Goal: Task Accomplishment & Management: Use online tool/utility

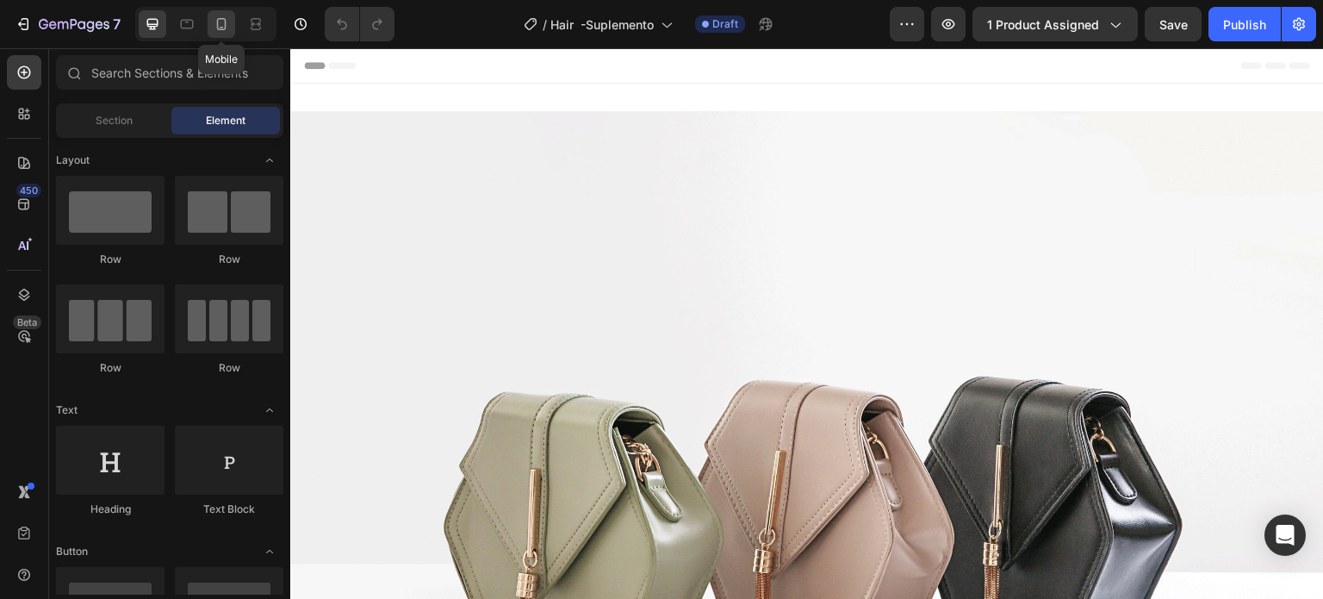
click at [214, 20] on icon at bounding box center [221, 24] width 17 height 17
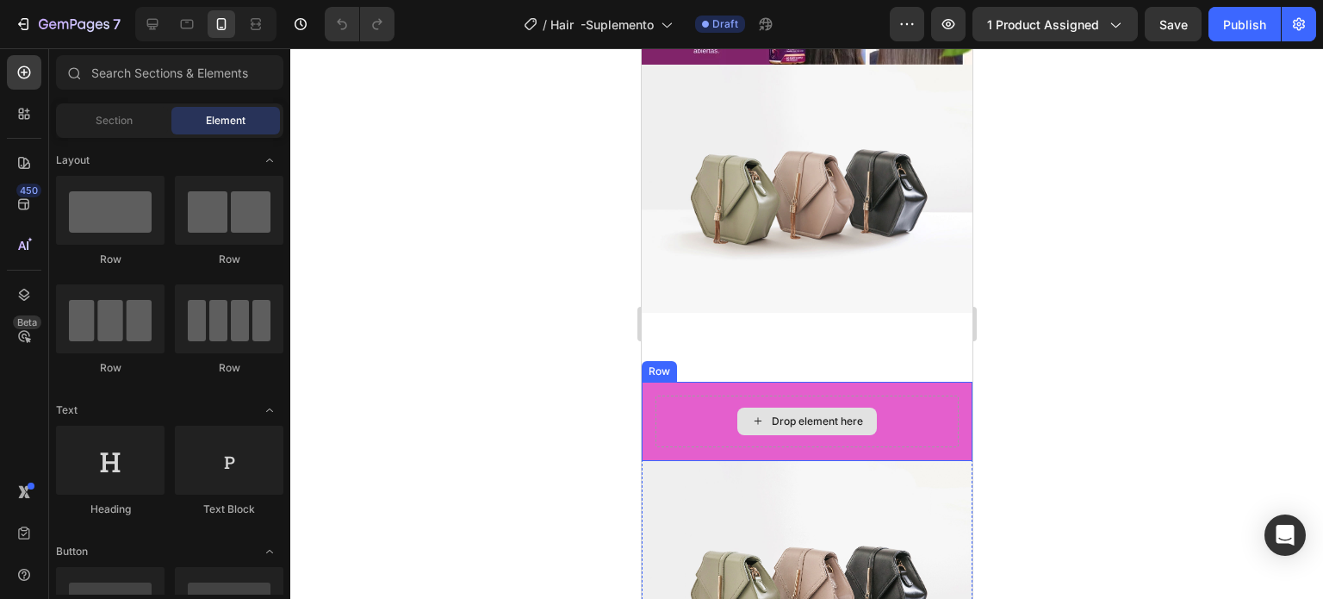
scroll to position [1120, 0]
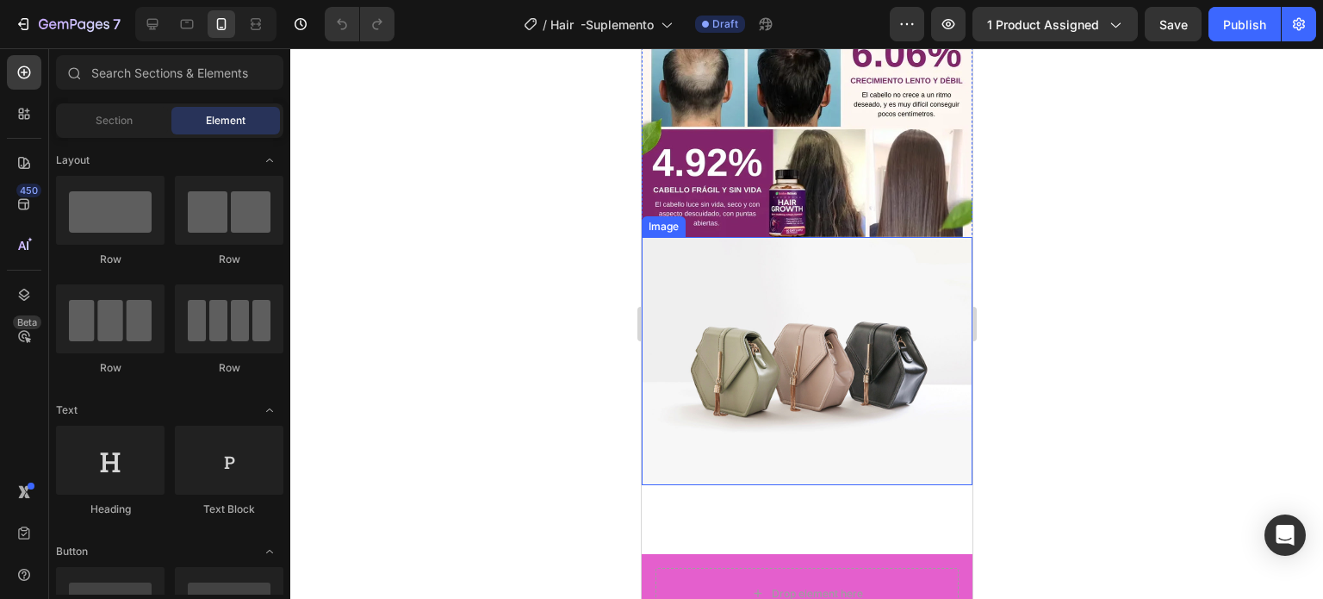
click at [805, 325] on img at bounding box center [806, 361] width 331 height 248
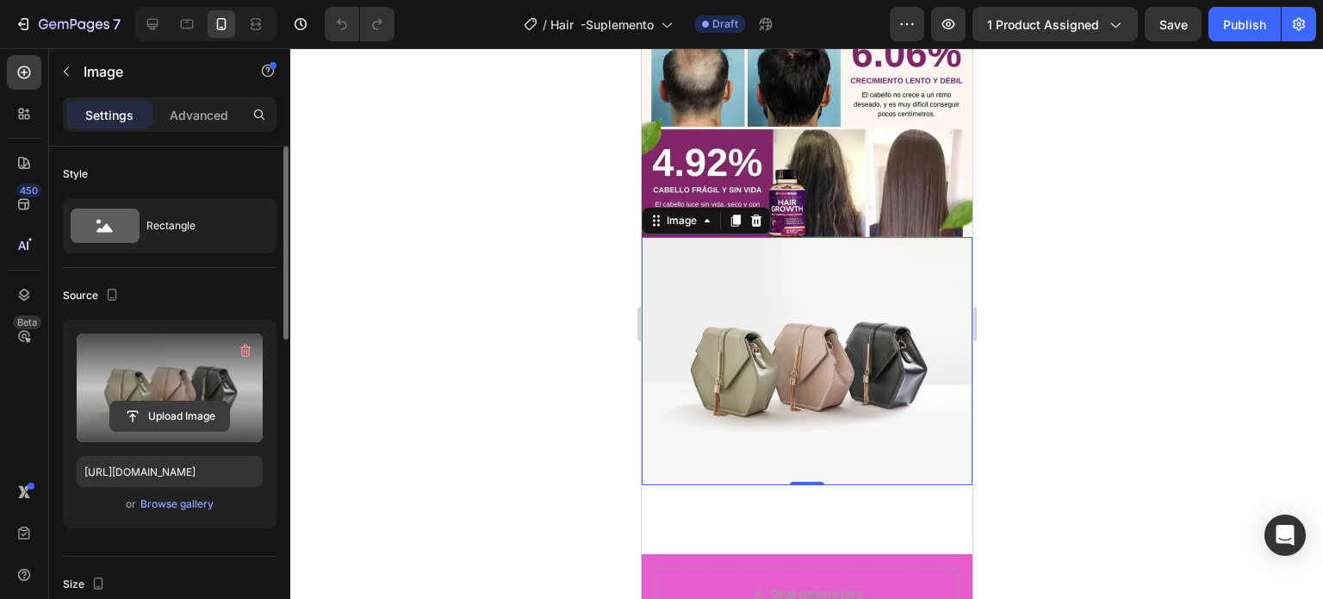
click at [160, 414] on input "file" at bounding box center [169, 415] width 119 height 29
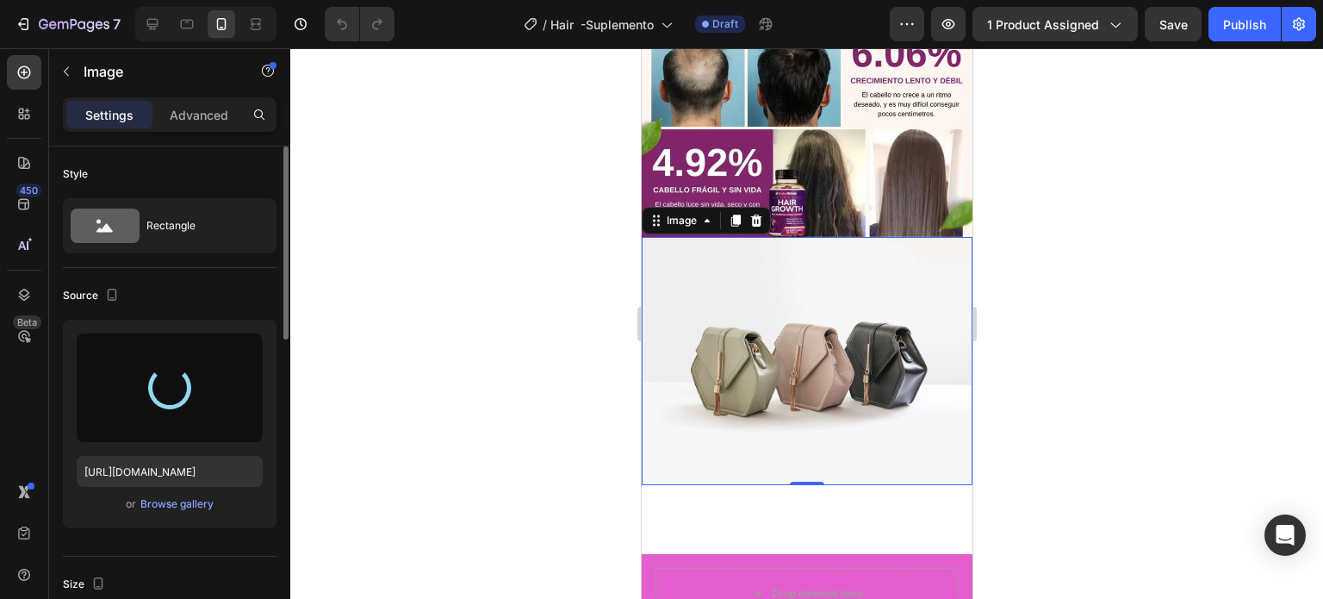
type input "https://cdn.shopify.com/s/files/1/0754/6113/2524/files/gempages_556609761571767…"
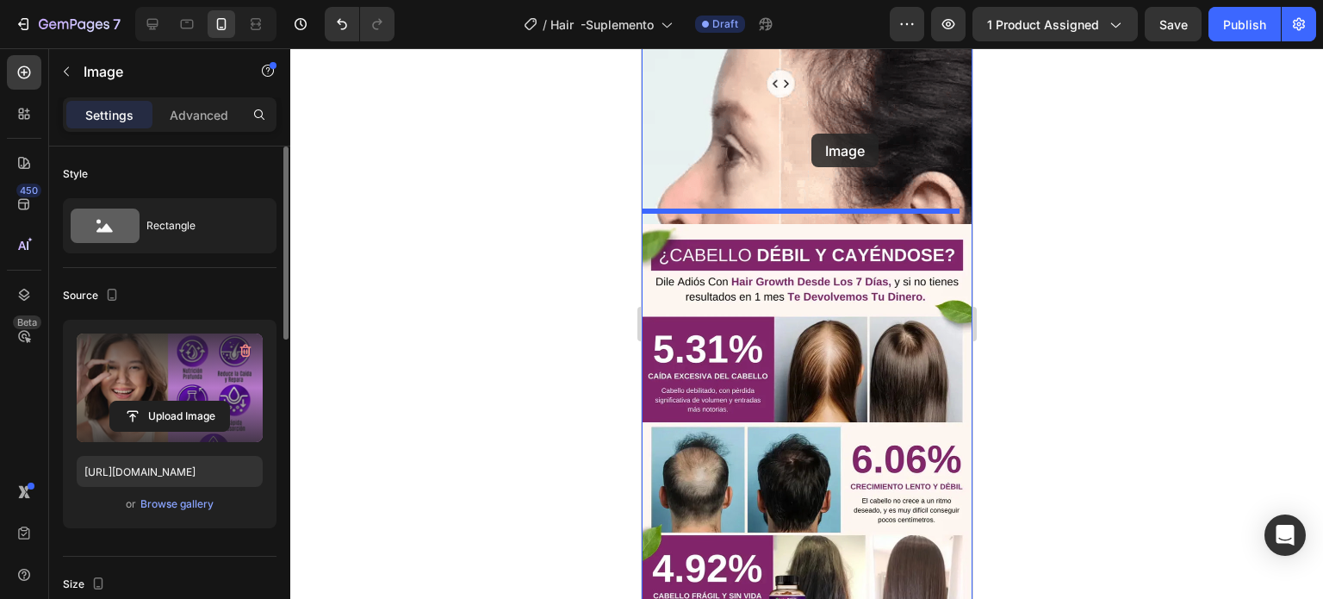
scroll to position [709, 0]
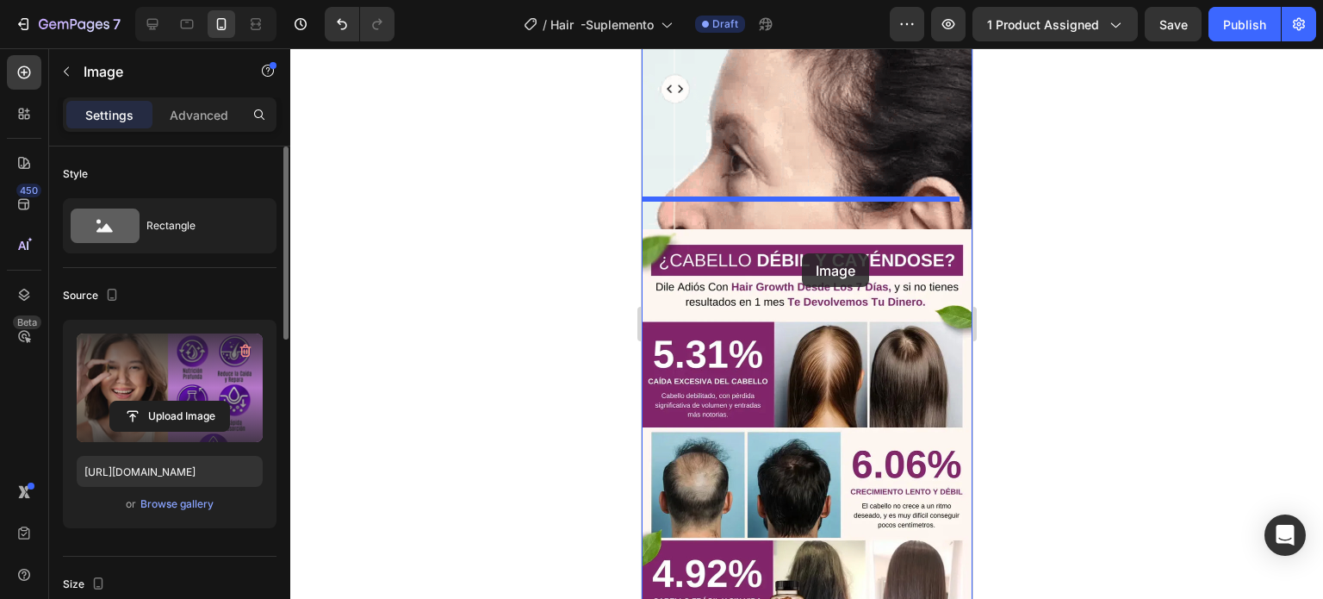
drag, startPoint x: 803, startPoint y: 549, endPoint x: 801, endPoint y: 253, distance: 295.5
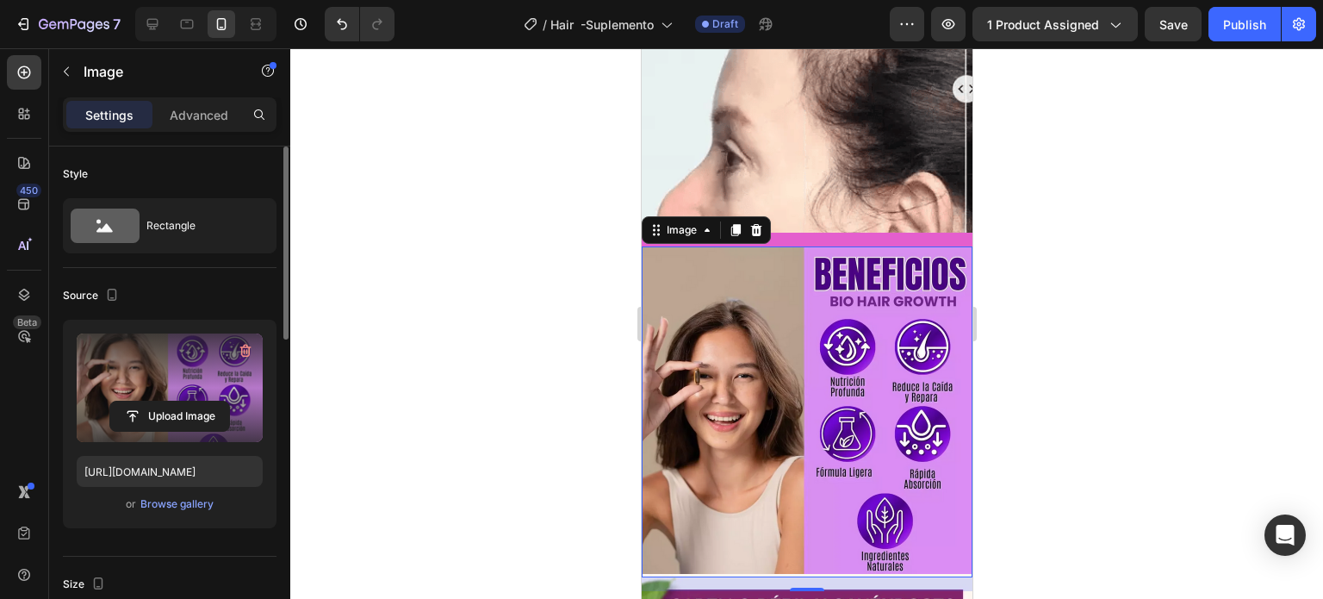
click at [861, 246] on img at bounding box center [806, 411] width 331 height 331
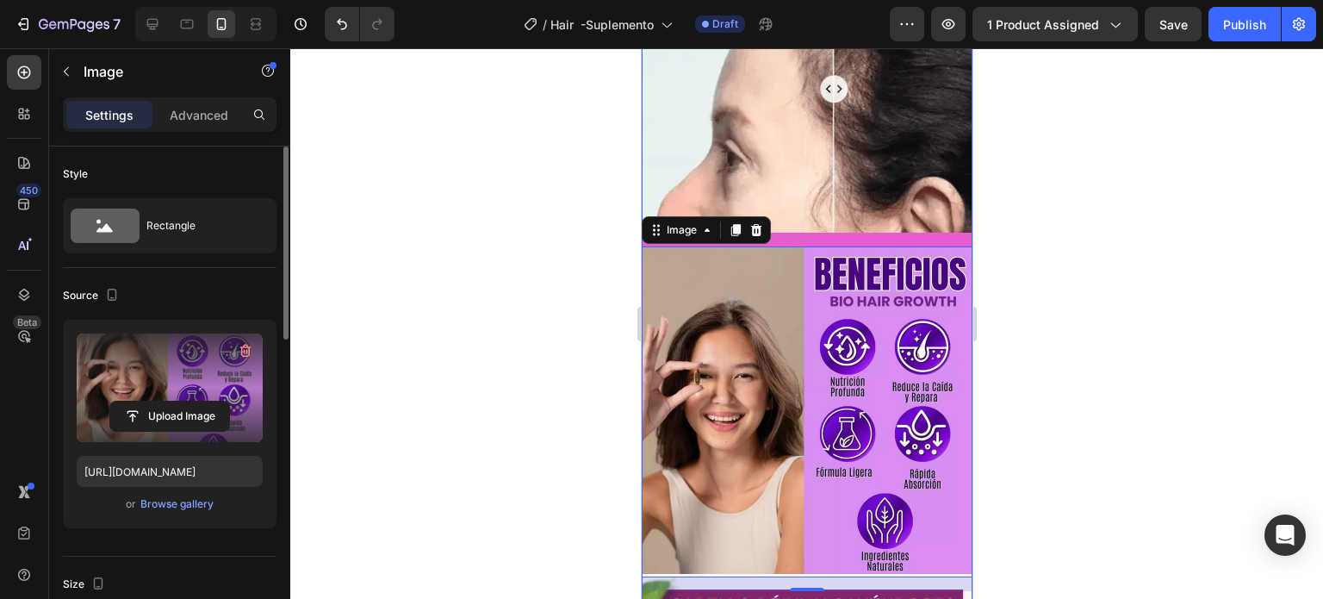
click at [831, 211] on div "Image COMPRAR AHORA 🔥375 Vendidos hoy - Solo 25 Unidades Disponible 🔥 Button Ro…" at bounding box center [806, 197] width 331 height 1590
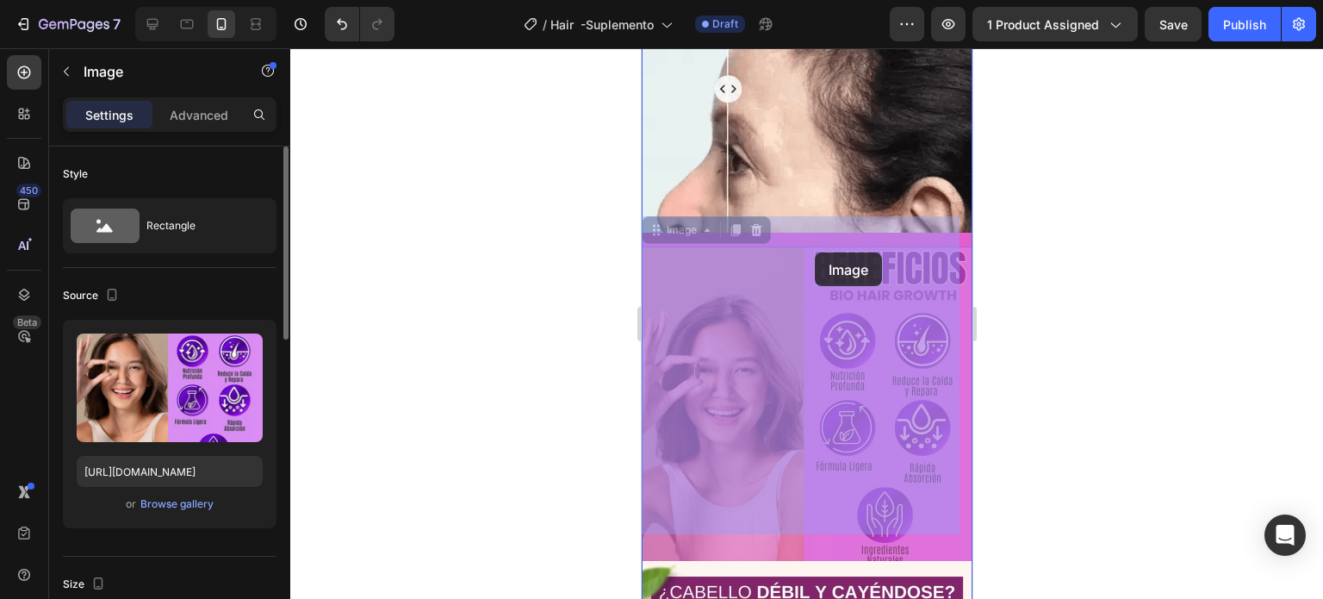
drag, startPoint x: 811, startPoint y: 243, endPoint x: 814, endPoint y: 257, distance: 14.2
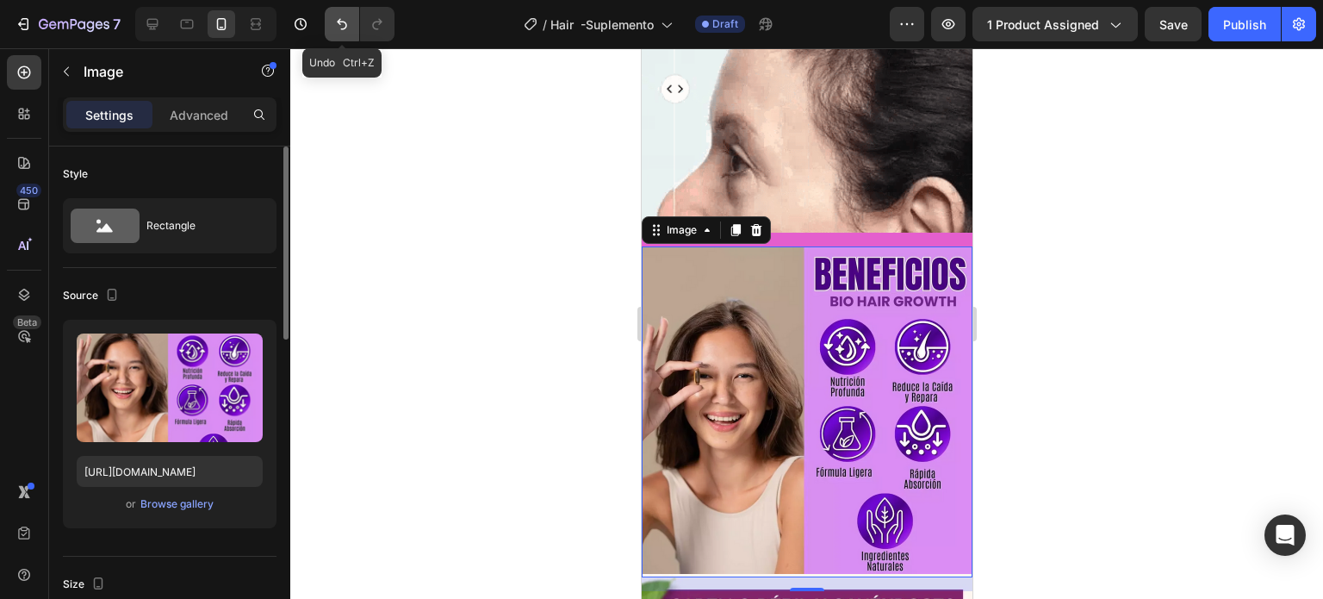
click at [335, 28] on icon "Undo/Redo" at bounding box center [341, 24] width 17 height 17
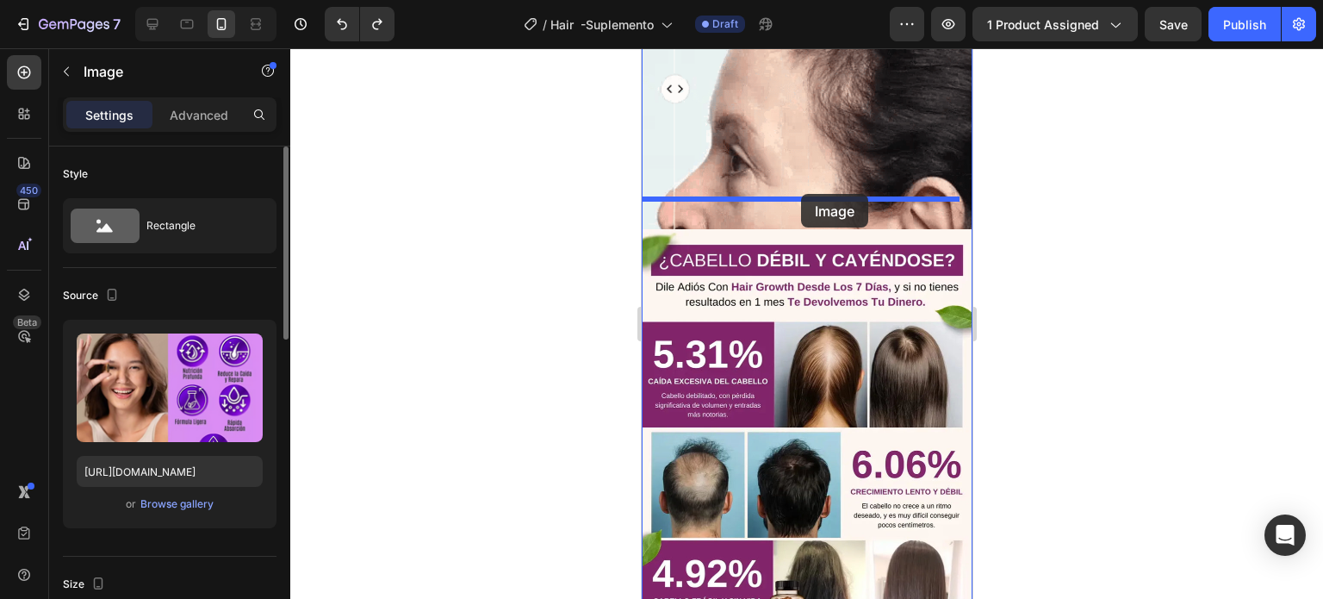
drag, startPoint x: 768, startPoint y: 431, endPoint x: 800, endPoint y: 194, distance: 239.1
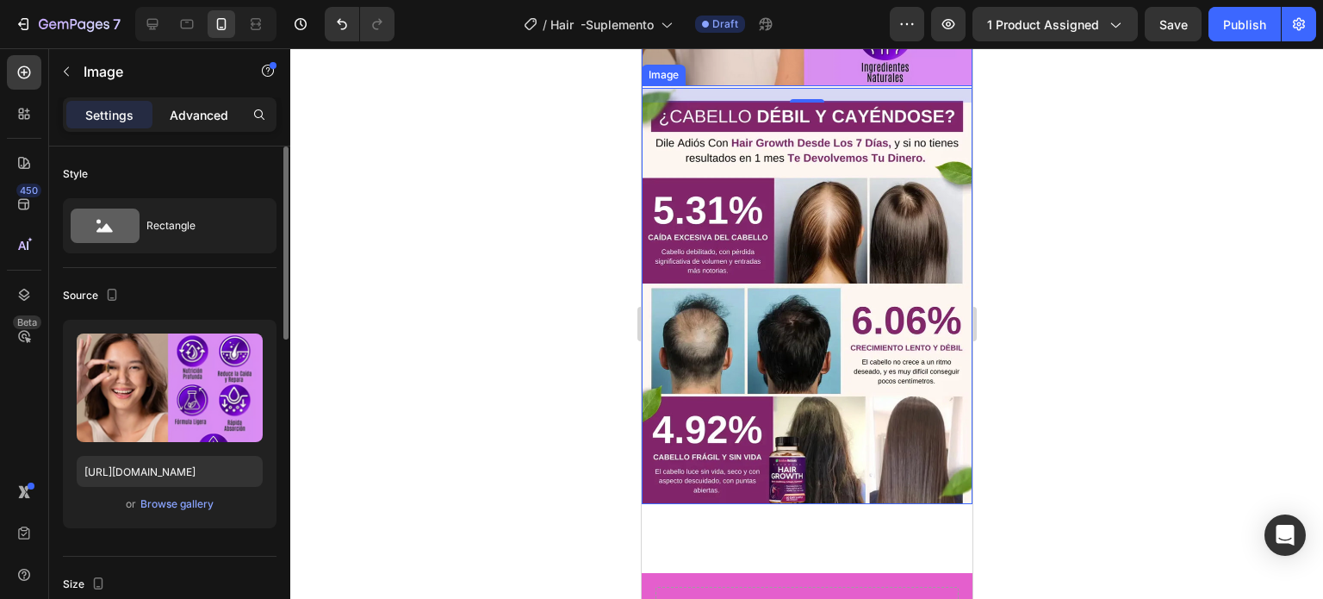
scroll to position [1226, 0]
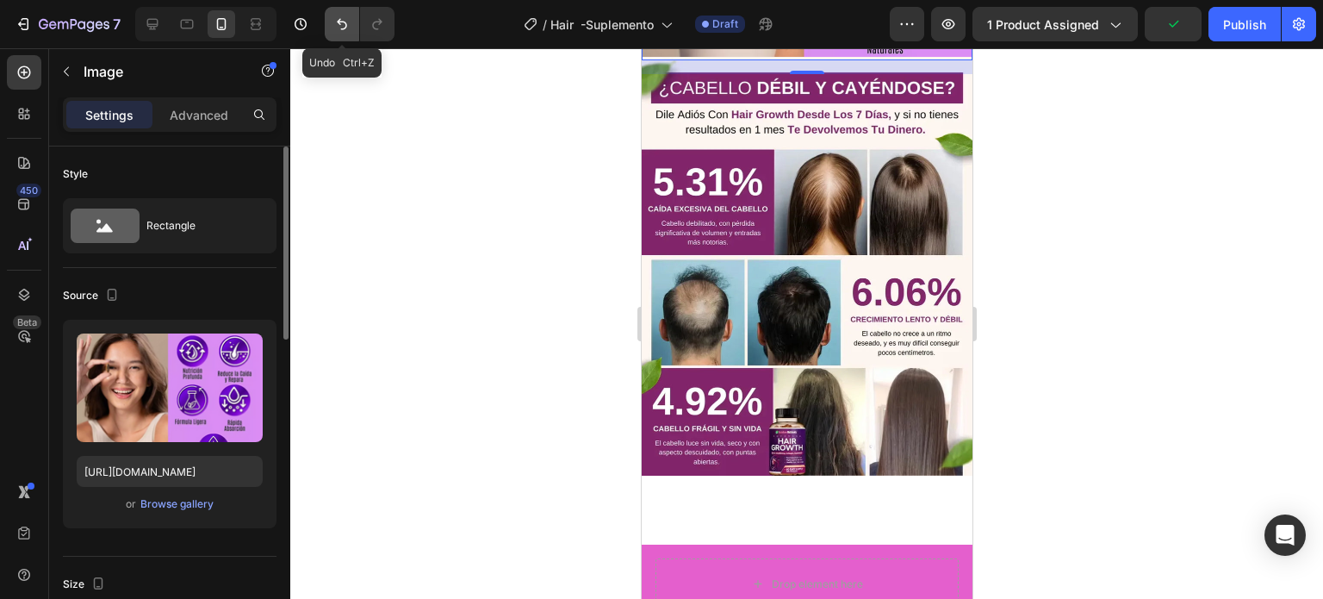
click at [336, 23] on icon "Undo/Redo" at bounding box center [341, 24] width 17 height 17
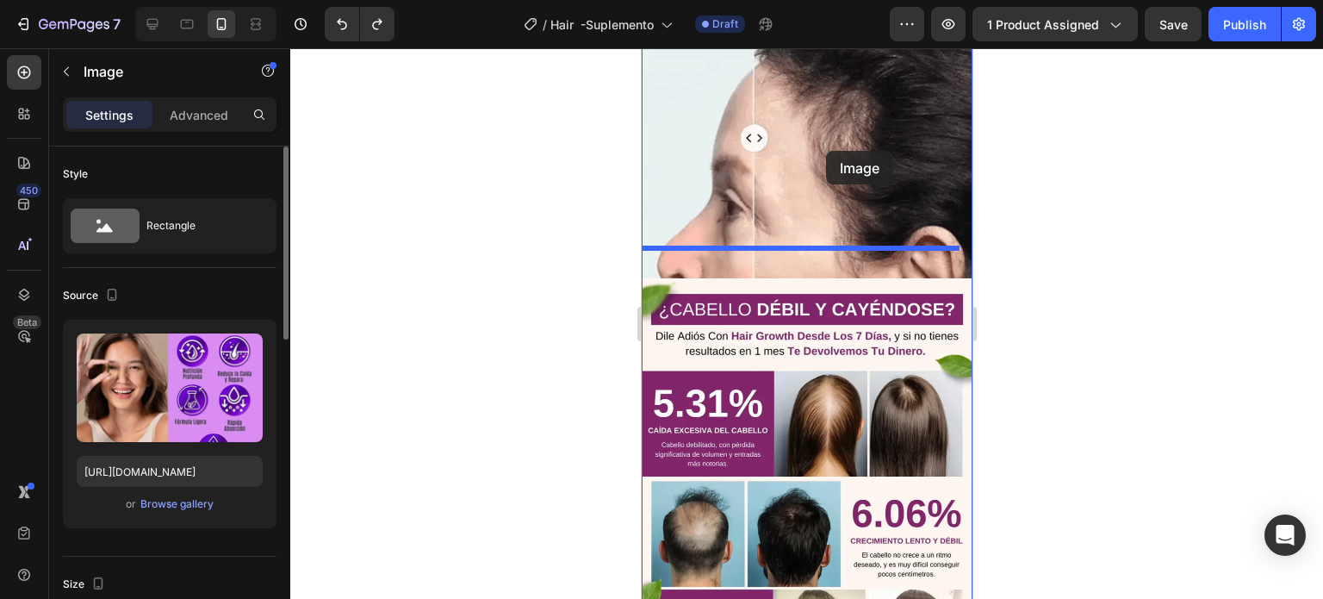
scroll to position [636, 0]
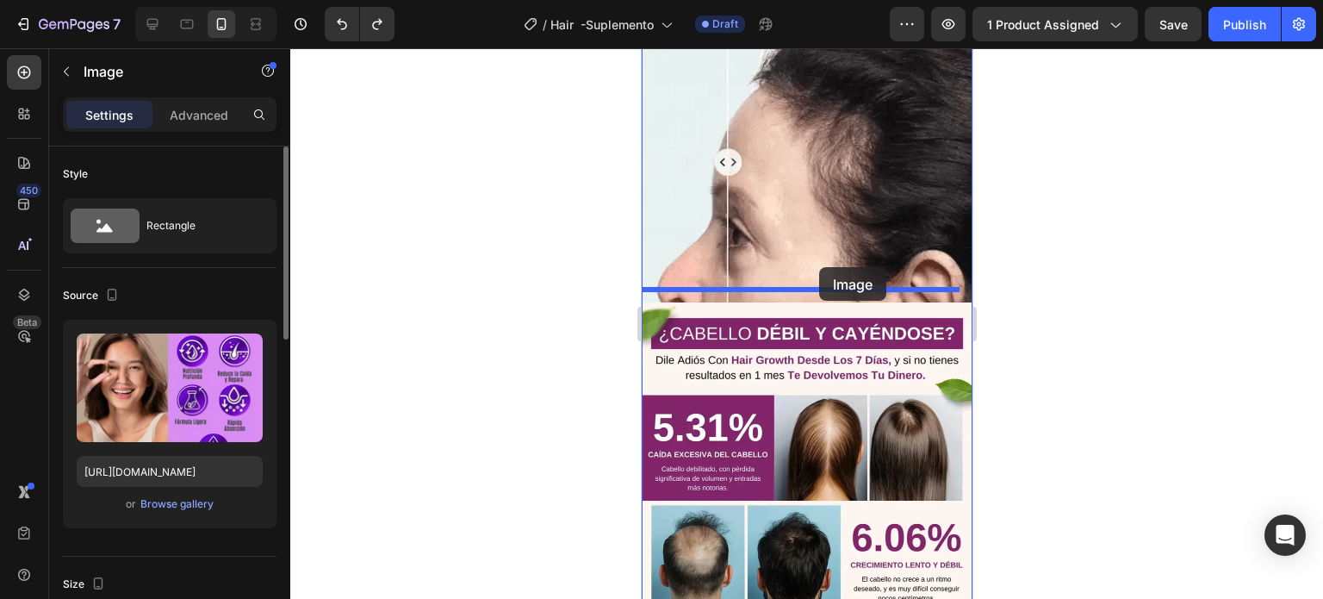
drag, startPoint x: 816, startPoint y: 448, endPoint x: 818, endPoint y: 267, distance: 180.9
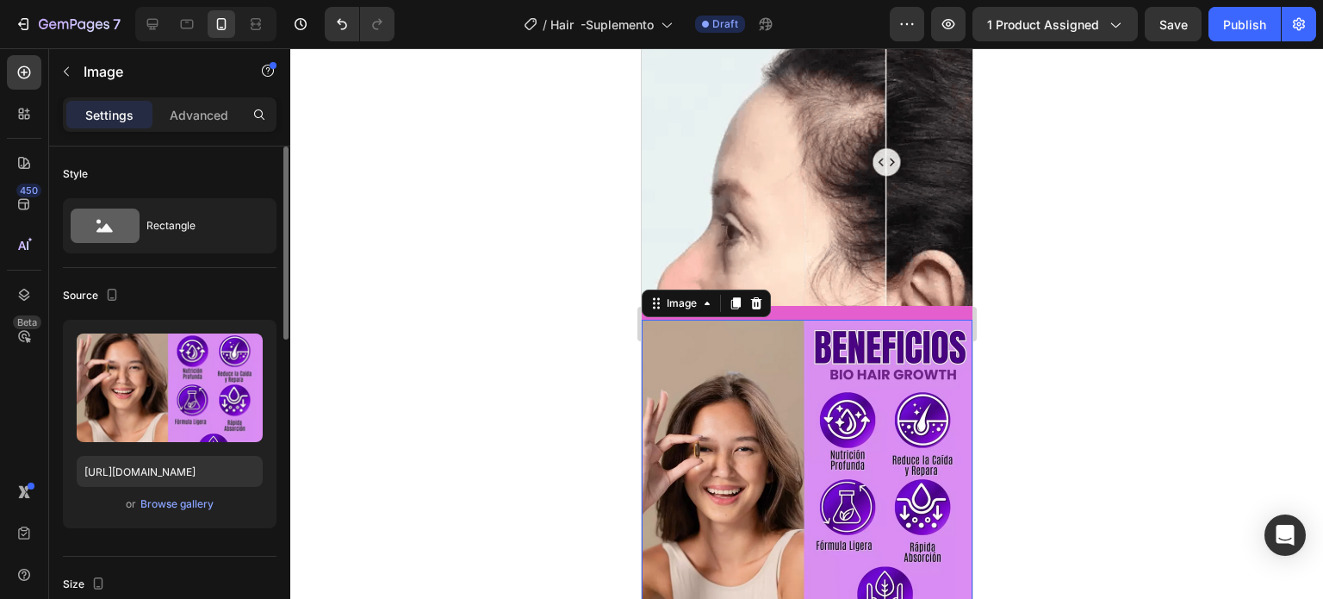
click at [761, 320] on img at bounding box center [806, 485] width 331 height 331
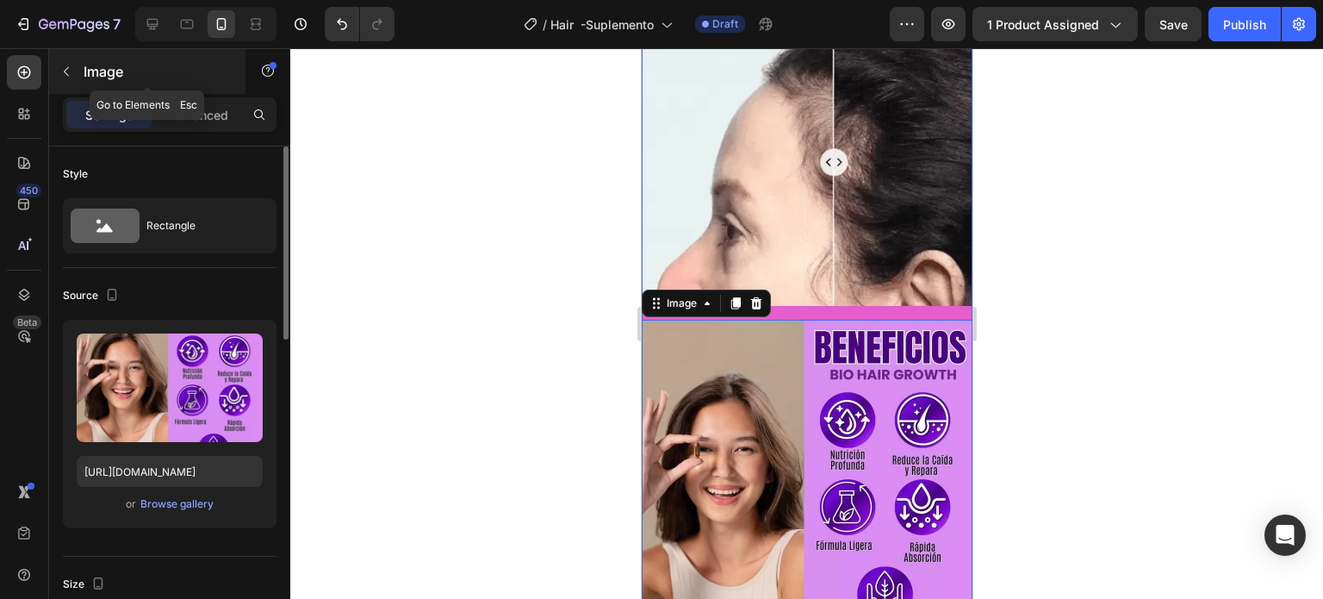
click at [77, 63] on button "button" at bounding box center [67, 72] width 28 height 28
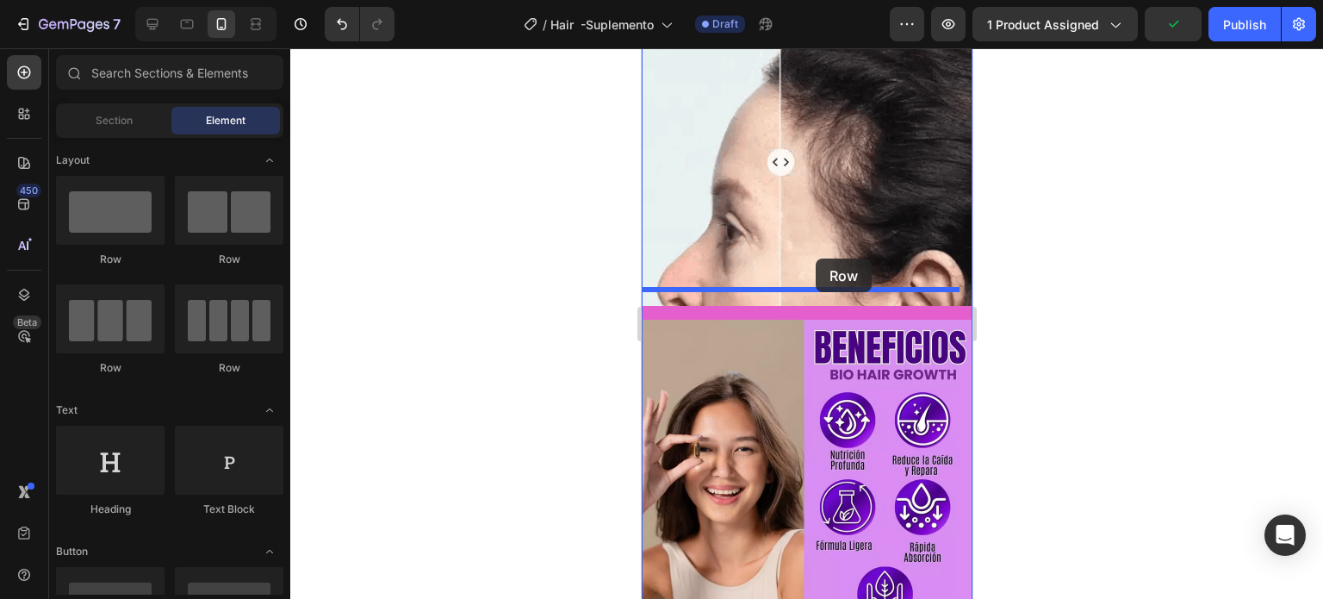
drag, startPoint x: 758, startPoint y: 269, endPoint x: 817, endPoint y: 258, distance: 59.5
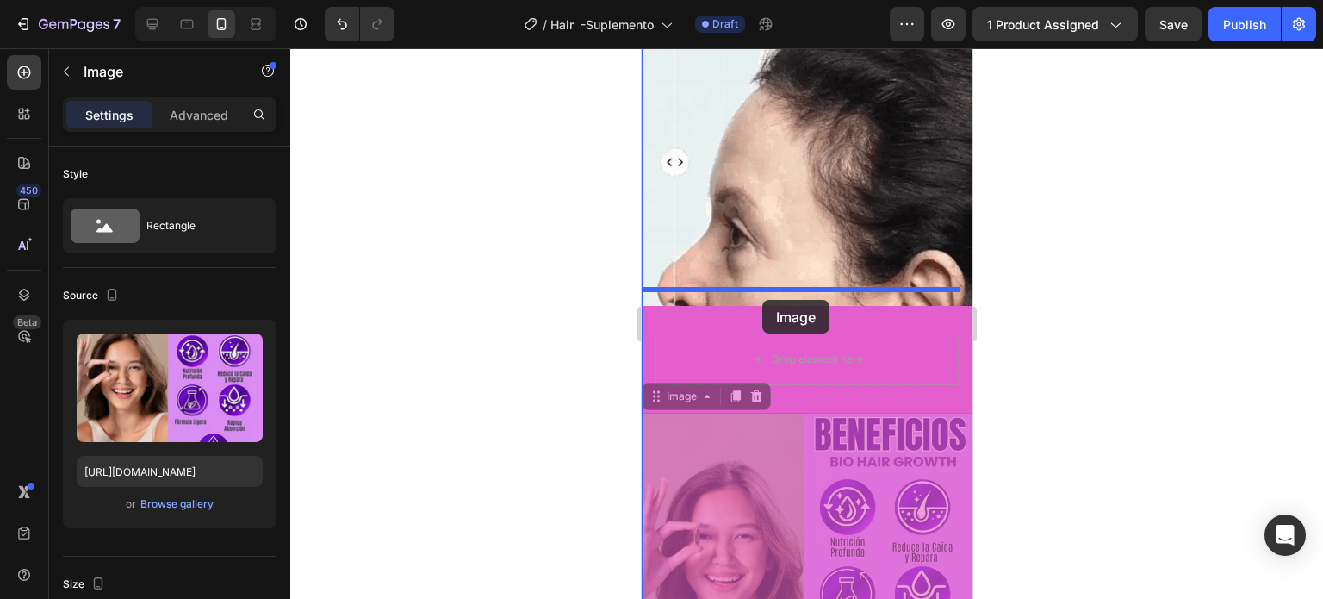
drag, startPoint x: 777, startPoint y: 435, endPoint x: 762, endPoint y: 300, distance: 136.1
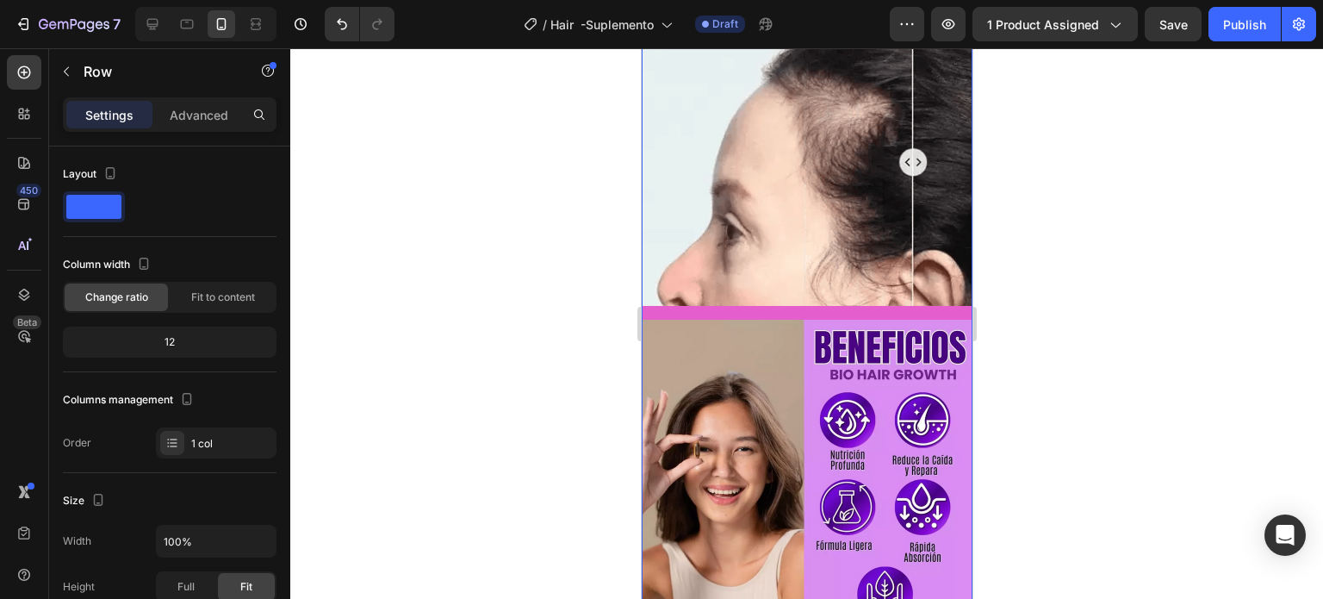
click at [892, 283] on div "Image COMPRAR AHORA 🔥375 Vendidos hoy - Solo 25 Unidades Disponible 🔥 Button Ro…" at bounding box center [806, 316] width 331 height 1683
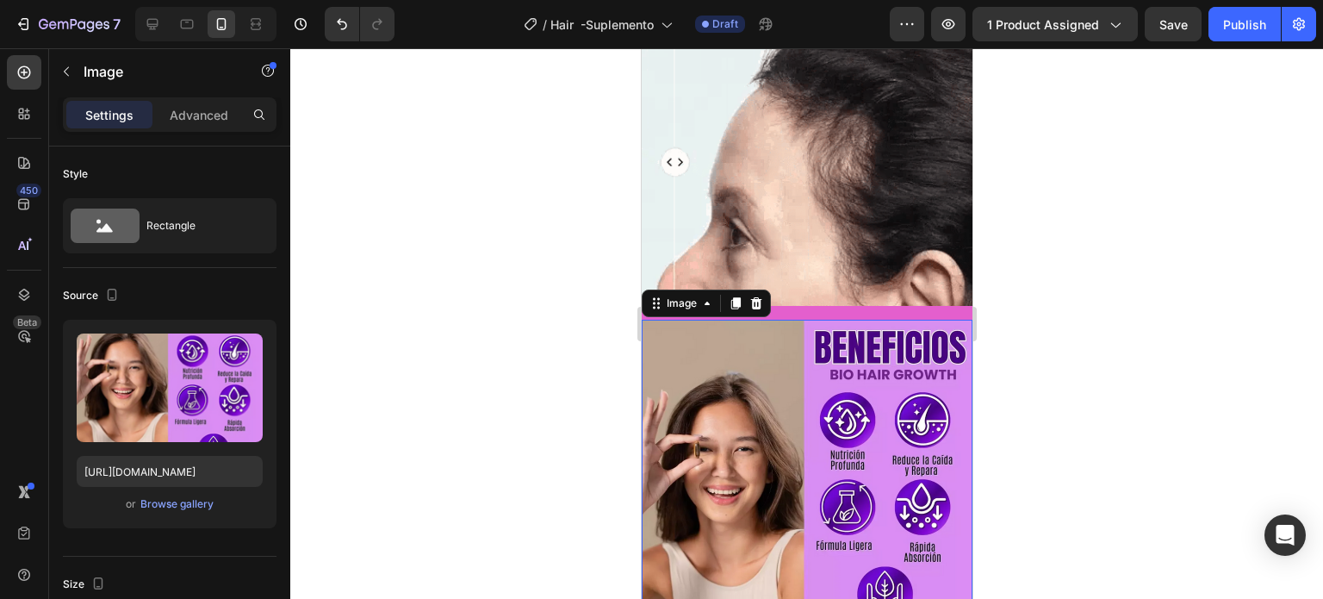
click at [849, 320] on img at bounding box center [806, 485] width 331 height 331
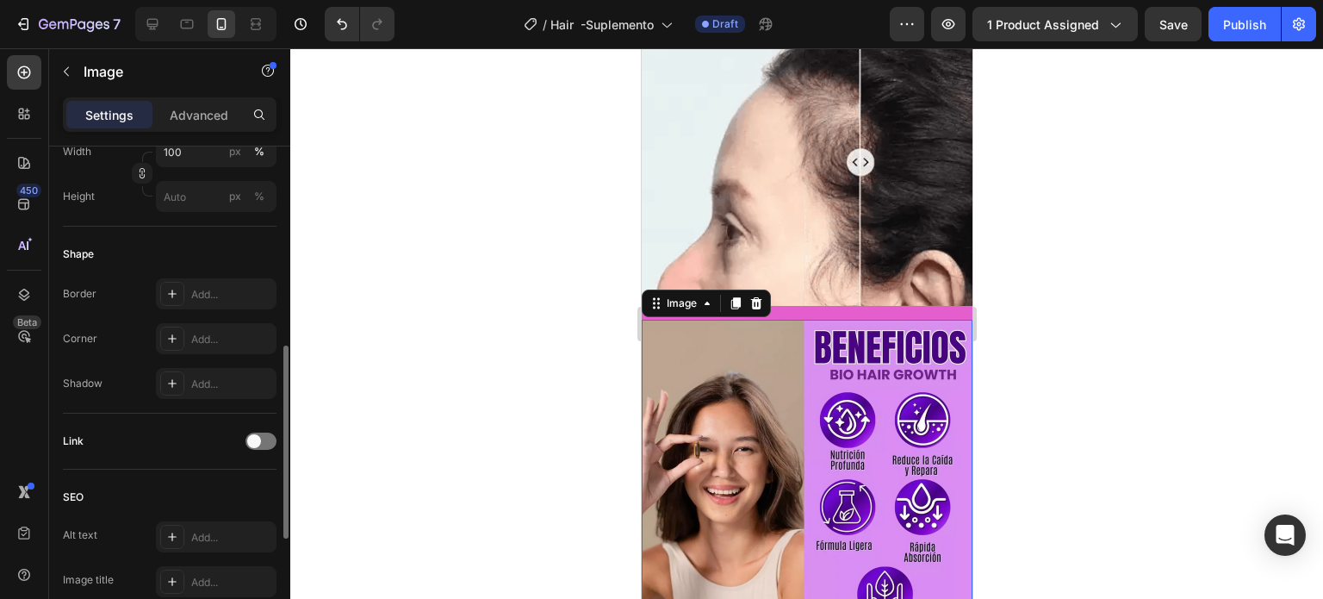
scroll to position [775, 0]
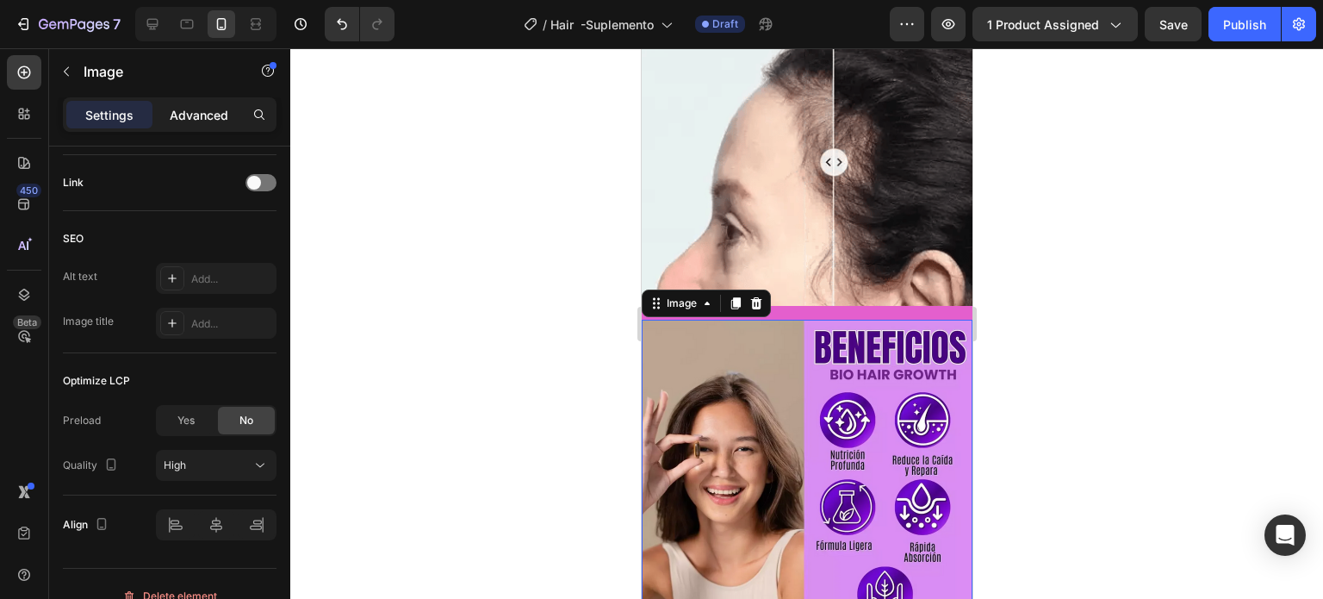
click at [214, 111] on p "Advanced" at bounding box center [199, 115] width 59 height 18
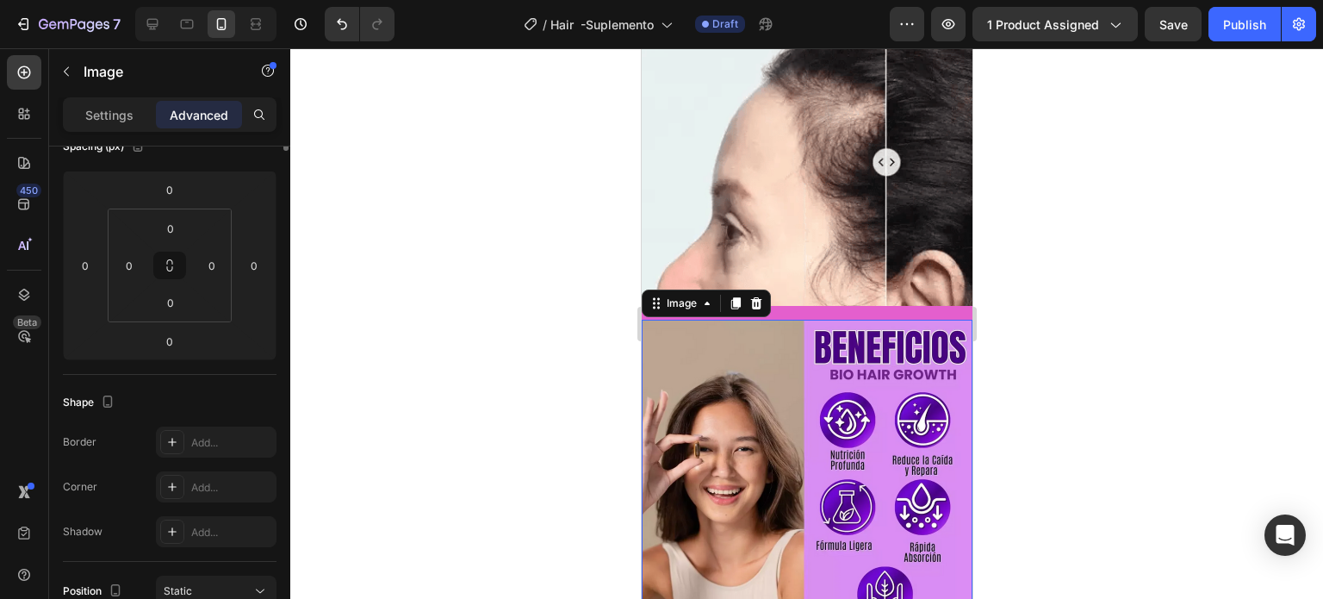
scroll to position [0, 0]
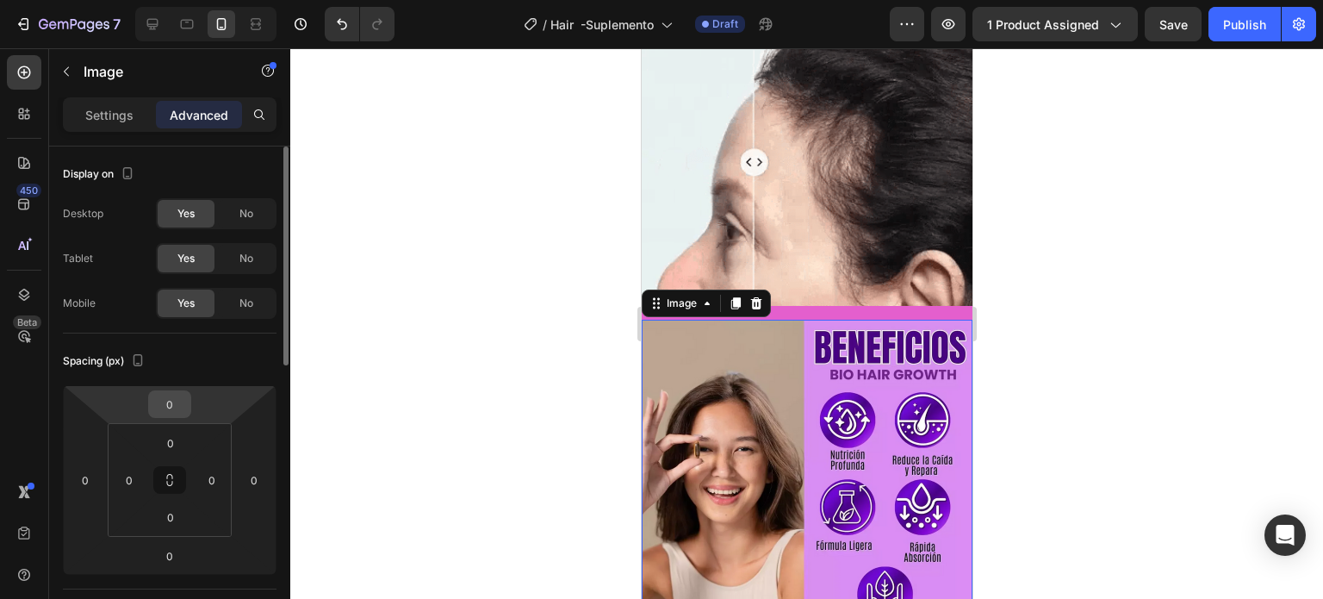
click at [172, 402] on input "0" at bounding box center [169, 404] width 34 height 26
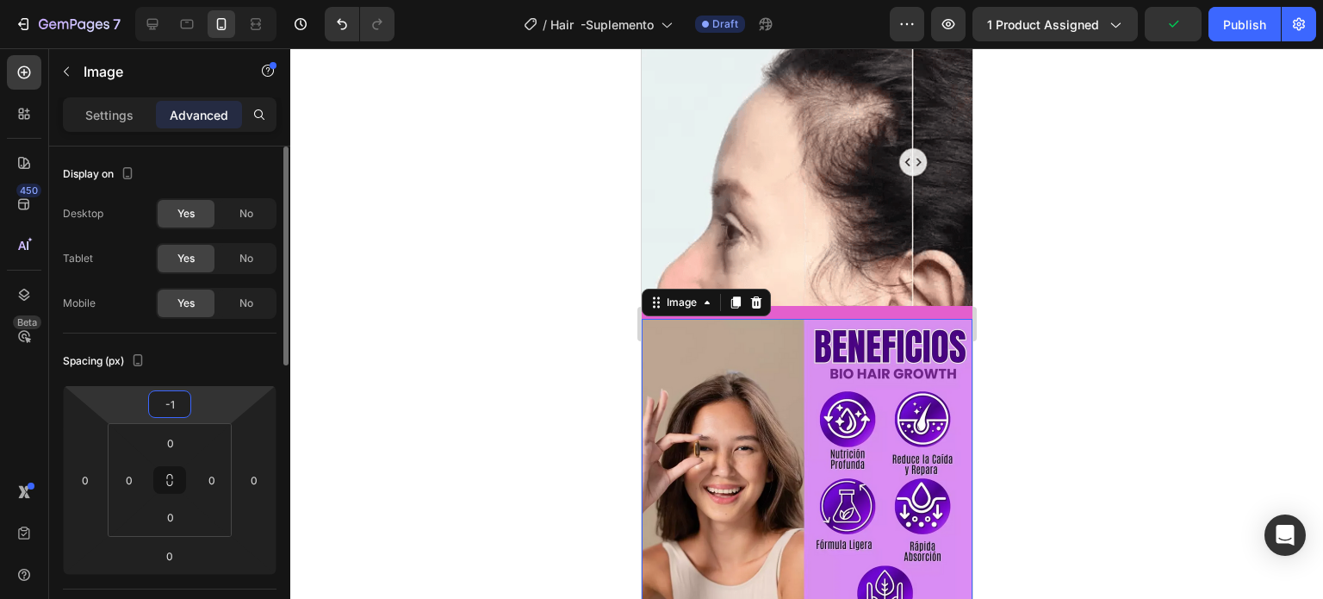
type input "-15"
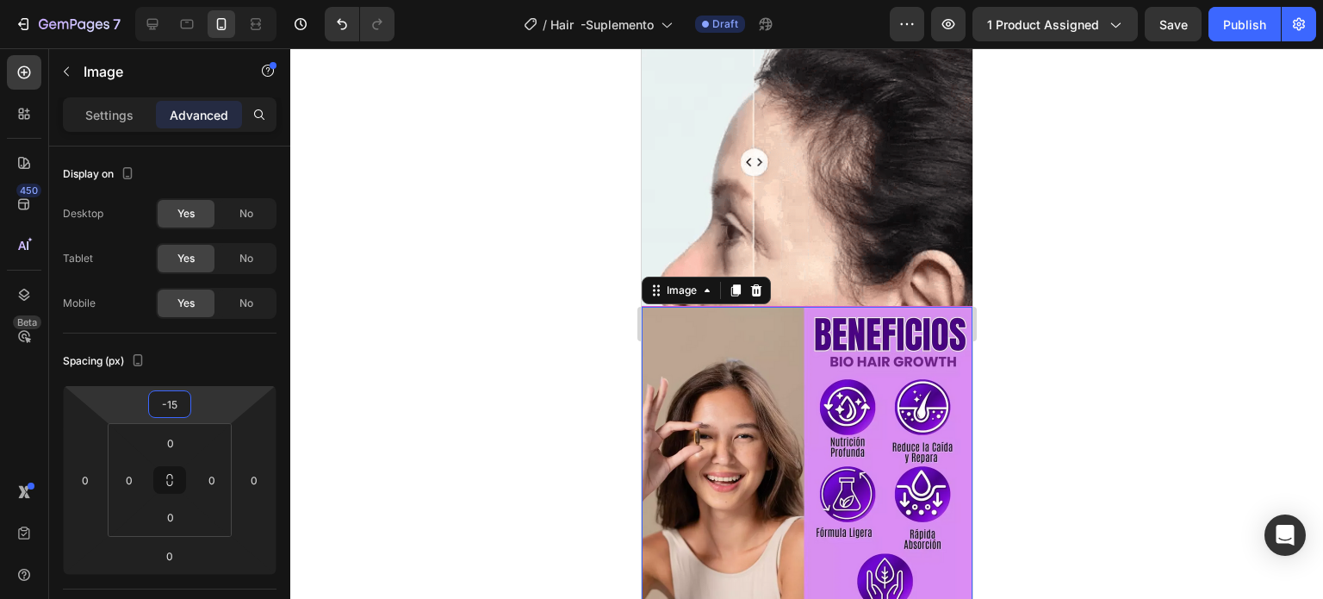
click at [1118, 288] on div at bounding box center [806, 323] width 1033 height 550
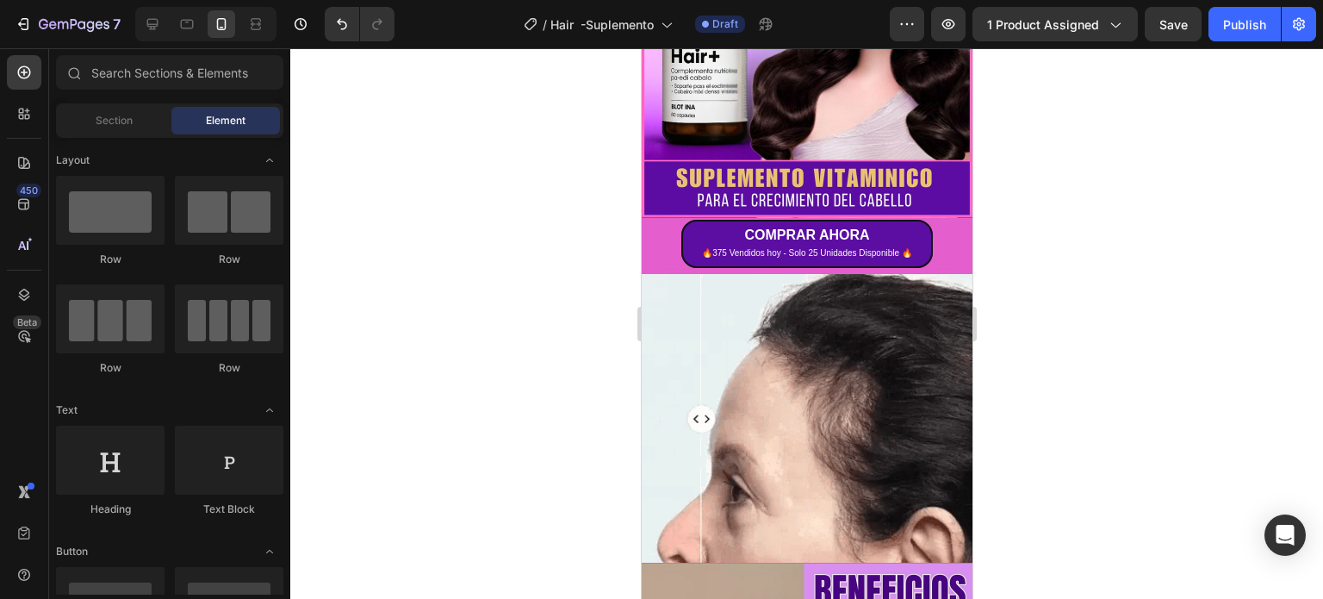
scroll to position [377, 0]
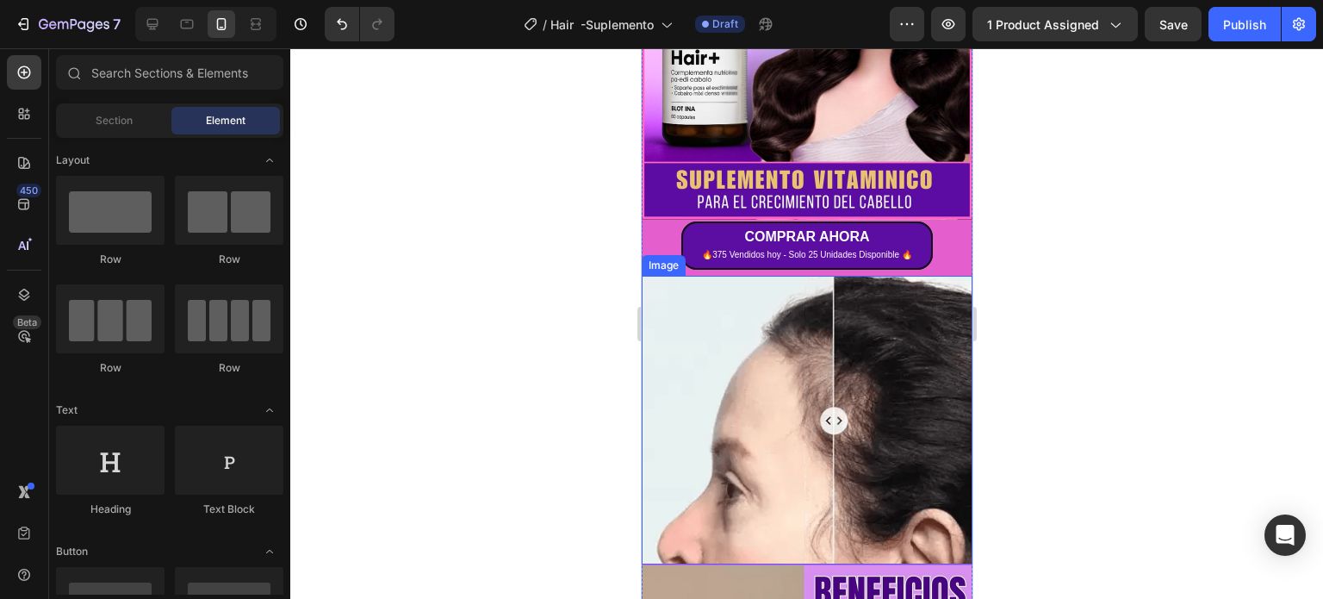
click at [841, 426] on img at bounding box center [806, 420] width 331 height 289
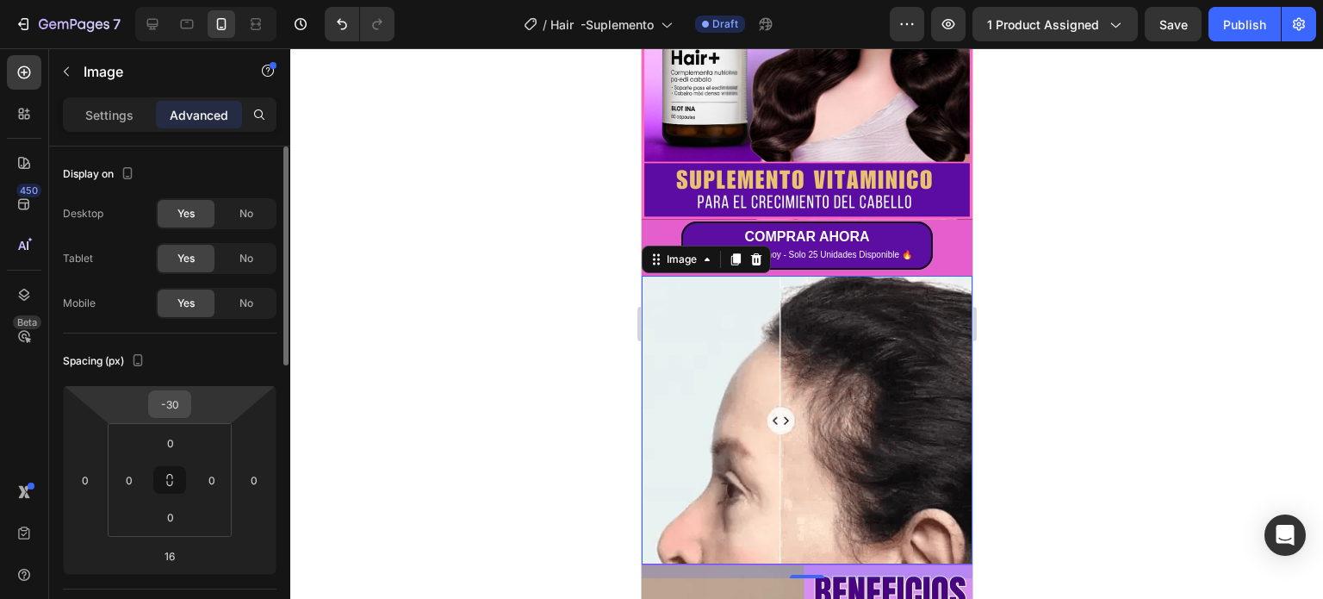
click at [171, 404] on input "-30" at bounding box center [169, 404] width 34 height 26
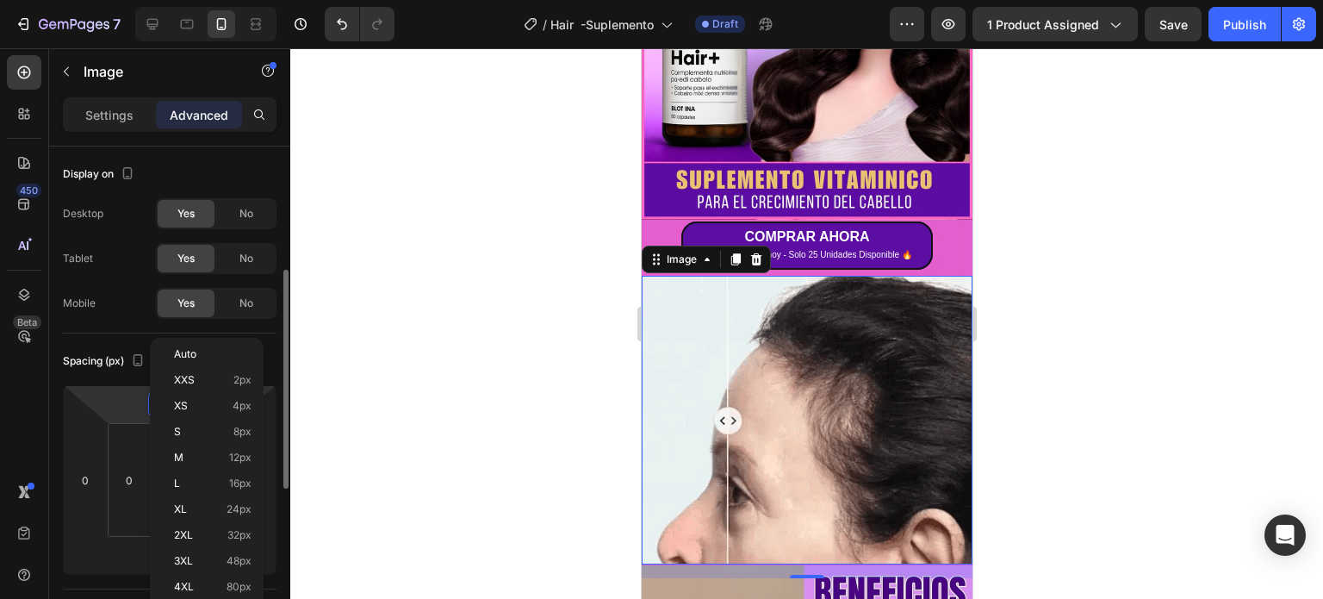
scroll to position [86, 0]
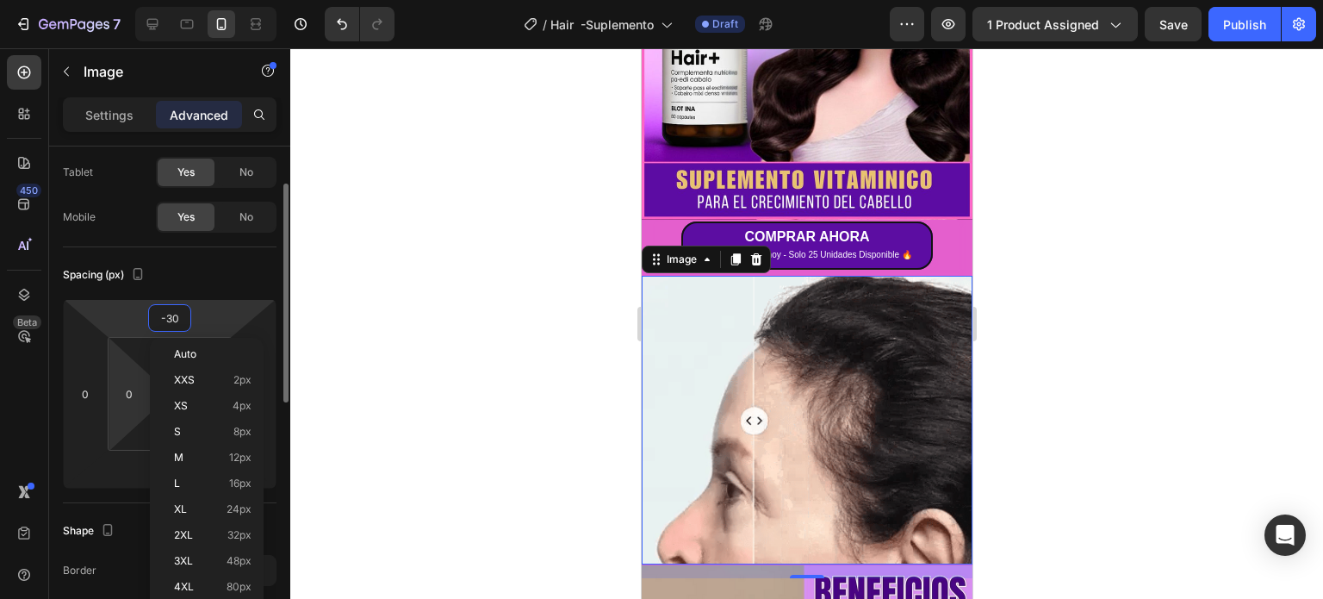
click at [126, 0] on html "7 Version history / Hair -Suplemento Draft Preview 1 product assigned Save Publ…" at bounding box center [661, 0] width 1323 height 0
type input "4"
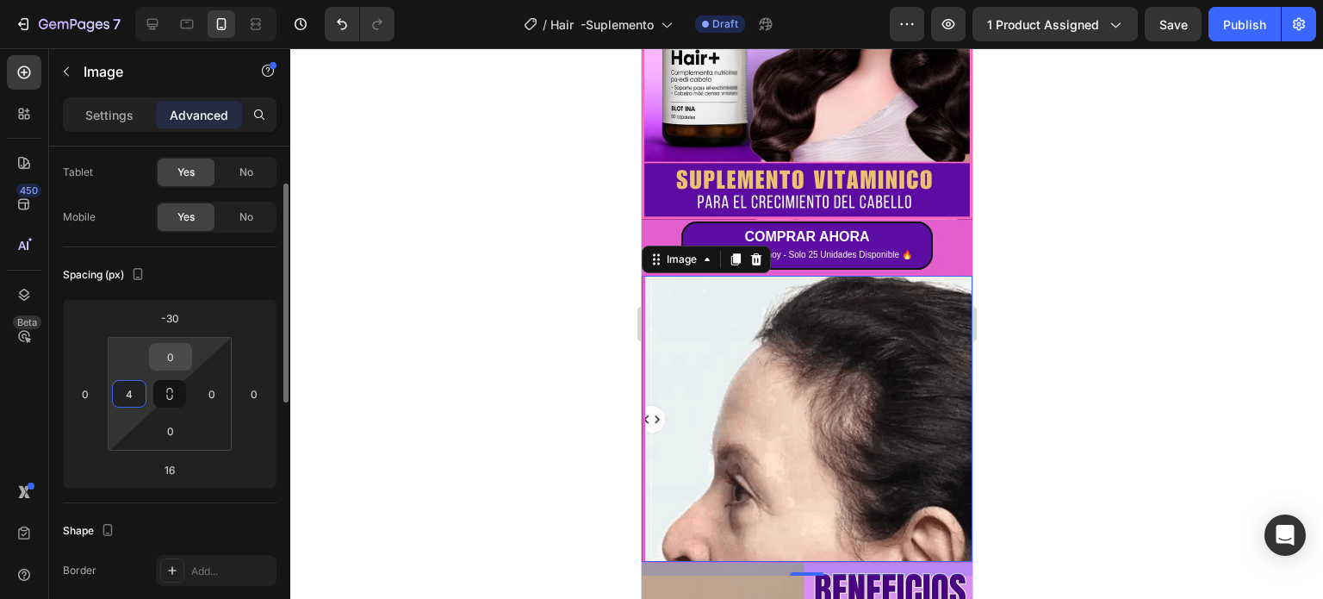
click at [171, 356] on input "0" at bounding box center [170, 357] width 34 height 26
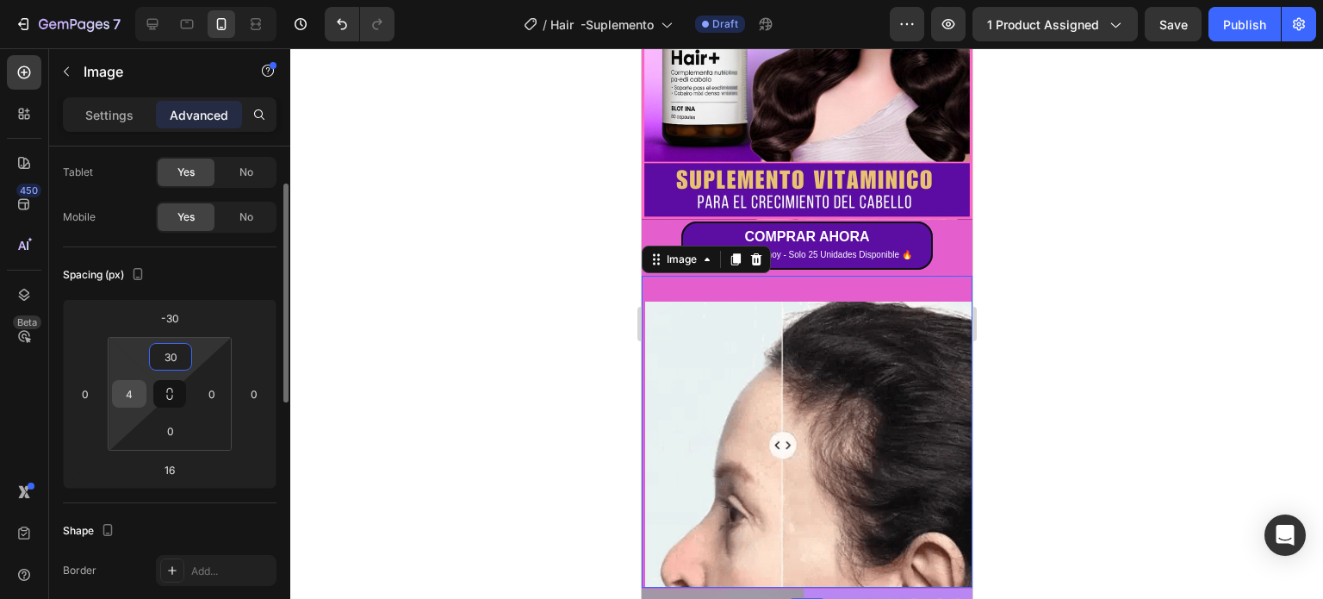
type input "30"
click at [124, 388] on input "4" at bounding box center [129, 394] width 26 height 26
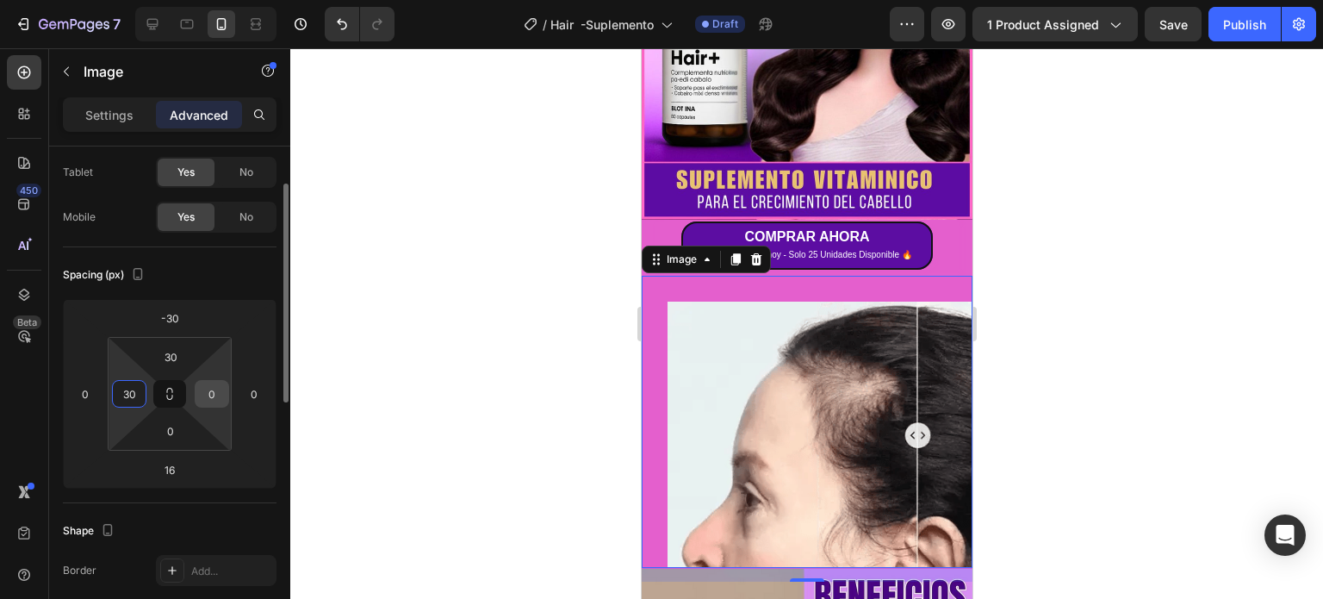
type input "30"
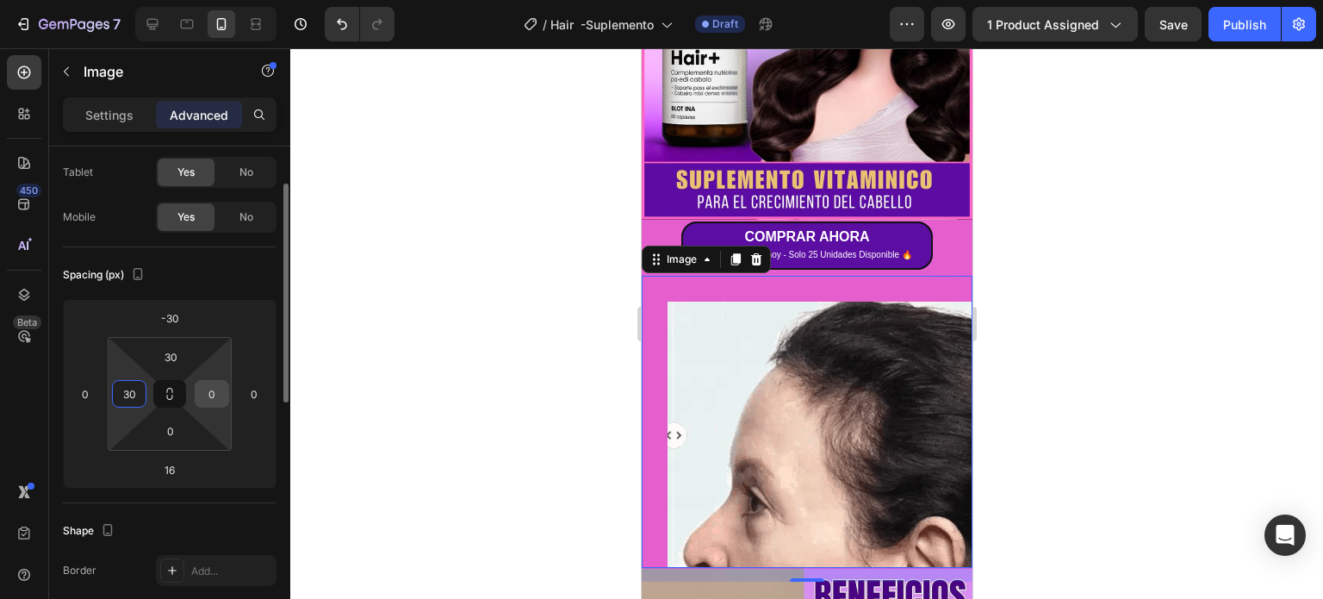
click at [208, 403] on input "0" at bounding box center [212, 394] width 26 height 26
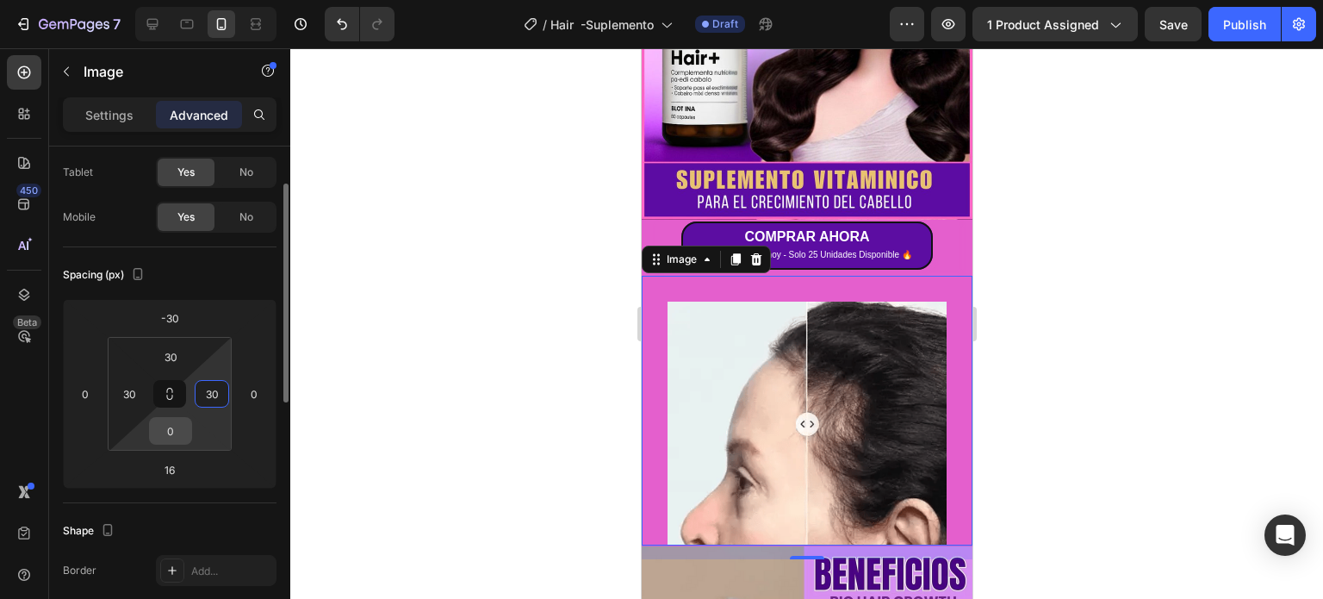
type input "30"
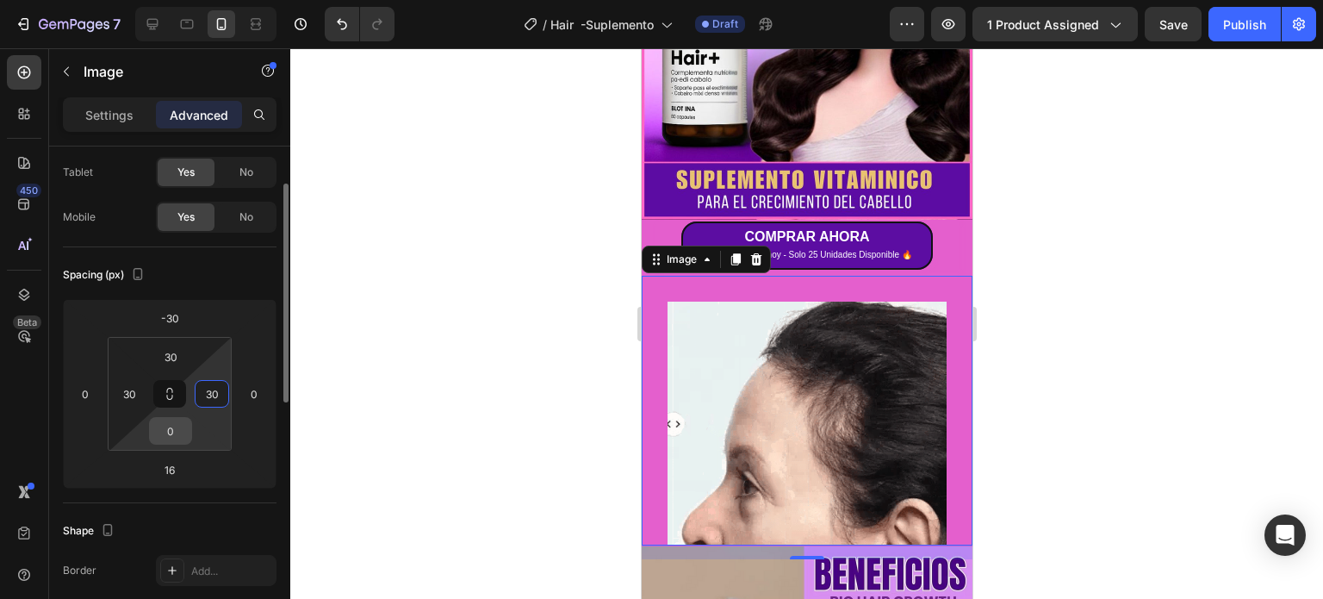
click at [177, 440] on input "0" at bounding box center [170, 431] width 34 height 26
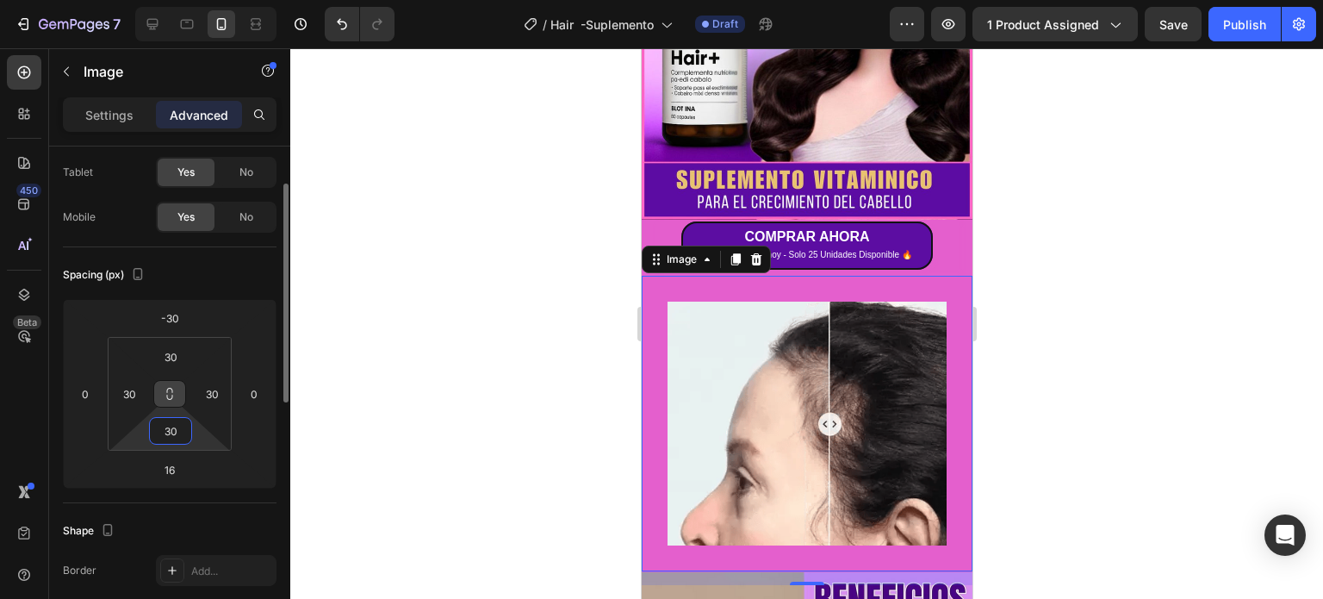
type input "30"
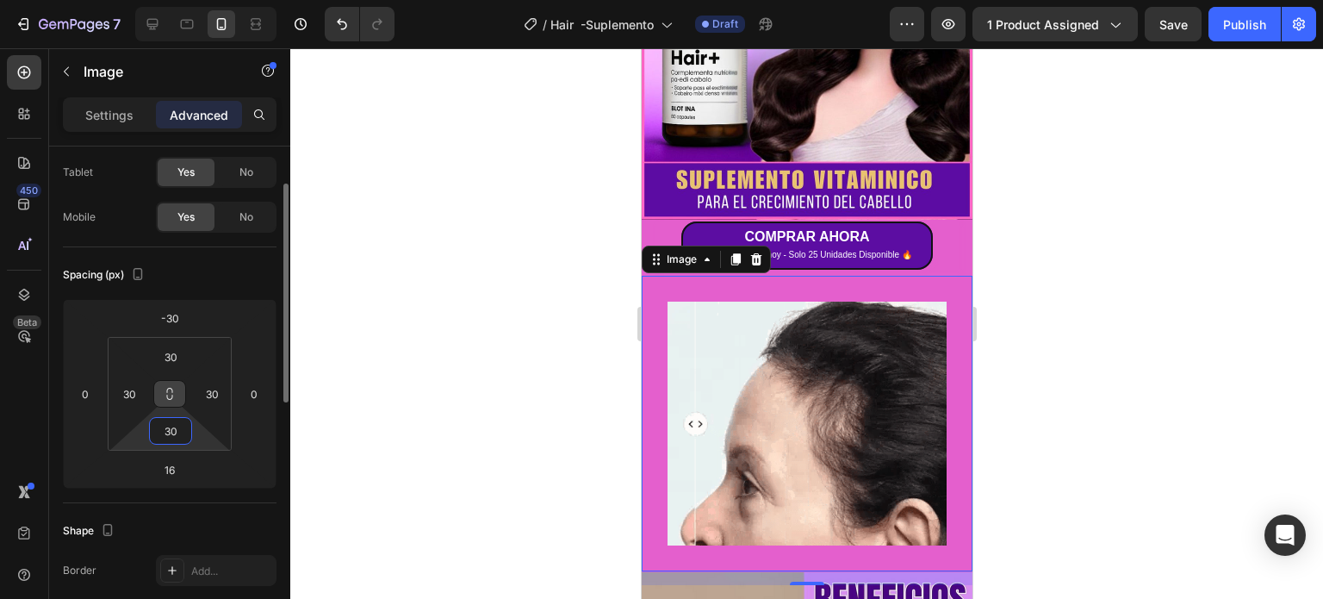
click at [168, 388] on icon at bounding box center [170, 390] width 6 height 5
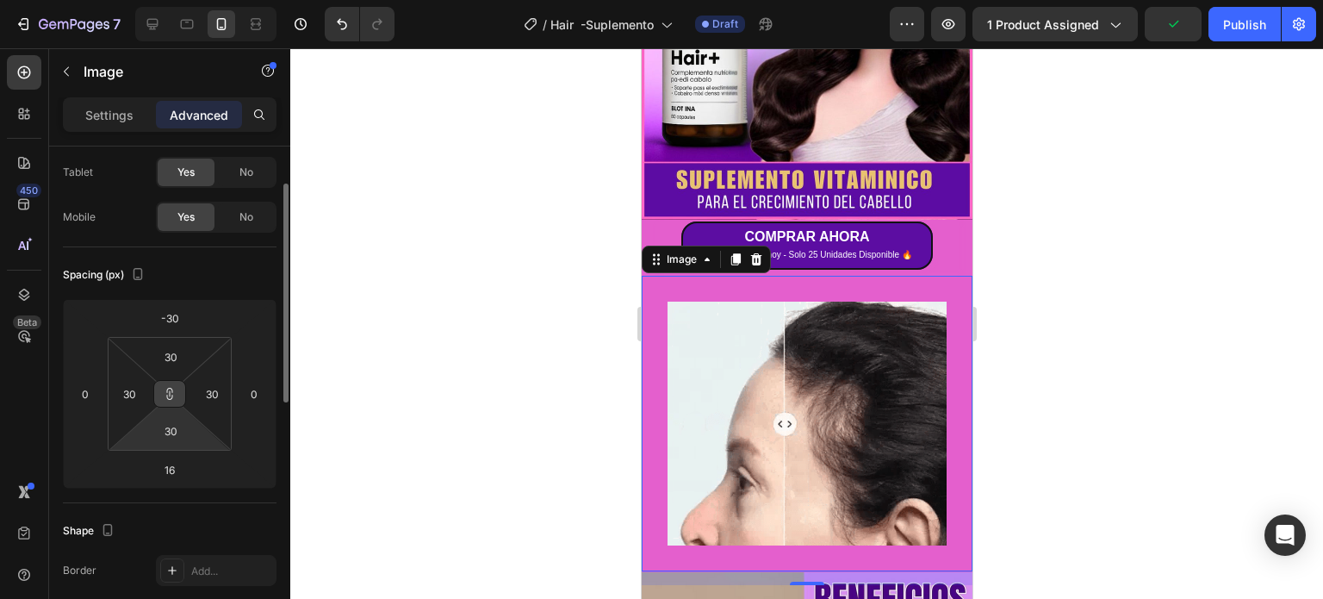
click at [168, 388] on icon at bounding box center [170, 390] width 6 height 5
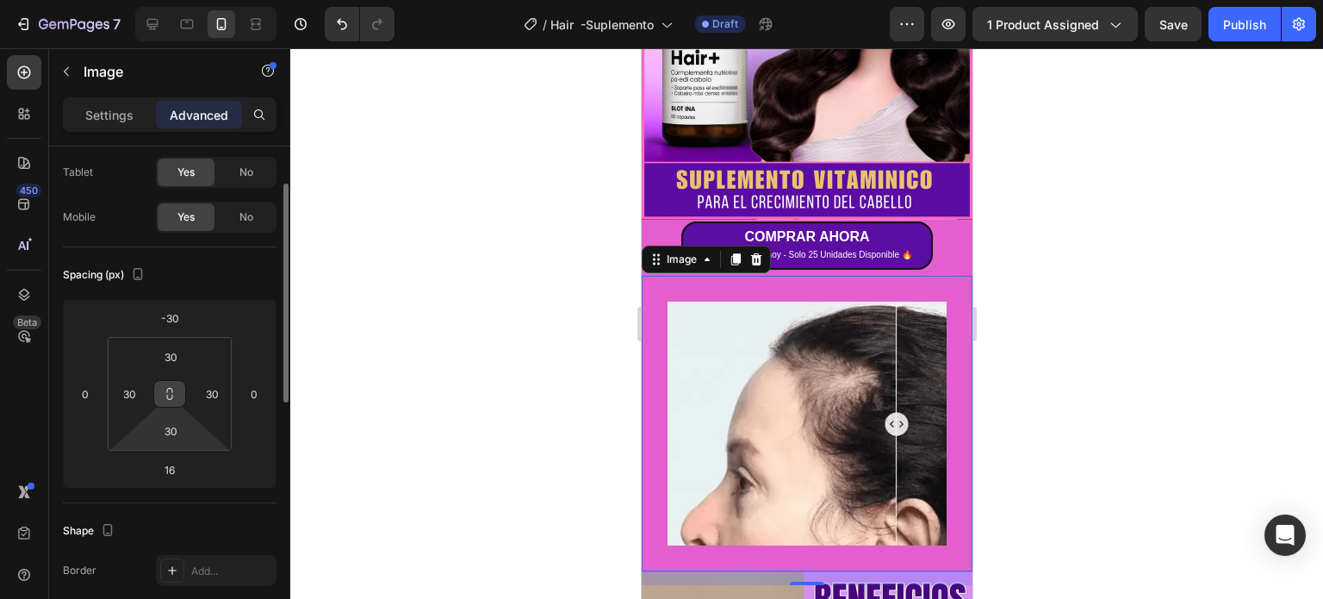
click at [170, 385] on button at bounding box center [169, 394] width 33 height 28
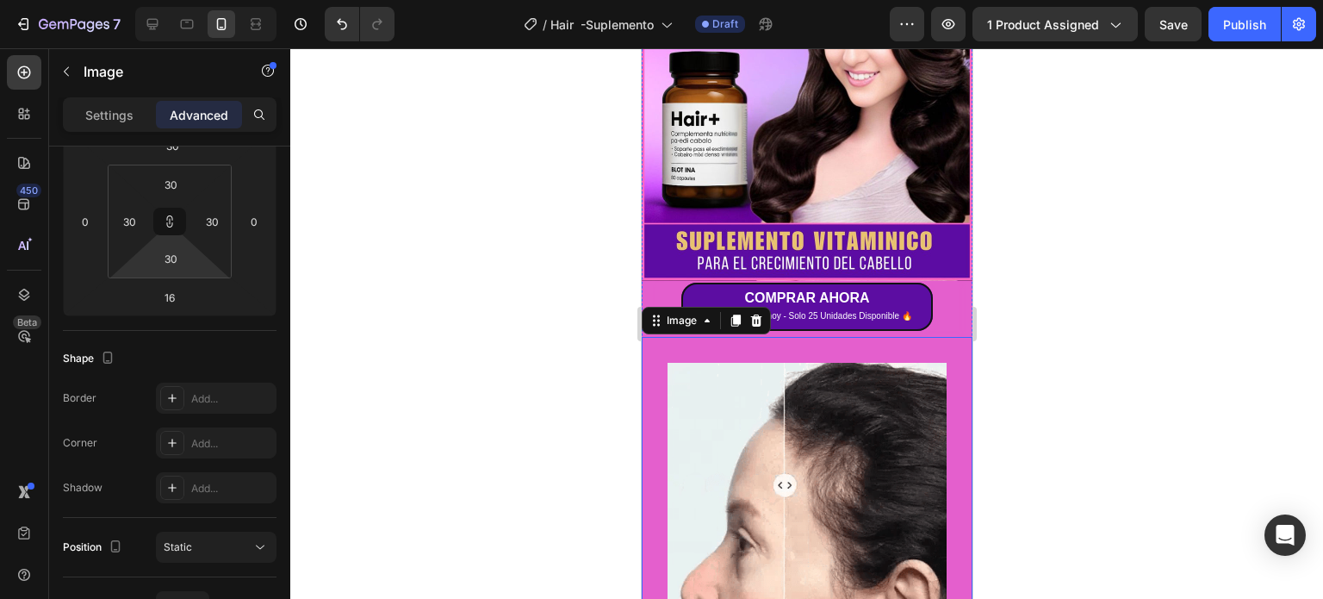
scroll to position [291, 0]
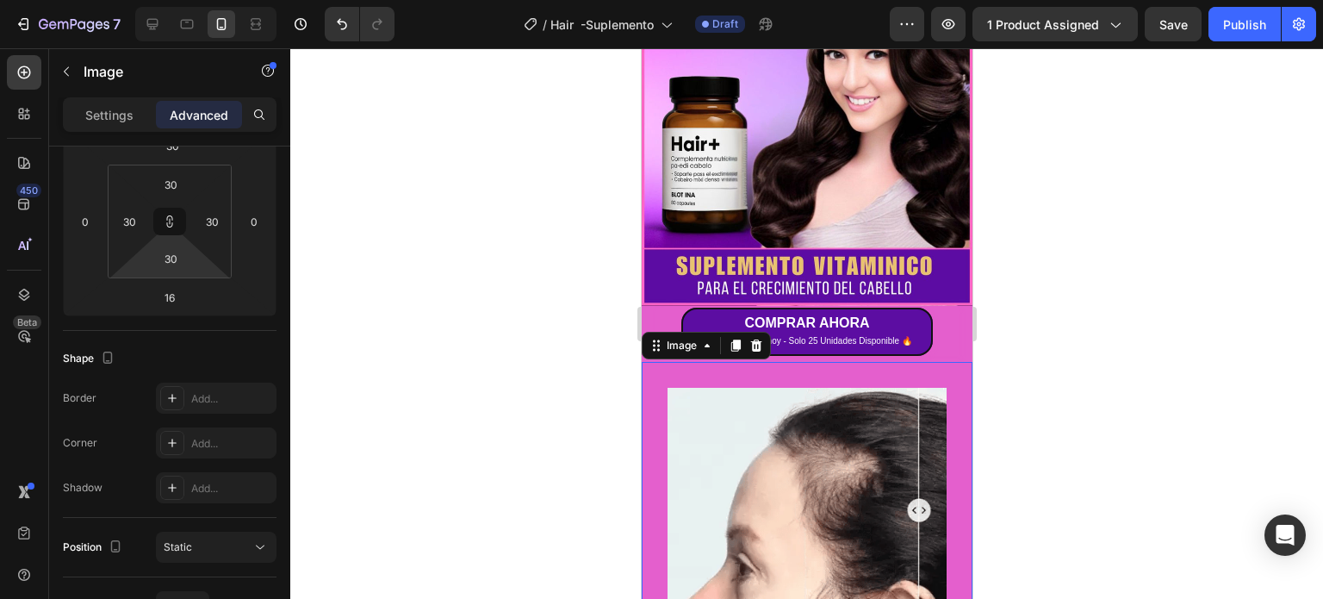
click at [653, 362] on div "Image 16" at bounding box center [806, 509] width 331 height 295
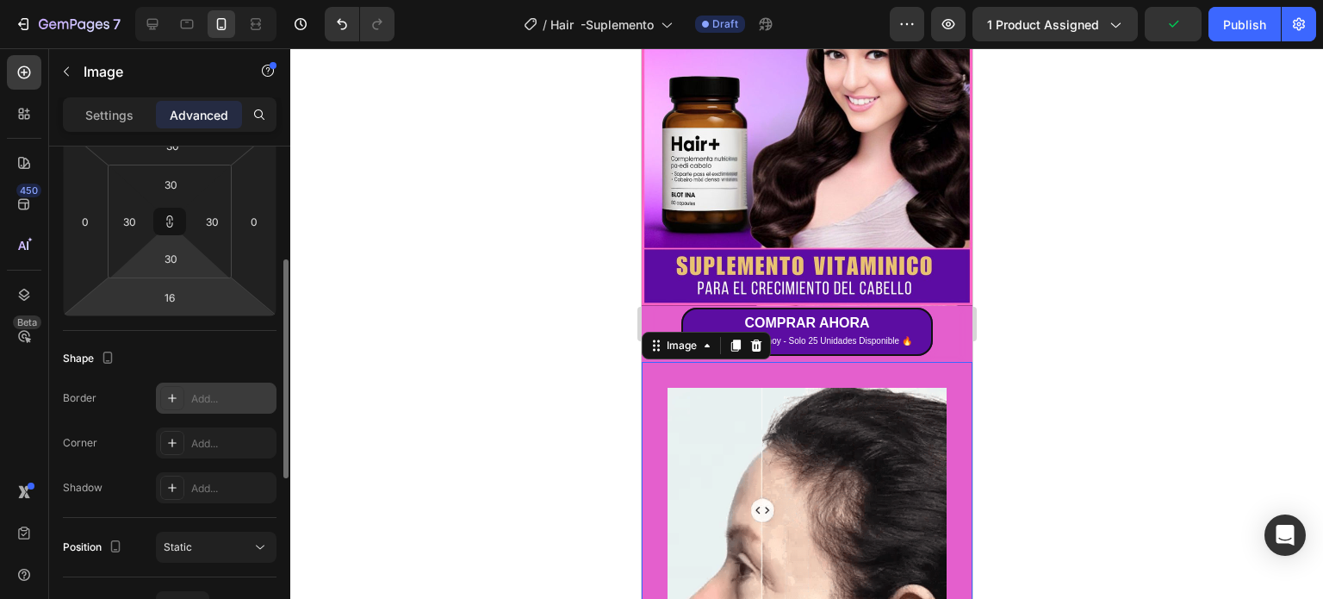
click at [172, 395] on icon at bounding box center [172, 398] width 14 height 14
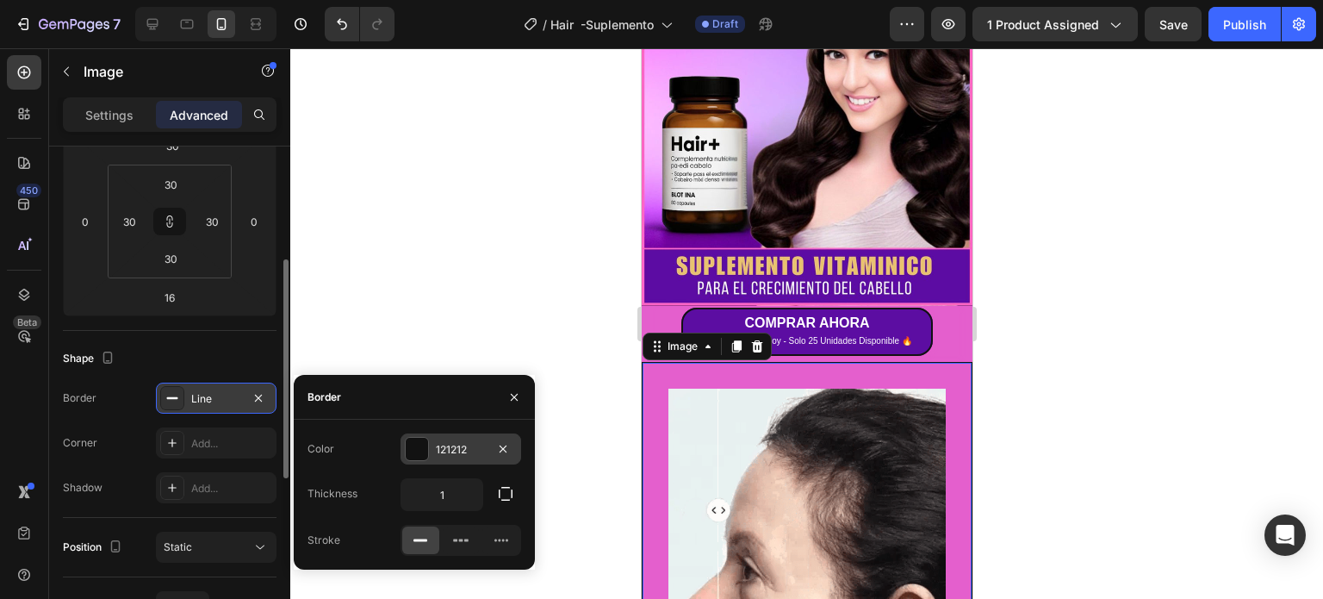
click at [422, 446] on div at bounding box center [417, 449] width 22 height 22
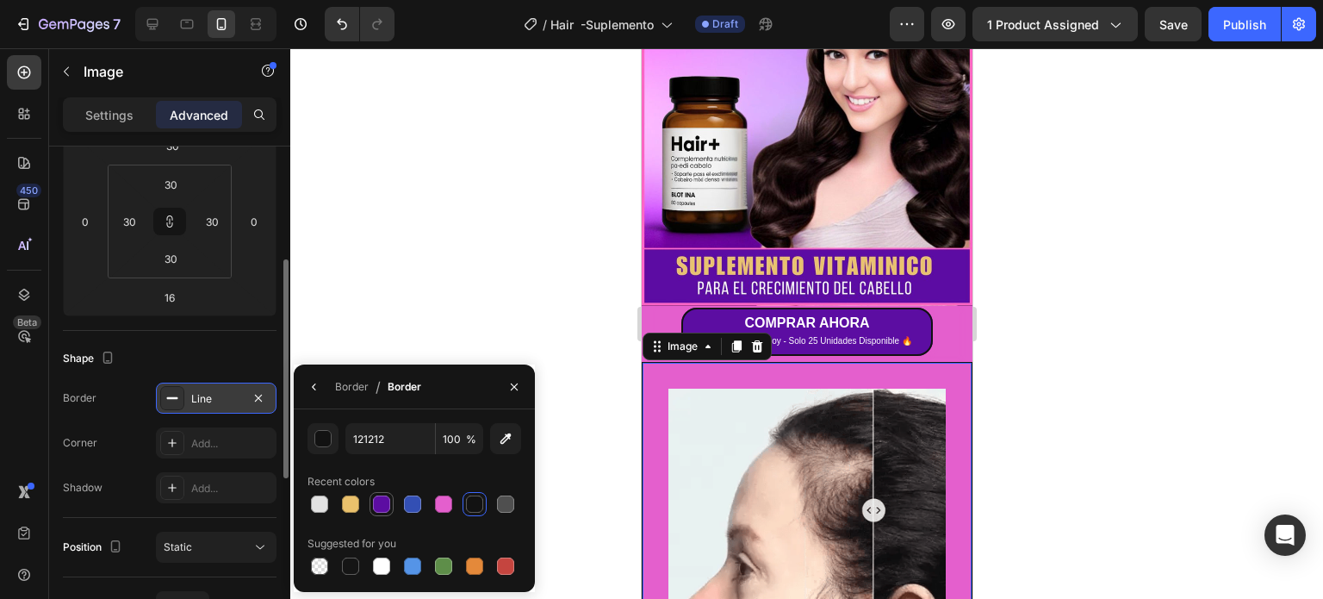
click at [374, 500] on div at bounding box center [381, 503] width 17 height 17
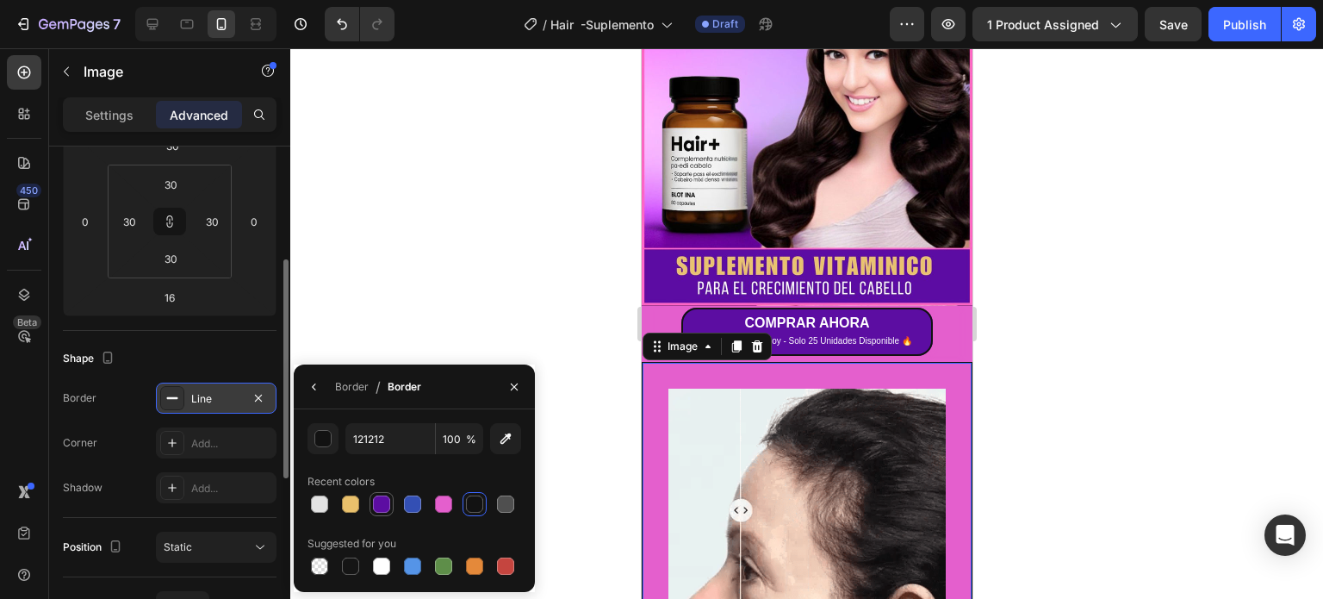
type input "5C0DA2"
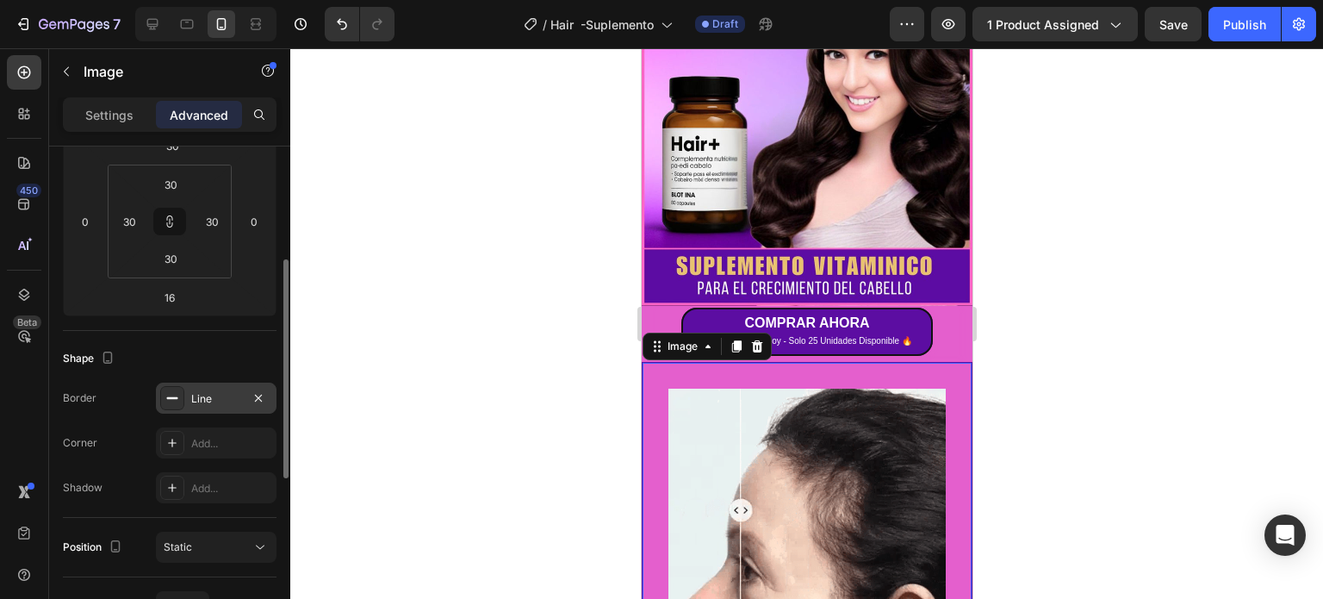
click at [735, 464] on img at bounding box center [806, 510] width 277 height 242
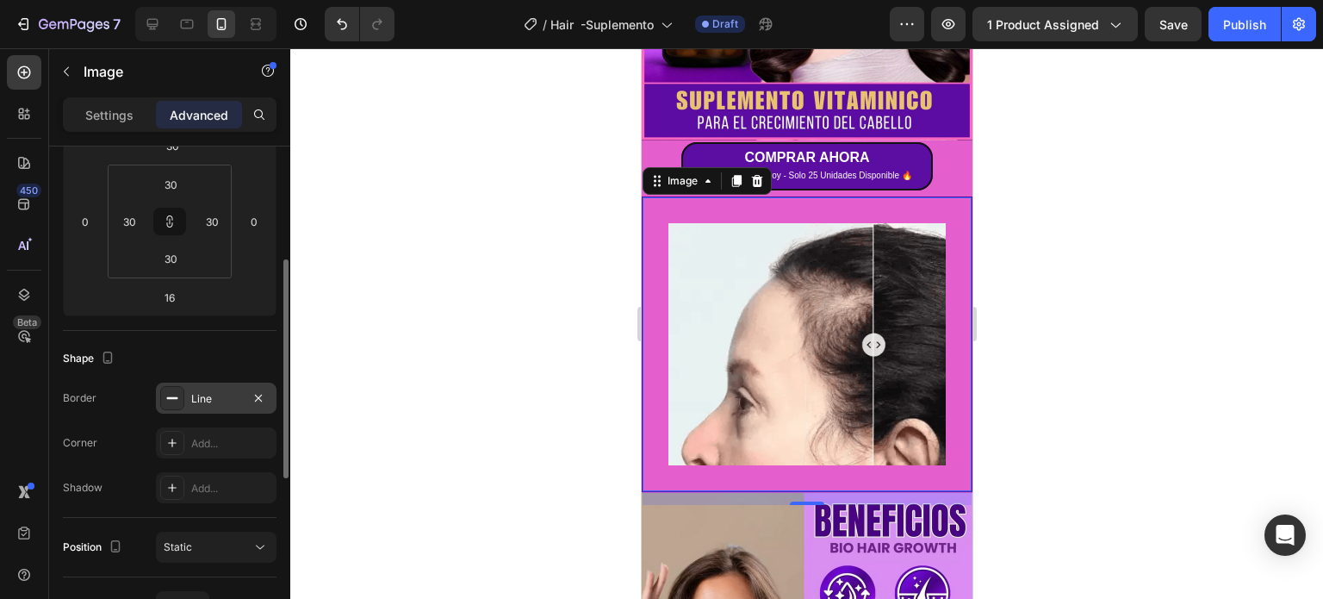
scroll to position [463, 0]
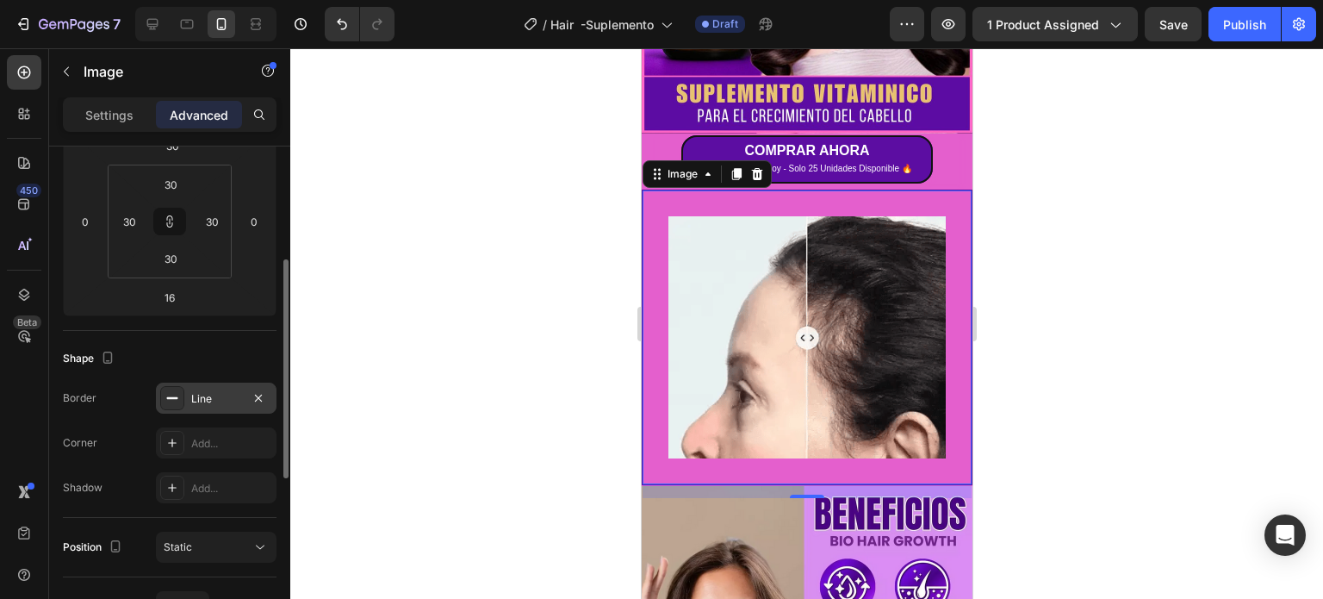
click at [841, 291] on img at bounding box center [806, 337] width 277 height 242
click at [61, 67] on icon "button" at bounding box center [66, 72] width 14 height 14
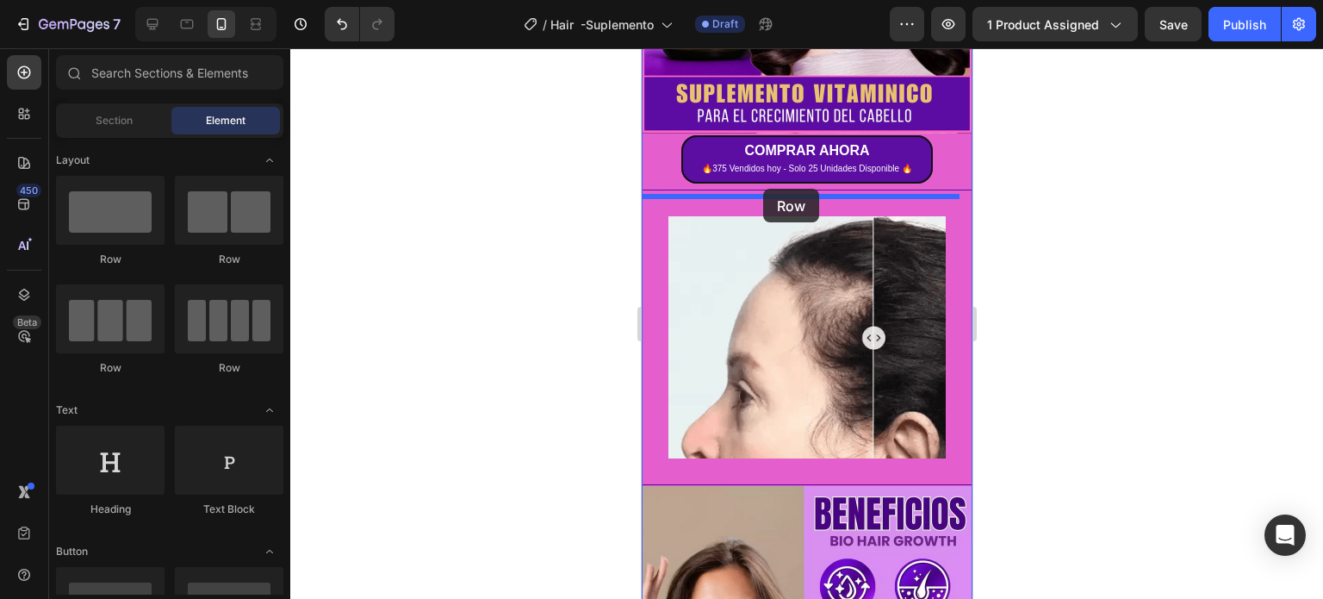
drag, startPoint x: 780, startPoint y: 268, endPoint x: 762, endPoint y: 189, distance: 81.3
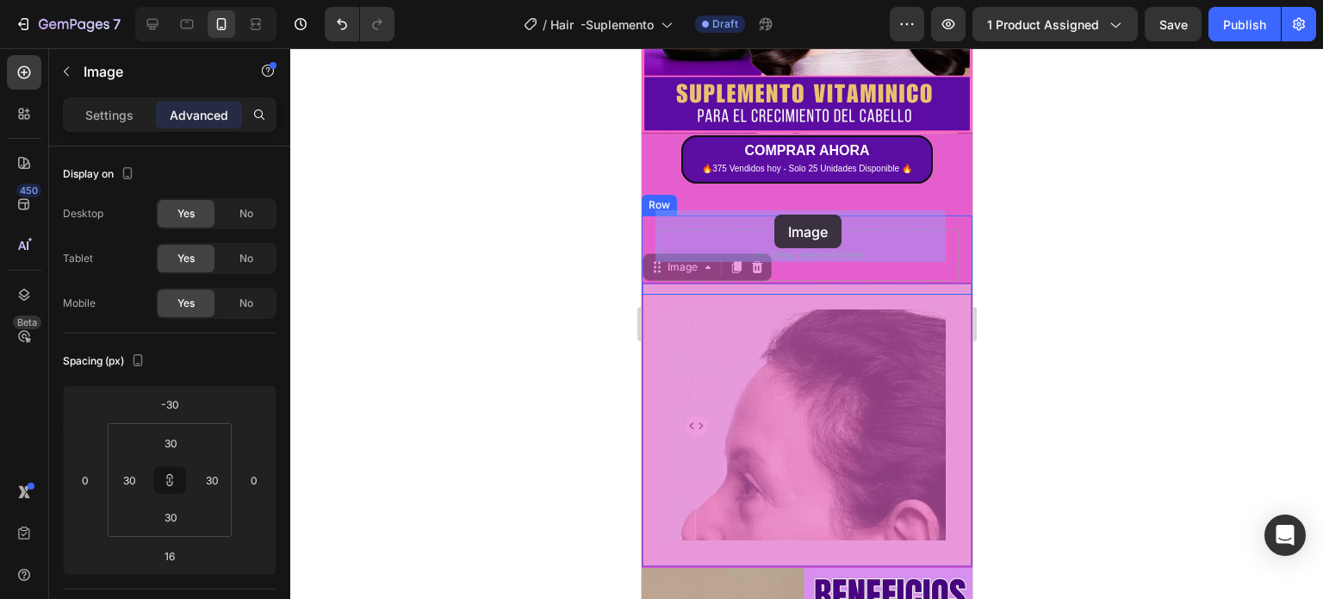
drag, startPoint x: 770, startPoint y: 364, endPoint x: 774, endPoint y: 233, distance: 131.0
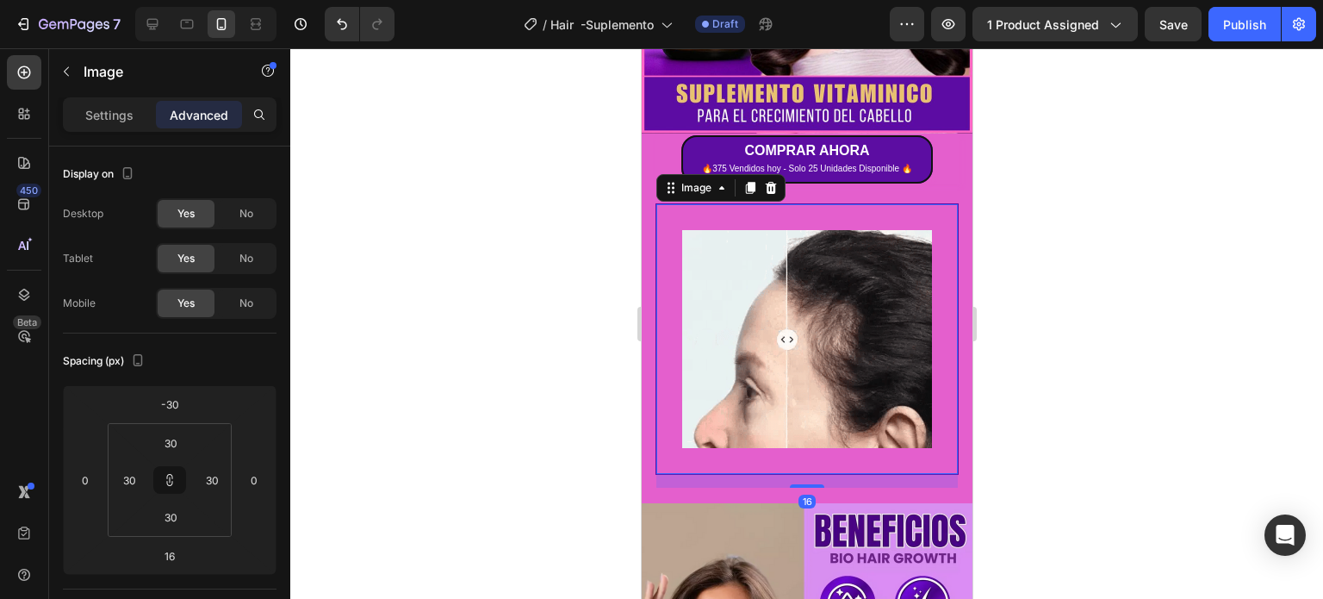
click at [1032, 325] on div at bounding box center [806, 323] width 1033 height 550
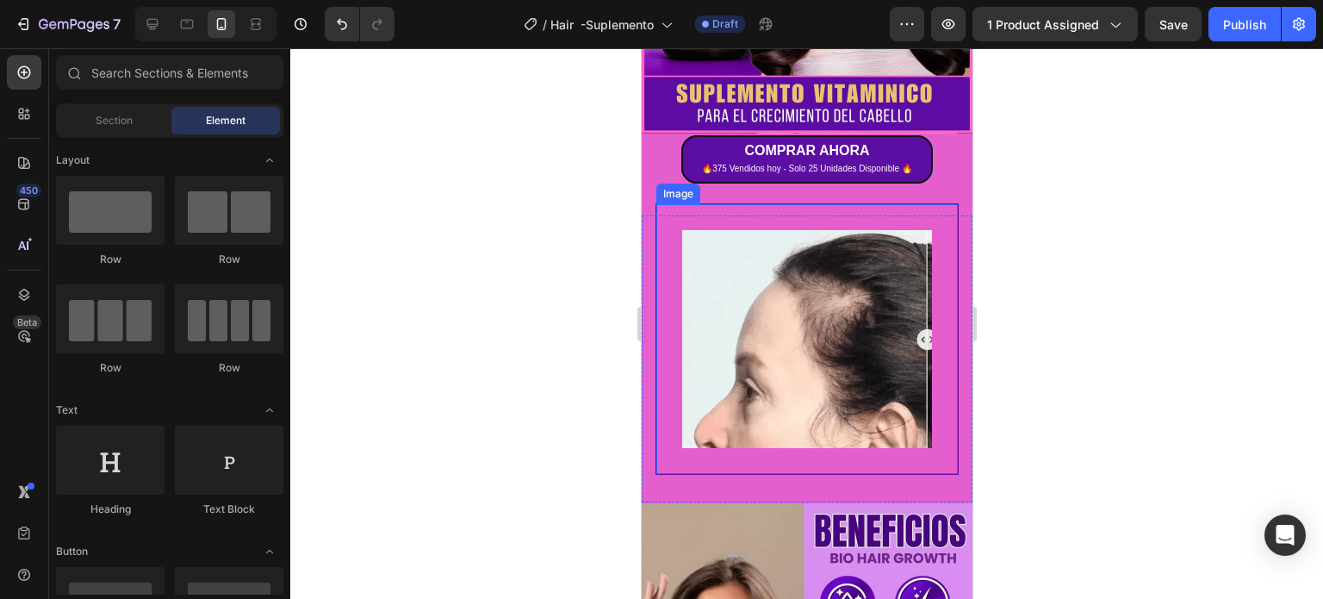
click at [706, 299] on img at bounding box center [806, 339] width 250 height 218
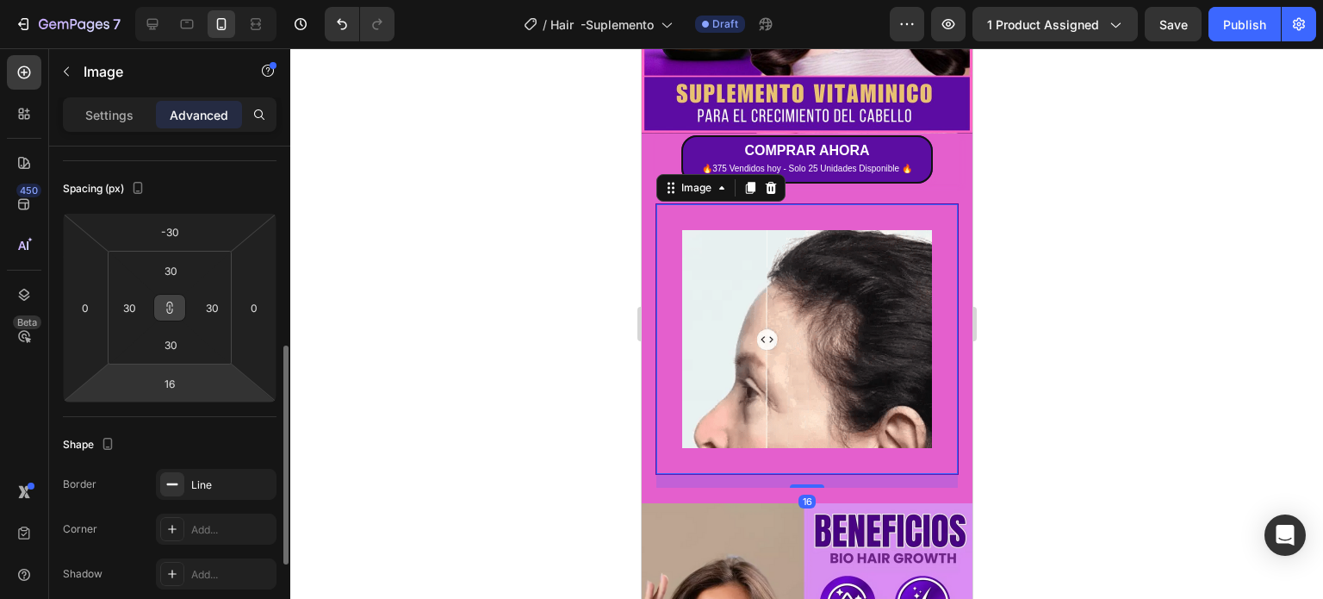
scroll to position [345, 0]
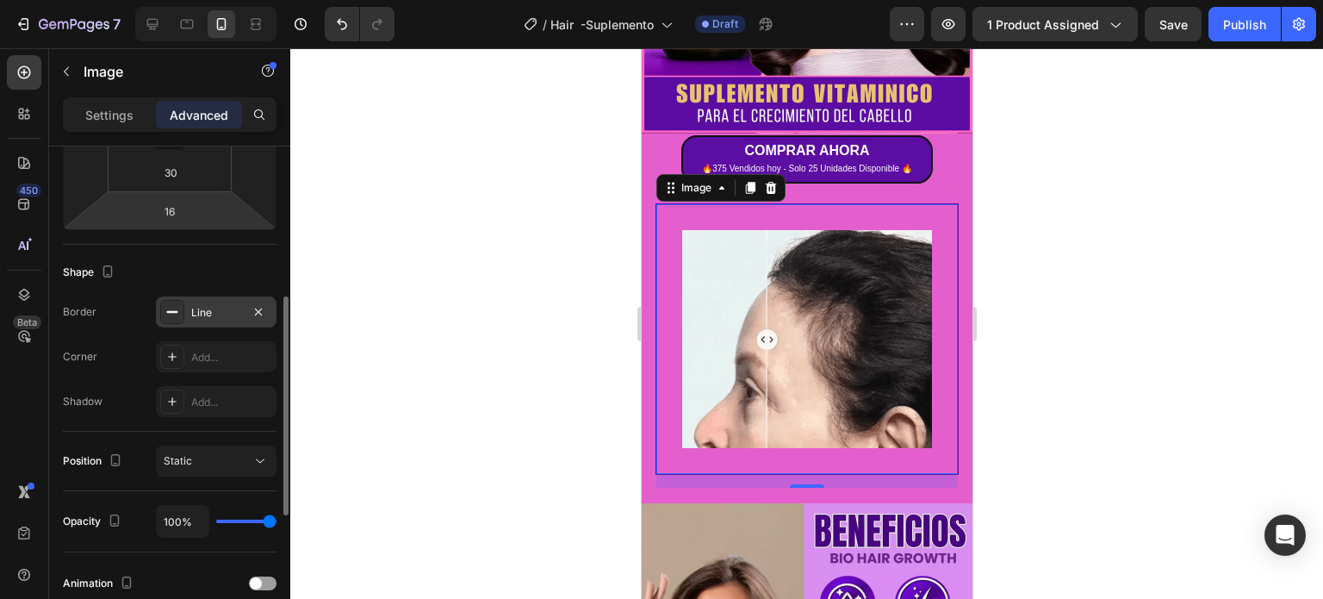
click at [171, 307] on icon at bounding box center [172, 312] width 14 height 14
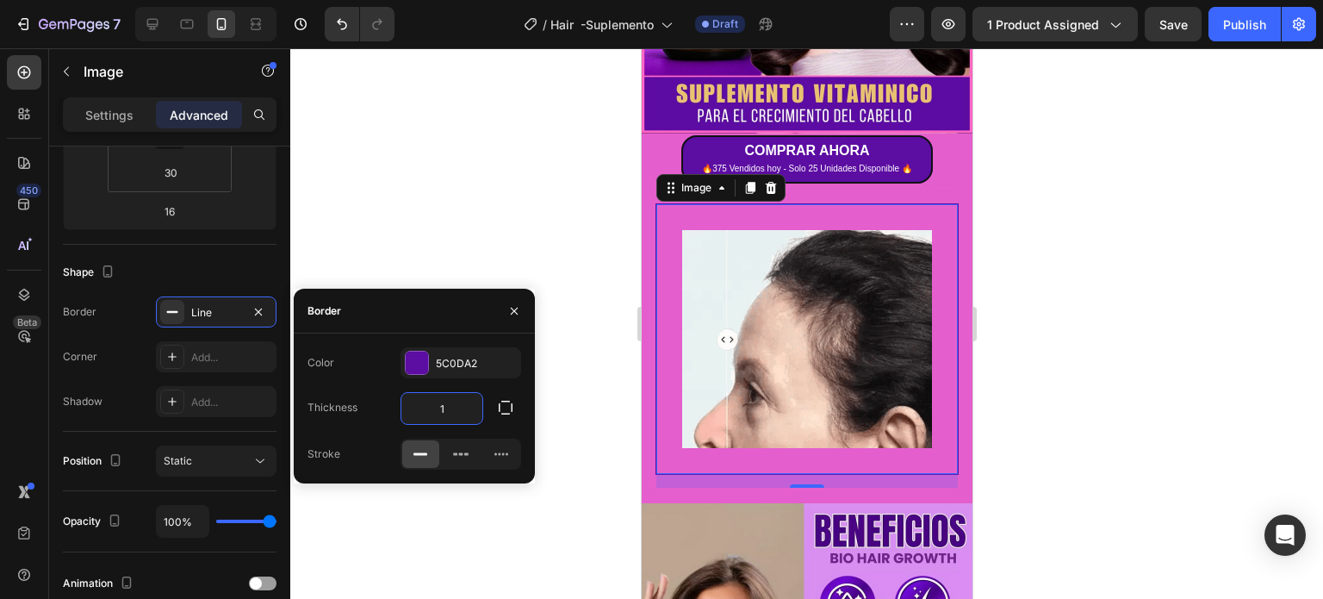
click at [472, 402] on input "1" at bounding box center [441, 408] width 81 height 31
type input "10"
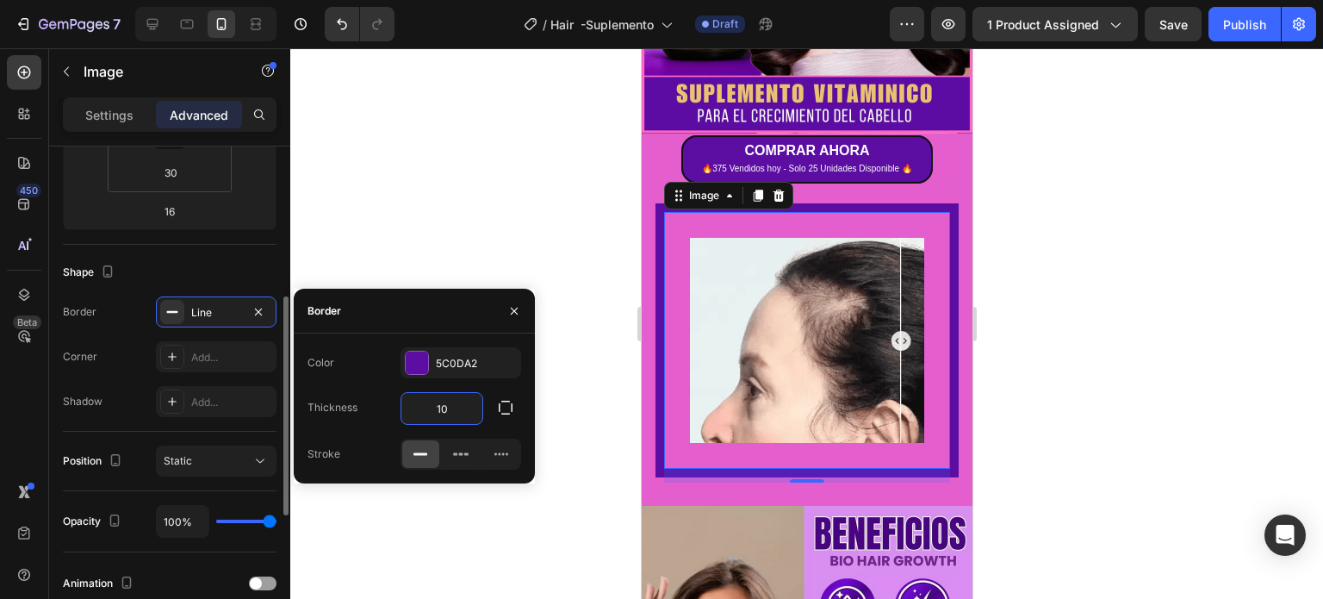
click at [231, 260] on div "Shape" at bounding box center [170, 272] width 214 height 28
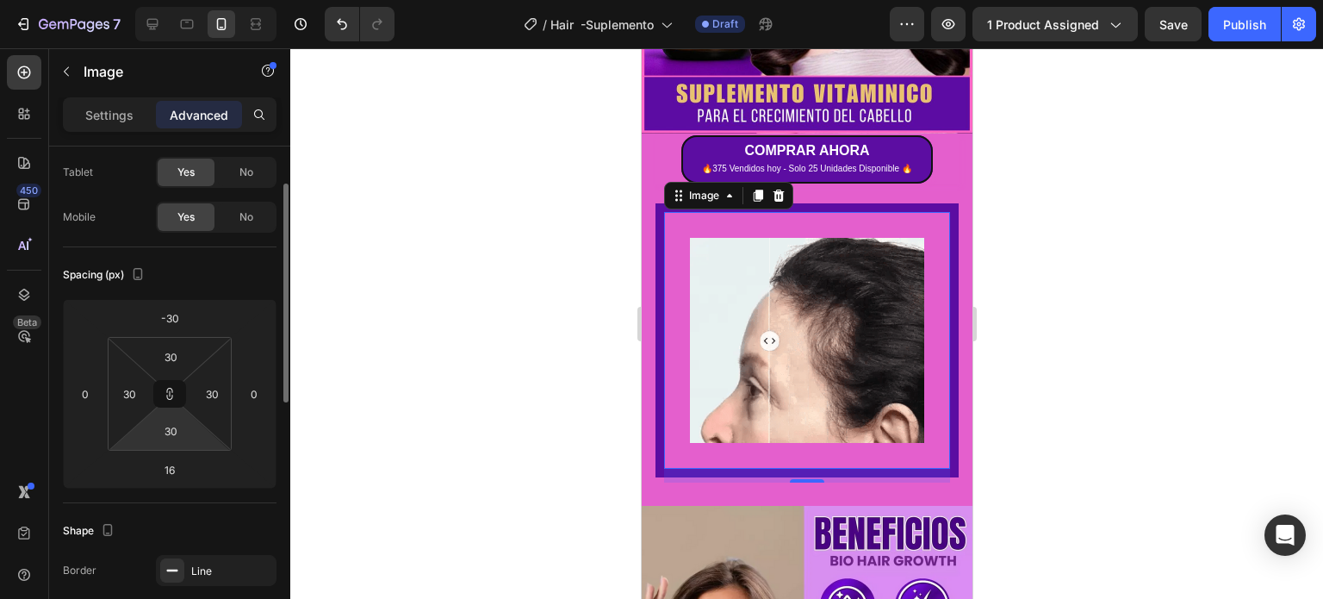
scroll to position [0, 0]
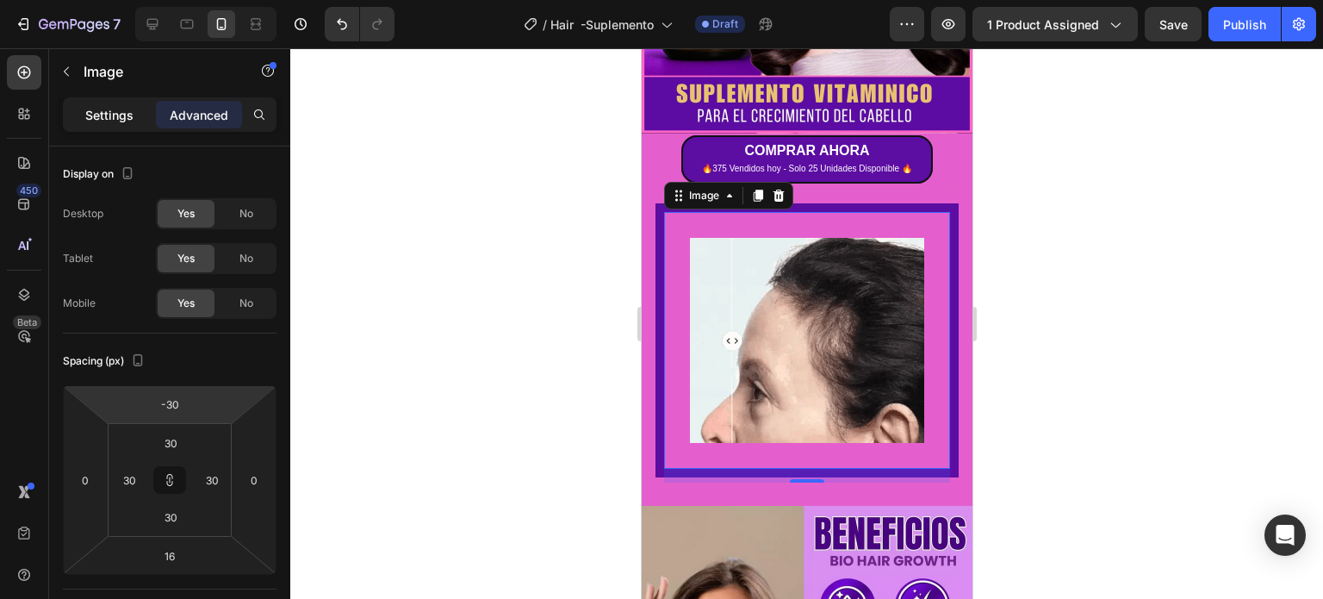
click at [112, 106] on p "Settings" at bounding box center [109, 115] width 48 height 18
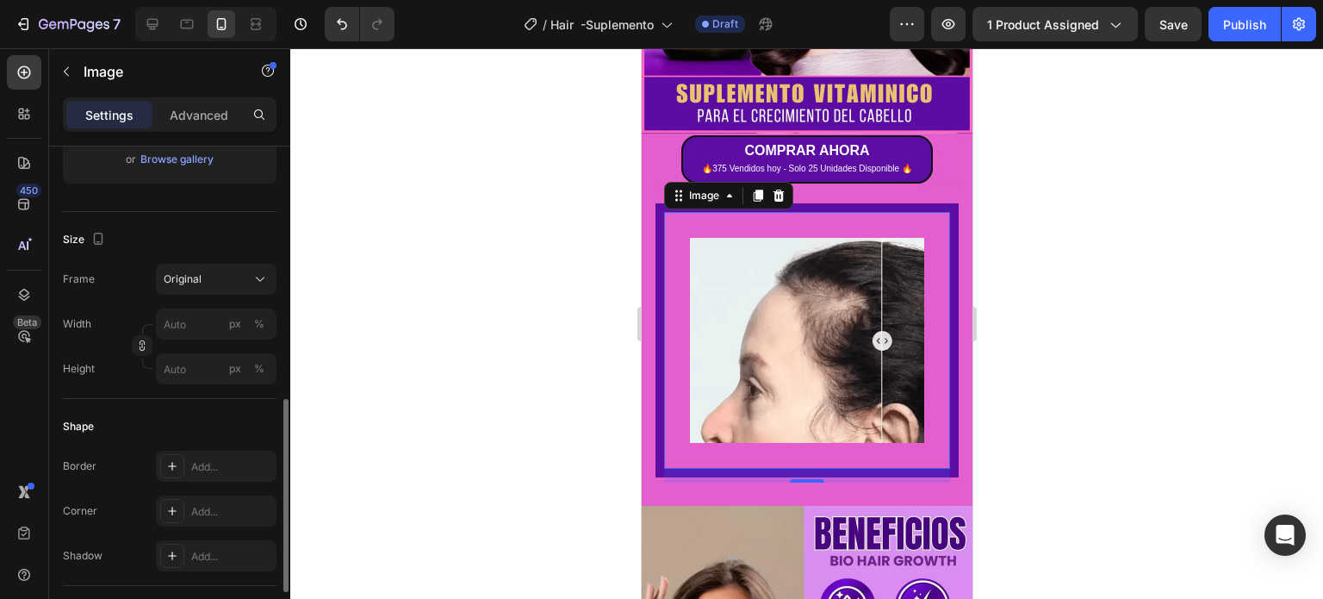
scroll to position [431, 0]
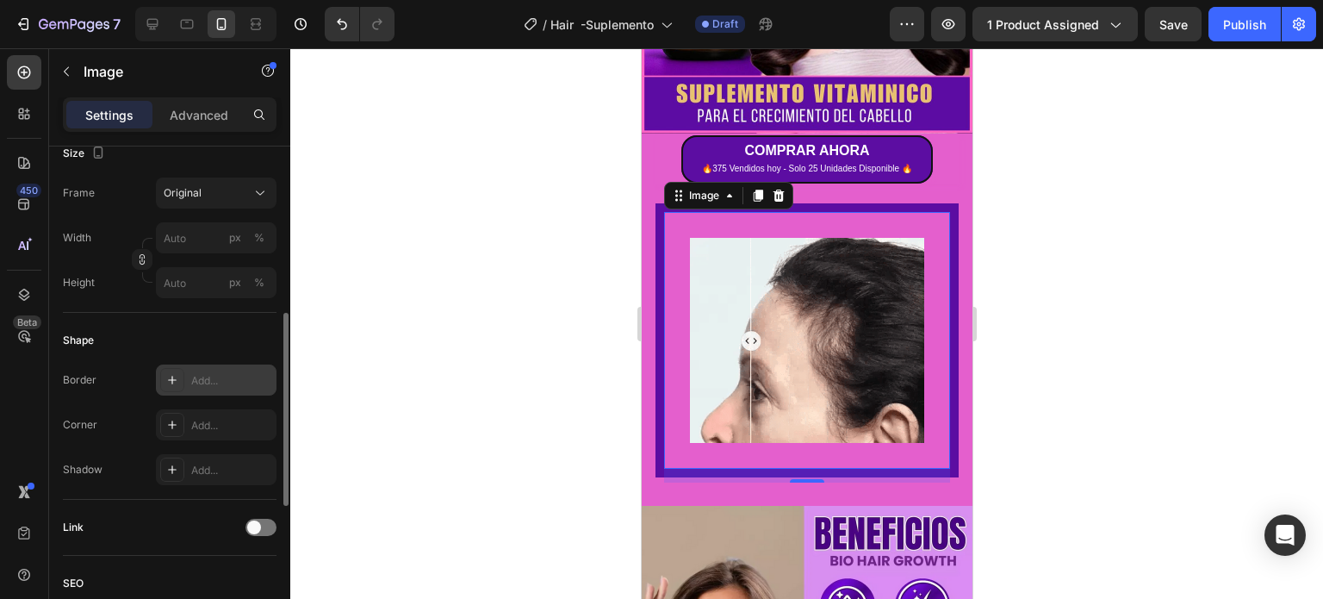
click at [171, 377] on icon at bounding box center [172, 380] width 14 height 14
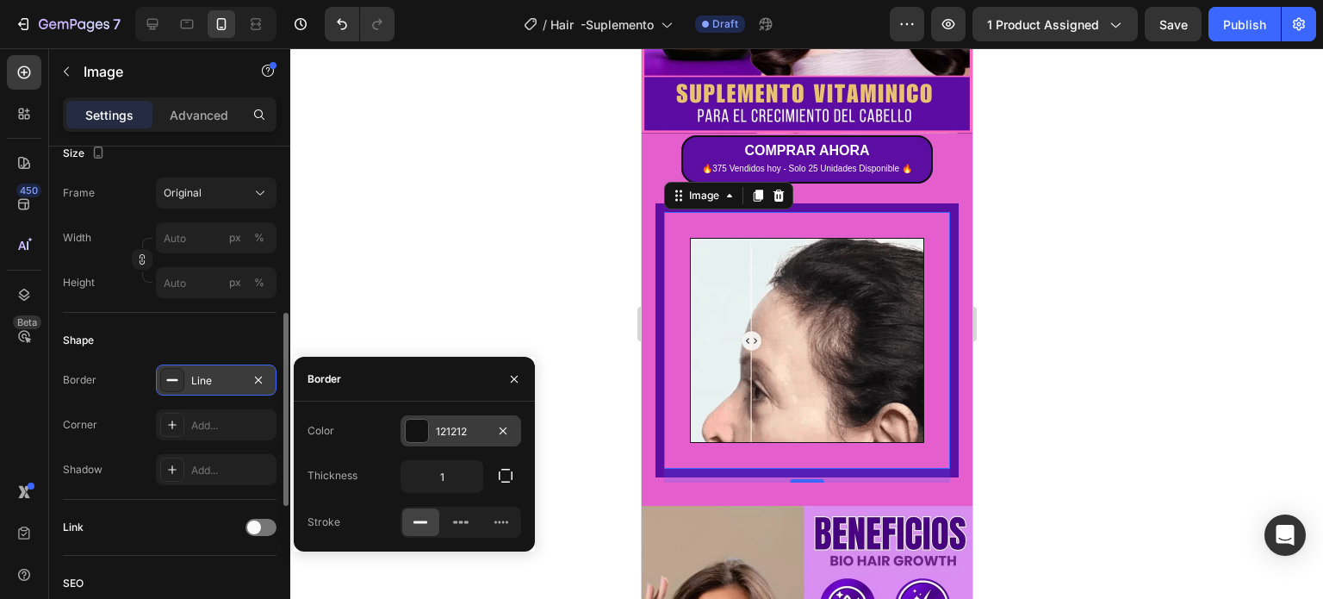
click at [414, 433] on div at bounding box center [417, 431] width 22 height 22
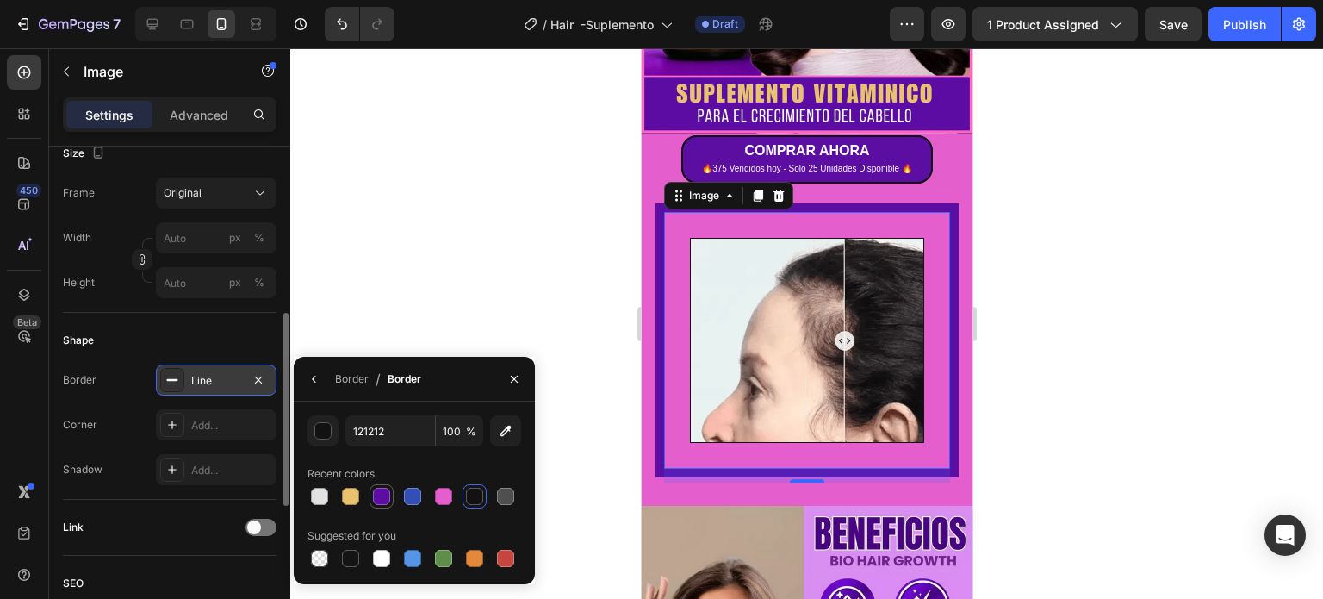
click at [377, 491] on div at bounding box center [381, 496] width 17 height 17
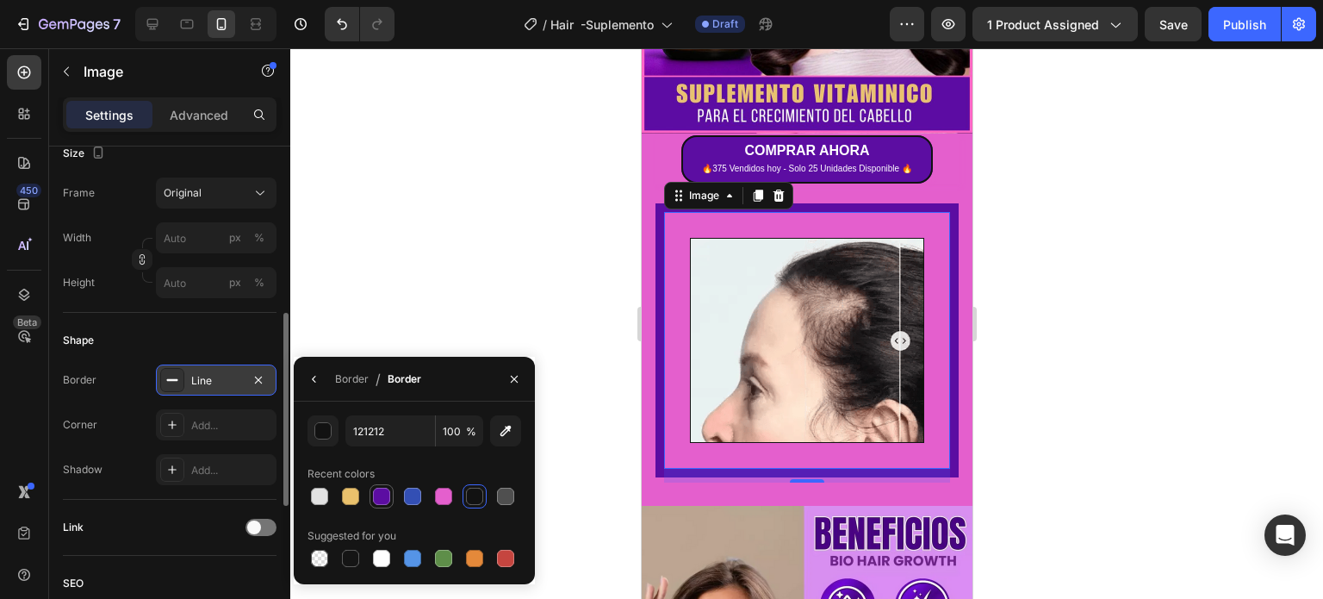
type input "5C0DA2"
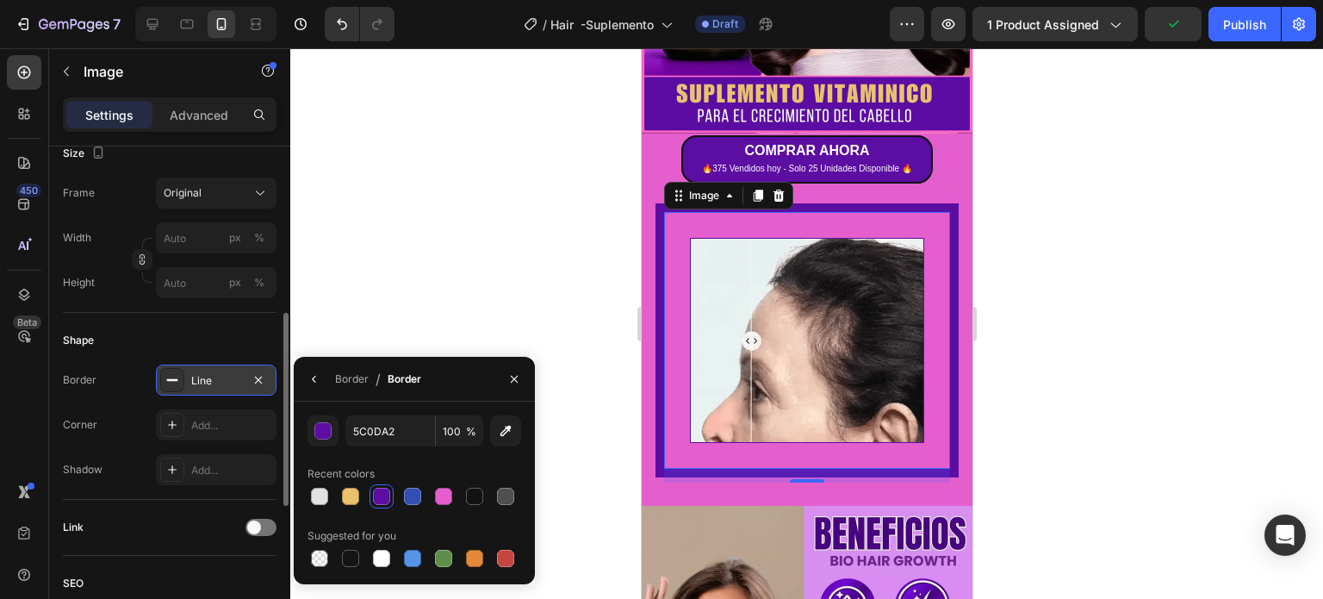
click at [373, 494] on div at bounding box center [381, 496] width 17 height 17
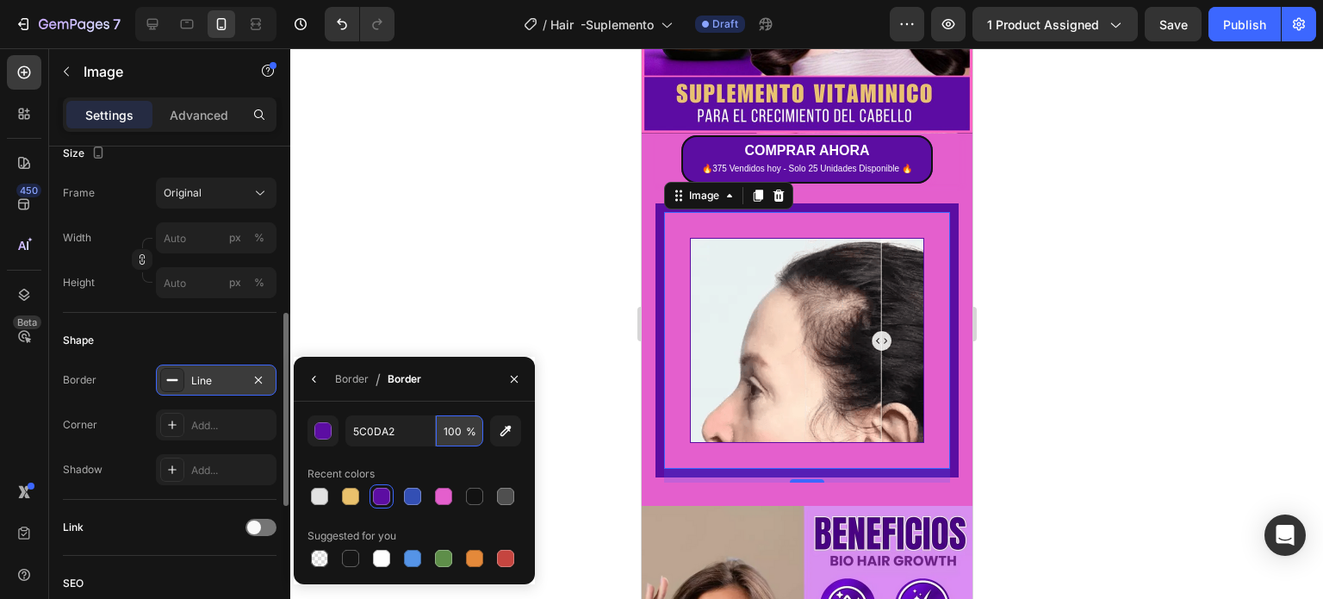
click at [451, 422] on input "100" at bounding box center [459, 430] width 47 height 31
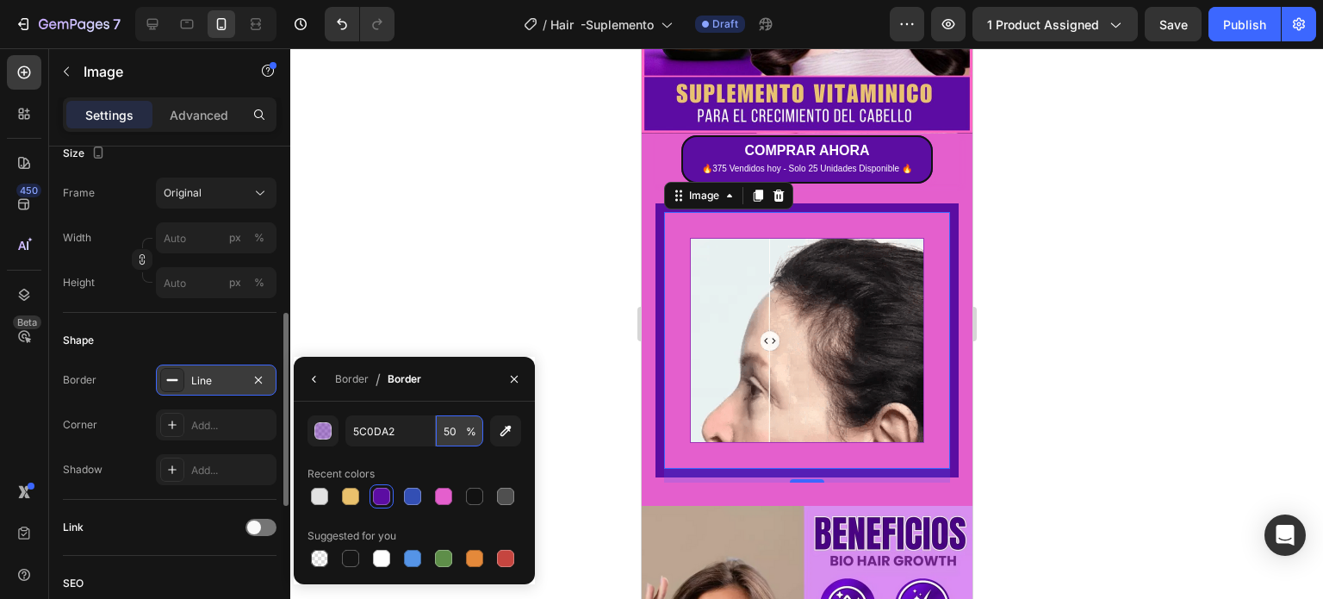
type input "100"
click at [465, 386] on div "Border / Border" at bounding box center [414, 379] width 241 height 45
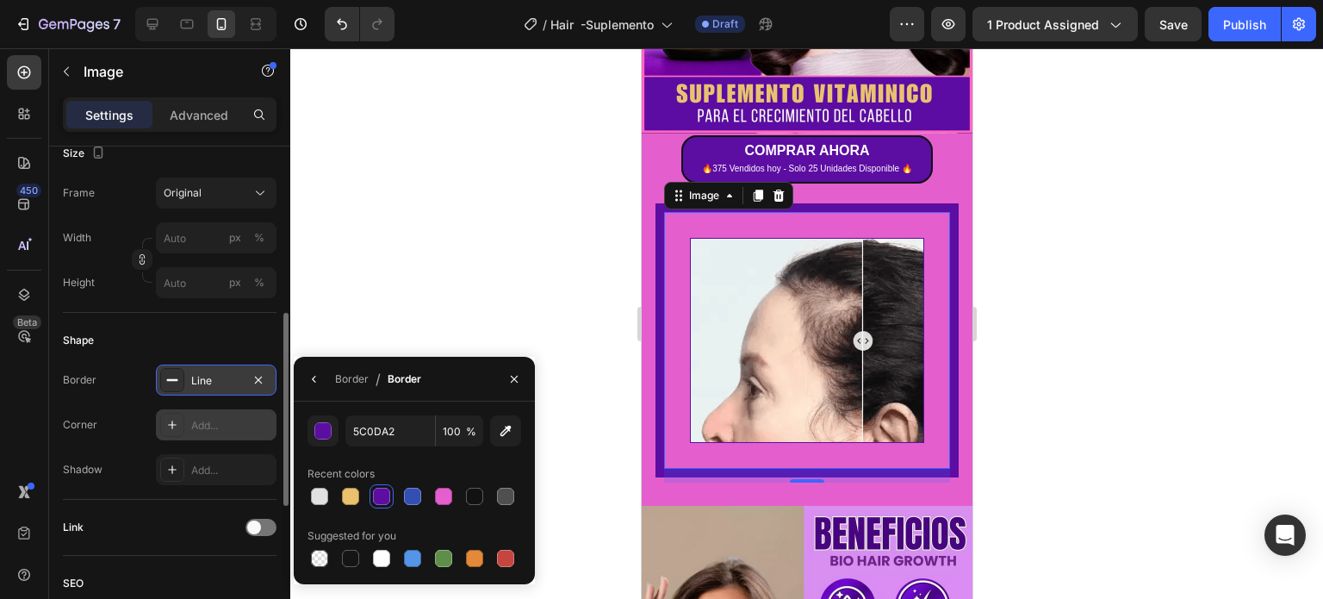
click at [170, 421] on icon at bounding box center [172, 425] width 14 height 14
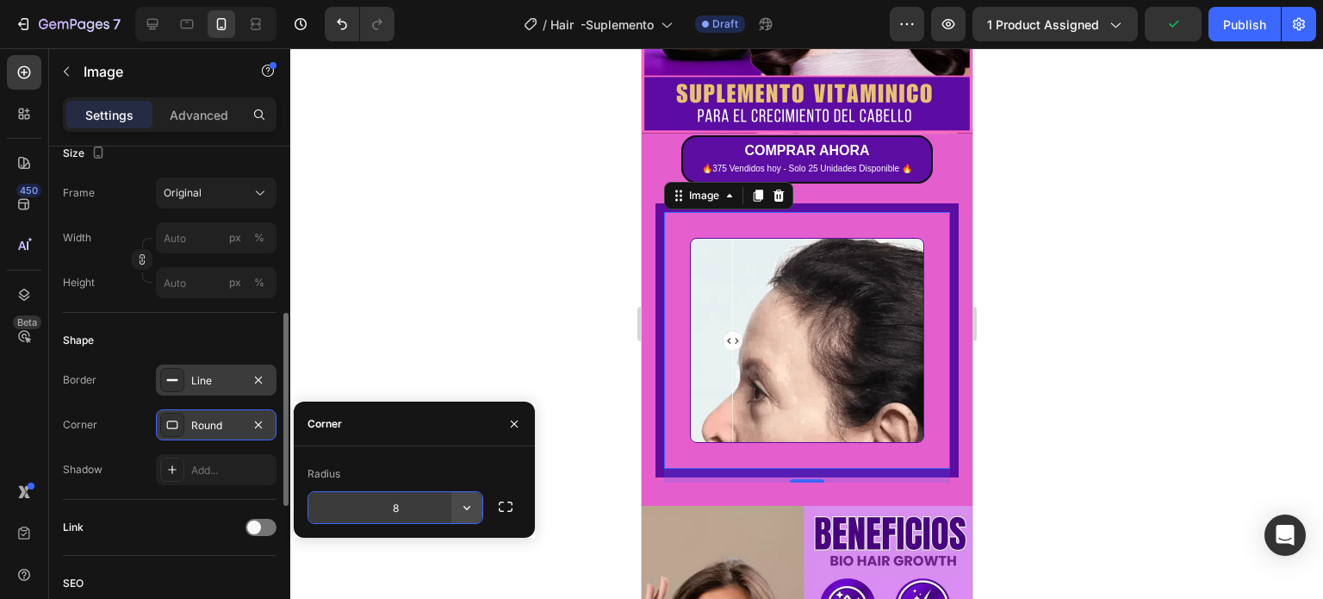
click at [469, 511] on icon "button" at bounding box center [466, 507] width 17 height 17
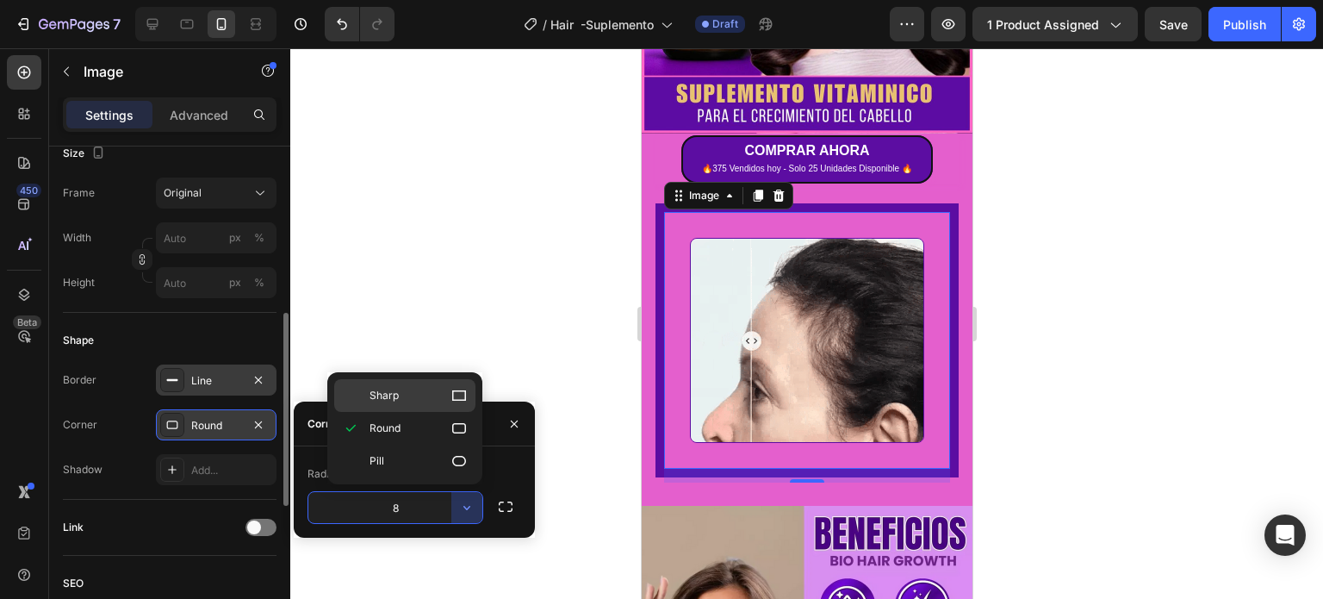
click at [412, 395] on p "Sharp" at bounding box center [419, 395] width 98 height 17
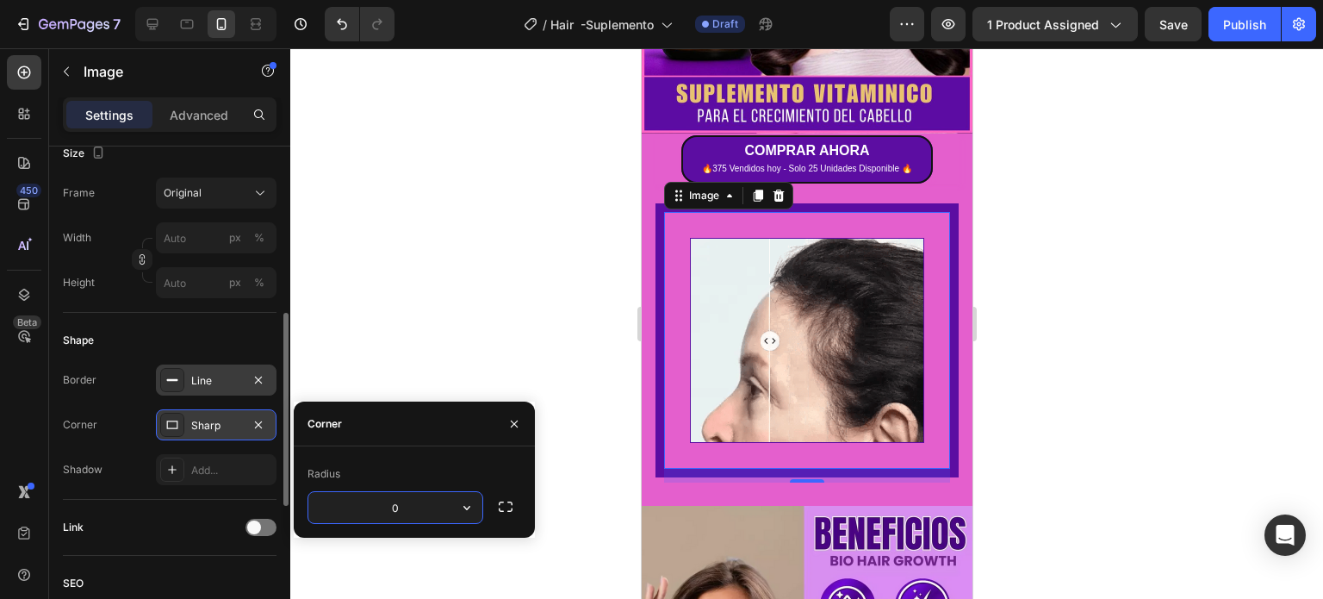
click at [424, 509] on input "0" at bounding box center [395, 507] width 174 height 31
type input "1"
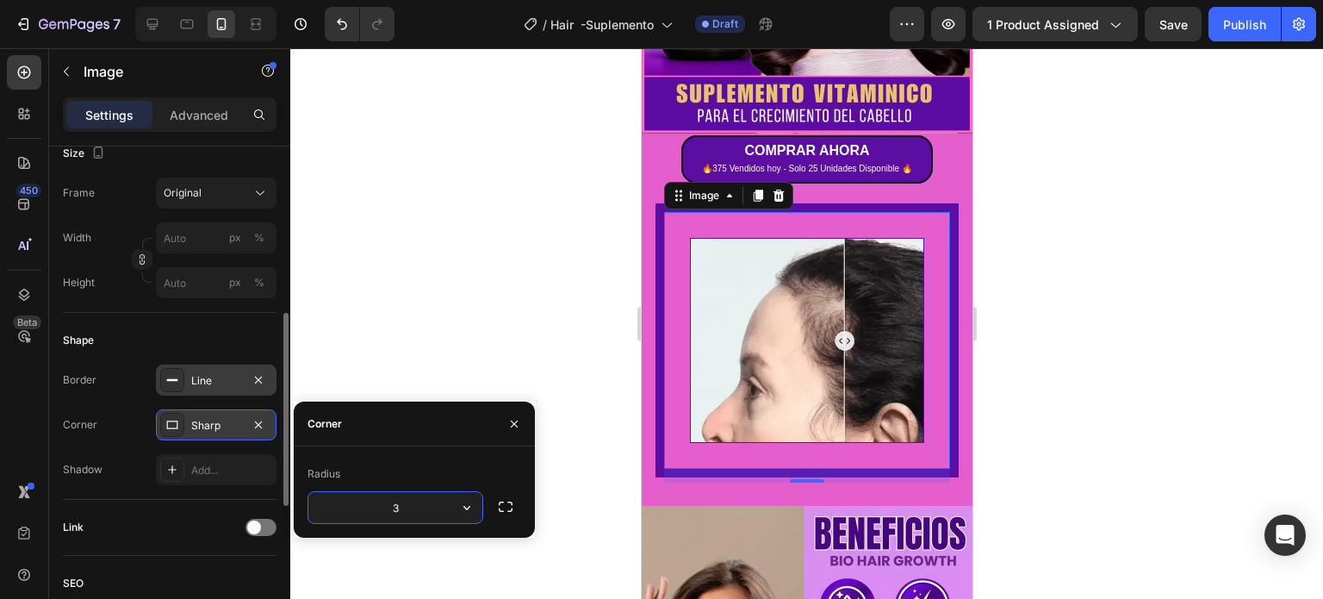
type input "35"
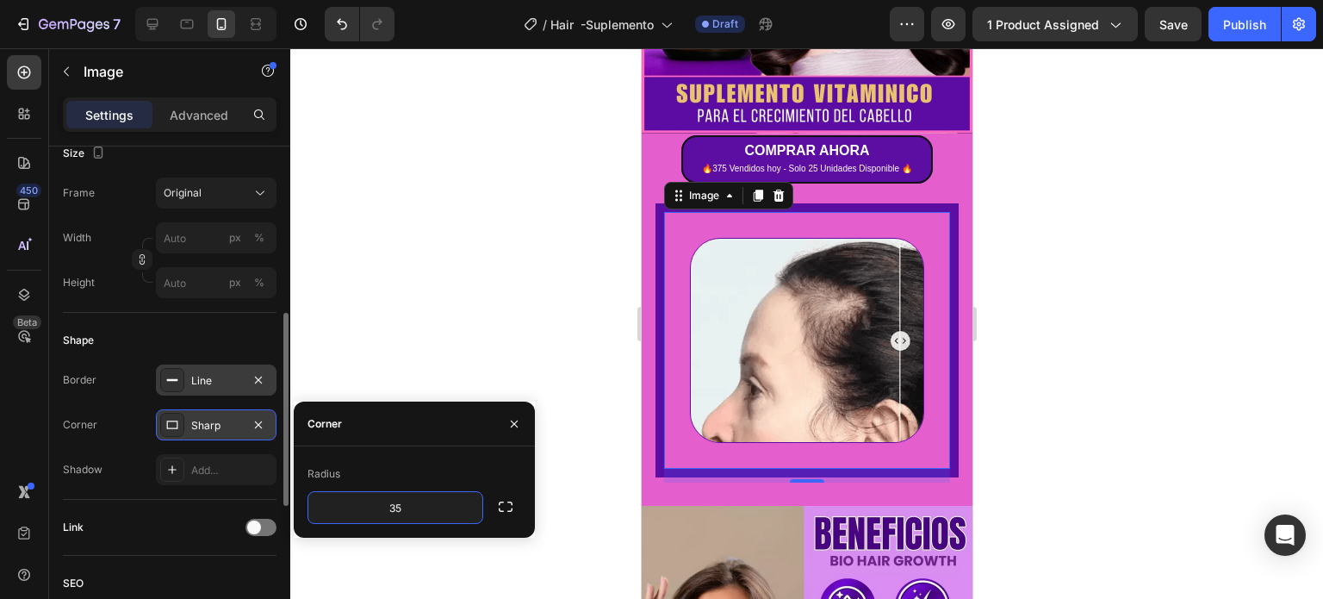
click at [435, 320] on div at bounding box center [806, 323] width 1033 height 550
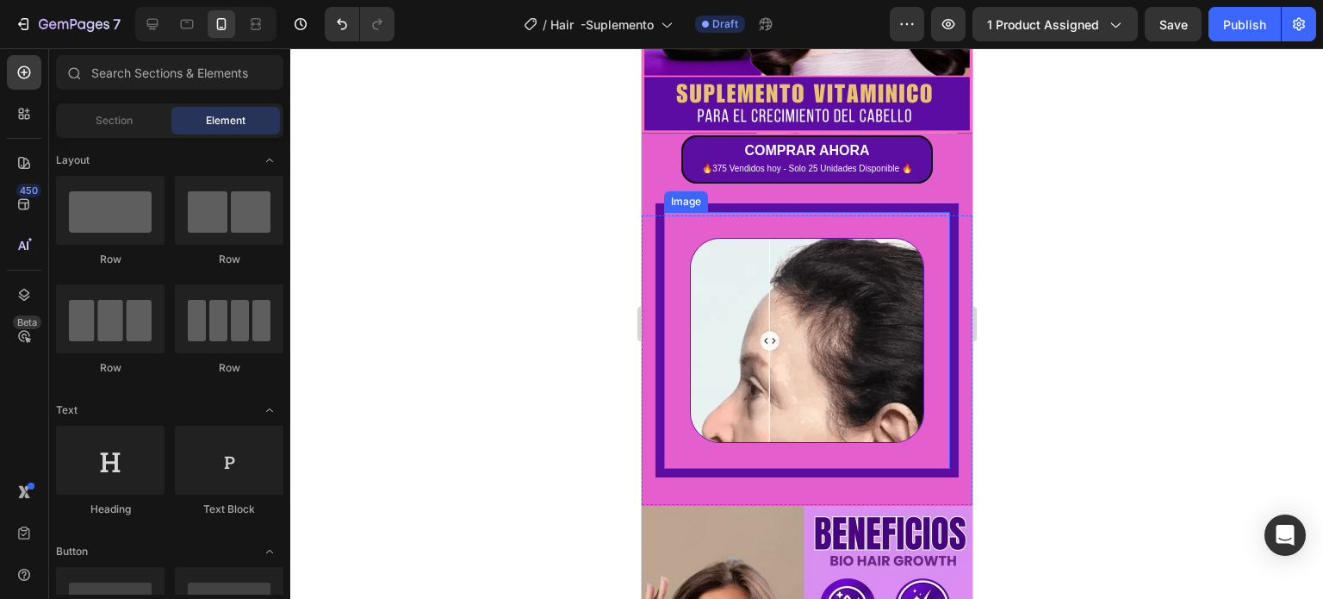
click at [739, 323] on img at bounding box center [806, 340] width 234 height 205
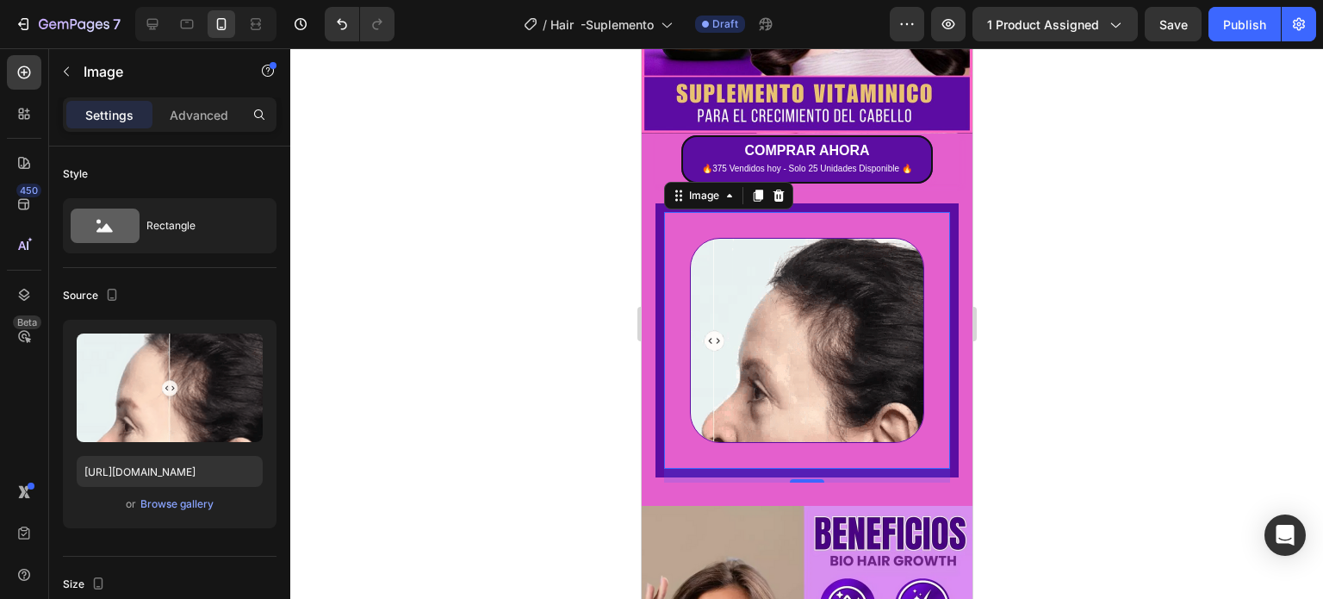
click at [656, 285] on div "Image 16" at bounding box center [806, 340] width 303 height 274
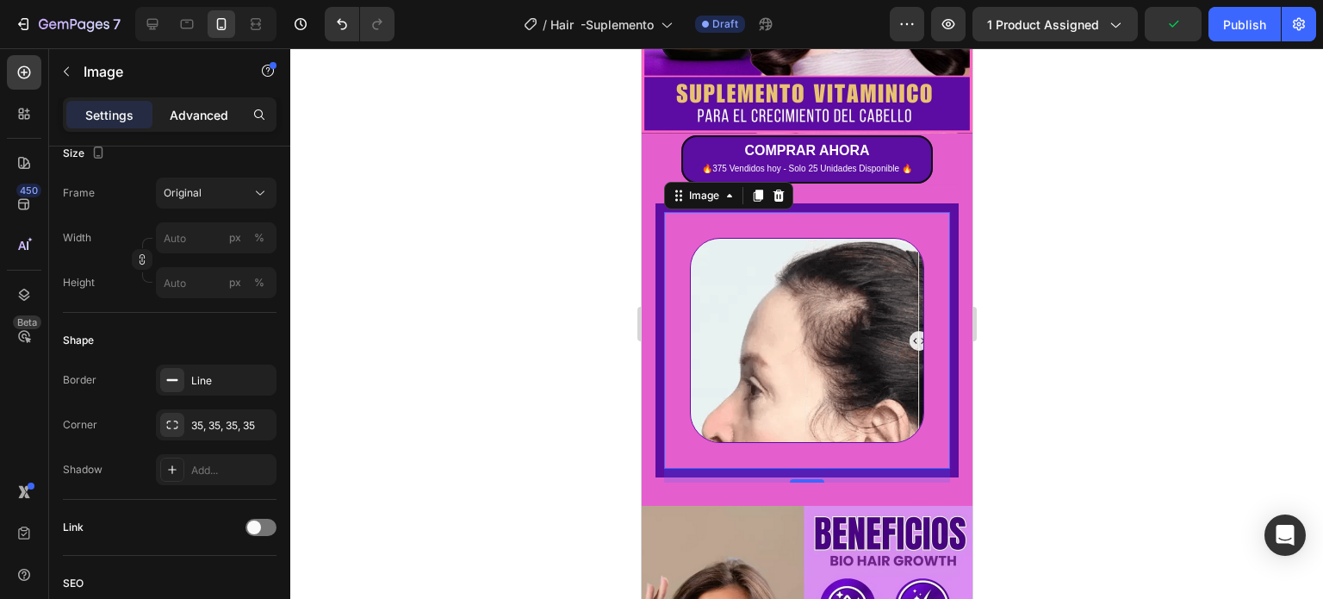
click at [202, 108] on p "Advanced" at bounding box center [199, 115] width 59 height 18
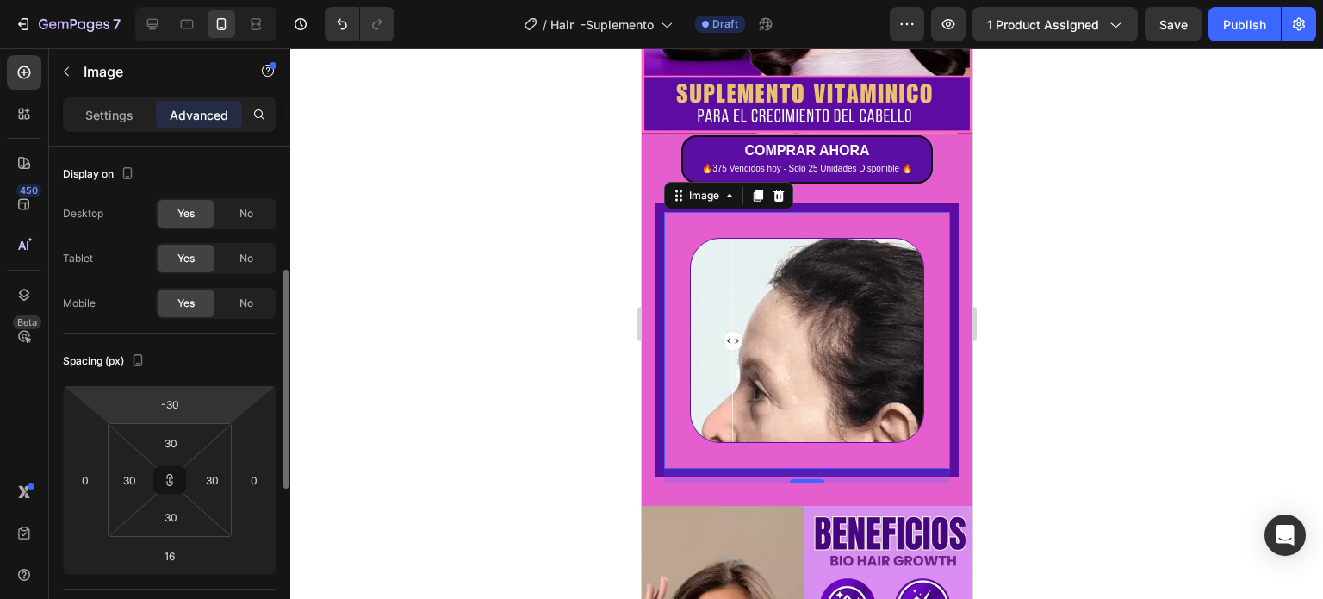
scroll to position [86, 0]
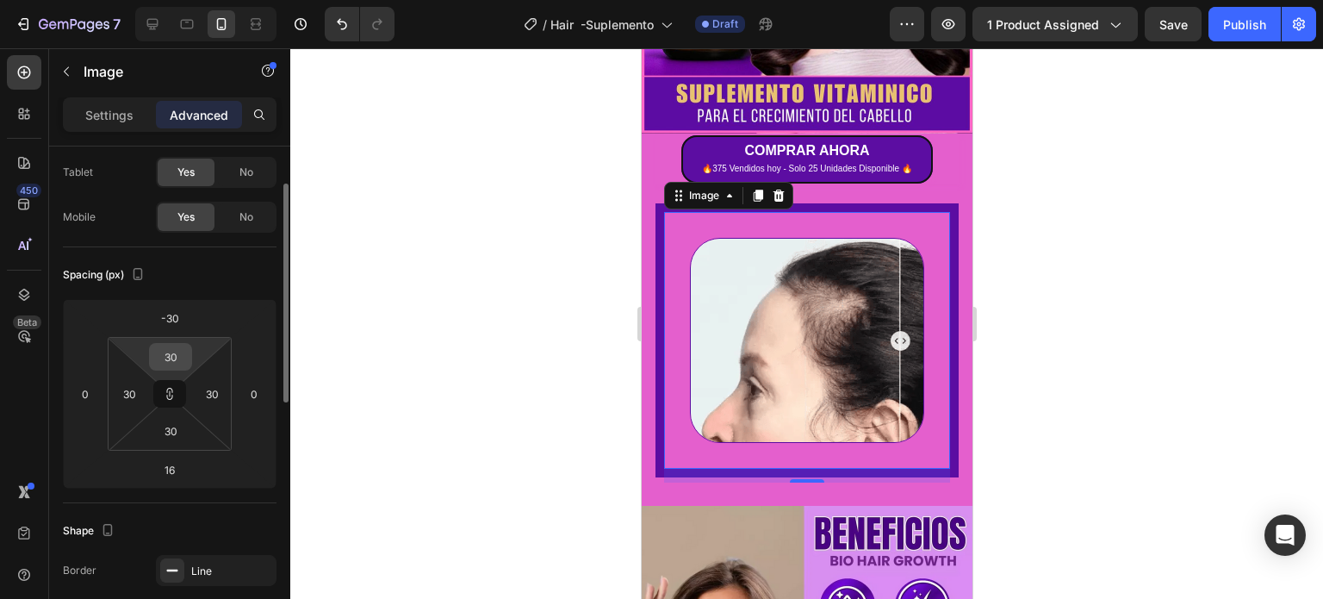
click at [165, 367] on input "30" at bounding box center [170, 357] width 34 height 26
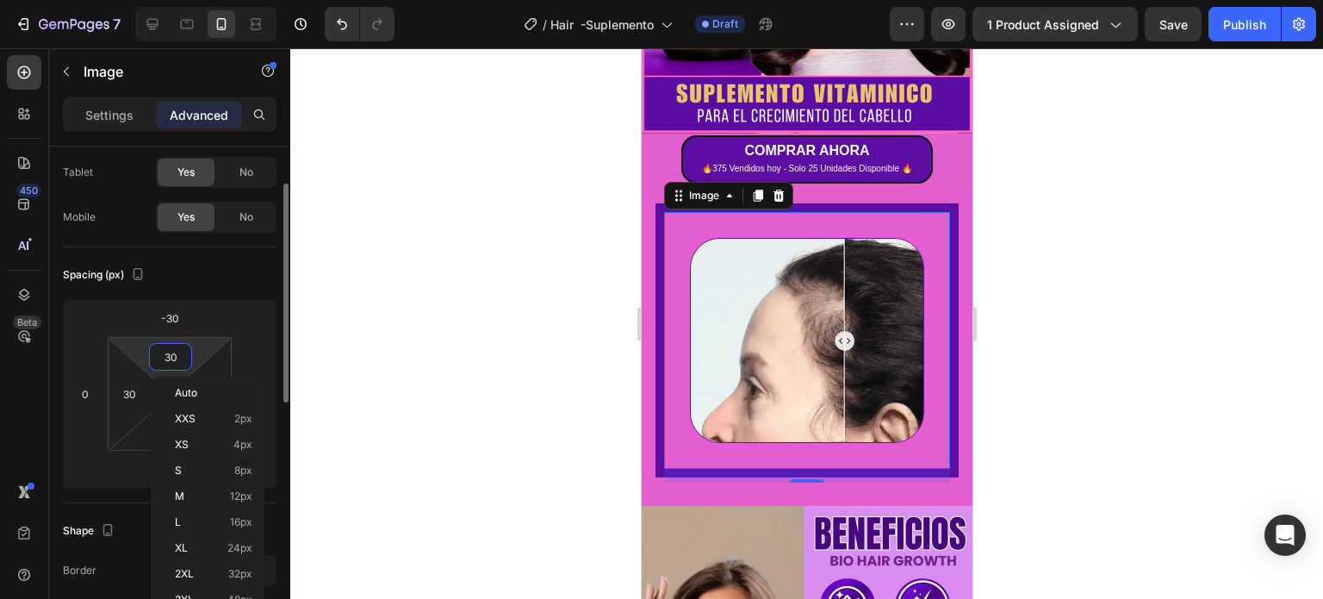
type input "1"
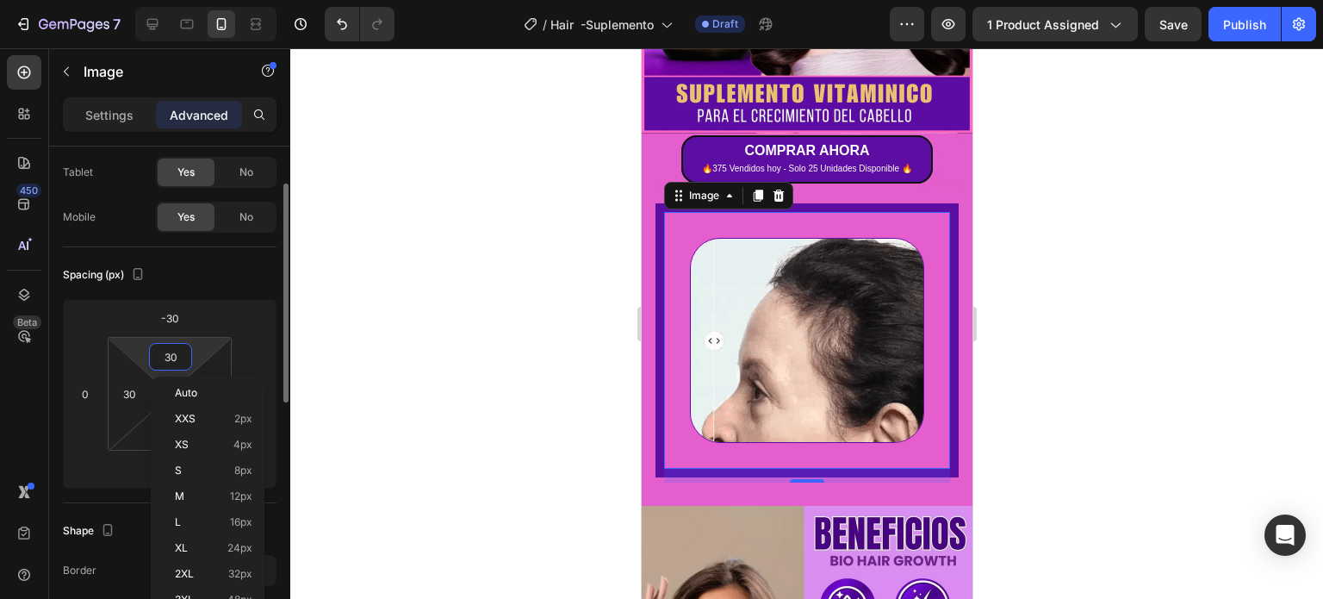
type input "1"
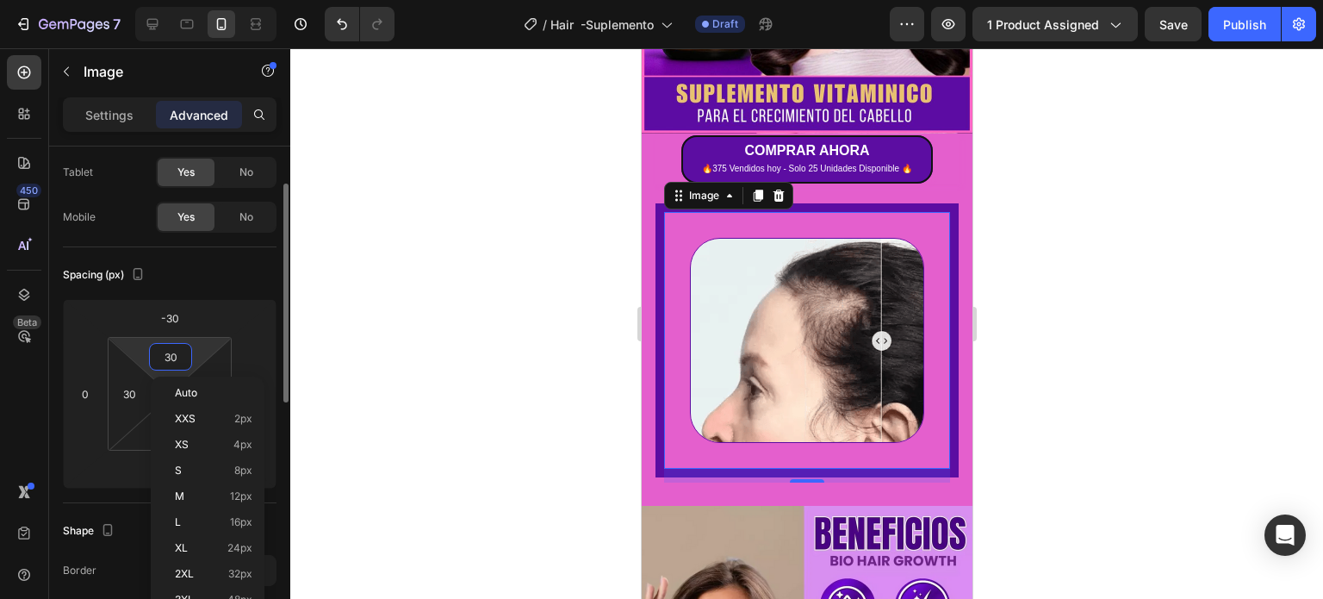
type input "1"
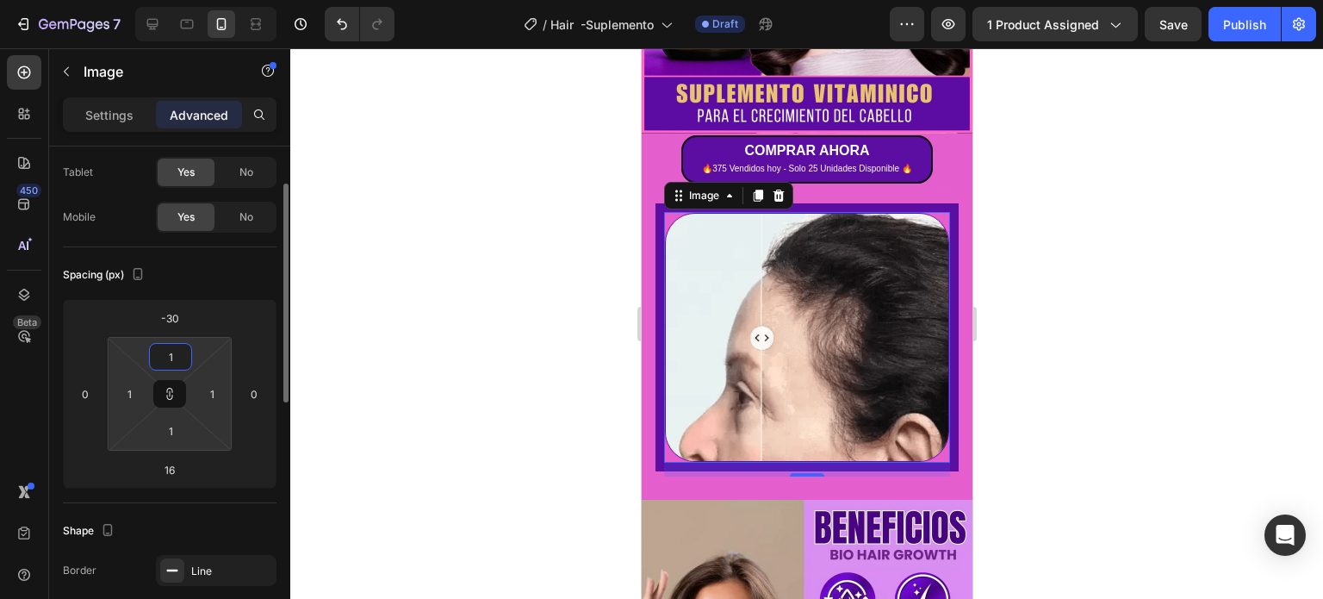
type input "15"
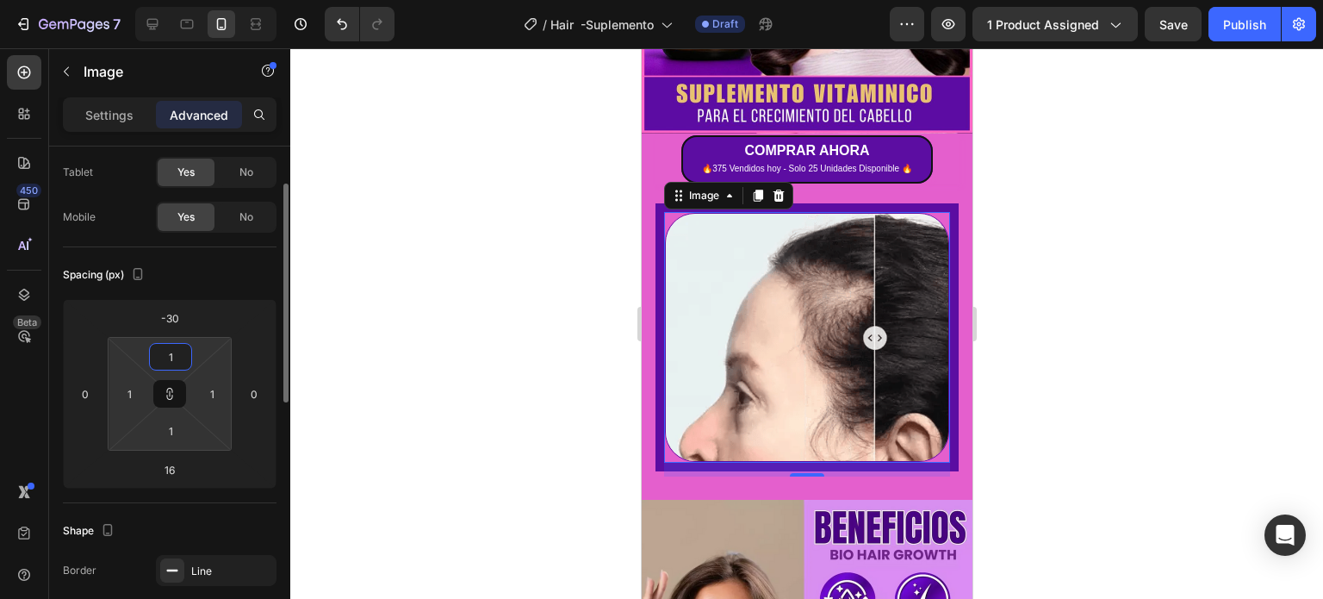
type input "15"
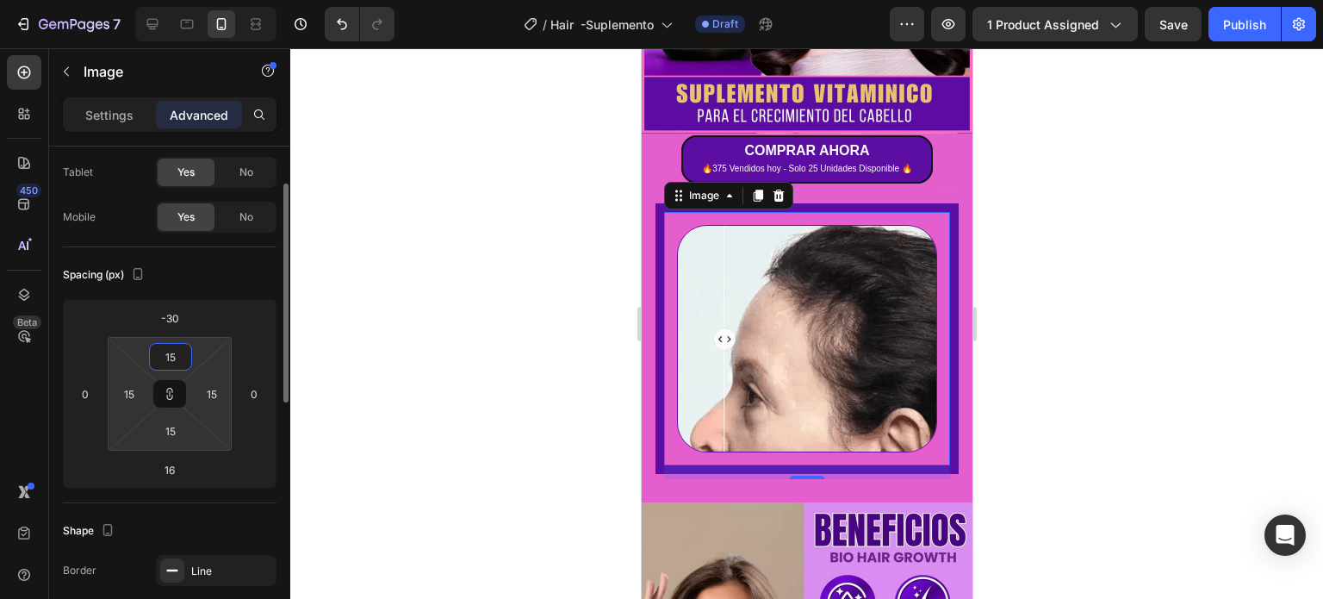
type input "1"
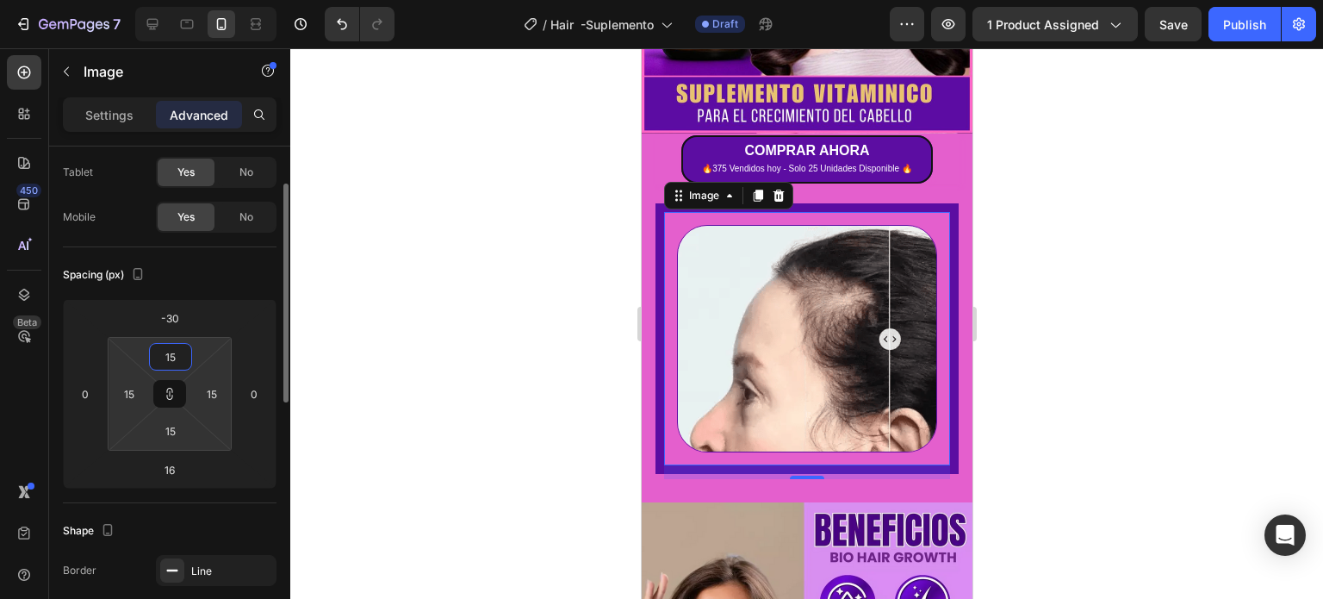
type input "1"
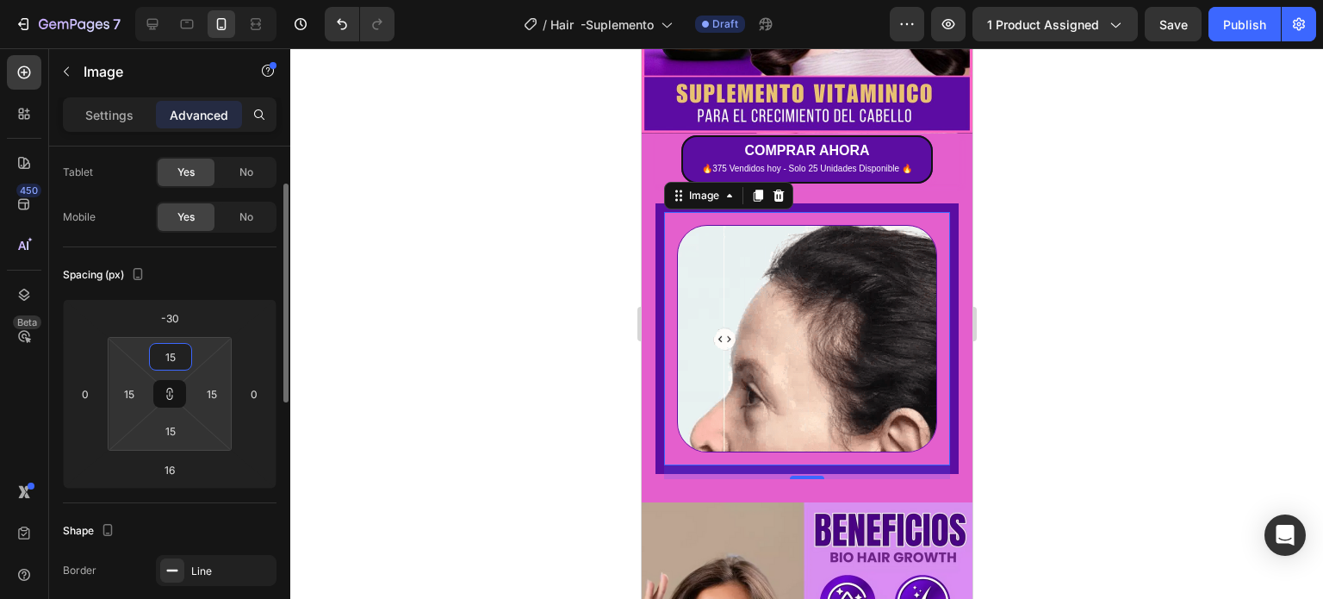
type input "1"
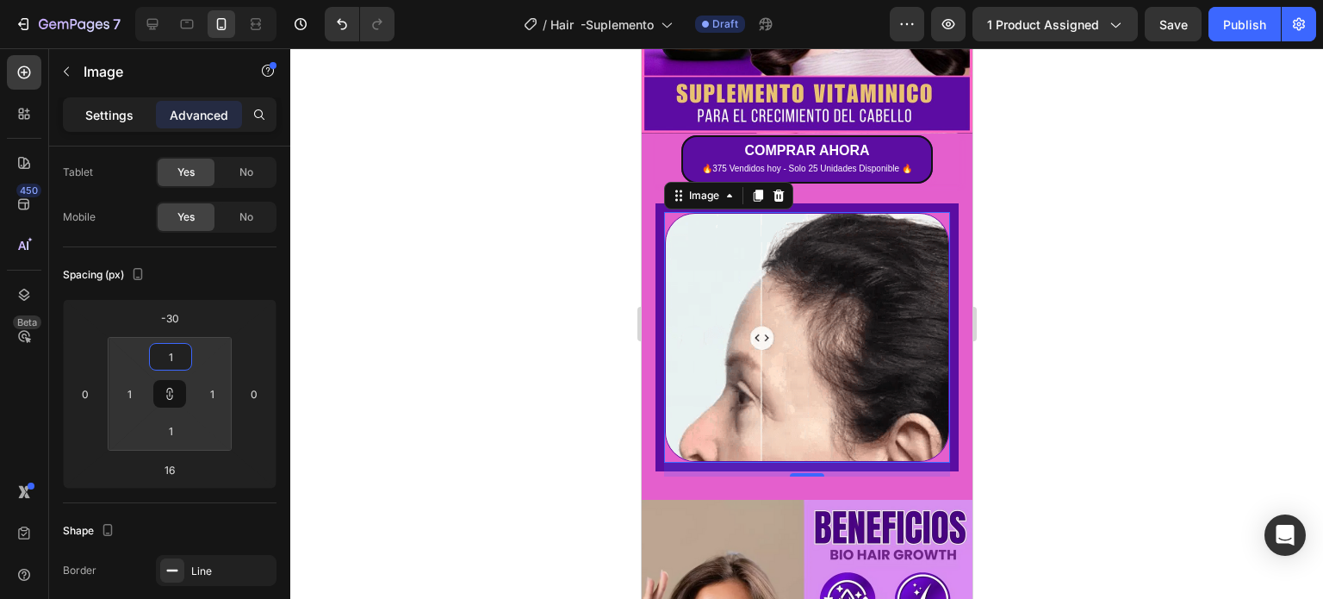
type input "1"
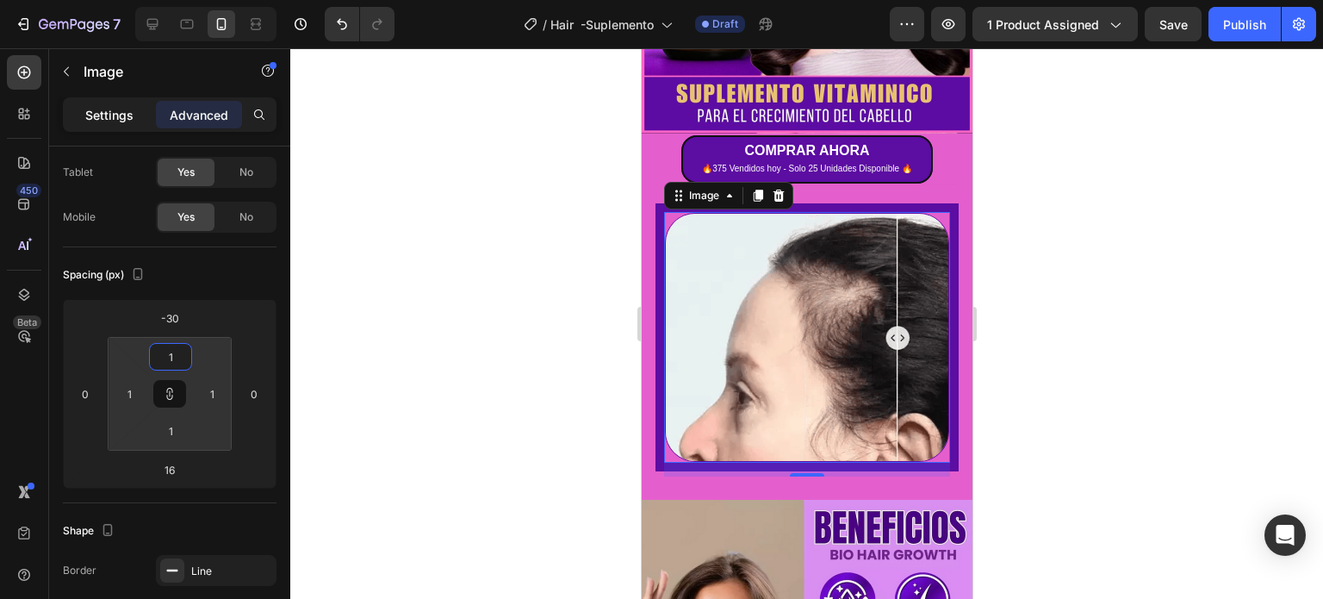
click at [107, 110] on p "Settings" at bounding box center [109, 115] width 48 height 18
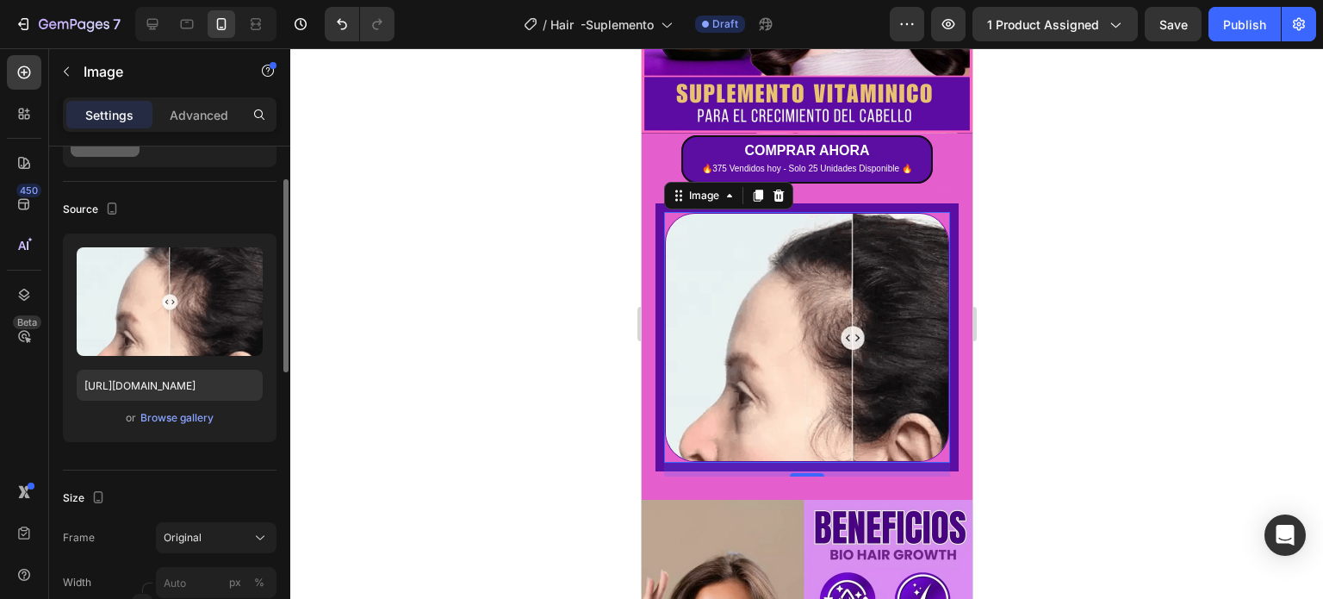
scroll to position [345, 0]
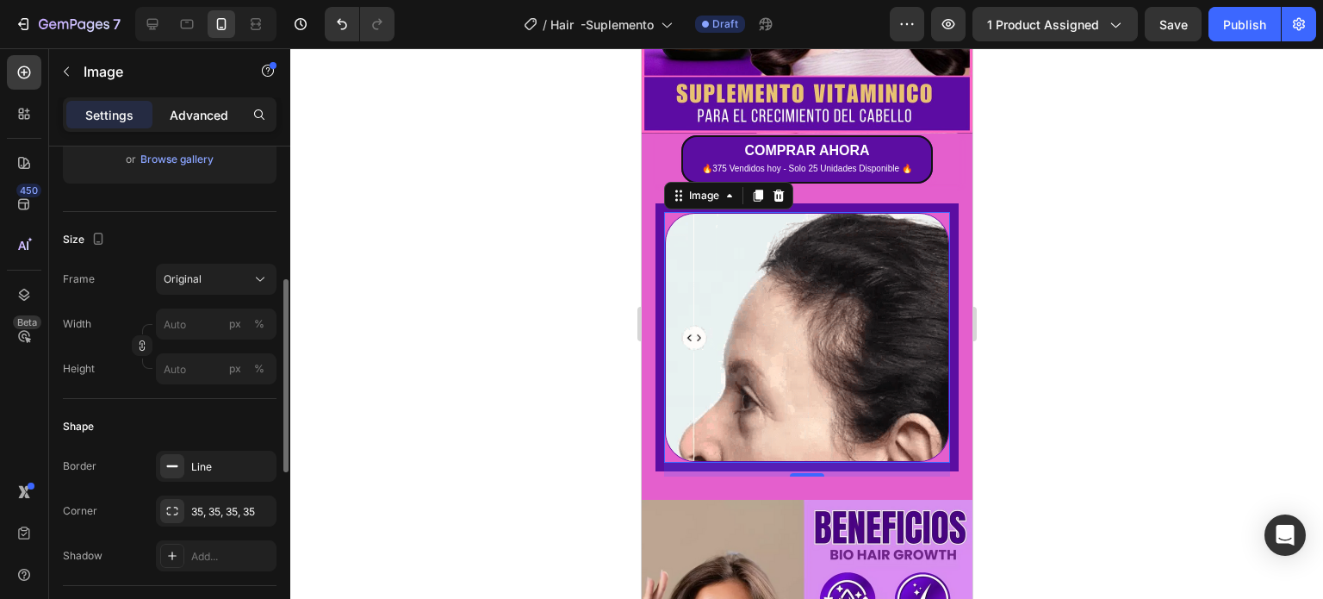
click at [185, 120] on p "Advanced" at bounding box center [199, 115] width 59 height 18
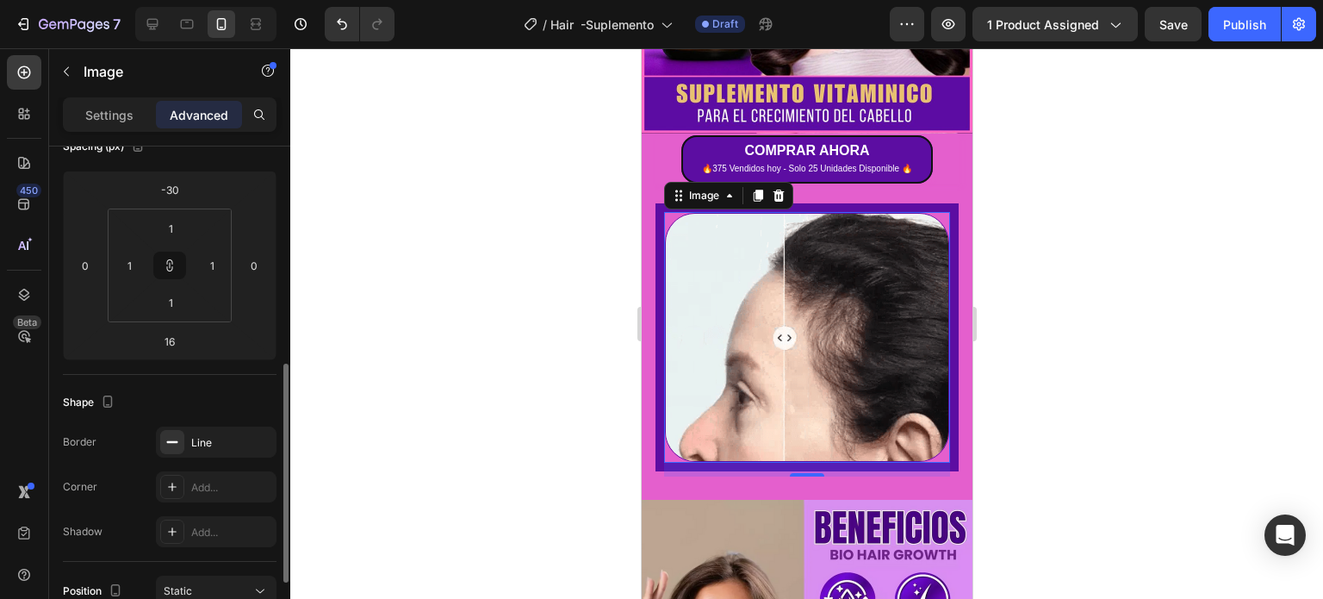
scroll to position [301, 0]
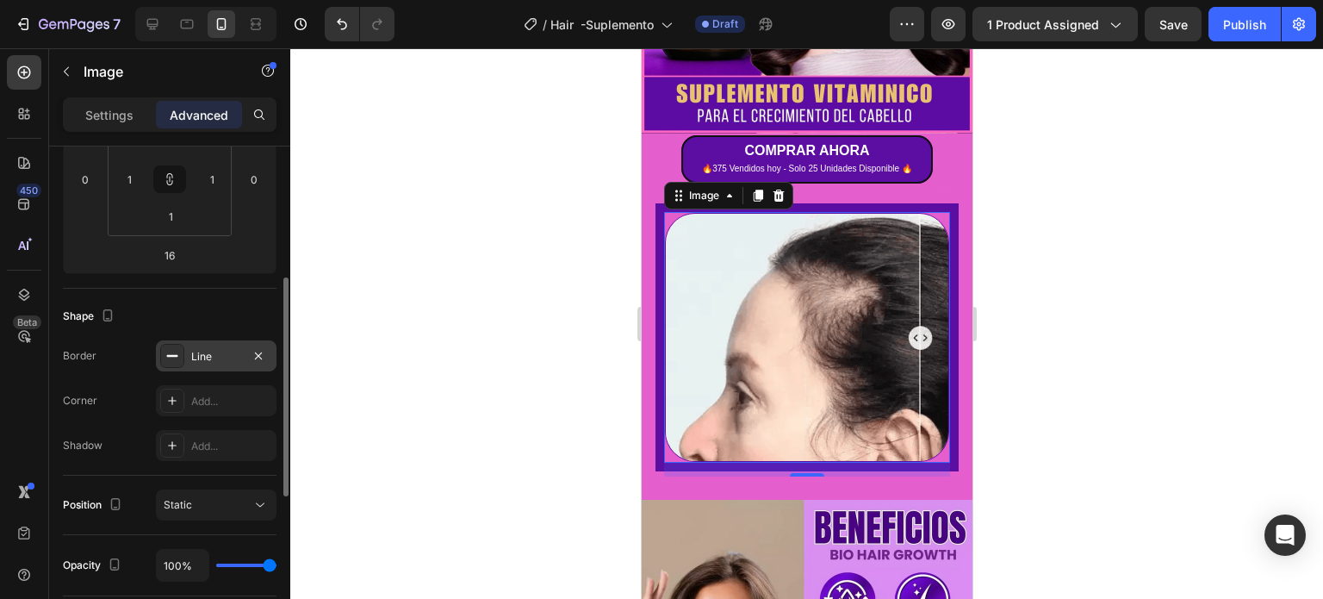
click at [169, 349] on icon at bounding box center [172, 356] width 14 height 14
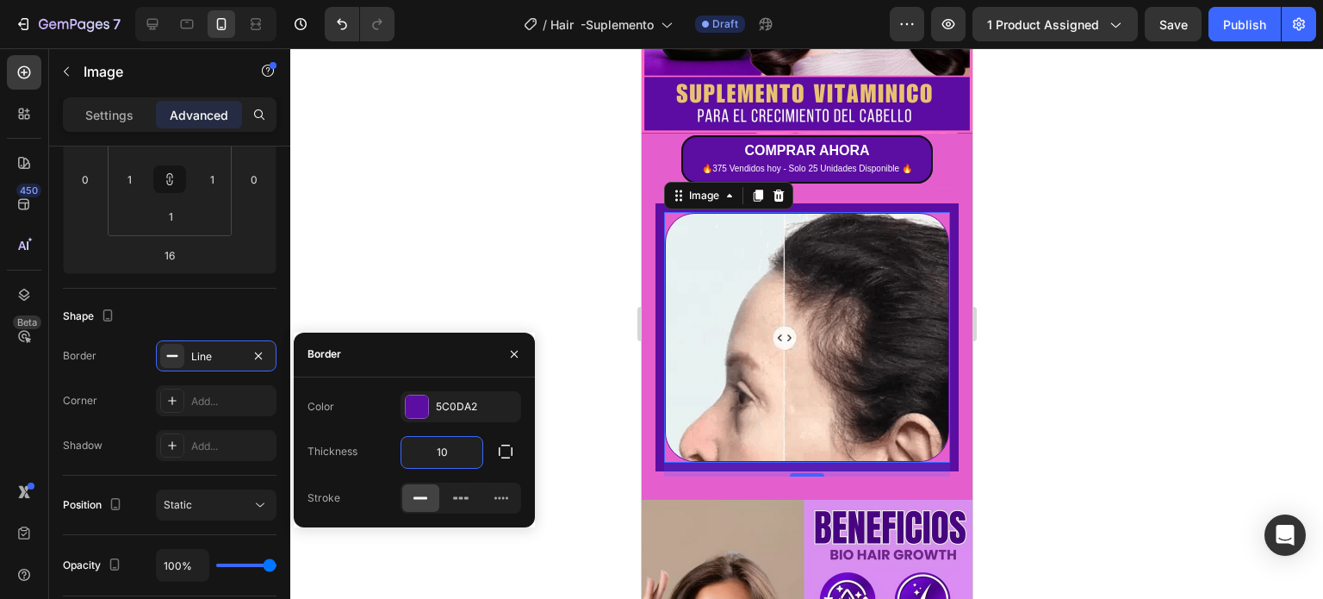
type input "0"
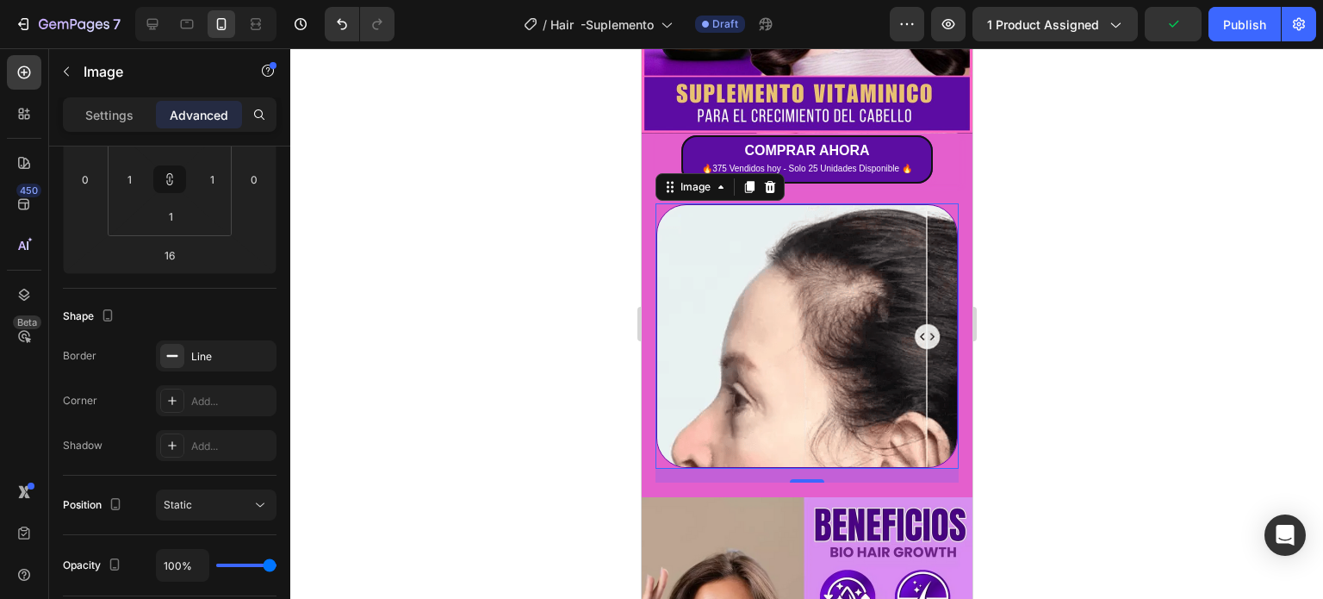
click at [420, 275] on div at bounding box center [806, 323] width 1033 height 550
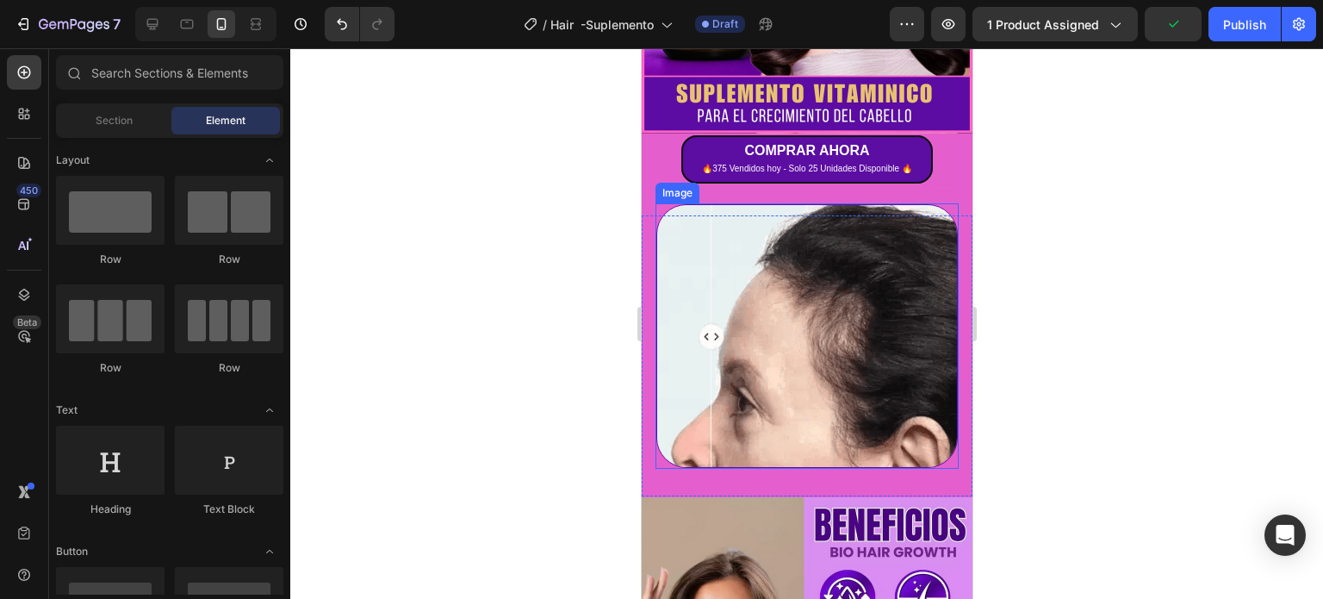
click at [790, 289] on img at bounding box center [806, 336] width 301 height 264
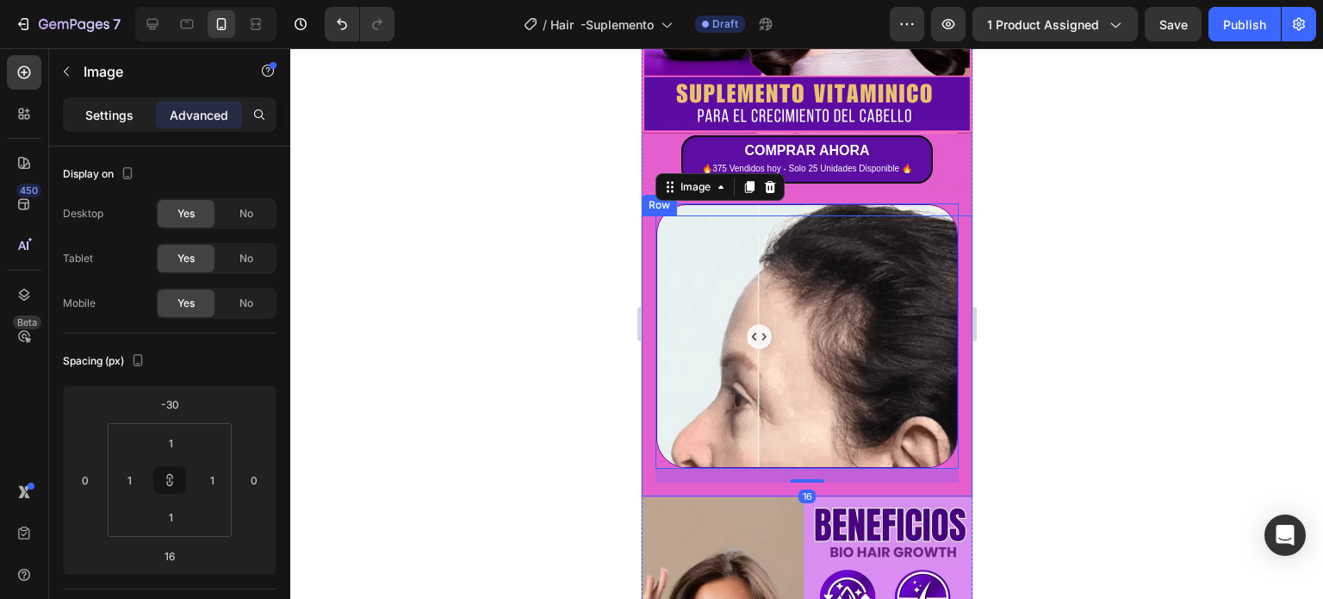
click at [117, 103] on div "Settings" at bounding box center [109, 115] width 86 height 28
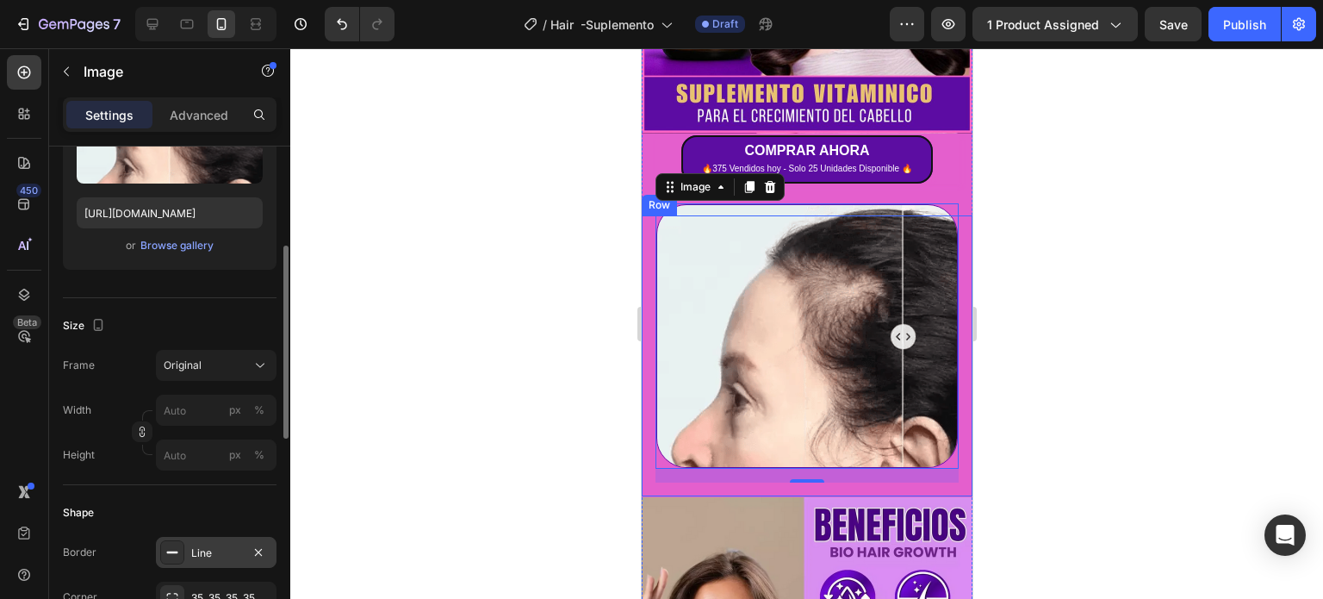
scroll to position [431, 0]
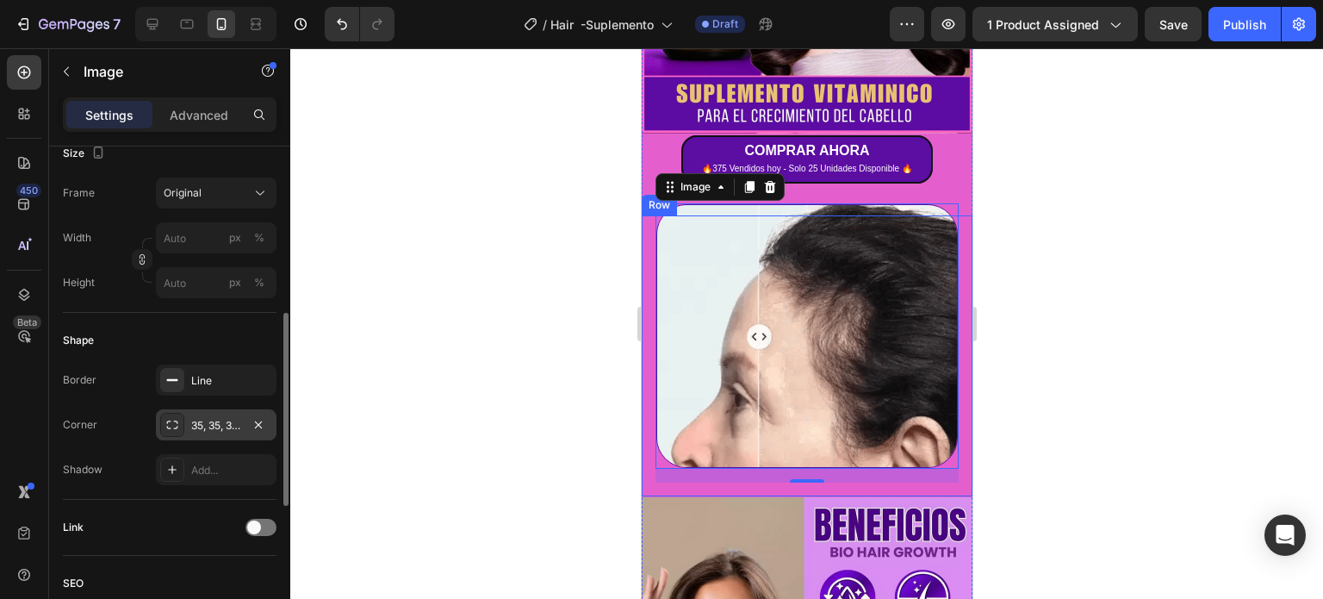
click at [162, 419] on div at bounding box center [172, 425] width 24 height 24
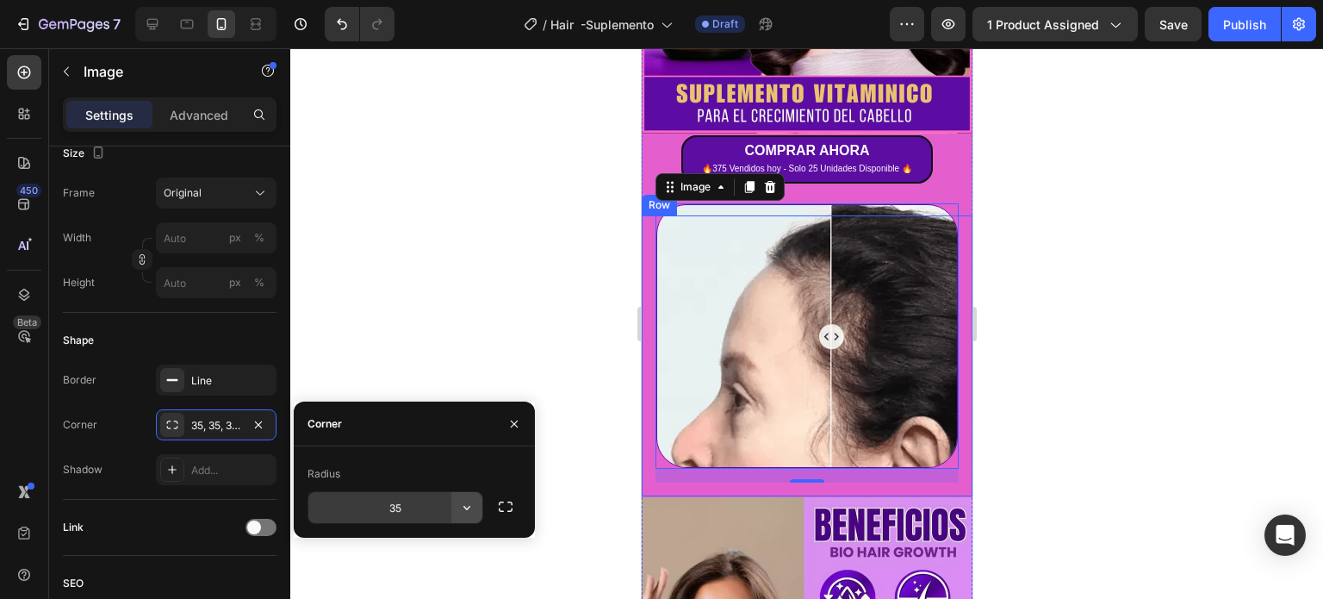
click at [473, 509] on icon "button" at bounding box center [466, 507] width 17 height 17
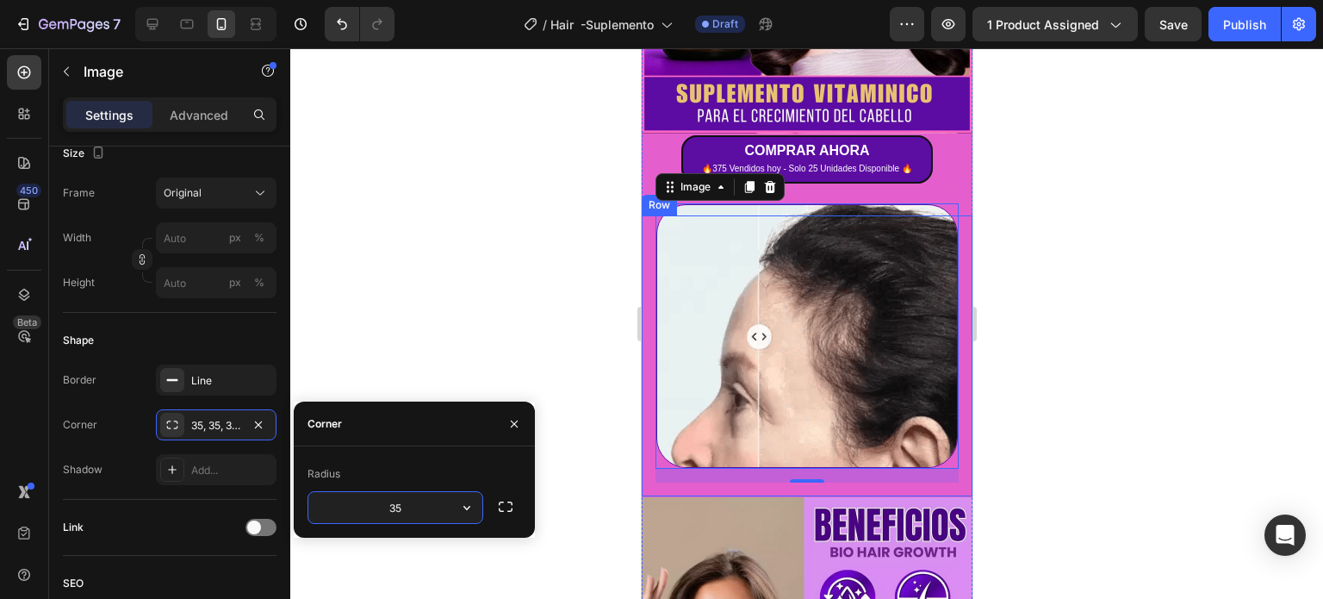
click at [414, 507] on input "35" at bounding box center [395, 507] width 174 height 31
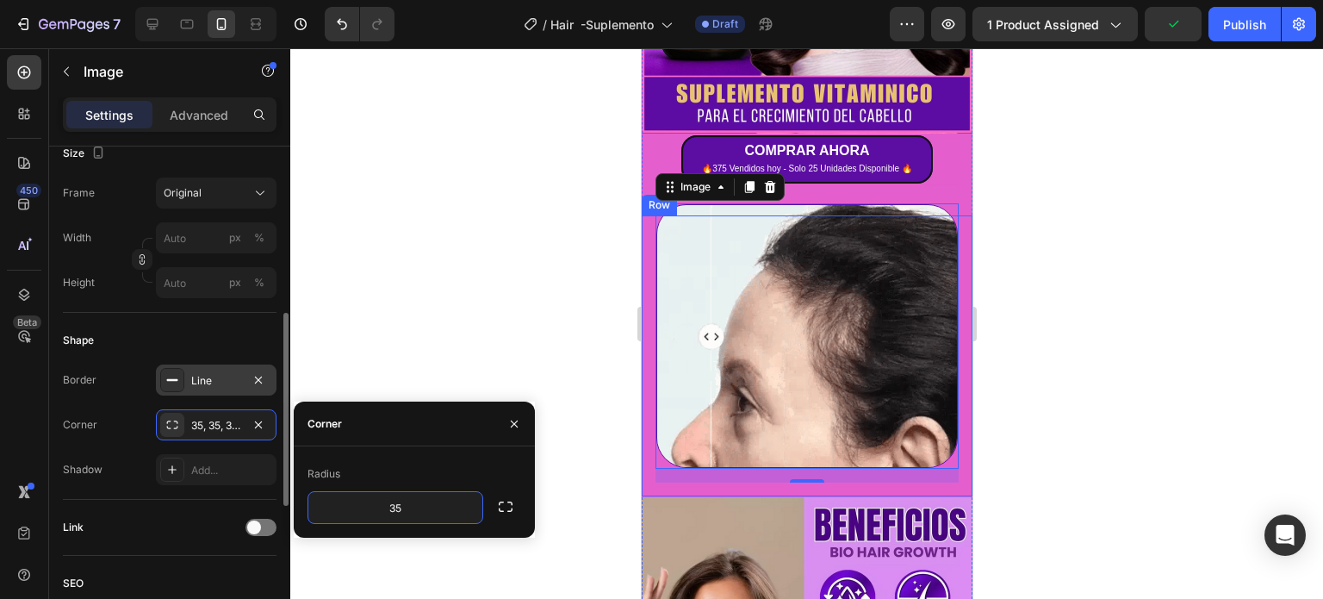
click at [172, 373] on icon at bounding box center [172, 380] width 14 height 14
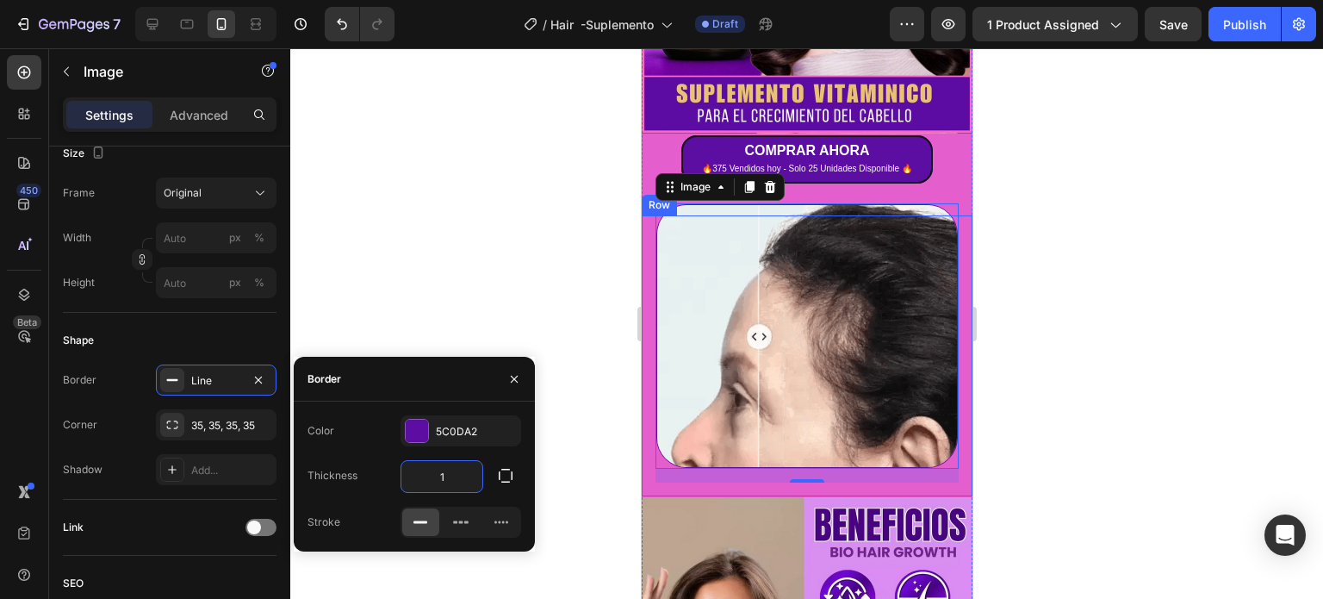
click at [457, 475] on input "1" at bounding box center [441, 476] width 81 height 31
type input "5"
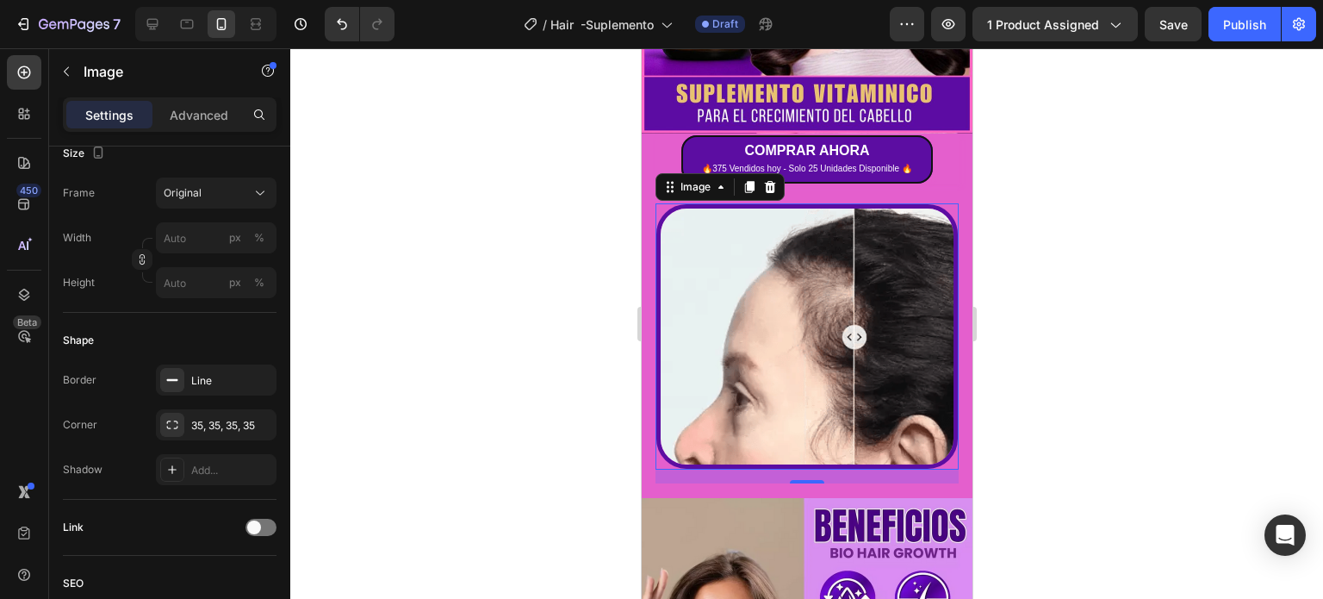
click at [1165, 341] on div at bounding box center [806, 323] width 1033 height 550
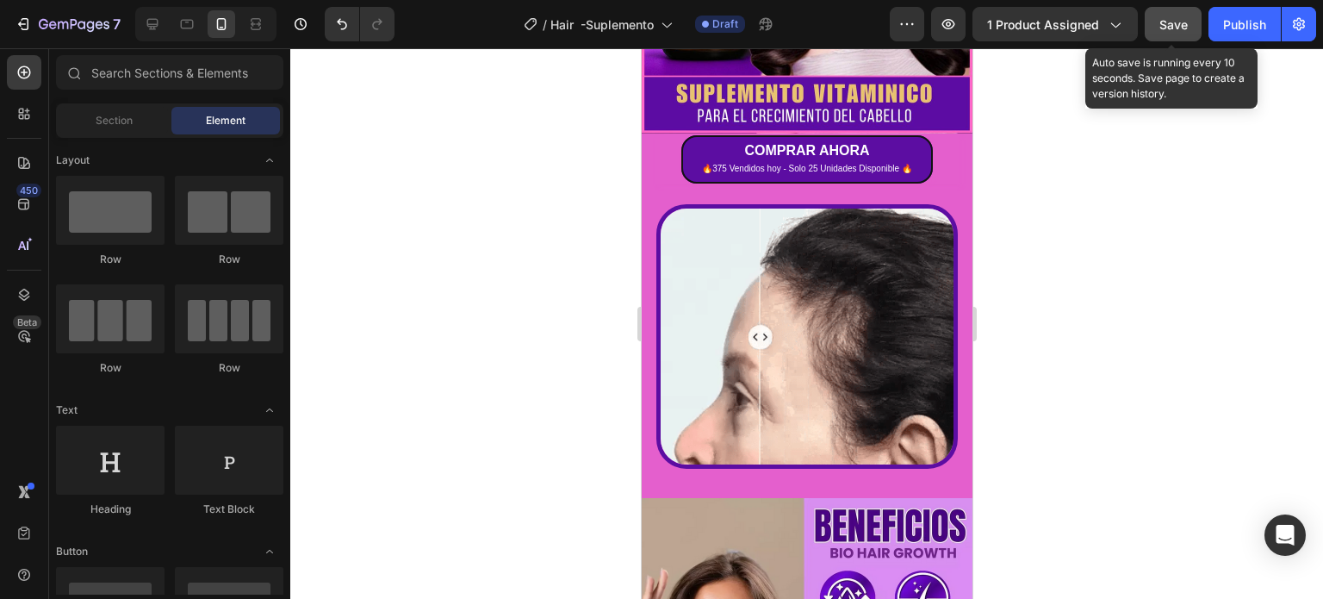
click at [1184, 22] on span "Save" at bounding box center [1173, 24] width 28 height 15
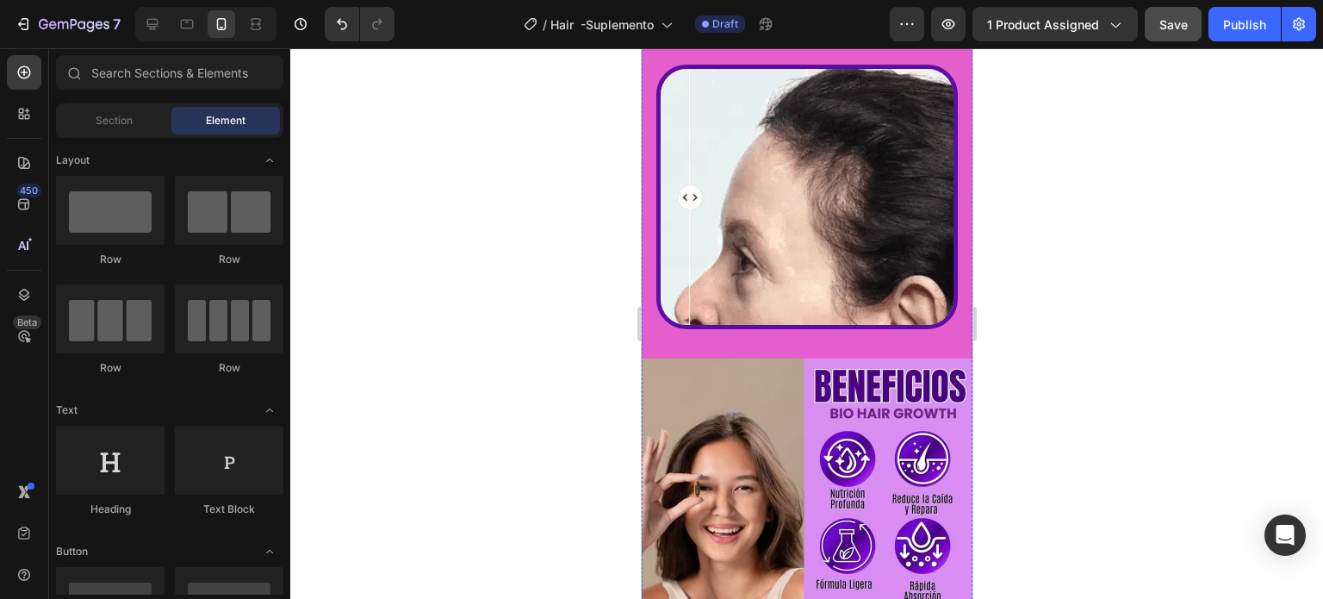
scroll to position [689, 0]
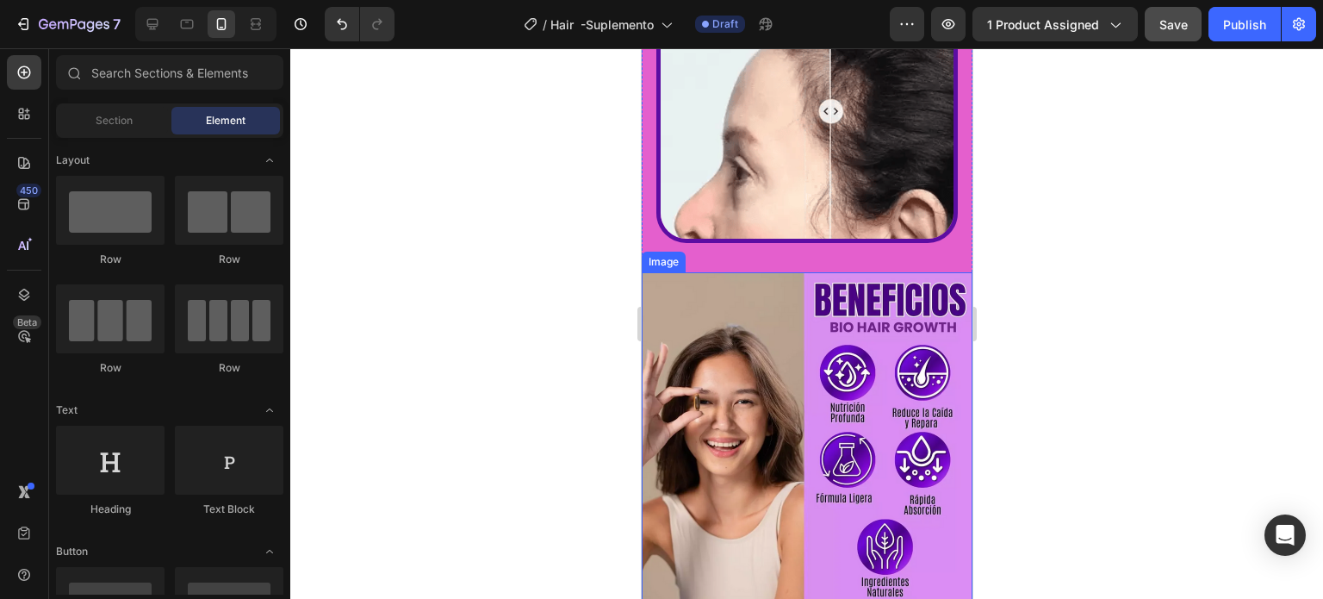
click at [811, 337] on img at bounding box center [806, 437] width 331 height 331
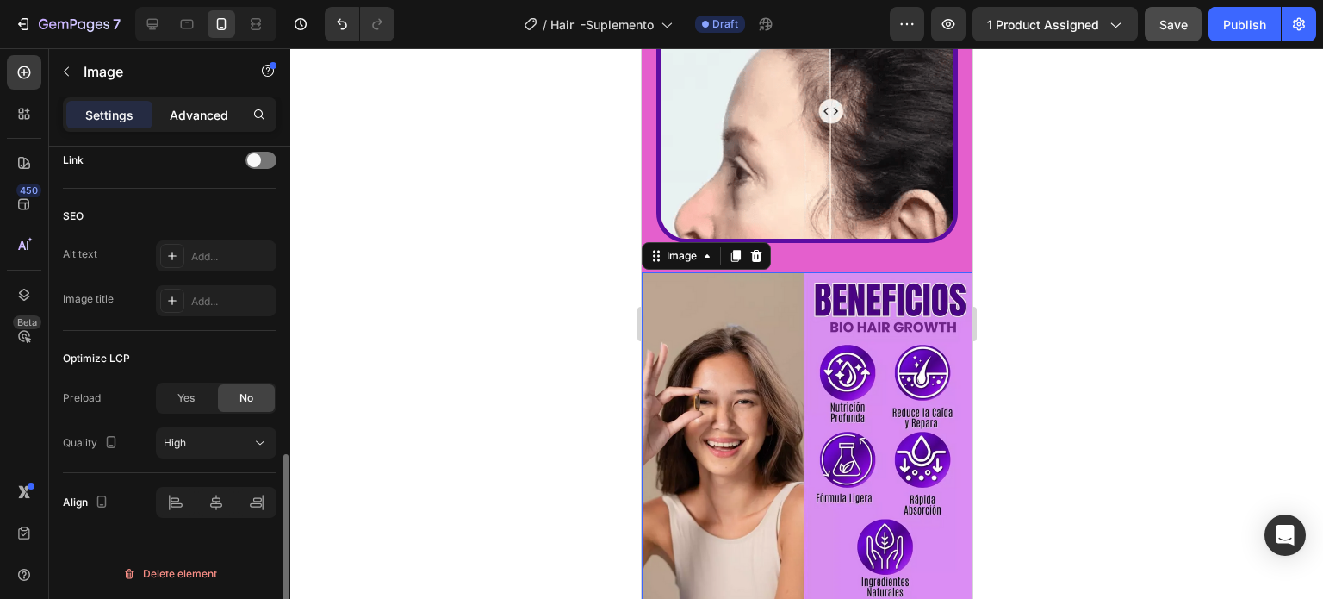
click at [183, 115] on p "Advanced" at bounding box center [199, 115] width 59 height 18
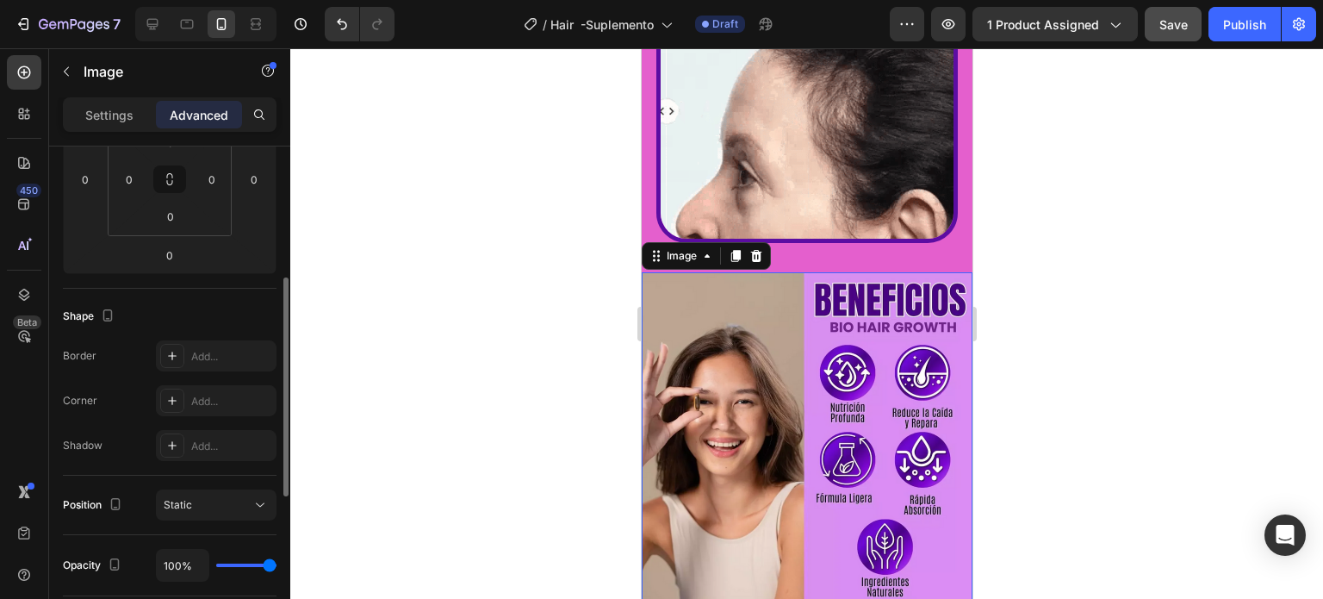
scroll to position [42, 0]
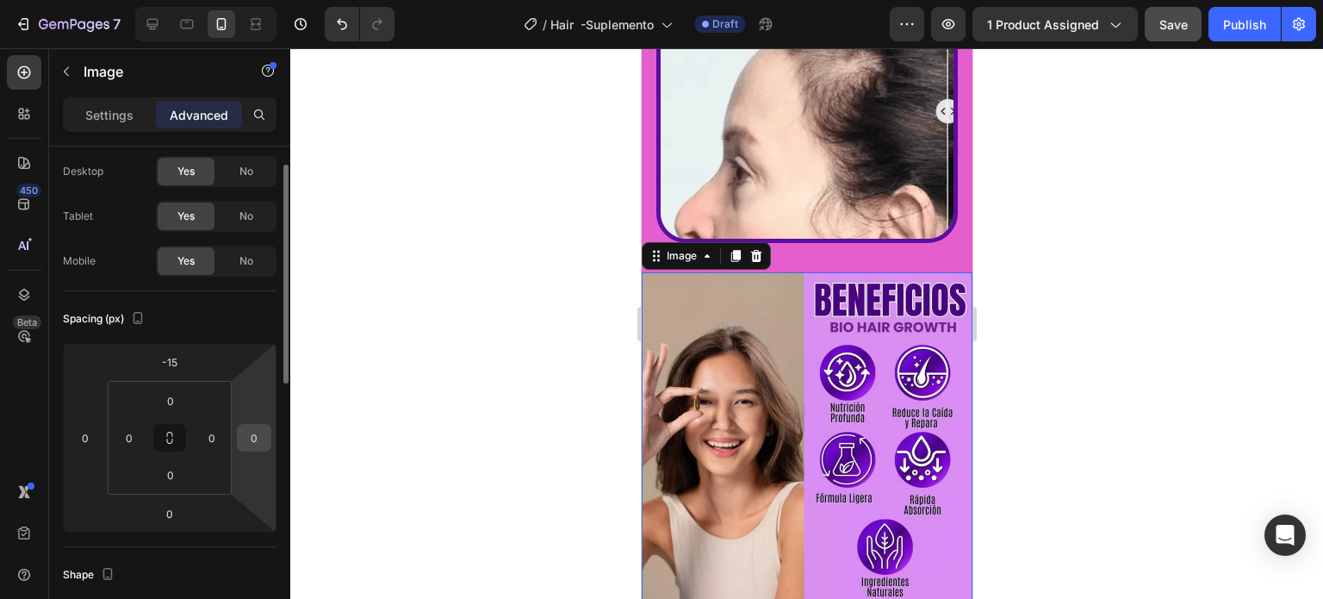
click at [262, 426] on input "0" at bounding box center [254, 438] width 26 height 26
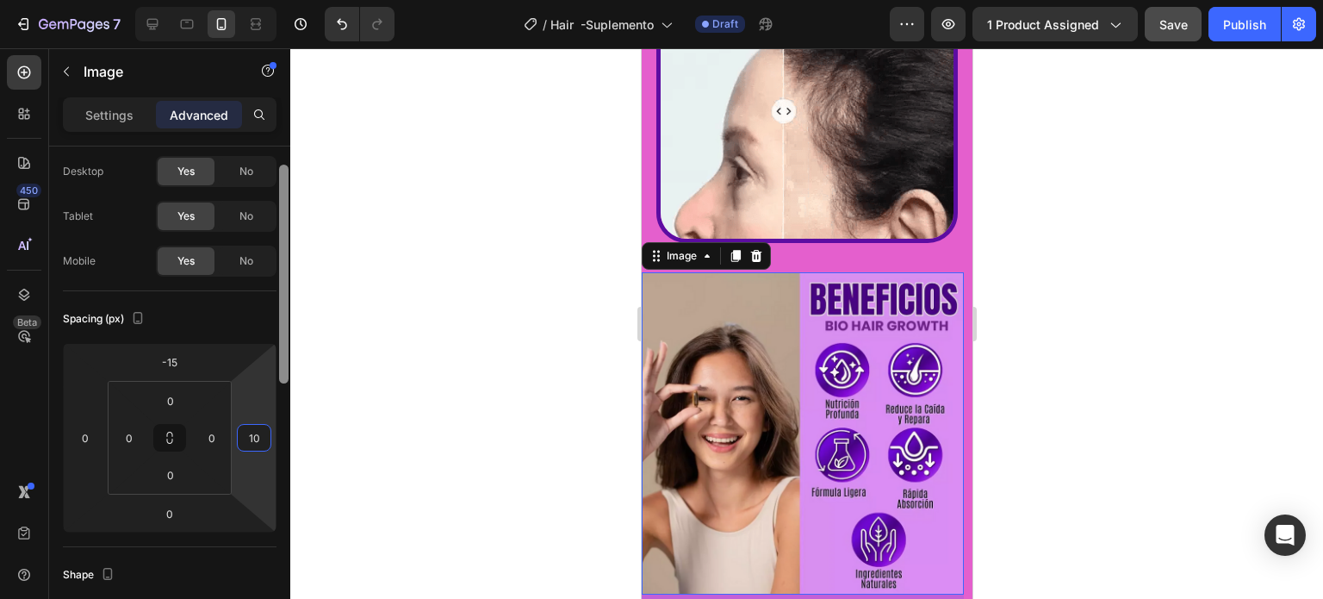
type input "1"
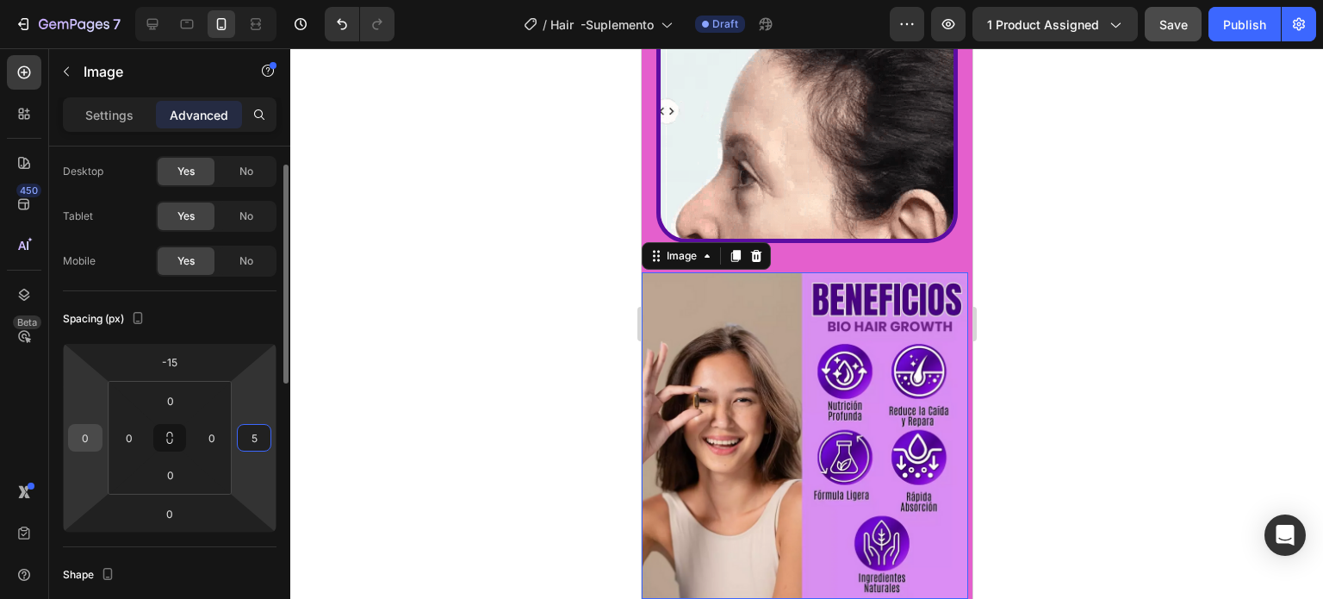
type input "5"
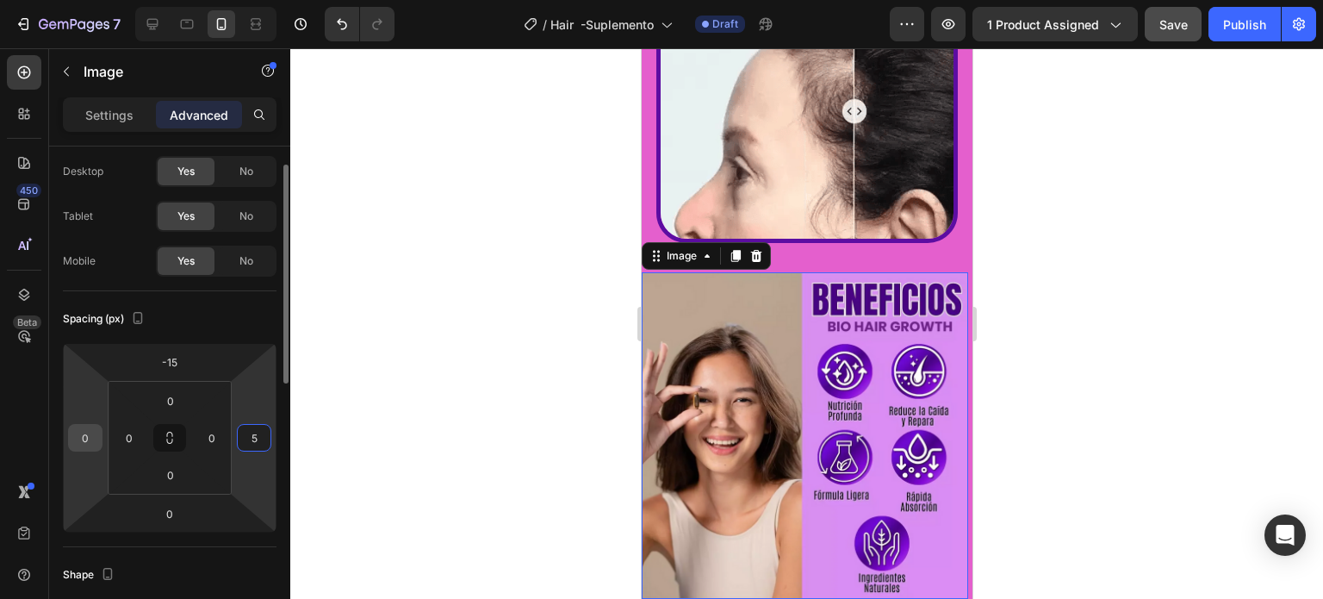
click at [86, 441] on input "0" at bounding box center [85, 438] width 26 height 26
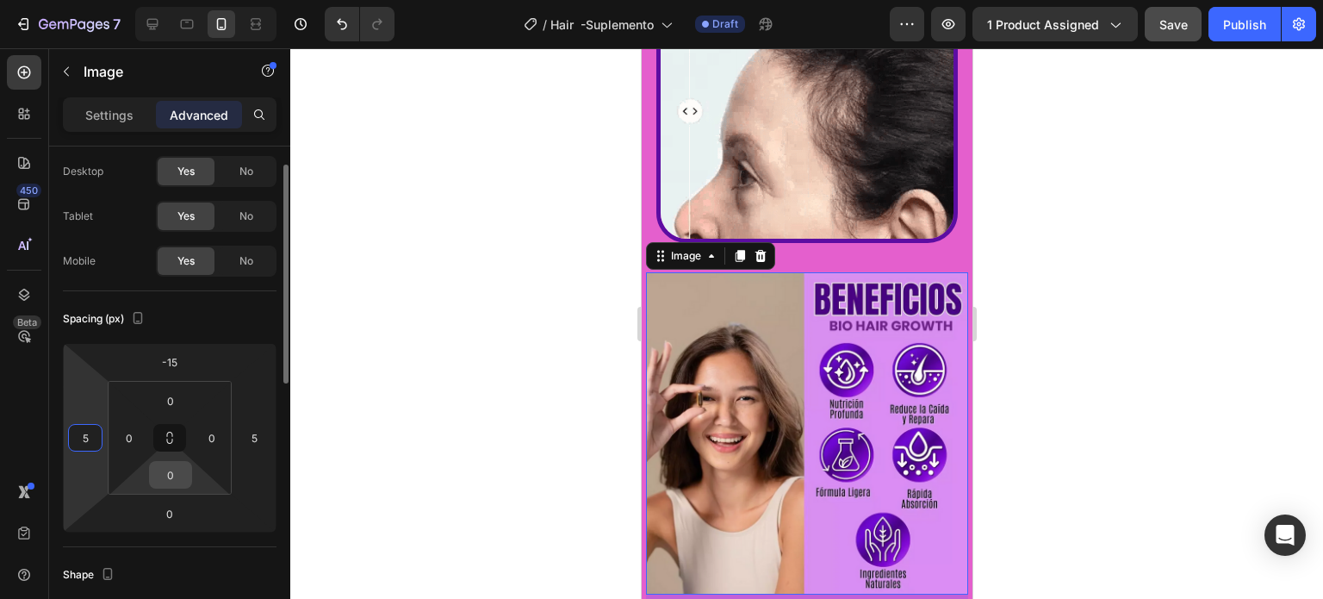
type input "5"
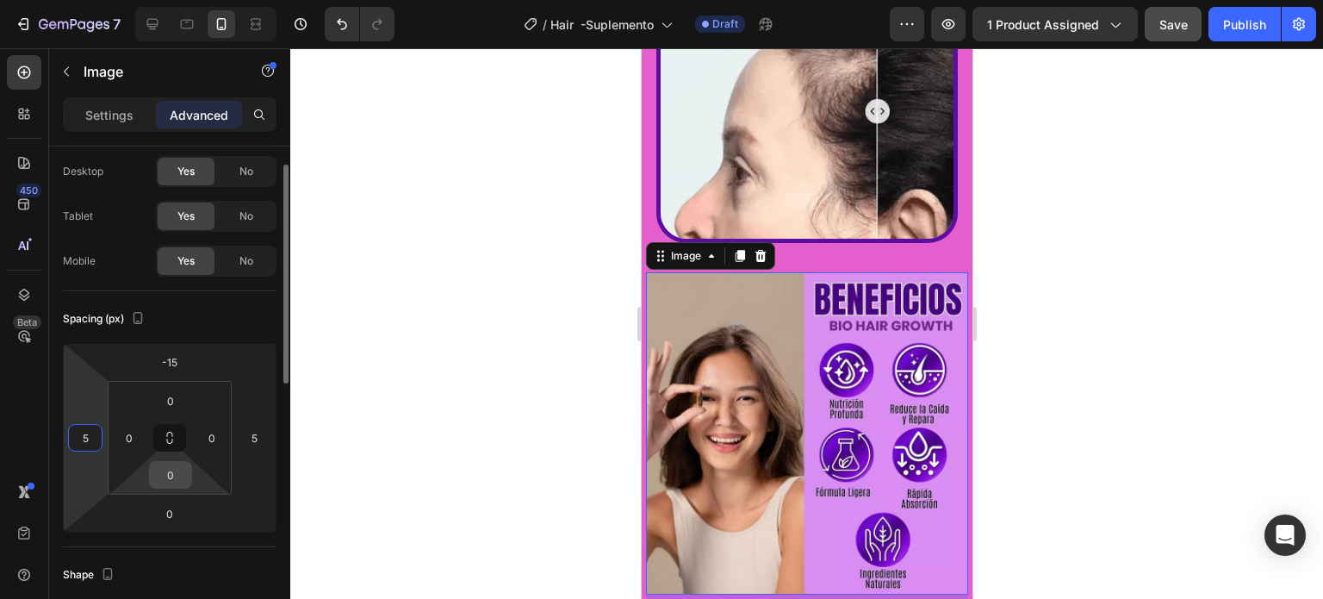
click at [155, 485] on input "0" at bounding box center [170, 475] width 34 height 26
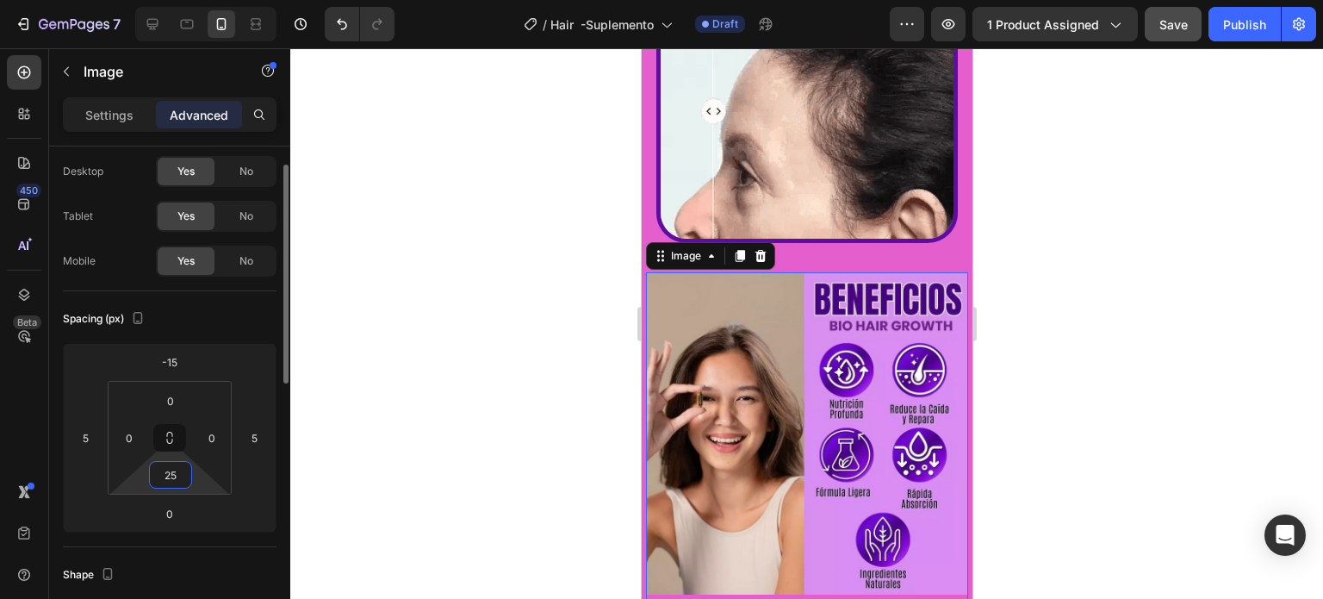
type input "2"
type input "5"
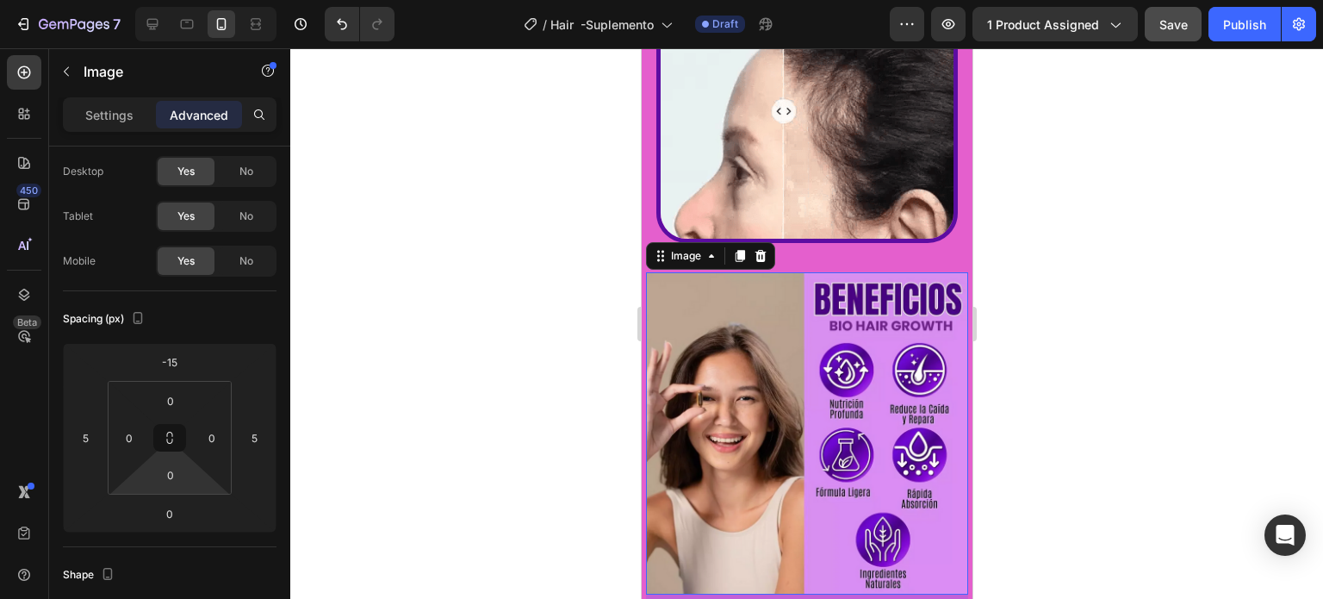
click at [428, 375] on div at bounding box center [806, 323] width 1033 height 550
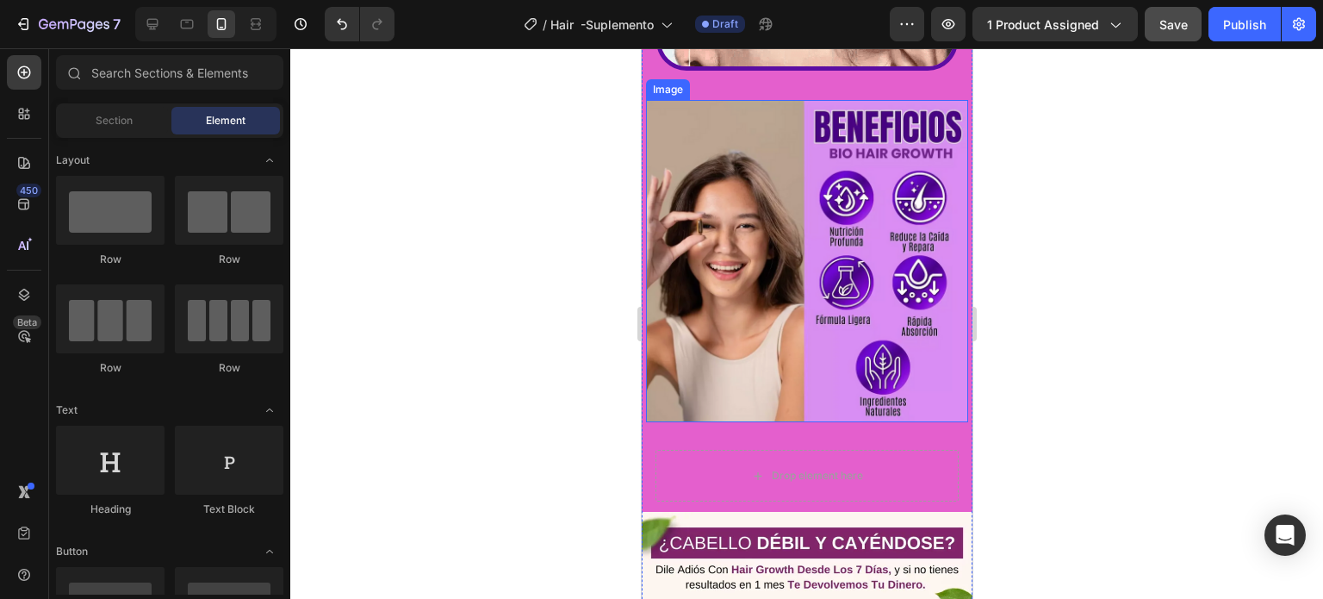
scroll to position [775, 0]
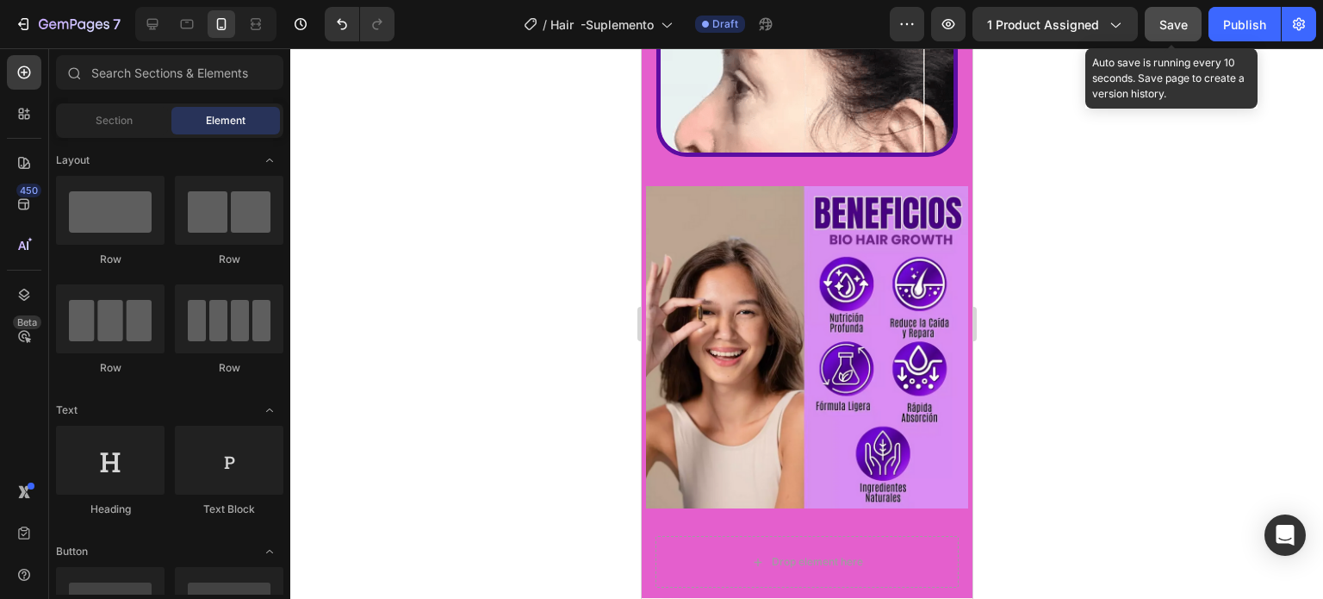
click at [1182, 16] on div "Save" at bounding box center [1173, 25] width 28 height 18
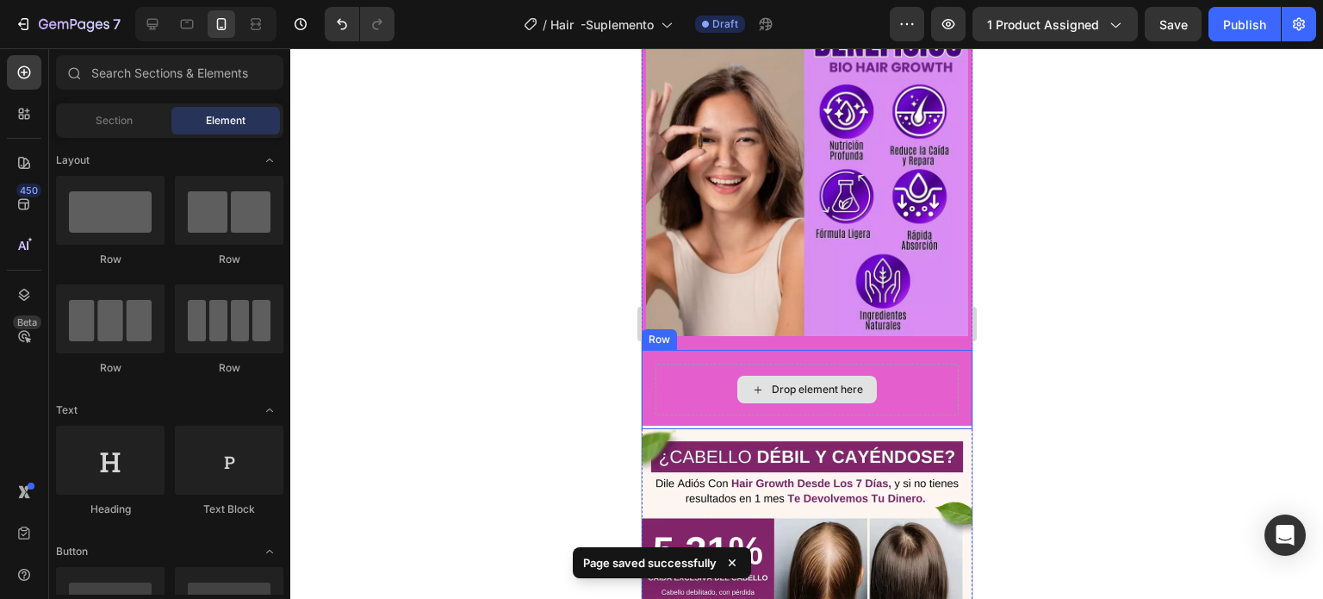
scroll to position [948, 0]
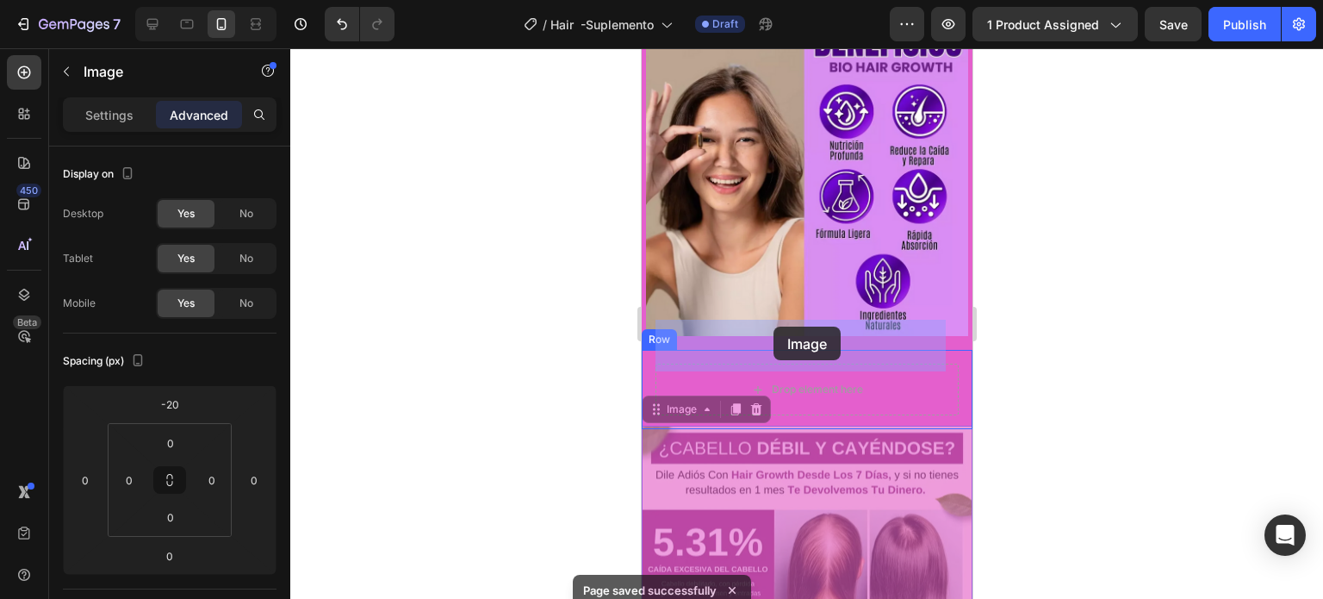
drag, startPoint x: 755, startPoint y: 420, endPoint x: 773, endPoint y: 326, distance: 95.5
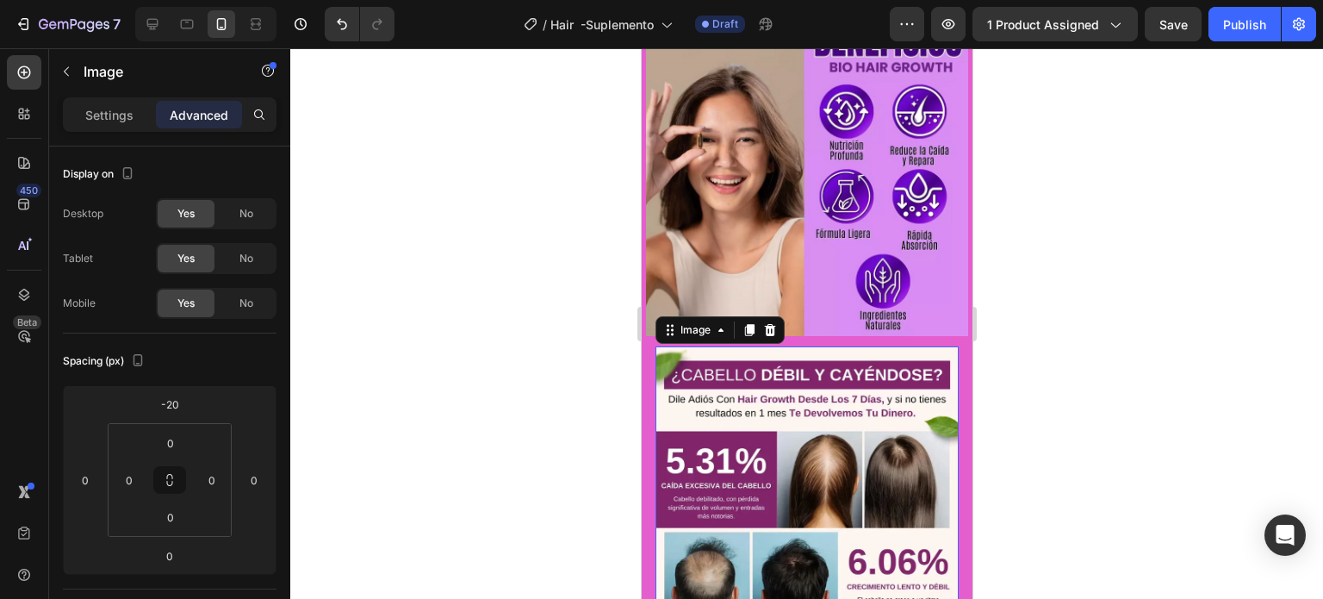
click at [1123, 337] on div at bounding box center [806, 323] width 1033 height 550
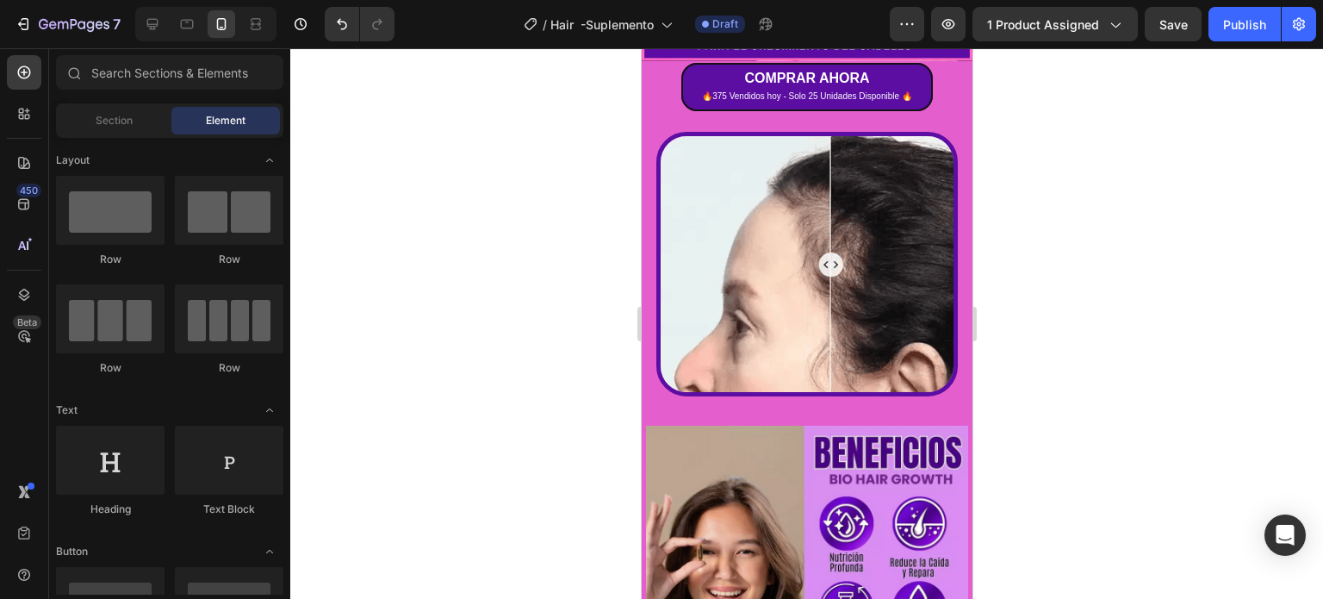
scroll to position [689, 0]
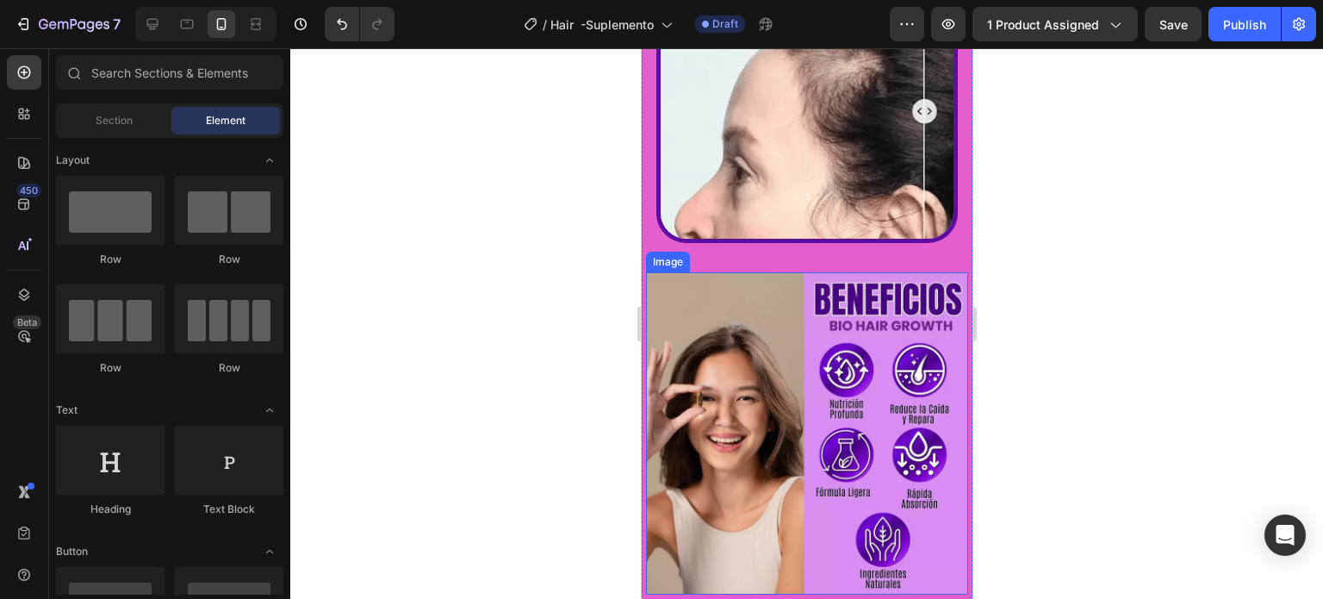
click at [767, 313] on img at bounding box center [806, 433] width 322 height 322
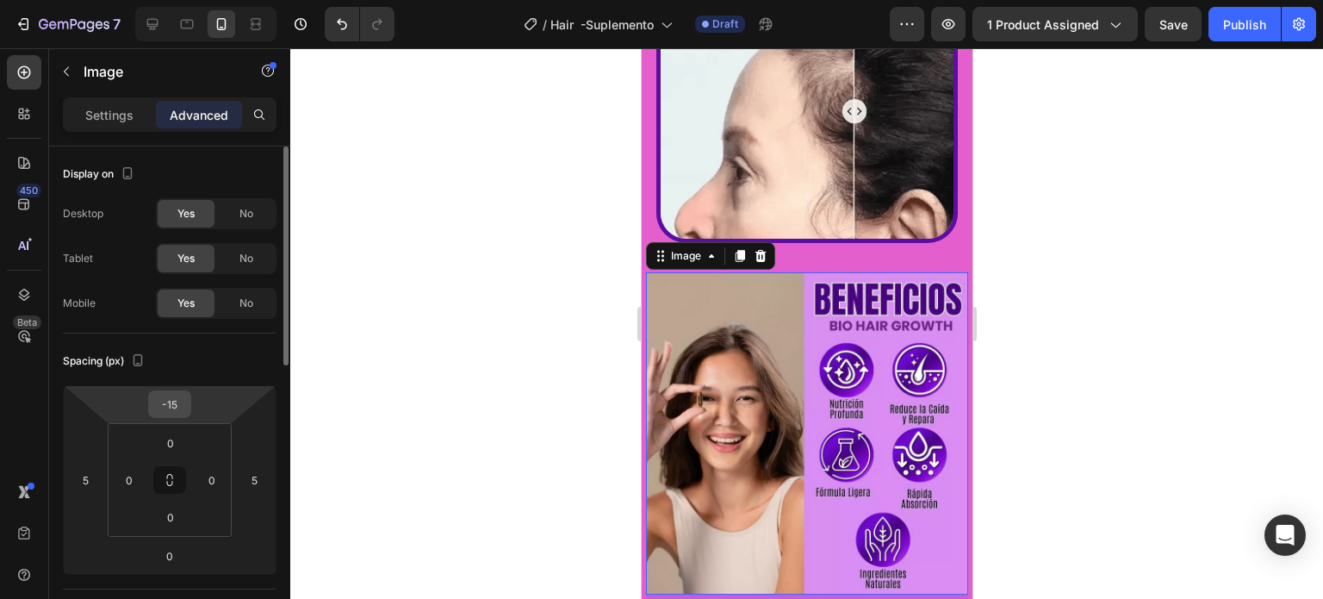
click at [165, 407] on input "-15" at bounding box center [169, 404] width 34 height 26
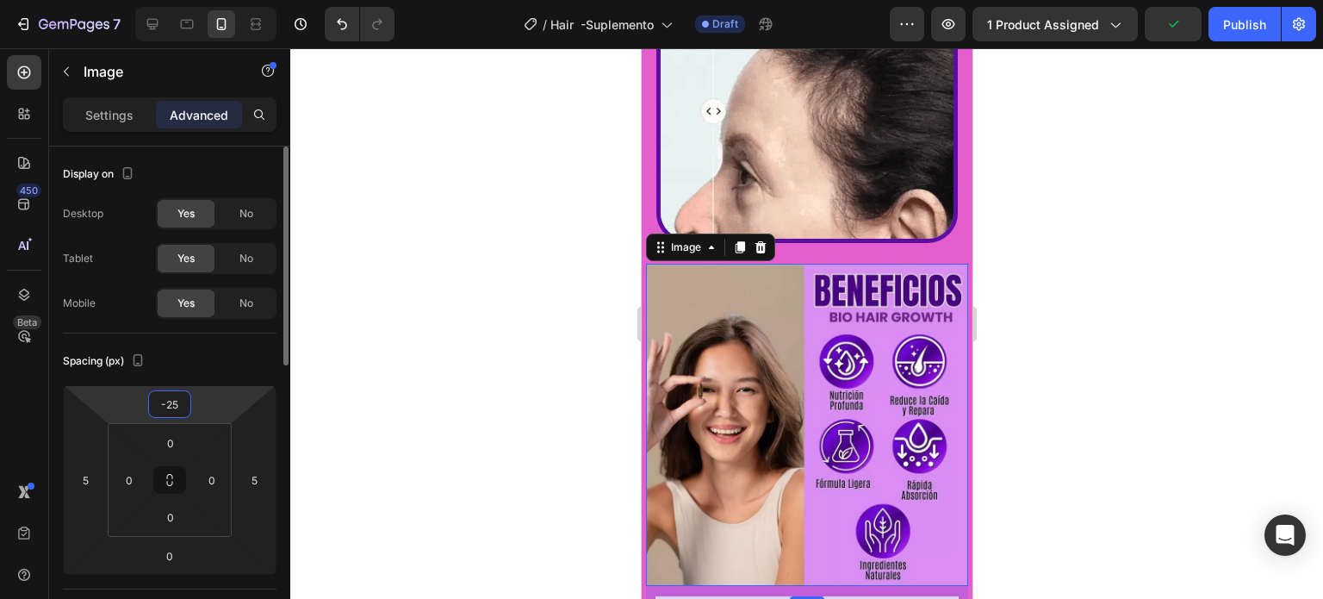
type input "-2"
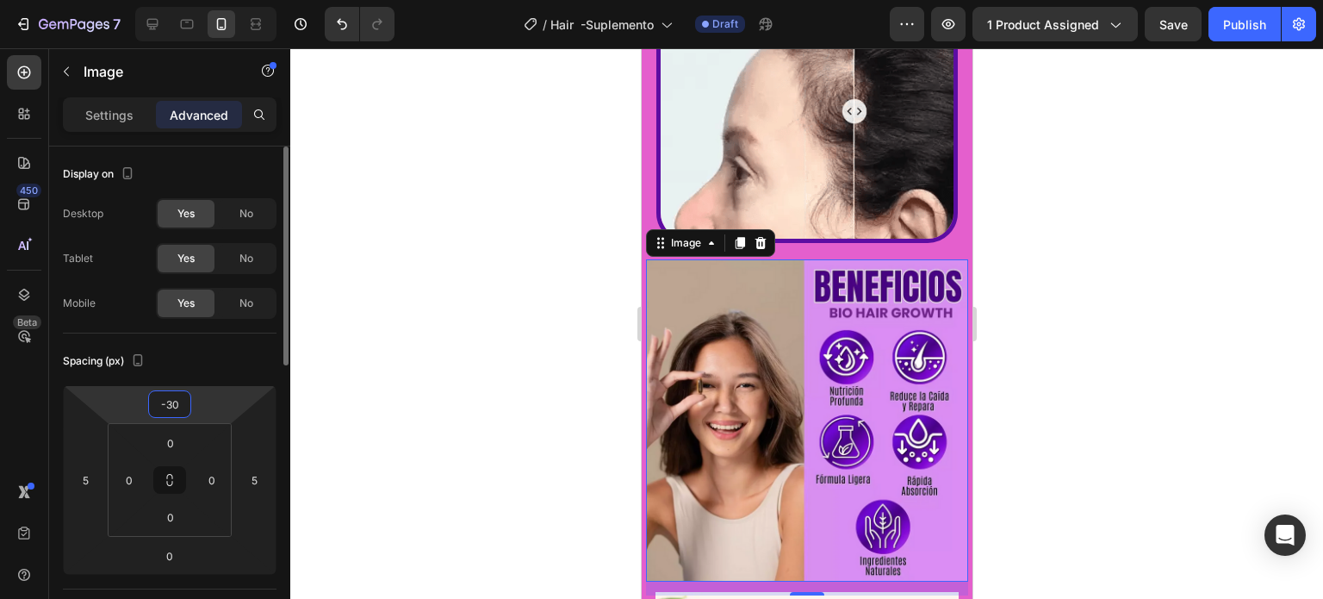
type input "-3"
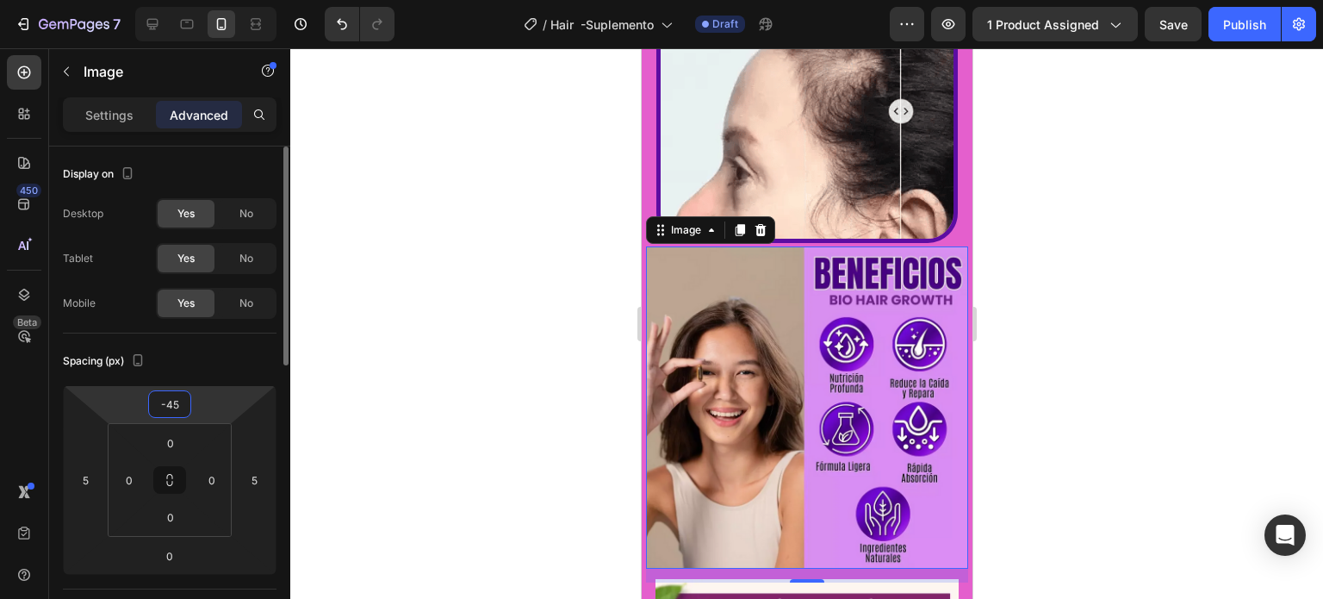
type input "-4"
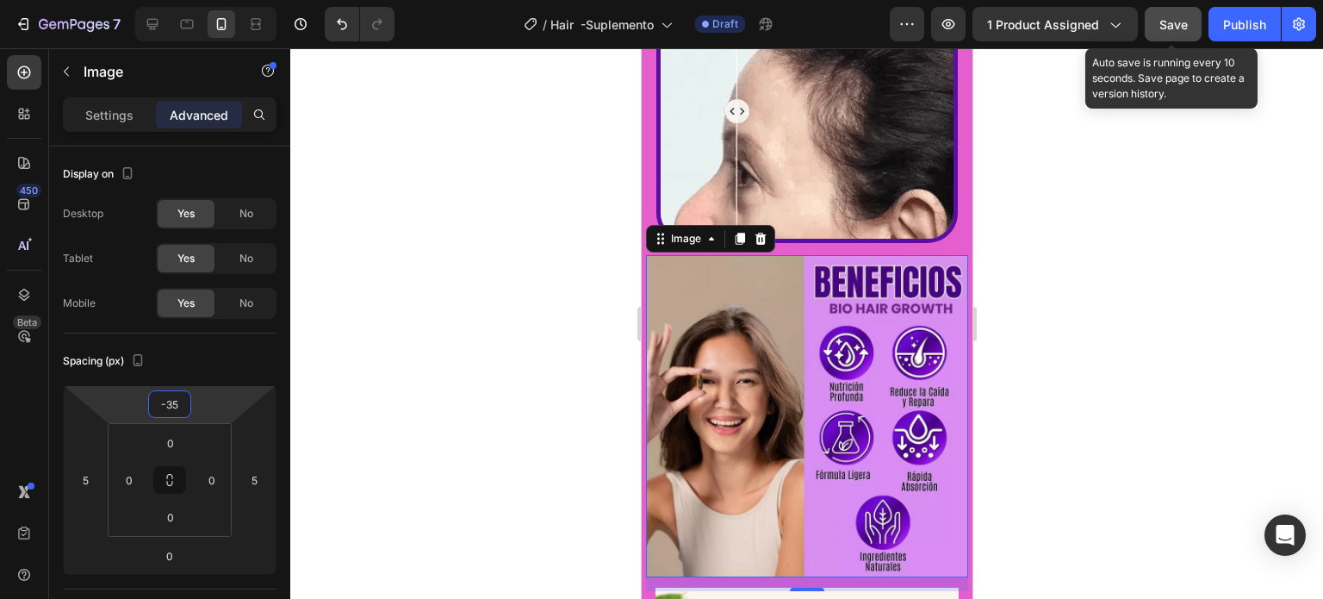
type input "-35"
click at [1166, 31] on div "Save" at bounding box center [1173, 25] width 28 height 18
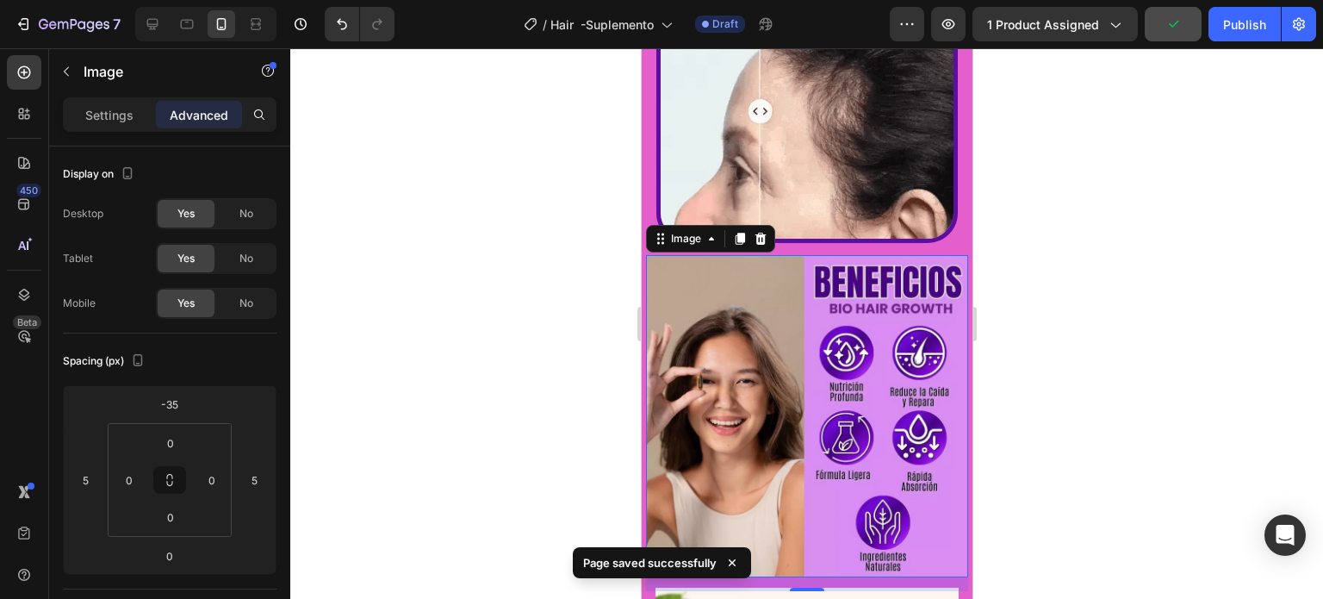
click at [1071, 307] on div at bounding box center [806, 323] width 1033 height 550
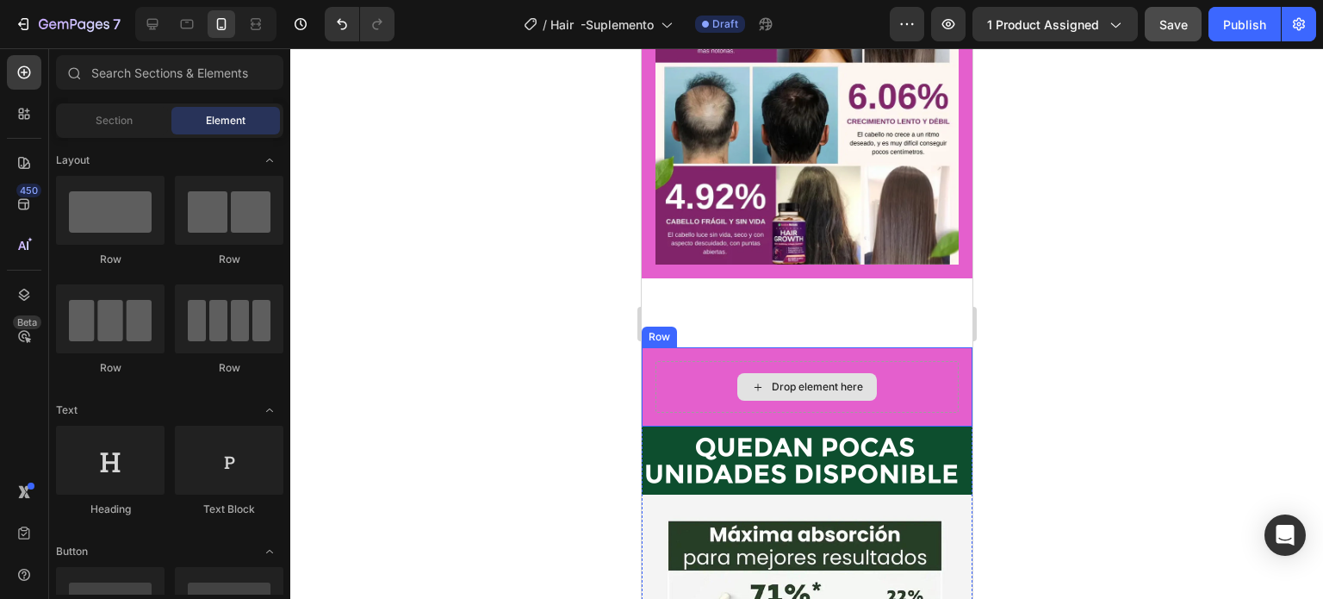
scroll to position [1464, 0]
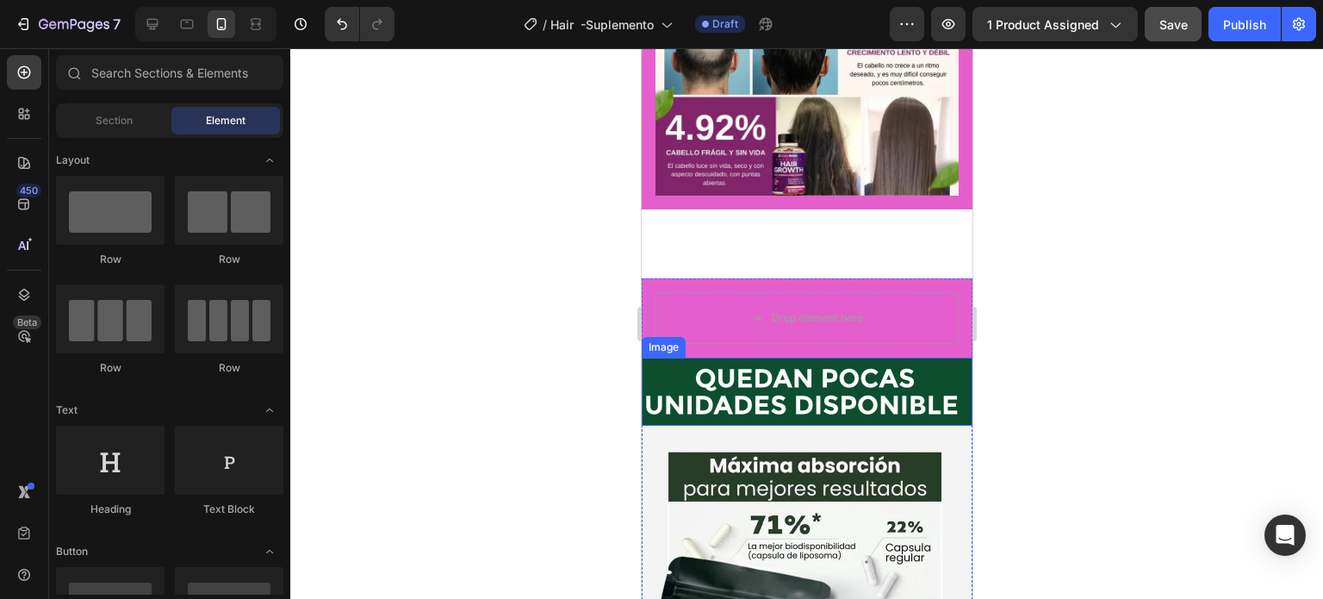
click at [880, 358] on img at bounding box center [806, 391] width 331 height 68
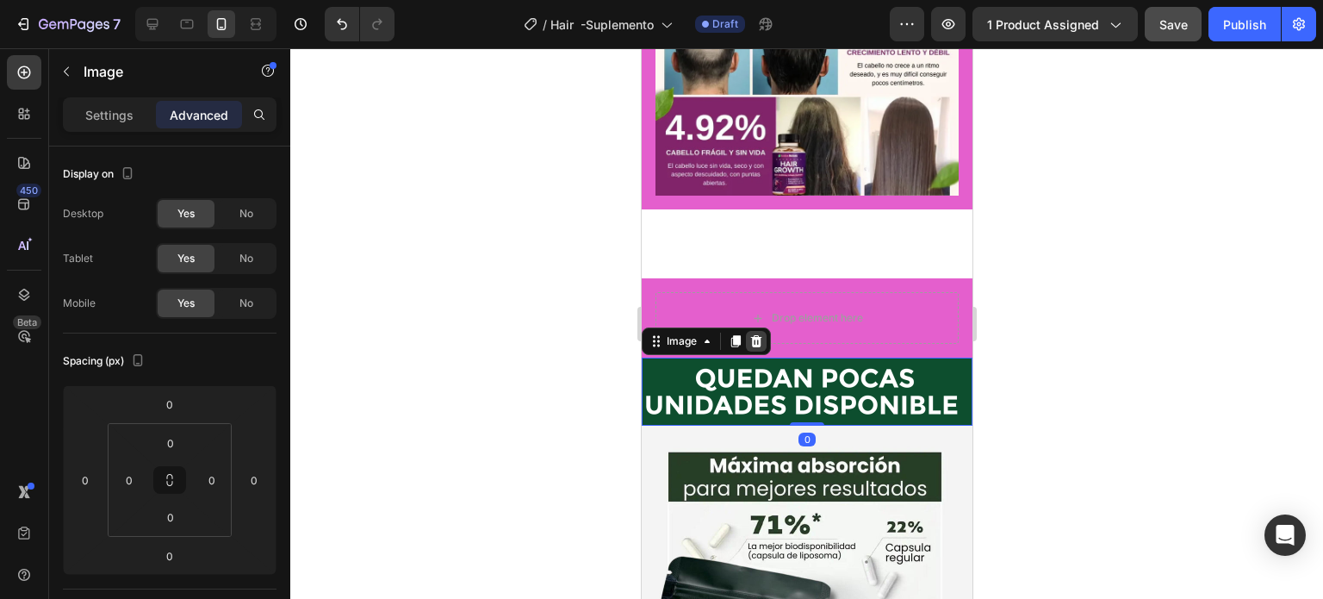
click at [750, 334] on icon at bounding box center [756, 341] width 14 height 14
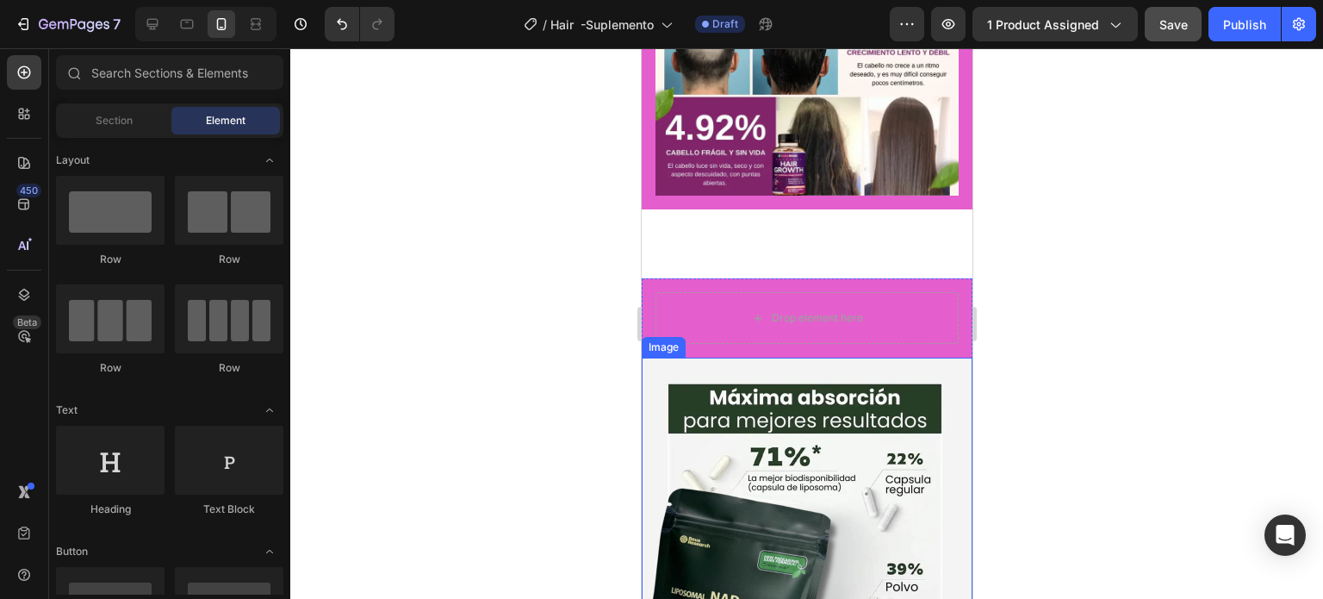
click at [800, 357] on img at bounding box center [806, 566] width 331 height 419
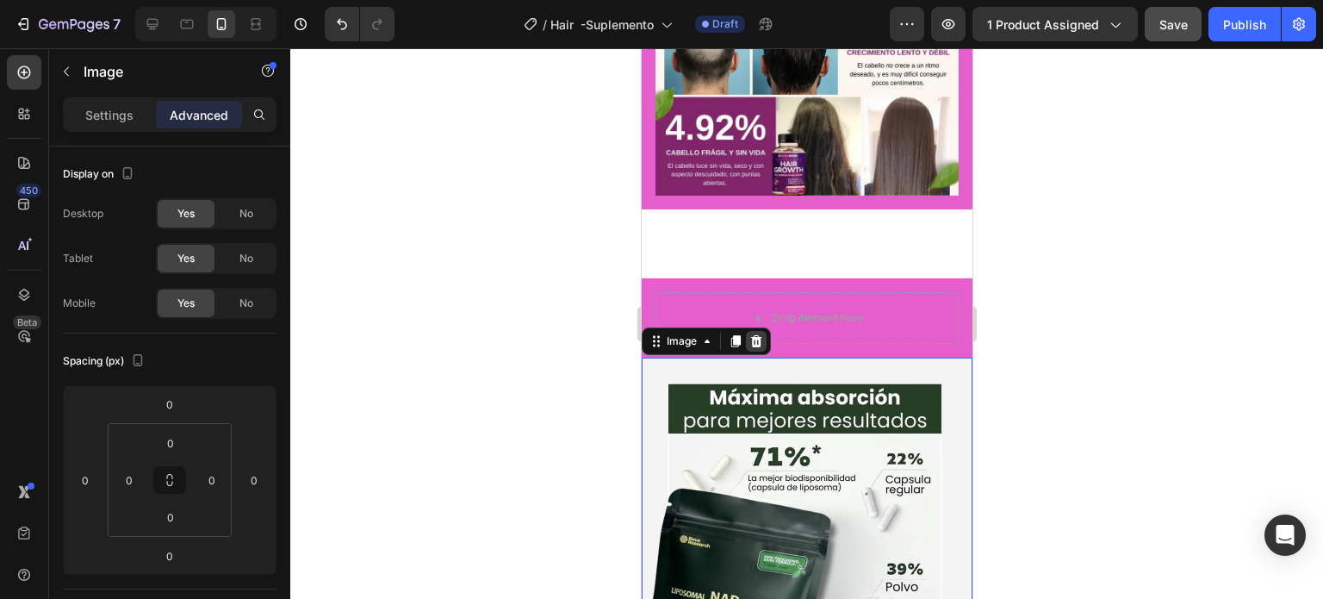
click at [757, 334] on icon at bounding box center [756, 341] width 14 height 14
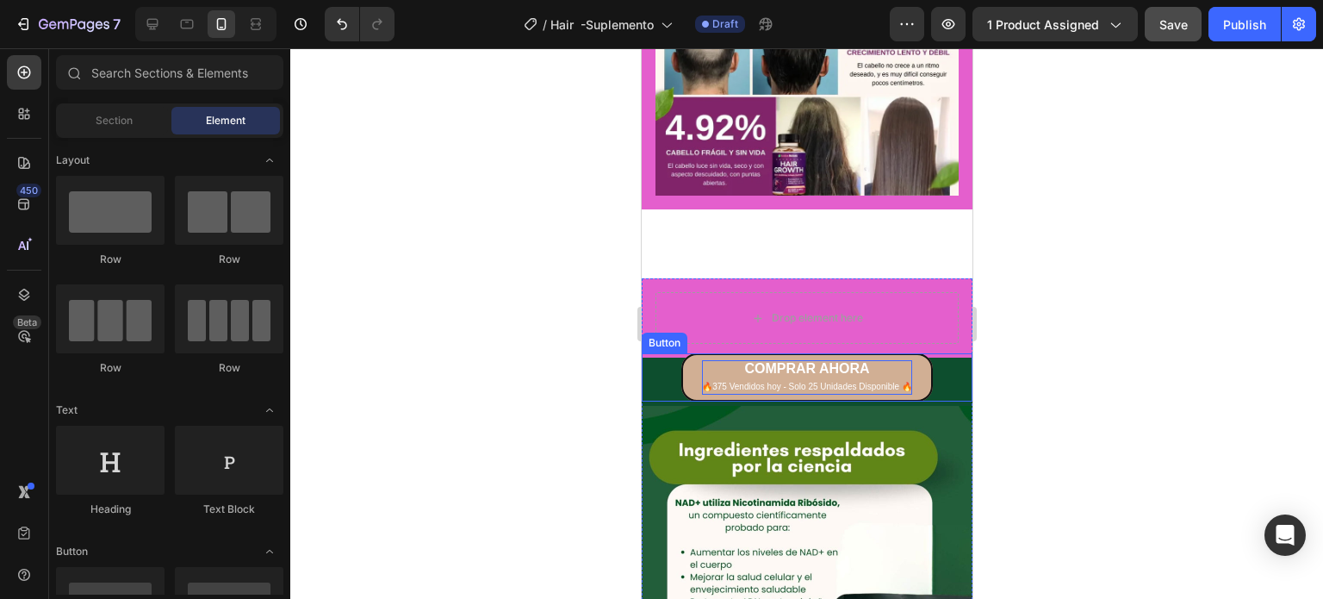
click at [792, 382] on span "🔥375 Vendidos hoy - Solo 25 Unidades Disponible 🔥" at bounding box center [806, 386] width 210 height 9
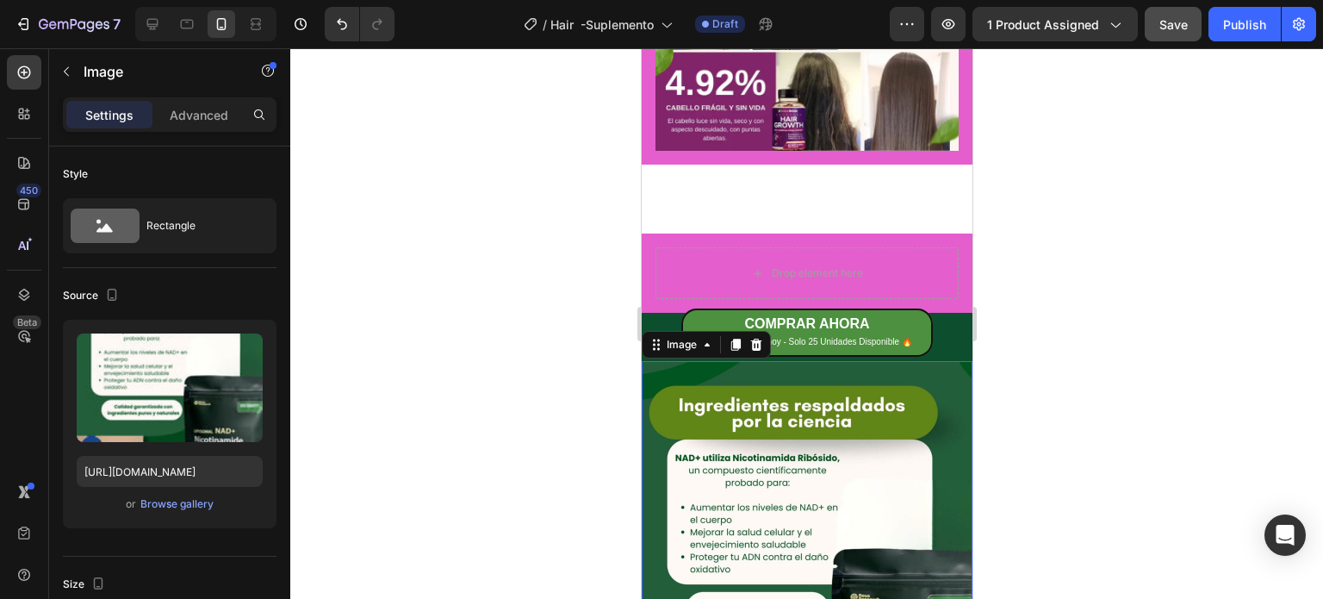
scroll to position [1551, 0]
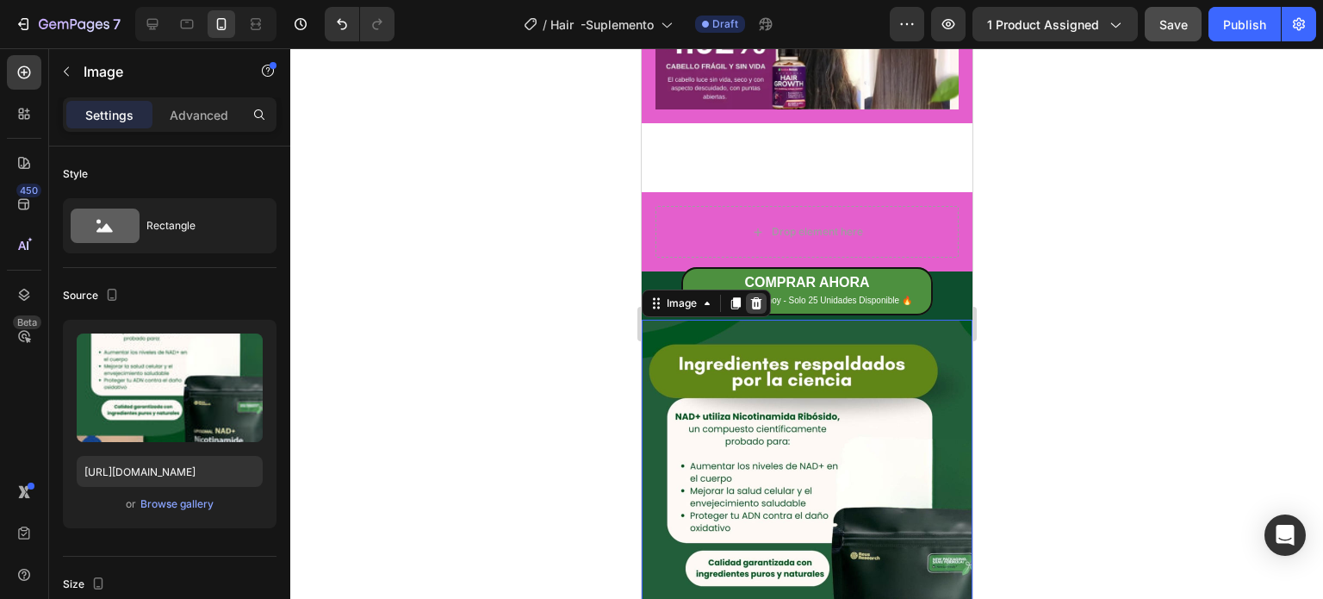
click at [753, 296] on icon at bounding box center [756, 303] width 14 height 14
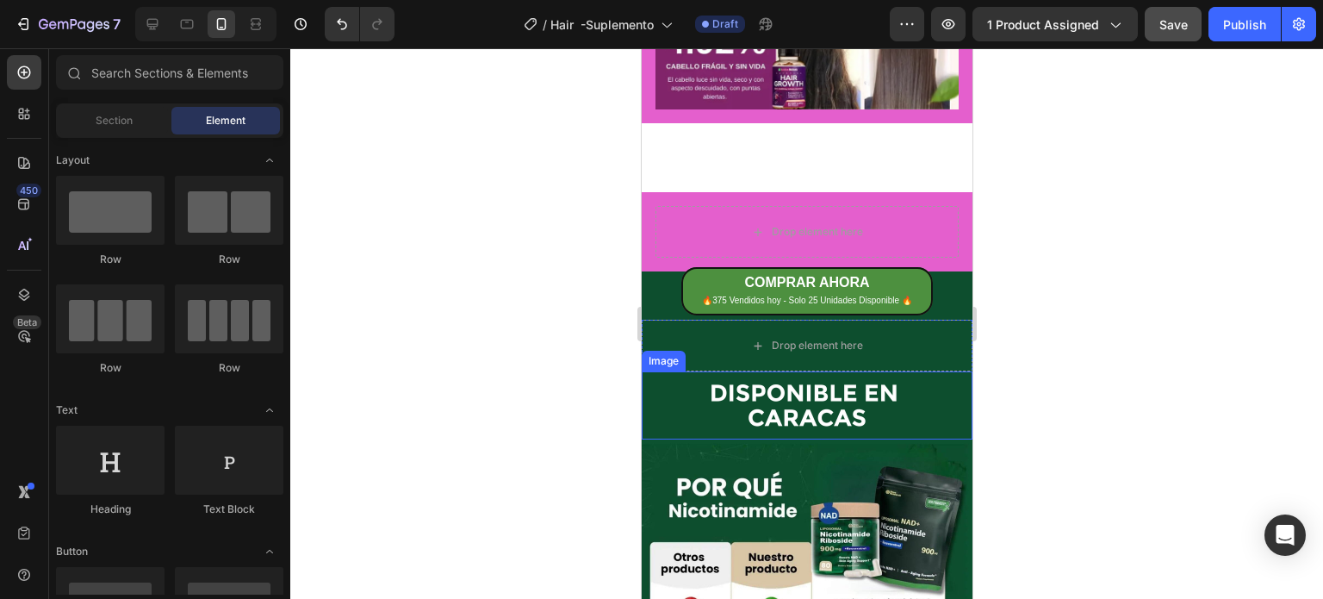
click at [898, 371] on img at bounding box center [806, 405] width 331 height 68
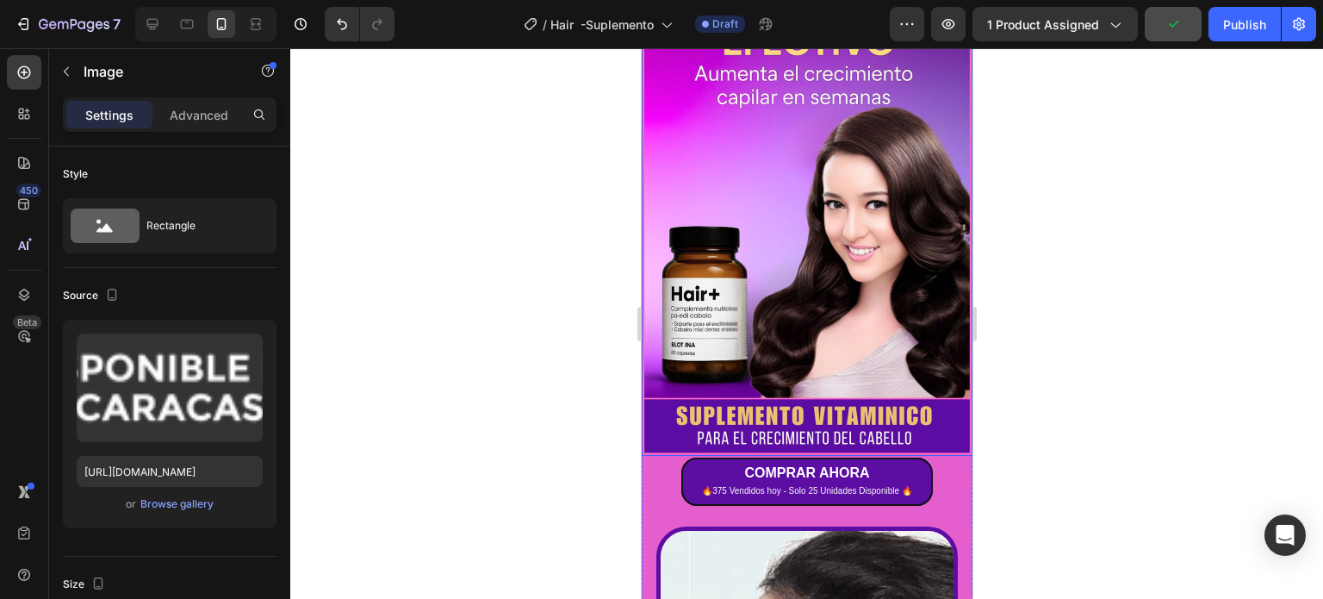
scroll to position [258, 0]
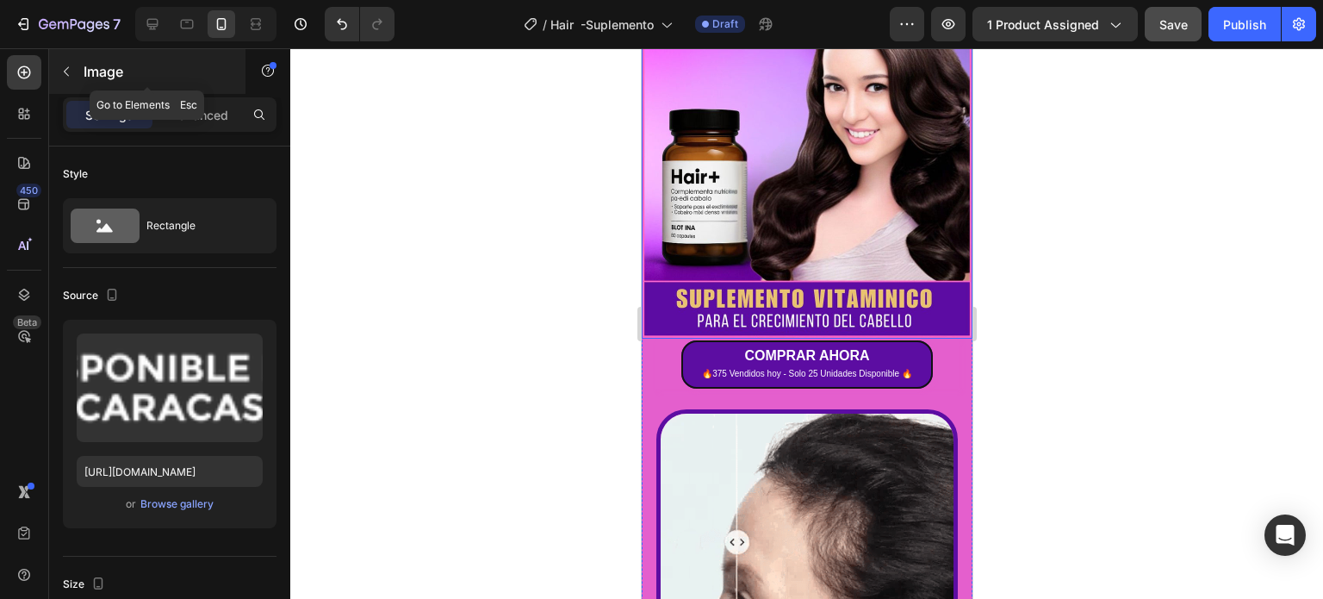
click at [71, 72] on icon "button" at bounding box center [66, 72] width 14 height 14
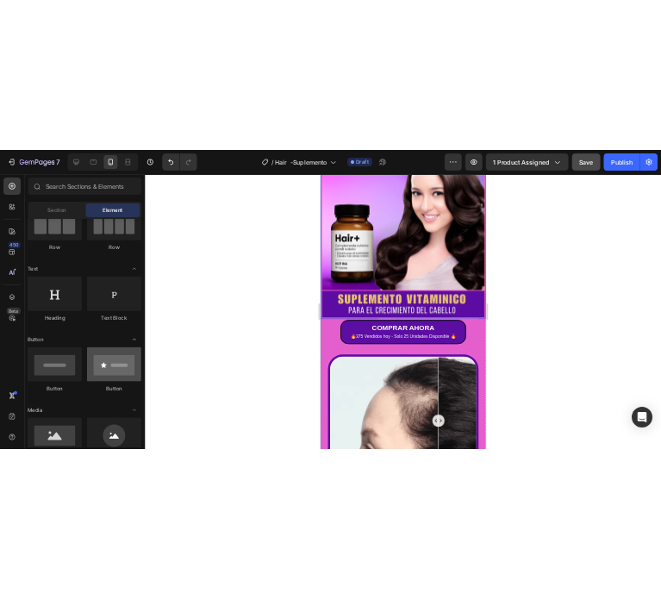
scroll to position [86, 0]
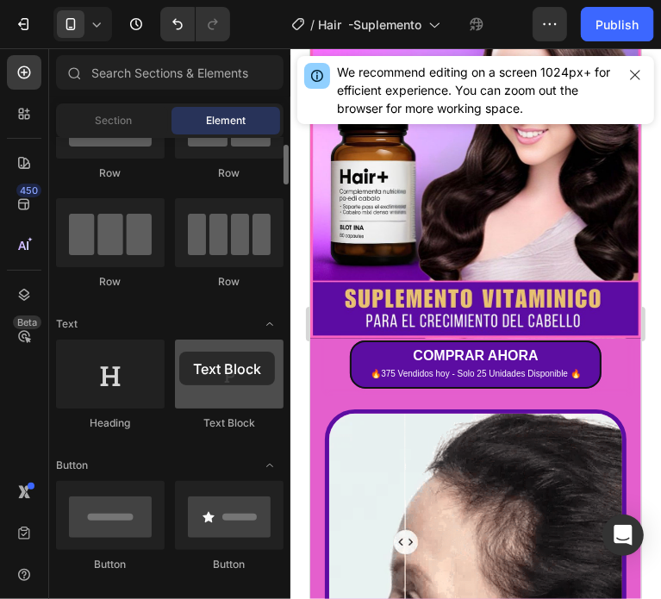
drag, startPoint x: 222, startPoint y: 393, endPoint x: 179, endPoint y: 351, distance: 59.7
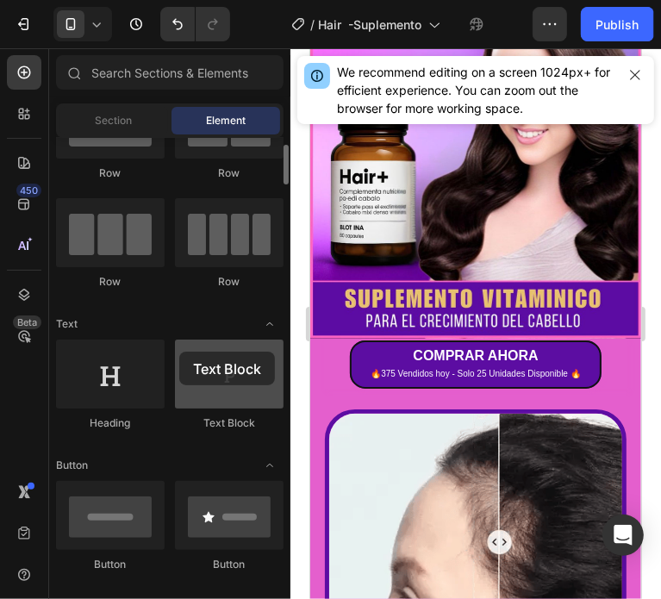
click at [179, 351] on div at bounding box center [229, 373] width 109 height 69
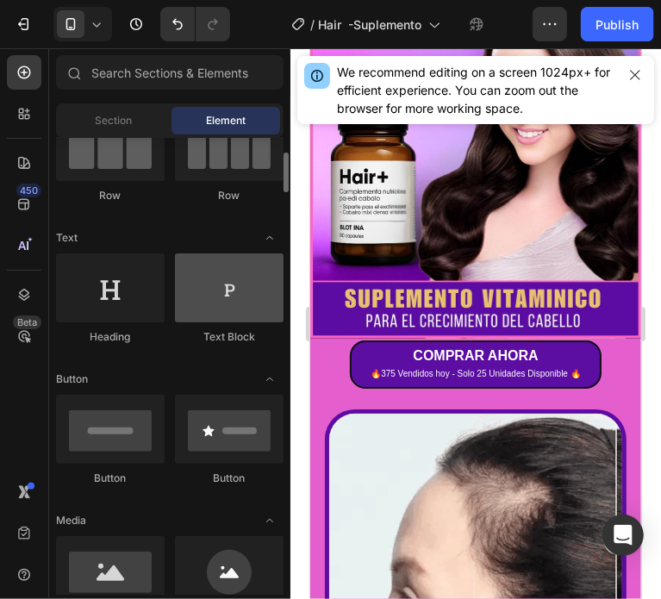
scroll to position [0, 0]
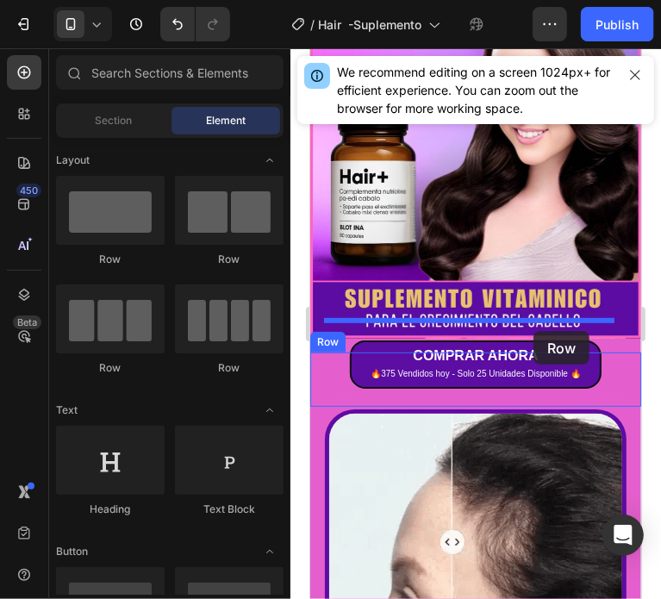
drag, startPoint x: 402, startPoint y: 269, endPoint x: 532, endPoint y: 330, distance: 143.7
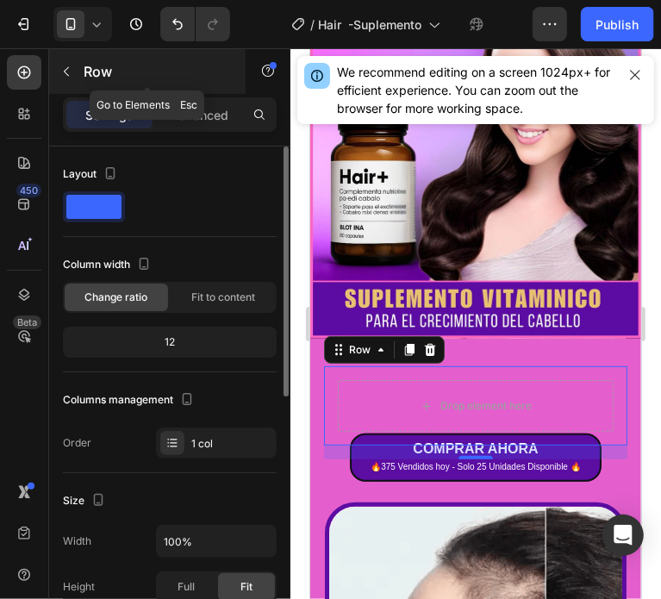
click at [70, 65] on icon "button" at bounding box center [66, 72] width 14 height 14
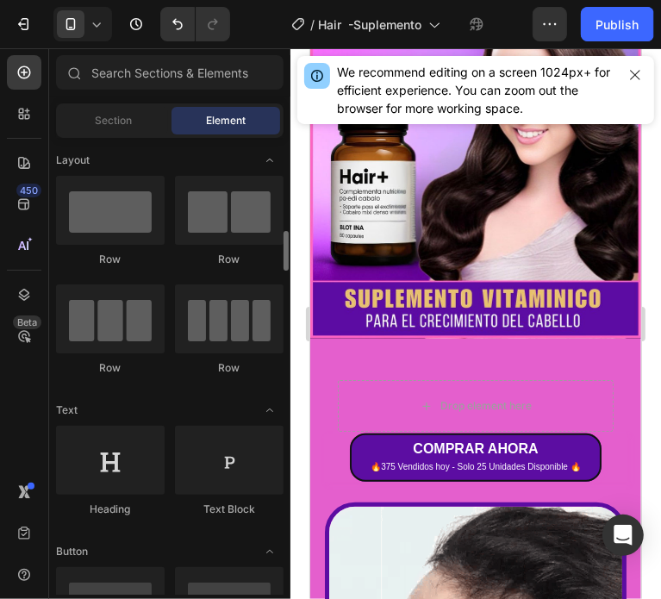
scroll to position [86, 0]
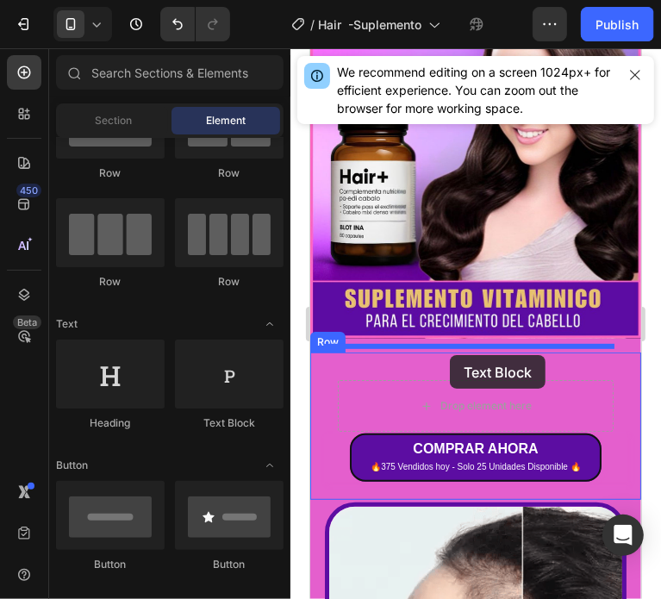
drag, startPoint x: 521, startPoint y: 437, endPoint x: 449, endPoint y: 354, distance: 109.9
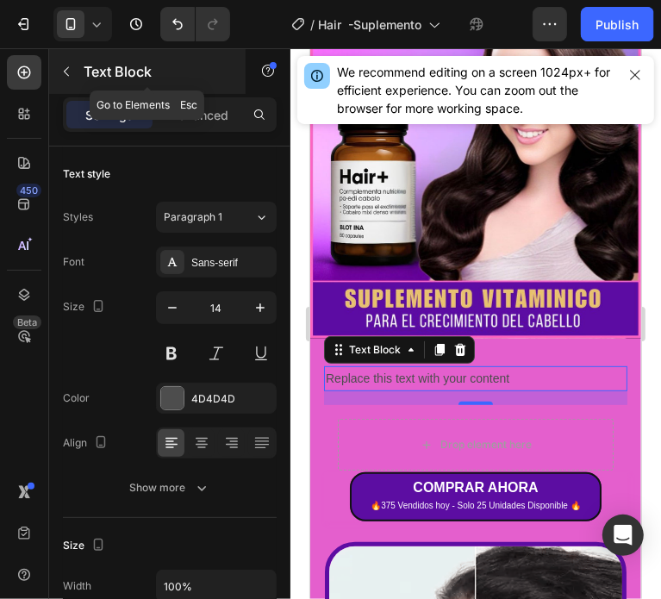
click at [64, 58] on div at bounding box center [67, 72] width 28 height 28
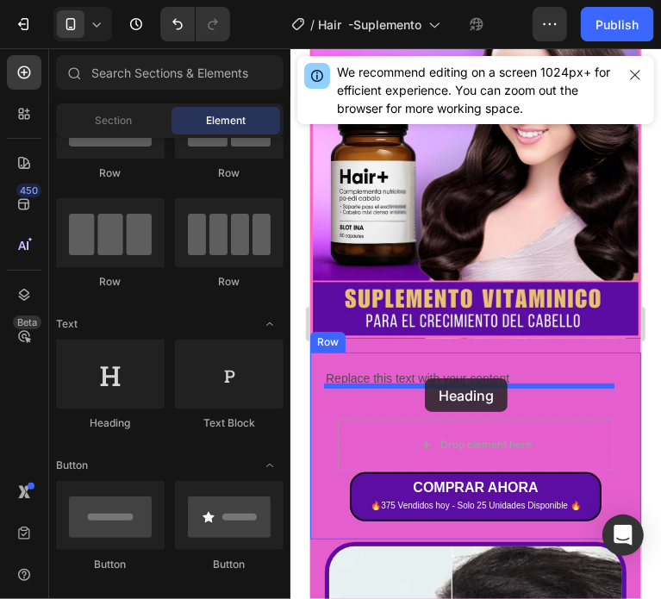
drag, startPoint x: 432, startPoint y: 434, endPoint x: 424, endPoint y: 377, distance: 57.5
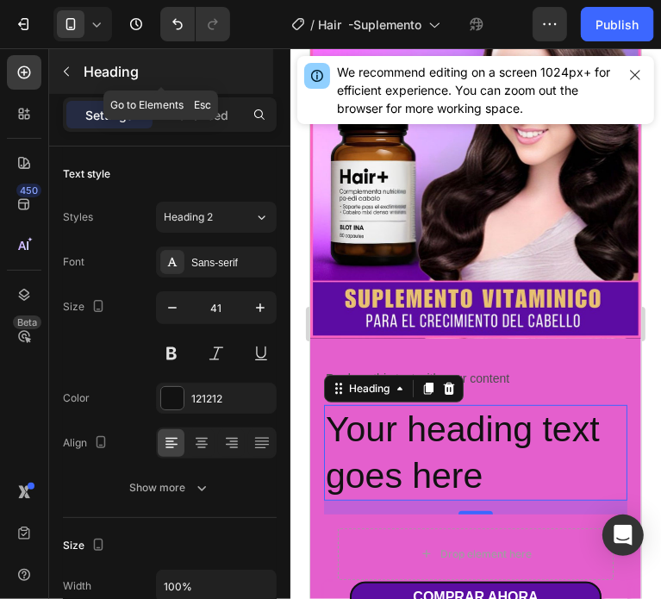
click at [75, 73] on button "button" at bounding box center [67, 72] width 28 height 28
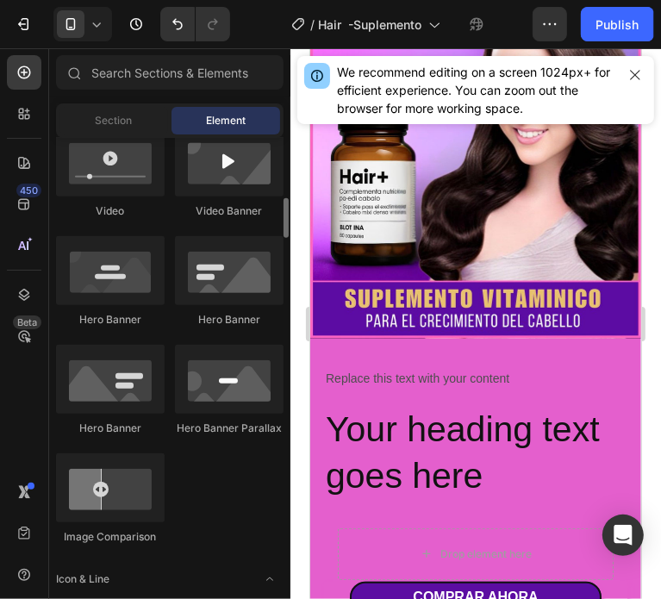
scroll to position [948, 0]
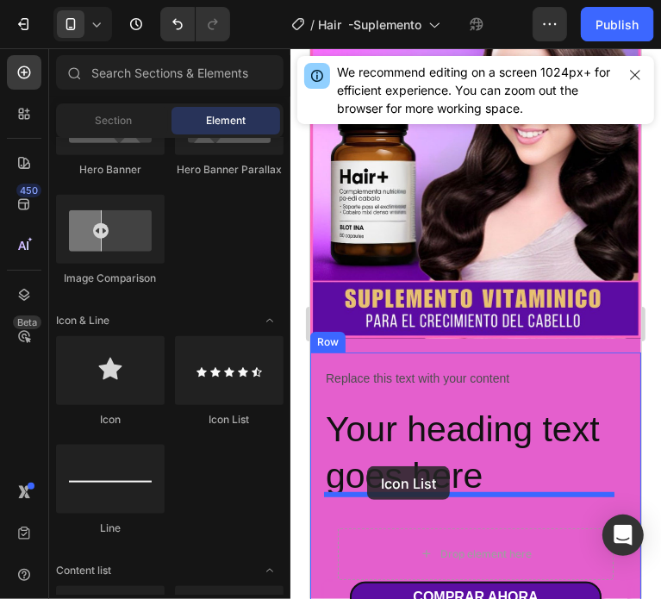
drag, startPoint x: 534, startPoint y: 430, endPoint x: 366, endPoint y: 465, distance: 171.7
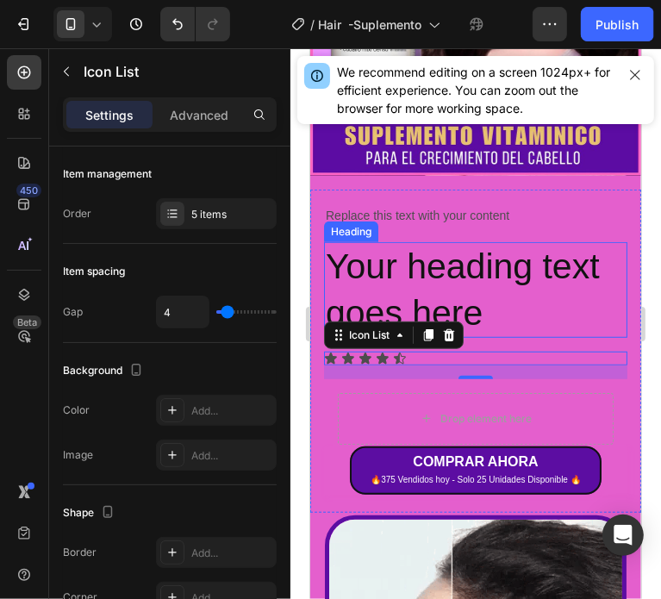
scroll to position [431, 0]
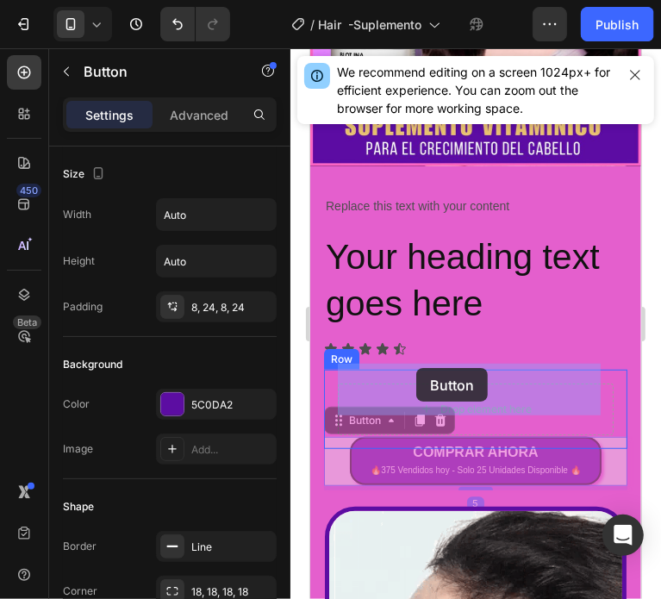
drag, startPoint x: 404, startPoint y: 443, endPoint x: 415, endPoint y: 367, distance: 76.6
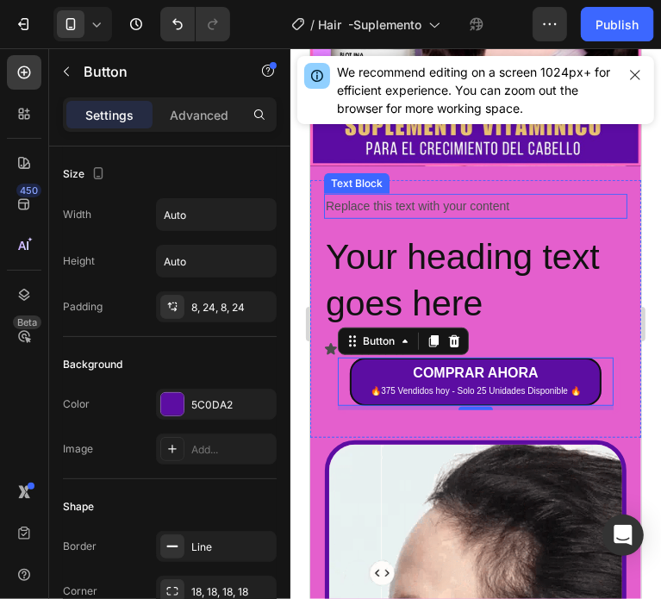
click at [429, 193] on div "Replace this text with your content" at bounding box center [474, 205] width 303 height 25
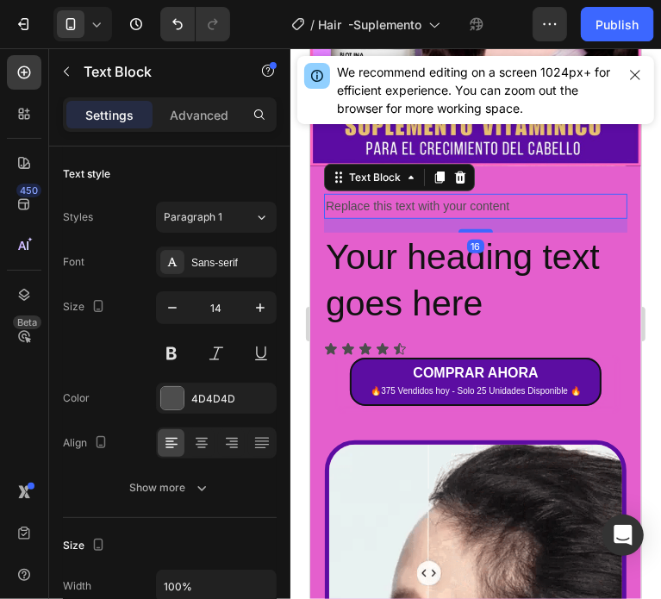
click at [429, 193] on div "Replace this text with your content" at bounding box center [474, 205] width 303 height 25
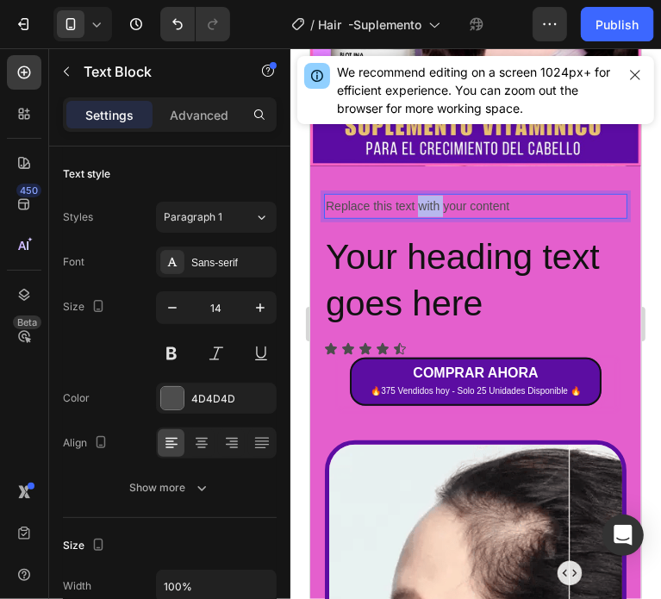
click at [429, 195] on p "Replace this text with your content" at bounding box center [475, 206] width 300 height 22
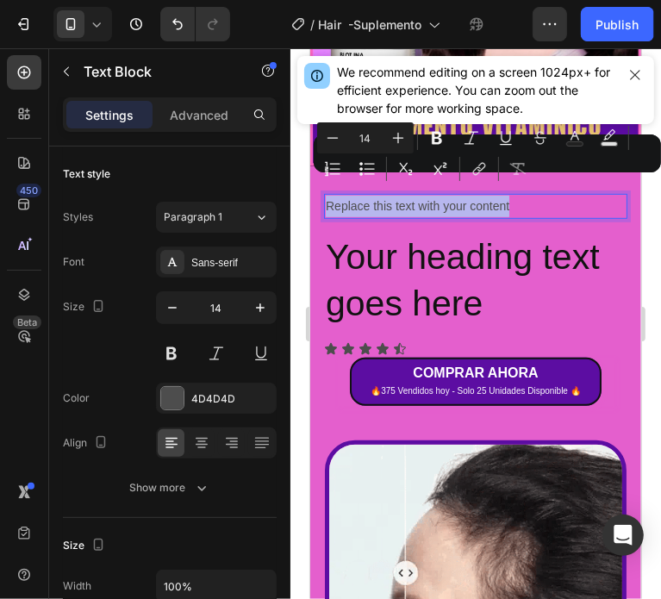
click at [429, 195] on p "Replace this text with your content" at bounding box center [475, 206] width 300 height 22
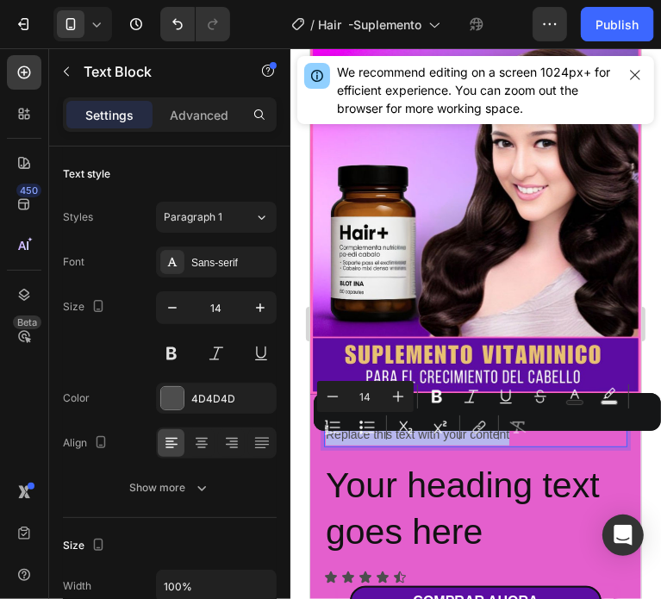
scroll to position [172, 0]
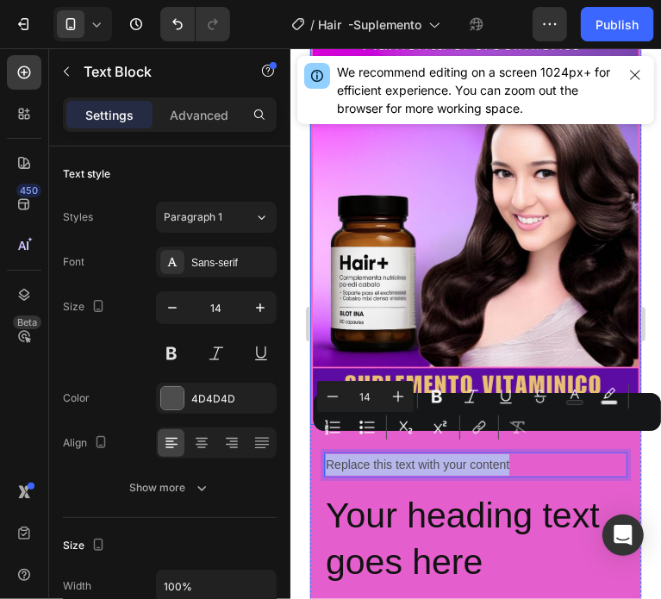
click at [516, 280] on img at bounding box center [474, 181] width 331 height 486
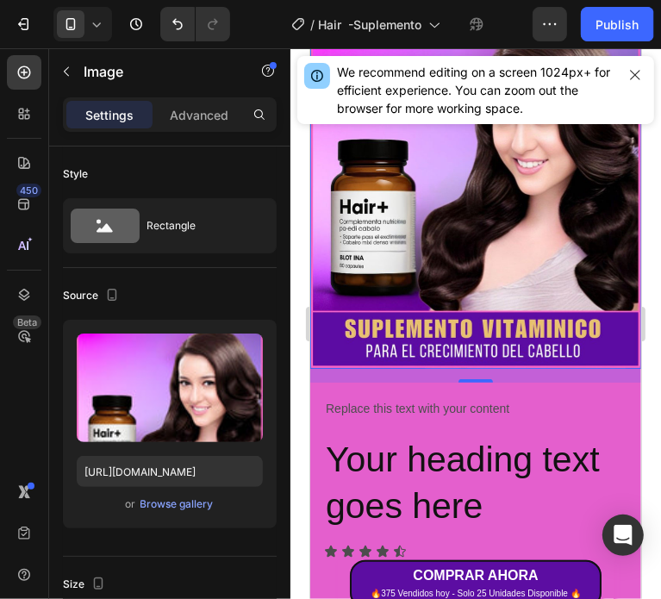
scroll to position [258, 0]
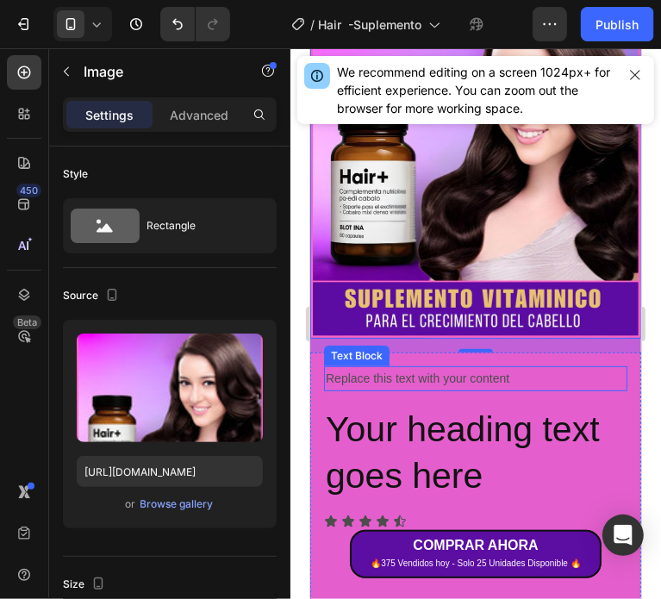
click at [390, 367] on p "Replace this text with your content" at bounding box center [475, 378] width 300 height 22
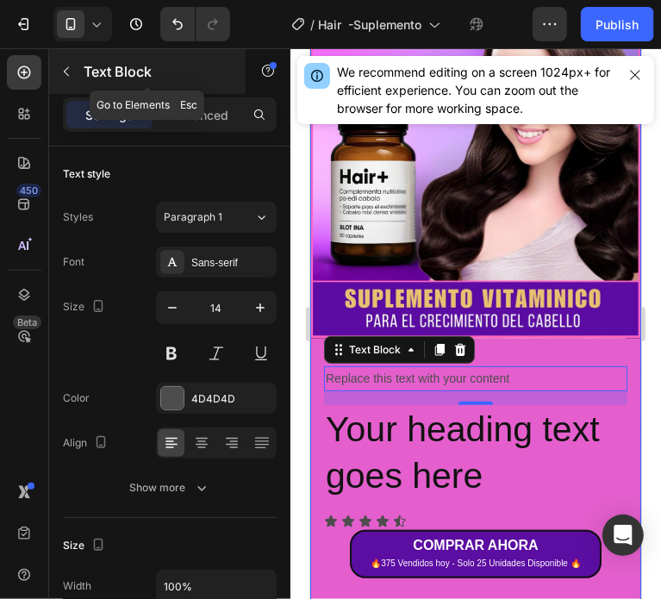
click at [65, 68] on icon "button" at bounding box center [66, 72] width 14 height 14
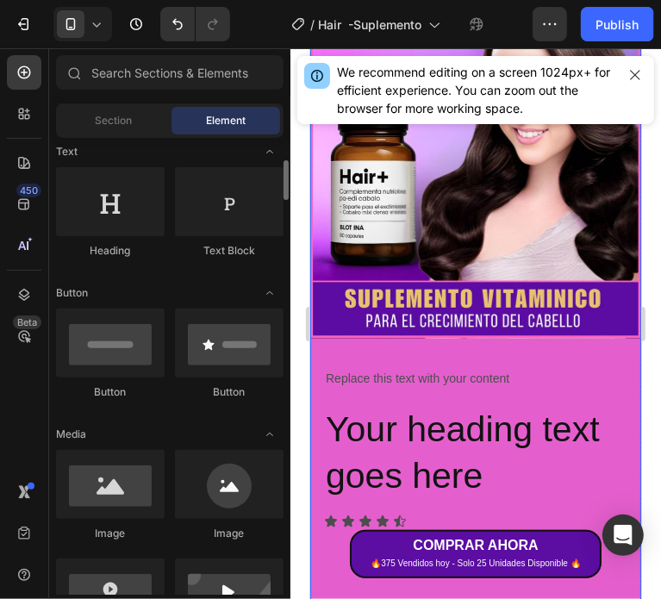
scroll to position [0, 0]
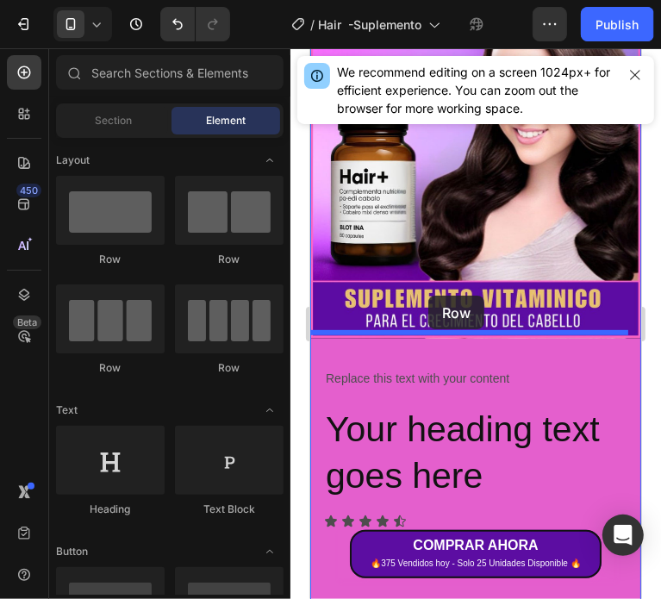
drag, startPoint x: 433, startPoint y: 264, endPoint x: 426, endPoint y: 298, distance: 35.3
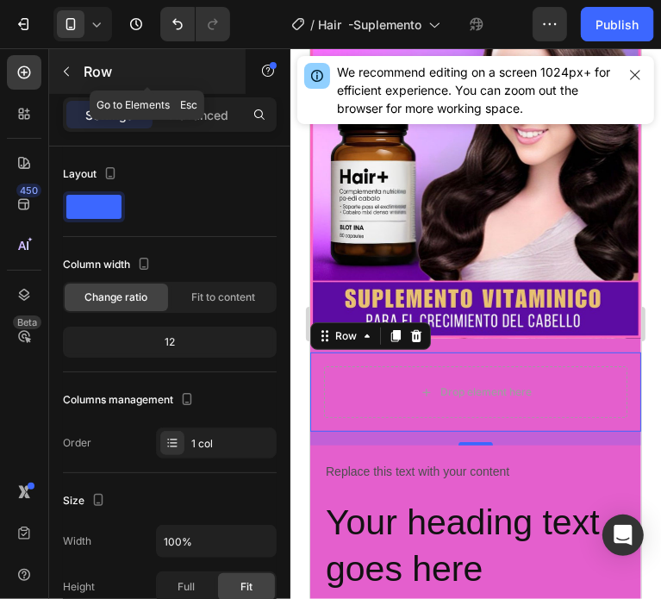
click at [66, 71] on icon "button" at bounding box center [66, 72] width 14 height 14
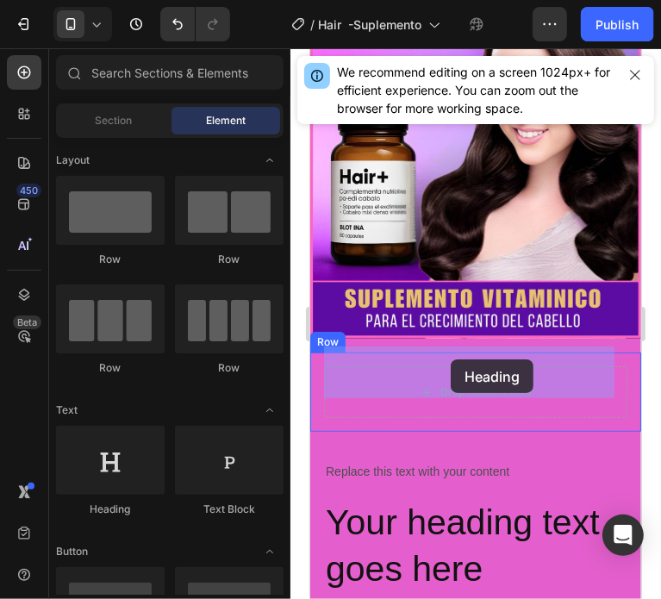
drag, startPoint x: 431, startPoint y: 514, endPoint x: 450, endPoint y: 358, distance: 157.1
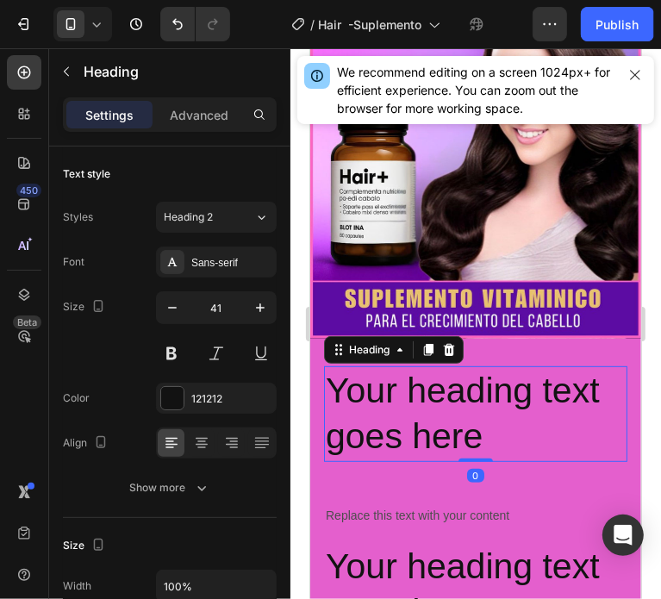
click at [441, 391] on h2 "Your heading text goes here" at bounding box center [474, 413] width 303 height 96
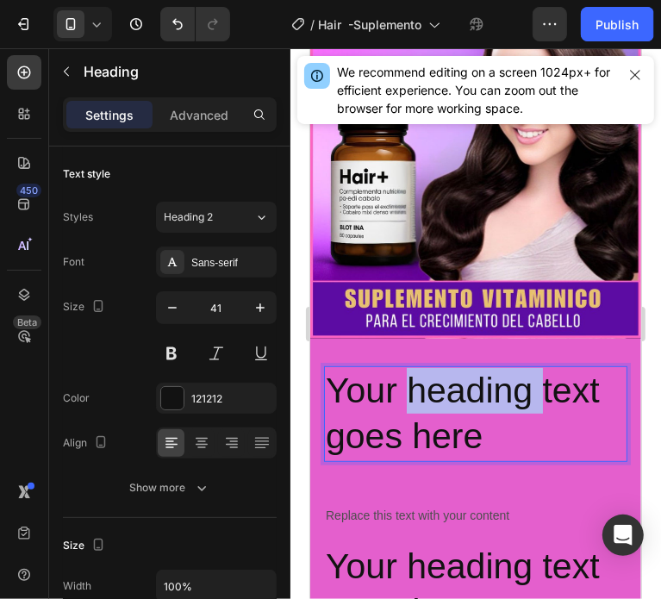
click at [441, 391] on p "Your heading text goes here" at bounding box center [475, 413] width 300 height 92
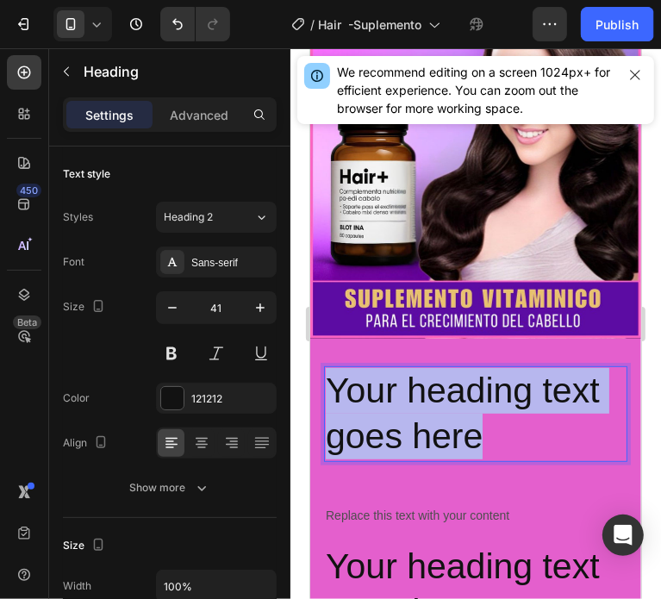
click at [441, 391] on p "Your heading text goes here" at bounding box center [475, 413] width 300 height 92
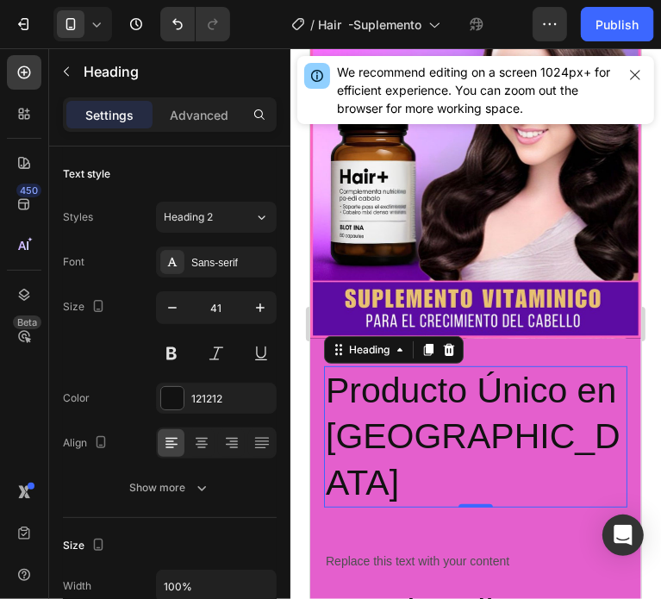
click at [467, 387] on p "Producto Único en Caracas" at bounding box center [475, 436] width 300 height 138
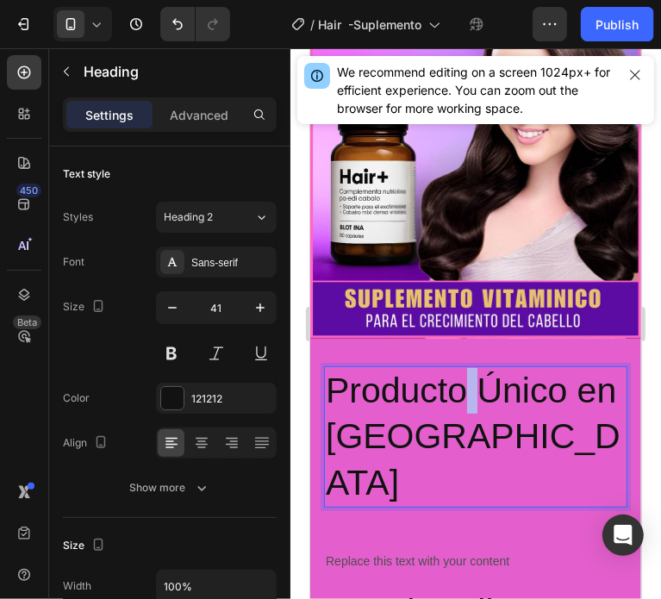
click at [467, 387] on p "Producto Único en Caracas" at bounding box center [475, 436] width 300 height 138
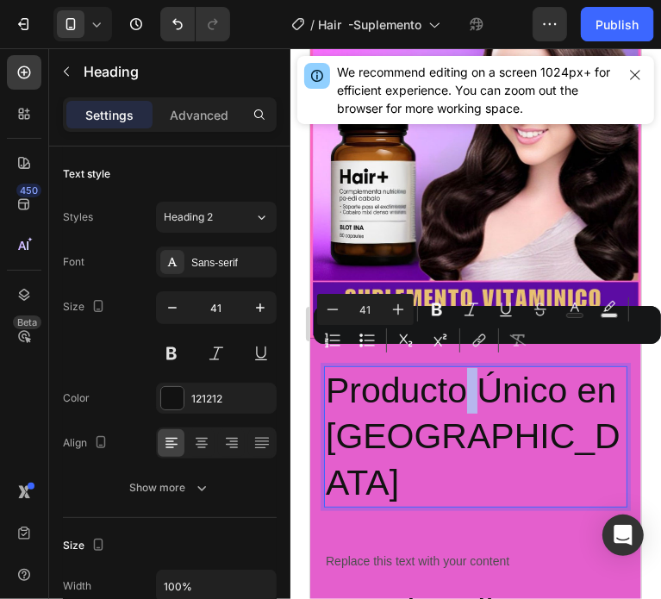
click at [467, 387] on p "Producto Único en Caracas" at bounding box center [475, 436] width 300 height 138
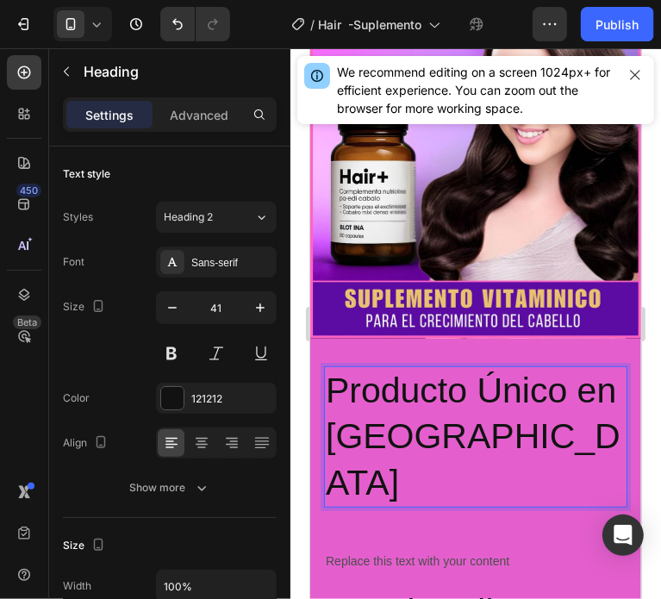
click at [517, 407] on p "Producto Único en Caracas" at bounding box center [475, 436] width 300 height 138
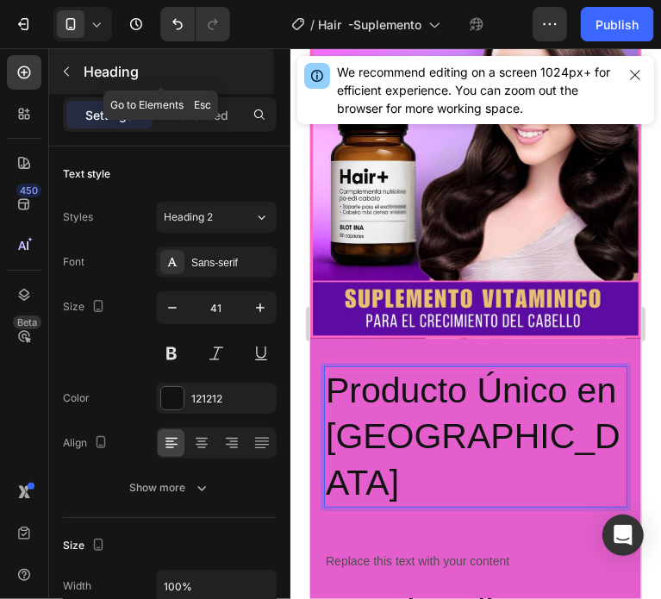
click at [69, 78] on button "button" at bounding box center [67, 72] width 28 height 28
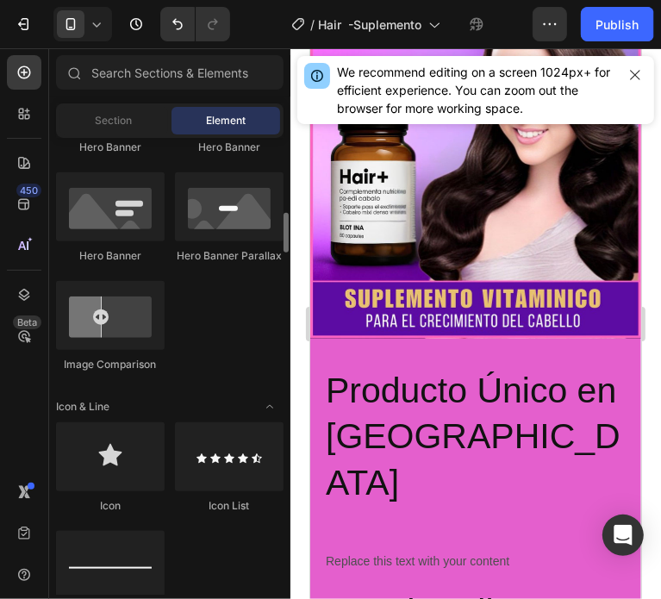
scroll to position [1034, 0]
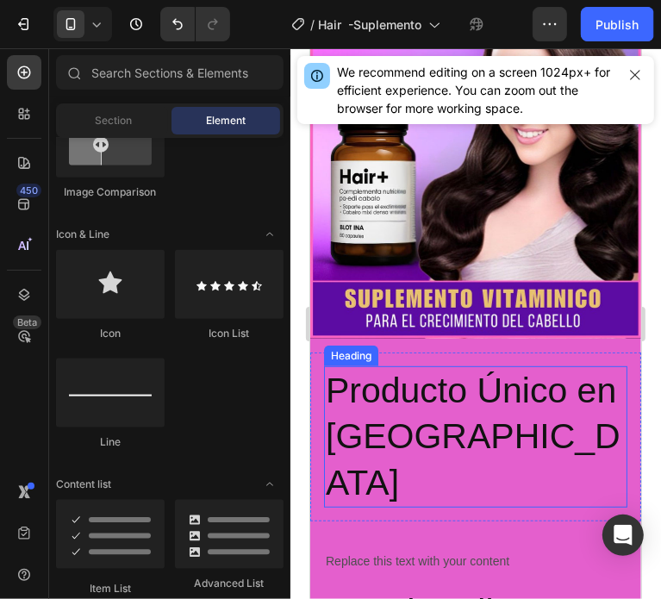
click at [508, 384] on p "Producto Único en Caracas" at bounding box center [475, 436] width 300 height 138
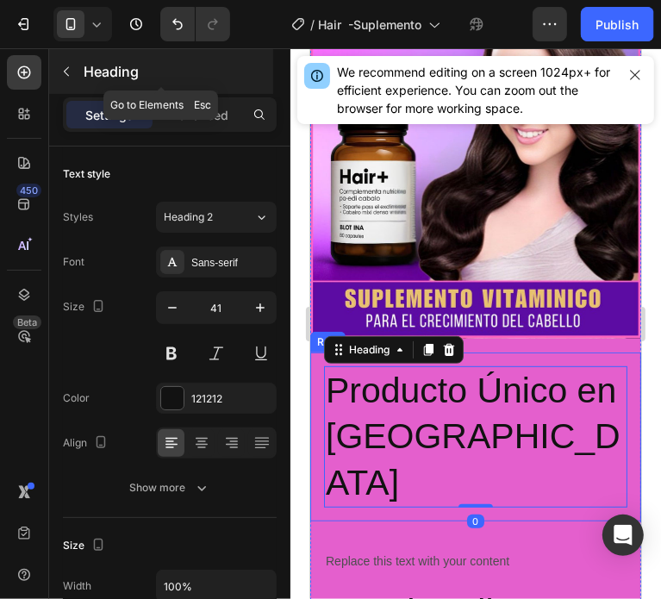
click at [65, 70] on icon "button" at bounding box center [66, 72] width 14 height 14
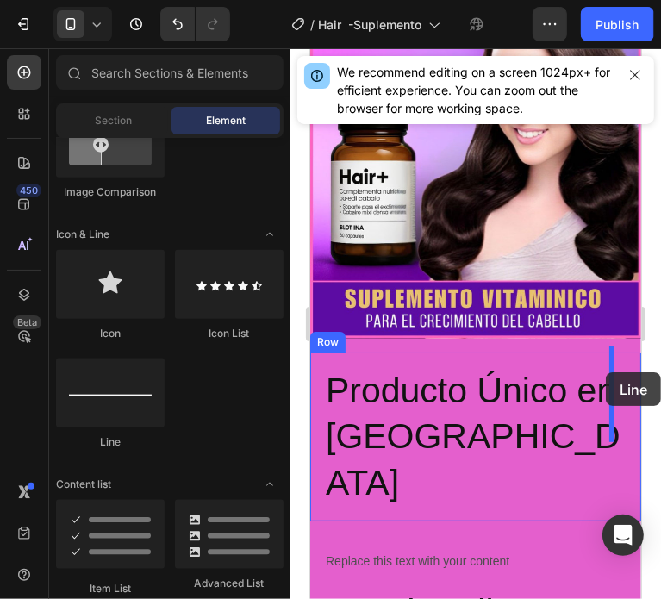
drag, startPoint x: 426, startPoint y: 455, endPoint x: 605, endPoint y: 372, distance: 197.3
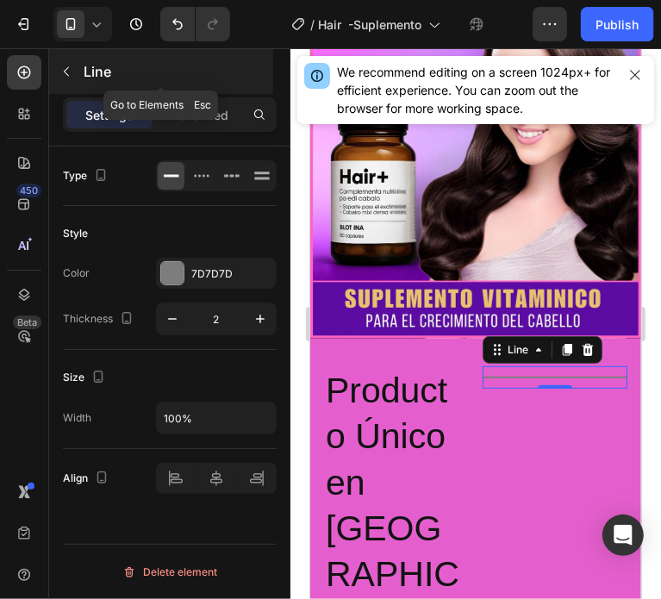
click at [66, 65] on icon "button" at bounding box center [66, 72] width 14 height 14
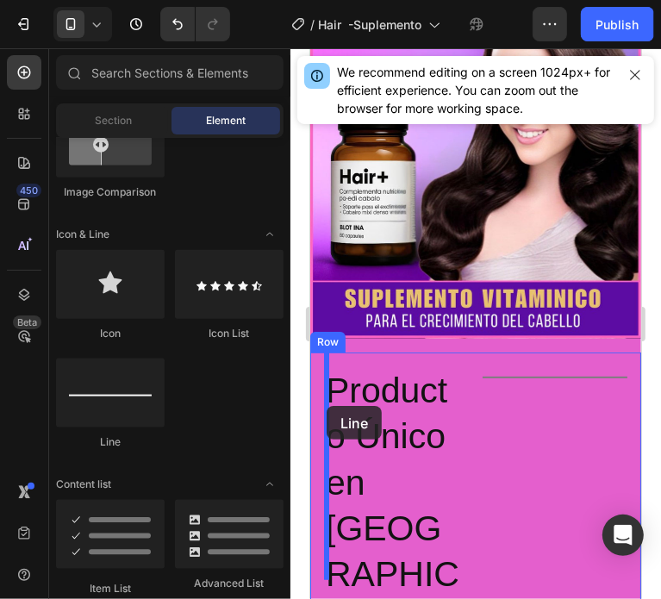
drag, startPoint x: 438, startPoint y: 432, endPoint x: 326, endPoint y: 405, distance: 116.0
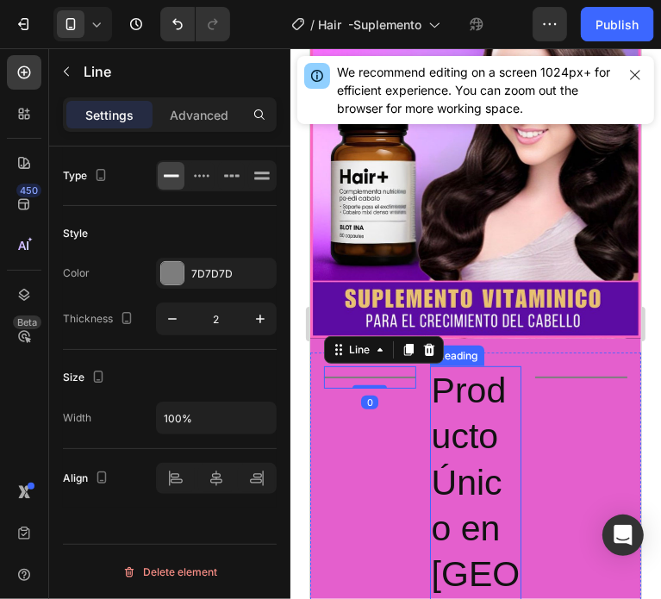
click at [465, 413] on p "Producto Único en Caracas" at bounding box center [475, 573] width 89 height 413
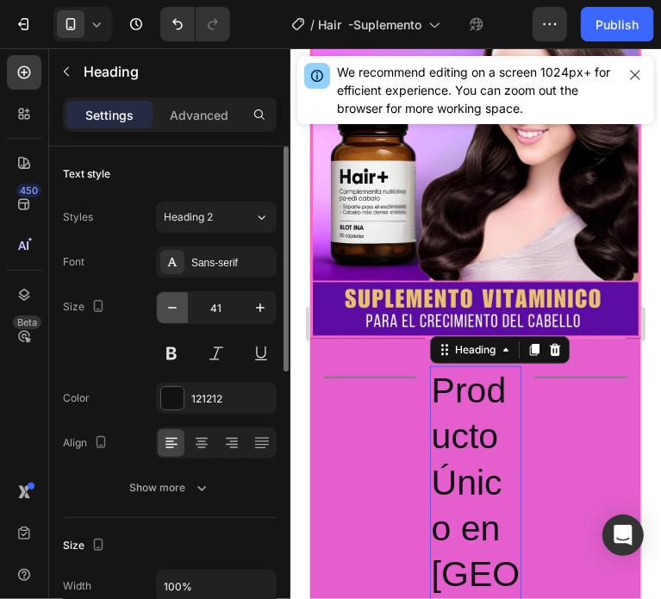
click at [164, 303] on icon "button" at bounding box center [172, 307] width 17 height 17
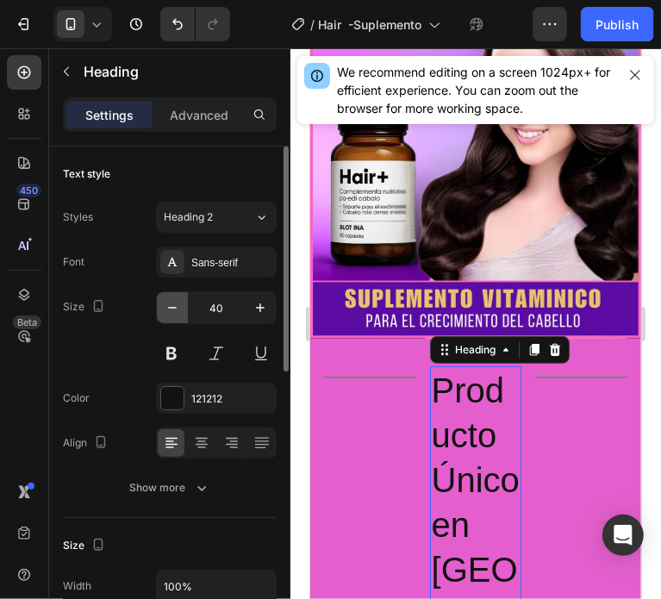
click at [164, 303] on icon "button" at bounding box center [172, 307] width 17 height 17
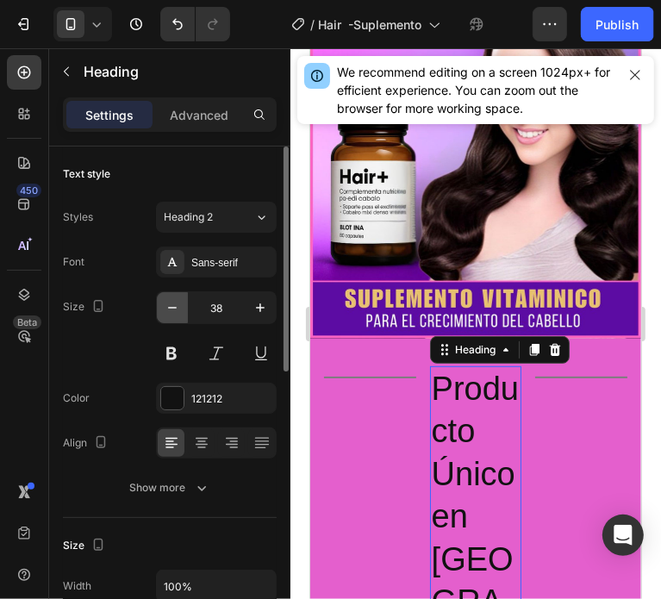
click at [164, 303] on icon "button" at bounding box center [172, 307] width 17 height 17
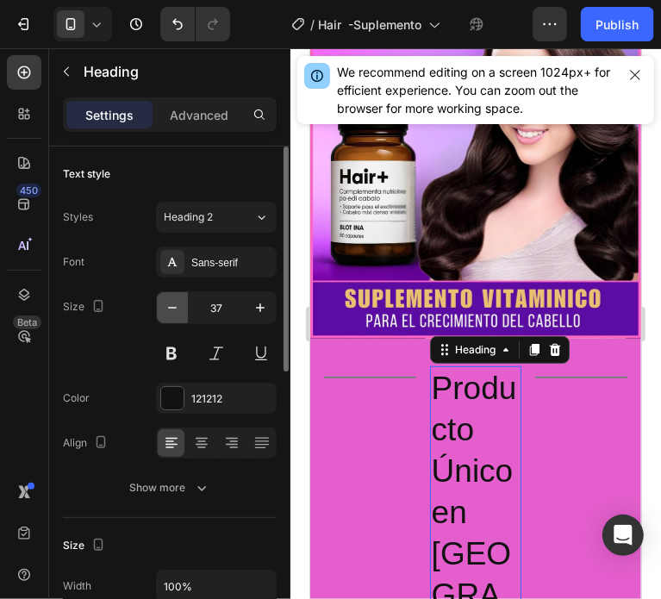
click at [164, 303] on icon "button" at bounding box center [172, 307] width 17 height 17
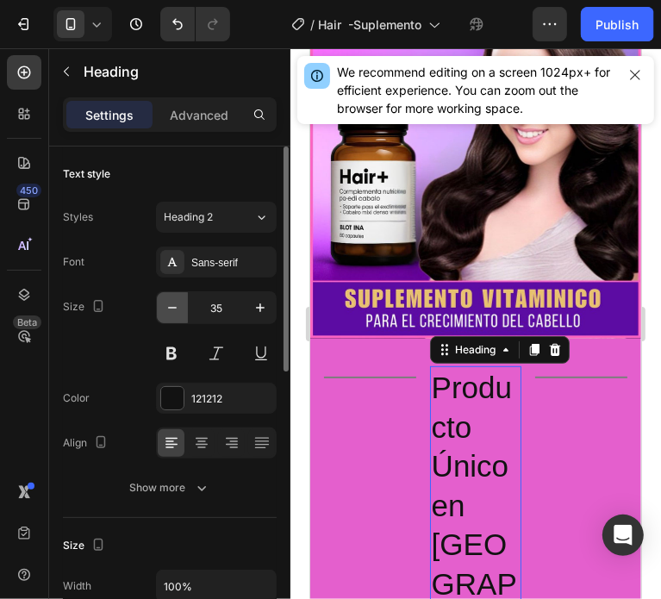
click at [164, 303] on icon "button" at bounding box center [172, 307] width 17 height 17
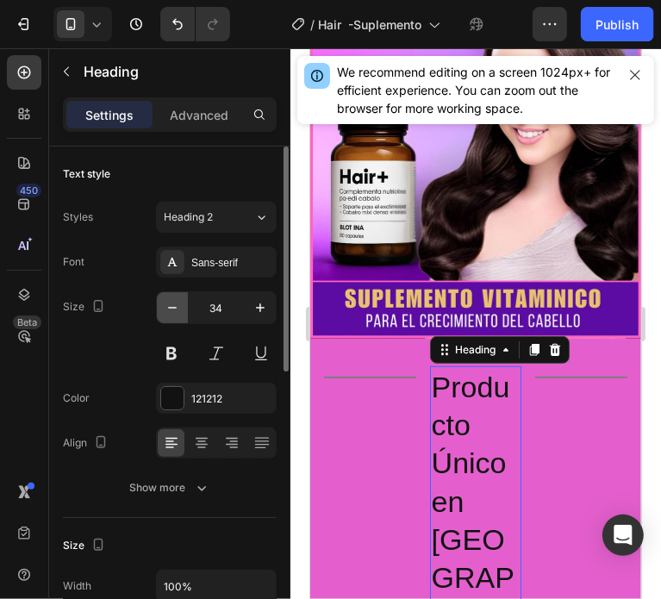
click at [164, 303] on icon "button" at bounding box center [172, 307] width 17 height 17
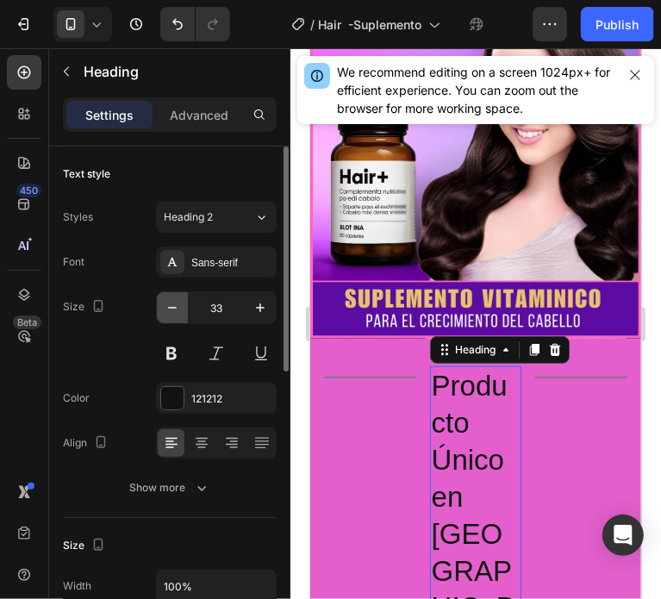
click at [164, 303] on icon "button" at bounding box center [172, 307] width 17 height 17
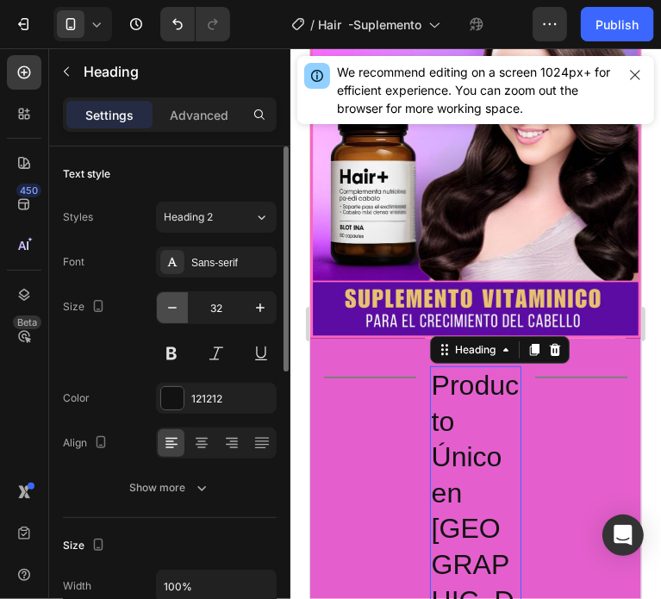
click at [164, 303] on icon "button" at bounding box center [172, 307] width 17 height 17
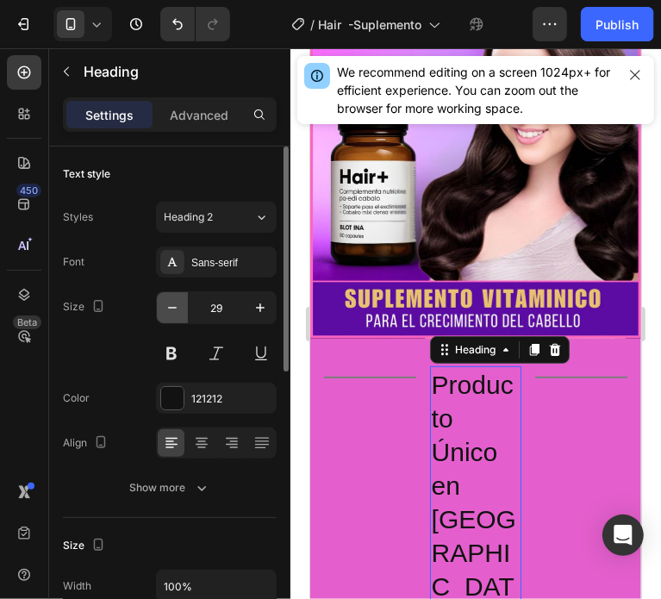
click at [164, 303] on icon "button" at bounding box center [172, 307] width 17 height 17
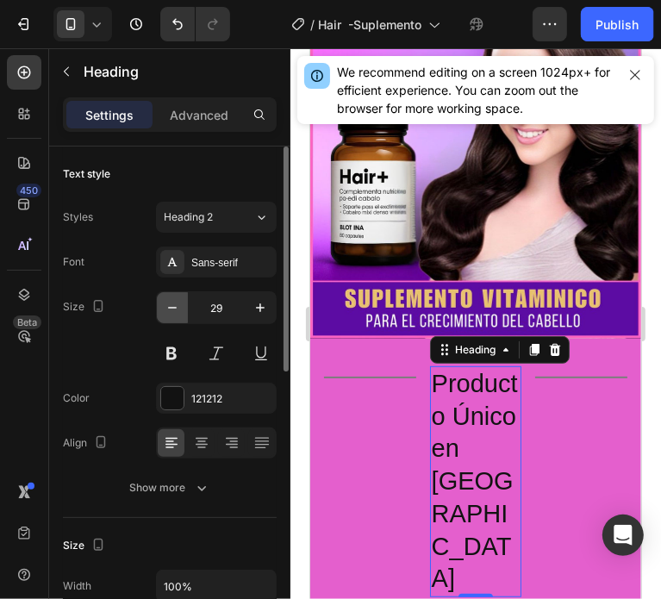
click at [164, 303] on icon "button" at bounding box center [172, 307] width 17 height 17
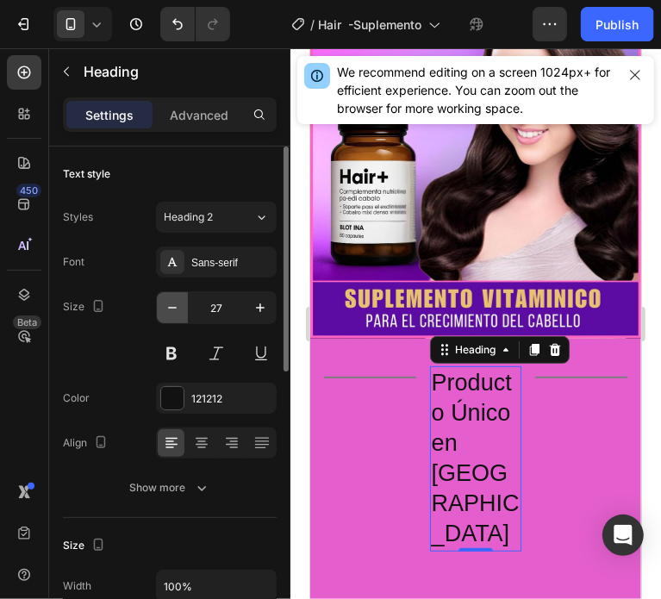
click at [164, 303] on icon "button" at bounding box center [172, 307] width 17 height 17
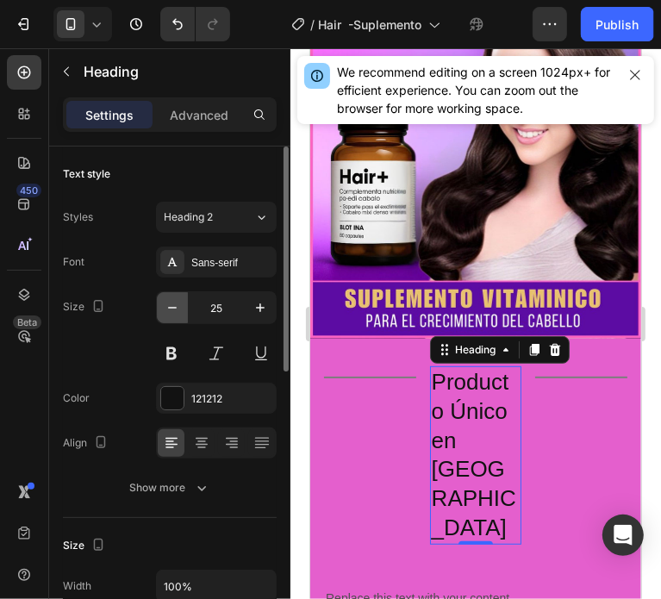
click at [164, 303] on icon "button" at bounding box center [172, 307] width 17 height 17
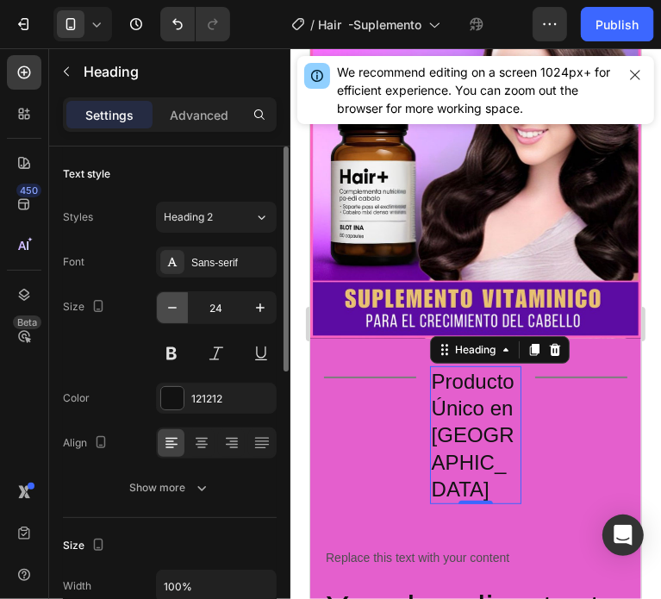
click at [164, 303] on icon "button" at bounding box center [172, 307] width 17 height 17
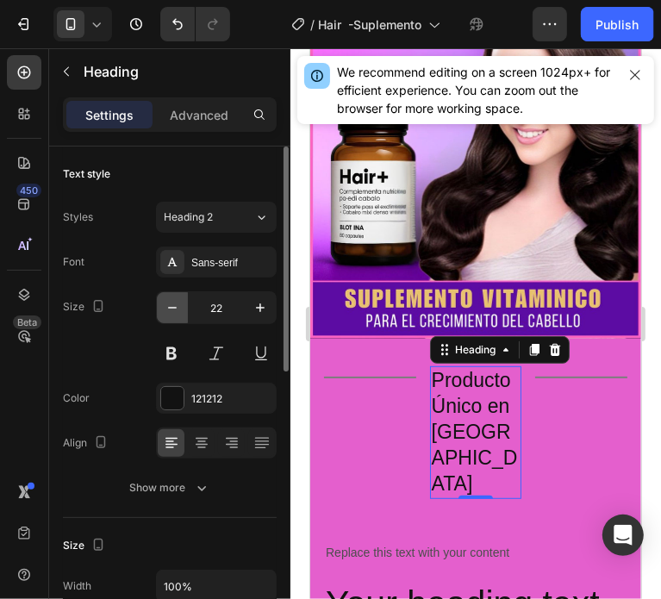
click at [164, 303] on icon "button" at bounding box center [172, 307] width 17 height 17
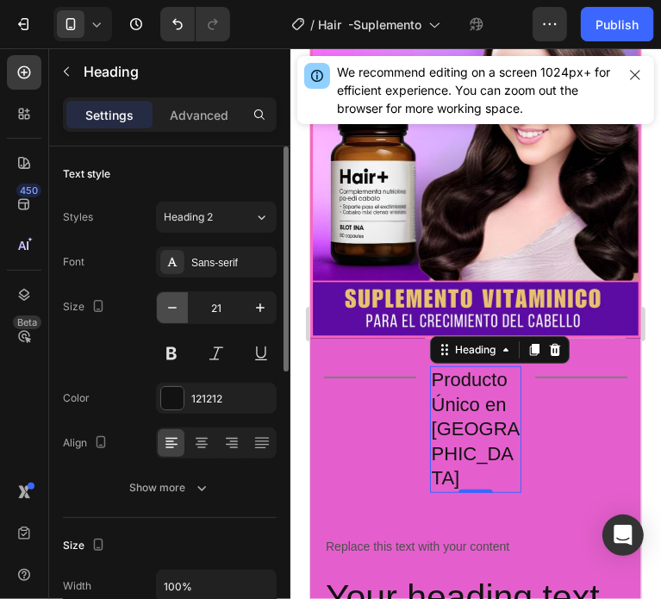
click at [164, 303] on icon "button" at bounding box center [172, 307] width 17 height 17
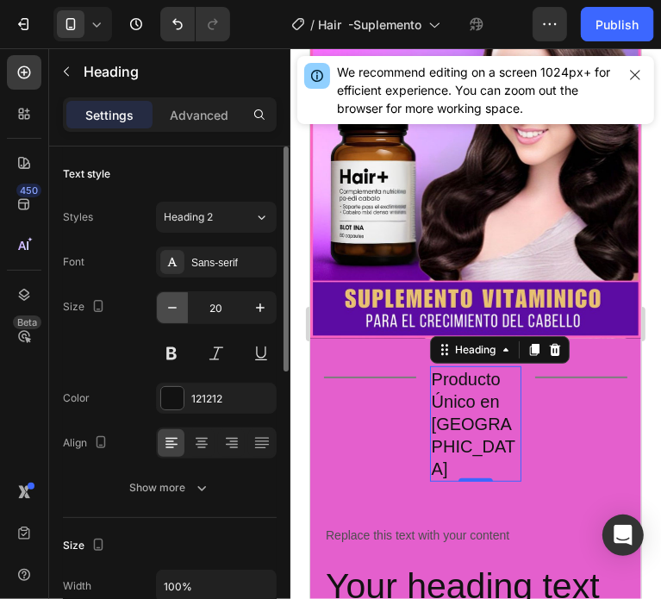
click at [164, 303] on icon "button" at bounding box center [172, 307] width 17 height 17
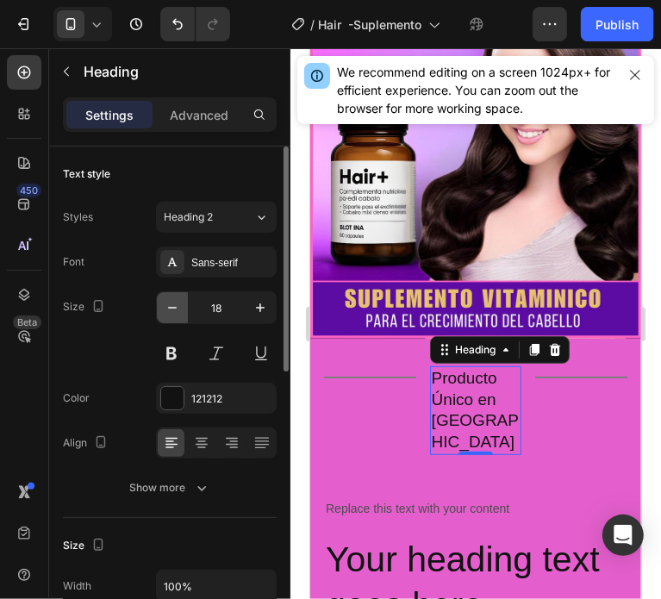
click at [164, 303] on icon "button" at bounding box center [172, 307] width 17 height 17
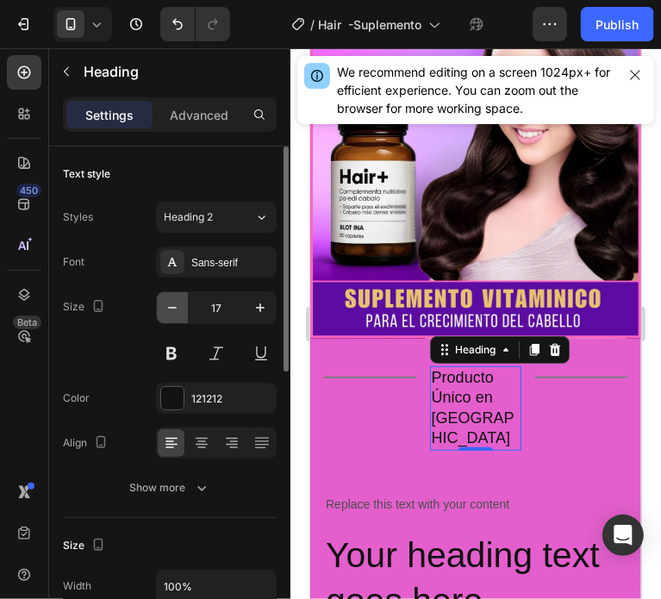
click at [164, 303] on icon "button" at bounding box center [172, 307] width 17 height 17
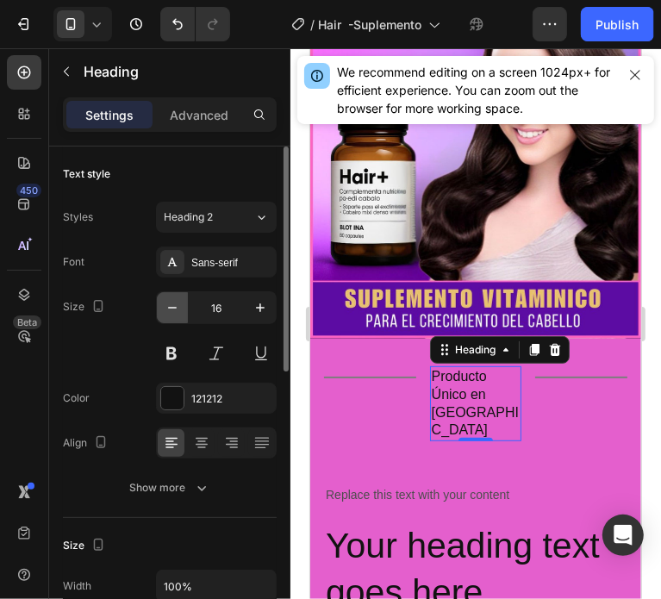
click at [164, 303] on icon "button" at bounding box center [172, 307] width 17 height 17
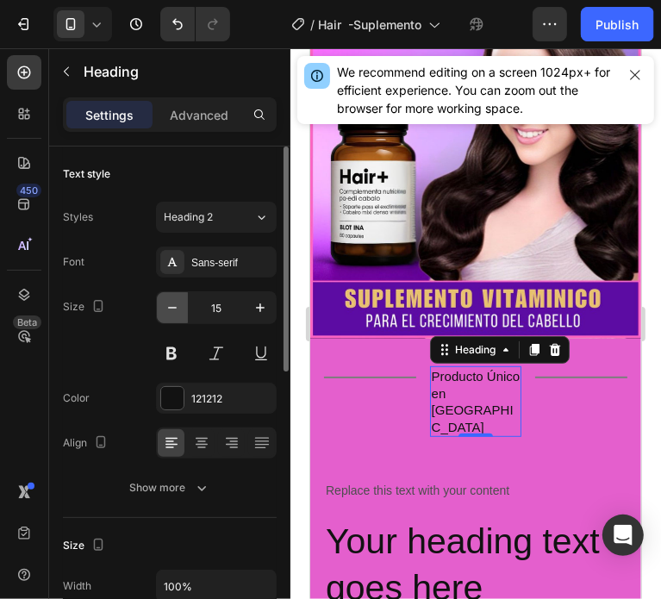
click at [164, 303] on icon "button" at bounding box center [172, 307] width 17 height 17
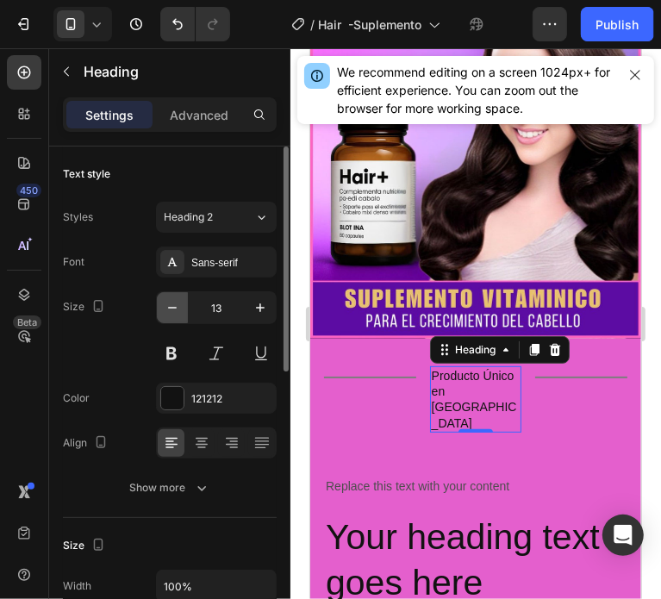
click at [164, 303] on icon "button" at bounding box center [172, 307] width 17 height 17
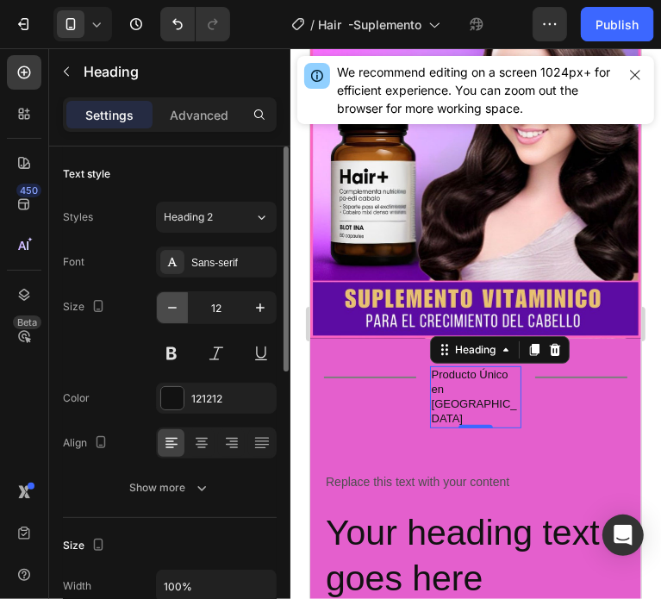
click at [164, 303] on icon "button" at bounding box center [172, 307] width 17 height 17
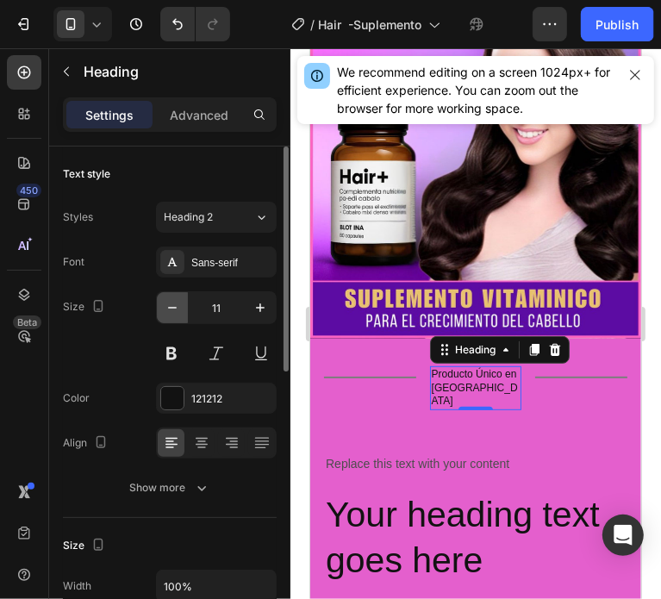
click at [164, 303] on icon "button" at bounding box center [172, 307] width 17 height 17
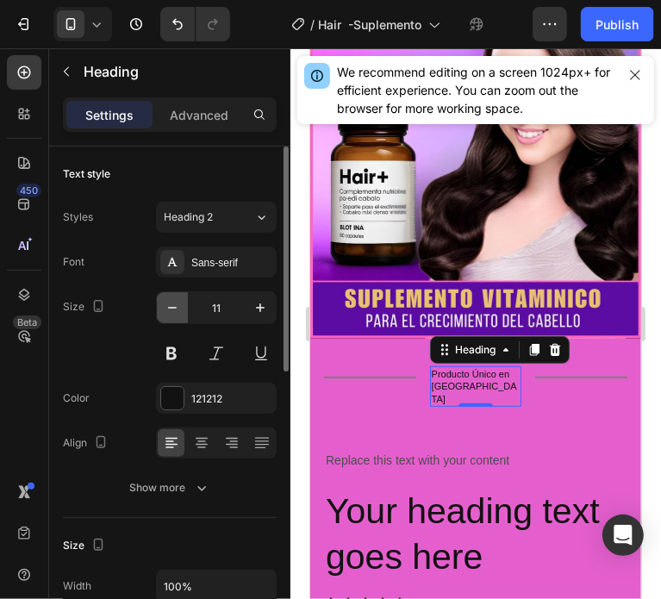
click at [164, 303] on icon "button" at bounding box center [172, 307] width 17 height 17
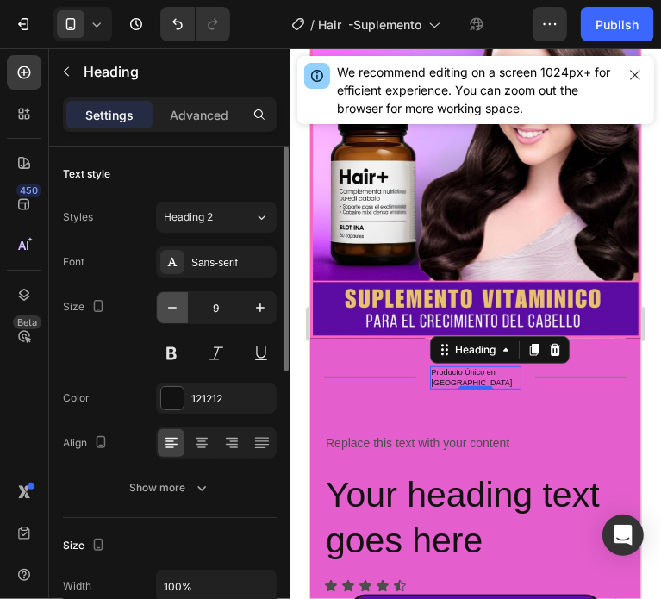
click at [164, 303] on icon "button" at bounding box center [172, 307] width 17 height 17
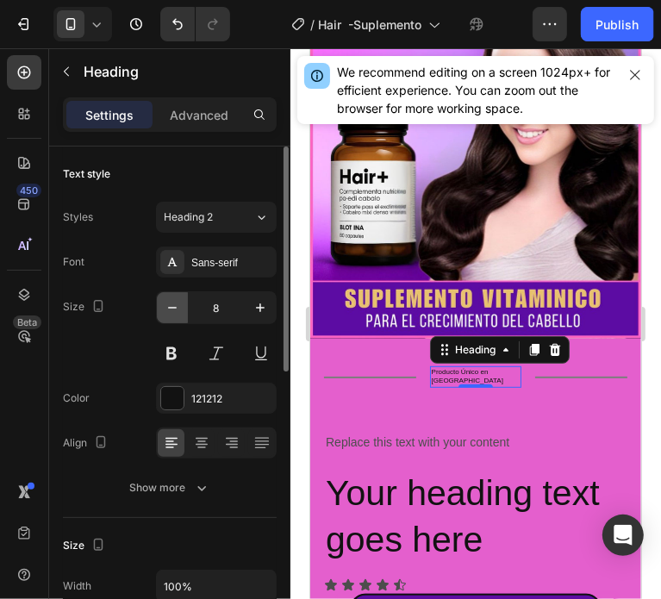
click at [164, 303] on icon "button" at bounding box center [172, 307] width 17 height 17
click at [262, 308] on icon "button" at bounding box center [260, 307] width 17 height 17
type input "8"
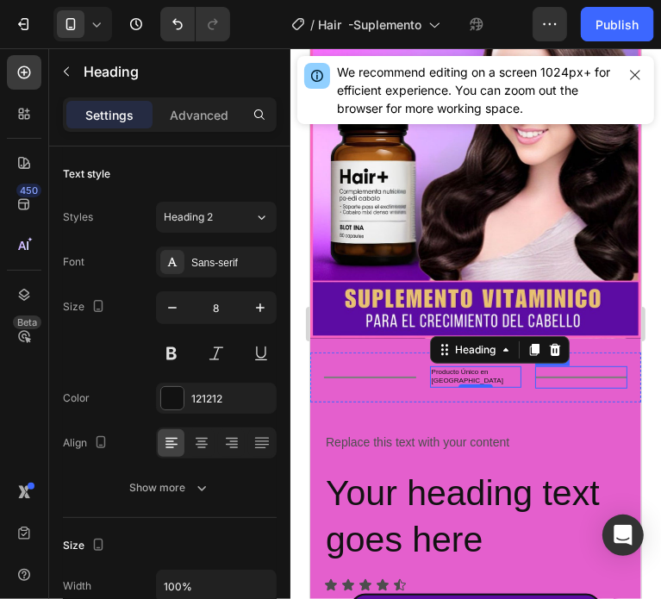
click at [577, 376] on div at bounding box center [580, 377] width 92 height 2
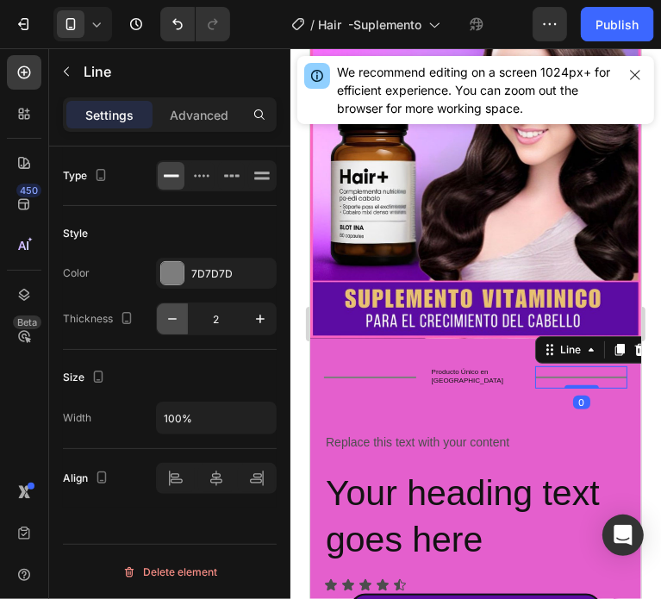
click at [177, 317] on icon "button" at bounding box center [172, 318] width 17 height 17
click at [264, 323] on icon "button" at bounding box center [260, 318] width 17 height 17
type input "2"
click at [193, 115] on p "Advanced" at bounding box center [199, 115] width 59 height 18
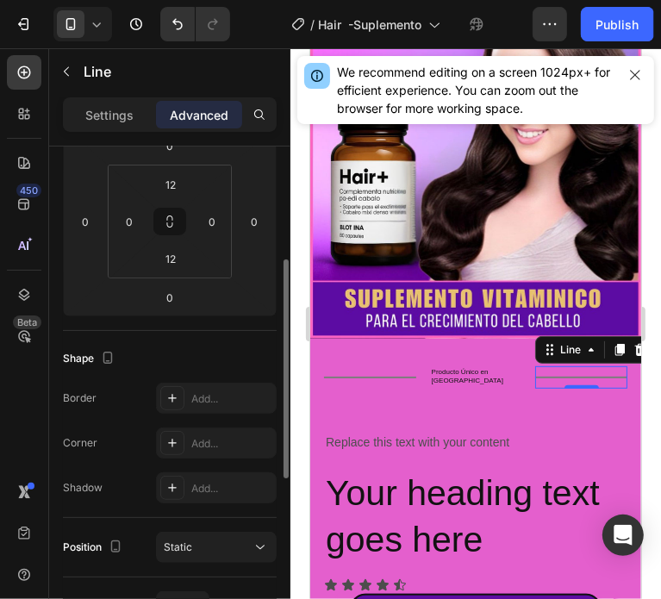
scroll to position [0, 0]
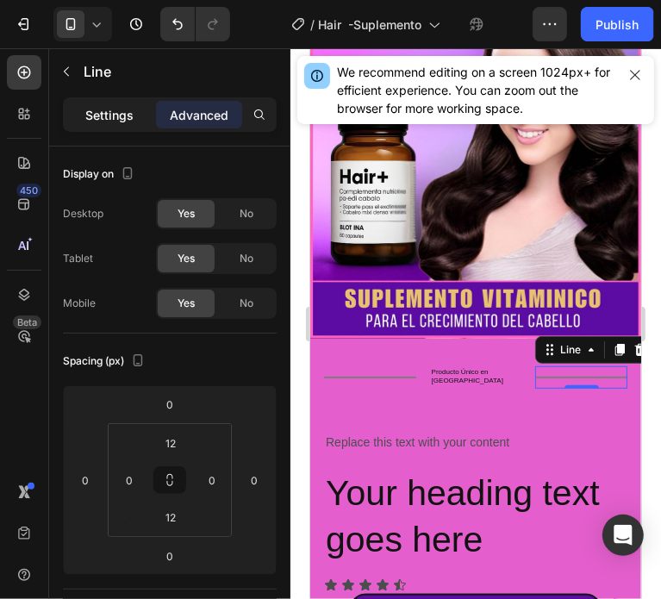
click at [117, 121] on p "Settings" at bounding box center [109, 115] width 48 height 18
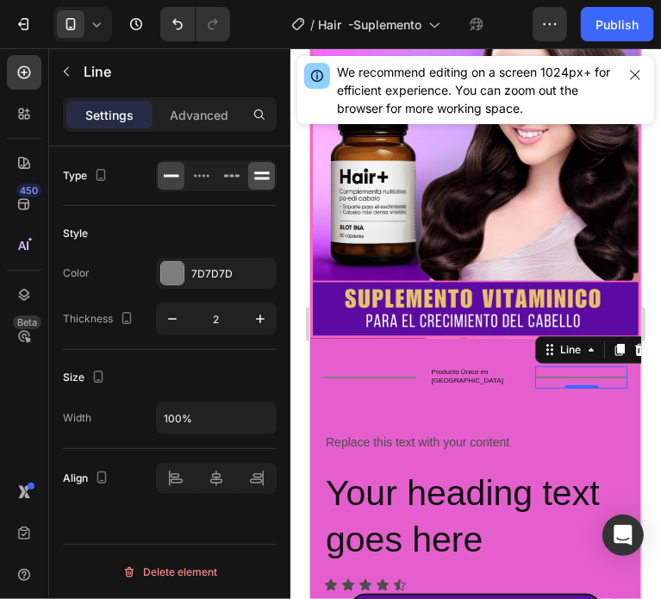
click at [264, 182] on icon at bounding box center [261, 175] width 17 height 17
click at [163, 177] on icon at bounding box center [171, 175] width 17 height 17
click at [203, 177] on icon at bounding box center [201, 175] width 17 height 17
click at [188, 185] on div at bounding box center [201, 176] width 27 height 28
click at [165, 183] on icon at bounding box center [171, 175] width 17 height 17
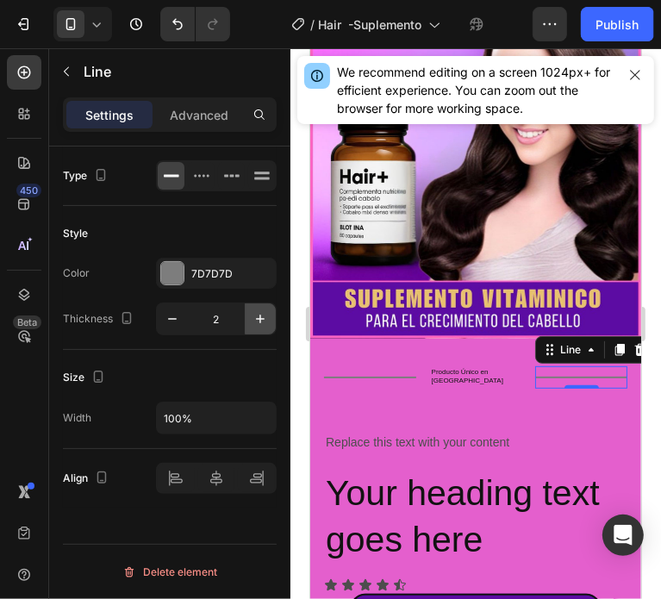
click at [260, 317] on icon "button" at bounding box center [260, 318] width 9 height 9
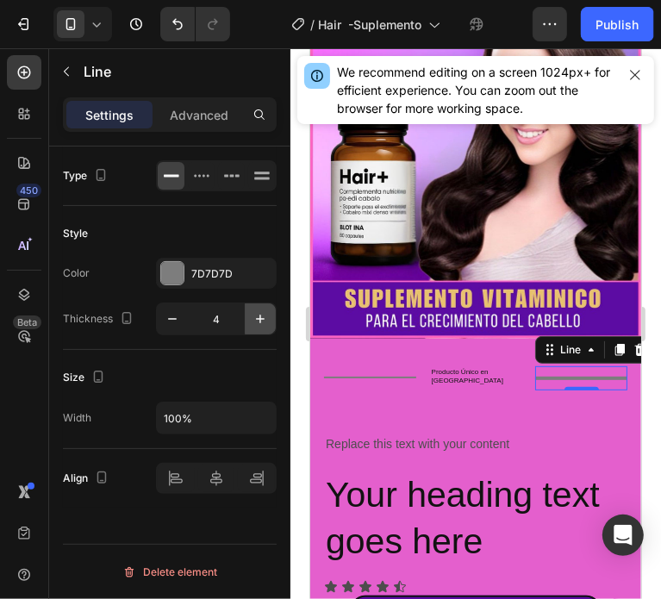
click at [260, 317] on icon "button" at bounding box center [260, 318] width 9 height 9
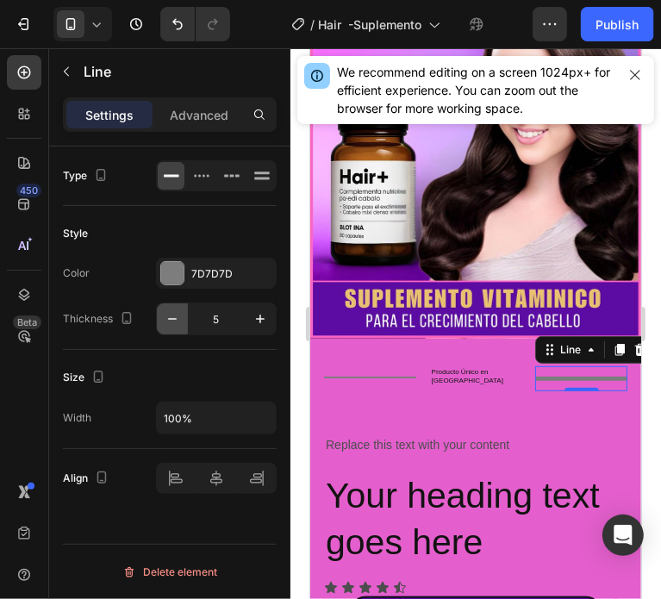
click at [168, 313] on icon "button" at bounding box center [172, 318] width 17 height 17
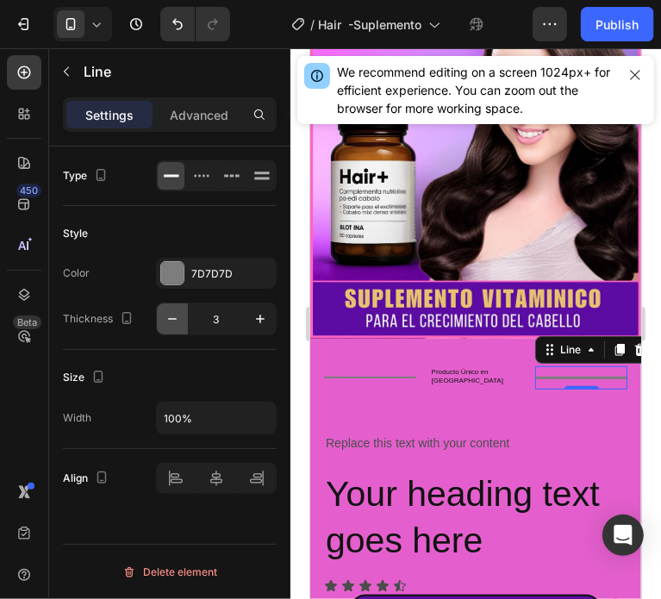
type input "2"
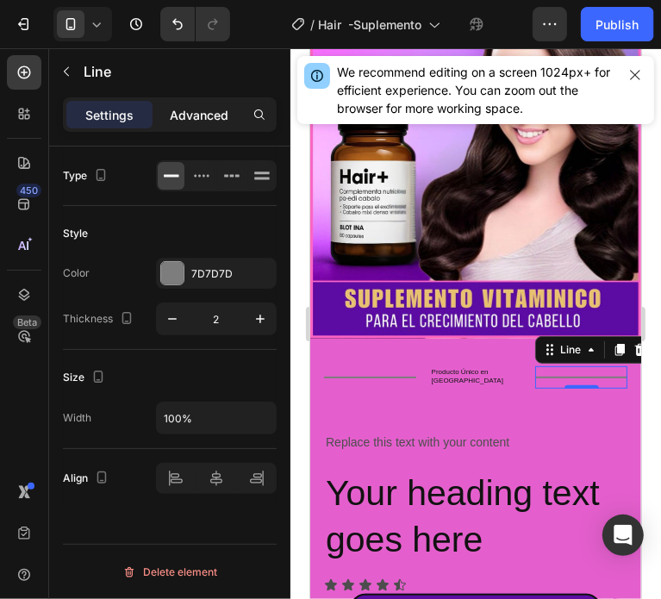
click at [203, 114] on p "Advanced" at bounding box center [199, 115] width 59 height 18
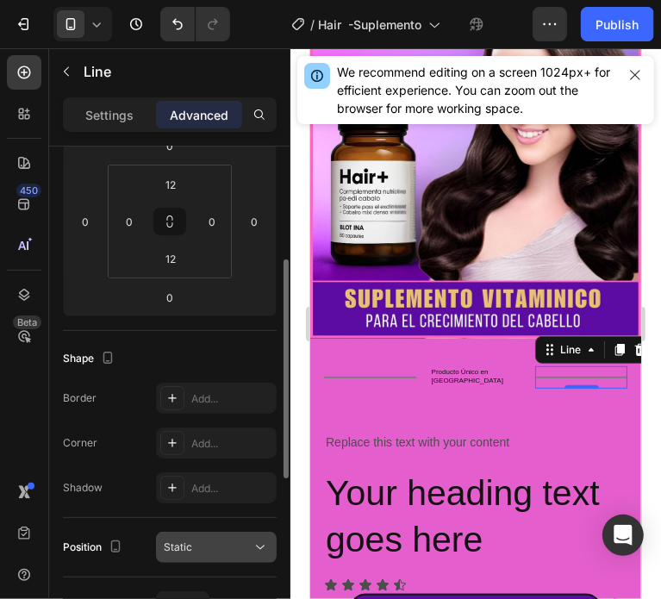
scroll to position [431, 0]
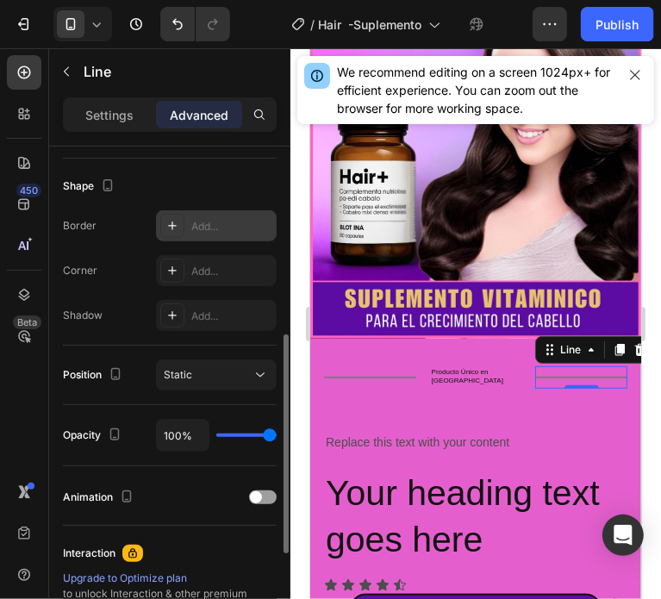
click at [166, 227] on icon at bounding box center [172, 226] width 14 height 14
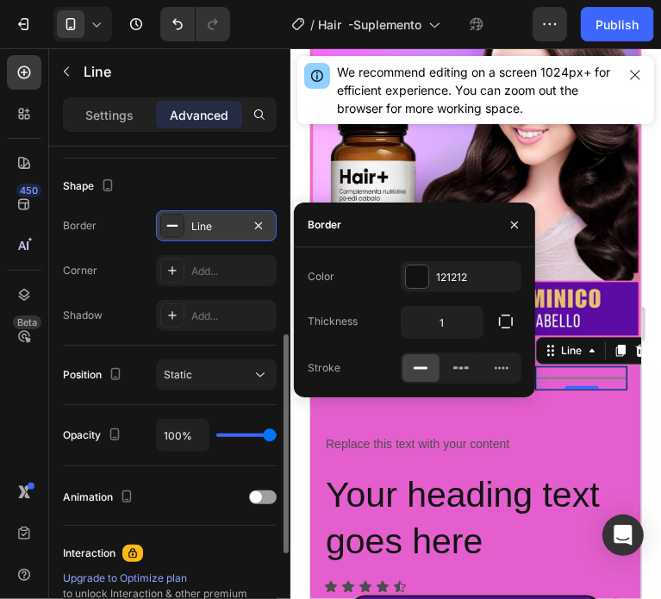
click at [166, 227] on icon at bounding box center [172, 226] width 14 height 14
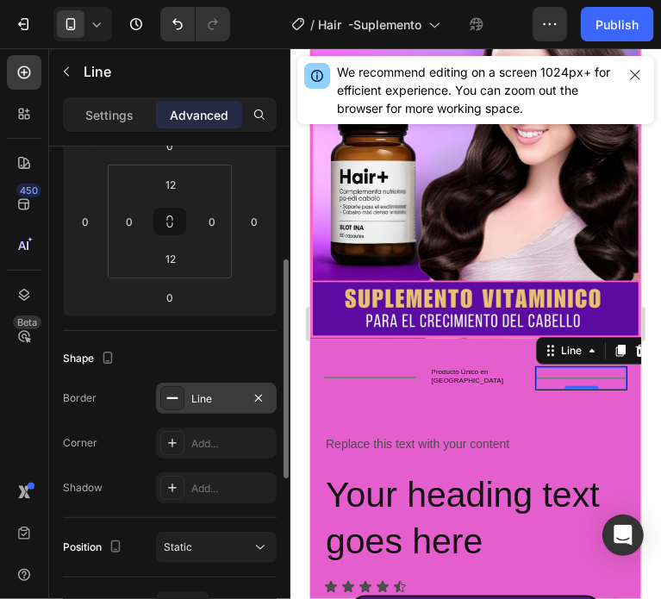
scroll to position [0, 0]
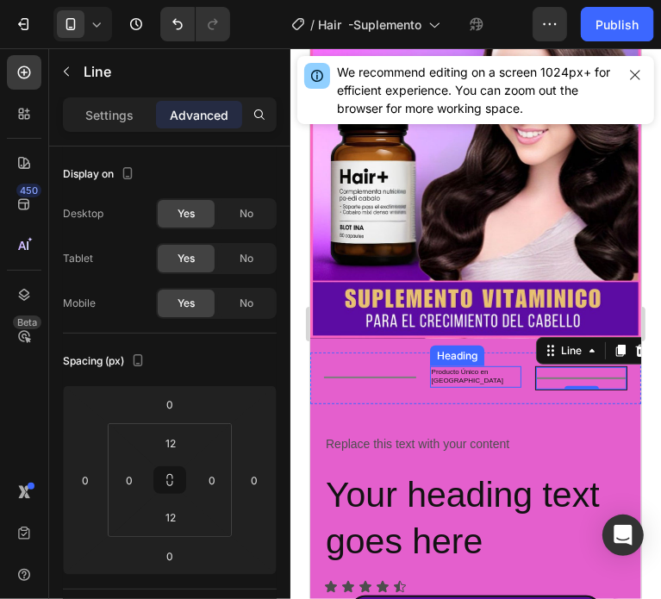
click at [442, 367] on p "Producto Único en Caracas" at bounding box center [475, 376] width 89 height 18
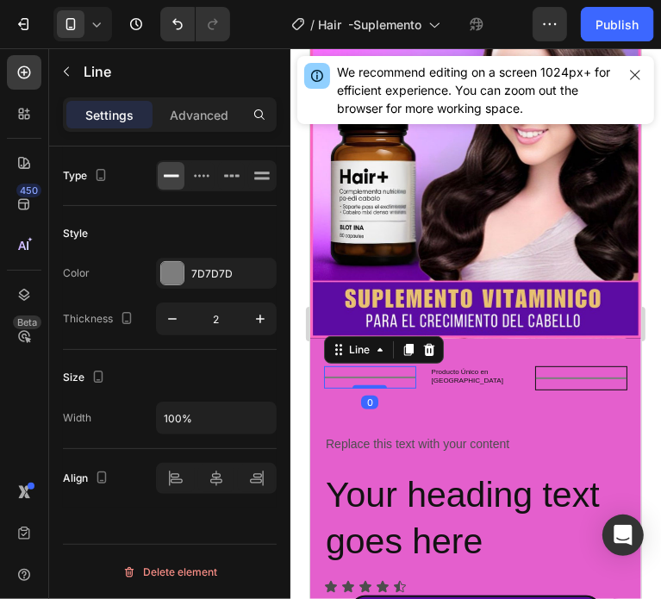
click at [362, 365] on div "Title Line 0" at bounding box center [369, 376] width 92 height 22
click at [427, 343] on icon at bounding box center [428, 349] width 11 height 12
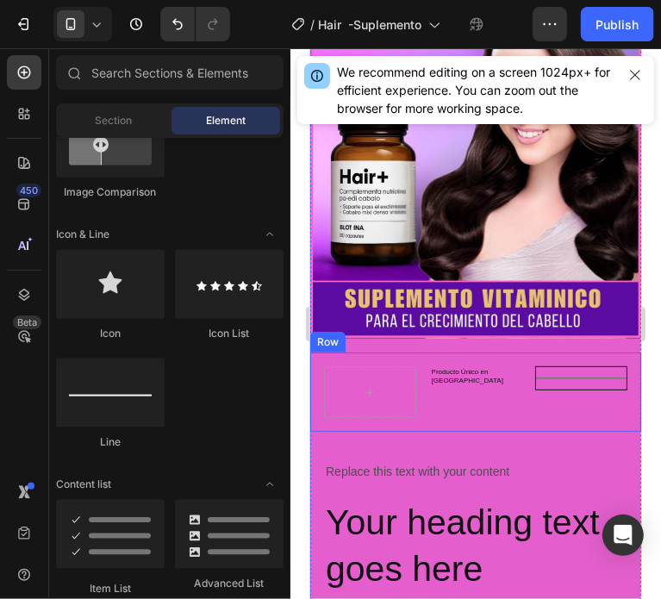
click at [575, 365] on div "Title Line" at bounding box center [580, 377] width 92 height 24
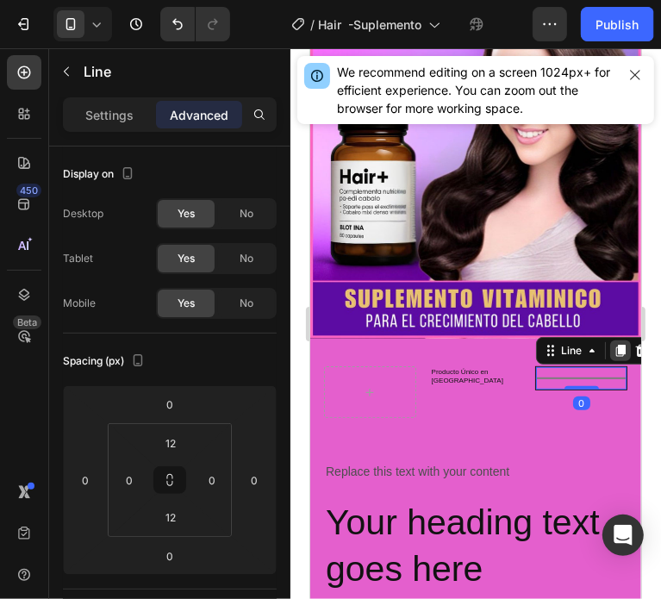
click at [615, 344] on icon at bounding box center [619, 350] width 9 height 12
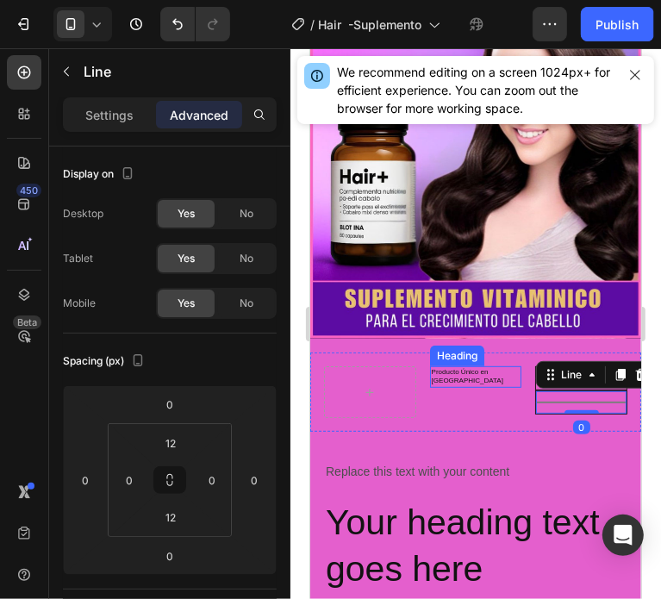
click at [450, 367] on p "Producto Único en Caracas" at bounding box center [475, 376] width 89 height 18
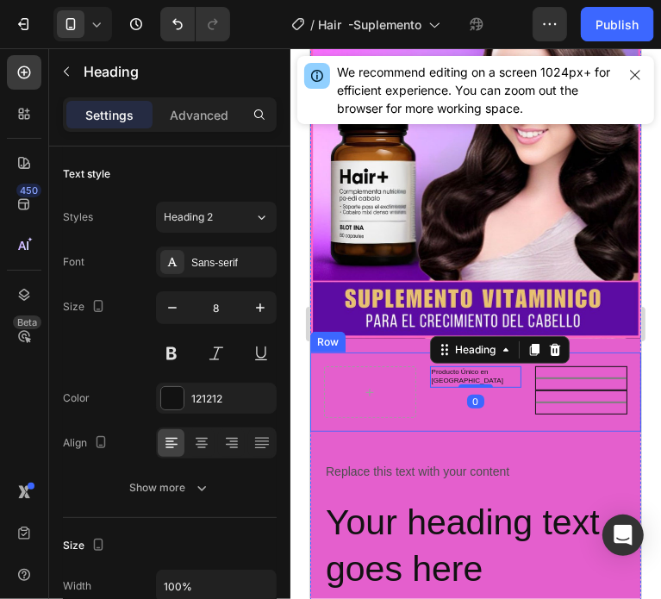
click at [579, 389] on div "Title Line" at bounding box center [580, 401] width 92 height 24
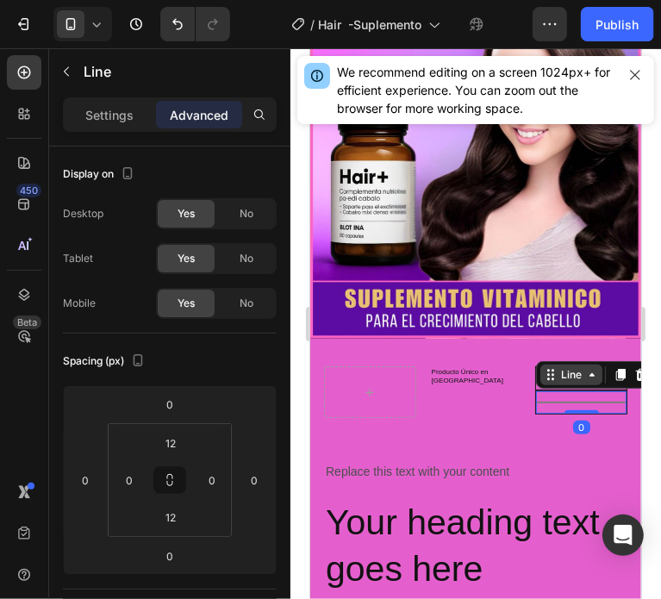
click at [559, 366] on div "Line" at bounding box center [570, 374] width 28 height 16
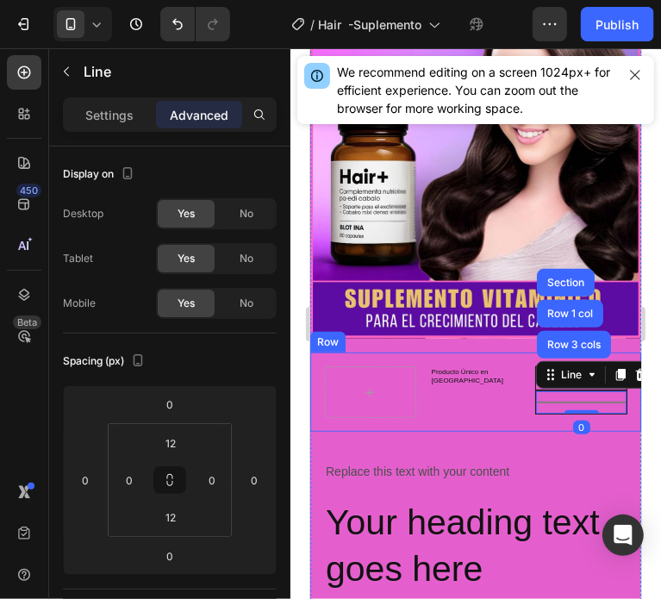
click at [472, 400] on div "Producto Único en Caracas Heading Title Line Title Line Row 3 cols Row 1 col Se…" at bounding box center [474, 390] width 331 height 79
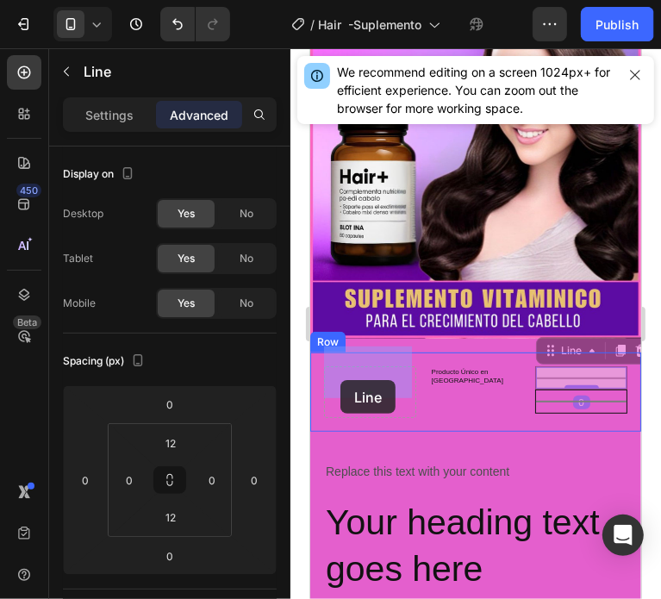
drag, startPoint x: 558, startPoint y: 356, endPoint x: 339, endPoint y: 379, distance: 220.0
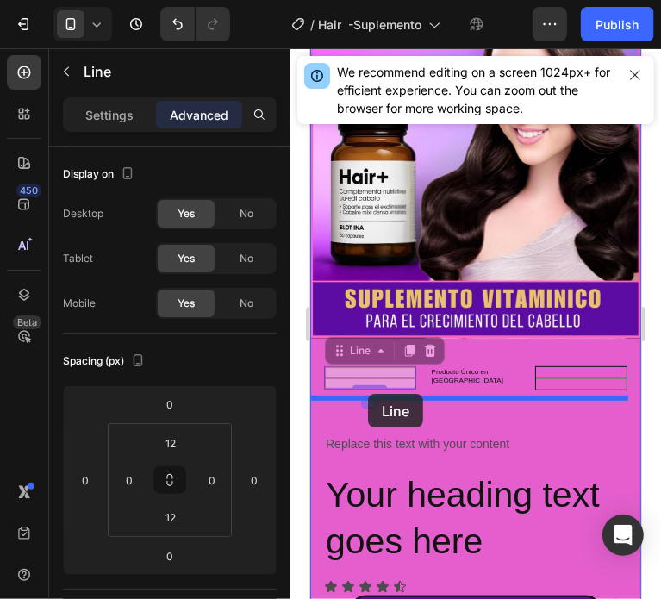
drag, startPoint x: 374, startPoint y: 352, endPoint x: 367, endPoint y: 394, distance: 41.9
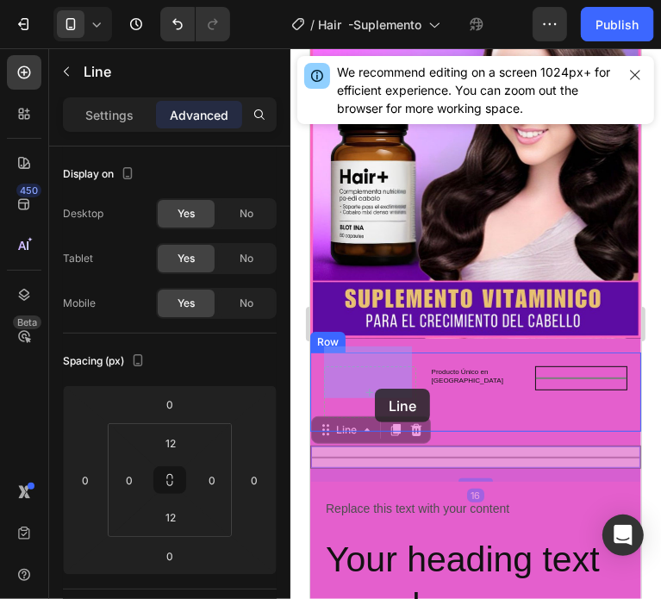
drag, startPoint x: 414, startPoint y: 435, endPoint x: 374, endPoint y: 388, distance: 62.3
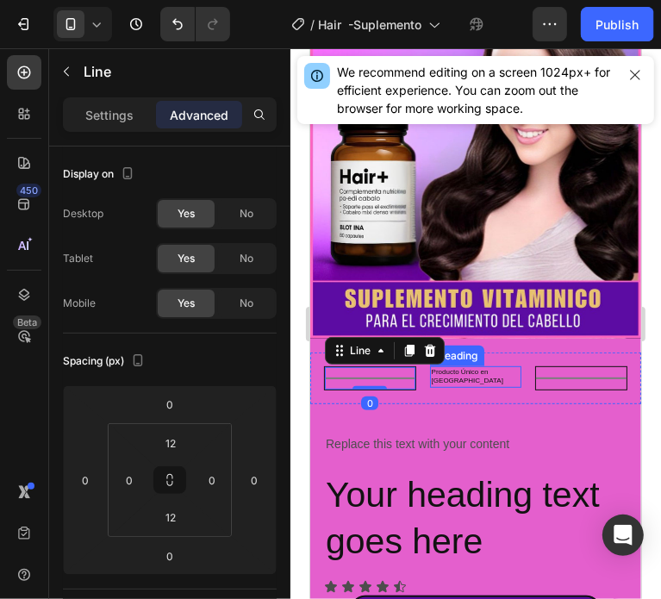
click at [440, 367] on p "Producto Único en Caracas" at bounding box center [475, 376] width 89 height 18
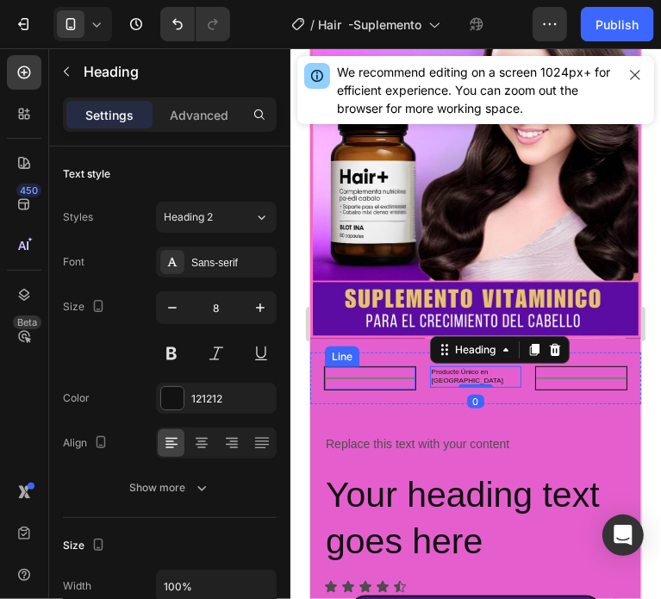
click at [357, 365] on div "Title Line" at bounding box center [369, 377] width 92 height 24
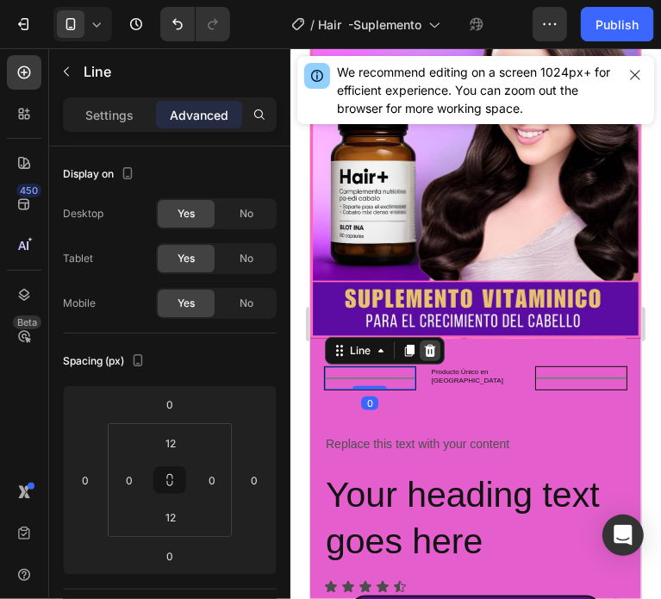
click at [429, 344] on icon at bounding box center [429, 350] width 11 height 12
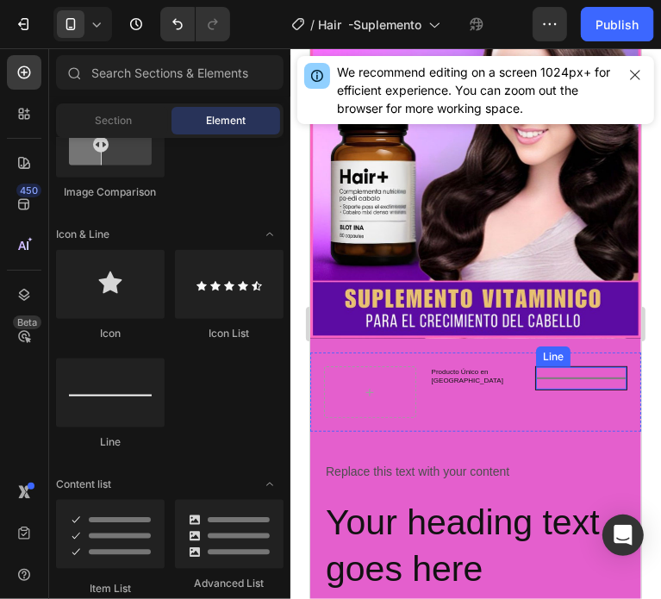
click at [546, 365] on div "Title Line" at bounding box center [580, 377] width 92 height 24
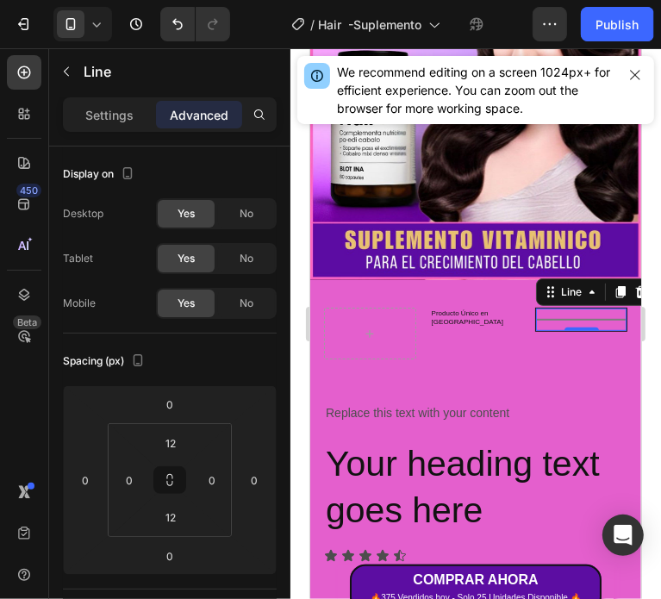
scroll to position [345, 0]
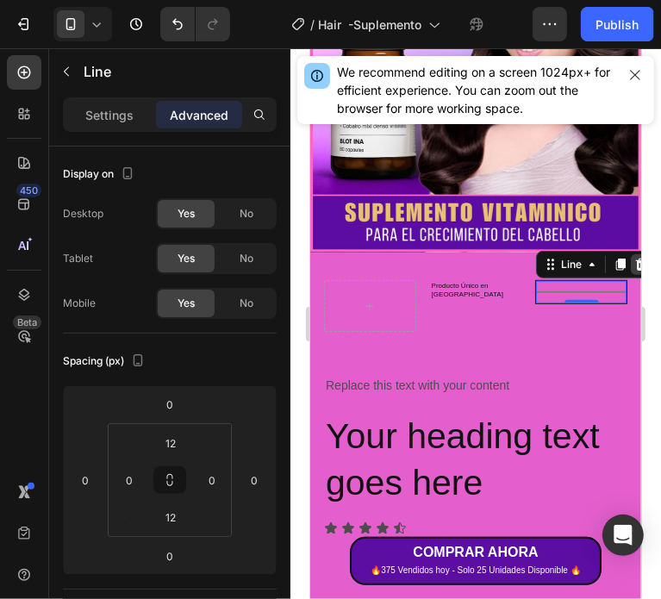
click at [633, 257] on icon at bounding box center [640, 264] width 14 height 14
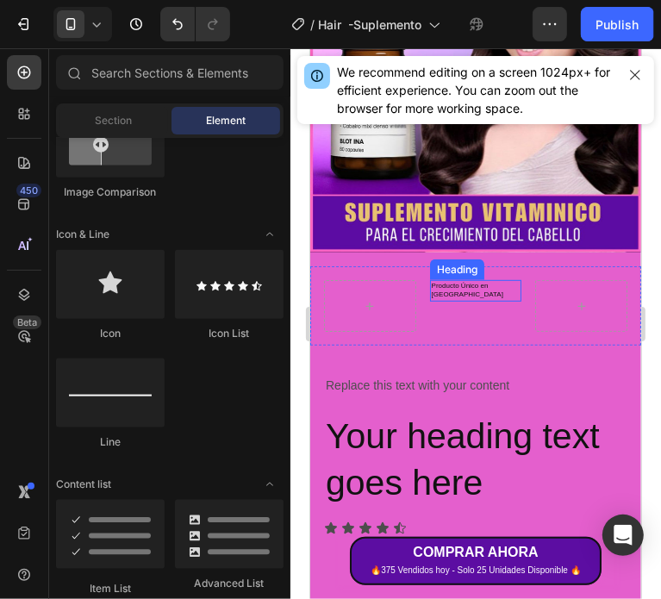
click at [460, 281] on p "Producto Único en Caracas" at bounding box center [475, 290] width 89 height 18
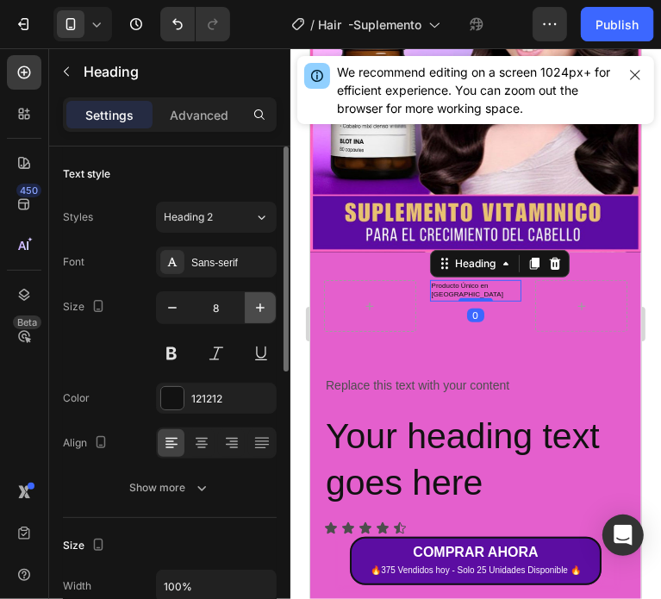
click at [262, 302] on icon "button" at bounding box center [260, 307] width 17 height 17
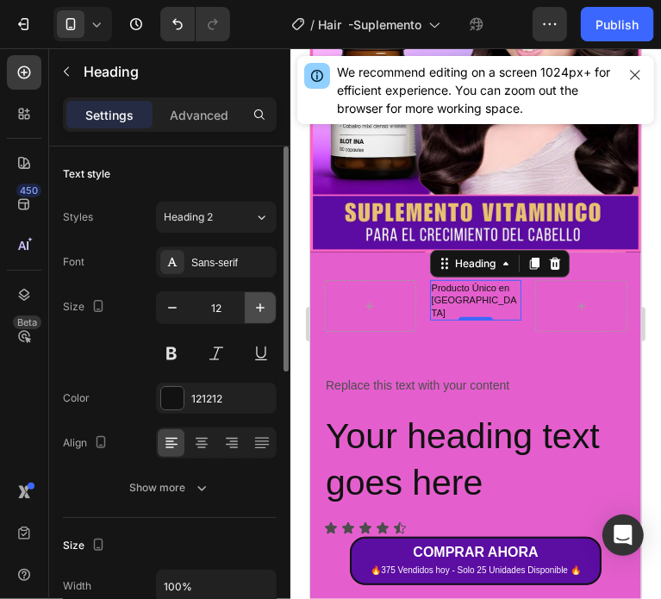
type input "13"
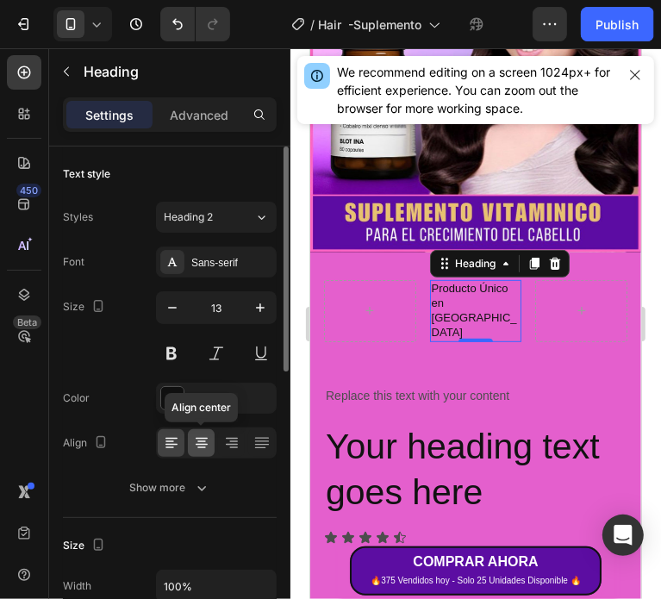
click at [200, 444] on icon at bounding box center [201, 442] width 17 height 17
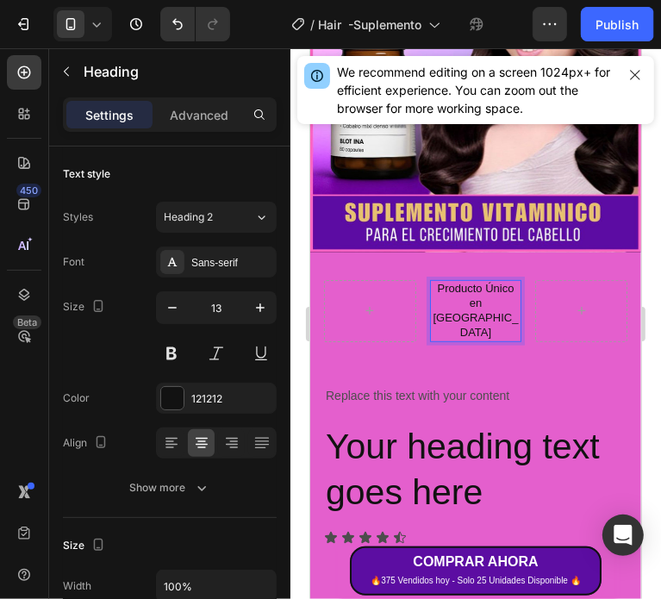
click at [438, 281] on p "Producto Único en Caracas" at bounding box center [475, 310] width 89 height 59
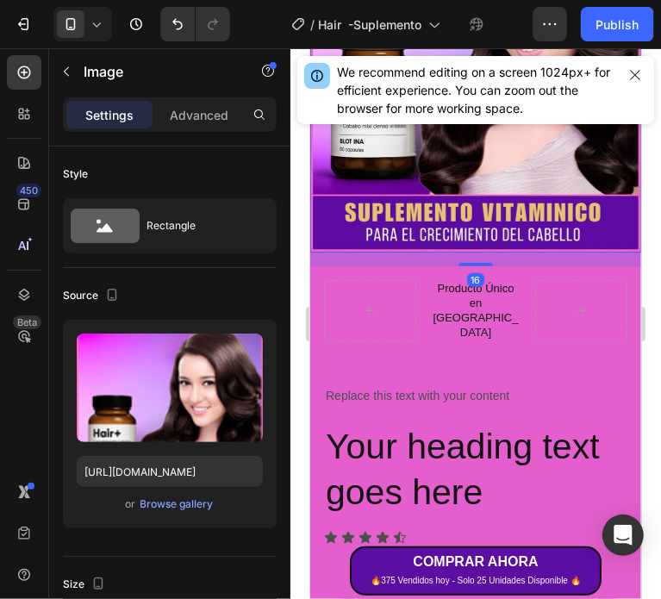
drag, startPoint x: 281, startPoint y: 22, endPoint x: 491, endPoint y: 270, distance: 325.2
click at [491, 281] on p "Producto Único en Caracas" at bounding box center [475, 310] width 89 height 59
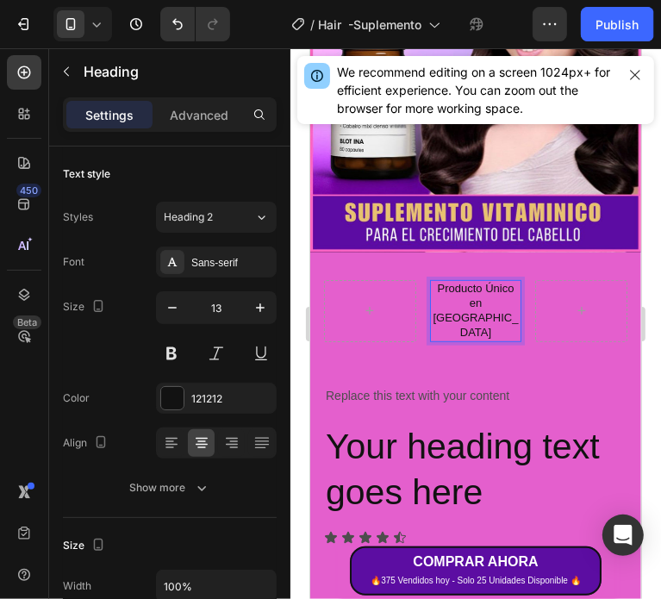
click at [429, 279] on h2 "Producto Único en Caracas" at bounding box center [475, 310] width 92 height 62
click at [431, 281] on p "Producto Único en Caracas" at bounding box center [475, 310] width 89 height 59
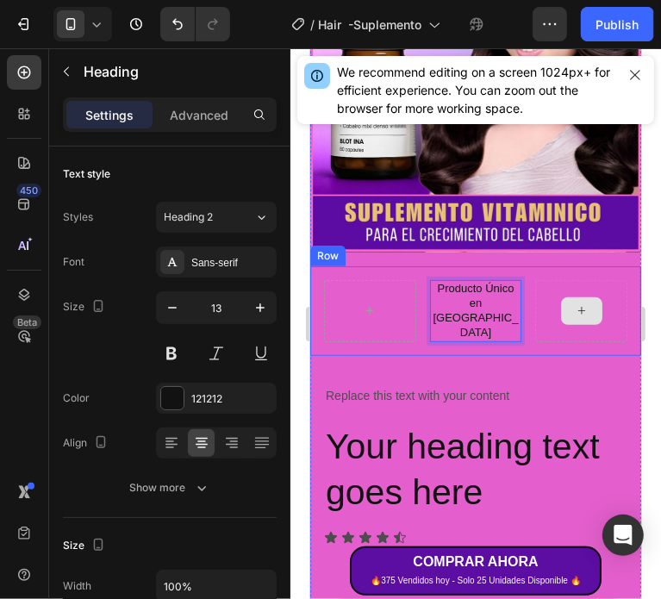
click at [559, 279] on div at bounding box center [580, 310] width 92 height 62
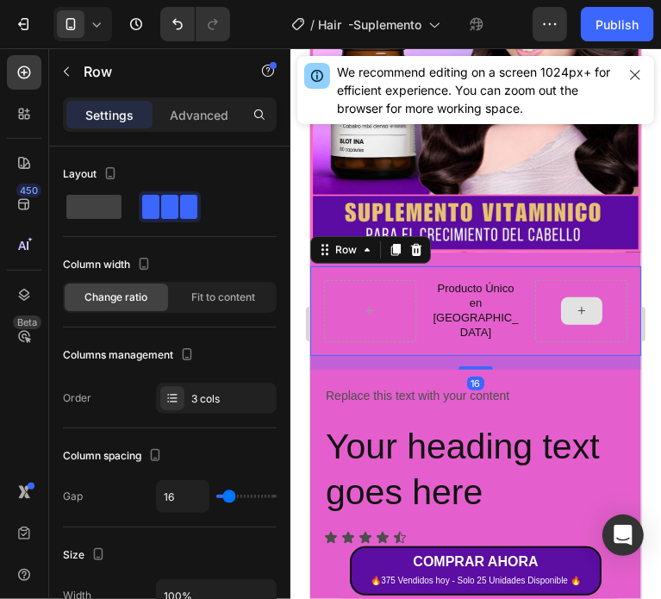
click at [534, 279] on div at bounding box center [580, 310] width 92 height 62
click at [602, 279] on div at bounding box center [580, 310] width 92 height 62
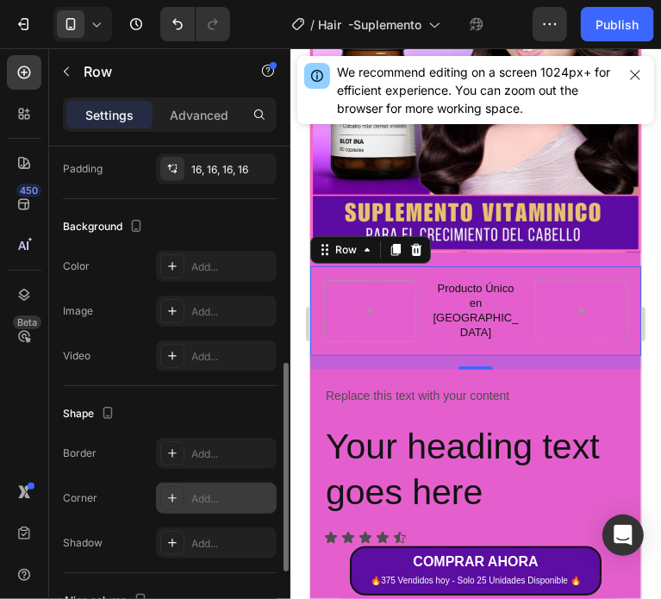
scroll to position [699, 0]
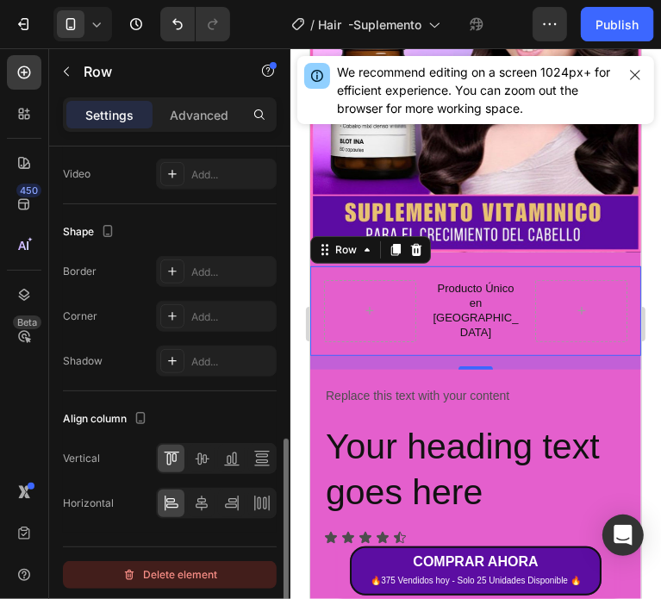
click at [178, 570] on div "Delete element" at bounding box center [169, 574] width 95 height 21
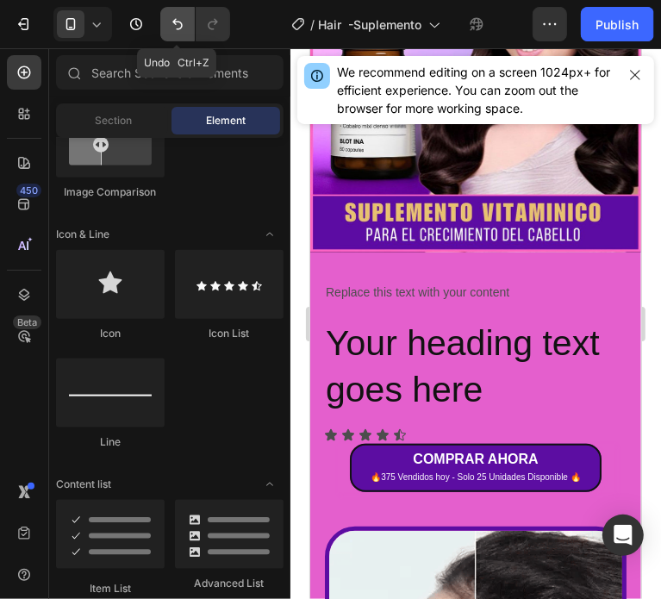
click at [179, 25] on icon "Undo/Redo" at bounding box center [177, 24] width 17 height 17
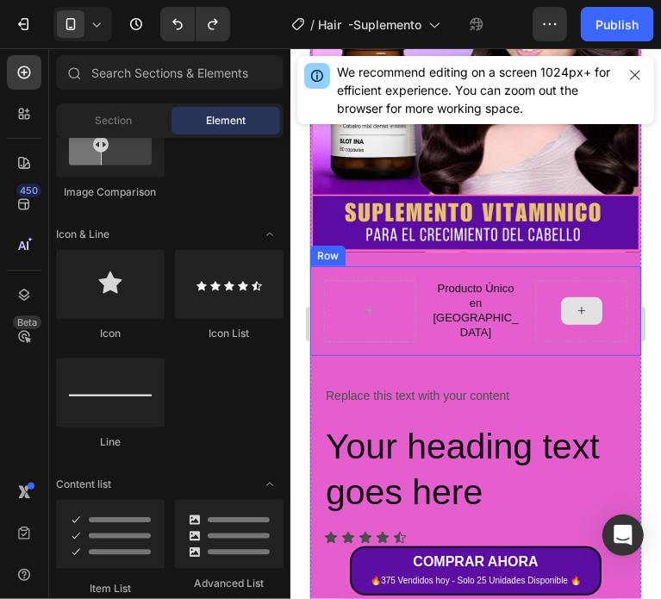
click at [612, 279] on div at bounding box center [580, 310] width 92 height 62
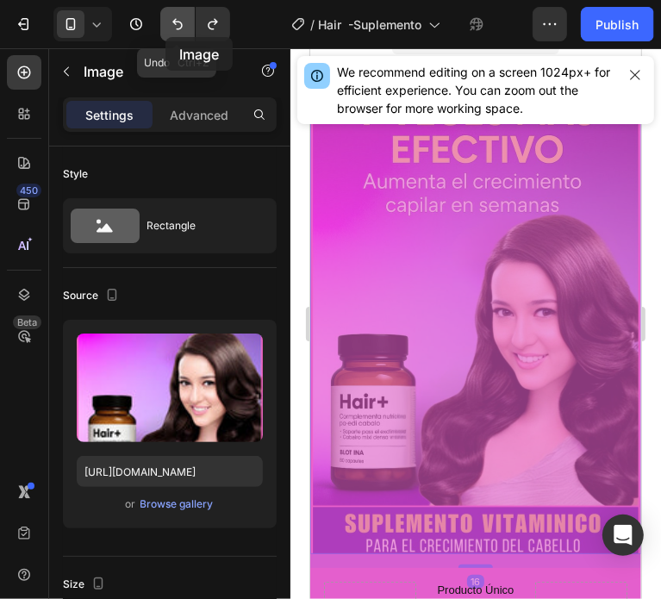
scroll to position [0, 0]
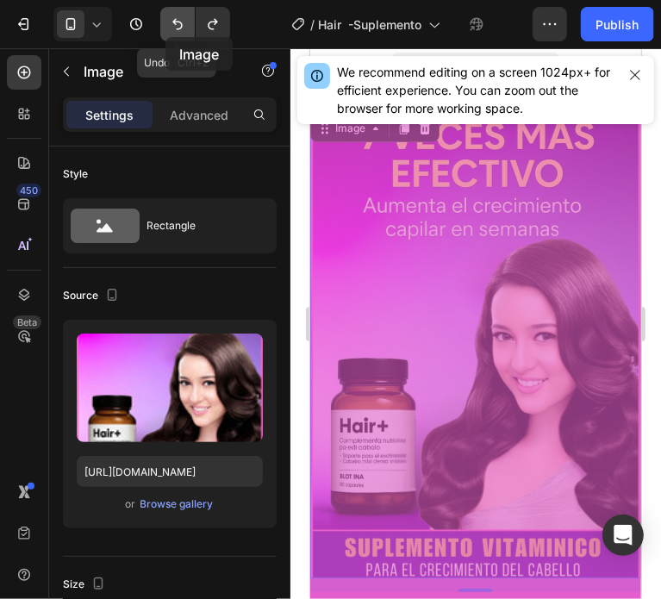
click at [166, 34] on button "Undo/Redo" at bounding box center [177, 24] width 34 height 34
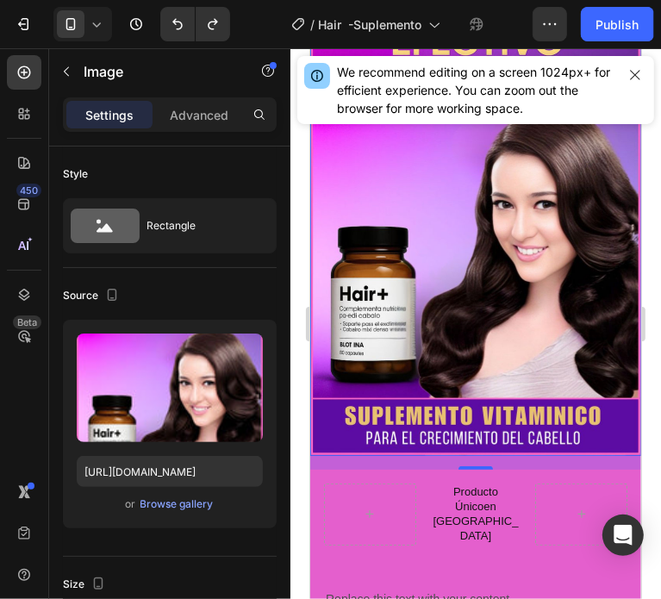
scroll to position [345, 0]
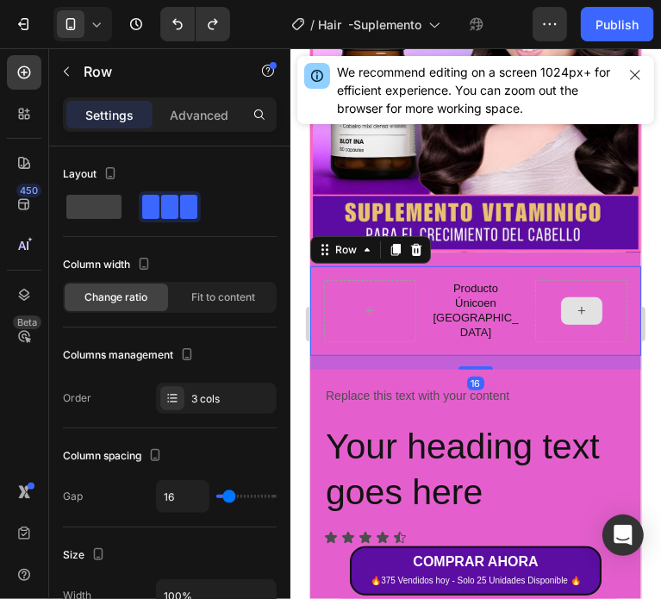
click at [600, 279] on div at bounding box center [580, 310] width 92 height 62
click at [543, 289] on div at bounding box center [580, 310] width 92 height 62
click at [574, 302] on icon at bounding box center [581, 309] width 14 height 15
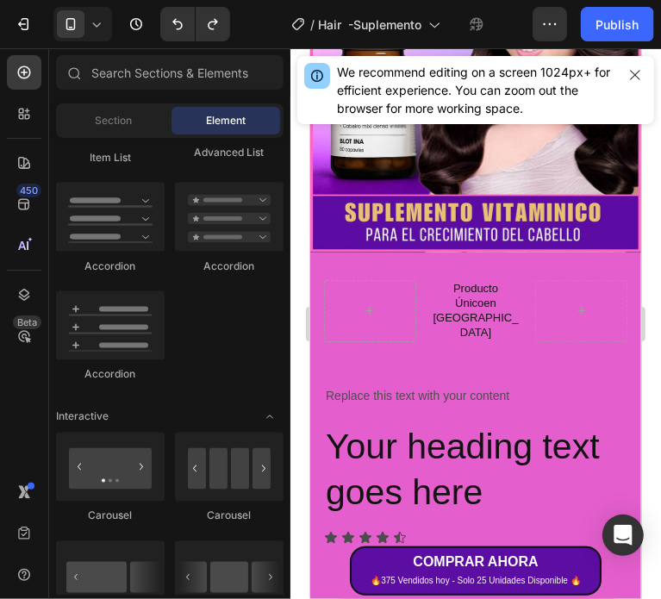
scroll to position [1551, 0]
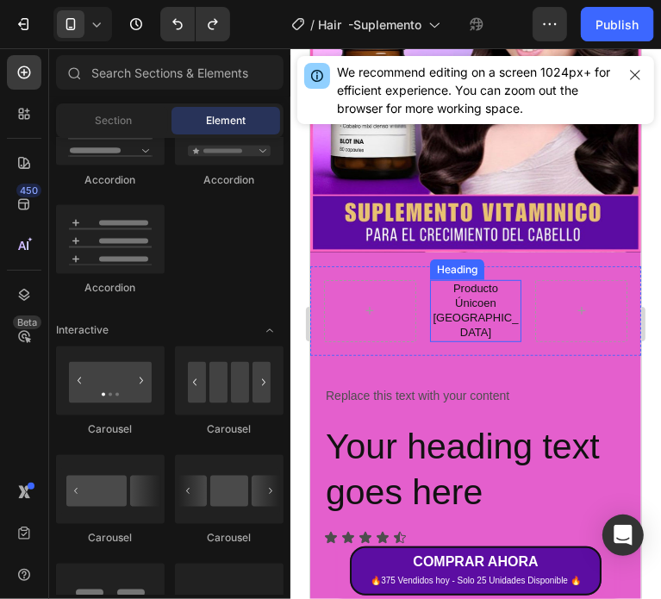
click at [481, 281] on h2 "Producto Únicoen Caracas" at bounding box center [475, 310] width 92 height 62
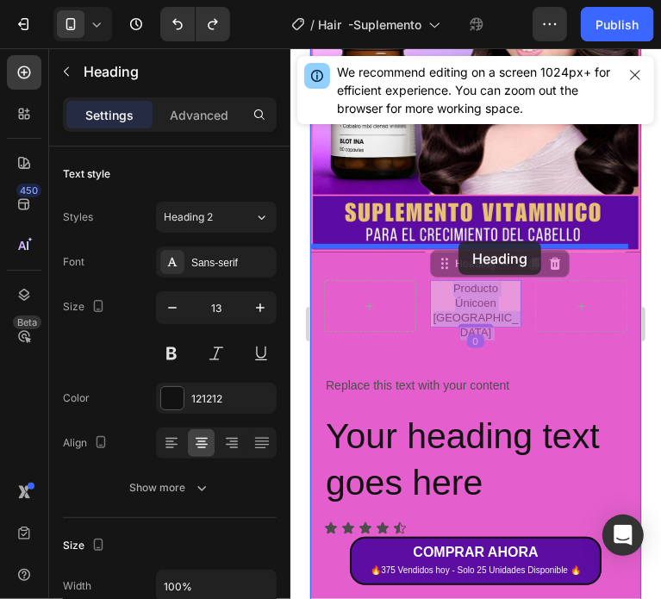
drag, startPoint x: 451, startPoint y: 281, endPoint x: 457, endPoint y: 240, distance: 40.9
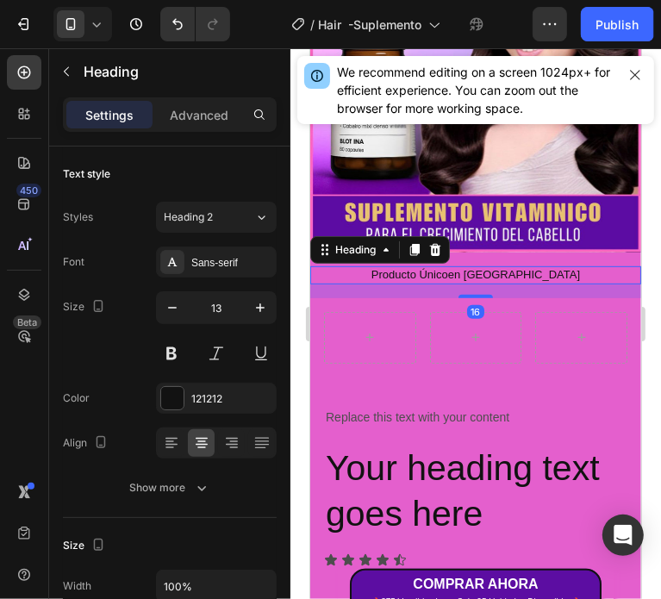
click at [418, 306] on div "Row" at bounding box center [474, 336] width 331 height 79
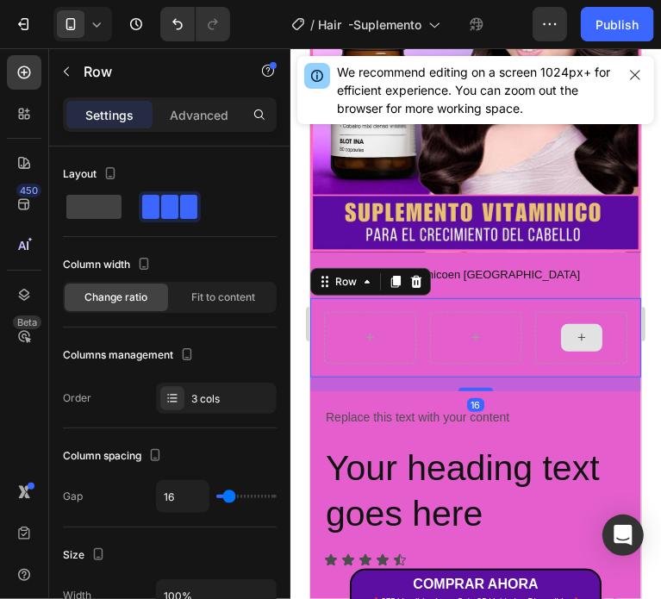
click at [534, 317] on div at bounding box center [580, 337] width 92 height 52
click at [408, 274] on icon at bounding box center [415, 281] width 14 height 14
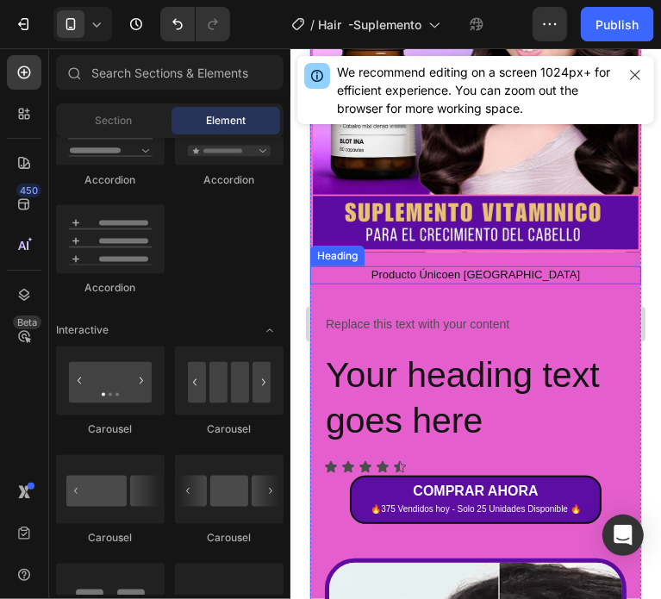
click at [467, 265] on h2 "Producto Únicoen Caracas" at bounding box center [474, 274] width 331 height 18
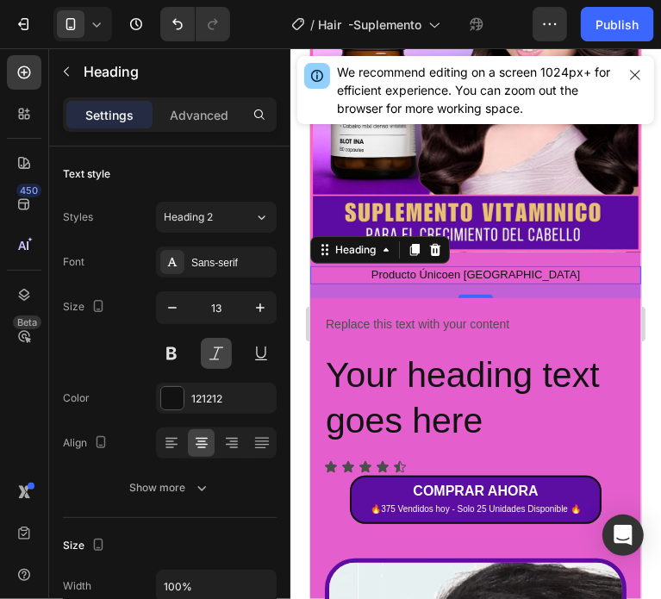
scroll to position [431, 0]
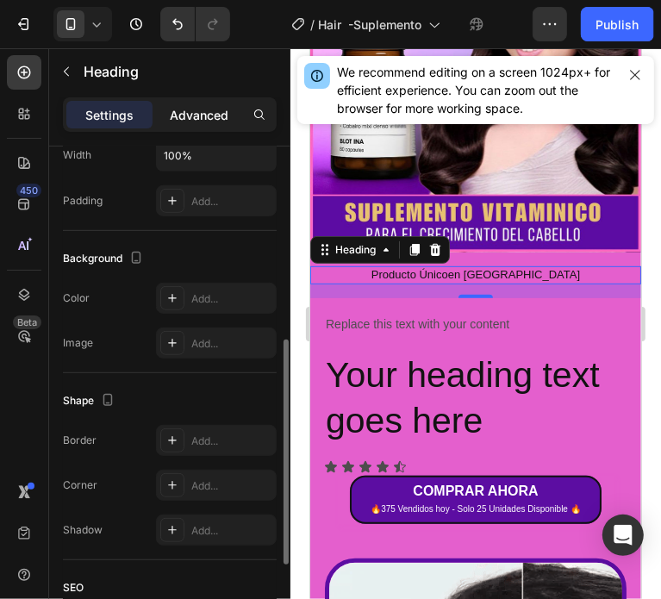
click at [172, 109] on p "Advanced" at bounding box center [199, 115] width 59 height 18
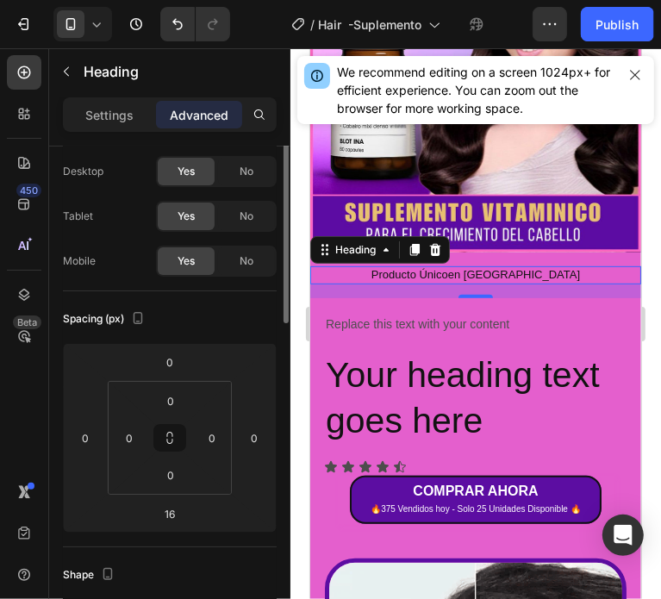
scroll to position [0, 0]
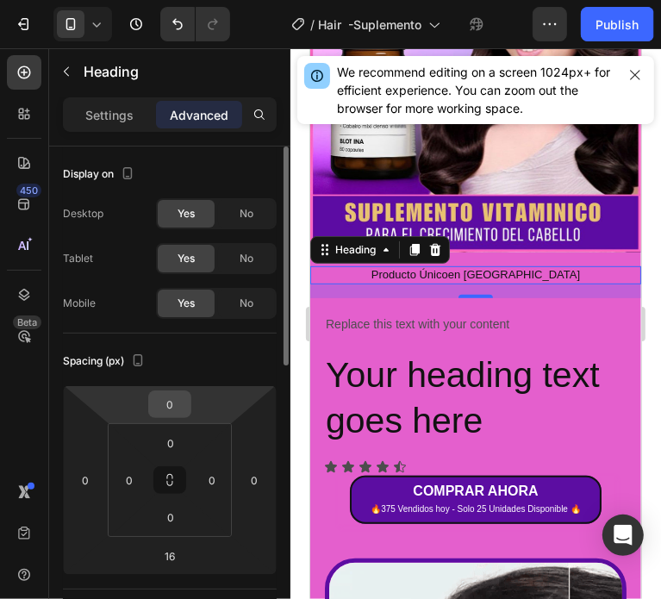
click at [179, 400] on input "0" at bounding box center [169, 404] width 34 height 26
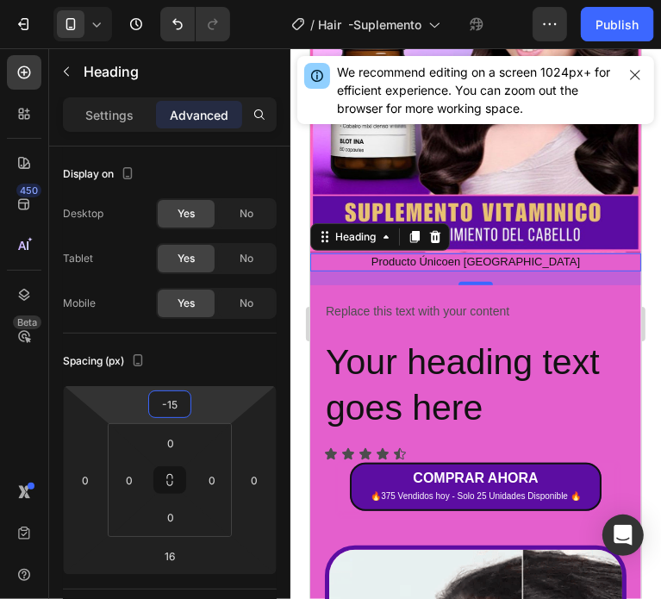
type input "-15"
click at [466, 252] on h2 "Producto Únicoen Caracas" at bounding box center [474, 261] width 331 height 18
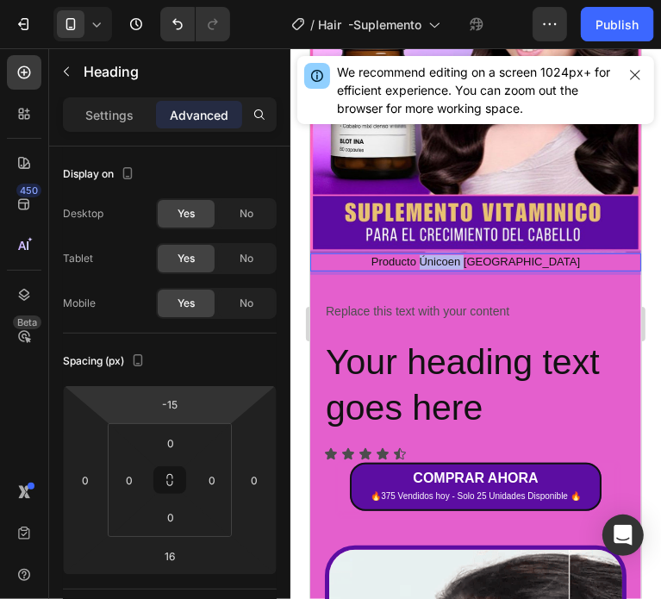
click at [466, 254] on p "Producto Únicoen Caracas" at bounding box center [474, 261] width 327 height 15
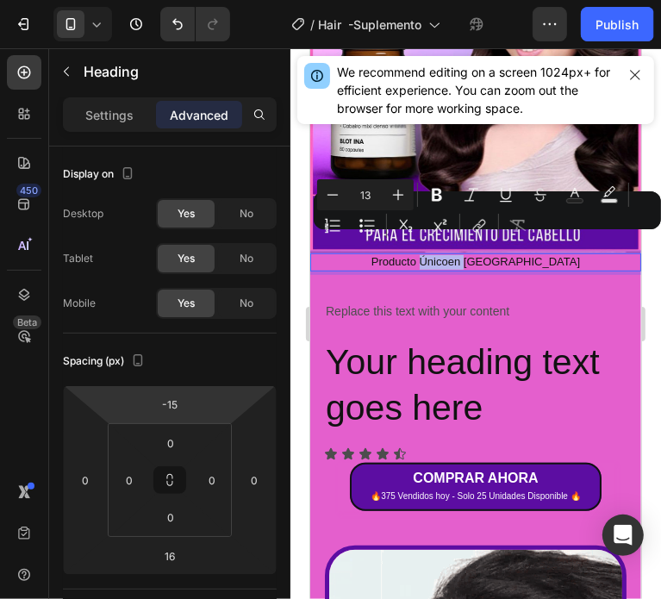
click at [469, 254] on p "Producto Únicoen Caracas" at bounding box center [474, 261] width 327 height 15
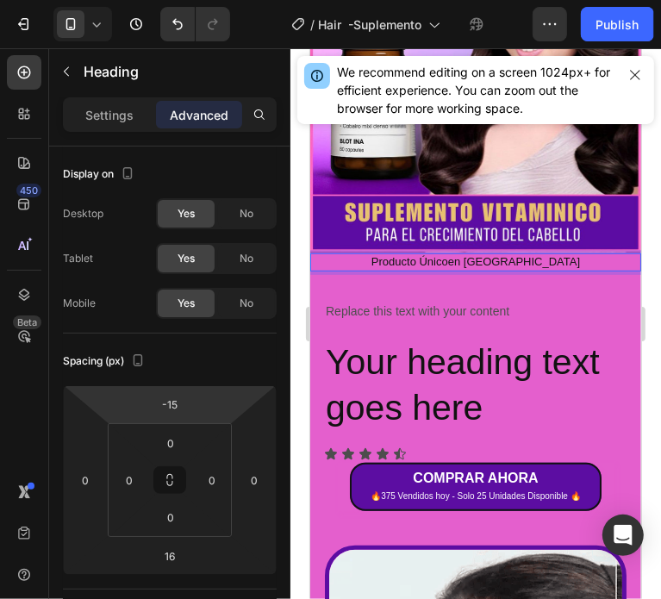
click at [477, 254] on p "Producto Únicoen Caracas" at bounding box center [474, 261] width 327 height 15
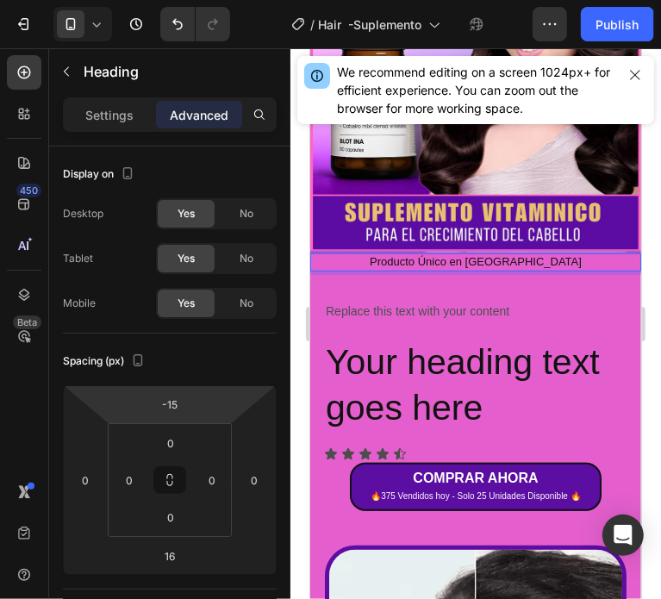
click at [477, 254] on p "Producto Único en Caracas" at bounding box center [474, 261] width 327 height 15
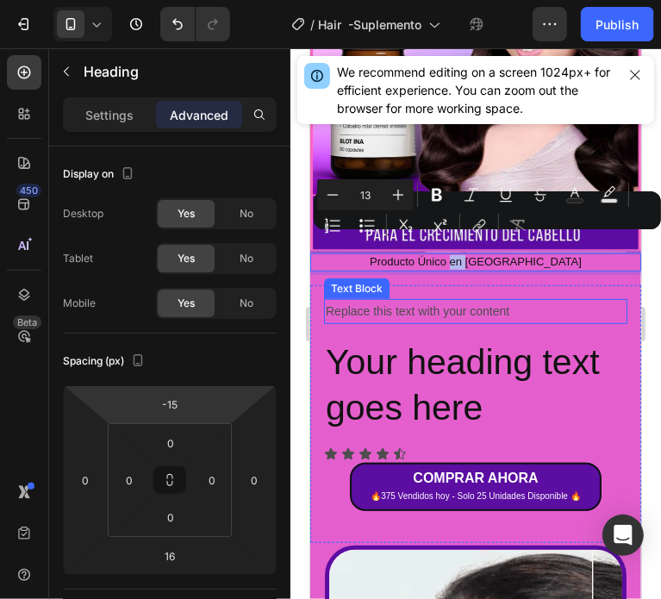
click at [525, 300] on p "Replace this text with your content" at bounding box center [475, 311] width 300 height 22
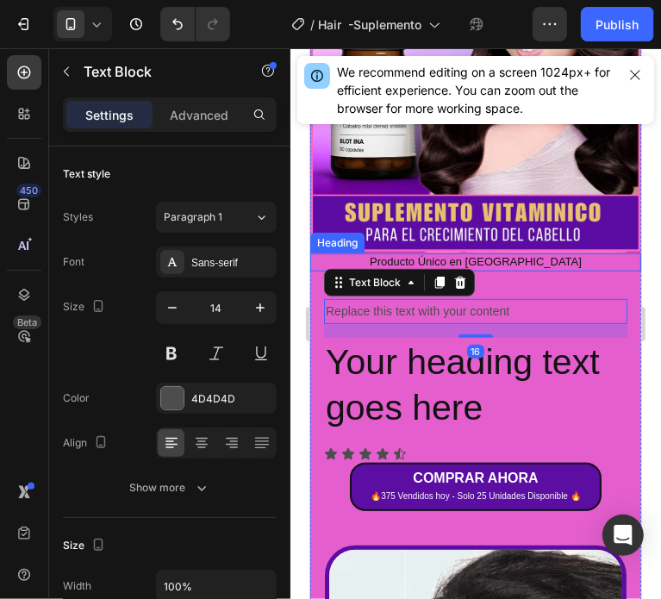
click at [558, 254] on p "Producto Único en Caracas" at bounding box center [474, 261] width 327 height 15
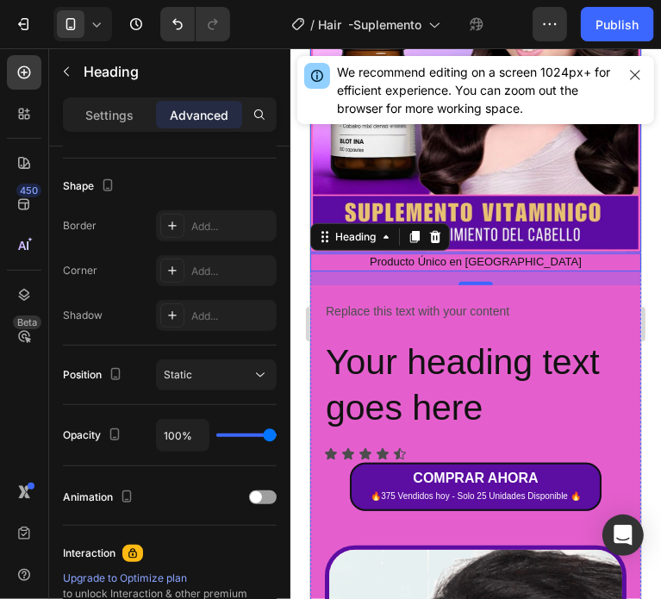
scroll to position [86, 0]
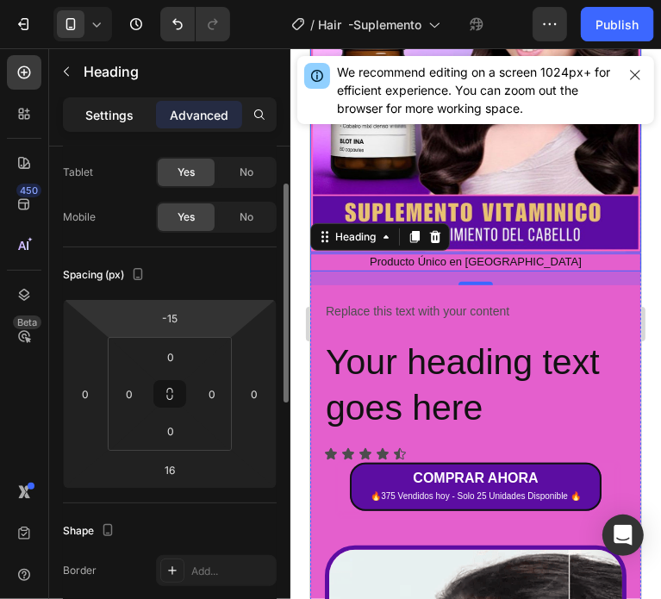
click at [96, 113] on p "Settings" at bounding box center [109, 115] width 48 height 18
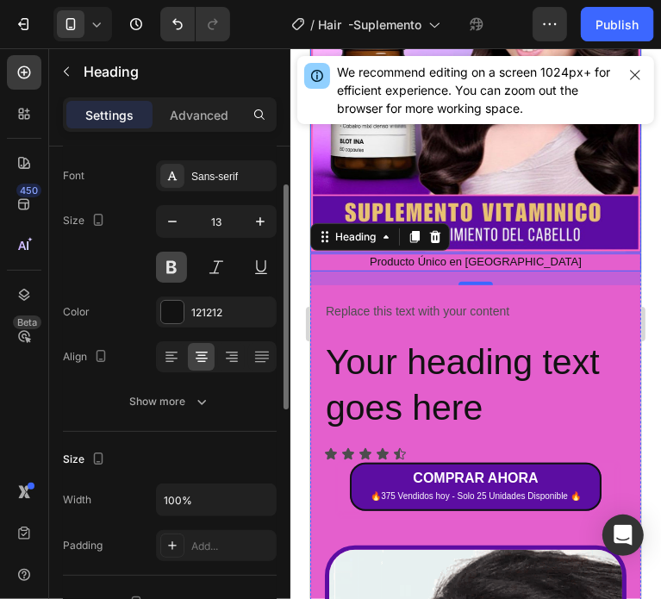
click at [177, 271] on button at bounding box center [171, 267] width 31 height 31
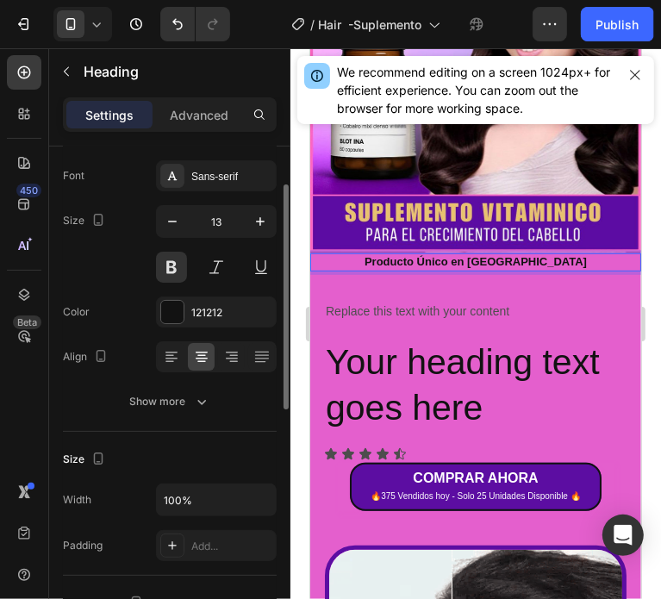
scroll to position [172, 0]
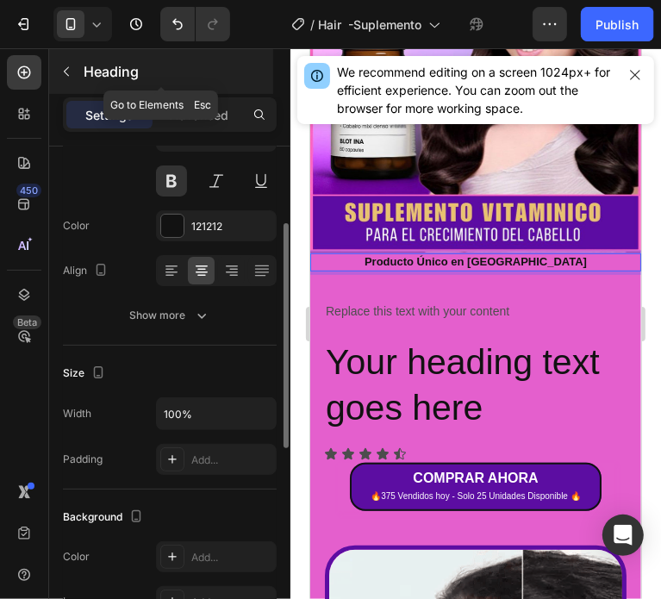
click at [65, 75] on icon "button" at bounding box center [66, 72] width 14 height 14
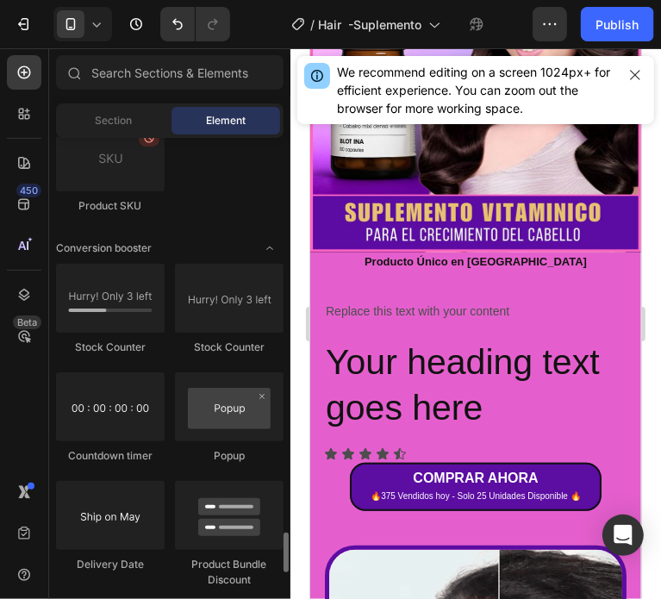
scroll to position [3532, 0]
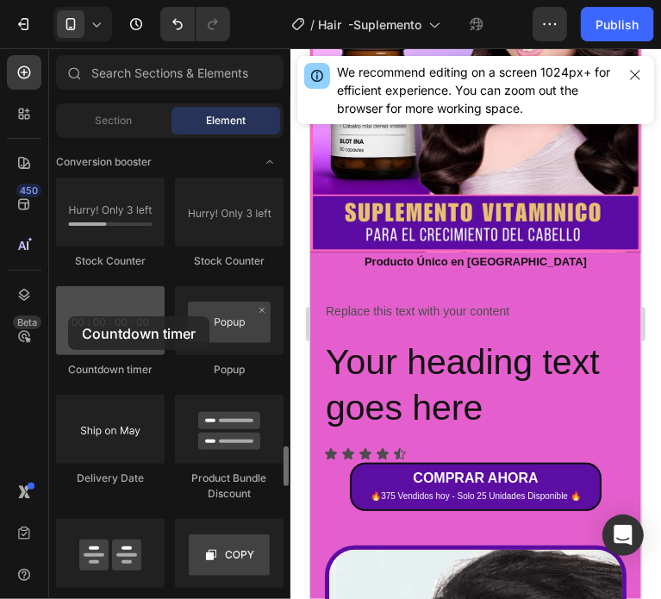
drag, startPoint x: 116, startPoint y: 322, endPoint x: 68, endPoint y: 316, distance: 48.6
click at [68, 316] on div at bounding box center [110, 320] width 109 height 69
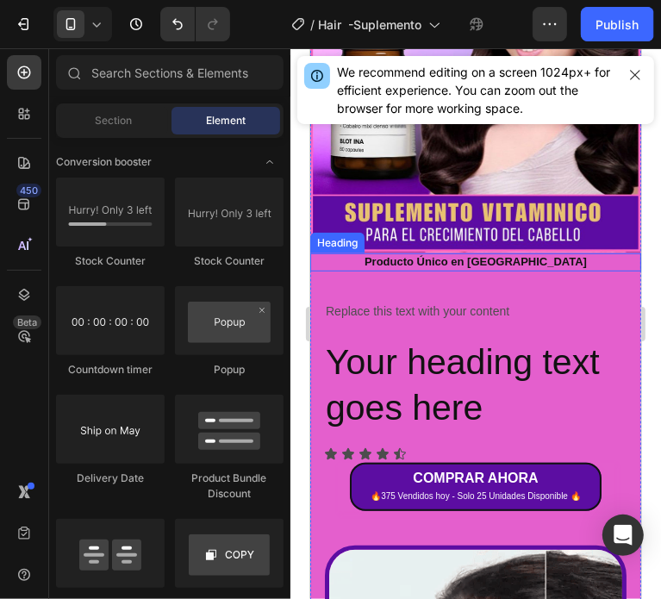
click at [568, 254] on p "Producto Único en Caracas" at bounding box center [474, 261] width 327 height 15
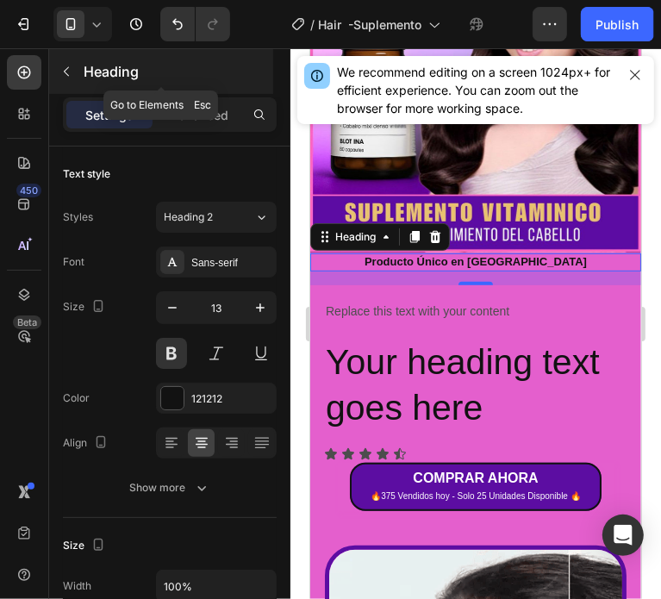
click at [69, 65] on icon "button" at bounding box center [66, 72] width 14 height 14
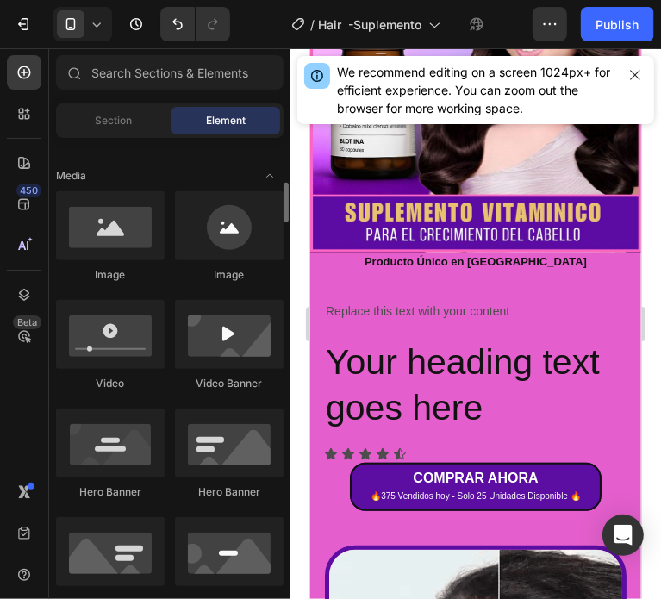
scroll to position [0, 0]
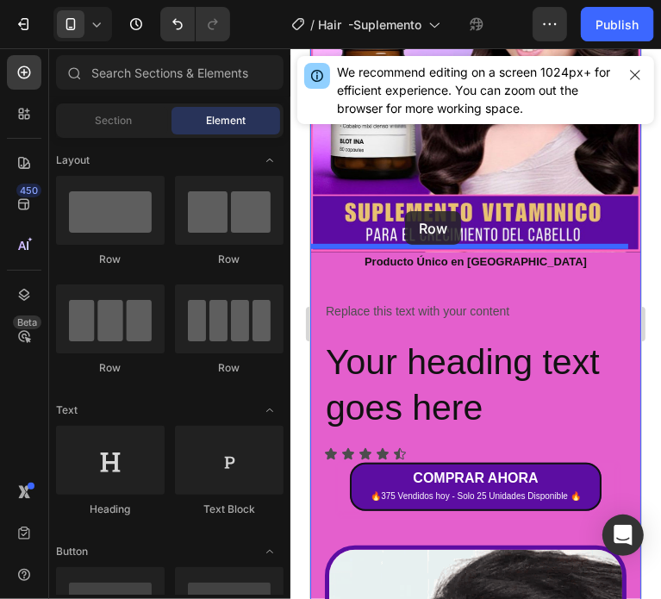
drag, startPoint x: 426, startPoint y: 260, endPoint x: 404, endPoint y: 210, distance: 54.8
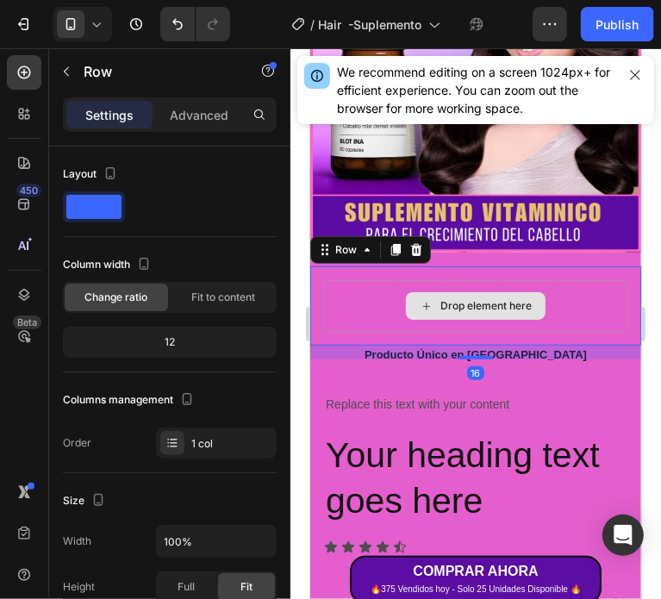
drag, startPoint x: 428, startPoint y: 339, endPoint x: 430, endPoint y: 277, distance: 62.0
click at [430, 277] on div "Drop element here Row 16" at bounding box center [474, 304] width 331 height 79
drag, startPoint x: 367, startPoint y: 331, endPoint x: 386, endPoint y: 275, distance: 59.1
click at [386, 275] on div "Drop element here Row 16" at bounding box center [474, 304] width 331 height 79
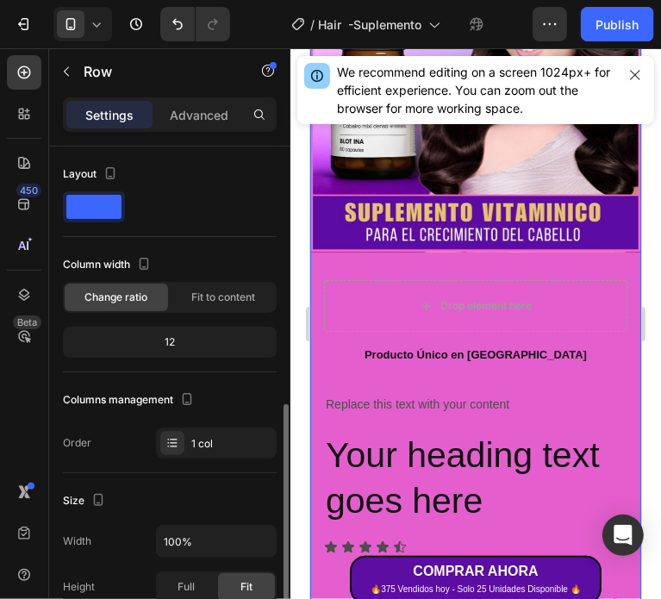
scroll to position [172, 0]
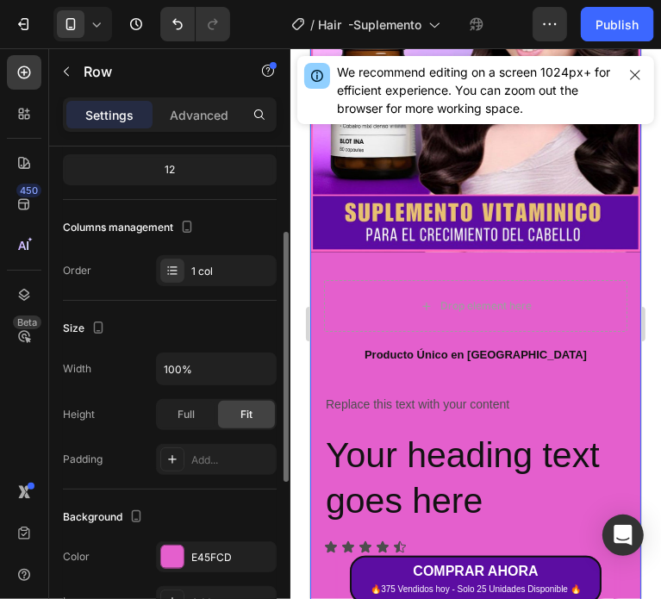
click at [394, 347] on p "Producto Único en Caracas" at bounding box center [474, 354] width 327 height 15
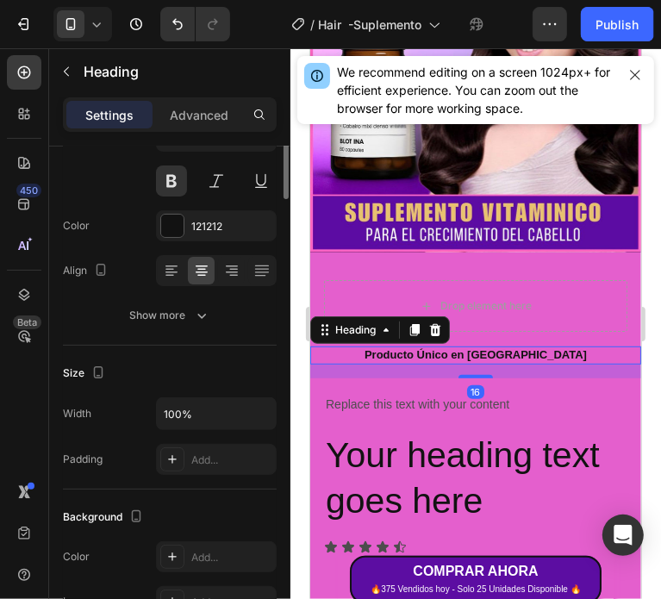
scroll to position [0, 0]
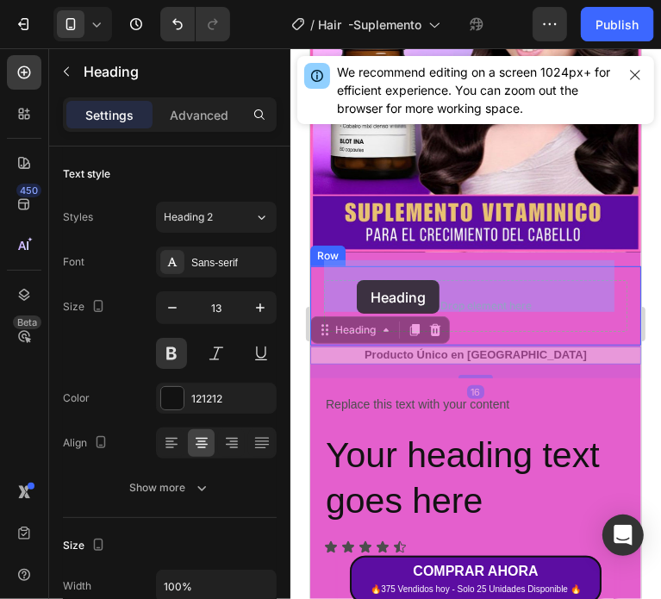
drag, startPoint x: 342, startPoint y: 311, endPoint x: 357, endPoint y: 278, distance: 35.9
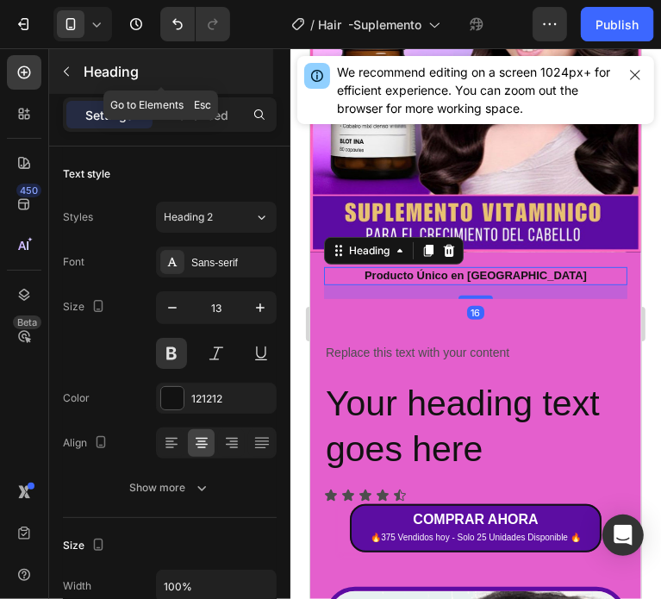
click at [64, 70] on icon "button" at bounding box center [66, 72] width 14 height 14
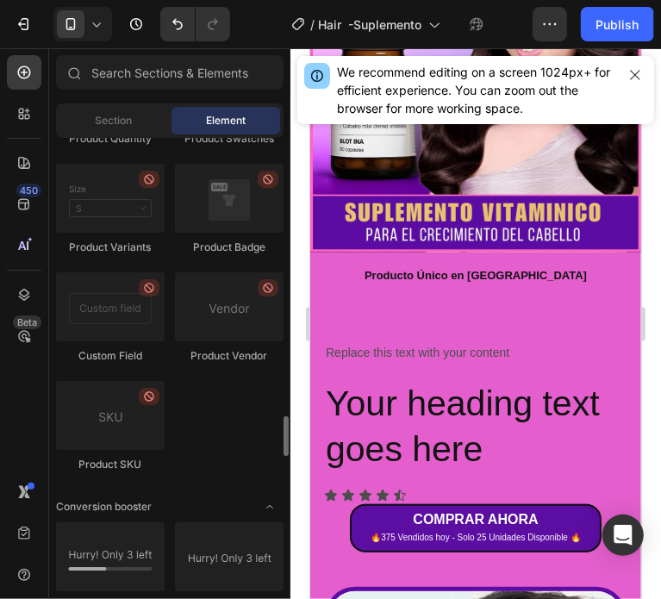
scroll to position [3360, 0]
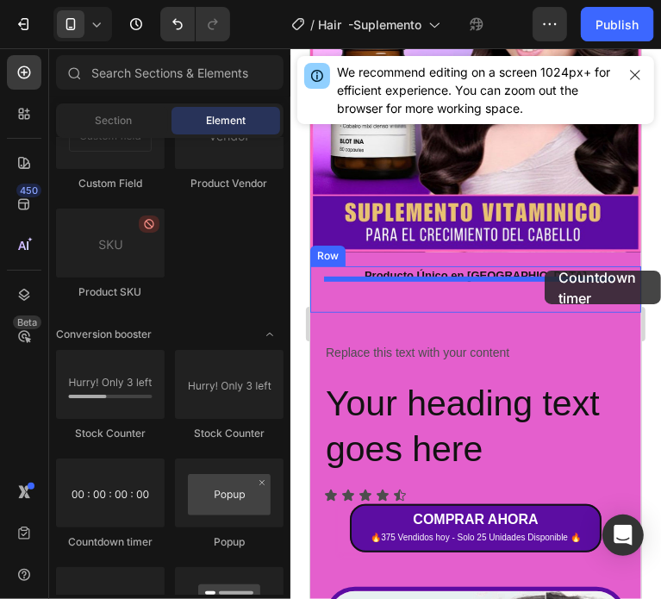
drag, startPoint x: 411, startPoint y: 556, endPoint x: 544, endPoint y: 270, distance: 315.3
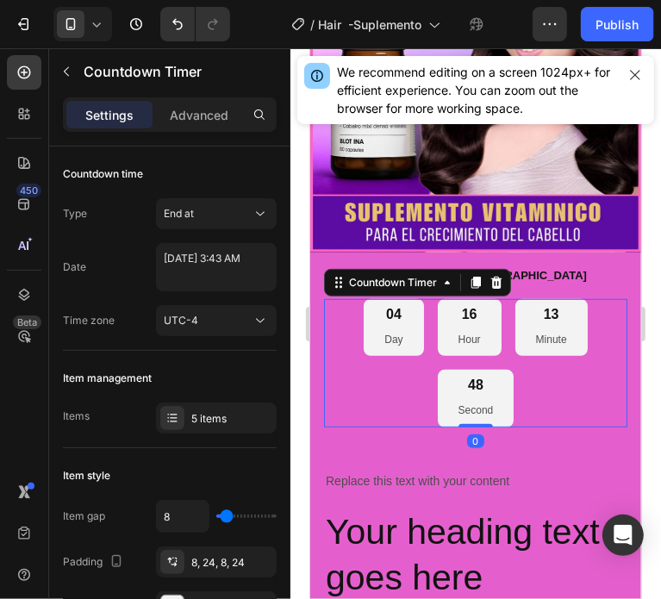
click at [369, 367] on div "04 Day 16 Hour 13 Minute 48 Second" at bounding box center [474, 362] width 303 height 128
click at [169, 18] on icon "Undo/Redo" at bounding box center [177, 24] width 17 height 17
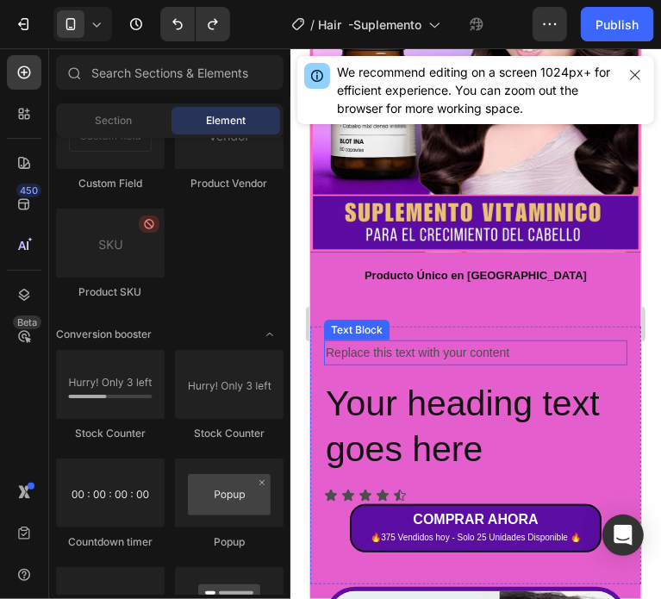
click at [429, 341] on p "Replace this text with your content" at bounding box center [475, 352] width 300 height 22
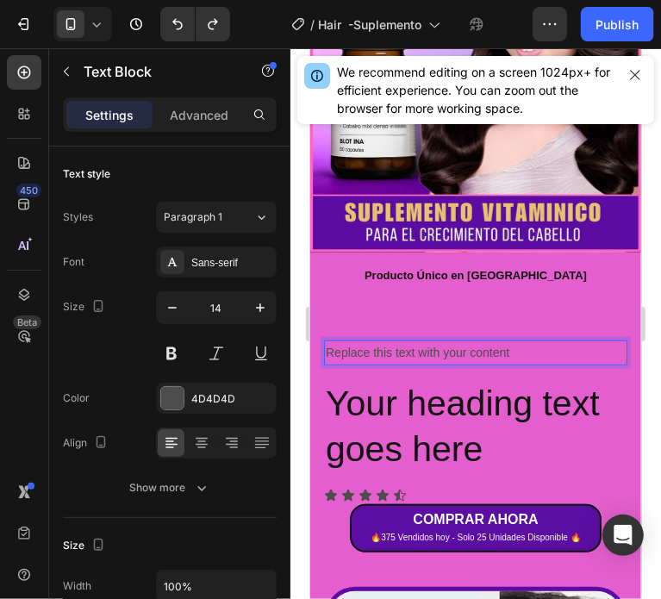
click at [500, 341] on p "Replace this text with your content" at bounding box center [475, 352] width 300 height 22
click at [498, 341] on p "Replace this text with your content" at bounding box center [475, 352] width 300 height 22
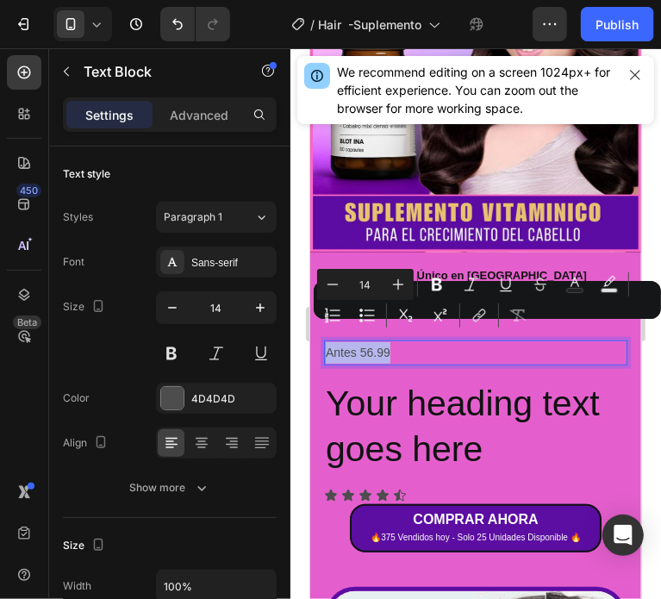
drag, startPoint x: 415, startPoint y: 336, endPoint x: 605, endPoint y: 376, distance: 193.6
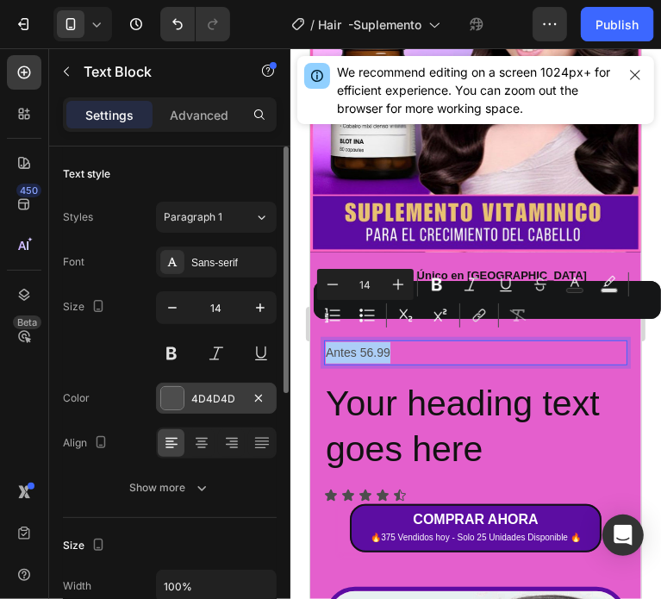
click at [171, 400] on div at bounding box center [172, 398] width 22 height 22
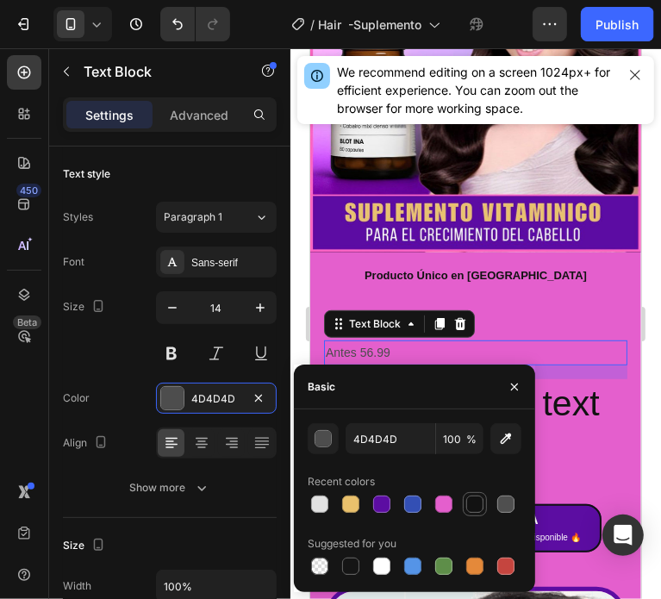
click at [472, 505] on div at bounding box center [474, 503] width 17 height 17
type input "121212"
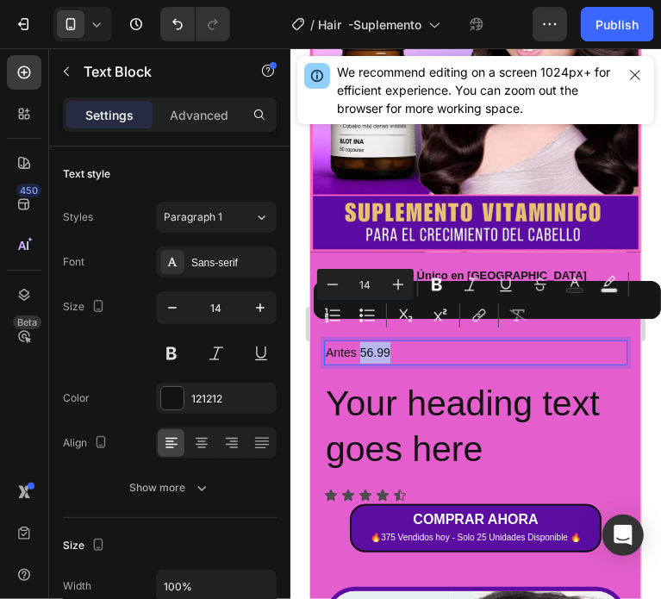
drag, startPoint x: 398, startPoint y: 336, endPoint x: 360, endPoint y: 333, distance: 38.0
click at [360, 341] on p "Antes 56.99" at bounding box center [475, 352] width 300 height 22
click at [540, 289] on icon "Editor contextual toolbar" at bounding box center [540, 287] width 8 height 5
click at [429, 341] on p "Antes 56.99" at bounding box center [475, 352] width 300 height 22
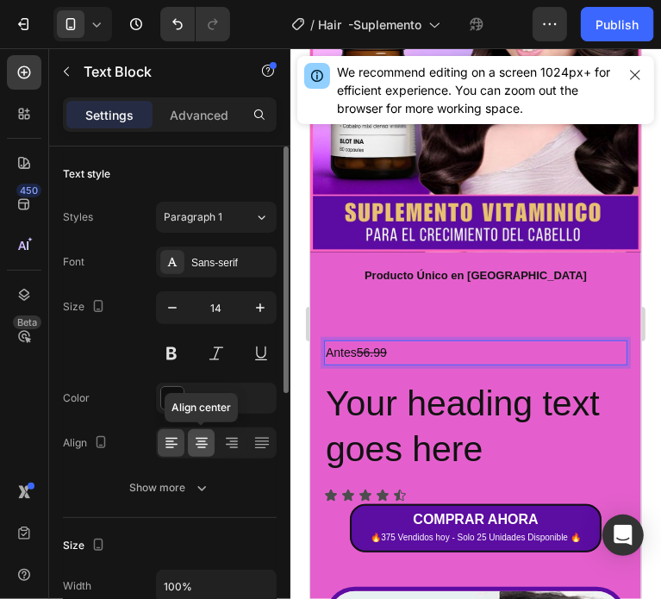
click at [201, 441] on icon at bounding box center [201, 442] width 9 height 2
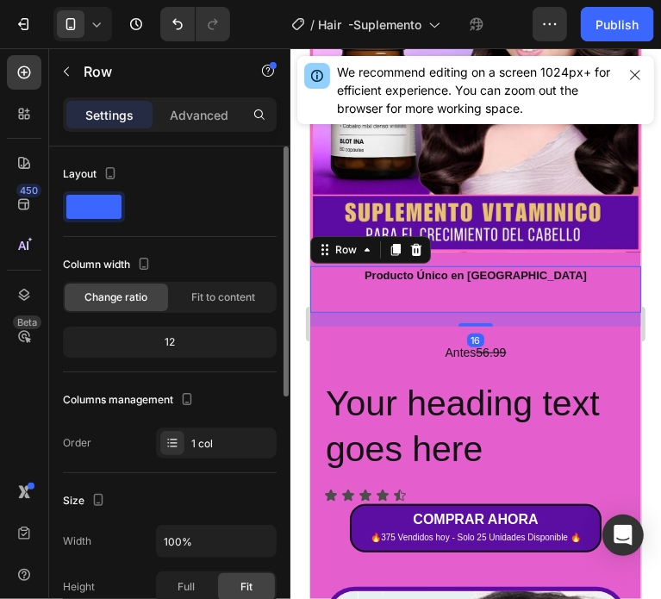
click at [532, 284] on div "Producto Único en Caracas Heading Row 16" at bounding box center [474, 288] width 331 height 47
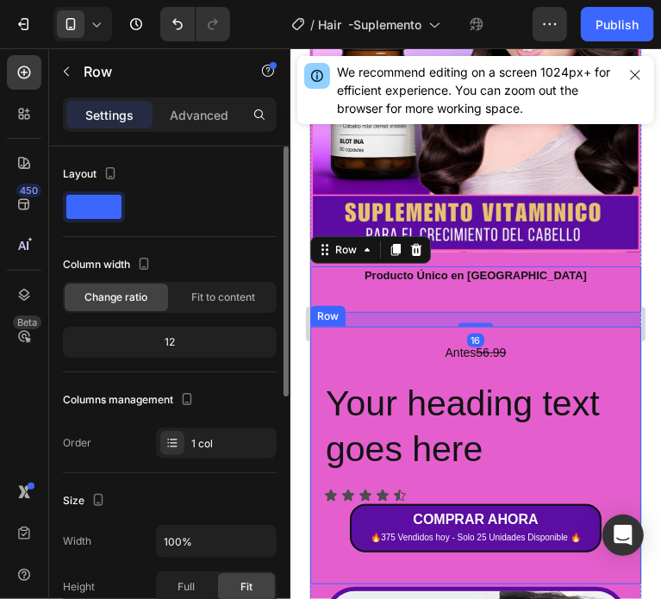
click at [515, 341] on p "Antes 56.99" at bounding box center [475, 352] width 300 height 22
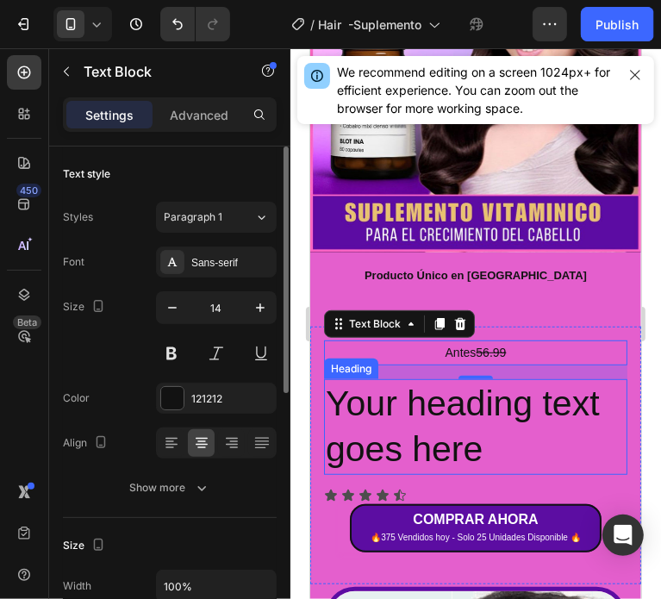
click at [404, 378] on h2 "Your heading text goes here" at bounding box center [474, 426] width 303 height 96
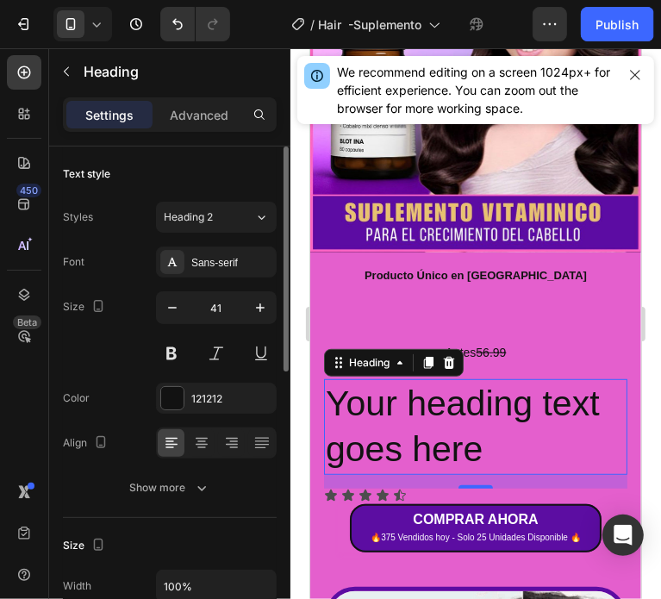
click at [404, 378] on h2 "Your heading text goes here" at bounding box center [474, 426] width 303 height 96
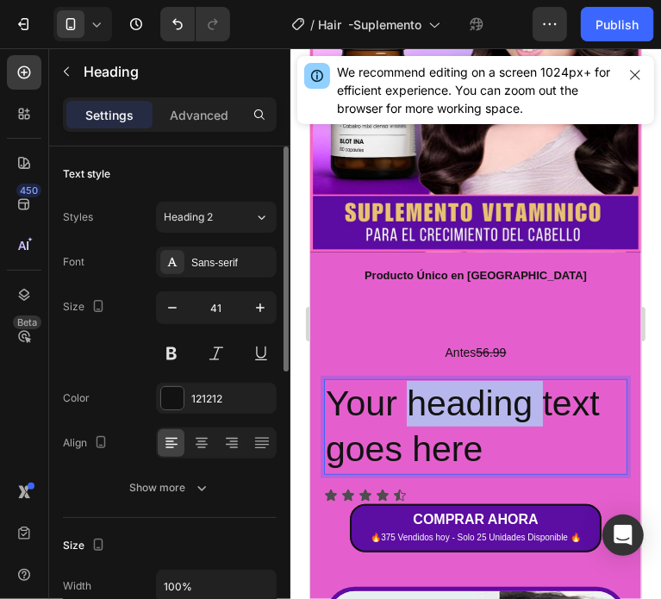
click at [404, 380] on p "Your heading text goes here" at bounding box center [475, 426] width 300 height 92
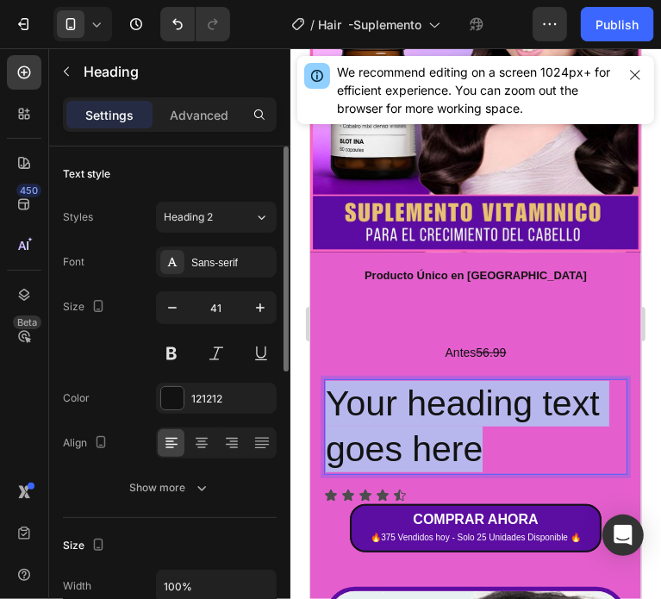
click at [404, 380] on p "Your heading text goes here" at bounding box center [475, 426] width 300 height 92
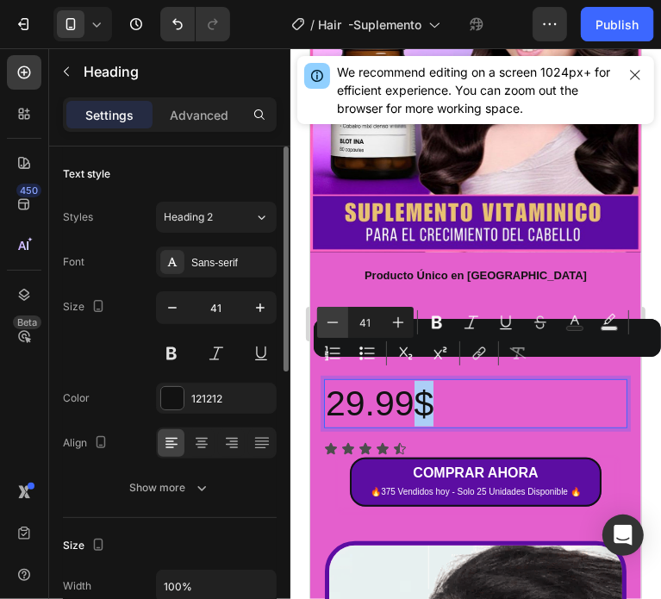
click at [334, 316] on icon "Editor contextual toolbar" at bounding box center [332, 322] width 17 height 17
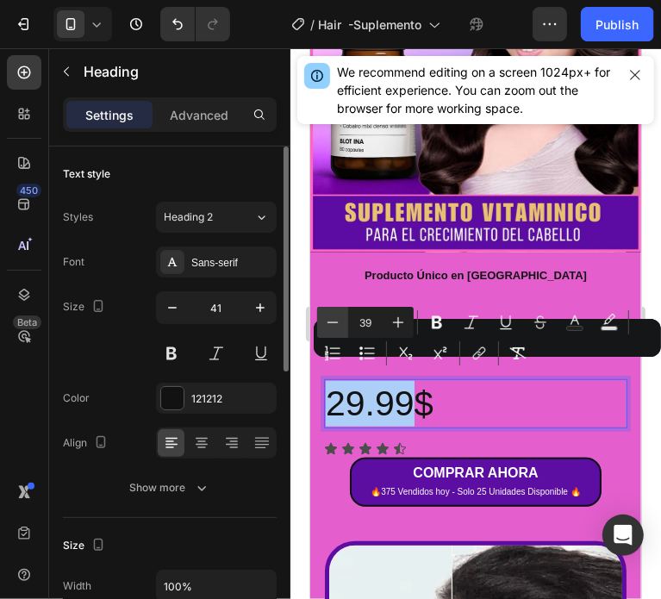
click at [334, 316] on icon "Editor contextual toolbar" at bounding box center [332, 322] width 17 height 17
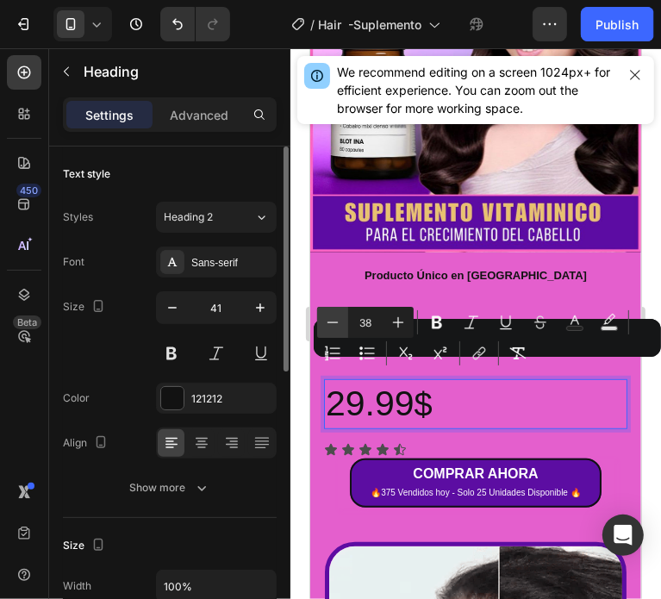
click at [334, 316] on icon "Editor contextual toolbar" at bounding box center [332, 322] width 17 height 17
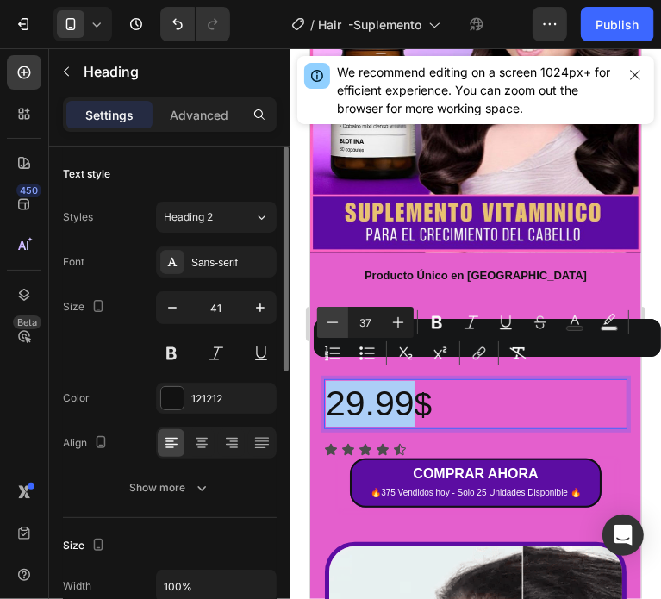
click at [334, 316] on icon "Editor contextual toolbar" at bounding box center [332, 322] width 17 height 17
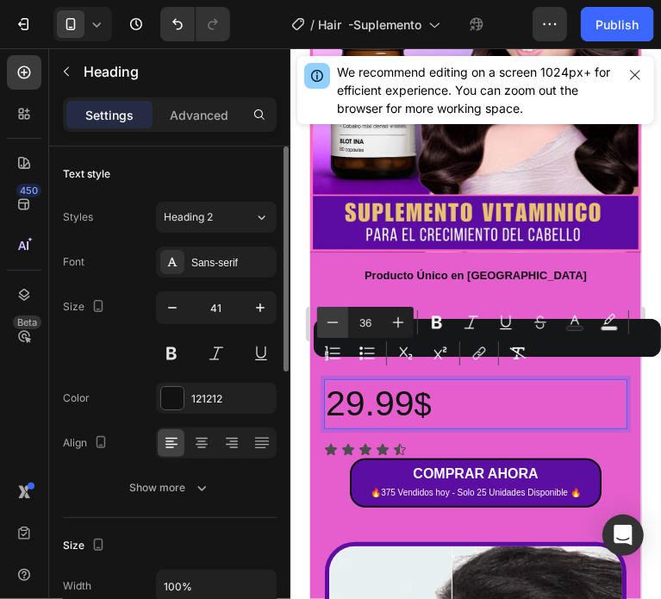
click at [333, 316] on icon "Editor contextual toolbar" at bounding box center [332, 322] width 17 height 17
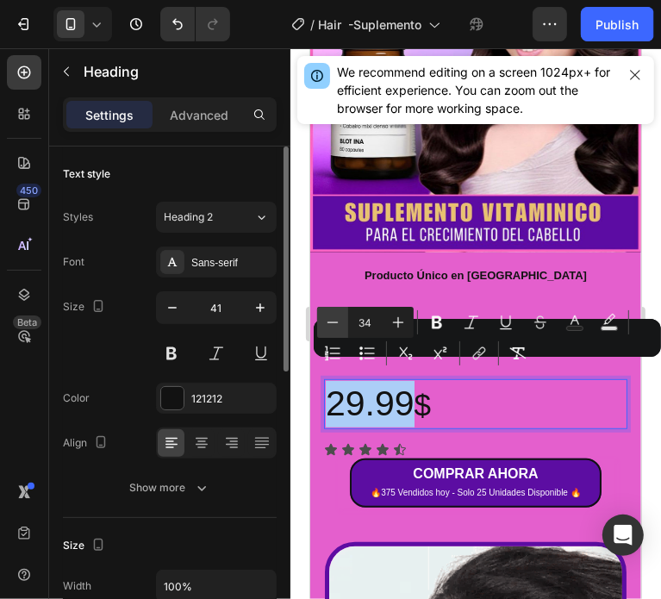
click at [333, 316] on icon "Editor contextual toolbar" at bounding box center [332, 322] width 17 height 17
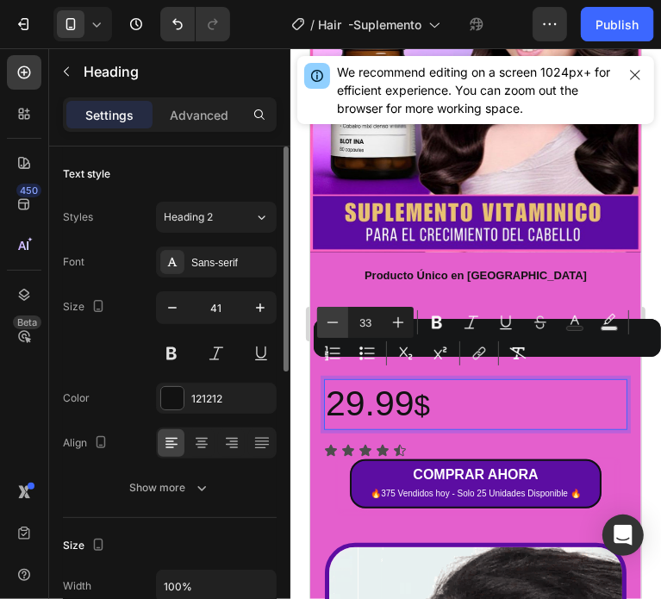
click at [333, 316] on icon "Editor contextual toolbar" at bounding box center [332, 322] width 17 height 17
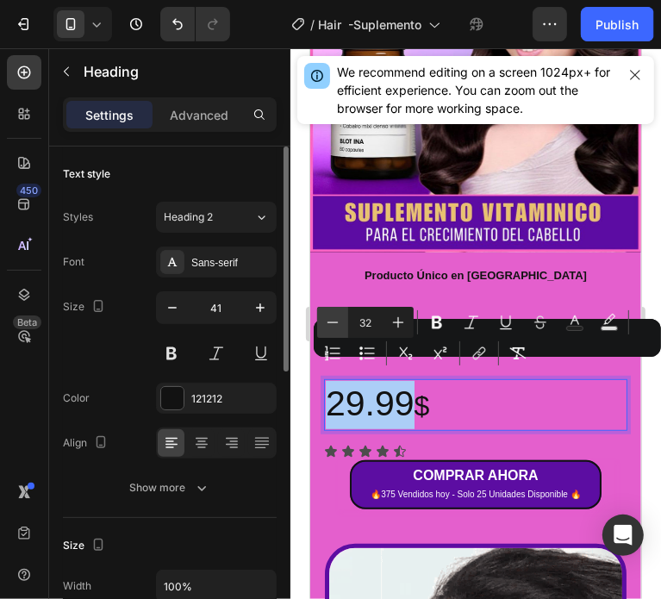
click at [333, 316] on icon "Editor contextual toolbar" at bounding box center [332, 322] width 17 height 17
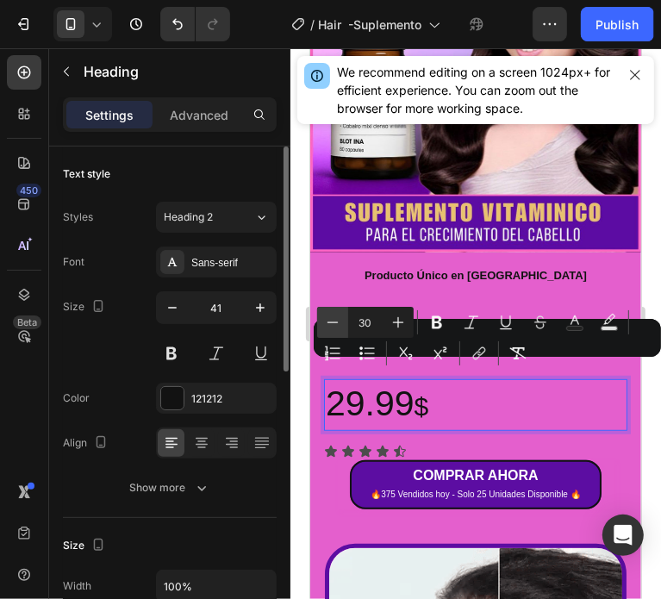
click at [333, 316] on icon "Editor contextual toolbar" at bounding box center [332, 322] width 17 height 17
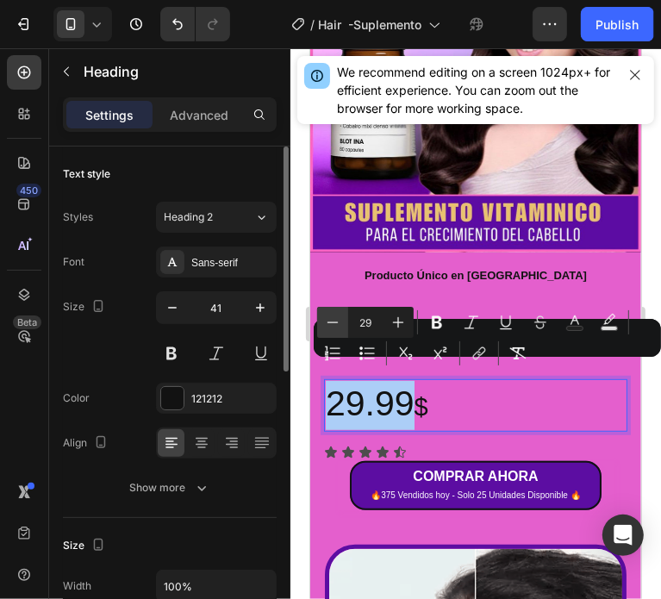
click at [333, 316] on icon "Editor contextual toolbar" at bounding box center [332, 322] width 17 height 17
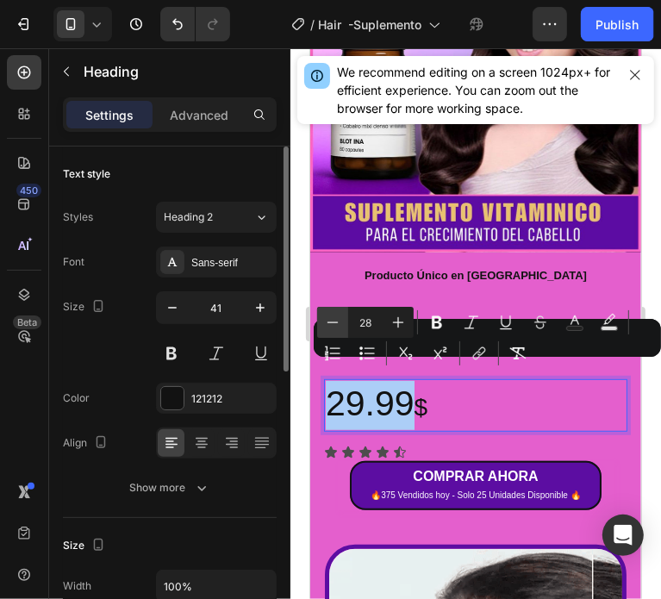
click at [333, 316] on icon "Editor contextual toolbar" at bounding box center [332, 322] width 17 height 17
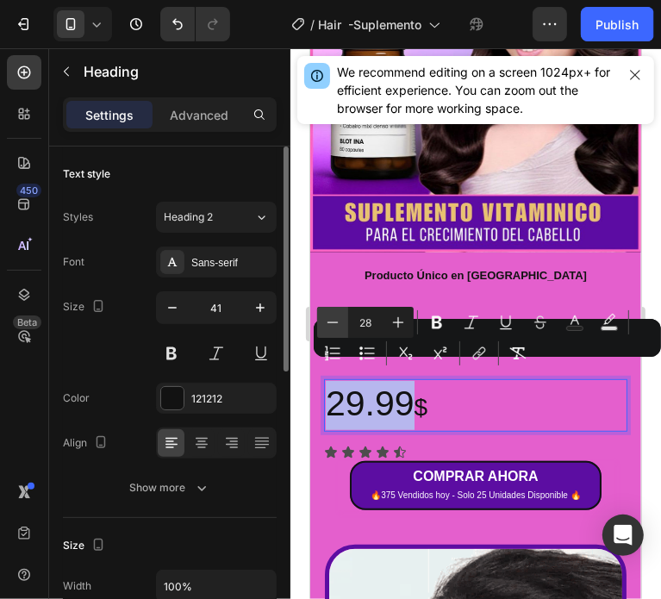
type input "27"
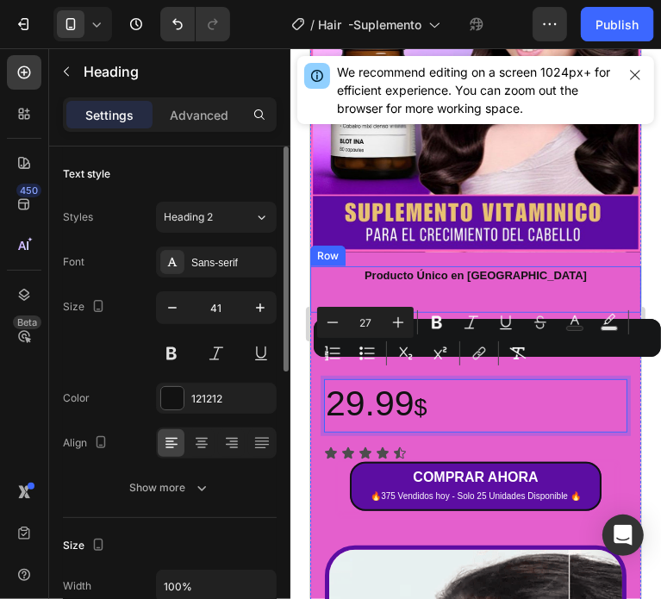
click at [370, 279] on div "Producto Único en Caracas Heading" at bounding box center [474, 288] width 303 height 19
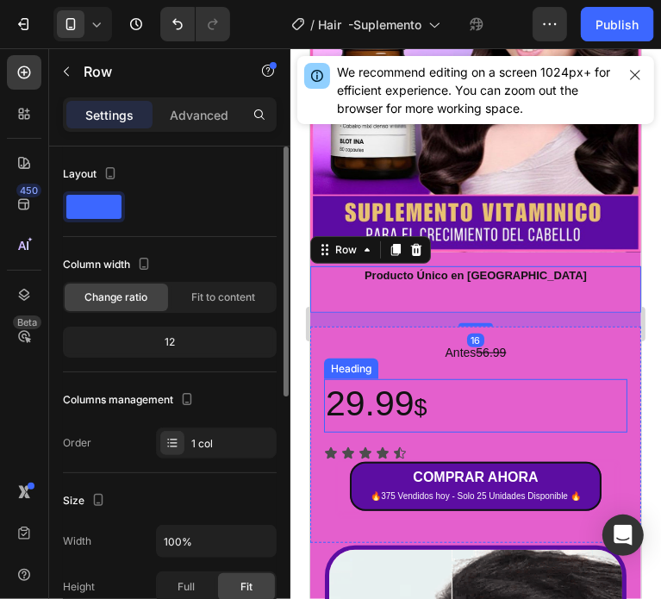
click at [405, 380] on p "29.99 $" at bounding box center [475, 405] width 300 height 50
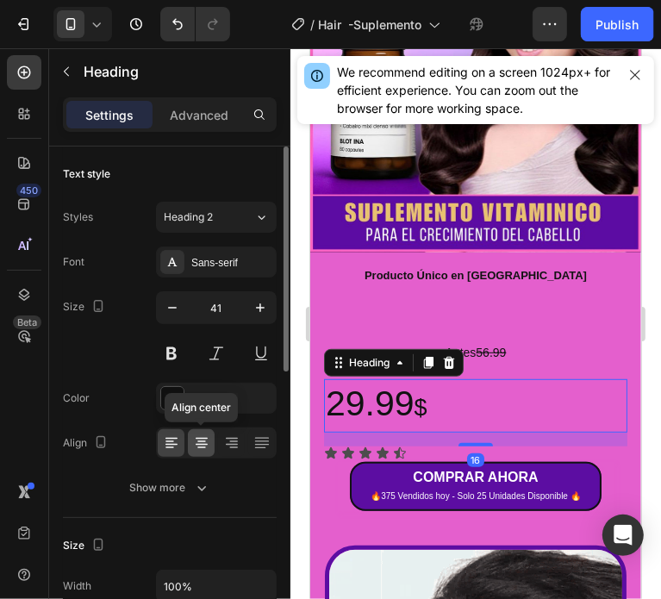
click at [201, 451] on div at bounding box center [201, 443] width 27 height 28
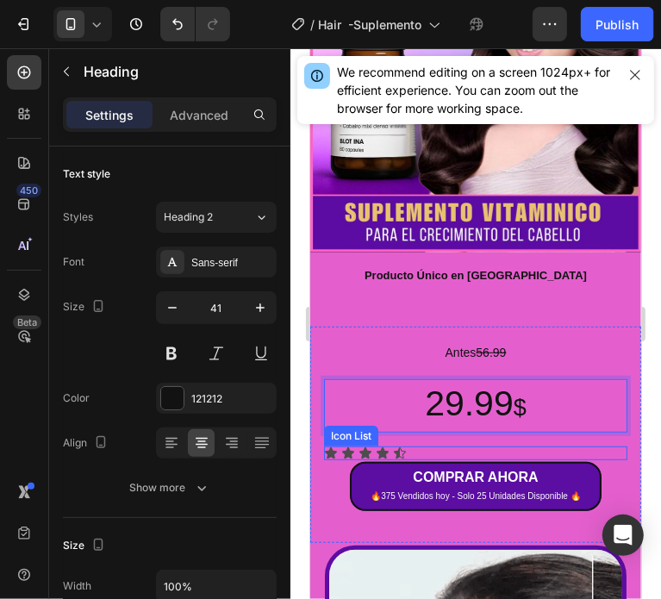
click at [419, 445] on div "Icon Icon Icon Icon Icon" at bounding box center [474, 452] width 303 height 14
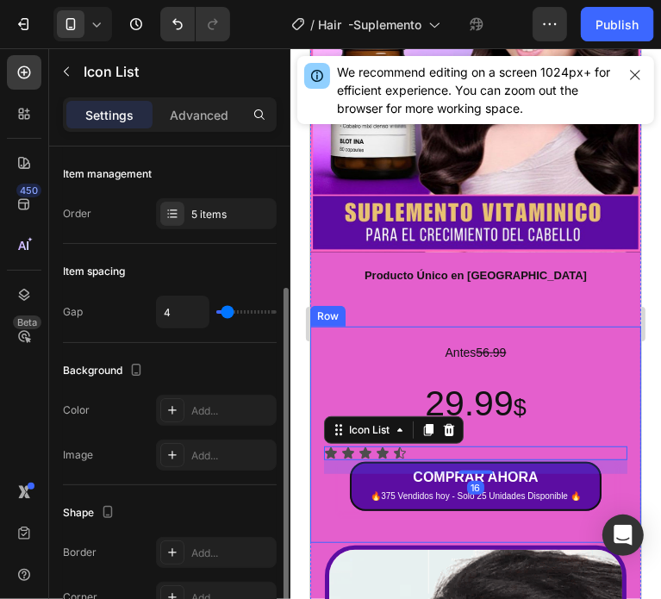
scroll to position [258, 0]
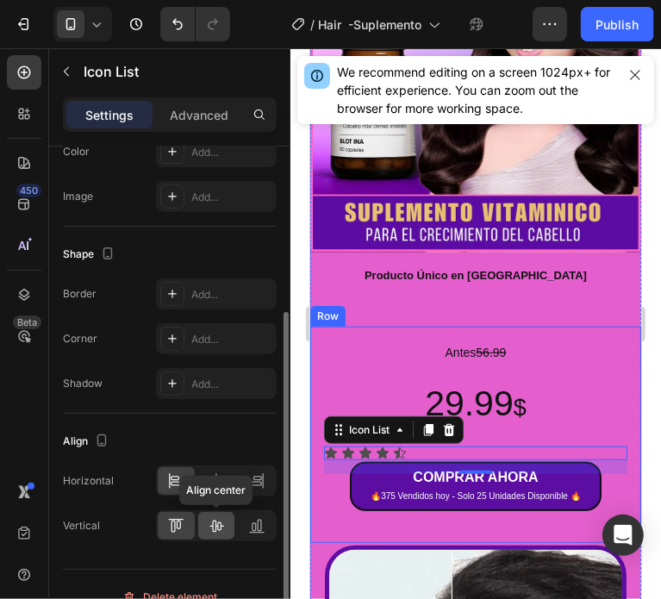
click at [221, 524] on icon at bounding box center [217, 526] width 14 height 12
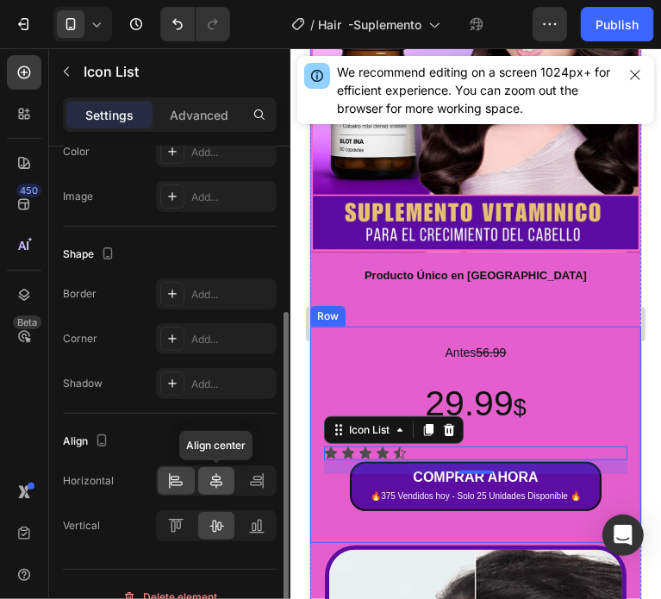
click at [215, 476] on icon at bounding box center [216, 480] width 17 height 17
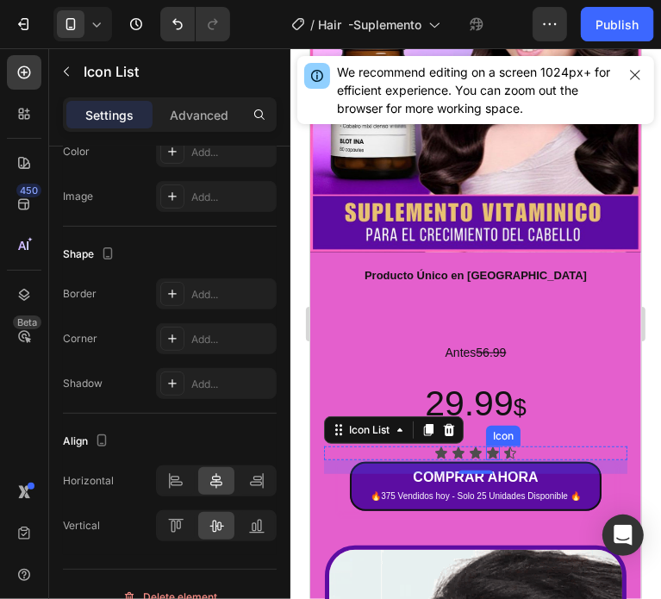
click at [485, 445] on div "Icon" at bounding box center [492, 452] width 14 height 14
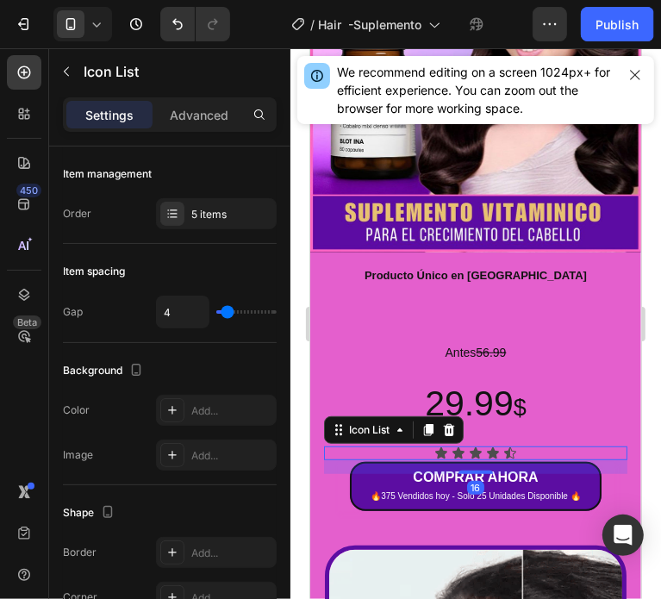
click at [435, 459] on div "16" at bounding box center [474, 466] width 303 height 14
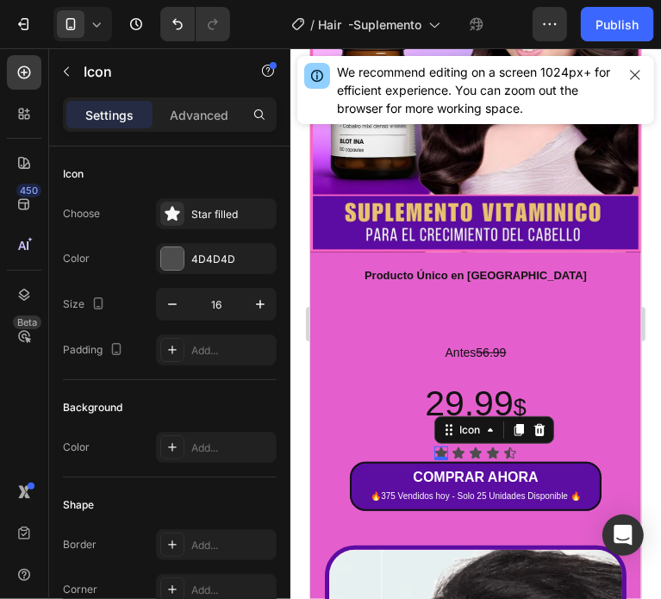
click at [436, 445] on div "Icon 0" at bounding box center [440, 452] width 14 height 14
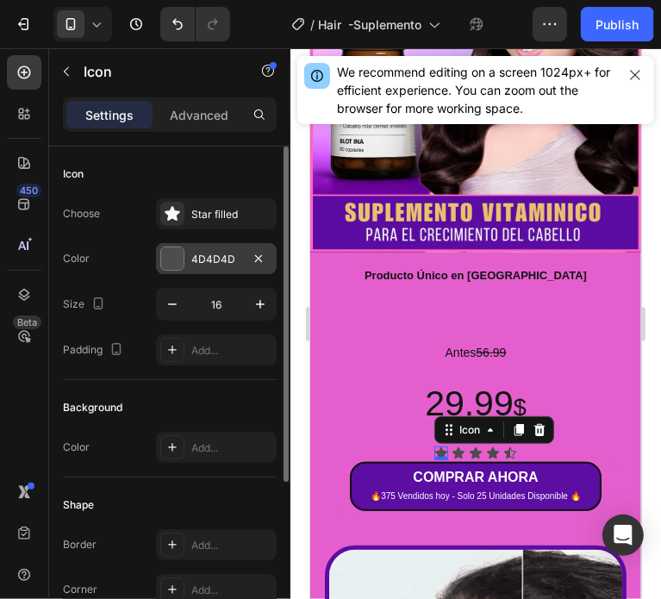
click at [170, 254] on div at bounding box center [172, 258] width 22 height 22
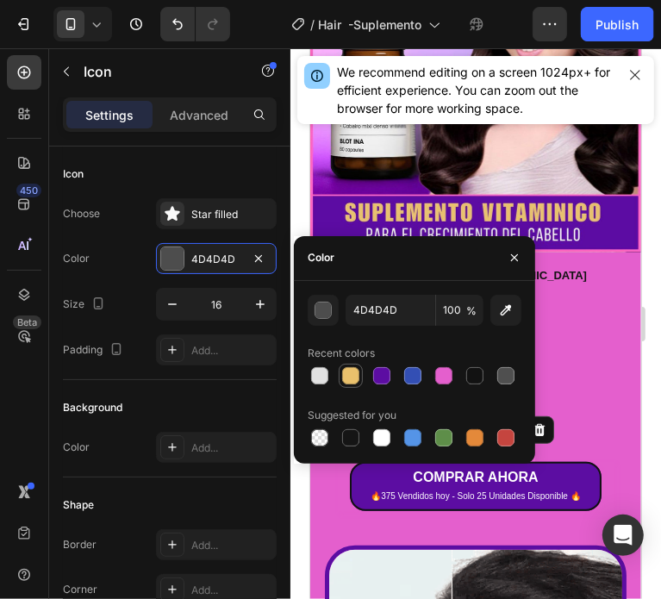
click at [348, 378] on div at bounding box center [350, 375] width 17 height 17
type input "EAC16C"
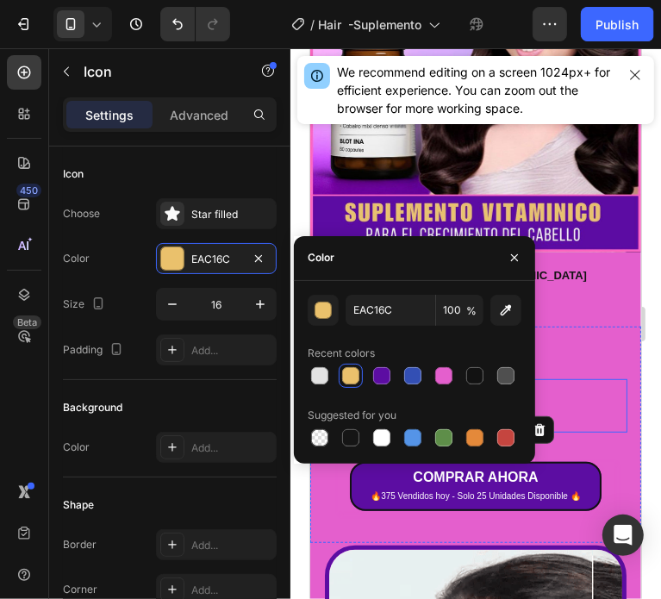
click at [572, 380] on p "29.99 $" at bounding box center [475, 405] width 300 height 50
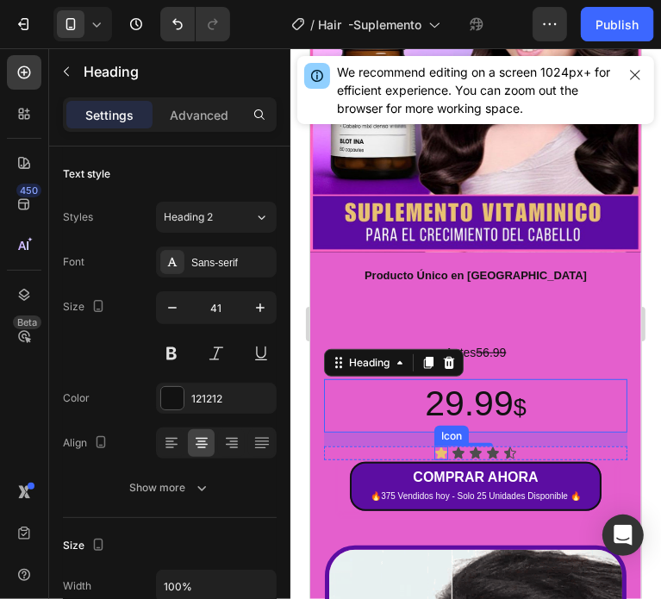
click at [433, 445] on div "Icon" at bounding box center [440, 452] width 14 height 14
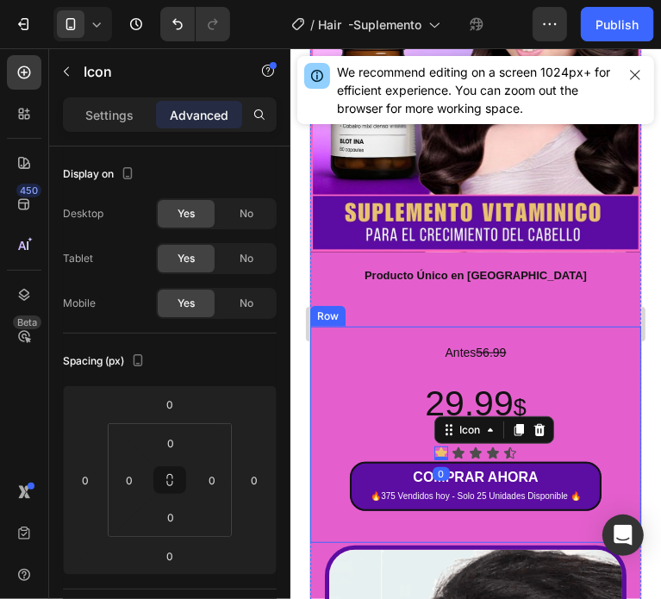
drag, startPoint x: 419, startPoint y: 441, endPoint x: 437, endPoint y: 435, distance: 19.1
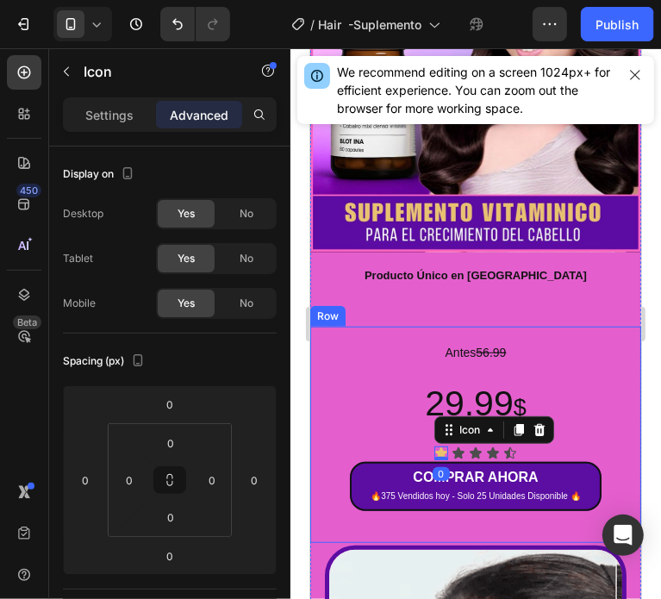
click at [429, 446] on div "Antes 56.99 Text Block 29.99 $ Heading Icon 0 Icon Icon Icon Icon Icon List COM…" at bounding box center [474, 433] width 303 height 189
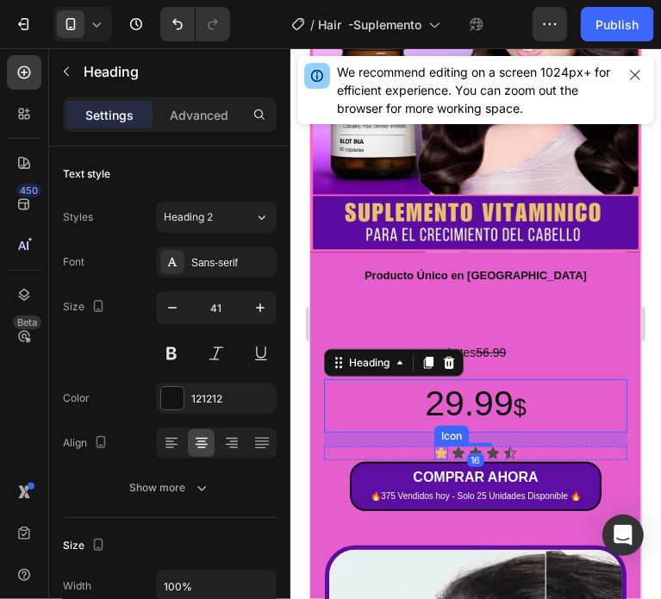
click at [434, 446] on icon at bounding box center [440, 451] width 12 height 11
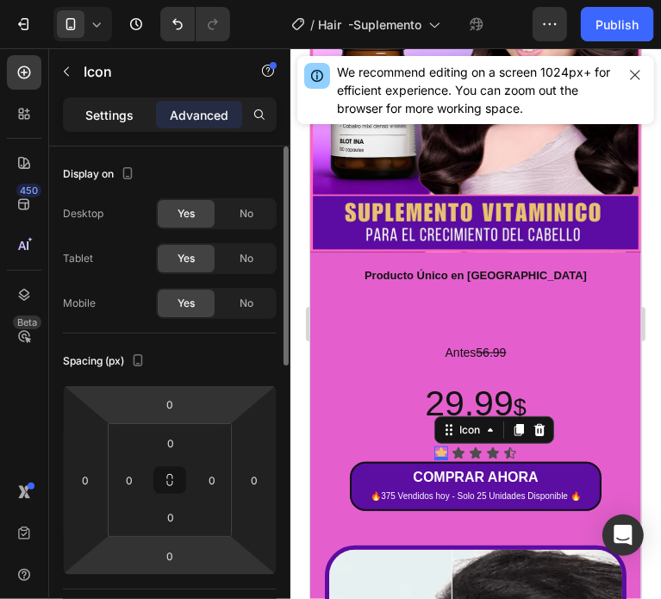
click at [122, 115] on p "Settings" at bounding box center [109, 115] width 48 height 18
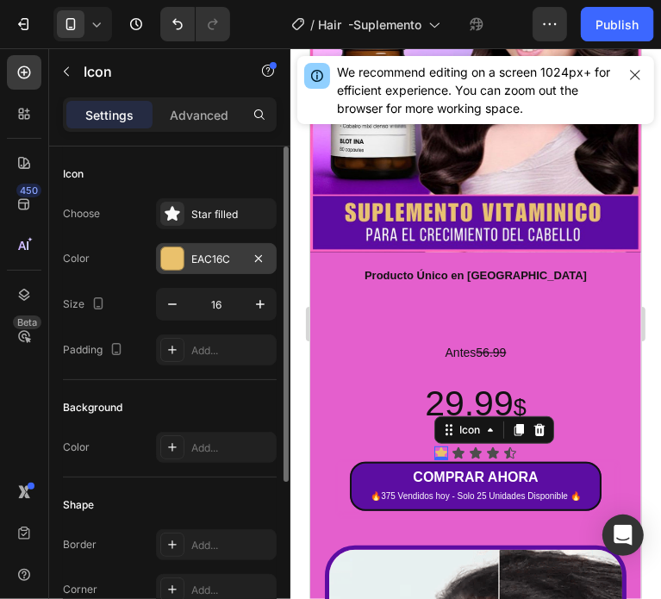
click at [176, 258] on div at bounding box center [172, 258] width 22 height 22
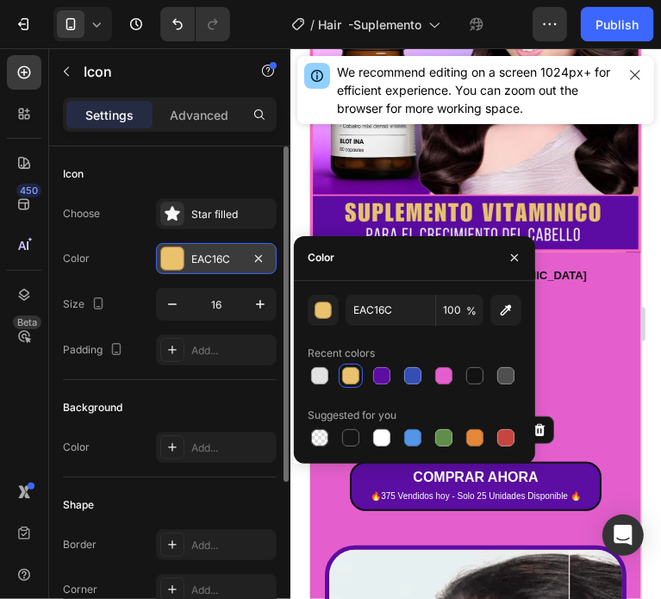
click at [206, 258] on div "EAC16C" at bounding box center [216, 260] width 50 height 16
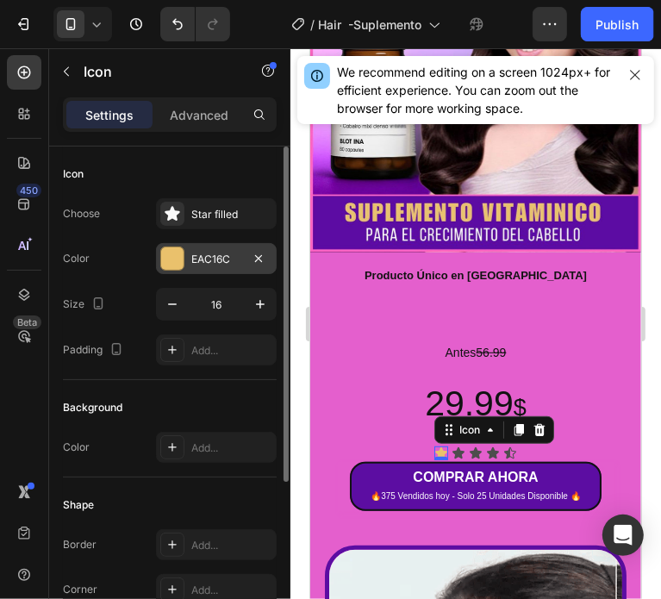
click at [206, 258] on div "EAC16C" at bounding box center [216, 260] width 50 height 16
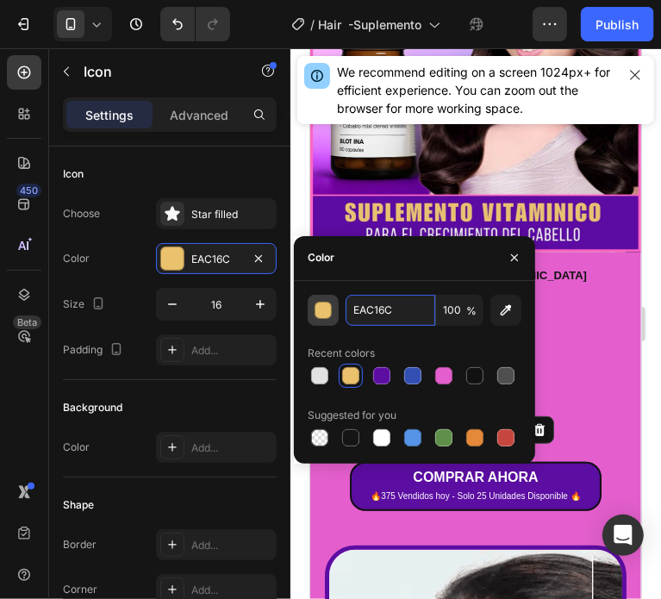
paste input "#FFC200"
click at [355, 308] on input "#FFC200" at bounding box center [390, 310] width 90 height 31
click at [360, 310] on input "#FFC200" at bounding box center [390, 310] width 90 height 31
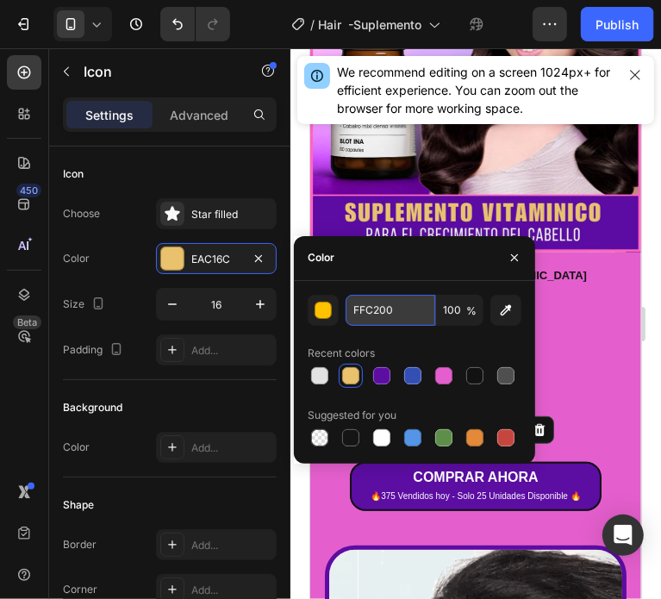
type input "FFC200"
click at [392, 305] on input "FFC200" at bounding box center [390, 310] width 90 height 31
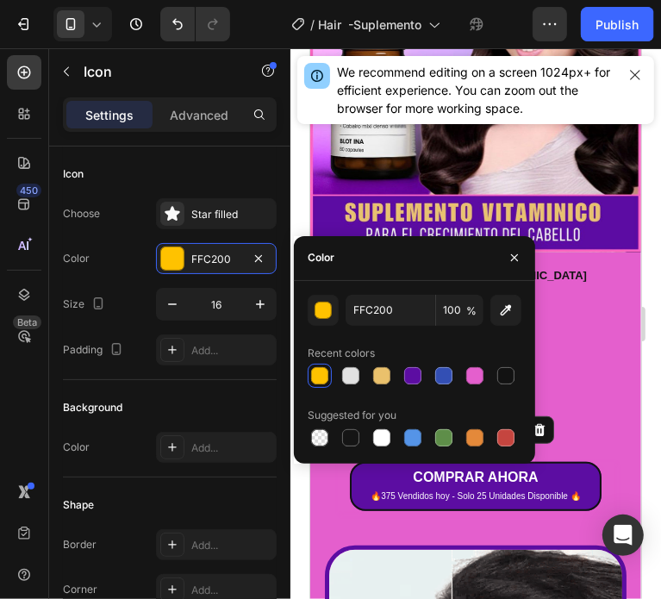
click at [577, 341] on p "Antes 56.99" at bounding box center [475, 352] width 300 height 22
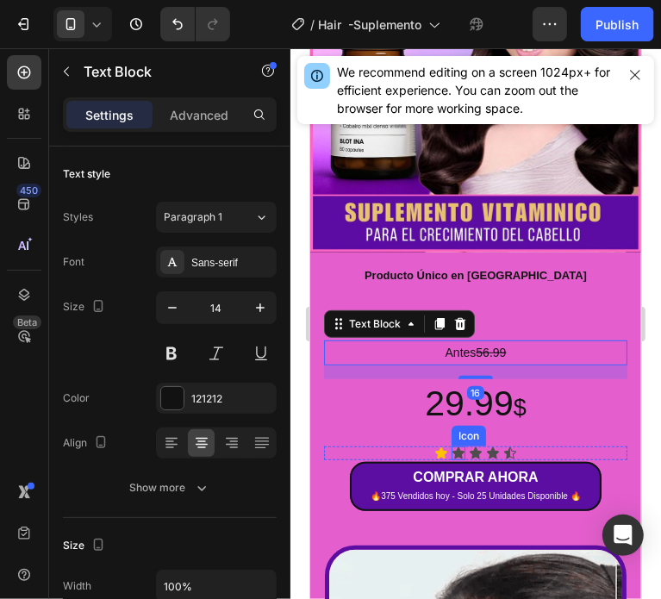
click at [451, 445] on div "Icon" at bounding box center [458, 452] width 14 height 14
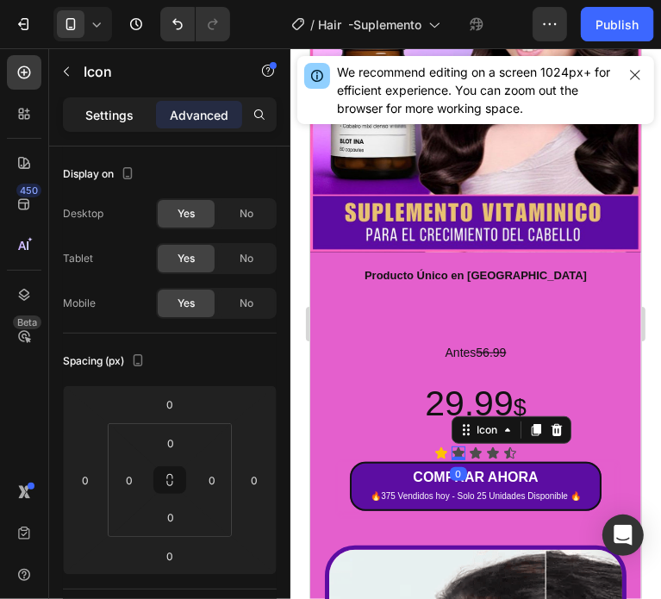
click at [95, 116] on p "Settings" at bounding box center [109, 115] width 48 height 18
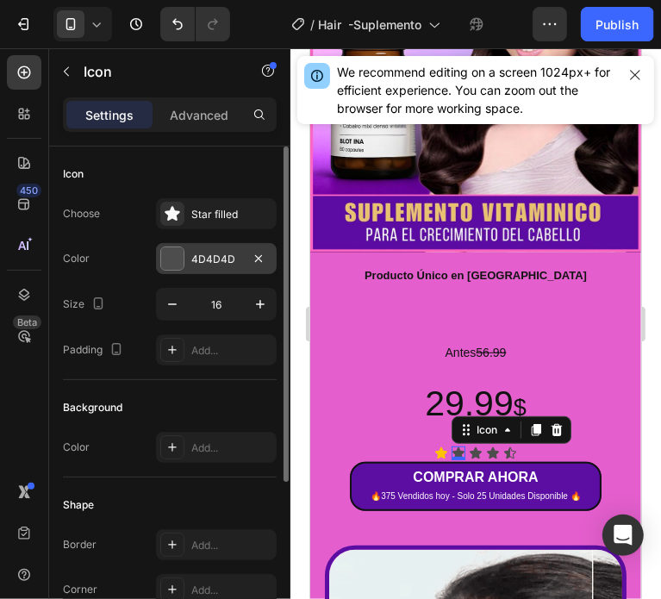
click at [172, 256] on div at bounding box center [172, 258] width 22 height 22
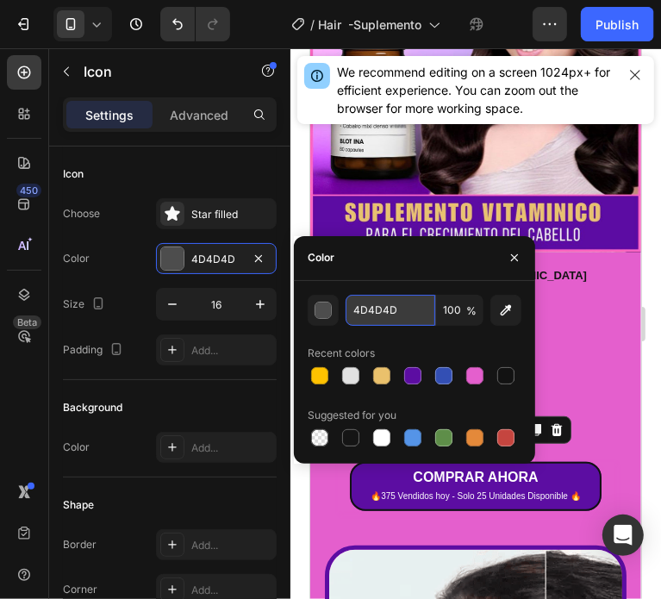
click at [355, 310] on input "4D4D4D" at bounding box center [390, 310] width 90 height 31
click at [357, 310] on input "4D4D4D" at bounding box center [390, 310] width 90 height 31
paste input "FFC200"
click at [341, 306] on div "4D4D4D 100 %" at bounding box center [415, 310] width 214 height 31
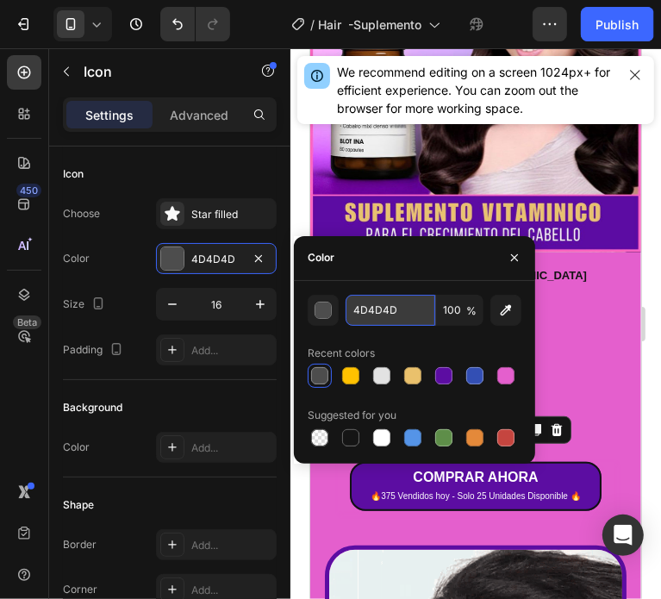
click at [382, 310] on input "4D4D4D" at bounding box center [390, 310] width 90 height 31
paste input "FFC200"
type input "FFC200"
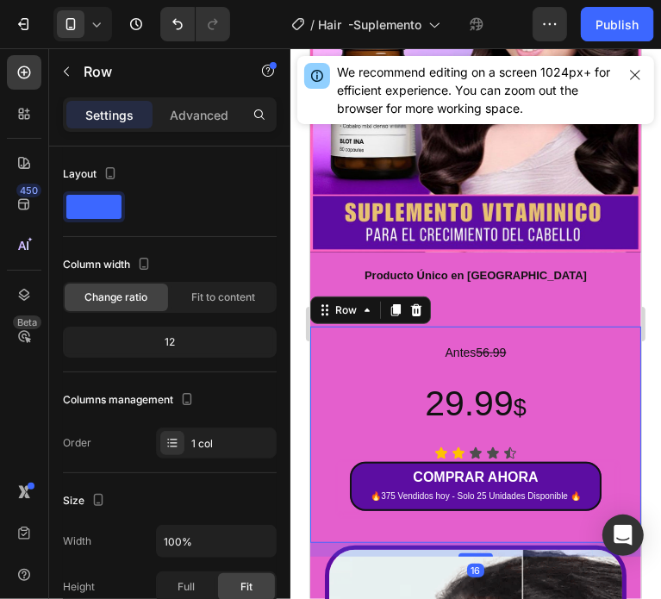
click at [574, 326] on div "Antes 56.99 Text Block 29.99 $ Heading Icon Icon Icon Icon Icon Icon List COMPR…" at bounding box center [474, 434] width 331 height 216
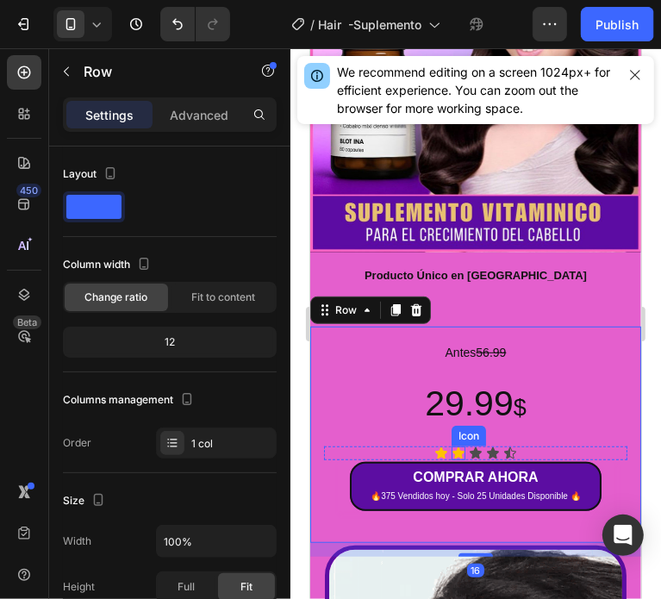
click at [453, 445] on div "Icon" at bounding box center [458, 452] width 14 height 14
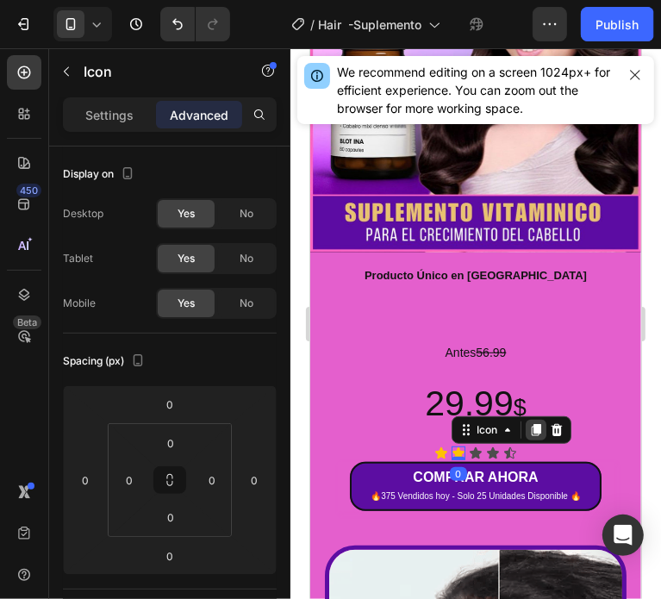
click at [528, 422] on icon at bounding box center [535, 429] width 14 height 14
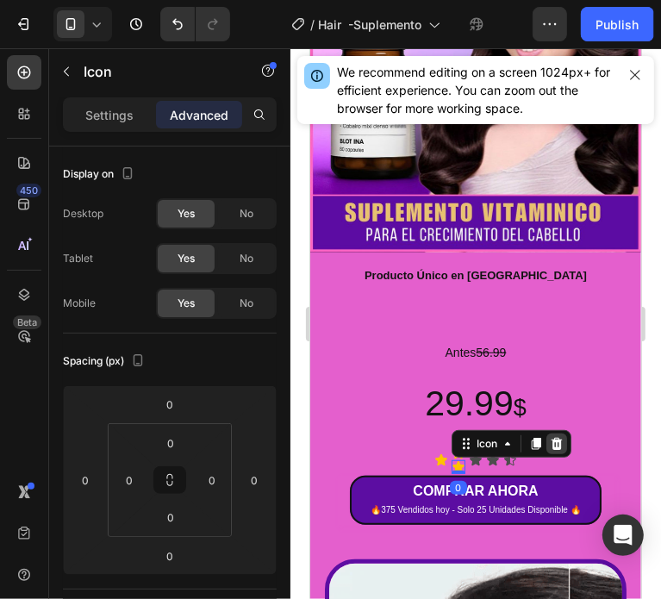
click at [549, 436] on icon at bounding box center [556, 443] width 14 height 14
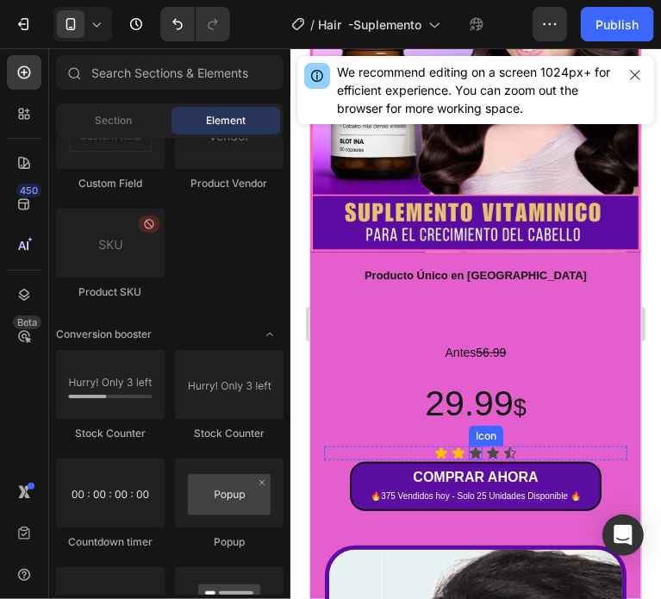
click at [469, 446] on icon at bounding box center [475, 451] width 12 height 11
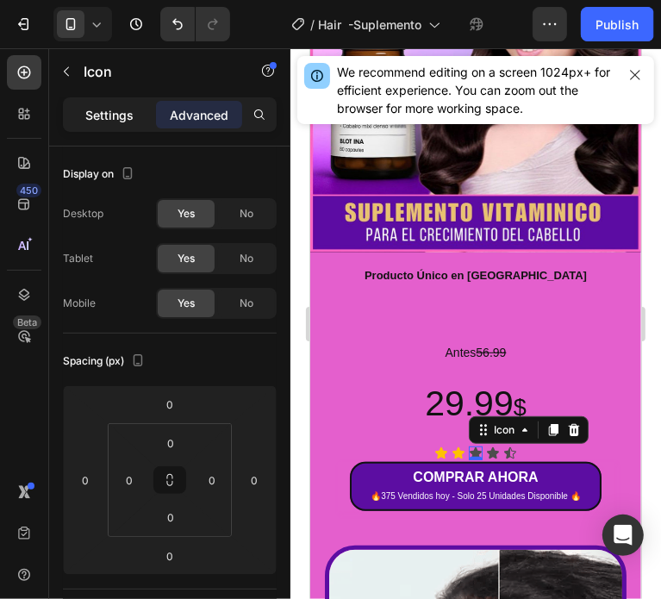
click at [110, 119] on p "Settings" at bounding box center [109, 115] width 48 height 18
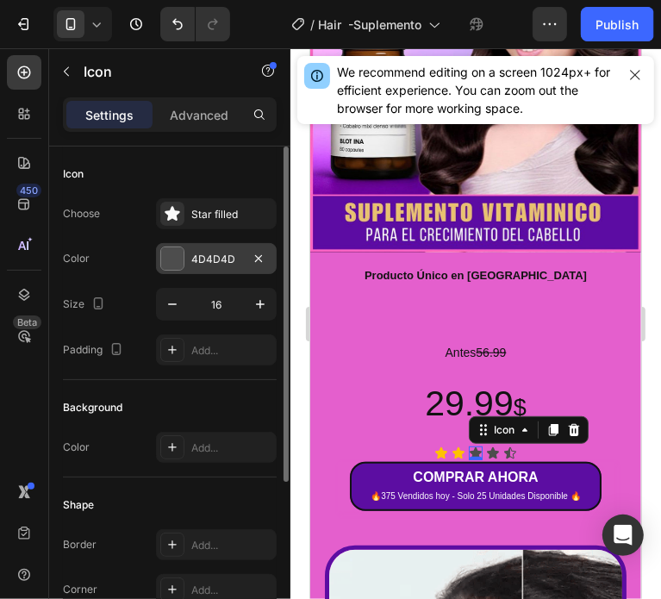
click at [173, 251] on div at bounding box center [172, 258] width 22 height 22
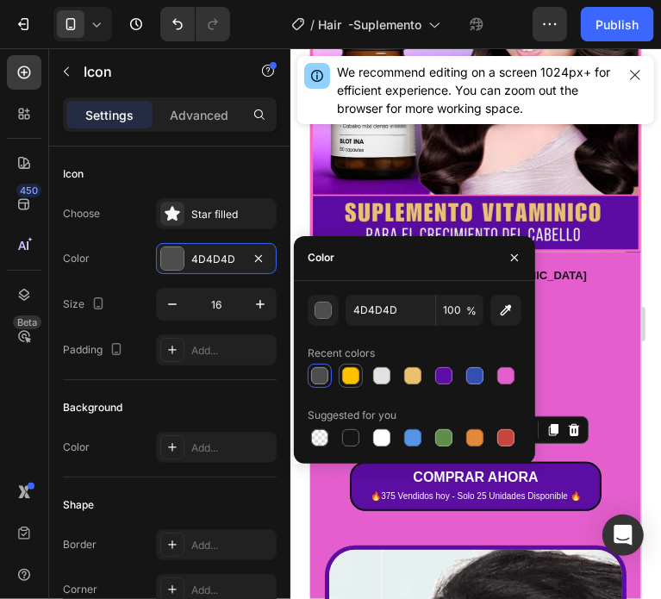
click at [353, 376] on div at bounding box center [350, 375] width 17 height 17
type input "FFC200"
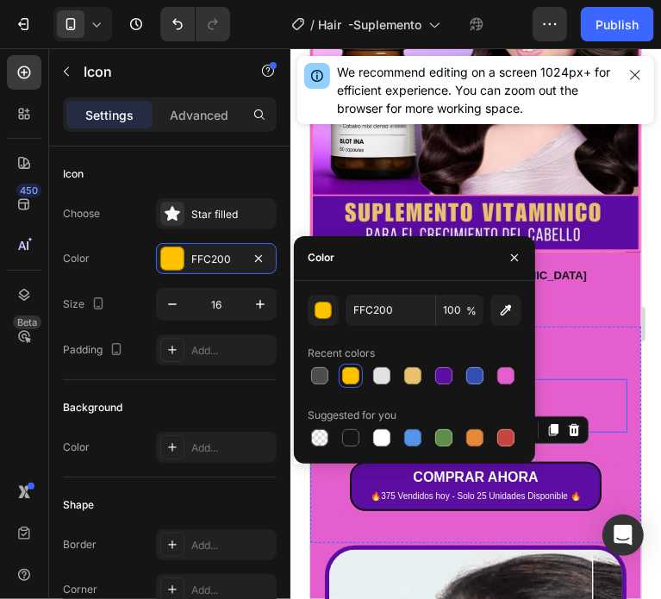
click at [569, 380] on p "29.99 $" at bounding box center [475, 405] width 300 height 50
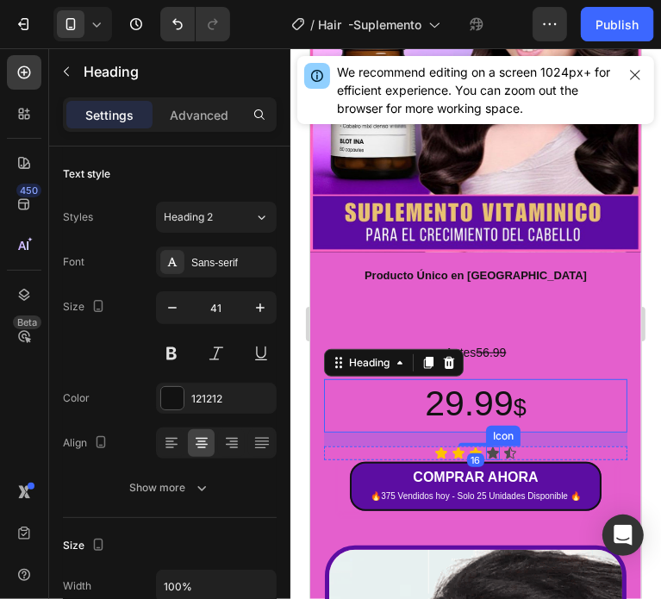
click at [485, 445] on div "Icon" at bounding box center [492, 452] width 14 height 14
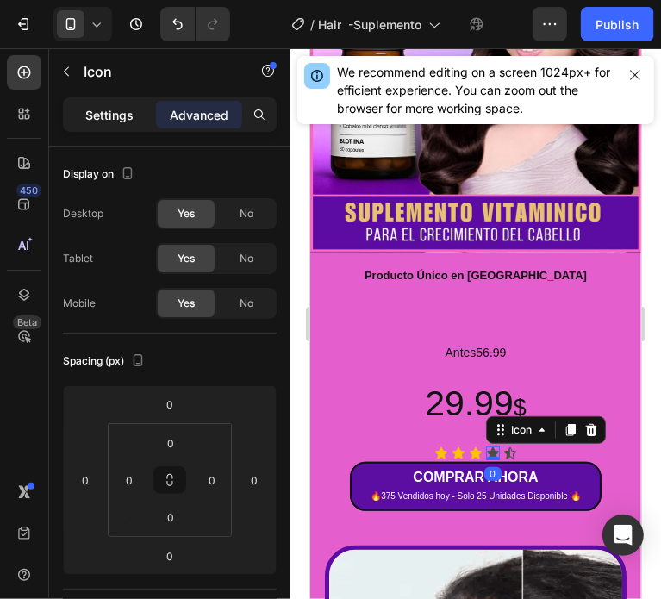
click at [100, 118] on p "Settings" at bounding box center [109, 115] width 48 height 18
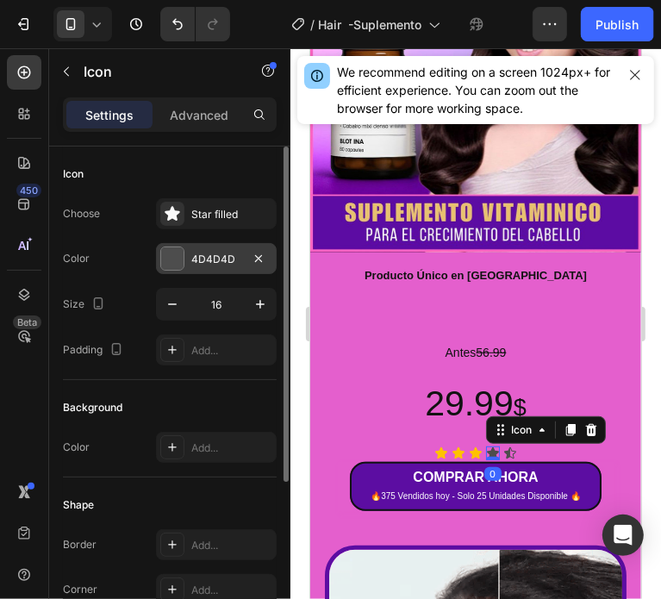
click at [173, 252] on div at bounding box center [172, 258] width 22 height 22
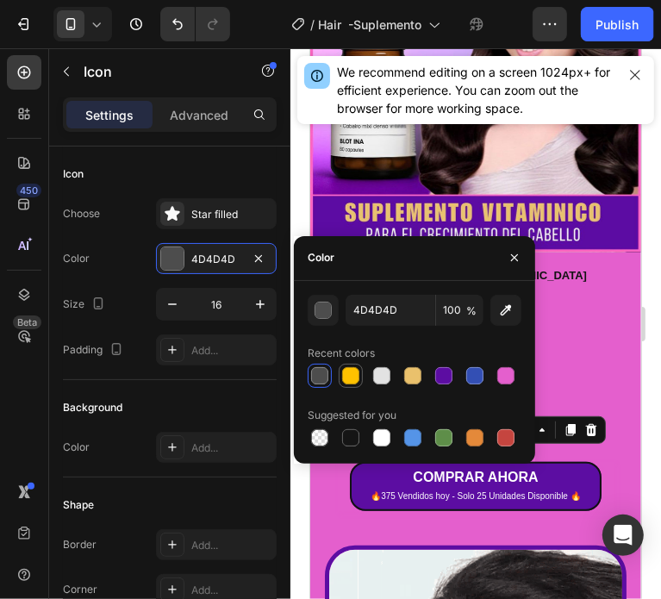
click at [351, 376] on div at bounding box center [350, 375] width 17 height 17
type input "FFC200"
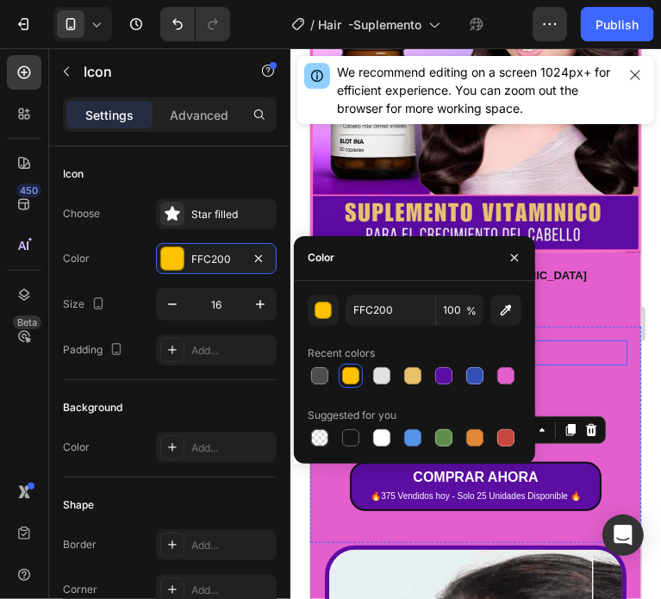
click at [587, 341] on p "Antes 56.99" at bounding box center [475, 352] width 300 height 22
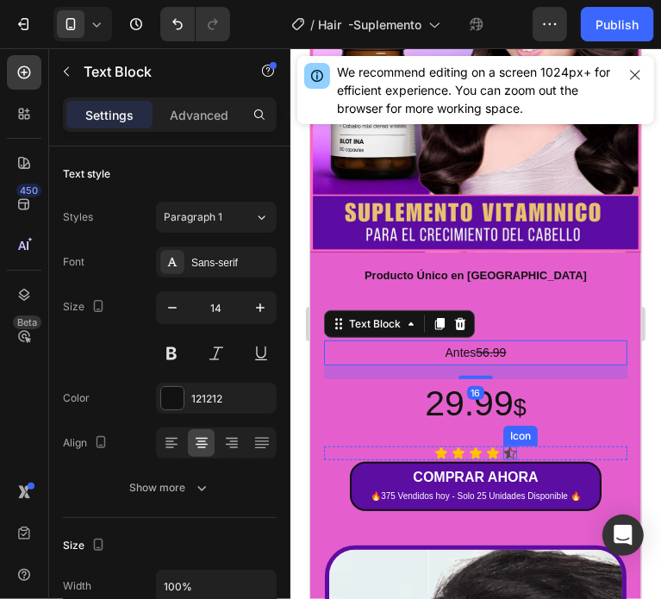
click at [502, 445] on div "Icon" at bounding box center [509, 452] width 14 height 14
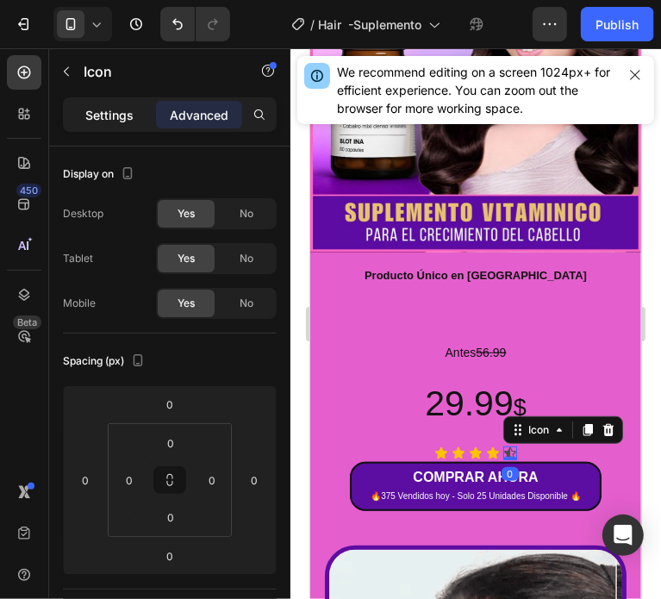
click at [110, 116] on p "Settings" at bounding box center [109, 115] width 48 height 18
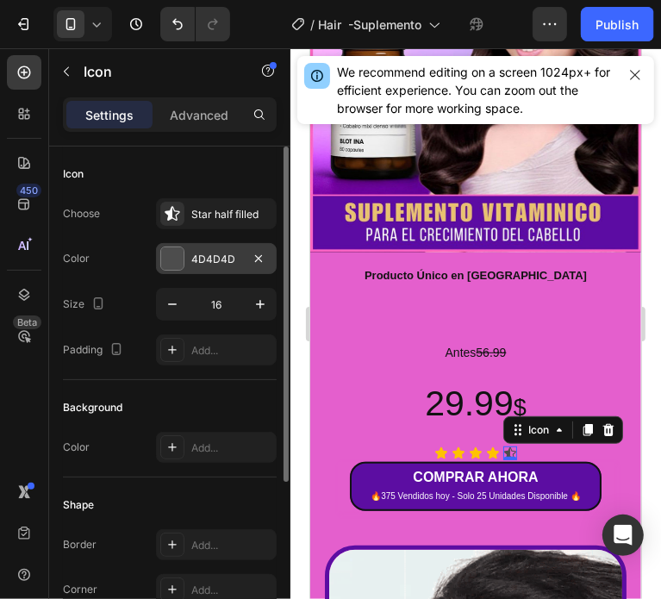
click at [174, 254] on div at bounding box center [172, 258] width 22 height 22
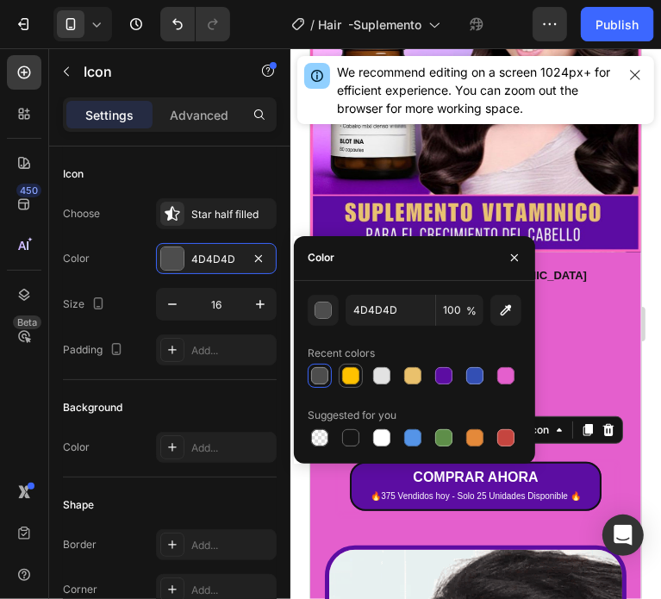
click at [359, 382] on div at bounding box center [350, 375] width 21 height 21
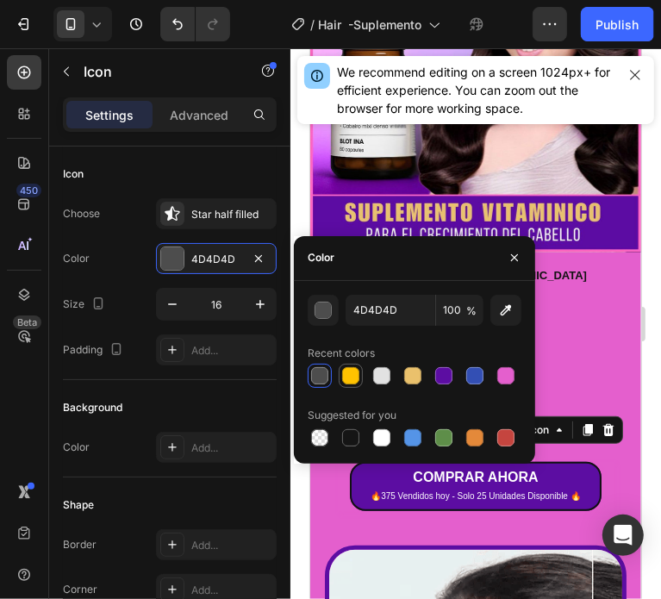
type input "FFC200"
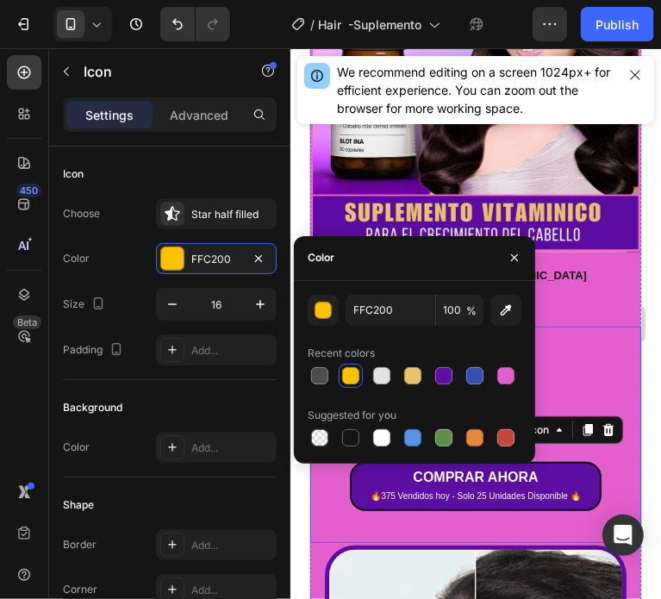
click at [580, 341] on p "Antes 56.99" at bounding box center [475, 352] width 300 height 22
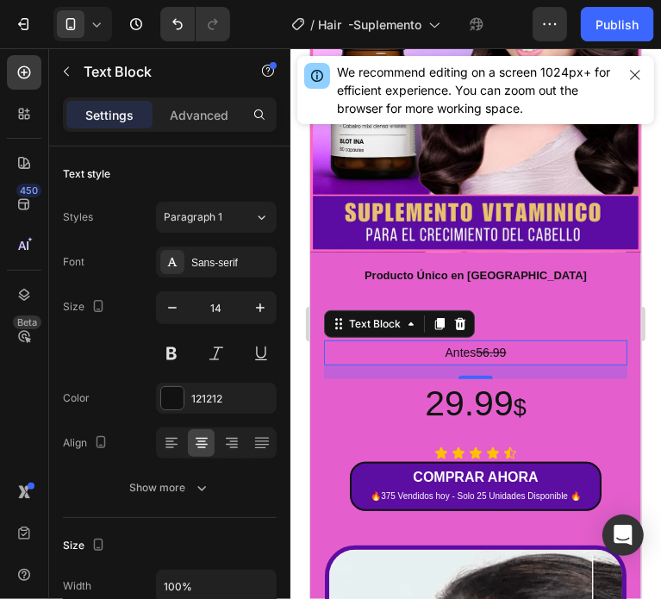
click at [497, 345] on s "56.99" at bounding box center [490, 352] width 30 height 14
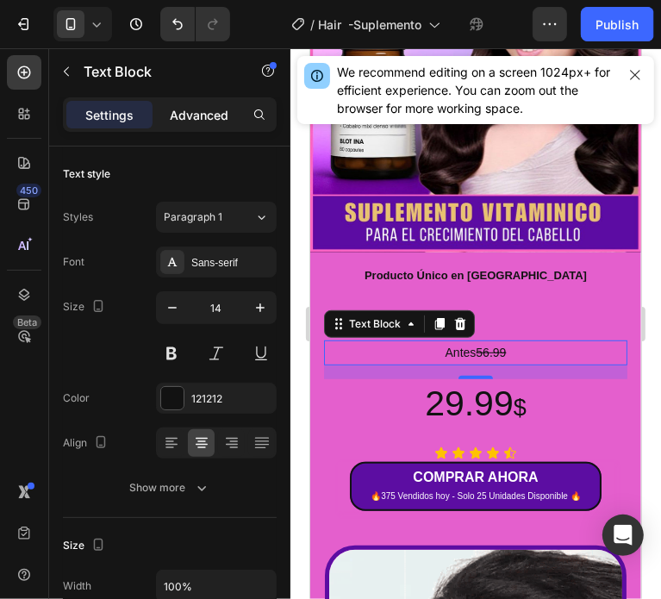
click at [224, 110] on p "Advanced" at bounding box center [199, 115] width 59 height 18
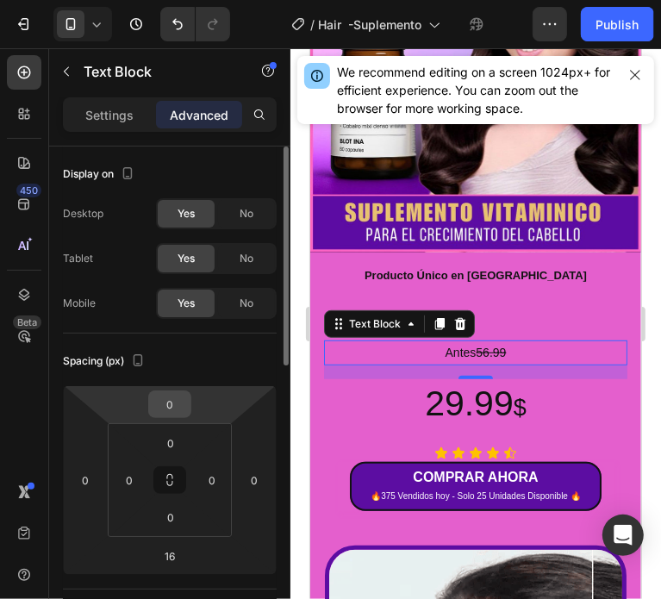
click at [183, 410] on input "0" at bounding box center [169, 404] width 34 height 26
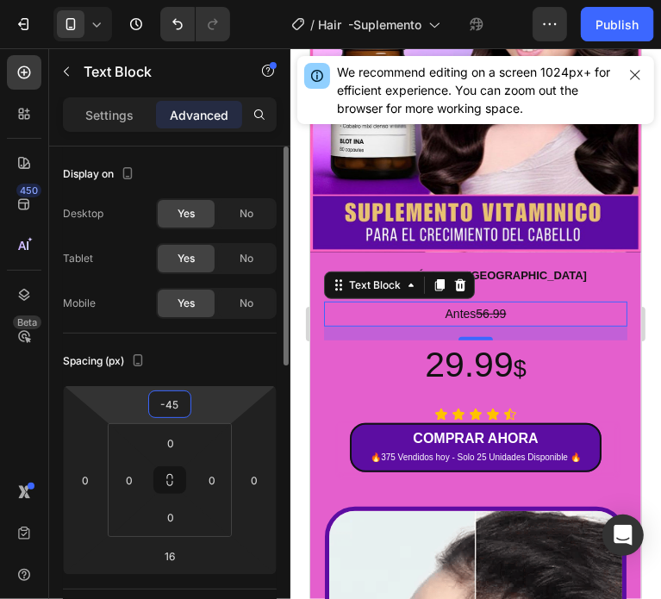
type input "-4"
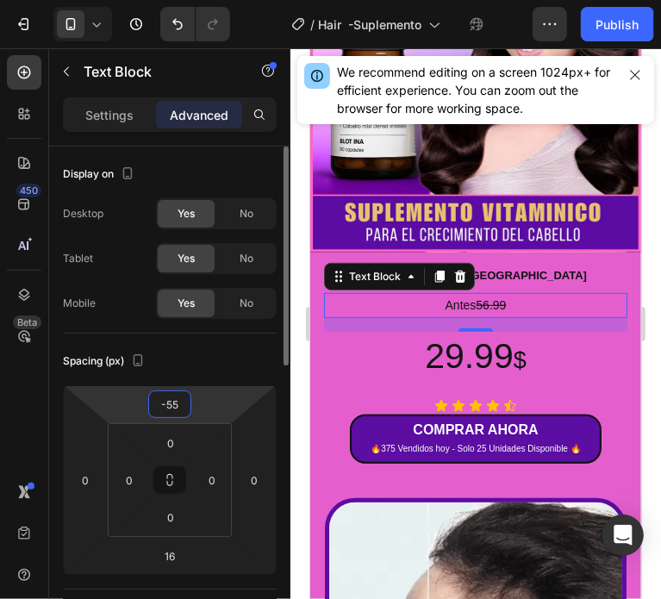
type input "-5"
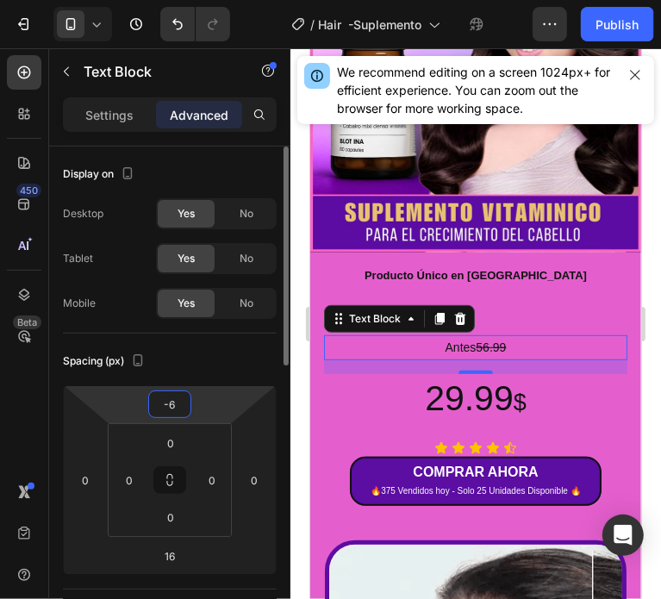
type input "-65"
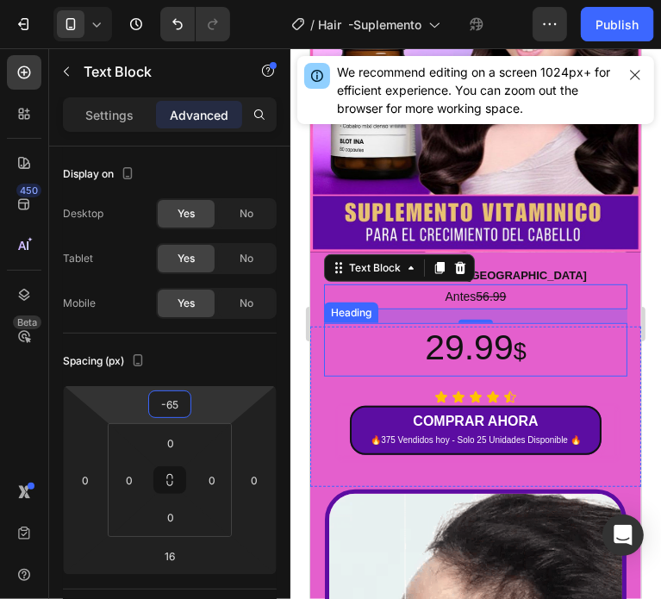
click at [480, 331] on p "29.99 $" at bounding box center [475, 349] width 300 height 50
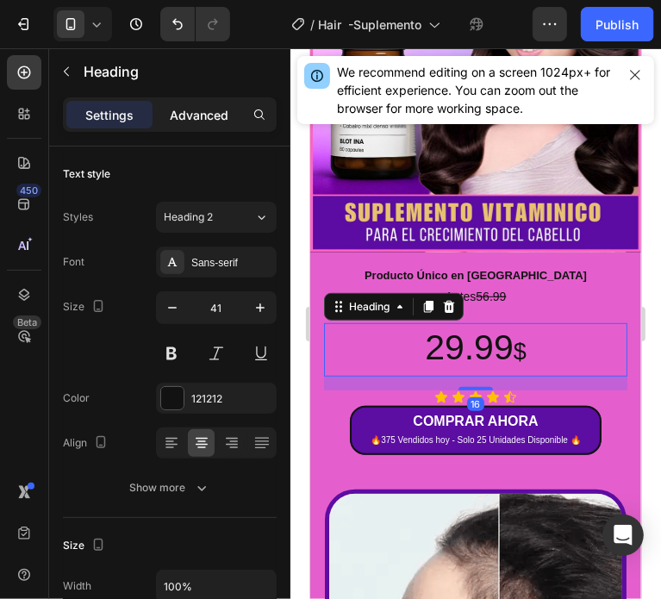
click at [193, 112] on p "Advanced" at bounding box center [199, 115] width 59 height 18
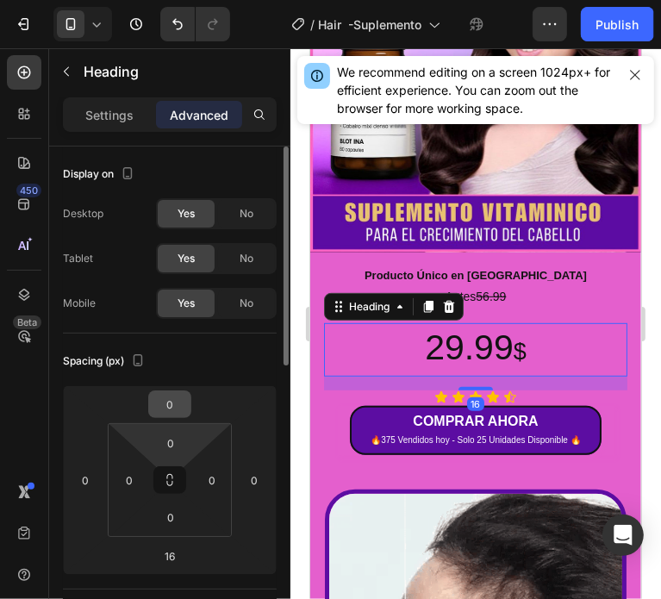
click at [175, 405] on input "0" at bounding box center [169, 404] width 34 height 26
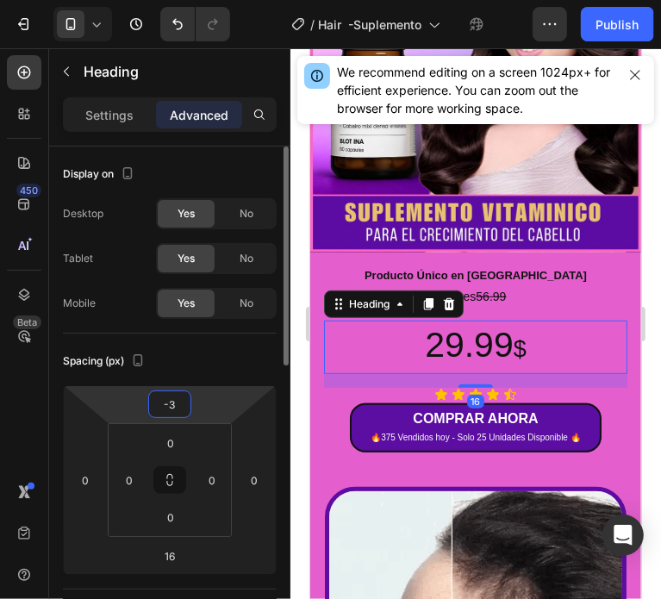
type input "-35"
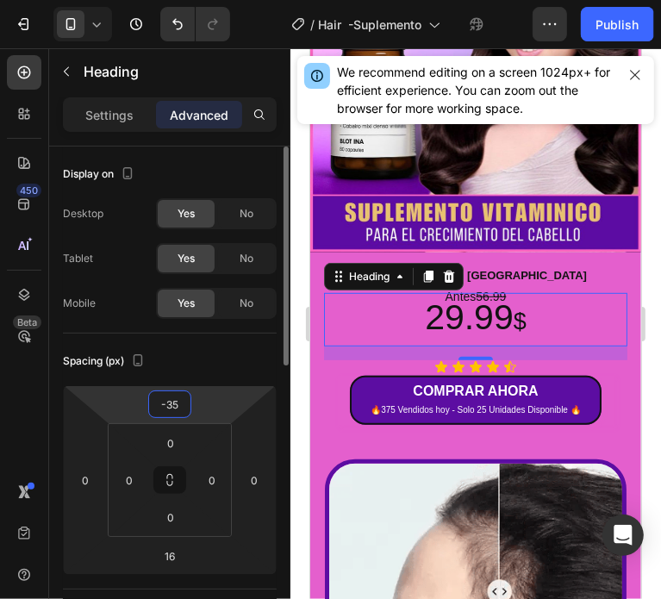
type input "-3"
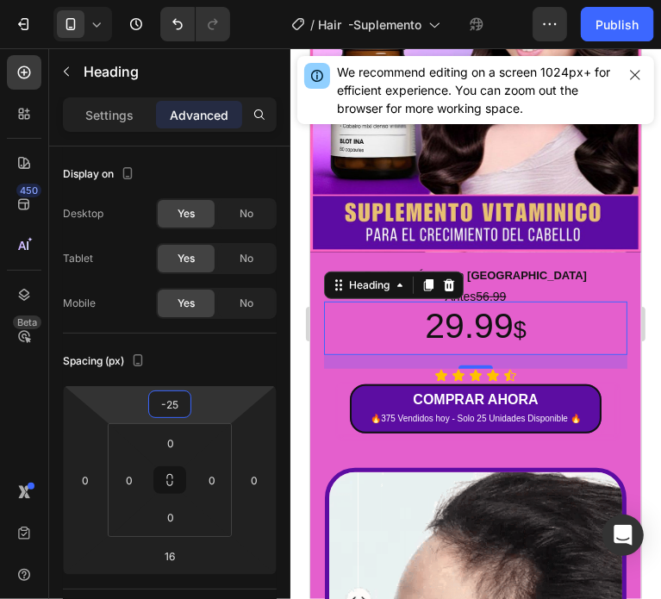
type input "-25"
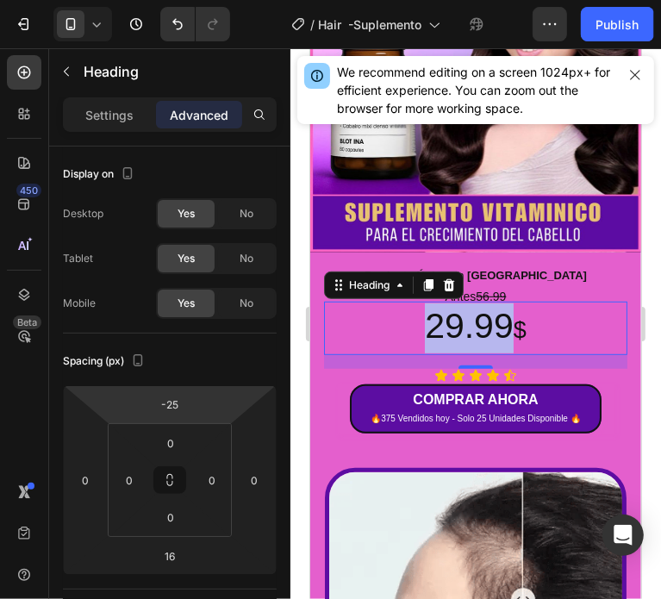
click at [481, 304] on p "29.99 $" at bounding box center [475, 327] width 300 height 50
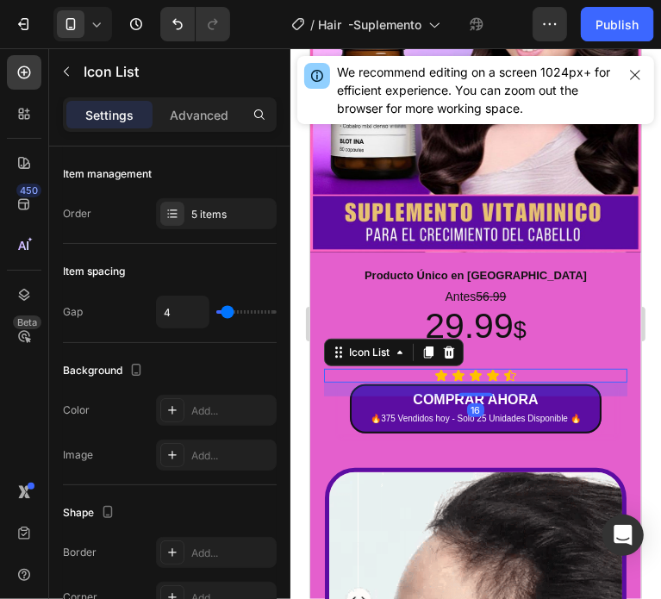
click at [543, 368] on div "Icon Icon Icon Icon Icon" at bounding box center [474, 375] width 303 height 14
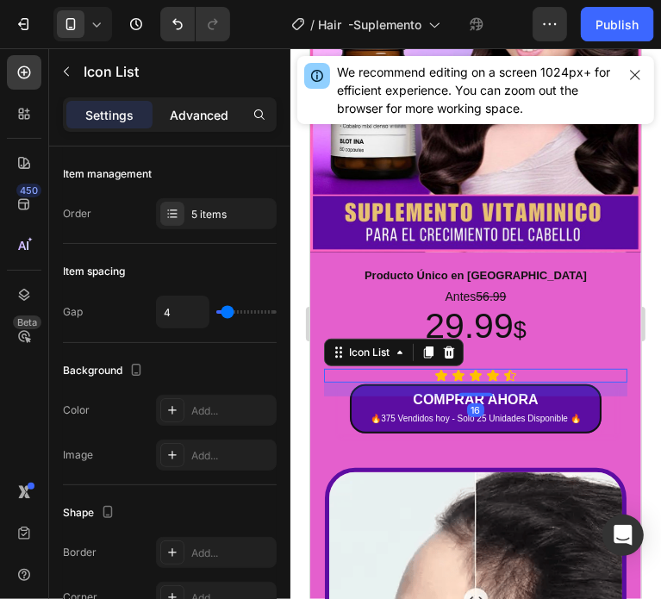
click at [177, 106] on p "Advanced" at bounding box center [199, 115] width 59 height 18
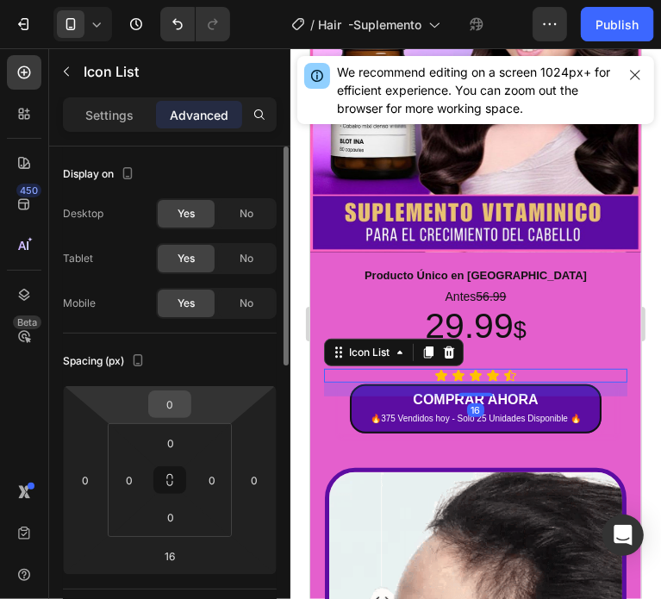
click at [177, 407] on input "0" at bounding box center [169, 404] width 34 height 26
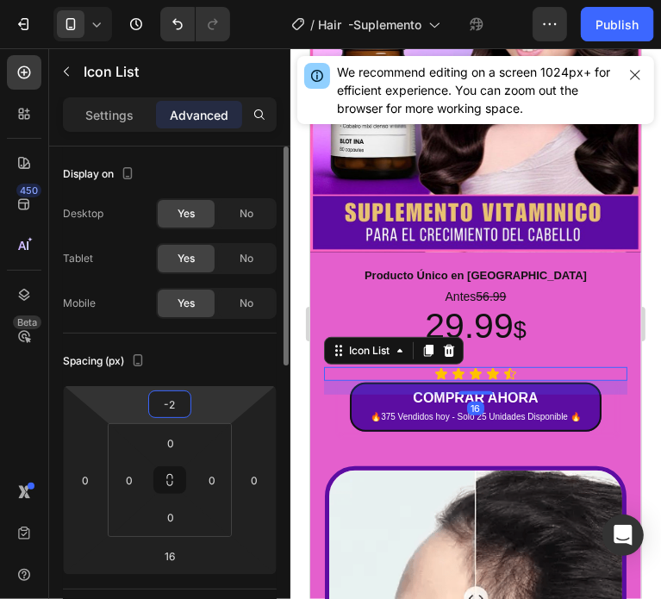
type input "-25"
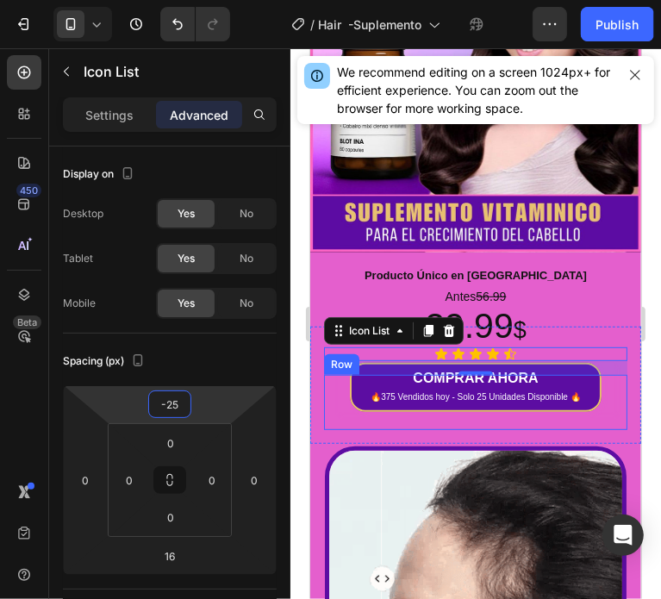
click at [564, 390] on button "COMPRAR AHORA 🔥375 Vendidos hoy - Solo 25 Unidades Disponible 🔥" at bounding box center [475, 386] width 252 height 48
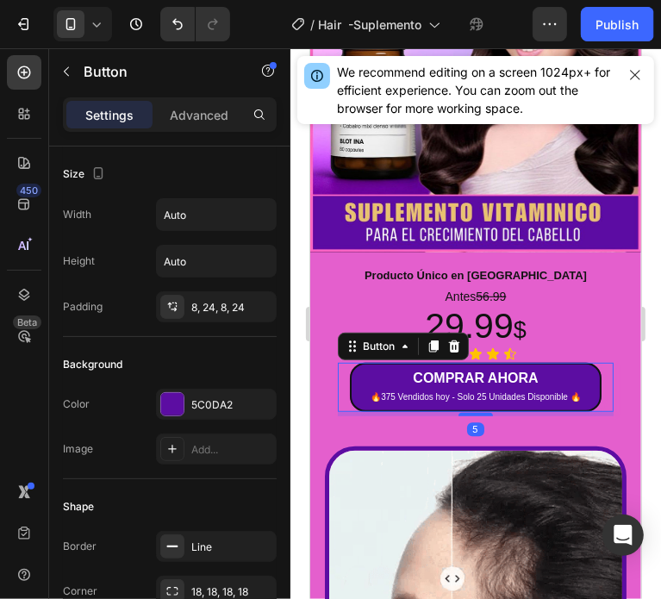
click at [615, 371] on div "Antes 56.99 Text Block 29.99 $ Heading Icon Icon Icon Icon Icon Icon List COMPR…" at bounding box center [474, 384] width 331 height 117
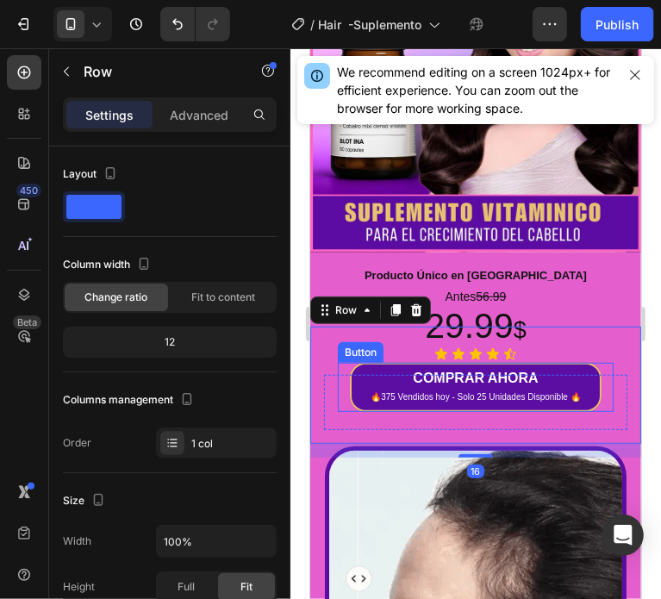
click at [578, 374] on button "COMPRAR AHORA 🔥375 Vendidos hoy - Solo 25 Unidades Disponible 🔥" at bounding box center [475, 386] width 252 height 48
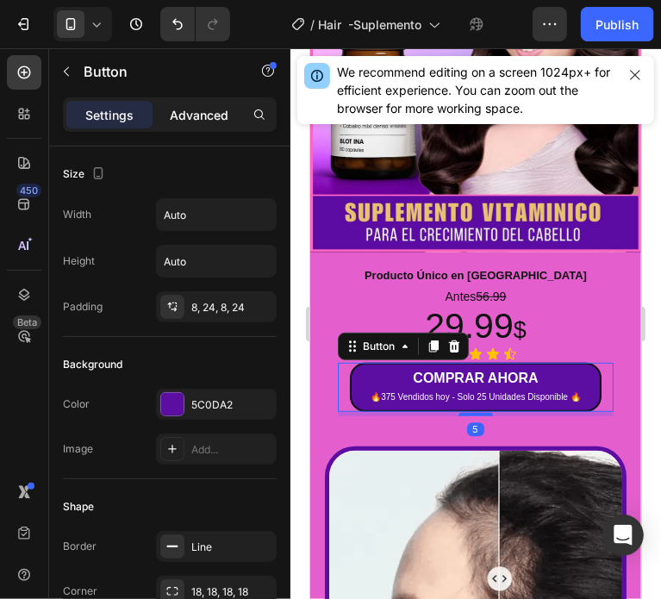
click at [205, 114] on p "Advanced" at bounding box center [199, 115] width 59 height 18
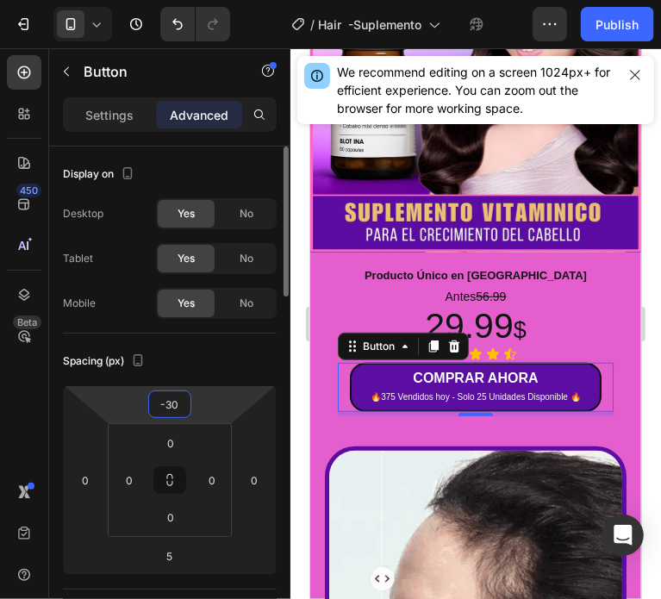
click at [176, 404] on input "-30" at bounding box center [169, 404] width 34 height 26
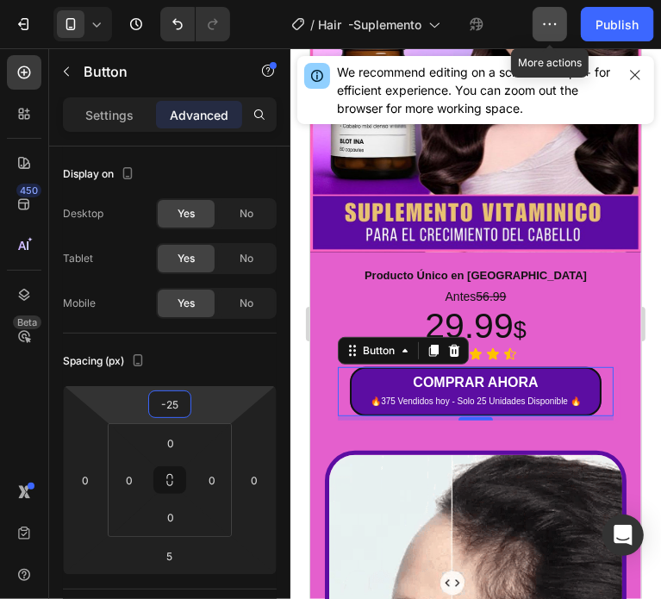
type input "-25"
click at [543, 24] on icon "button" at bounding box center [549, 24] width 17 height 17
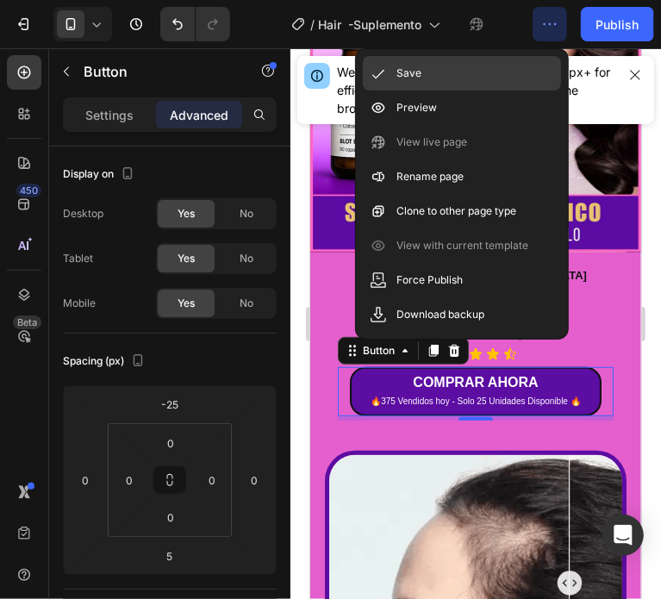
click at [417, 69] on p "Save" at bounding box center [409, 73] width 25 height 17
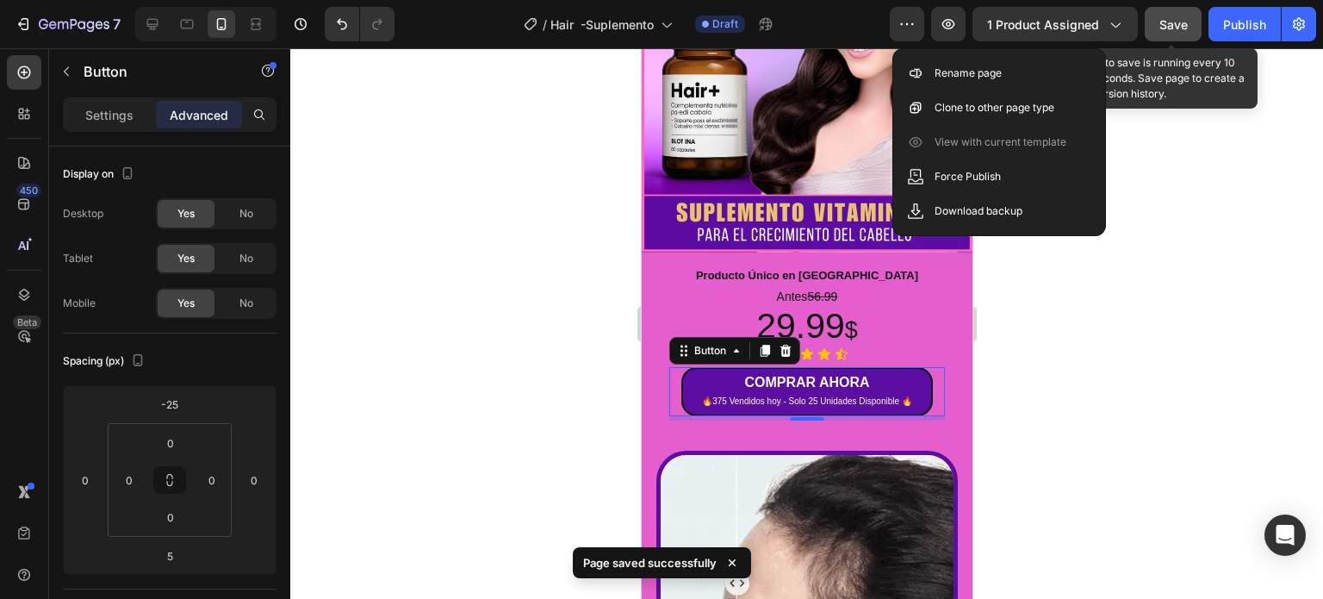
click at [1161, 27] on span "Save" at bounding box center [1173, 24] width 28 height 15
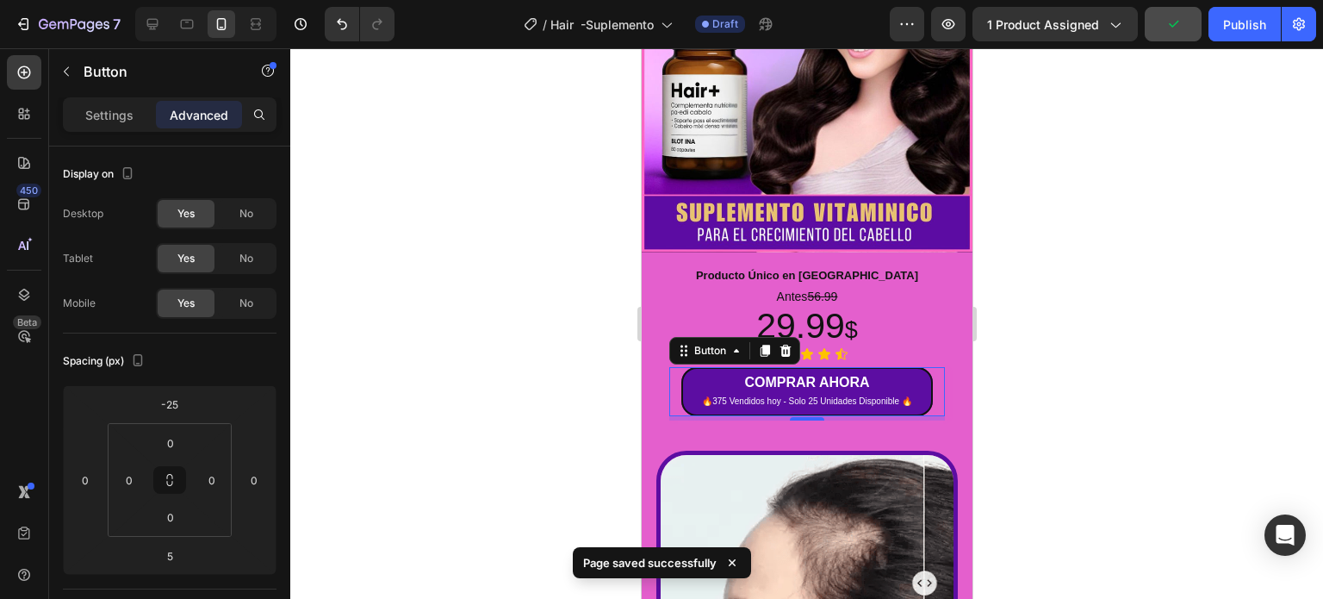
click at [1132, 300] on div at bounding box center [806, 323] width 1033 height 550
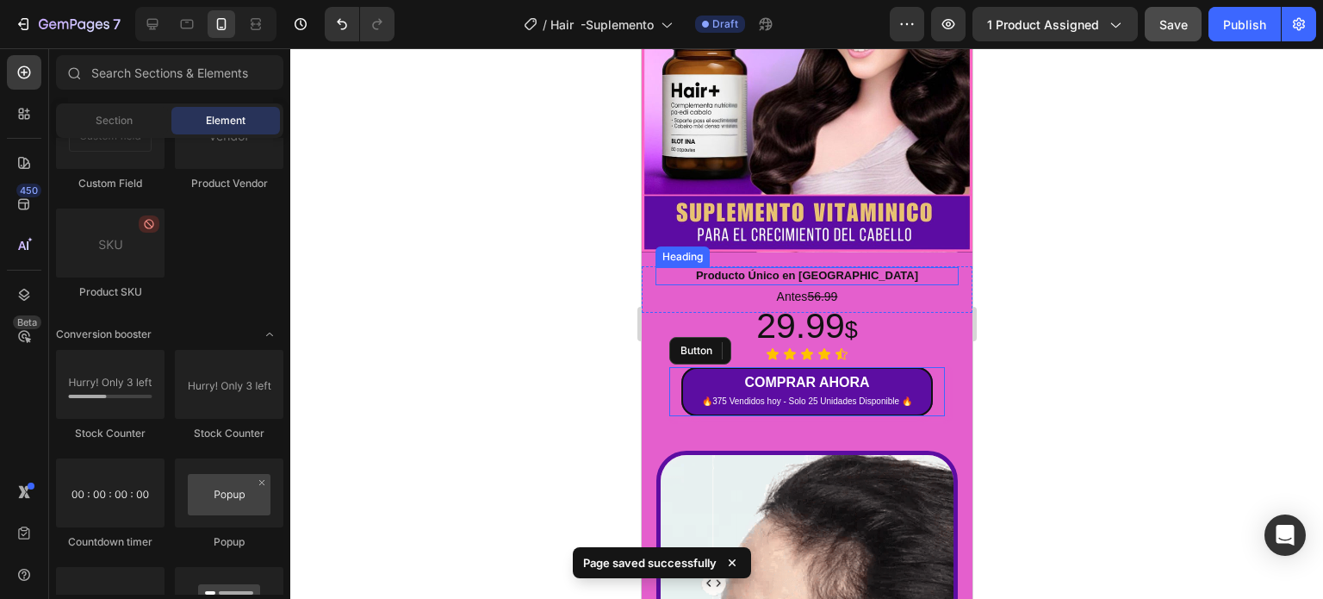
click at [807, 267] on h2 "Producto Único en Caracas" at bounding box center [806, 276] width 303 height 18
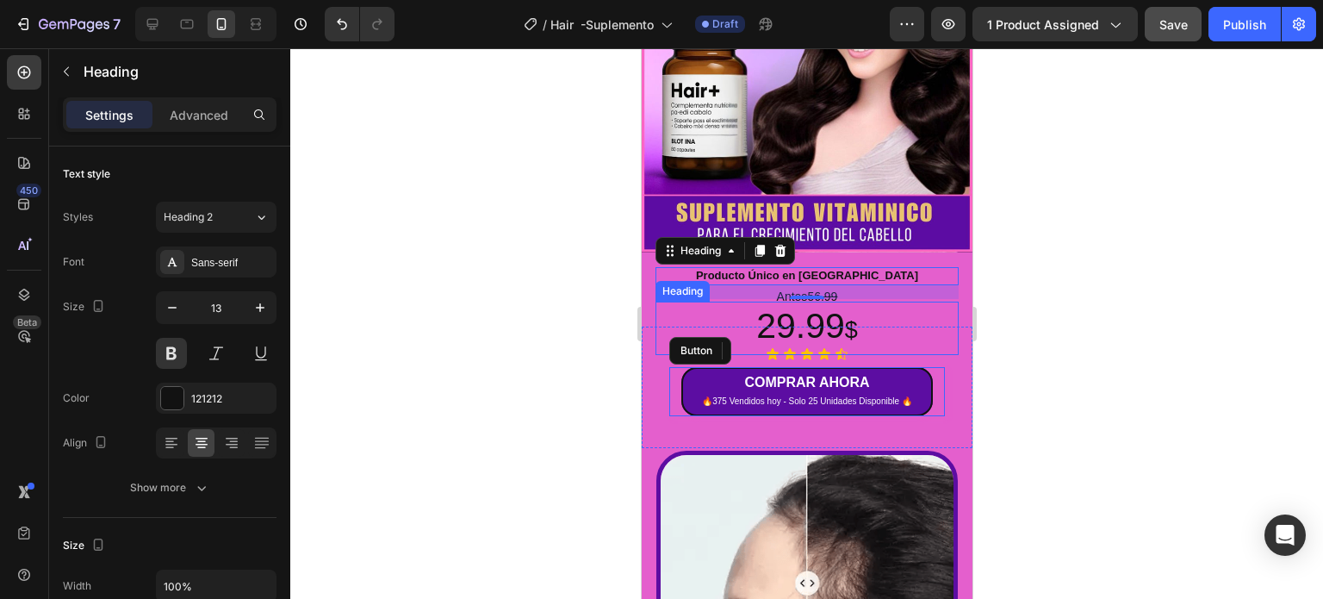
click at [825, 308] on p "29.99 $" at bounding box center [806, 328] width 300 height 50
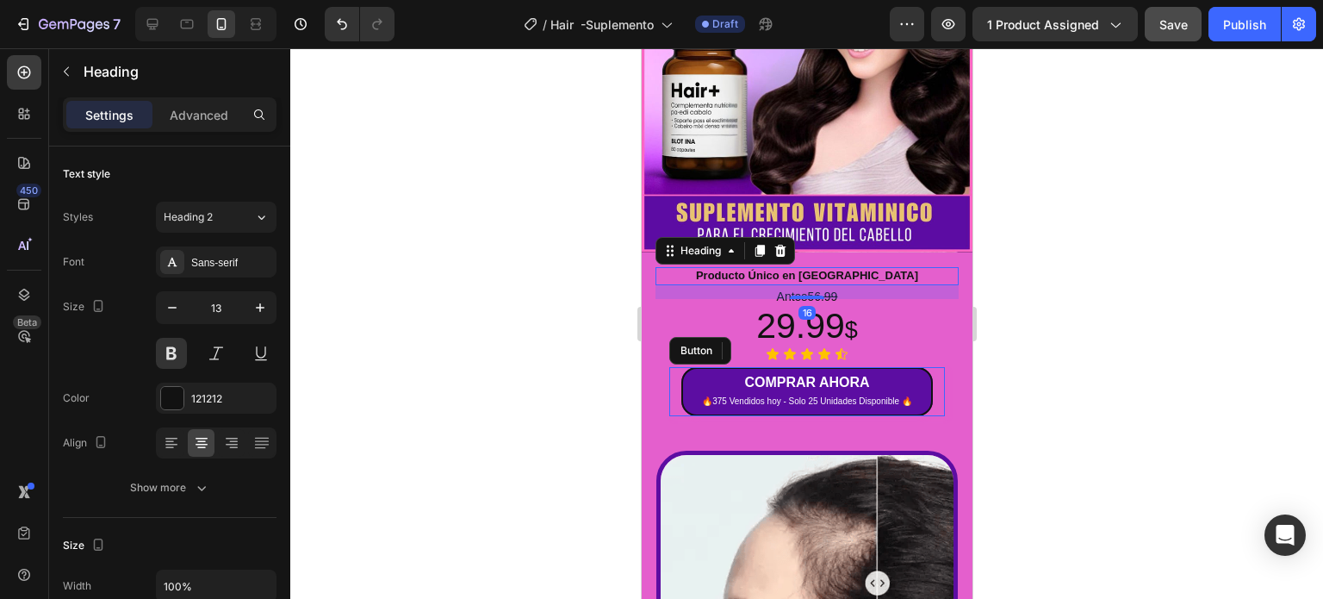
click at [842, 267] on h2 "Producto Único en Caracas" at bounding box center [806, 276] width 303 height 18
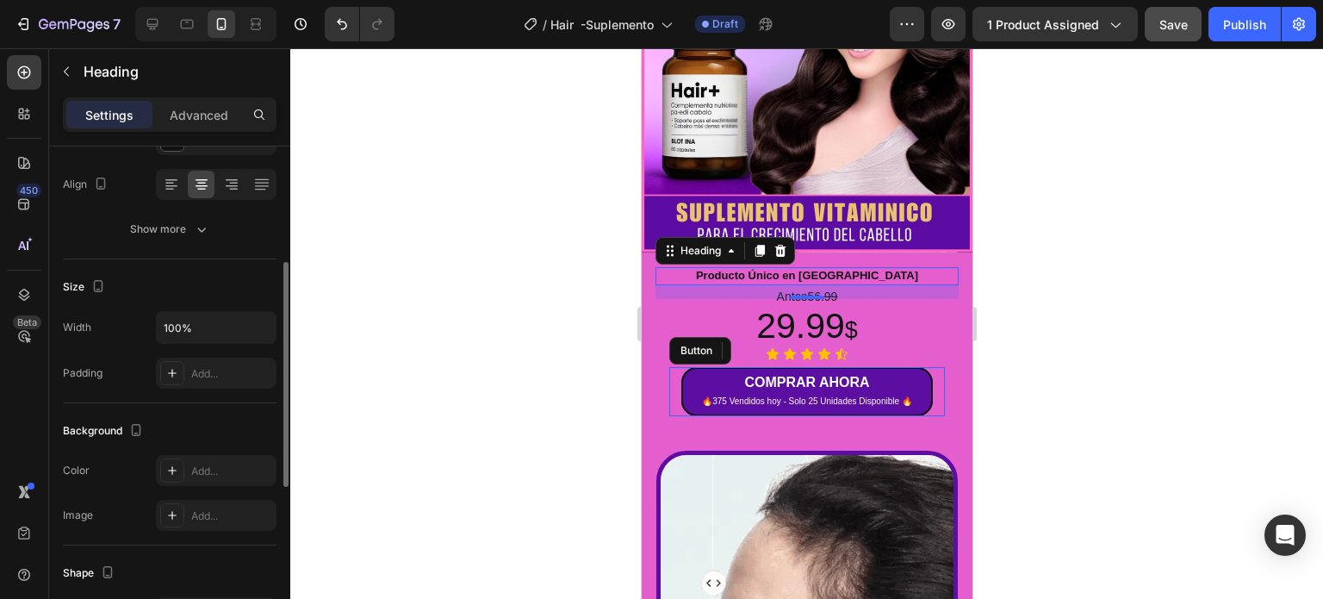
scroll to position [86, 0]
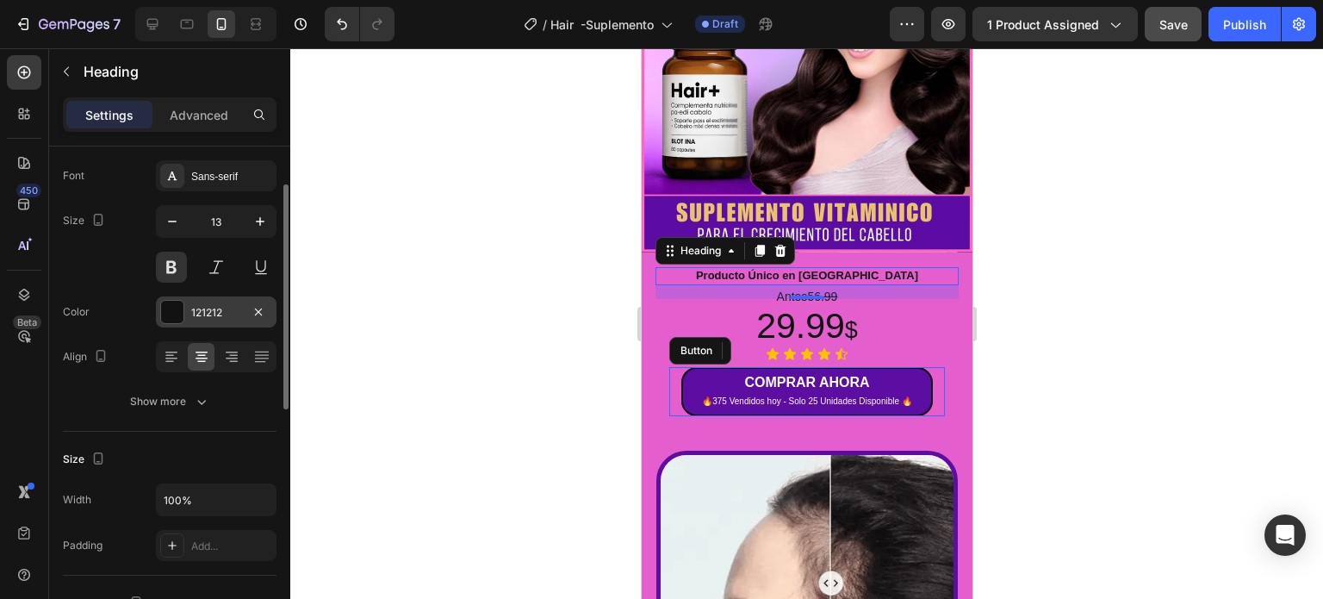
click at [171, 309] on div at bounding box center [172, 312] width 22 height 22
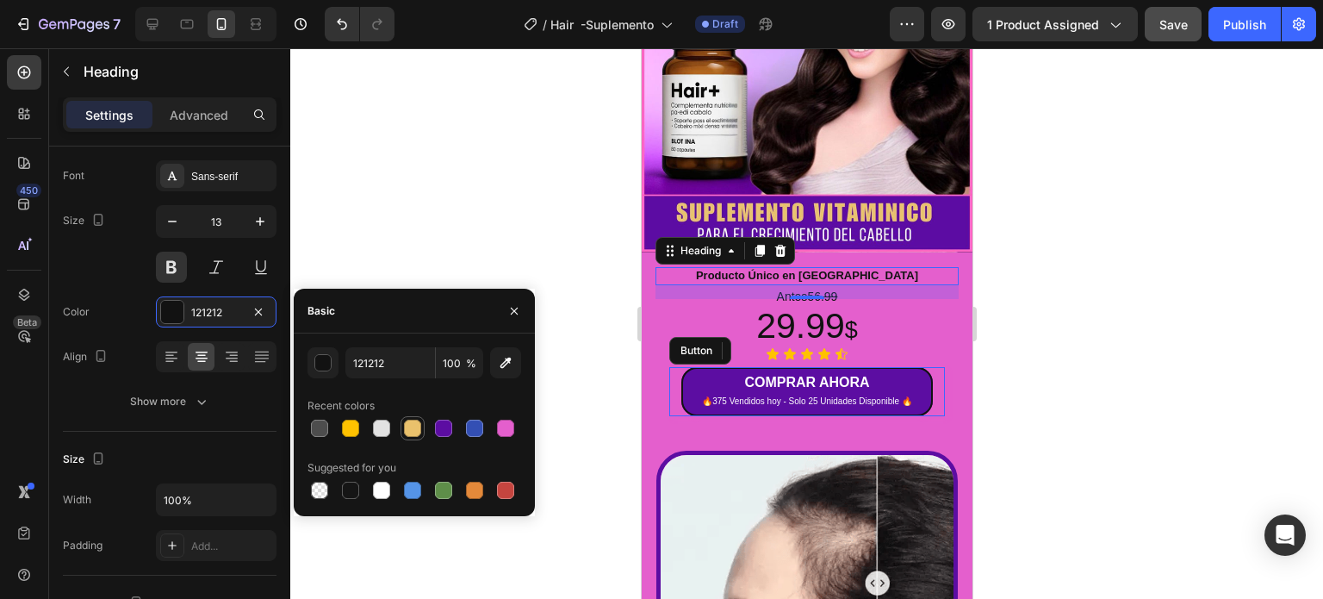
click at [404, 424] on div at bounding box center [412, 428] width 17 height 17
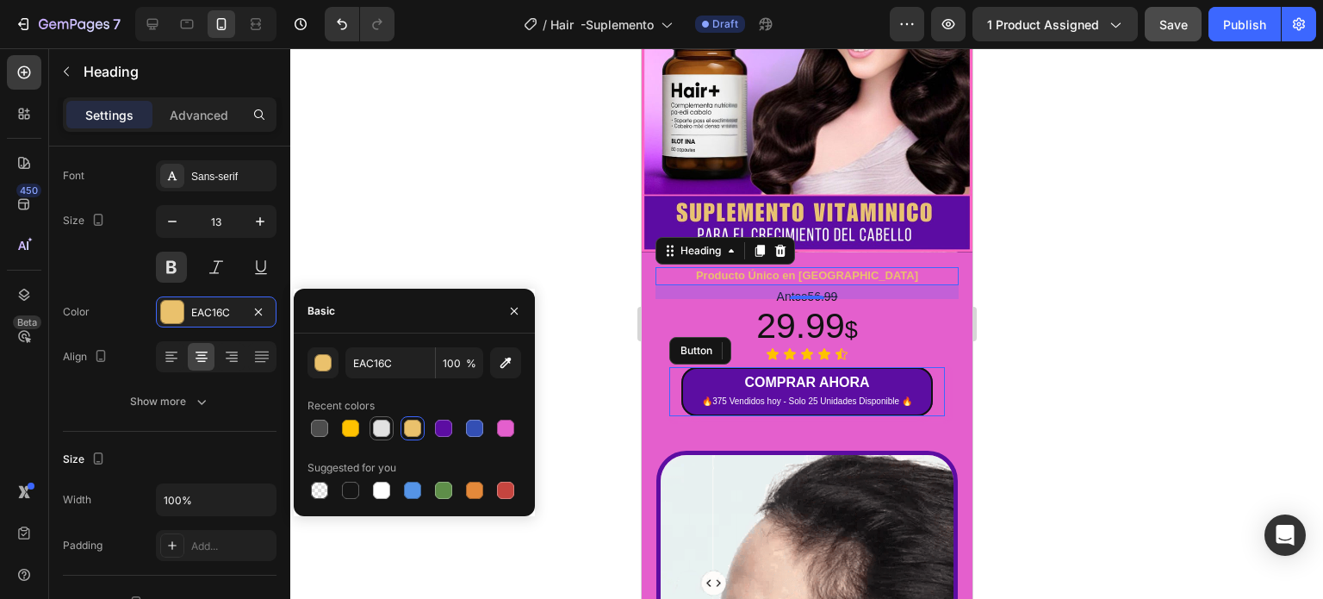
click at [376, 425] on div at bounding box center [381, 428] width 17 height 17
click at [500, 364] on icon "button" at bounding box center [505, 362] width 17 height 17
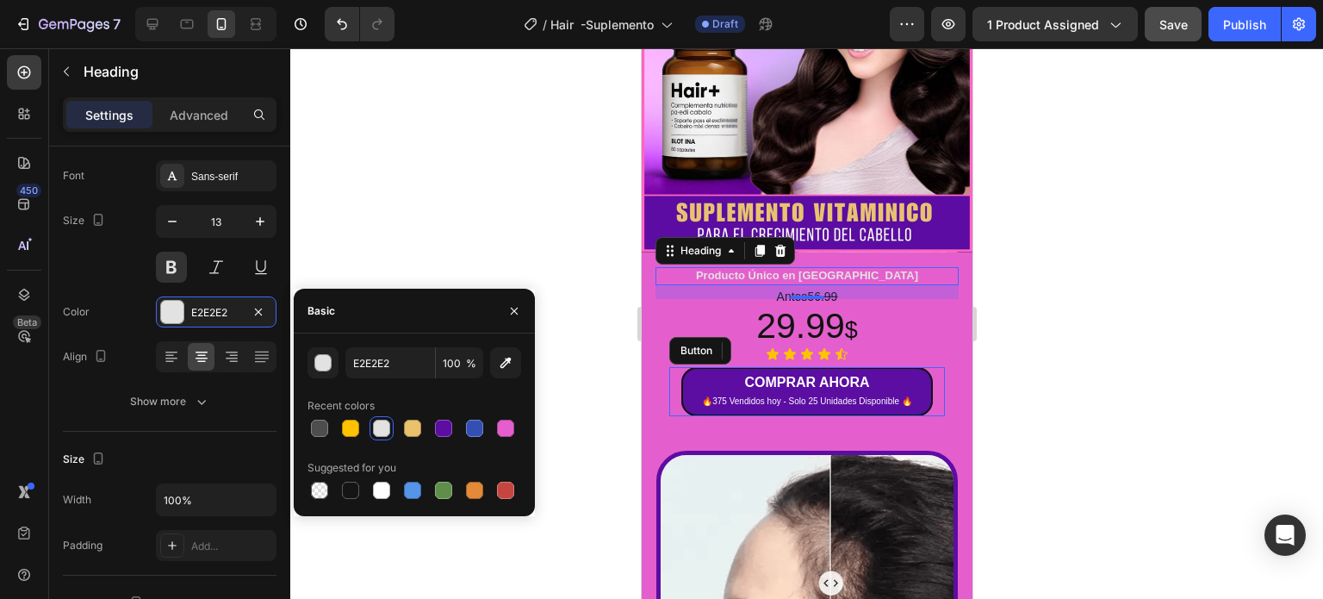
type input "FFFFFF"
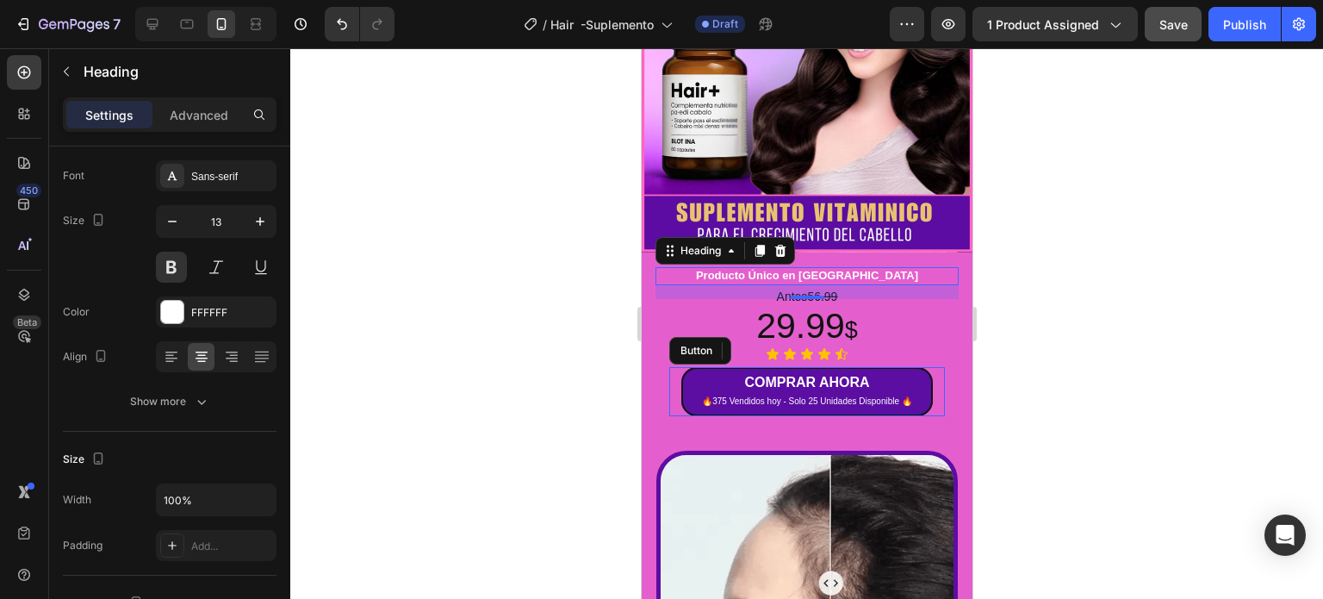
click at [1038, 264] on div at bounding box center [806, 323] width 1033 height 550
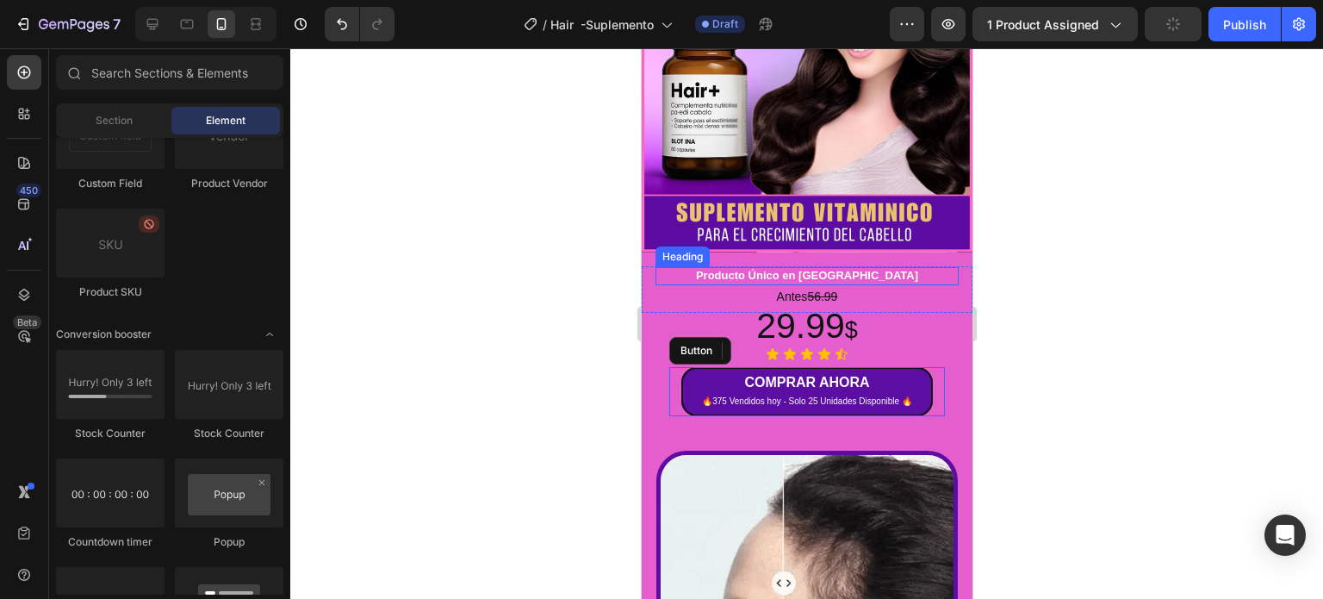
click at [828, 267] on h2 "Producto Único en Caracas" at bounding box center [806, 276] width 303 height 18
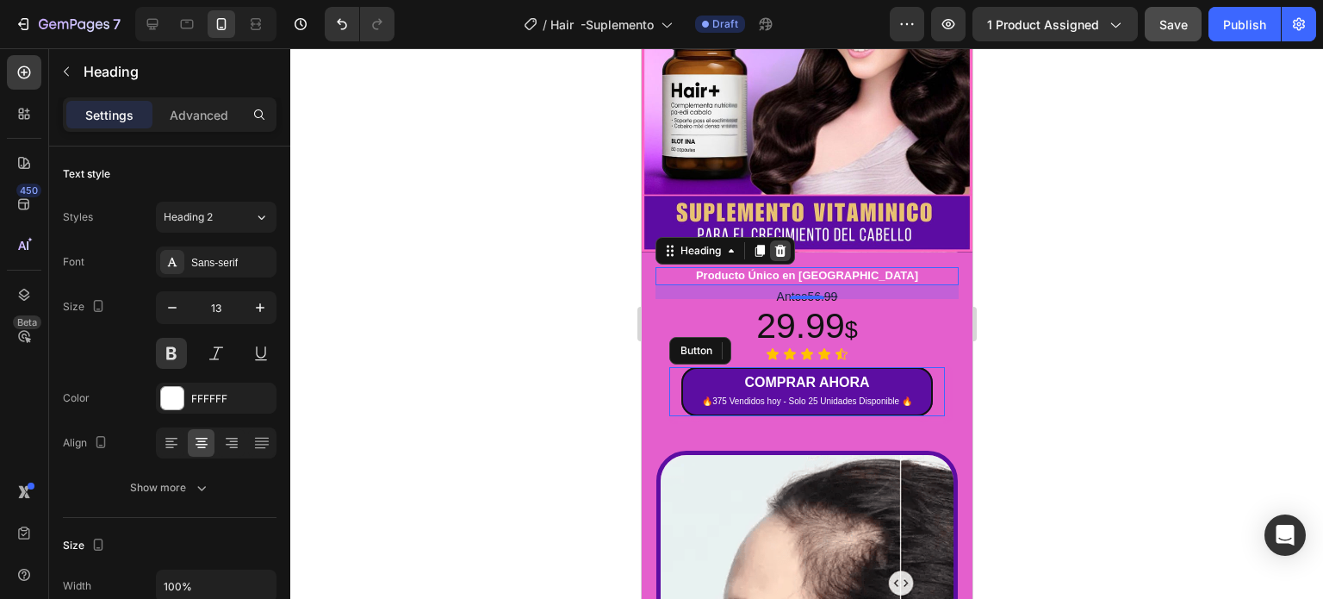
click at [779, 245] on icon at bounding box center [779, 251] width 11 height 12
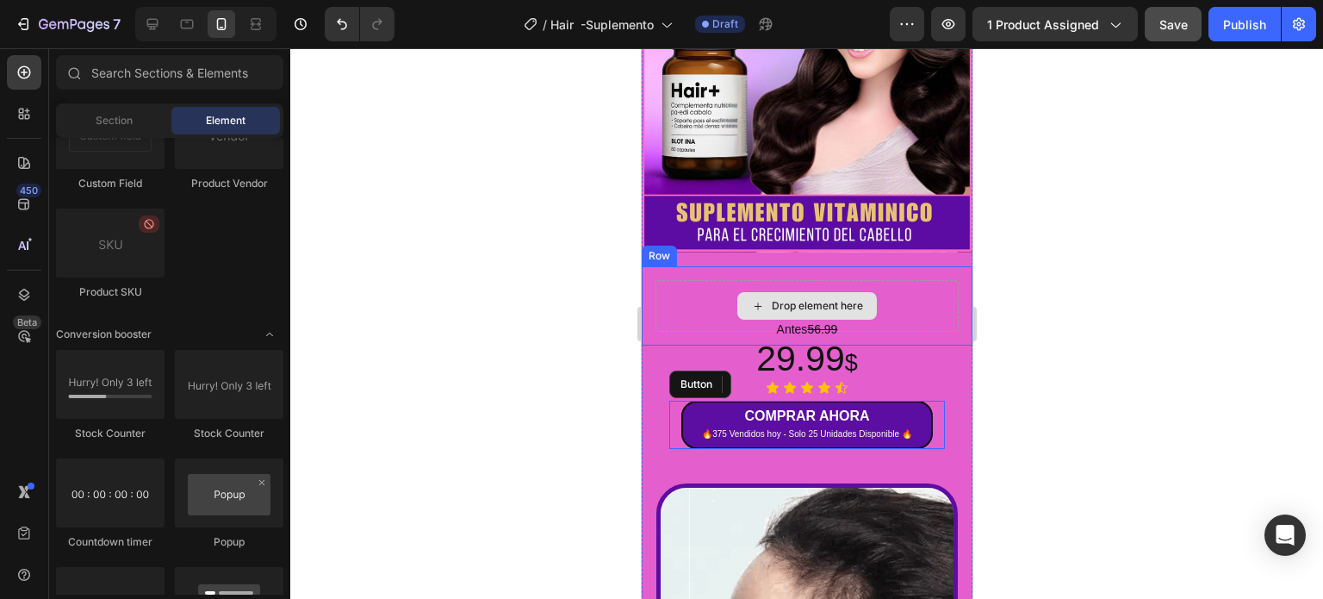
click at [900, 280] on div "Drop element here" at bounding box center [806, 306] width 303 height 52
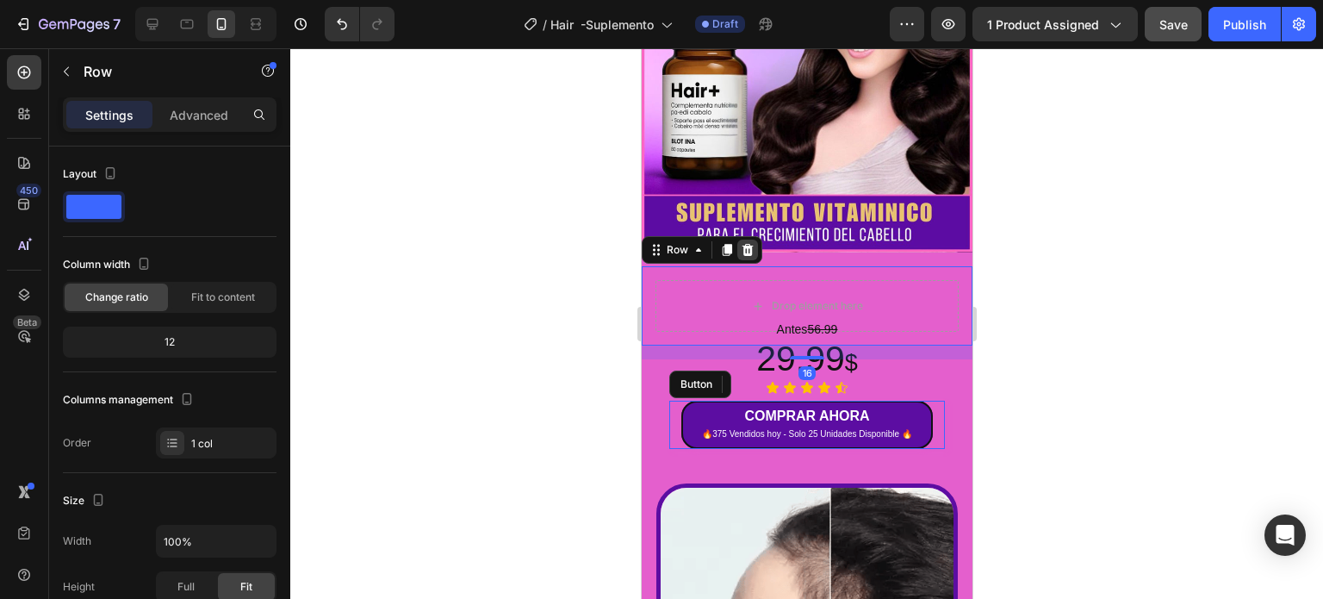
click at [747, 243] on icon at bounding box center [747, 250] width 14 height 14
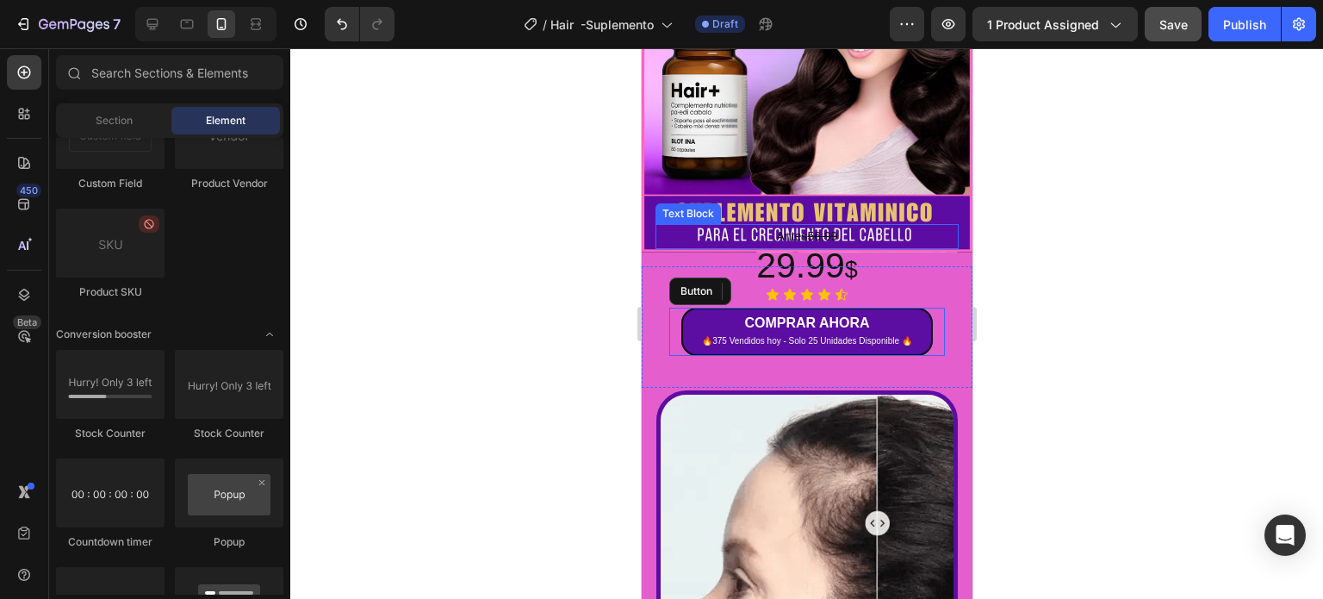
click at [806, 229] on s "56.99" at bounding box center [821, 236] width 30 height 14
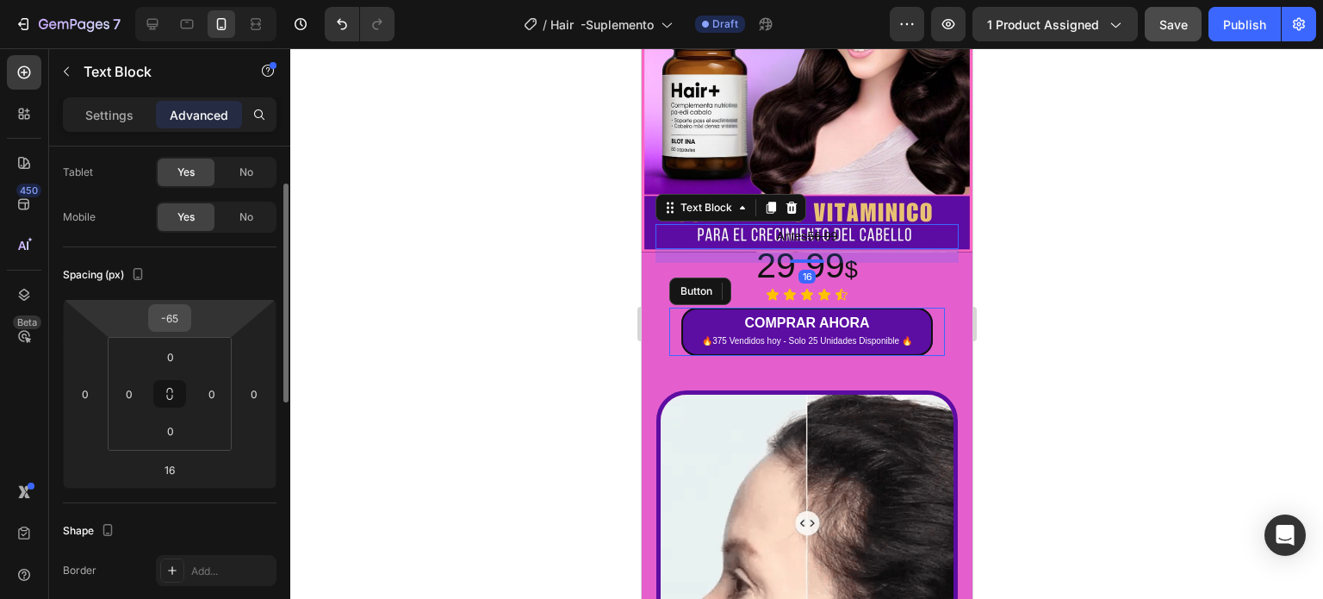
click at [184, 310] on input "-65" at bounding box center [169, 318] width 34 height 26
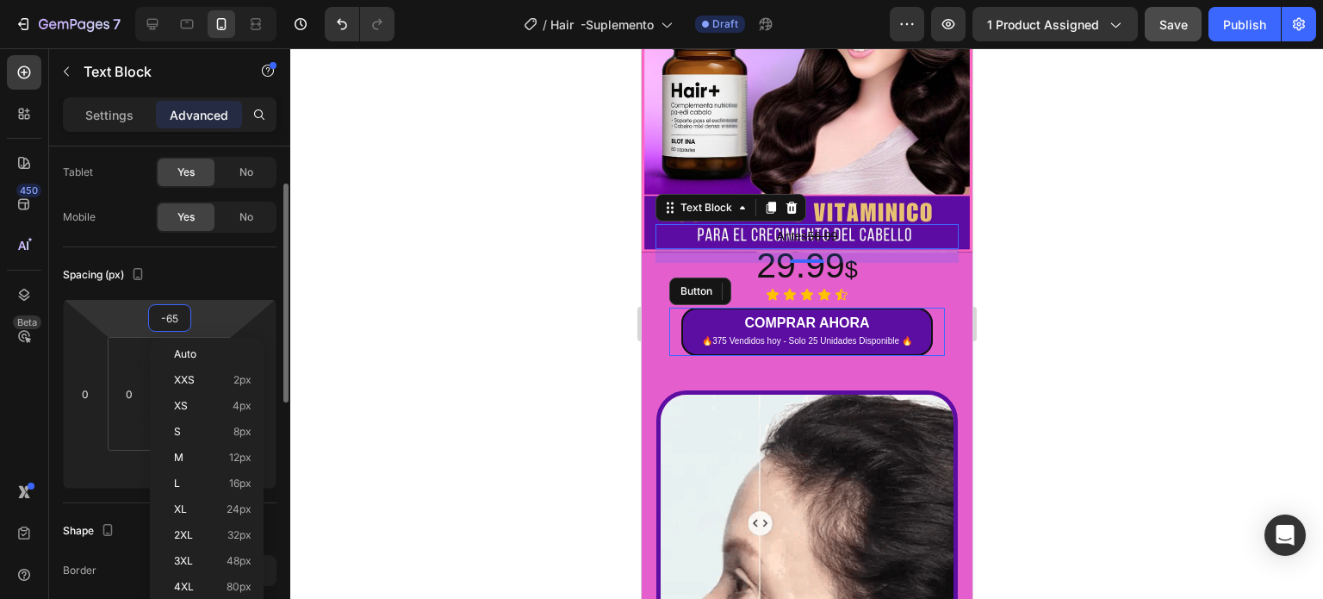
type input "0"
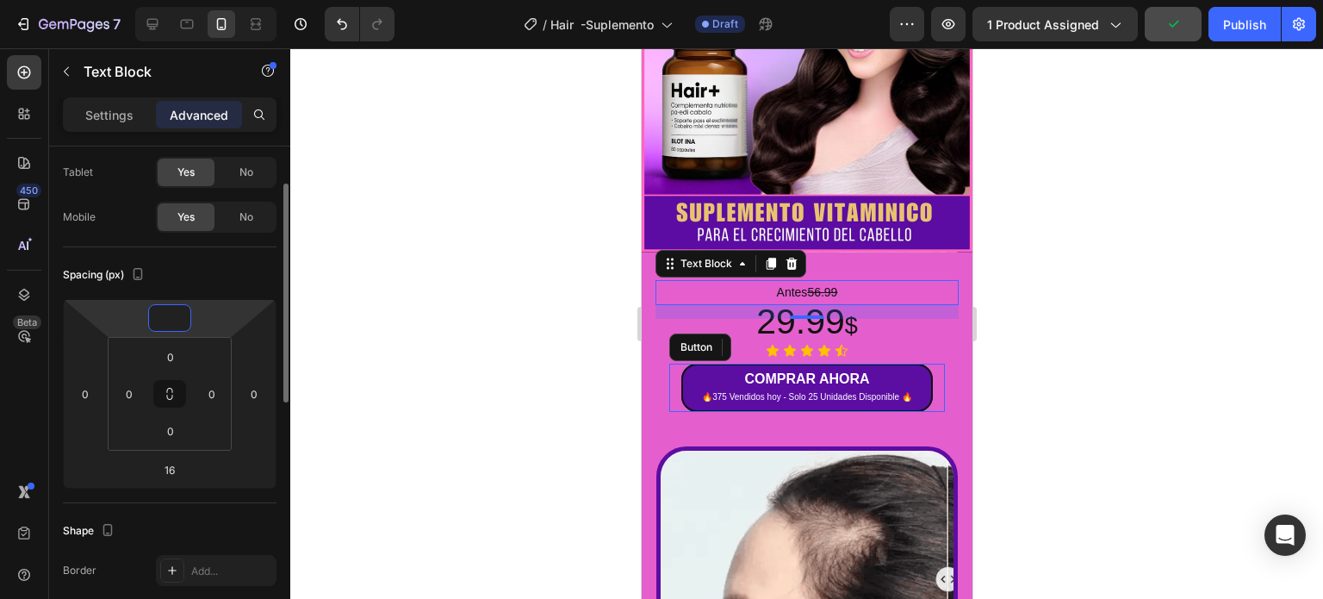
type input "0"
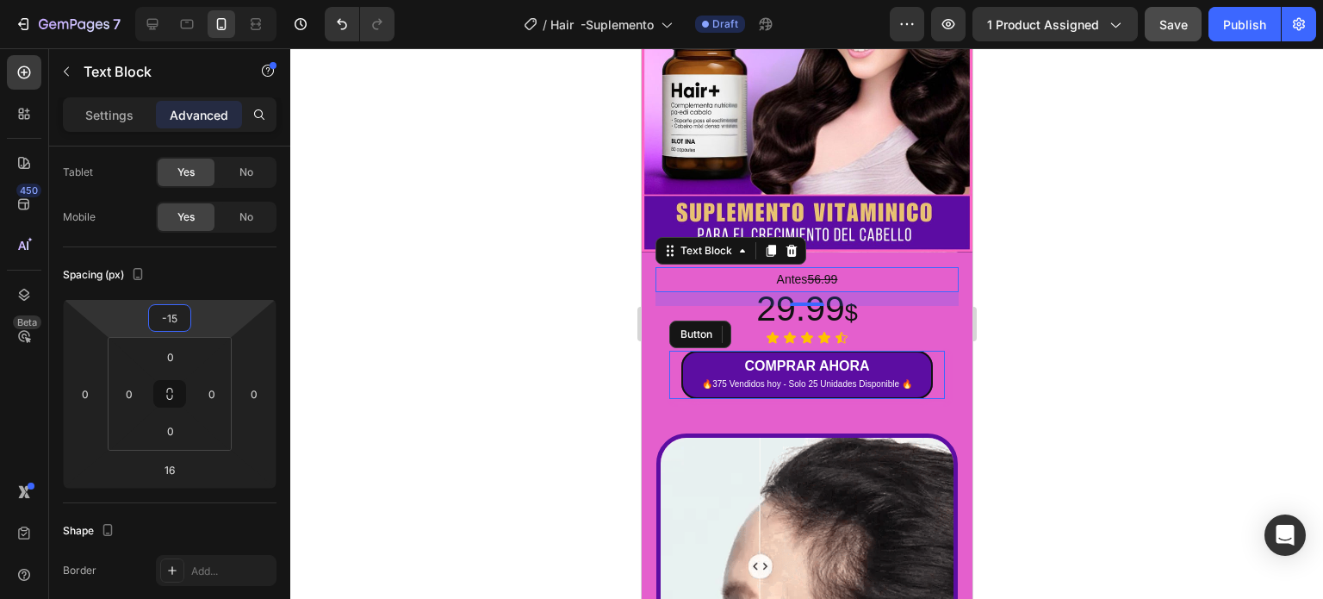
type input "-15"
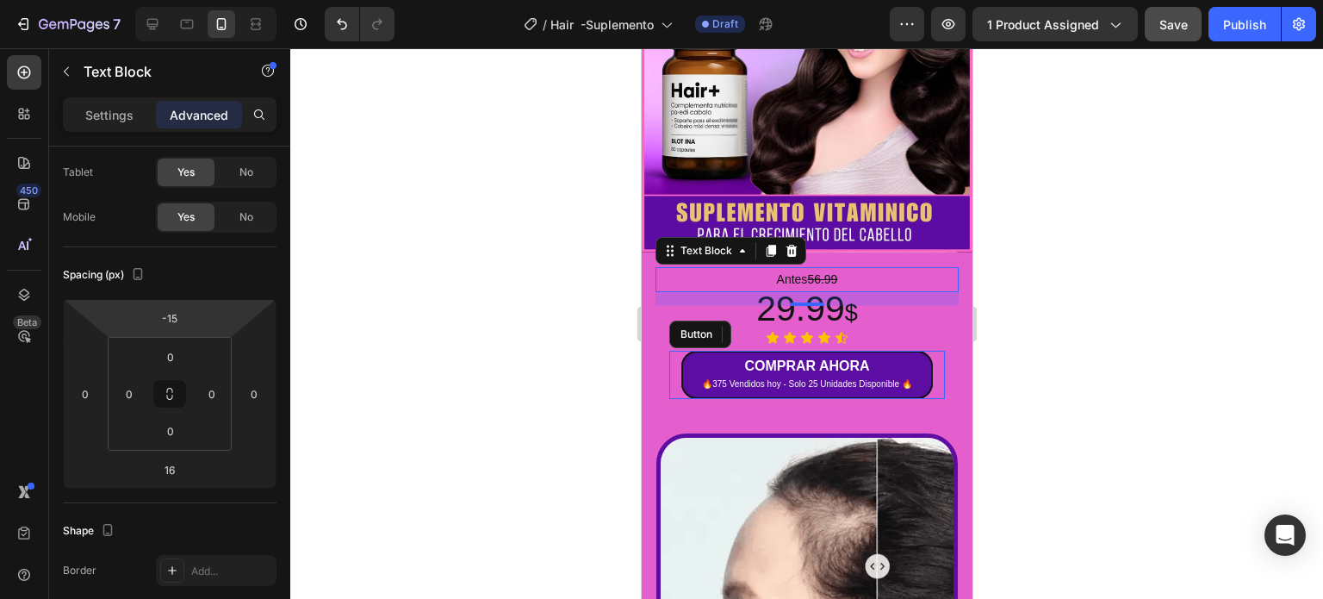
click at [1181, 319] on div at bounding box center [806, 323] width 1033 height 550
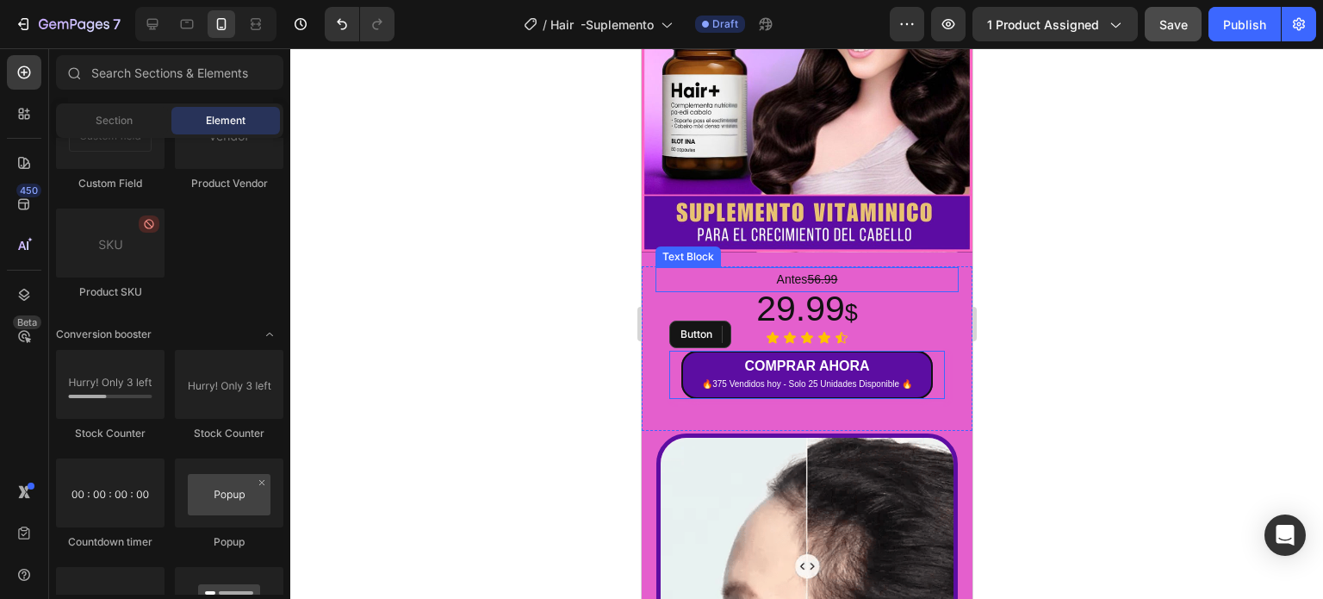
click at [790, 269] on p "Antes 56.99" at bounding box center [806, 280] width 300 height 22
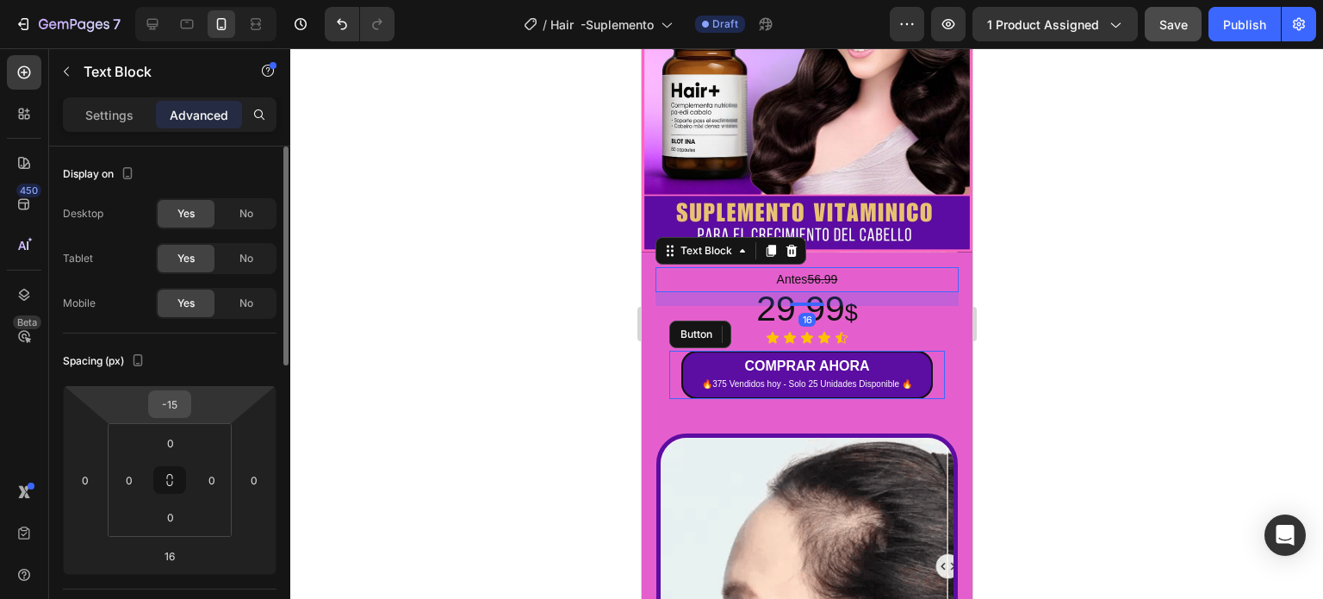
click at [164, 399] on input "-15" at bounding box center [169, 404] width 34 height 26
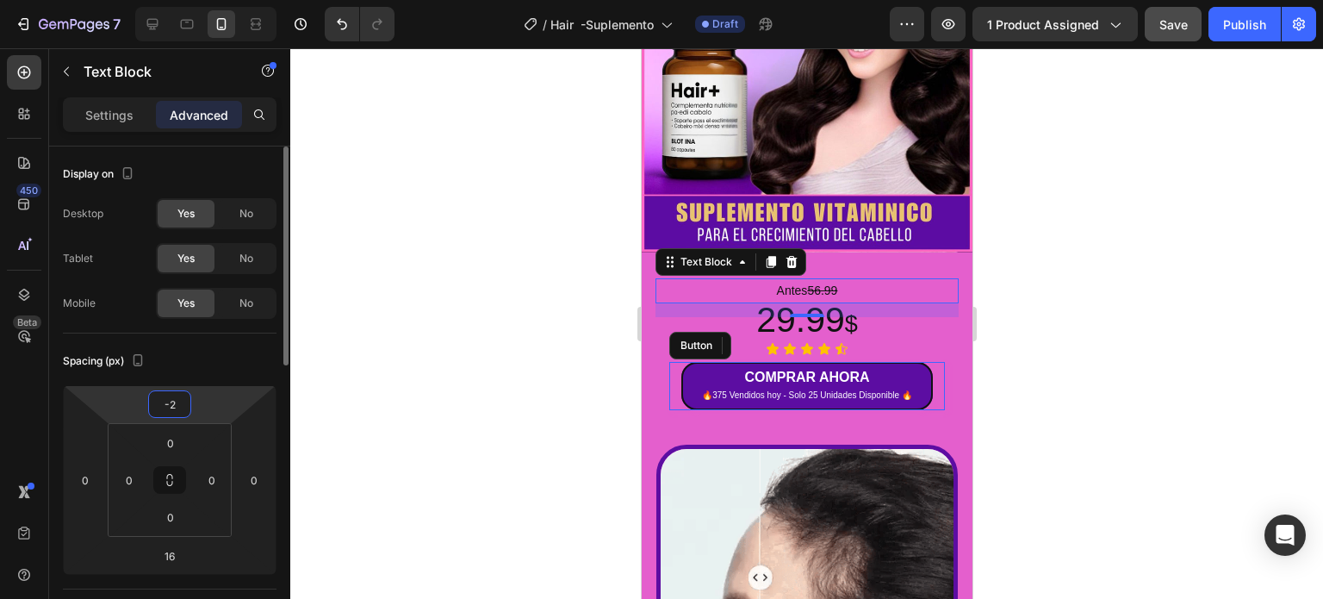
type input "-25"
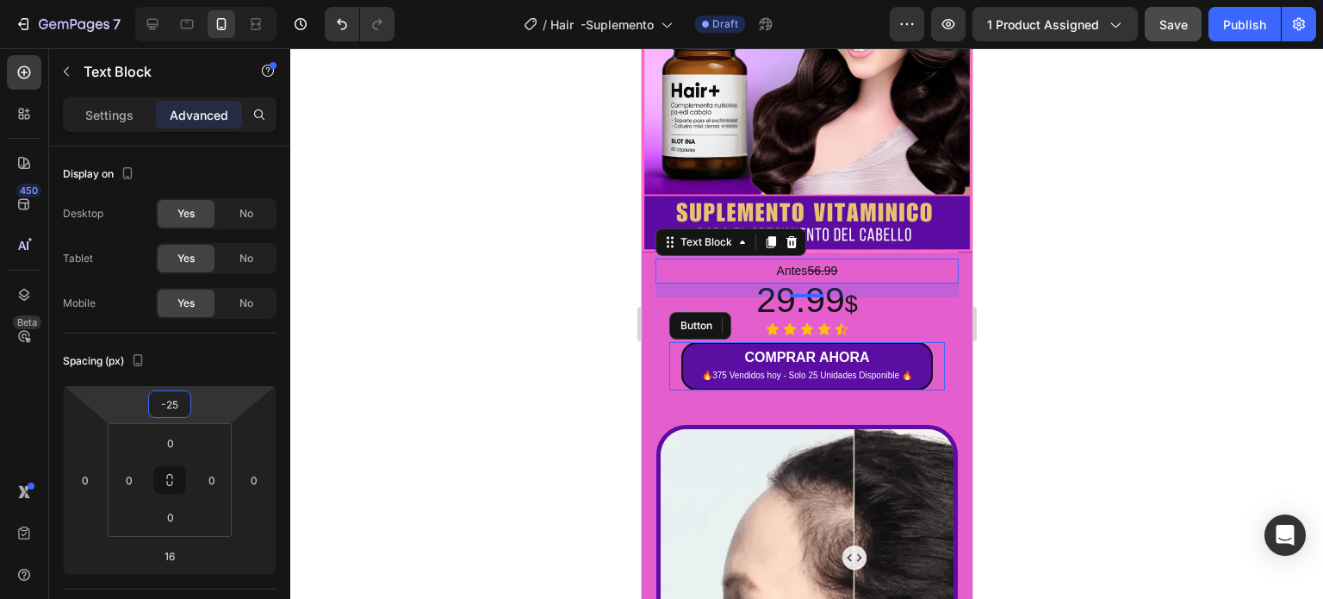
click at [1200, 268] on div at bounding box center [806, 323] width 1033 height 550
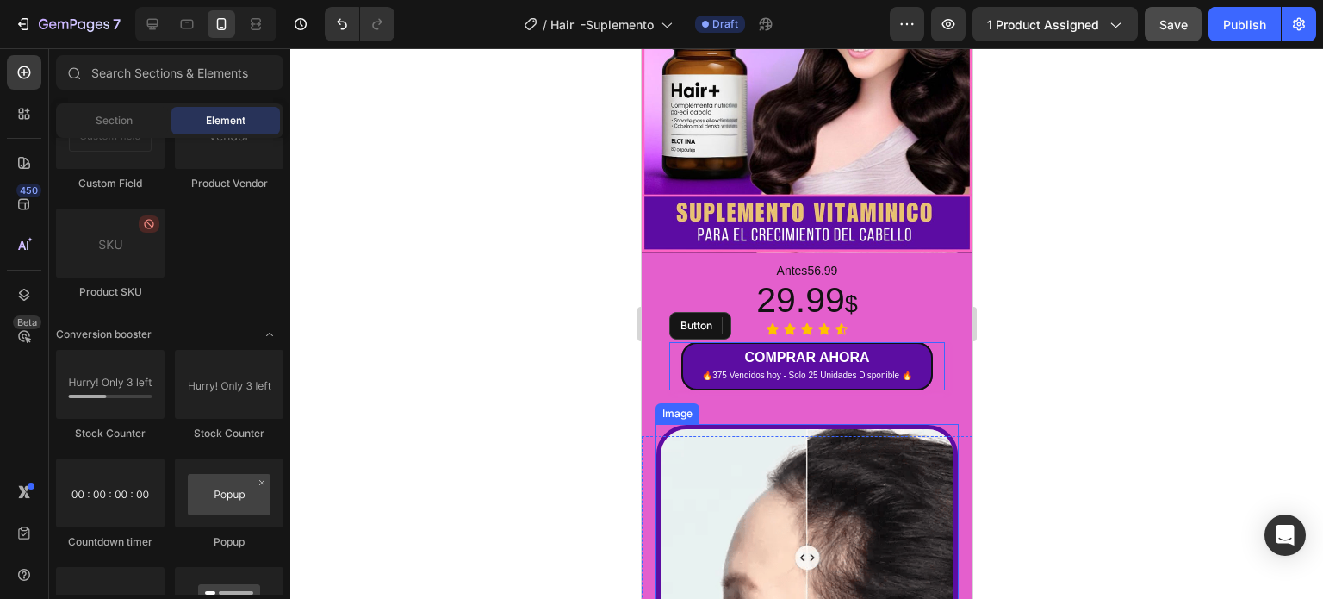
click at [839, 495] on img at bounding box center [806, 557] width 301 height 264
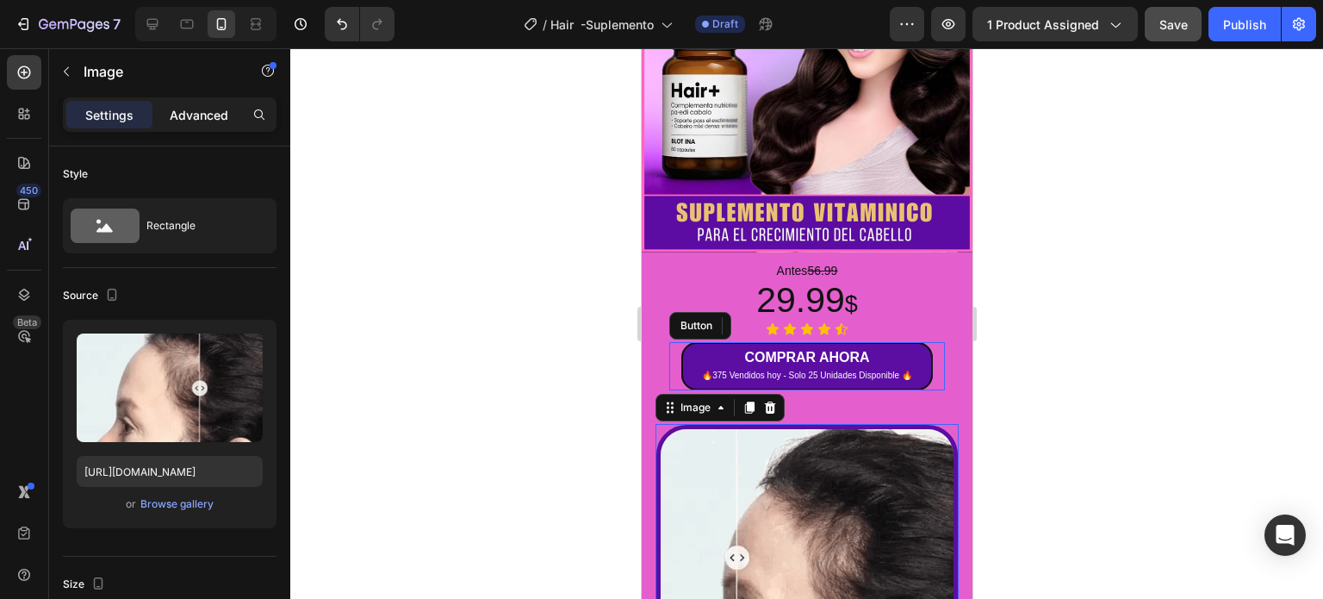
click at [208, 120] on p "Advanced" at bounding box center [199, 115] width 59 height 18
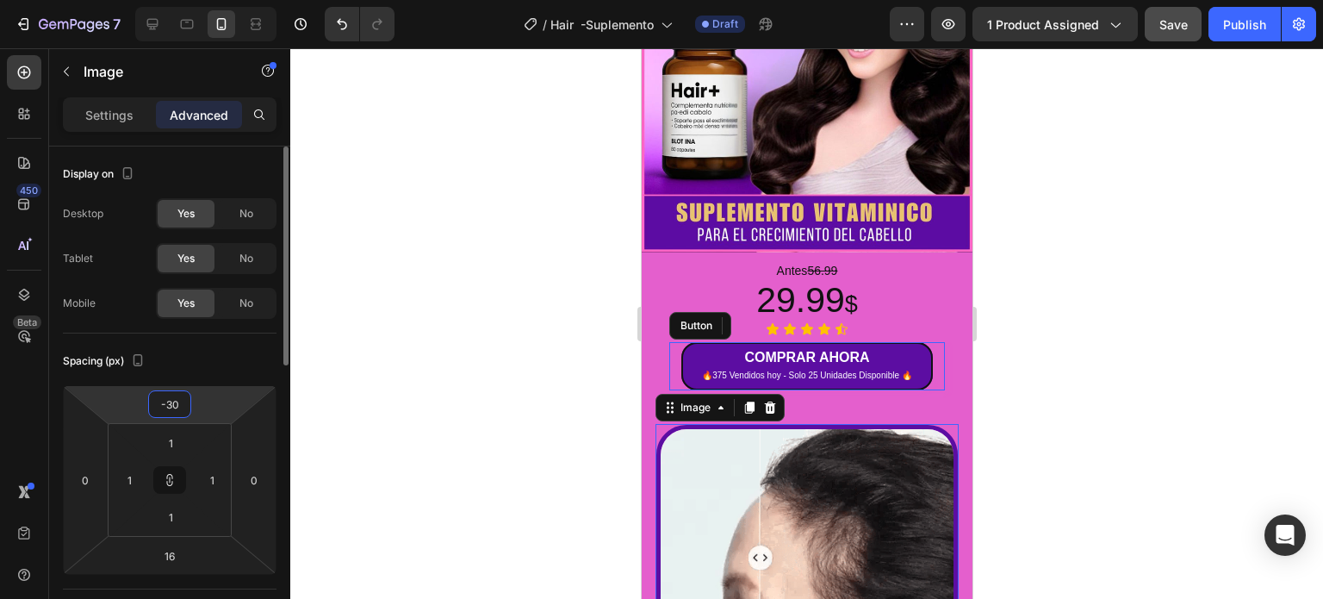
click at [184, 414] on input "-30" at bounding box center [169, 404] width 34 height 26
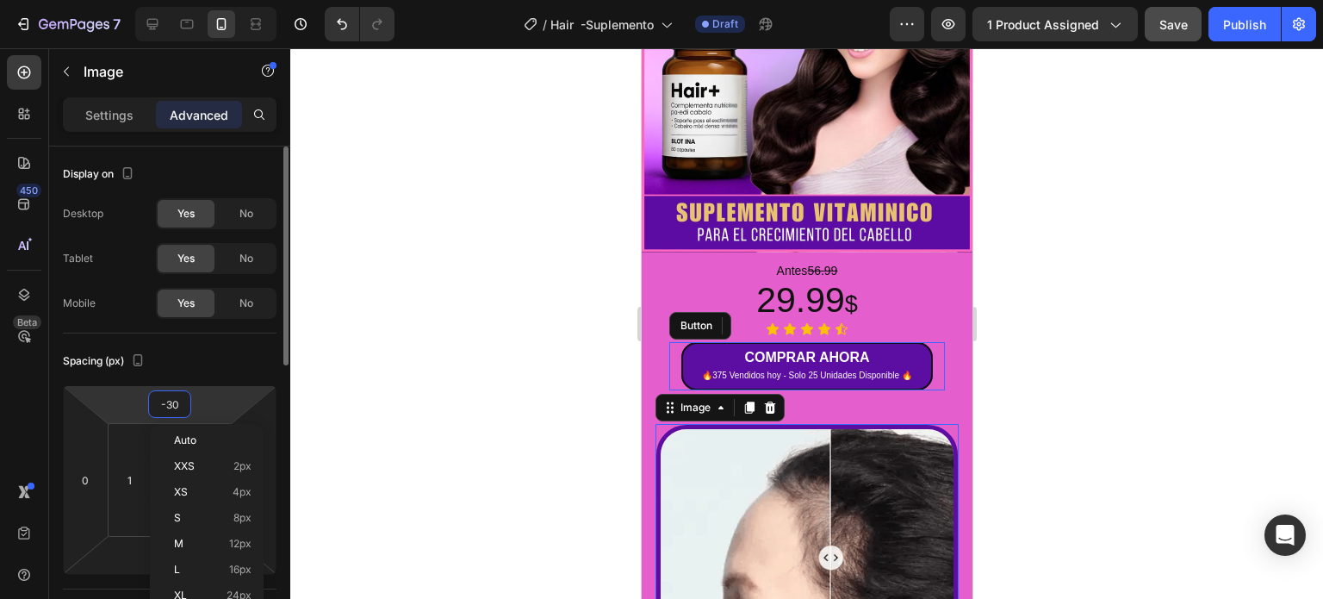
click at [181, 403] on input "-30" at bounding box center [169, 404] width 34 height 26
type input "-3"
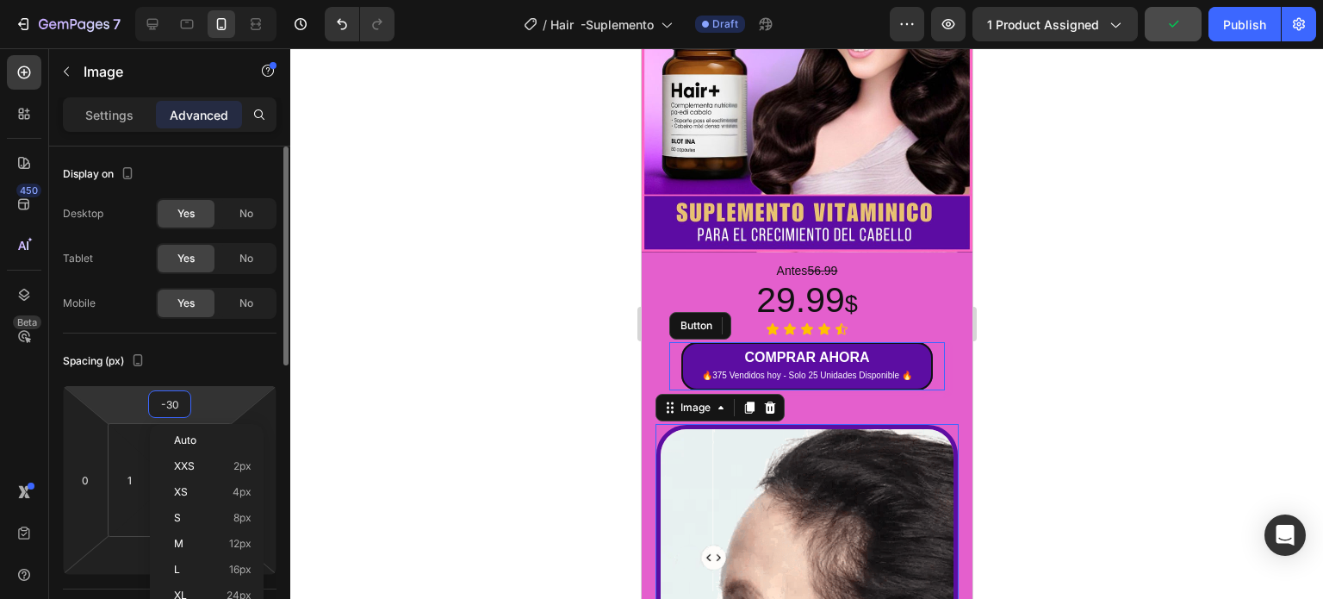
type input "-3"
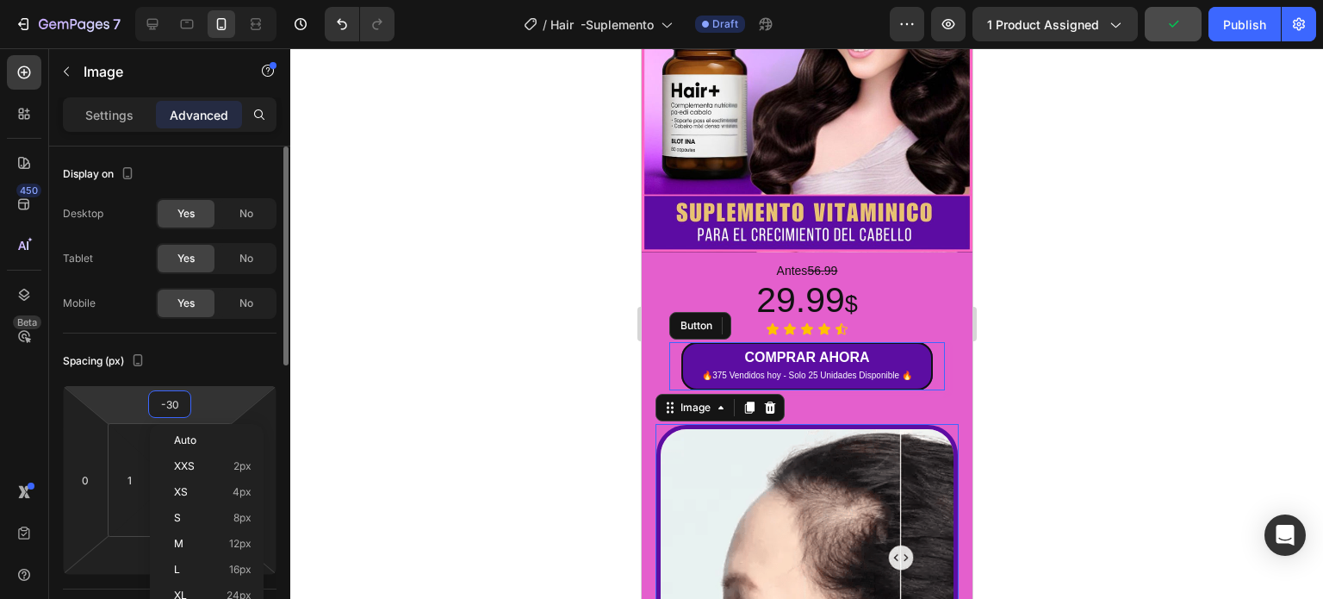
type input "-3"
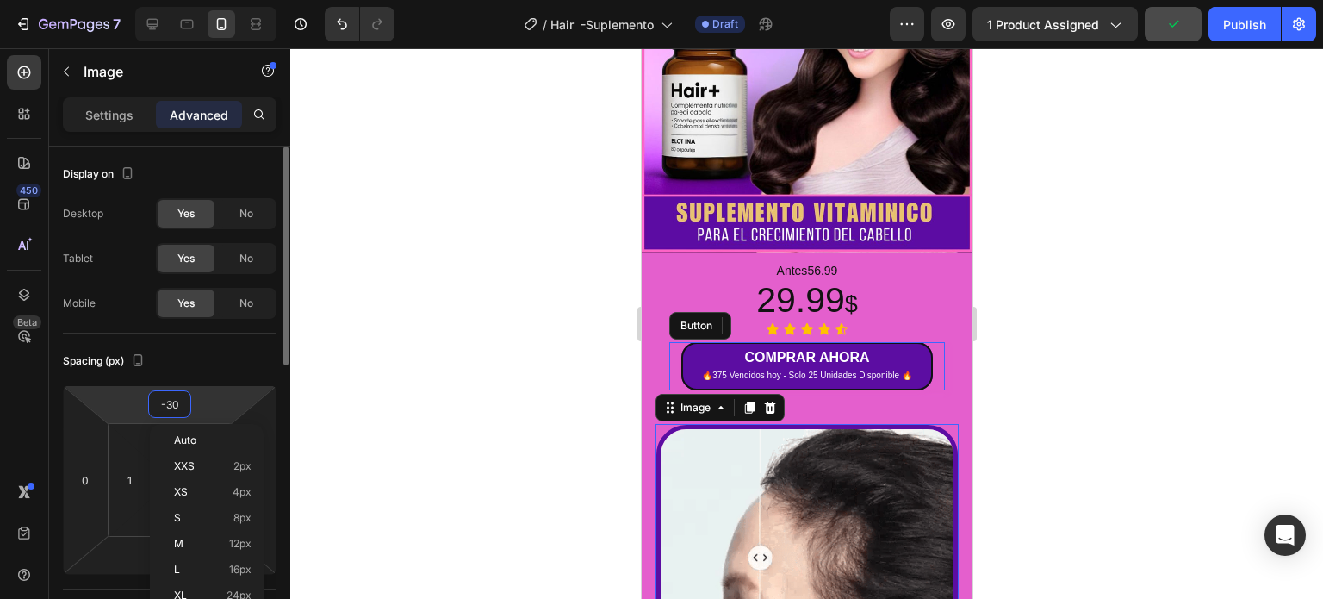
type input "-3"
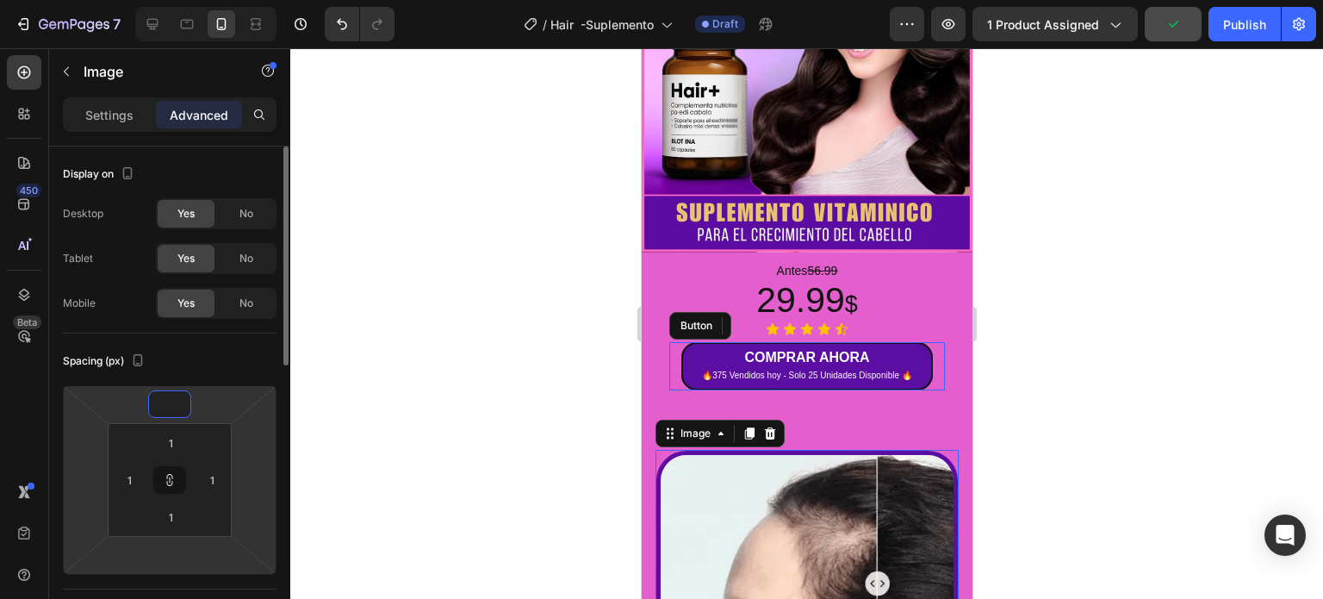
type input "2"
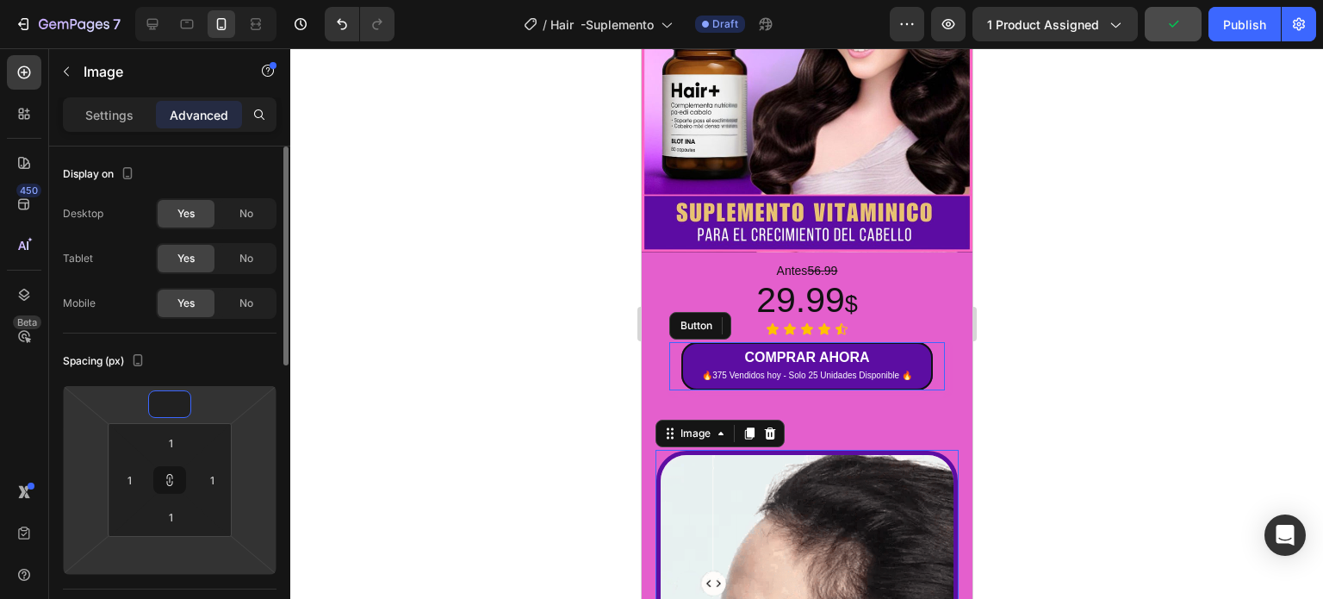
type input "2"
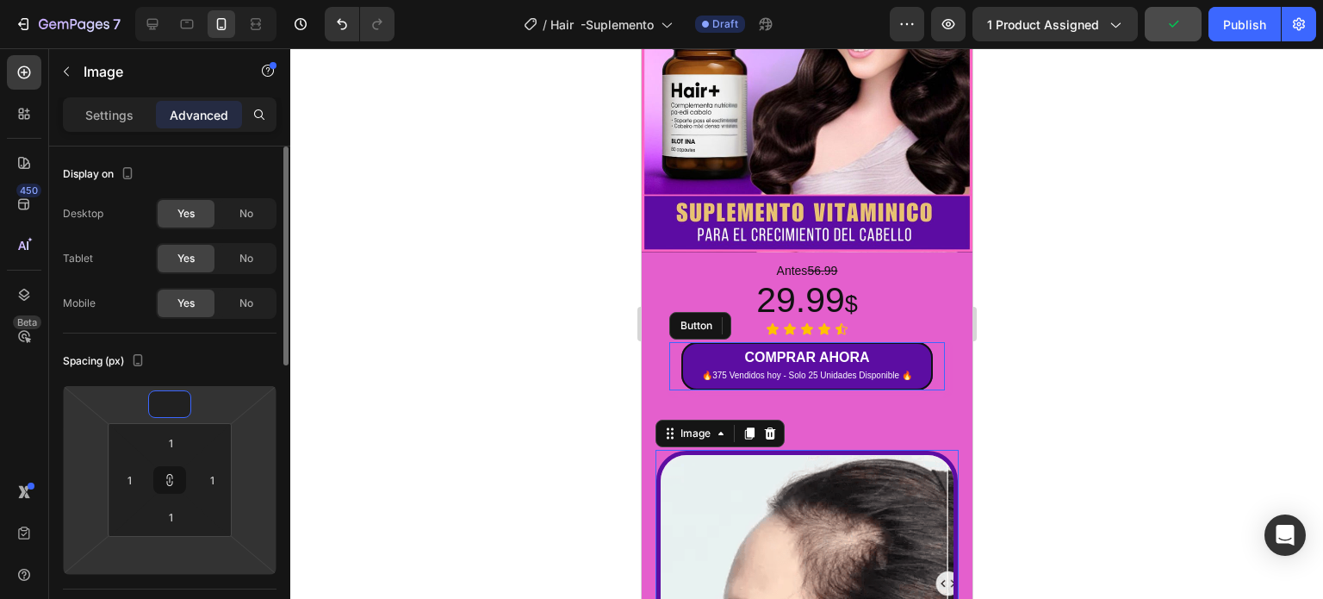
type input "2"
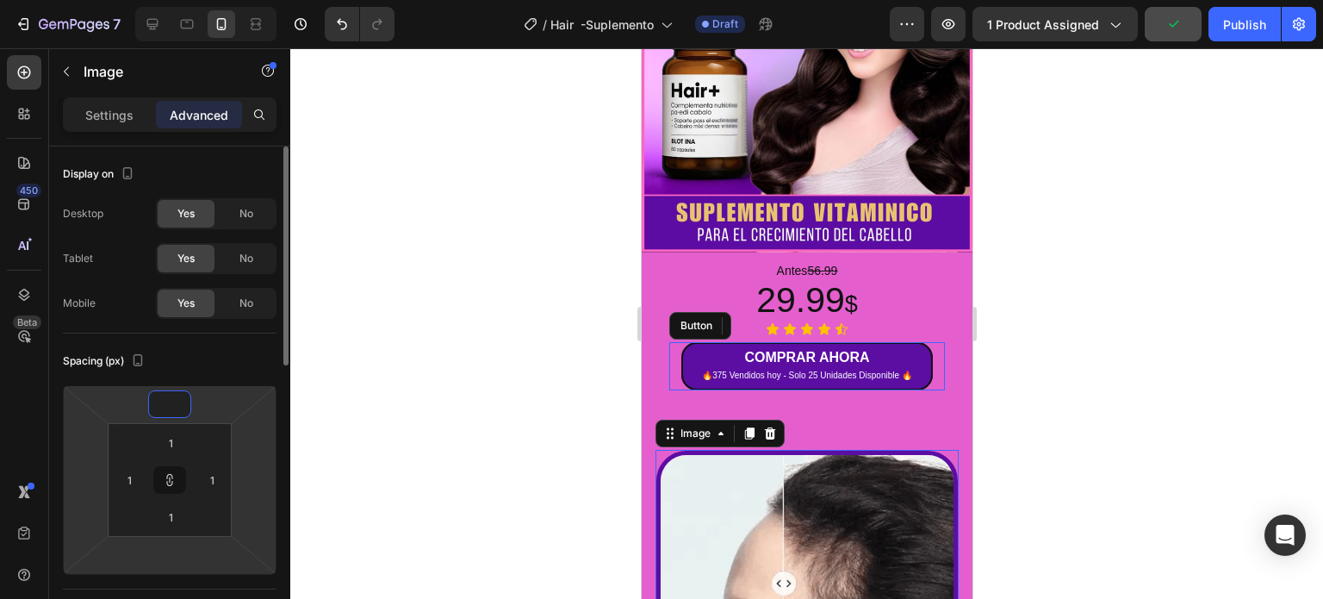
type input "2"
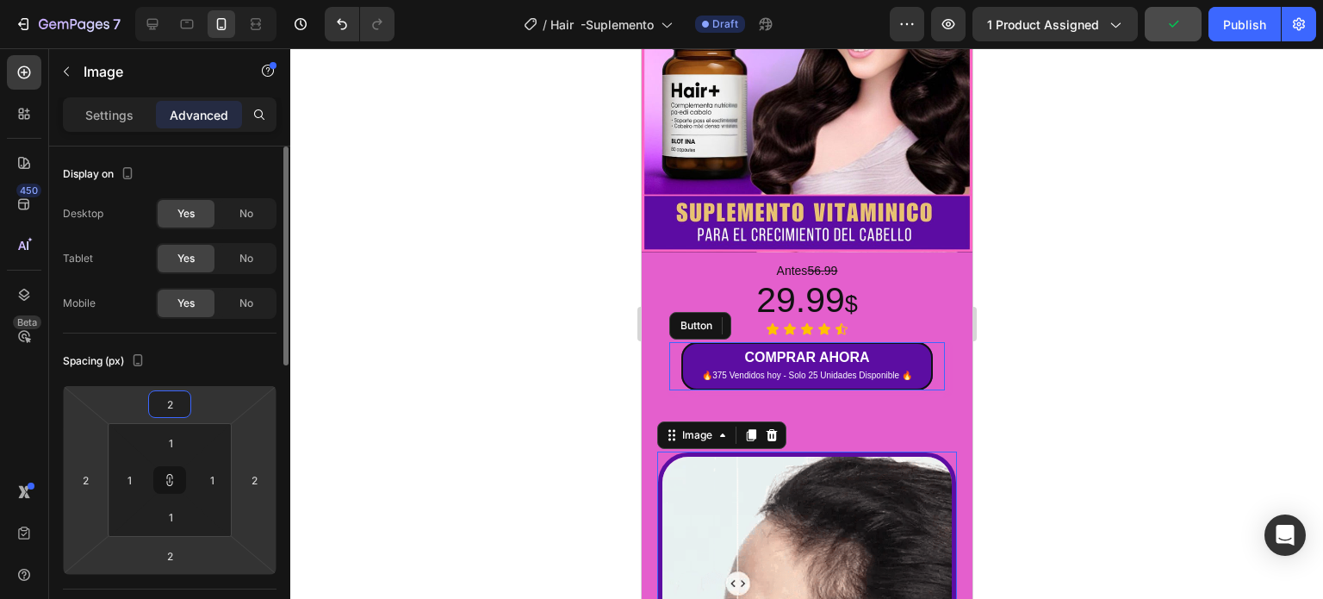
type input "25"
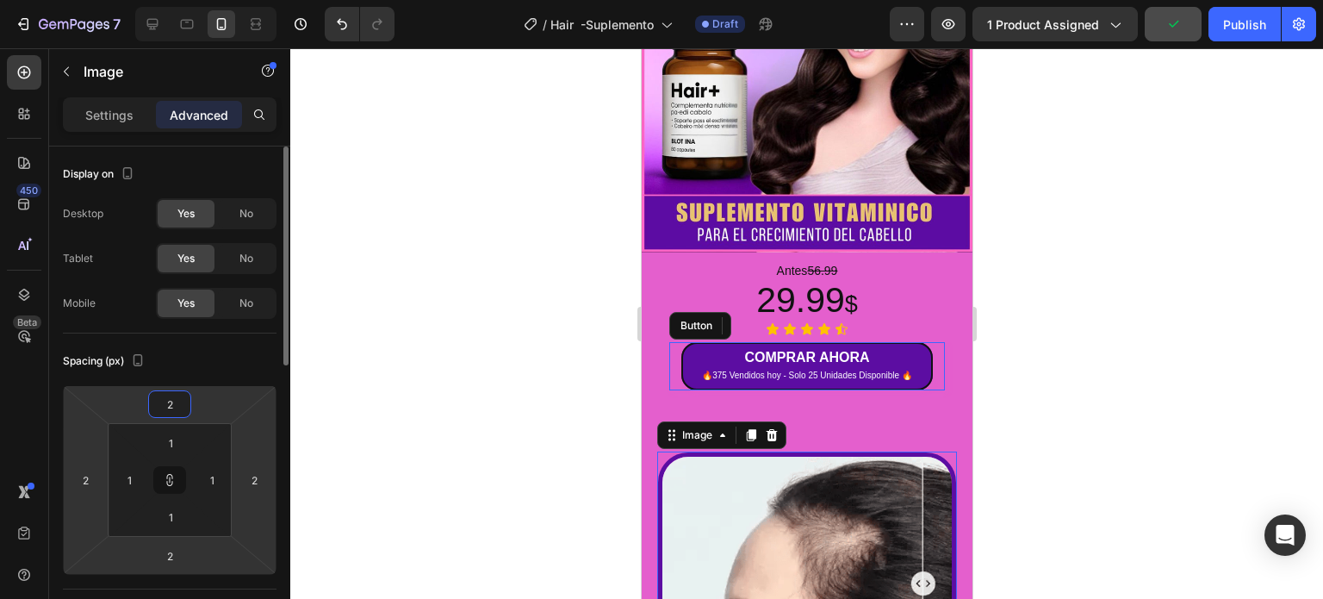
type input "25"
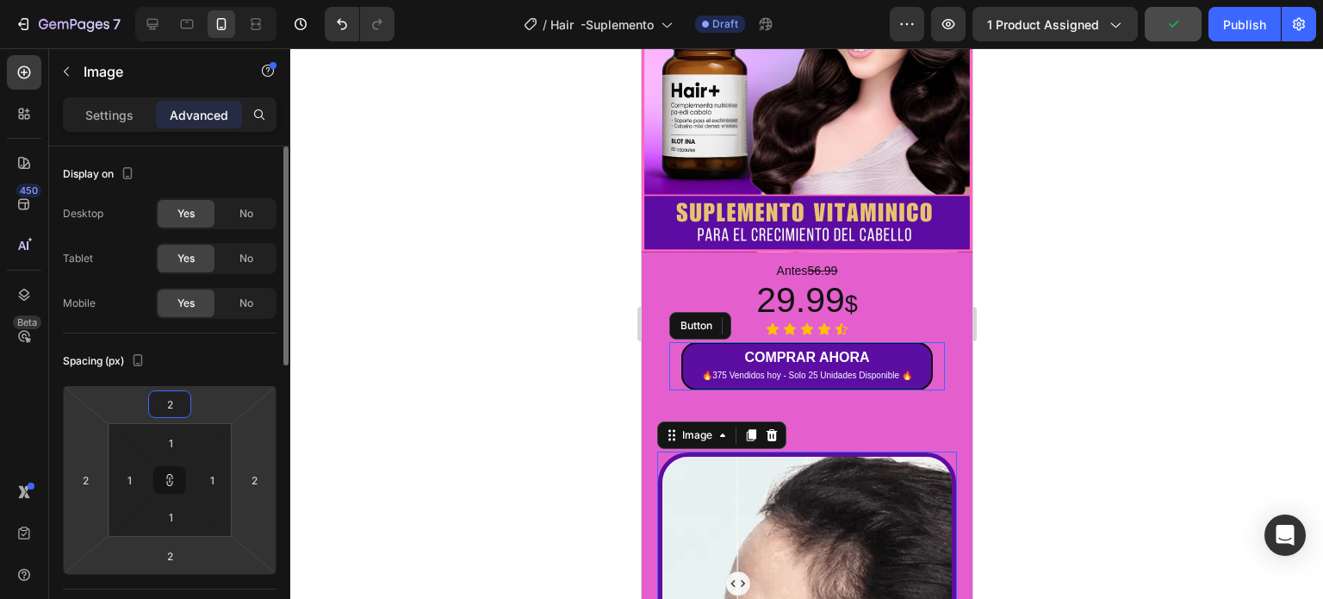
type input "25"
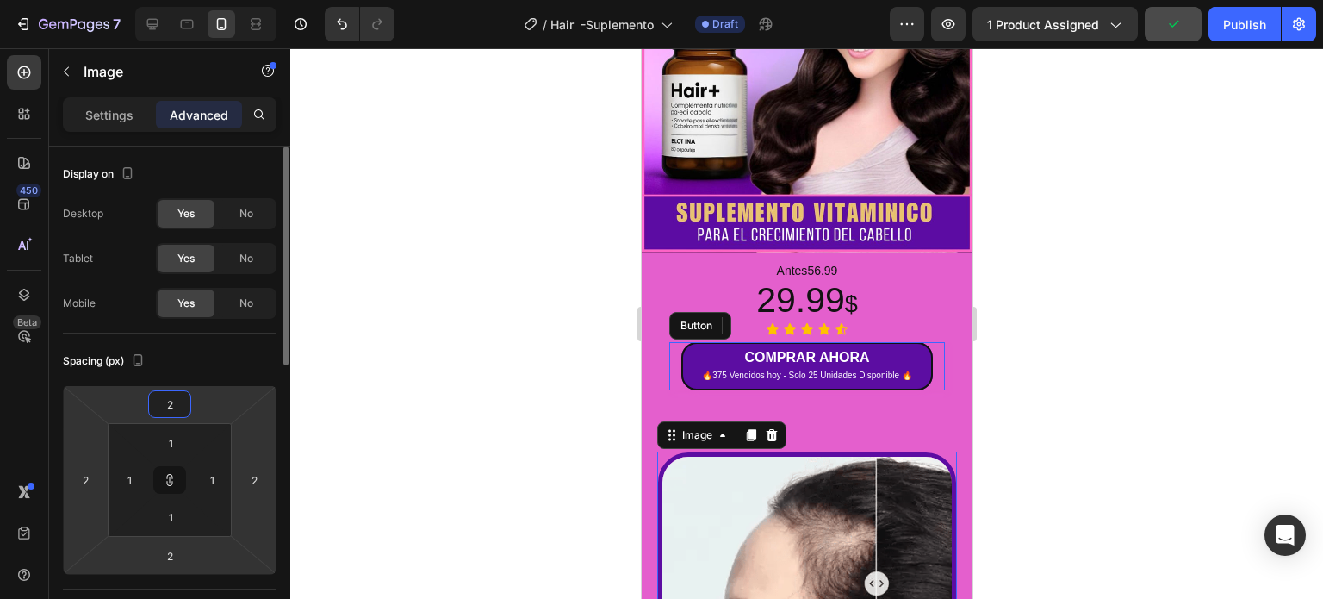
type input "25"
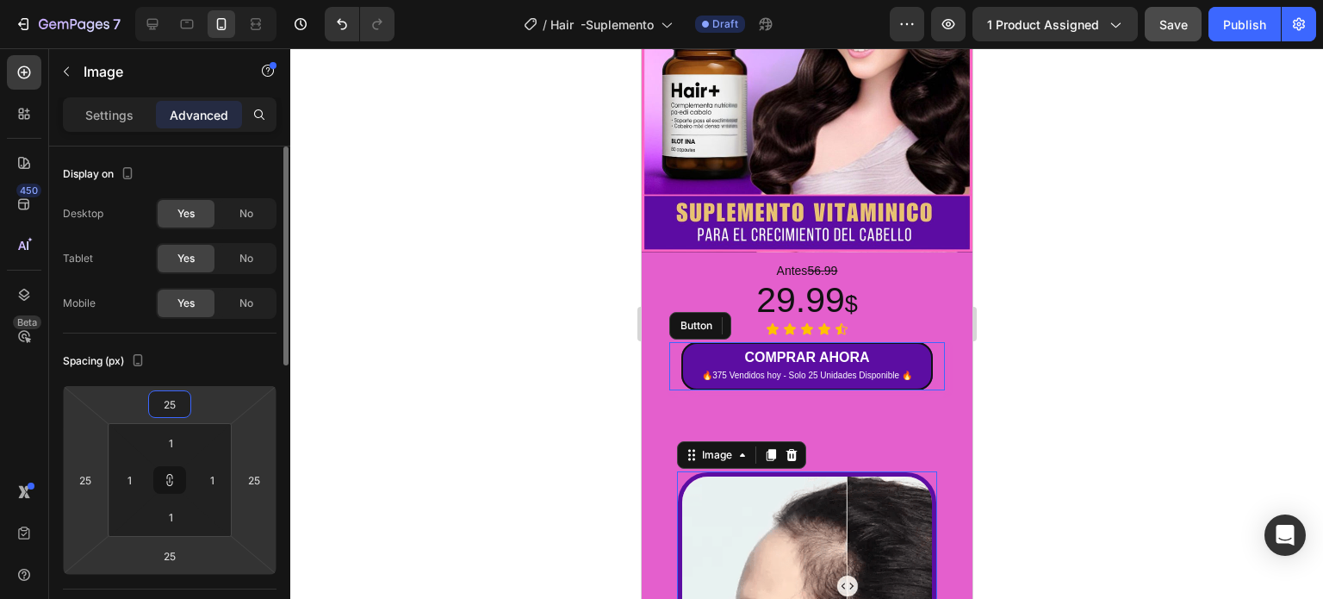
type input "2"
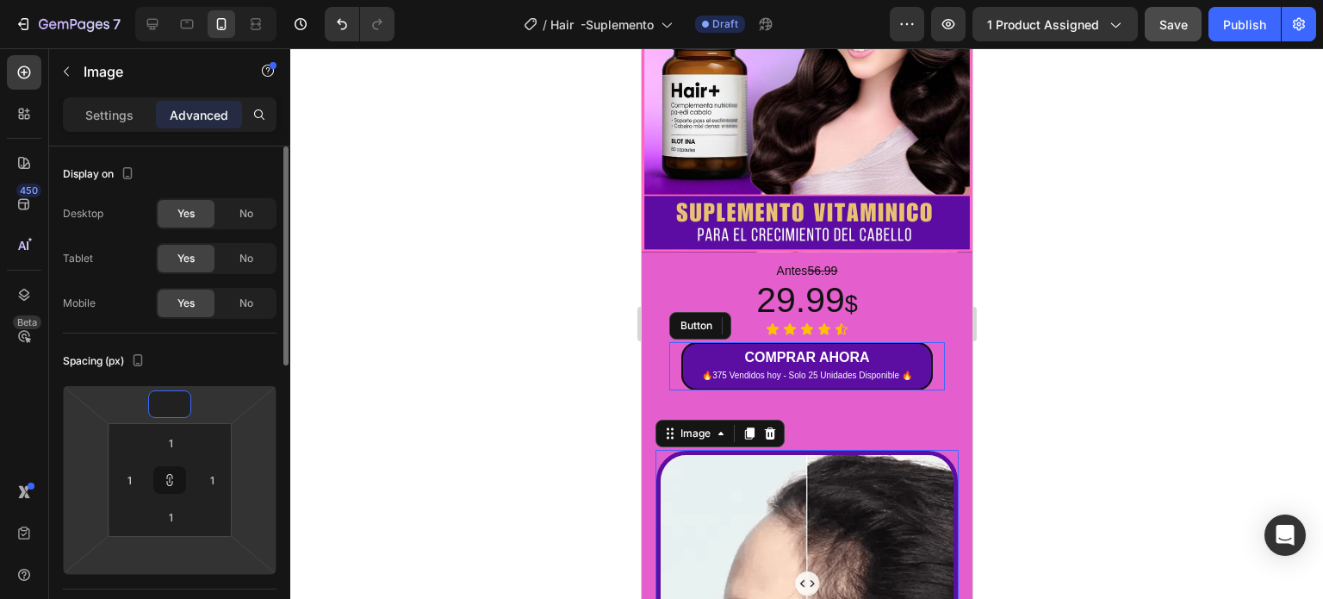
type input "-5"
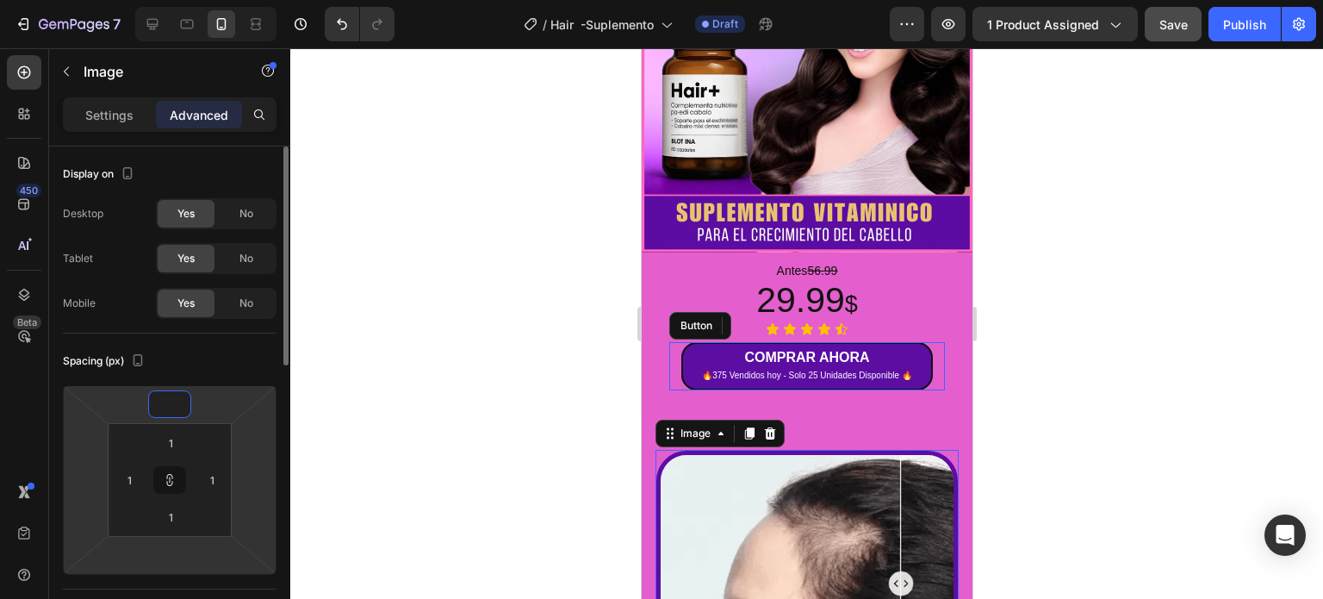
type input "-5"
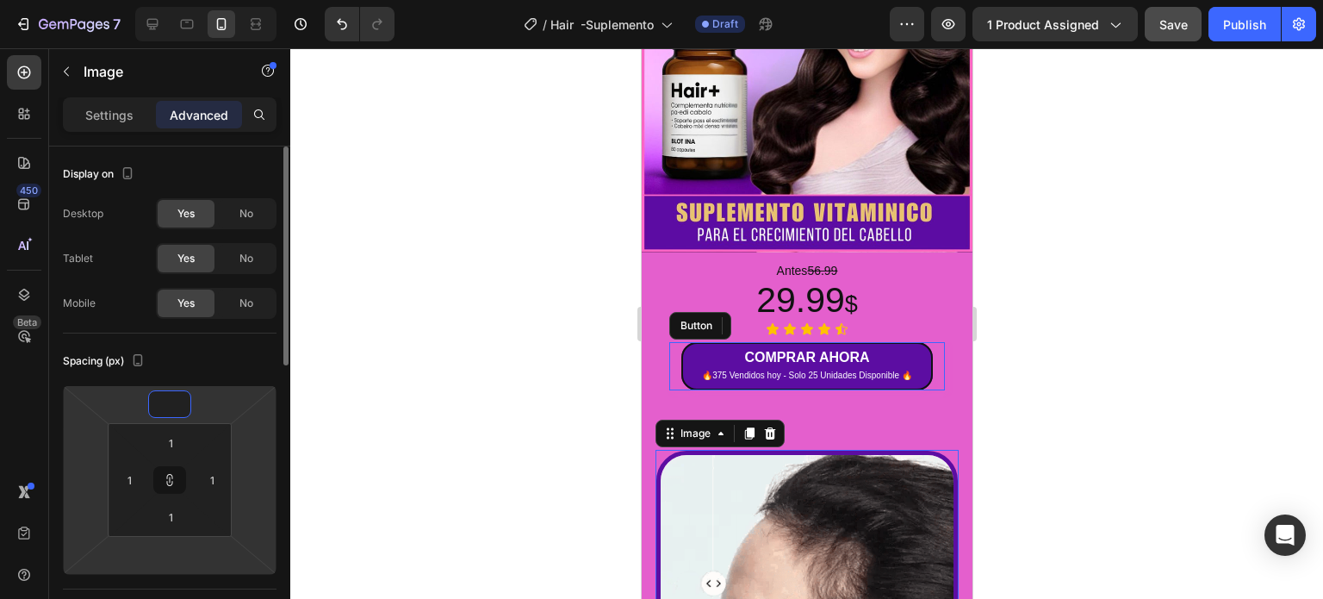
type input "-2"
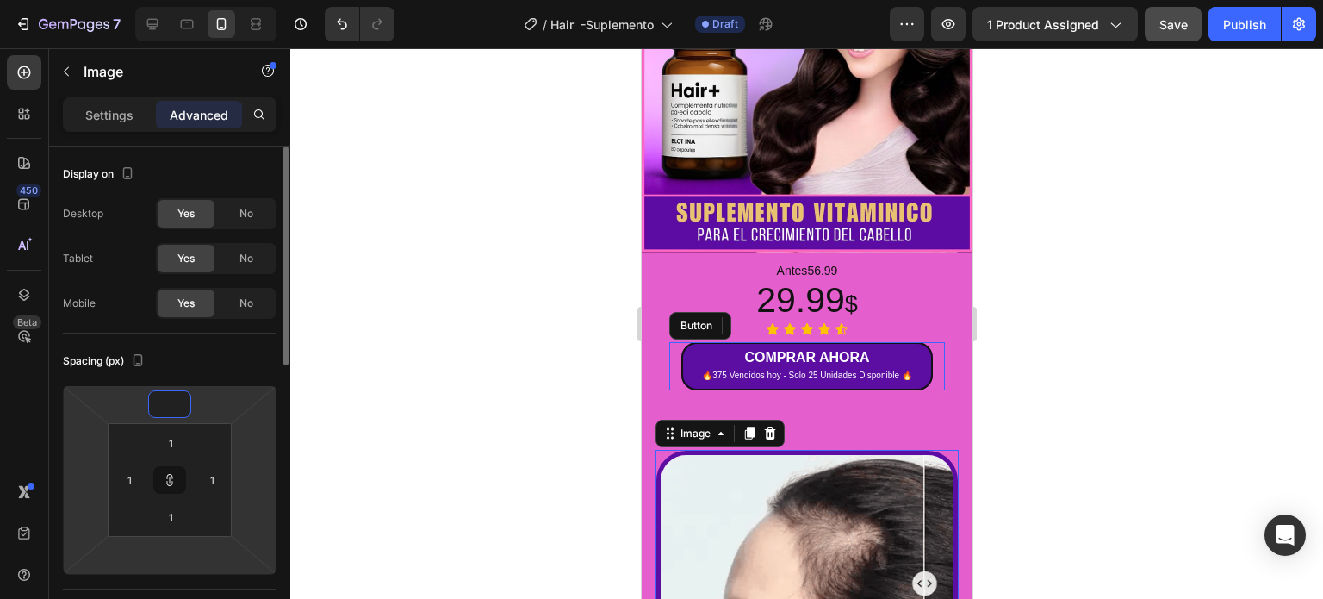
type input "-2"
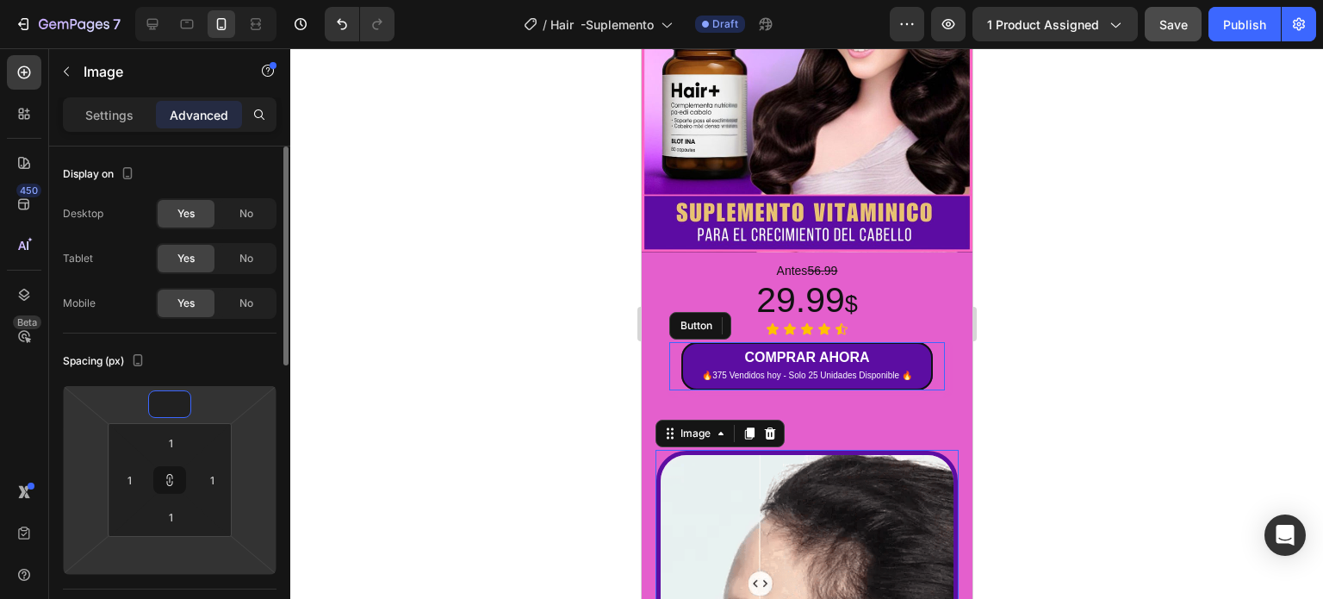
type input "-2"
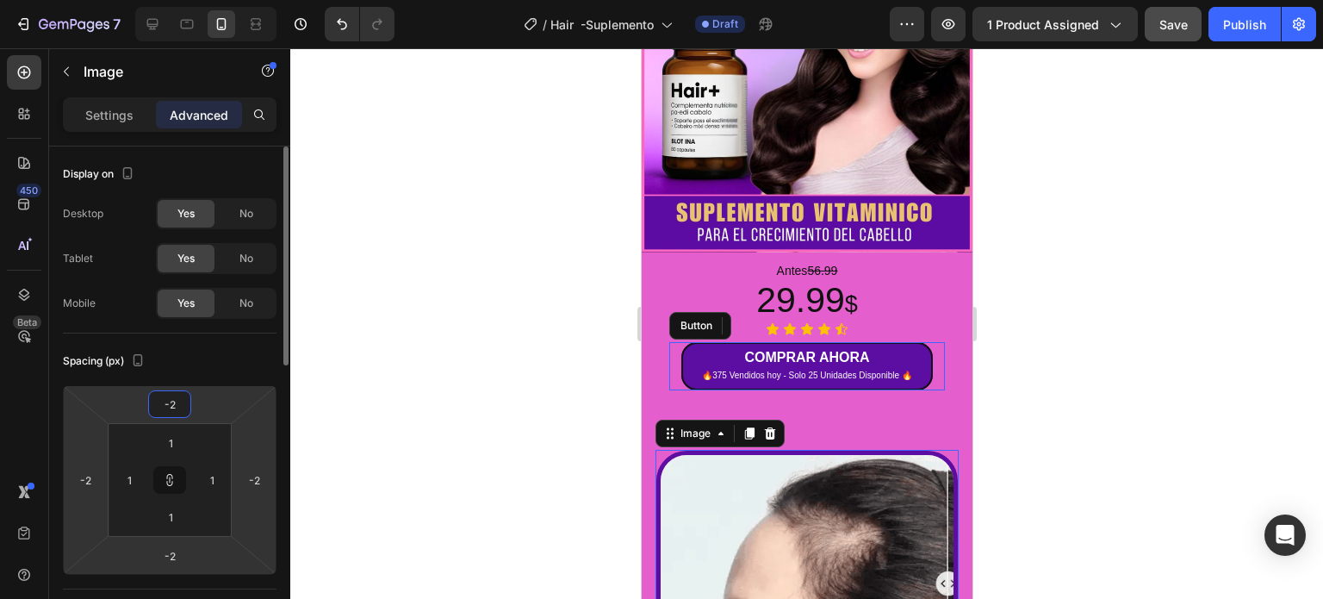
type input "-25"
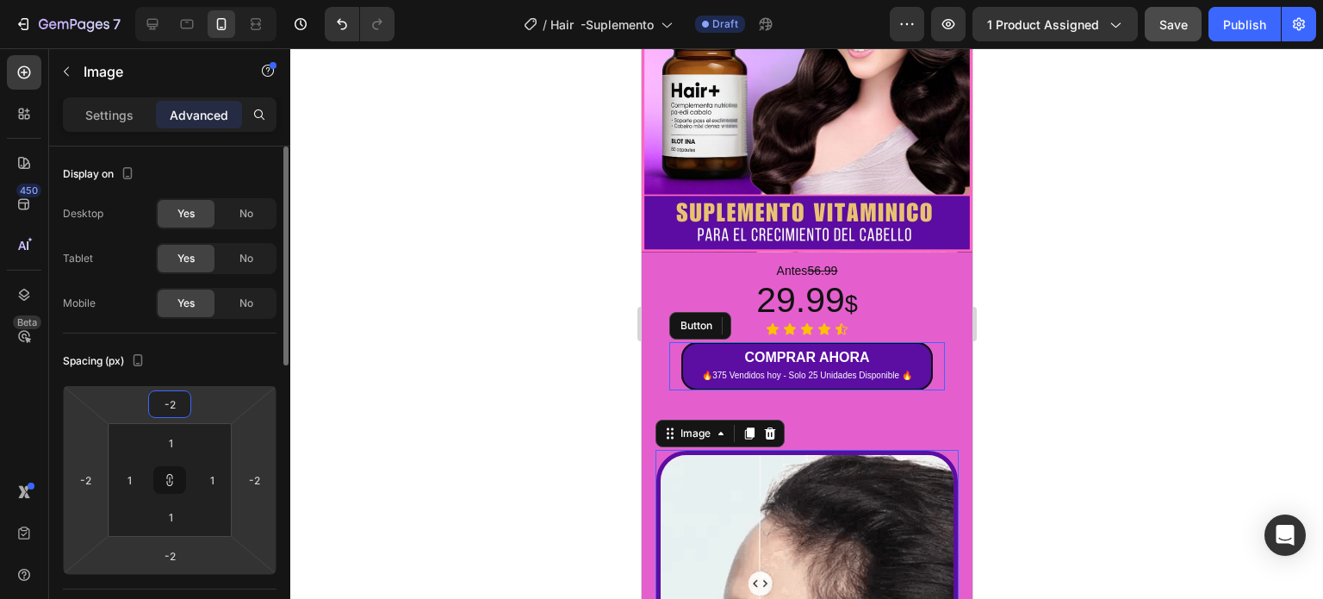
type input "-25"
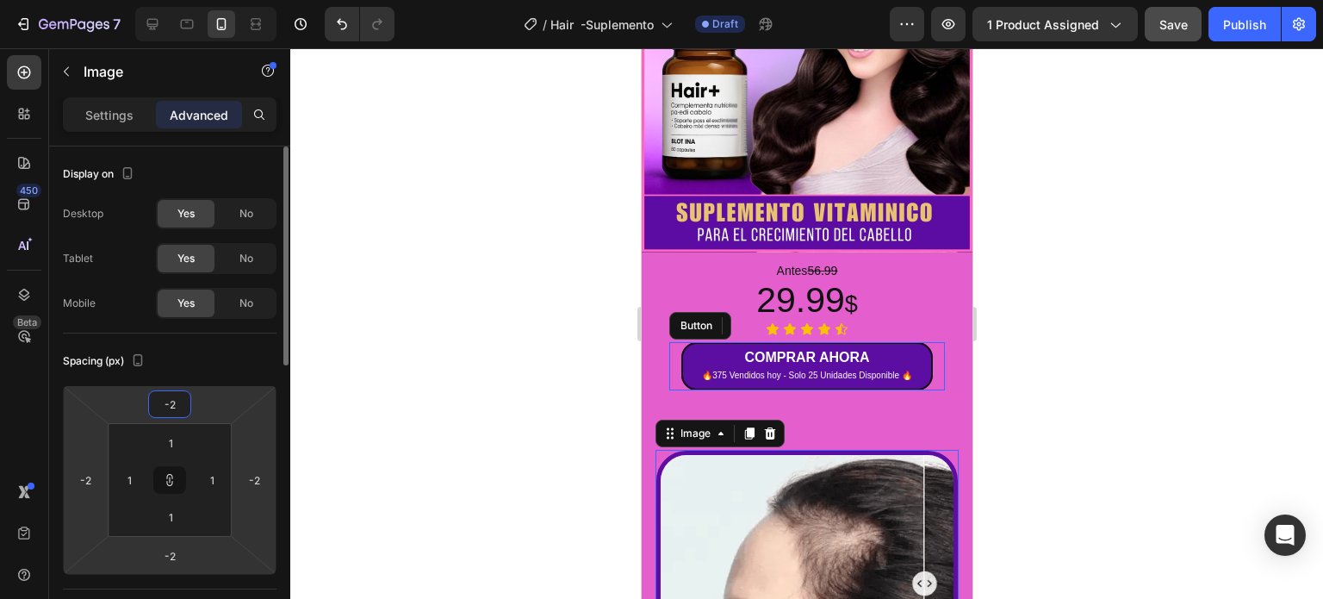
type input "-25"
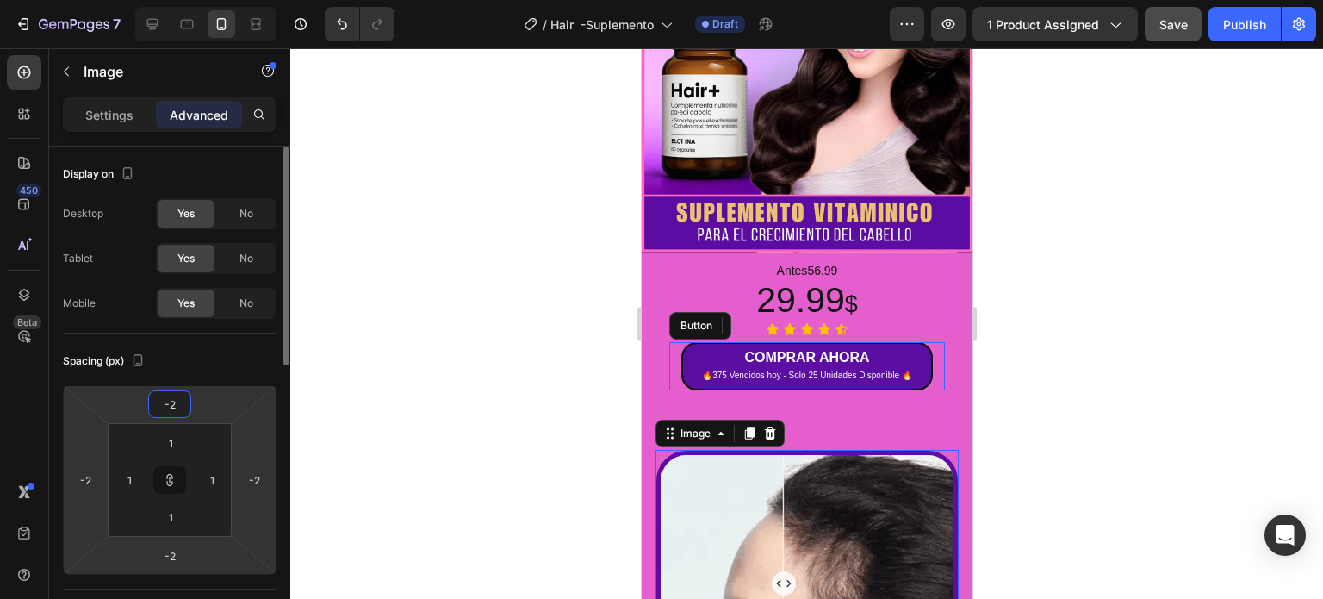
type input "-25"
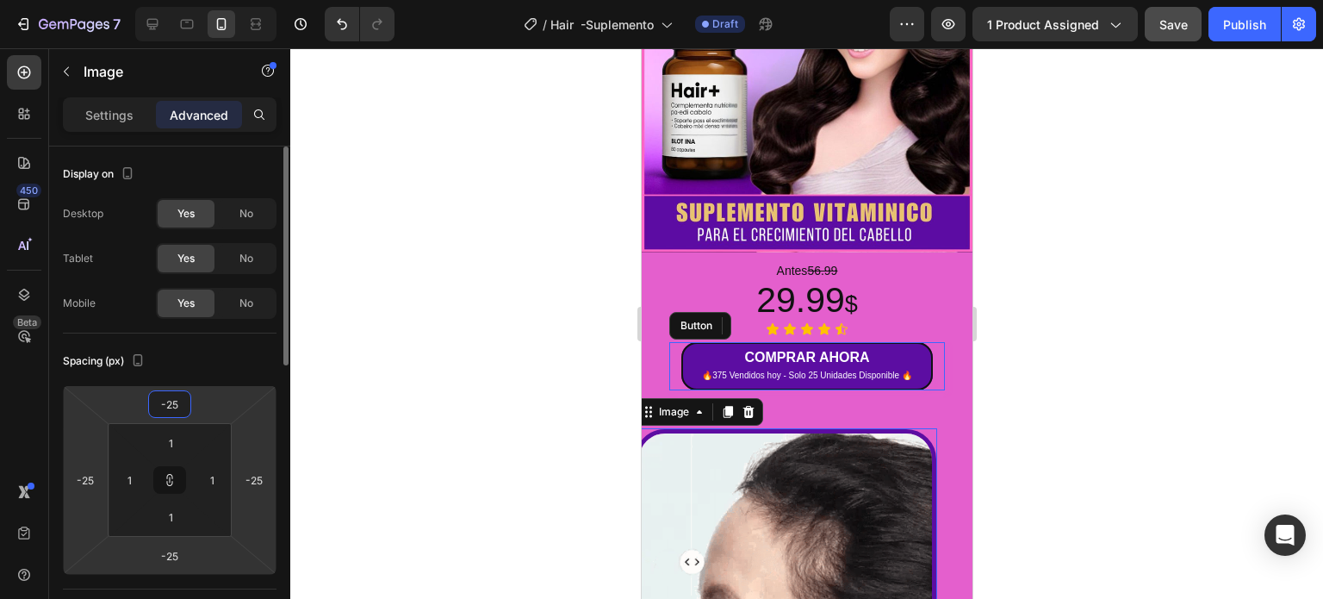
type input "-2"
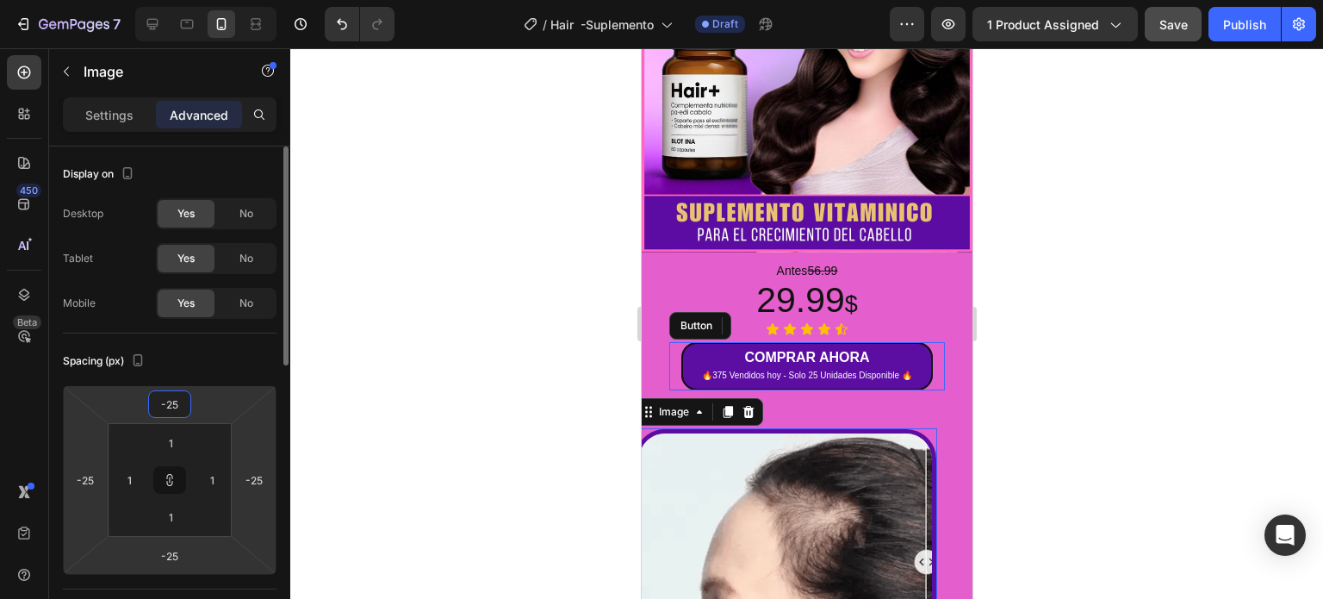
type input "-2"
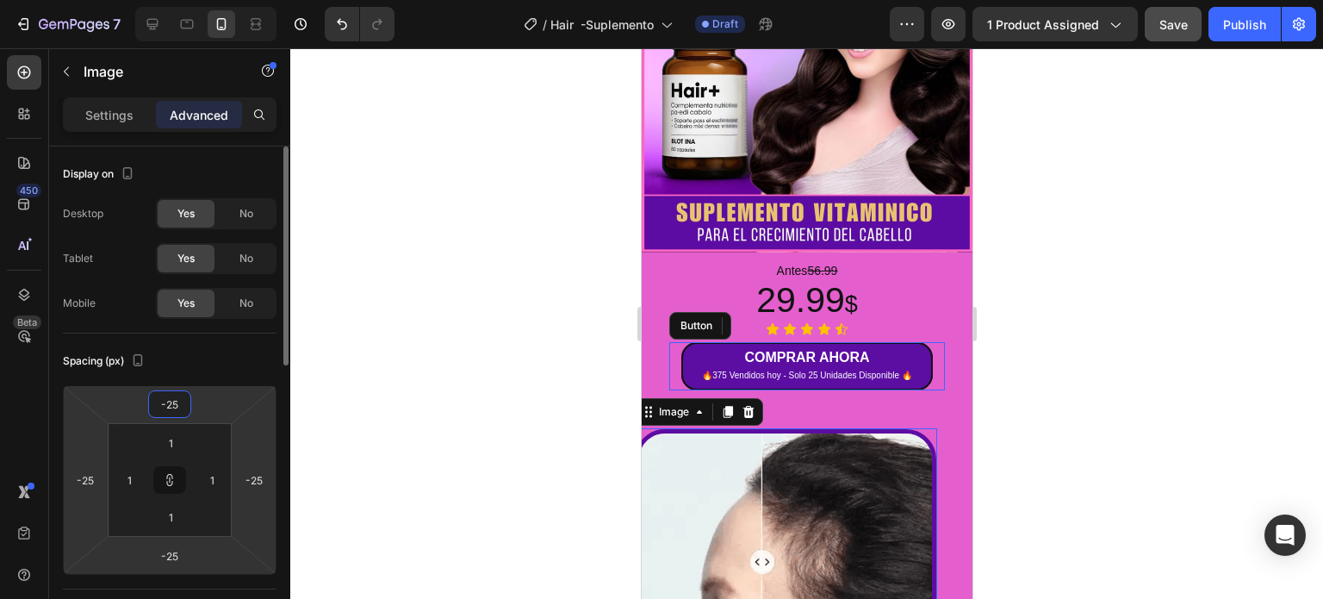
type input "-2"
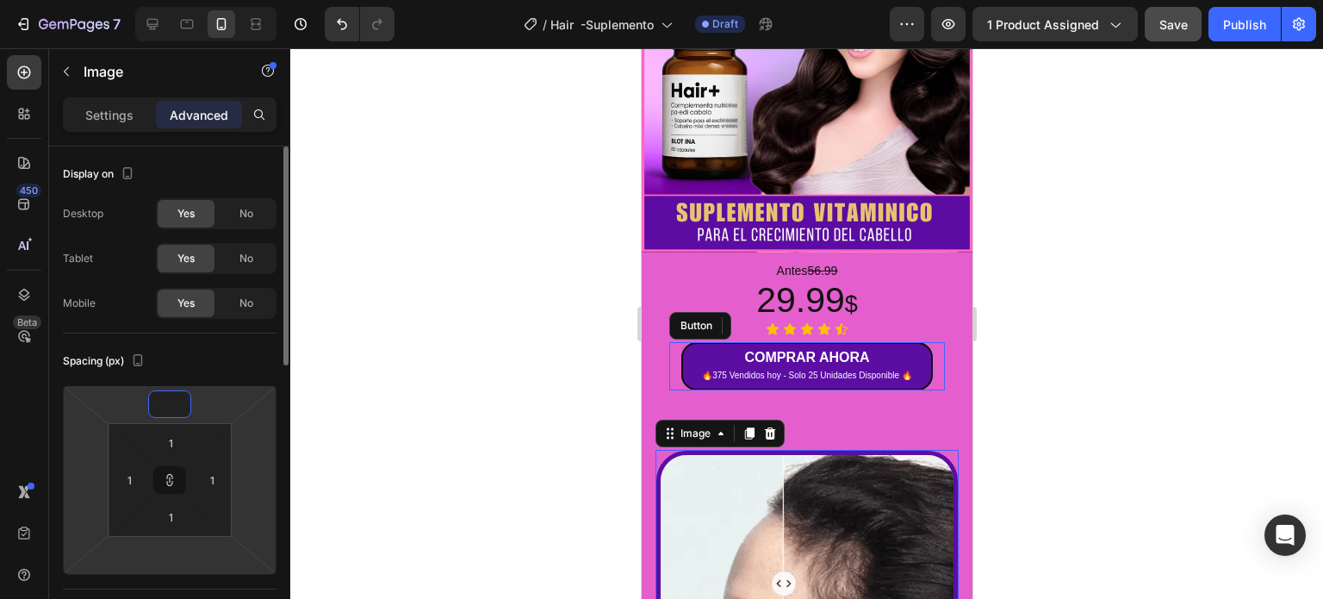
type input "3"
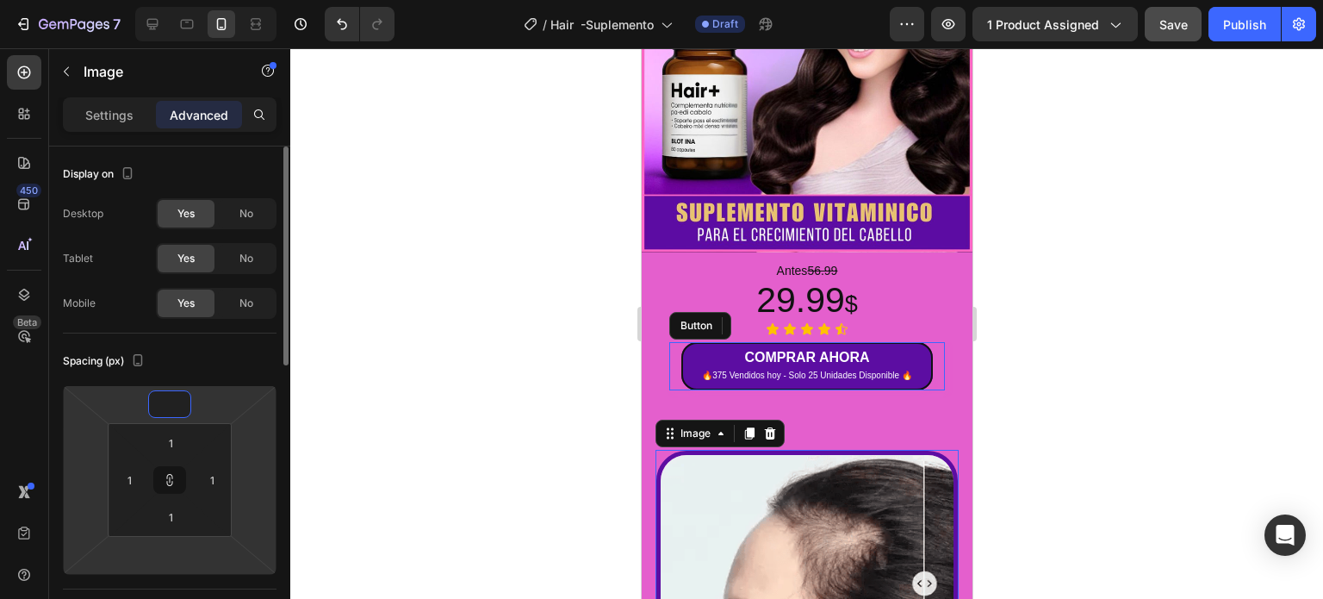
type input "3"
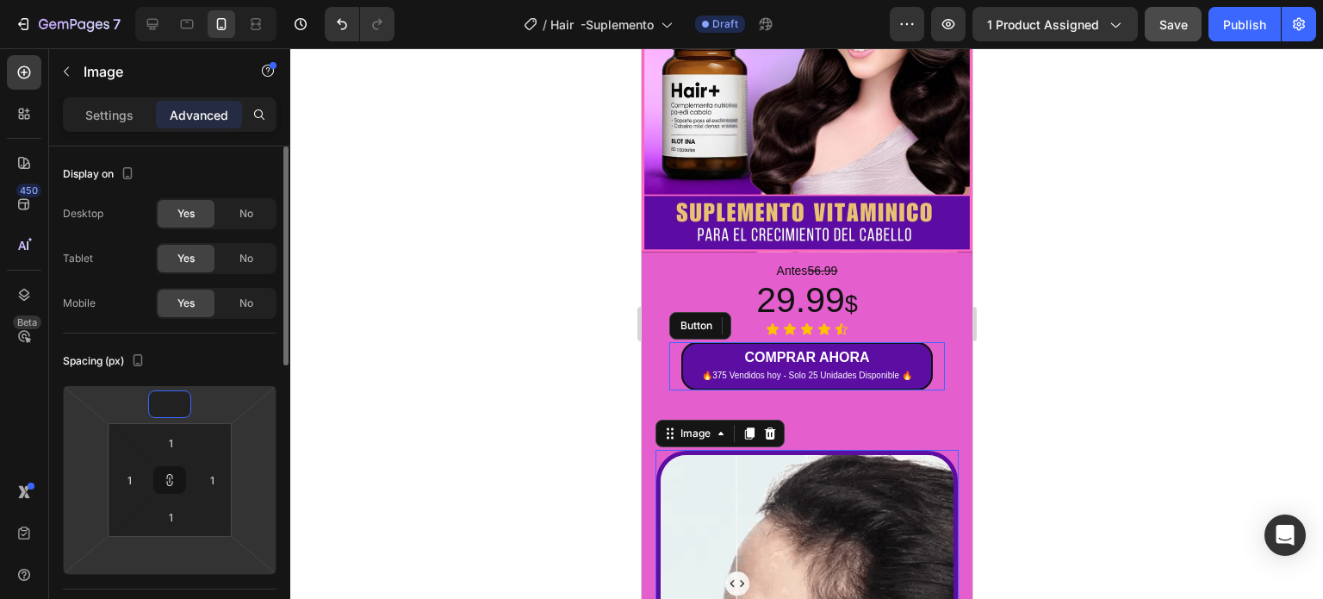
type input "3"
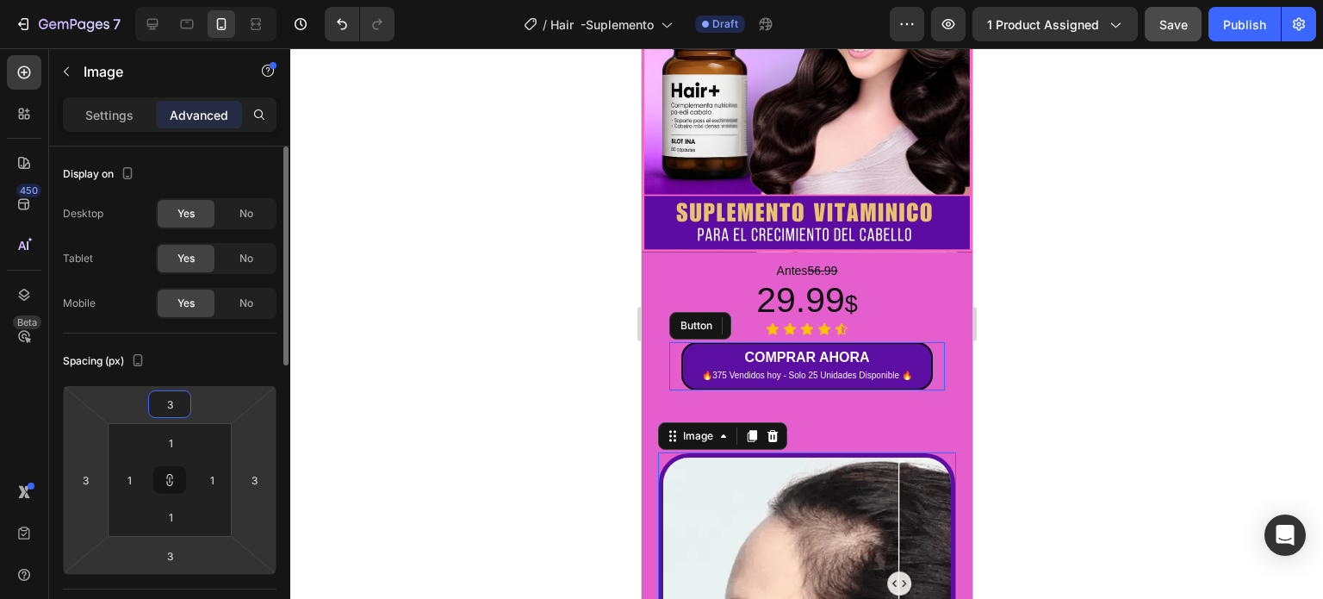
type input "30"
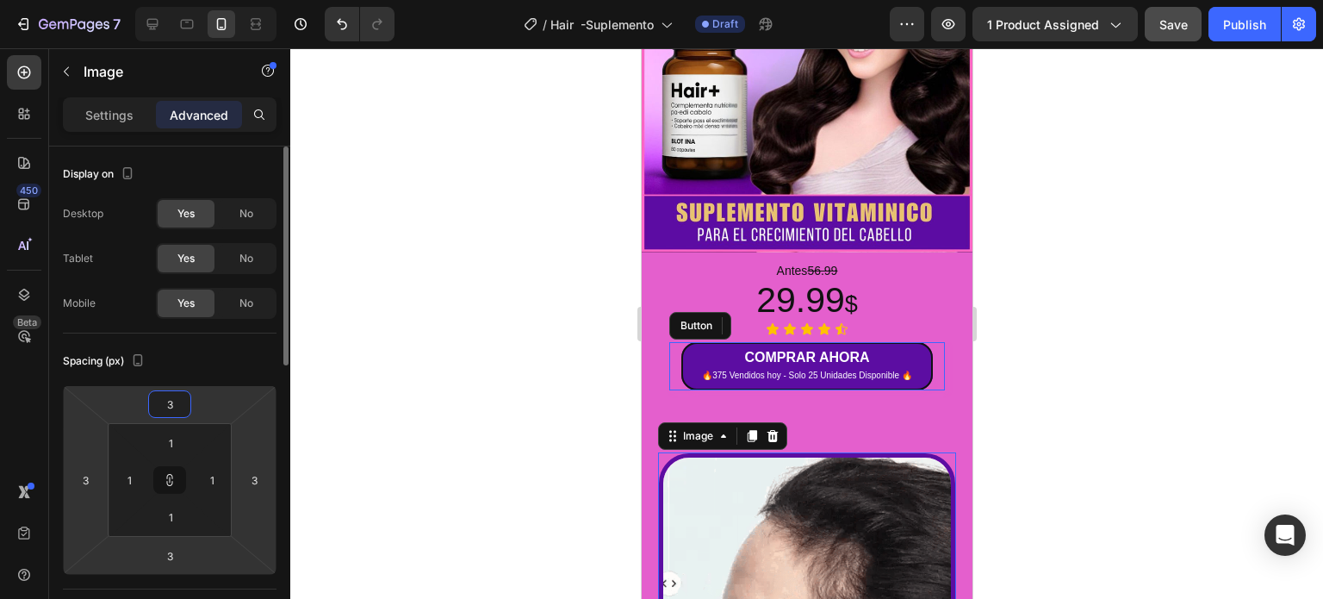
type input "30"
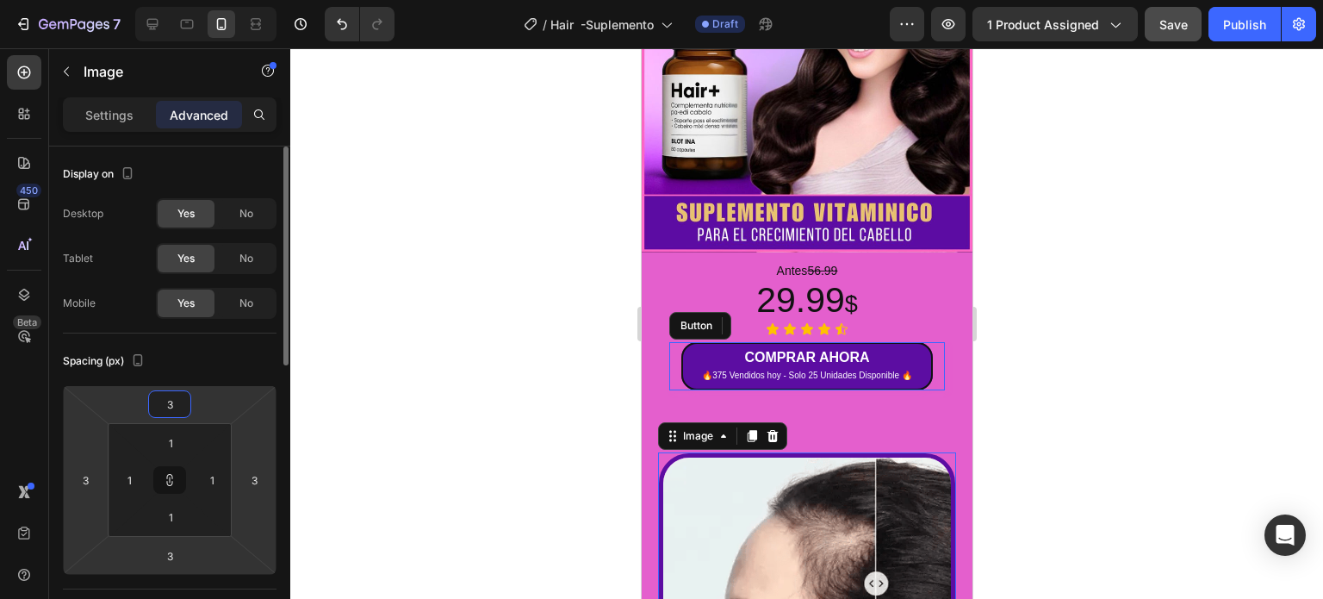
type input "30"
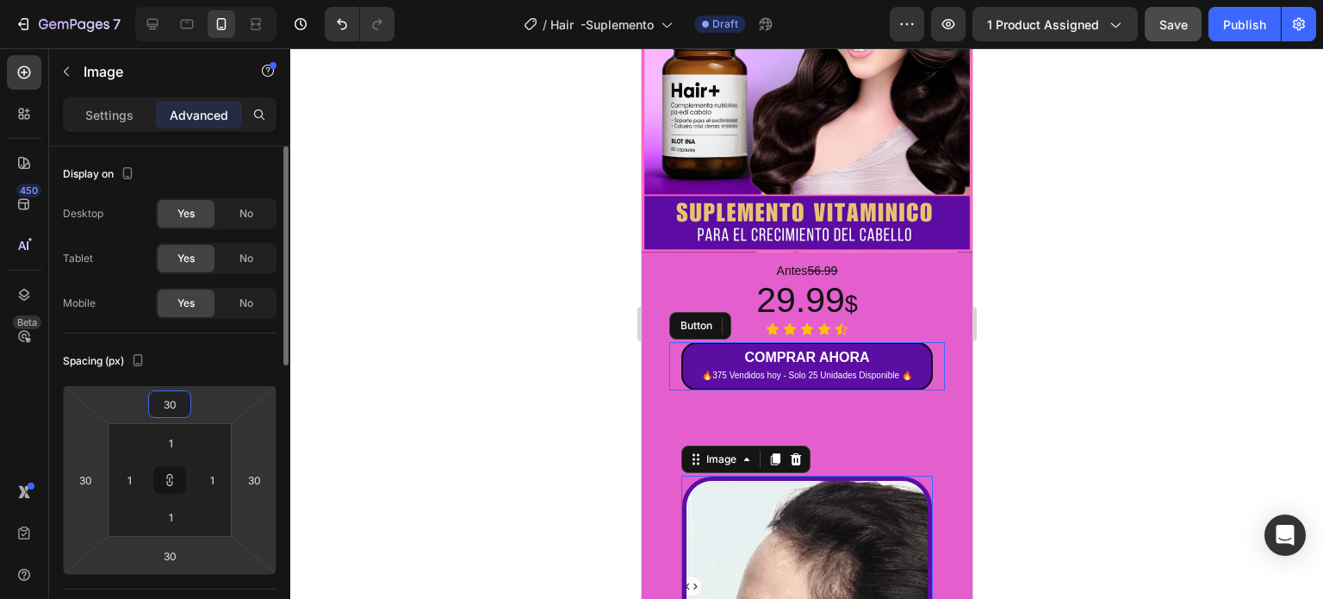
type input "3"
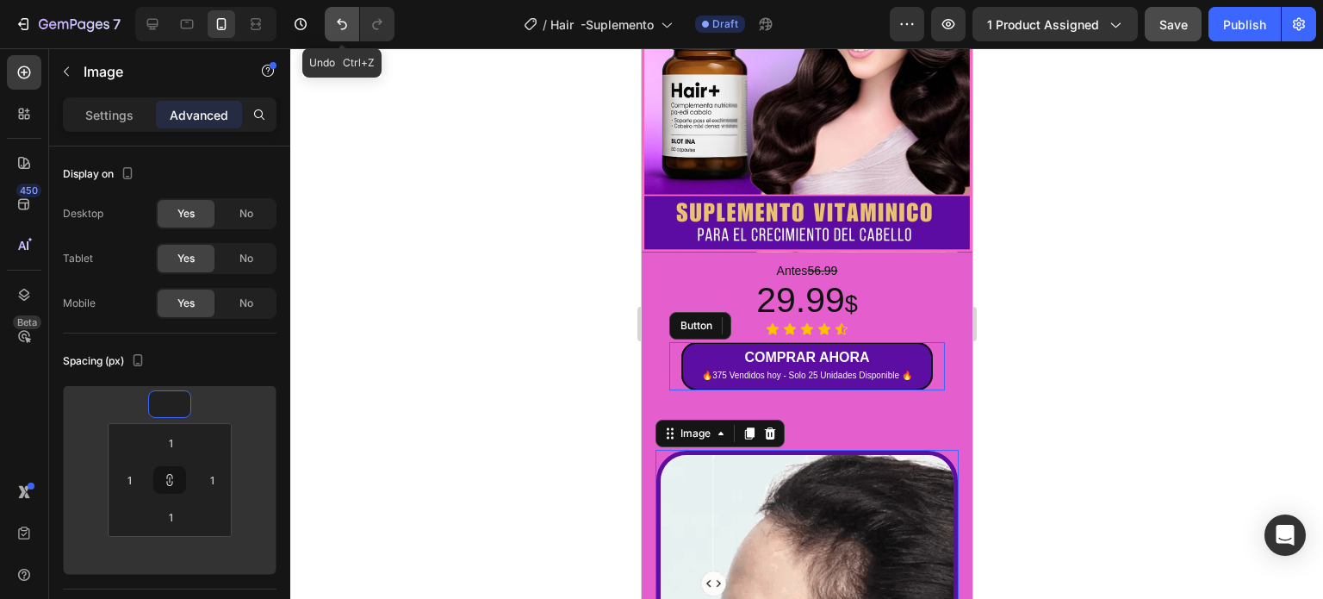
type input "1"
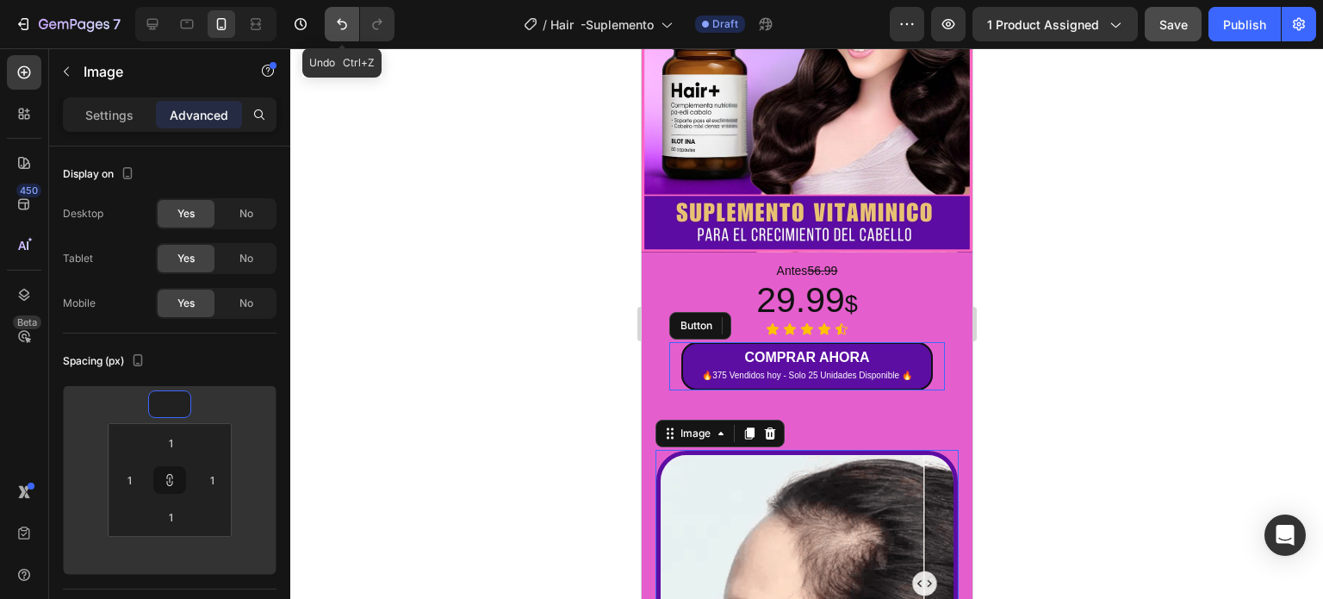
type input "1"
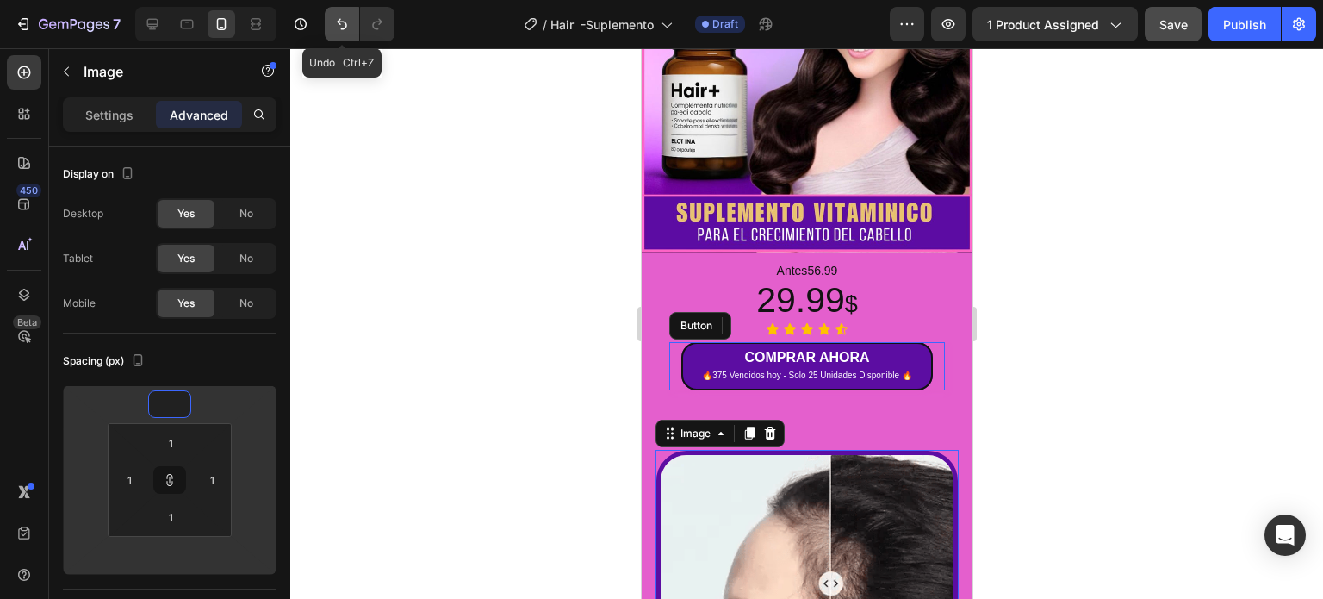
type input "1"
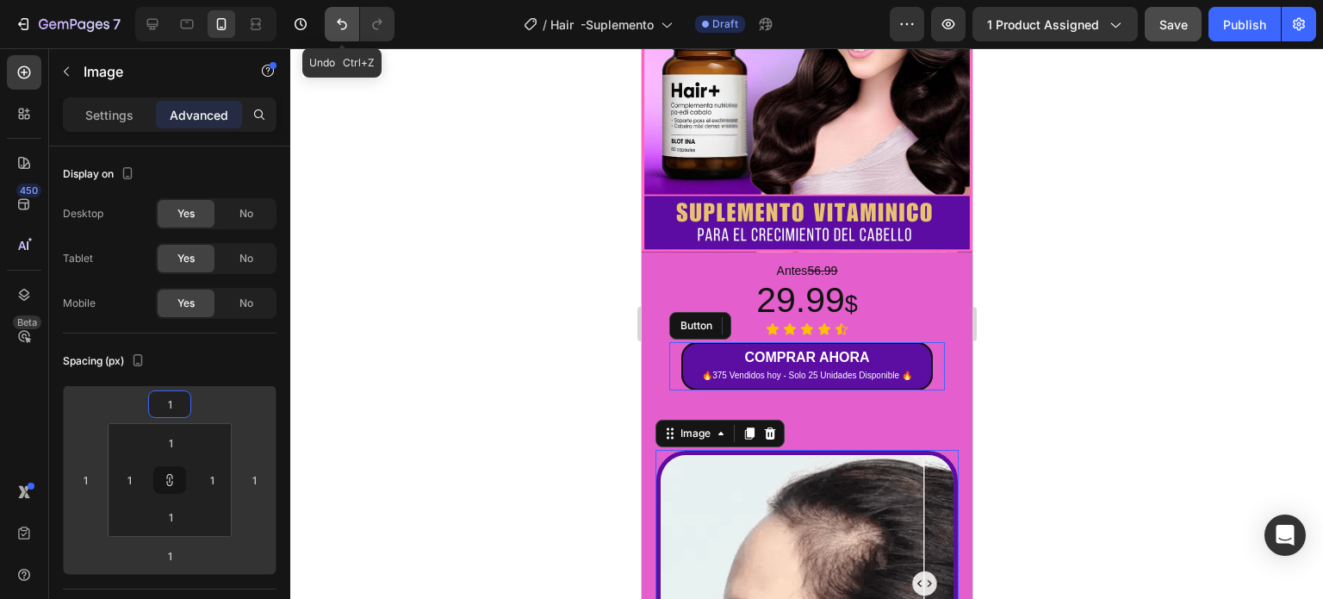
click at [340, 28] on icon "Undo/Redo" at bounding box center [341, 24] width 17 height 17
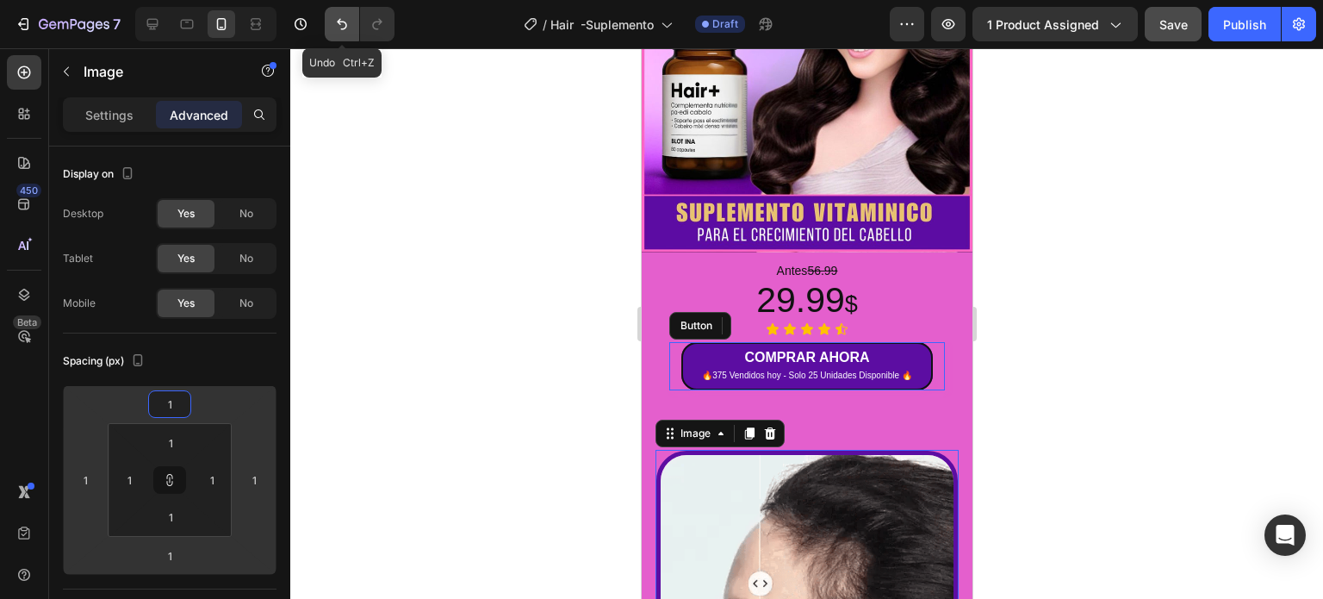
type input "-30"
type input "0"
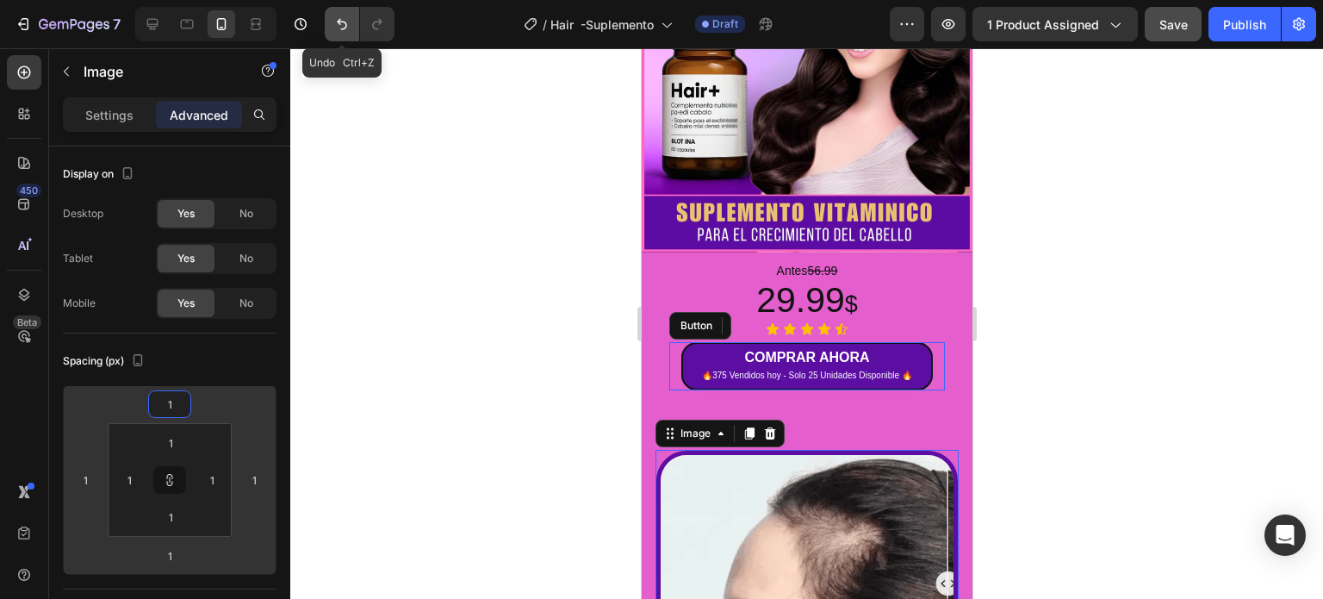
type input "16"
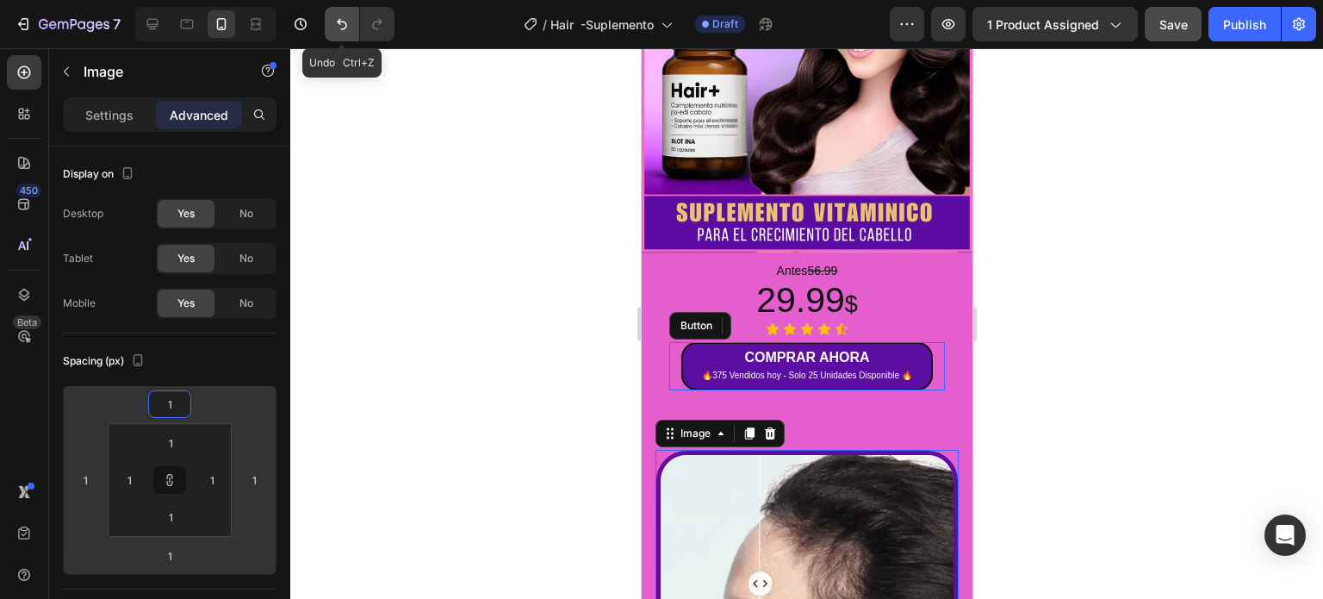
type input "0"
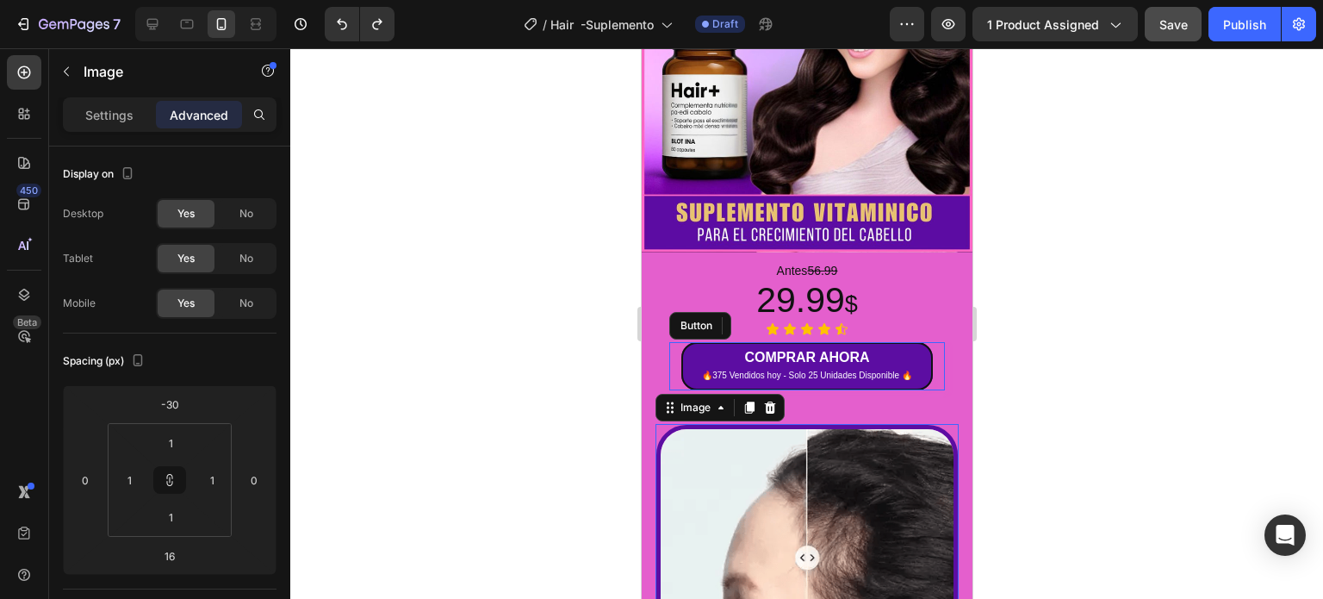
click at [1065, 334] on div at bounding box center [806, 323] width 1033 height 550
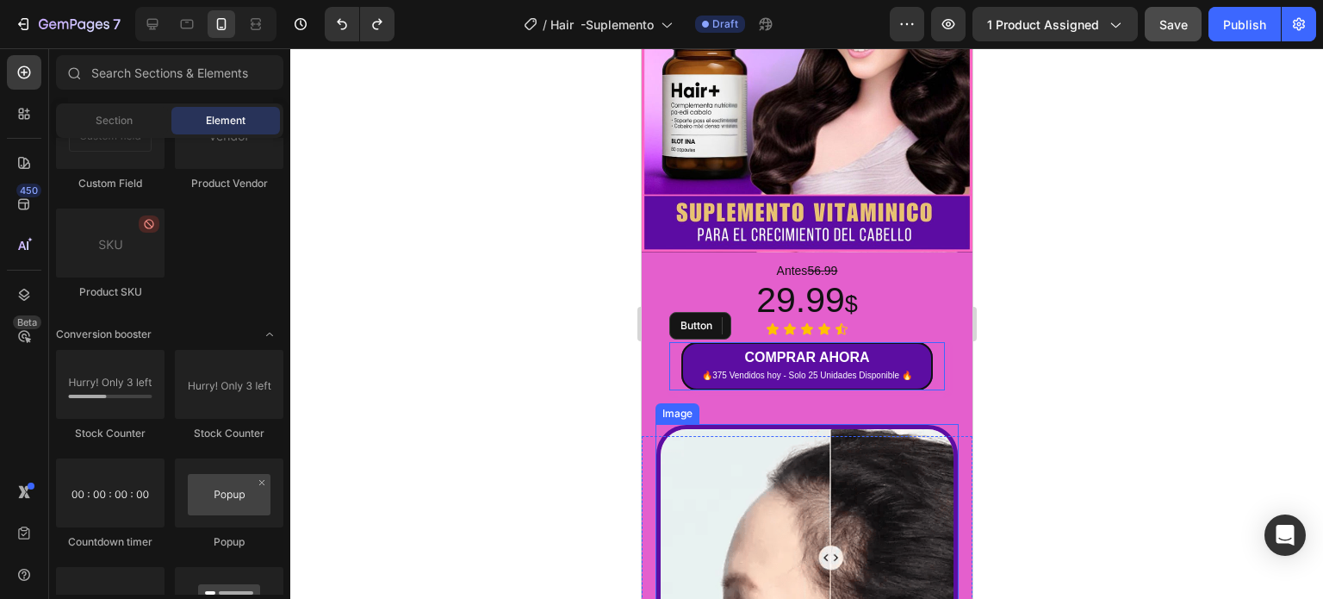
click at [793, 488] on img at bounding box center [806, 557] width 301 height 264
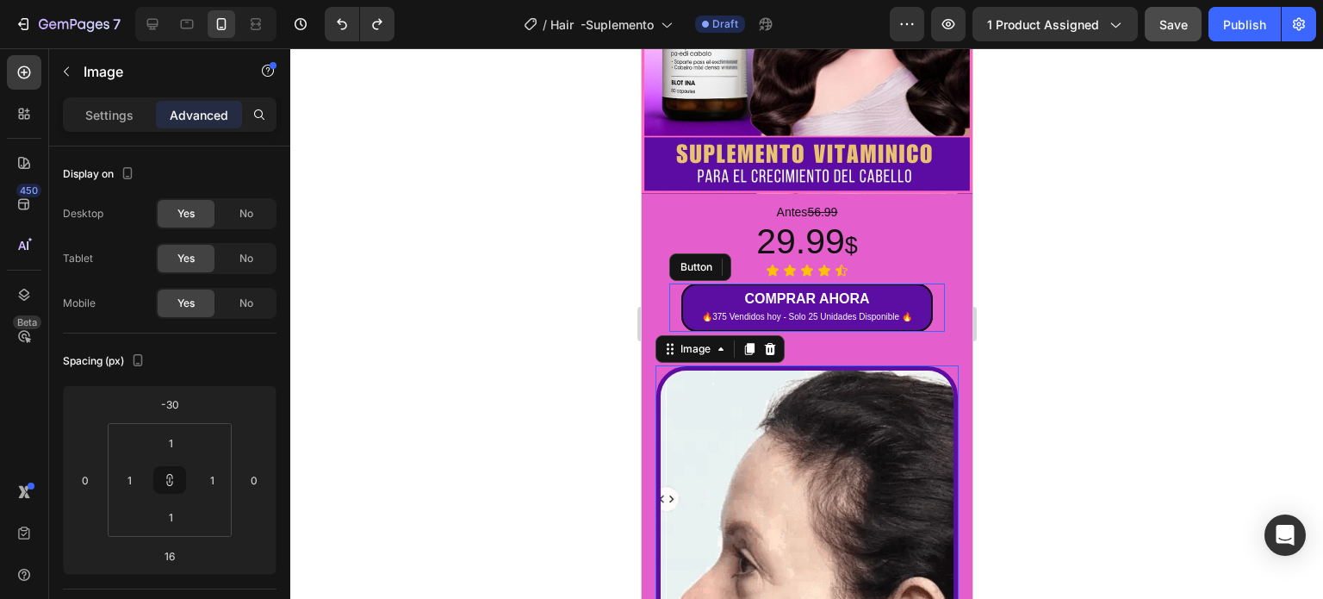
scroll to position [431, 0]
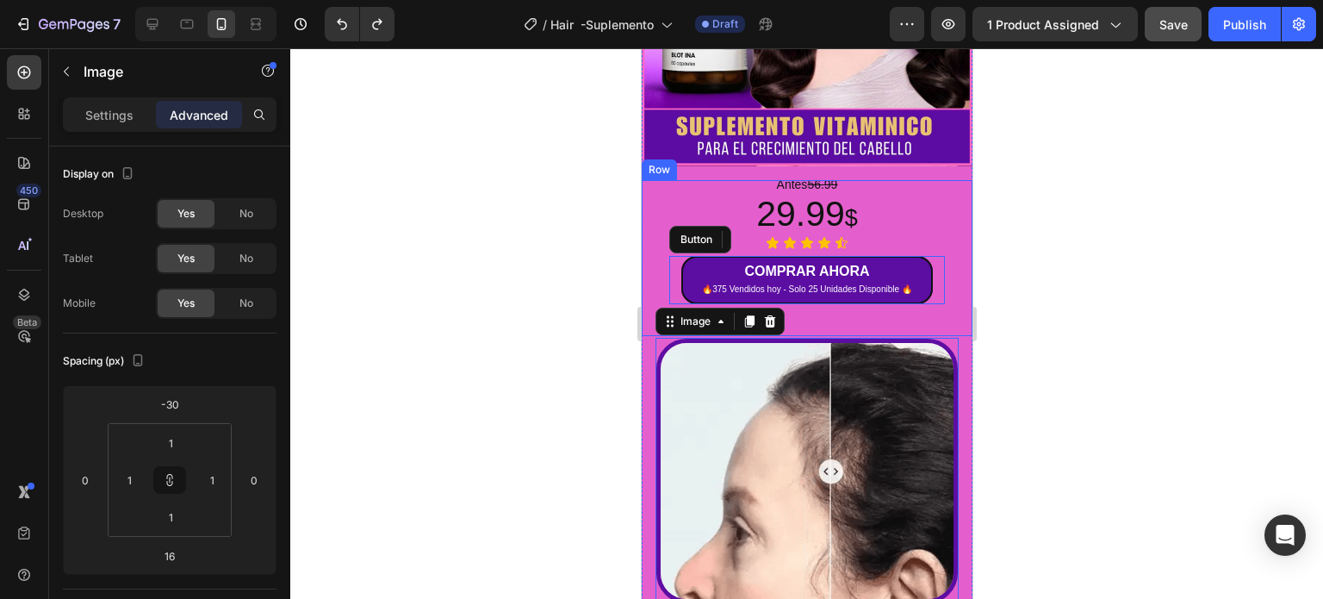
click at [840, 302] on div "Antes 56.99 Text Block 29.99 $ Heading Icon Icon Icon Icon Icon Icon List COMPR…" at bounding box center [806, 258] width 331 height 156
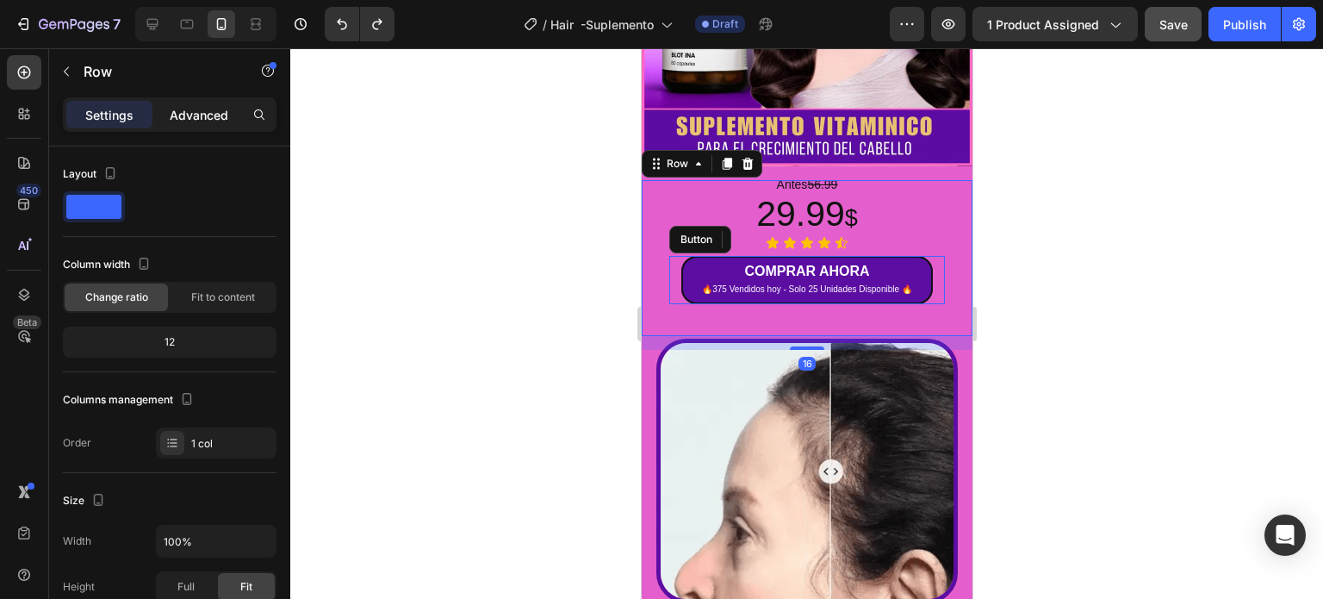
click at [183, 103] on div "Advanced" at bounding box center [199, 115] width 86 height 28
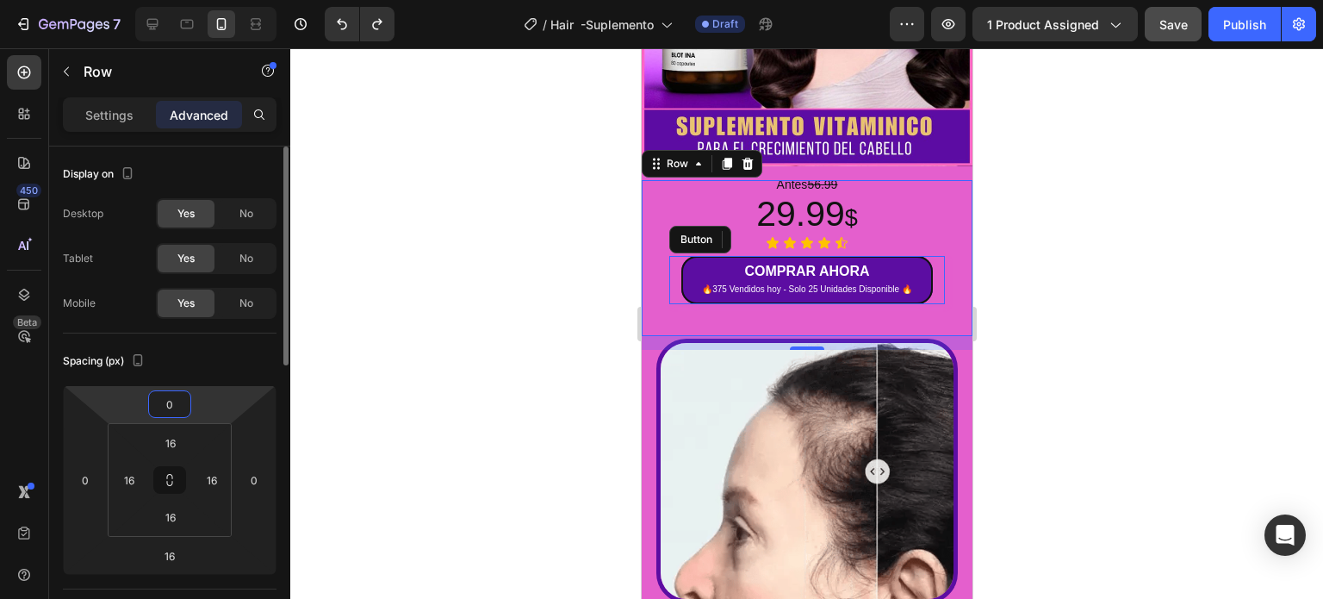
click at [168, 409] on input "0" at bounding box center [169, 404] width 34 height 26
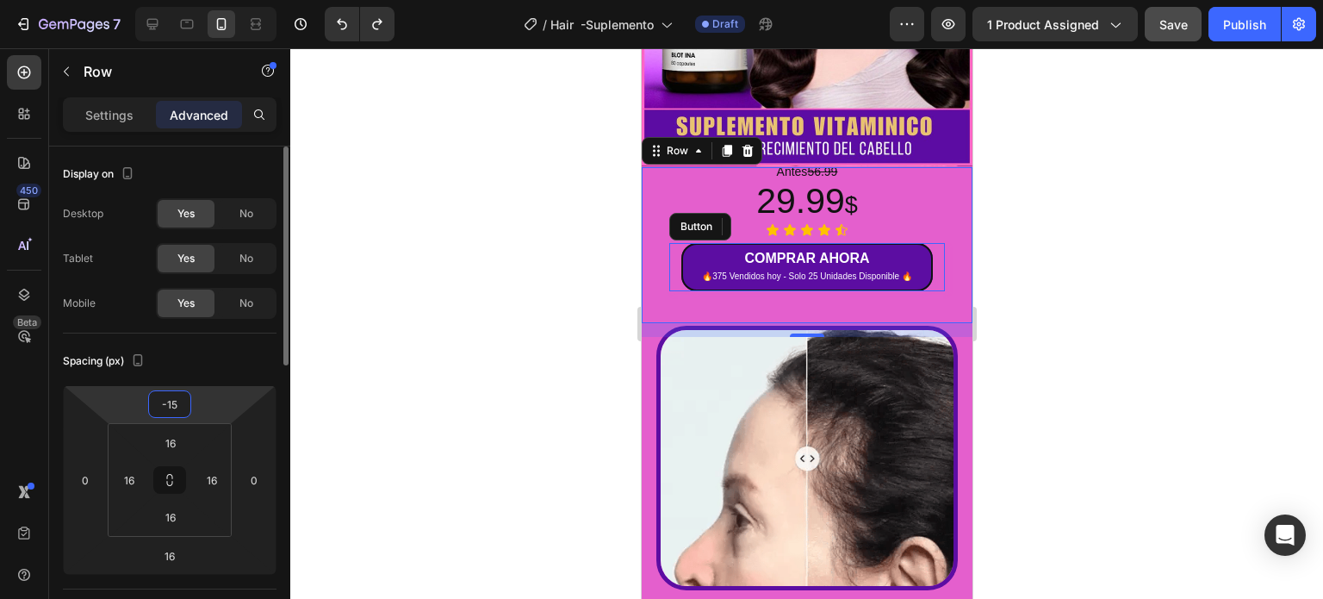
type input "-1"
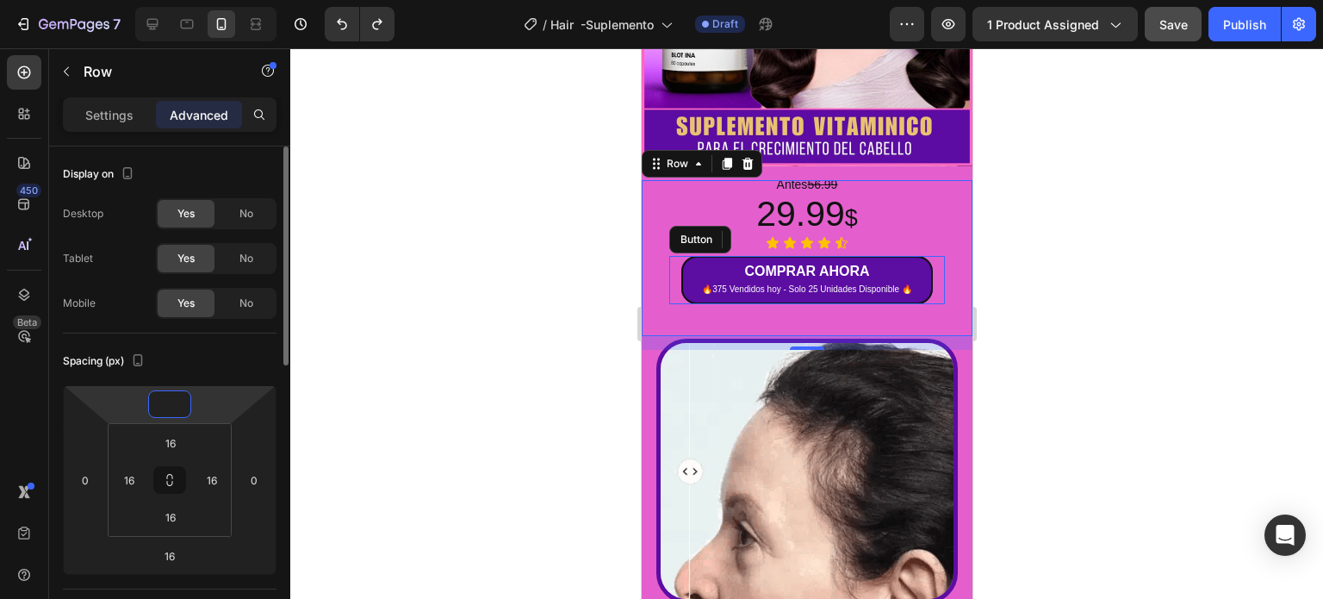
type input "0"
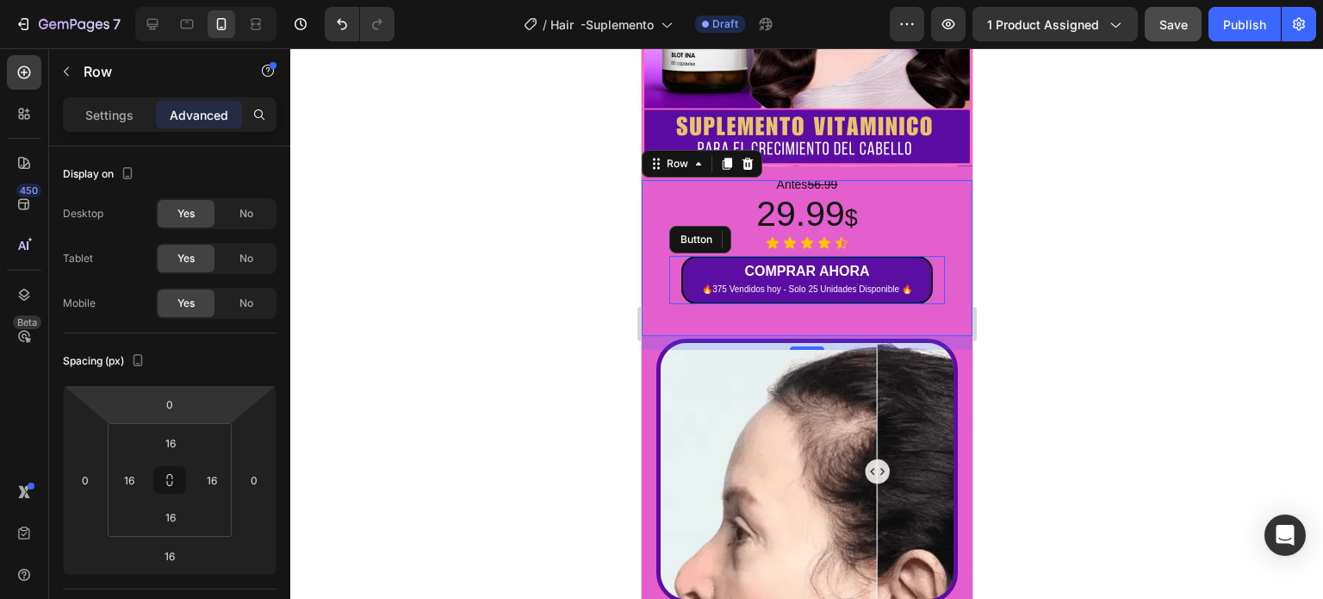
click at [486, 338] on div at bounding box center [806, 323] width 1033 height 550
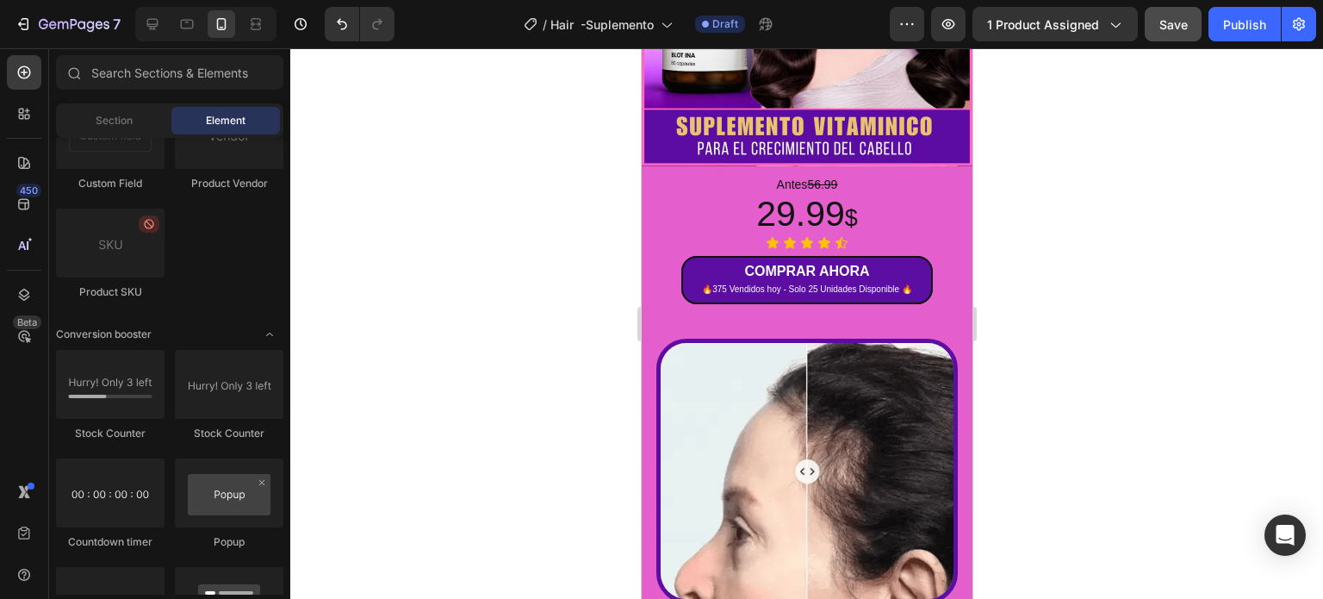
click at [1322, 418] on div at bounding box center [806, 323] width 1033 height 550
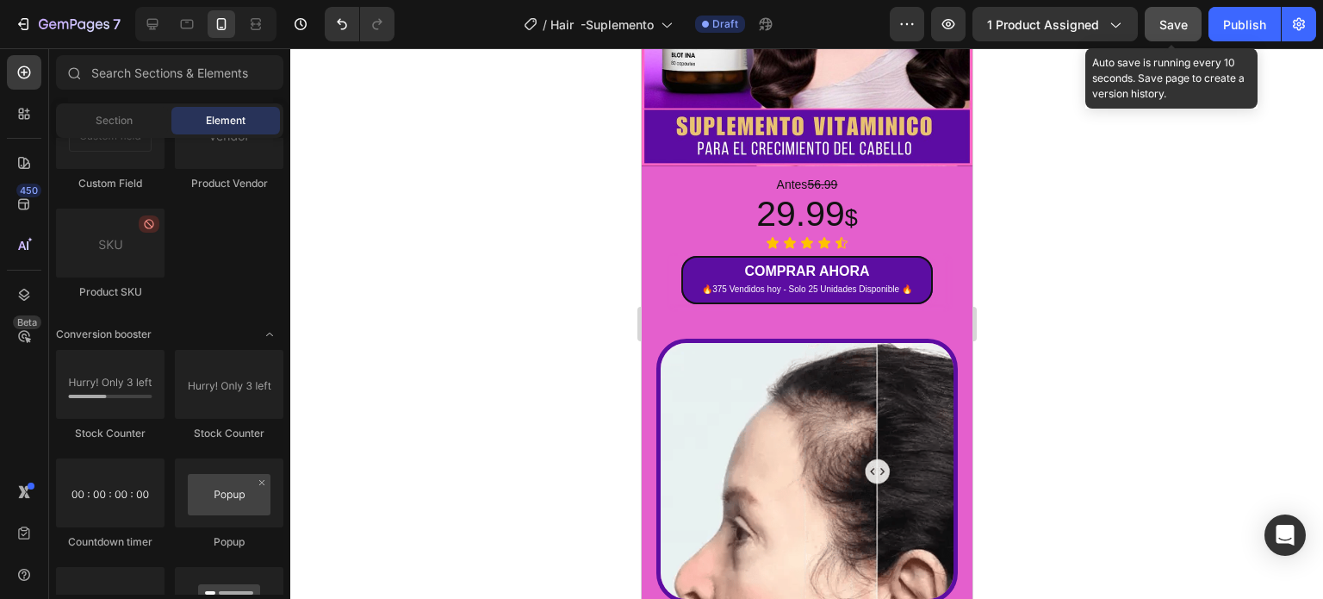
click at [1168, 28] on span "Save" at bounding box center [1173, 24] width 28 height 15
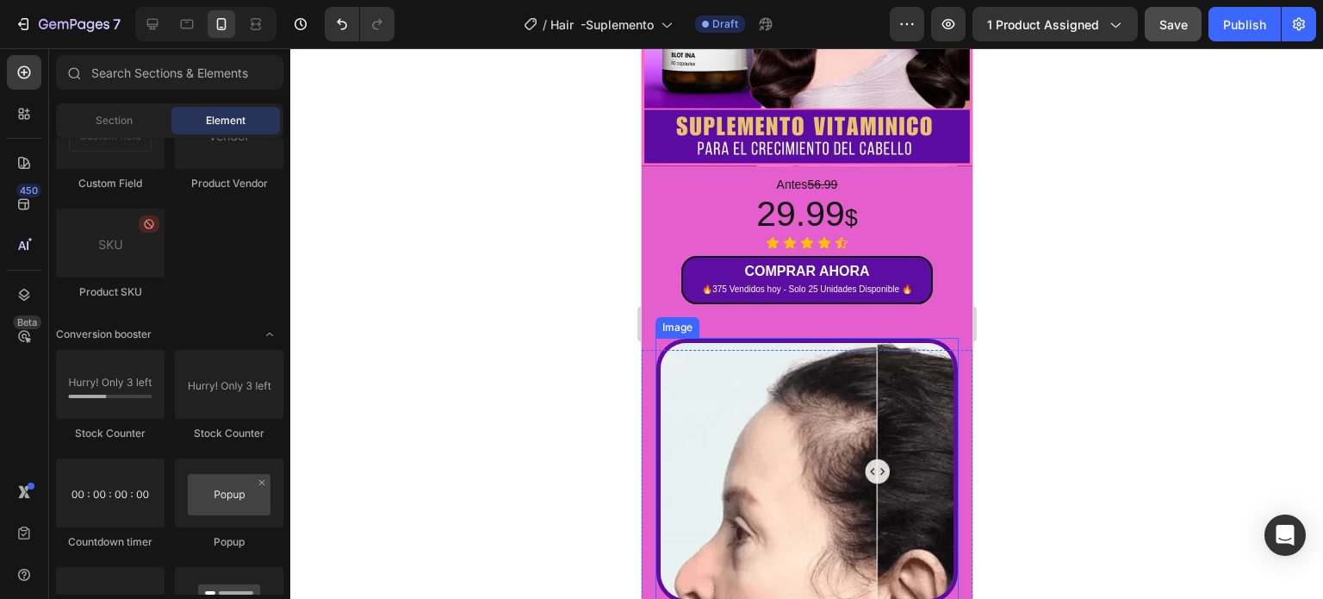
click at [806, 430] on img at bounding box center [806, 471] width 301 height 264
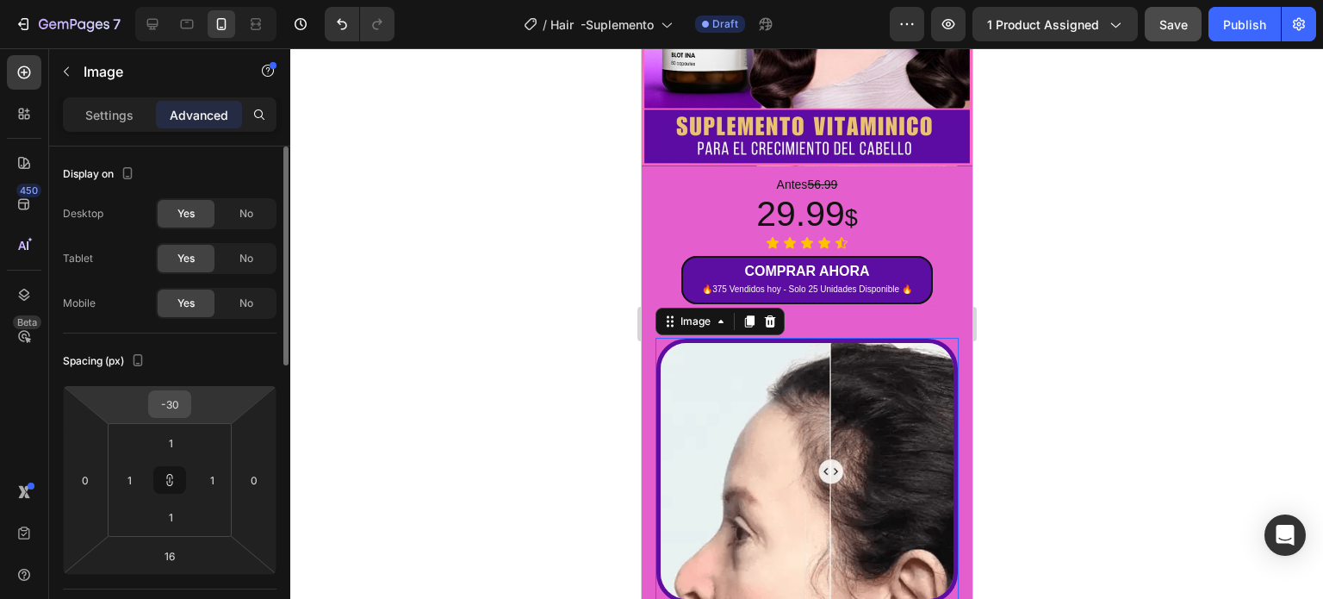
click at [162, 404] on input "-30" at bounding box center [169, 404] width 34 height 26
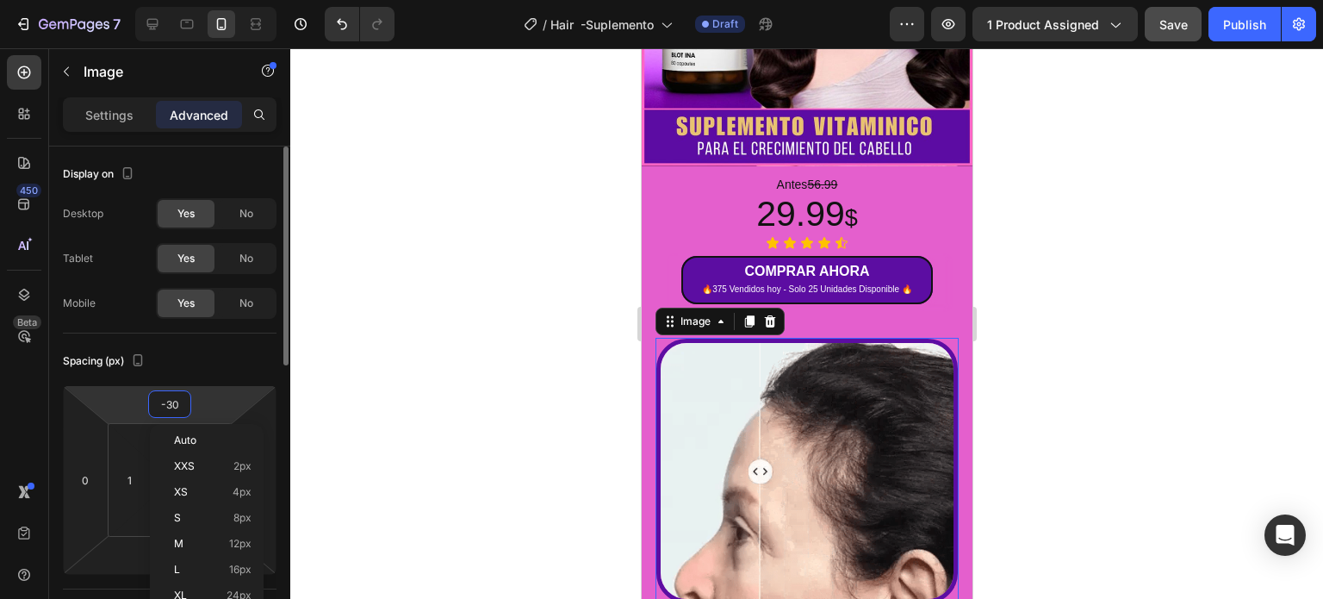
click at [179, 403] on input "-30" at bounding box center [169, 404] width 34 height 26
type input "-3"
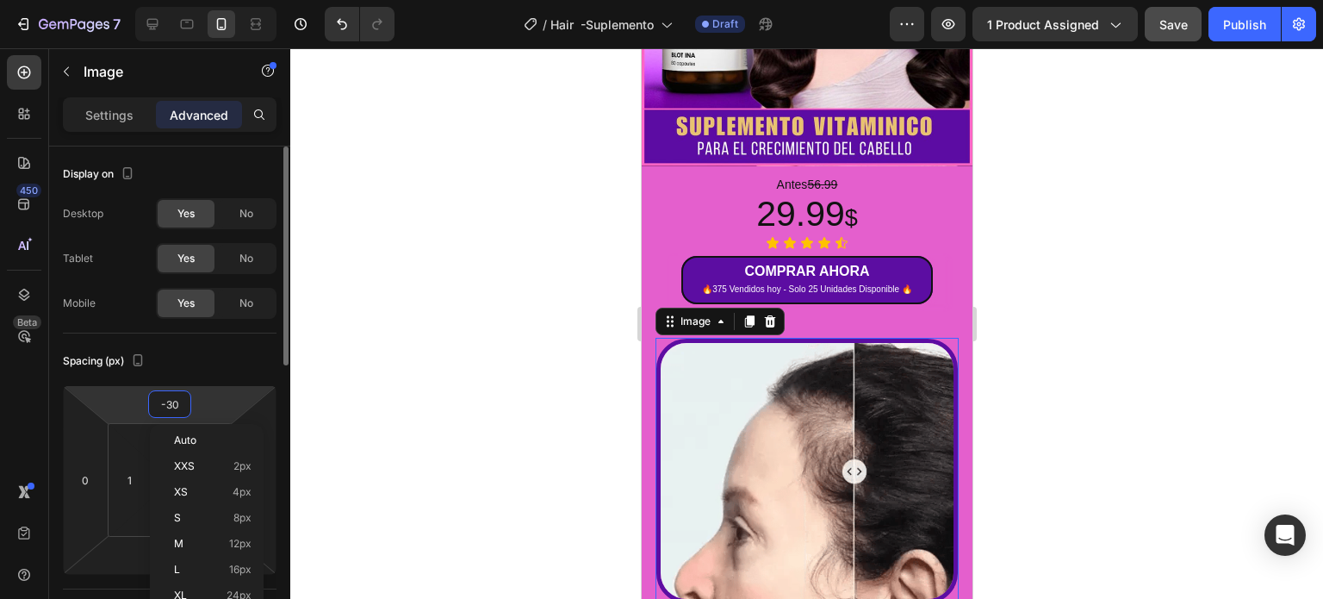
type input "-3"
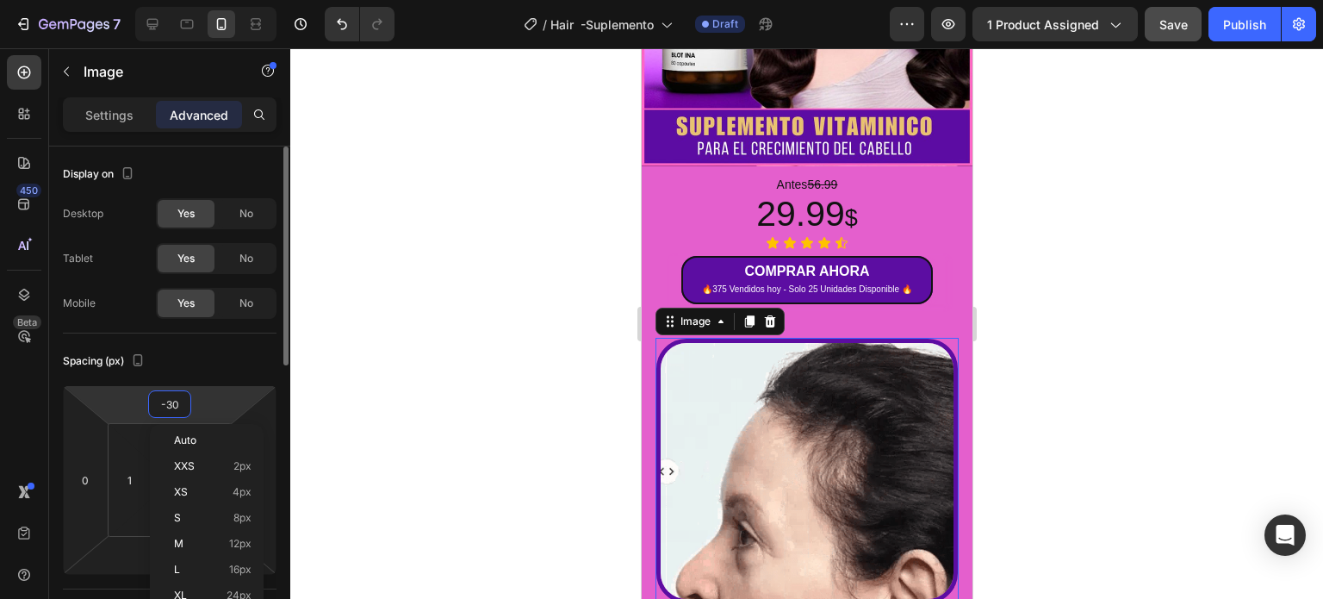
type input "-3"
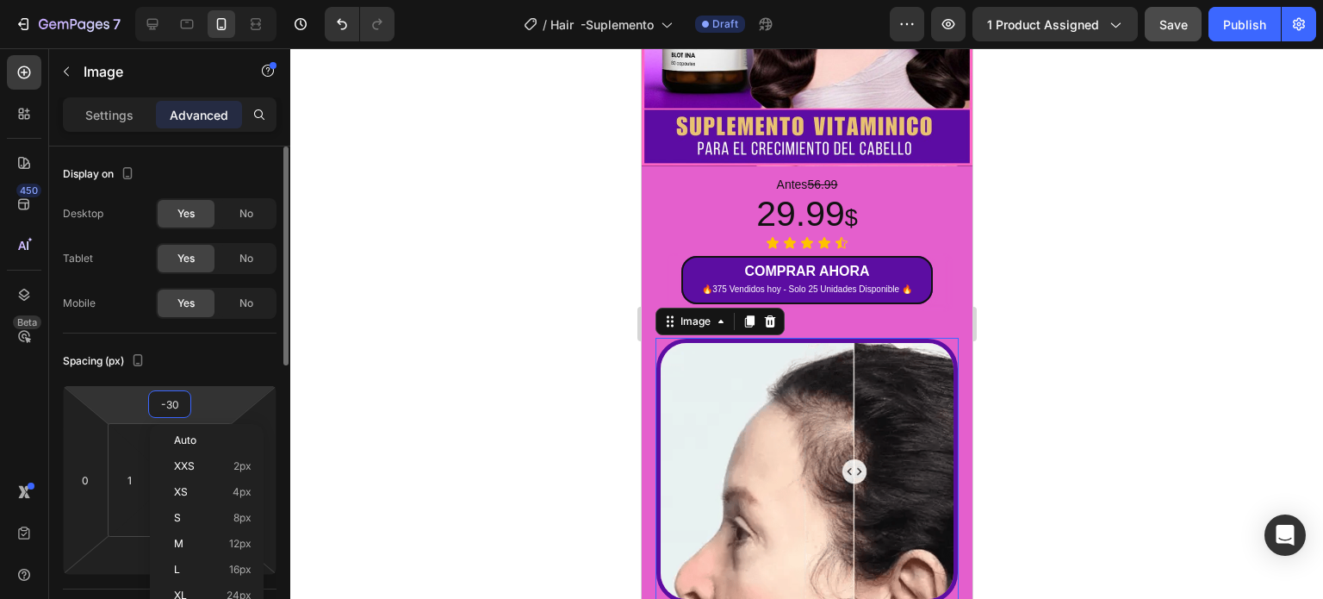
type input "-3"
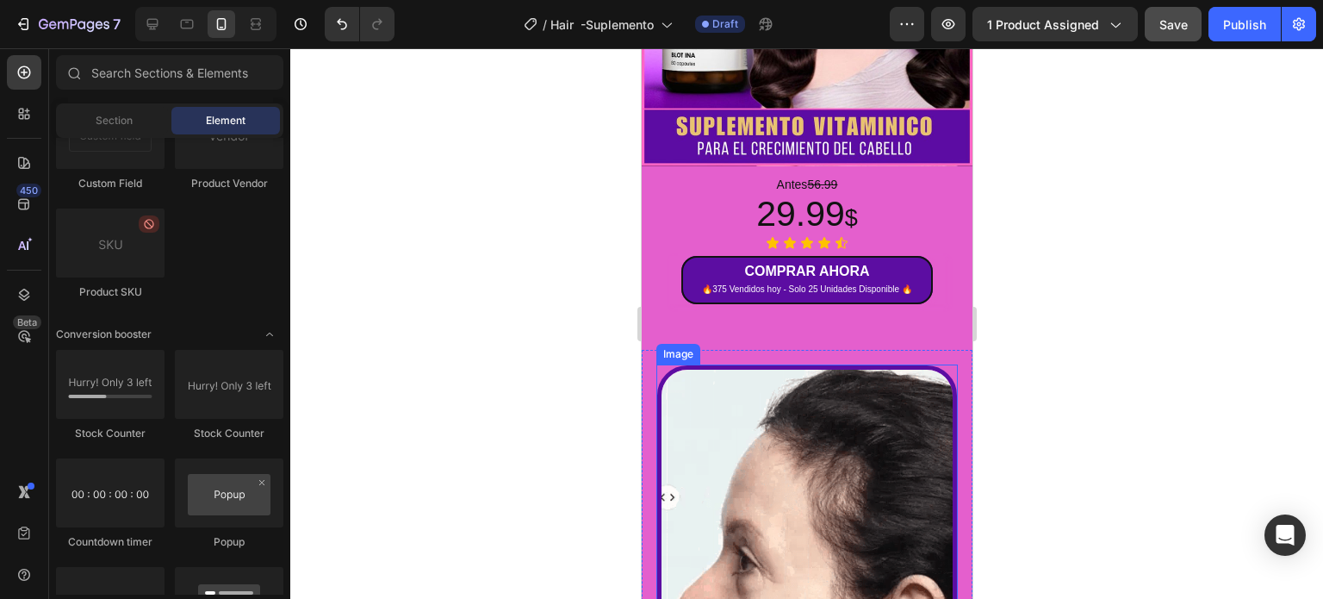
click at [718, 438] on img at bounding box center [806, 496] width 300 height 263
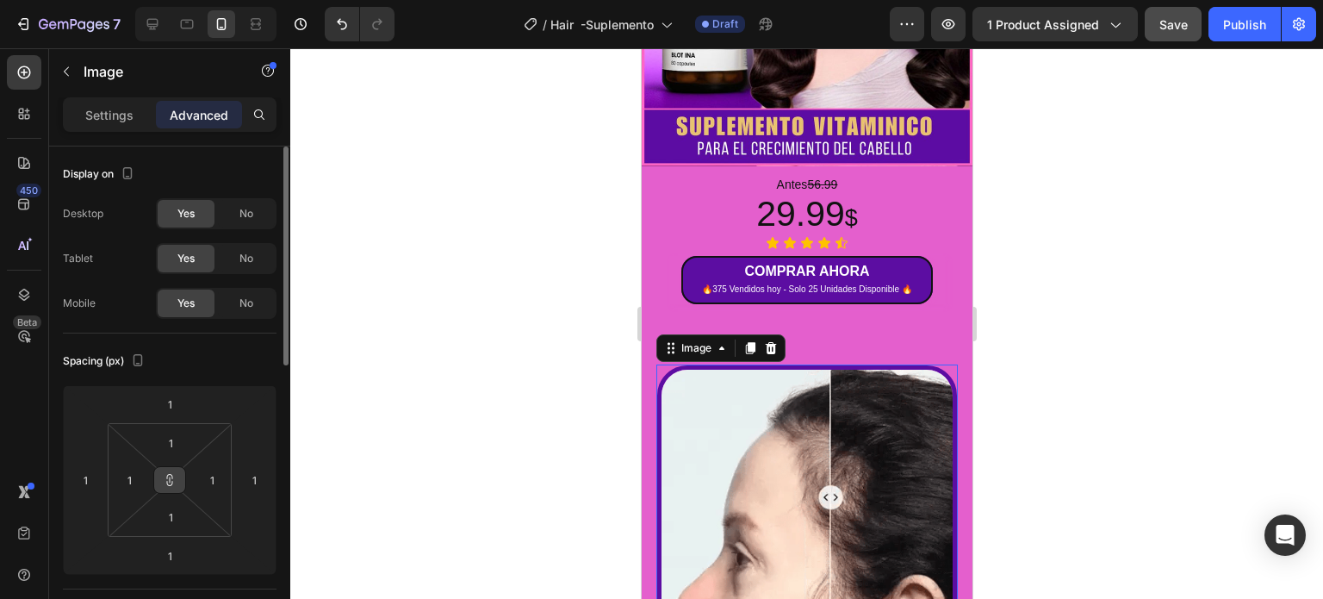
click at [175, 469] on button at bounding box center [169, 480] width 33 height 28
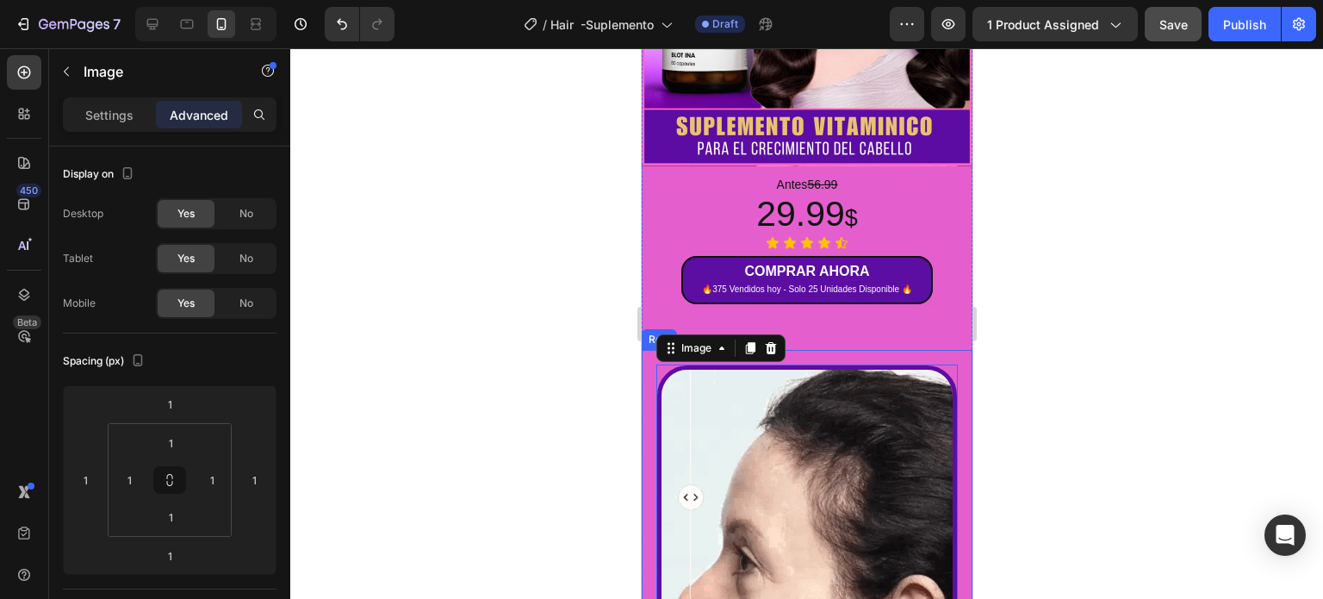
click at [1123, 401] on div at bounding box center [806, 323] width 1033 height 550
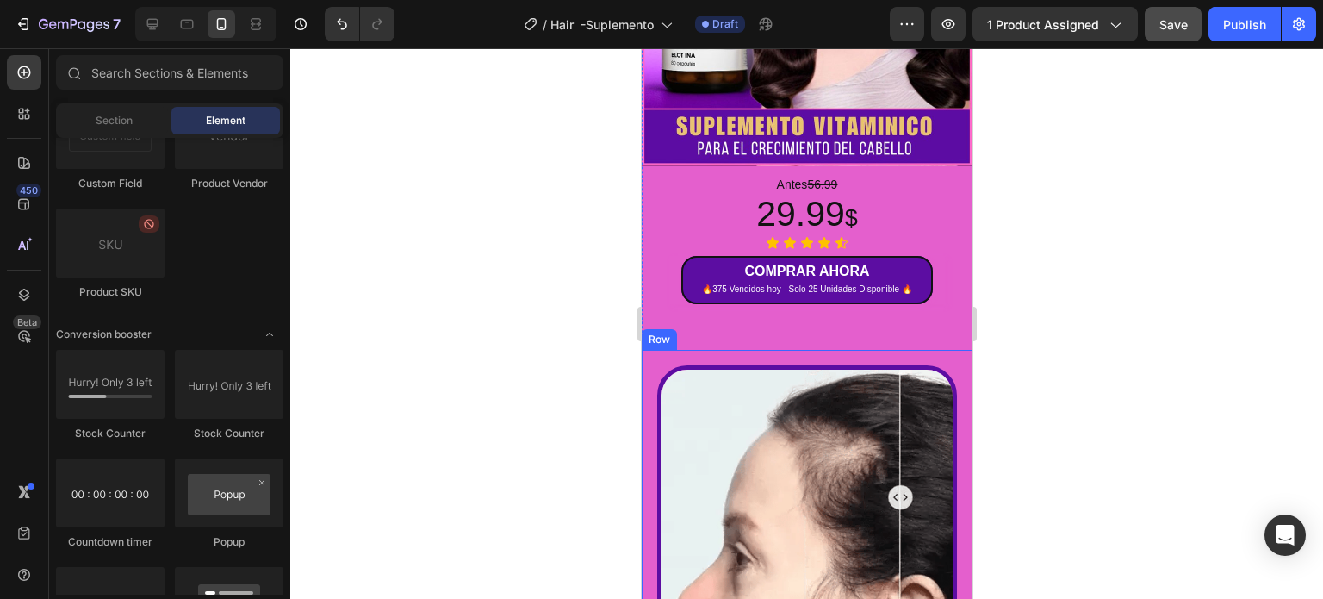
click at [952, 383] on div "Image Row" at bounding box center [806, 497] width 331 height 294
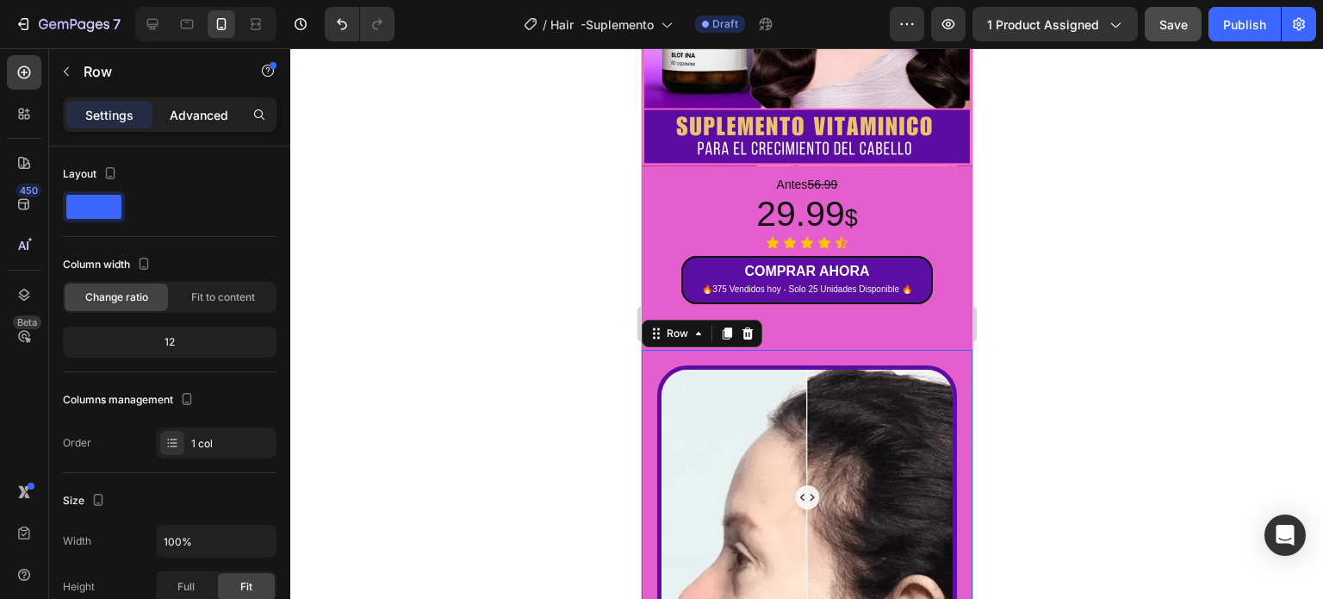
click at [211, 113] on p "Advanced" at bounding box center [199, 115] width 59 height 18
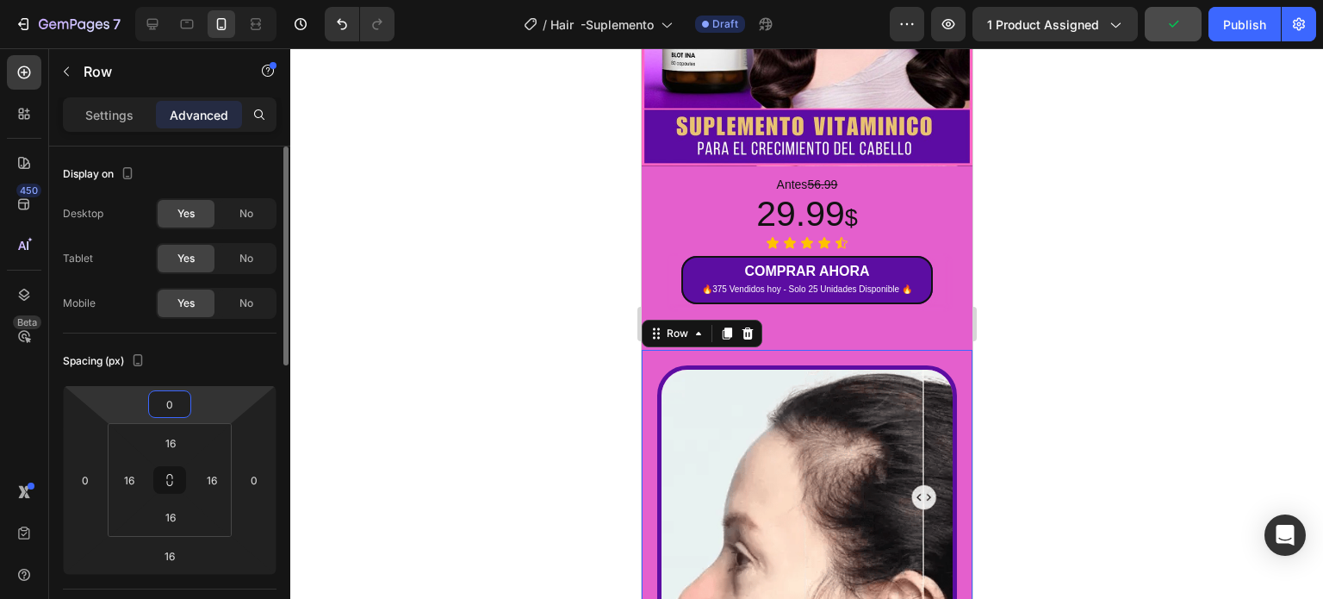
click at [179, 405] on input "0" at bounding box center [169, 404] width 34 height 26
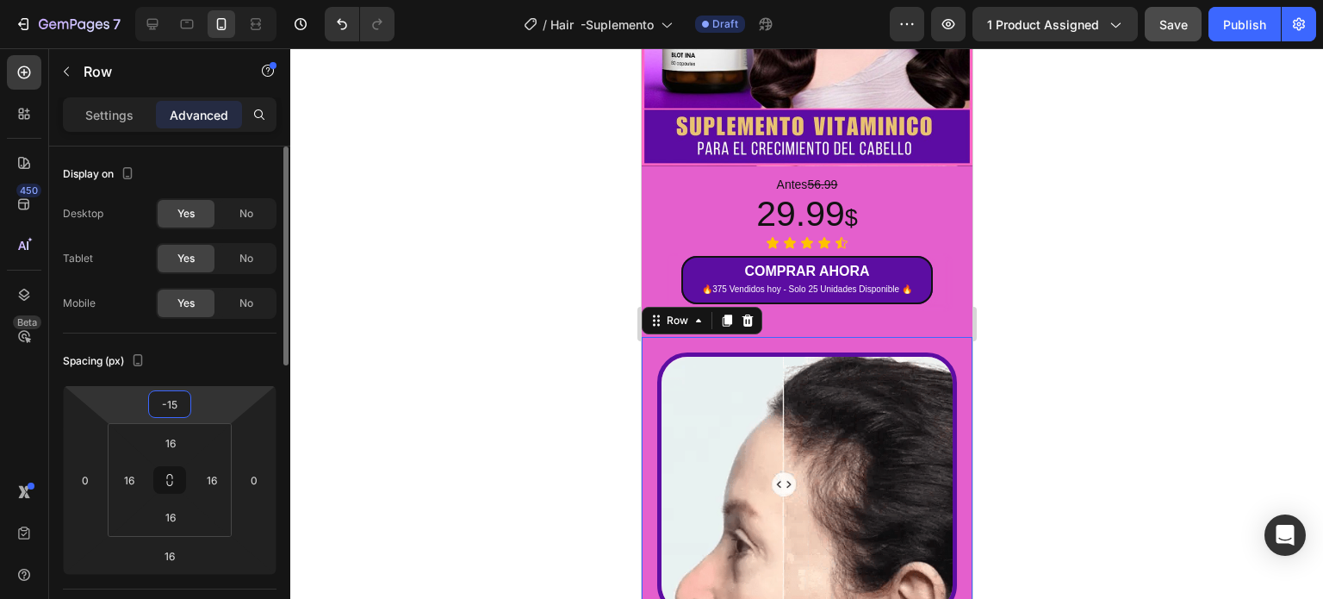
type input "-1"
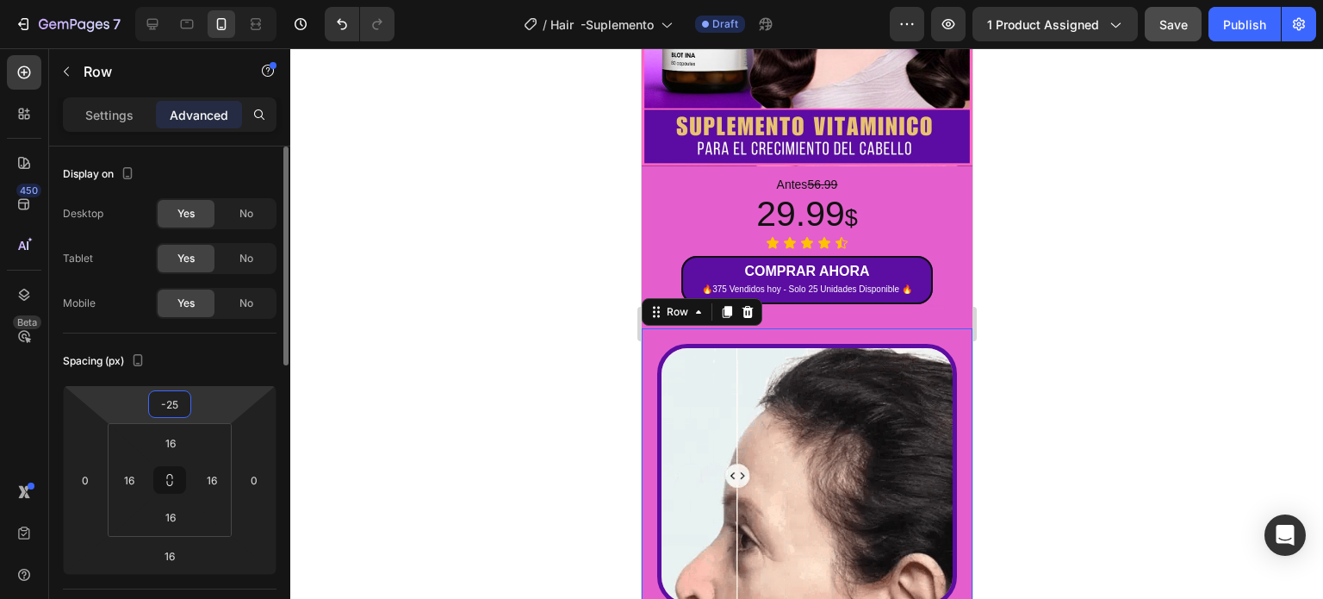
type input "-2"
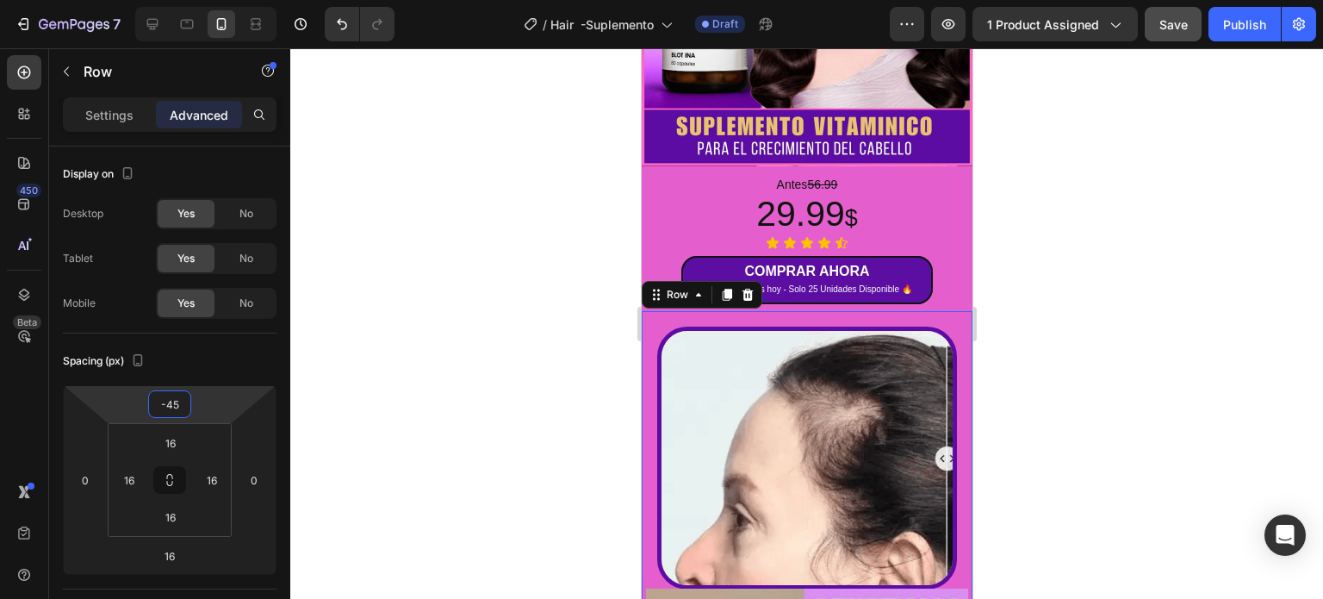
type input "-45"
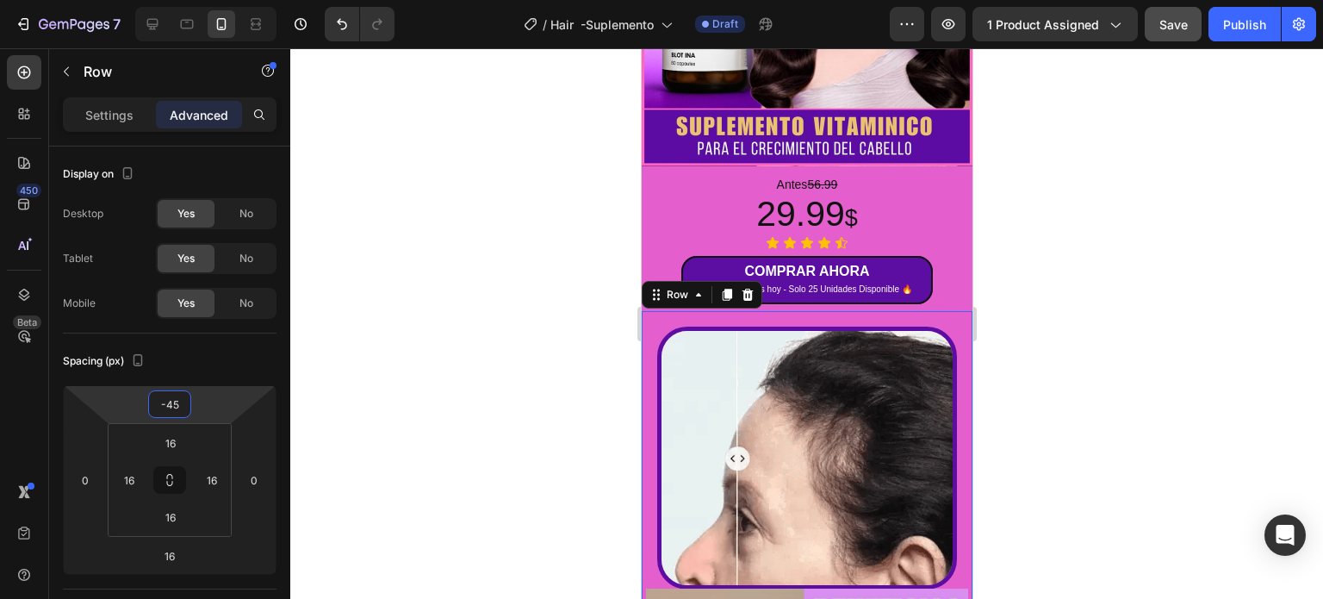
click at [1147, 347] on div at bounding box center [806, 323] width 1033 height 550
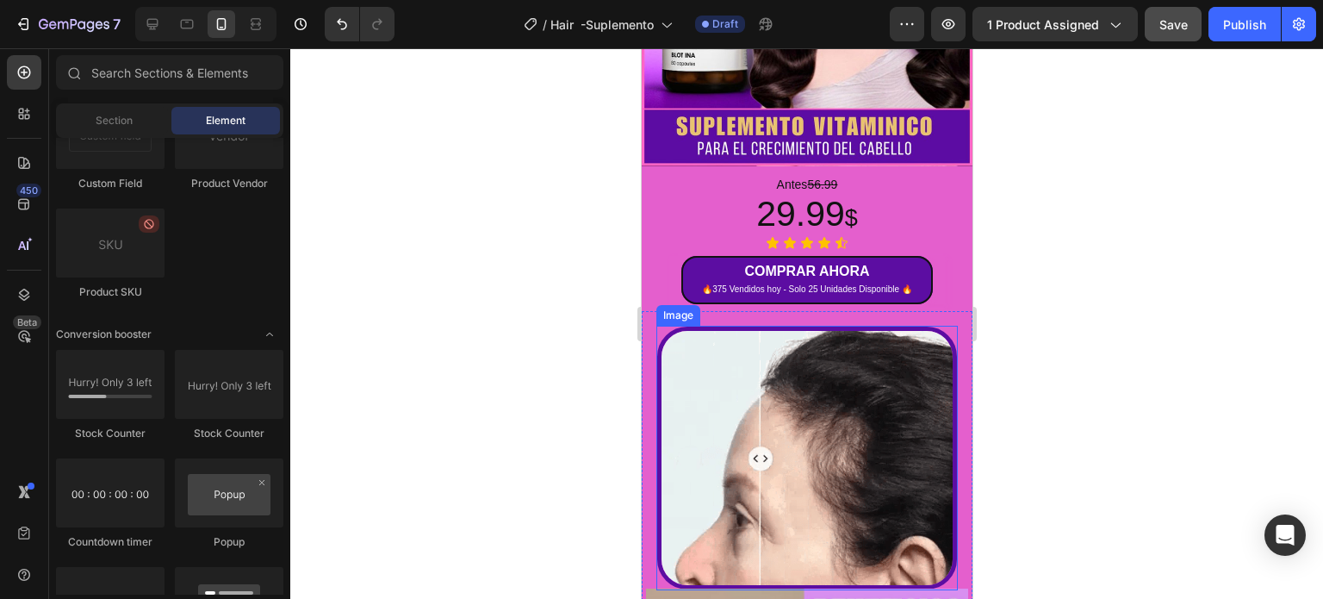
click at [795, 403] on img at bounding box center [806, 457] width 300 height 263
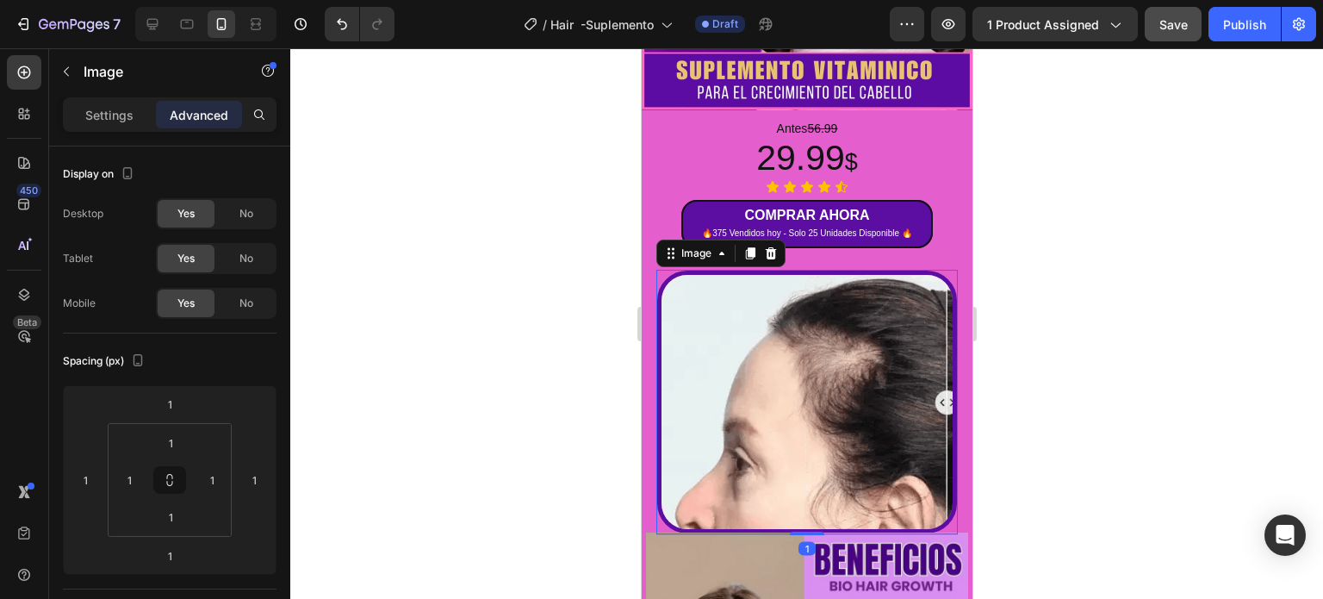
scroll to position [603, 0]
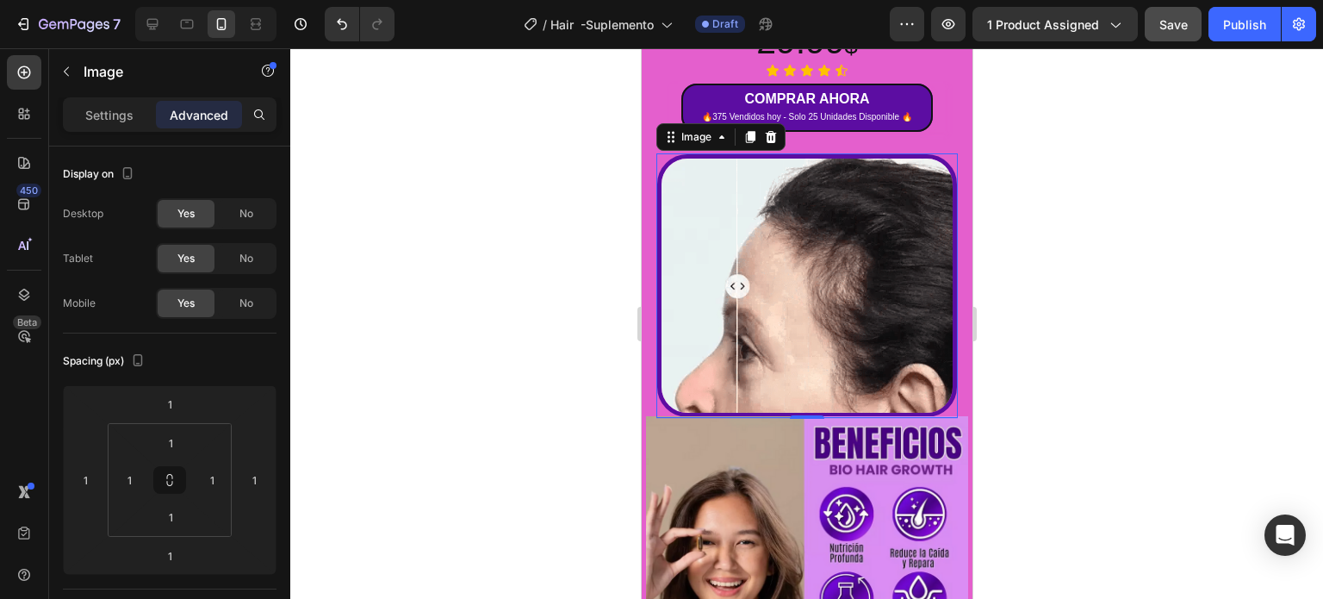
click at [748, 312] on img at bounding box center [806, 285] width 300 height 263
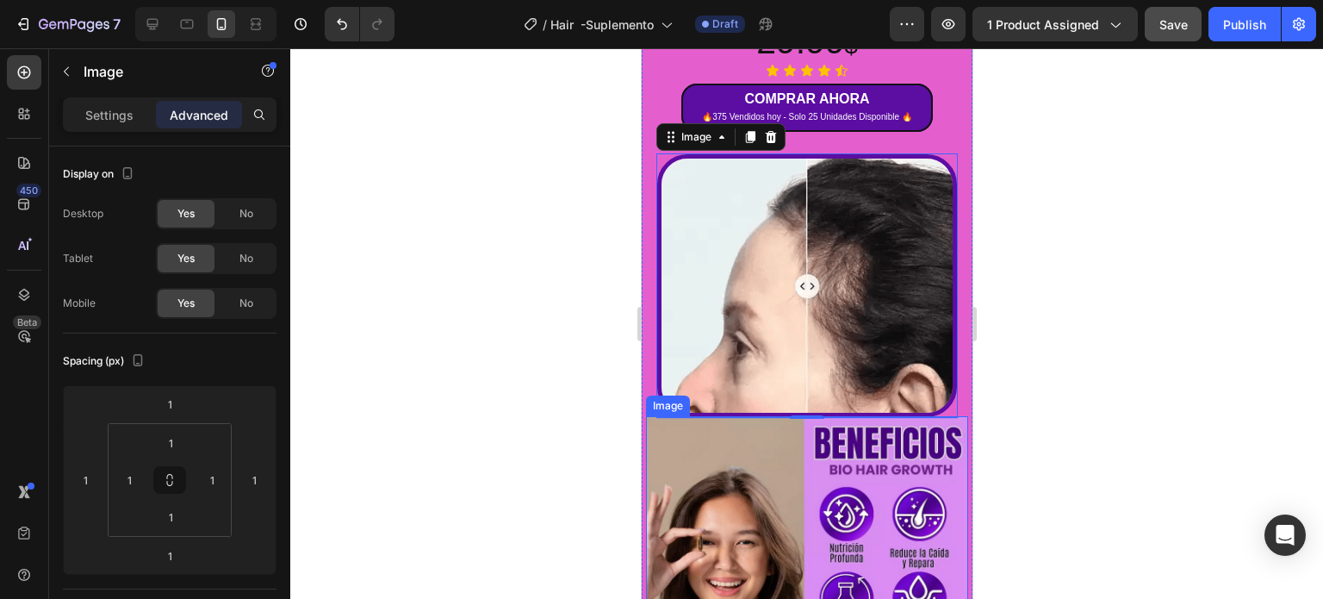
click at [652, 416] on img at bounding box center [806, 577] width 322 height 322
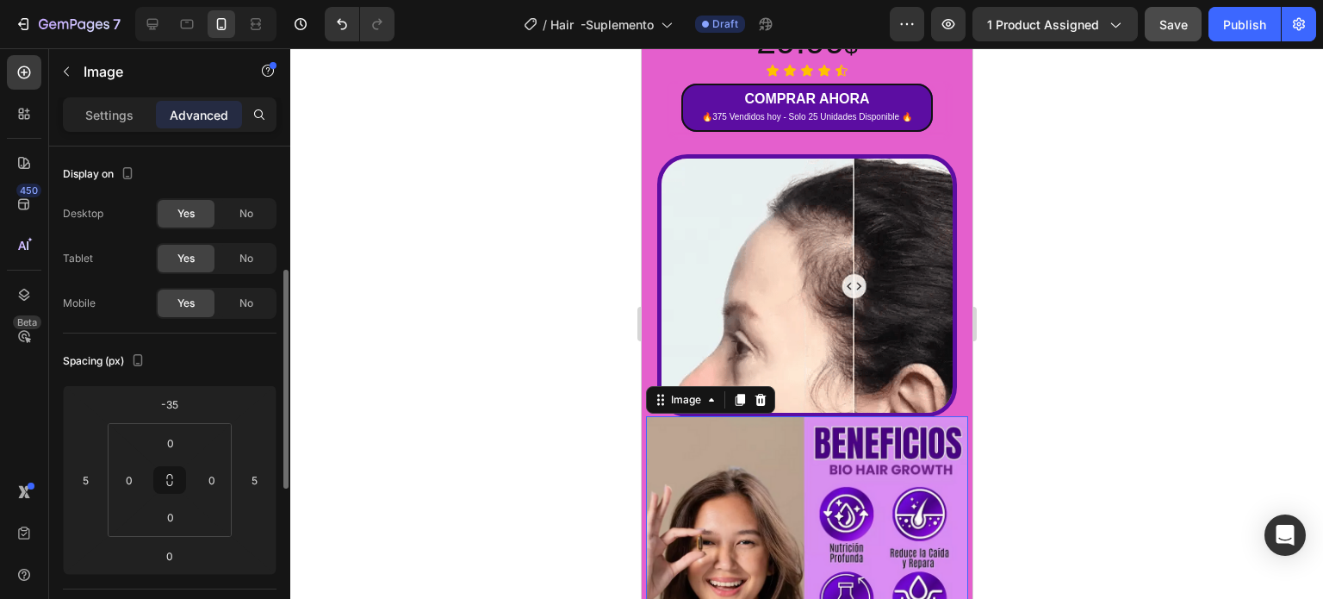
scroll to position [86, 0]
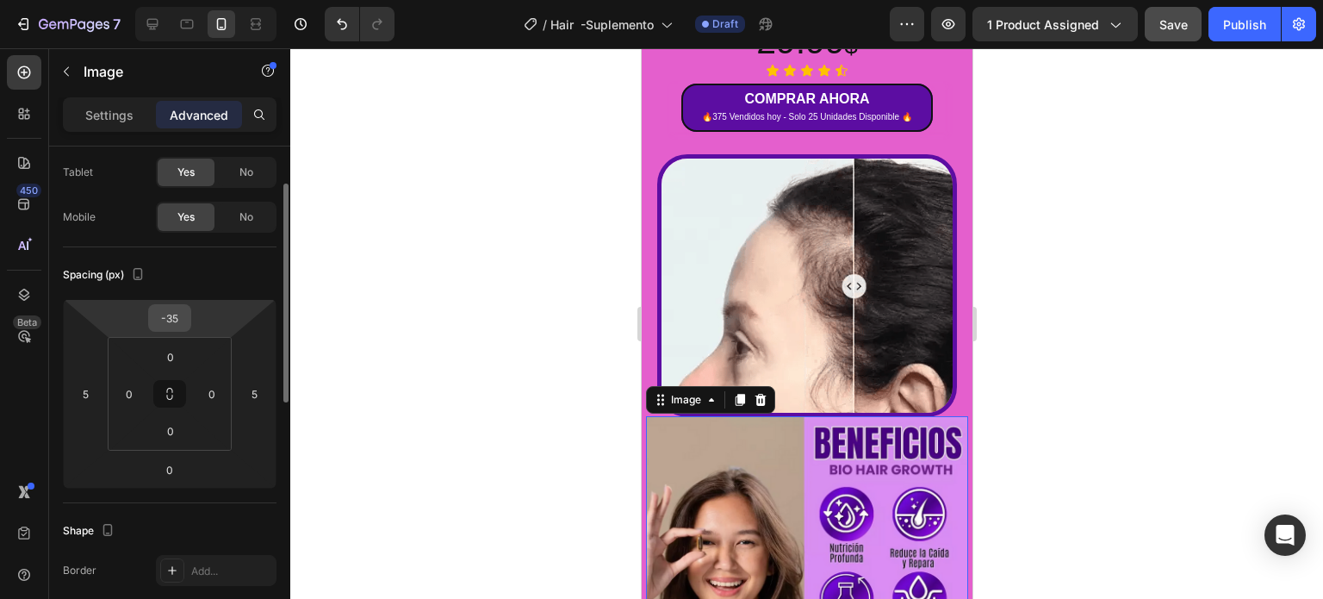
click at [177, 316] on input "-35" at bounding box center [169, 318] width 34 height 26
type input "-3"
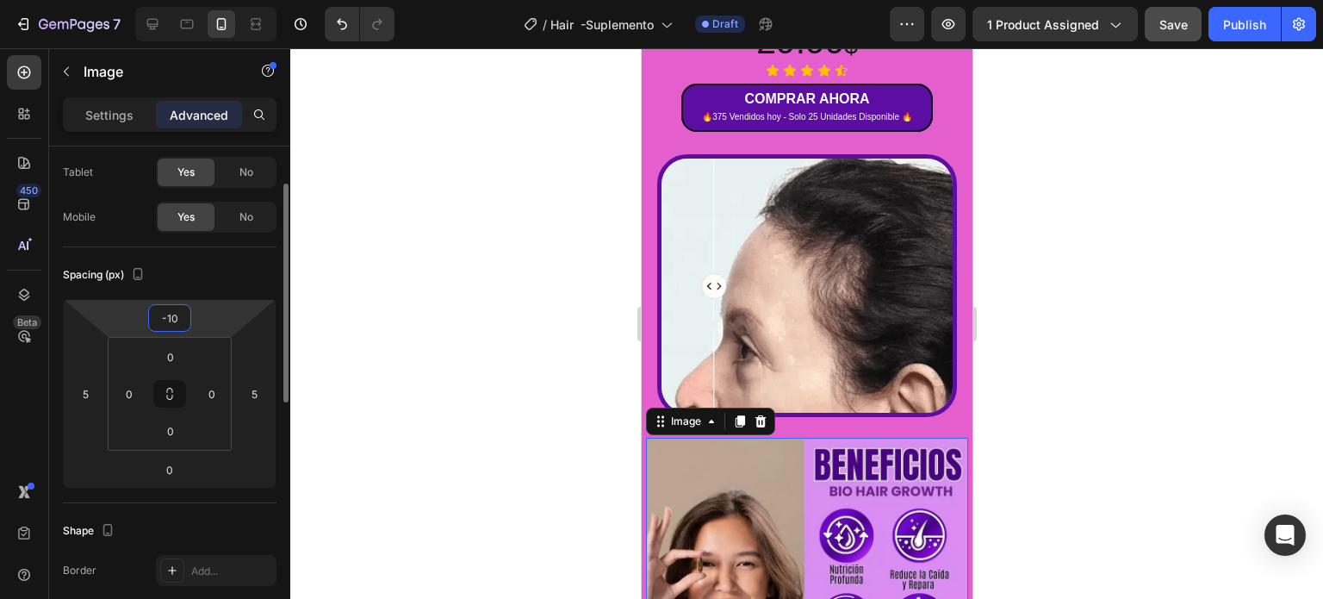
type input "-1"
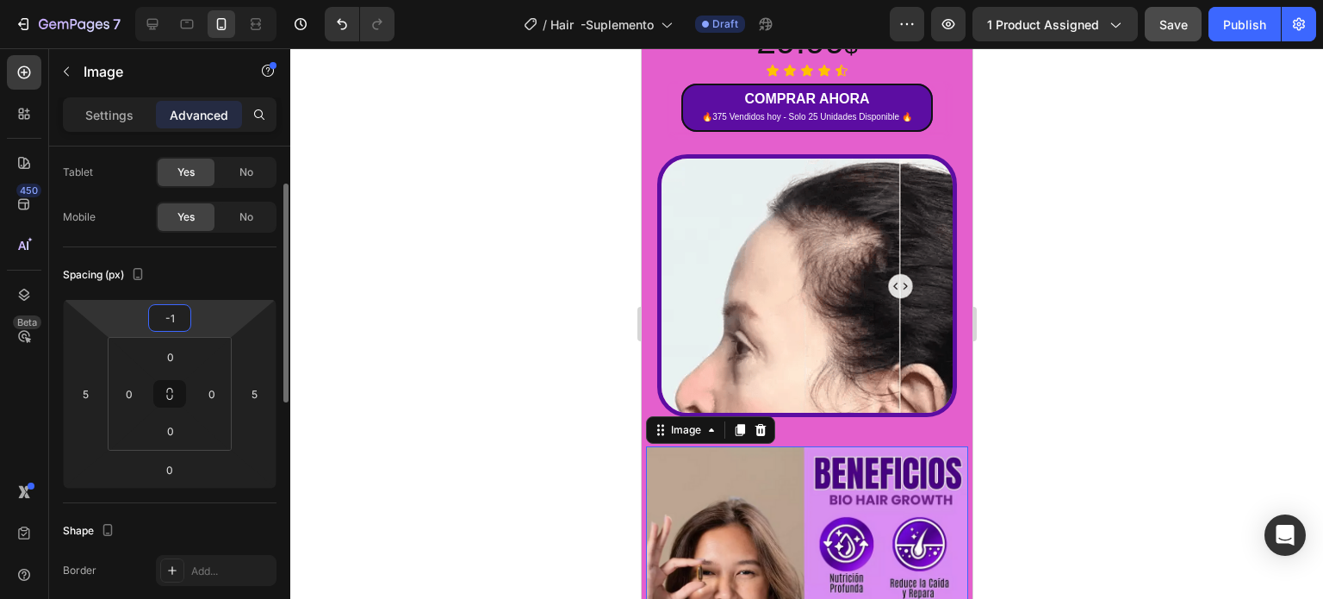
type input "-15"
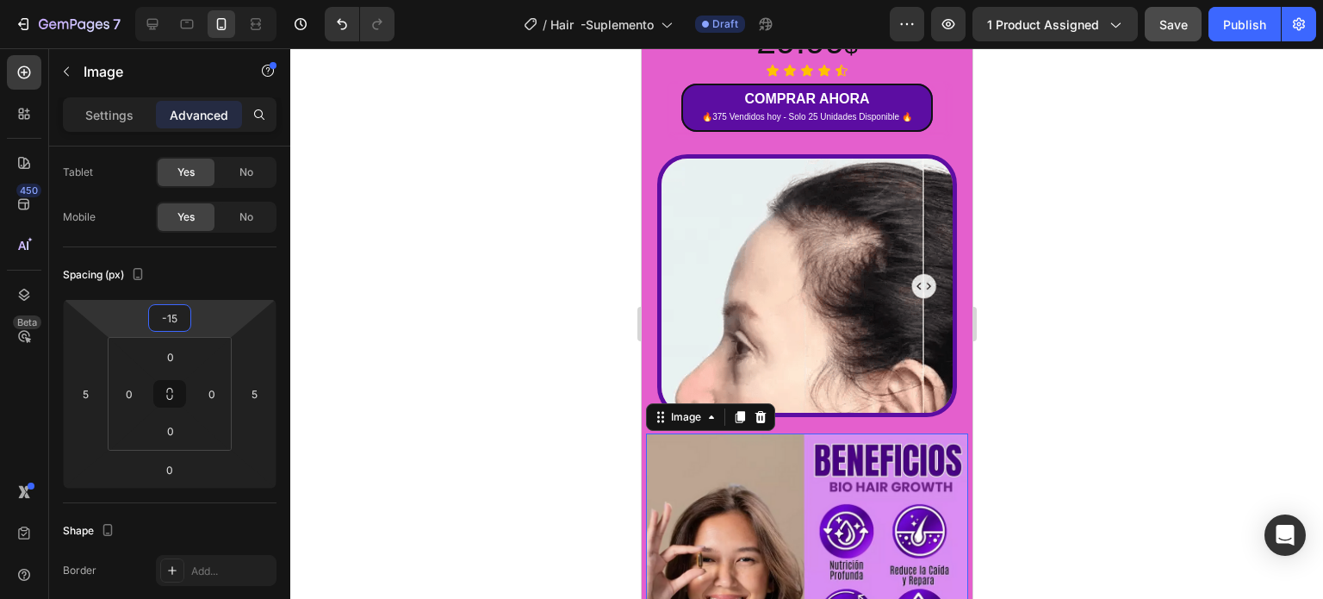
click at [1074, 253] on div at bounding box center [806, 323] width 1033 height 550
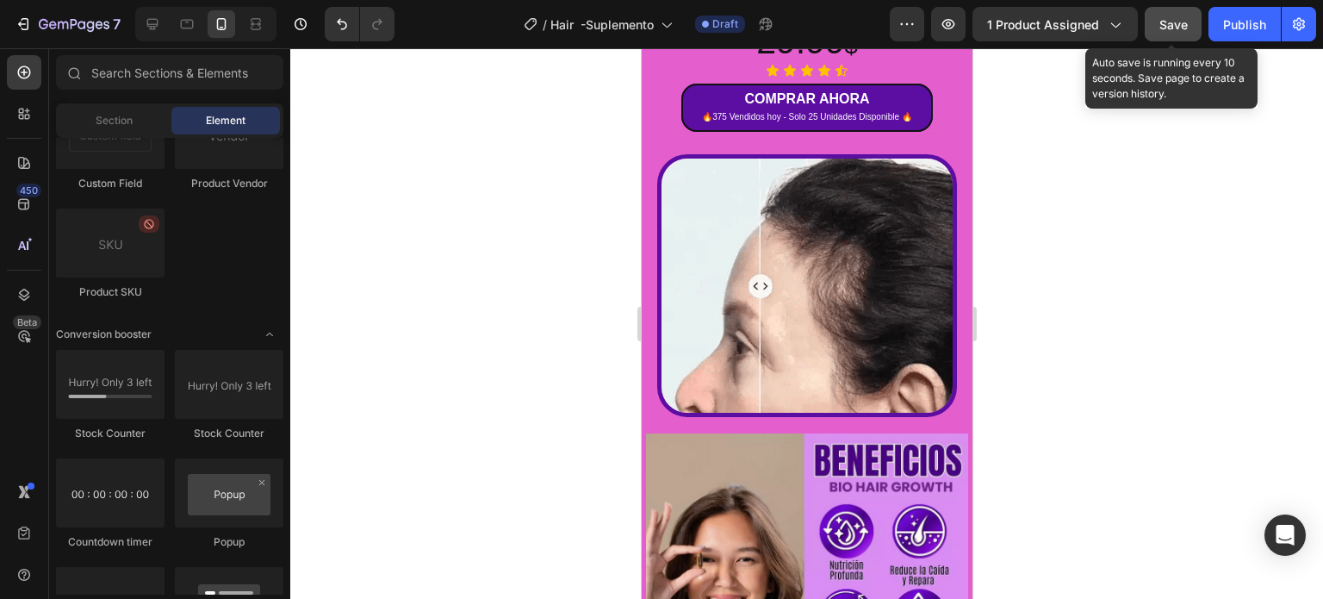
click at [1182, 23] on span "Save" at bounding box center [1173, 24] width 28 height 15
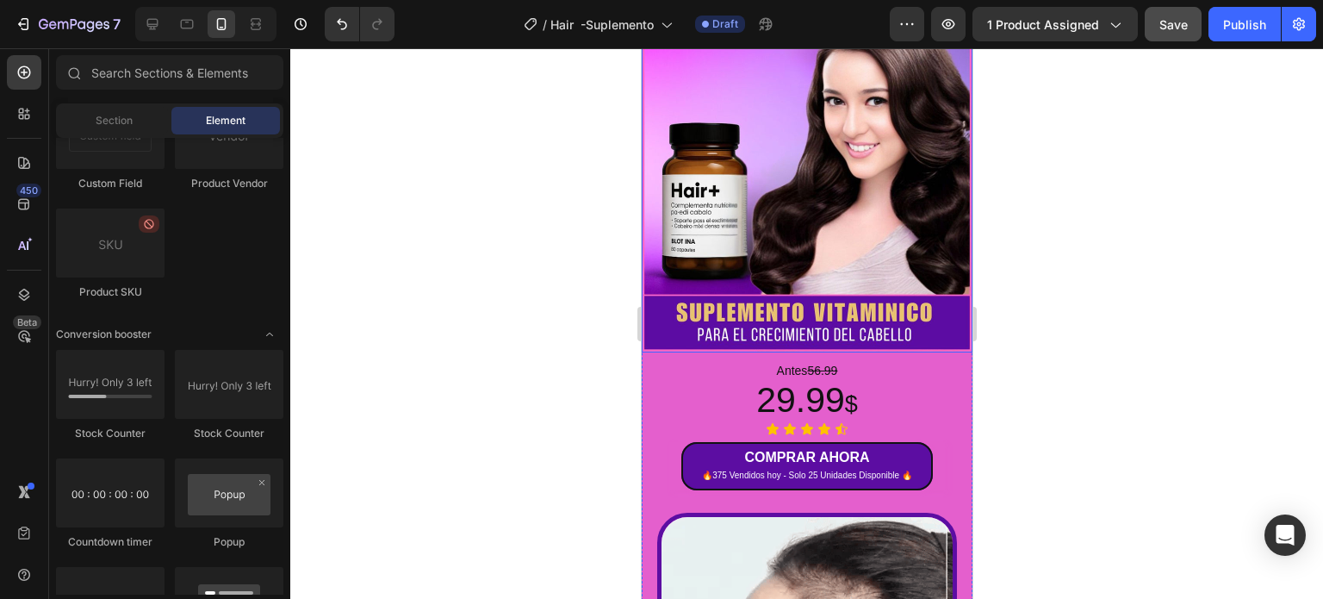
scroll to position [172, 0]
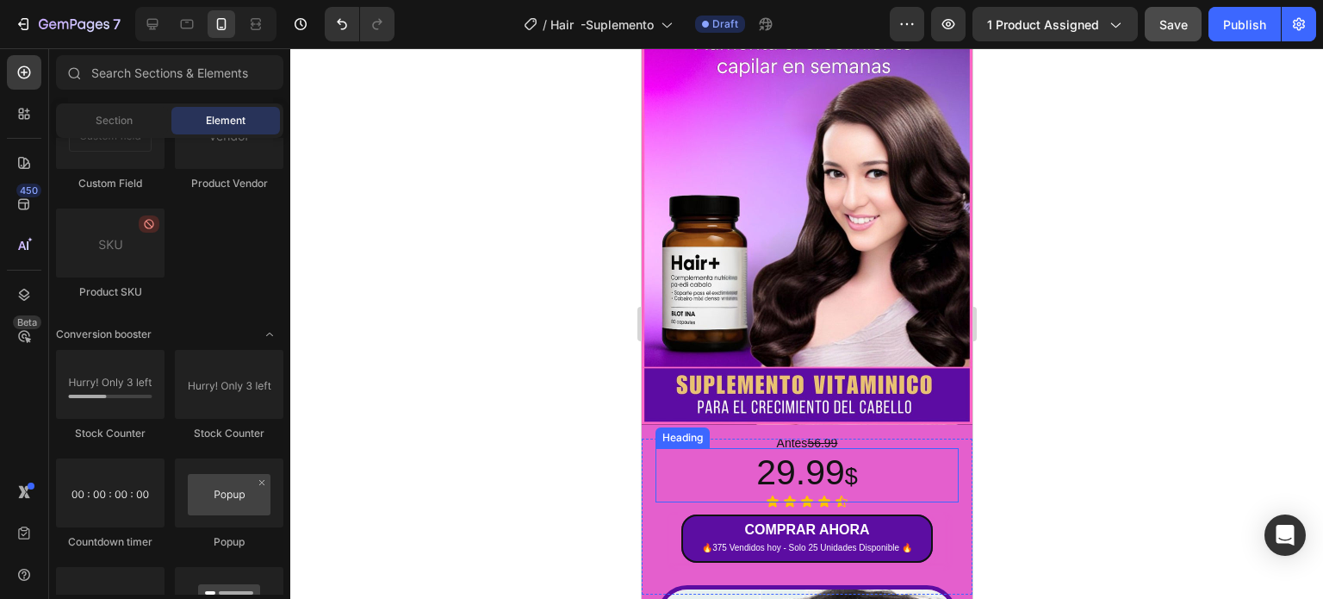
click at [800, 450] on p "29.99 $" at bounding box center [806, 475] width 300 height 50
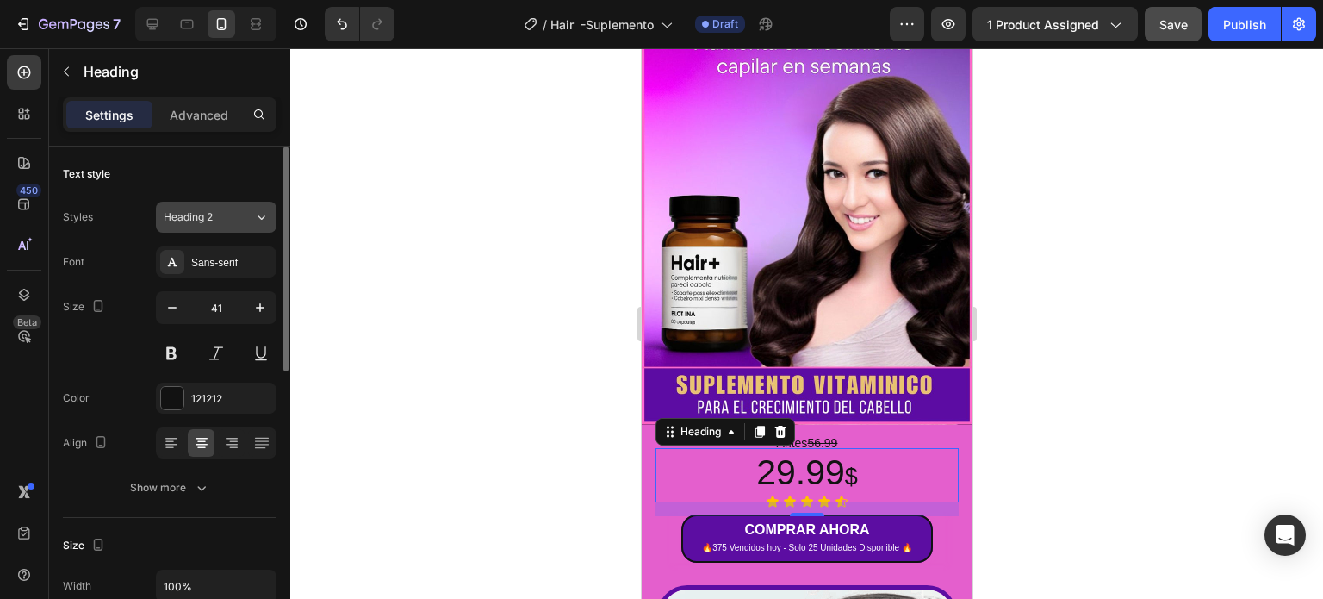
click at [231, 215] on div "Heading 2" at bounding box center [199, 217] width 70 height 16
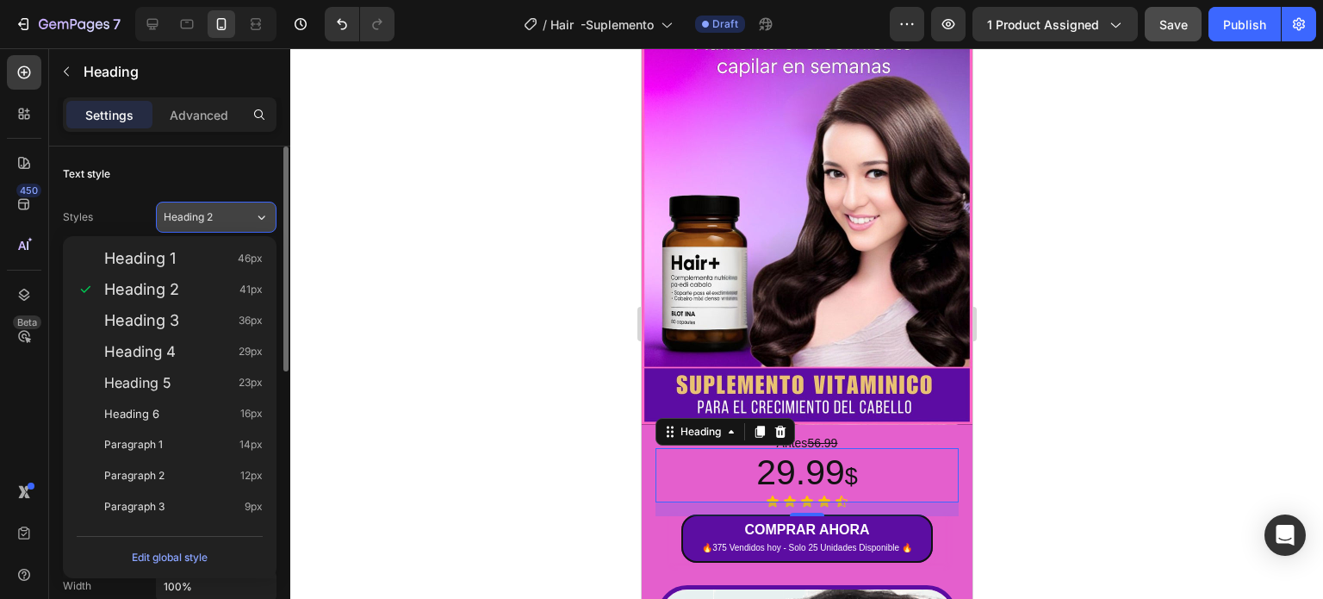
click at [233, 215] on div "Heading 2" at bounding box center [199, 217] width 70 height 16
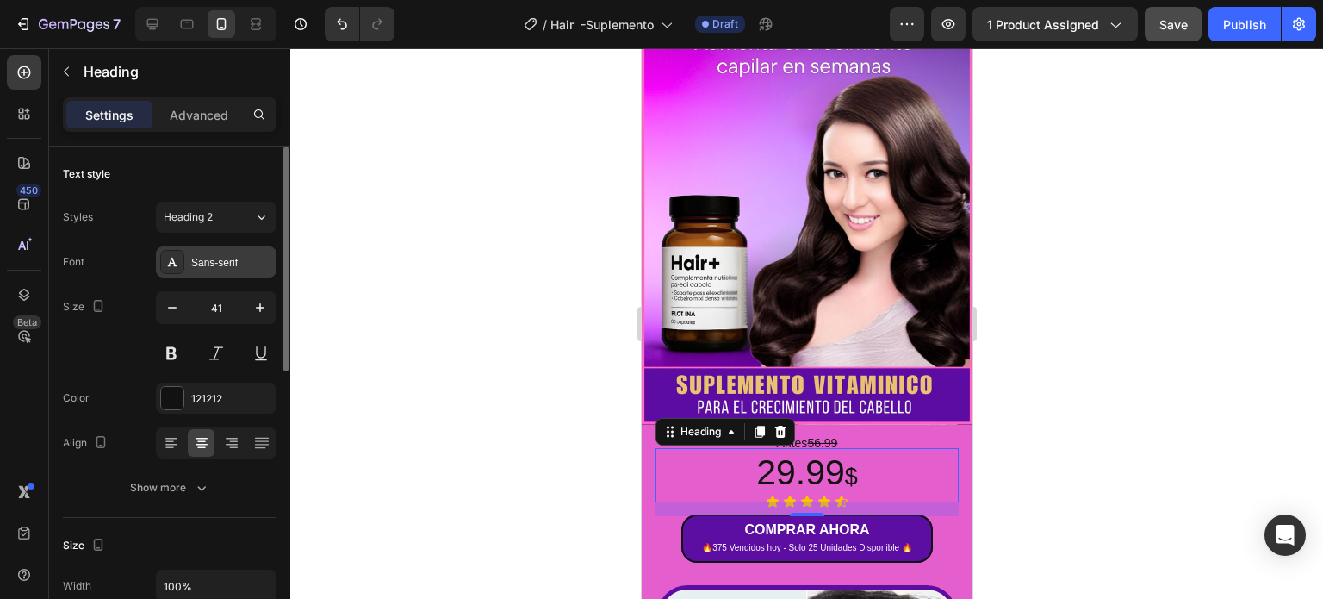
click at [228, 269] on div "Sans-serif" at bounding box center [231, 263] width 81 height 16
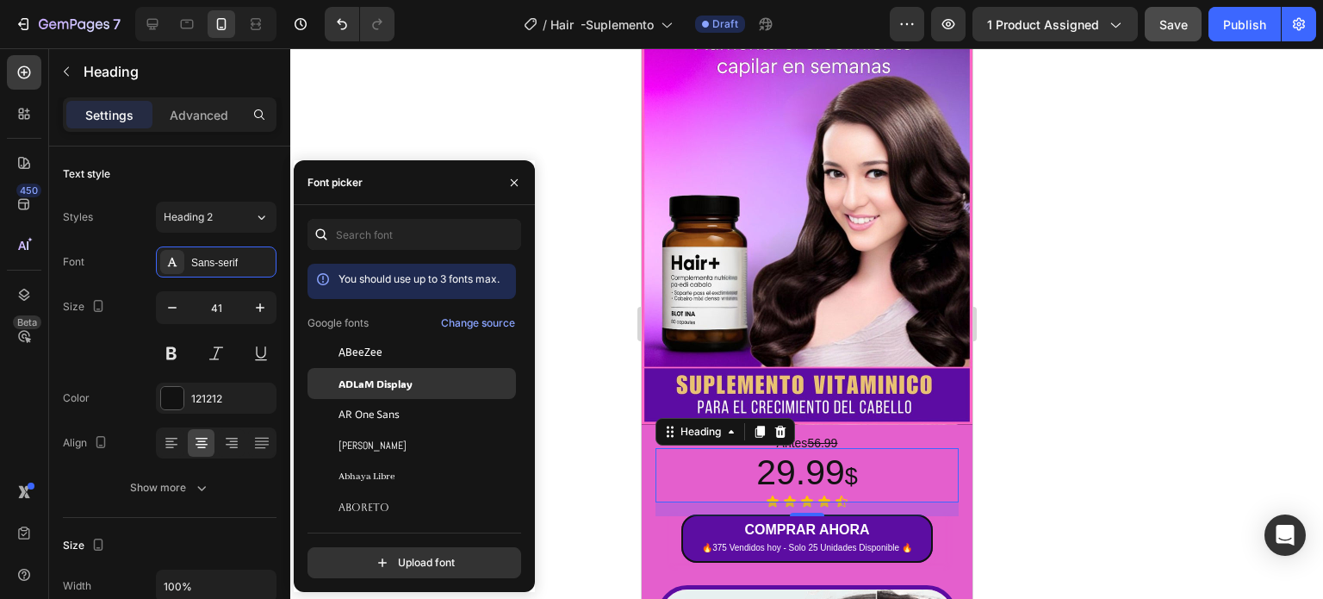
click at [369, 383] on span "ADLaM Display" at bounding box center [376, 384] width 74 height 16
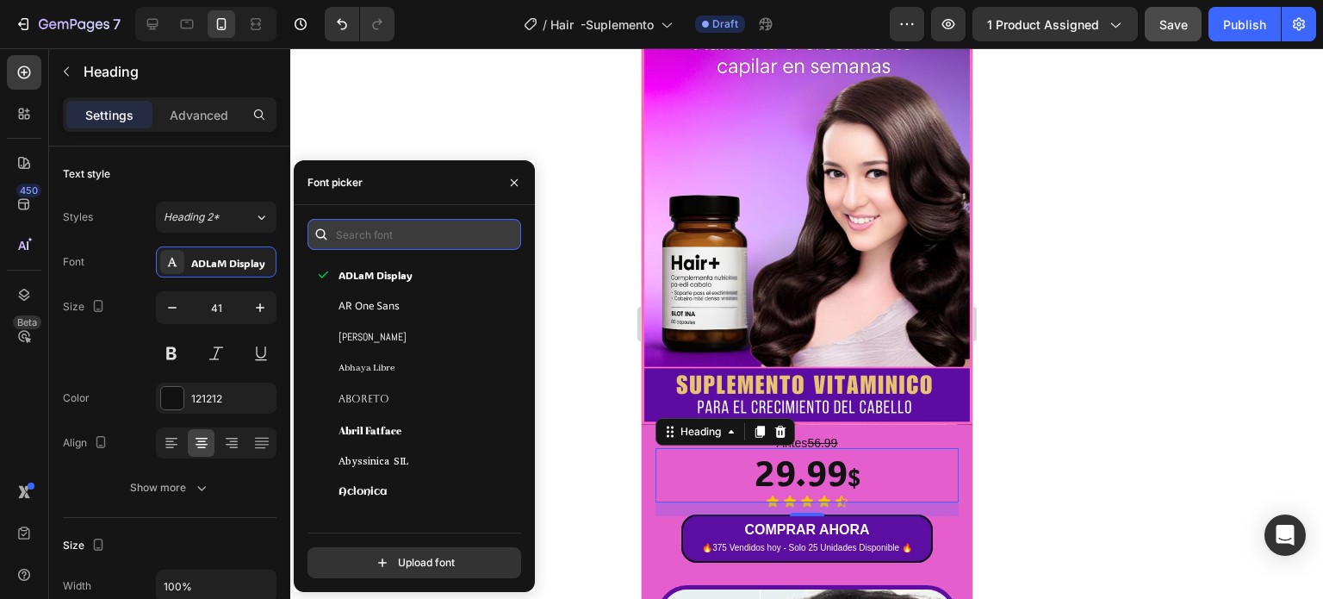
click at [386, 237] on input "text" at bounding box center [415, 234] width 214 height 31
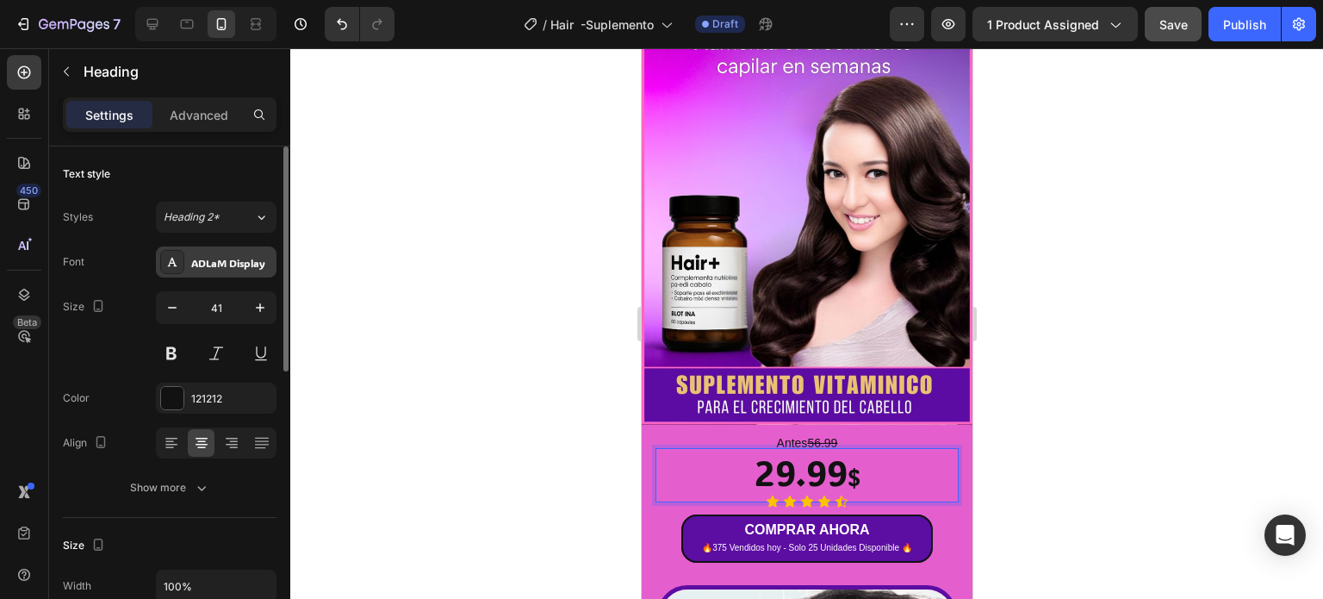
click at [200, 261] on div "ADLaM Display" at bounding box center [231, 263] width 81 height 16
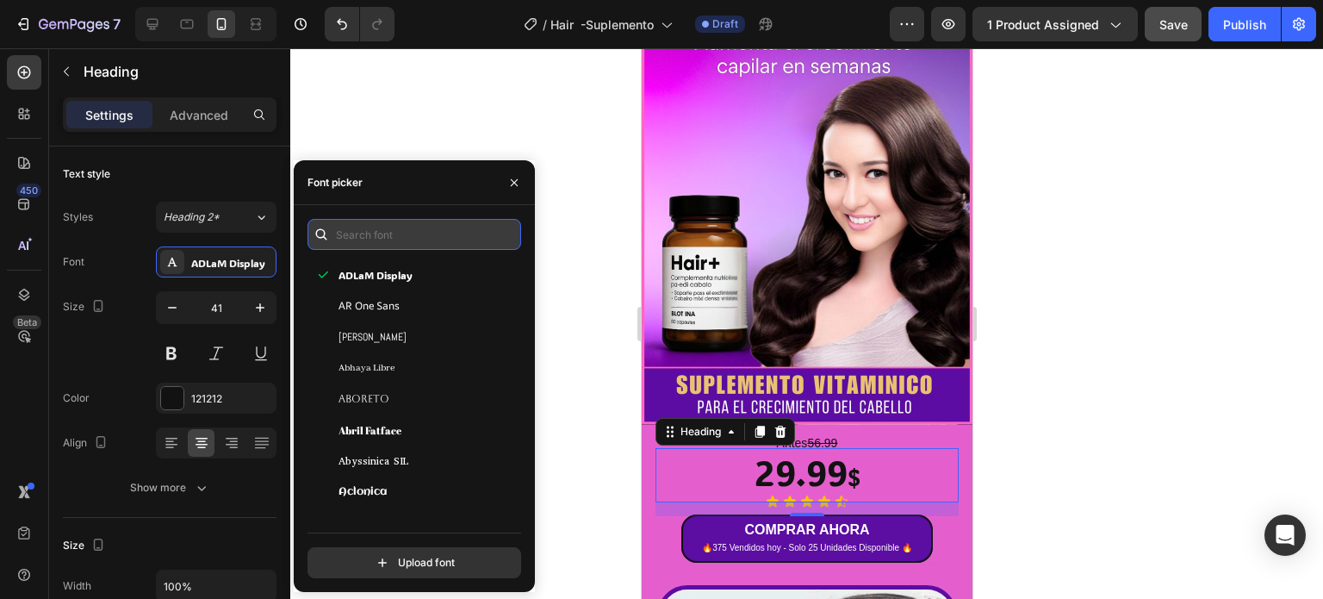
click at [358, 238] on input "text" at bounding box center [415, 234] width 214 height 31
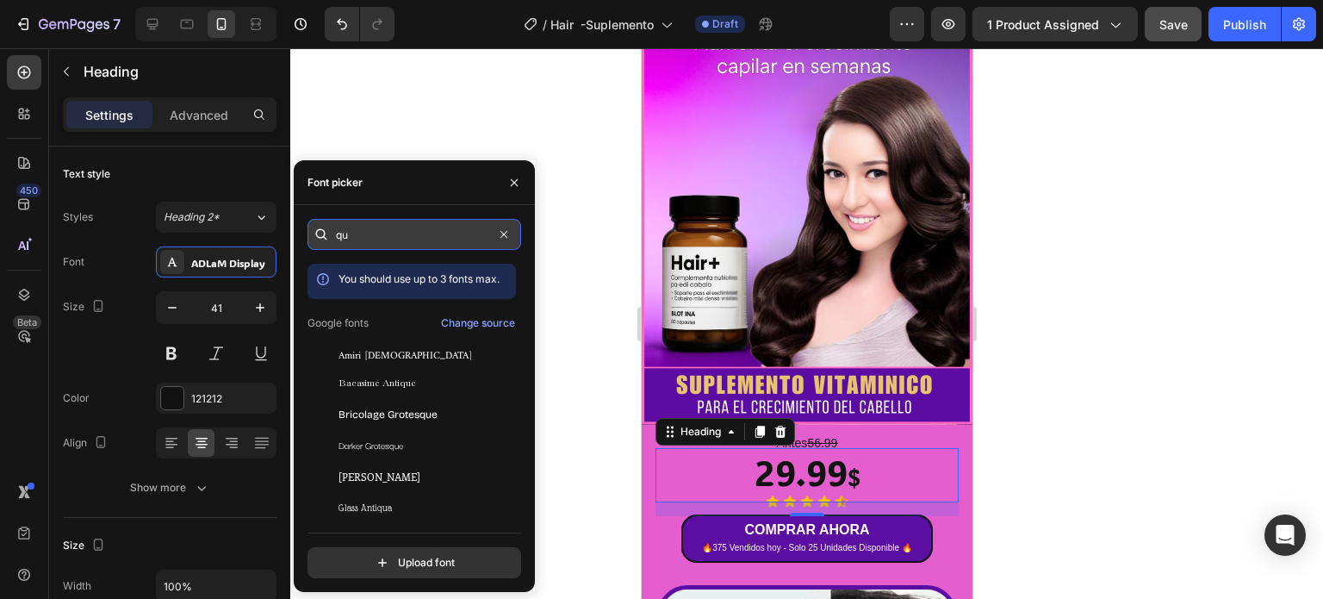
type input "q"
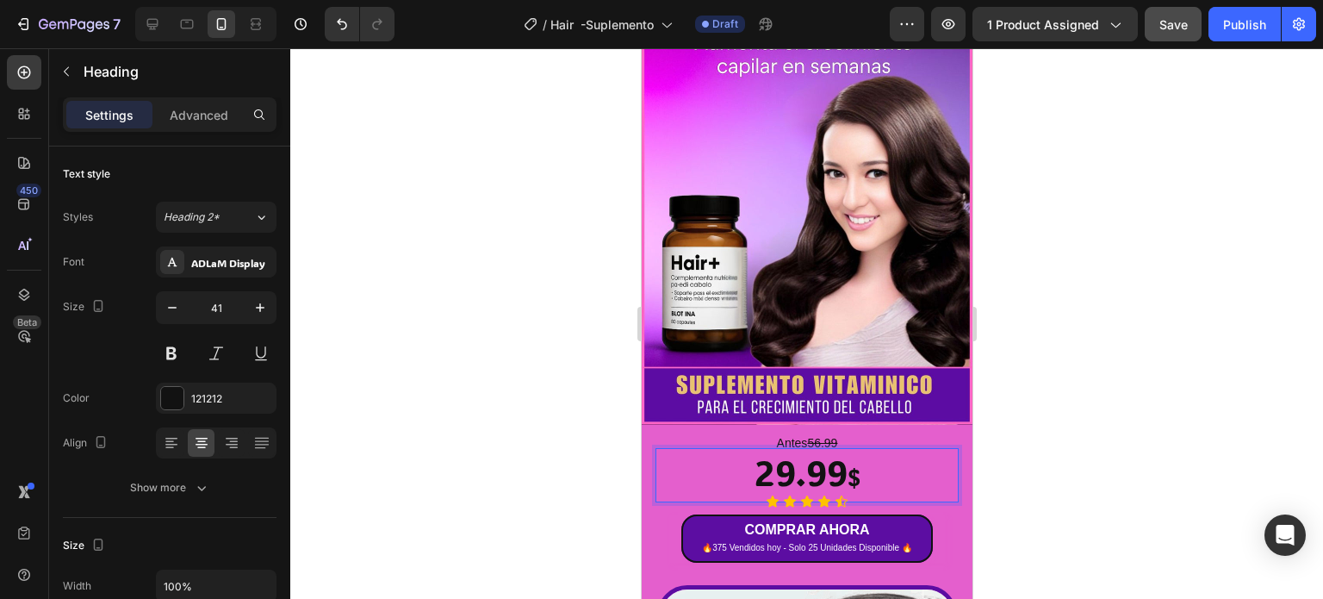
click at [847, 462] on span "$" at bounding box center [853, 477] width 13 height 30
drag, startPoint x: 802, startPoint y: 451, endPoint x: 730, endPoint y: 447, distance: 71.6
click at [730, 450] on p "29.99 $" at bounding box center [806, 475] width 300 height 50
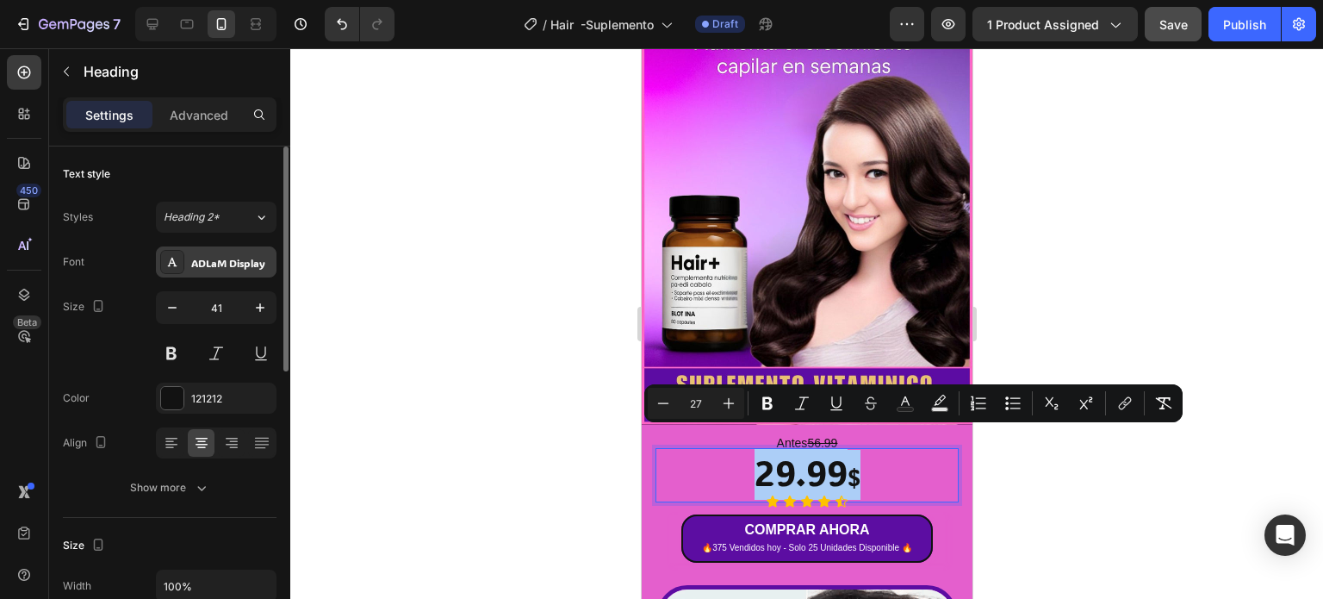
click at [208, 258] on div "ADLaM Display" at bounding box center [231, 263] width 81 height 16
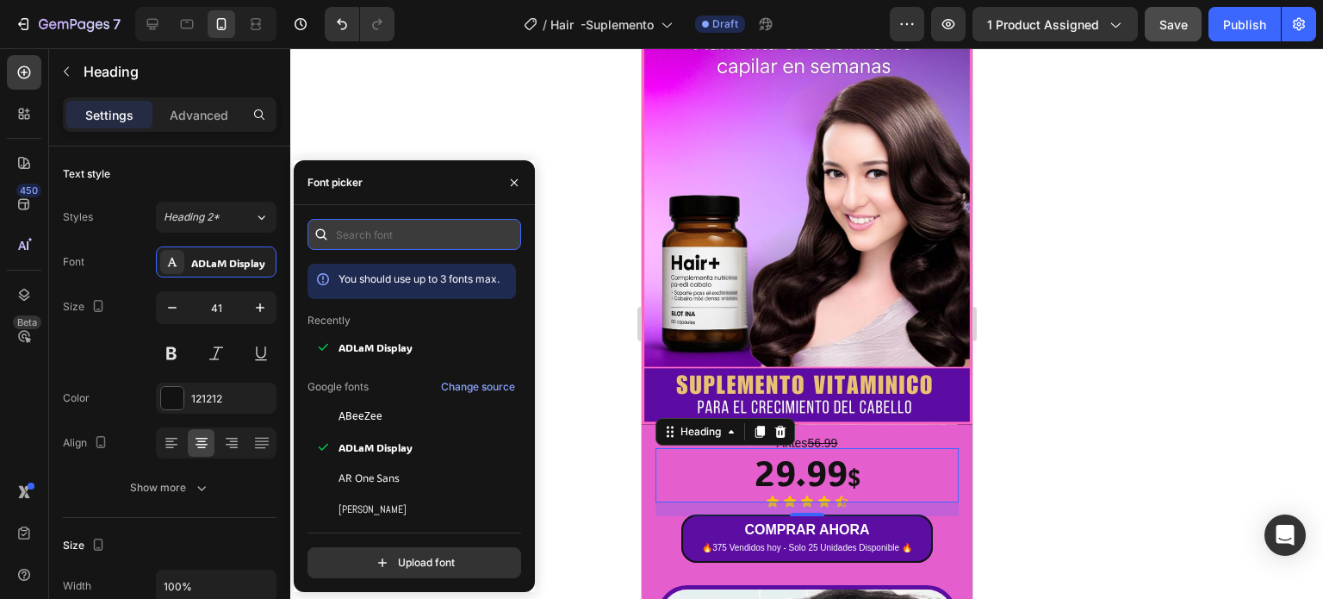
click at [376, 224] on input "text" at bounding box center [415, 234] width 214 height 31
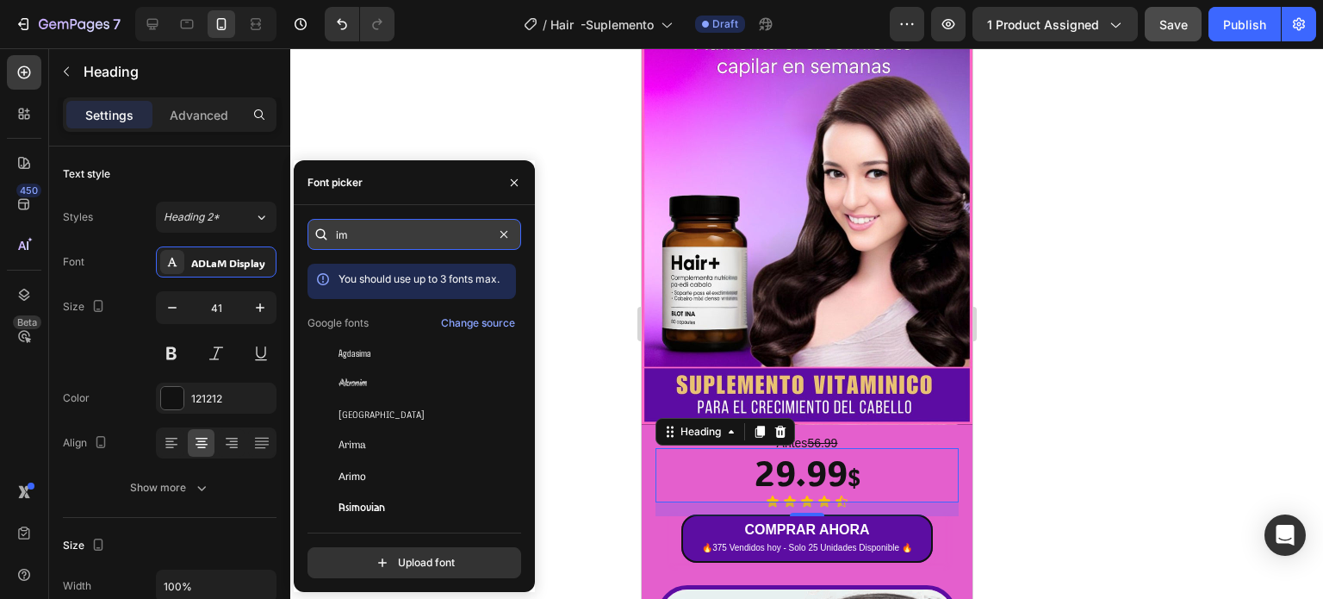
type input "imp"
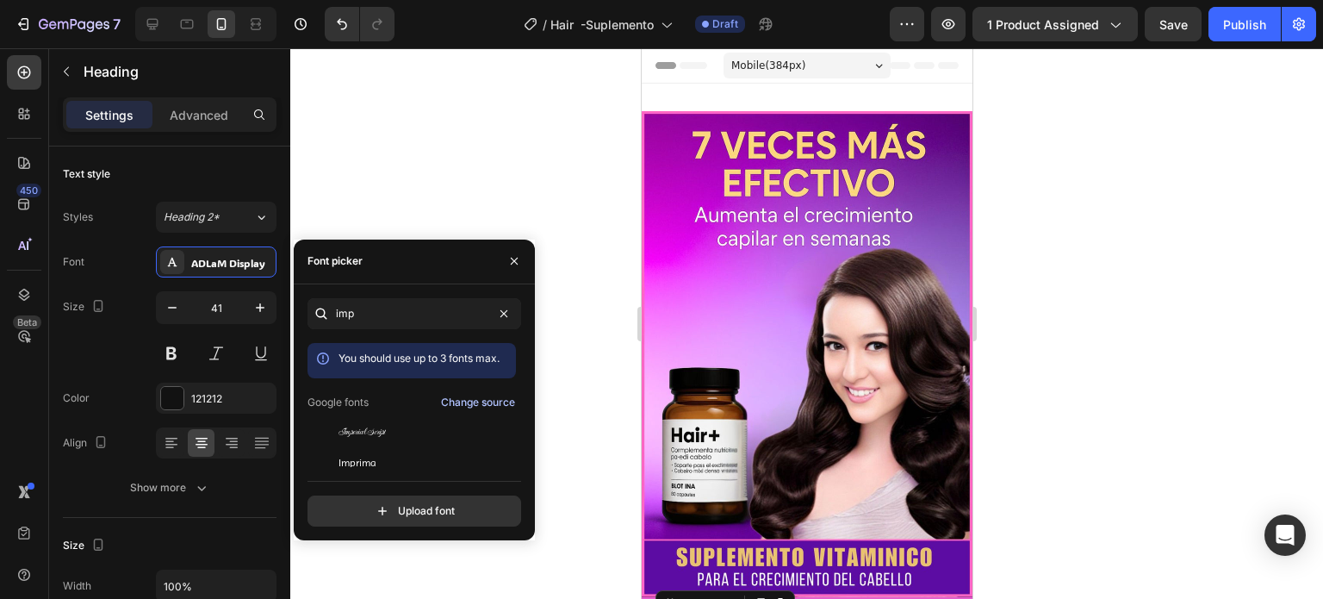
scroll to position [172, 0]
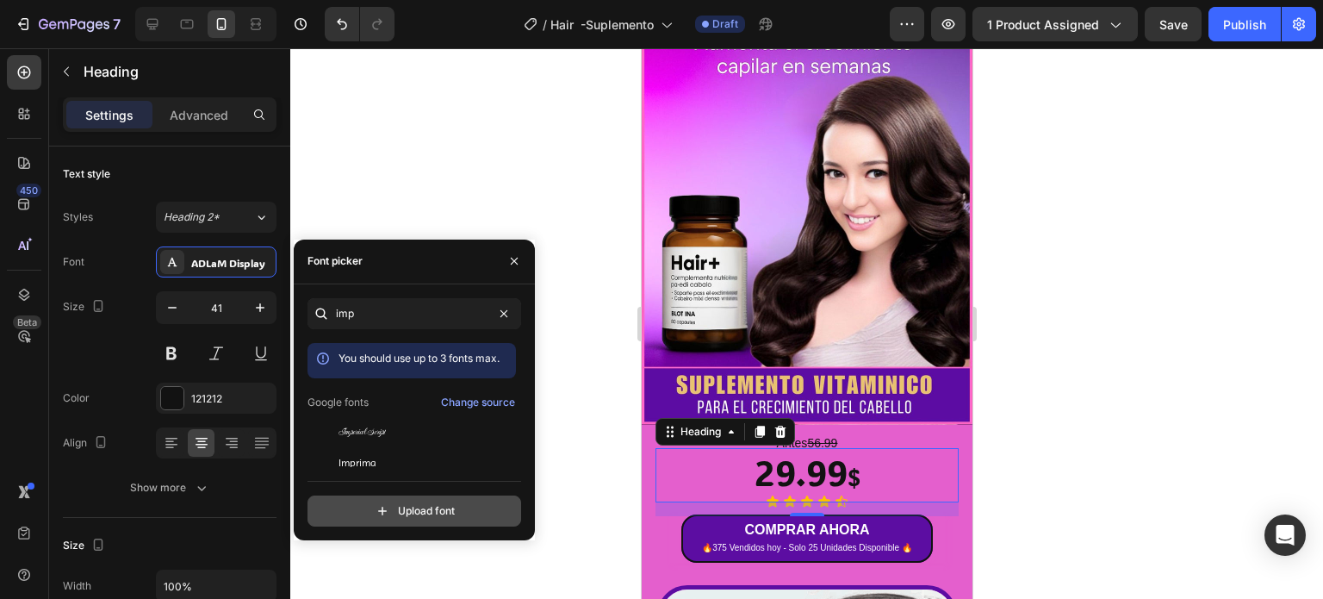
click at [423, 504] on input "file" at bounding box center [451, 510] width 431 height 29
click at [420, 514] on input "file" at bounding box center [451, 510] width 431 height 29
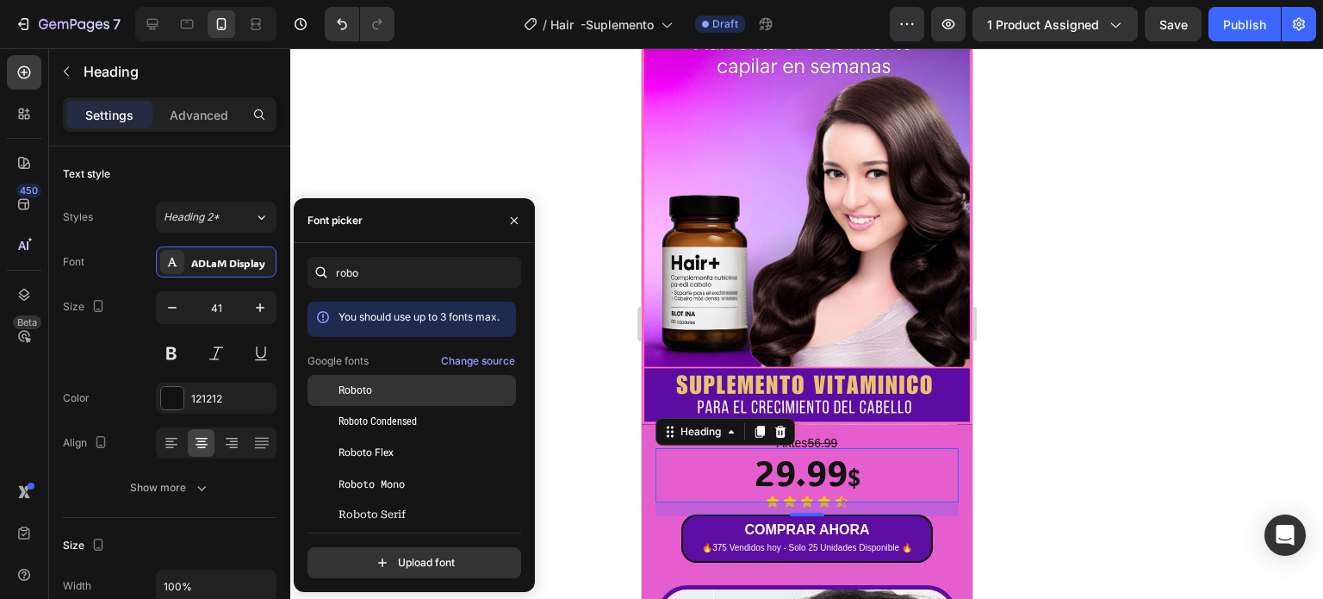
click at [389, 382] on div "Roboto" at bounding box center [412, 390] width 208 height 31
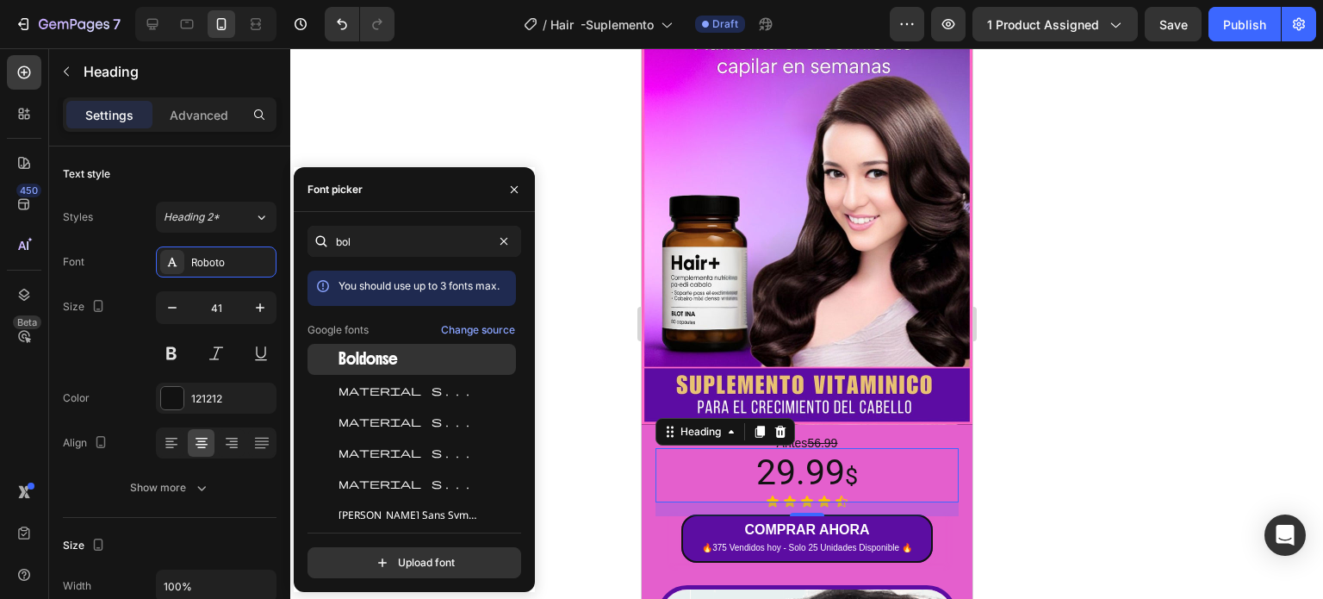
click at [364, 358] on span "Boldonse" at bounding box center [368, 359] width 59 height 16
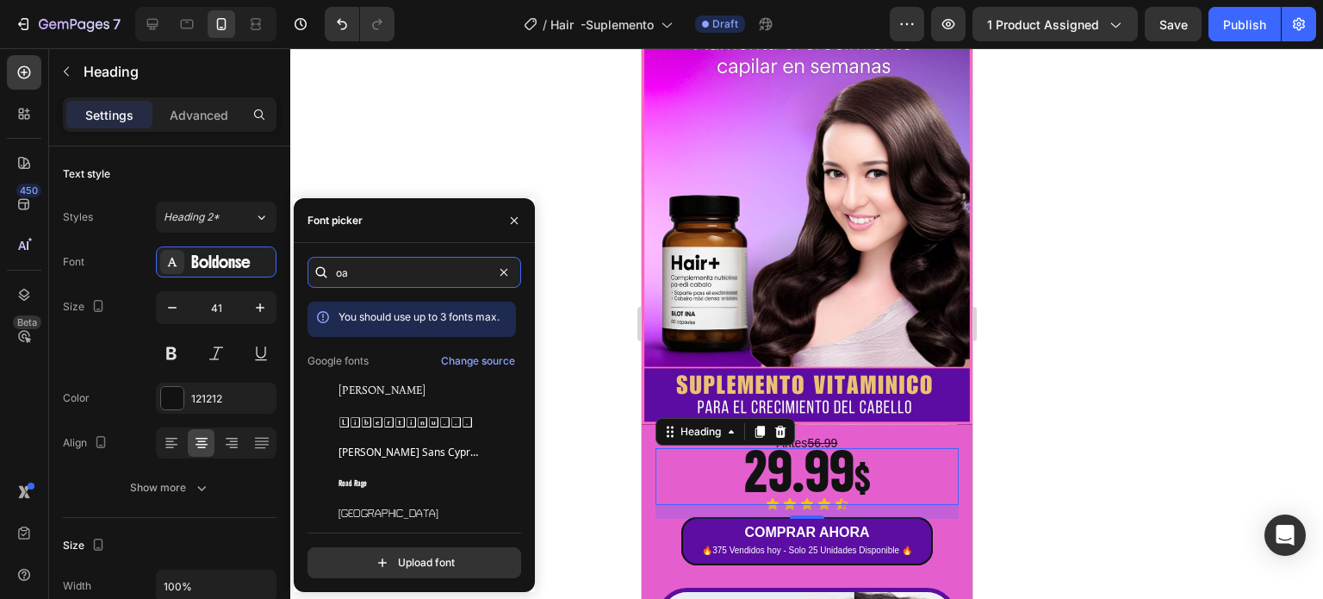
type input "o"
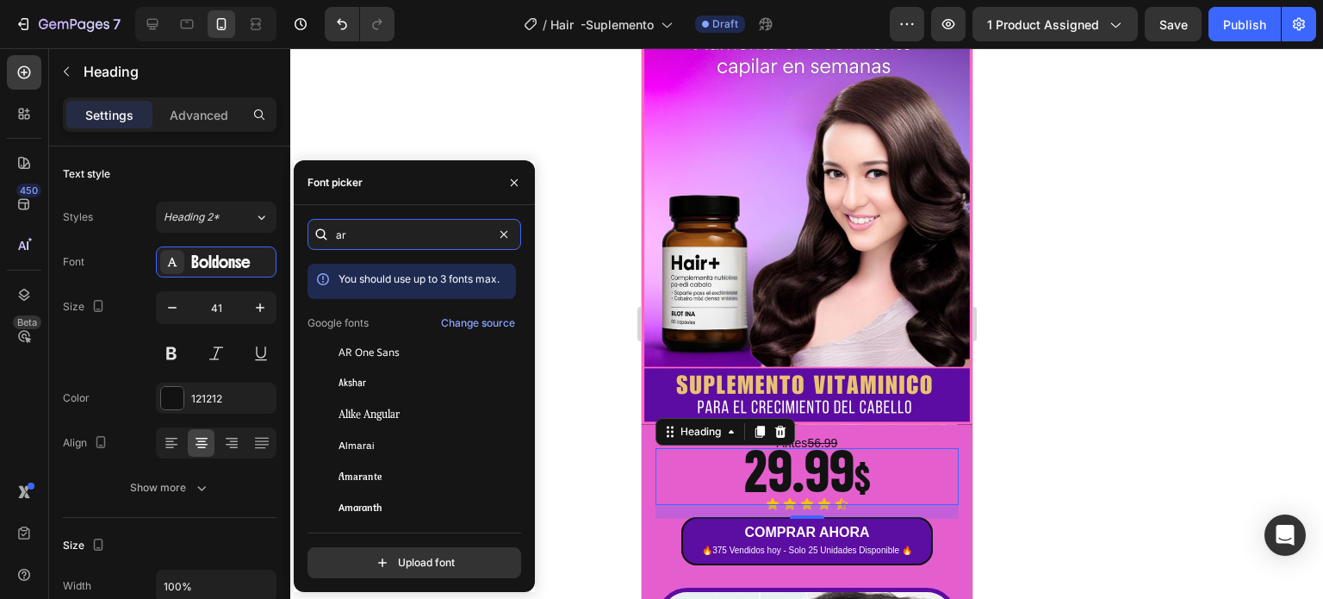
type input "a"
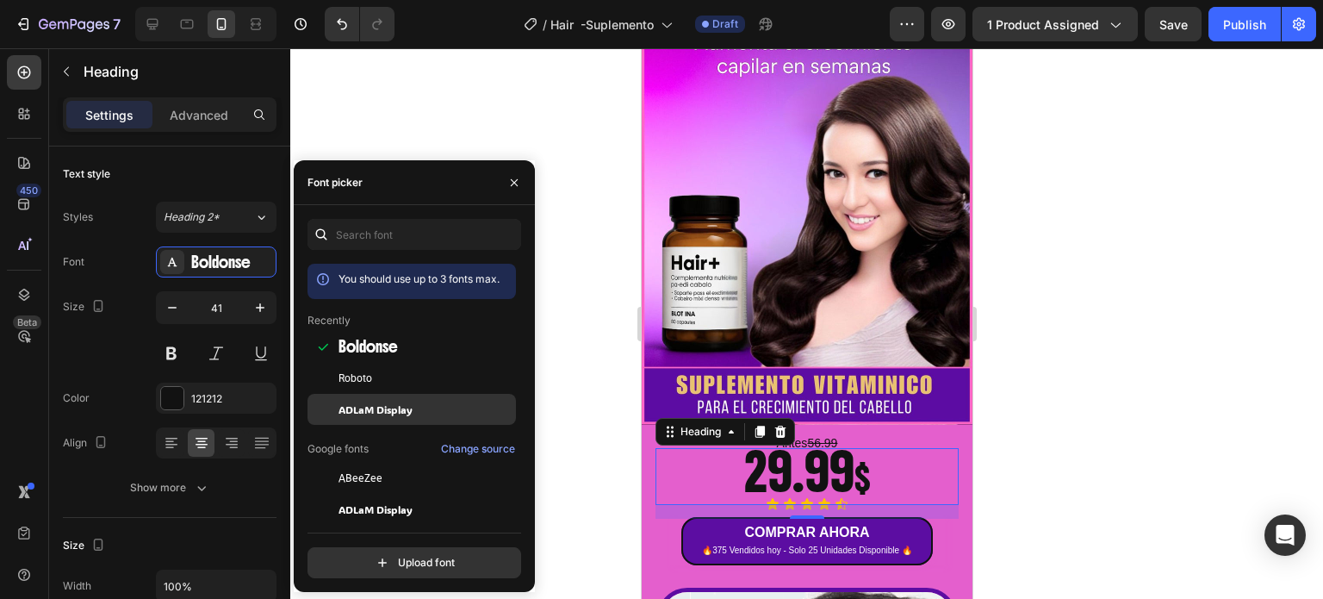
click at [389, 412] on span "ADLaM Display" at bounding box center [376, 409] width 74 height 16
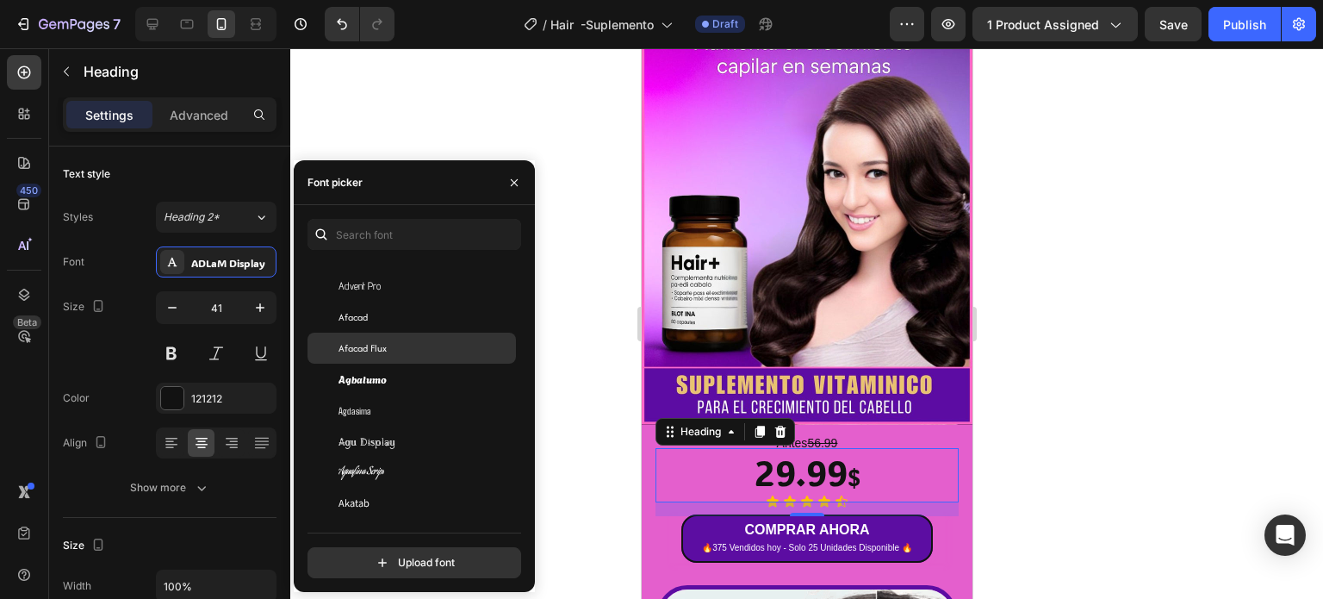
scroll to position [517, 0]
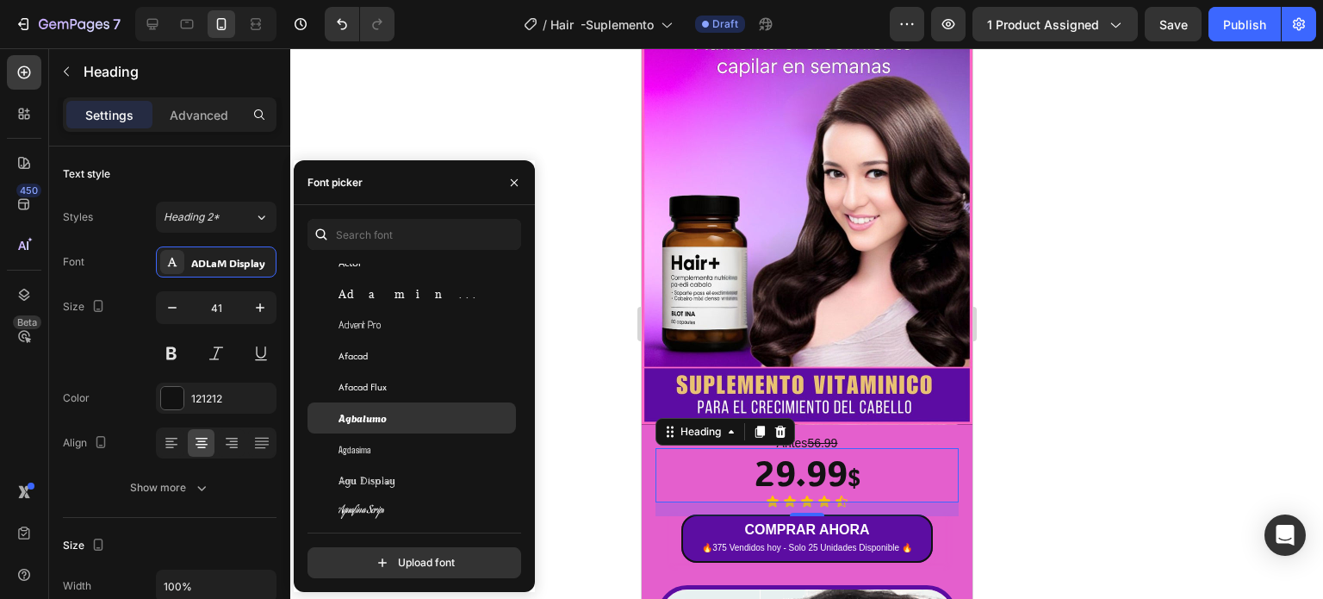
click at [420, 420] on div "Agbalumo" at bounding box center [426, 418] width 174 height 16
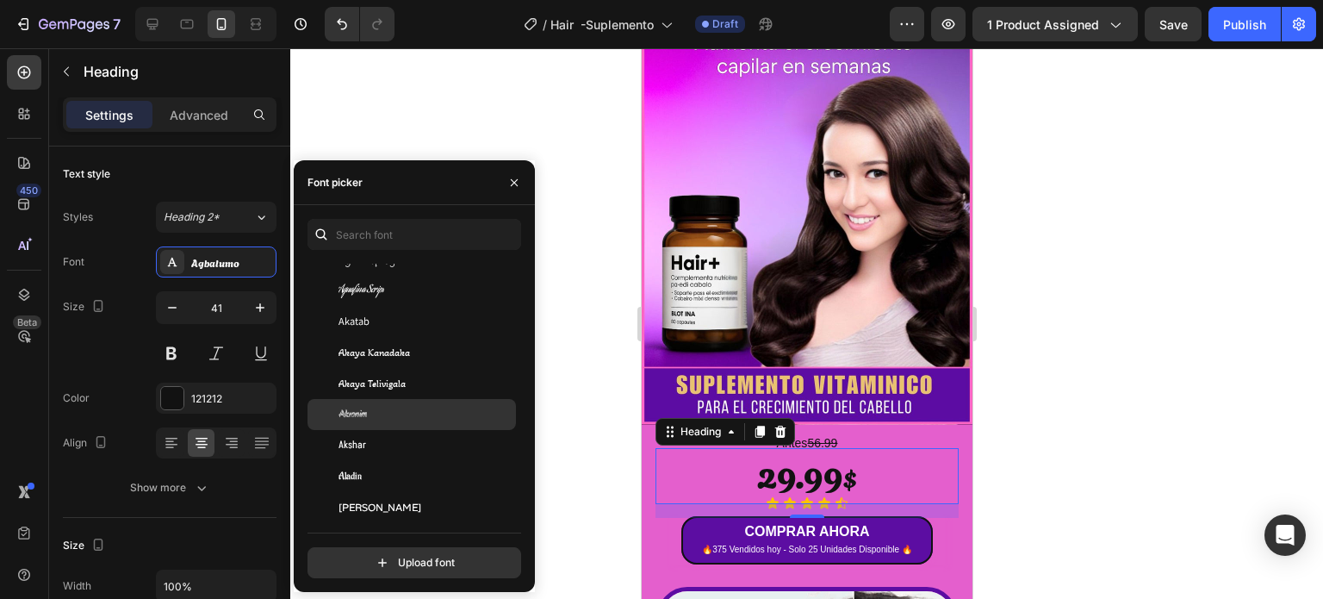
scroll to position [861, 0]
click at [407, 412] on div "Alata" at bounding box center [426, 415] width 174 height 16
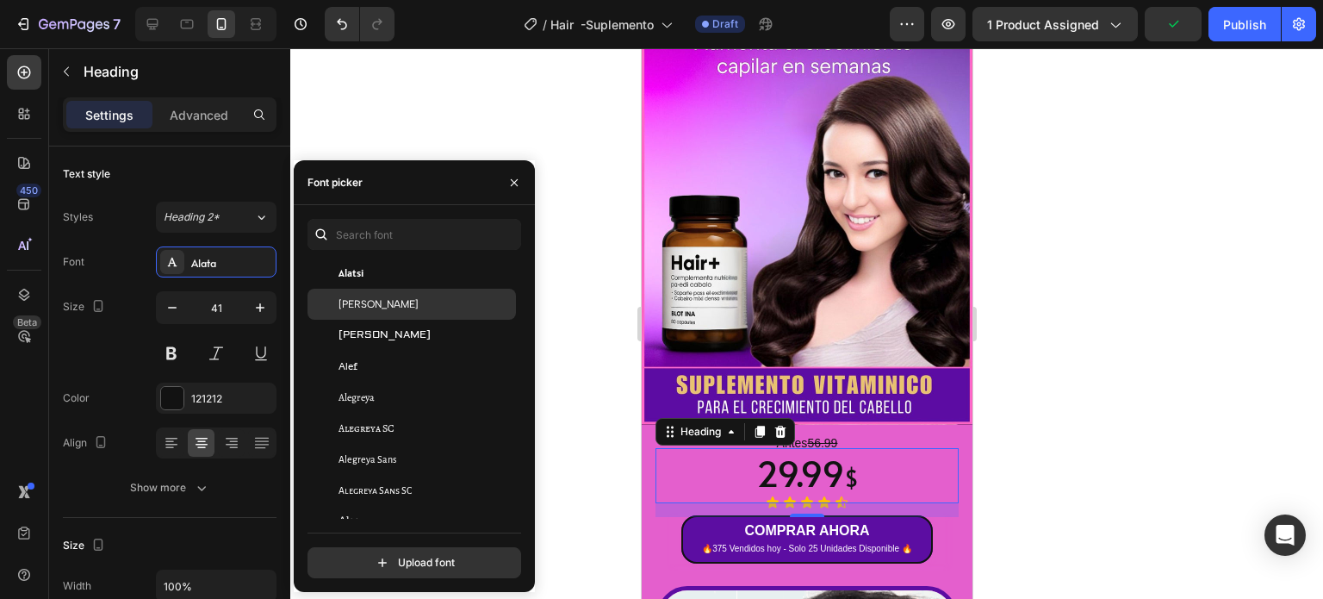
scroll to position [1206, 0]
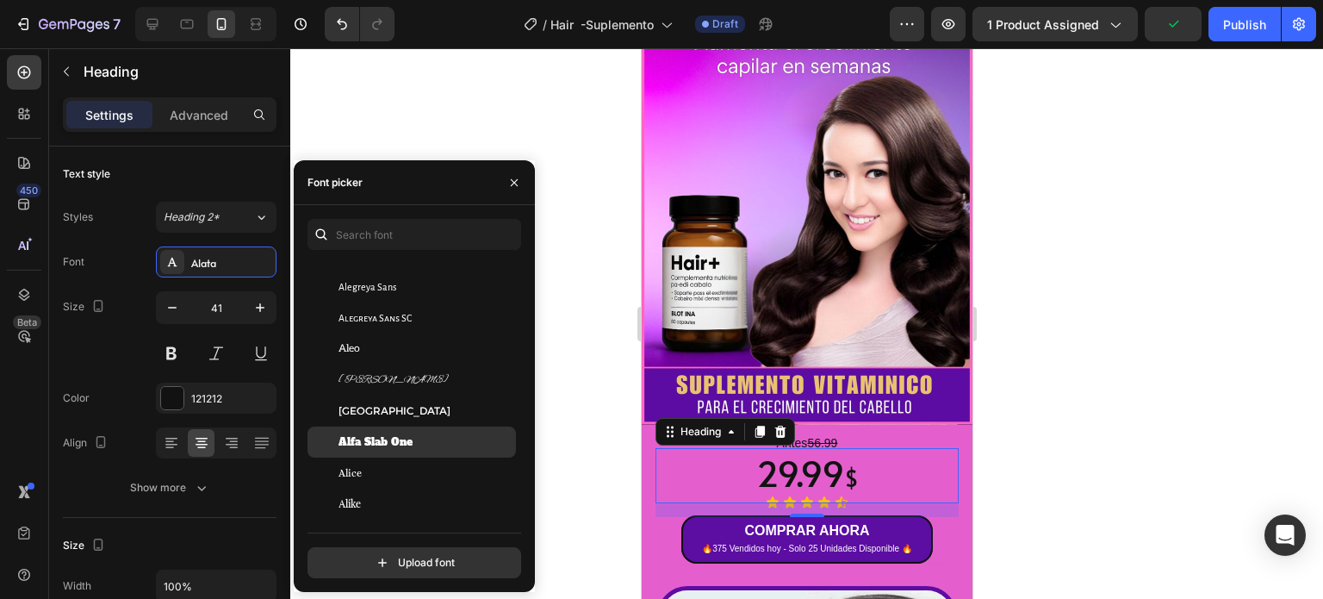
click at [401, 437] on span "Alfa Slab One" at bounding box center [376, 442] width 74 height 16
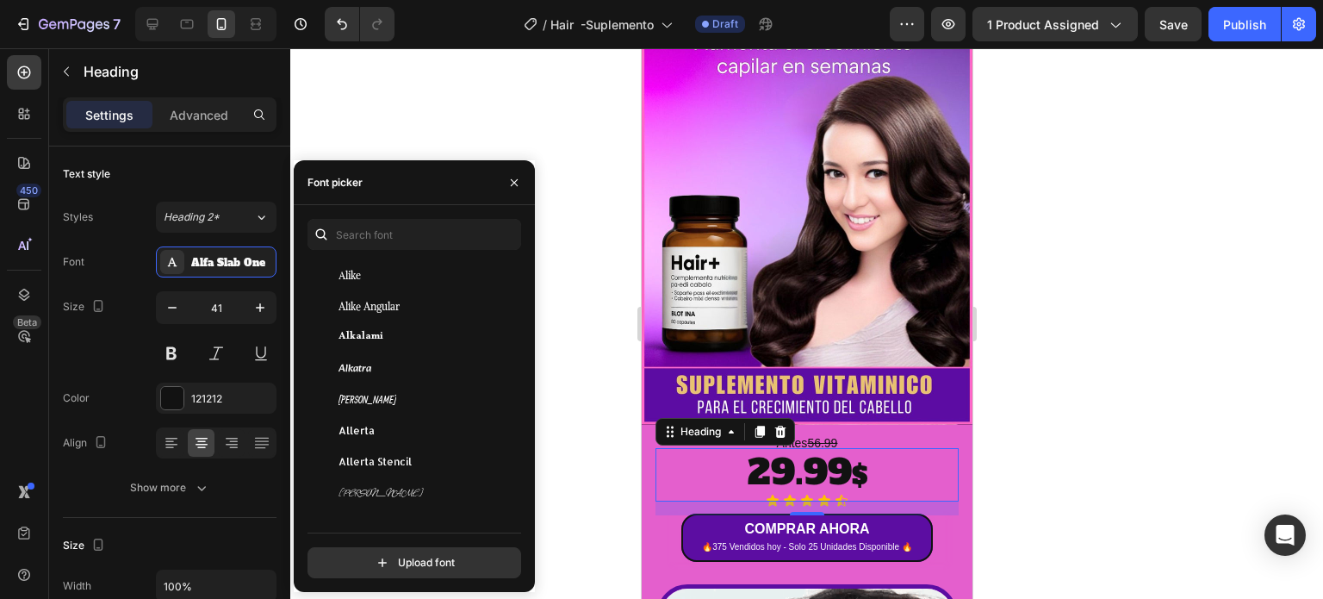
scroll to position [1464, 0]
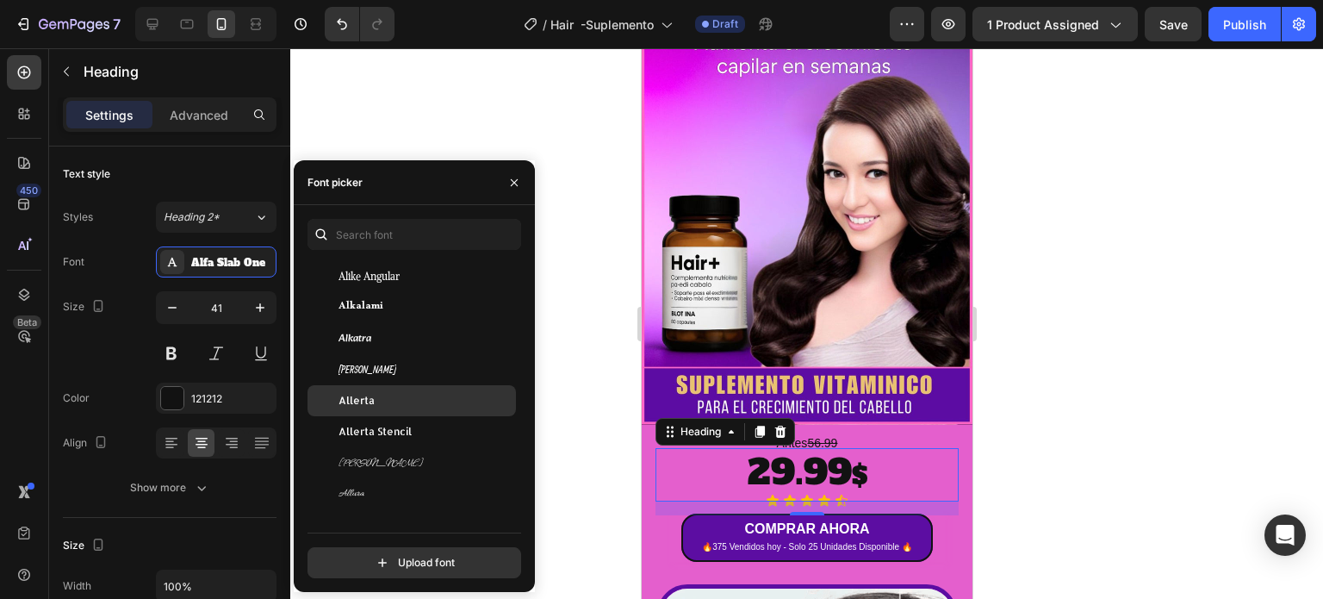
click at [394, 401] on div "Allerta" at bounding box center [426, 401] width 174 height 16
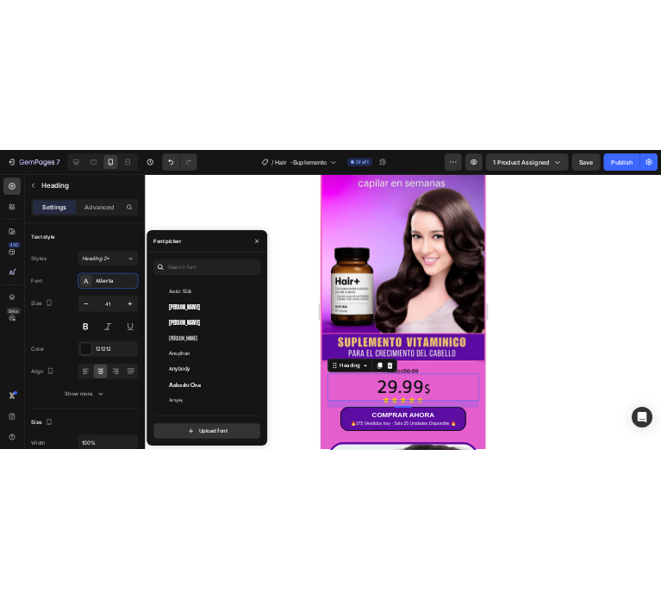
scroll to position [2929, 0]
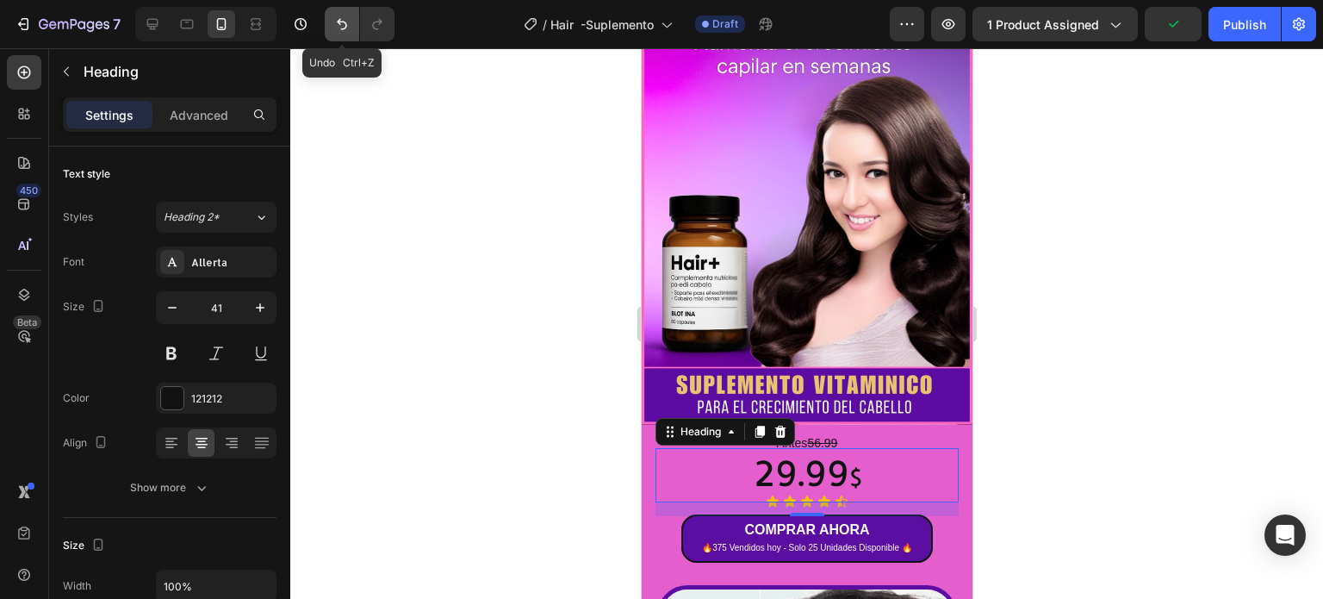
click at [338, 25] on icon "Undo/Redo" at bounding box center [341, 24] width 17 height 17
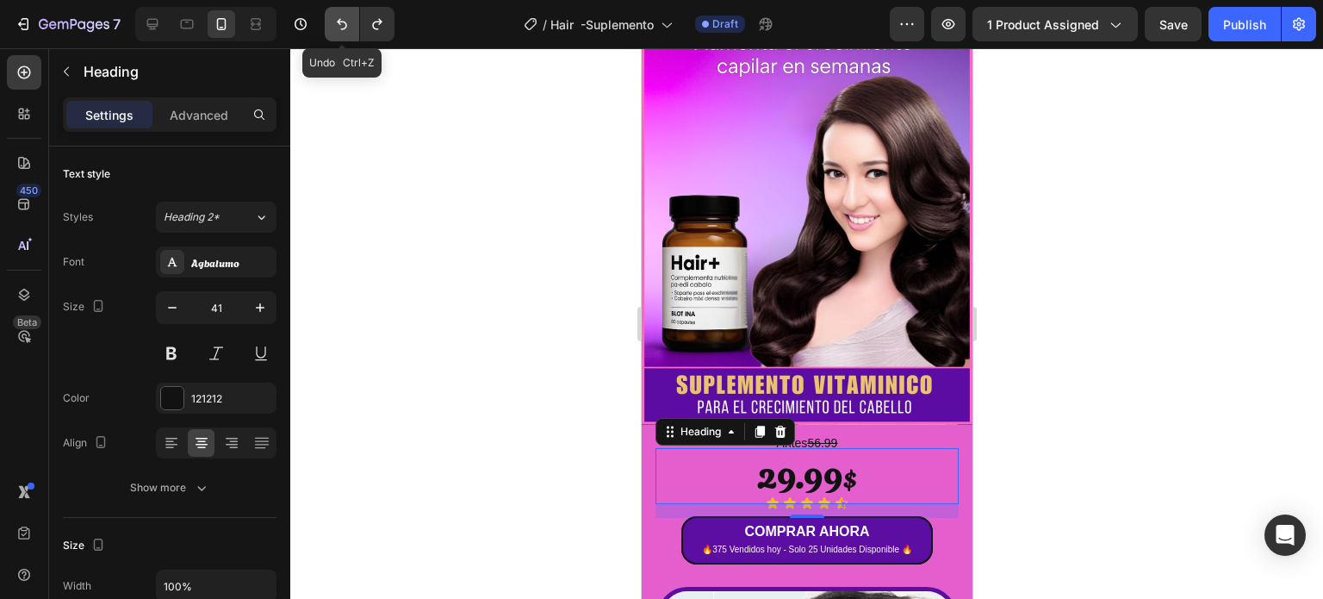
click at [338, 25] on icon "Undo/Redo" at bounding box center [341, 24] width 17 height 17
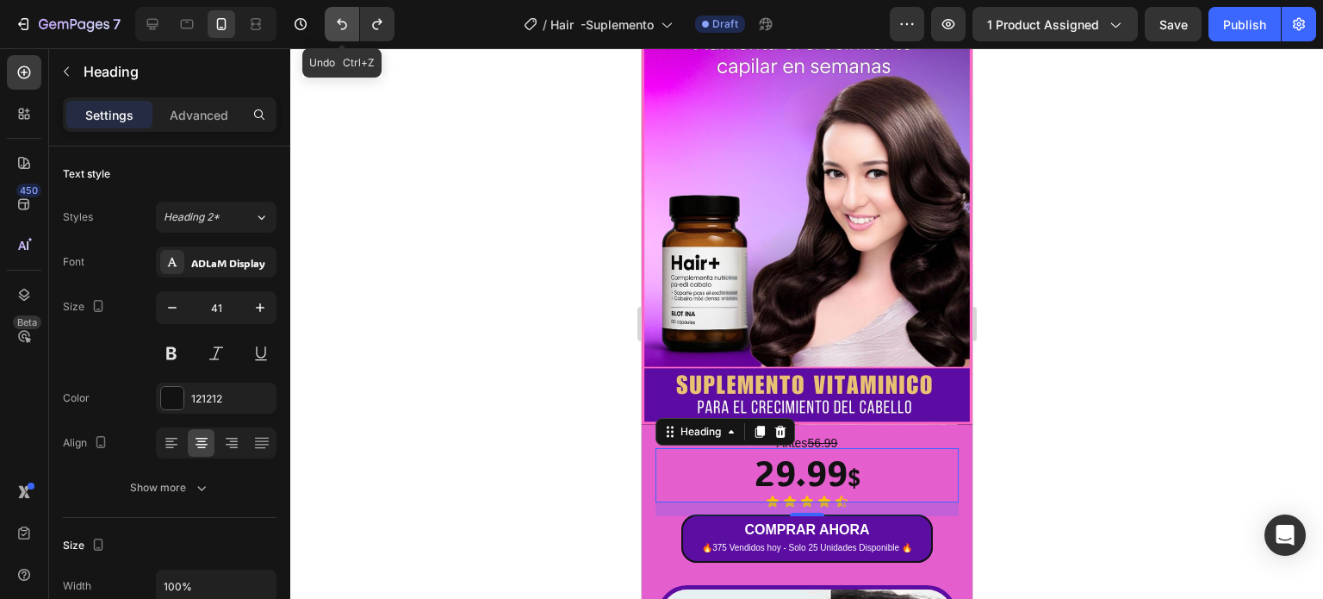
click at [338, 25] on icon "Undo/Redo" at bounding box center [341, 24] width 17 height 17
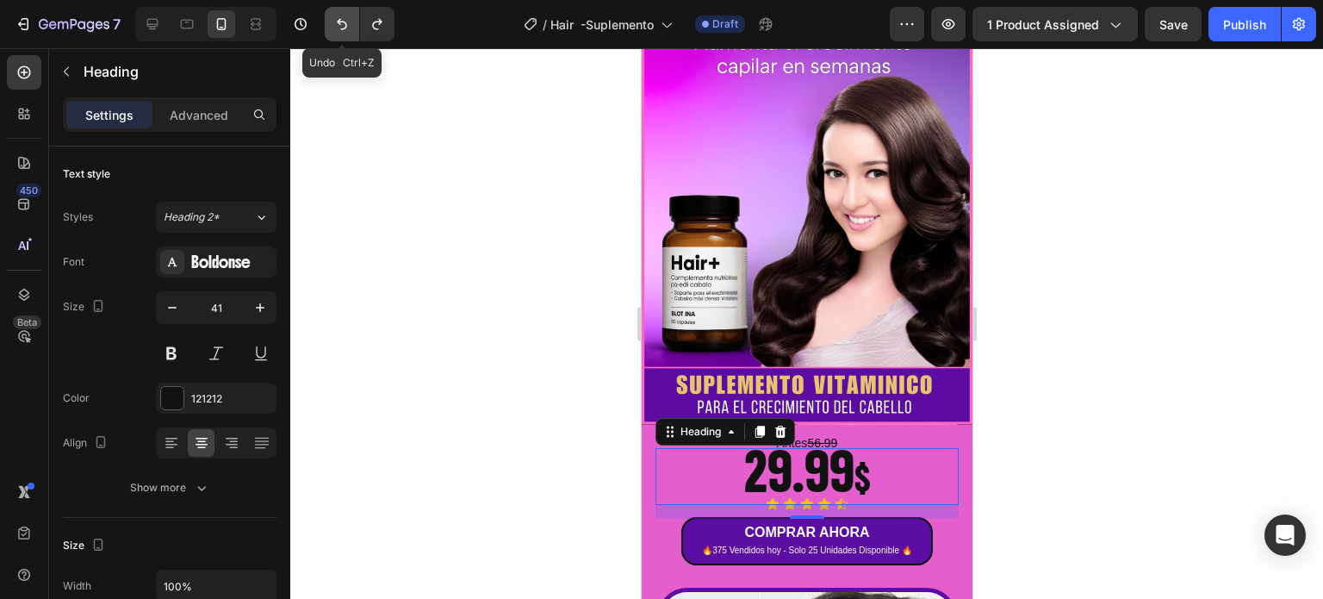
click at [338, 25] on icon "Undo/Redo" at bounding box center [341, 24] width 17 height 17
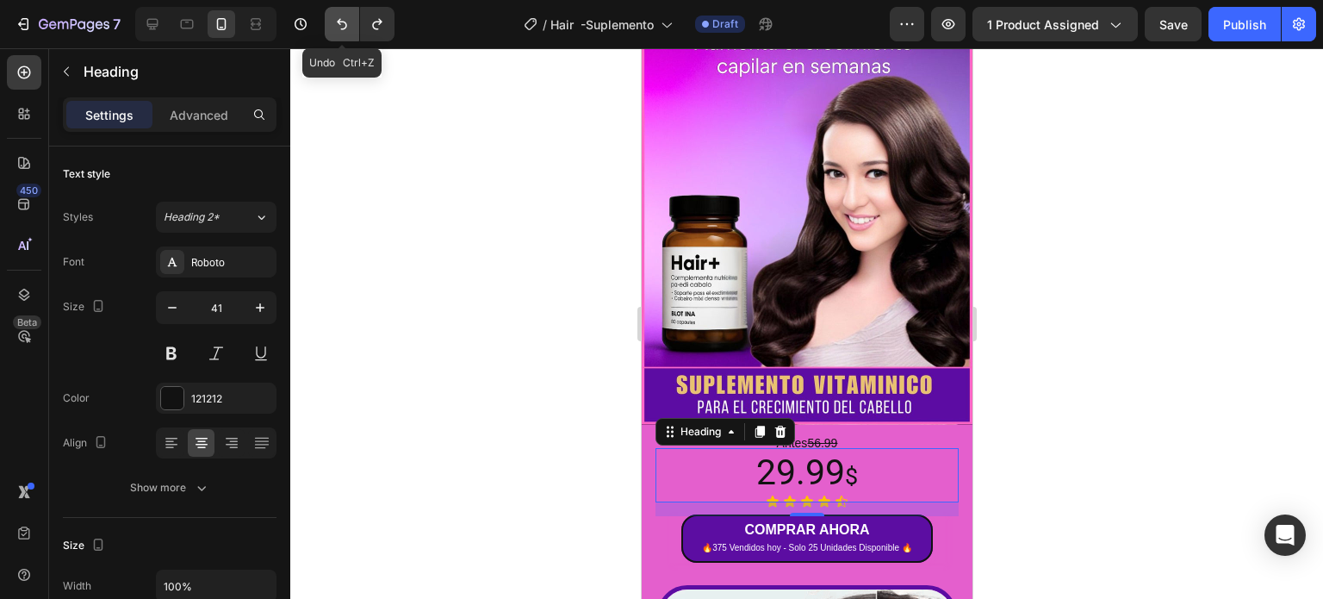
click at [338, 25] on icon "Undo/Redo" at bounding box center [341, 24] width 17 height 17
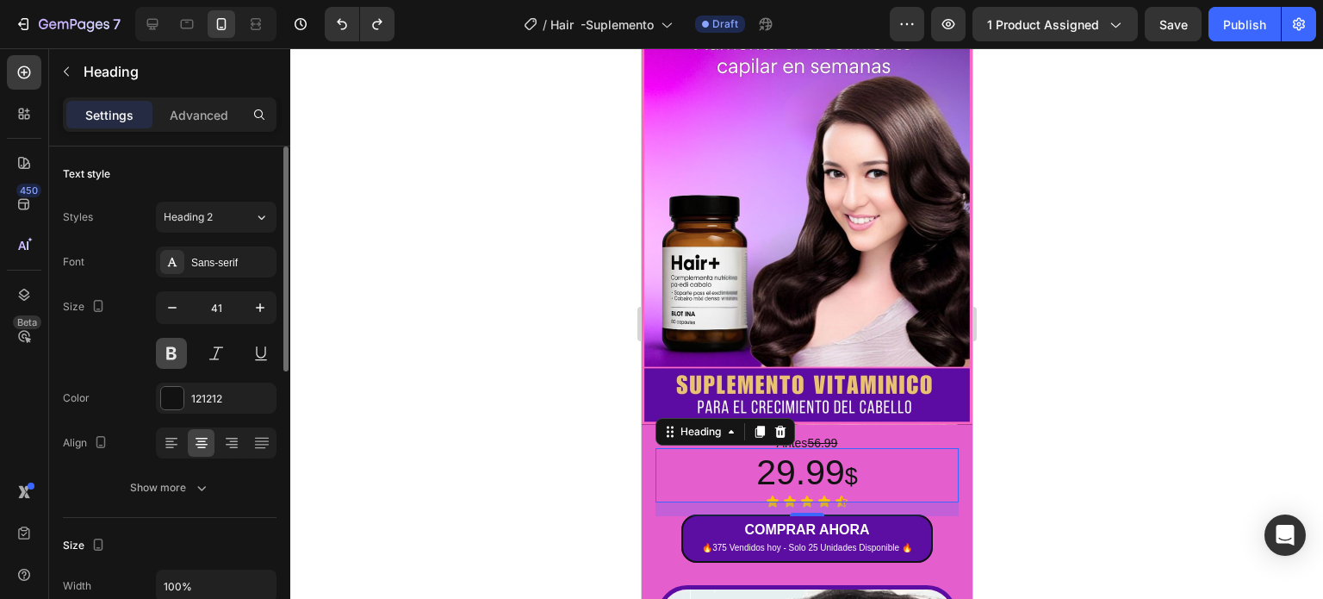
click at [167, 349] on button at bounding box center [171, 353] width 31 height 31
click at [175, 403] on div at bounding box center [172, 398] width 22 height 22
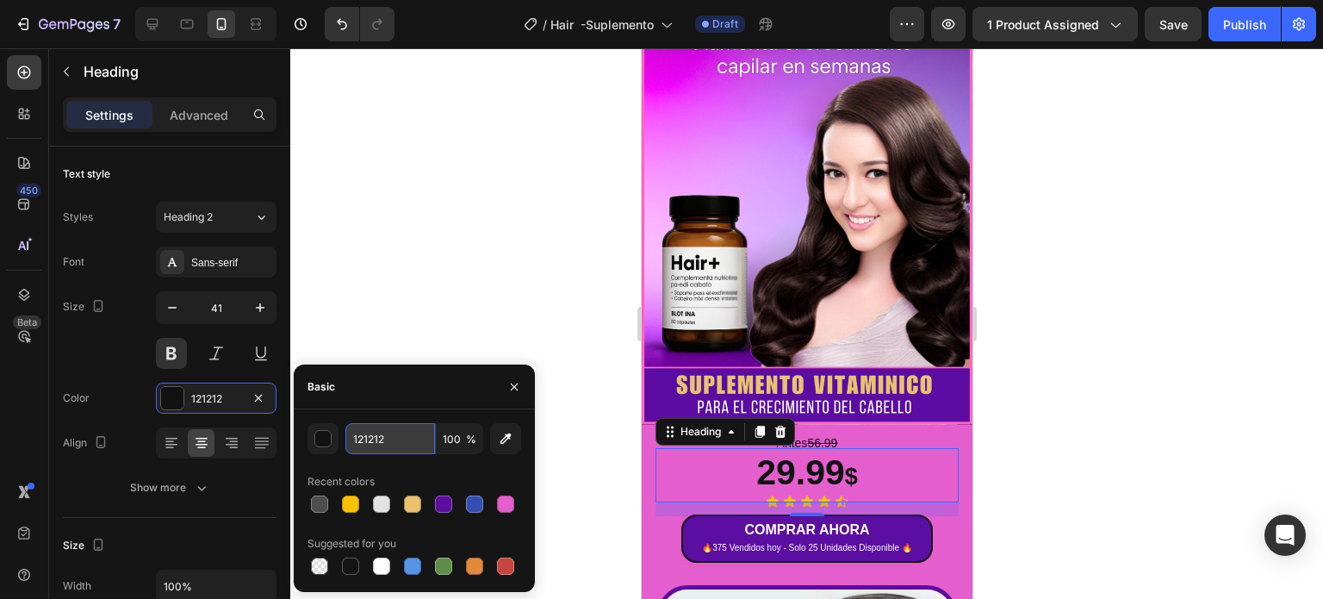
click at [376, 432] on input "121212" at bounding box center [390, 438] width 90 height 31
type input "fffff"
click at [453, 333] on div at bounding box center [806, 323] width 1033 height 550
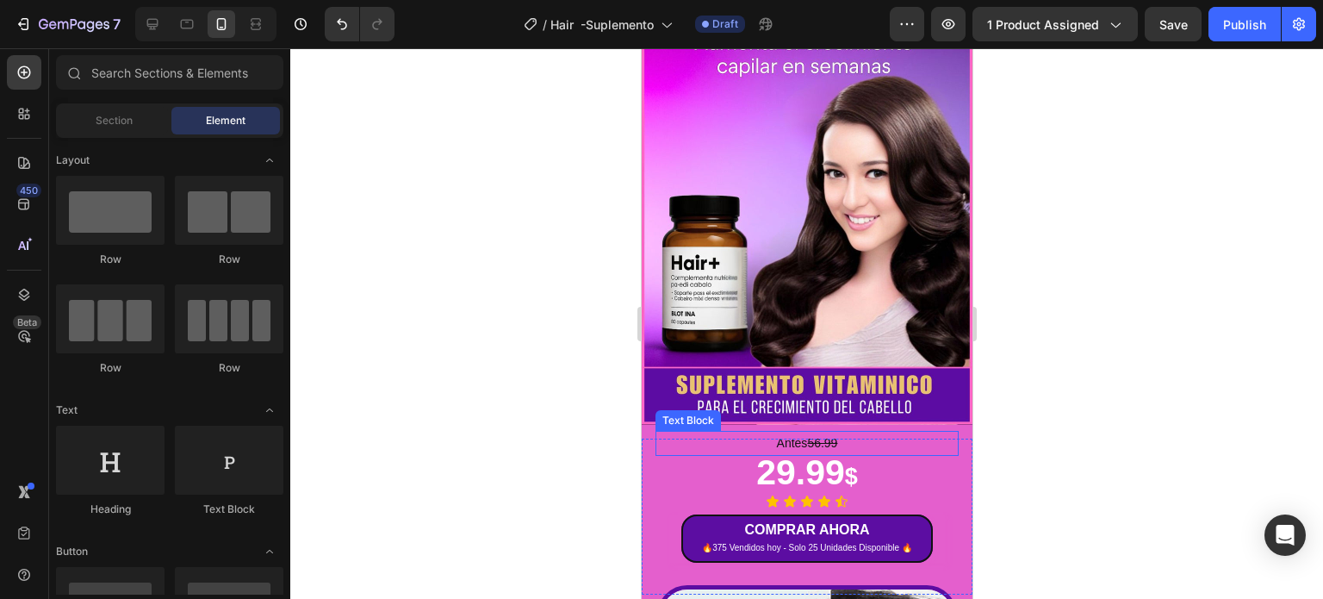
click at [798, 432] on p "Antes 56.99" at bounding box center [806, 443] width 300 height 22
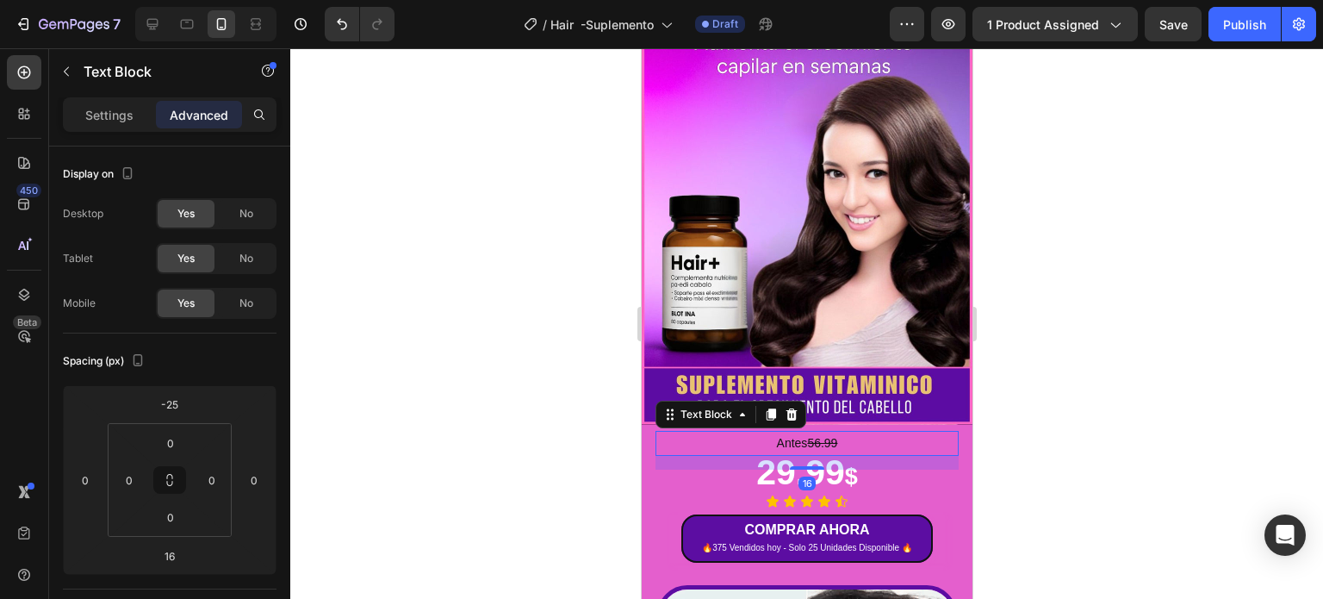
click at [1064, 392] on div at bounding box center [806, 323] width 1033 height 550
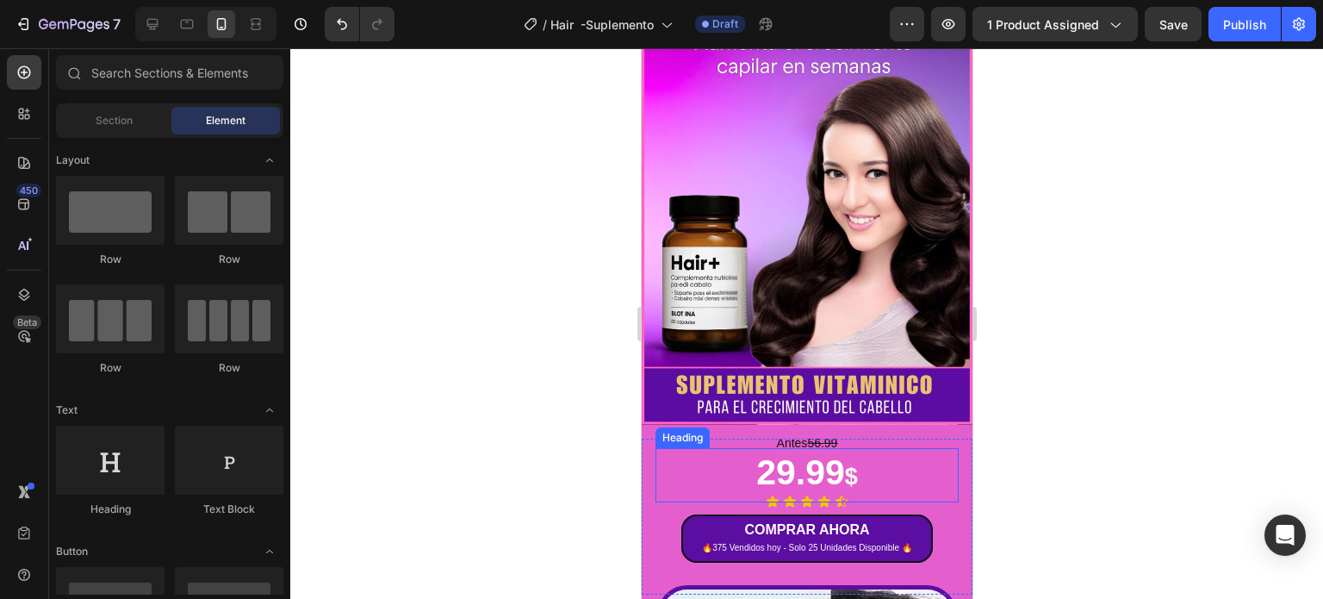
click at [805, 456] on p "29.99 $" at bounding box center [806, 475] width 300 height 50
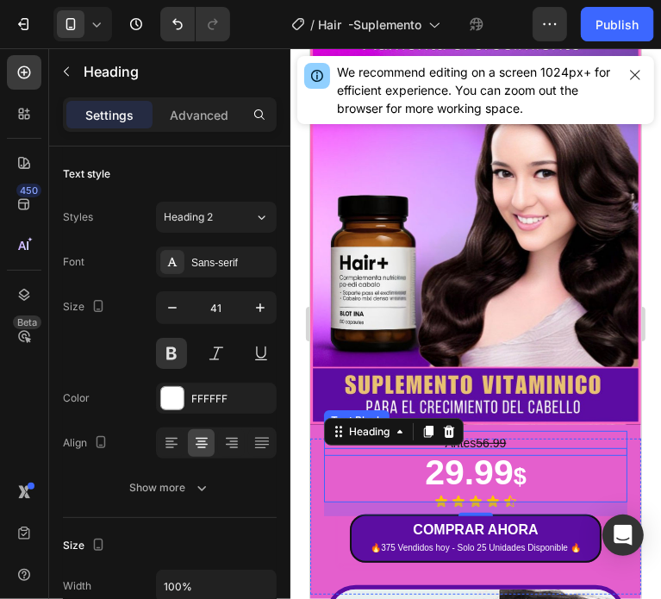
click at [483, 435] on s "56.99" at bounding box center [490, 442] width 30 height 14
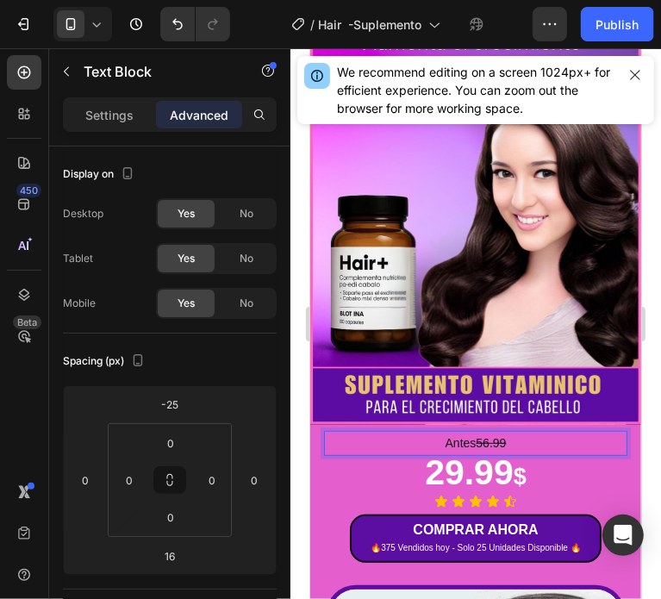
click at [460, 432] on p "Antes 56.99" at bounding box center [475, 443] width 300 height 22
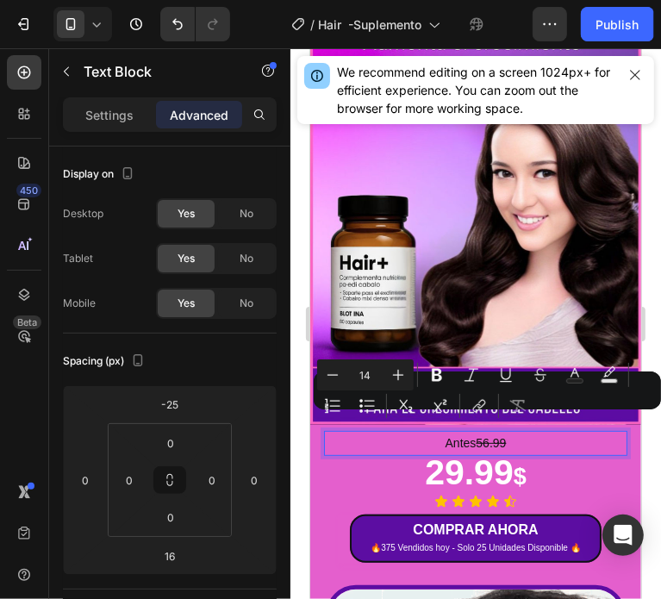
click at [462, 418] on div "Minus 14 Plus Bold Italic Underline Strikethrough Text Color Text Background Co…" at bounding box center [487, 390] width 340 height 62
click at [116, 107] on p "Settings" at bounding box center [109, 115] width 48 height 18
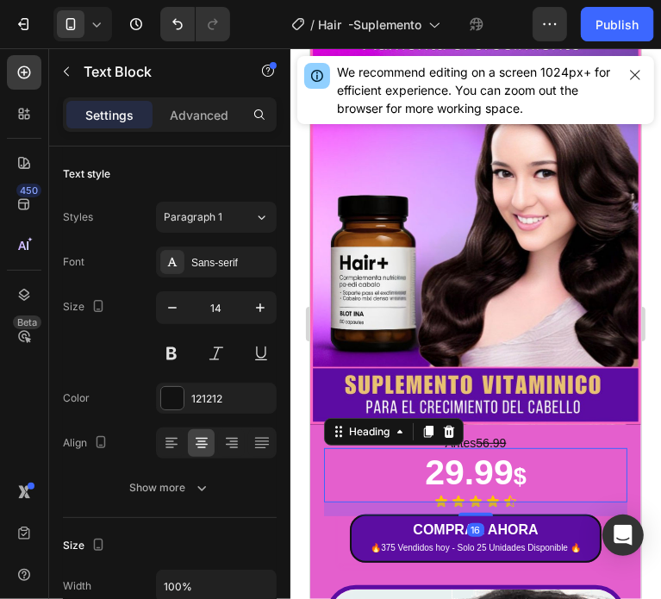
click at [467, 452] on p "29.99 $" at bounding box center [475, 474] width 300 height 50
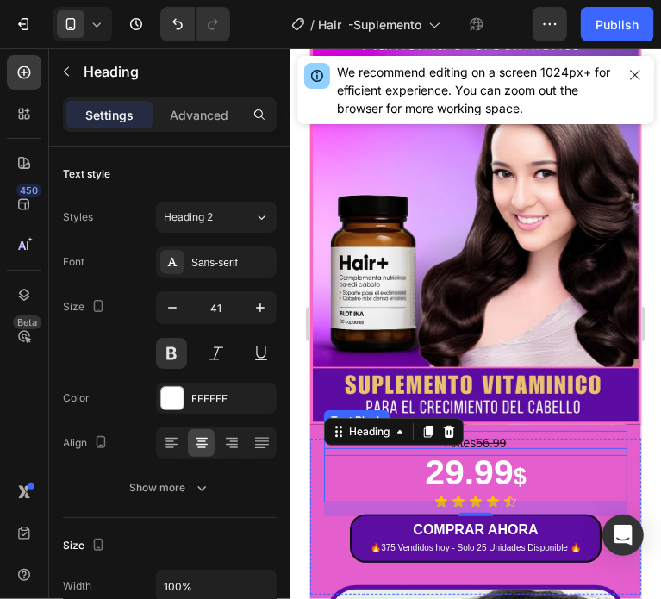
click at [501, 432] on p "Antes 56.99" at bounding box center [475, 443] width 300 height 22
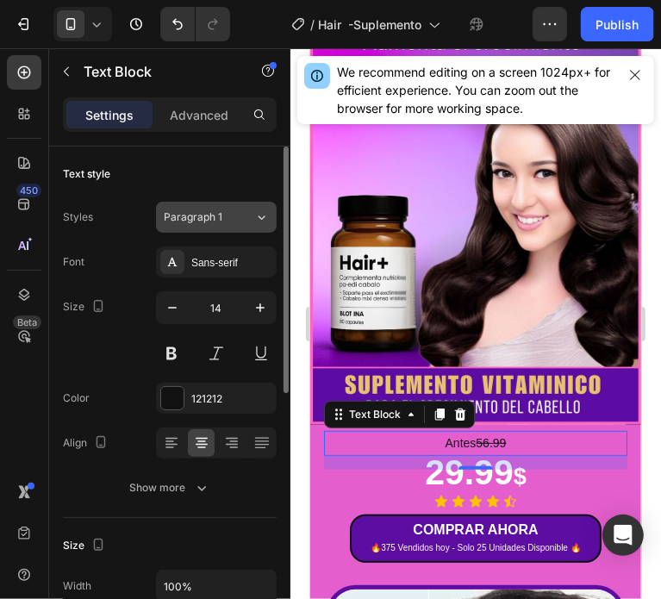
click at [251, 213] on div "Paragraph 1" at bounding box center [209, 217] width 90 height 16
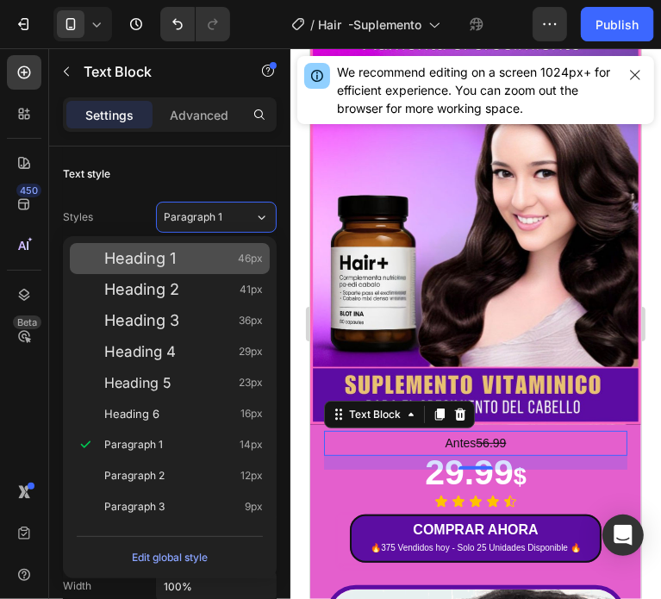
click at [171, 254] on span "Heading 1" at bounding box center [139, 258] width 71 height 17
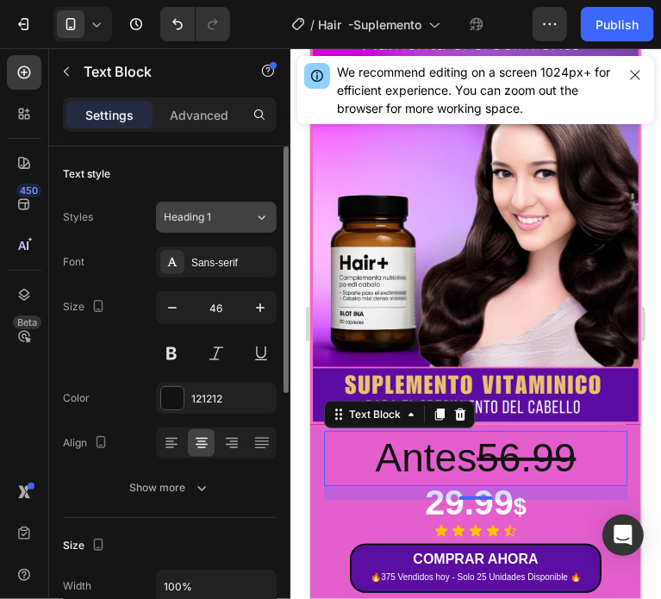
click at [205, 219] on span "Heading 1" at bounding box center [187, 217] width 47 height 16
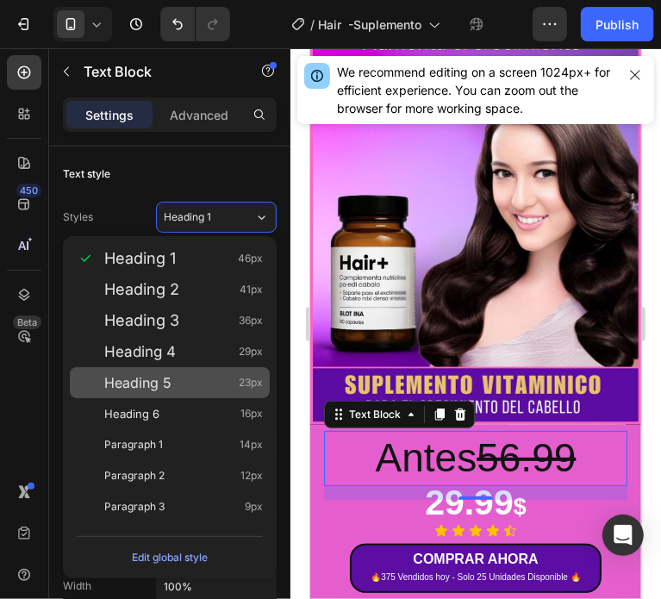
click at [191, 393] on div "Heading 5 23px" at bounding box center [170, 382] width 200 height 31
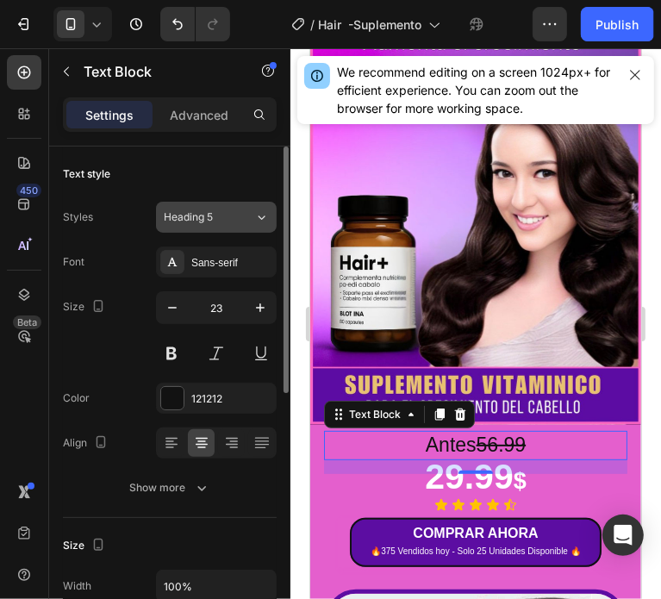
click at [182, 217] on span "Heading 5" at bounding box center [188, 217] width 49 height 16
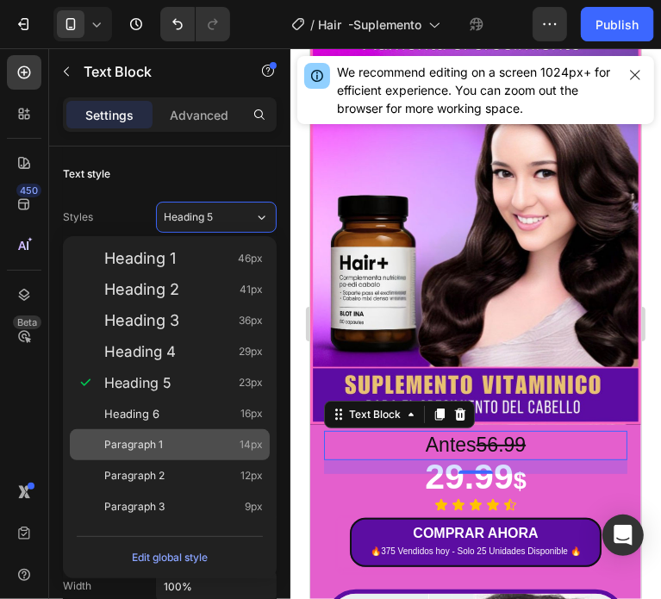
click at [161, 440] on span "Paragraph 1" at bounding box center [133, 444] width 59 height 17
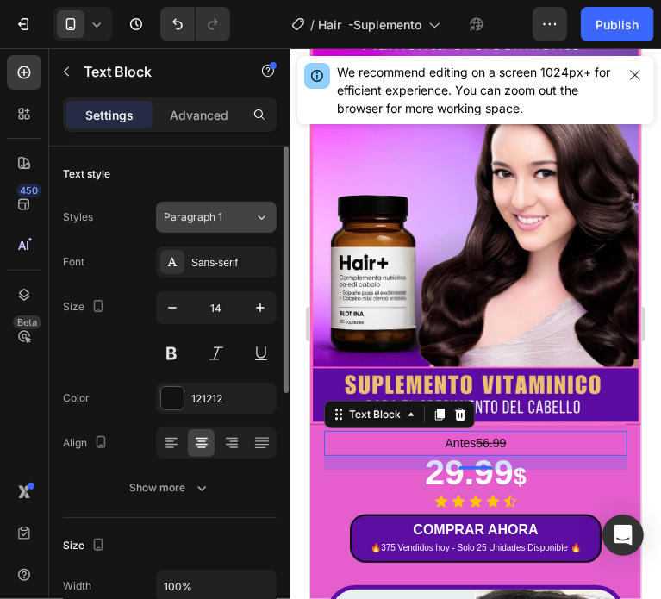
click at [219, 211] on span "Paragraph 1" at bounding box center [193, 217] width 59 height 16
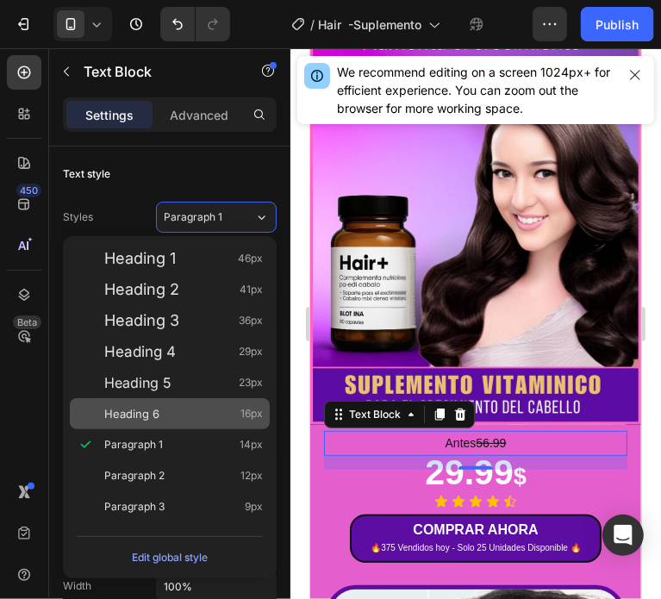
click at [189, 402] on div "Heading 6 16px" at bounding box center [170, 413] width 200 height 31
type input "16"
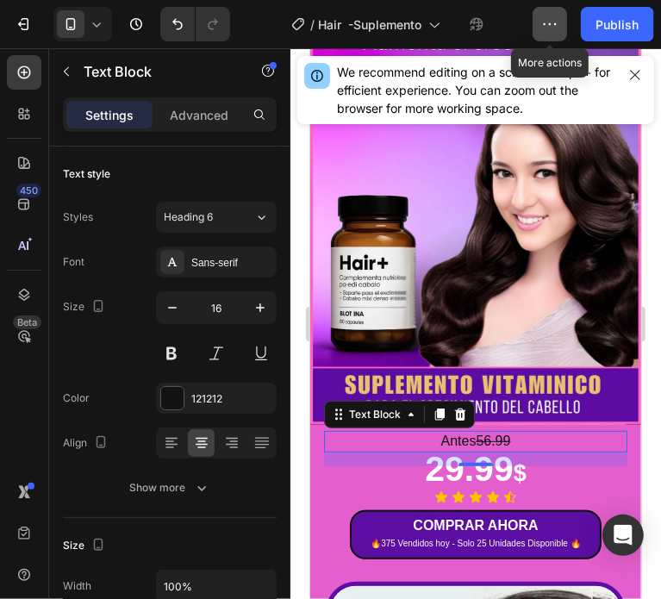
click at [547, 28] on icon "button" at bounding box center [549, 24] width 17 height 17
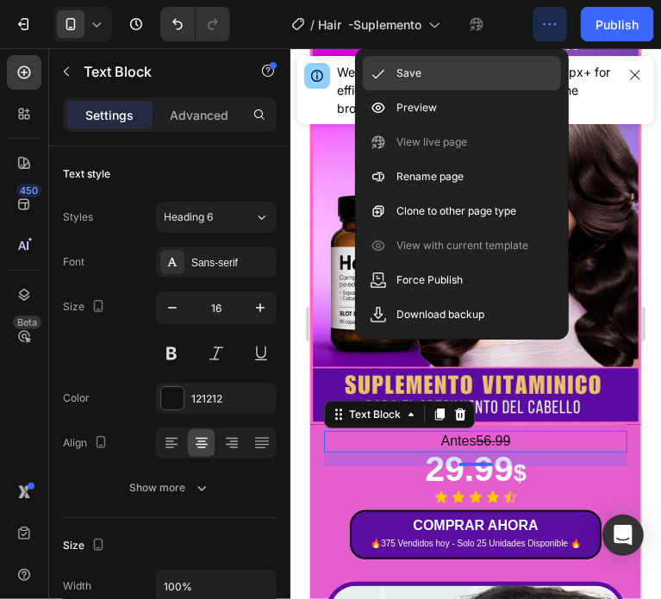
click at [448, 72] on div "Save" at bounding box center [462, 73] width 198 height 34
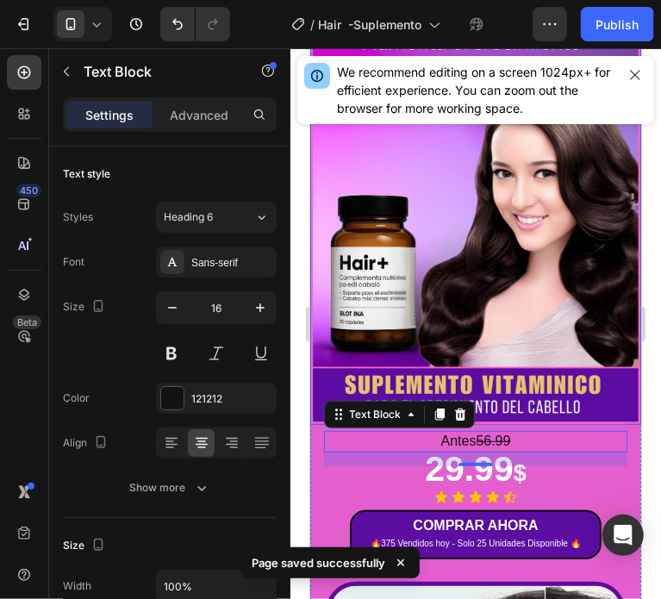
click at [507, 259] on img at bounding box center [474, 181] width 331 height 486
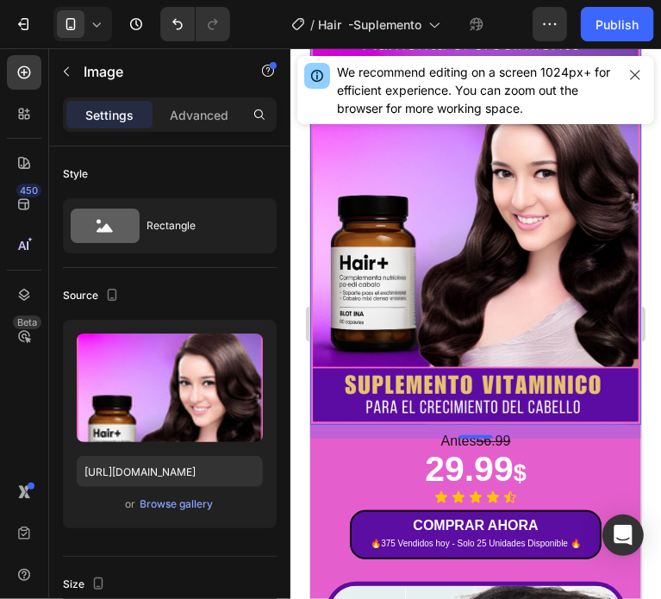
click at [436, 449] on p "29.99 $" at bounding box center [475, 470] width 300 height 50
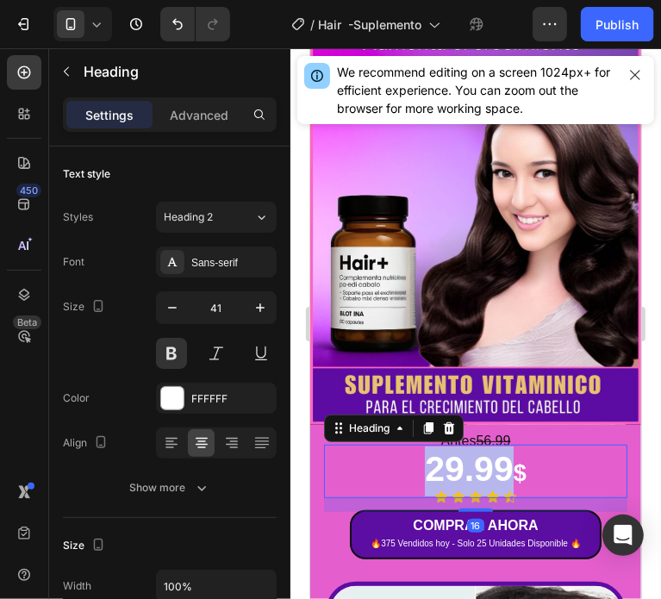
click at [415, 453] on p "29.99 $" at bounding box center [475, 470] width 300 height 50
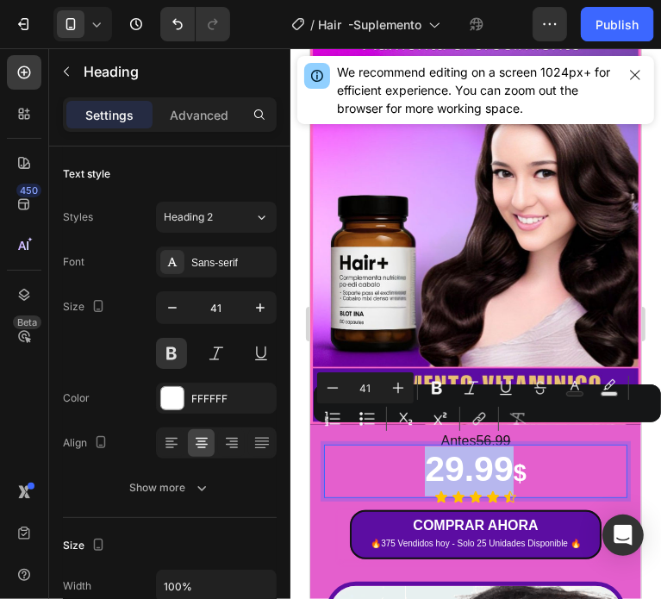
click at [419, 453] on p "29.99 $" at bounding box center [475, 470] width 300 height 50
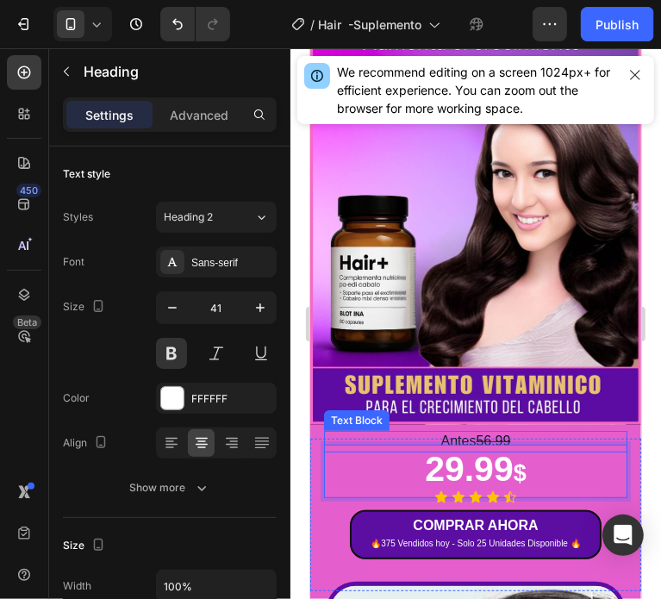
click at [451, 432] on p "Antes 56.99" at bounding box center [475, 441] width 300 height 18
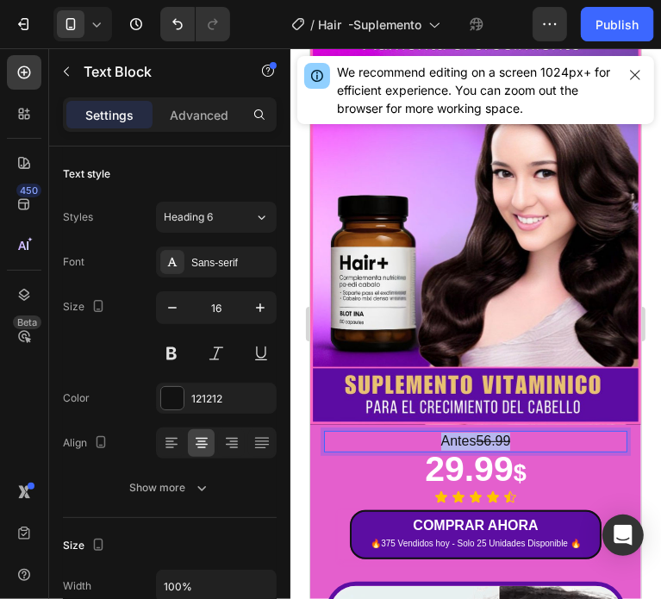
click at [452, 432] on p "Antes 56.99" at bounding box center [475, 441] width 300 height 18
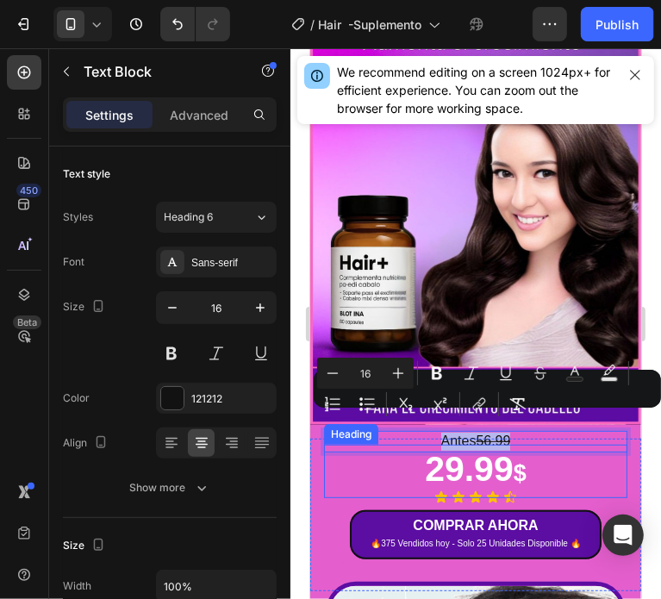
click at [420, 450] on p "29.99 $" at bounding box center [475, 470] width 300 height 50
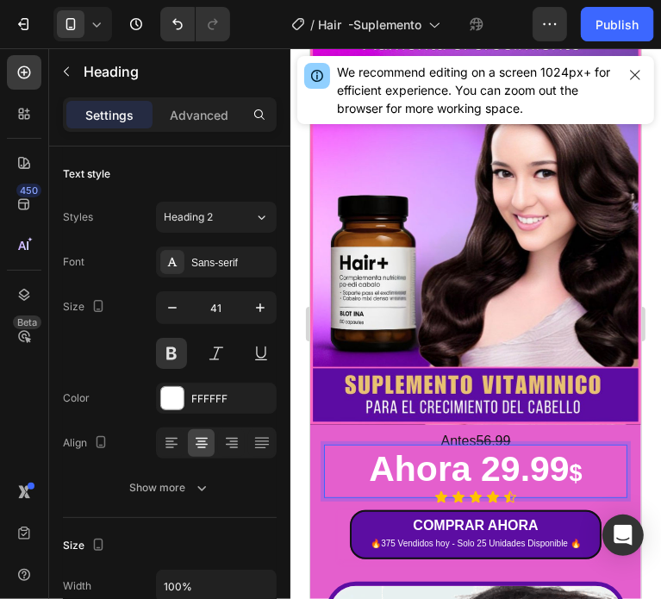
click at [429, 452] on p "Ahora 29.99 $" at bounding box center [475, 470] width 300 height 50
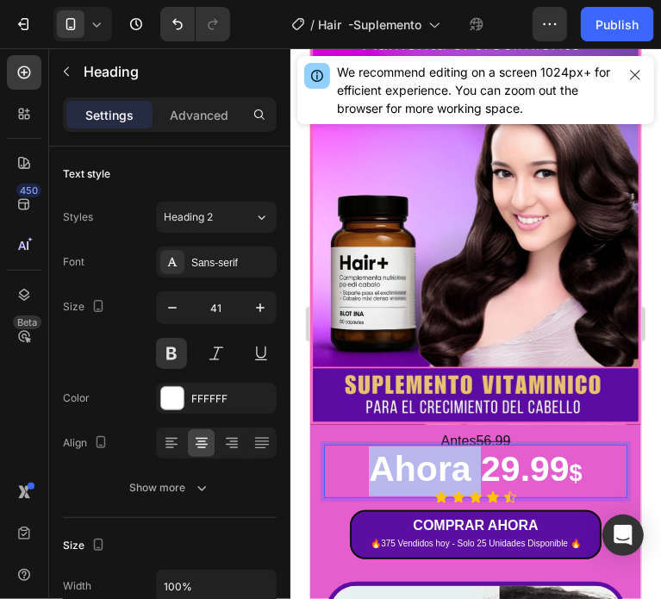
click at [429, 452] on p "Ahora 29.99 $" at bounding box center [475, 470] width 300 height 50
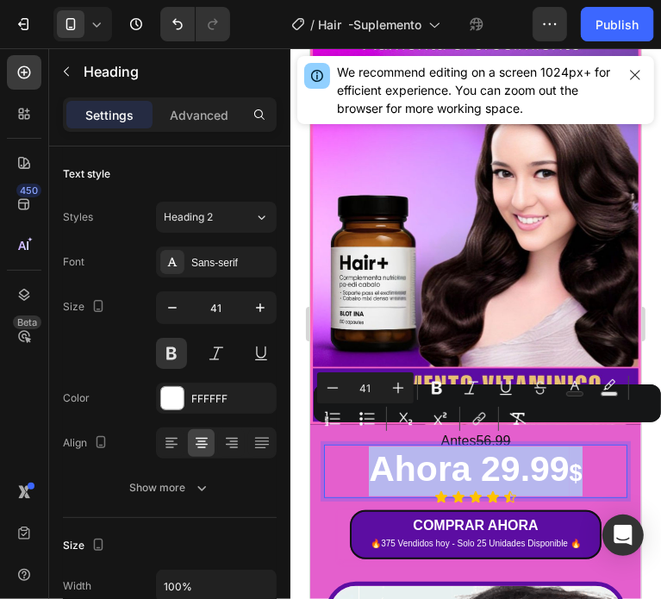
click at [429, 452] on p "Ahora 29.99 $" at bounding box center [475, 470] width 300 height 50
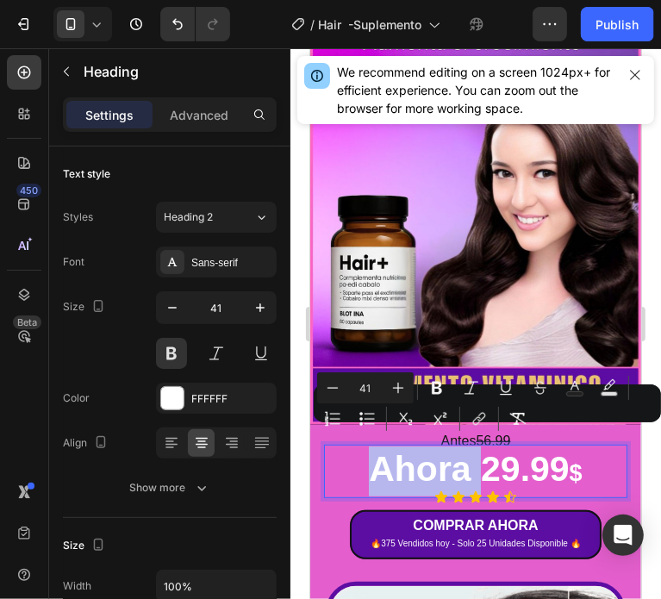
click at [429, 452] on p "Ahora 29.99 $" at bounding box center [475, 470] width 300 height 50
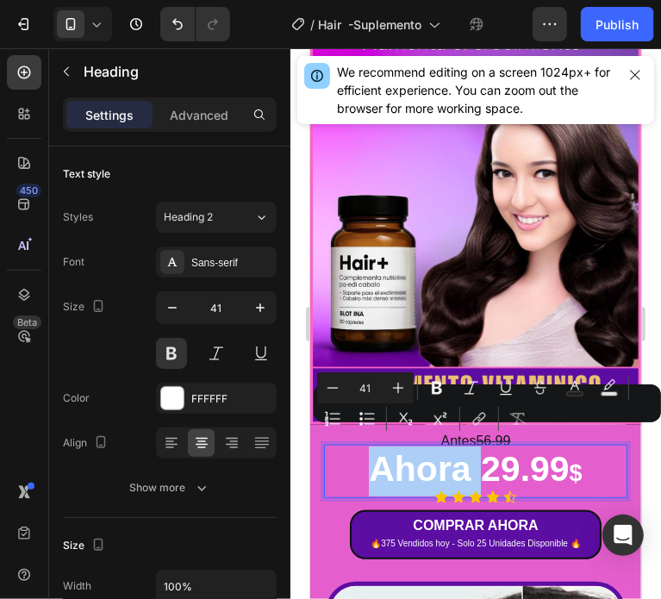
click at [361, 385] on input "41" at bounding box center [365, 387] width 34 height 21
type input "21"
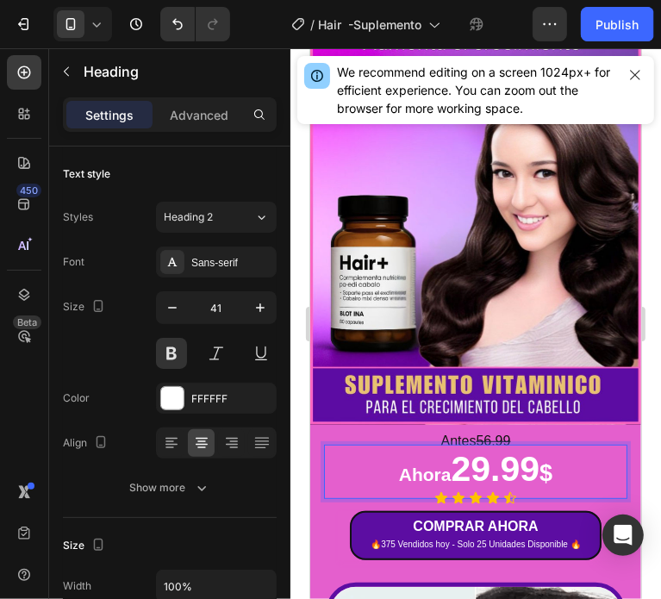
click at [420, 463] on span "Ahora" at bounding box center [424, 473] width 53 height 20
click at [420, 463] on span "Hoy" at bounding box center [424, 473] width 34 height 20
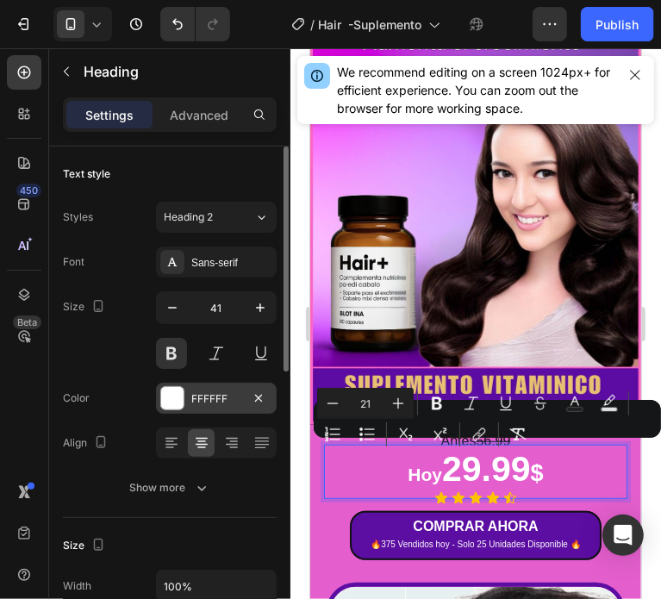
click at [176, 389] on div at bounding box center [172, 398] width 22 height 22
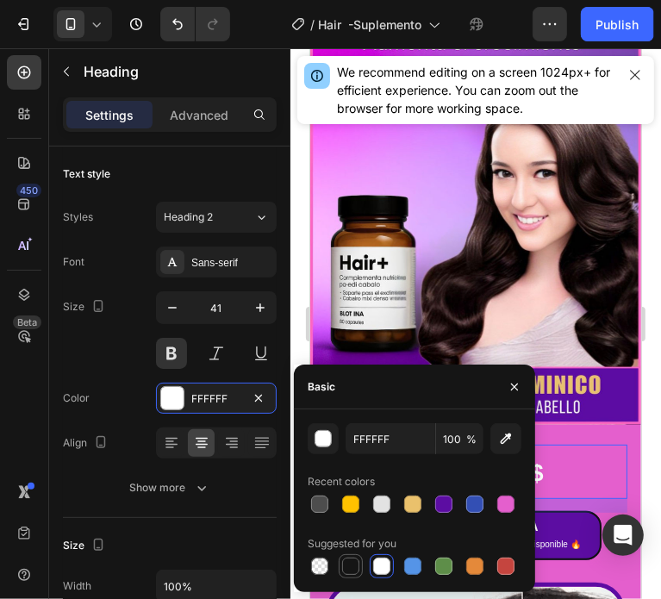
click at [351, 570] on div at bounding box center [350, 565] width 17 height 17
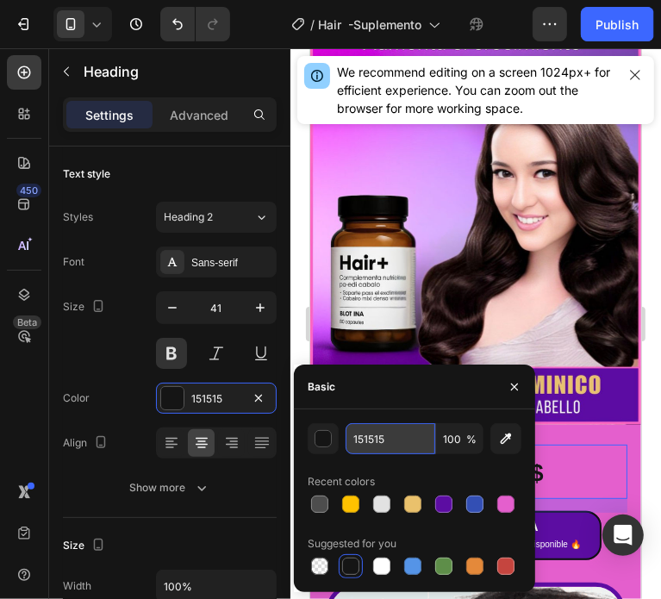
click at [364, 434] on input "151515" at bounding box center [390, 438] width 90 height 31
type input "000000"
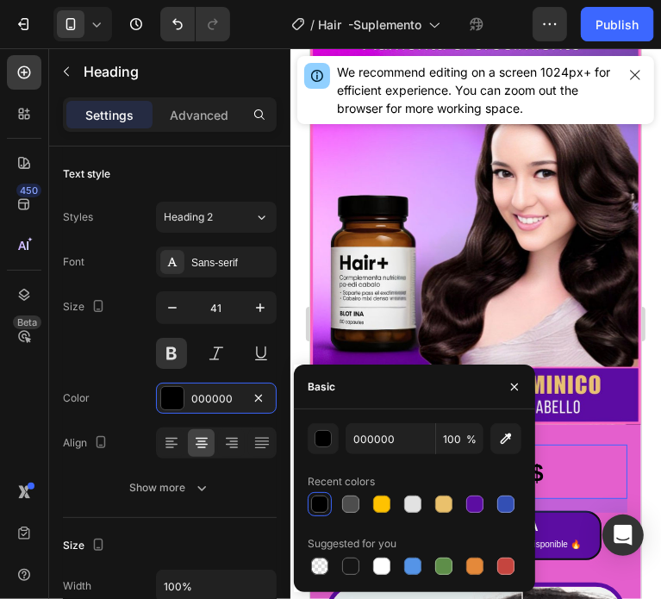
click at [614, 414] on div "Image Antes 56.99 Text Block ⁠⁠⁠⁠⁠⁠⁠ Hoy 29.99 $ Heading 16 Icon Icon Icon Icon…" at bounding box center [474, 419] width 331 height 963
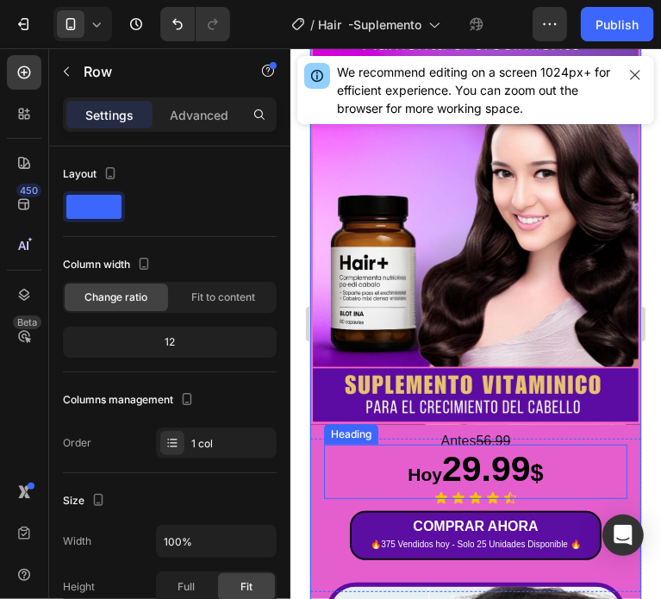
click at [478, 447] on p "⁠⁠⁠⁠⁠⁠⁠ Hoy 29.99 $" at bounding box center [475, 470] width 300 height 51
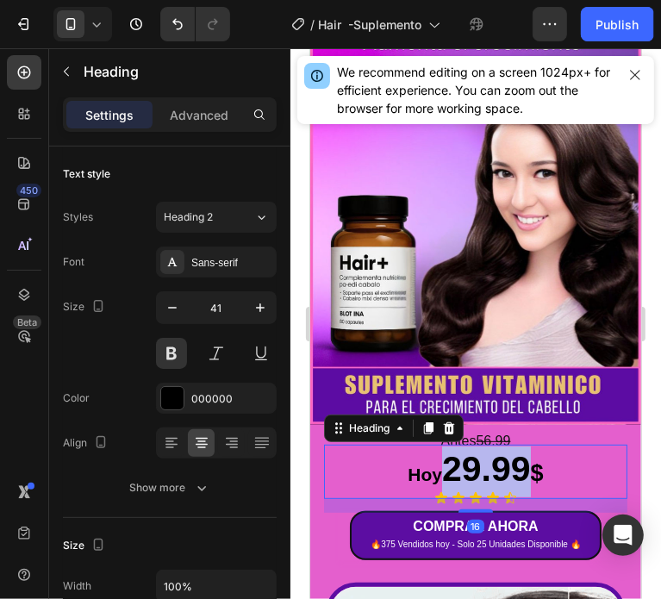
click at [456, 453] on p "Hoy 29.99 $" at bounding box center [475, 470] width 300 height 51
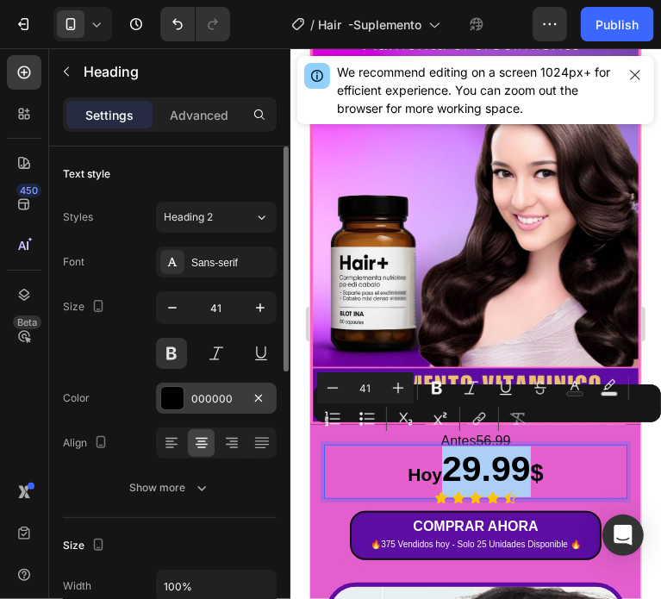
click at [168, 392] on div at bounding box center [172, 398] width 22 height 22
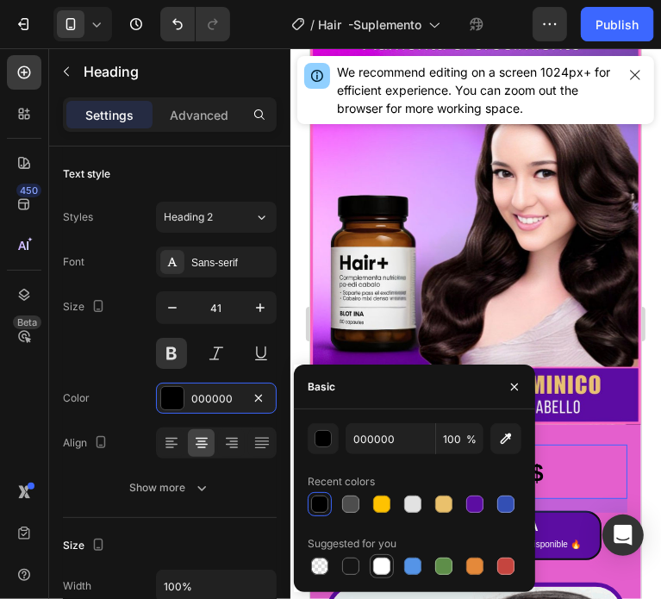
click at [385, 565] on div at bounding box center [381, 565] width 17 height 17
type input "FFFFFF"
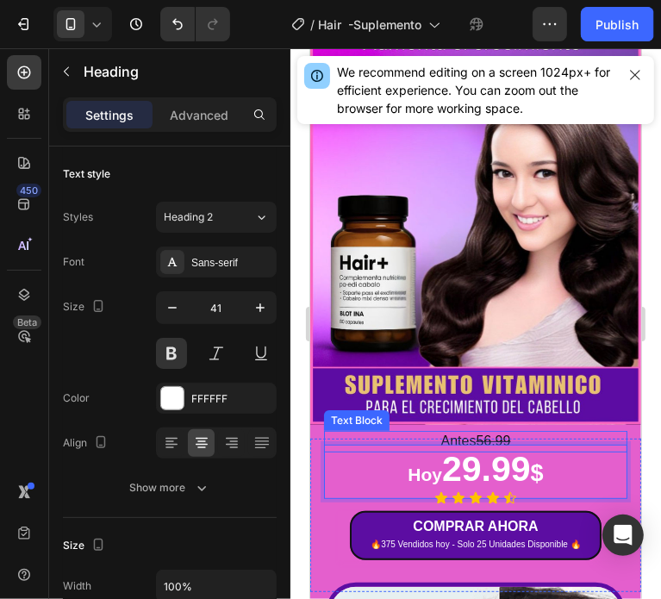
click at [612, 430] on div "Antes 56.99" at bounding box center [474, 441] width 303 height 22
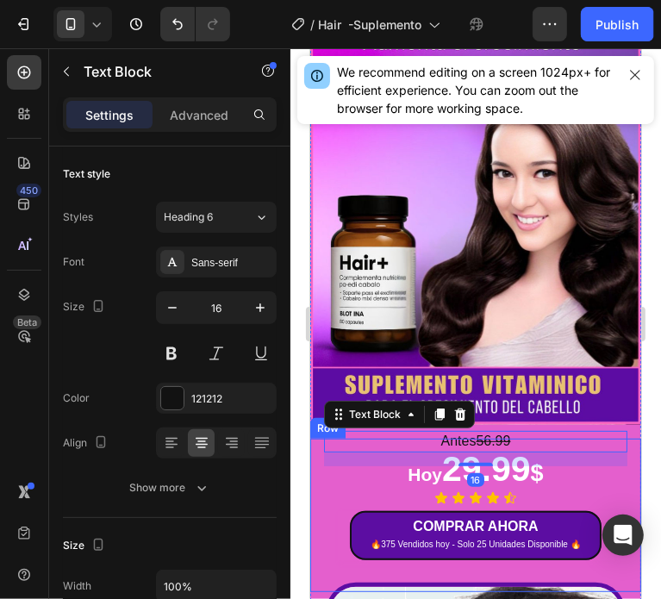
click at [625, 463] on div "Antes 56.99 Text Block 16 ⁠⁠⁠⁠⁠⁠⁠ Hoy 29.99 $ Heading Icon Icon Icon Icon Icon …" at bounding box center [474, 514] width 331 height 153
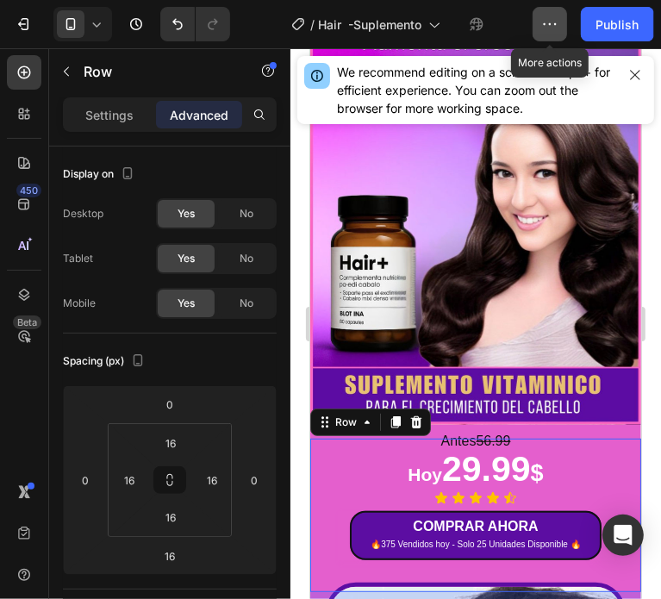
click at [545, 22] on icon "button" at bounding box center [549, 24] width 17 height 17
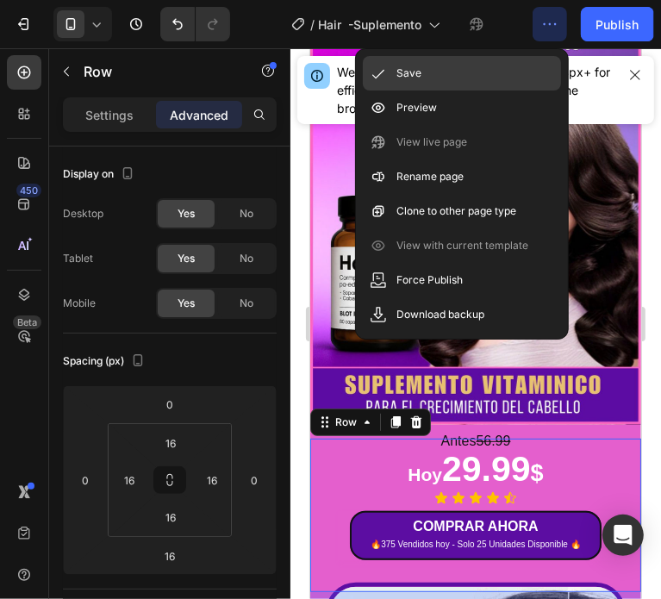
click at [427, 71] on div "Save" at bounding box center [462, 73] width 198 height 34
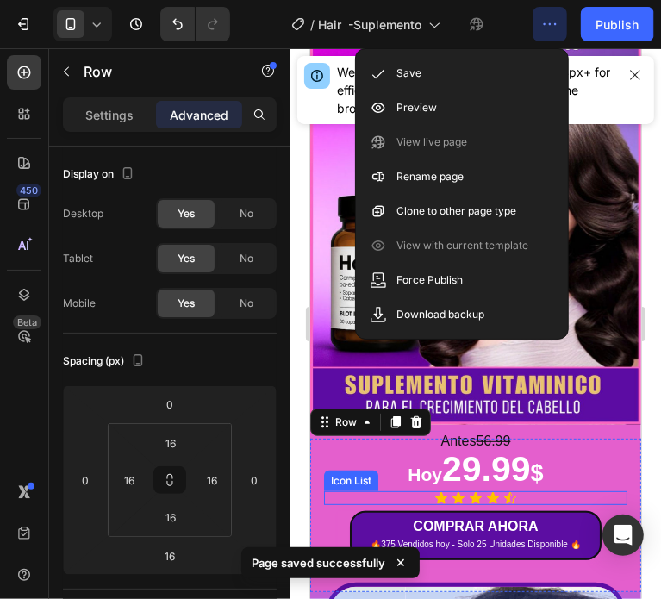
click at [538, 490] on div "Icon Icon Icon Icon Icon" at bounding box center [474, 497] width 303 height 14
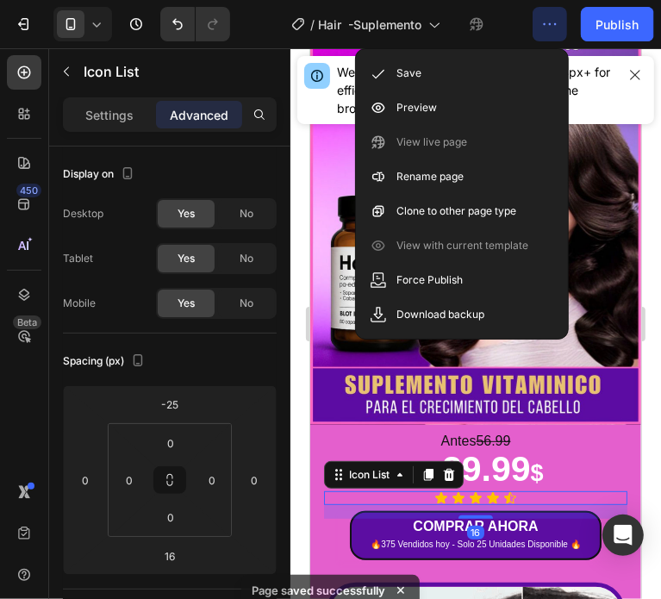
click at [538, 490] on div "Icon Icon Icon Icon Icon" at bounding box center [474, 497] width 303 height 14
click at [521, 490] on div "Icon Icon Icon Icon Icon" at bounding box center [474, 497] width 303 height 14
click at [517, 490] on div "Icon Icon Icon Icon Icon" at bounding box center [474, 497] width 303 height 14
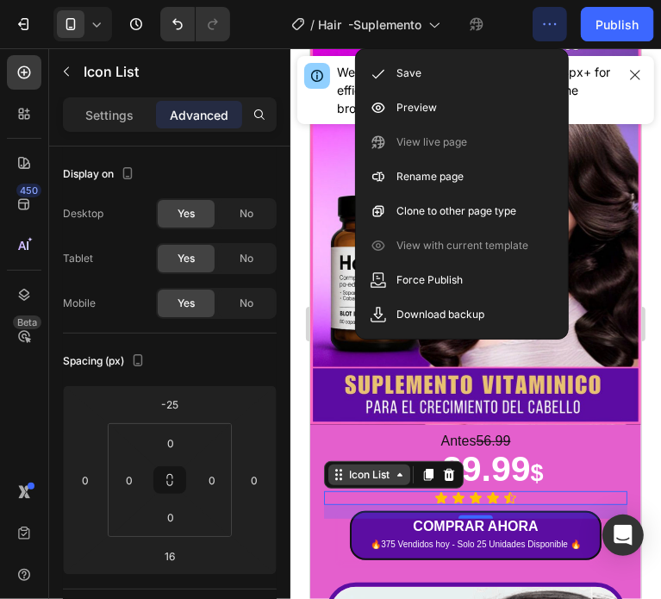
click at [370, 466] on div "Icon List" at bounding box center [368, 474] width 47 height 16
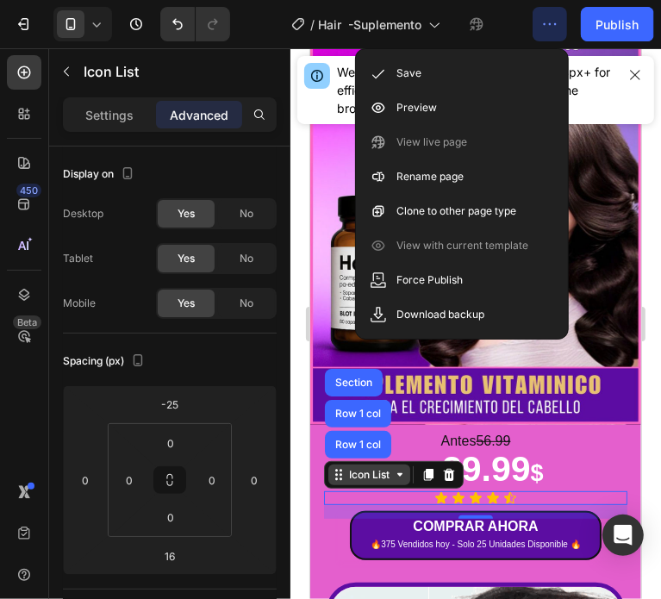
click at [370, 466] on div "Icon List" at bounding box center [368, 474] width 47 height 16
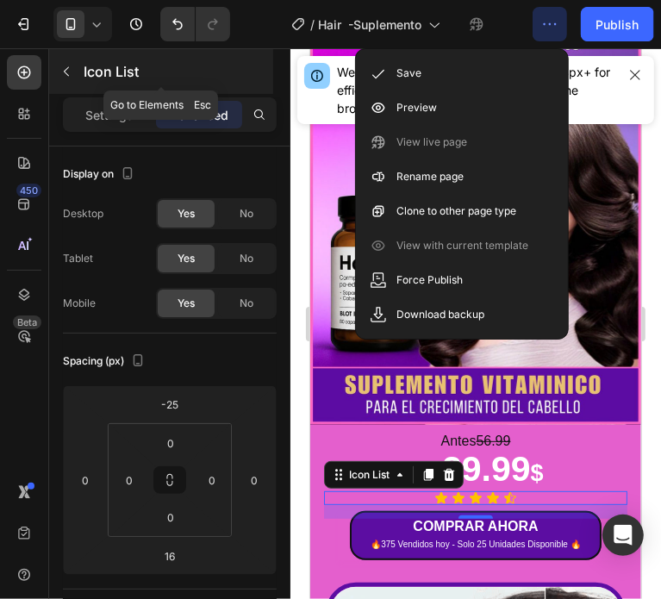
click at [72, 68] on icon "button" at bounding box center [66, 72] width 14 height 14
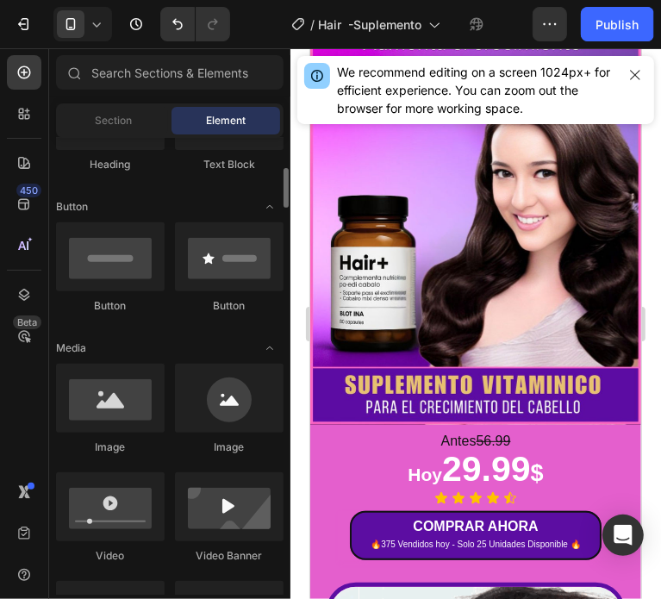
scroll to position [0, 0]
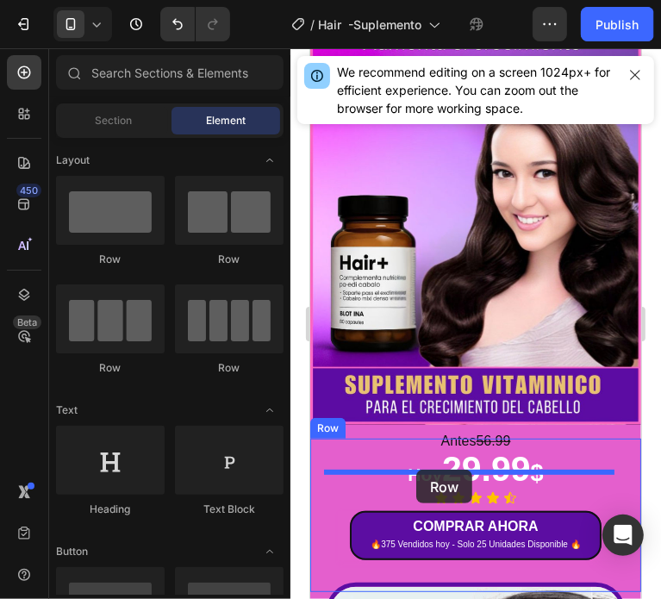
drag, startPoint x: 533, startPoint y: 281, endPoint x: 415, endPoint y: 469, distance: 221.8
click at [415, 469] on p "⁠⁠⁠⁠⁠⁠⁠ Hoy 29.99 $" at bounding box center [475, 470] width 300 height 51
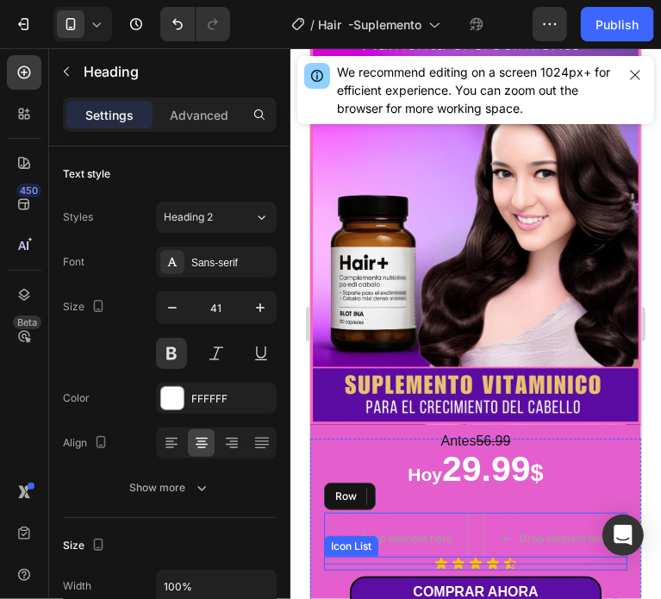
click at [406, 556] on div "Icon Icon Icon Icon Icon" at bounding box center [474, 563] width 303 height 14
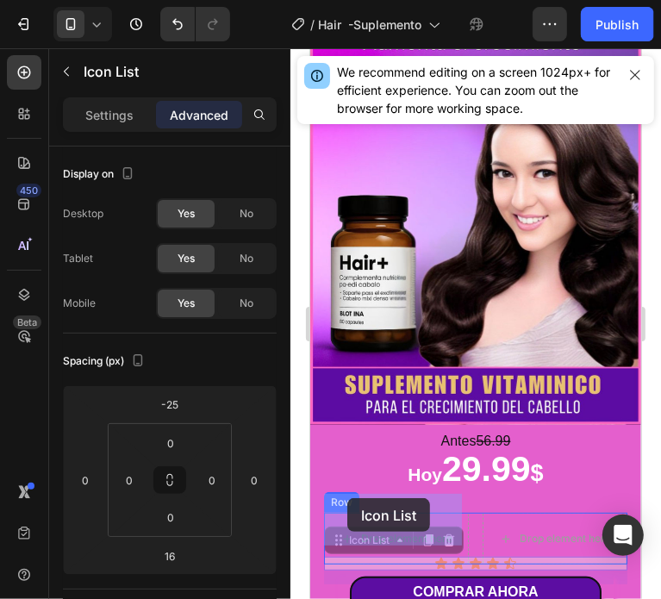
drag, startPoint x: 339, startPoint y: 513, endPoint x: 346, endPoint y: 497, distance: 17.8
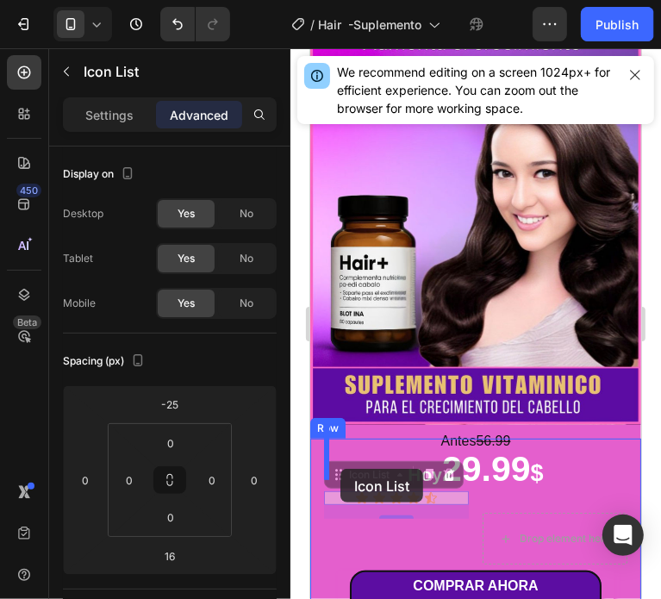
drag, startPoint x: 340, startPoint y: 456, endPoint x: 339, endPoint y: 468, distance: 12.1
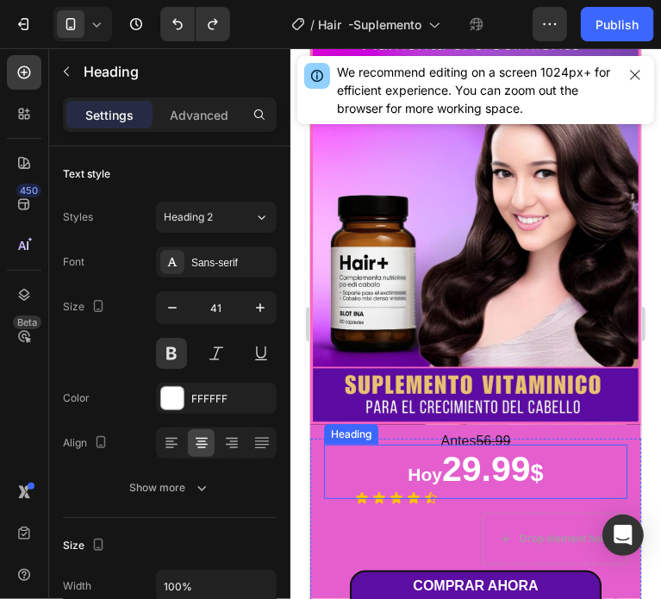
click at [478, 478] on div "Hoy 29.99 $ Heading" at bounding box center [474, 471] width 303 height 54
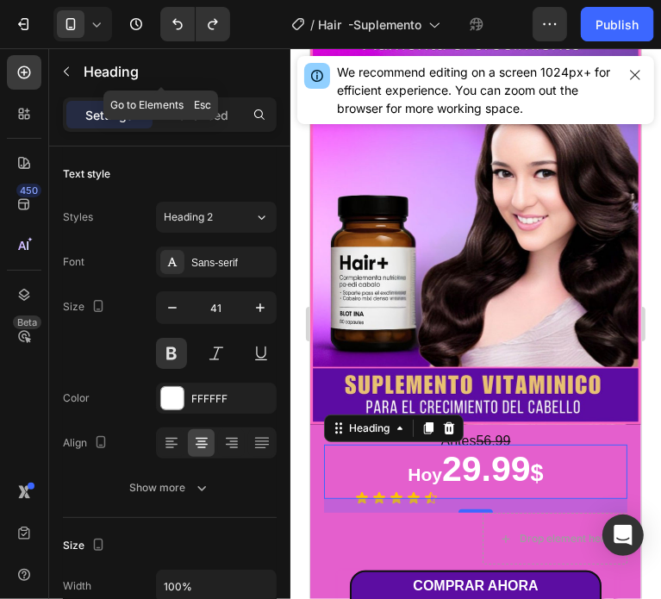
click at [67, 71] on icon "button" at bounding box center [66, 72] width 14 height 14
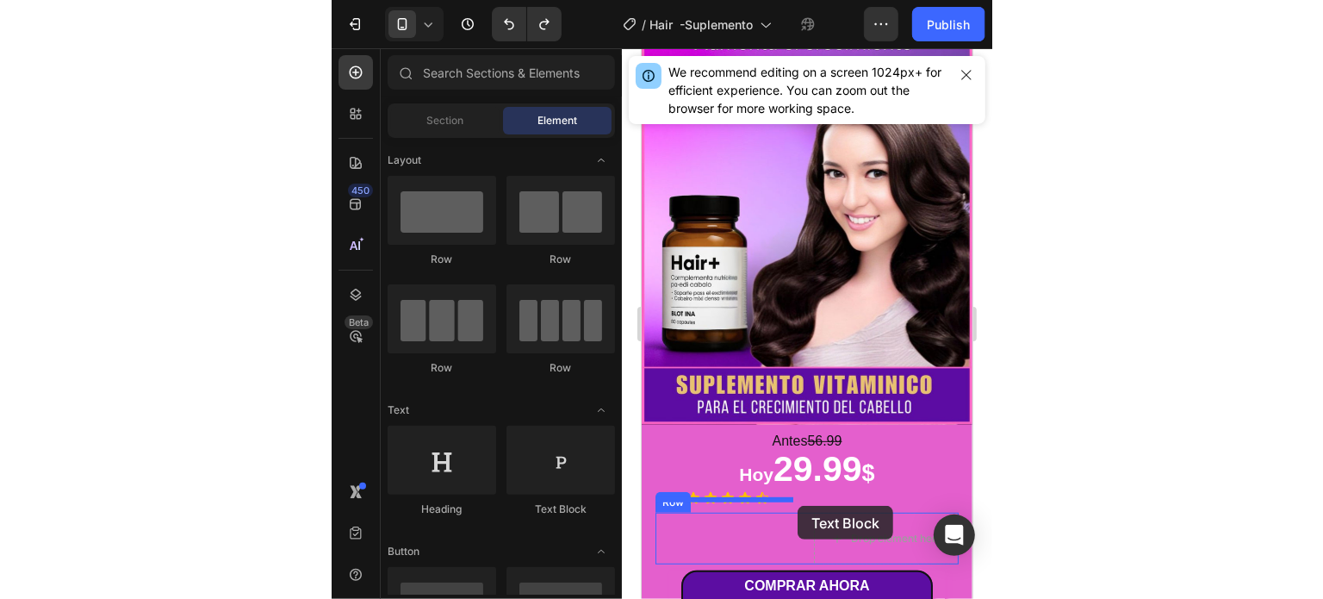
scroll to position [190, 0]
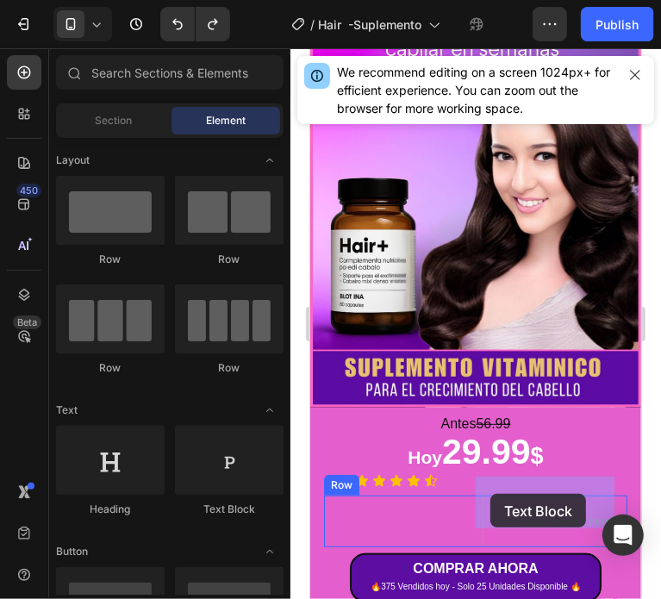
drag, startPoint x: 518, startPoint y: 500, endPoint x: 489, endPoint y: 493, distance: 29.3
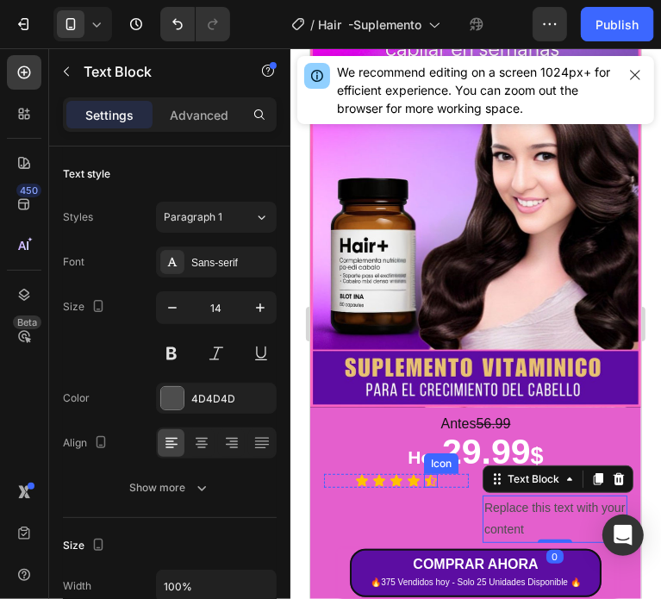
click at [423, 473] on icon at bounding box center [430, 480] width 14 height 14
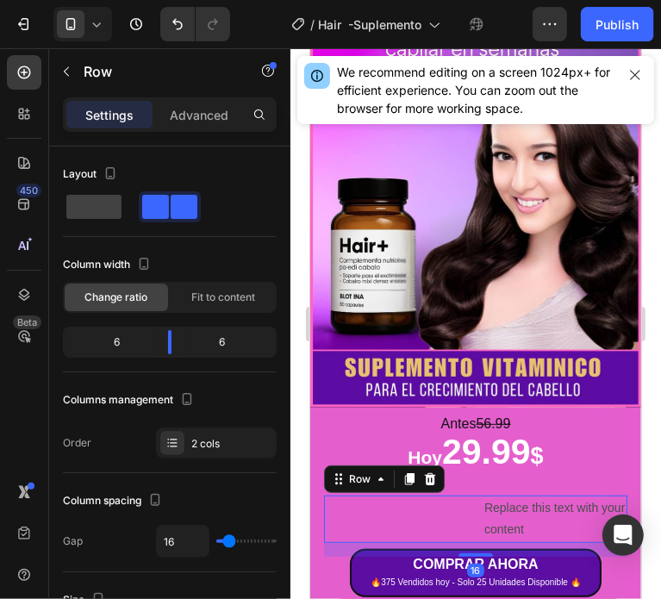
click at [393, 494] on div "Icon Icon Icon Icon Icon Icon List" at bounding box center [395, 517] width 145 height 47
click at [518, 506] on div "Replace this text with your content" at bounding box center [554, 517] width 145 height 47
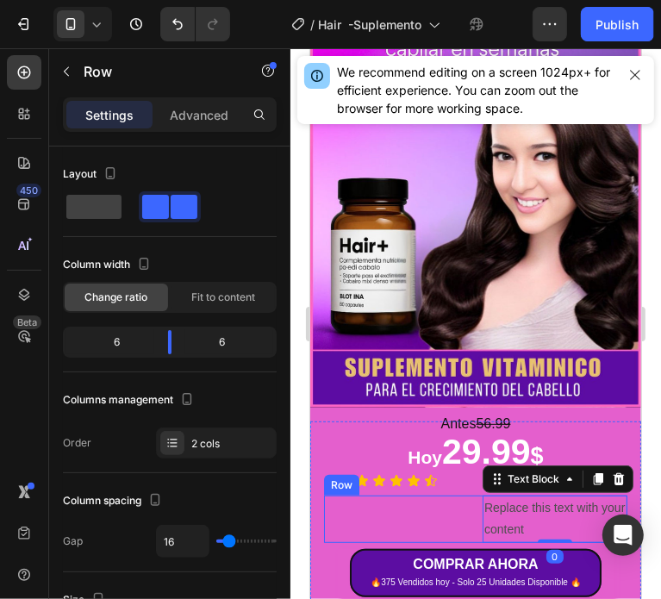
click at [394, 495] on div "Icon Icon Icon Icon Icon Icon List" at bounding box center [395, 517] width 145 height 47
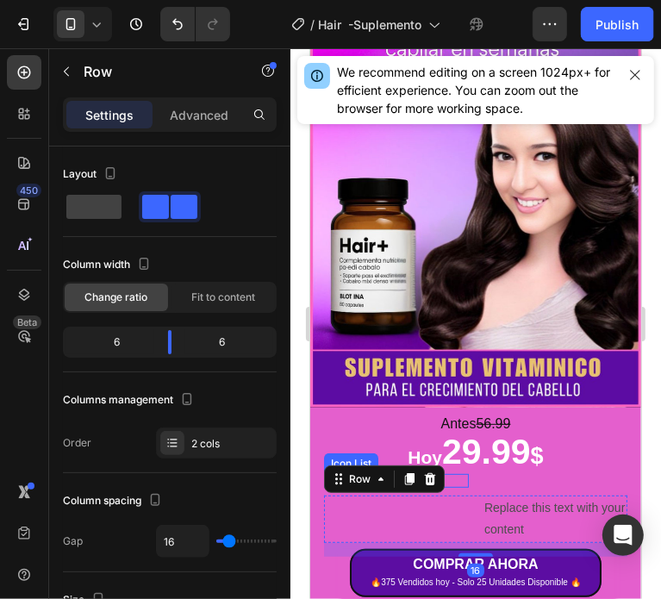
click at [454, 473] on div "Icon Icon Icon Icon Icon" at bounding box center [395, 480] width 145 height 14
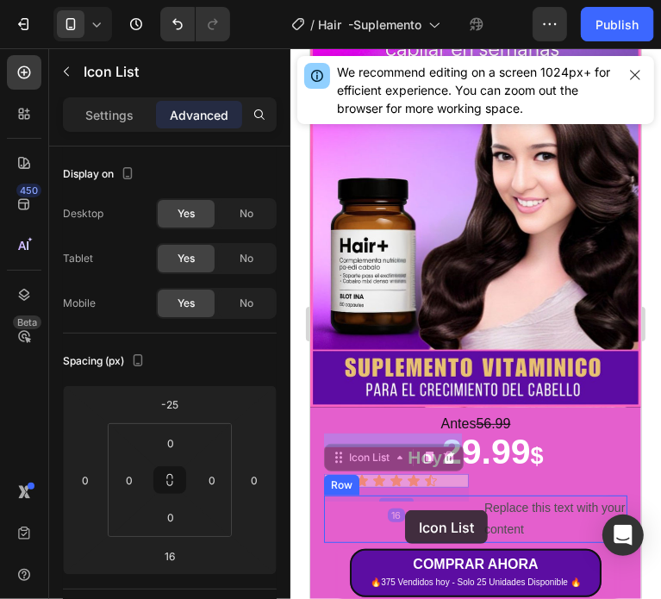
drag, startPoint x: 454, startPoint y: 463, endPoint x: 404, endPoint y: 509, distance: 68.3
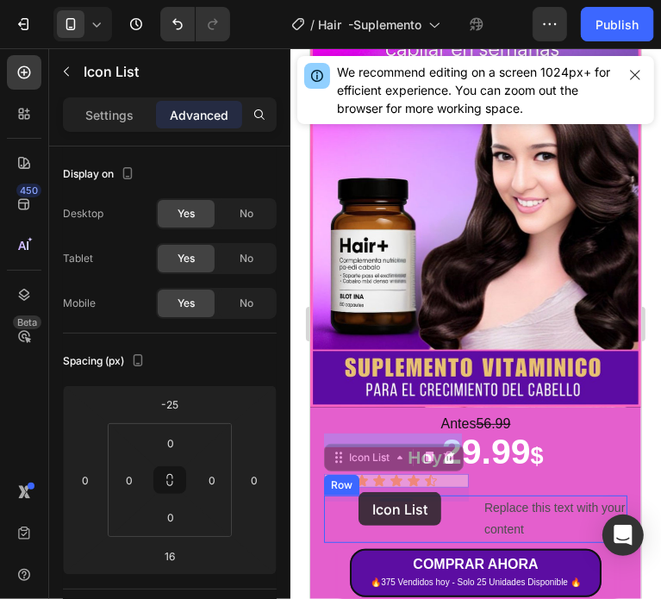
drag, startPoint x: 336, startPoint y: 435, endPoint x: 357, endPoint y: 491, distance: 60.0
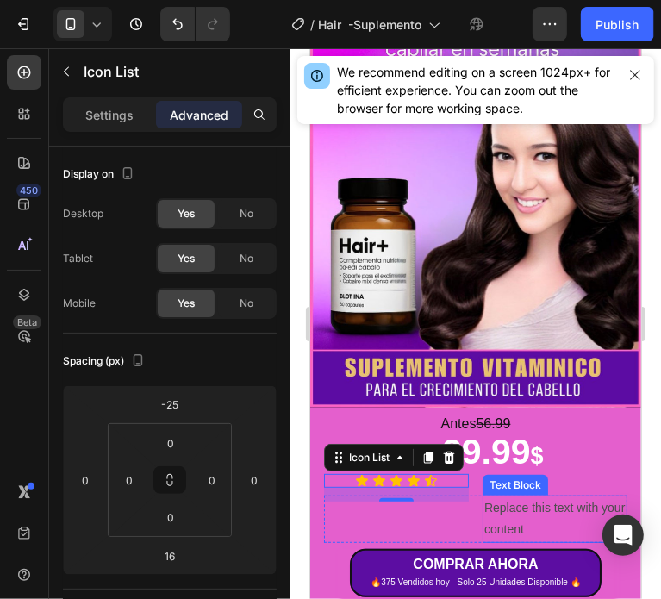
click at [525, 494] on div "Replace this text with your content" at bounding box center [554, 517] width 145 height 47
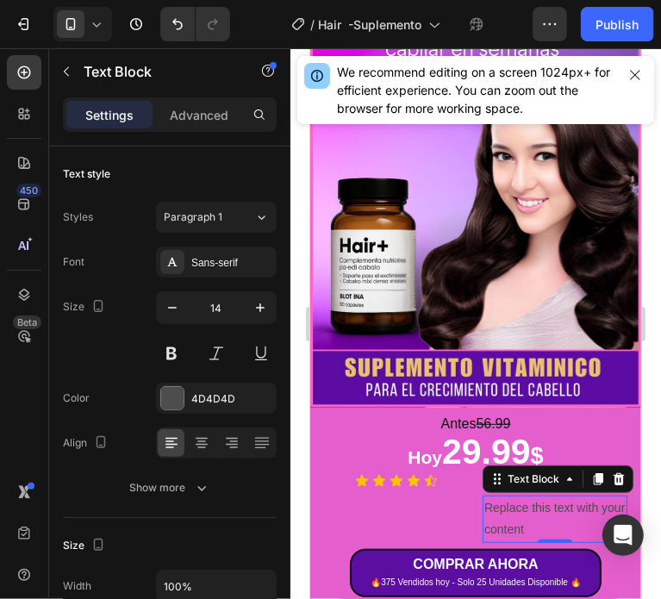
click at [507, 500] on div "Replace this text with your content" at bounding box center [554, 517] width 145 height 47
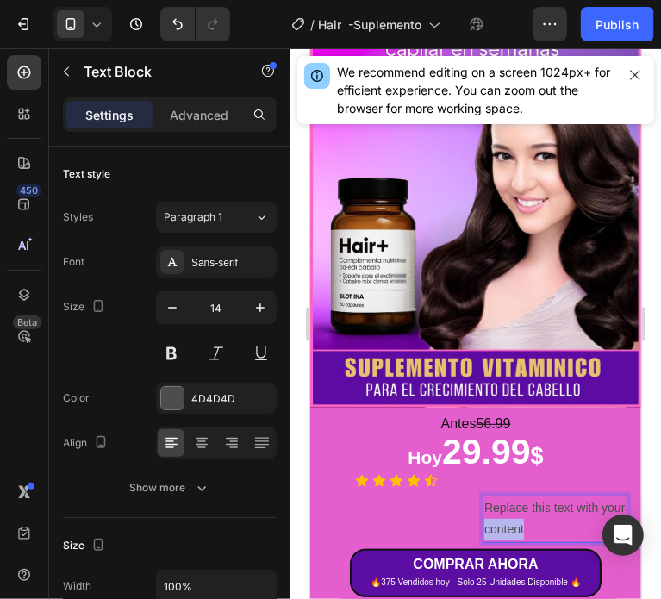
click at [507, 500] on p "Replace this text with your content" at bounding box center [553, 517] width 141 height 43
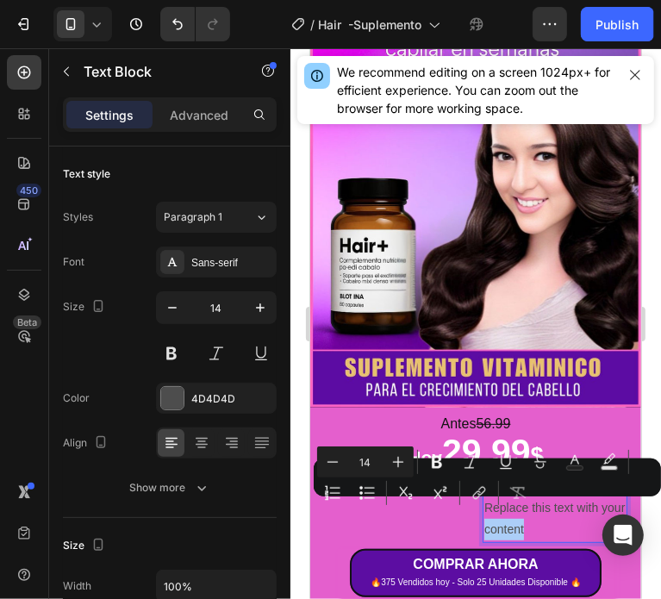
click at [563, 506] on div "Minus 14 Plus Bold Italic Underline Strikethrough Text Color Text Background Co…" at bounding box center [487, 477] width 340 height 62
click at [550, 509] on p "Replace this text with your content" at bounding box center [553, 517] width 141 height 43
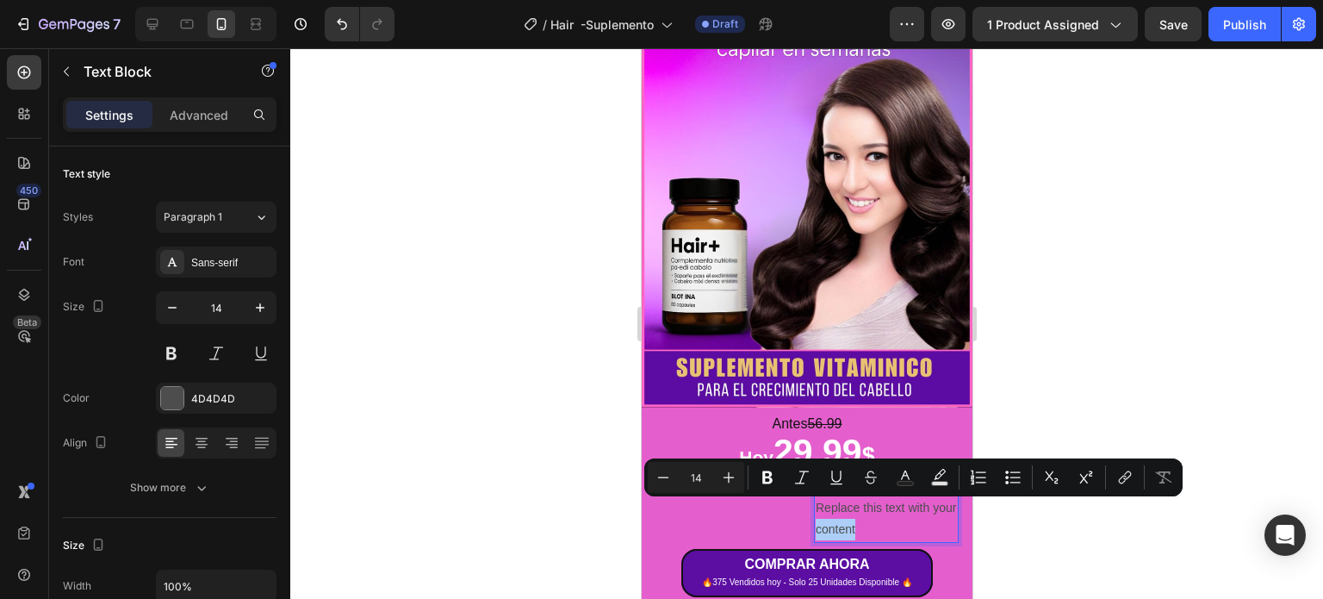
click at [1092, 386] on div at bounding box center [806, 323] width 1033 height 550
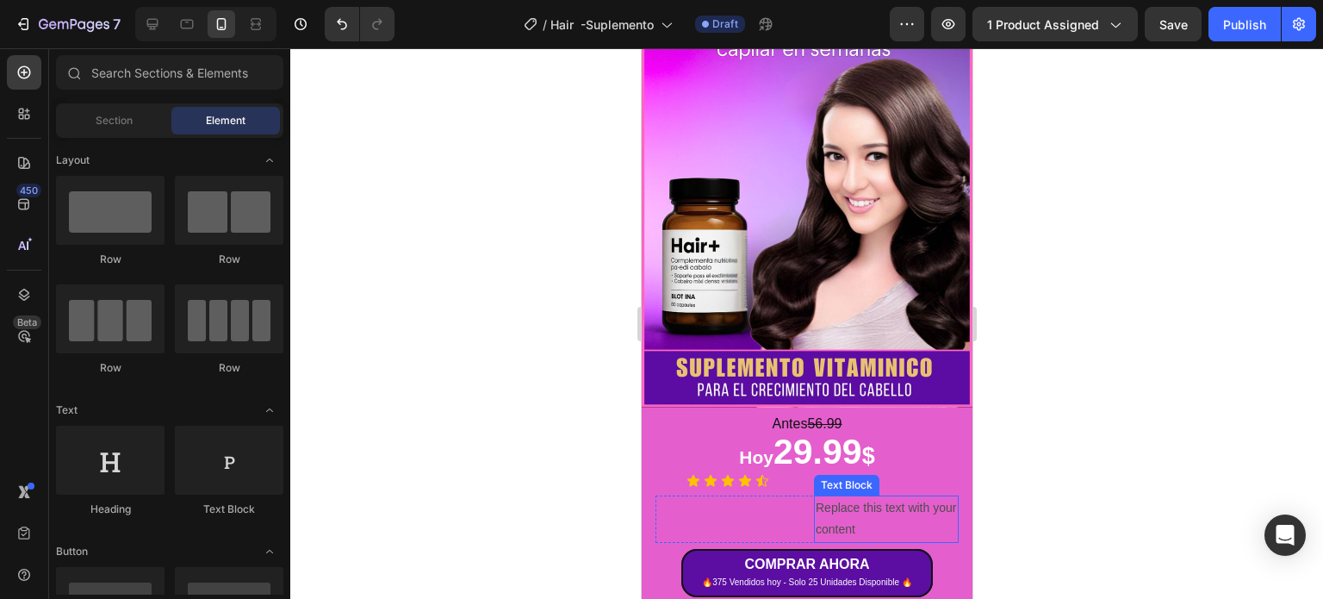
click at [835, 497] on p "Replace this text with your content" at bounding box center [885, 518] width 141 height 43
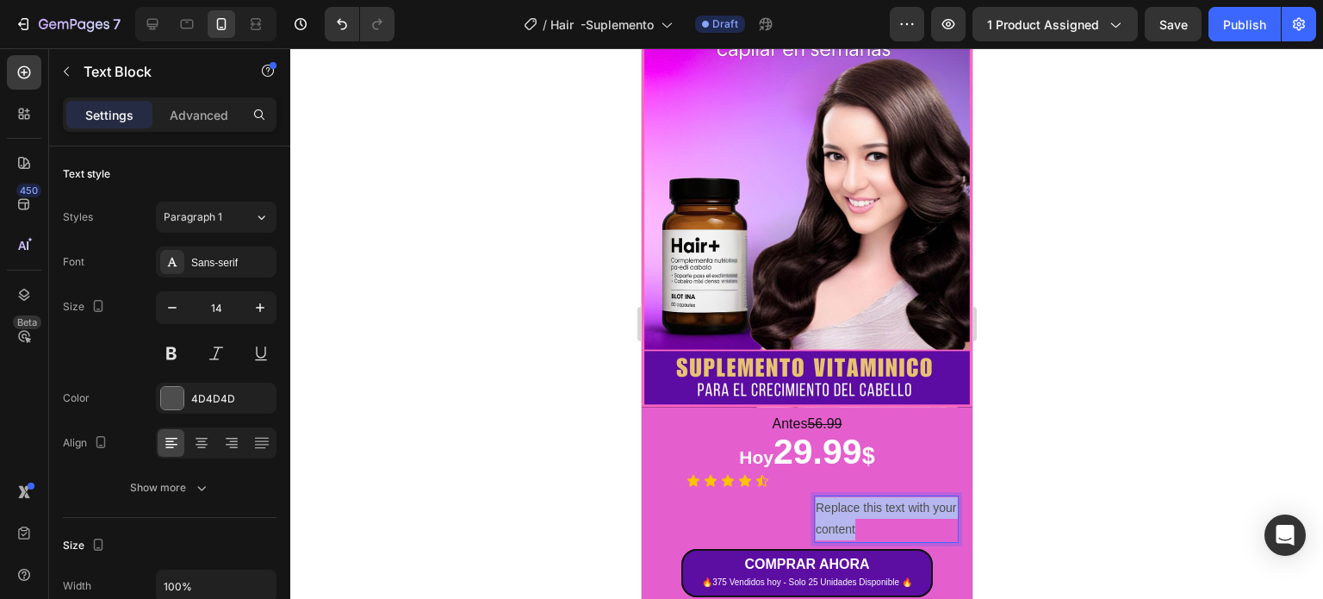
click at [835, 497] on p "Replace this text with your content" at bounding box center [885, 518] width 141 height 43
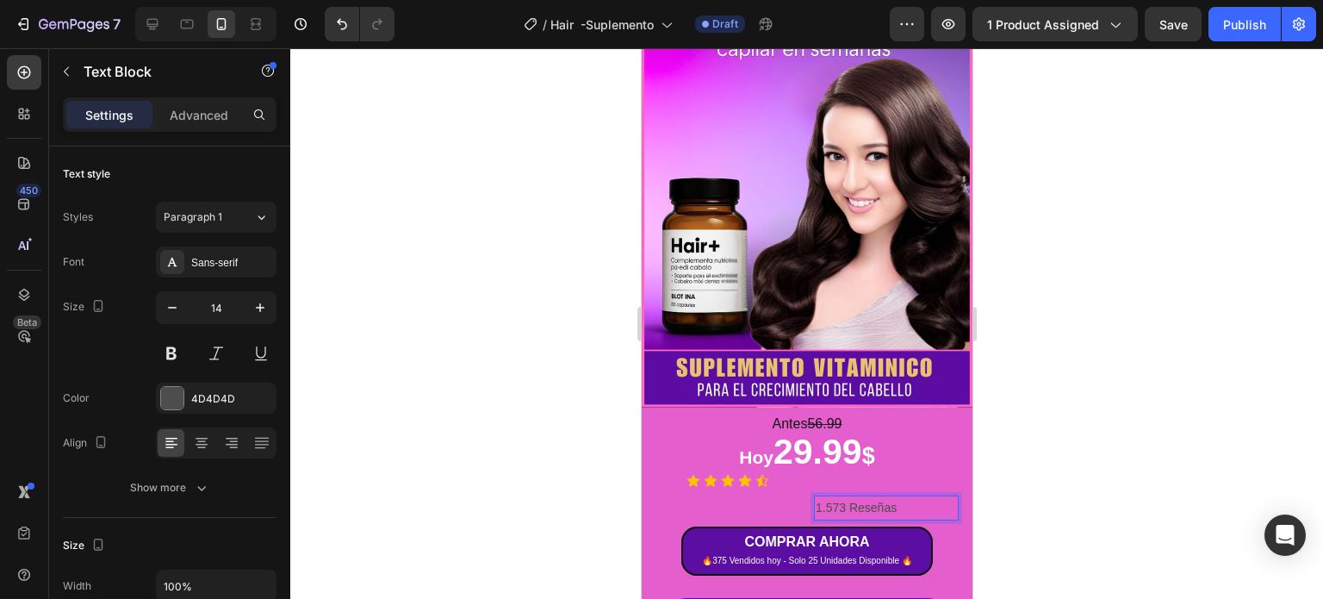
click at [835, 497] on p "1.573 Reseñas" at bounding box center [885, 508] width 141 height 22
click at [1059, 434] on div at bounding box center [806, 323] width 1033 height 550
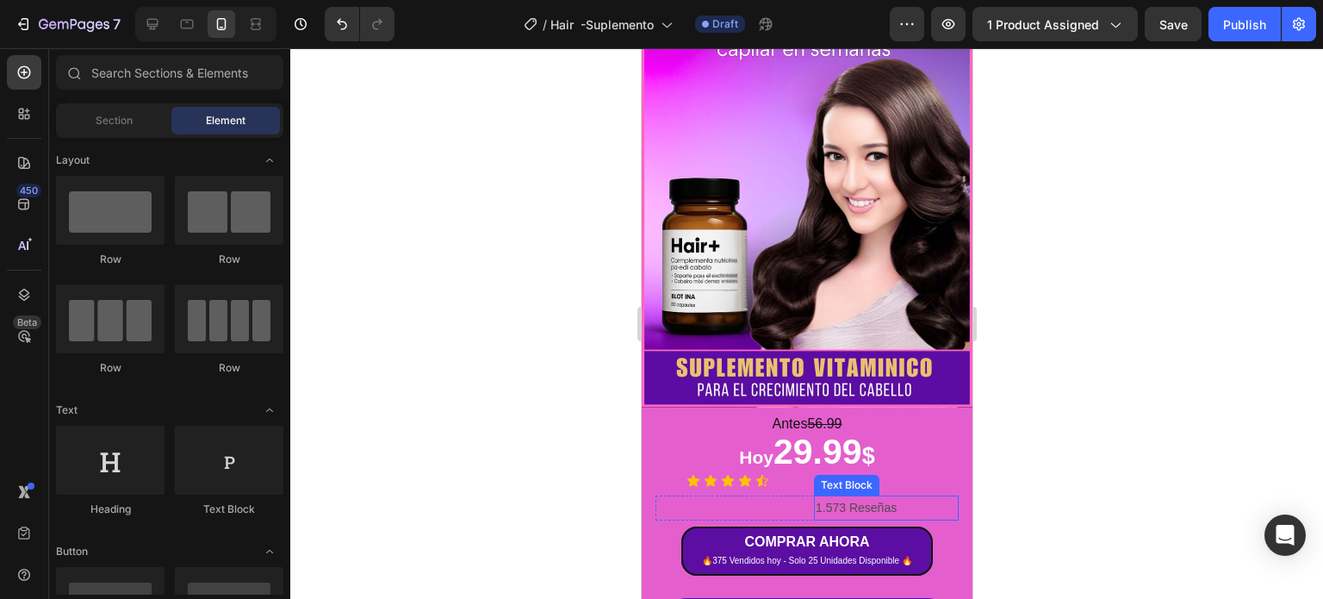
click at [924, 497] on p "1.573 Reseñas" at bounding box center [885, 508] width 141 height 22
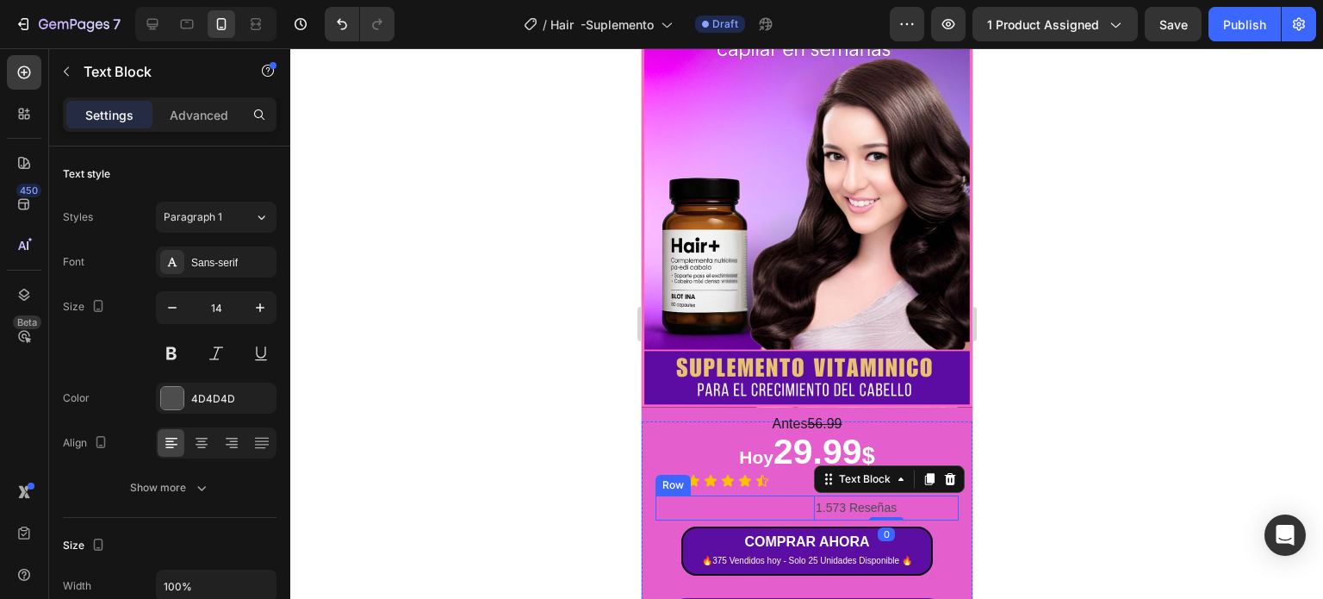
click at [775, 500] on div "Icon Icon Icon Icon Icon Icon List" at bounding box center [727, 507] width 145 height 25
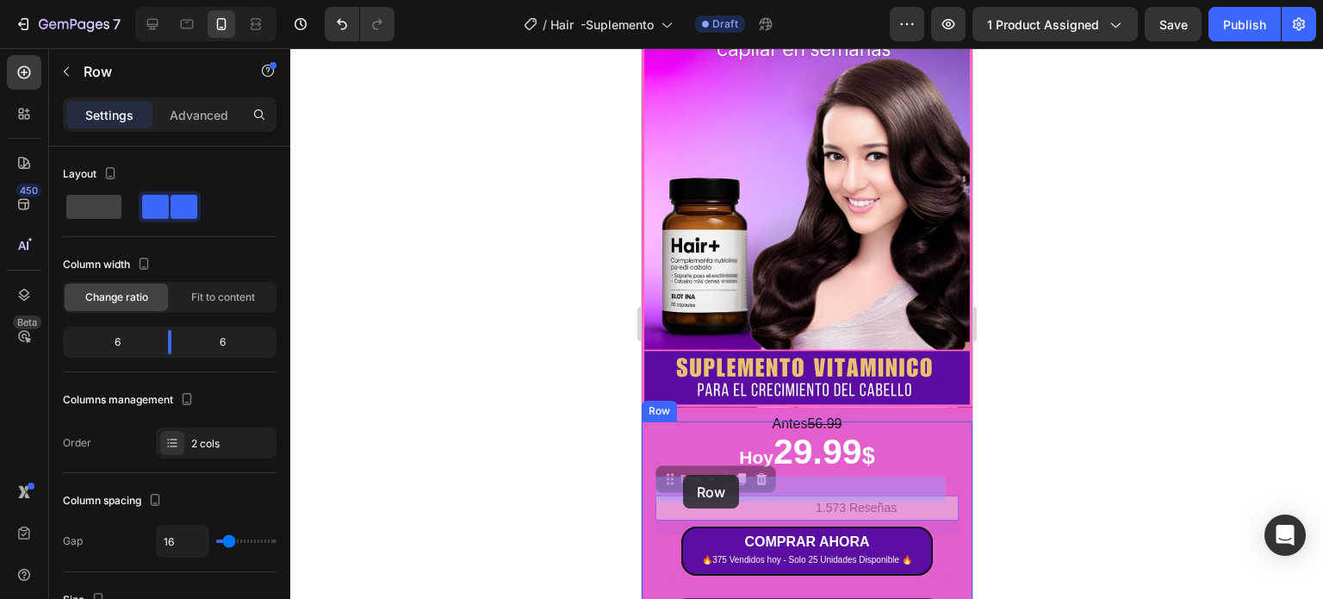
drag, startPoint x: 674, startPoint y: 461, endPoint x: 681, endPoint y: 475, distance: 15.4
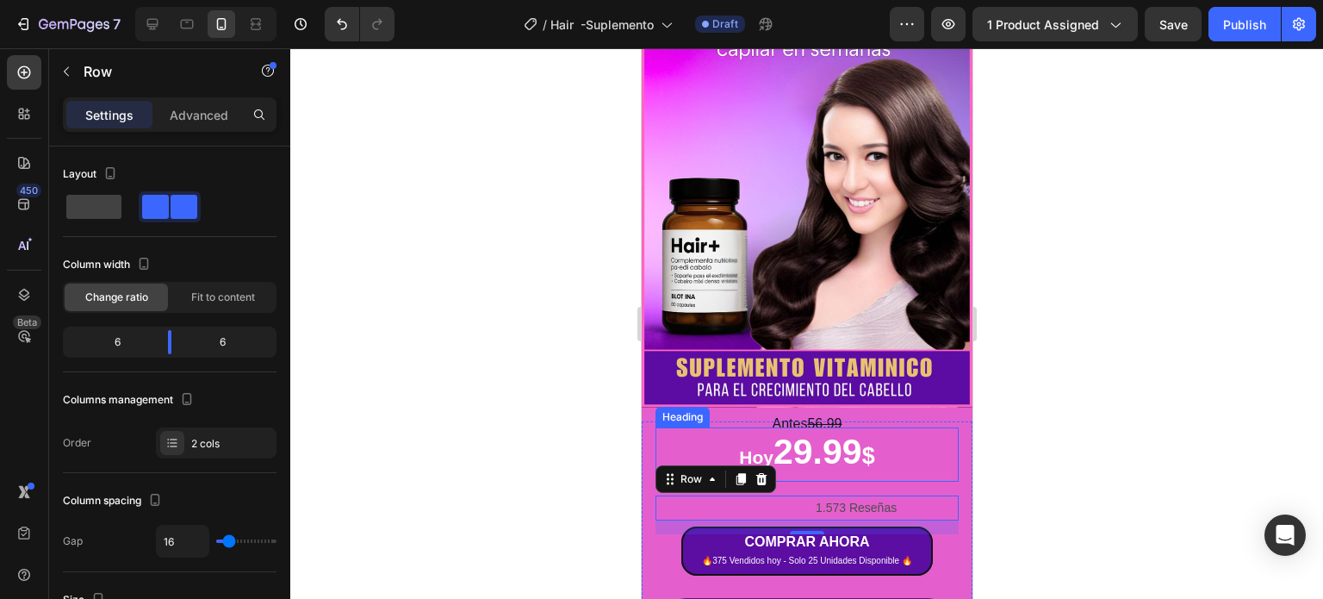
click at [817, 449] on h2 "Hoy 29.99 $" at bounding box center [806, 454] width 303 height 54
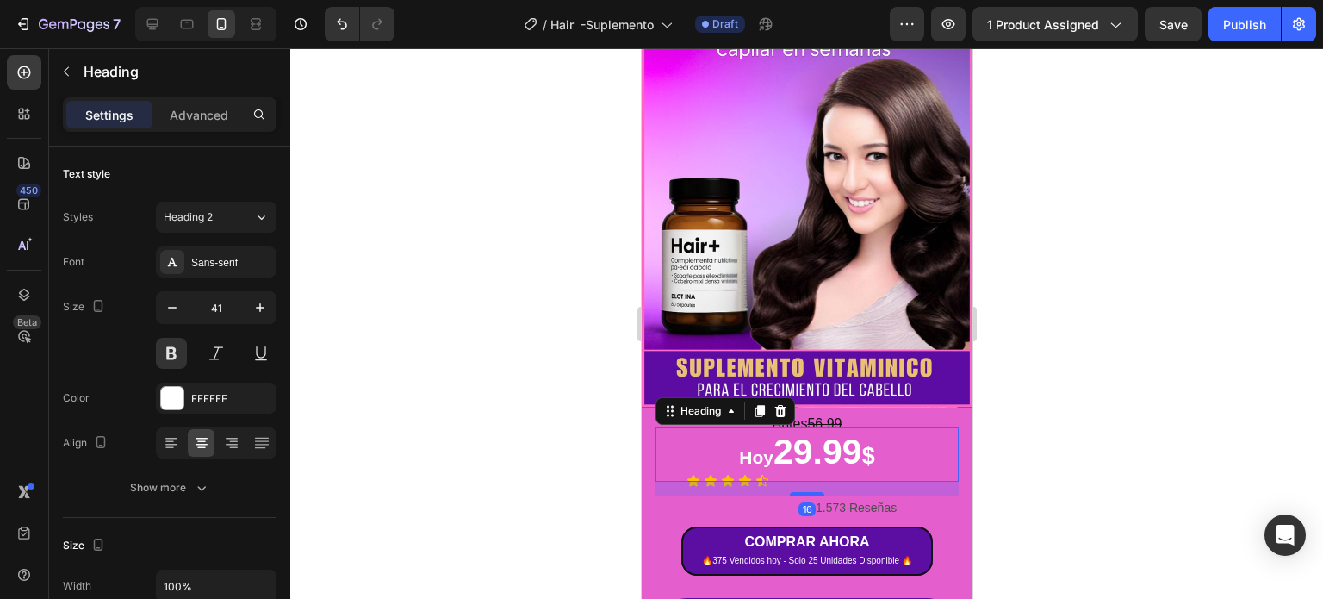
click at [670, 482] on div "16" at bounding box center [806, 489] width 303 height 14
click at [1079, 454] on div at bounding box center [806, 323] width 1033 height 550
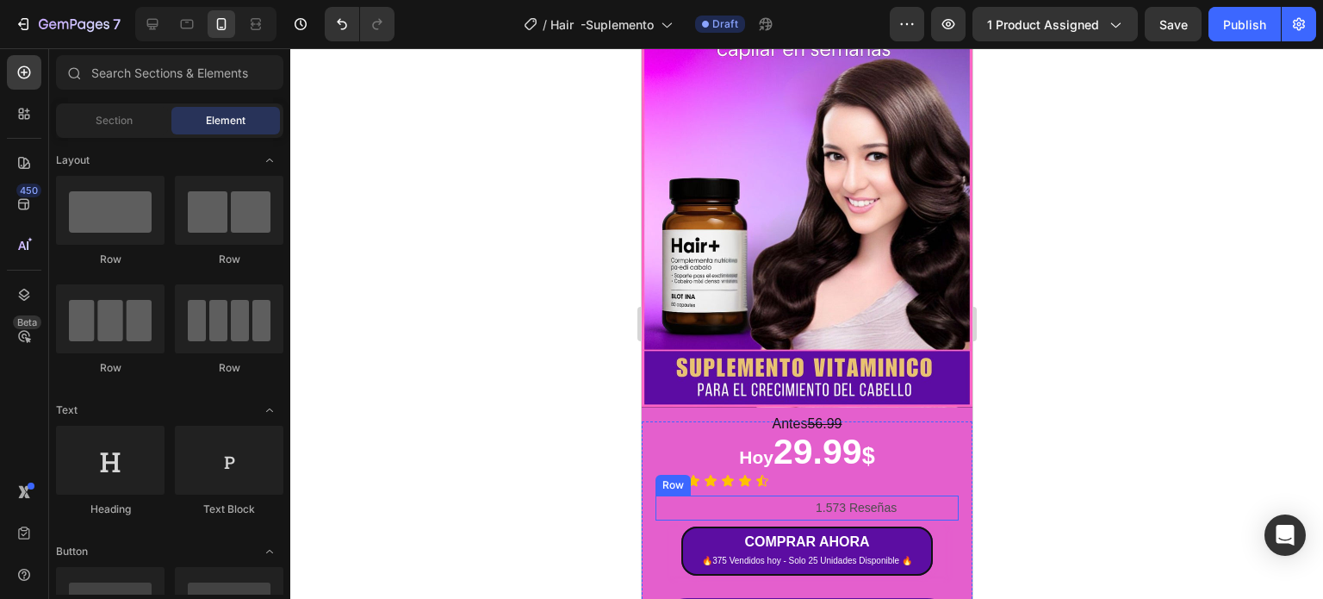
click at [689, 495] on div "Icon Icon Icon Icon Icon Icon List" at bounding box center [727, 507] width 145 height 25
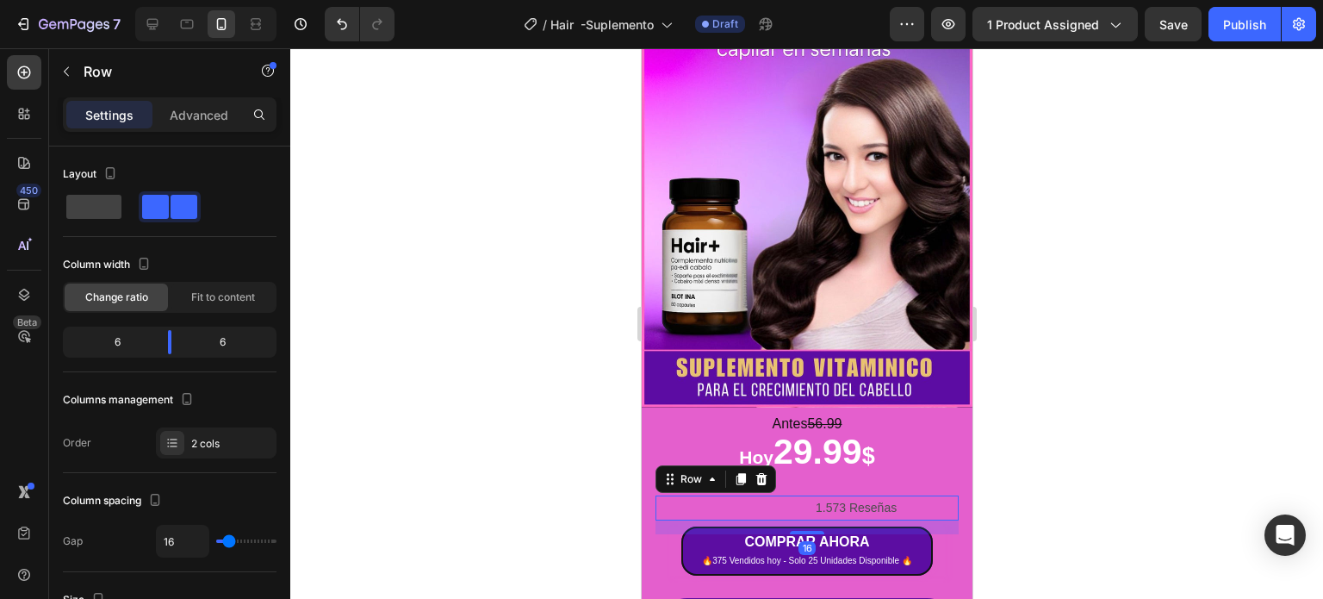
click at [782, 495] on div "Icon Icon Icon Icon Icon Icon List" at bounding box center [727, 507] width 145 height 25
click at [857, 497] on p "1.573 Reseñas" at bounding box center [885, 508] width 141 height 22
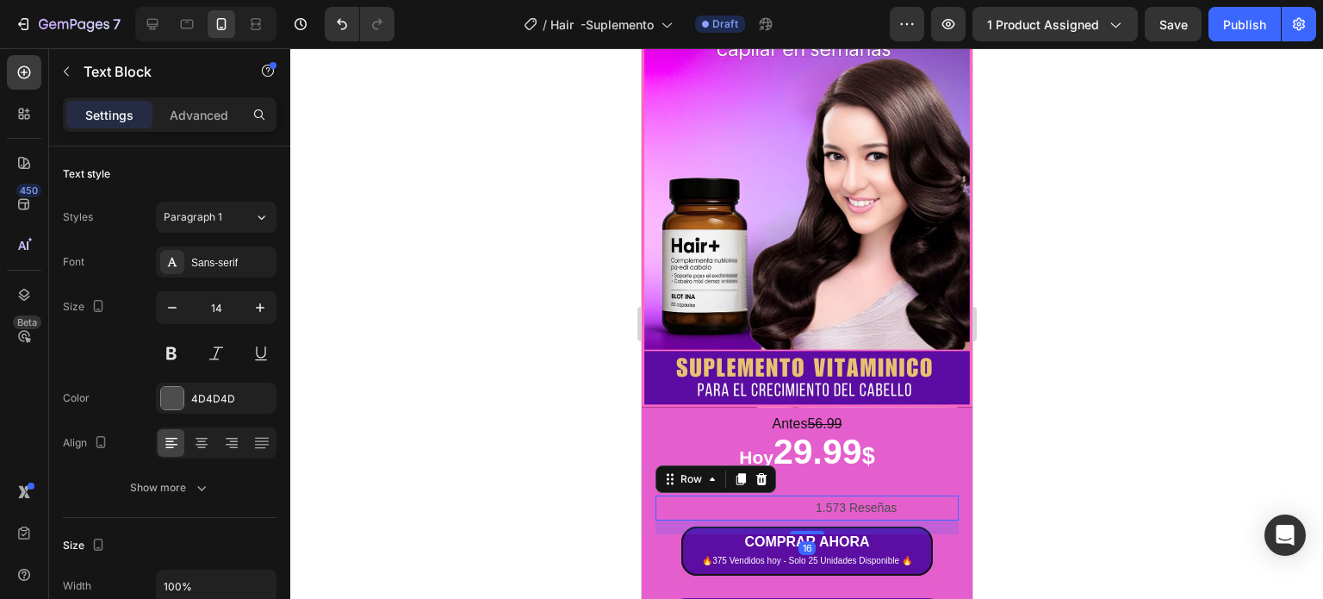
click at [731, 495] on div "Icon Icon Icon Icon Icon Icon List" at bounding box center [727, 507] width 145 height 25
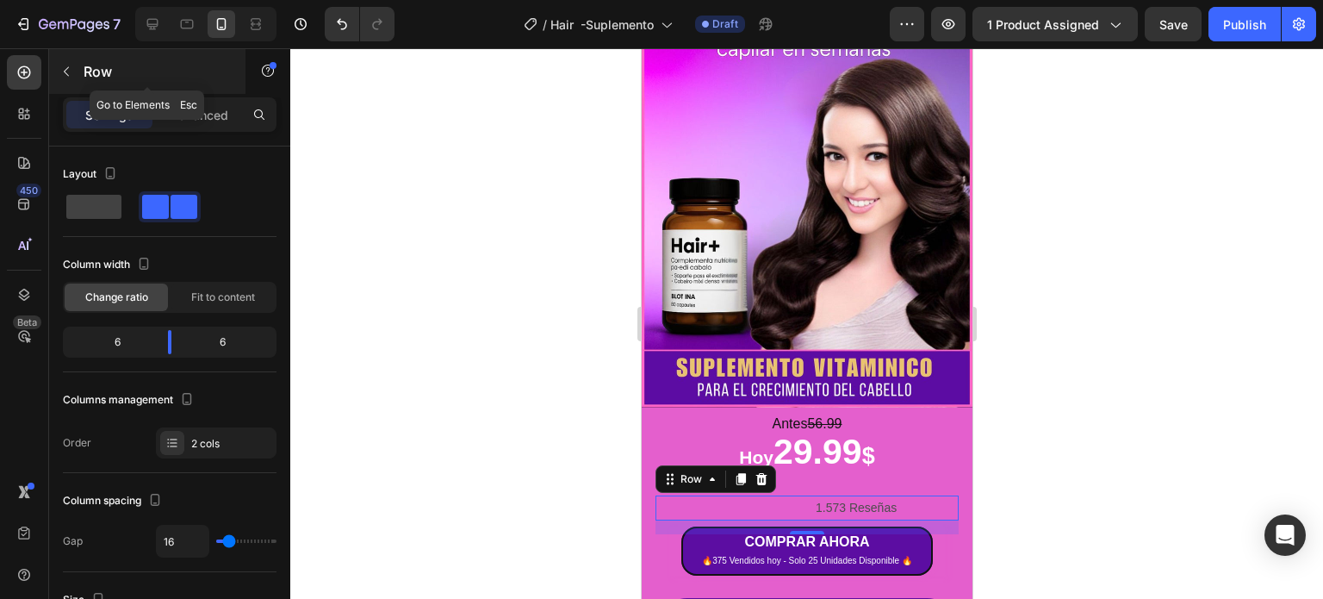
click at [65, 75] on icon "button" at bounding box center [66, 72] width 14 height 14
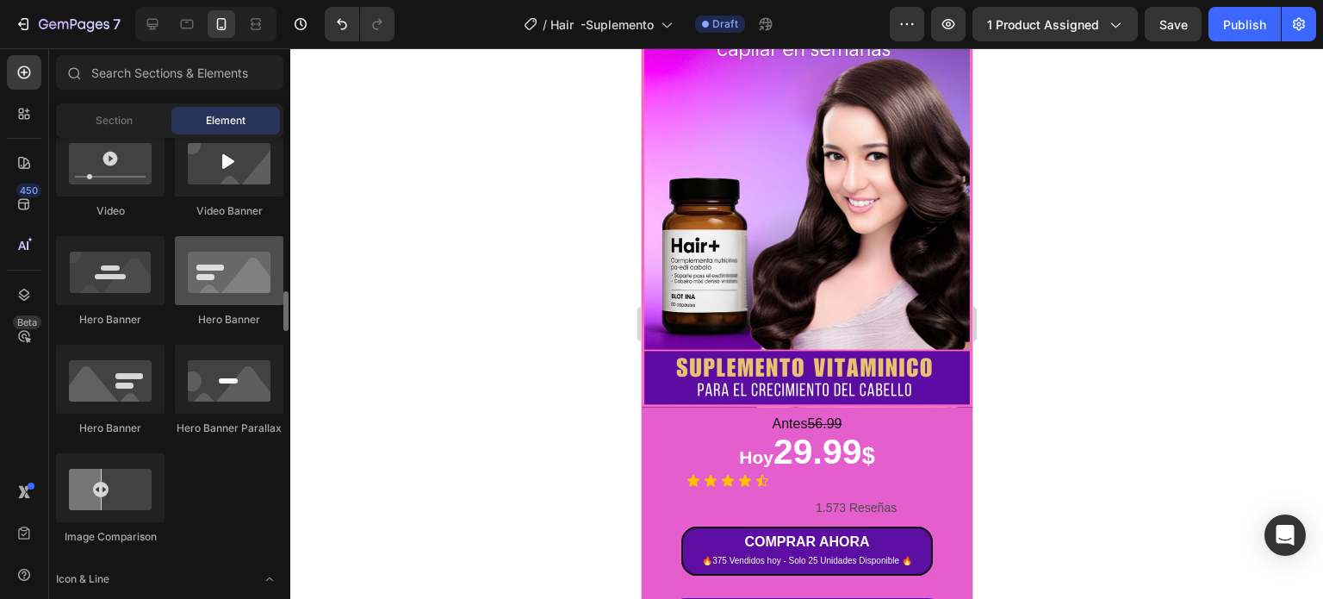
scroll to position [948, 0]
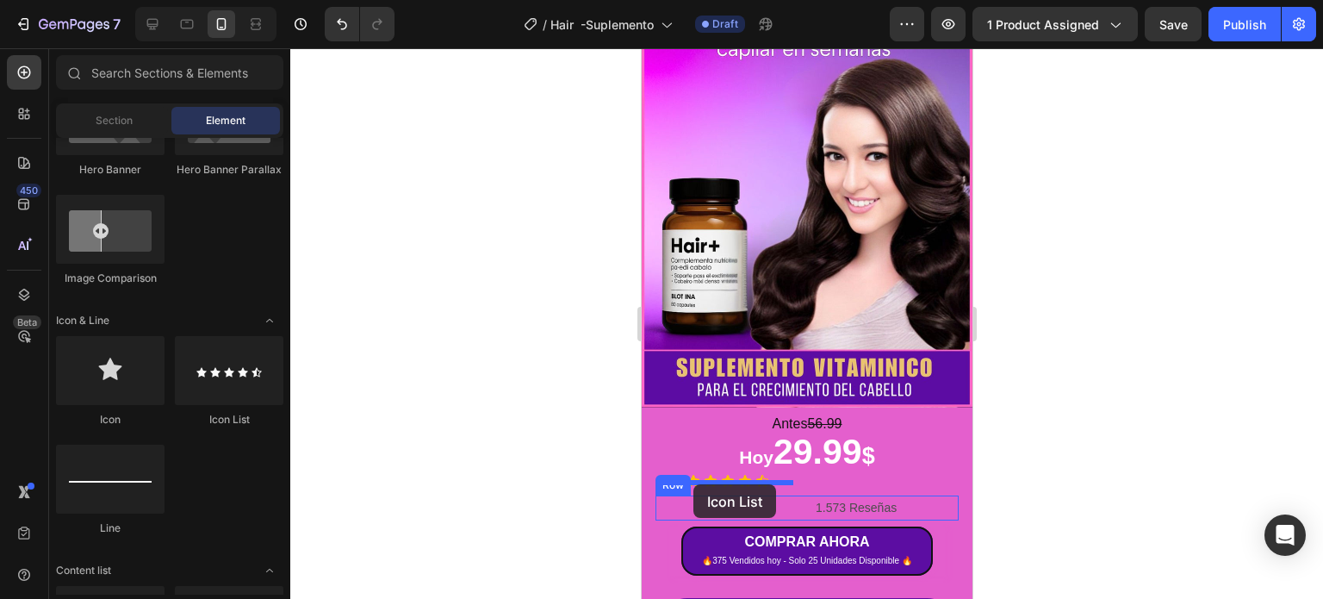
drag, startPoint x: 870, startPoint y: 410, endPoint x: 693, endPoint y: 484, distance: 192.3
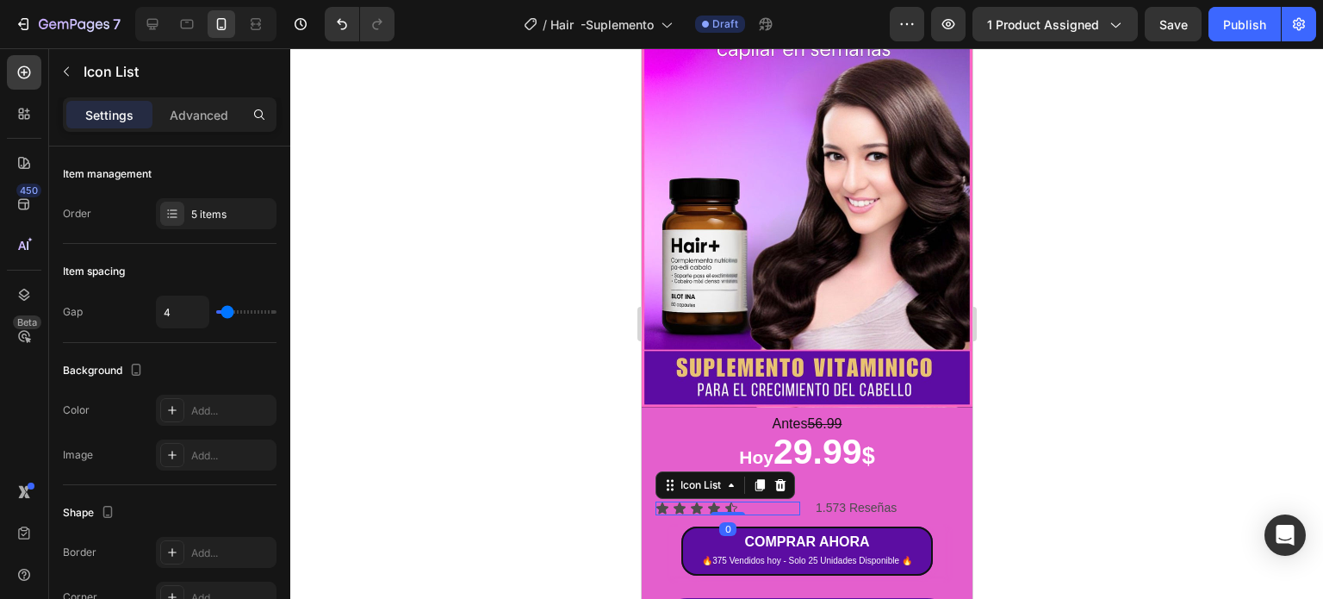
click at [1034, 471] on div at bounding box center [806, 323] width 1033 height 550
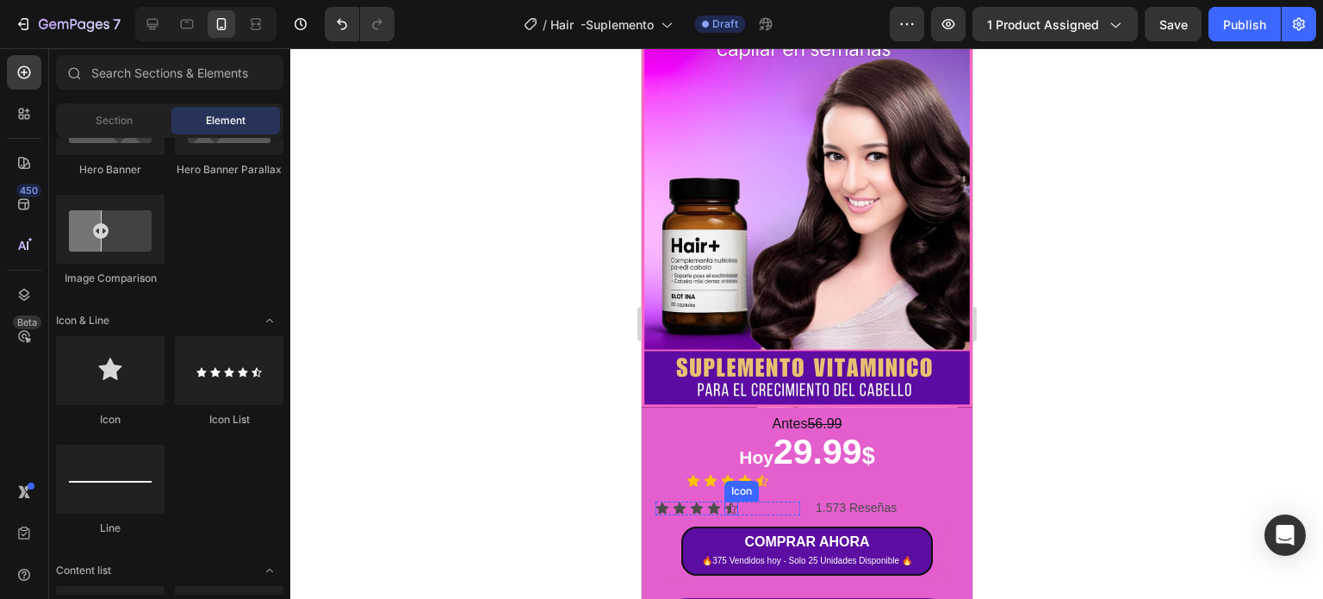
click at [742, 501] on div "Icon Icon Icon Icon Icon" at bounding box center [727, 508] width 145 height 14
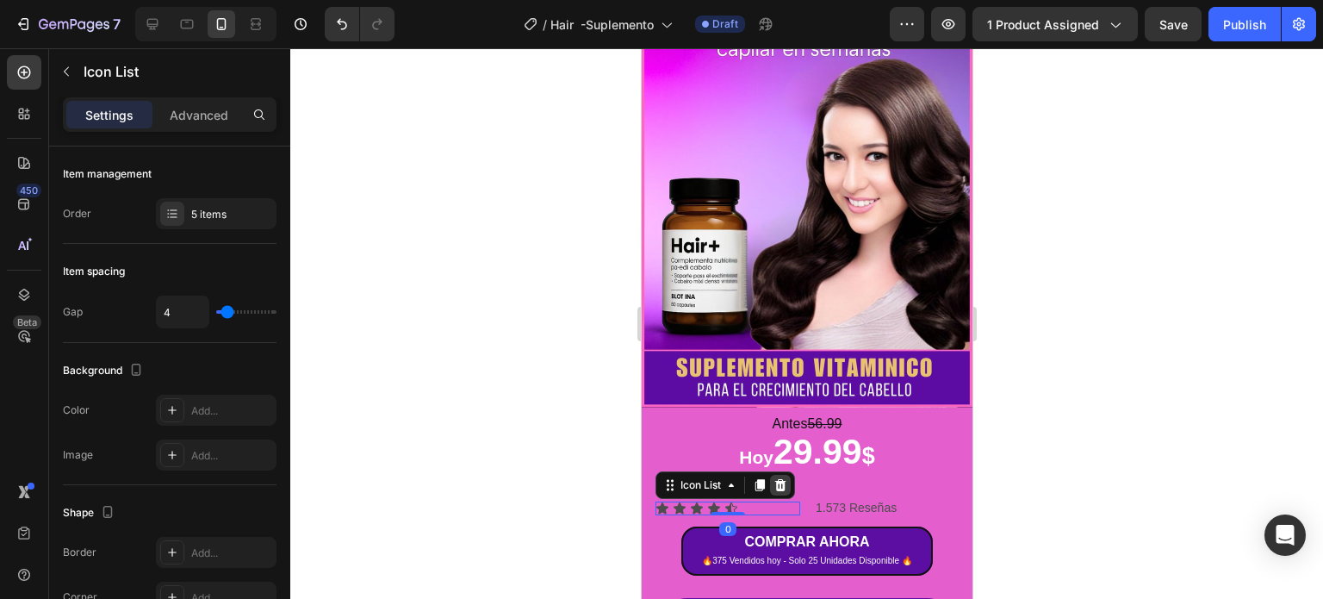
click at [773, 478] on icon at bounding box center [780, 485] width 14 height 14
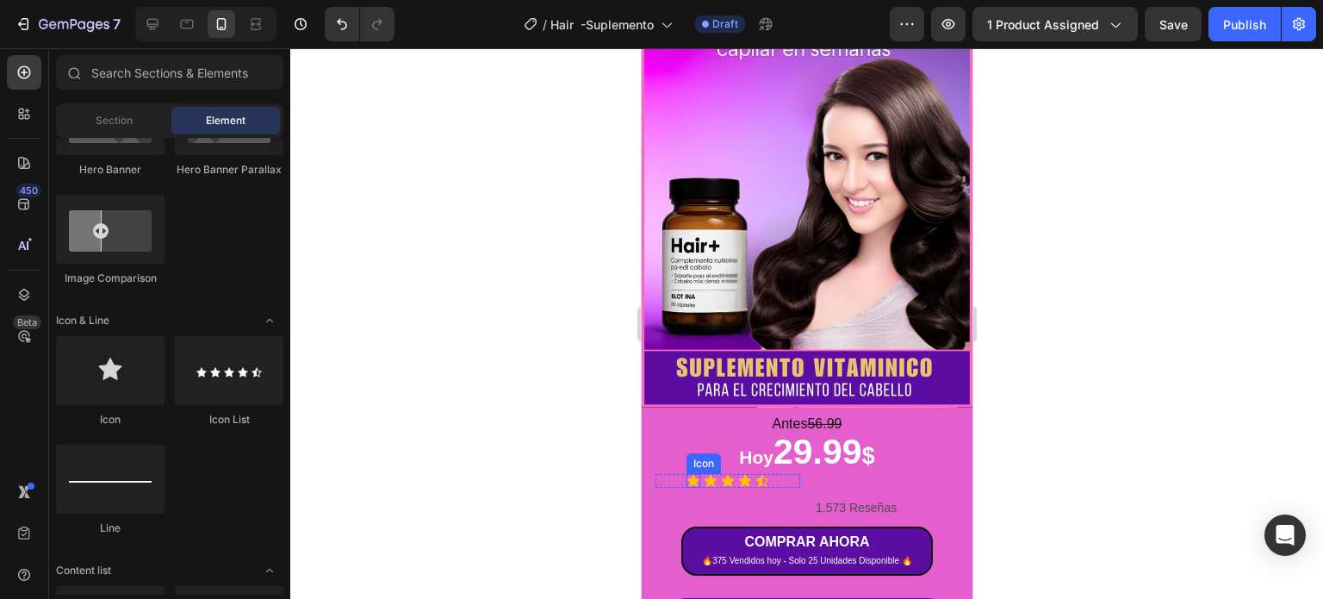
click at [669, 474] on div "Icon Icon Icon Icon Icon" at bounding box center [727, 481] width 145 height 14
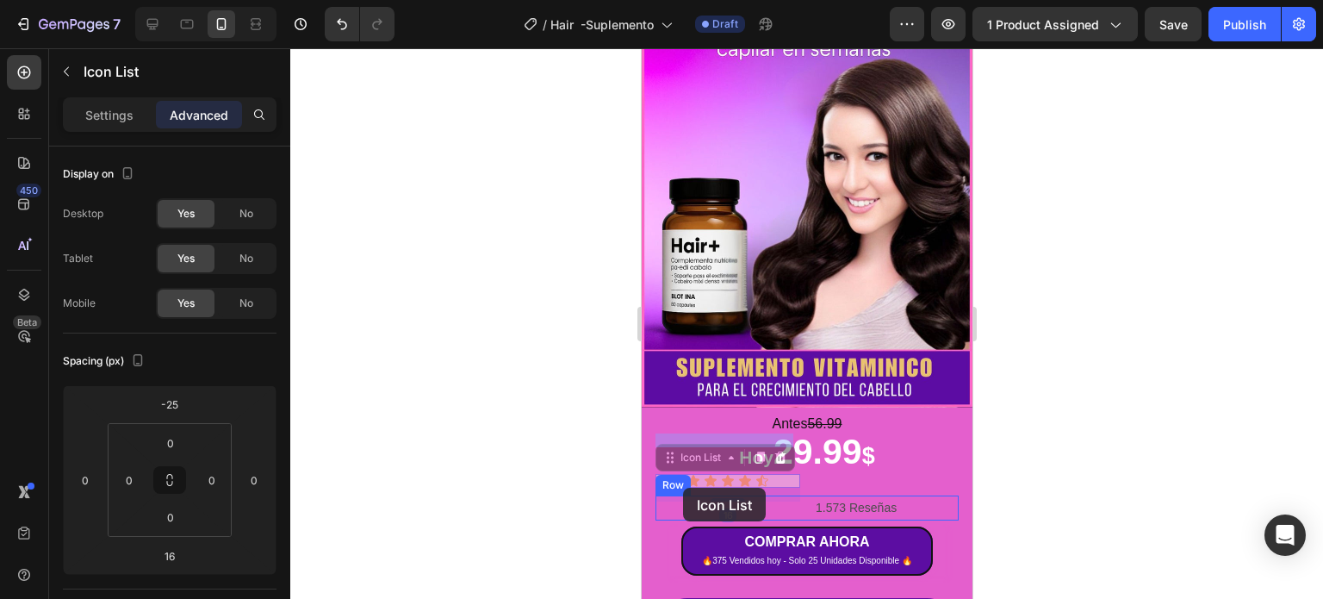
drag, startPoint x: 667, startPoint y: 440, endPoint x: 682, endPoint y: 488, distance: 49.9
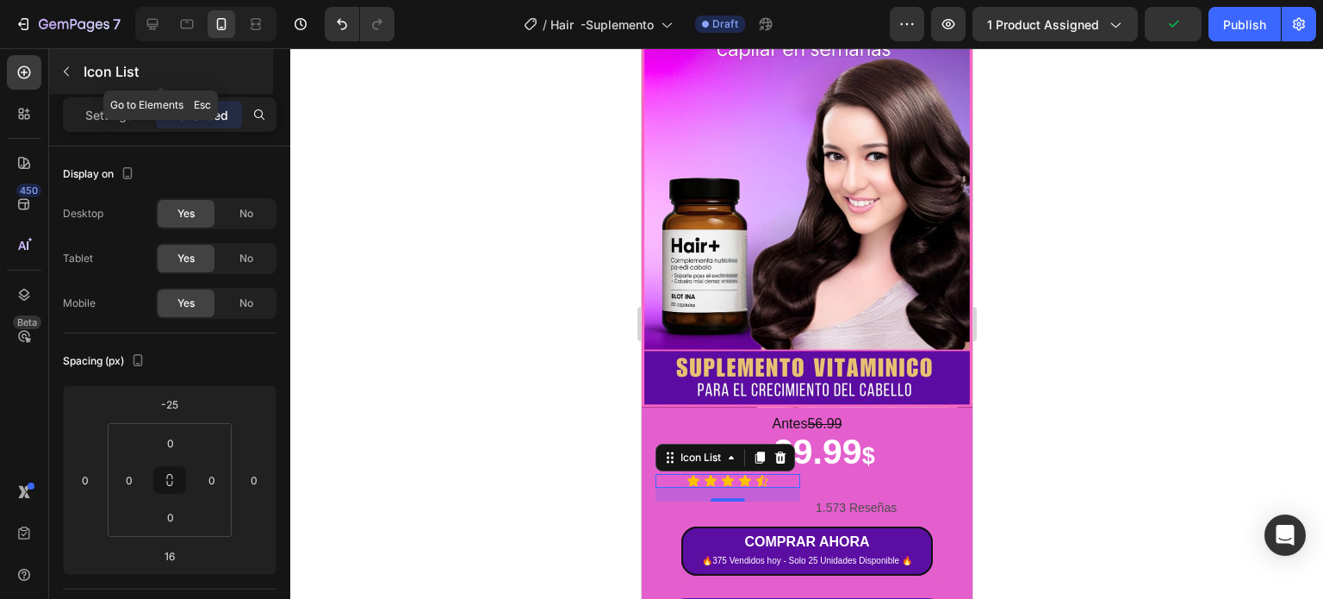
click at [71, 66] on icon "button" at bounding box center [66, 72] width 14 height 14
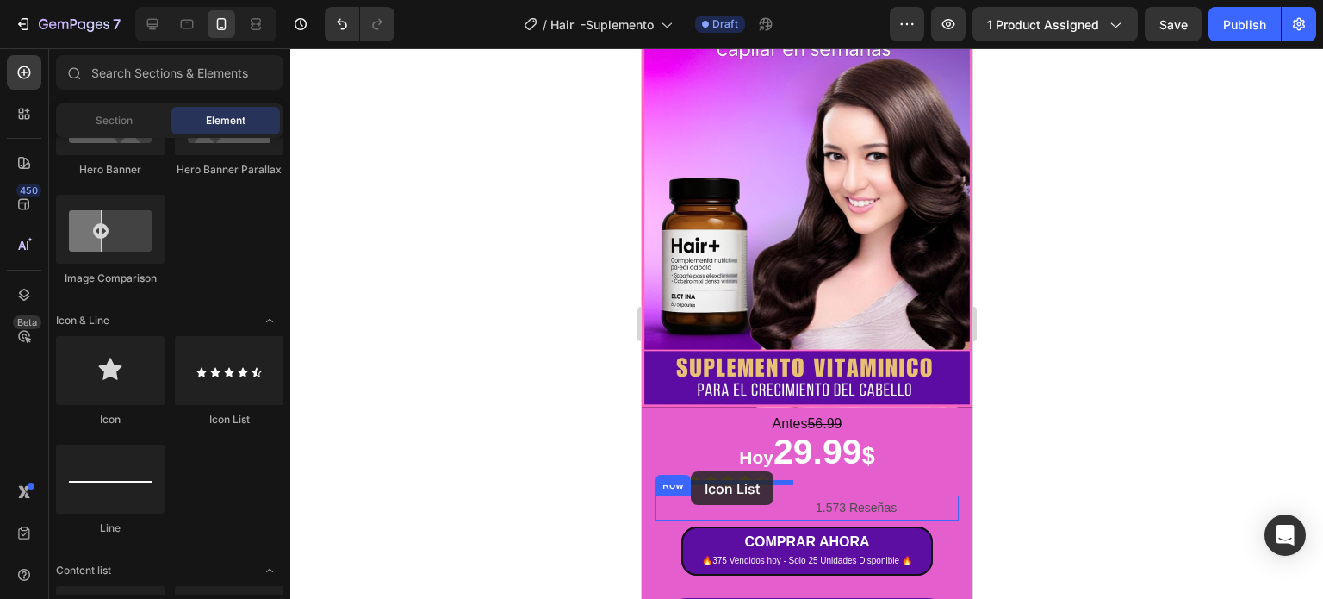
drag, startPoint x: 875, startPoint y: 418, endPoint x: 690, endPoint y: 471, distance: 192.8
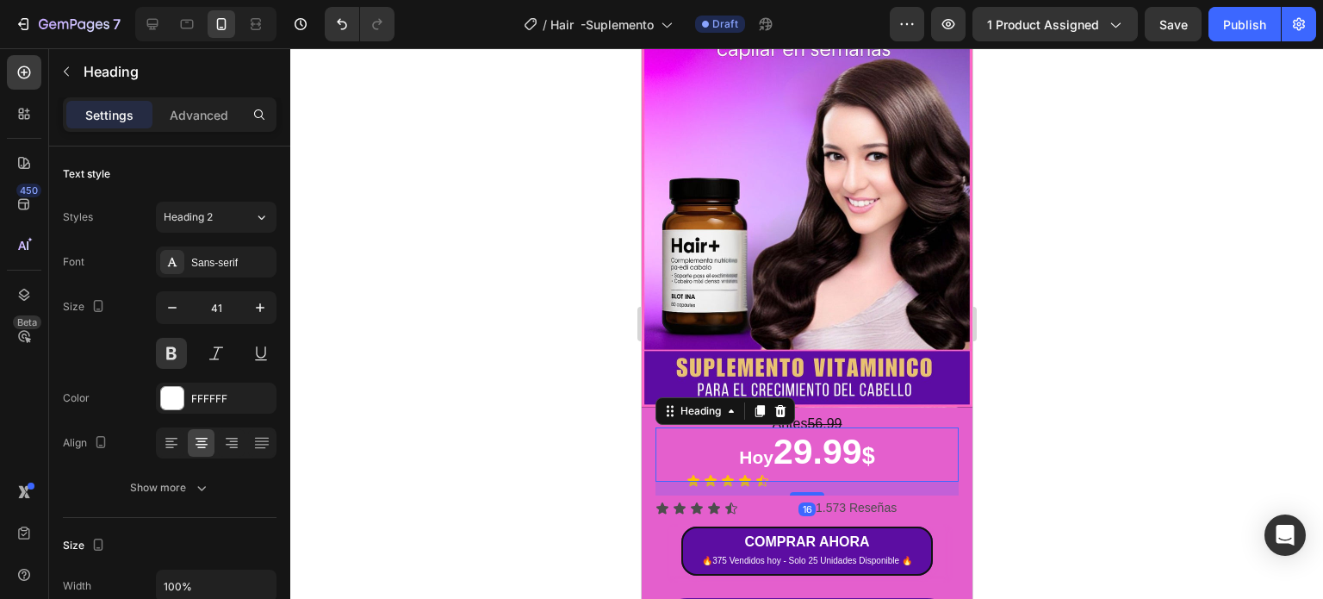
click at [826, 458] on h2 "Hoy 29.99 $" at bounding box center [806, 454] width 303 height 54
click at [849, 482] on div "16" at bounding box center [806, 489] width 303 height 14
click at [865, 482] on div "16" at bounding box center [806, 489] width 303 height 14
click at [1124, 404] on div at bounding box center [806, 323] width 1033 height 550
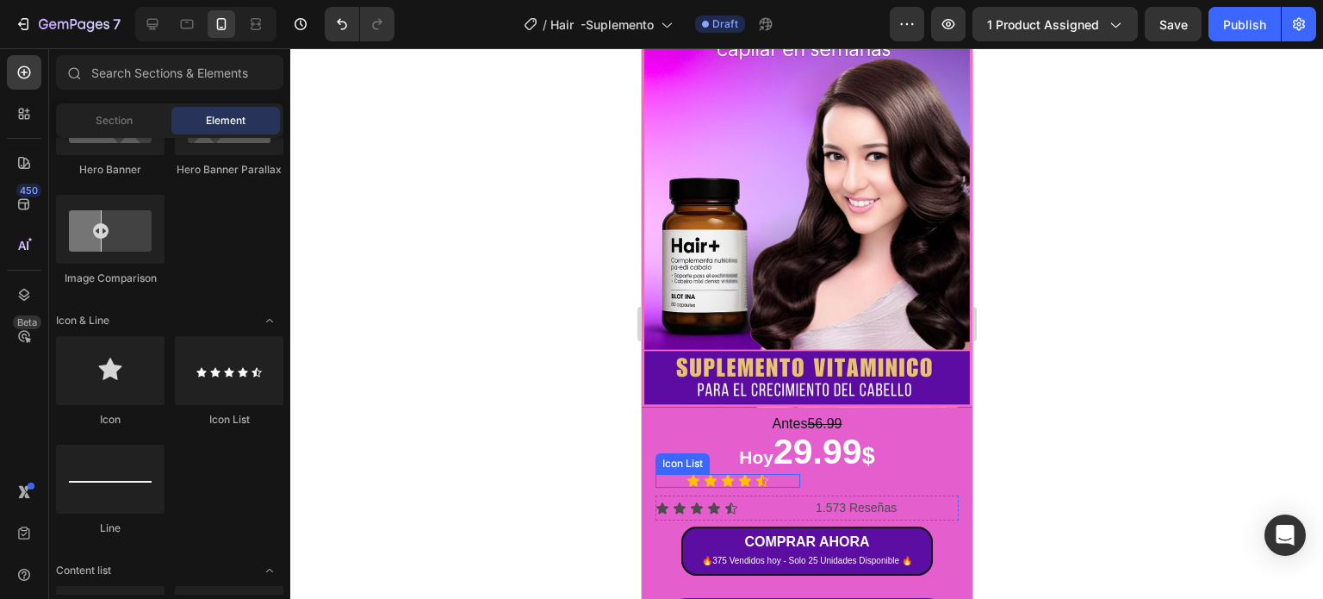
click at [783, 474] on div "Icon Icon Icon Icon Icon" at bounding box center [727, 481] width 145 height 14
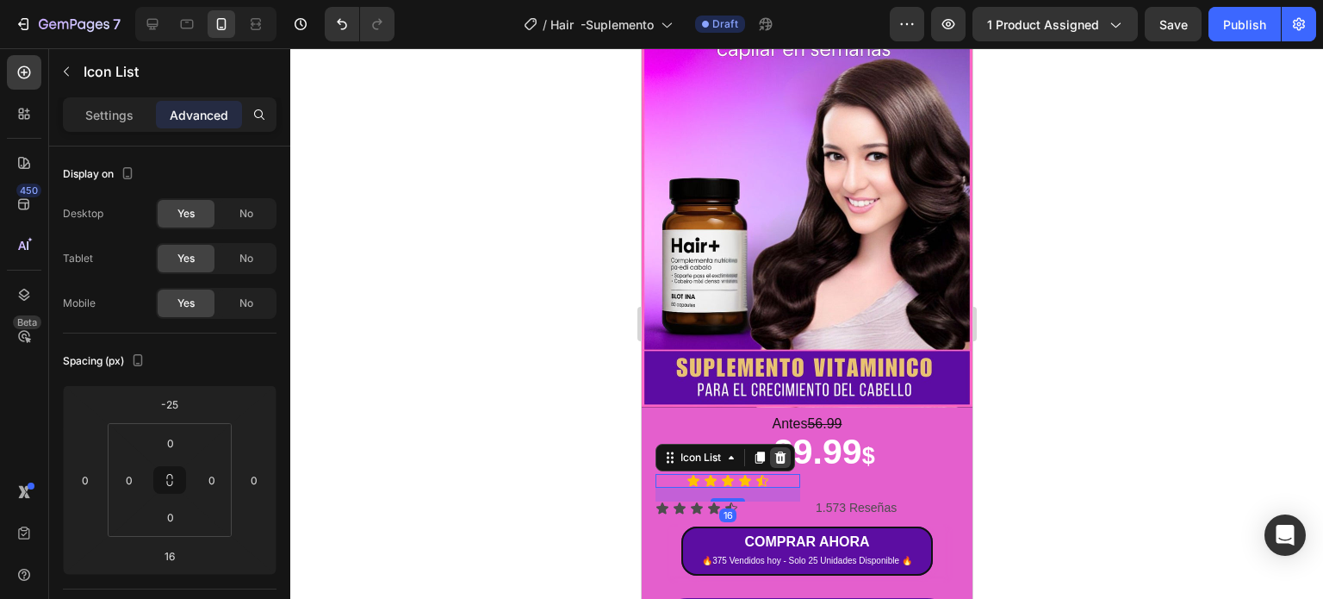
click at [781, 451] on icon at bounding box center [780, 458] width 14 height 14
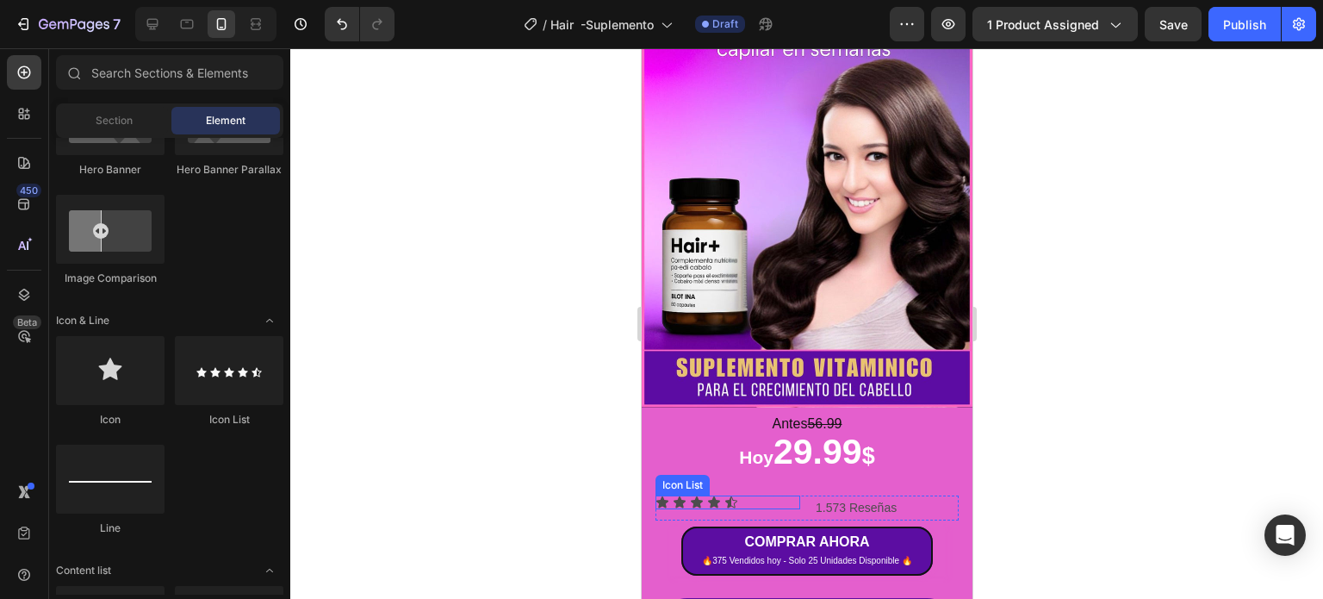
click at [755, 495] on div "Icon Icon Icon Icon Icon" at bounding box center [727, 502] width 145 height 14
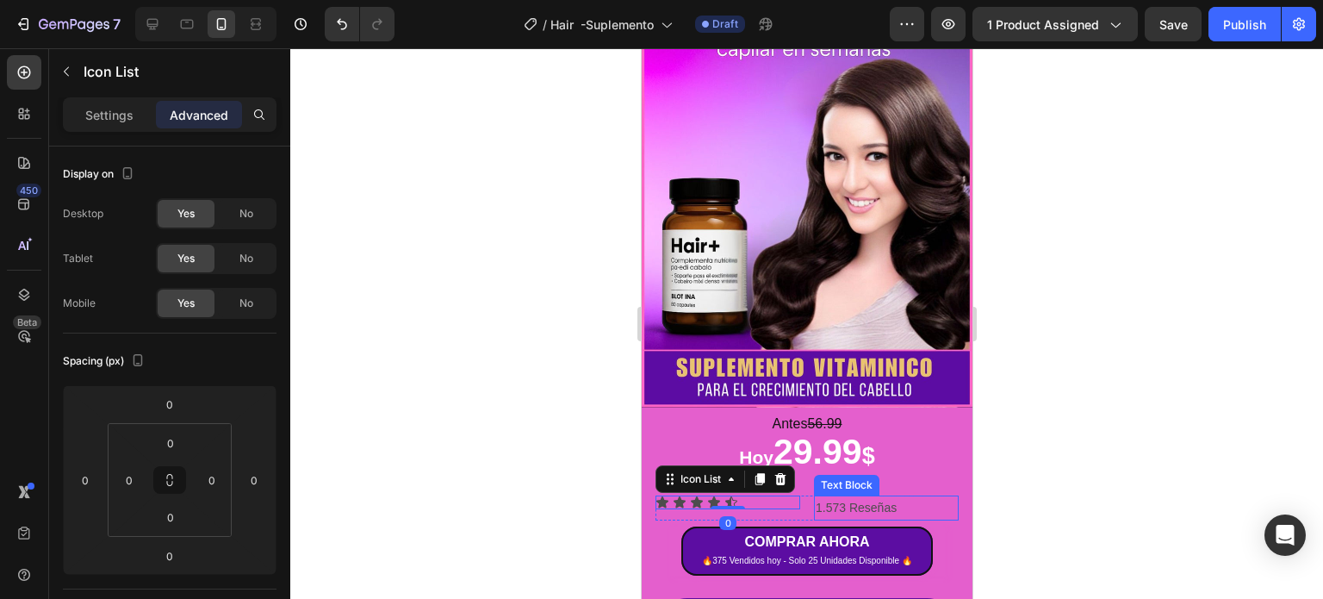
click at [839, 497] on p "1.573 Reseñas" at bounding box center [885, 508] width 141 height 22
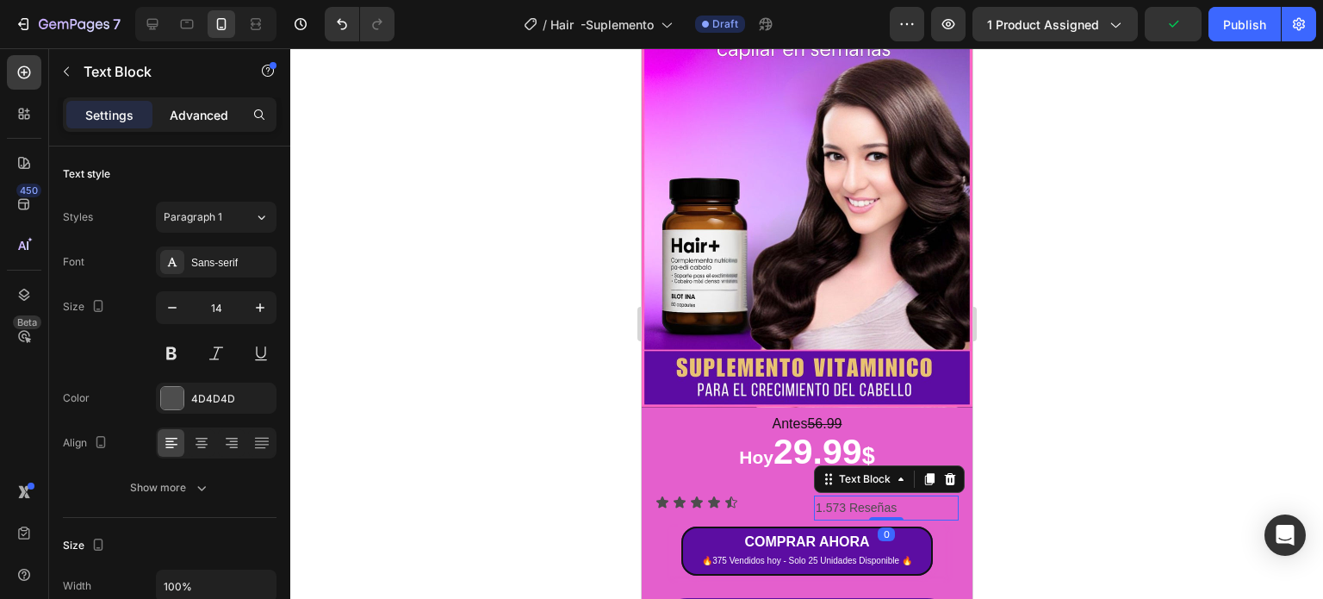
click at [200, 116] on p "Advanced" at bounding box center [199, 115] width 59 height 18
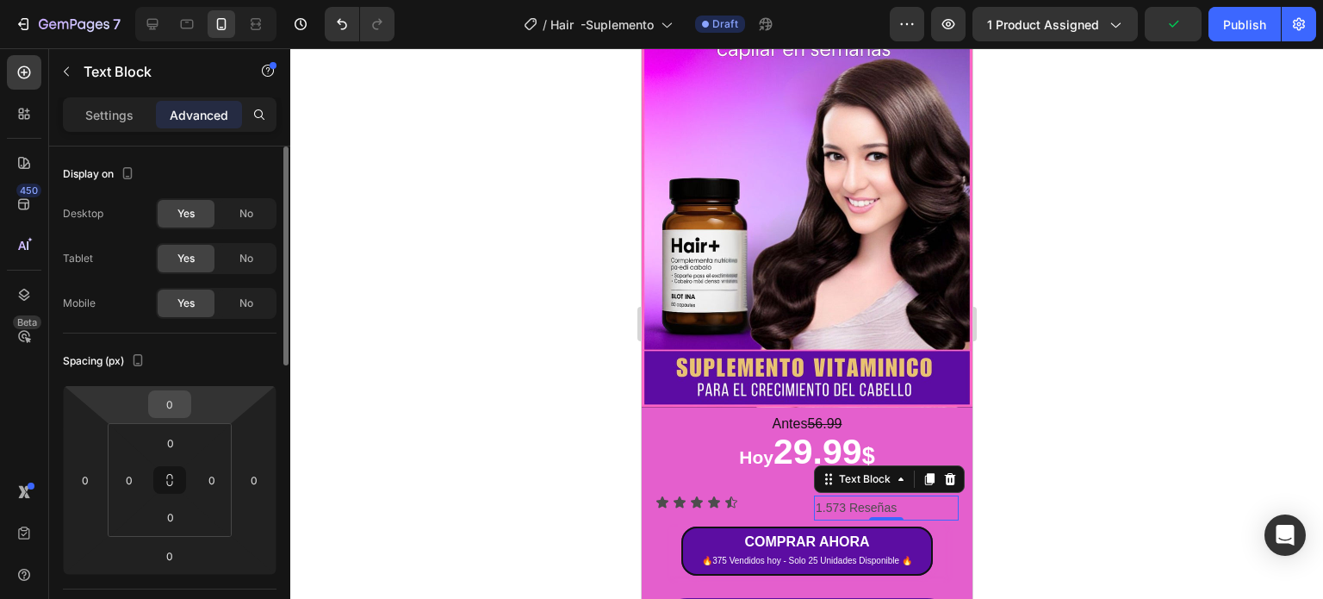
click at [183, 403] on input "0" at bounding box center [169, 404] width 34 height 26
type input "1"
type input "-10"
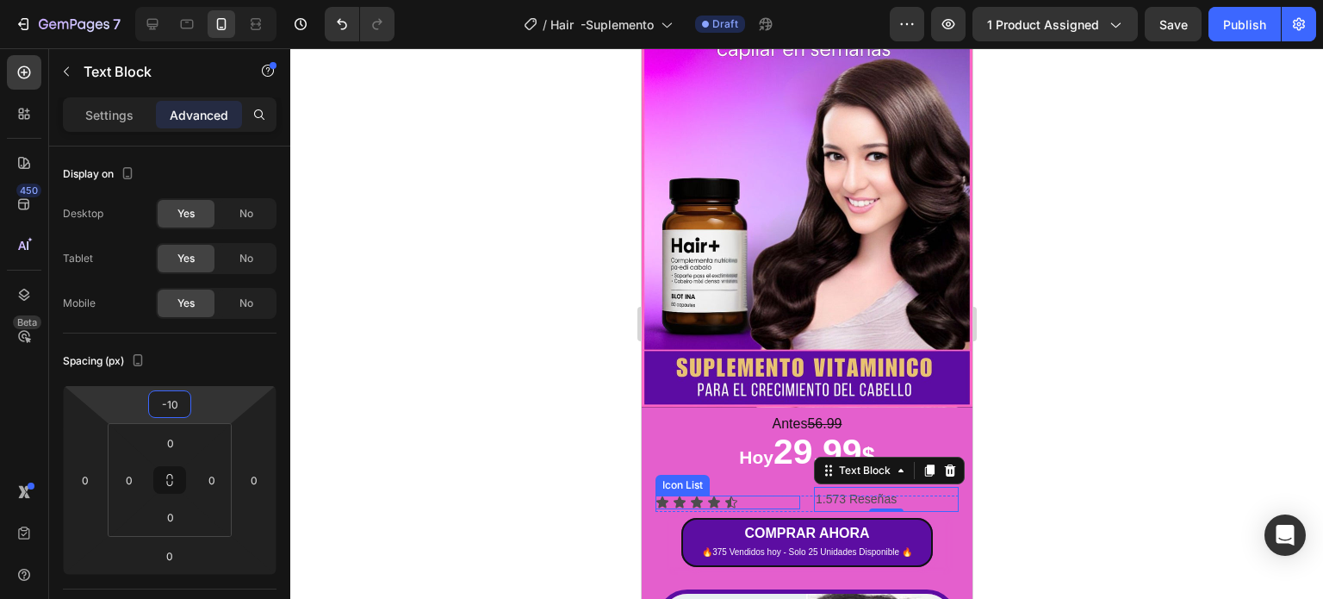
click at [777, 469] on div "Antes 56.99 Text Block Hoy 29.99 $ Heading Icon Icon Icon Icon Icon Icon List 1…" at bounding box center [806, 510] width 303 height 150
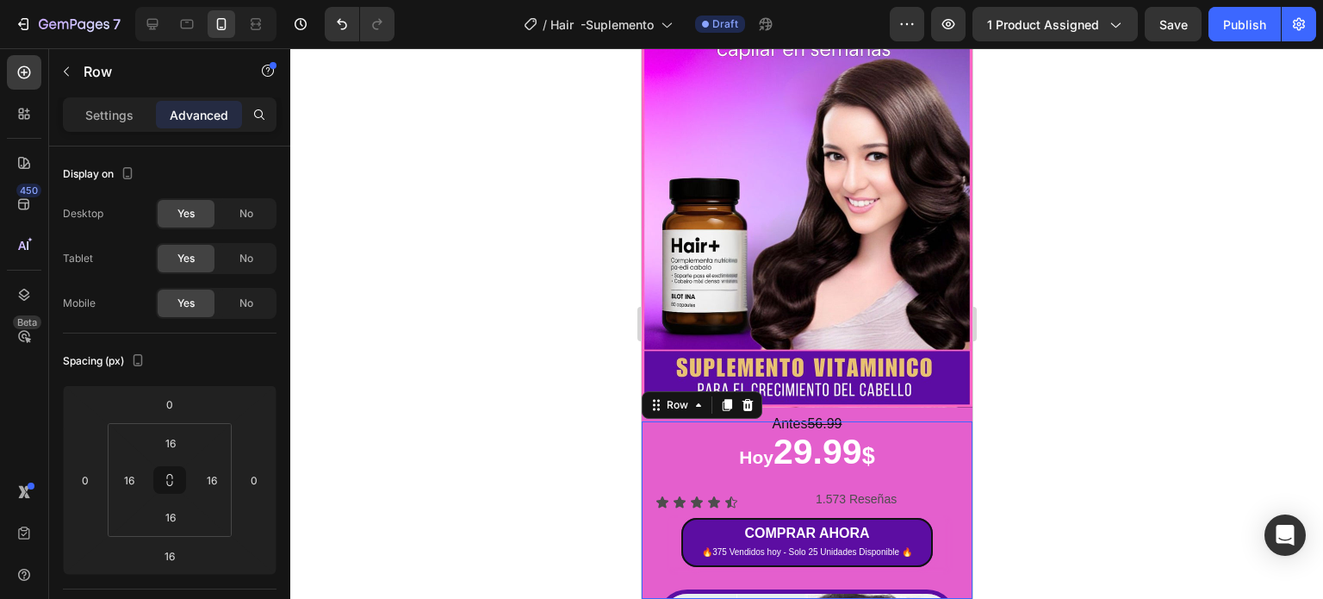
click at [771, 495] on div "Icon Icon Icon Icon Icon Icon List" at bounding box center [727, 503] width 145 height 16
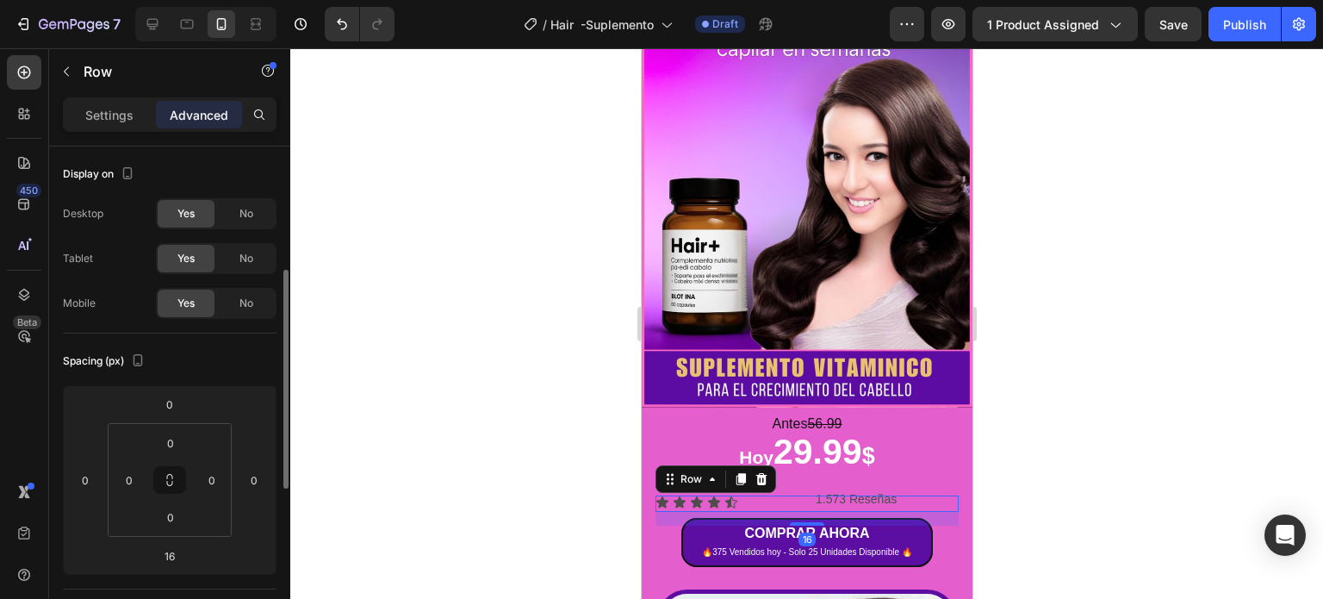
scroll to position [86, 0]
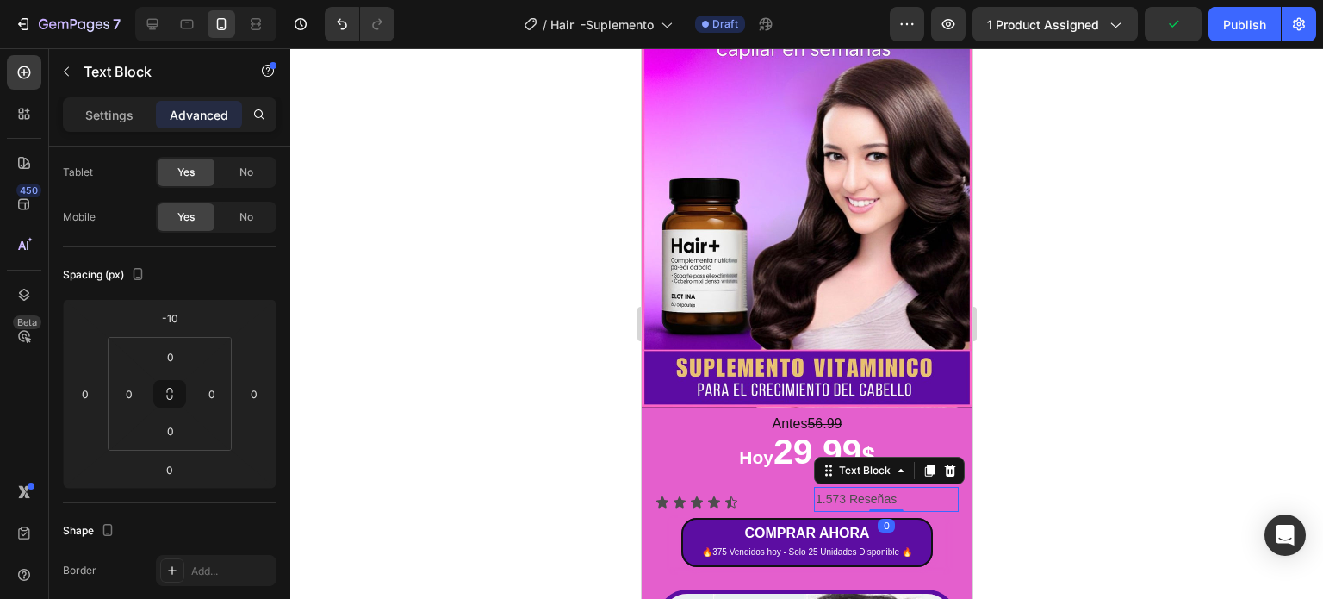
click at [935, 487] on div "1.573 Reseñas" at bounding box center [885, 499] width 145 height 25
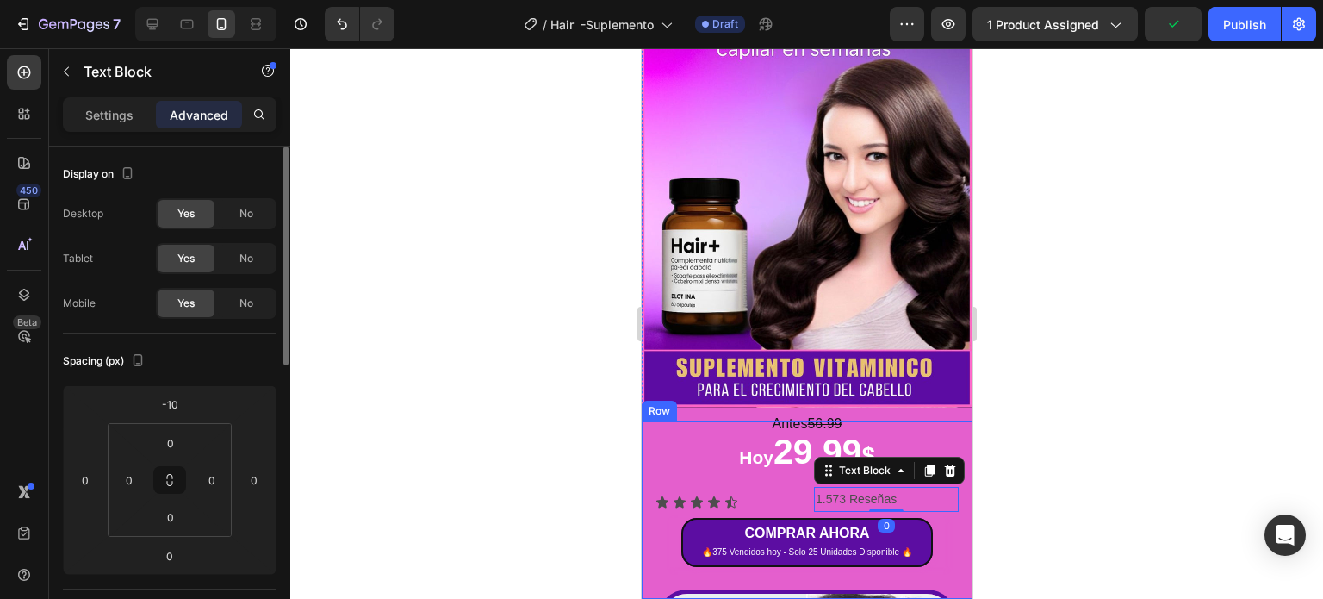
click at [953, 467] on div "Antes 56.99 Text Block Hoy 29.99 $ Heading Icon Icon Icon Icon Icon Icon List 1…" at bounding box center [806, 509] width 331 height 177
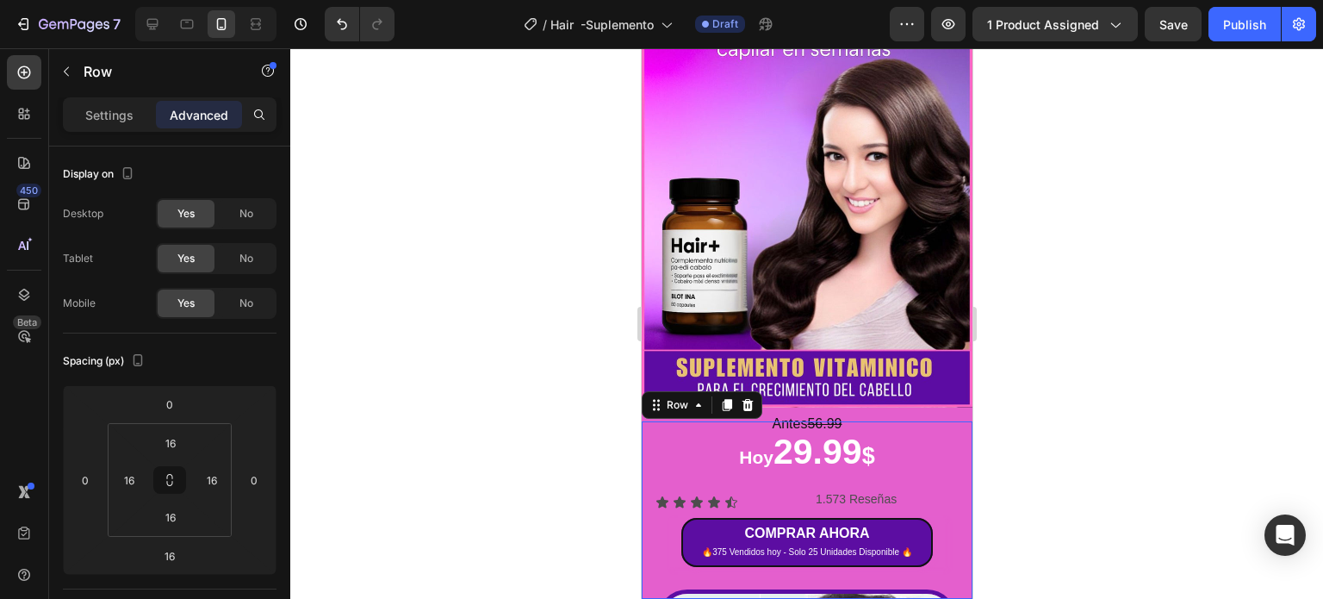
click at [787, 467] on div "Antes 56.99 Text Block Hoy 29.99 $ Heading Icon Icon Icon Icon Icon Icon List 1…" at bounding box center [806, 510] width 303 height 150
click at [686, 474] on div "Antes 56.99 Text Block Hoy 29.99 $ Heading Icon Icon Icon Icon Icon Icon List 1…" at bounding box center [806, 510] width 303 height 150
click at [645, 488] on div "Antes 56.99 Text Block Hoy 29.99 $ Heading Icon Icon Icon Icon Icon Icon List 1…" at bounding box center [806, 509] width 331 height 177
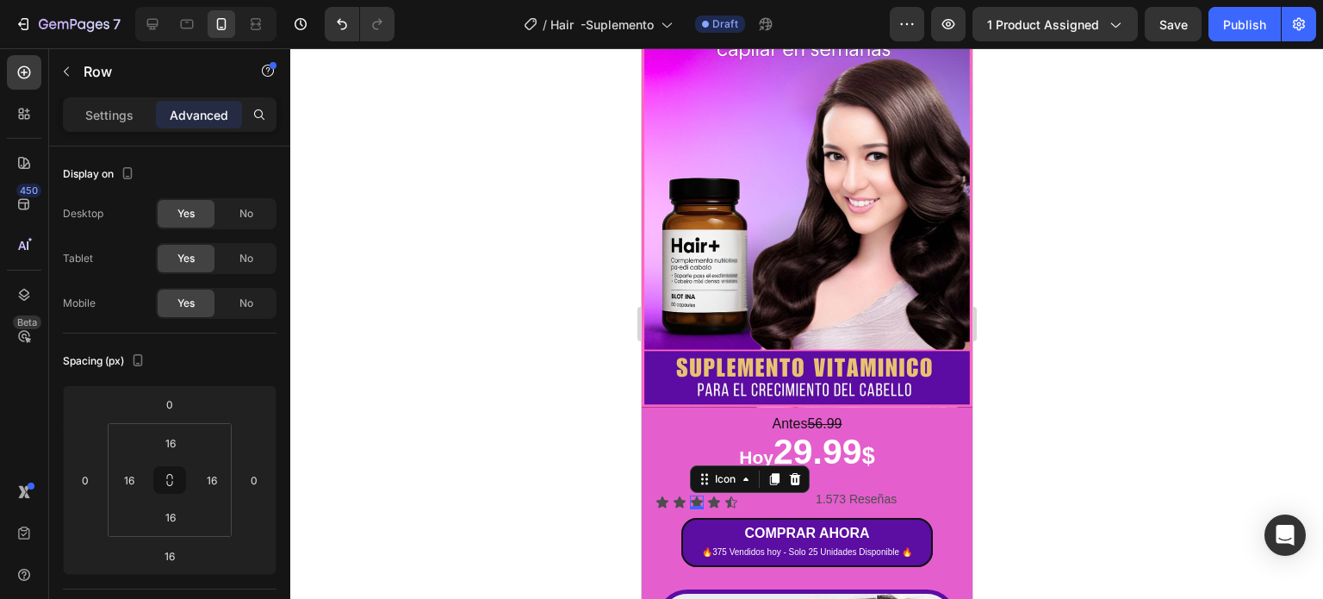
click at [690, 495] on div "Icon 0" at bounding box center [696, 502] width 14 height 14
click at [655, 468] on div "Icon" at bounding box center [680, 479] width 51 height 28
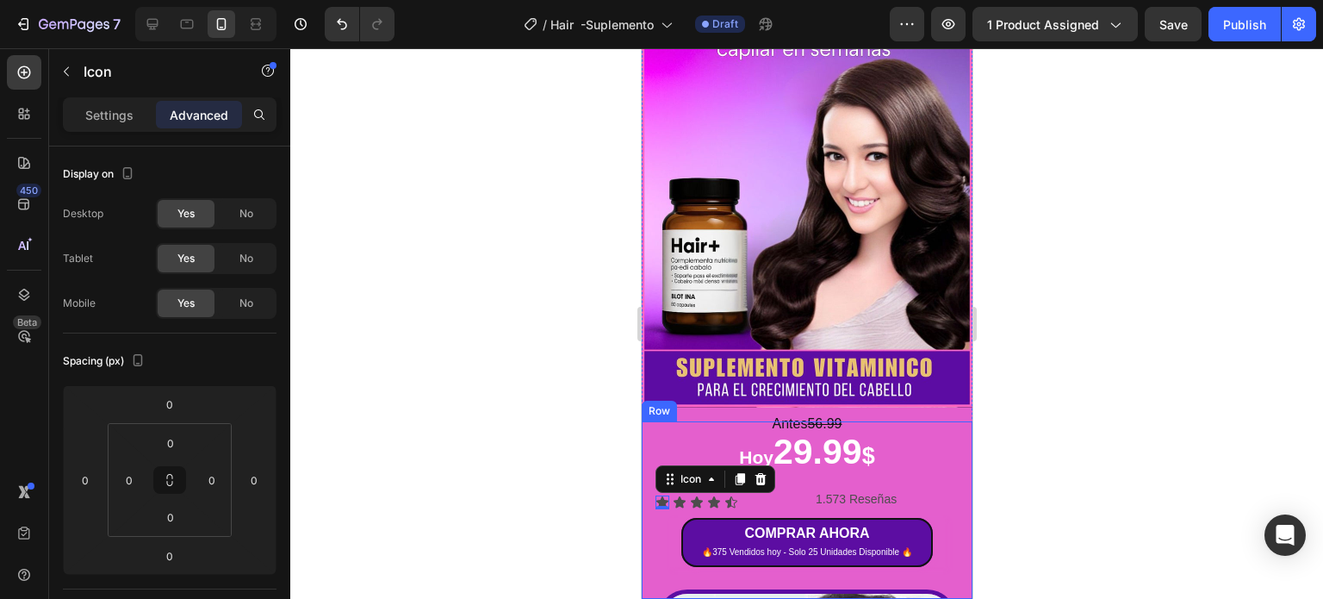
click at [649, 498] on div "Antes 56.99 Text Block Hoy 29.99 $ Heading Icon 0 Icon Icon Icon Icon Icon List…" at bounding box center [806, 509] width 331 height 177
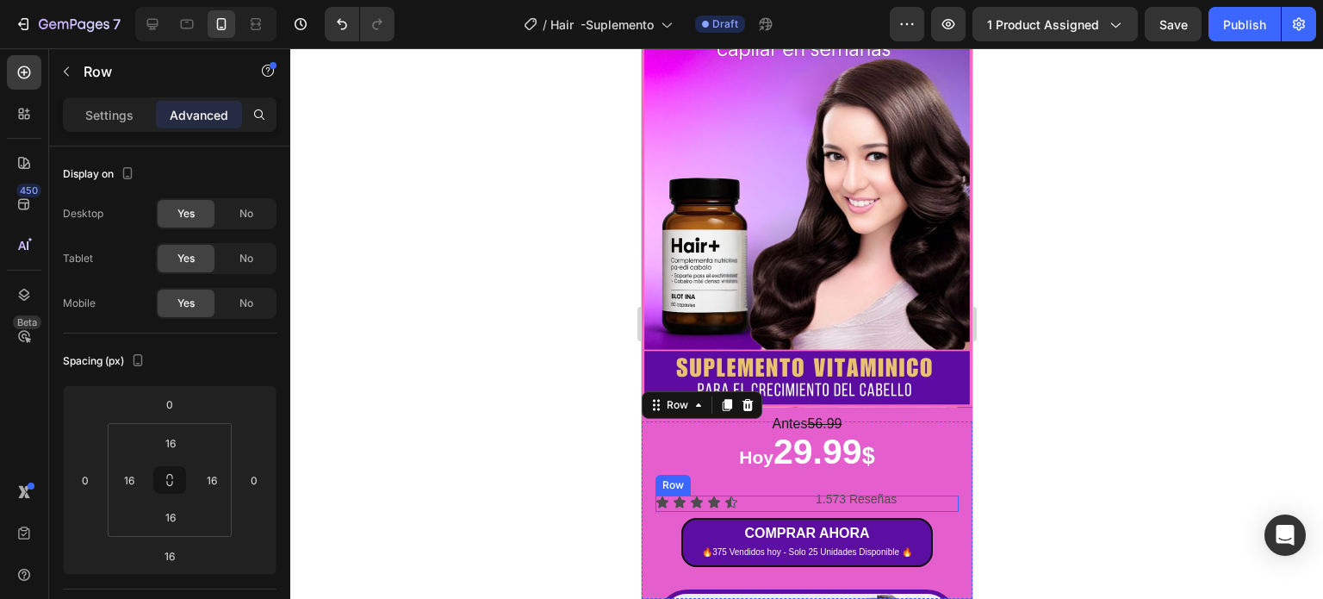
click at [795, 495] on div "Icon Icon Icon Icon Icon Icon List 1.573 Reseñas Text Block Row" at bounding box center [806, 503] width 303 height 16
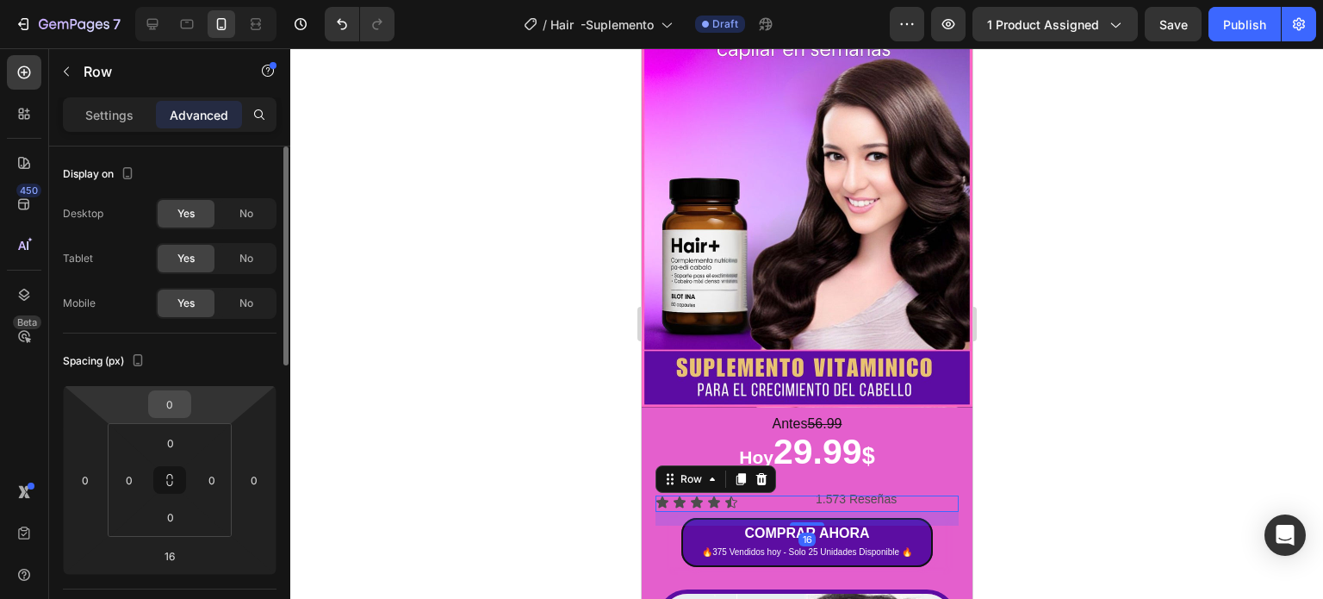
click at [171, 395] on input "0" at bounding box center [169, 404] width 34 height 26
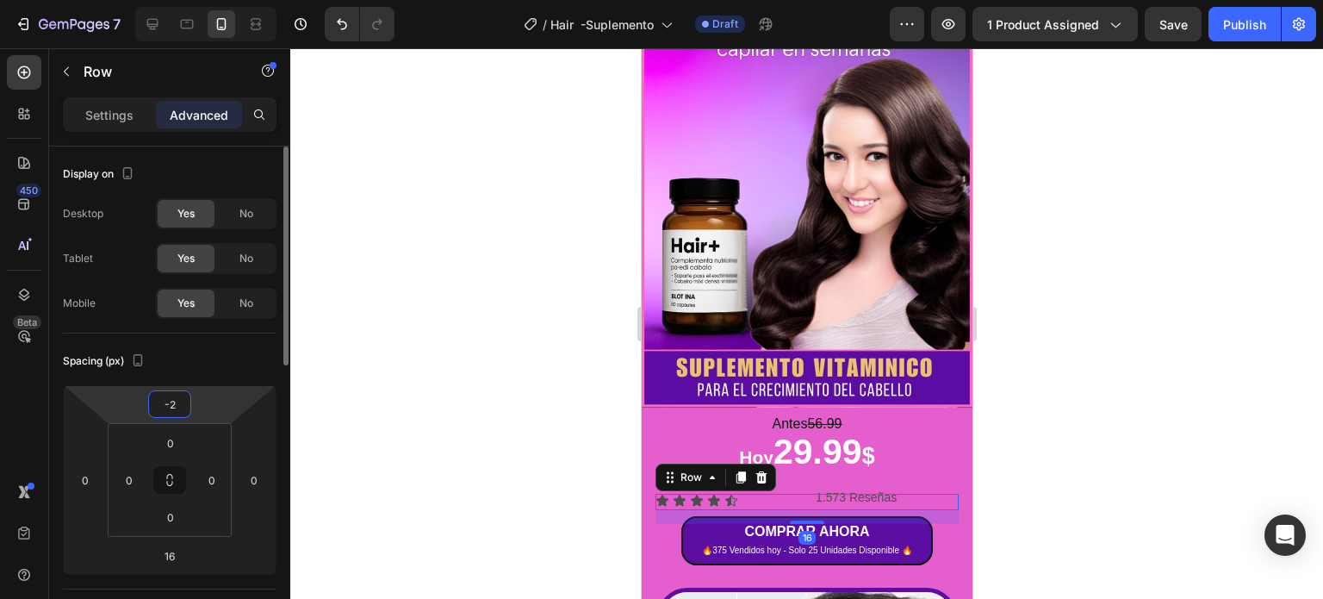
type input "-25"
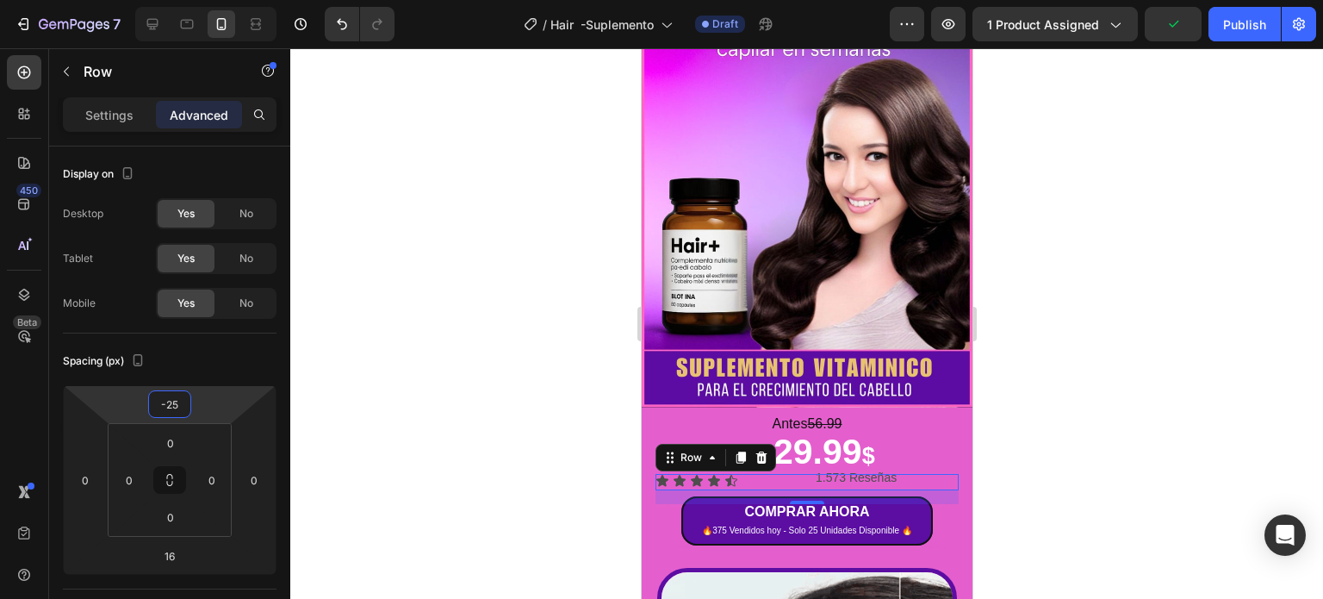
click at [486, 482] on div at bounding box center [806, 323] width 1033 height 550
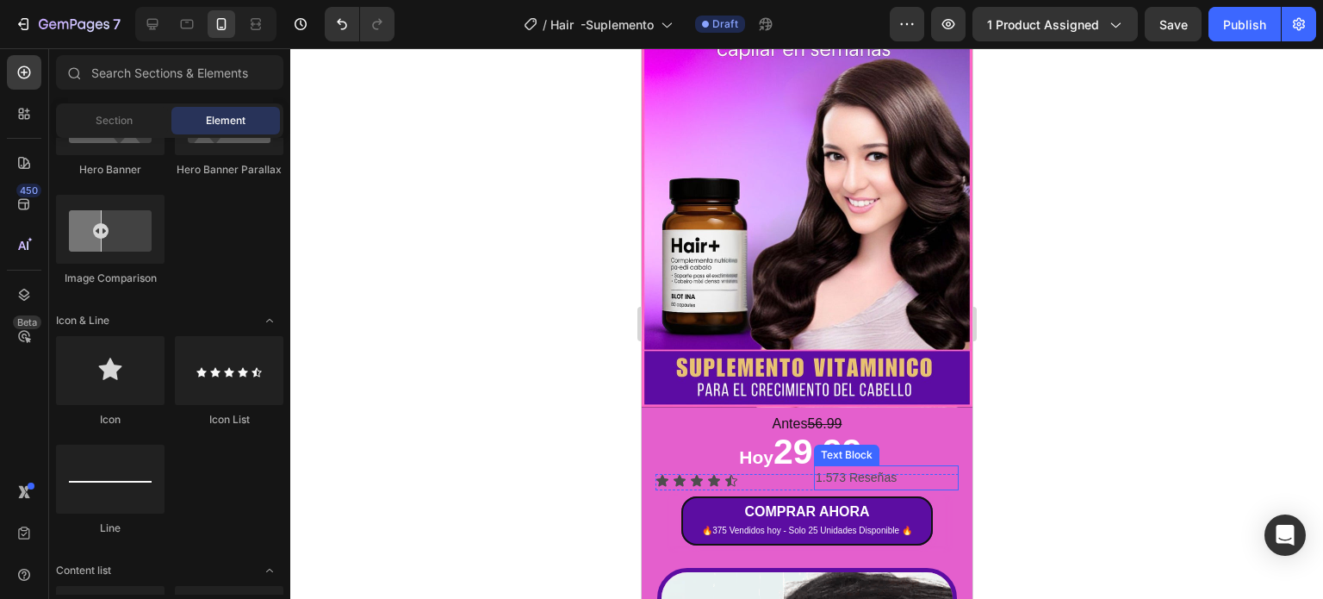
click at [900, 467] on p "1.573 Reseñas" at bounding box center [885, 478] width 141 height 22
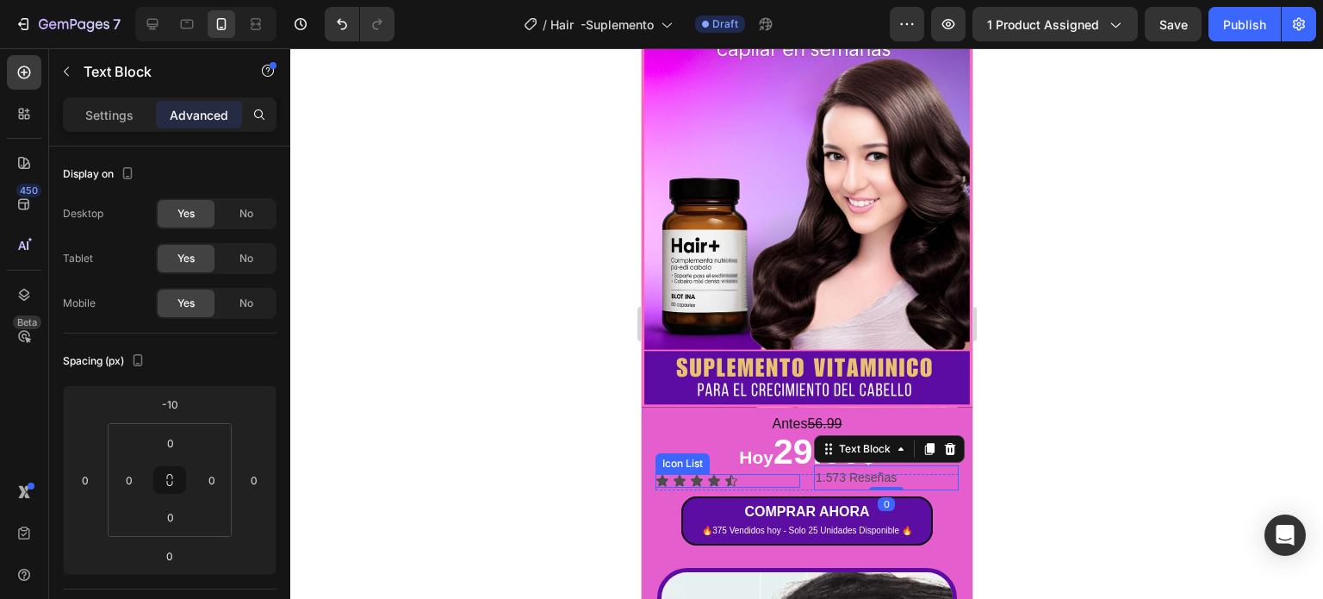
click at [750, 474] on div "Icon Icon Icon Icon Icon" at bounding box center [727, 481] width 145 height 14
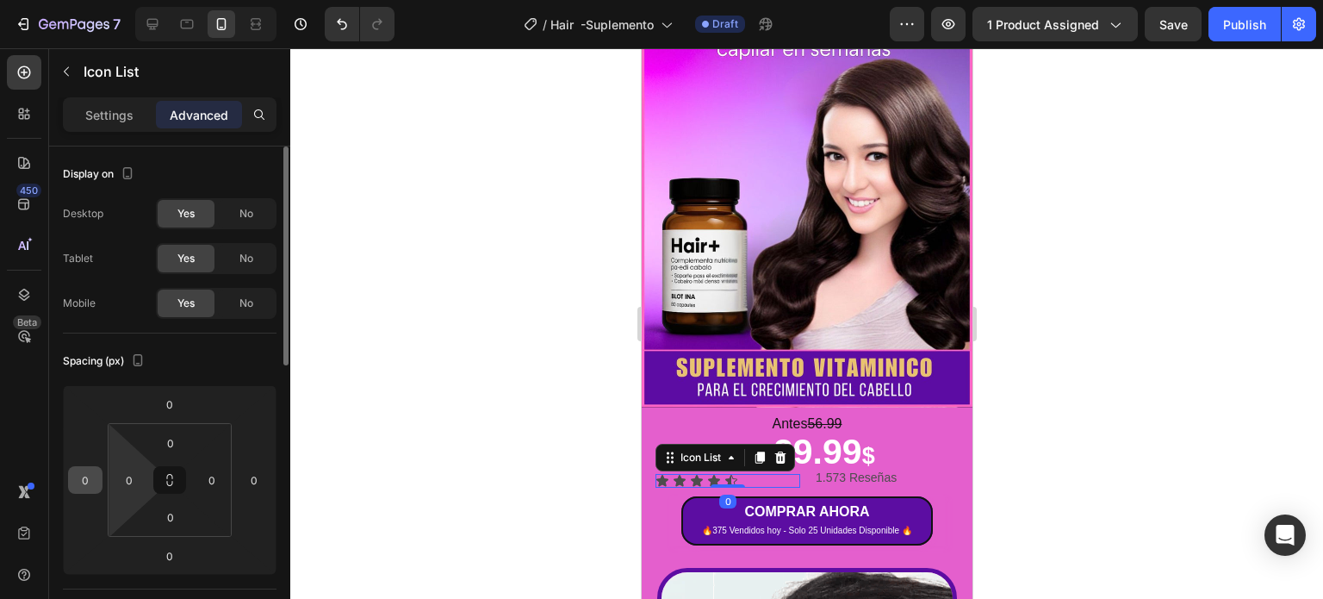
click at [90, 482] on input "0" at bounding box center [85, 480] width 26 height 26
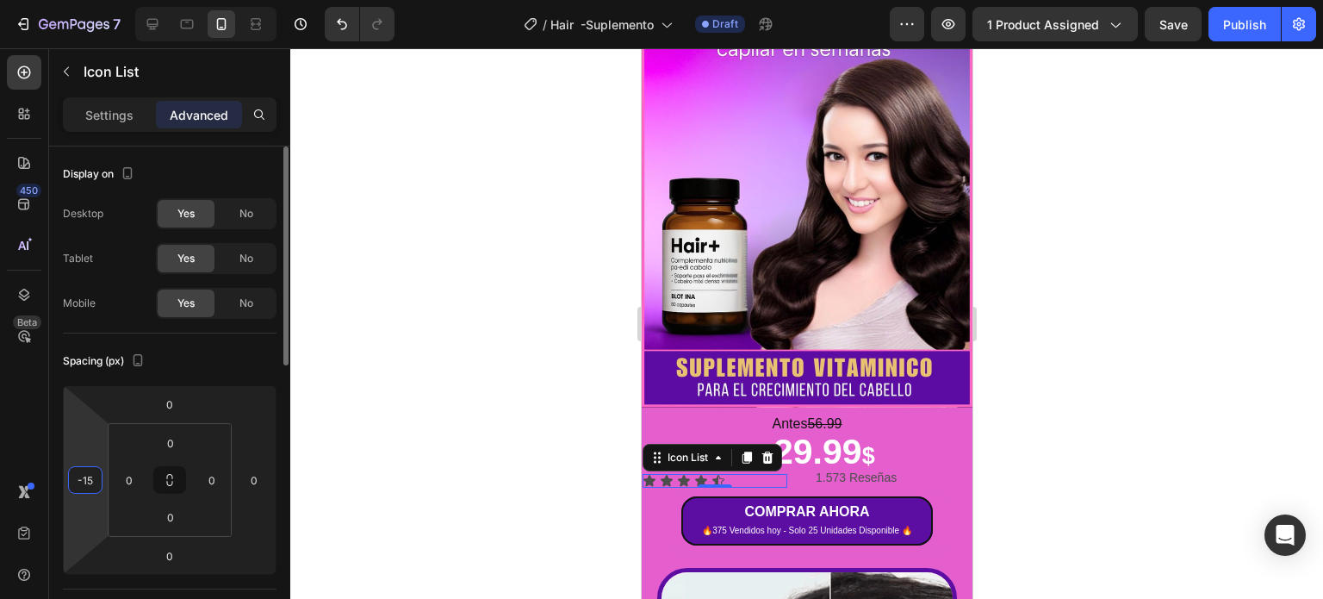
type input "-1"
type input "2"
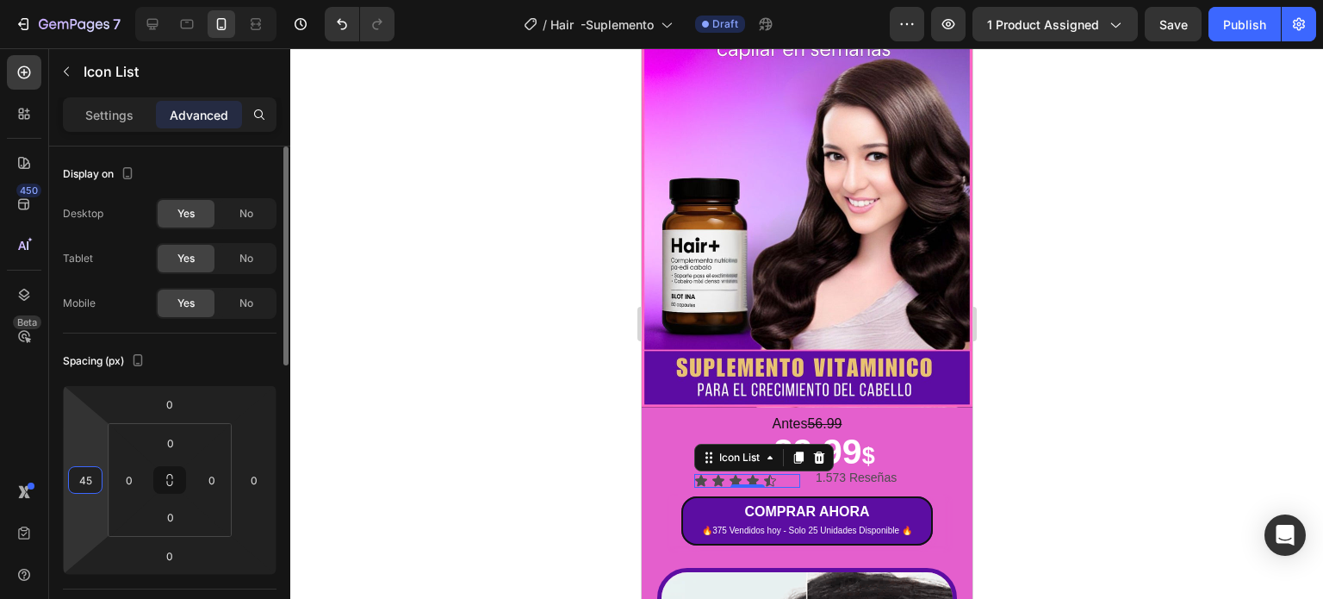
type input "4"
type input "5"
type input "6"
type input "60"
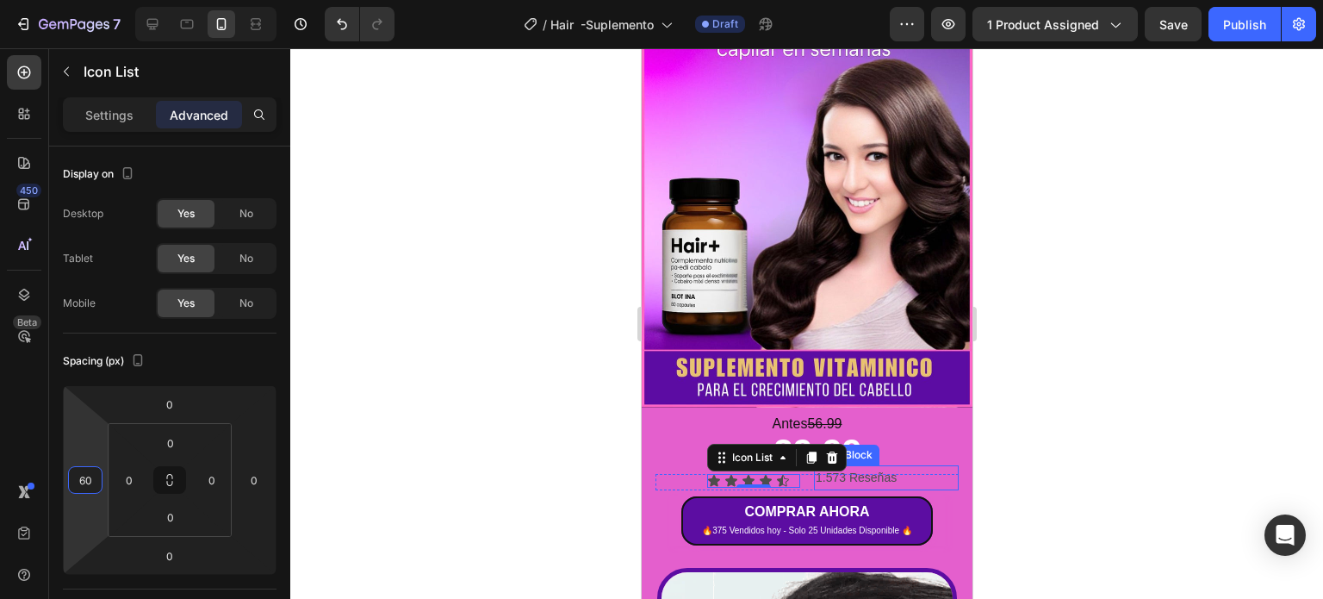
click at [894, 467] on p "1.573 Reseñas" at bounding box center [885, 478] width 141 height 22
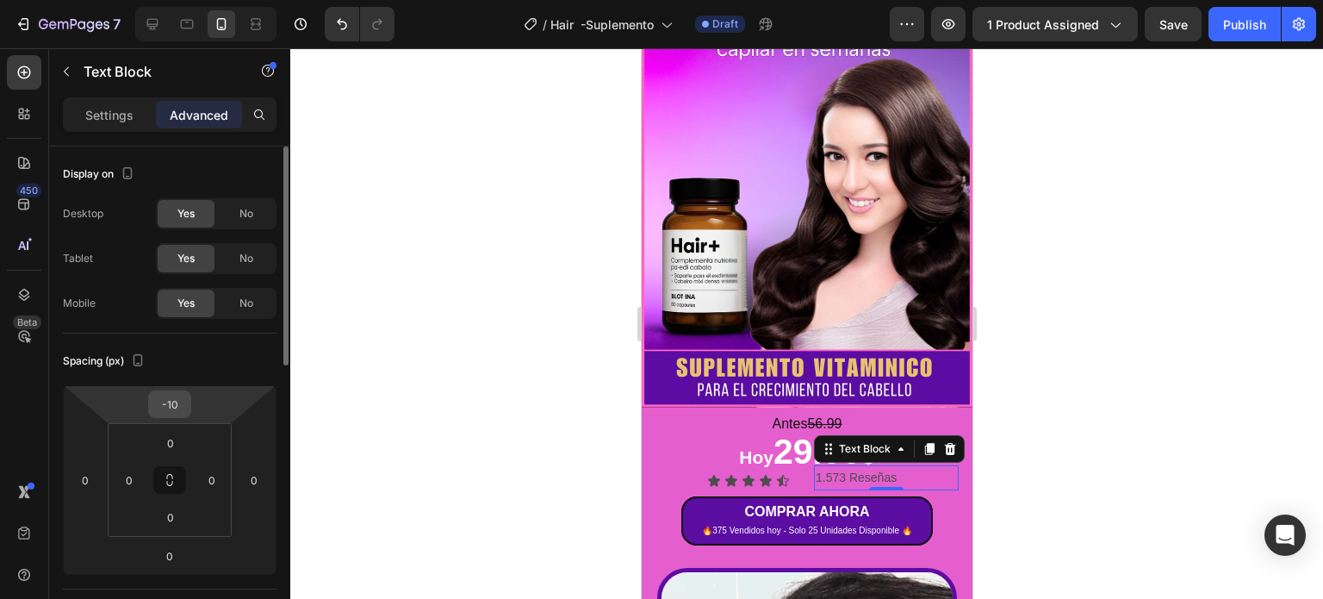
click at [186, 406] on input "-10" at bounding box center [169, 404] width 34 height 26
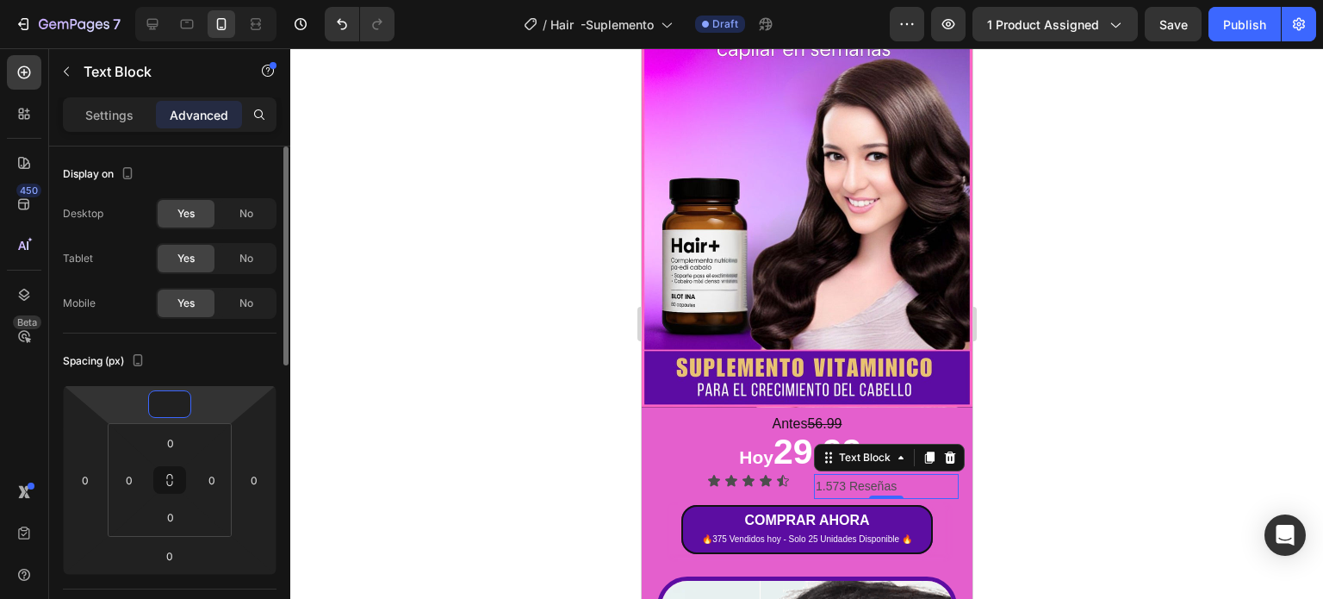
type input "-8"
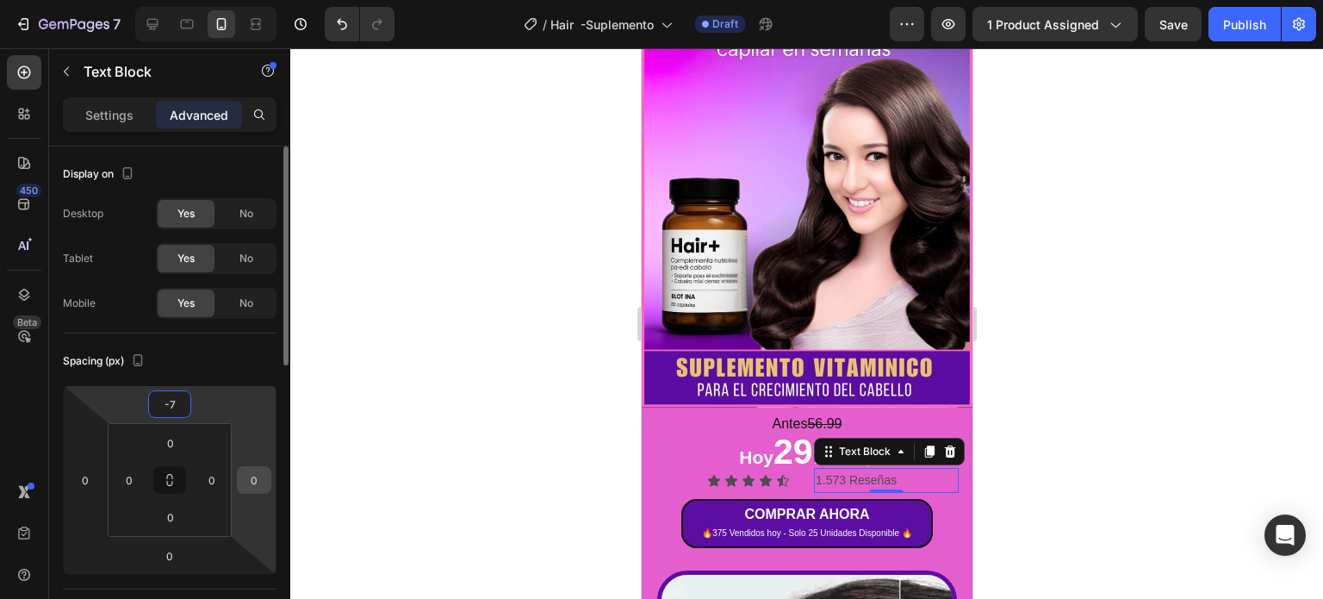
type input "-7"
click at [249, 484] on input "0" at bounding box center [254, 480] width 26 height 26
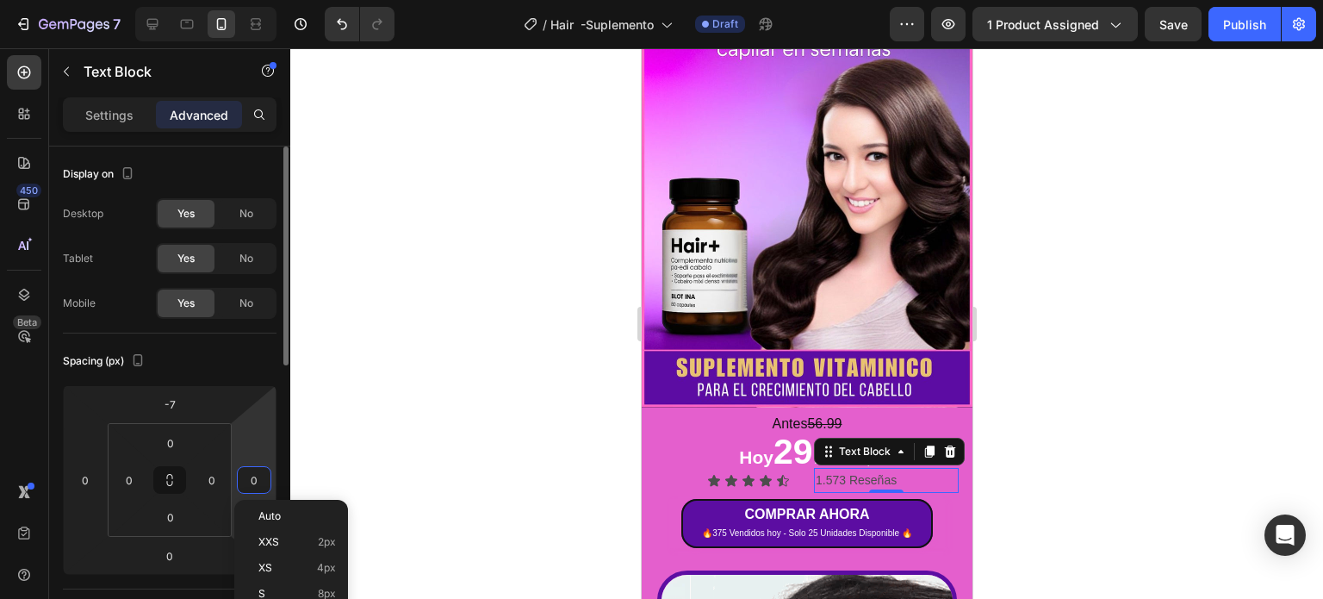
type input "7"
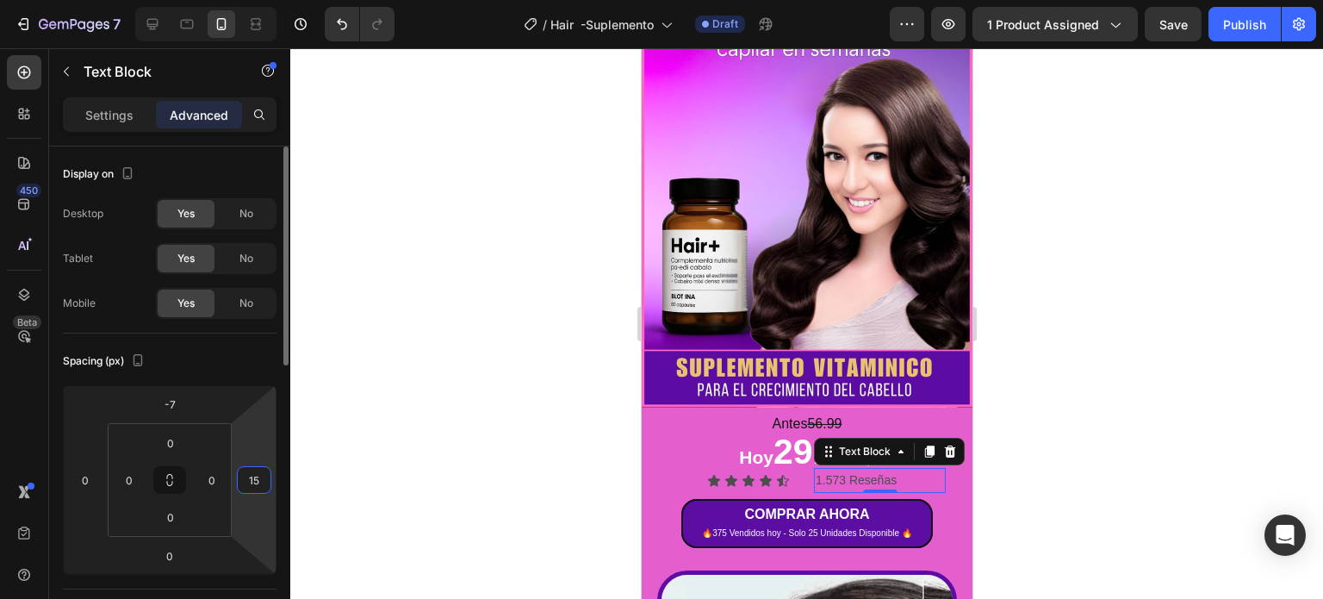
type input "1"
type input "50"
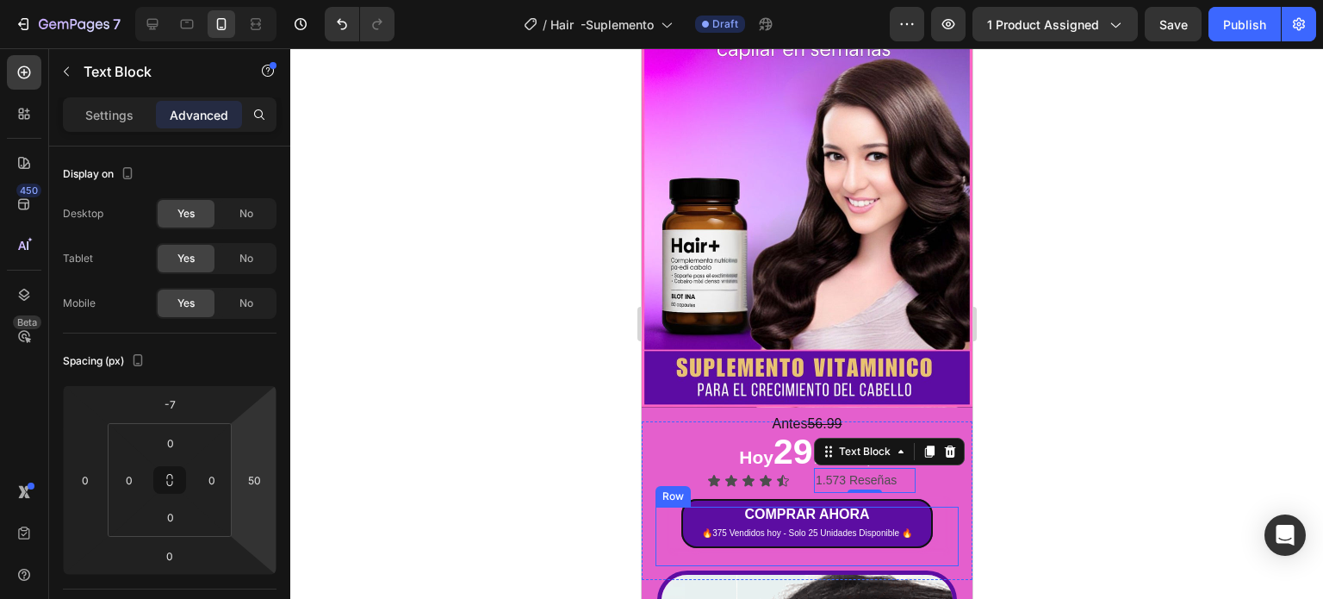
click at [1057, 364] on div at bounding box center [806, 323] width 1033 height 550
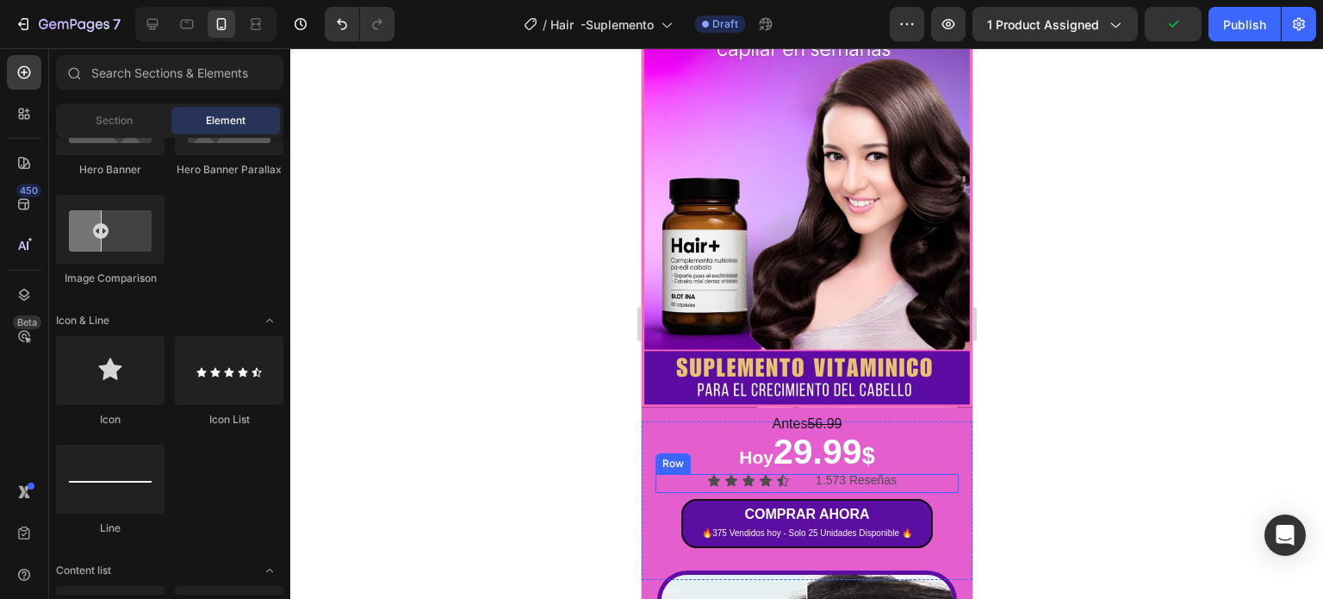
click at [800, 474] on div "Icon Icon Icon Icon Icon Icon List 1.573 Reseñas Text Block Row" at bounding box center [806, 483] width 303 height 19
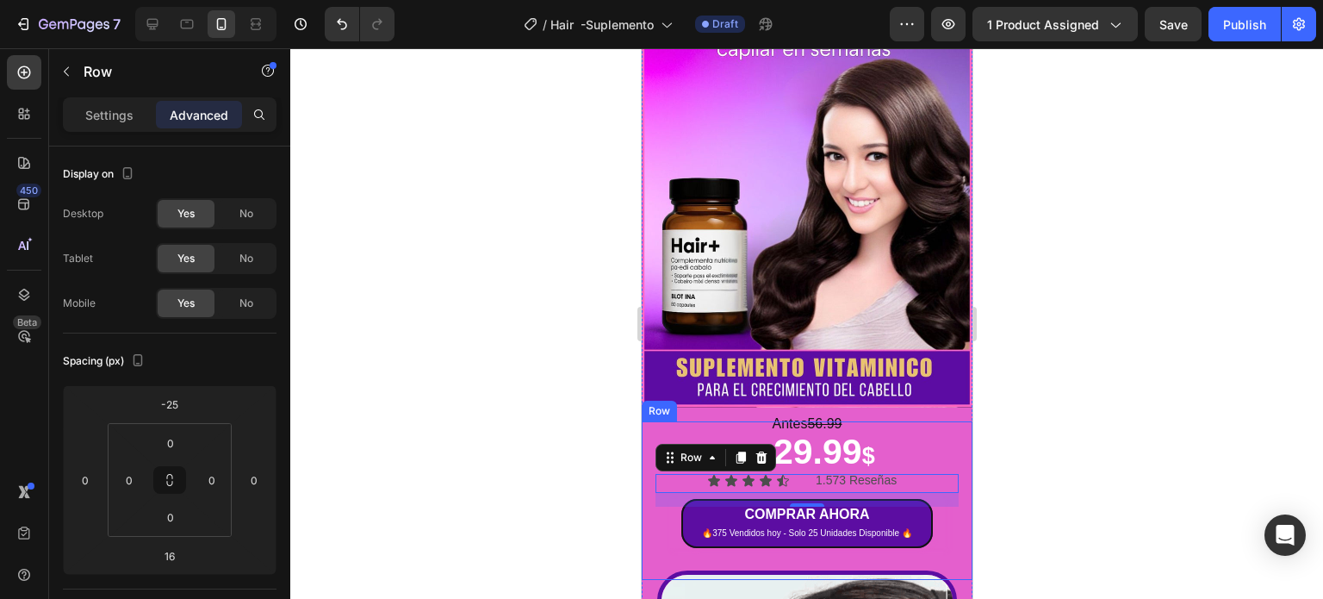
click at [1055, 416] on div at bounding box center [806, 323] width 1033 height 550
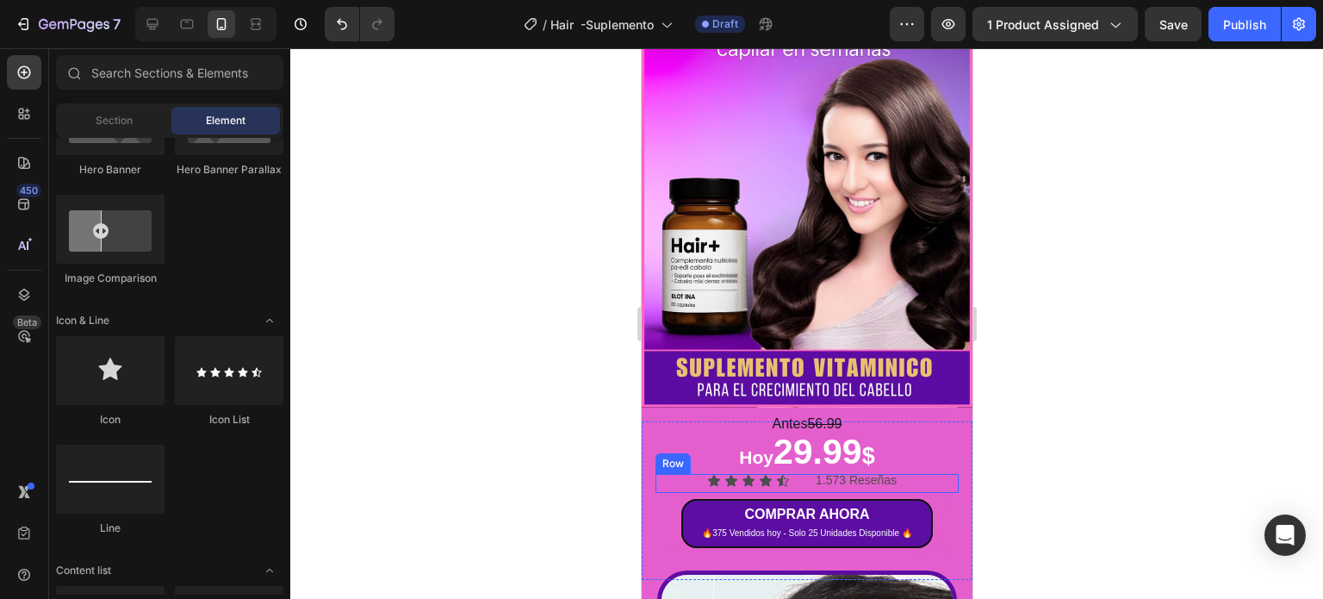
click at [795, 474] on div "Icon Icon Icon Icon Icon Icon List 1.573 Reseñas Text Block Row" at bounding box center [806, 483] width 303 height 19
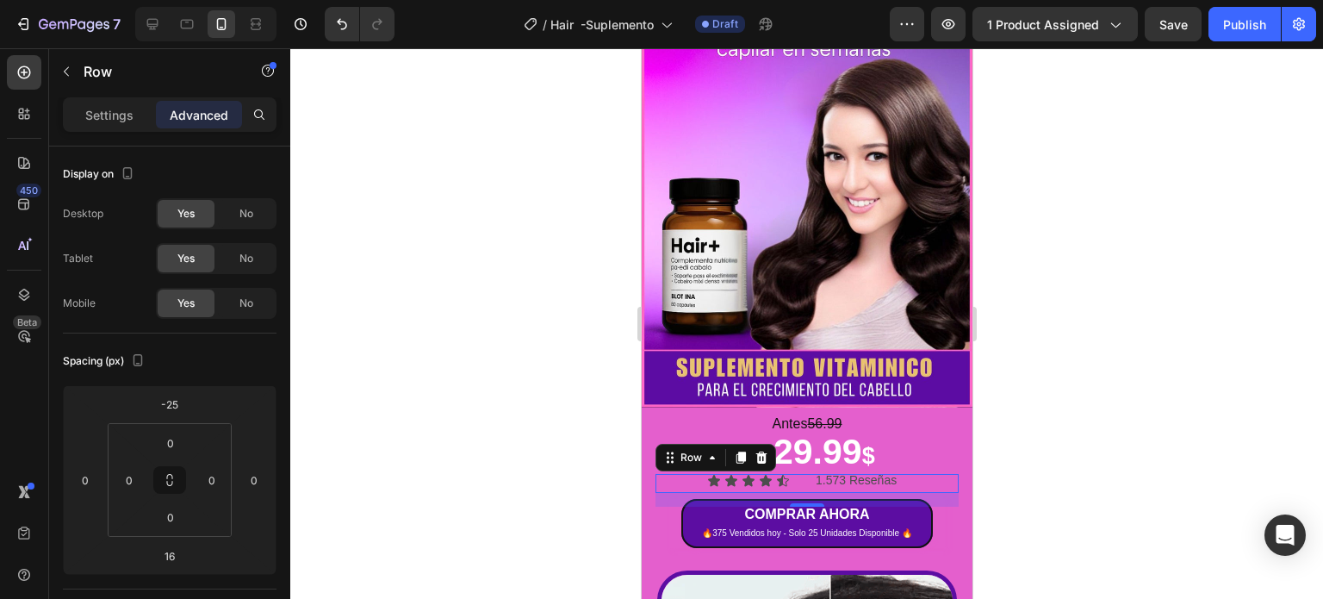
click at [1015, 417] on div at bounding box center [806, 323] width 1033 height 550
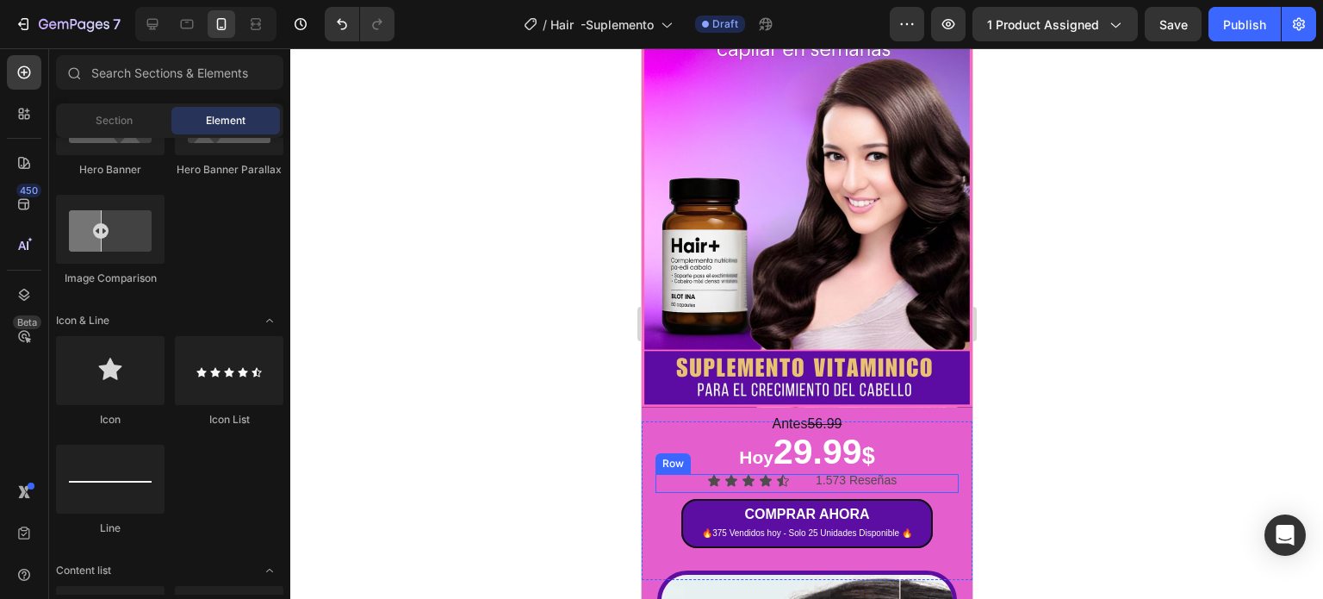
click at [793, 474] on div "Icon Icon Icon Icon Icon Icon List 1.573 Reseñas Text Block Row" at bounding box center [806, 483] width 303 height 19
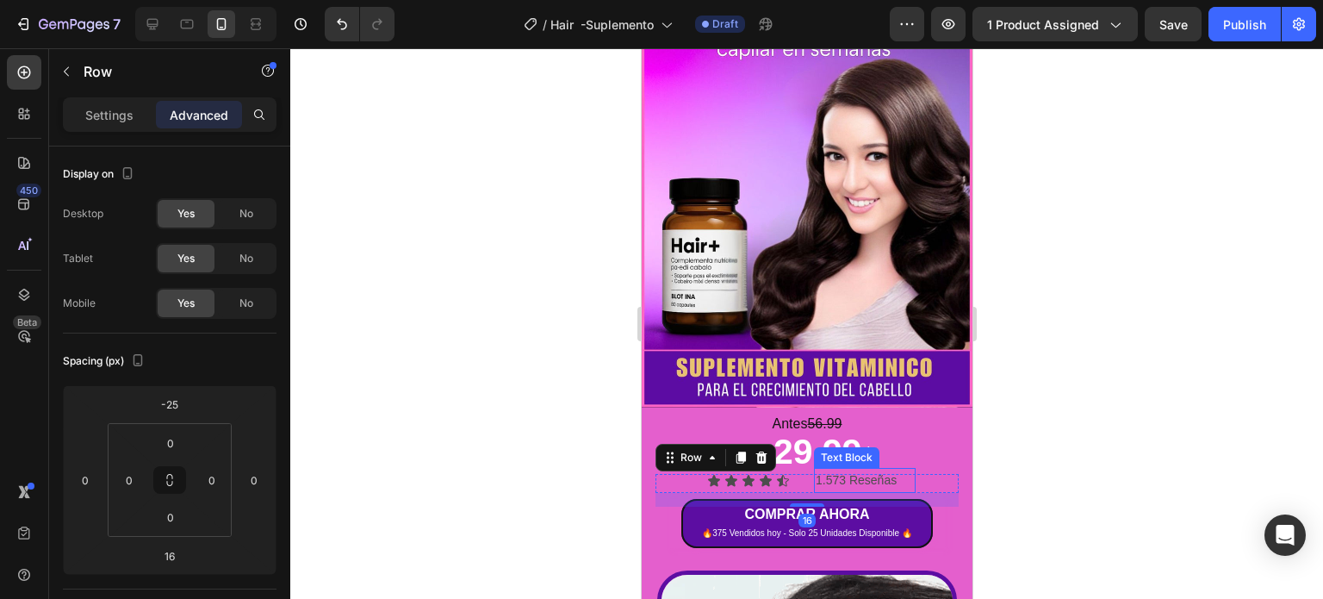
click at [831, 469] on p "1.573 Reseñas" at bounding box center [864, 480] width 98 height 22
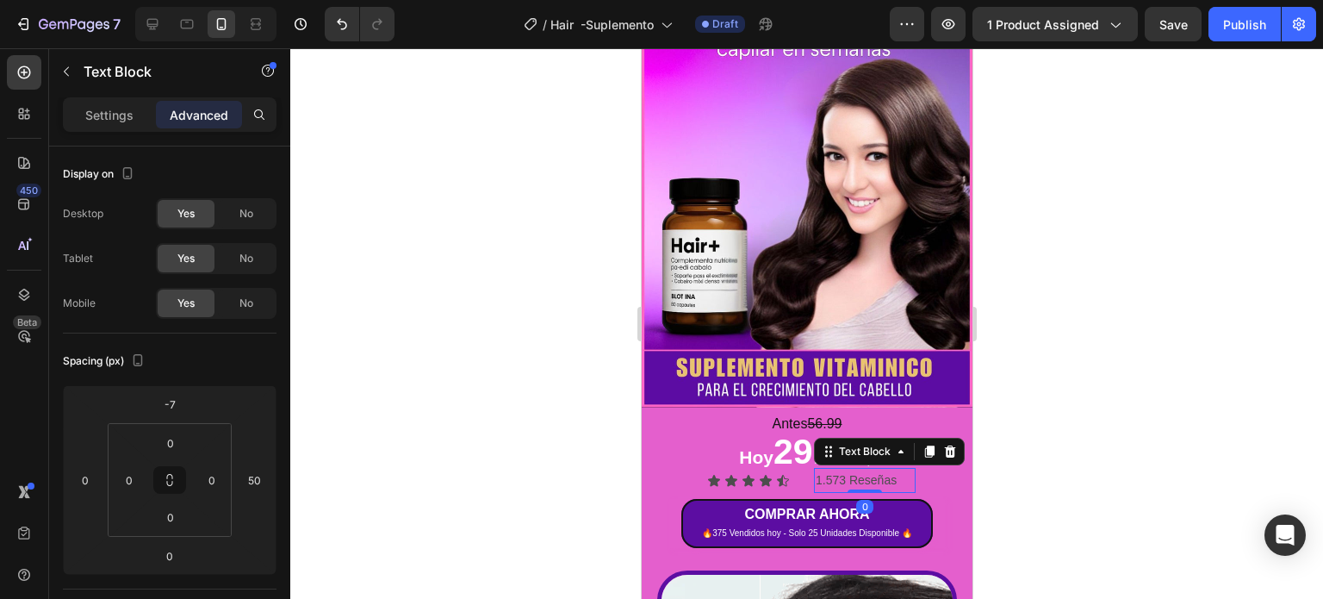
click at [1032, 373] on div at bounding box center [806, 323] width 1033 height 550
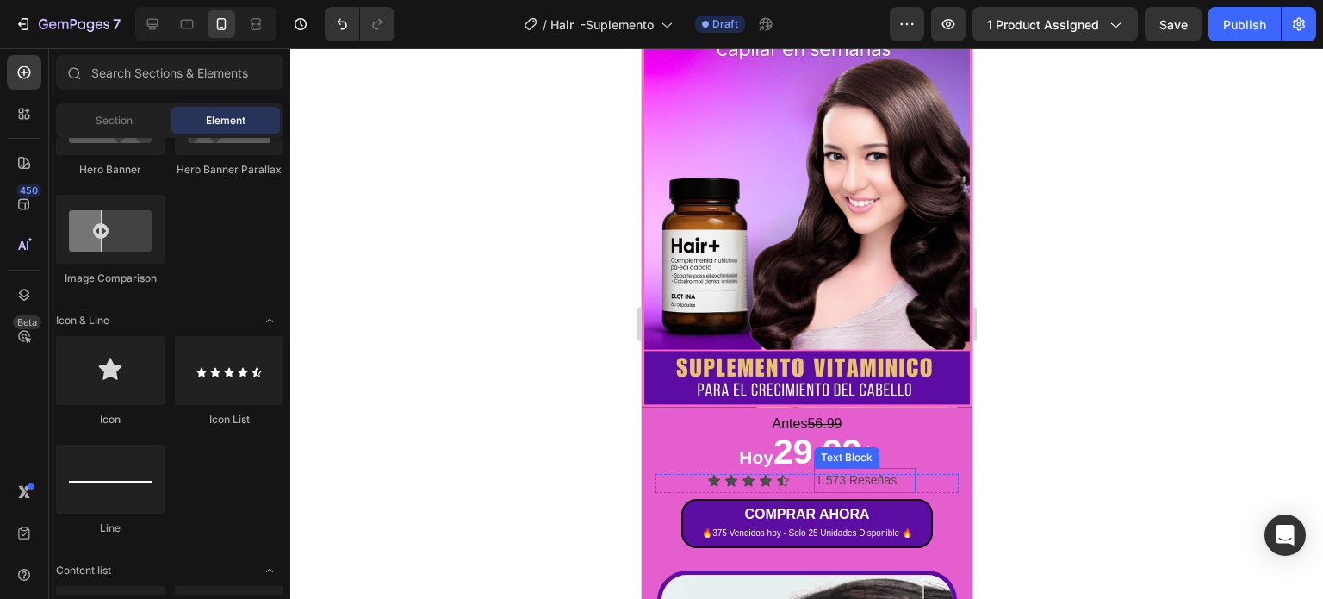
click at [830, 469] on p "1.573 Reseñas" at bounding box center [864, 480] width 98 height 22
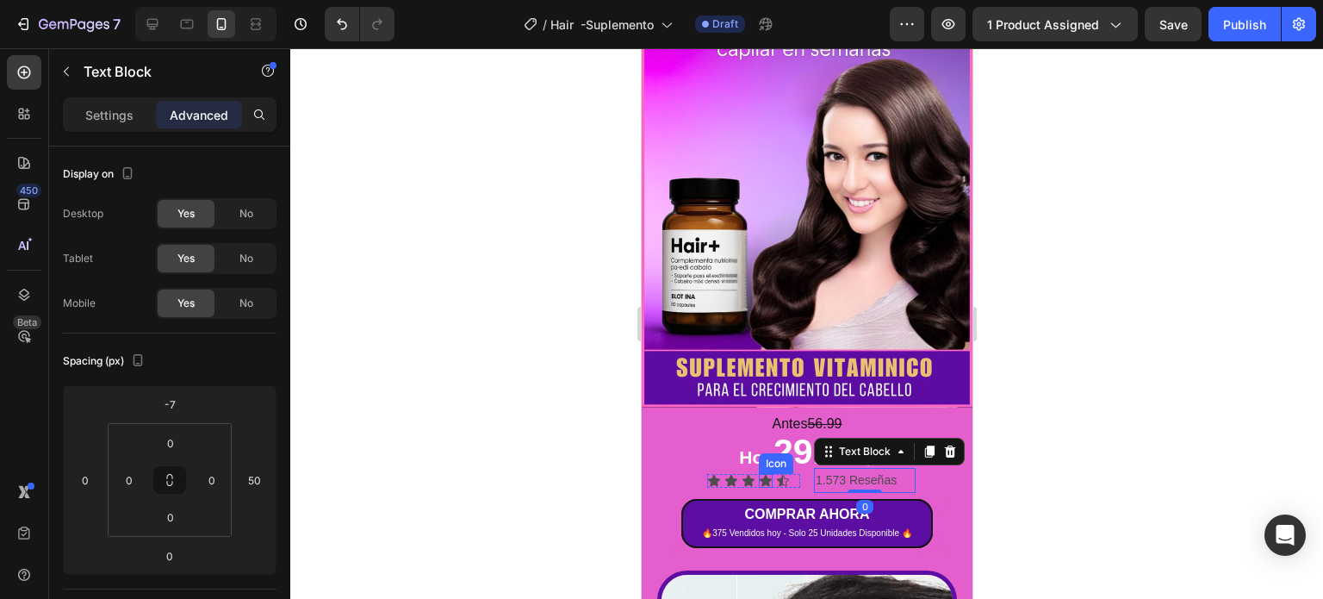
click at [690, 474] on div "Icon Icon Icon Icon Icon Icon List" at bounding box center [727, 483] width 145 height 19
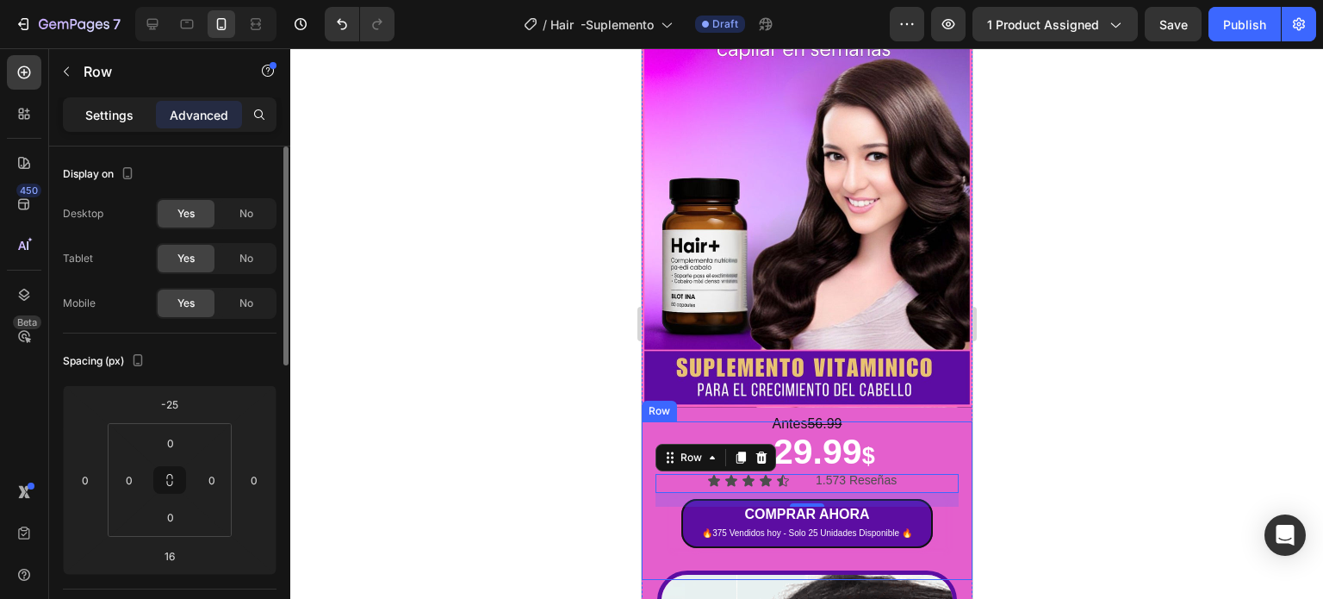
click at [75, 115] on div "Settings" at bounding box center [109, 115] width 86 height 28
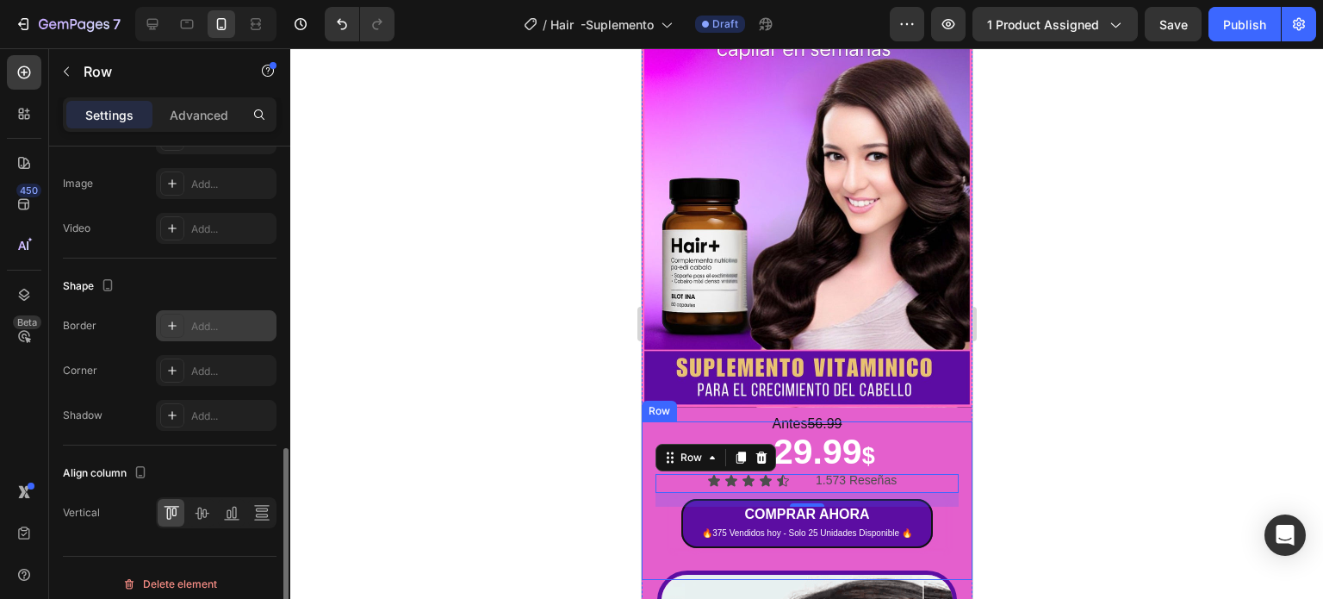
scroll to position [699, 0]
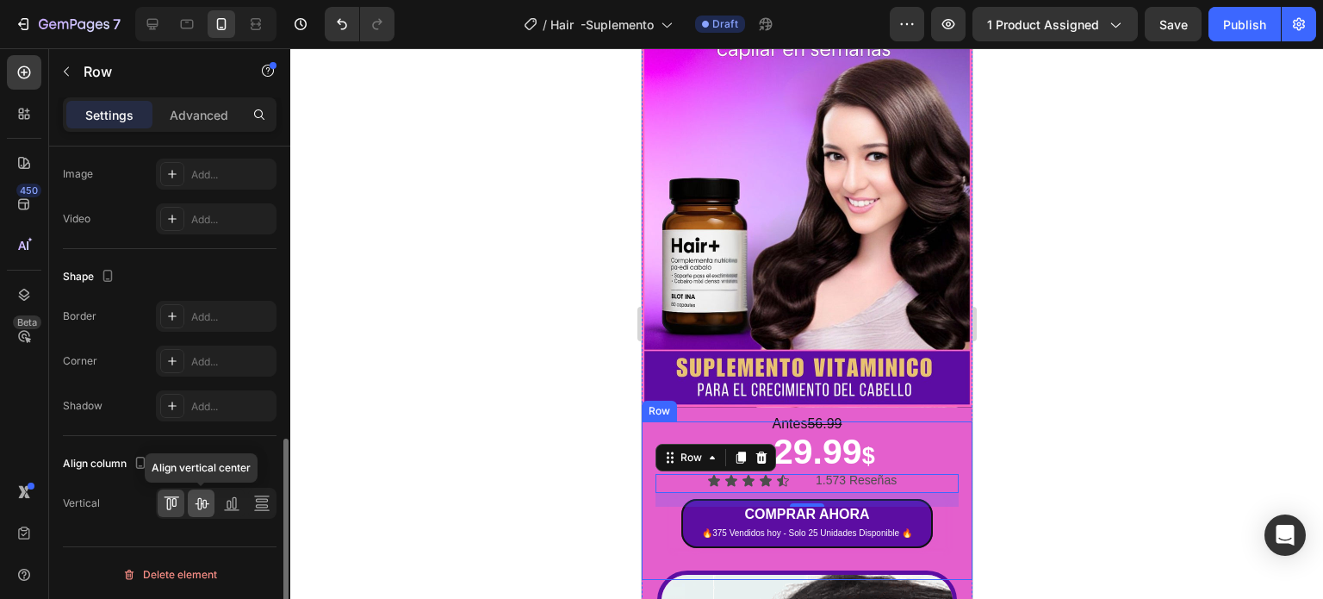
click at [196, 502] on icon at bounding box center [201, 502] width 17 height 17
click at [169, 491] on div at bounding box center [171, 503] width 27 height 28
click at [234, 501] on icon at bounding box center [231, 502] width 17 height 17
click at [204, 495] on icon at bounding box center [201, 502] width 17 height 17
click at [258, 499] on icon at bounding box center [261, 500] width 12 height 3
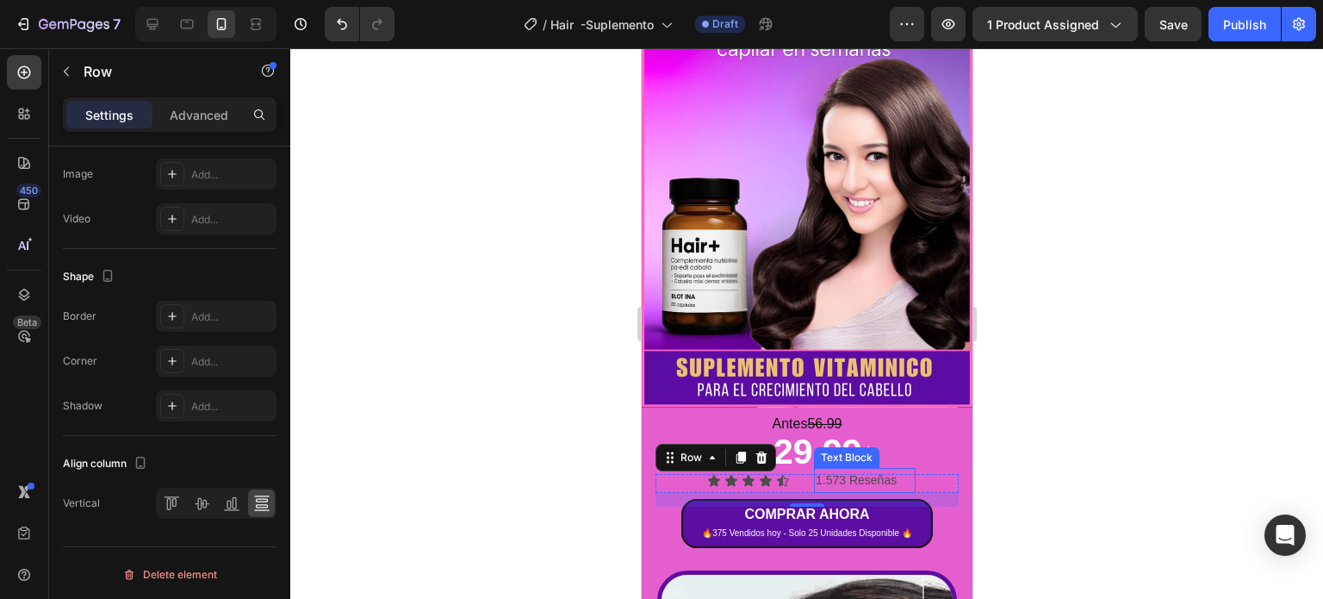
click at [864, 469] on p "1.573 Reseñas" at bounding box center [864, 480] width 98 height 22
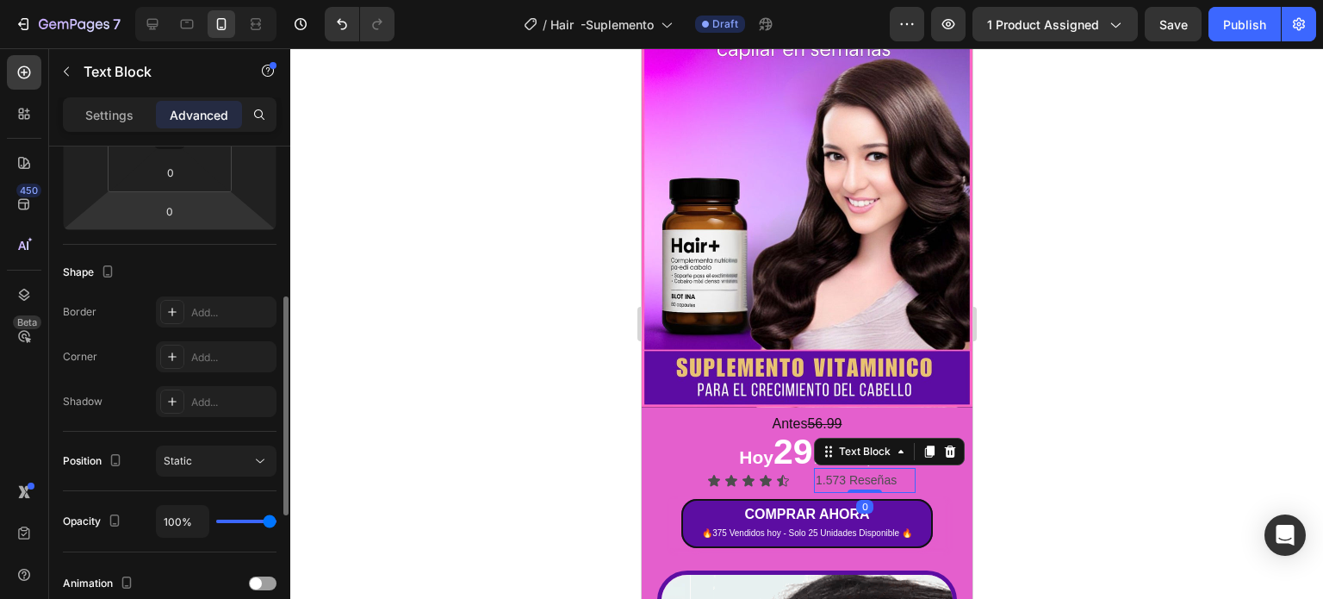
scroll to position [645, 0]
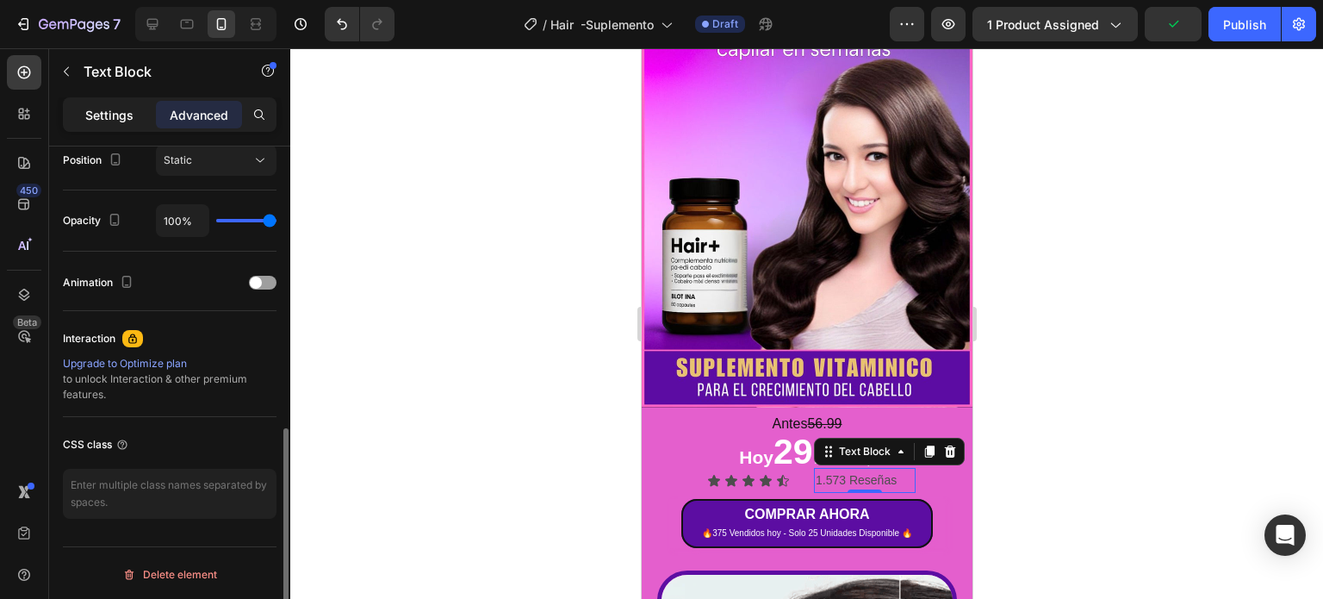
click at [111, 114] on p "Settings" at bounding box center [109, 115] width 48 height 18
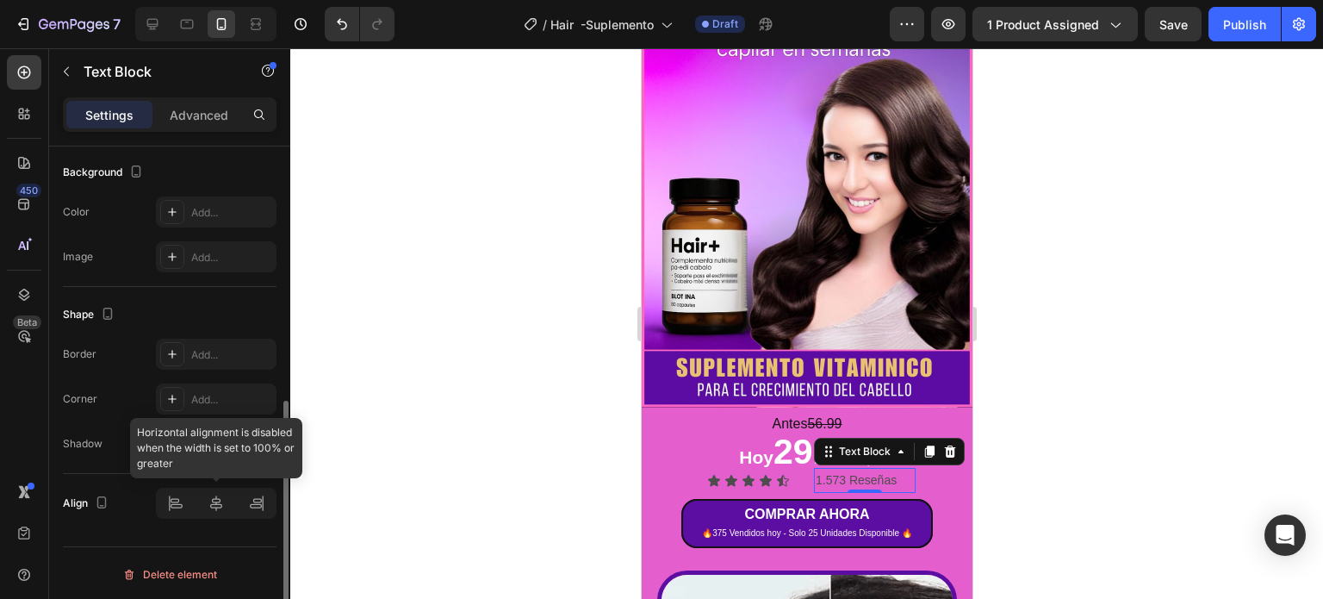
click at [260, 504] on div at bounding box center [216, 503] width 121 height 31
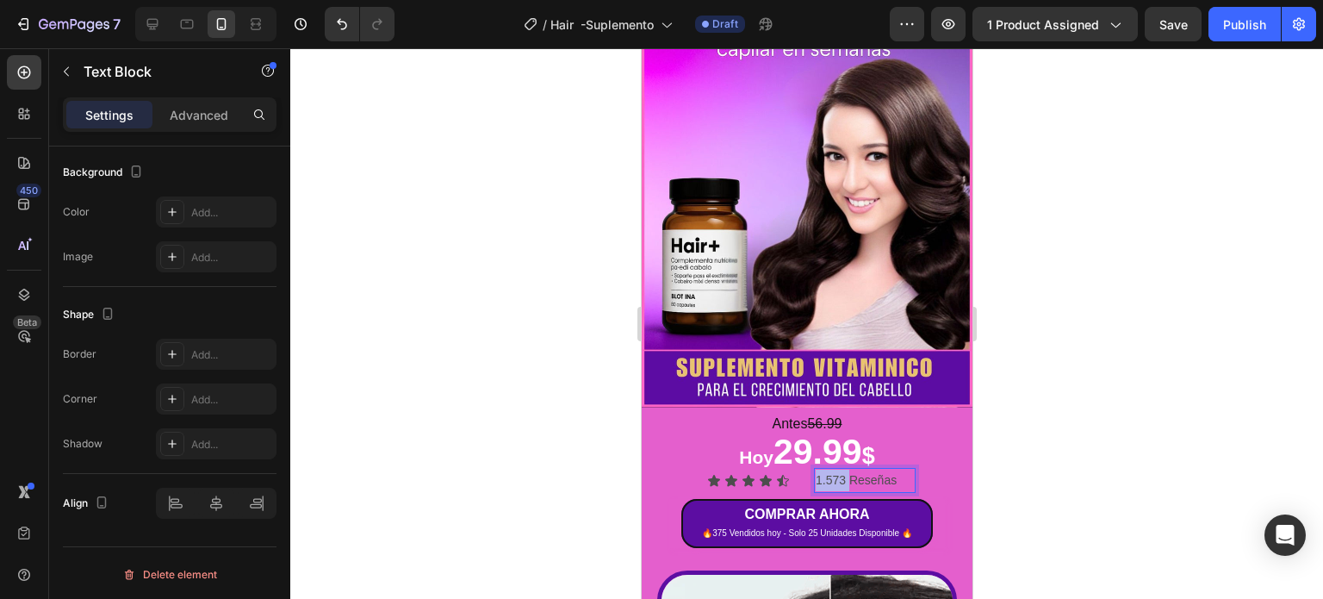
click at [824, 469] on p "1.573 Reseñas" at bounding box center [864, 480] width 98 height 22
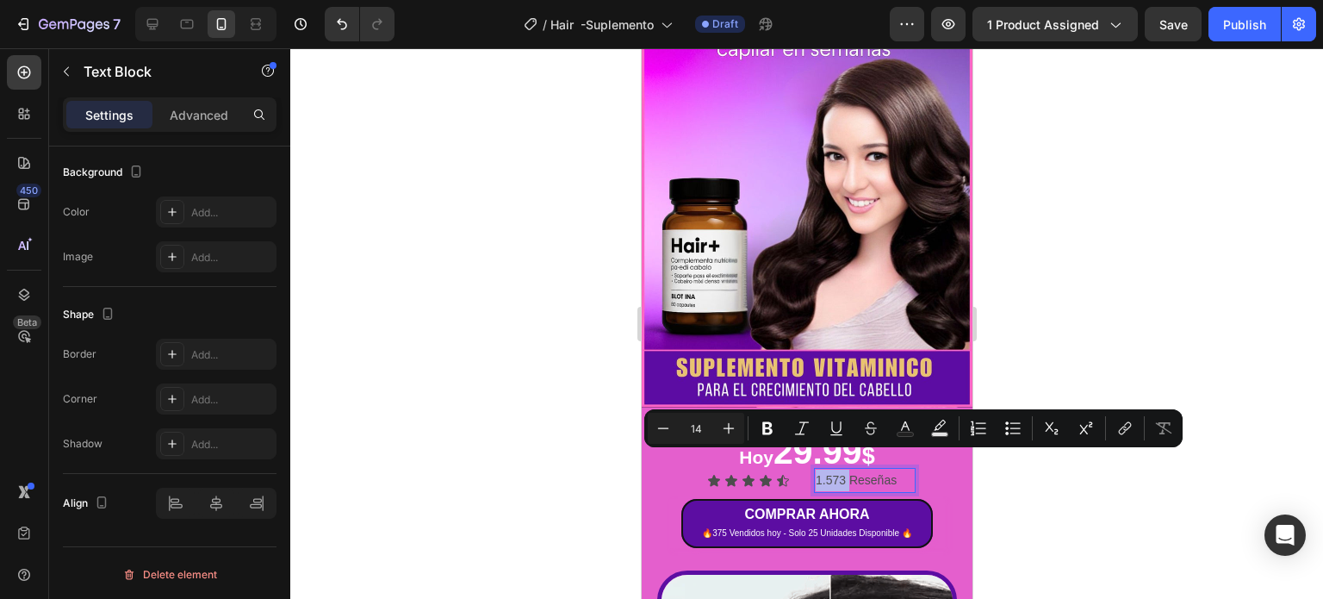
click at [824, 469] on p "1.573 Reseñas" at bounding box center [864, 480] width 98 height 22
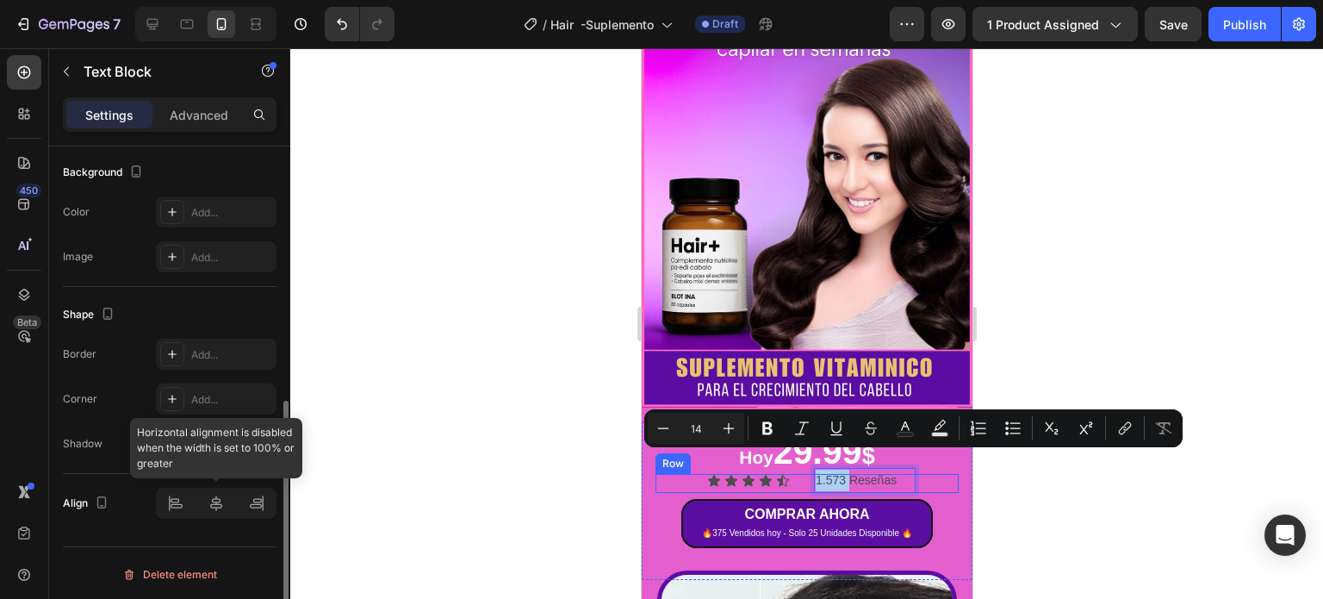
click at [173, 507] on div at bounding box center [216, 503] width 121 height 31
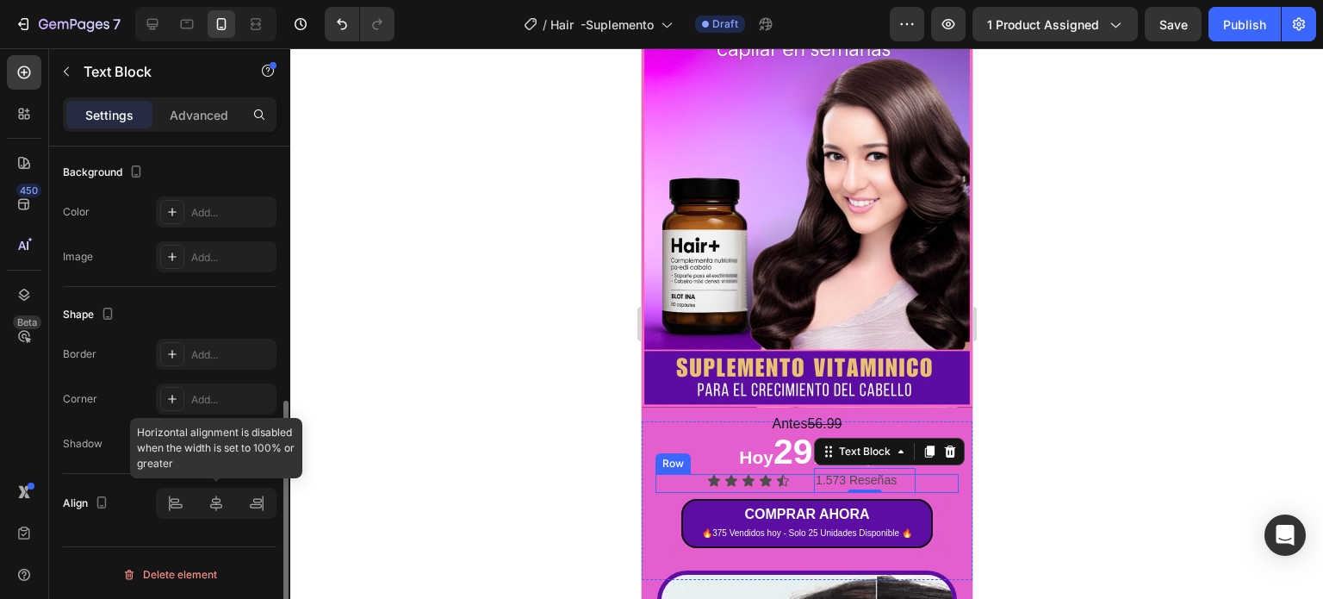
click at [173, 492] on div at bounding box center [216, 503] width 121 height 31
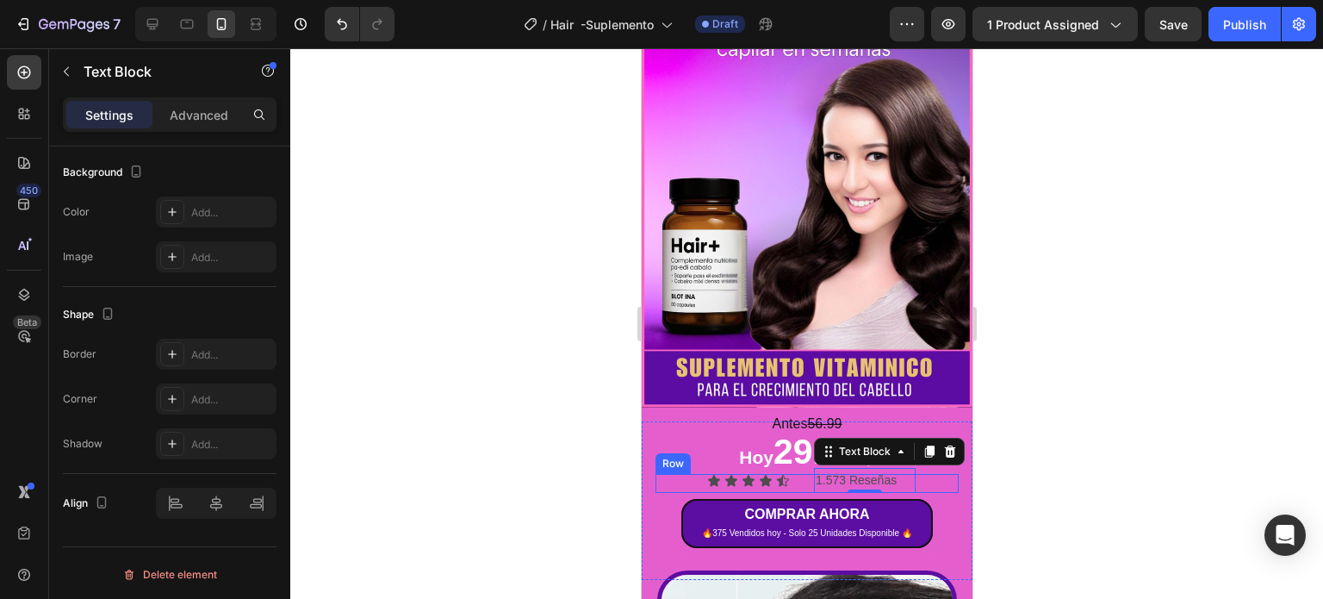
click at [517, 454] on div at bounding box center [806, 323] width 1033 height 550
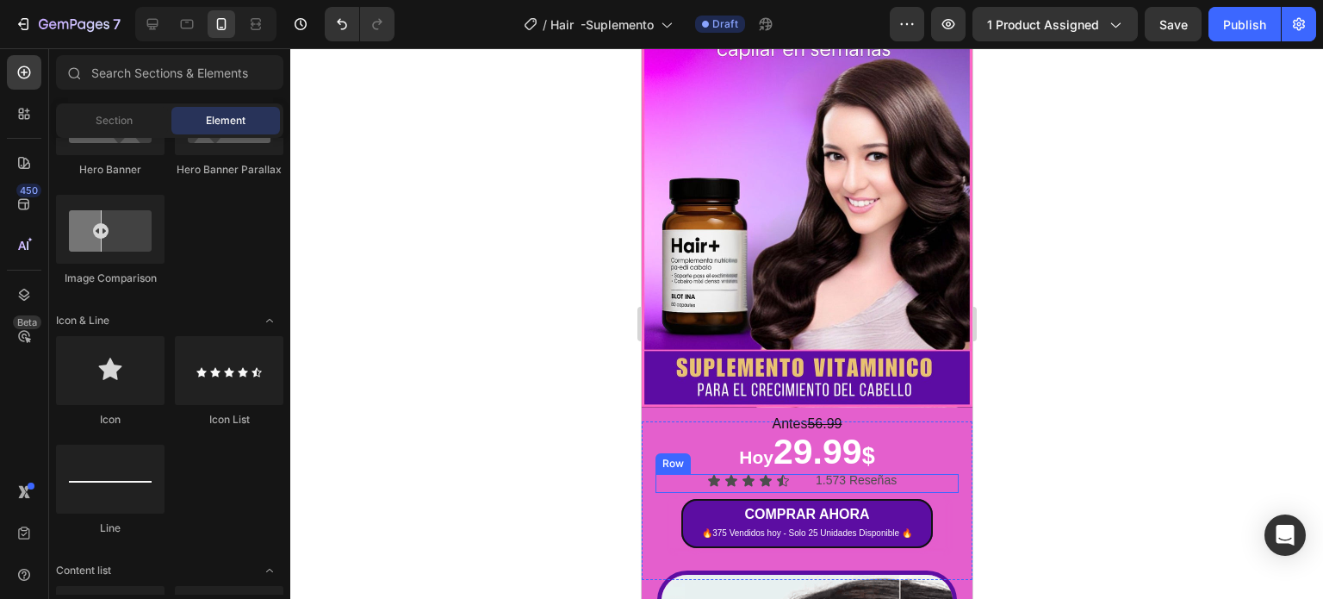
click at [1058, 437] on div at bounding box center [806, 323] width 1033 height 550
click at [833, 469] on p "1.573 Reseñas" at bounding box center [864, 480] width 98 height 22
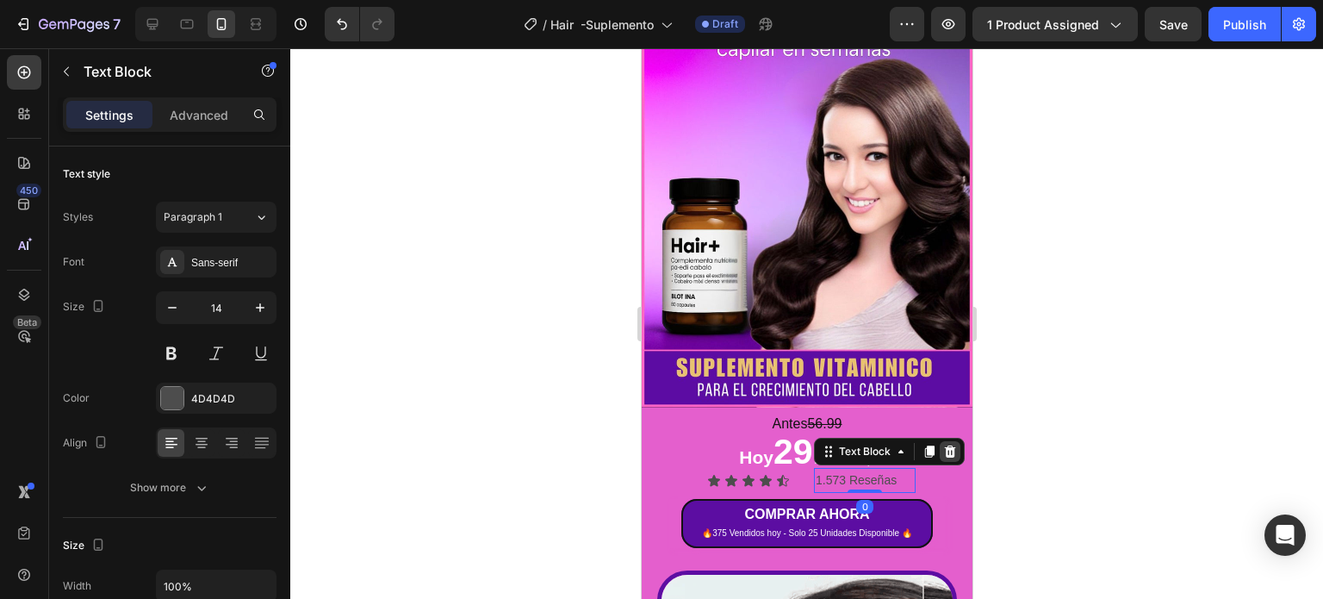
click at [944, 445] on icon at bounding box center [949, 451] width 11 height 12
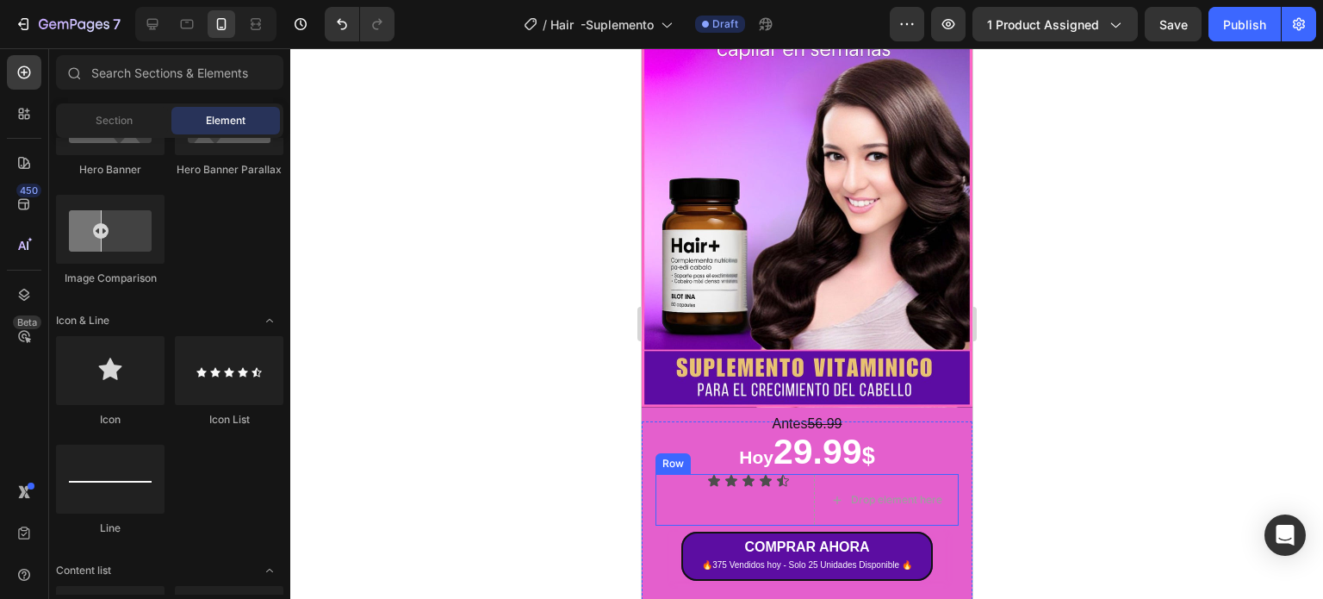
click at [728, 481] on div "Icon Icon Icon Icon Icon Icon List" at bounding box center [727, 500] width 145 height 52
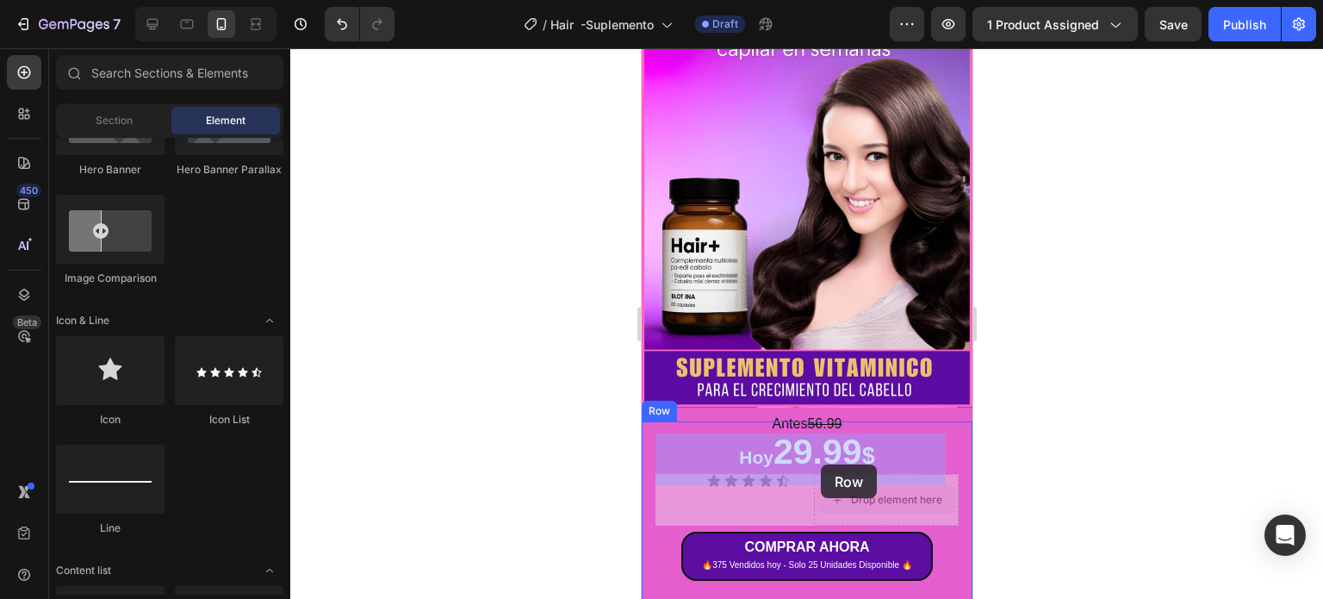
drag, startPoint x: 882, startPoint y: 482, endPoint x: 819, endPoint y: 463, distance: 65.9
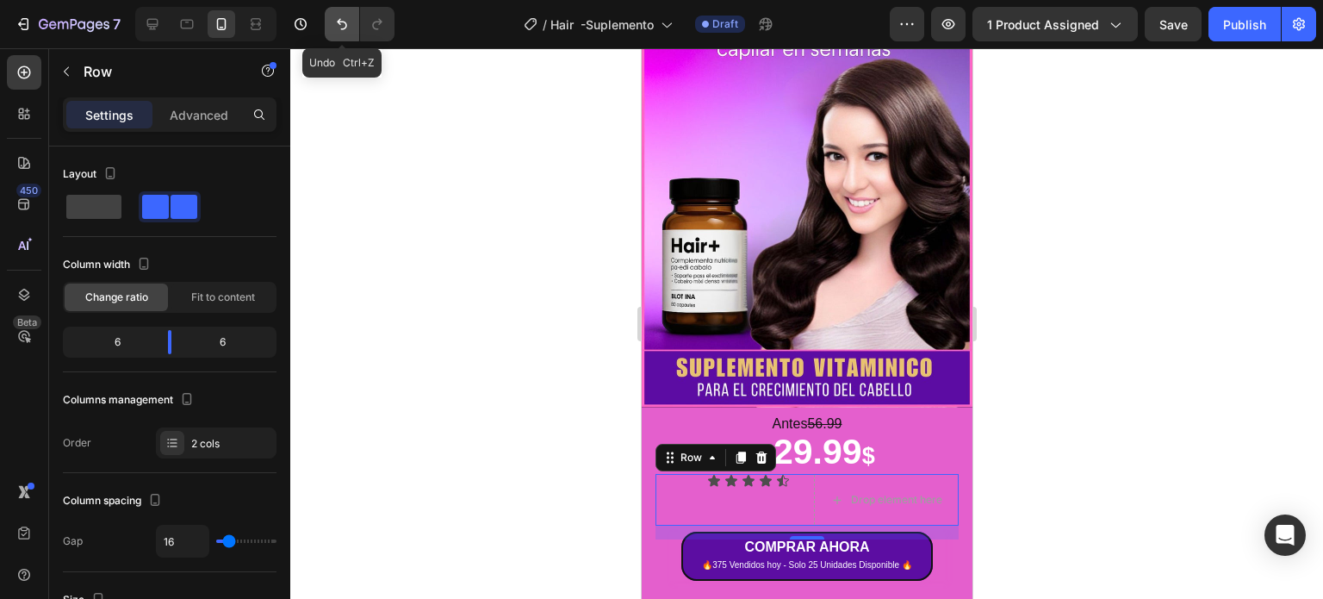
click at [339, 14] on button "Undo/Redo" at bounding box center [342, 24] width 34 height 34
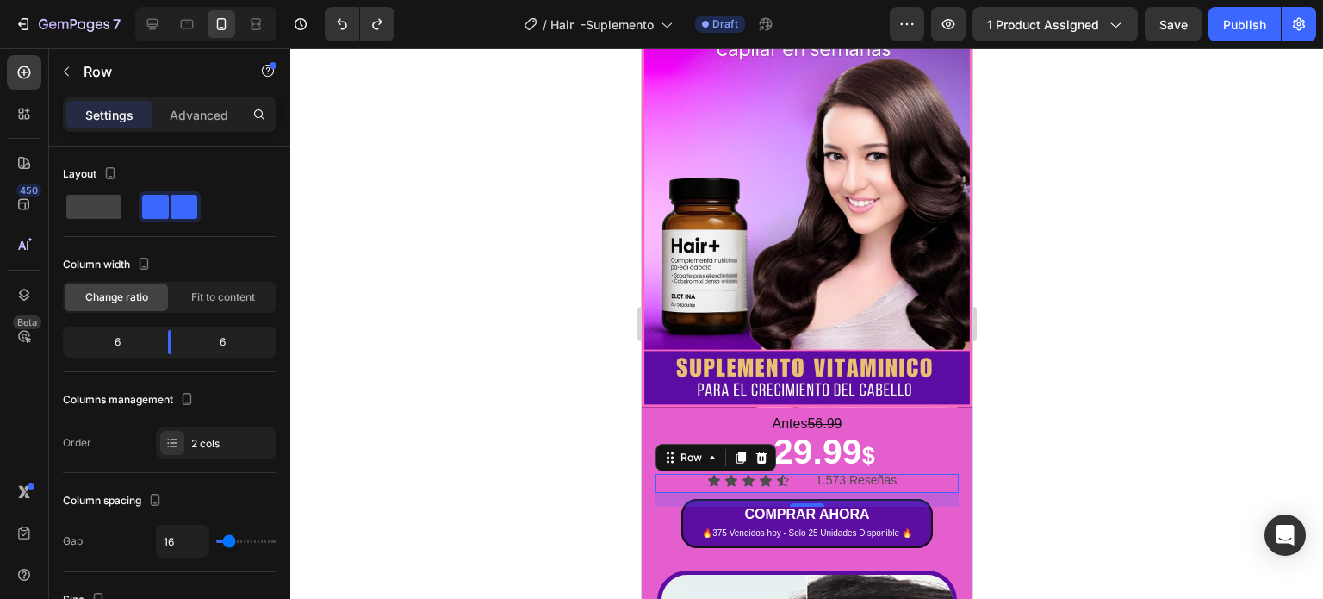
click at [1107, 289] on div at bounding box center [806, 323] width 1033 height 550
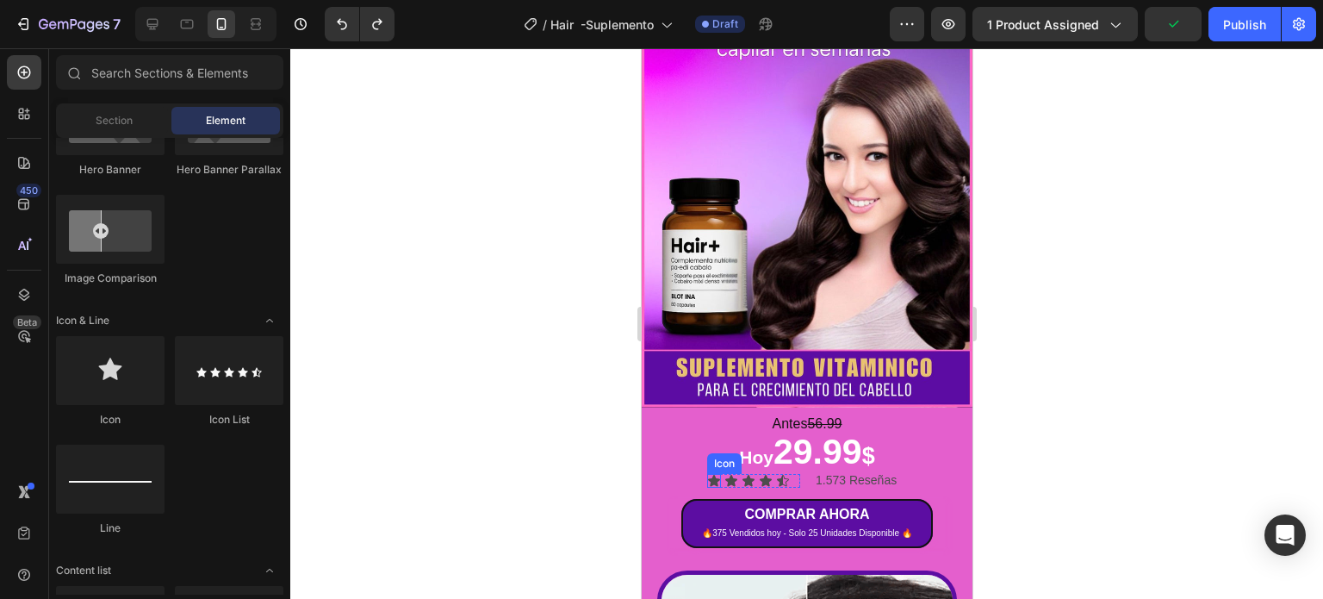
click at [710, 475] on icon at bounding box center [713, 480] width 12 height 11
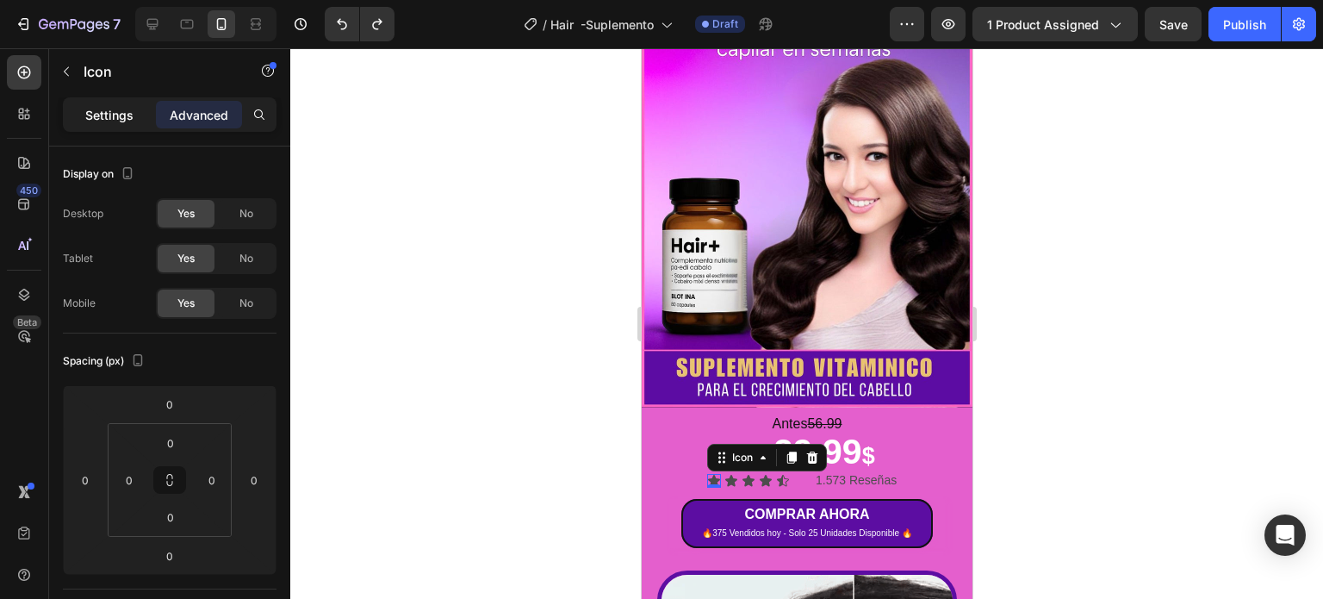
click at [110, 117] on p "Settings" at bounding box center [109, 115] width 48 height 18
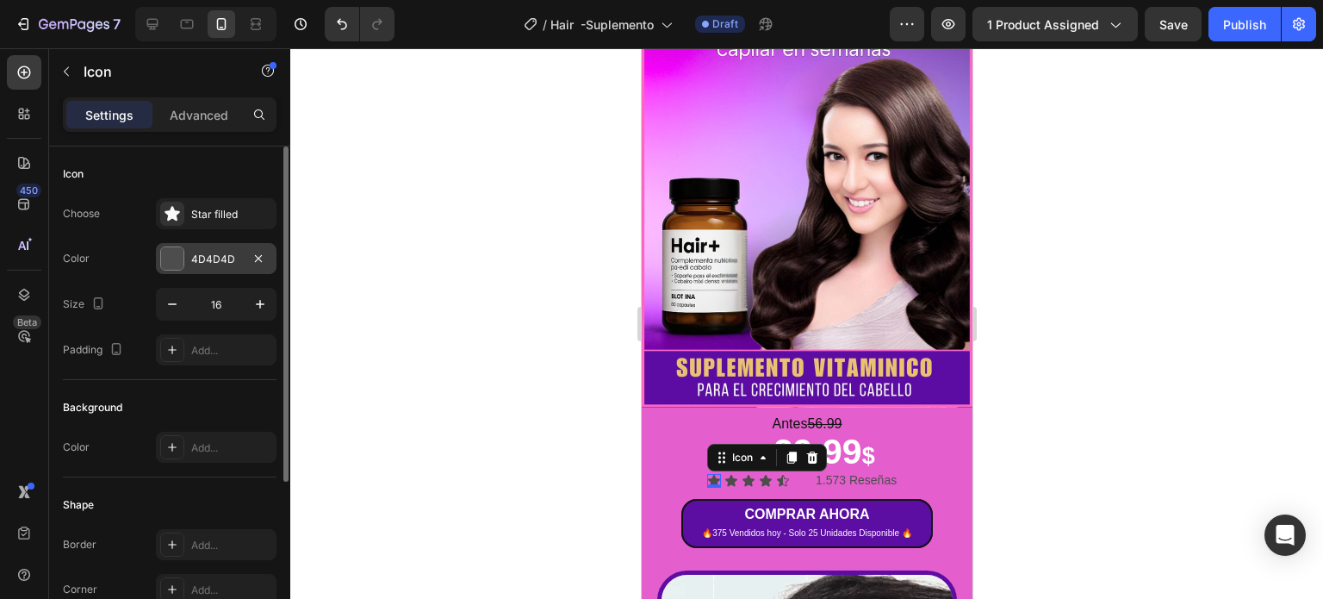
click at [176, 247] on div at bounding box center [172, 258] width 22 height 22
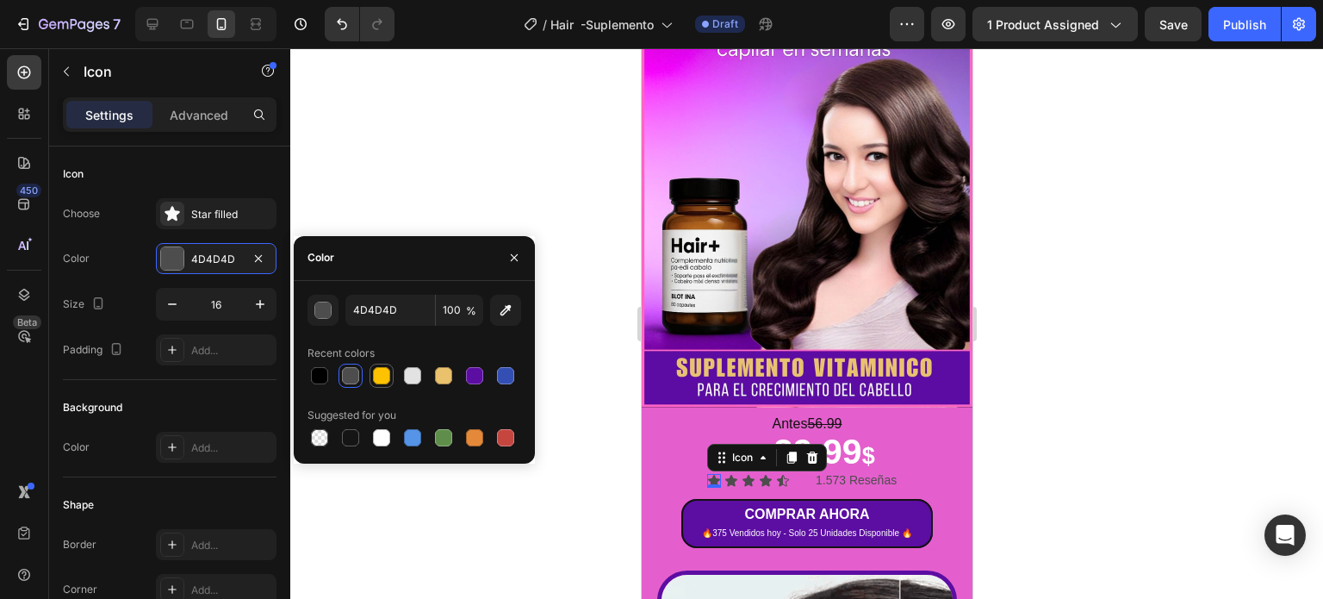
click at [376, 375] on div at bounding box center [381, 375] width 17 height 17
type input "FFC200"
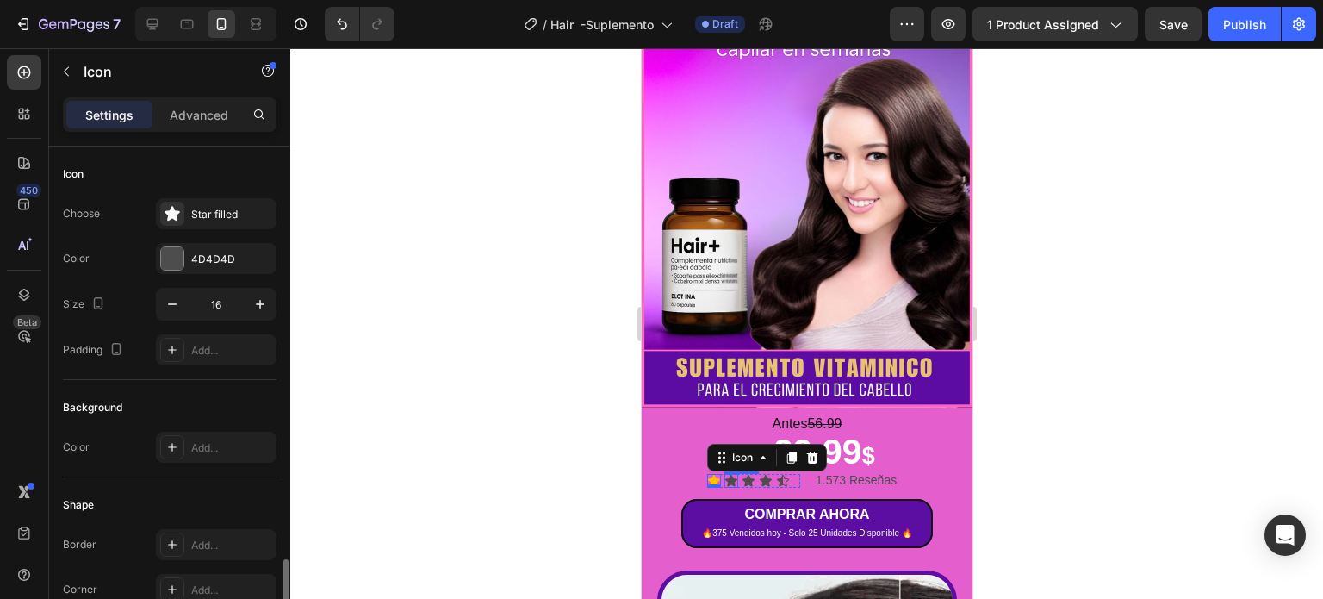
click at [728, 474] on div "Icon" at bounding box center [731, 481] width 14 height 14
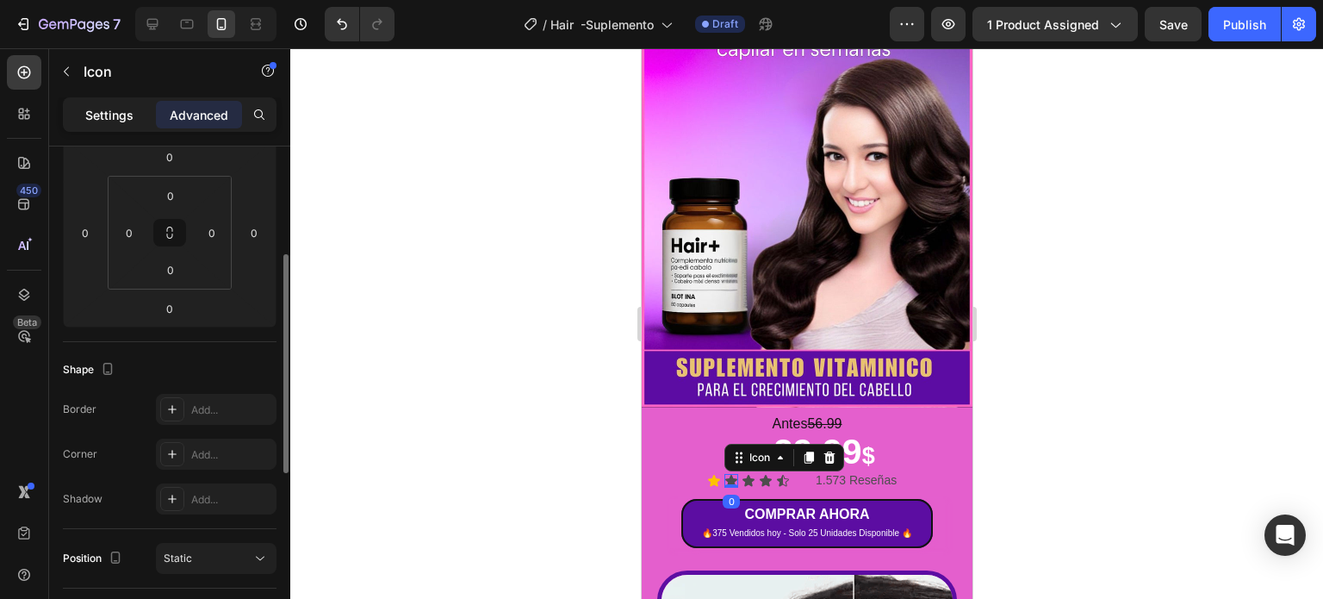
click at [96, 111] on p "Settings" at bounding box center [109, 115] width 48 height 18
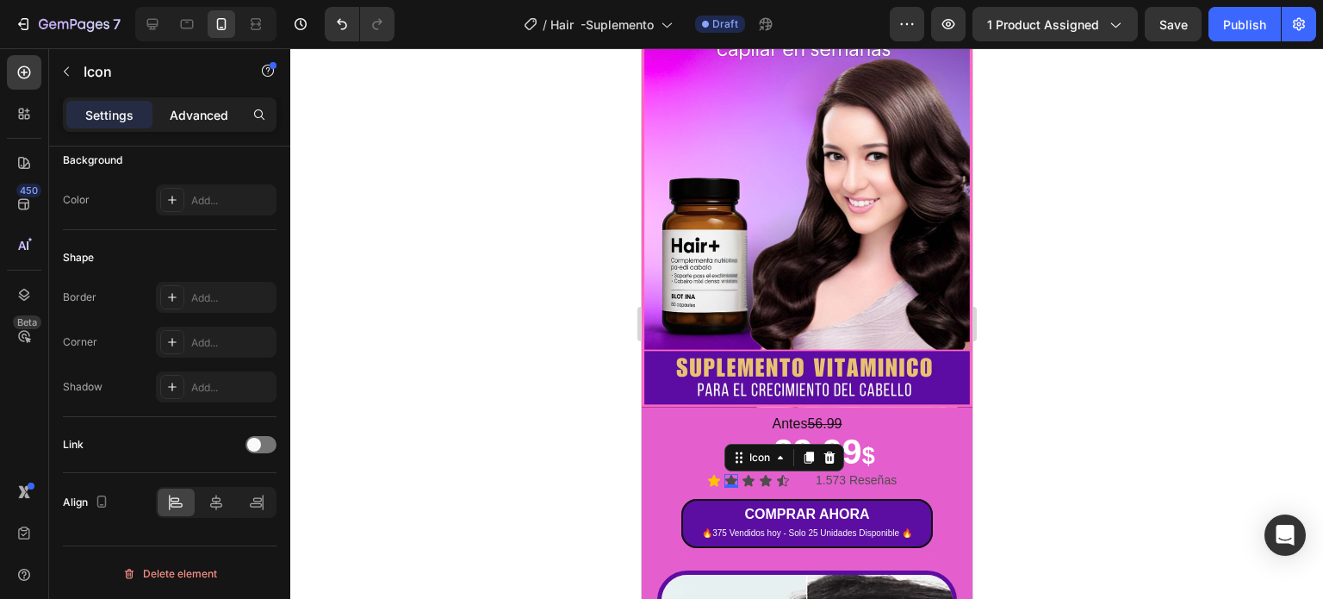
click at [179, 116] on p "Advanced" at bounding box center [199, 115] width 59 height 18
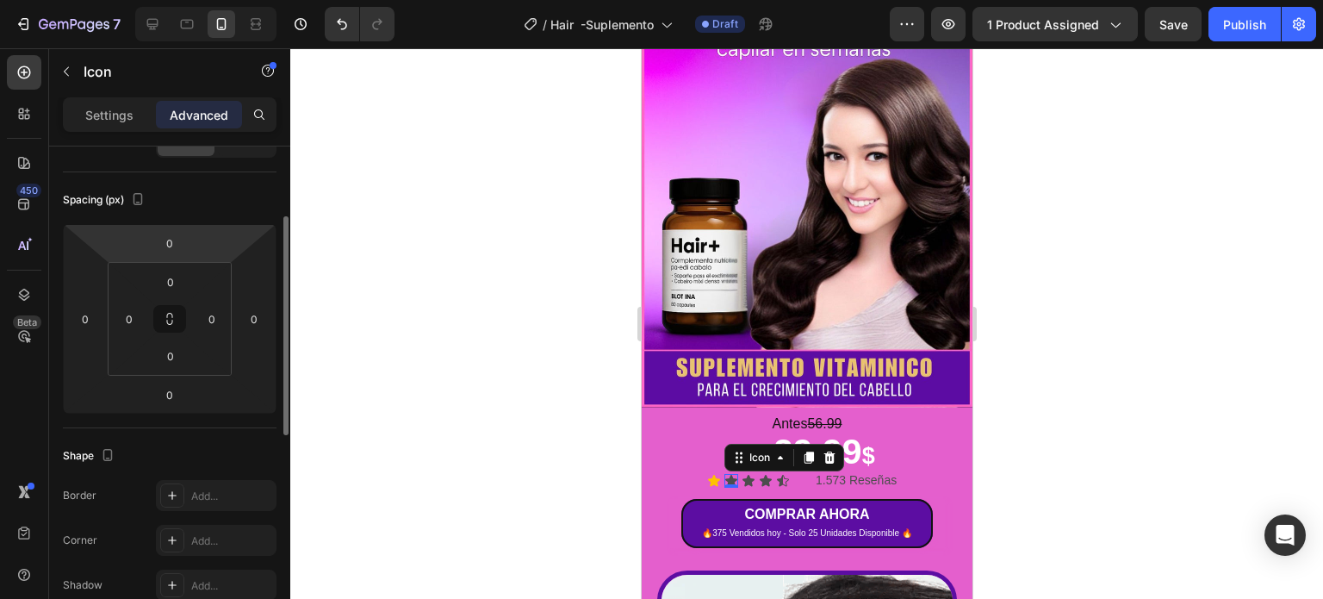
scroll to position [0, 0]
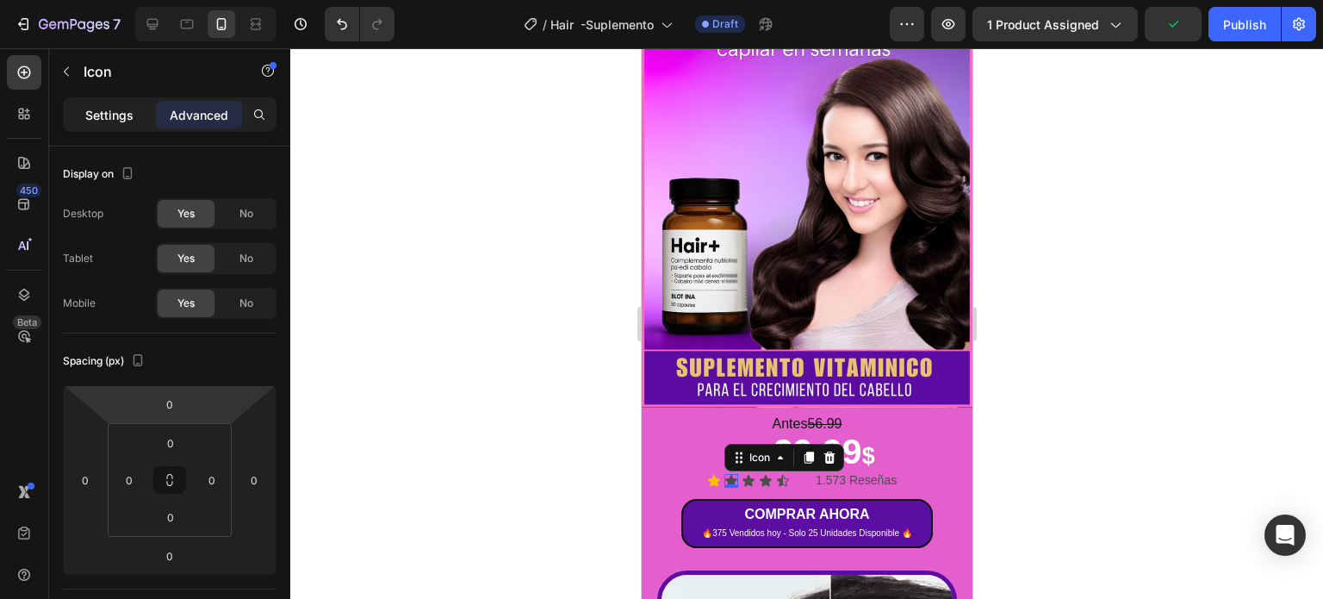
click at [114, 117] on p "Settings" at bounding box center [109, 115] width 48 height 18
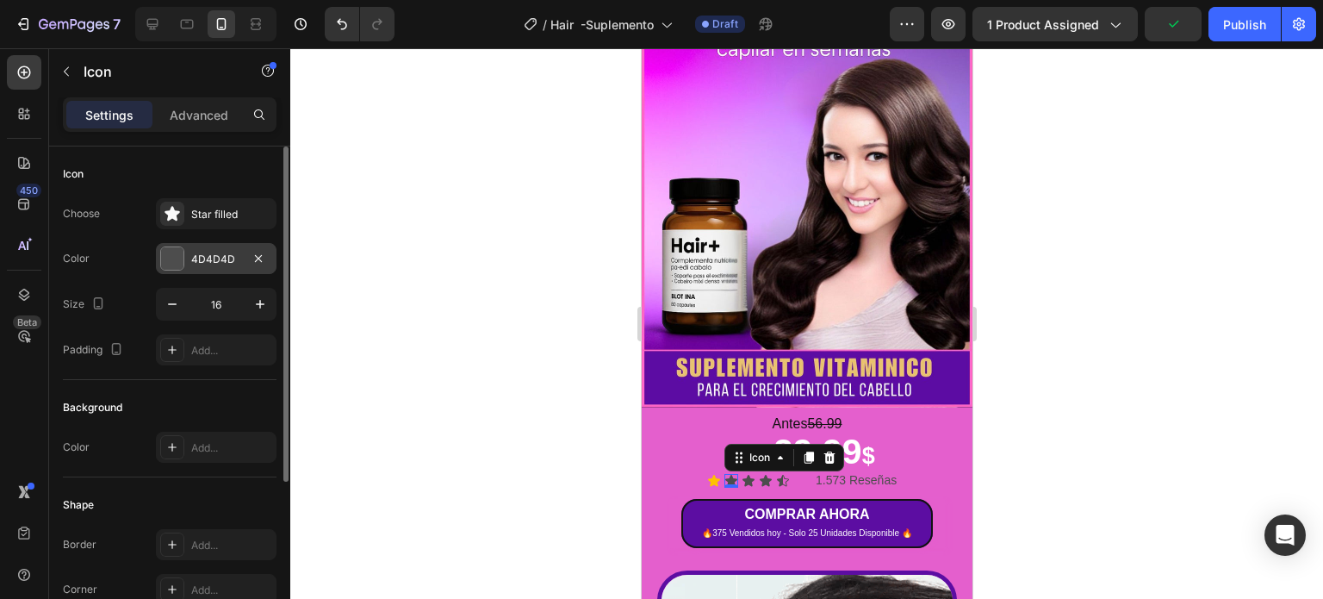
click at [180, 247] on div at bounding box center [172, 258] width 22 height 22
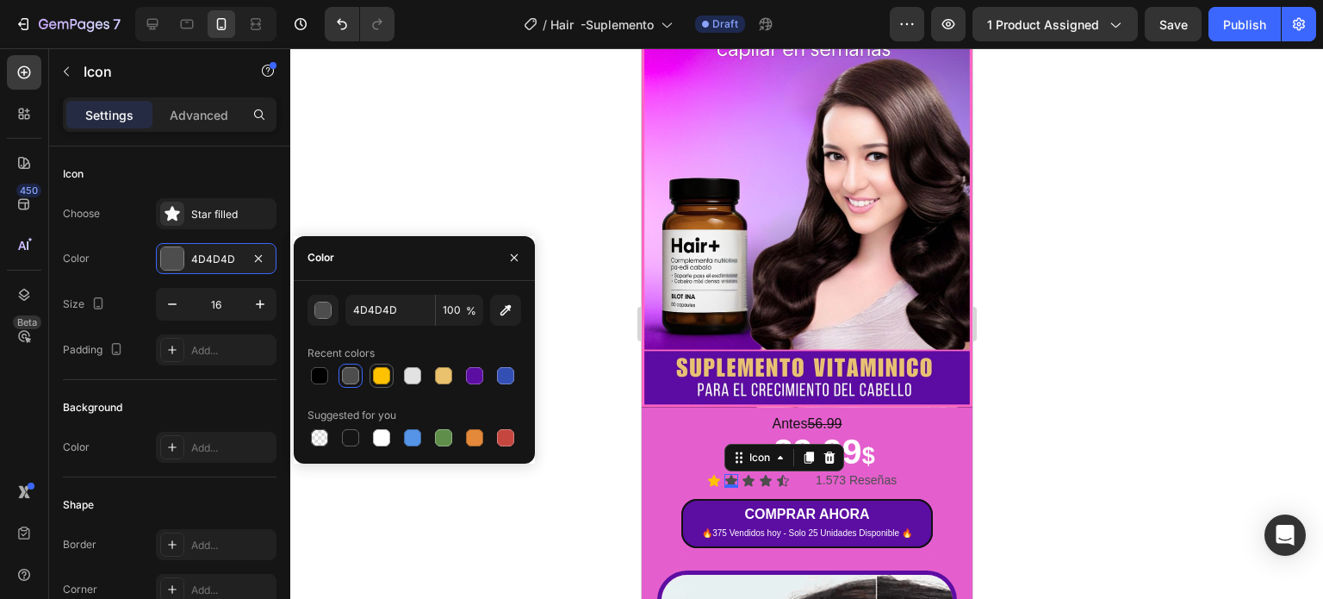
click at [385, 381] on div at bounding box center [381, 375] width 17 height 17
type input "FFC200"
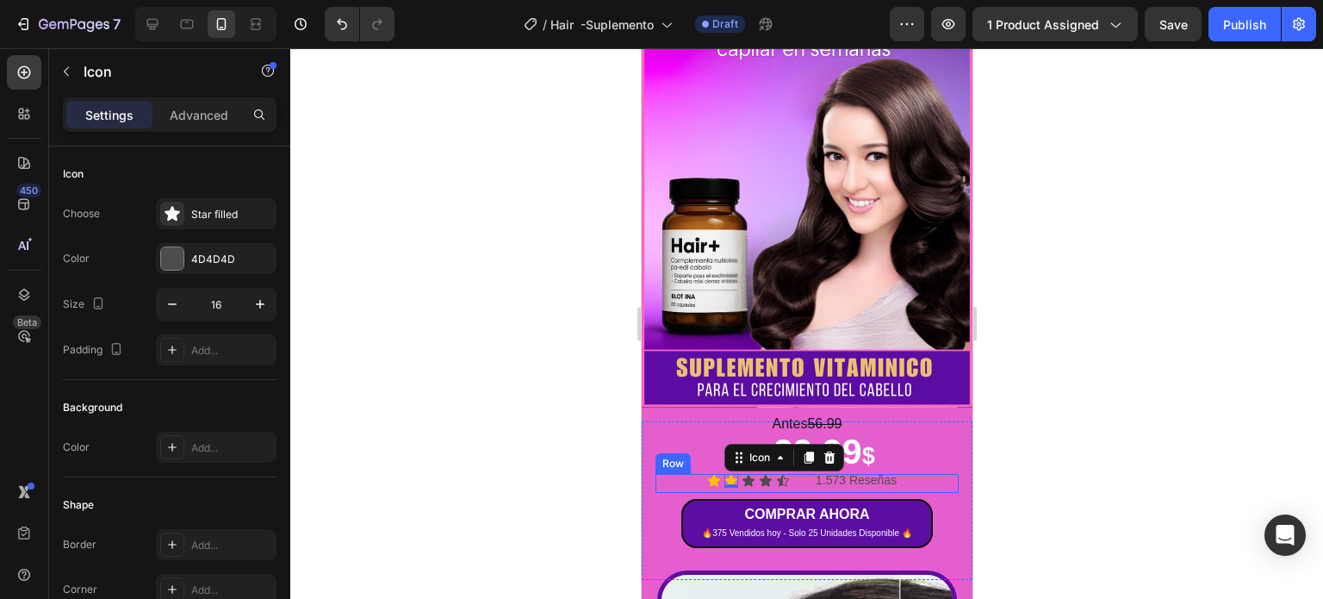
click at [749, 475] on icon at bounding box center [748, 480] width 12 height 11
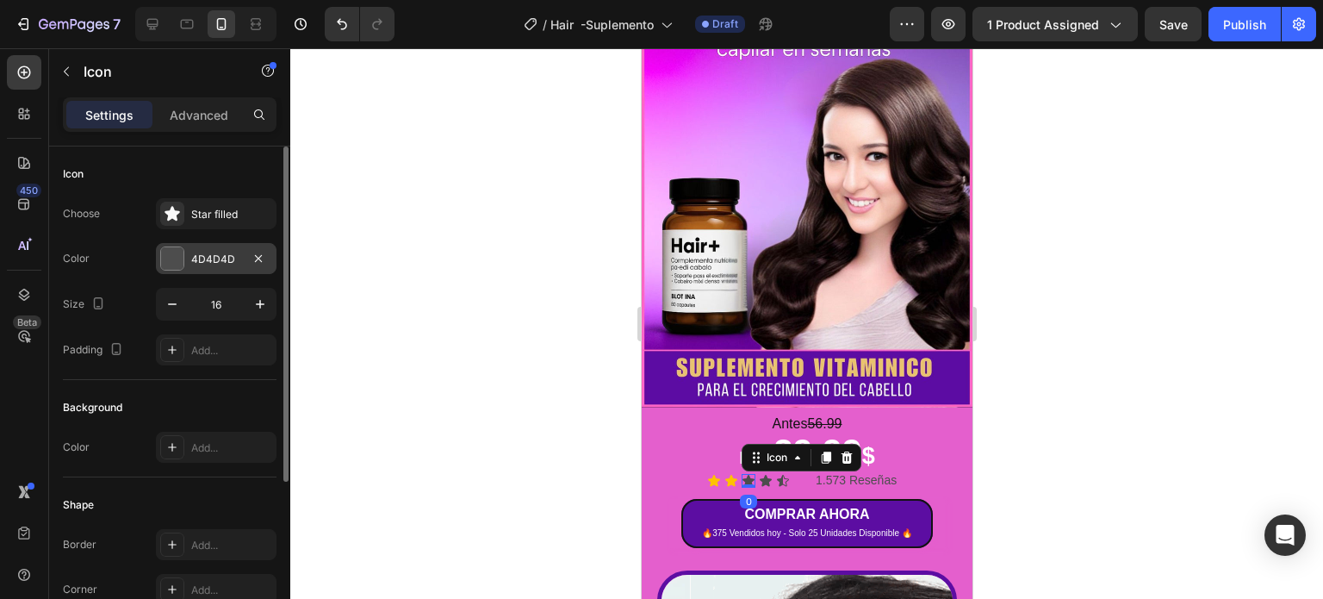
click at [169, 260] on div at bounding box center [172, 258] width 22 height 22
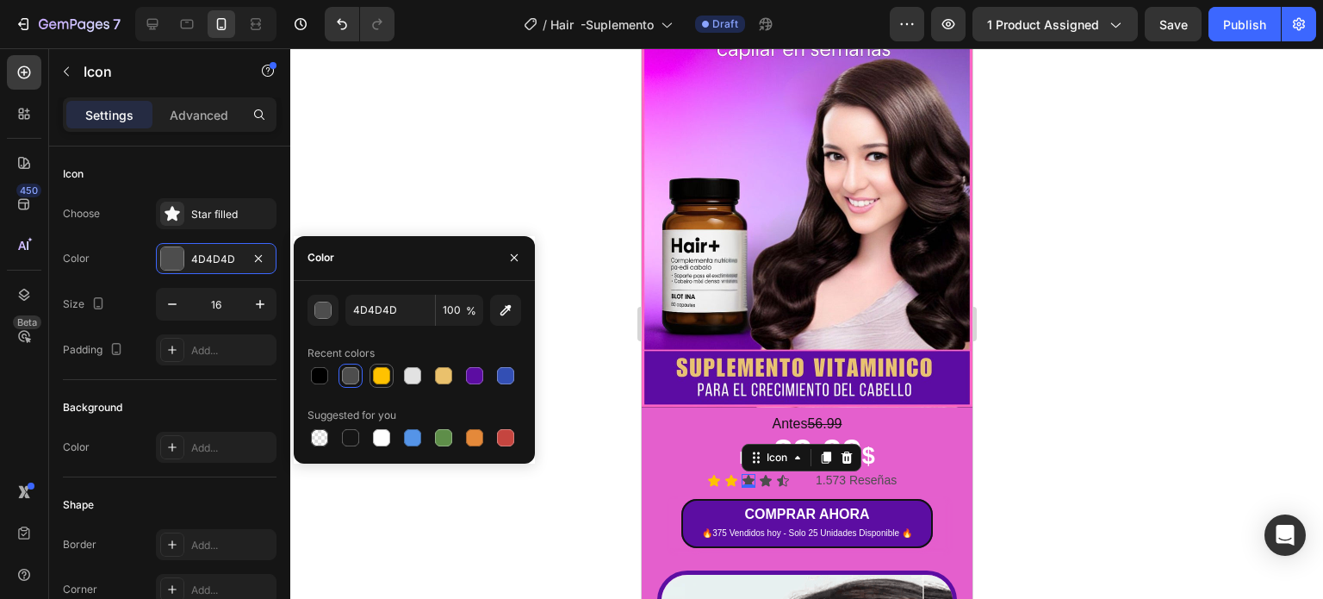
click at [379, 373] on div at bounding box center [381, 375] width 17 height 17
type input "FFC200"
click at [762, 474] on div "Icon" at bounding box center [765, 481] width 14 height 14
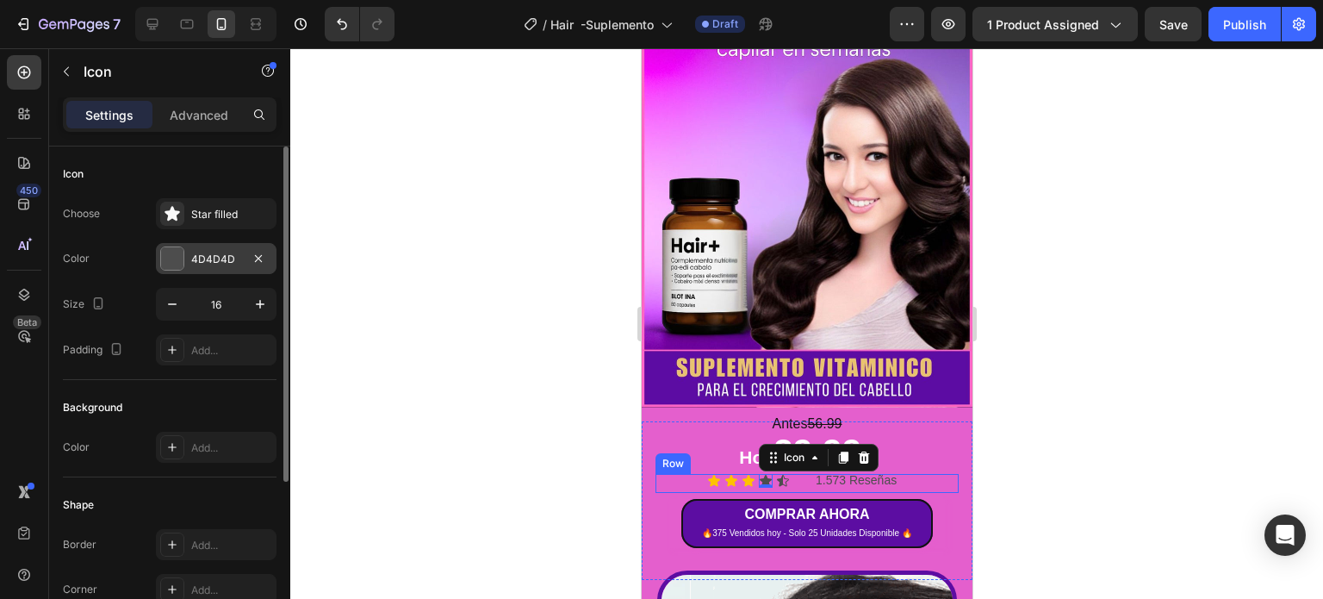
click at [169, 258] on div at bounding box center [172, 258] width 22 height 22
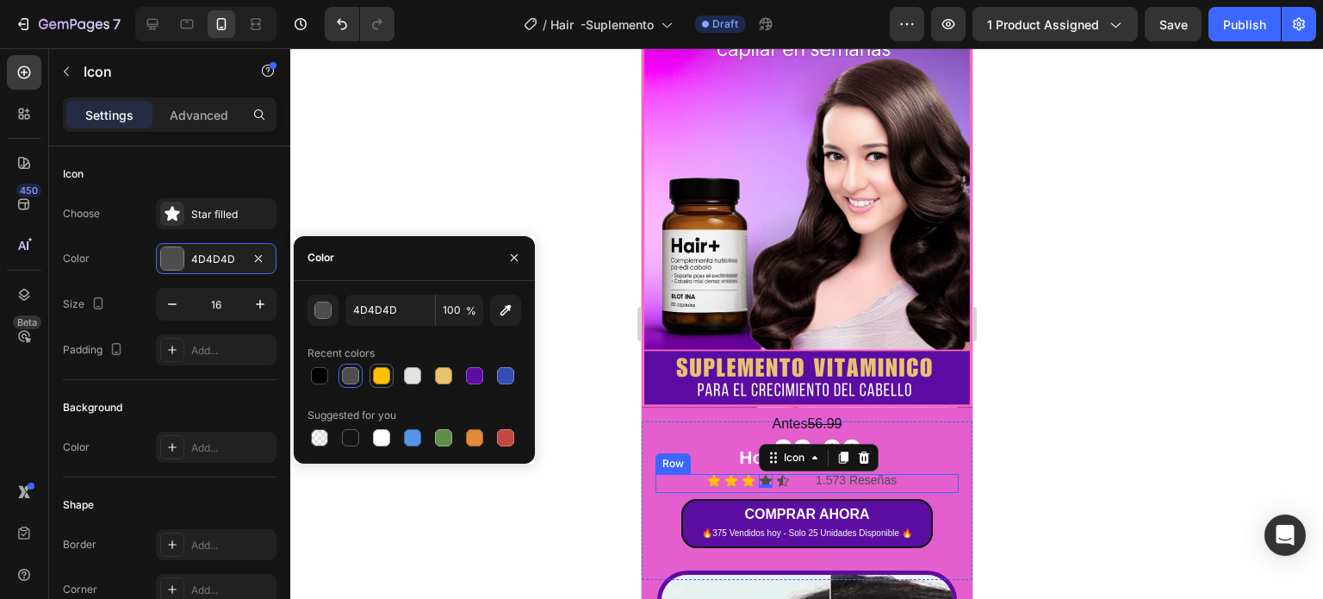
click at [382, 378] on div at bounding box center [381, 375] width 17 height 17
type input "FFC200"
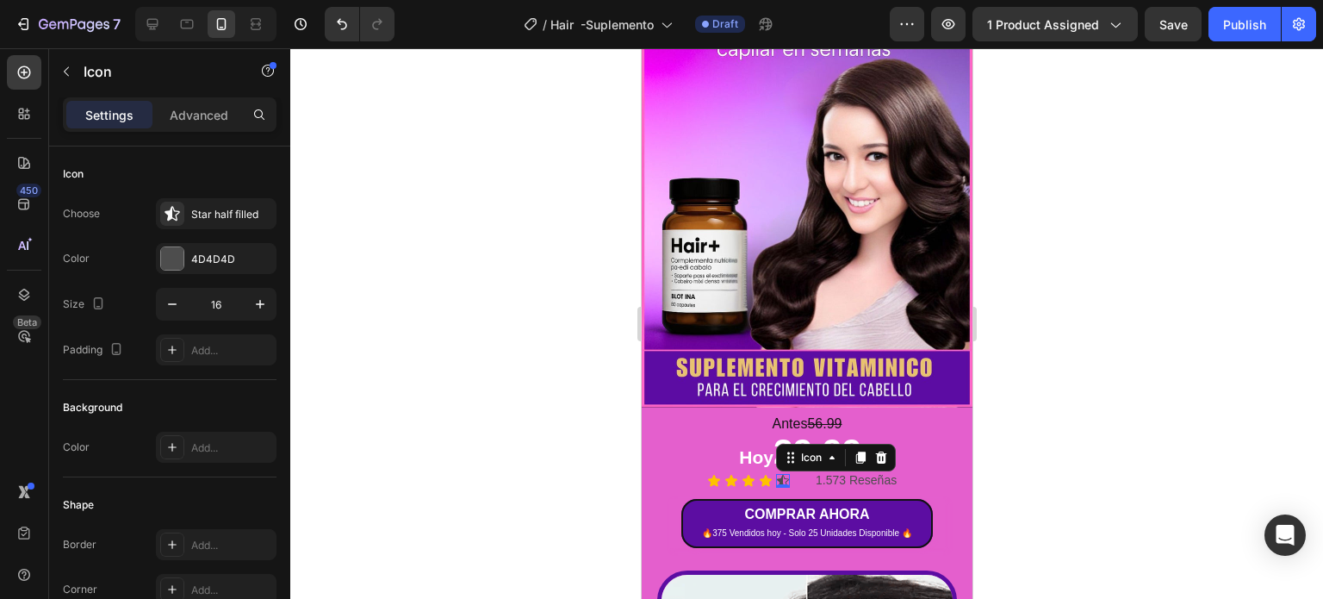
click at [785, 474] on div "Icon 0" at bounding box center [782, 481] width 14 height 14
click at [173, 261] on div at bounding box center [172, 258] width 22 height 22
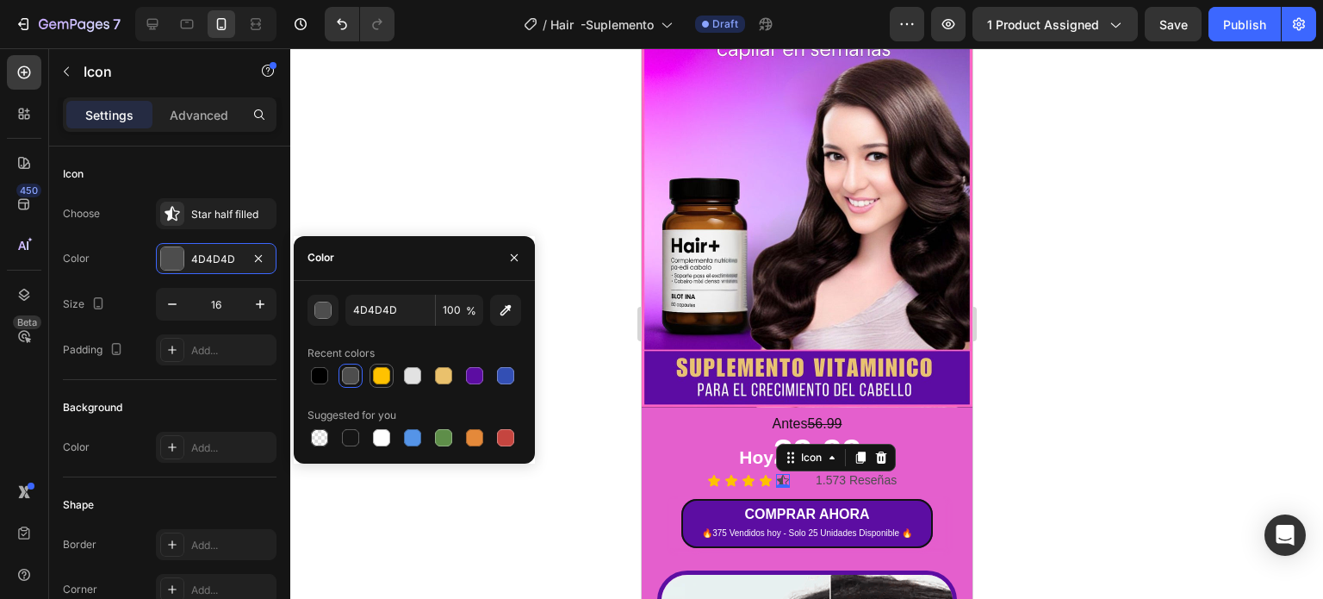
click at [379, 376] on div at bounding box center [381, 375] width 17 height 17
type input "FFC200"
click at [1024, 442] on div at bounding box center [806, 323] width 1033 height 550
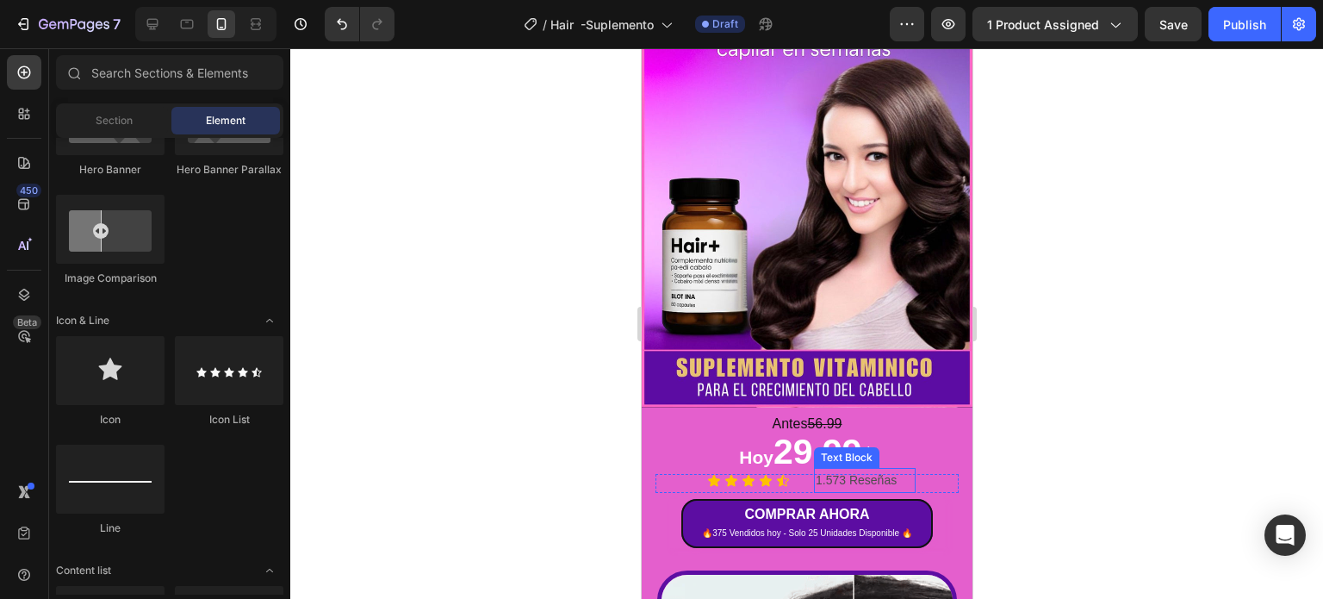
click at [859, 469] on p "1.573 Reseñas" at bounding box center [864, 480] width 98 height 22
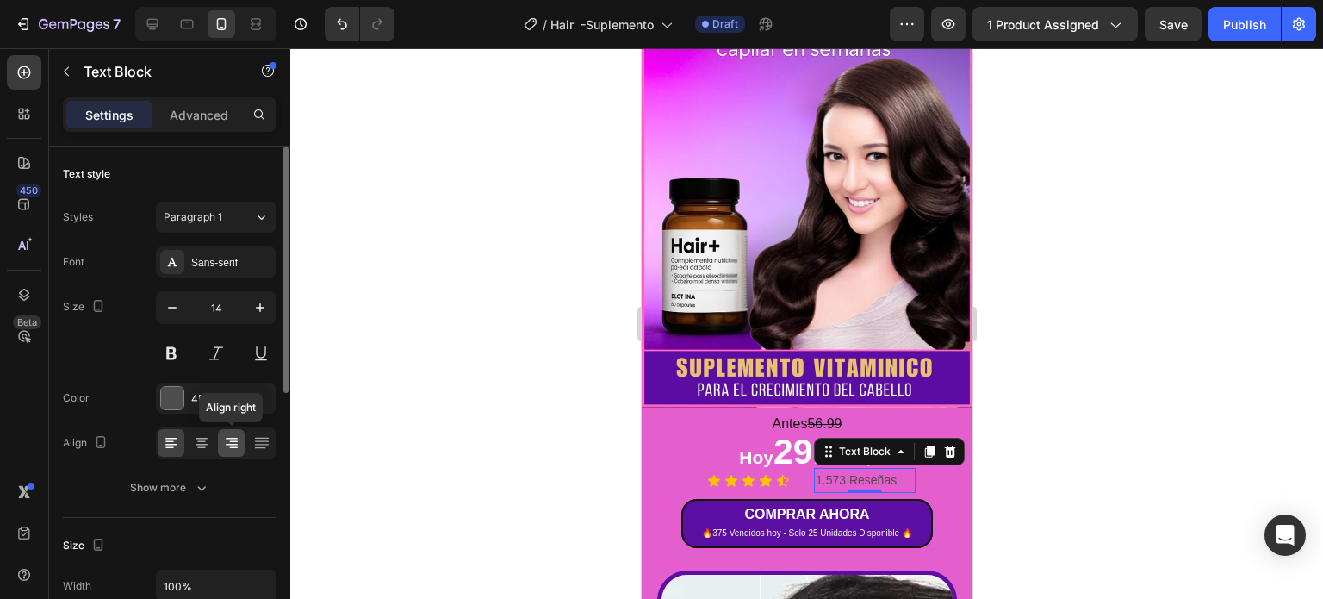
click at [238, 443] on icon at bounding box center [231, 442] width 17 height 17
click at [163, 444] on icon at bounding box center [171, 442] width 17 height 17
click at [197, 116] on p "Advanced" at bounding box center [199, 115] width 59 height 18
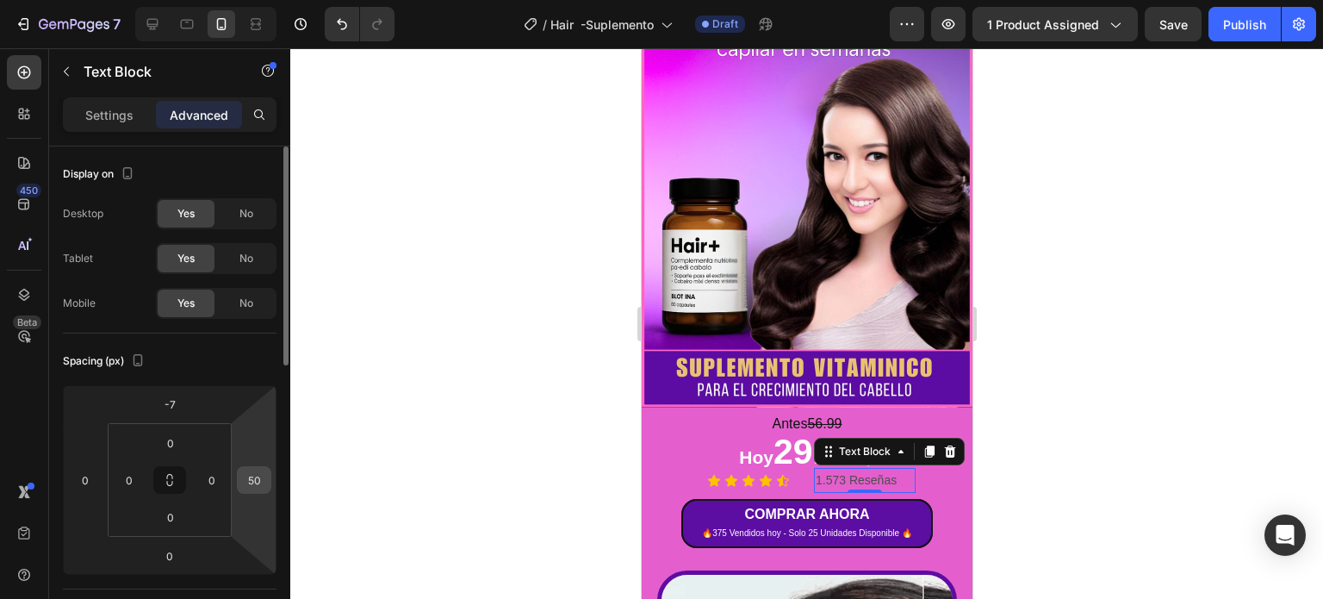
click at [254, 479] on input "50" at bounding box center [254, 480] width 26 height 26
type input "0"
click at [208, 472] on input "0" at bounding box center [212, 480] width 26 height 26
type input "1"
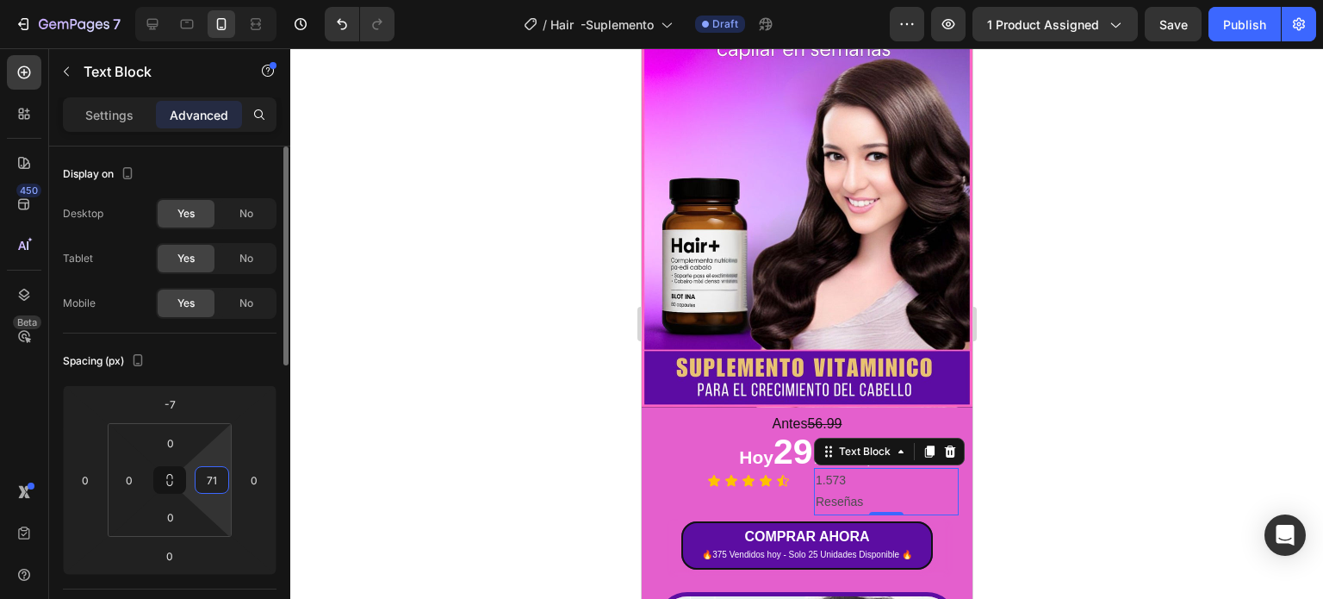
type input "7"
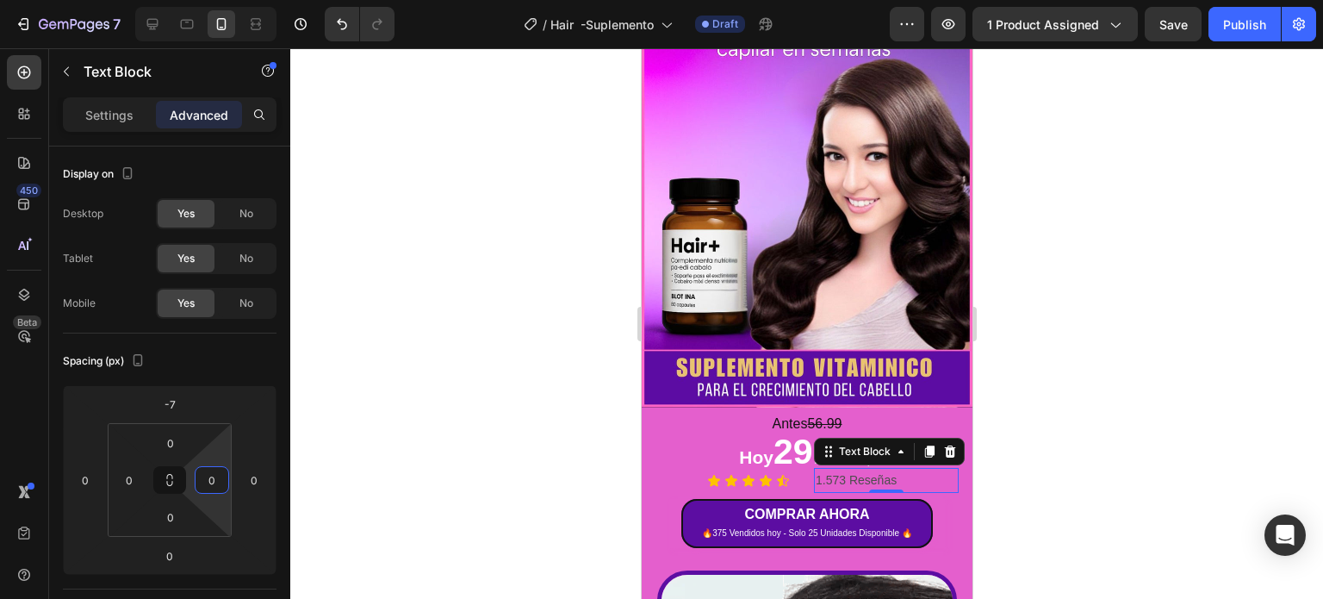
click at [379, 446] on div at bounding box center [806, 323] width 1033 height 550
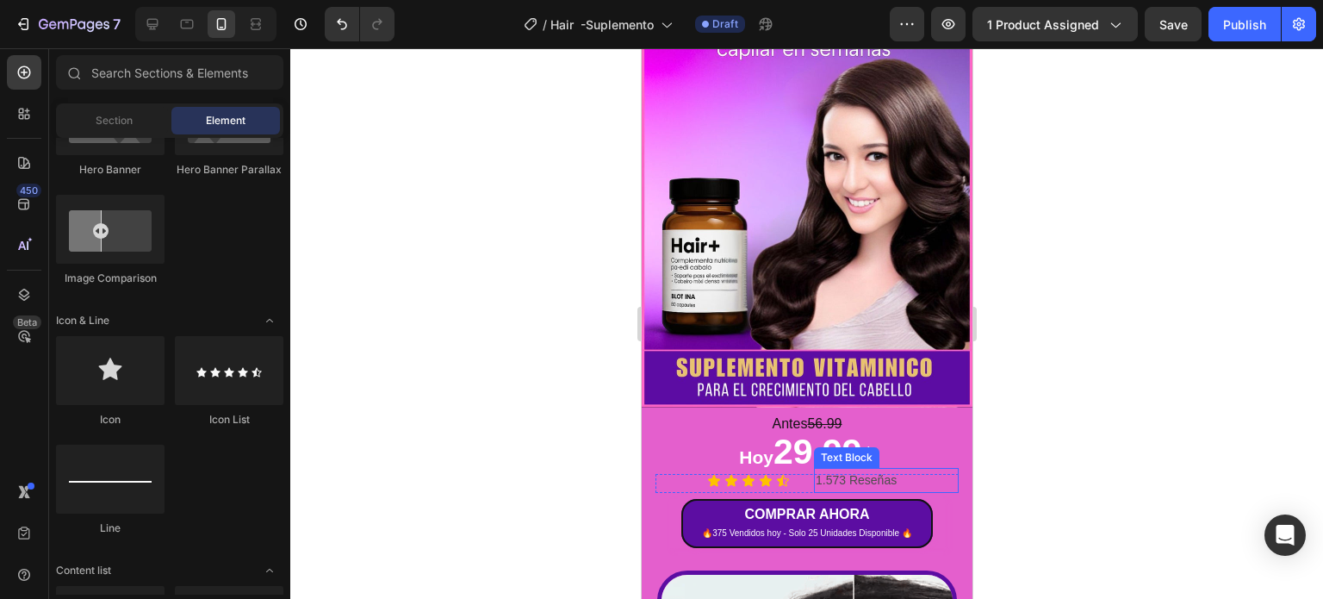
click at [816, 469] on p "1.573 Reseñas" at bounding box center [885, 480] width 141 height 22
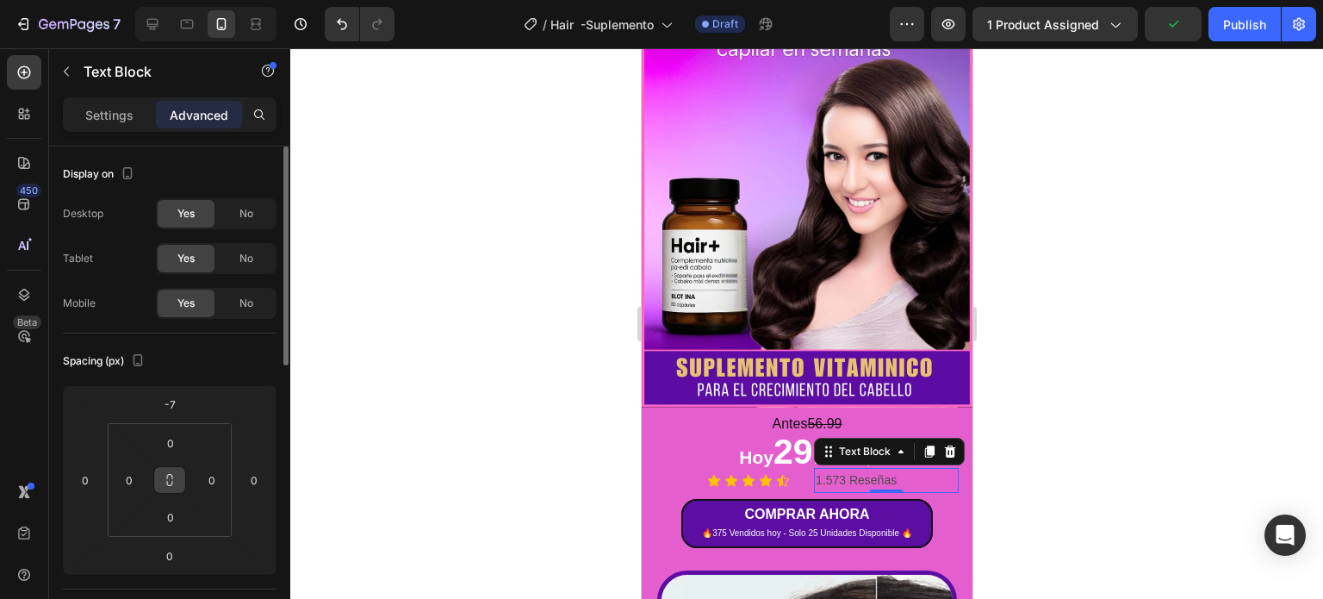
click at [170, 485] on icon at bounding box center [170, 483] width 6 height 5
click at [124, 485] on input "0" at bounding box center [129, 480] width 26 height 26
type input "1"
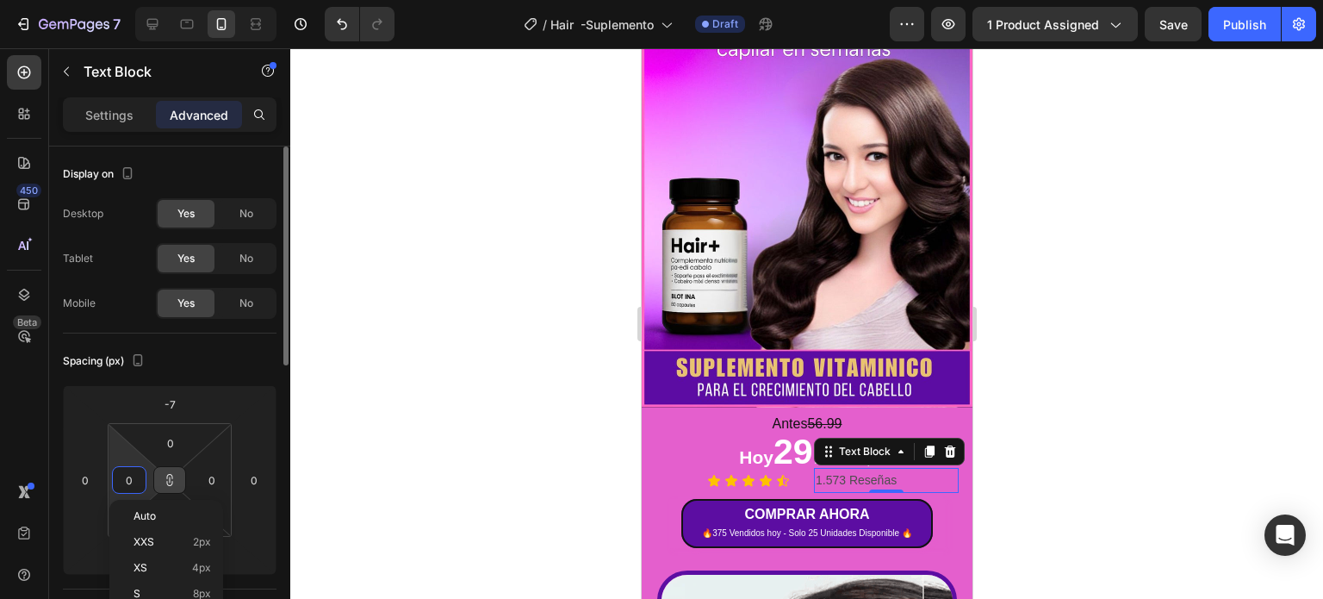
type input "1"
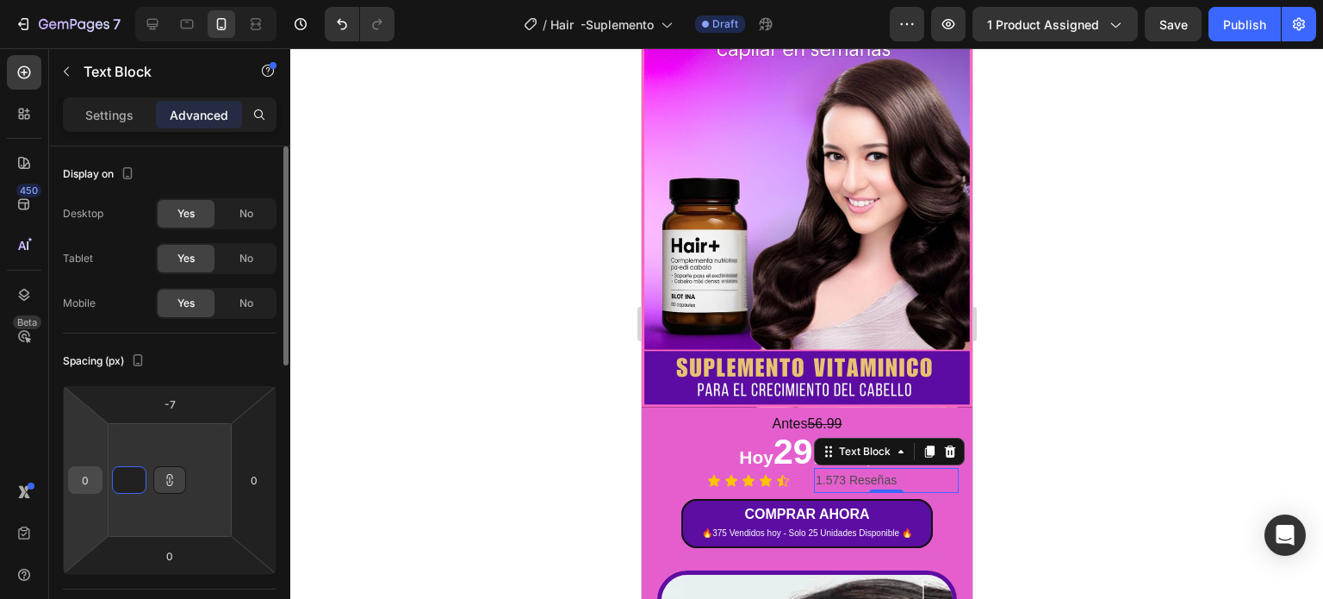
type input "1"
click at [80, 482] on input "0" at bounding box center [85, 480] width 26 height 26
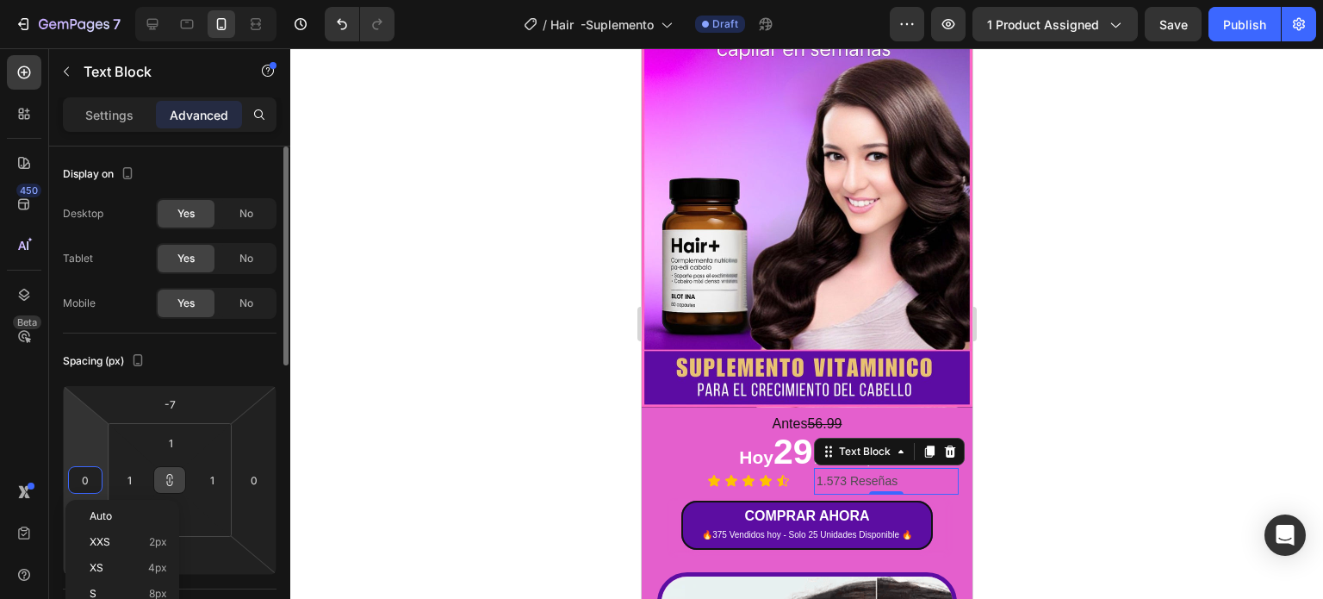
type input "5"
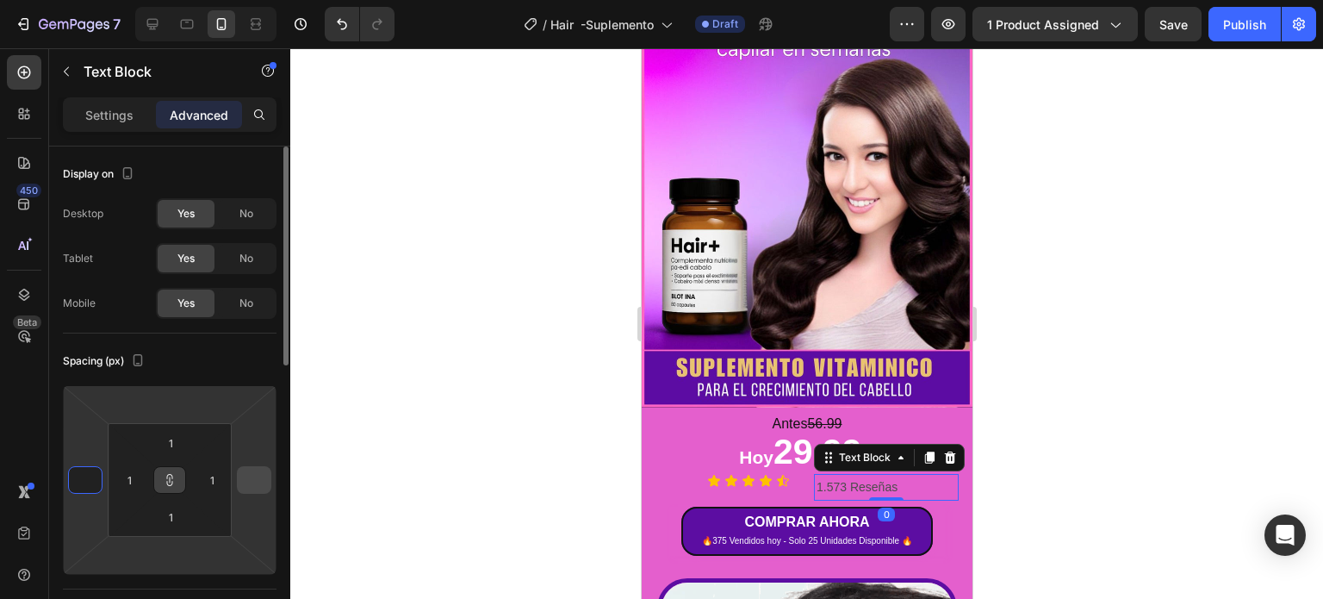
type input "1"
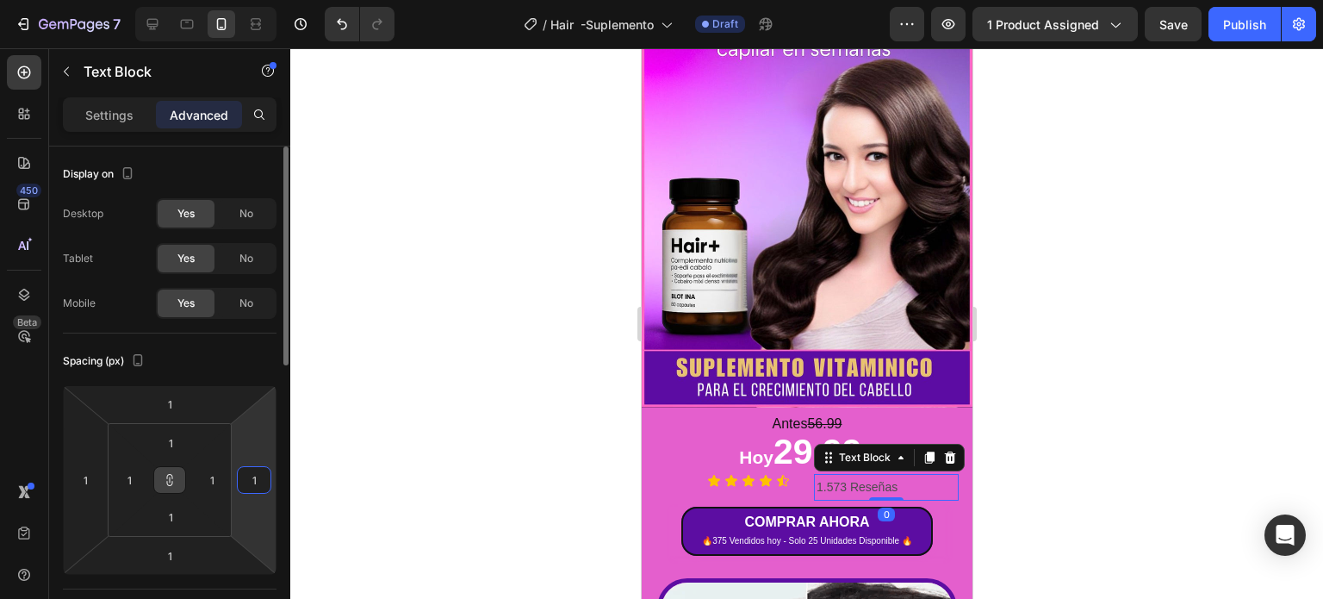
click at [264, 482] on input "1" at bounding box center [254, 480] width 26 height 26
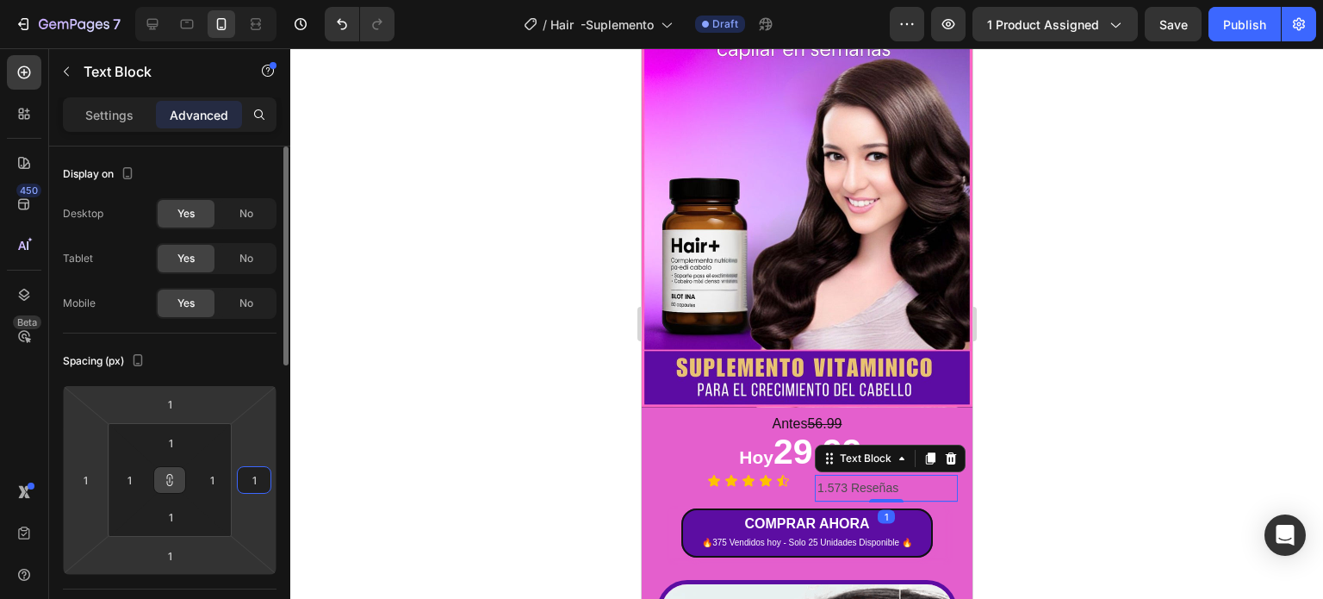
type input "10"
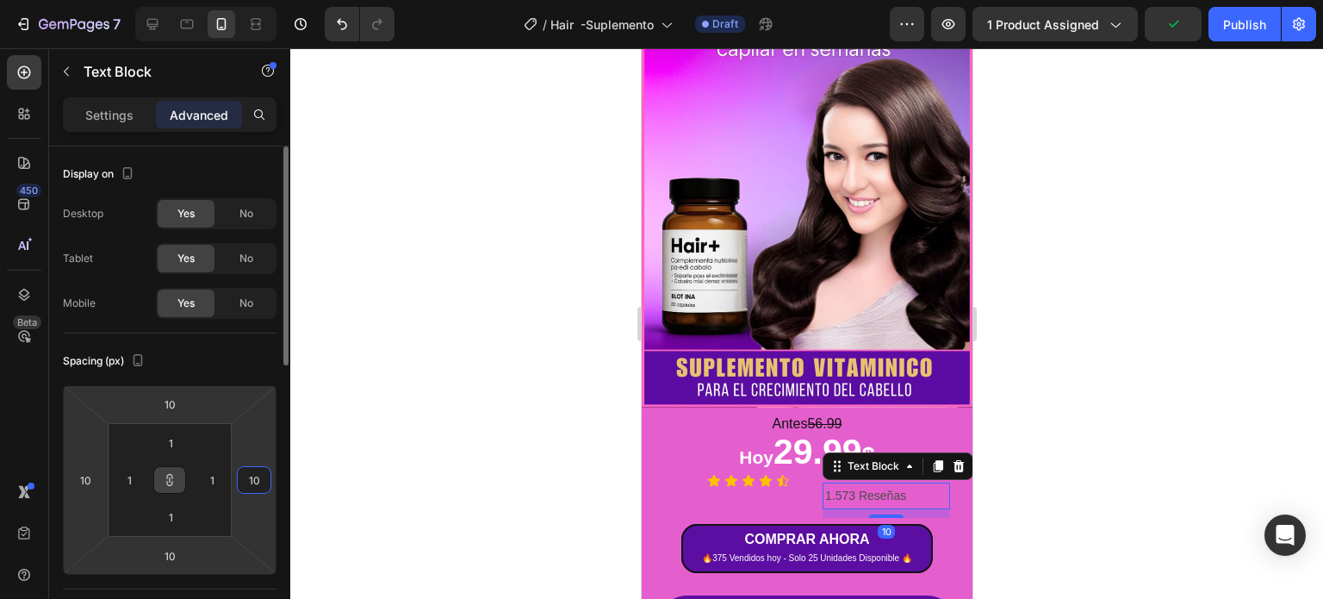
type input "1"
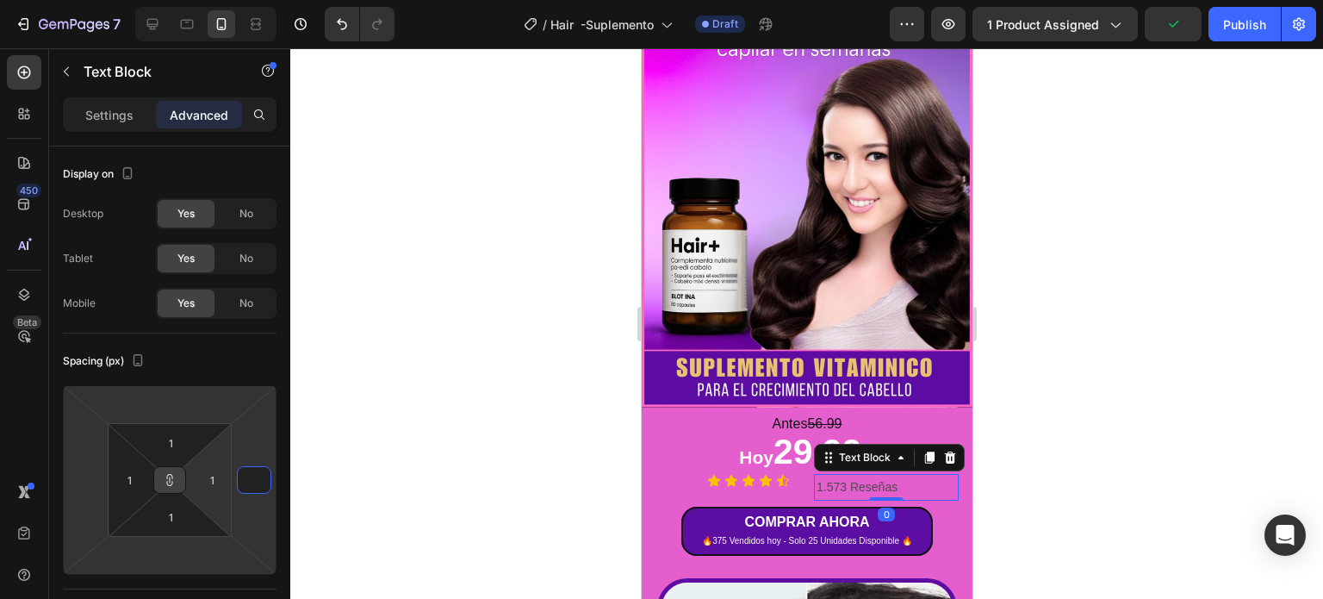
type input "1"
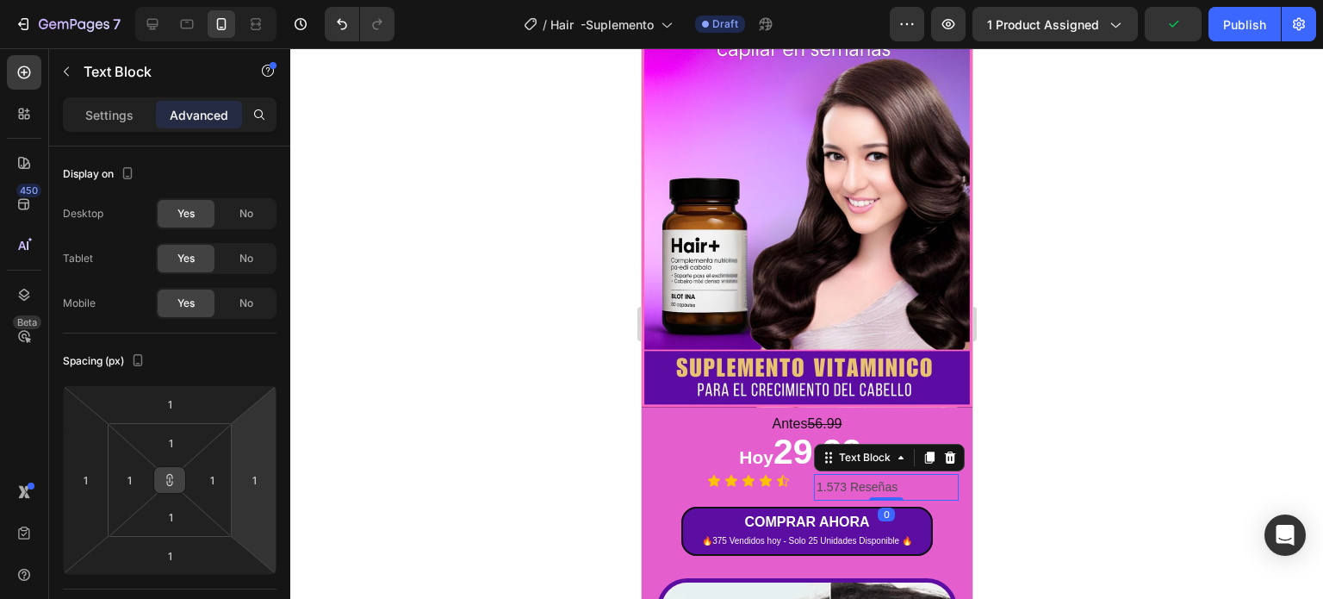
click at [174, 473] on icon at bounding box center [170, 480] width 14 height 14
click at [434, 451] on div at bounding box center [806, 323] width 1033 height 550
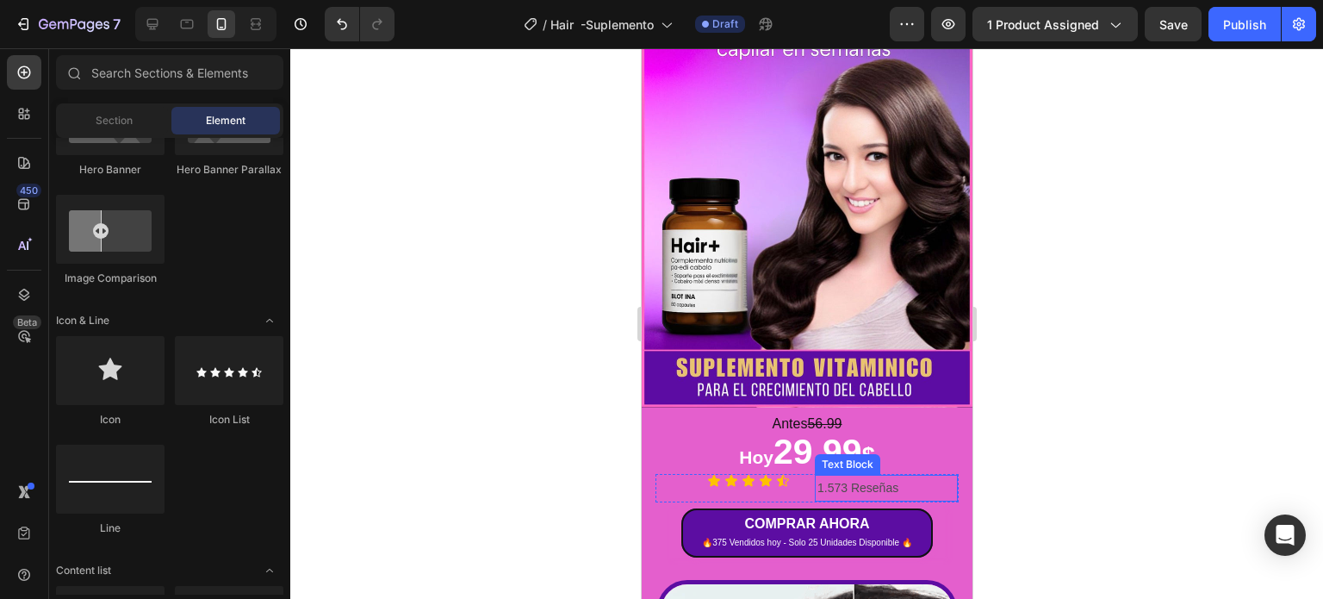
click at [858, 477] on p "1.573 Reseñas" at bounding box center [886, 488] width 138 height 22
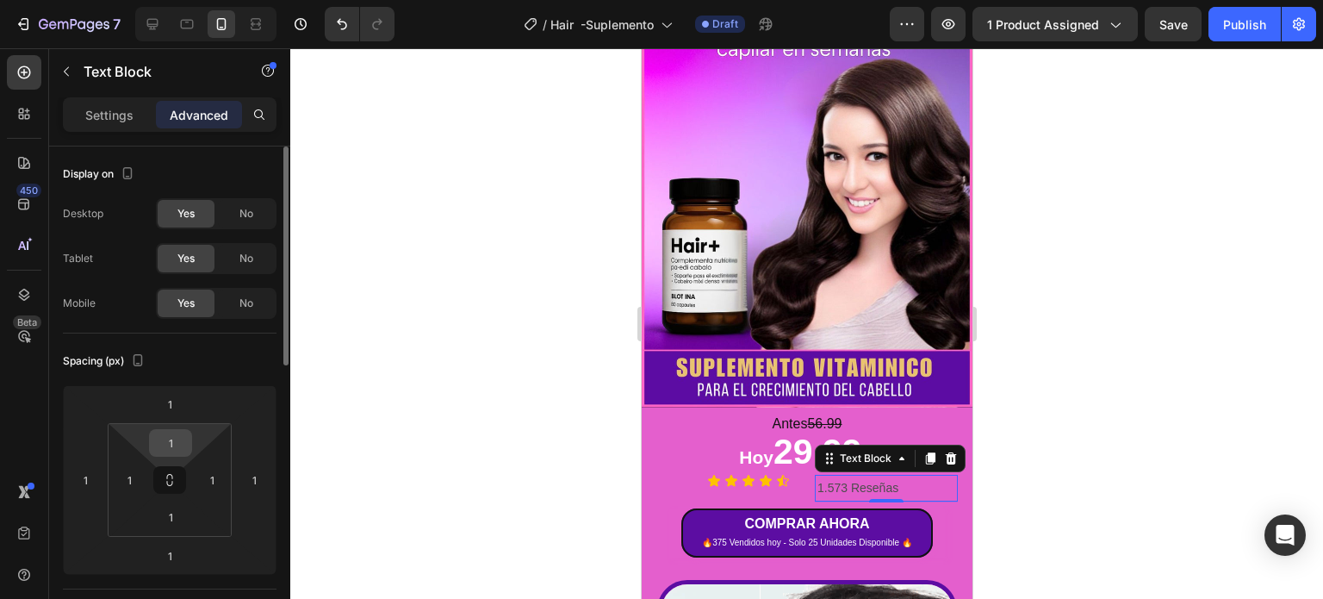
click at [171, 444] on input "1" at bounding box center [170, 443] width 34 height 26
click at [111, 0] on html "7 Version history / Hair -Suplemento Draft Preview 1 product assigned Save Publ…" at bounding box center [661, 0] width 1323 height 0
click at [169, 488] on button at bounding box center [169, 480] width 33 height 28
click at [176, 430] on input "1" at bounding box center [170, 443] width 34 height 26
type input "0"
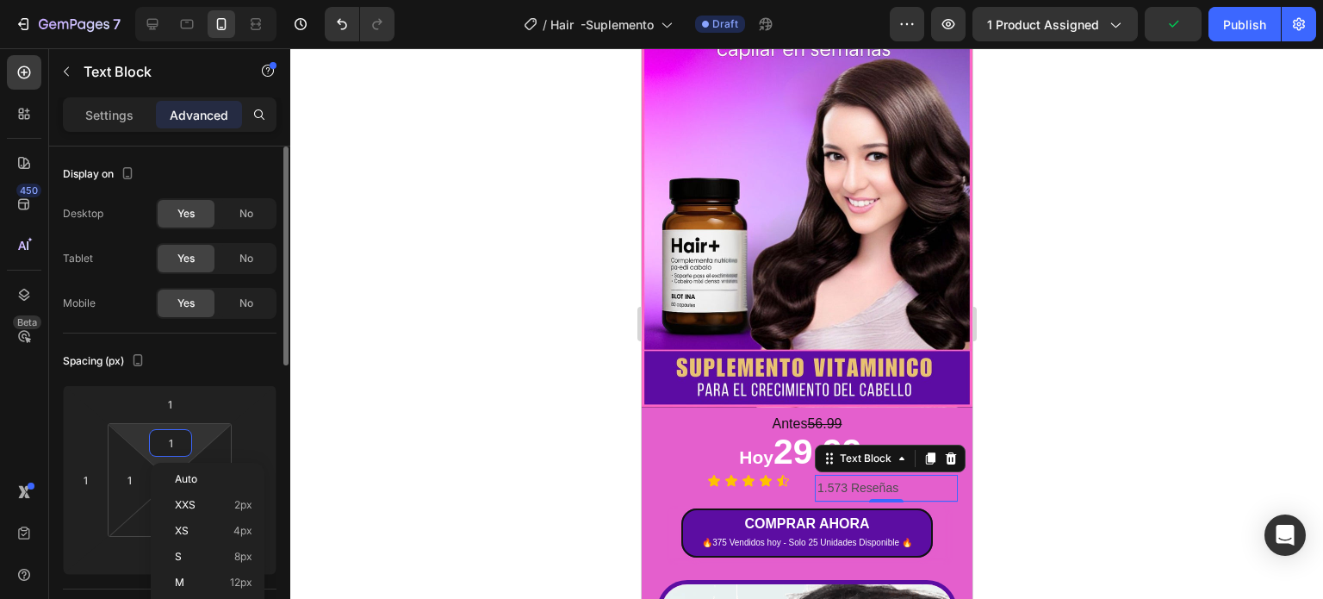
type input "0"
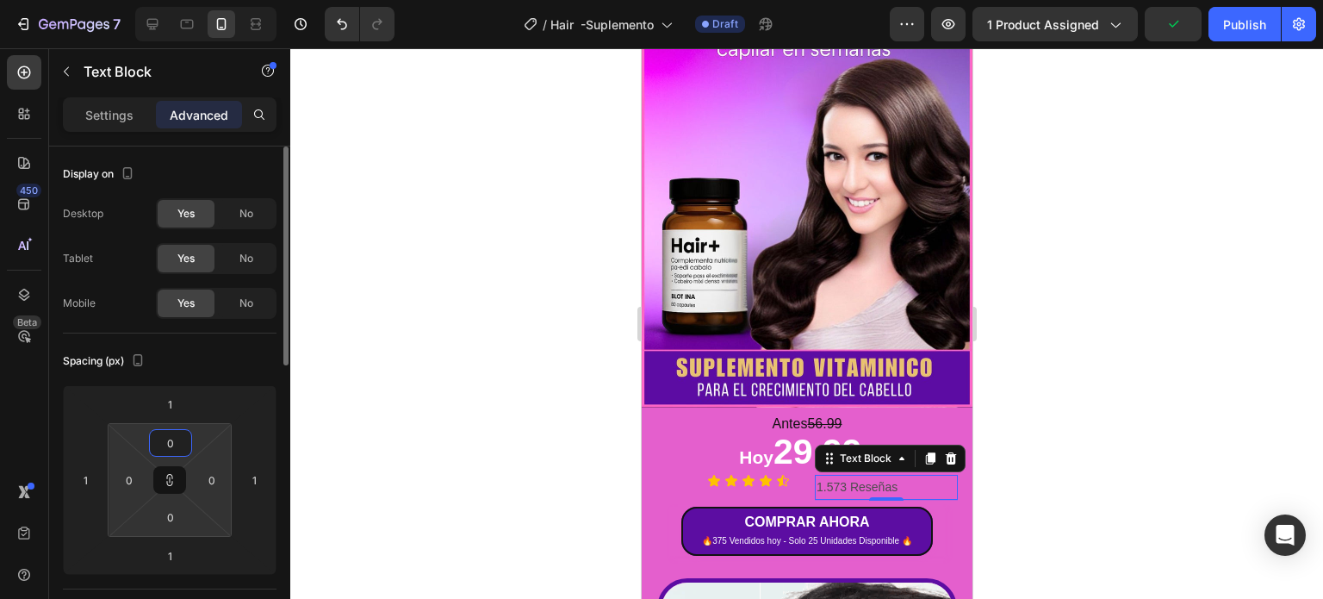
type input "0"
click at [166, 415] on input "1" at bounding box center [169, 404] width 34 height 26
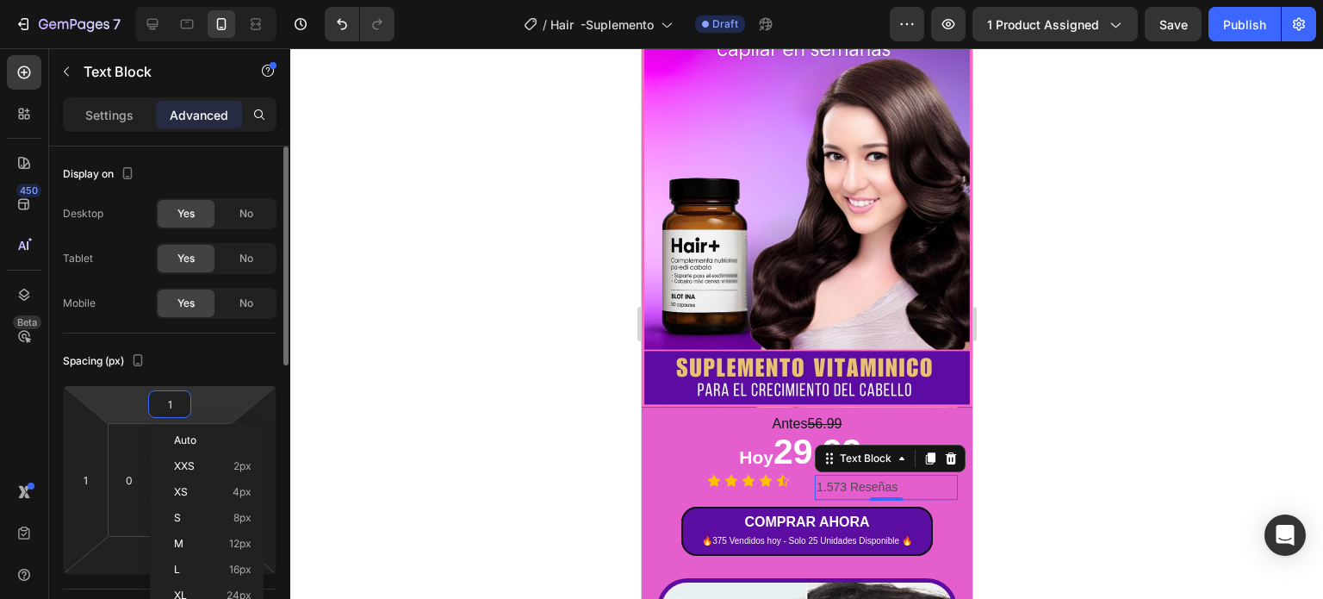
type input "0"
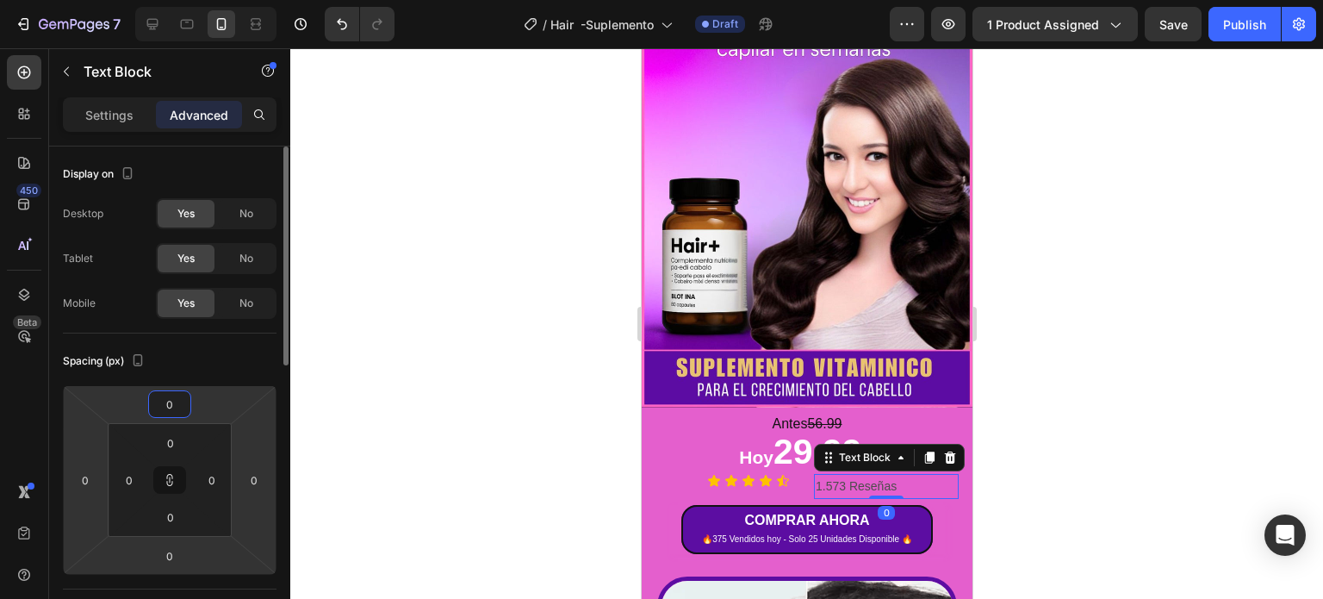
type input "0"
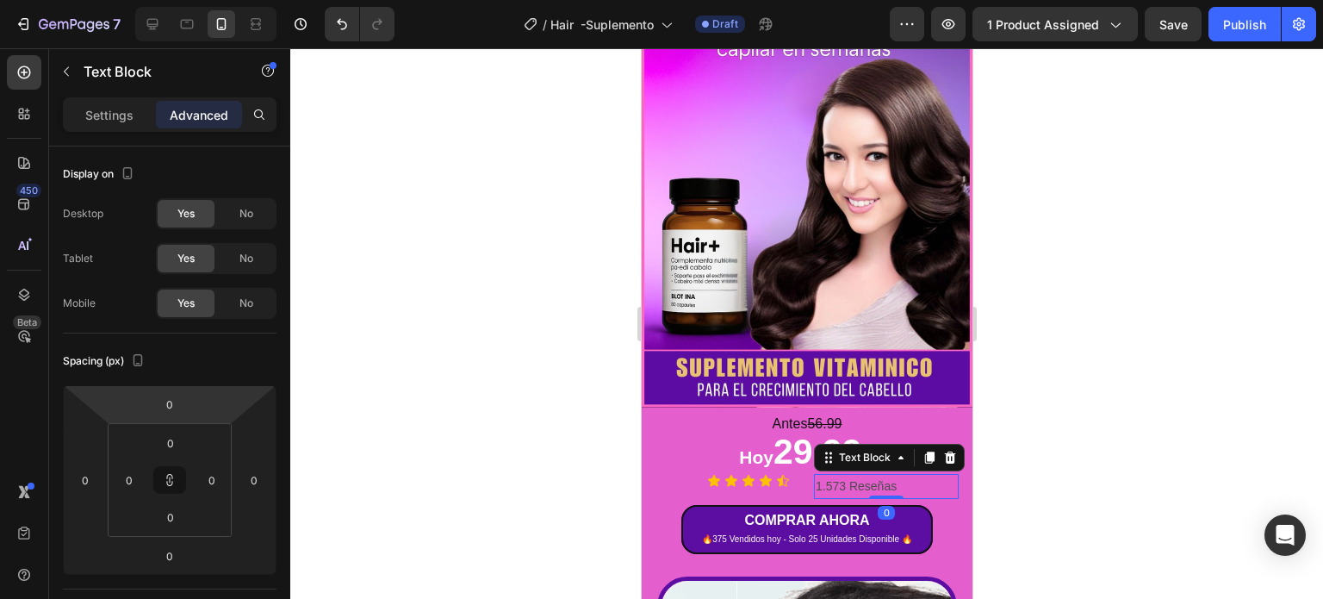
click at [1168, 471] on div at bounding box center [806, 323] width 1033 height 550
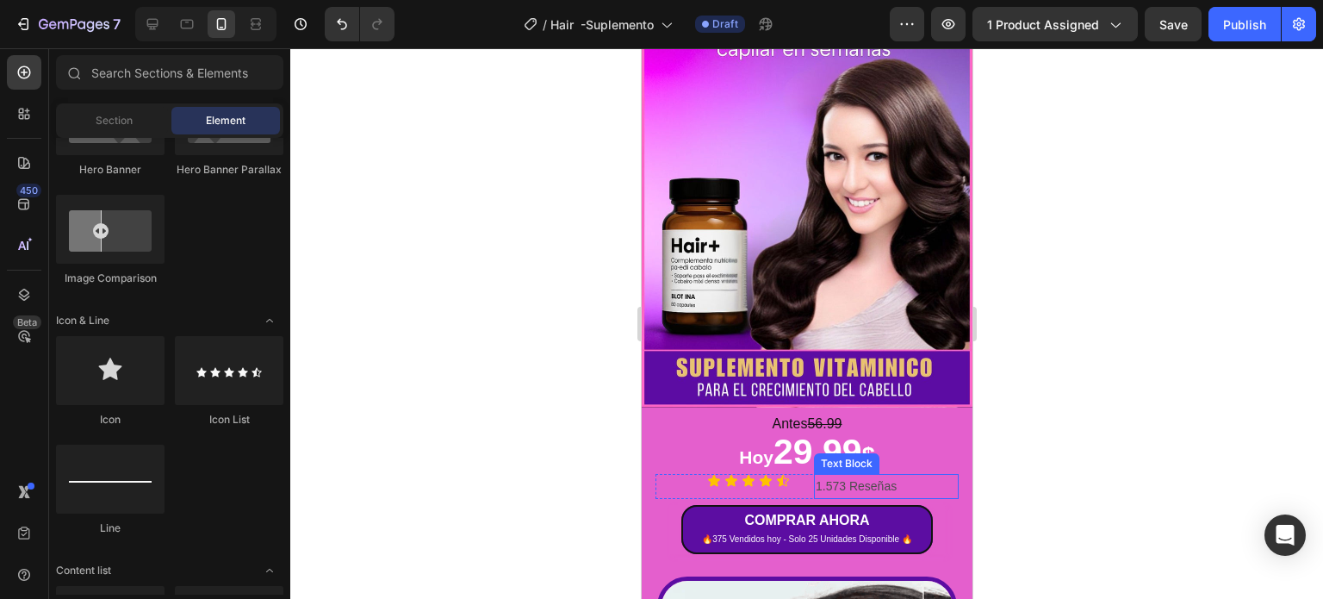
click at [842, 476] on p "1.573 Reseñas" at bounding box center [885, 487] width 141 height 22
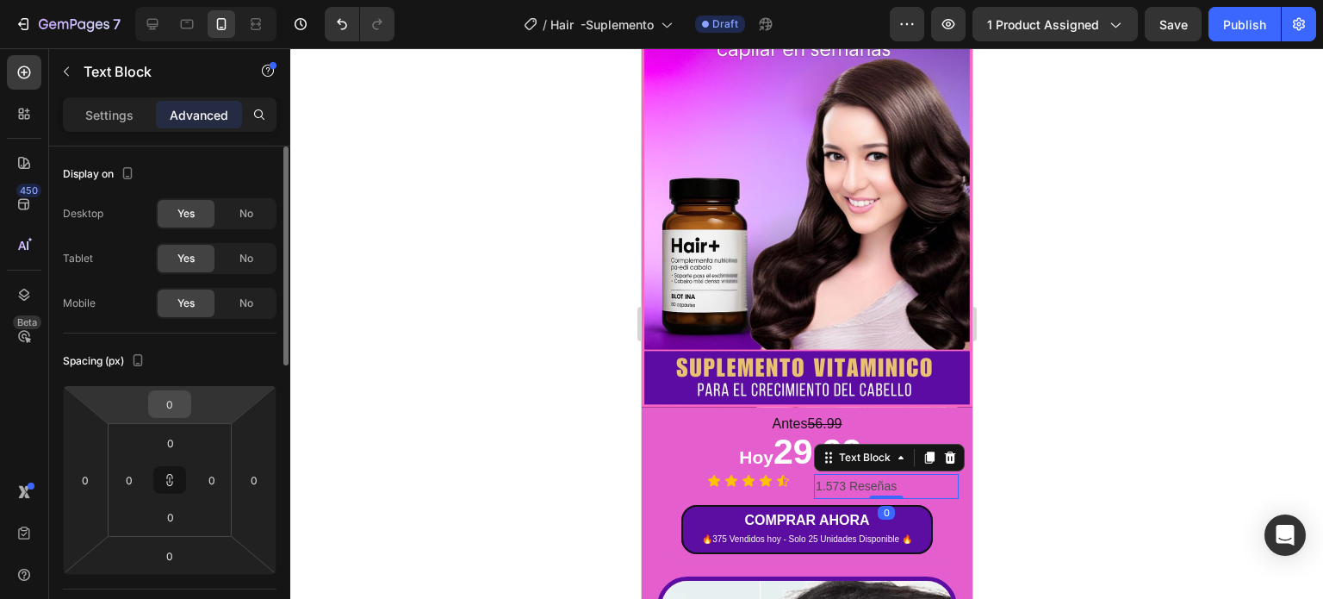
click at [171, 407] on input "0" at bounding box center [169, 404] width 34 height 26
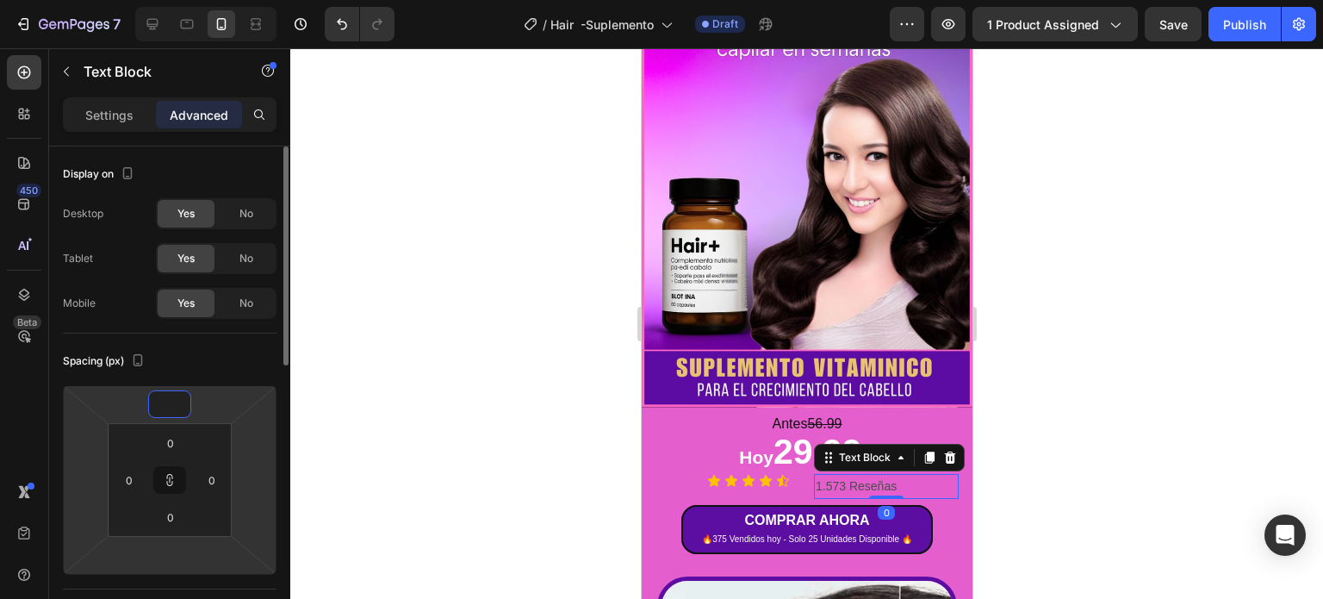
type input "1"
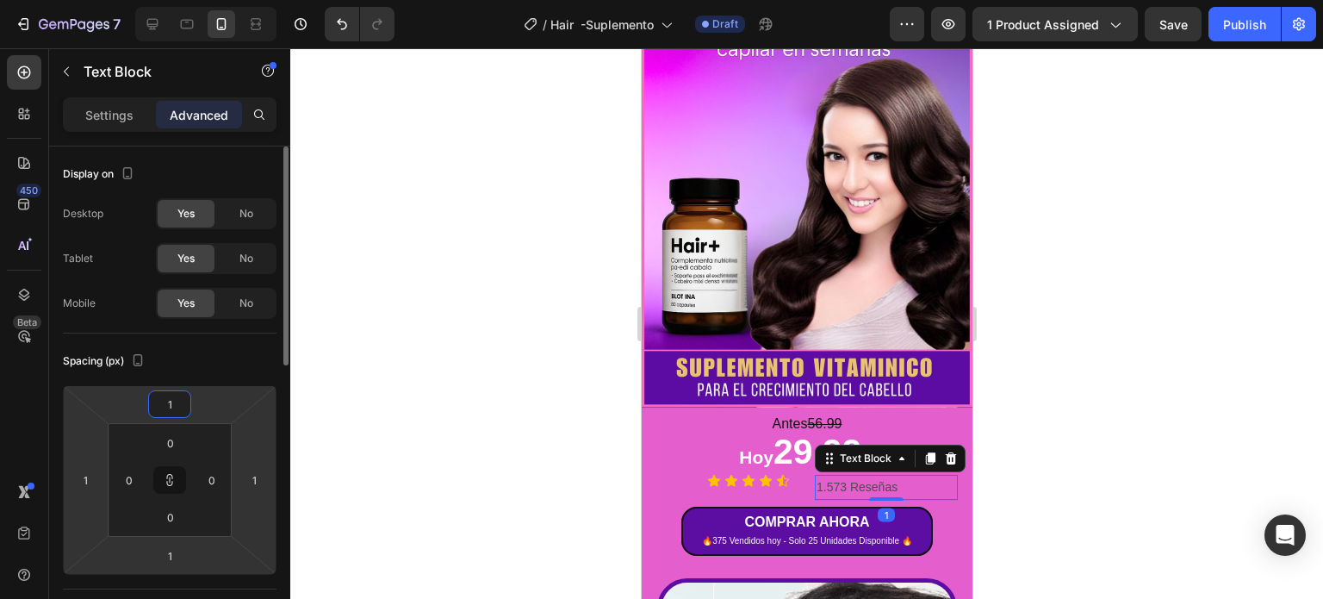
type input "15"
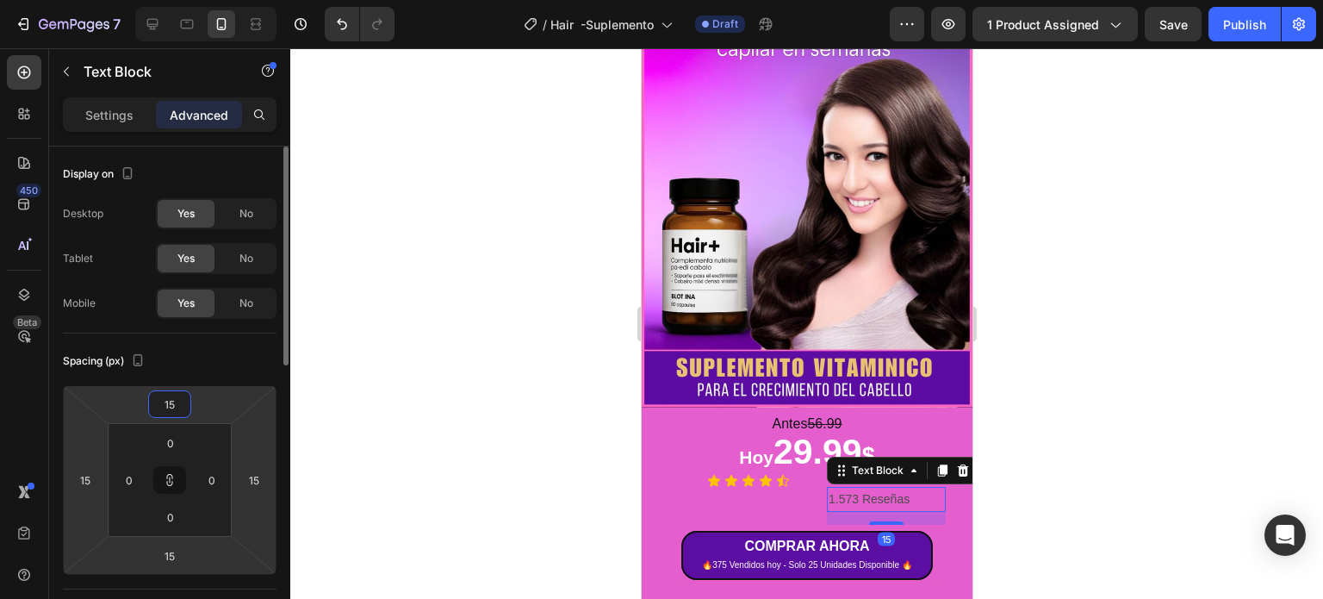
type input "1"
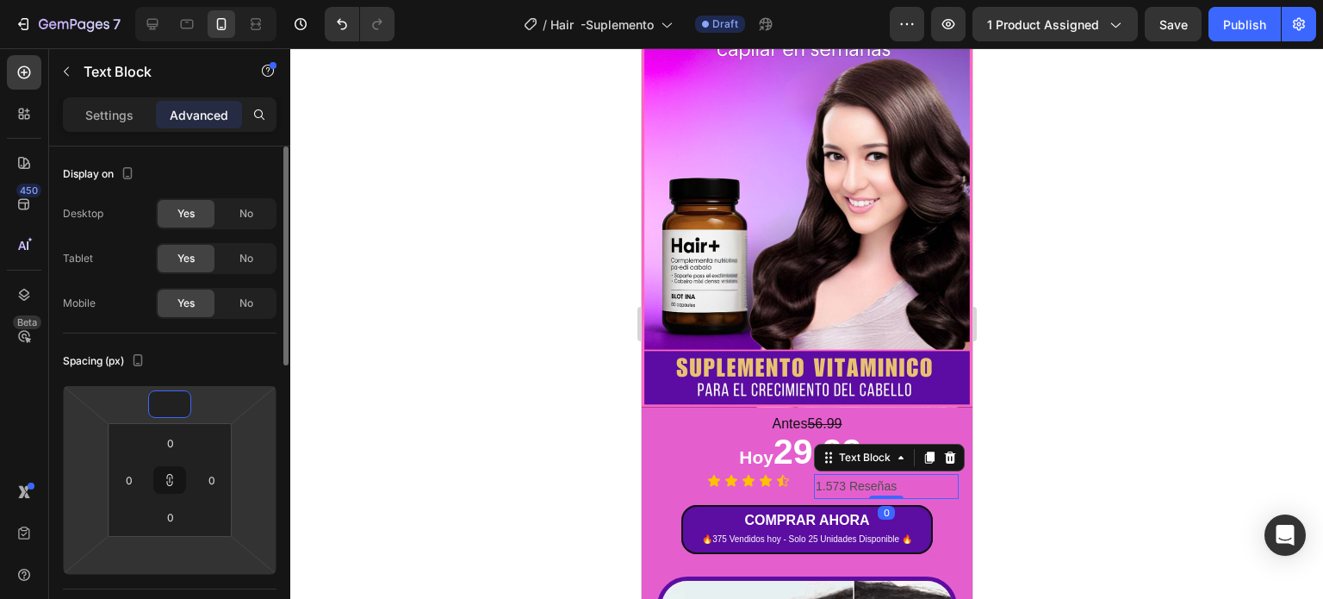
type input "1"
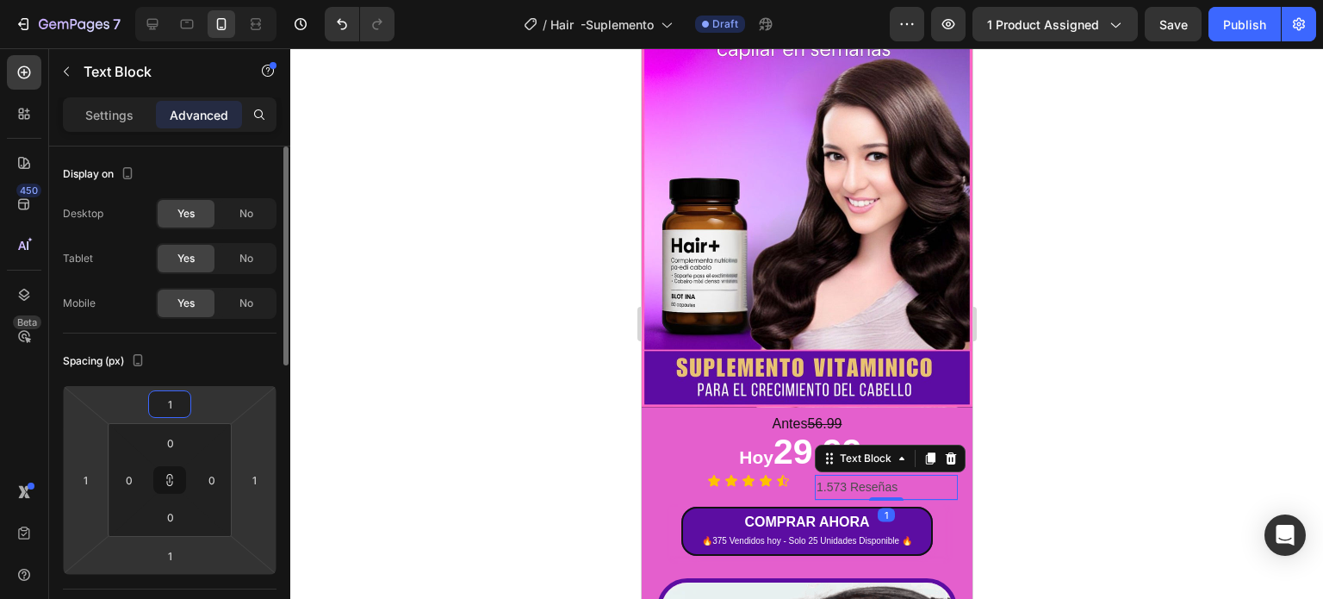
type input "15"
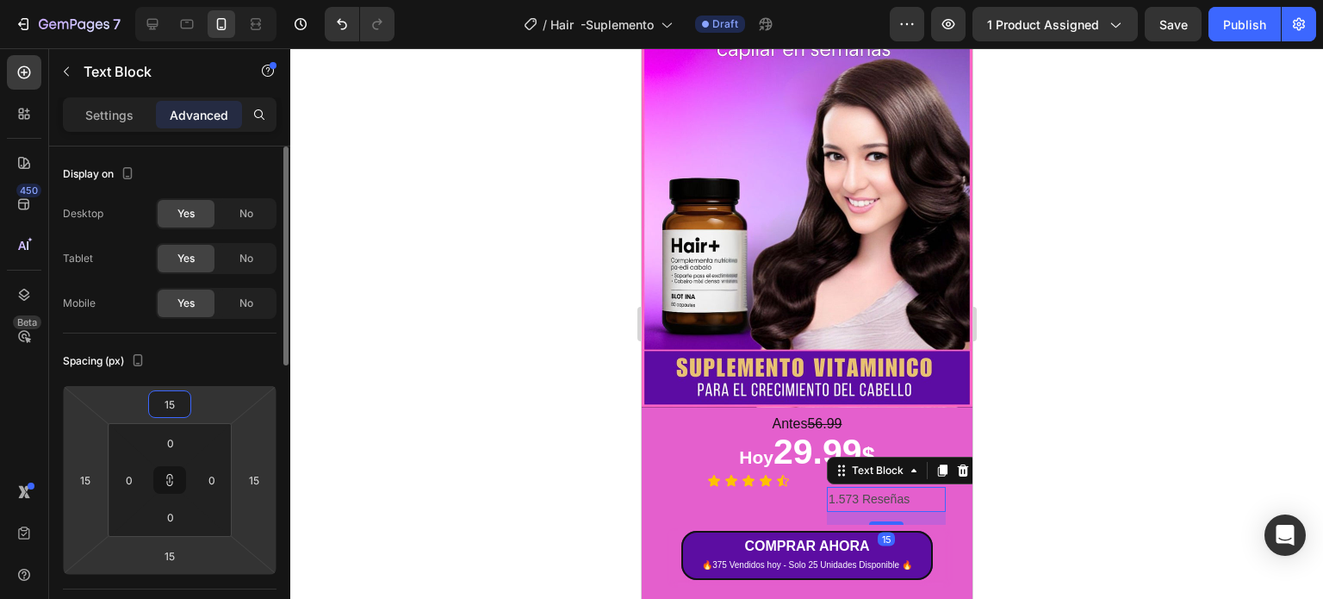
type input "1"
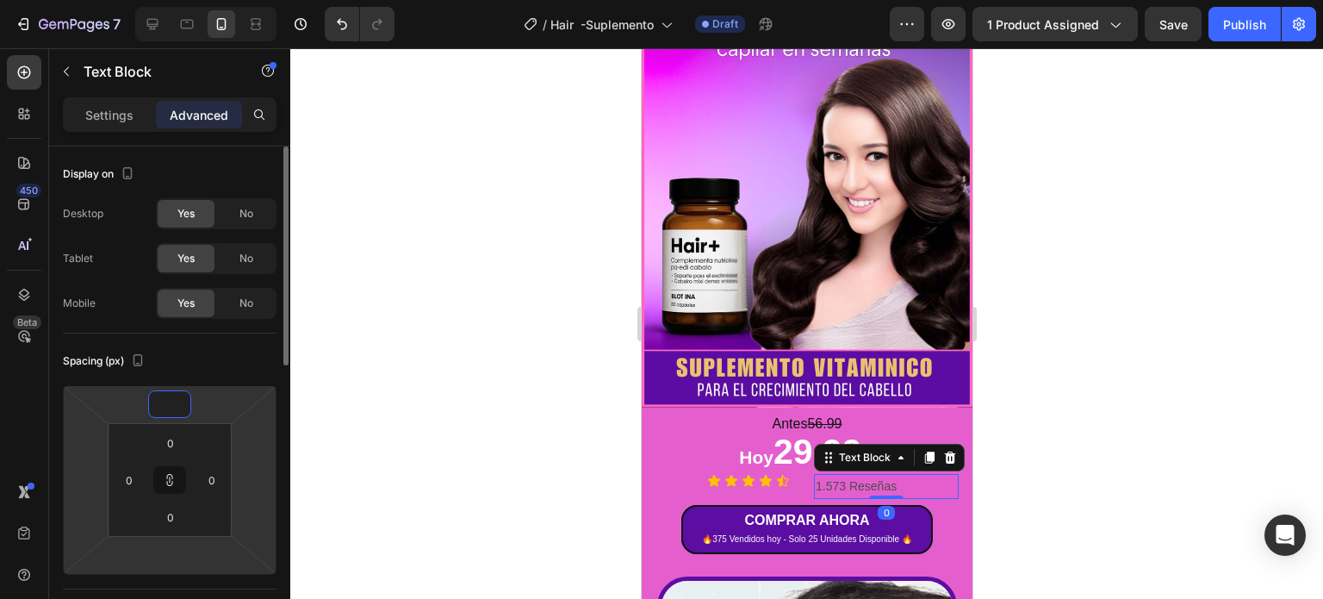
type input "7"
type input "-1"
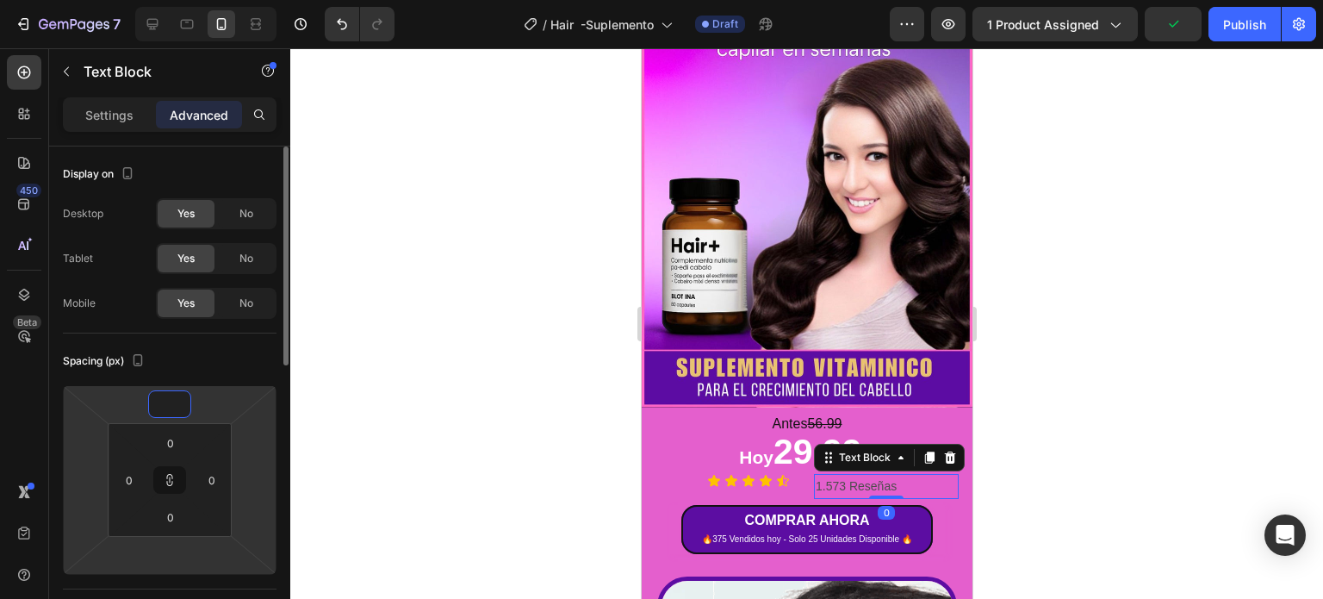
type input "-1"
type input "-15"
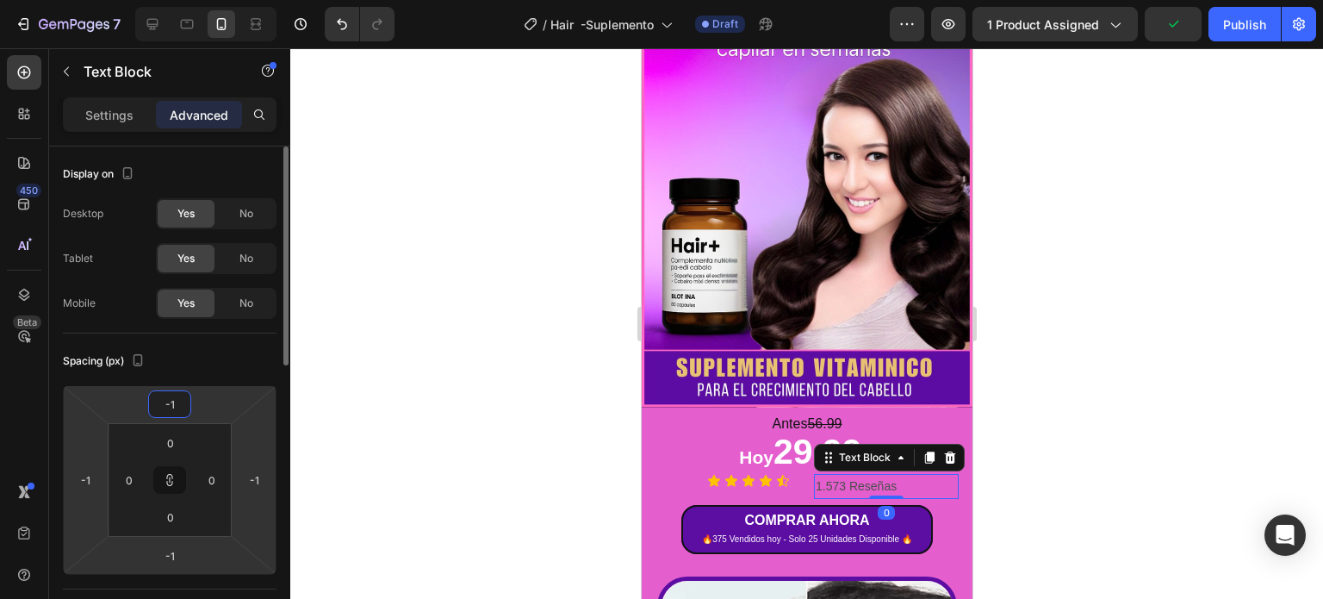
type input "-15"
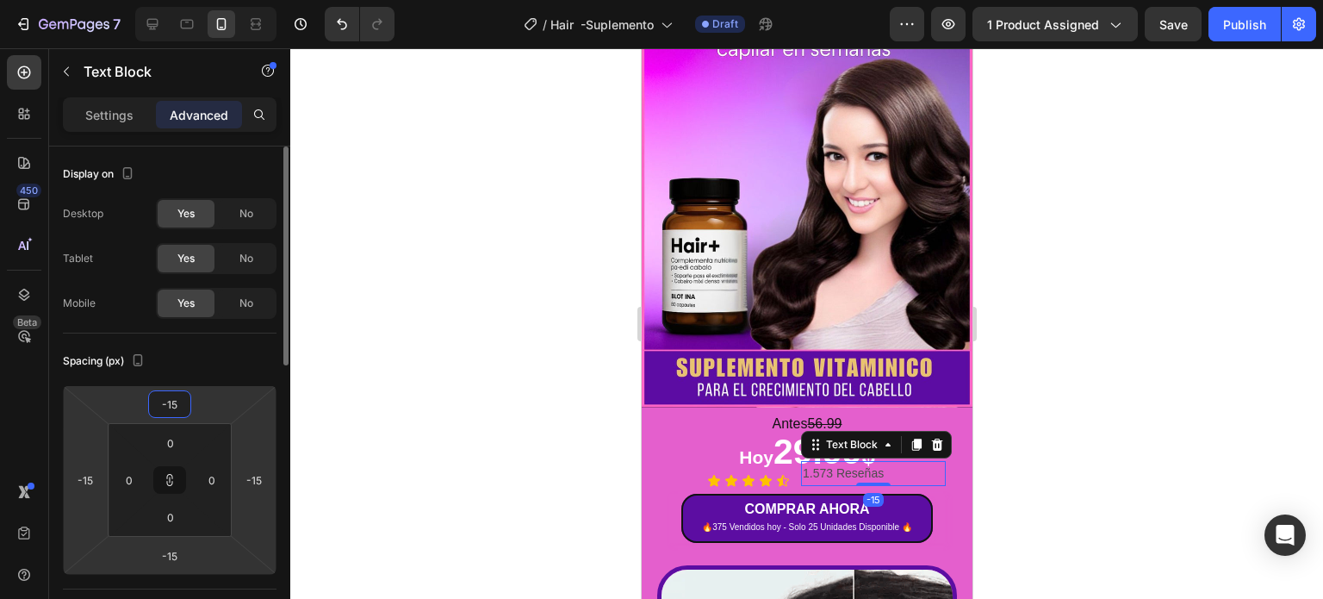
type input "-1"
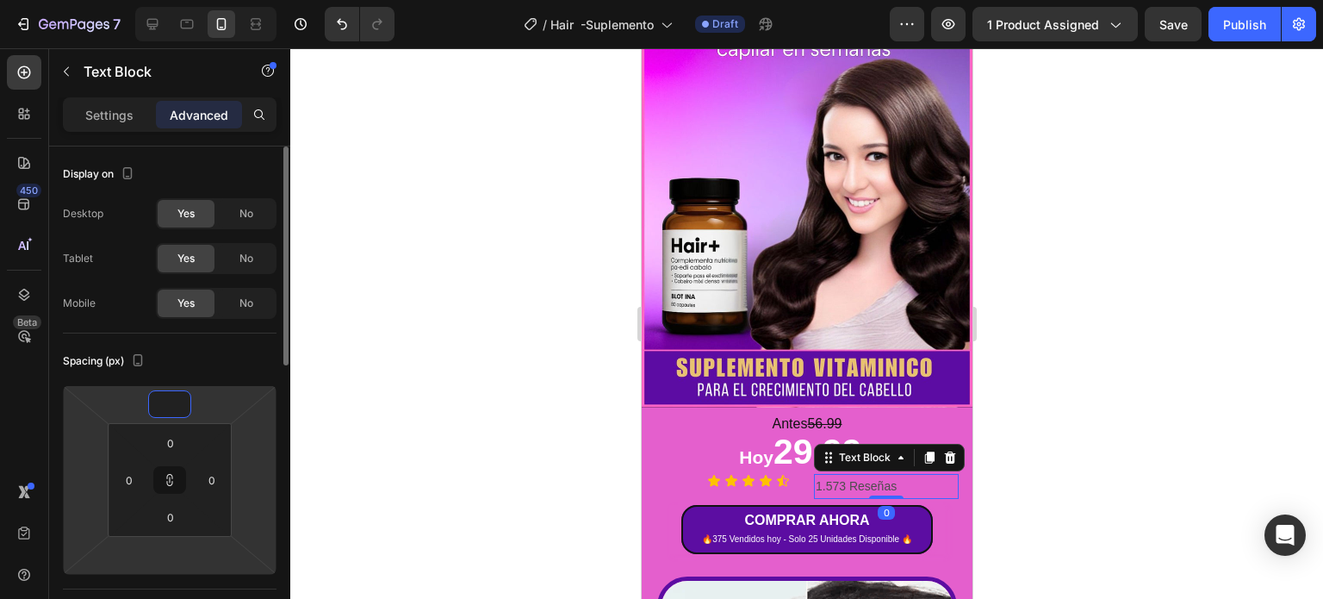
type input "8"
type input "-1"
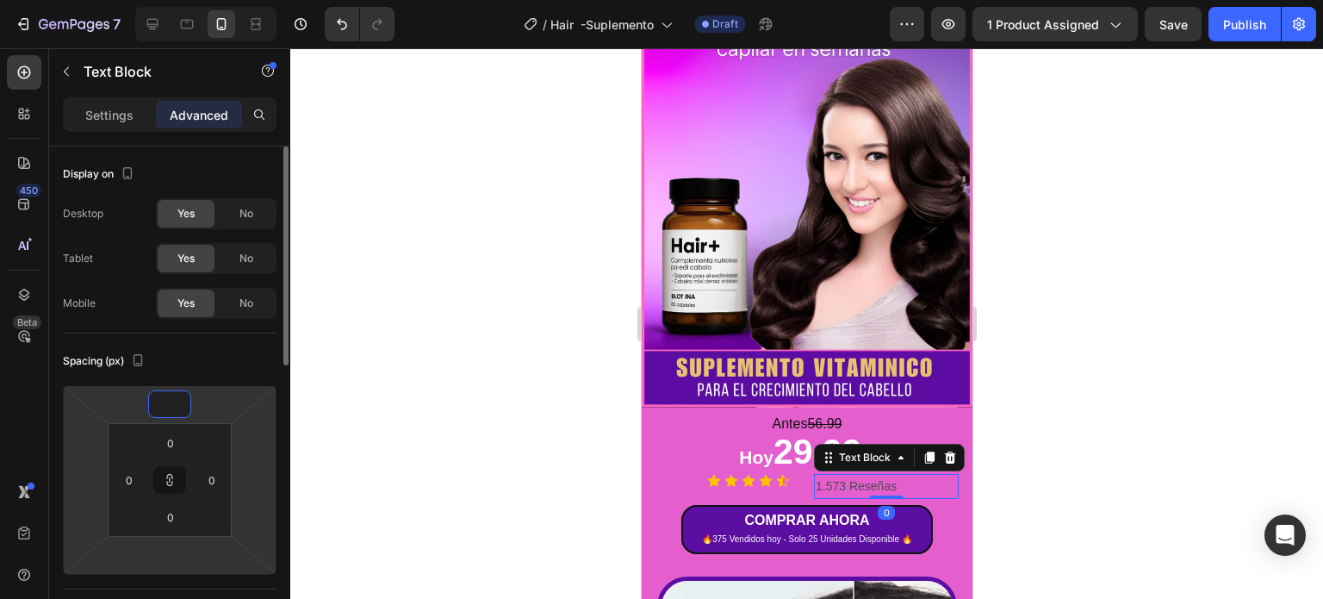
type input "-1"
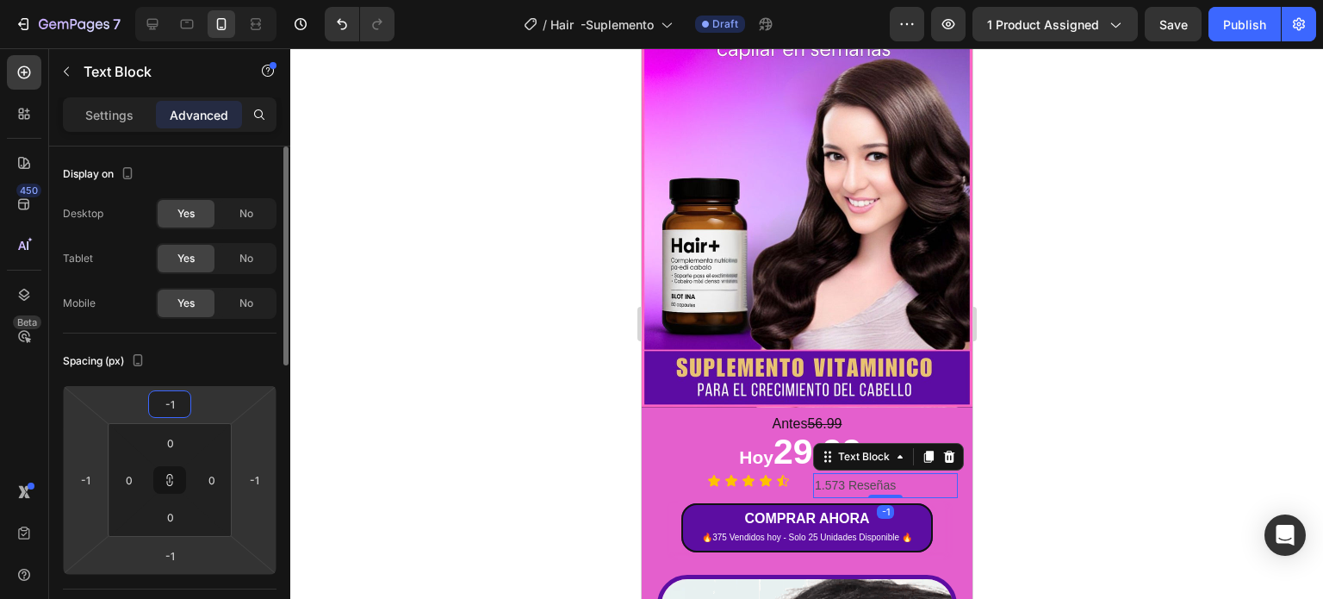
type input "-10"
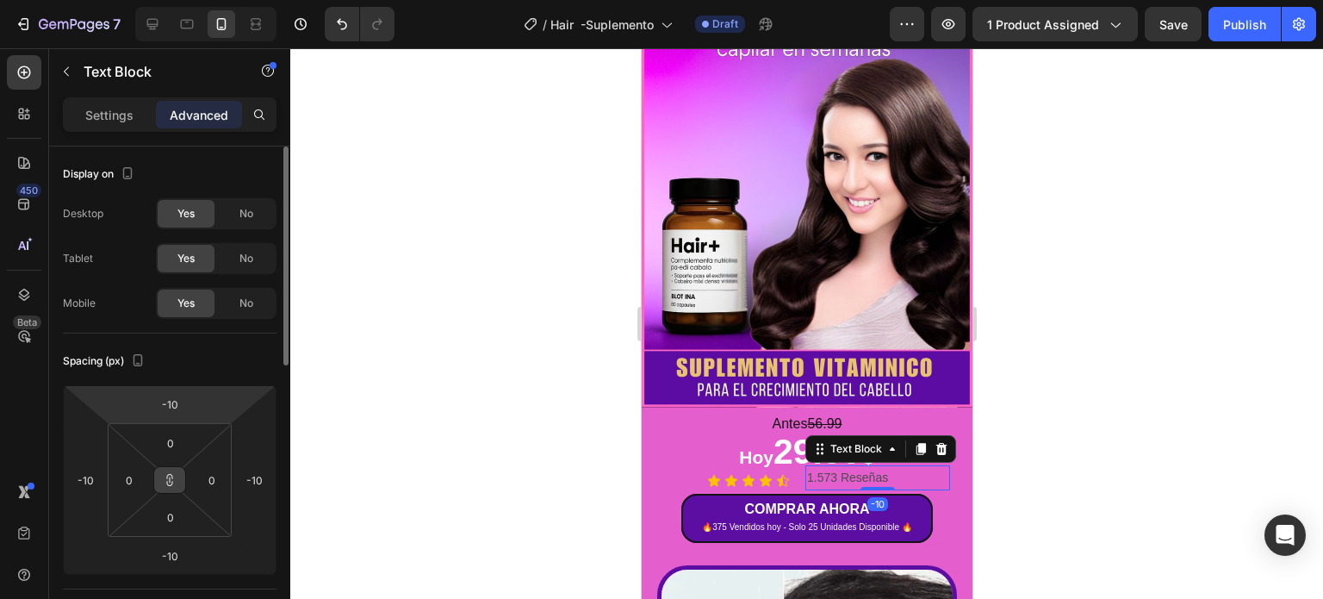
click at [171, 483] on icon at bounding box center [170, 480] width 14 height 14
click at [182, 407] on input "-10" at bounding box center [169, 404] width 34 height 26
type input "-1"
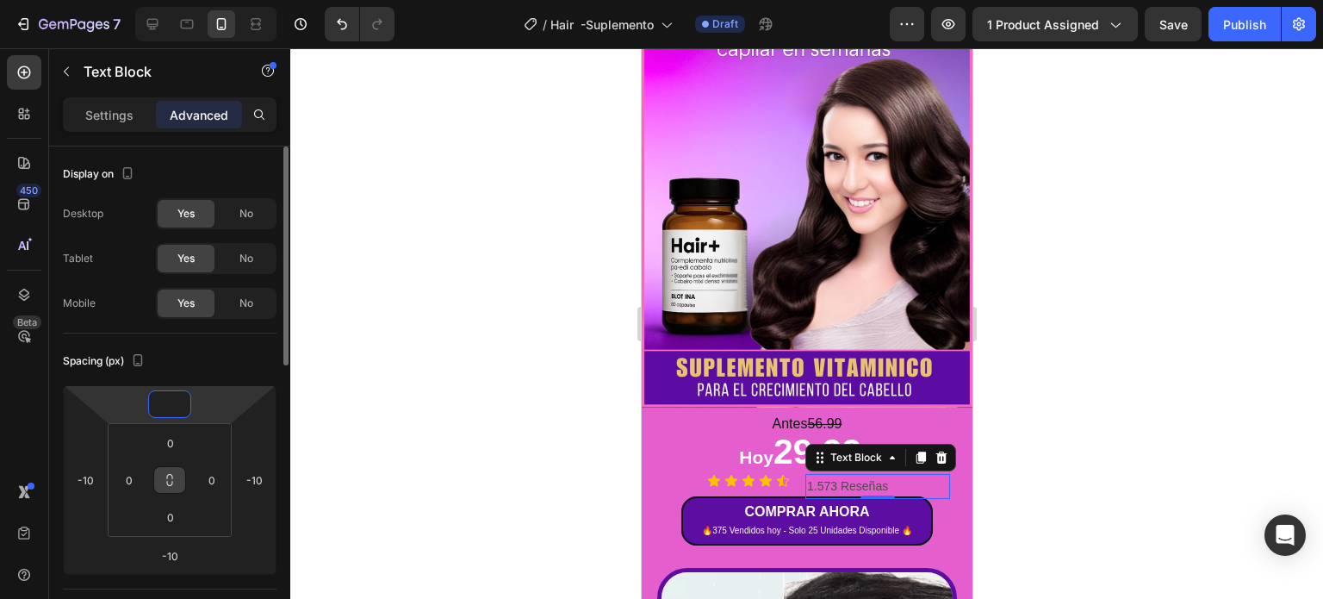
type input "-8"
type input "-7"
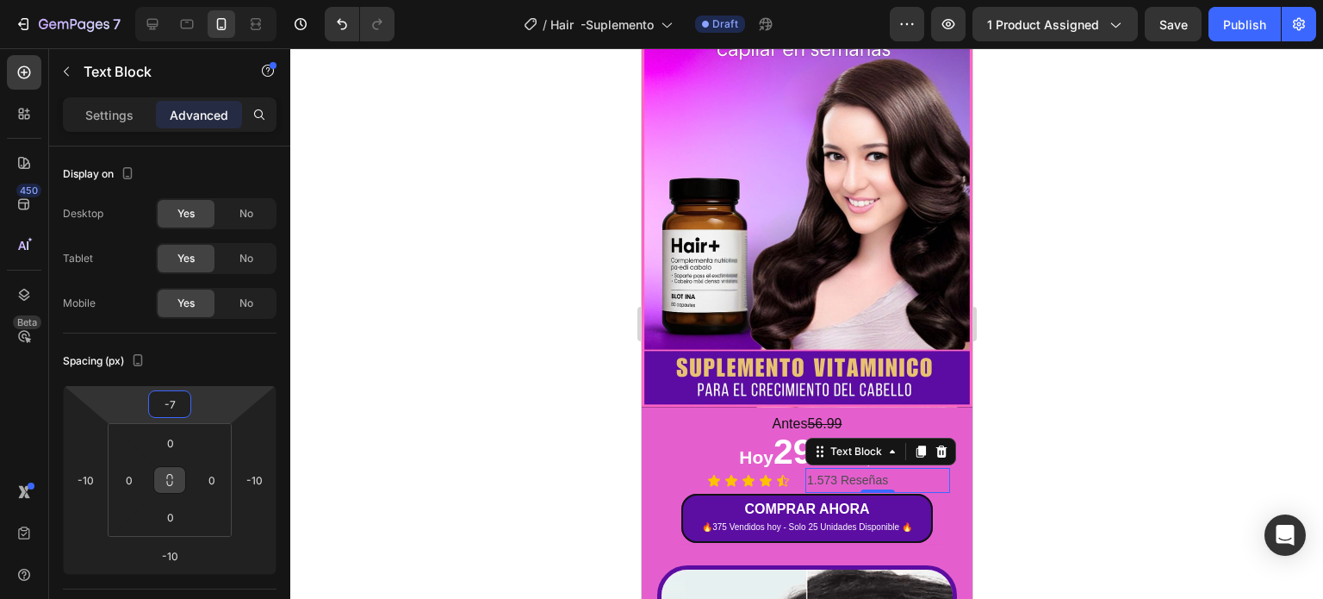
click at [993, 432] on div at bounding box center [806, 323] width 1033 height 550
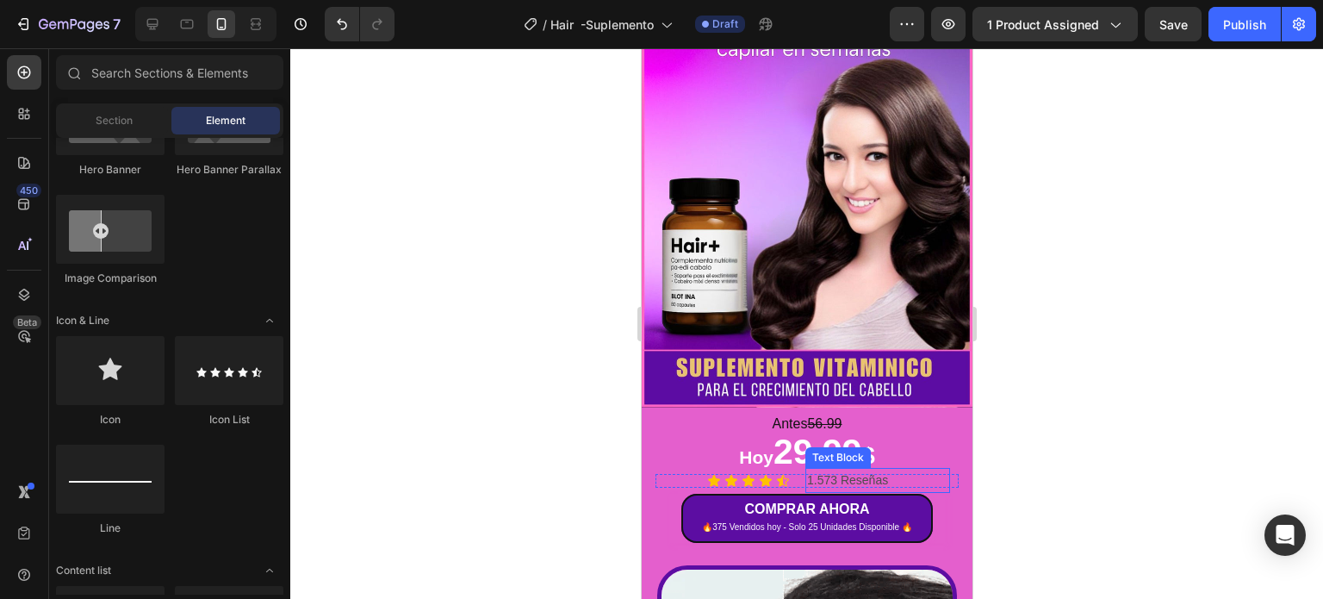
click at [835, 469] on p "1.573 Reseñas" at bounding box center [876, 480] width 141 height 22
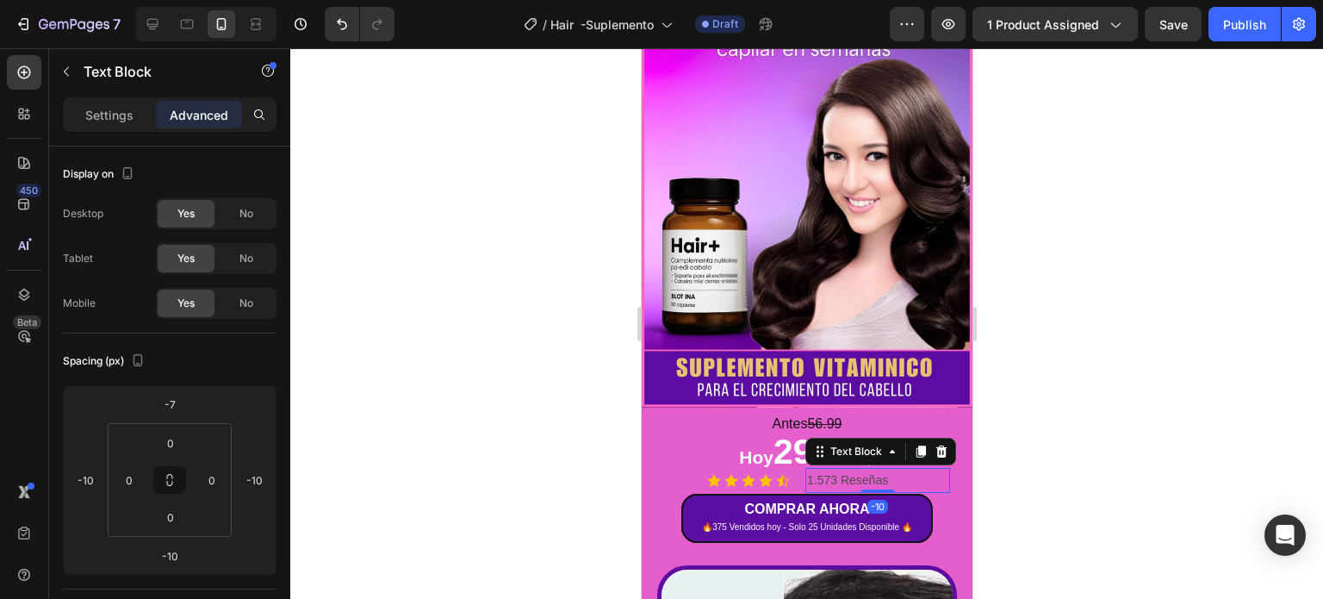
click at [835, 469] on p "1.573 Reseñas" at bounding box center [876, 480] width 141 height 22
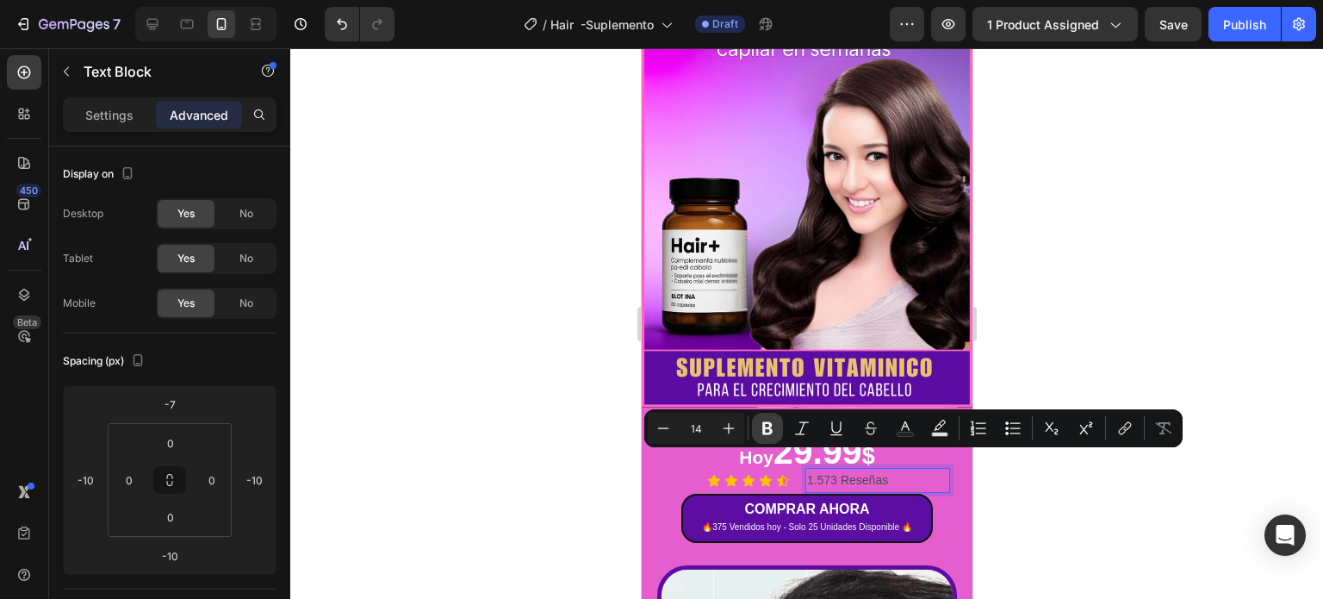
click at [764, 426] on icon "Editor contextual toolbar" at bounding box center [767, 428] width 10 height 13
click at [141, 127] on div "Settings" at bounding box center [109, 115] width 86 height 28
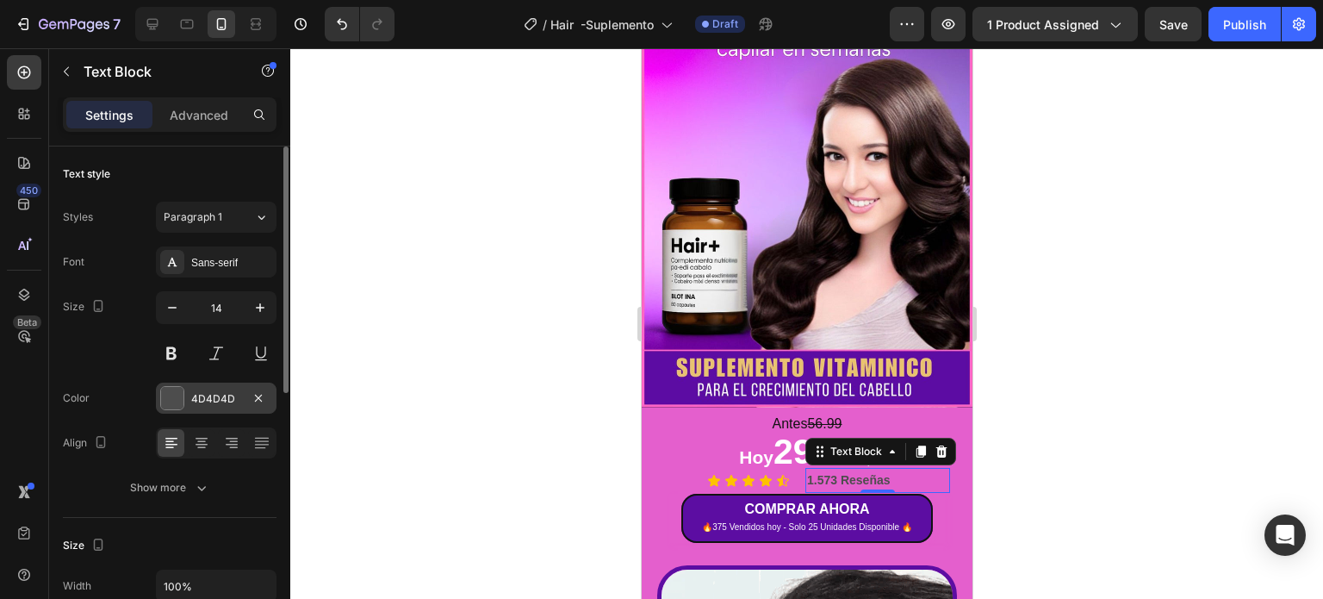
click at [179, 402] on div at bounding box center [172, 398] width 22 height 22
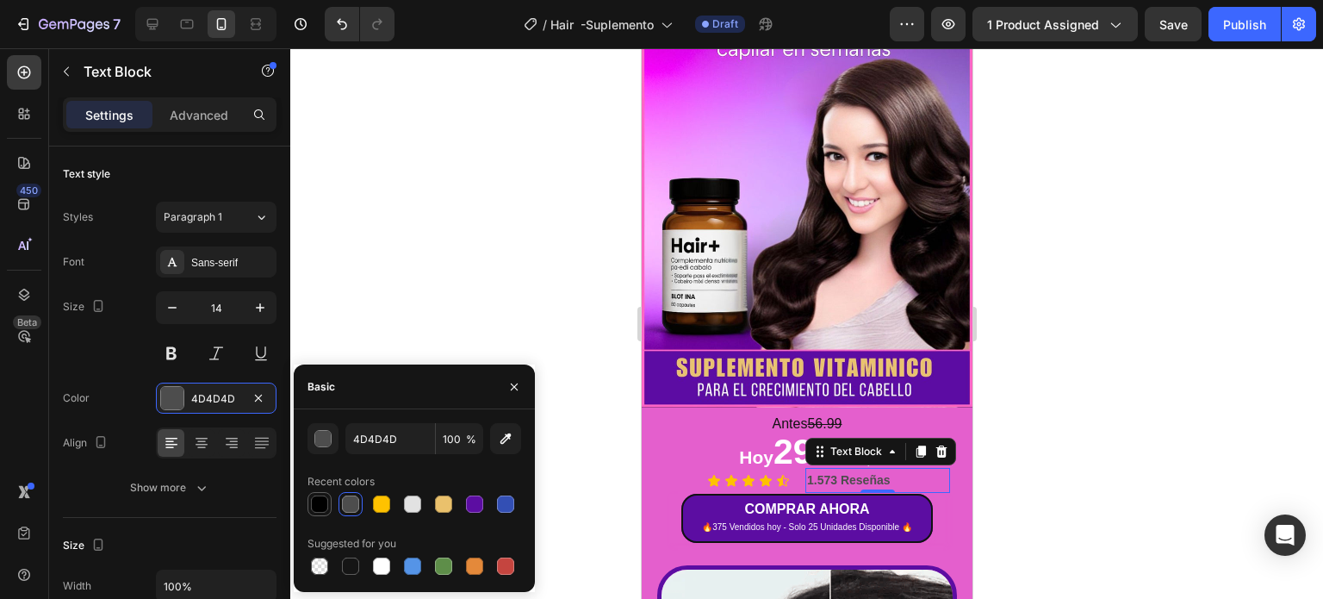
click at [324, 503] on div at bounding box center [319, 503] width 17 height 17
click at [379, 571] on div at bounding box center [381, 565] width 17 height 17
click at [389, 506] on div at bounding box center [381, 503] width 17 height 17
click at [324, 496] on div at bounding box center [319, 503] width 17 height 17
click at [349, 500] on div at bounding box center [350, 503] width 17 height 17
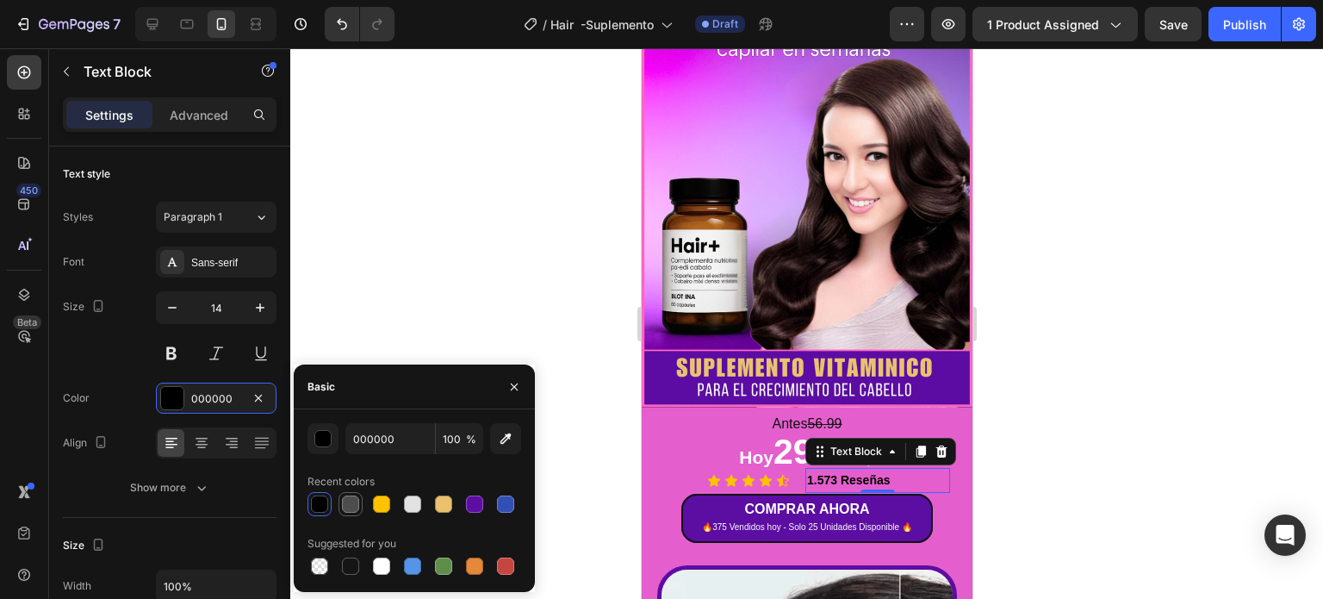
type input "4D4D4D"
click at [1031, 406] on div at bounding box center [806, 323] width 1033 height 550
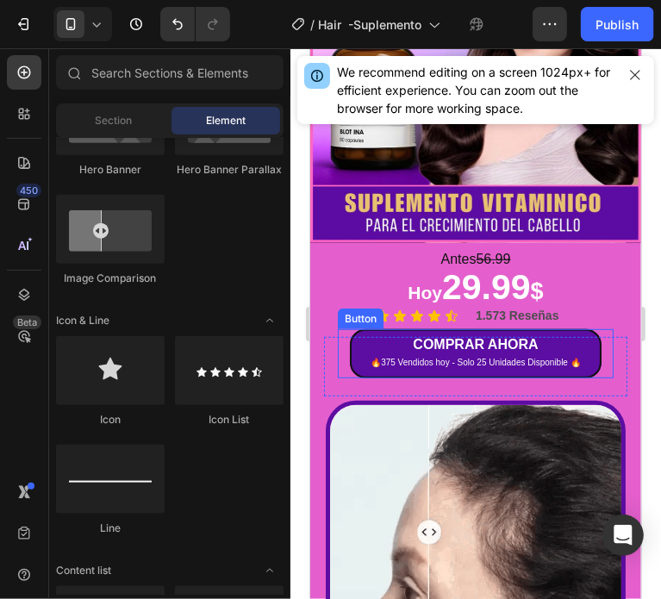
scroll to position [448, 0]
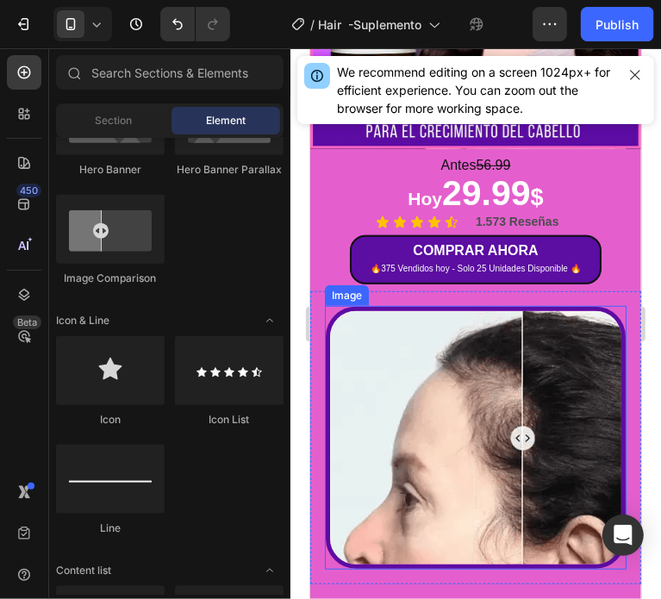
click at [512, 396] on img at bounding box center [475, 437] width 300 height 263
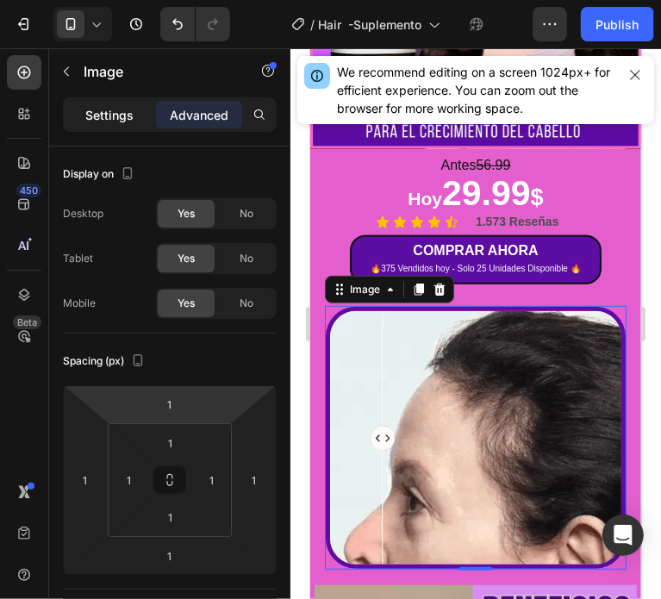
click at [81, 106] on div "Settings" at bounding box center [109, 115] width 86 height 28
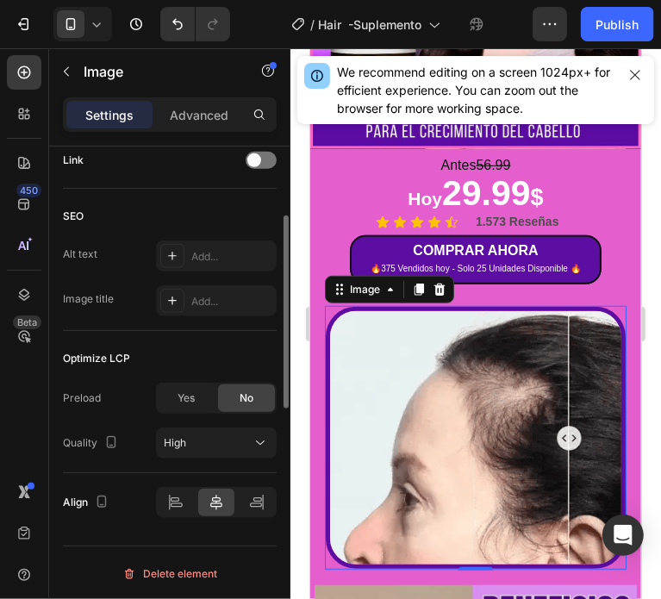
scroll to position [453, 0]
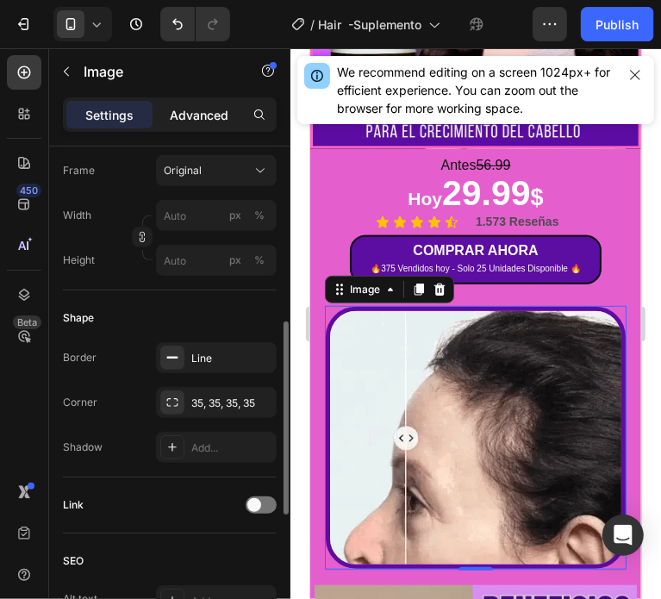
click at [186, 112] on p "Advanced" at bounding box center [199, 115] width 59 height 18
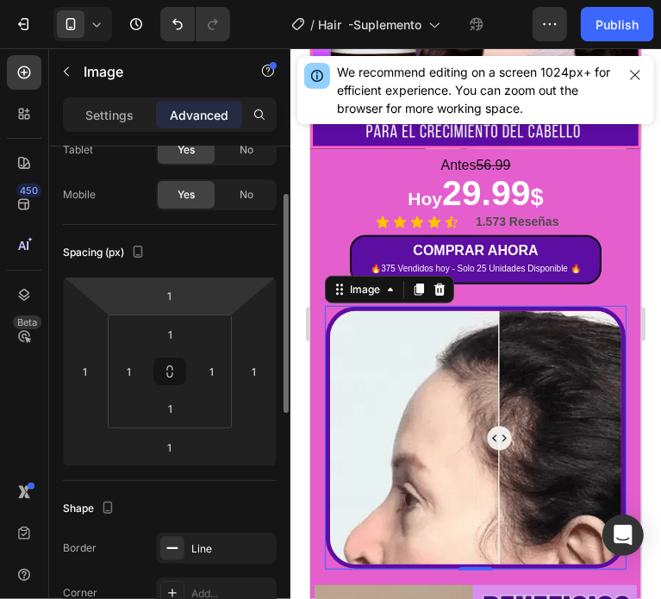
scroll to position [0, 0]
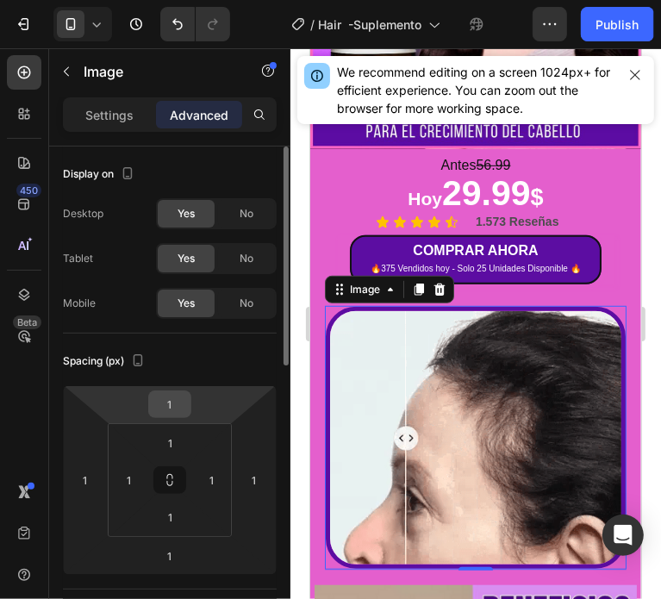
click at [177, 407] on input "1" at bounding box center [169, 404] width 34 height 26
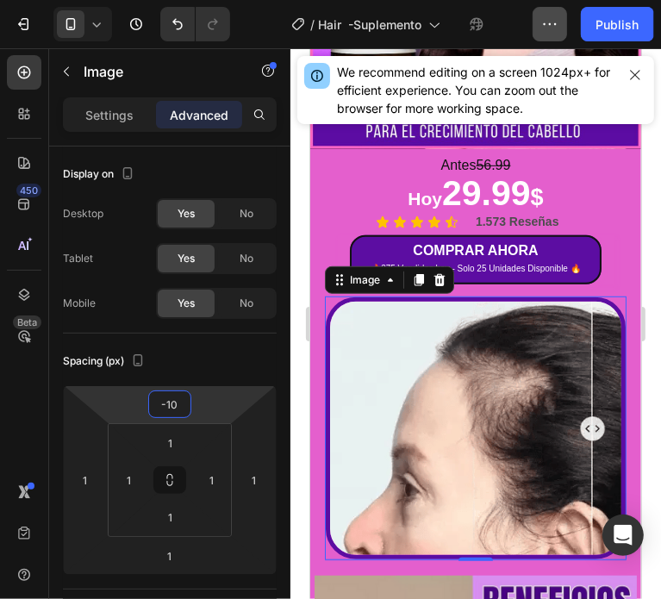
type input "-10"
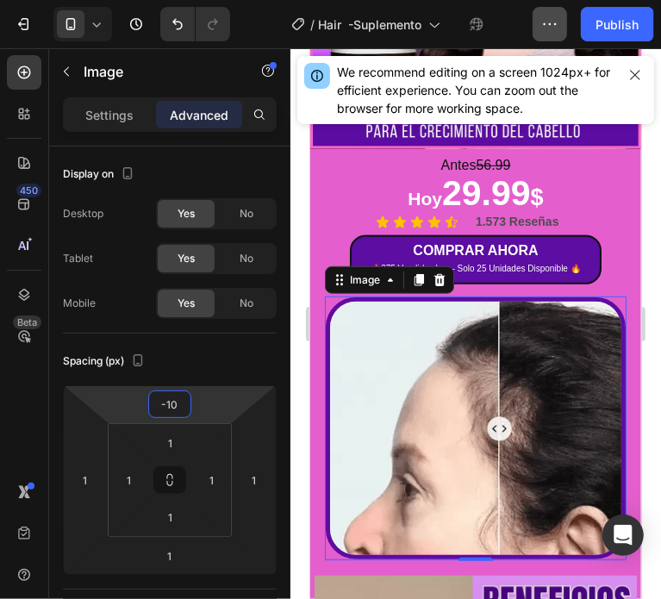
click at [554, 16] on icon "button" at bounding box center [549, 24] width 17 height 17
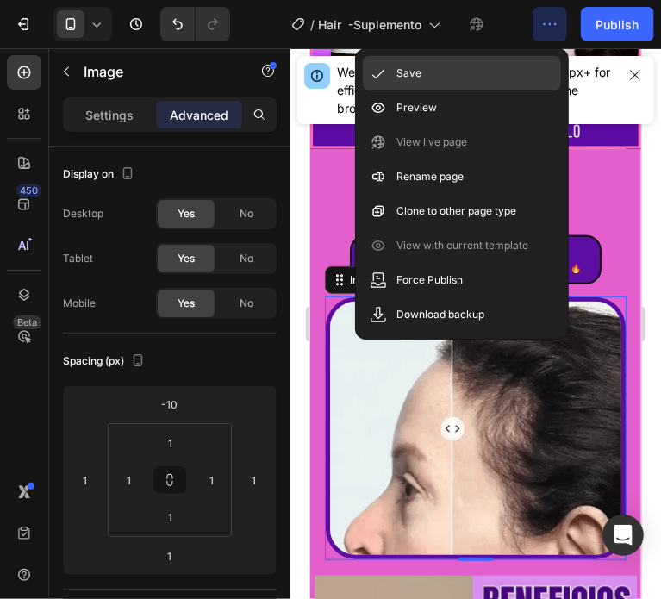
click at [469, 73] on div "Save" at bounding box center [462, 73] width 198 height 34
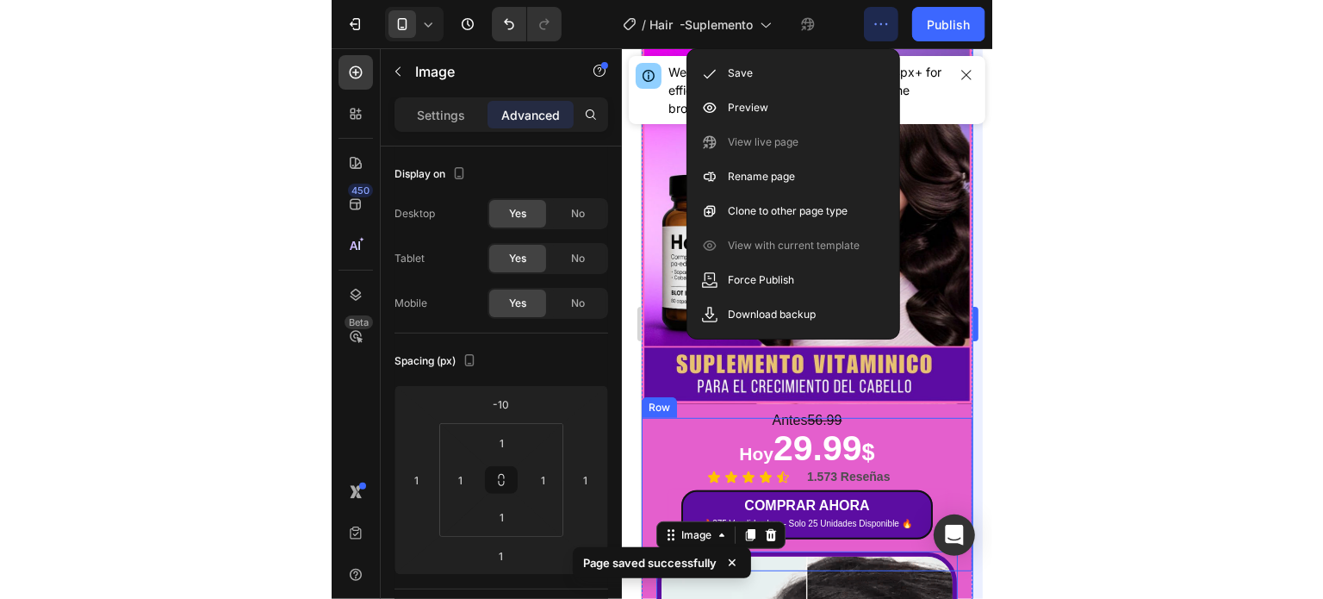
scroll to position [190, 0]
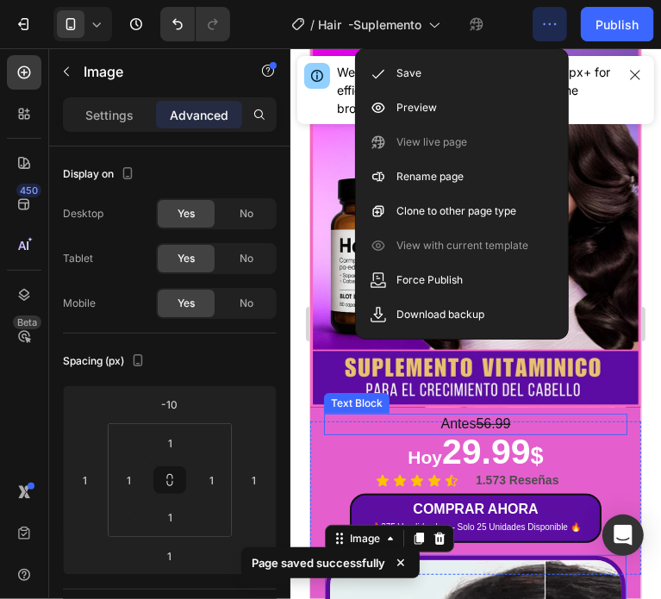
click at [583, 414] on p "Antes 56.99" at bounding box center [475, 423] width 300 height 18
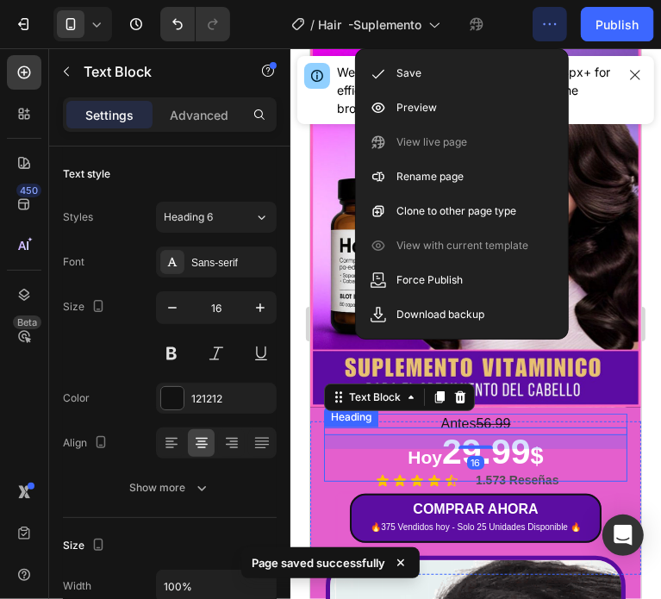
click at [540, 444] on h2 "Hoy 29.99 $" at bounding box center [474, 453] width 303 height 54
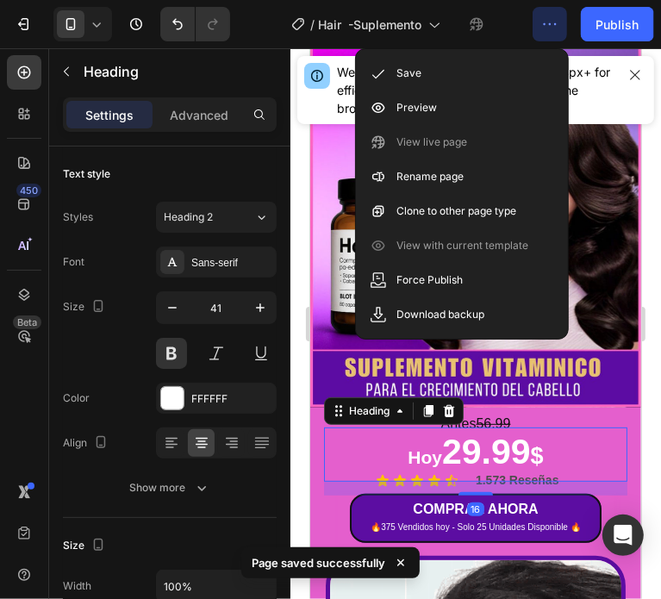
click at [470, 428] on h2 "Hoy 29.99 $" at bounding box center [474, 453] width 303 height 54
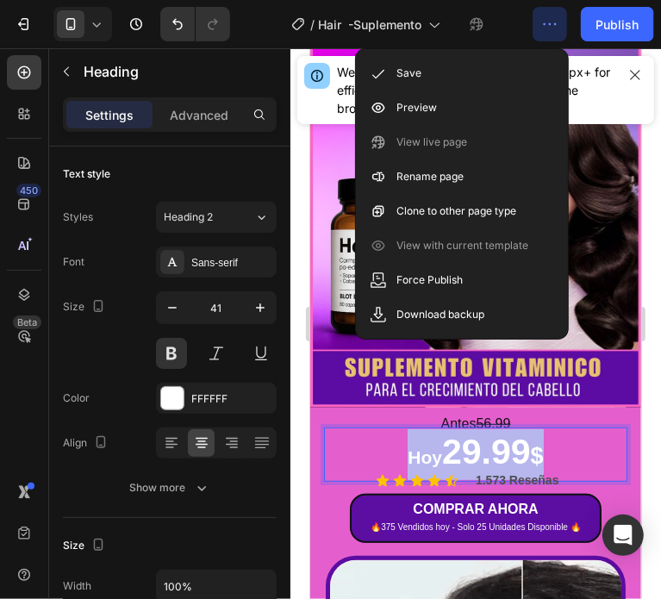
drag, startPoint x: 538, startPoint y: 429, endPoint x: 396, endPoint y: 435, distance: 141.4
click at [396, 435] on p "Hoy 29.99 $" at bounding box center [475, 453] width 300 height 51
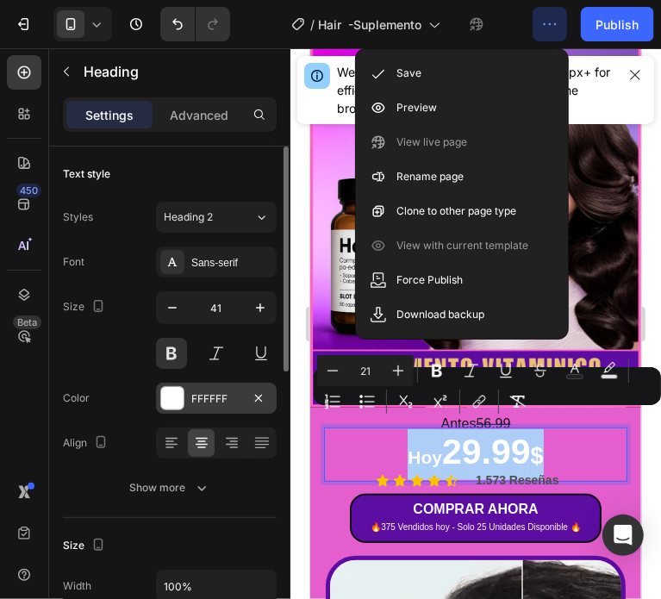
click at [175, 406] on div at bounding box center [172, 398] width 22 height 22
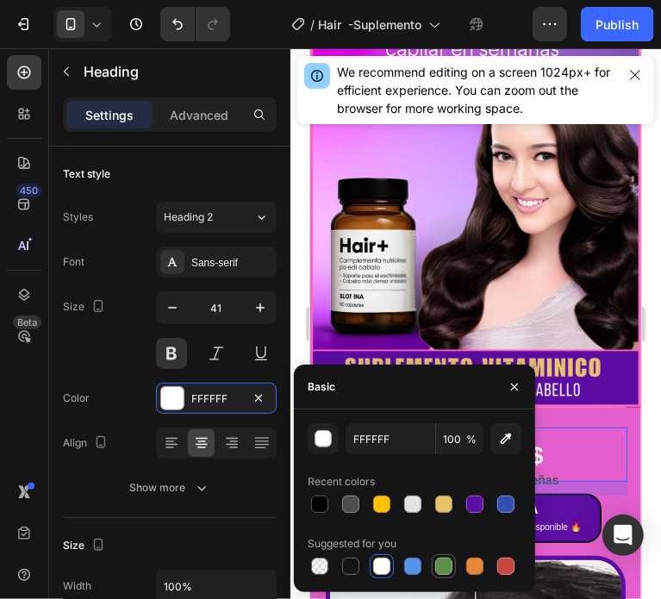
click at [444, 575] on div at bounding box center [443, 566] width 21 height 21
type input "5E8E49"
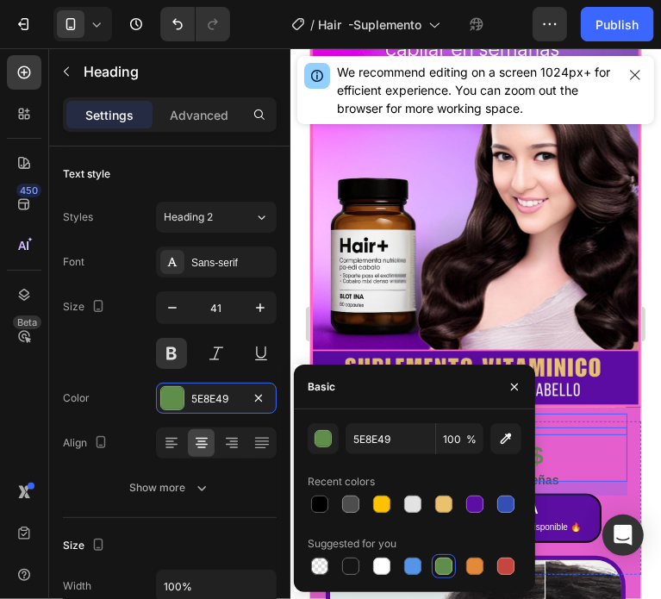
click at [612, 413] on div "Antes 56.99" at bounding box center [474, 424] width 303 height 22
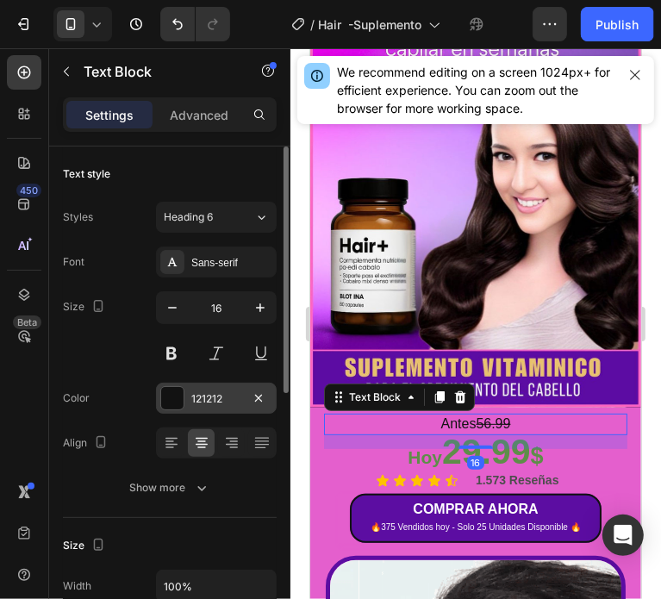
click at [176, 393] on div at bounding box center [172, 398] width 22 height 22
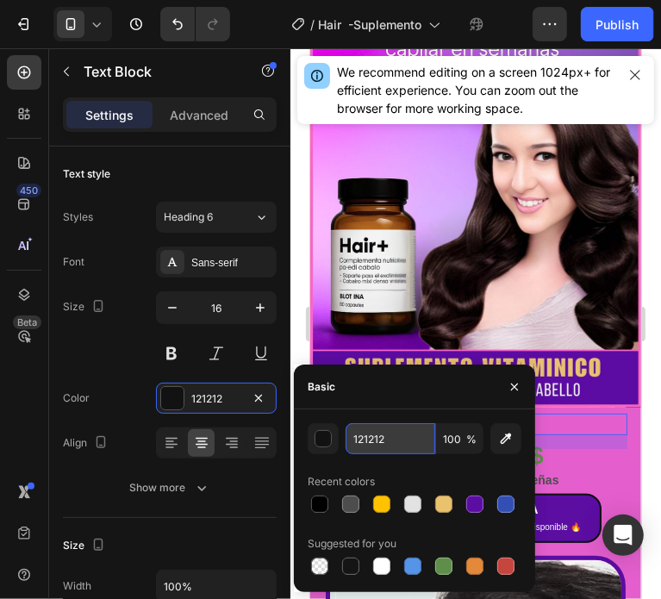
click at [357, 445] on input "121212" at bounding box center [390, 438] width 90 height 31
click at [321, 437] on div "button" at bounding box center [323, 439] width 17 height 17
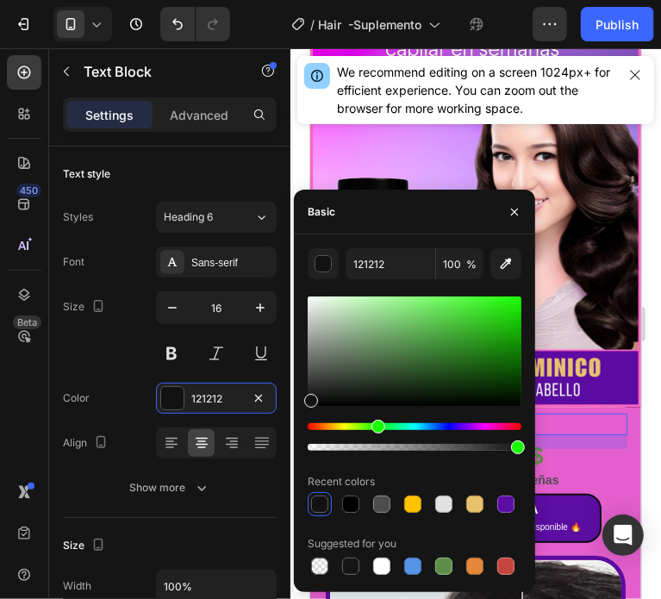
click at [376, 426] on div "Hue" at bounding box center [415, 426] width 214 height 7
drag, startPoint x: 461, startPoint y: 308, endPoint x: 438, endPoint y: 323, distance: 28.0
click at [438, 323] on div at bounding box center [415, 350] width 214 height 109
type input "57BF4C"
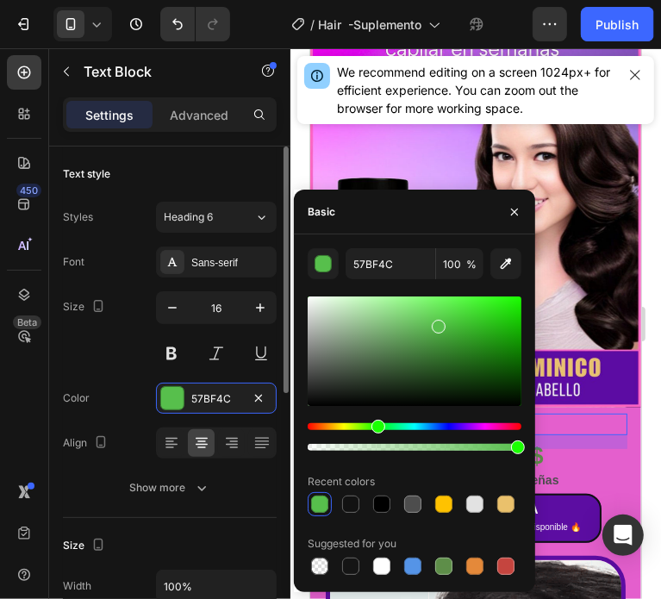
click at [138, 381] on div "Font Sans-serif Size 16 Color 57BF4C Align Show more" at bounding box center [170, 374] width 214 height 257
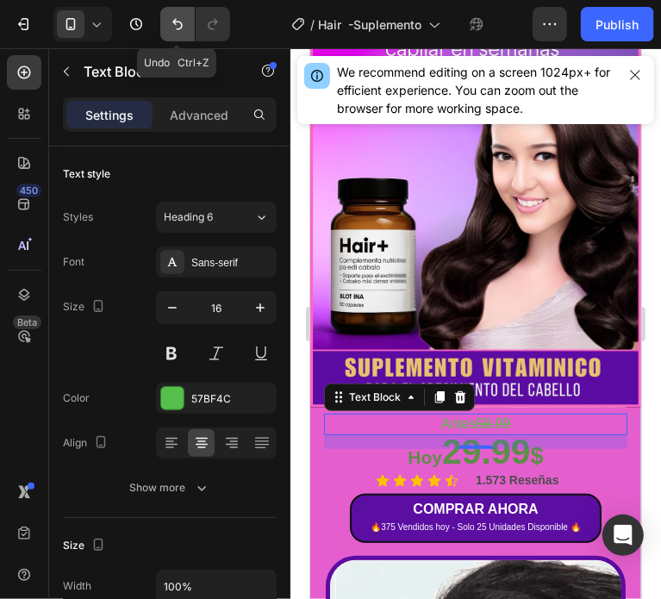
click at [177, 23] on icon "Undo/Redo" at bounding box center [177, 24] width 17 height 17
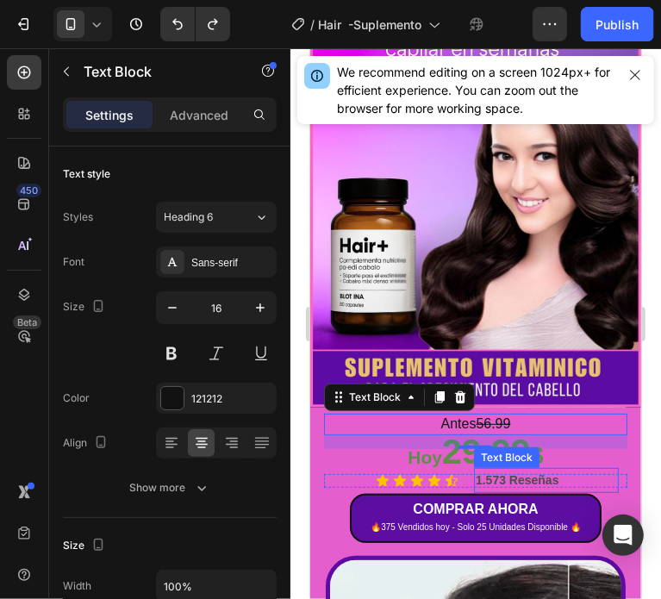
click at [499, 449] on div "Text Block" at bounding box center [505, 457] width 59 height 16
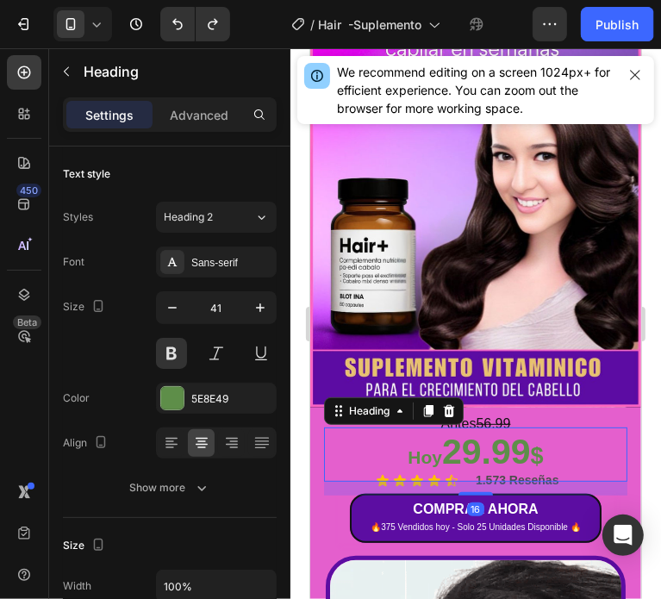
click at [407, 446] on span "Hoy" at bounding box center [424, 456] width 34 height 20
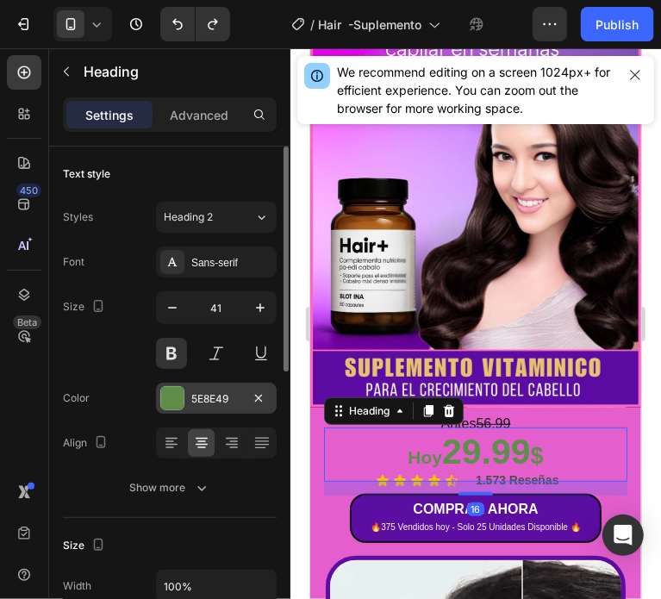
click at [169, 395] on div at bounding box center [172, 398] width 22 height 22
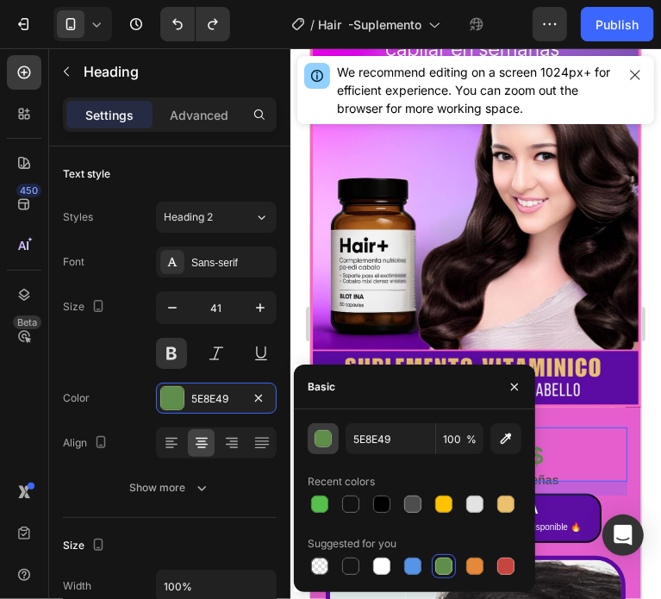
click at [326, 439] on div "button" at bounding box center [322, 438] width 17 height 17
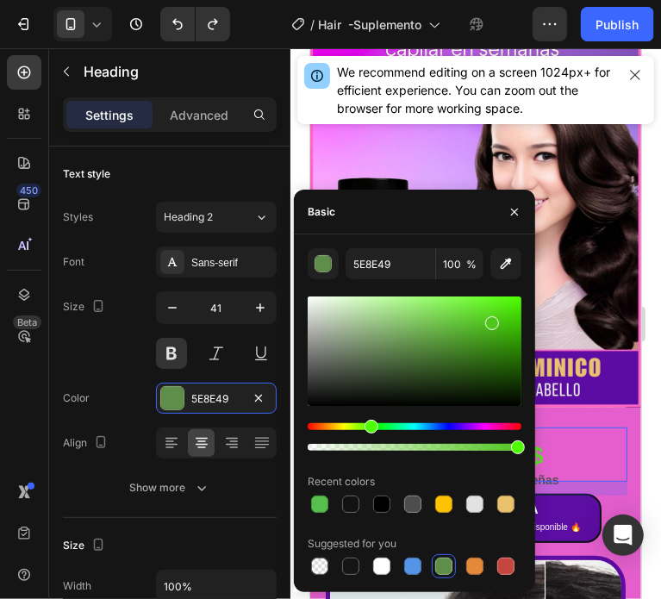
drag, startPoint x: 447, startPoint y: 356, endPoint x: 491, endPoint y: 320, distance: 56.9
click at [491, 320] on div at bounding box center [415, 350] width 214 height 109
click at [490, 323] on div at bounding box center [492, 326] width 14 height 14
type input "4DBF1C"
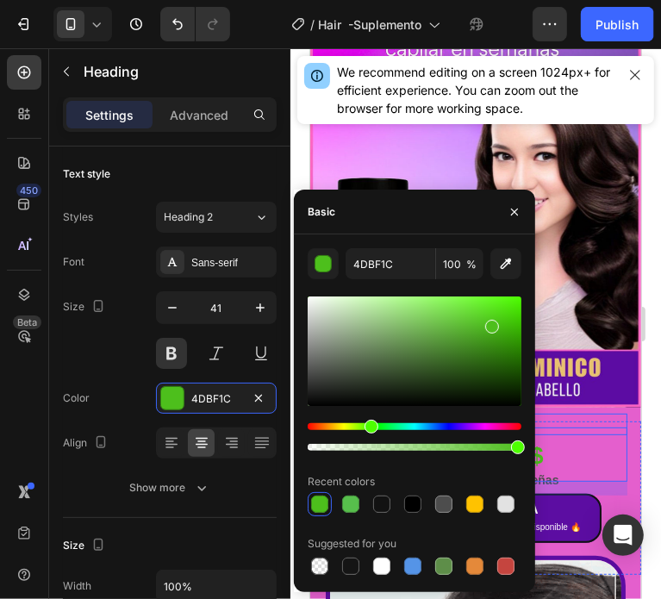
click at [607, 414] on p "Antes 56.99" at bounding box center [475, 423] width 300 height 18
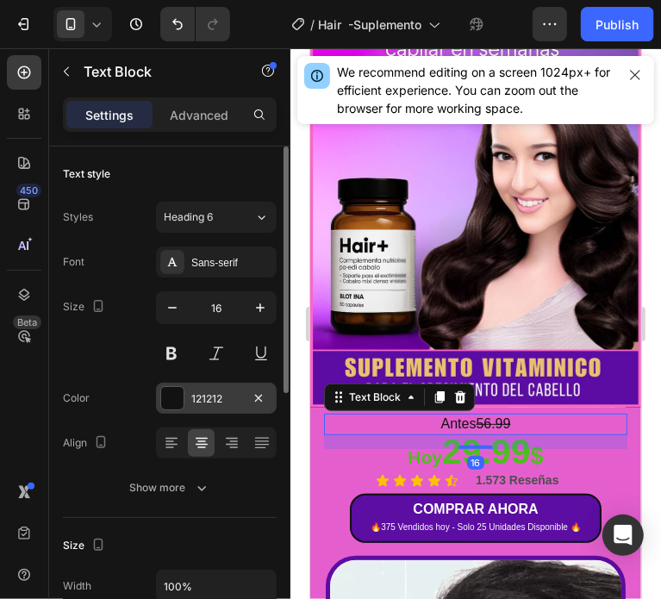
click at [167, 395] on div at bounding box center [172, 398] width 22 height 22
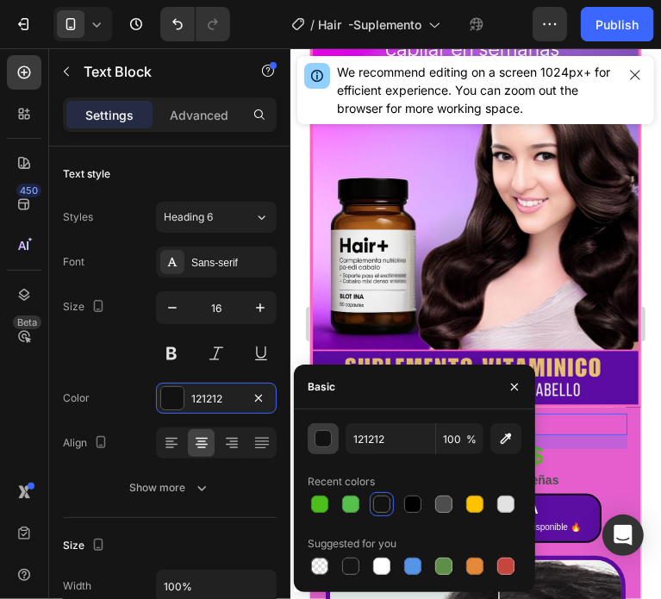
click at [321, 431] on div "button" at bounding box center [323, 439] width 17 height 17
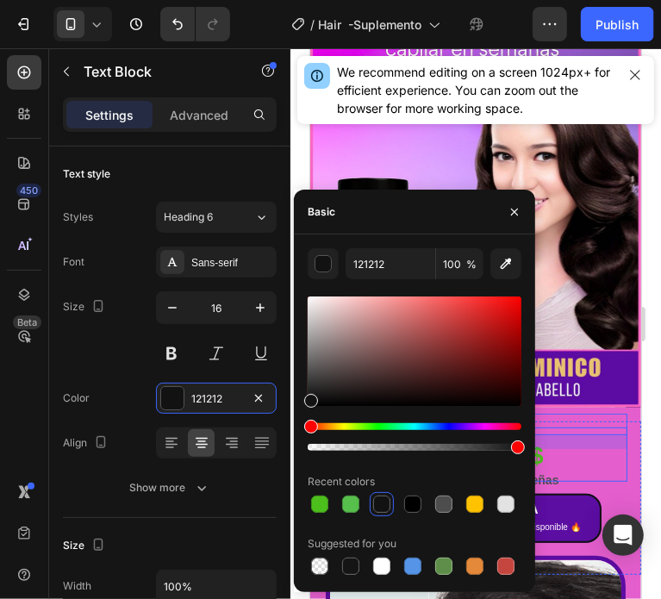
click at [607, 437] on p "⁠⁠⁠⁠⁠⁠⁠ Hoy 29.99 $" at bounding box center [475, 453] width 300 height 51
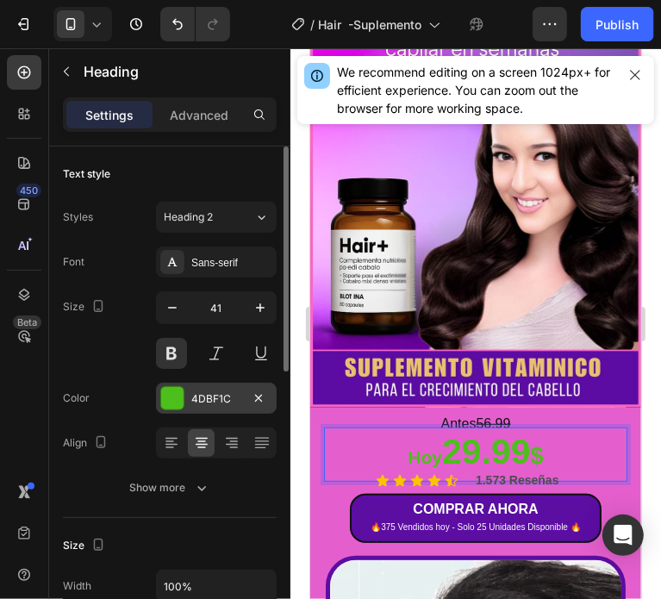
click at [171, 395] on div at bounding box center [172, 398] width 22 height 22
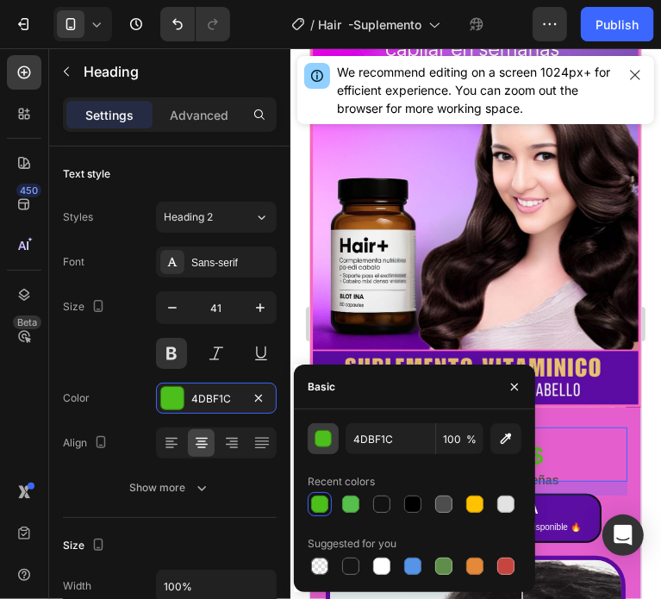
click at [316, 446] on div "button" at bounding box center [322, 438] width 17 height 17
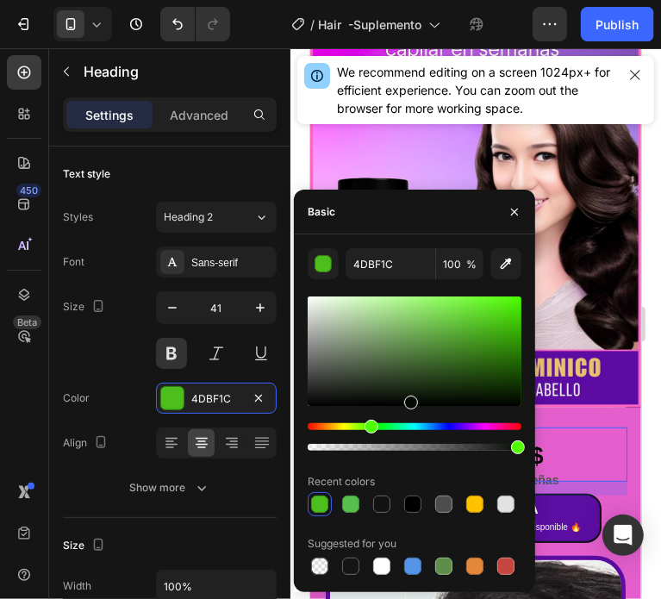
drag, startPoint x: 491, startPoint y: 336, endPoint x: 410, endPoint y: 401, distance: 104.1
click at [410, 401] on div at bounding box center [415, 350] width 214 height 109
drag, startPoint x: 420, startPoint y: 401, endPoint x: 444, endPoint y: 395, distance: 25.1
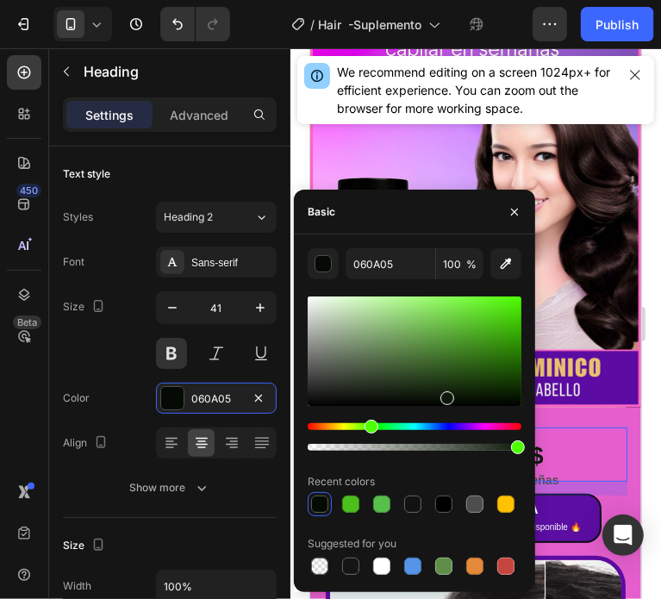
click at [444, 395] on div at bounding box center [415, 350] width 214 height 109
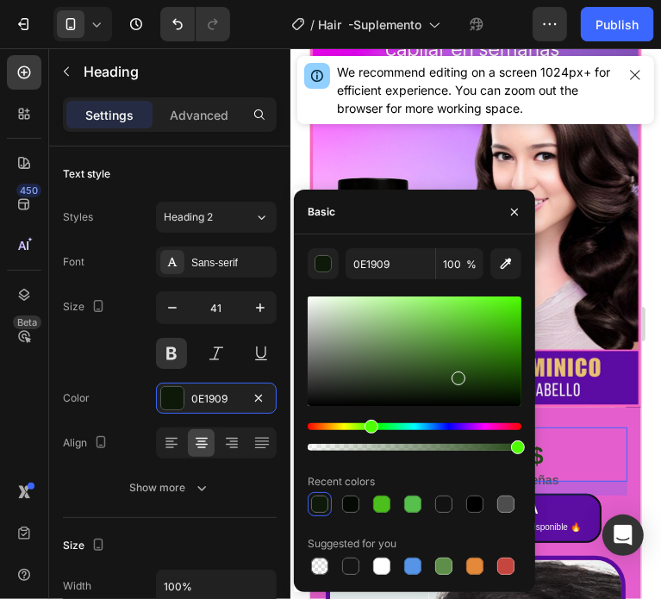
drag, startPoint x: 451, startPoint y: 385, endPoint x: 456, endPoint y: 375, distance: 11.2
click at [456, 375] on div at bounding box center [415, 350] width 214 height 109
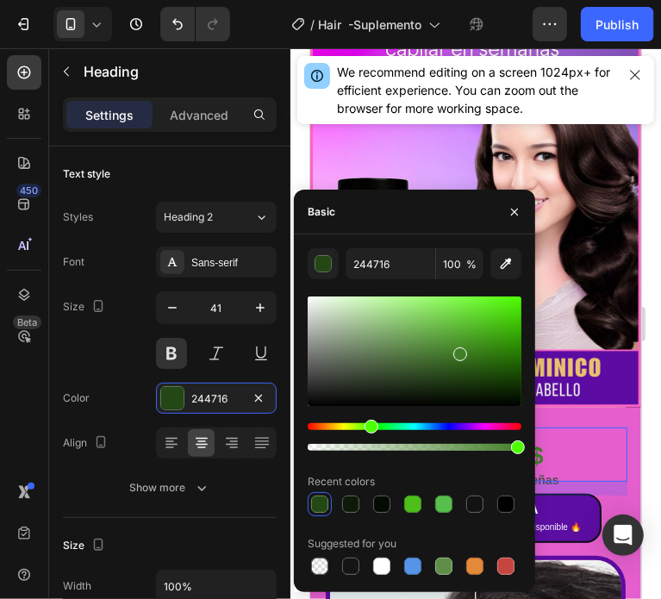
drag, startPoint x: 455, startPoint y: 380, endPoint x: 459, endPoint y: 351, distance: 29.6
click at [459, 351] on div at bounding box center [460, 354] width 14 height 14
click at [459, 349] on div at bounding box center [460, 354] width 14 height 14
type input "438427"
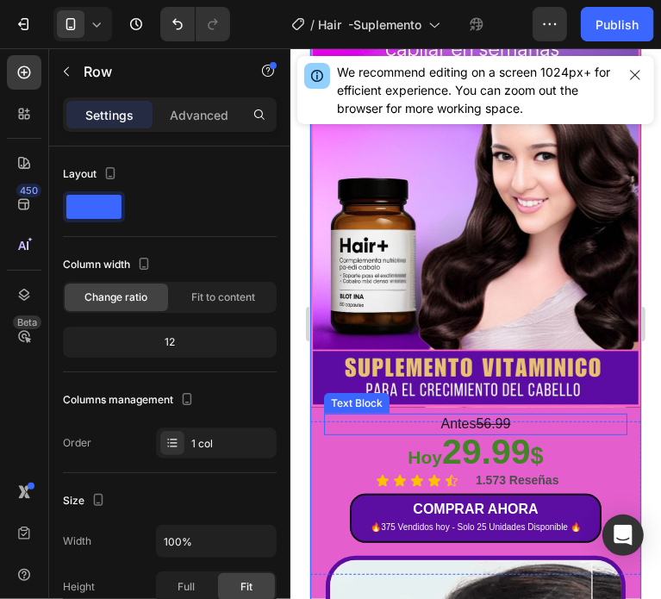
click at [475, 415] on s "56.99" at bounding box center [492, 422] width 34 height 15
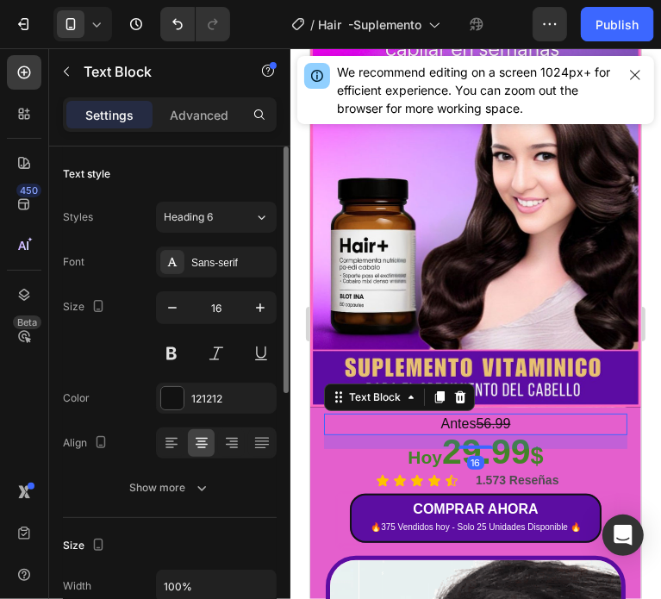
click at [144, 390] on div "Color 121212" at bounding box center [170, 397] width 214 height 31
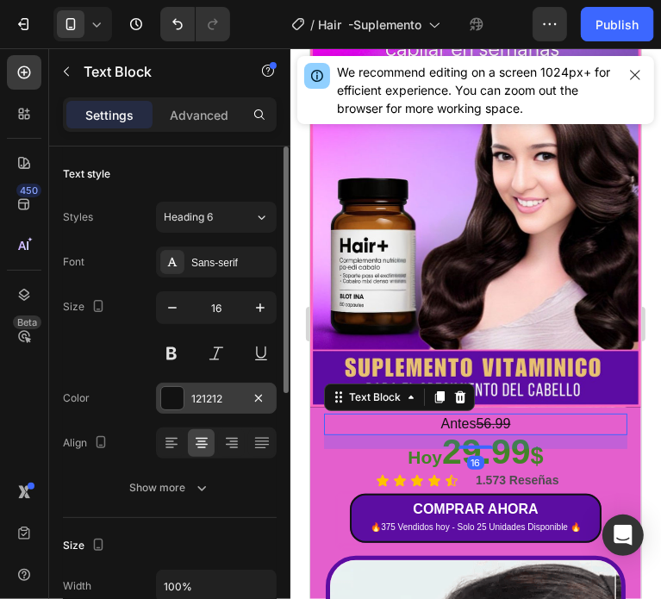
click at [168, 398] on div at bounding box center [172, 398] width 22 height 22
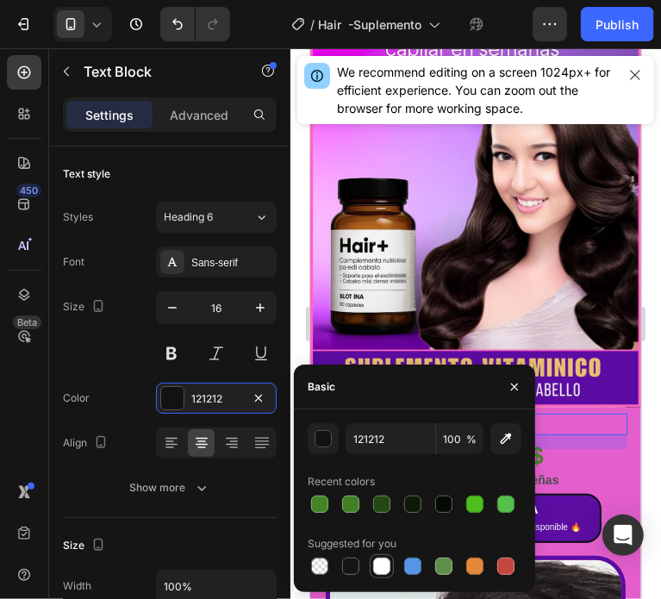
click at [378, 563] on div at bounding box center [381, 565] width 17 height 17
type input "FFFFFF"
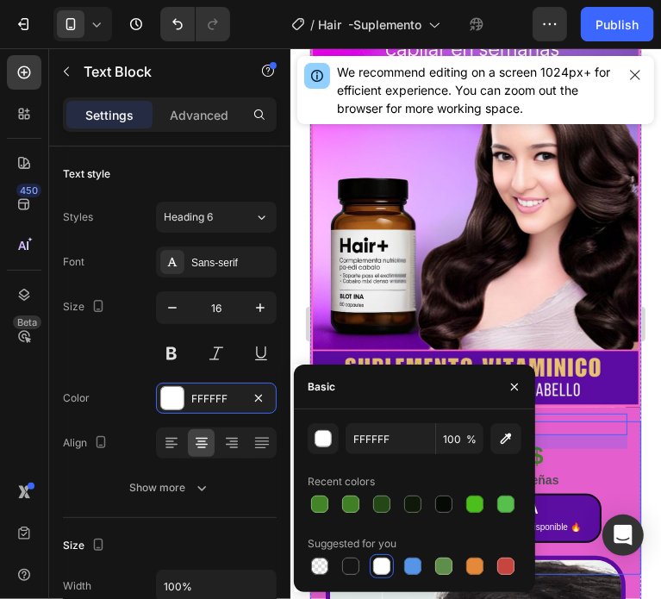
click at [619, 432] on div "Antes 56.99 Text Block 16 ⁠⁠⁠⁠⁠⁠⁠ Hoy 29.99 $ Heading Icon Icon Icon Icon Icon …" at bounding box center [474, 496] width 331 height 153
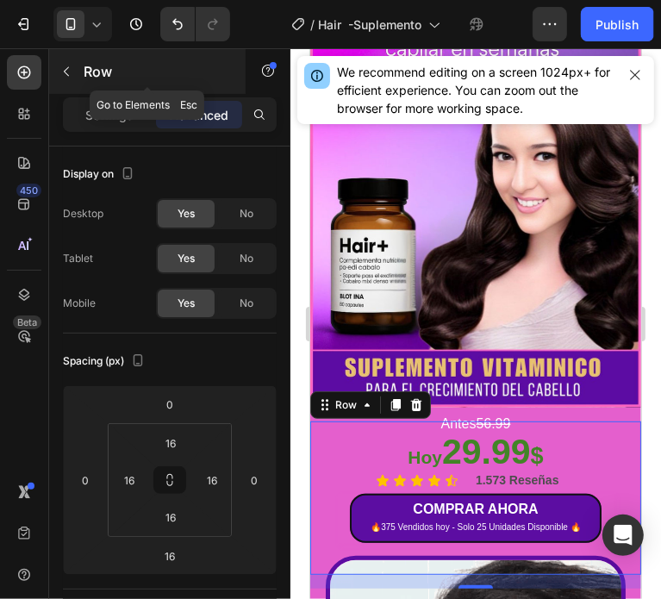
click at [67, 70] on icon "button" at bounding box center [66, 72] width 14 height 14
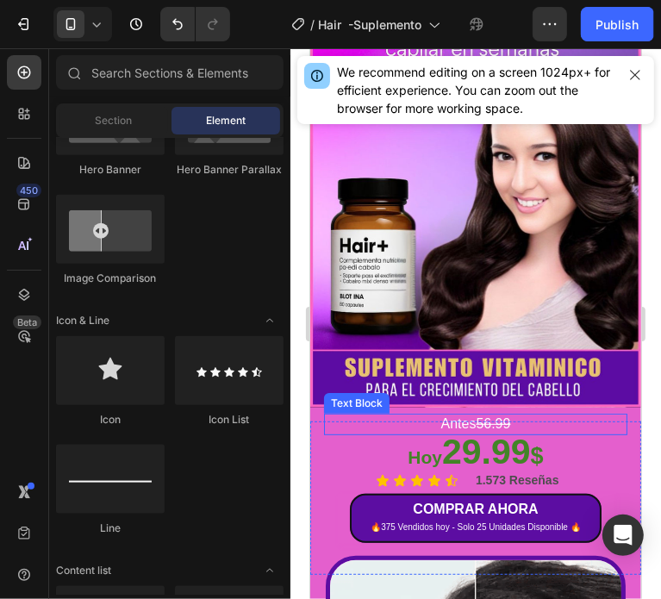
click at [443, 414] on p "Antes 56.99" at bounding box center [475, 423] width 300 height 18
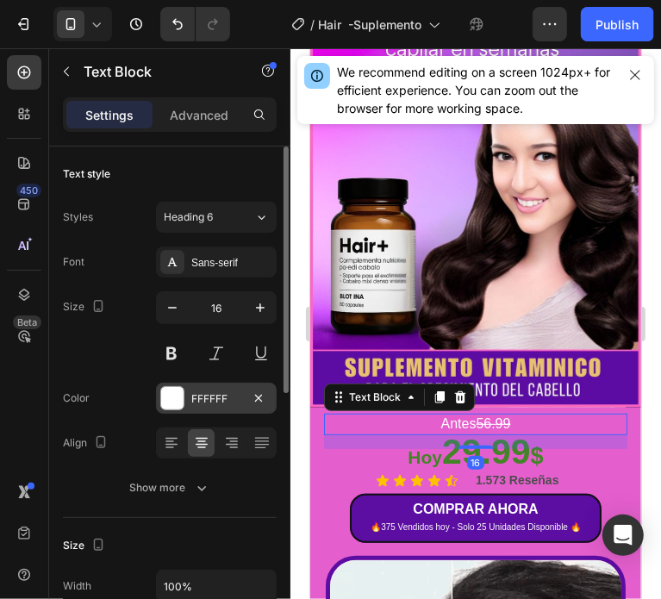
click at [188, 395] on div "FFFFFF" at bounding box center [216, 397] width 121 height 31
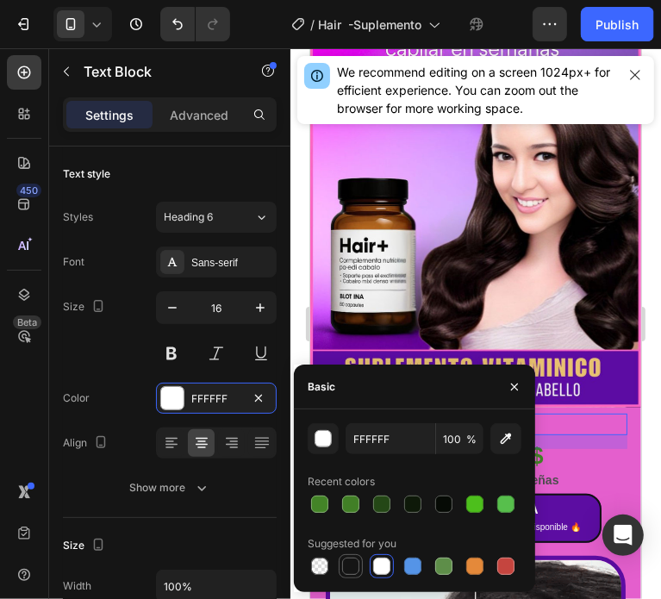
click at [348, 561] on div at bounding box center [350, 565] width 17 height 17
click at [318, 433] on div "button" at bounding box center [323, 439] width 17 height 17
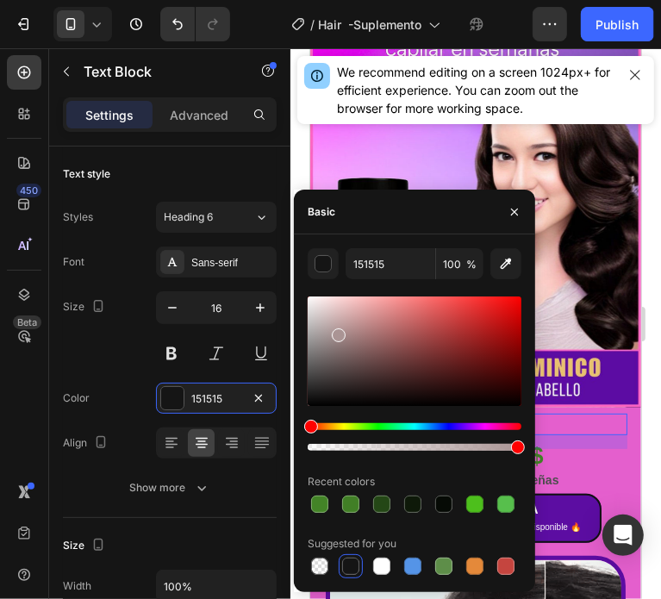
drag, startPoint x: 331, startPoint y: 357, endPoint x: 337, endPoint y: 333, distance: 25.7
click at [337, 333] on div at bounding box center [415, 350] width 214 height 109
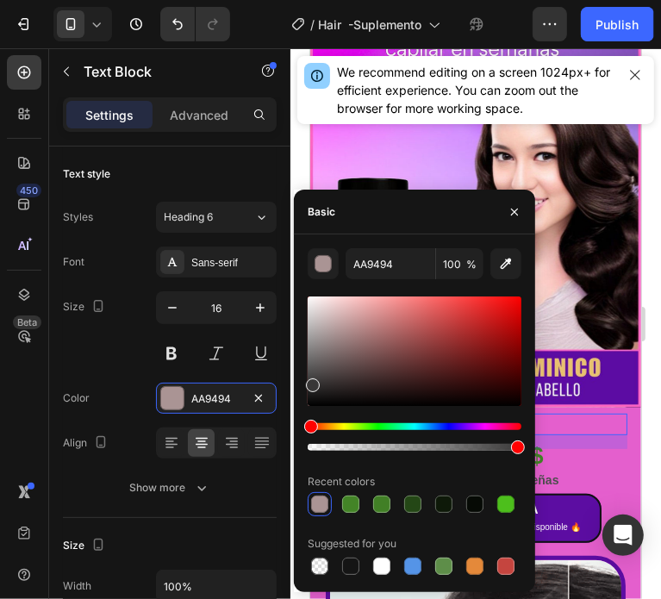
drag, startPoint x: 320, startPoint y: 352, endPoint x: 310, endPoint y: 381, distance: 30.2
click at [310, 381] on div at bounding box center [415, 350] width 214 height 109
type input "383737"
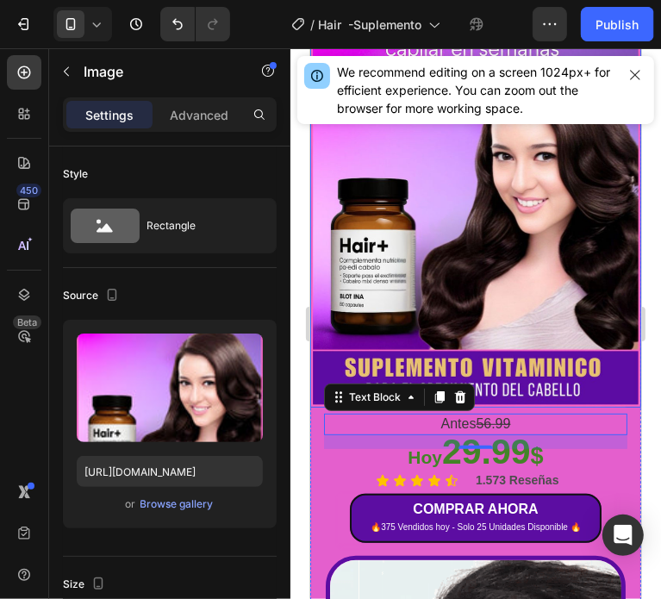
click at [625, 382] on img at bounding box center [474, 164] width 331 height 486
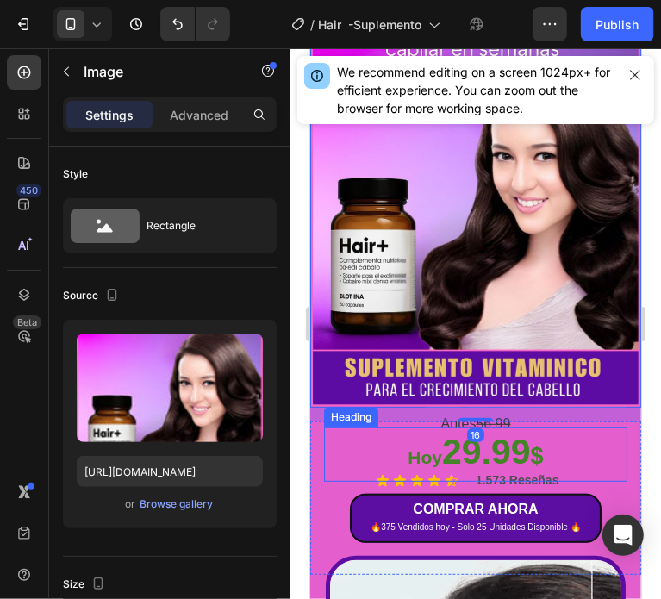
click at [593, 429] on p "⁠⁠⁠⁠⁠⁠⁠ Hoy 29.99 $" at bounding box center [475, 453] width 300 height 51
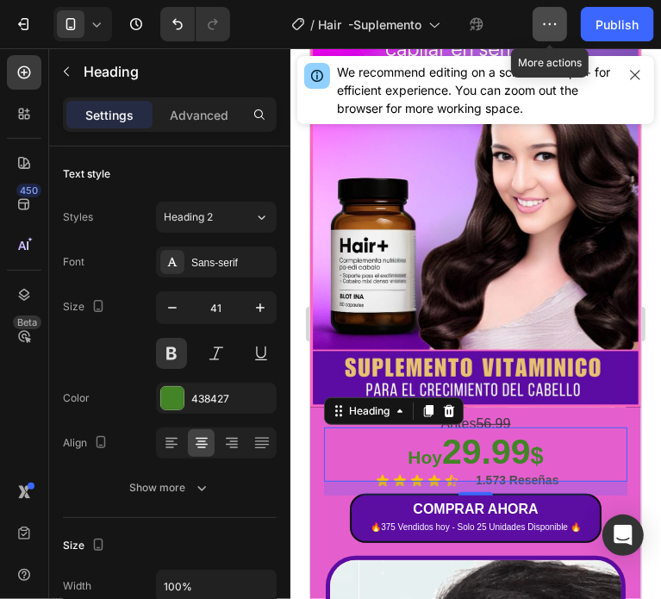
click at [547, 23] on icon "button" at bounding box center [549, 24] width 17 height 17
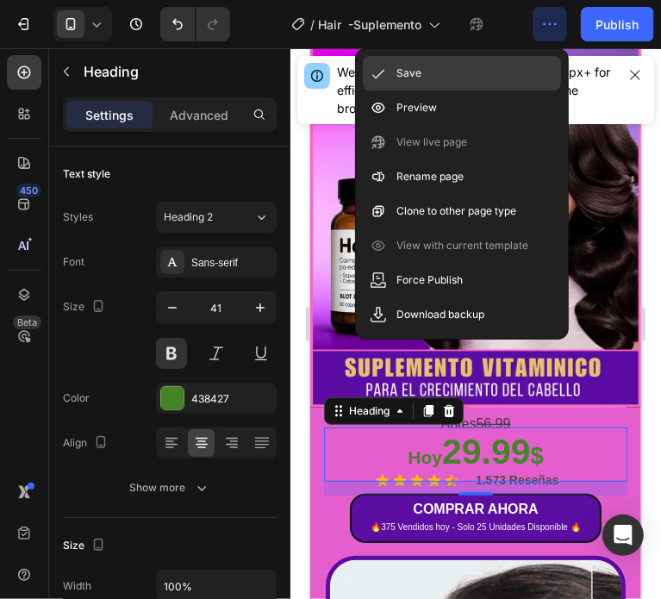
click at [438, 68] on div "Save" at bounding box center [462, 73] width 198 height 34
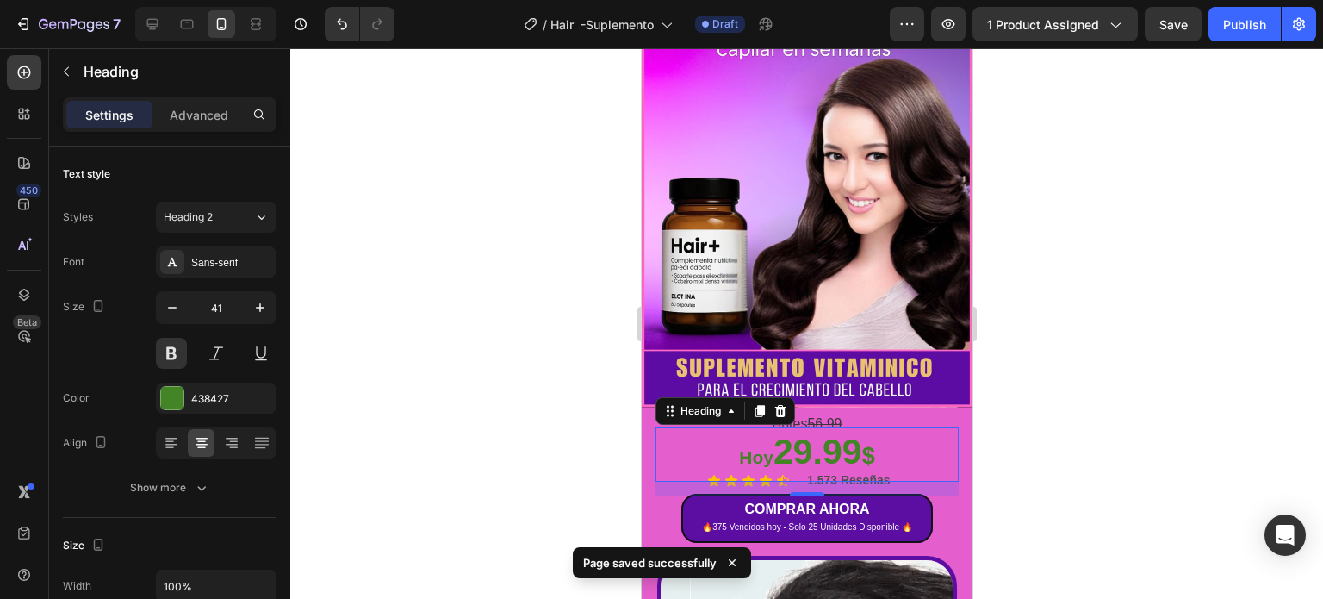
click at [1093, 314] on div at bounding box center [806, 323] width 1033 height 550
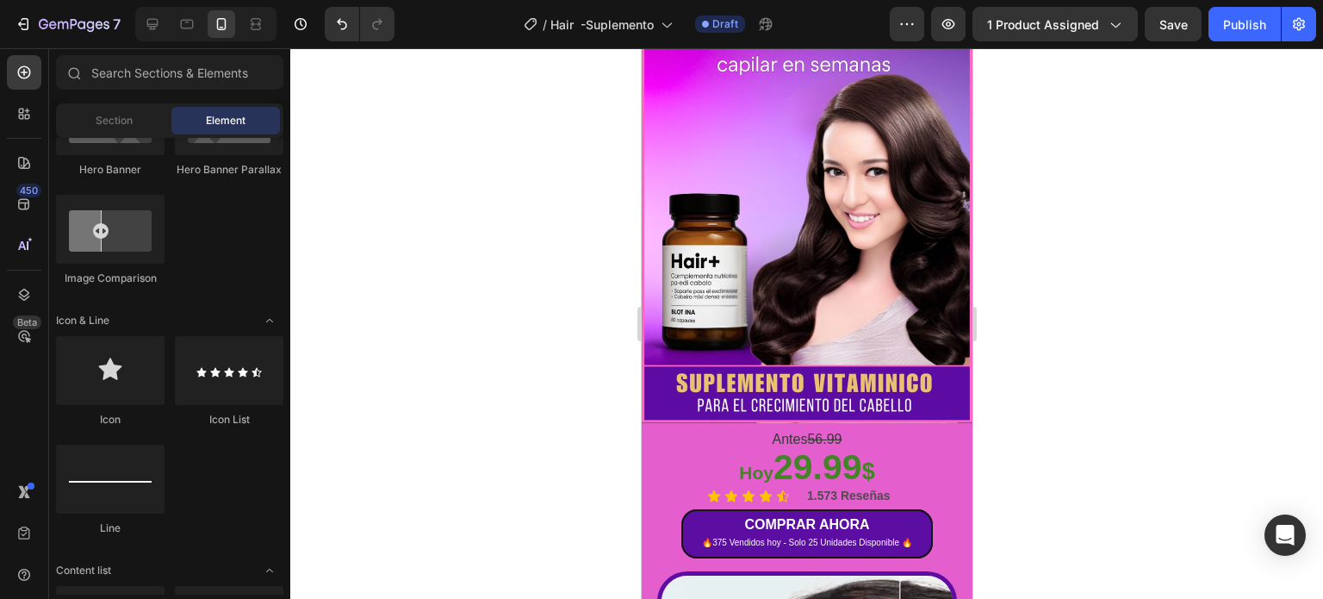
scroll to position [172, 0]
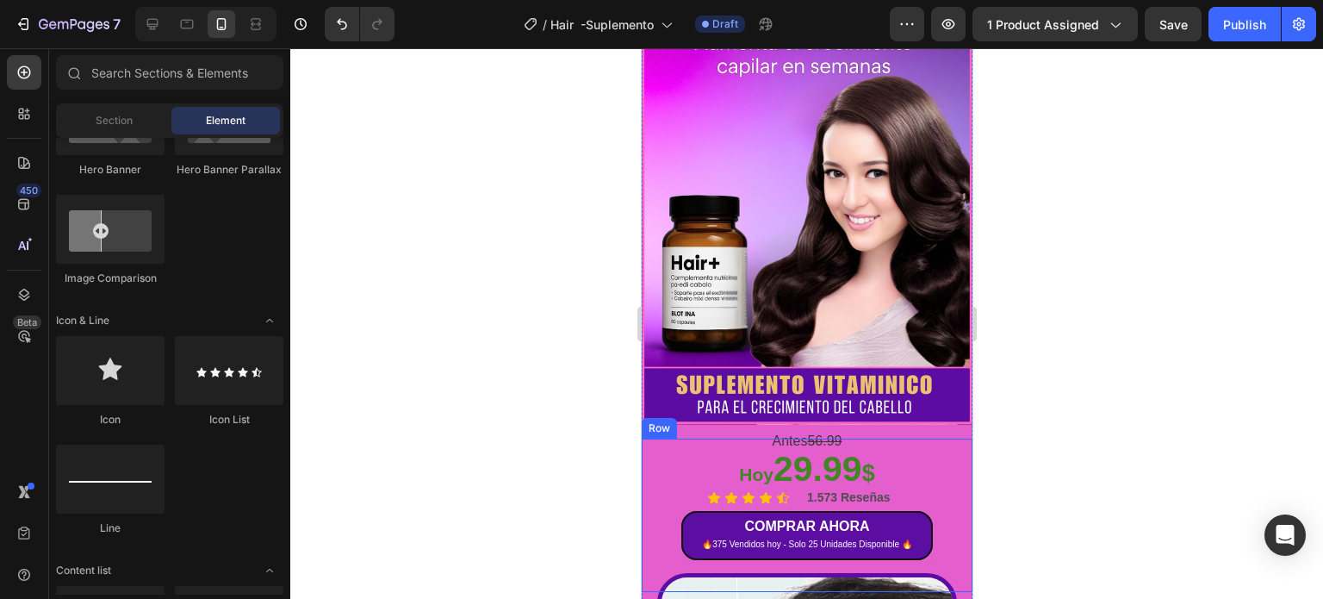
click at [955, 438] on div "Antes 56.99 Text Block ⁠⁠⁠⁠⁠⁠⁠ Hoy 29.99 $ Heading Icon Icon Icon Icon Icon Ico…" at bounding box center [806, 514] width 331 height 153
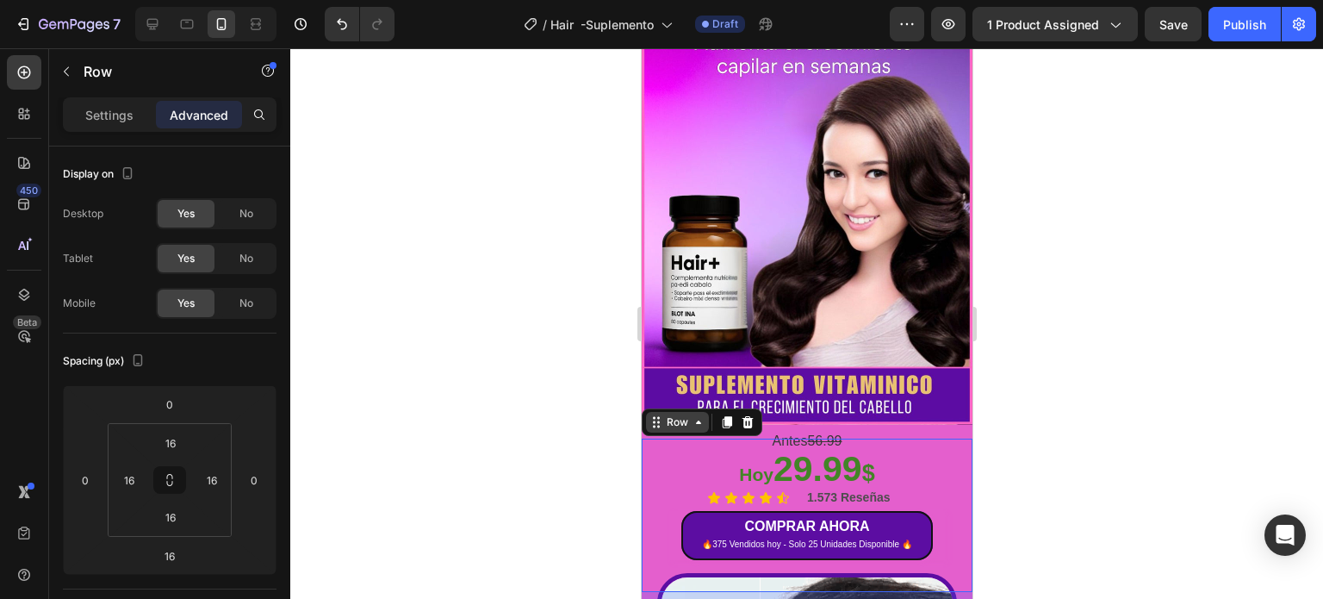
click at [663, 414] on div "Row" at bounding box center [676, 422] width 28 height 16
click at [1178, 389] on div at bounding box center [806, 323] width 1033 height 550
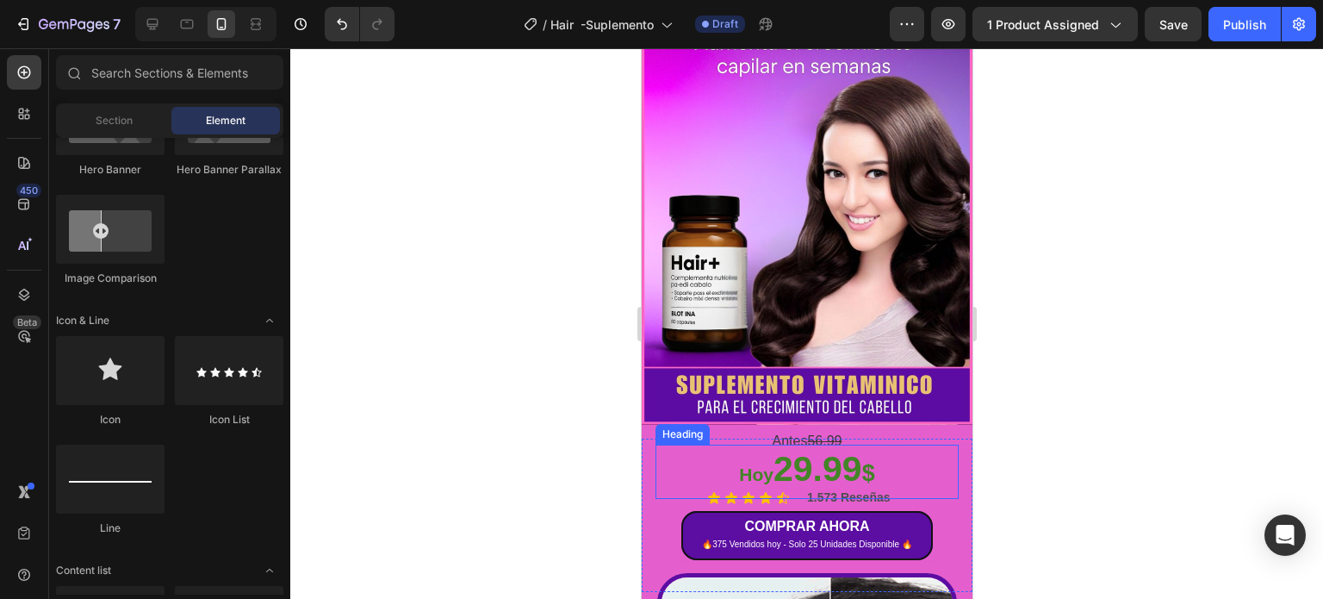
click at [793, 454] on p "⁠⁠⁠⁠⁠⁠⁠ Hoy 29.99 $" at bounding box center [806, 471] width 300 height 51
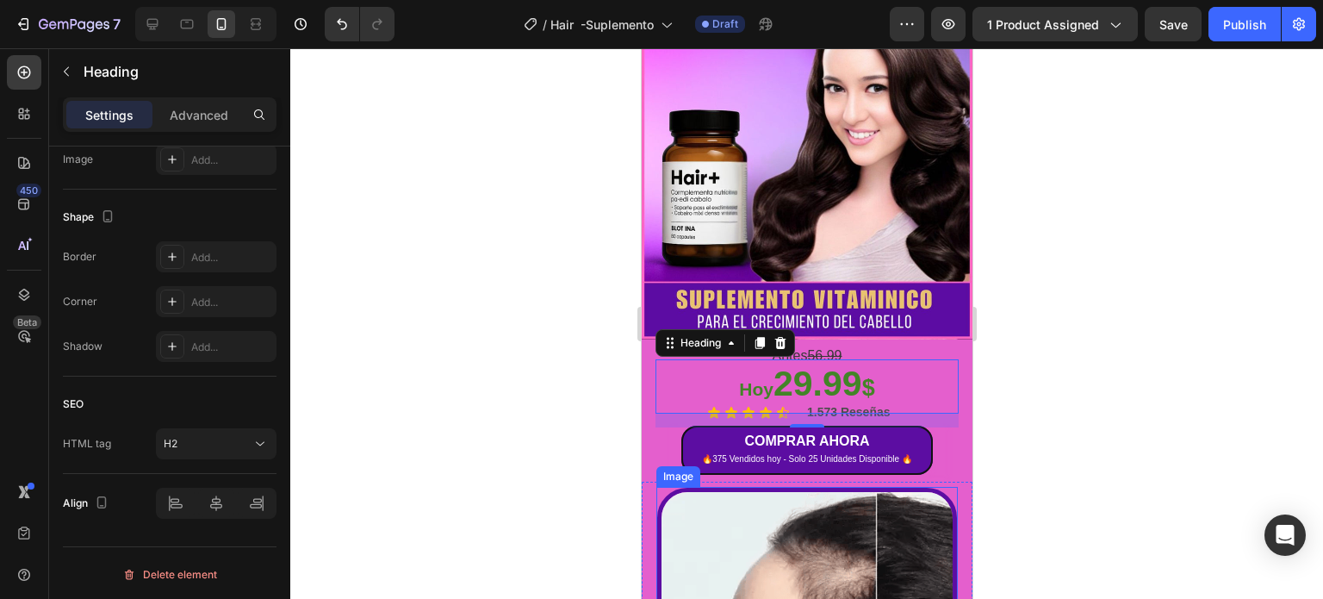
scroll to position [258, 0]
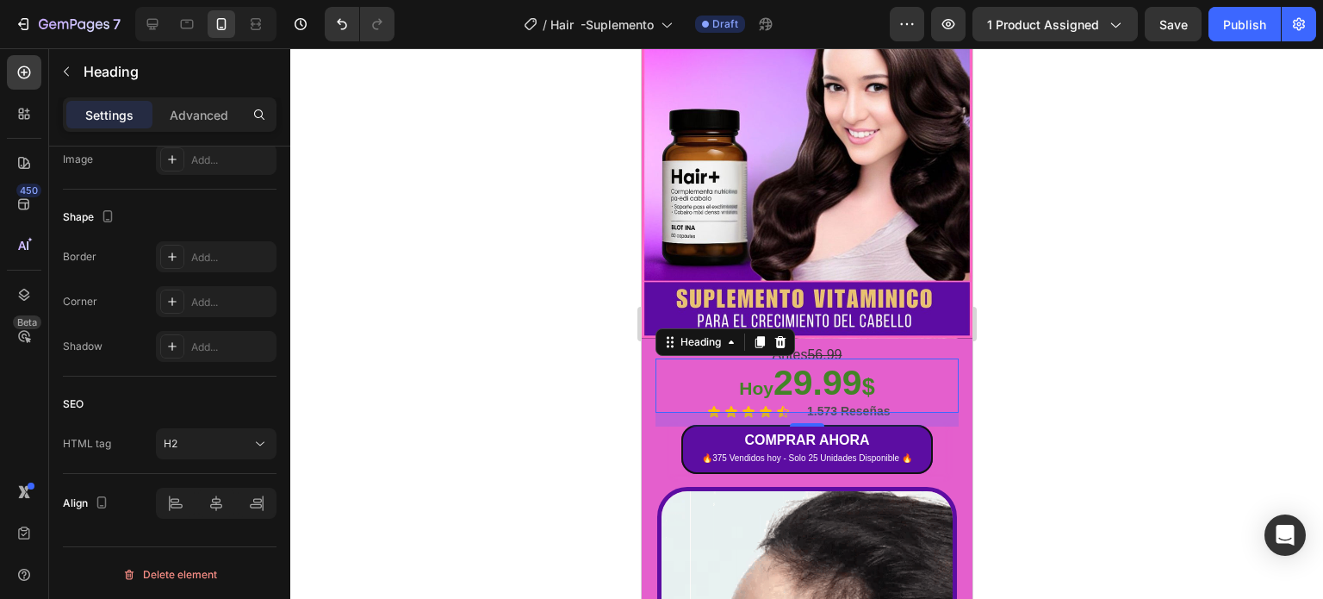
click at [1159, 250] on div at bounding box center [806, 323] width 1033 height 550
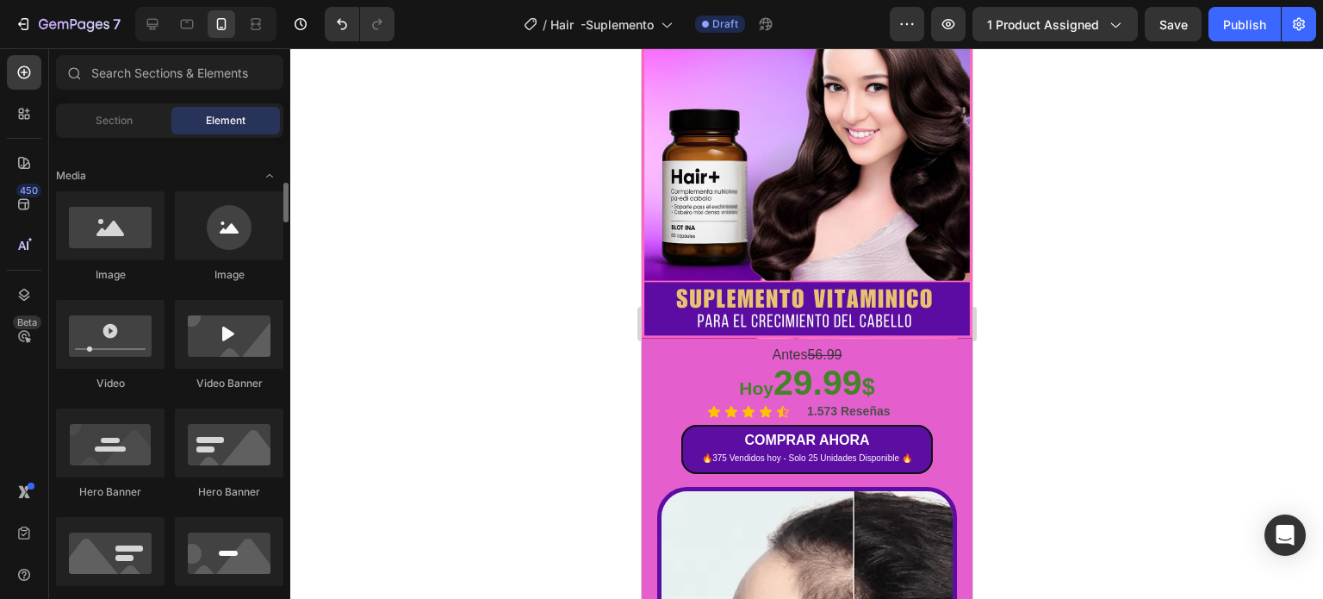
scroll to position [0, 0]
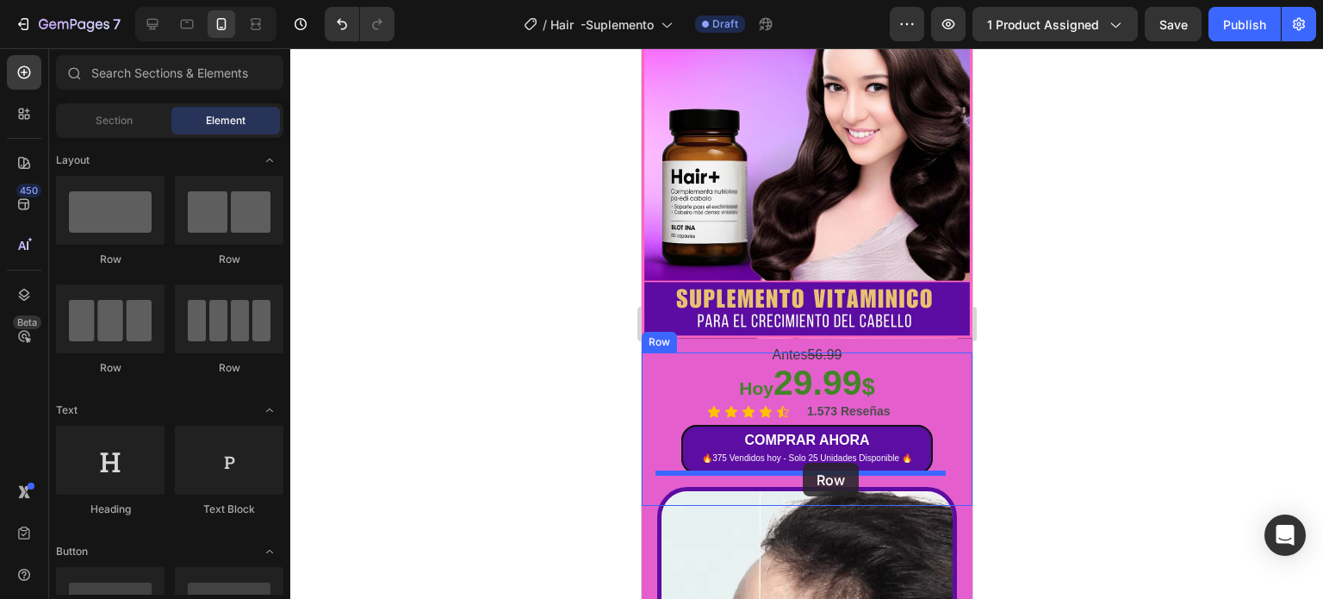
drag, startPoint x: 778, startPoint y: 272, endPoint x: 802, endPoint y: 463, distance: 191.9
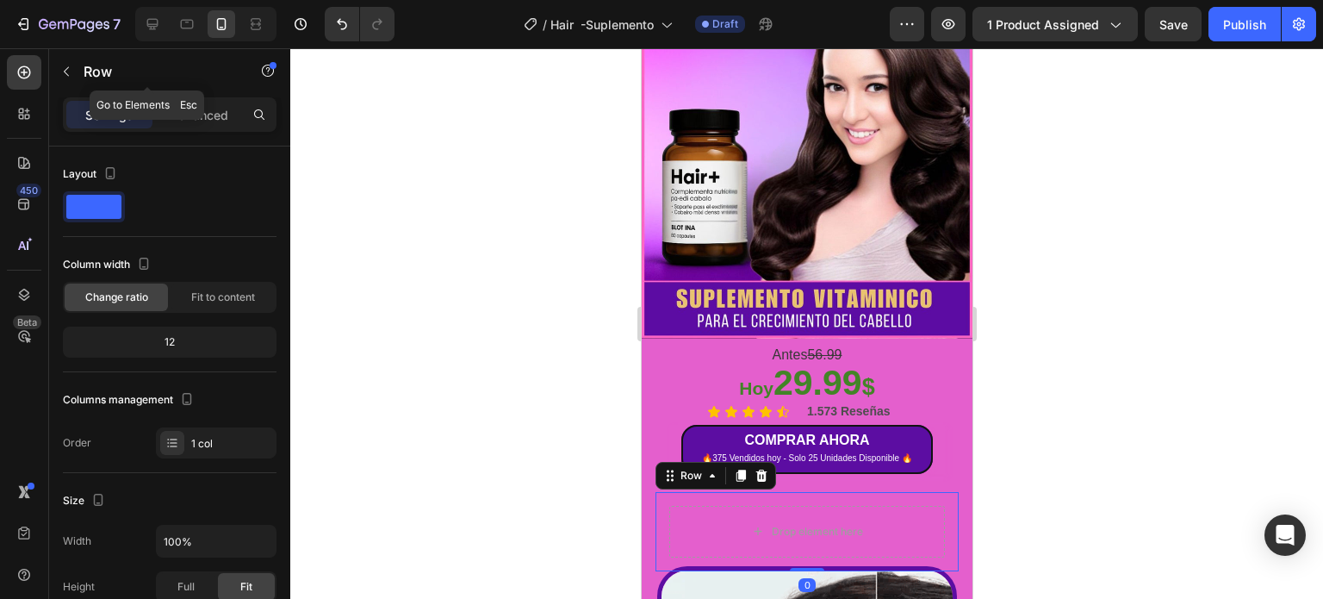
click at [69, 71] on icon "button" at bounding box center [66, 72] width 14 height 14
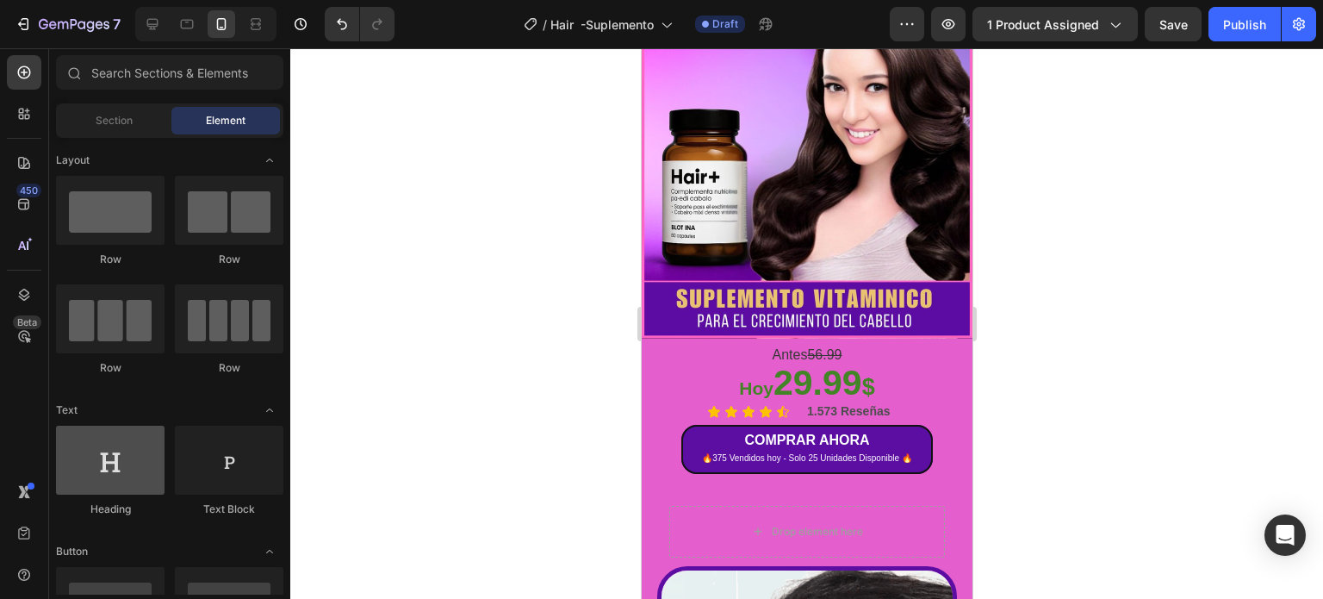
scroll to position [172, 0]
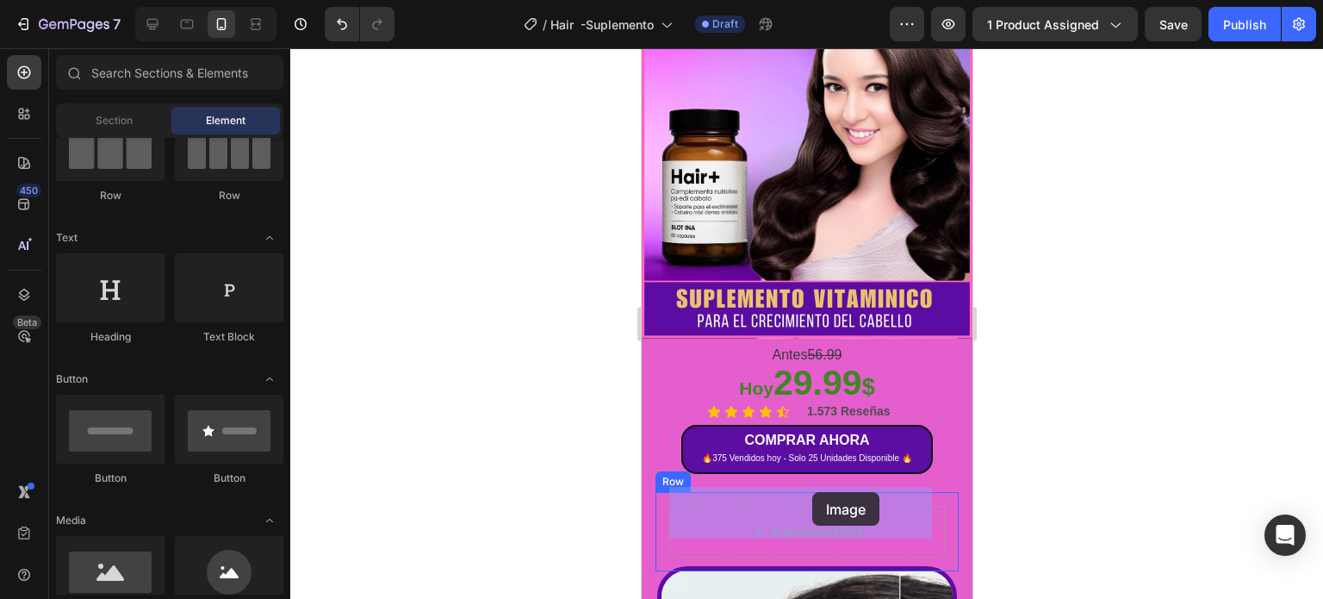
drag, startPoint x: 766, startPoint y: 616, endPoint x: 813, endPoint y: 492, distance: 132.8
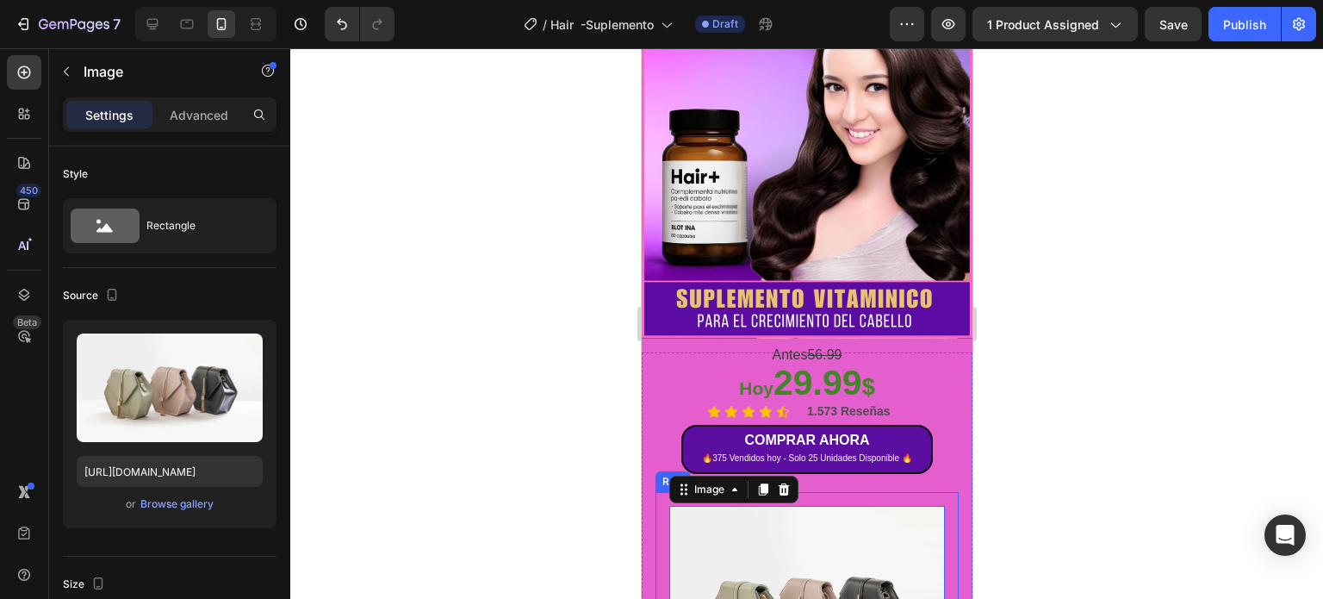
scroll to position [431, 0]
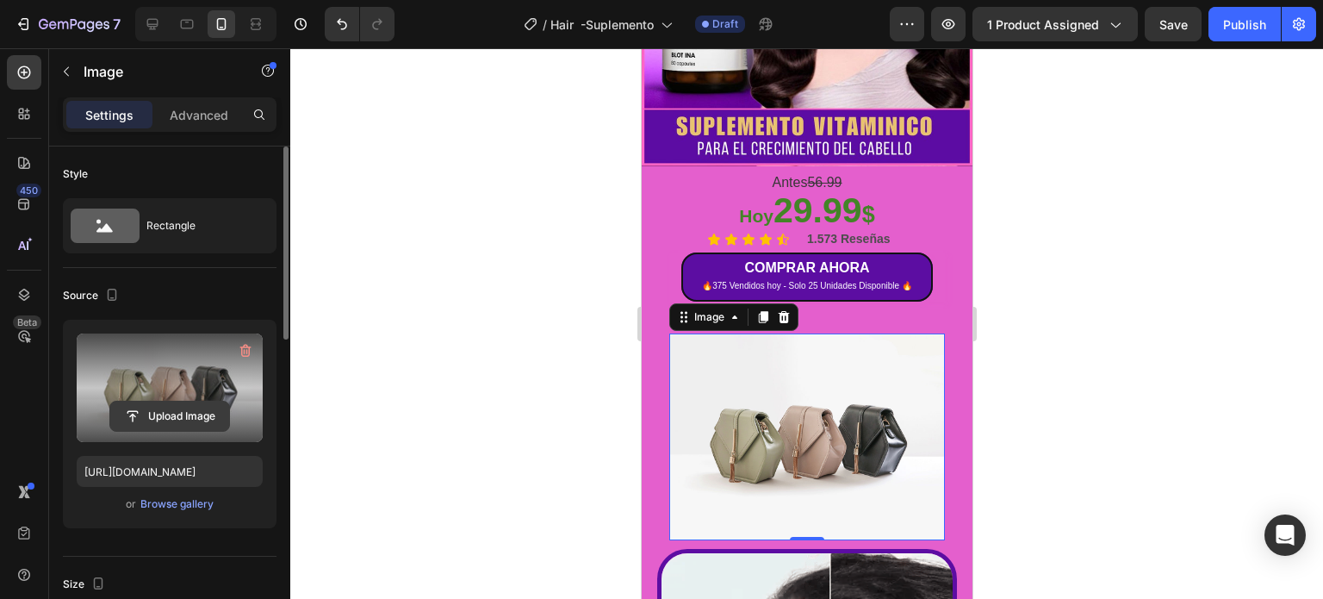
click at [181, 412] on input "file" at bounding box center [169, 415] width 119 height 29
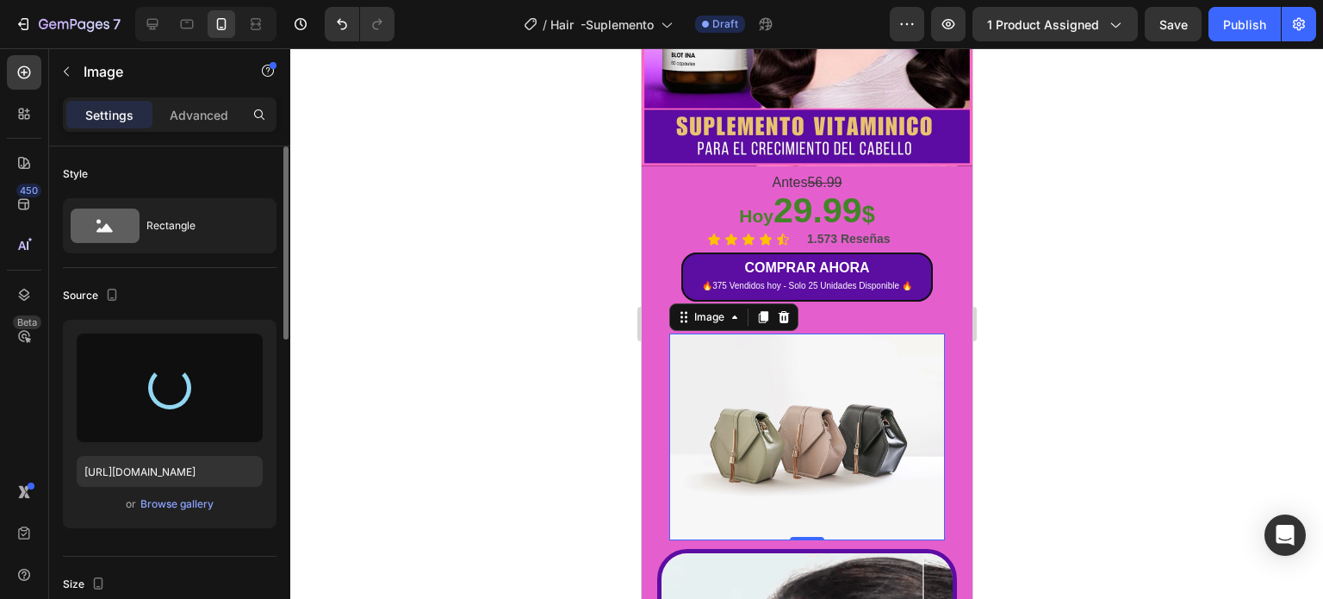
type input "[URL][DOMAIN_NAME]"
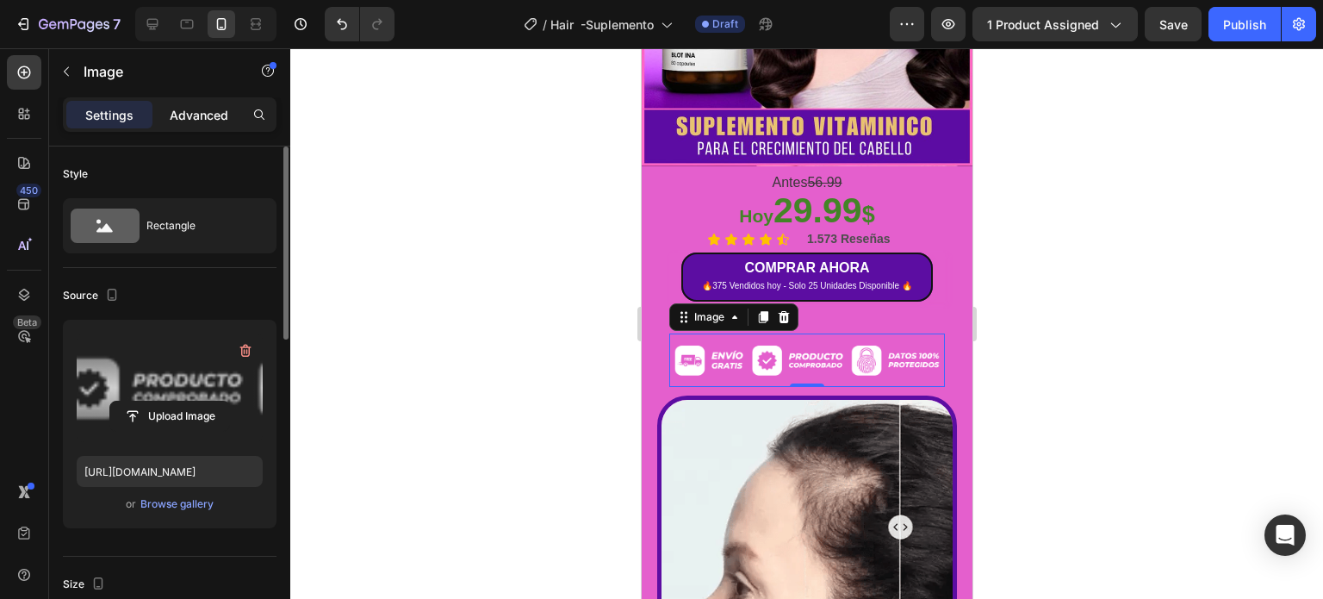
click at [184, 104] on div "Advanced" at bounding box center [199, 115] width 86 height 28
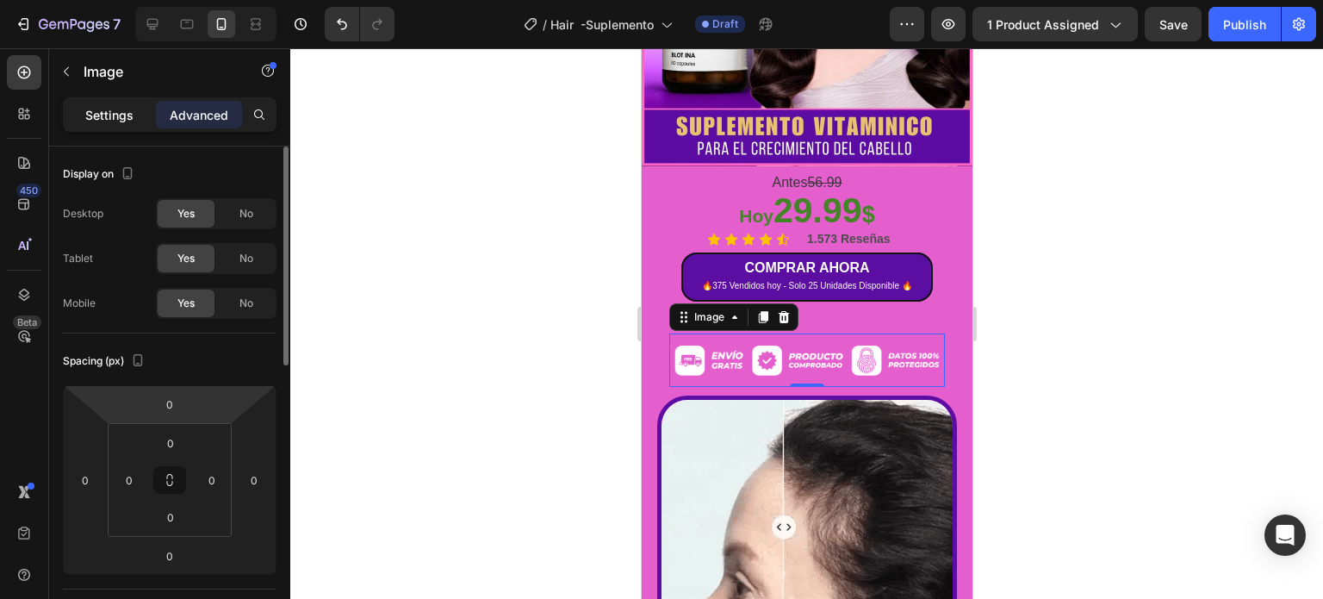
click at [110, 112] on p "Settings" at bounding box center [109, 115] width 48 height 18
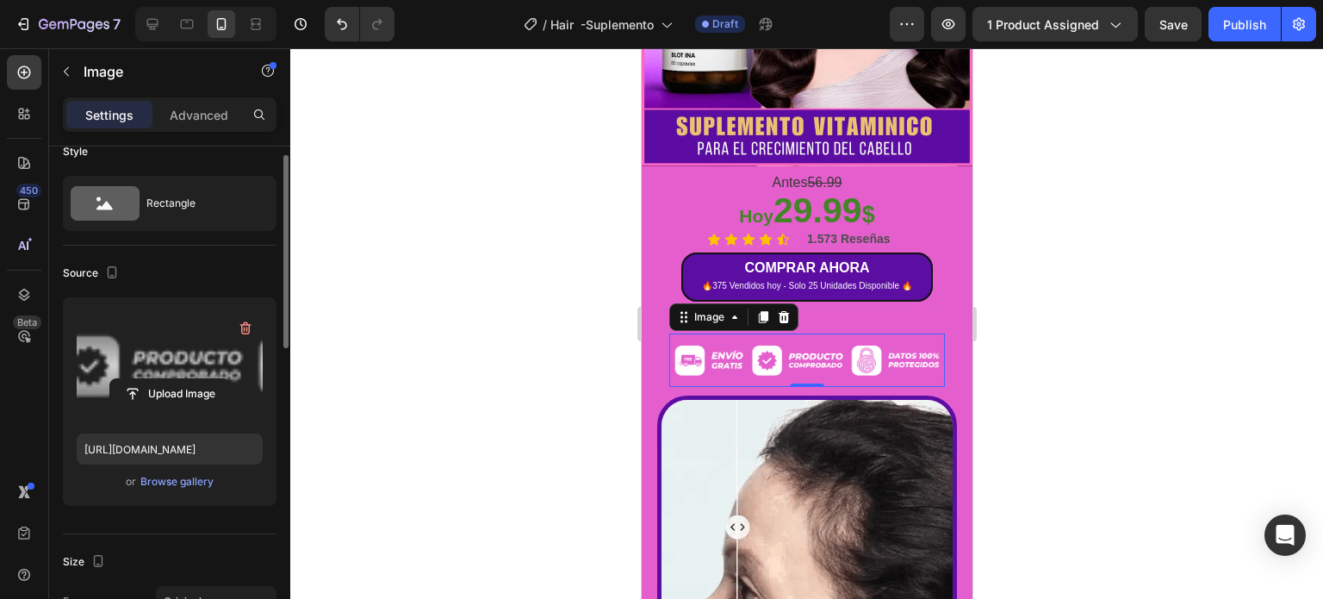
scroll to position [0, 0]
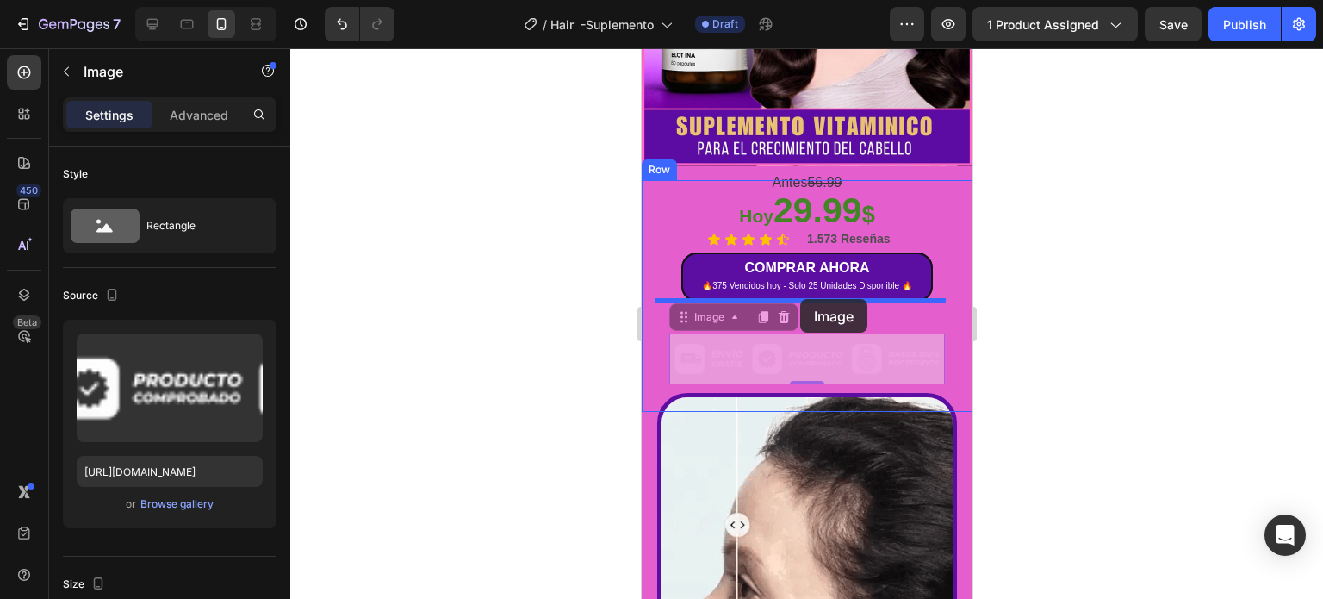
drag, startPoint x: 782, startPoint y: 339, endPoint x: 799, endPoint y: 299, distance: 44.0
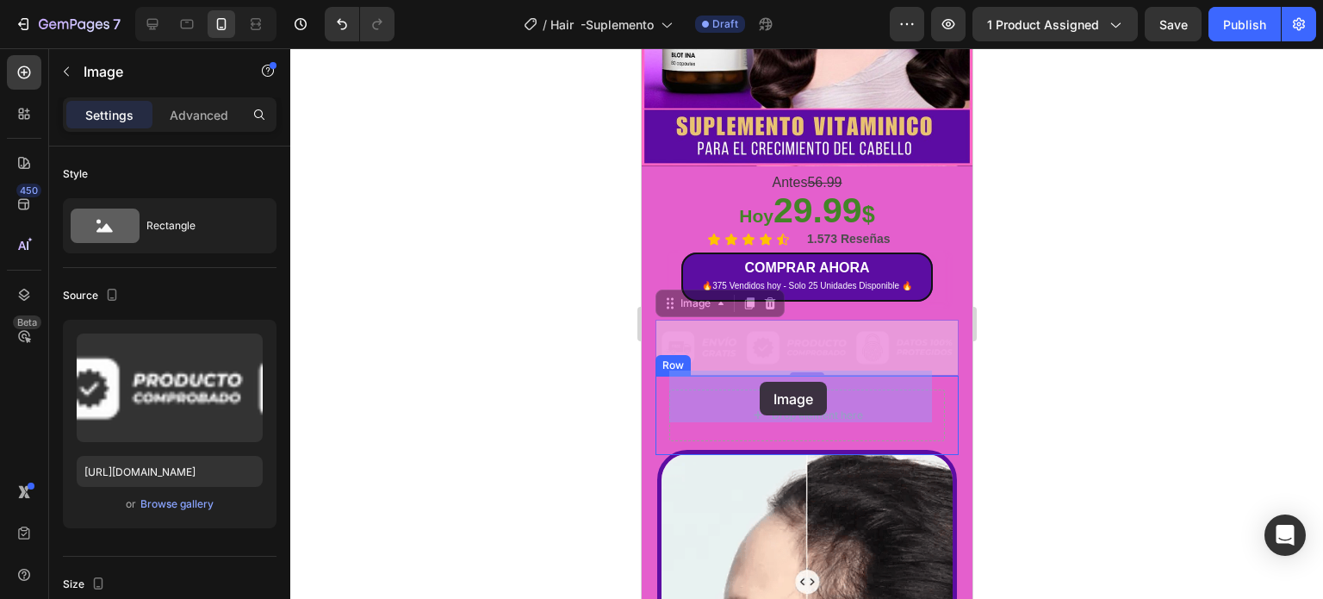
drag, startPoint x: 752, startPoint y: 327, endPoint x: 759, endPoint y: 382, distance: 54.7
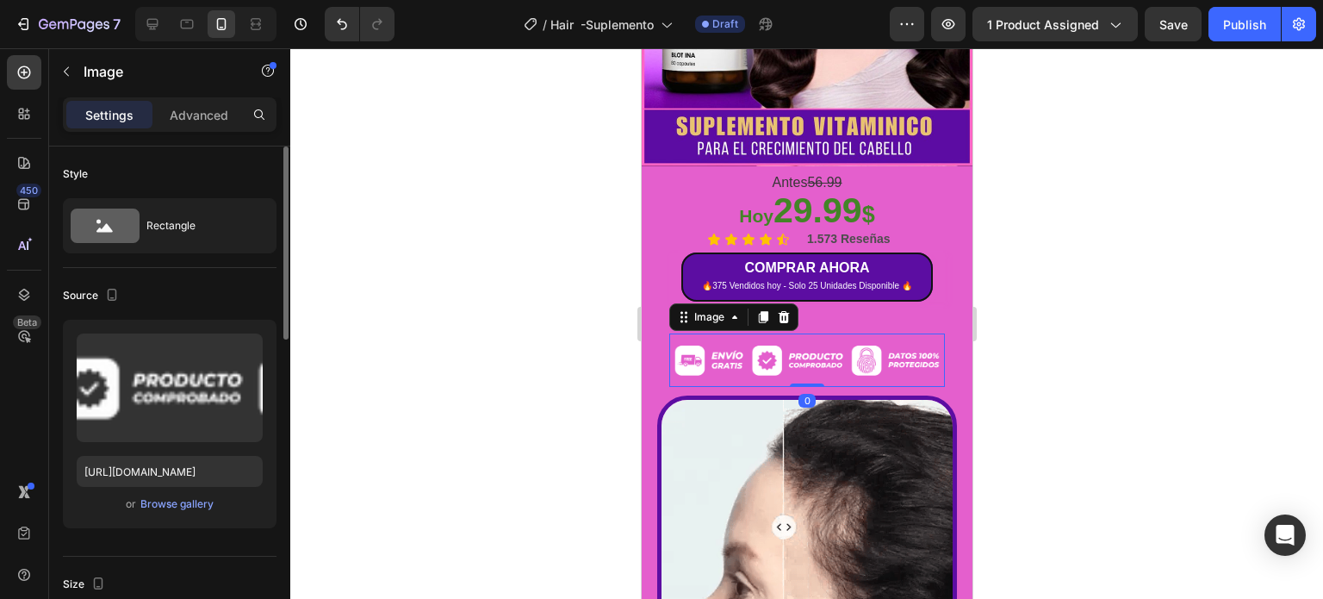
scroll to position [172, 0]
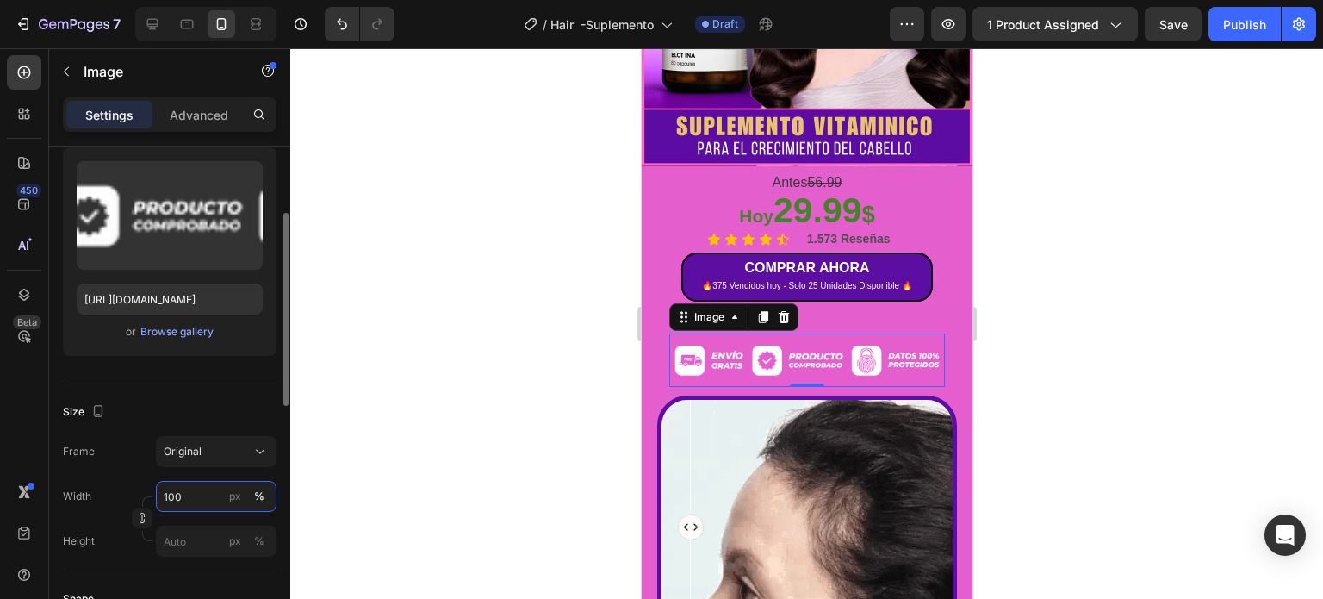
click at [202, 499] on input "100" at bounding box center [216, 496] width 121 height 31
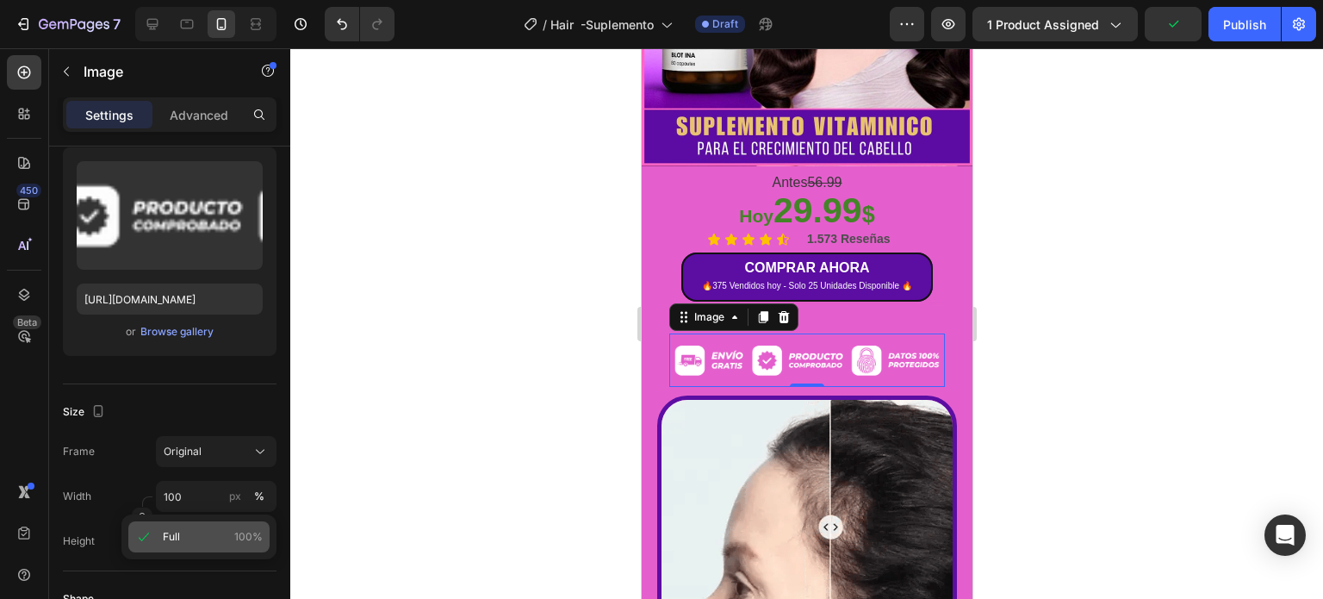
click at [190, 535] on p "Full 100%" at bounding box center [213, 537] width 100 height 16
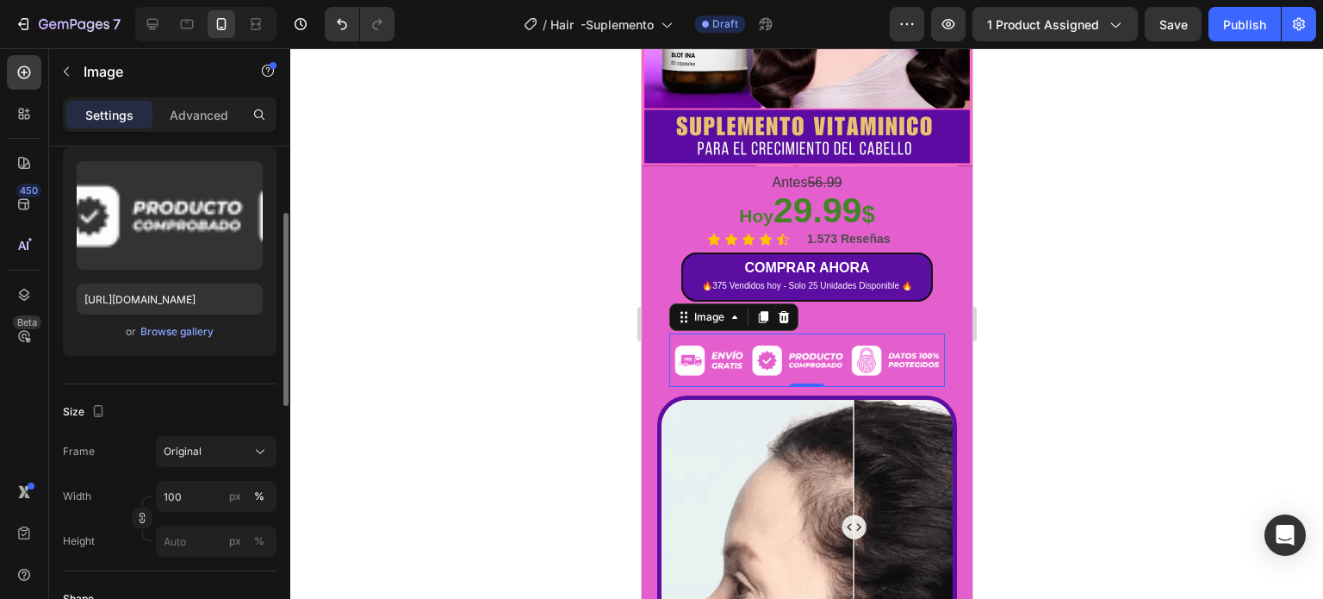
scroll to position [258, 0]
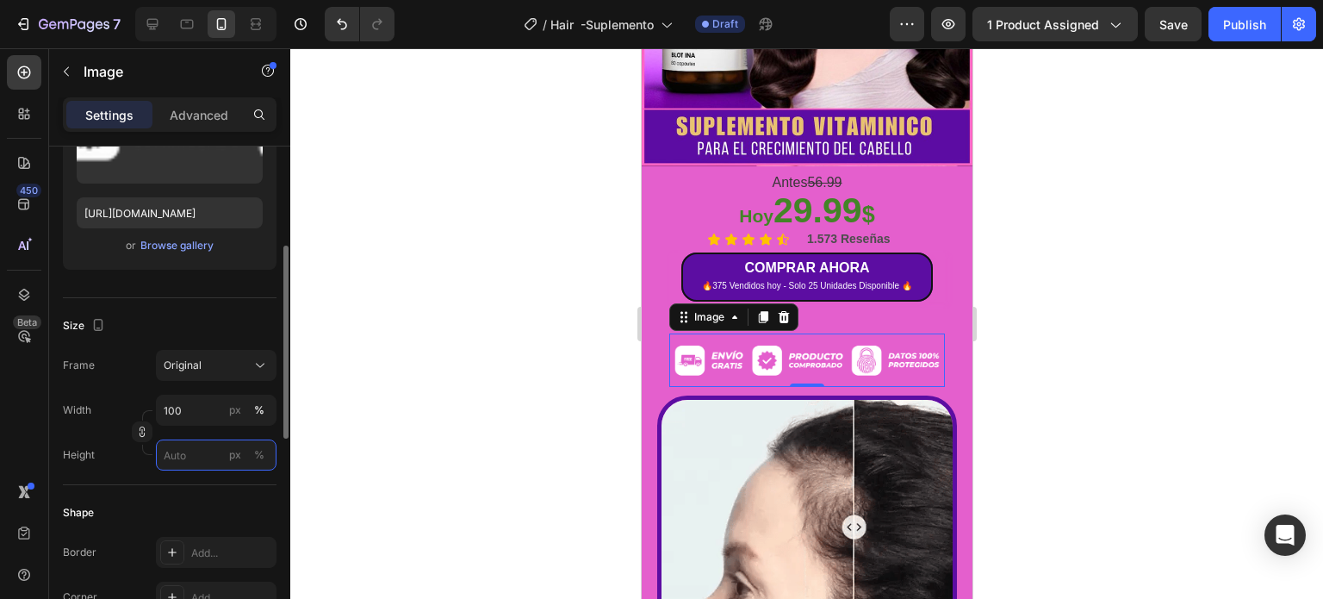
click at [192, 449] on input "px %" at bounding box center [216, 454] width 121 height 31
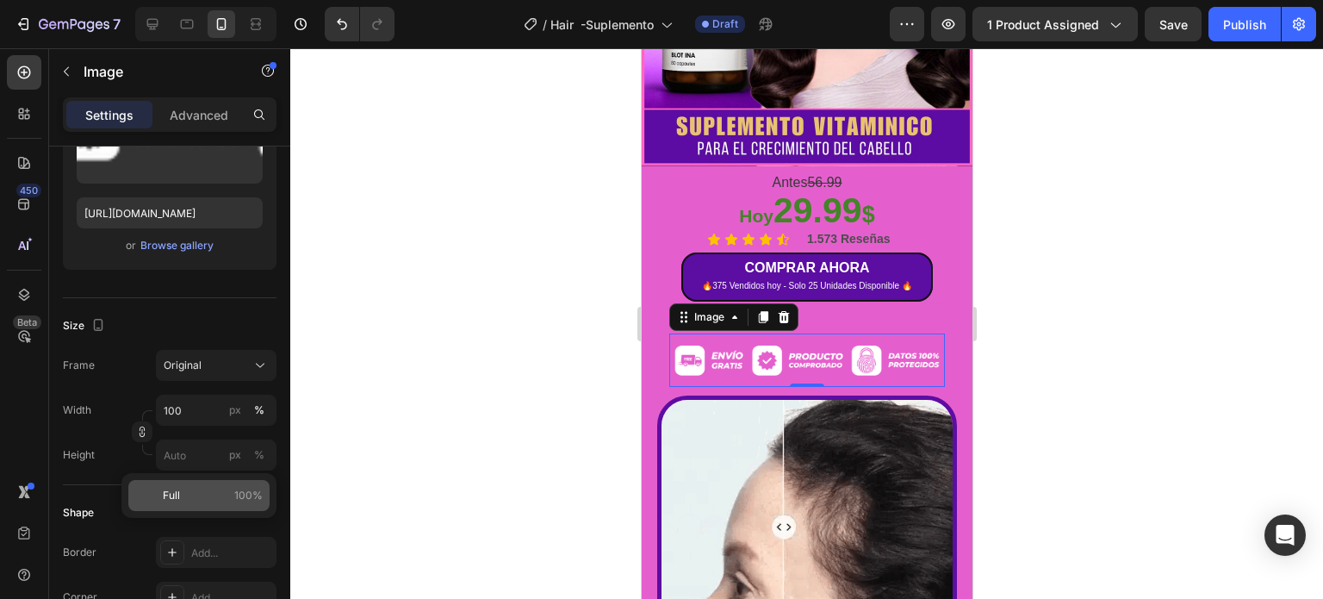
click at [172, 497] on span "Full" at bounding box center [171, 496] width 17 height 16
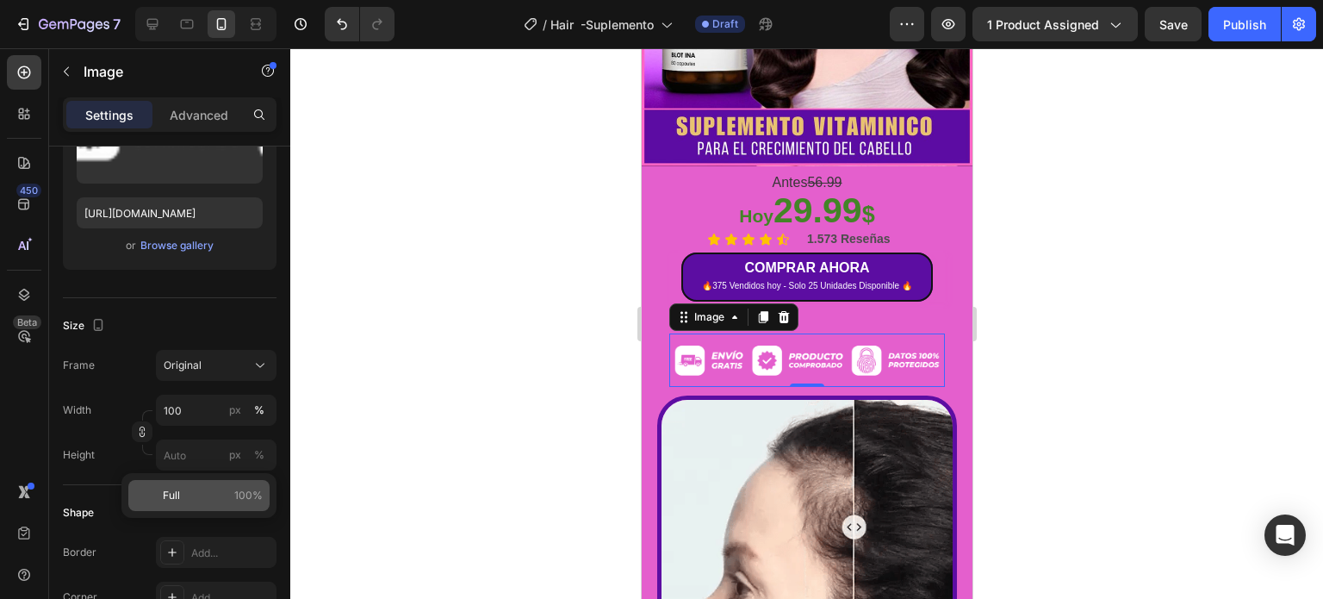
type input "100"
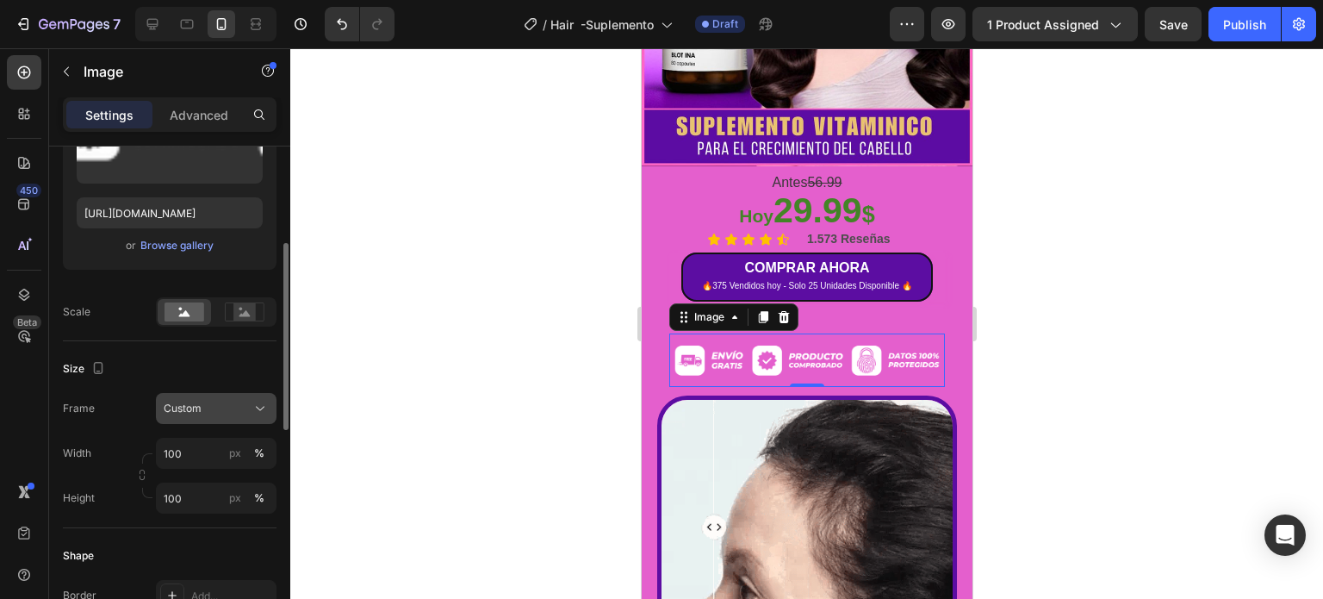
click at [210, 411] on div "Custom" at bounding box center [206, 409] width 84 height 16
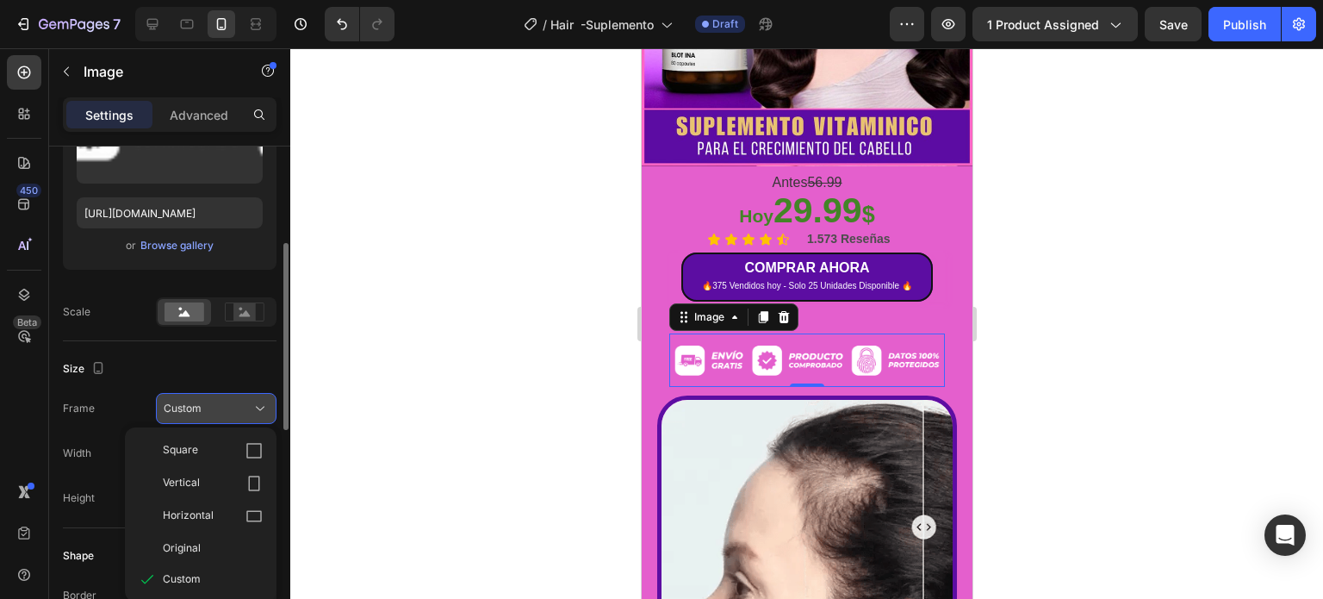
click at [210, 411] on div "Custom" at bounding box center [206, 409] width 84 height 16
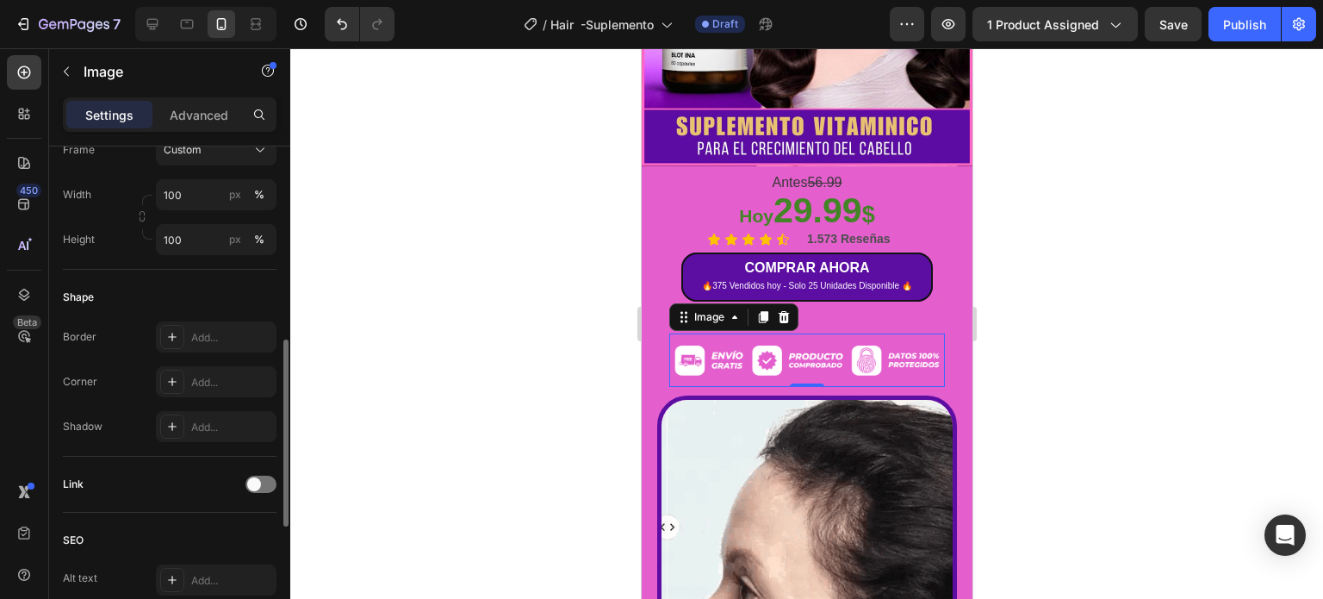
scroll to position [603, 0]
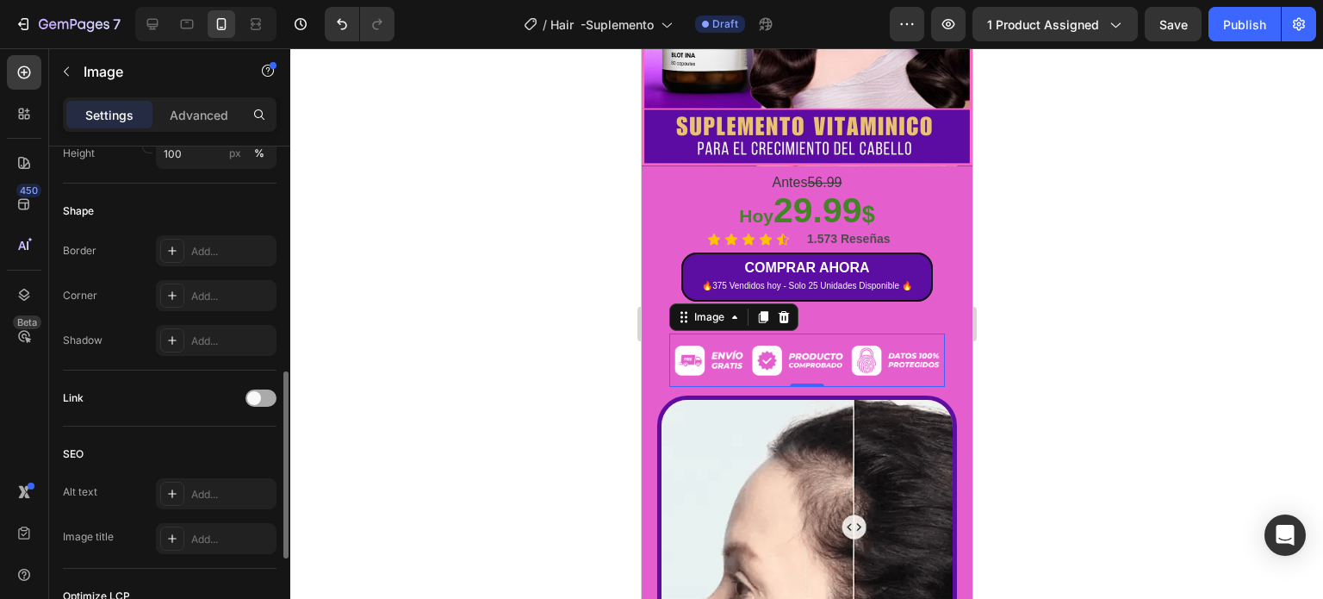
click at [252, 398] on span at bounding box center [254, 398] width 14 height 14
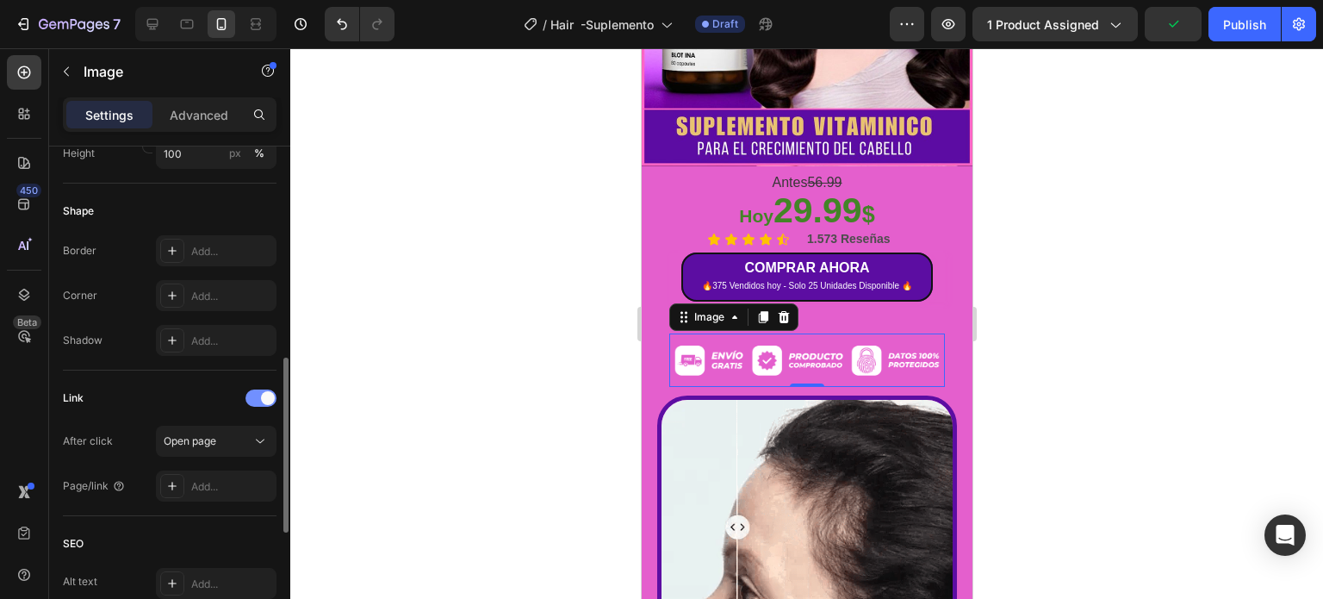
click at [252, 396] on div at bounding box center [261, 397] width 31 height 17
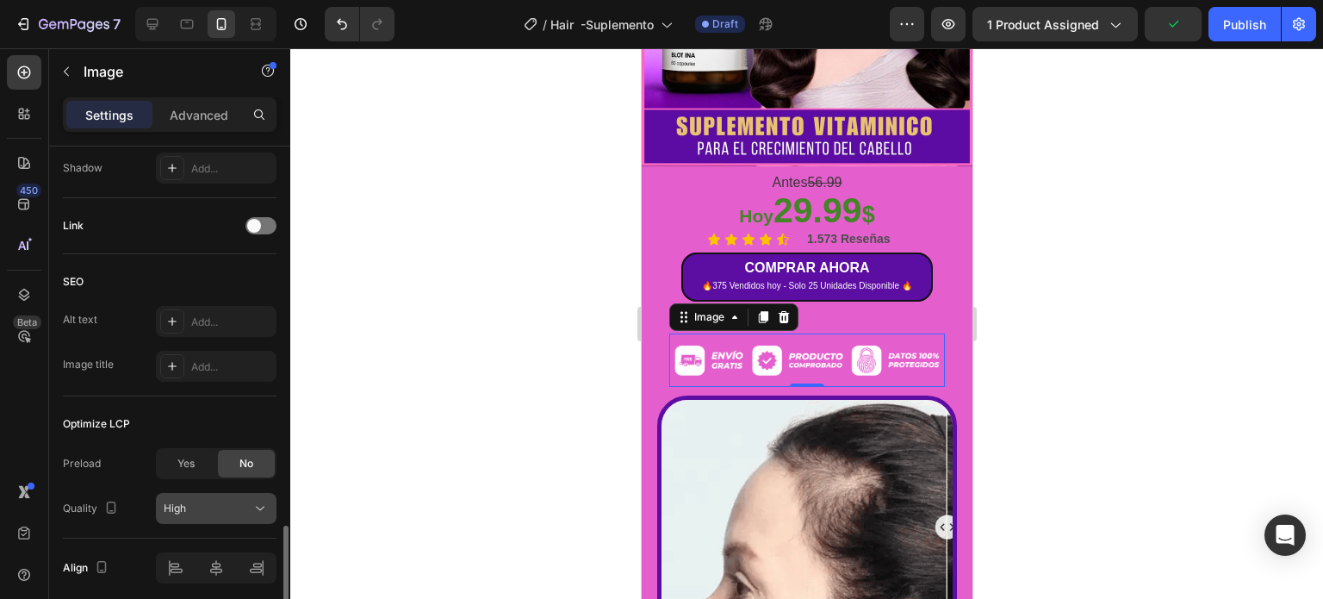
scroll to position [841, 0]
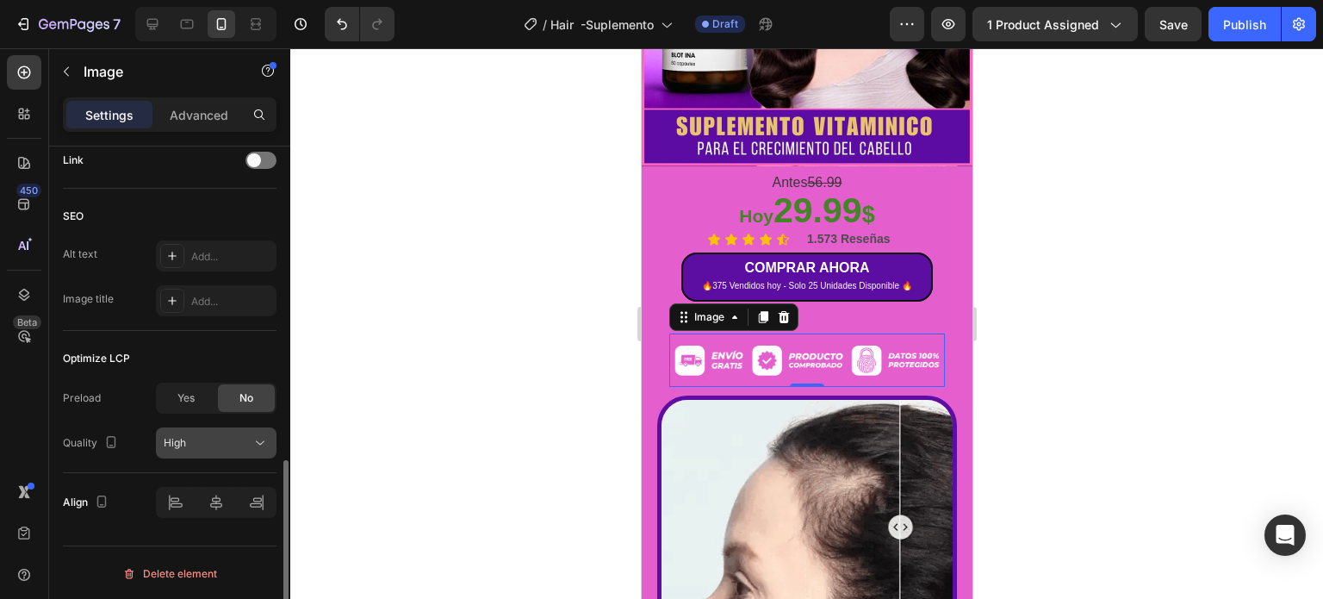
click at [184, 436] on span "High" at bounding box center [175, 442] width 22 height 13
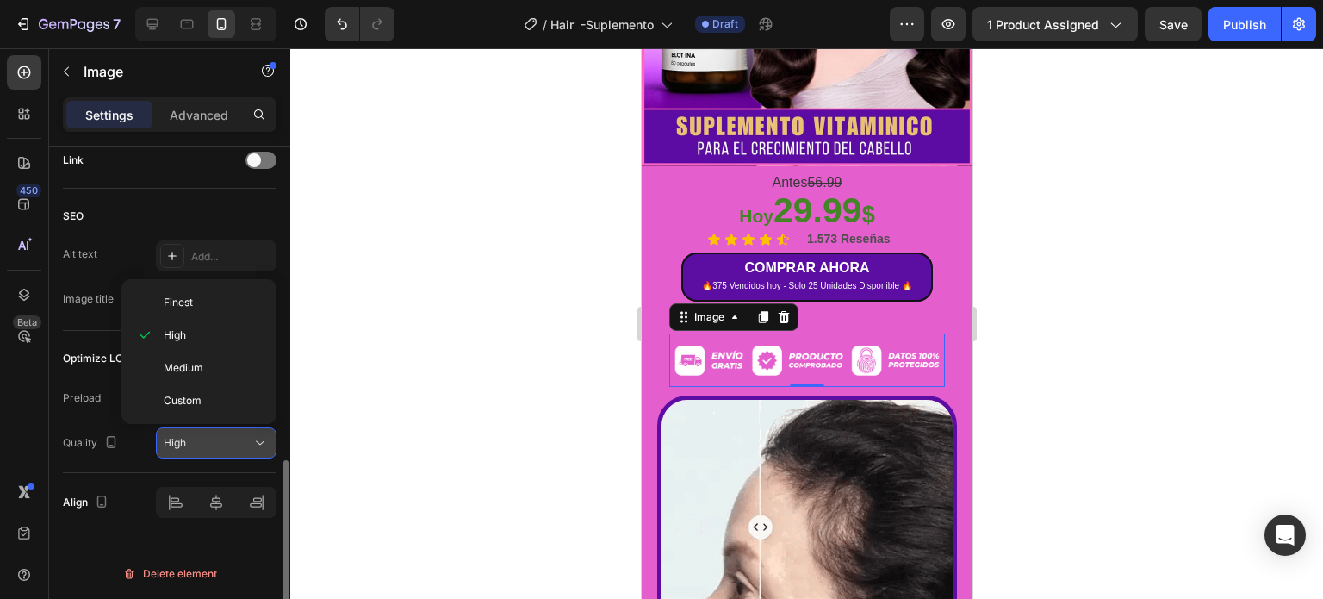
click at [184, 436] on span "High" at bounding box center [175, 442] width 22 height 13
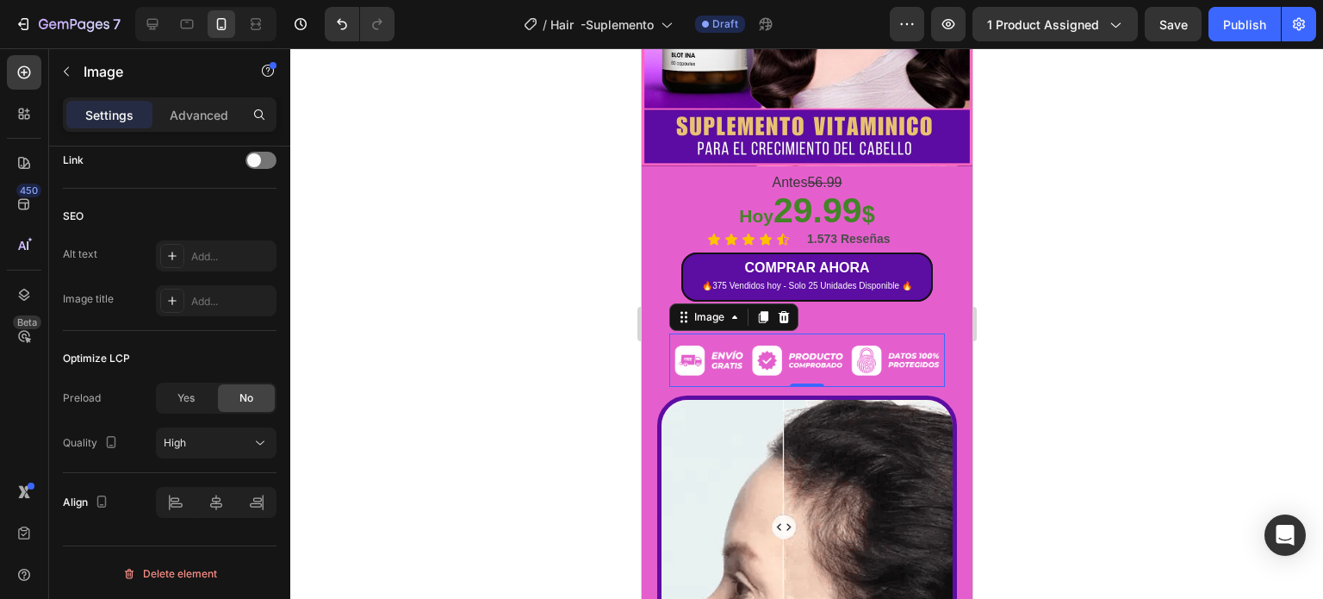
click at [797, 336] on img at bounding box center [806, 359] width 276 height 53
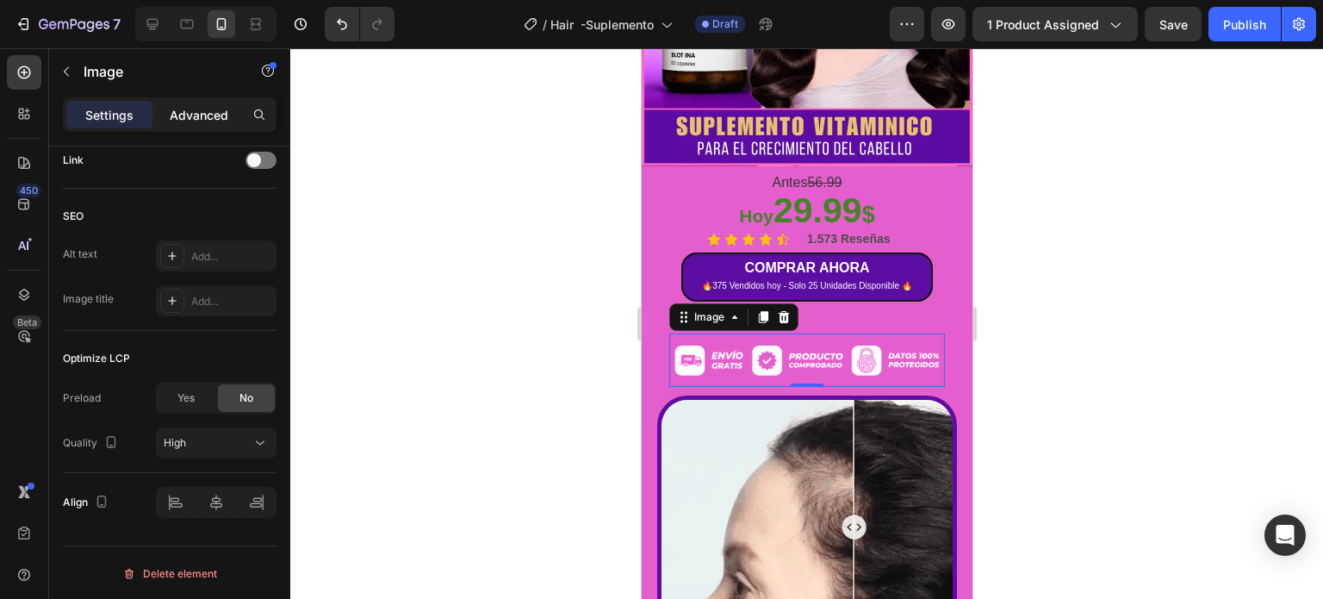
click at [186, 109] on p "Advanced" at bounding box center [199, 115] width 59 height 18
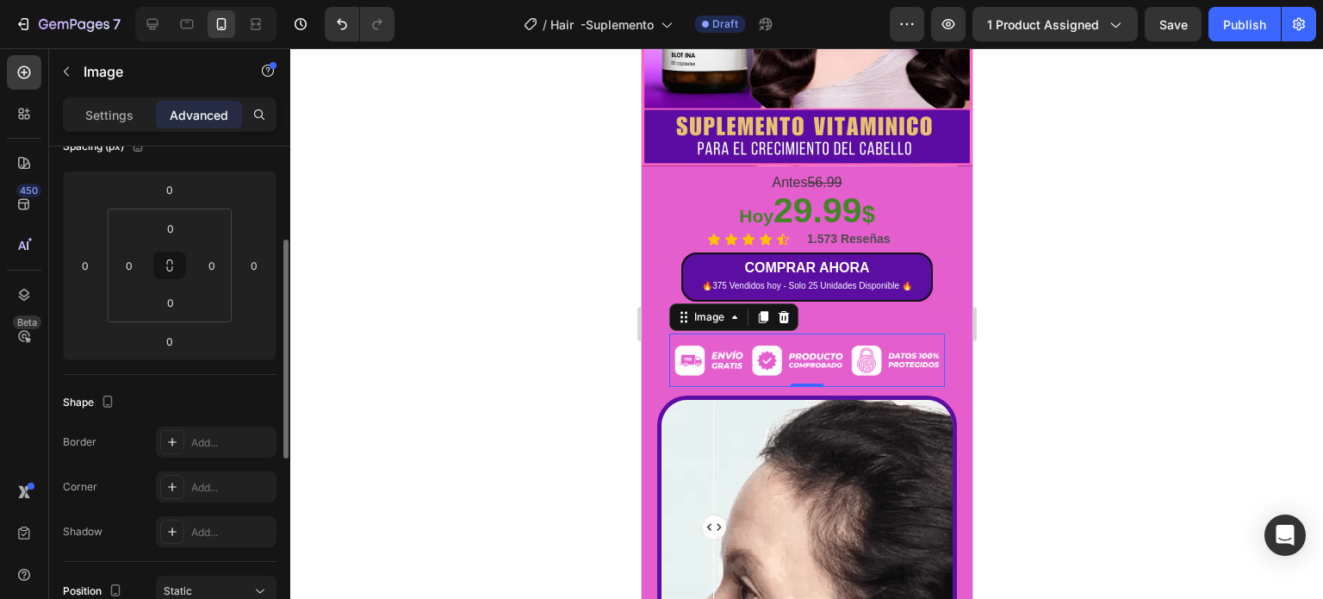
scroll to position [0, 0]
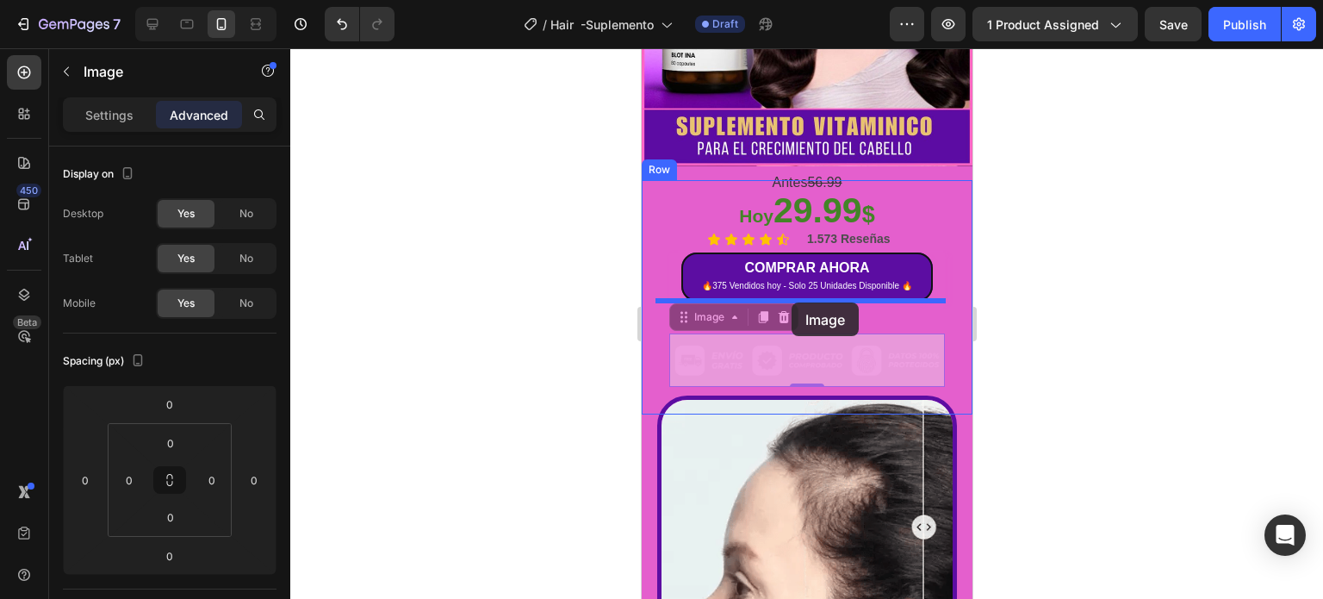
drag, startPoint x: 774, startPoint y: 344, endPoint x: 791, endPoint y: 302, distance: 44.5
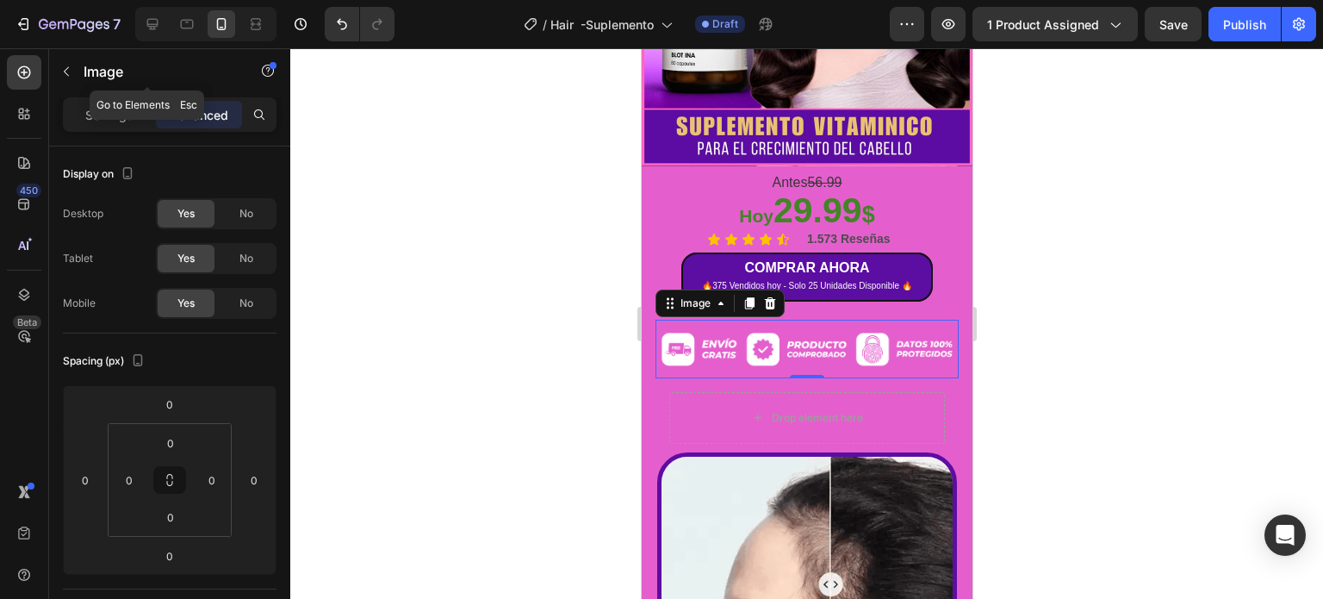
click at [64, 68] on icon "button" at bounding box center [66, 72] width 14 height 14
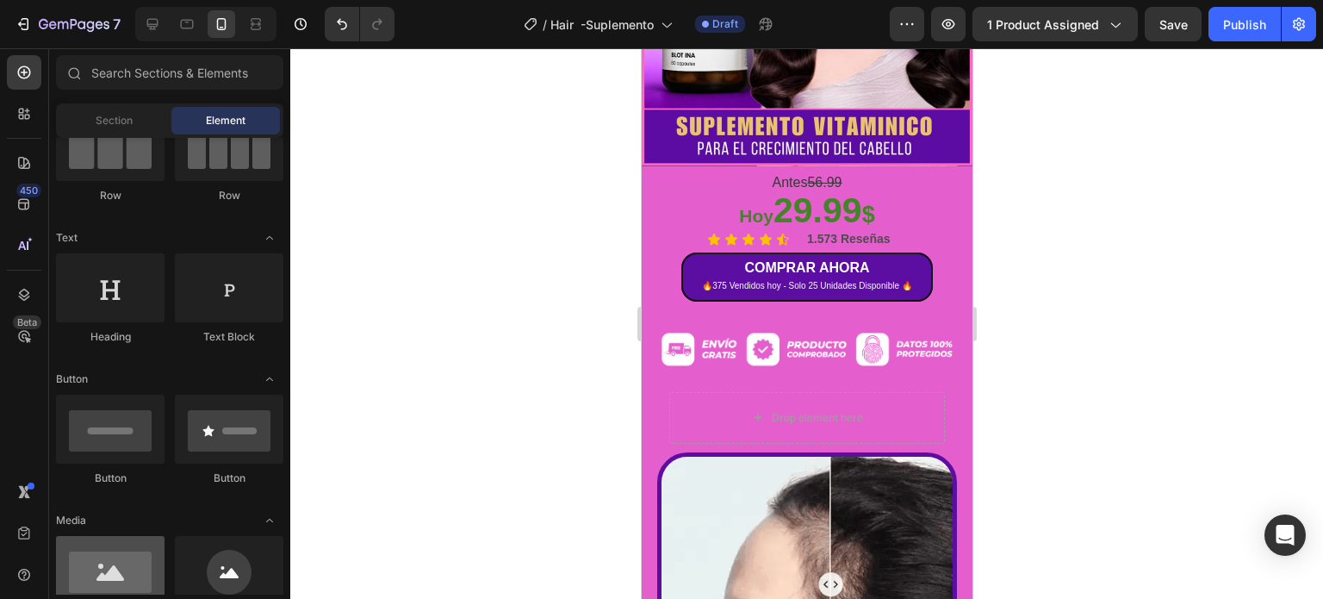
scroll to position [345, 0]
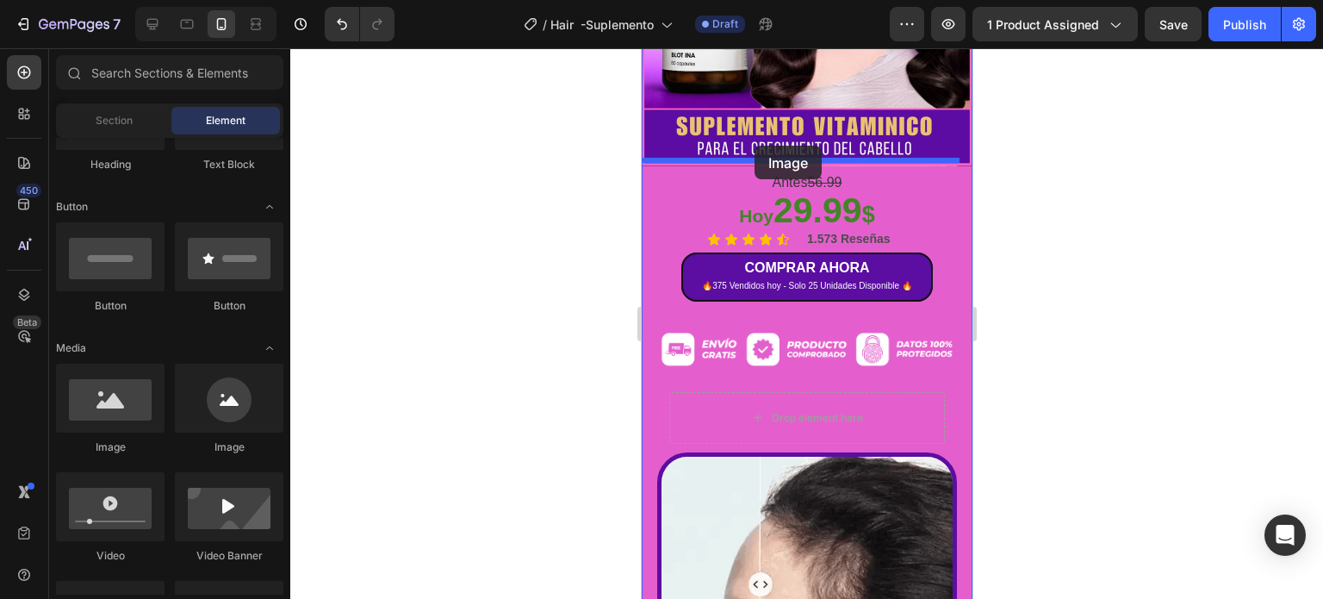
drag, startPoint x: 750, startPoint y: 457, endPoint x: 754, endPoint y: 146, distance: 311.9
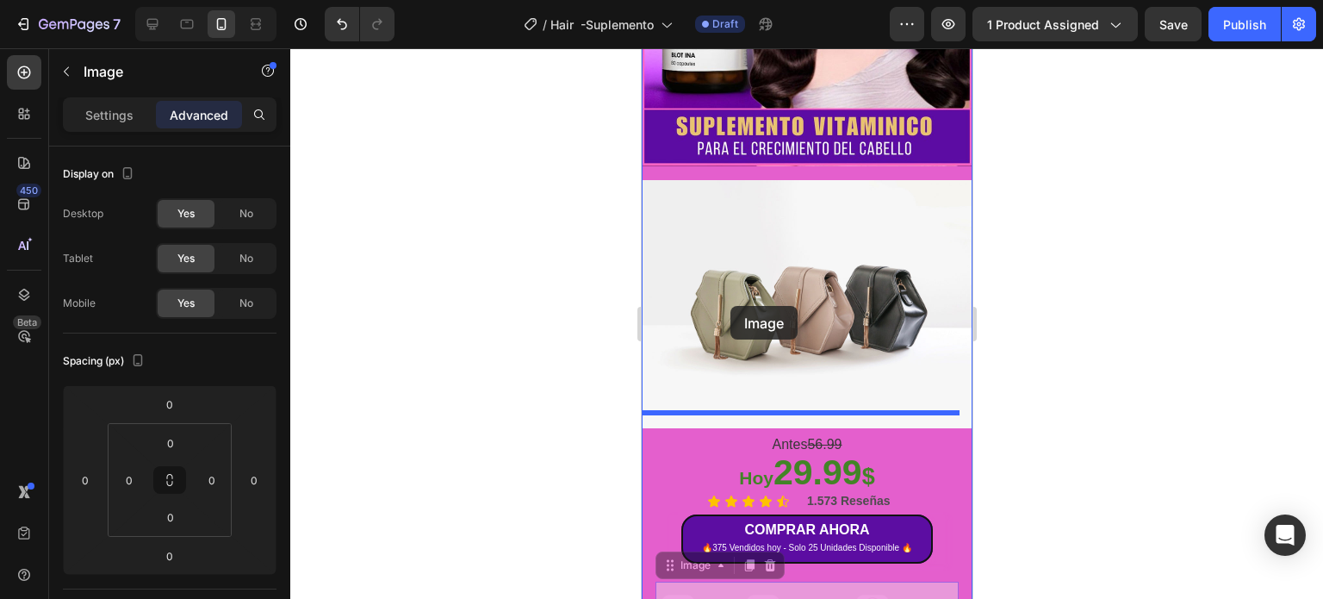
drag, startPoint x: 684, startPoint y: 575, endPoint x: 730, endPoint y: 304, distance: 274.3
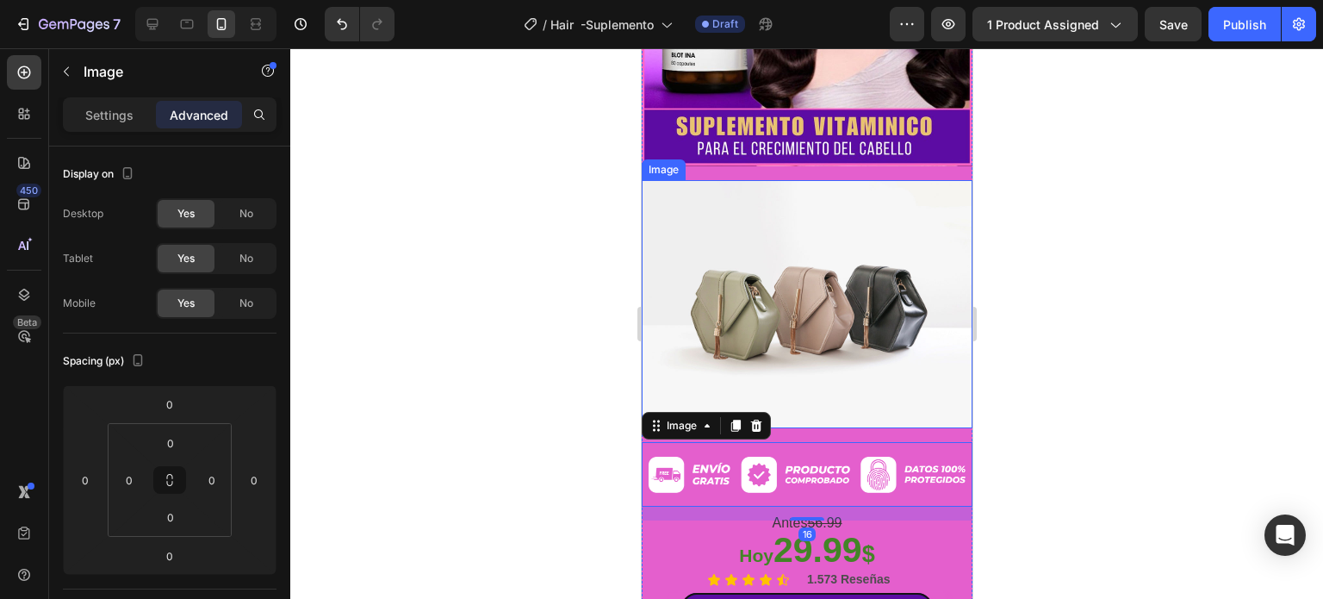
click at [730, 304] on img at bounding box center [806, 304] width 331 height 248
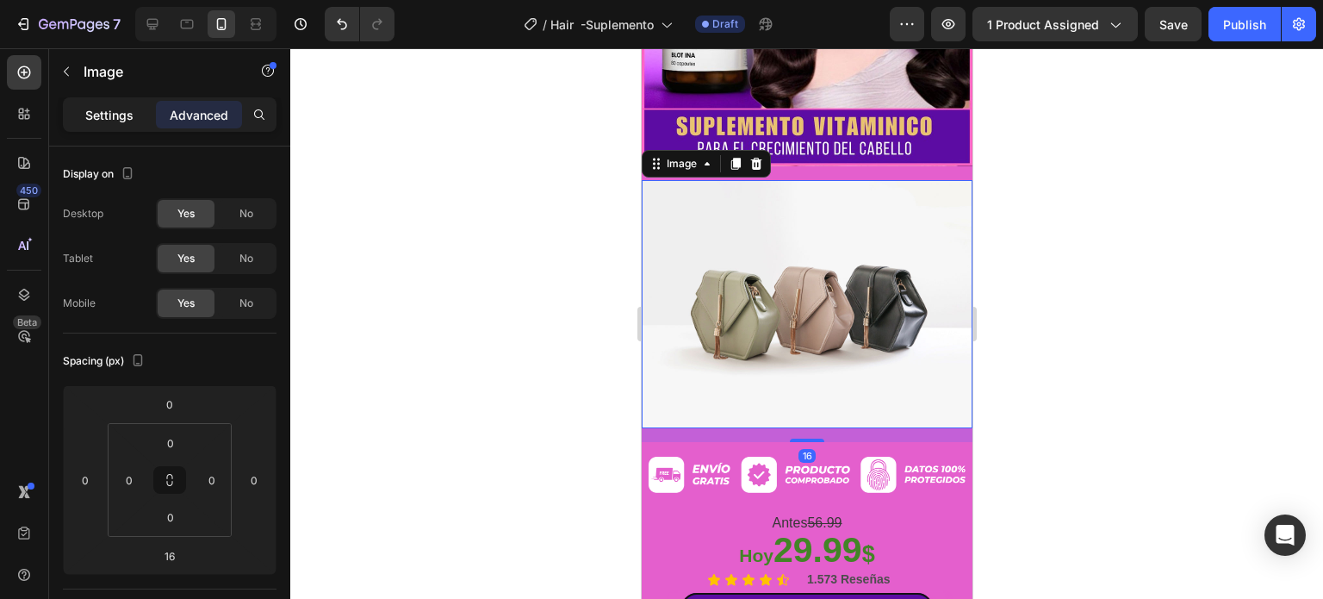
click at [107, 113] on p "Settings" at bounding box center [109, 115] width 48 height 18
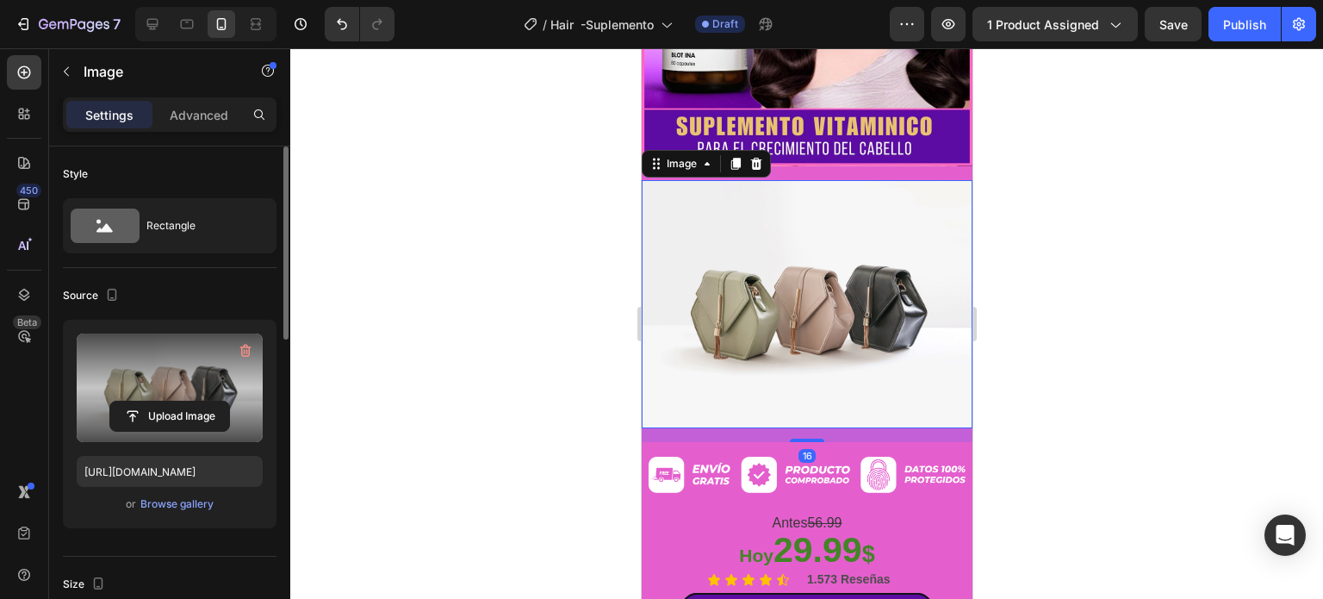
click at [201, 375] on label at bounding box center [170, 387] width 186 height 109
click at [201, 401] on input "file" at bounding box center [169, 415] width 119 height 29
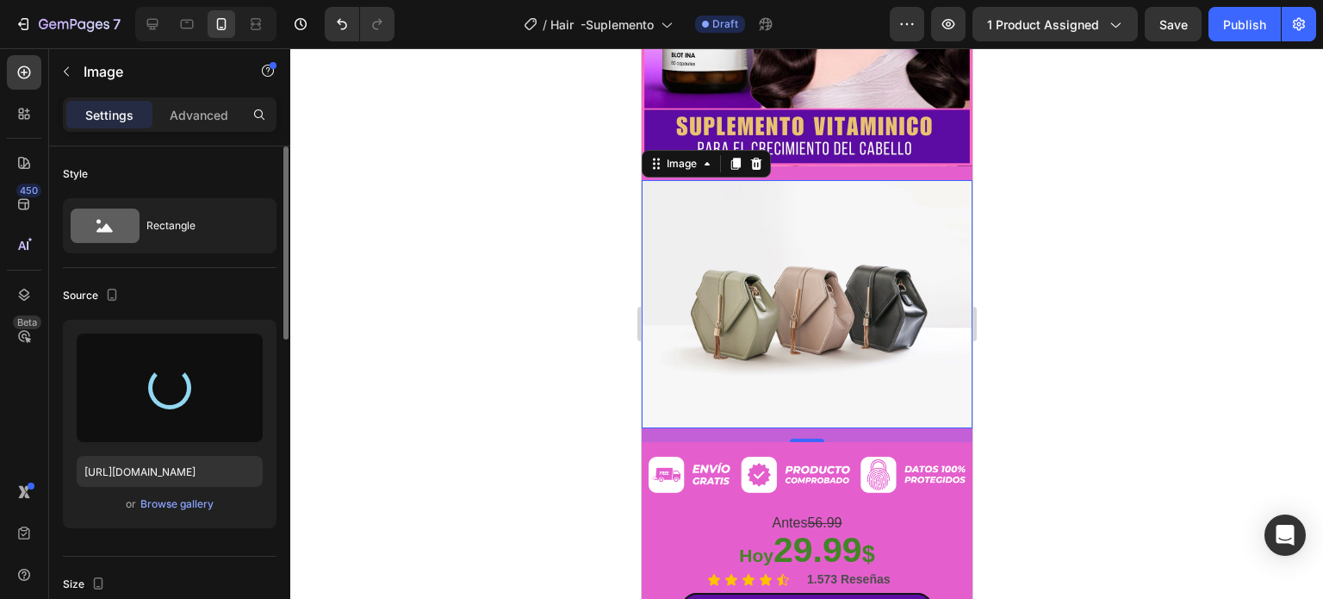
type input "[URL][DOMAIN_NAME]"
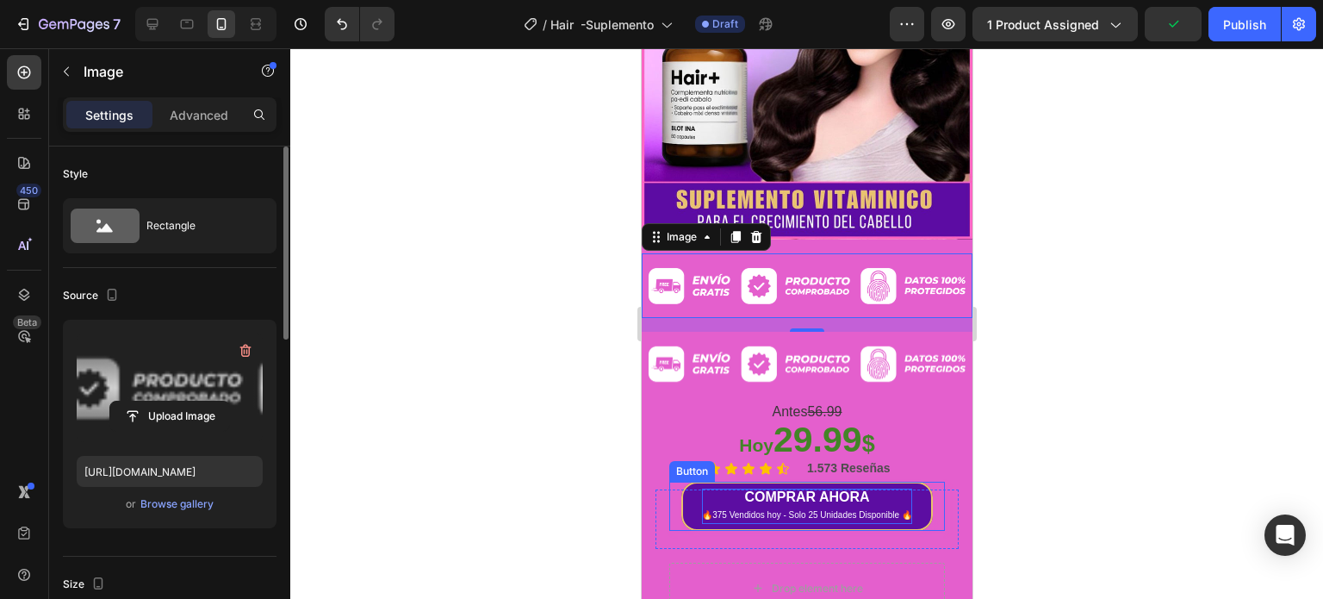
scroll to position [258, 0]
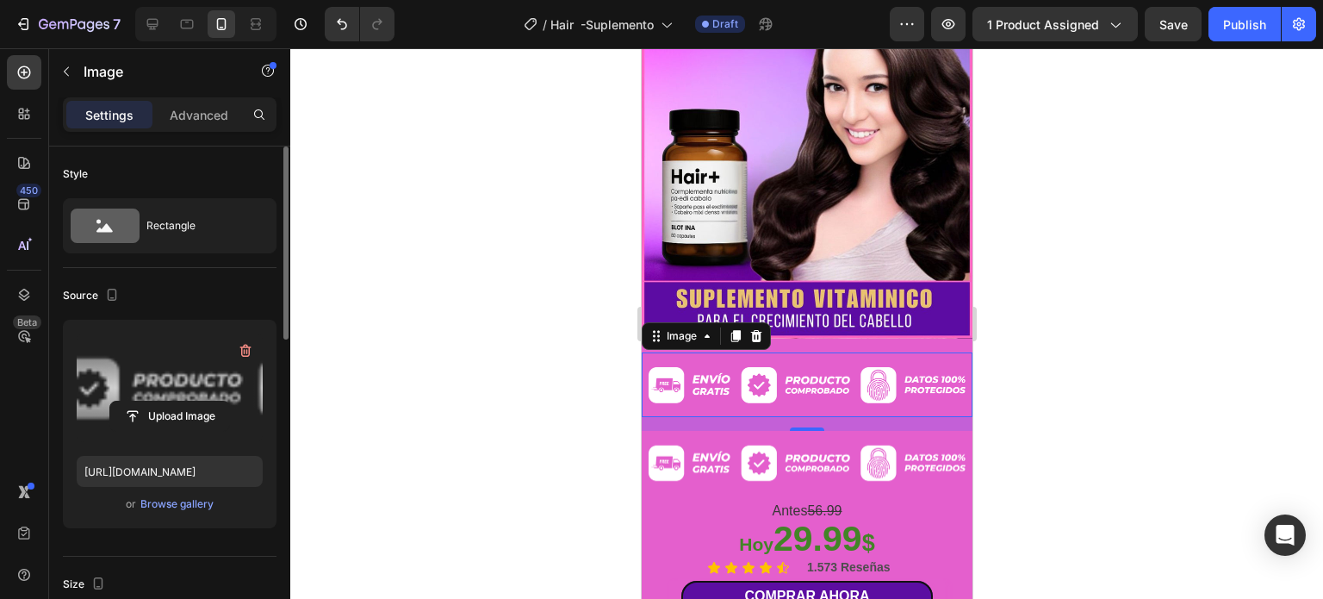
click at [780, 369] on img at bounding box center [806, 384] width 331 height 65
click at [781, 444] on img at bounding box center [806, 463] width 331 height 65
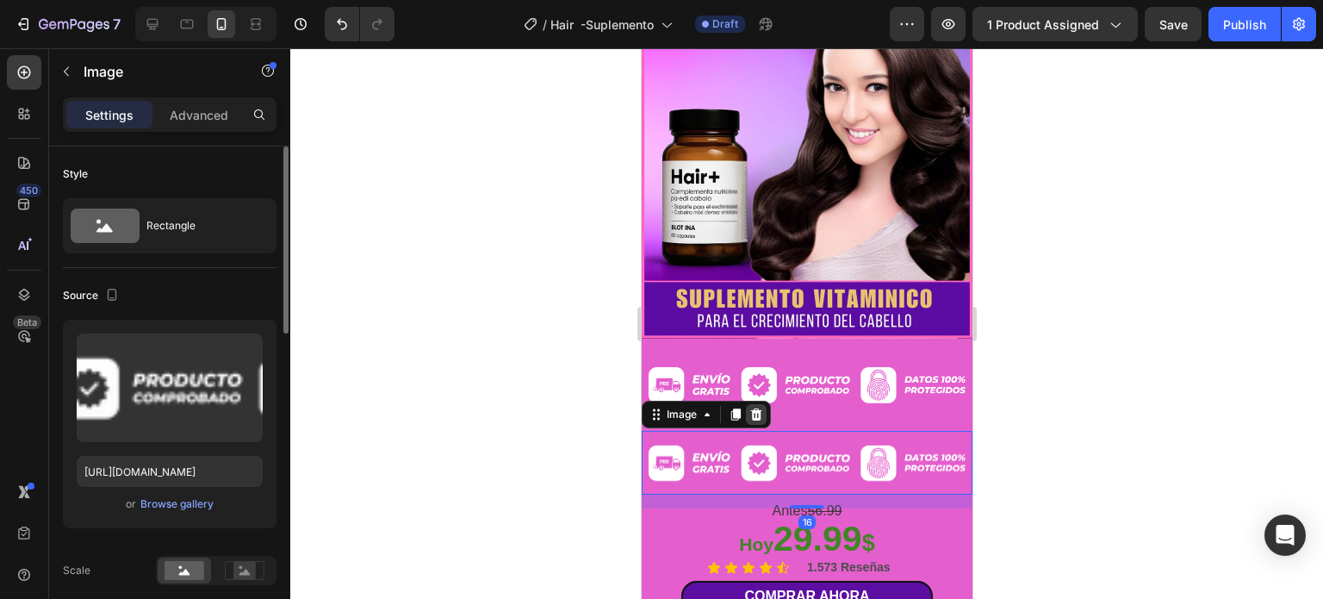
click at [755, 407] on icon at bounding box center [755, 413] width 11 height 12
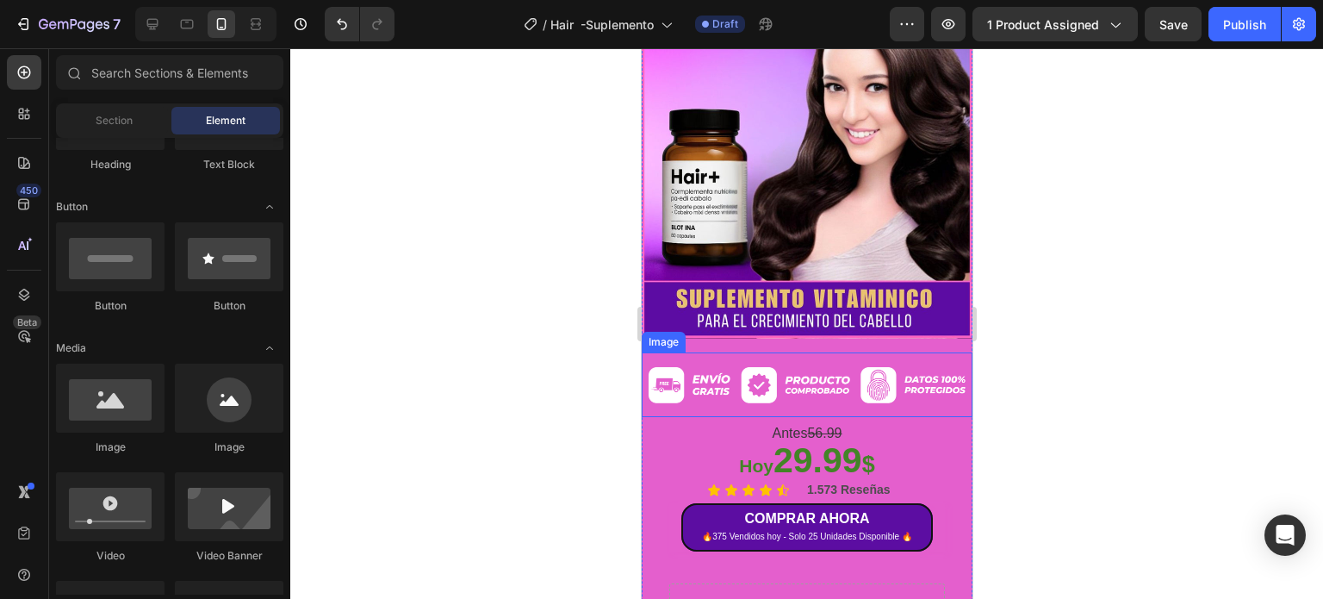
click at [827, 357] on img at bounding box center [806, 384] width 331 height 65
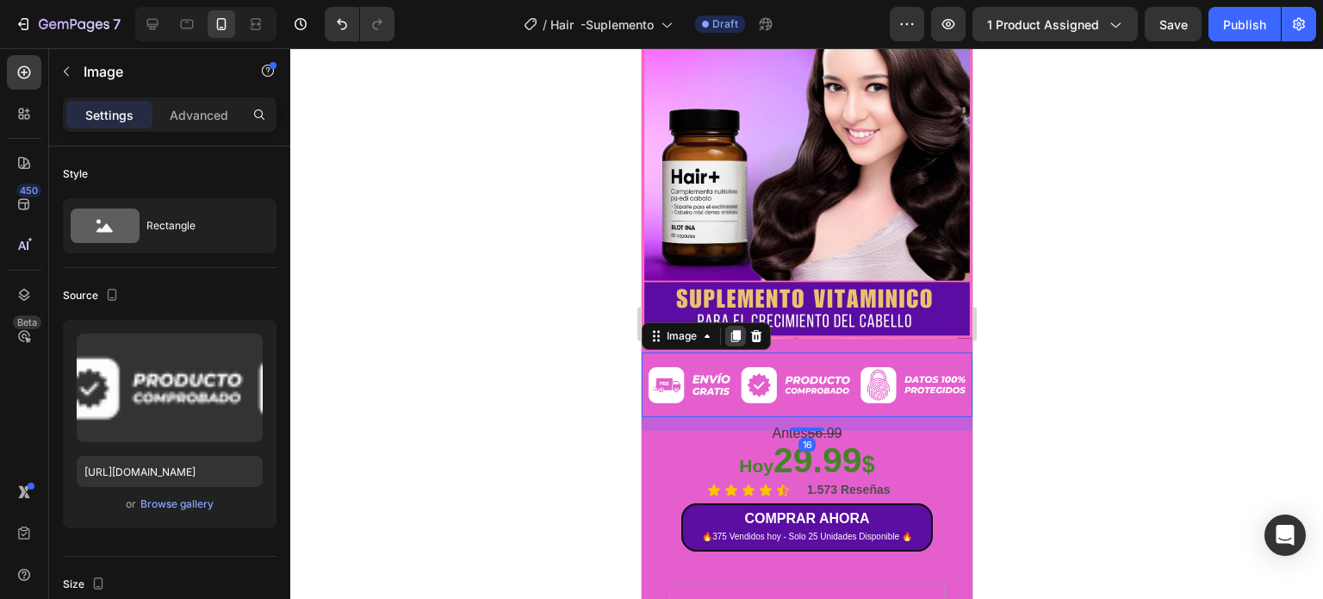
click at [732, 330] on icon at bounding box center [734, 336] width 9 height 12
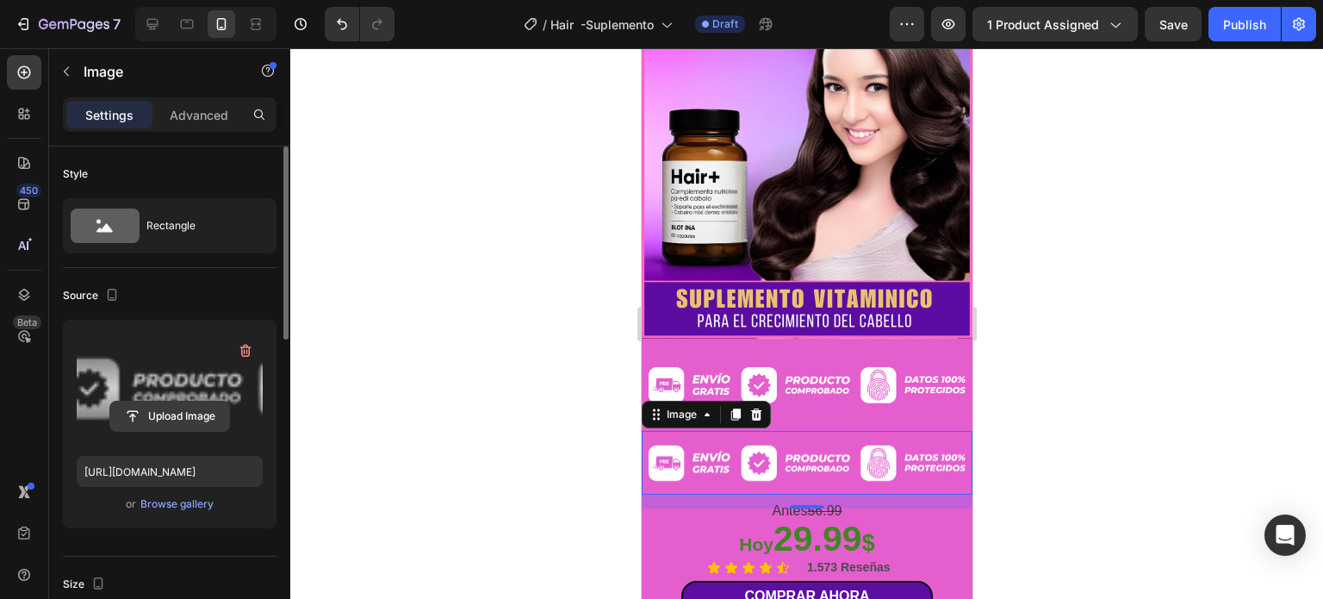
click at [172, 401] on input "file" at bounding box center [169, 415] width 119 height 29
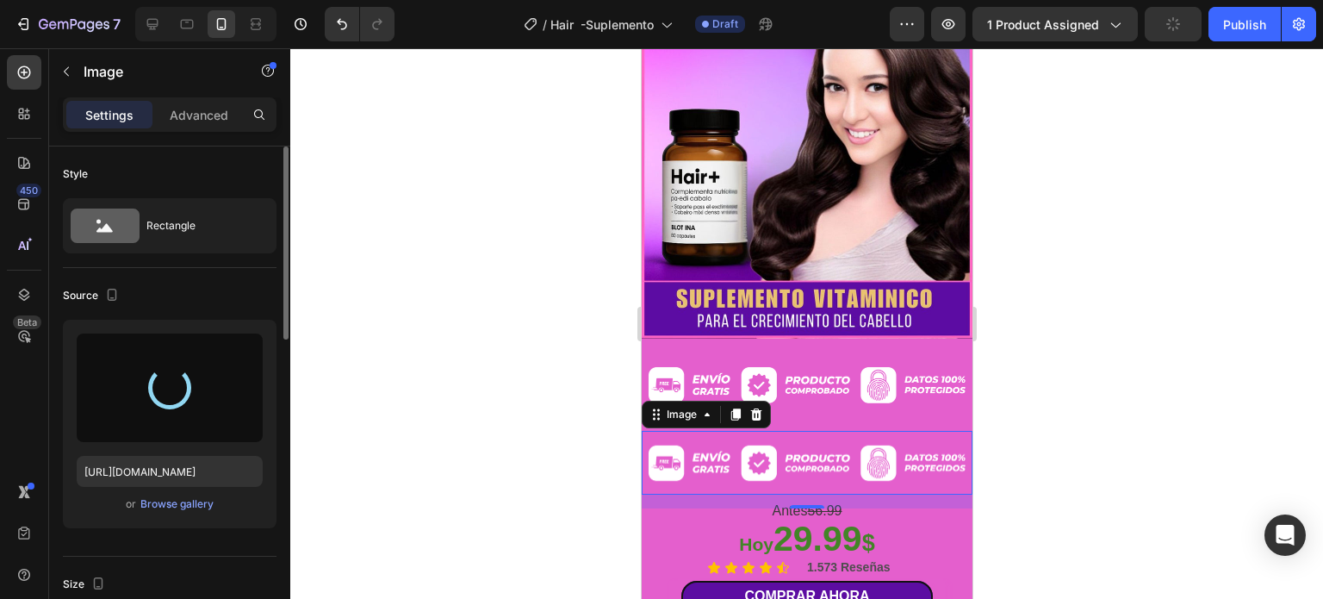
type input "[URL][DOMAIN_NAME]"
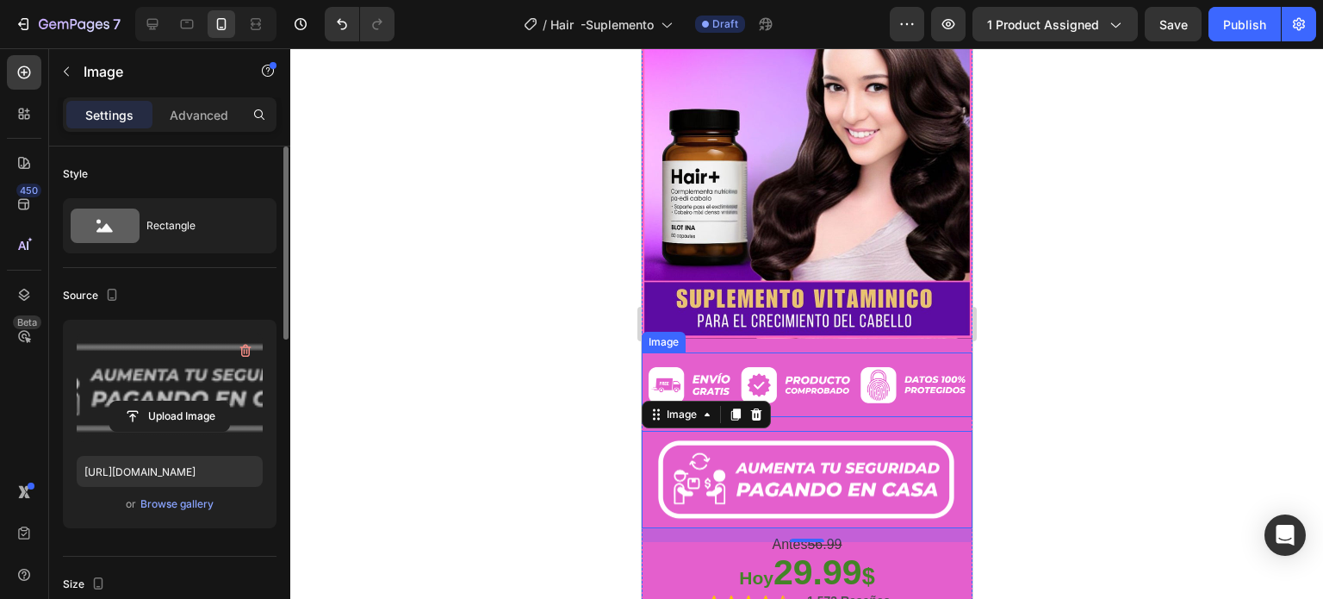
click at [859, 366] on img at bounding box center [806, 384] width 331 height 65
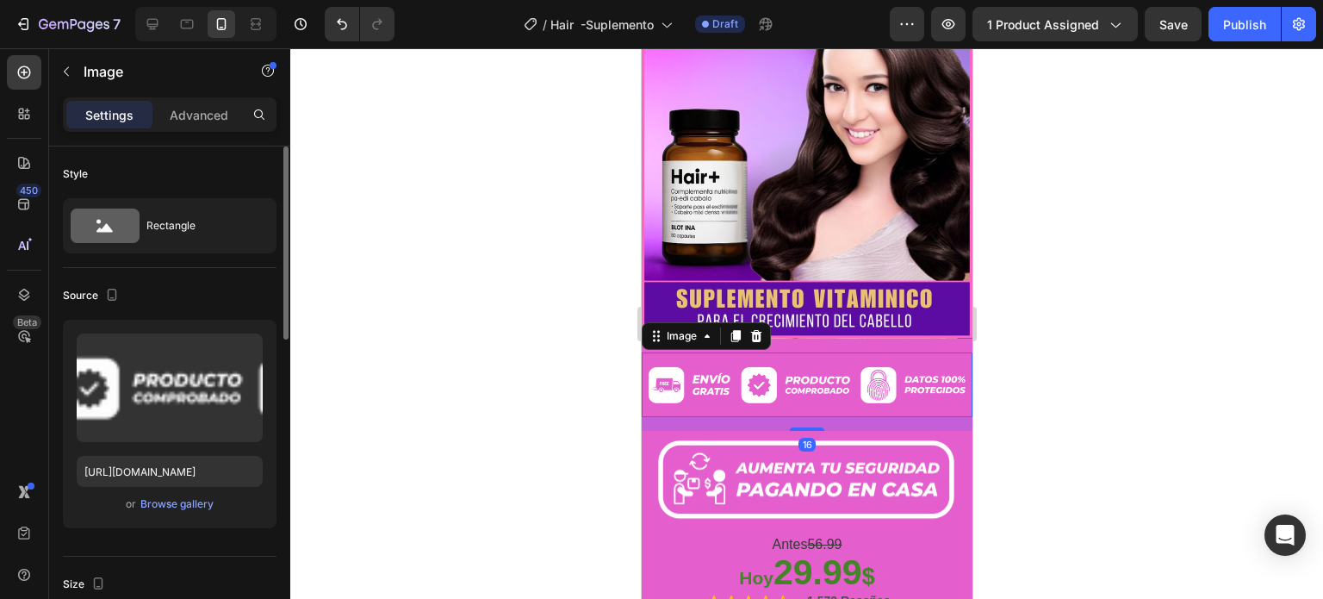
click at [755, 330] on icon at bounding box center [755, 336] width 11 height 12
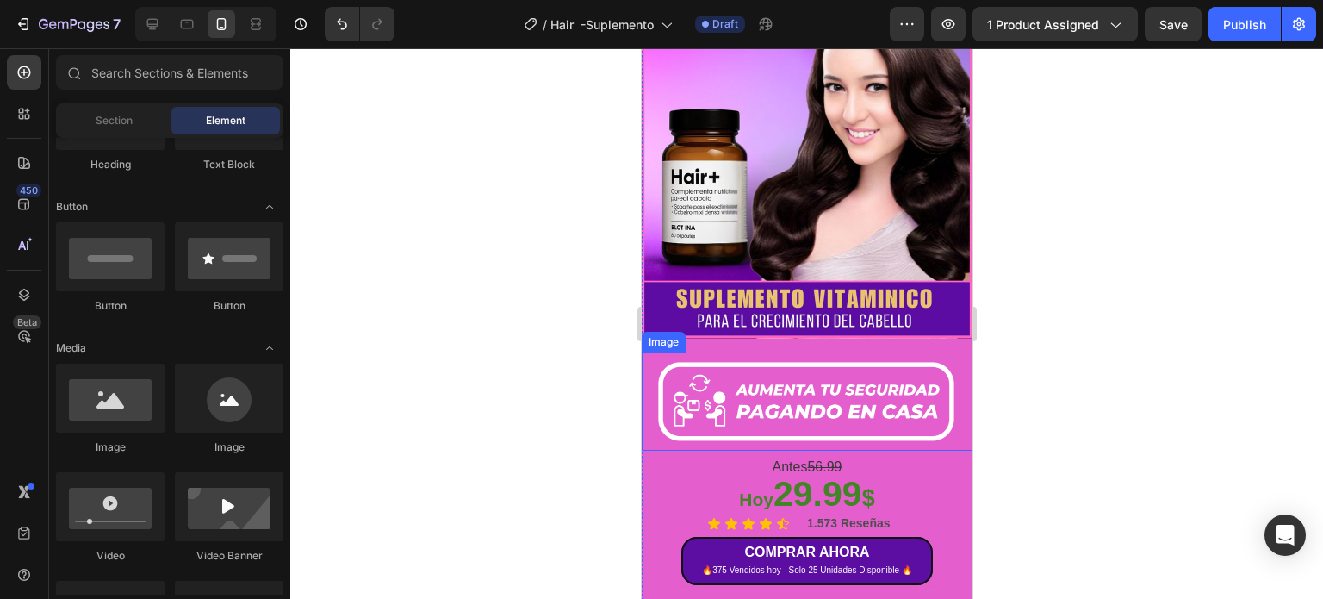
click at [866, 389] on img at bounding box center [806, 401] width 331 height 98
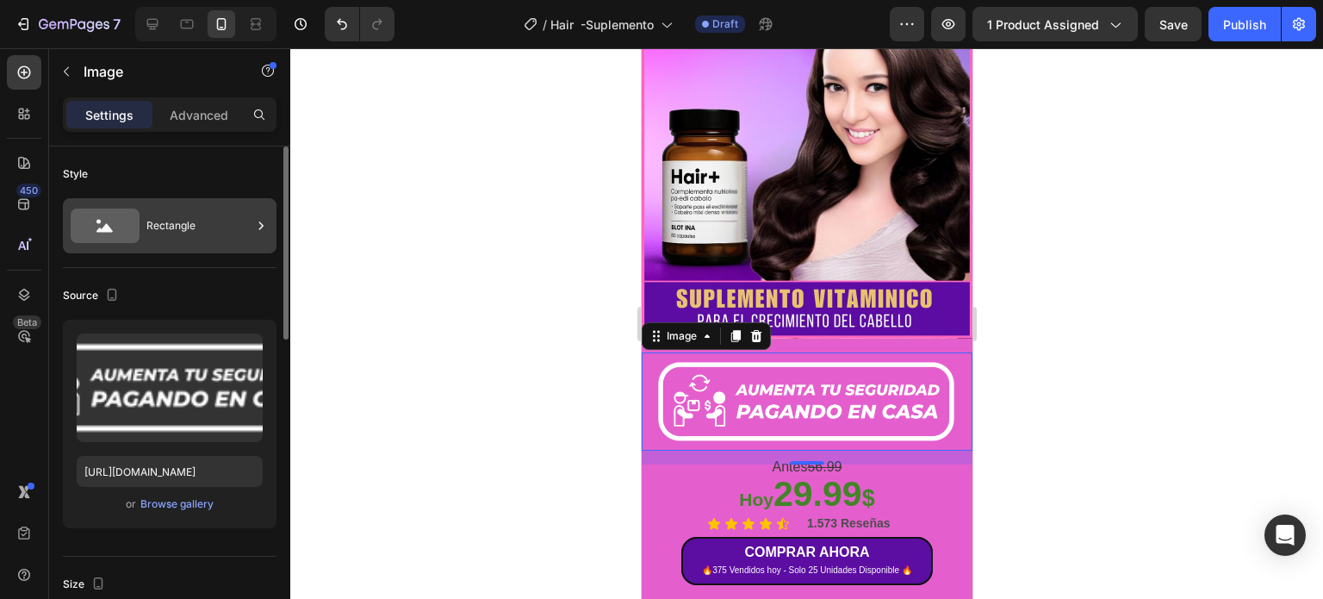
click at [139, 237] on div "Rectangle" at bounding box center [170, 225] width 214 height 55
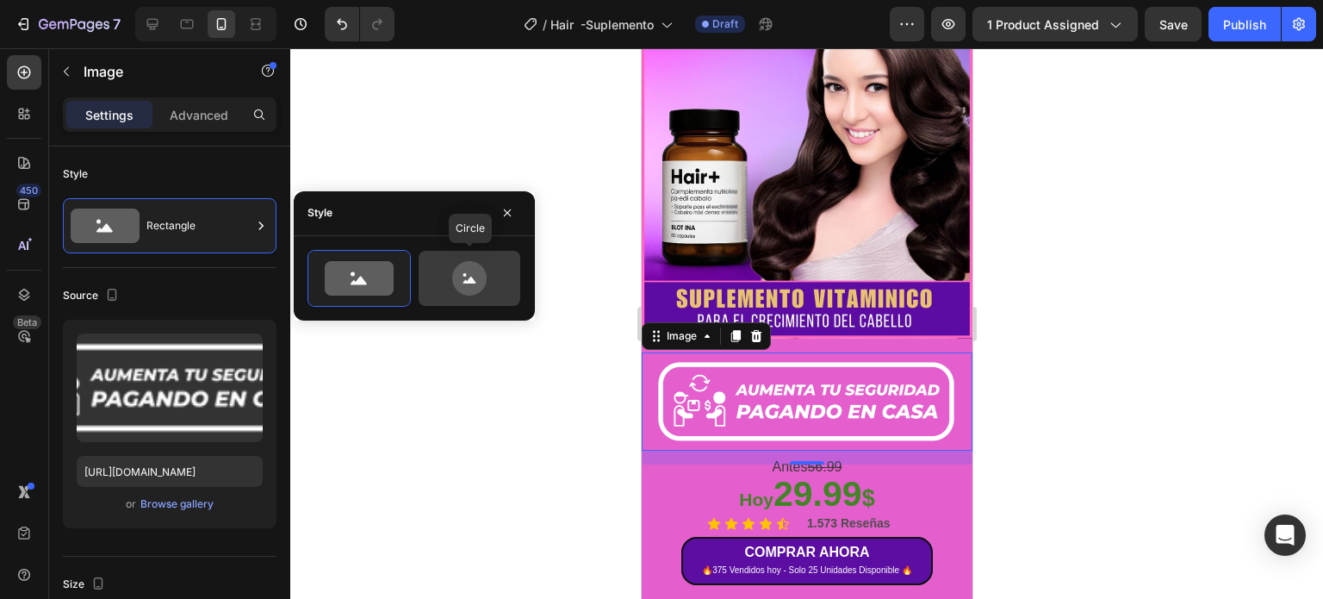
click at [460, 268] on icon at bounding box center [469, 278] width 34 height 34
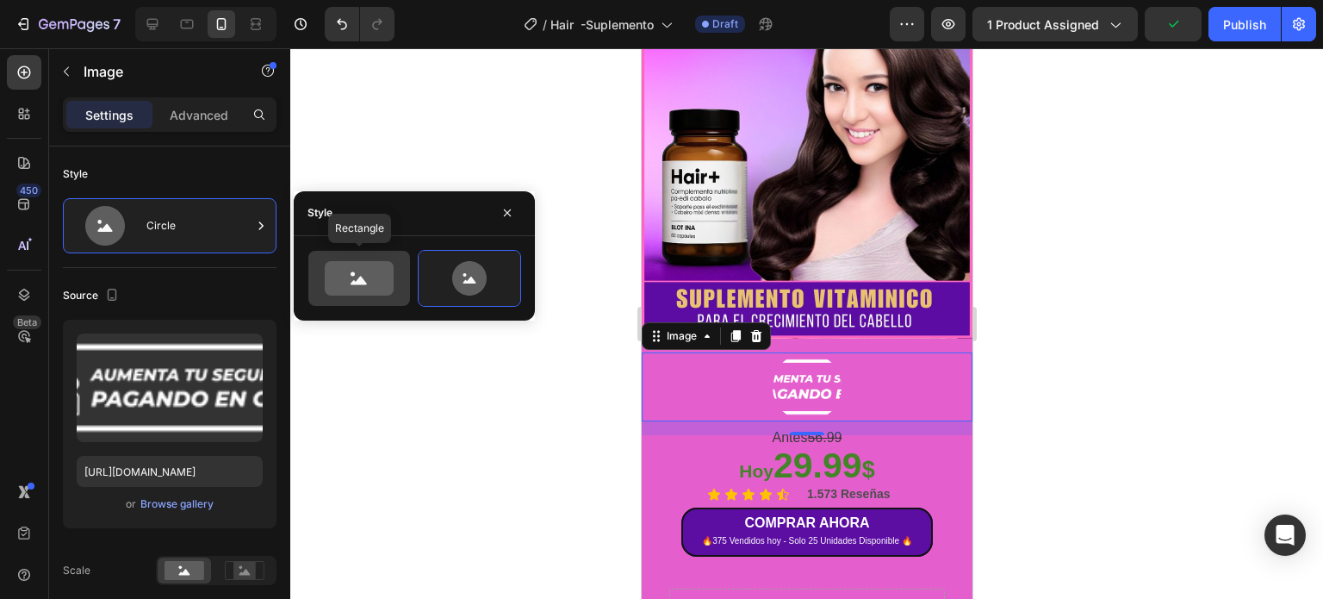
click at [370, 275] on icon at bounding box center [359, 278] width 69 height 34
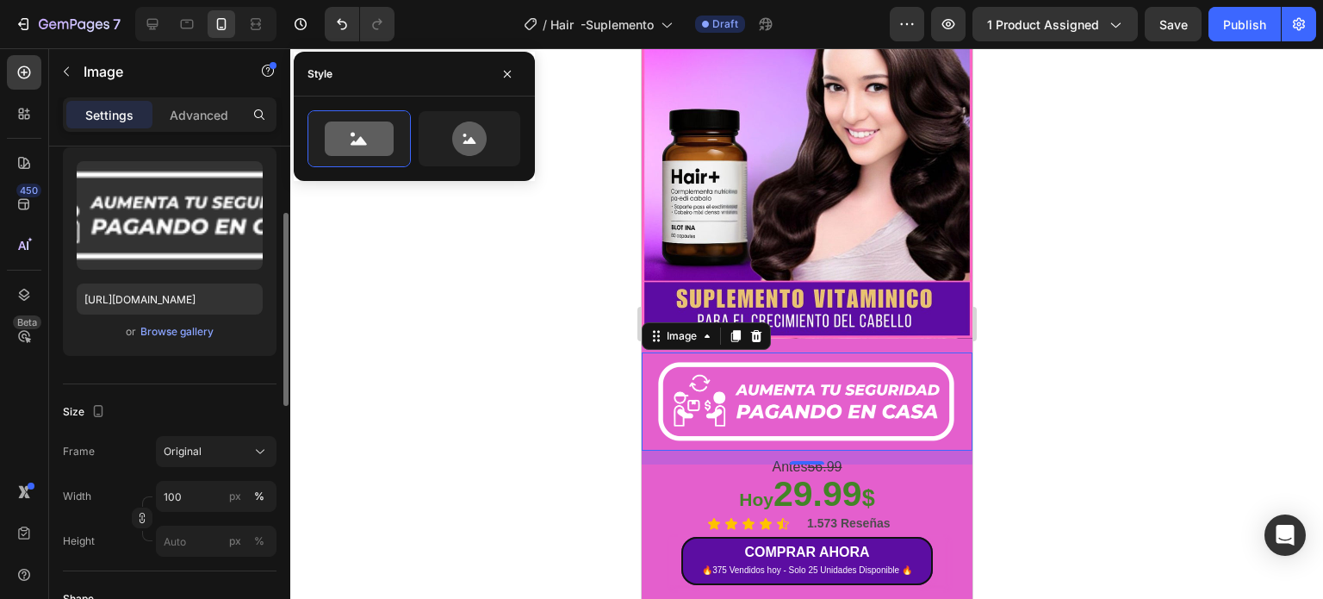
scroll to position [345, 0]
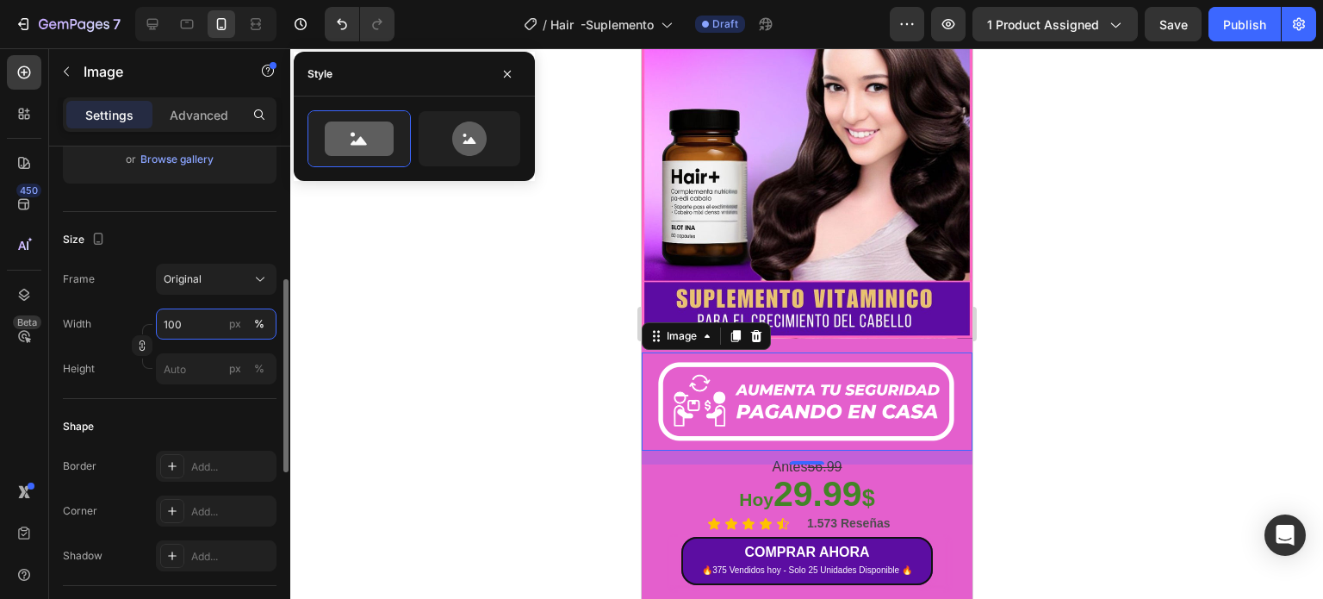
click at [193, 326] on input "100" at bounding box center [216, 323] width 121 height 31
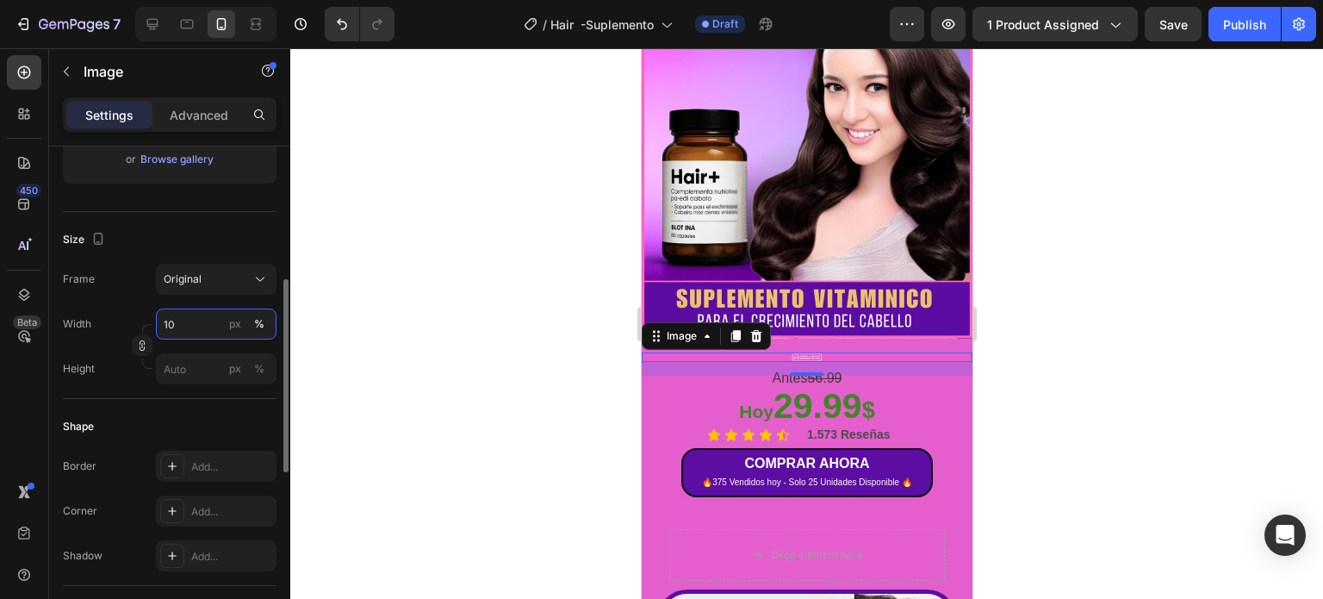
type input "1"
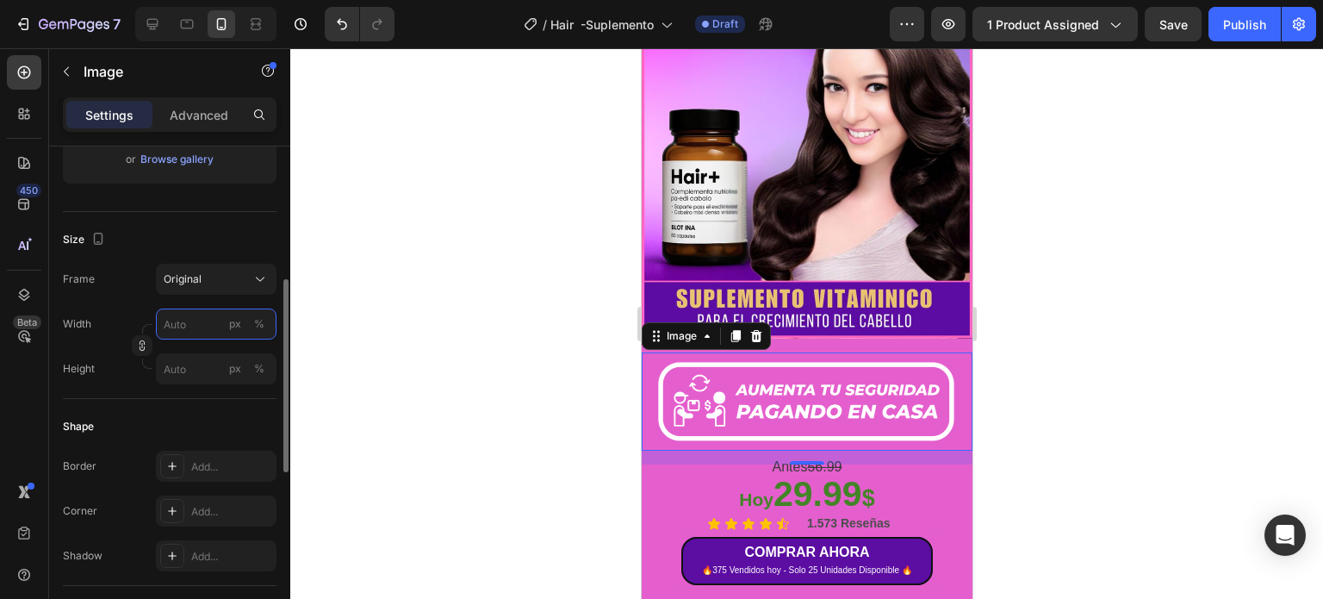
type input "1"
click at [138, 294] on div "Frame Original Width px % Height px %" at bounding box center [170, 324] width 214 height 121
click at [865, 382] on img at bounding box center [806, 401] width 331 height 98
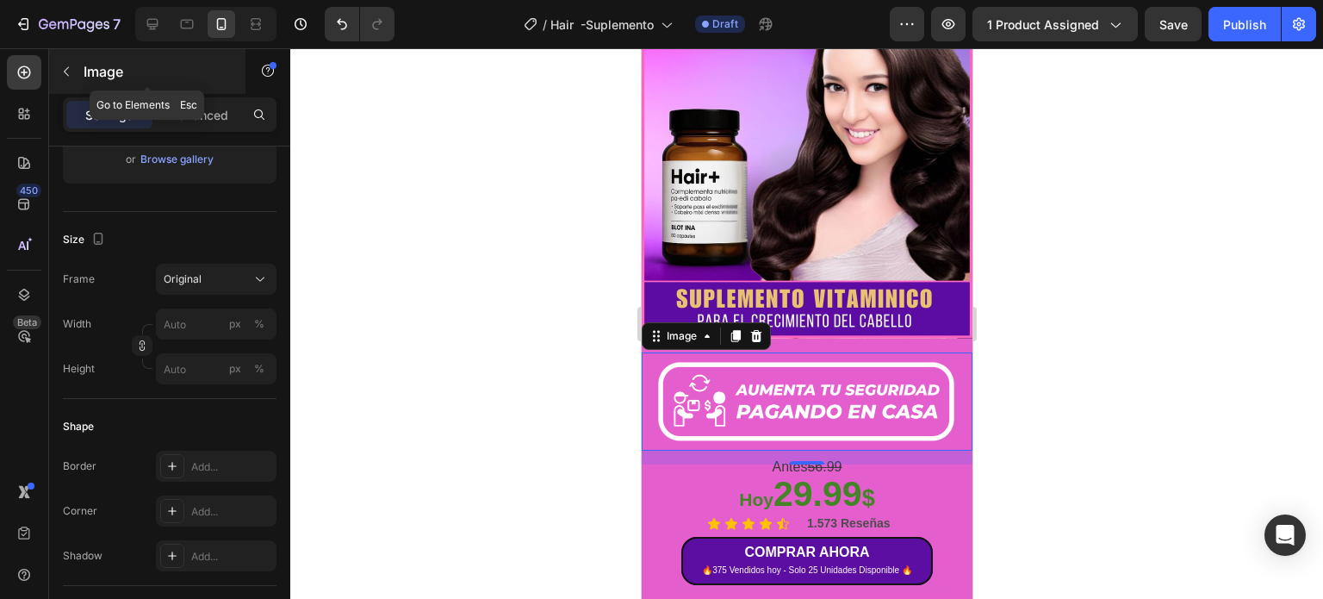
click at [74, 59] on button "button" at bounding box center [67, 72] width 28 height 28
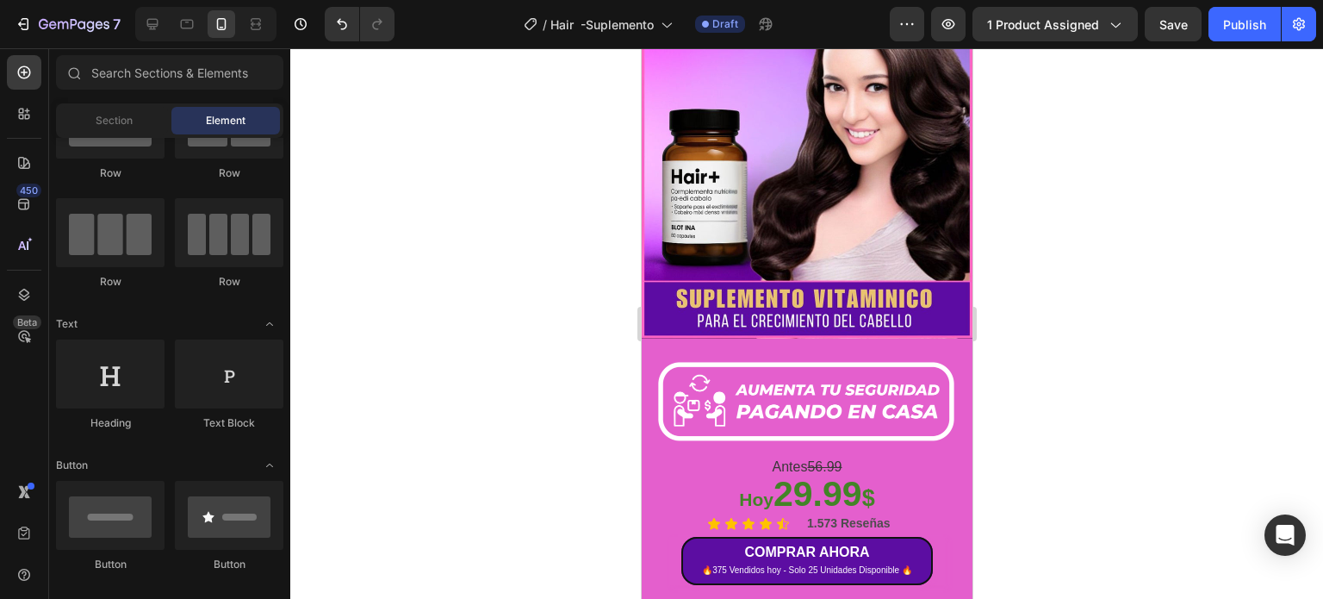
scroll to position [0, 0]
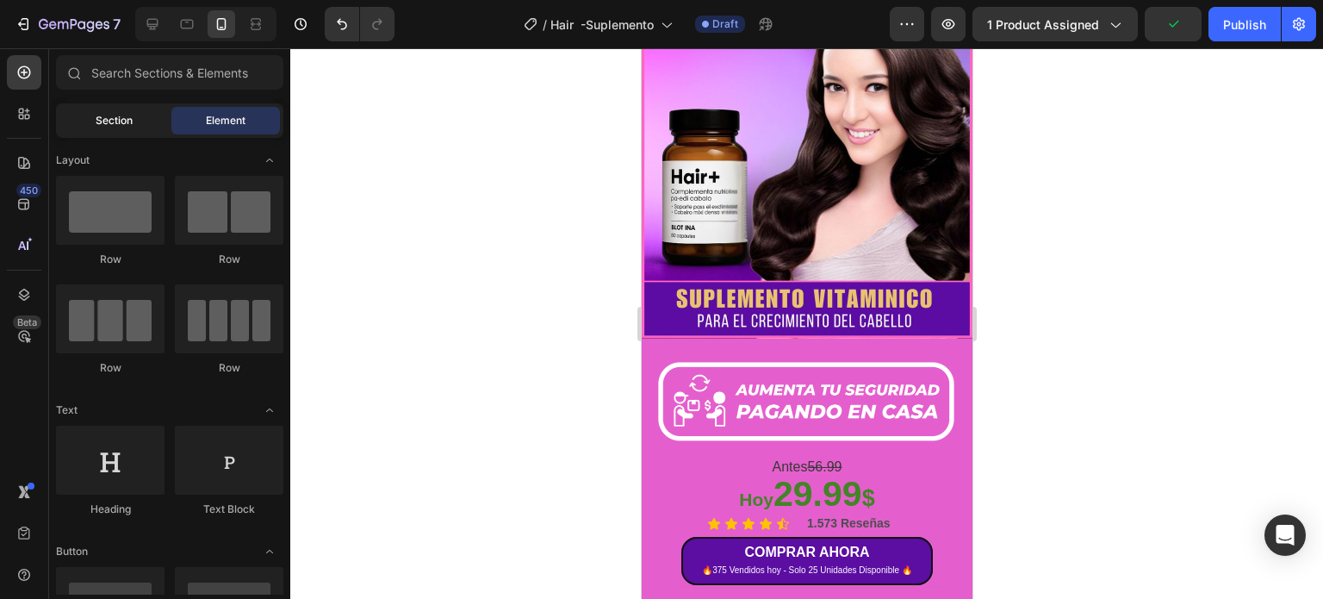
click at [131, 115] on span "Section" at bounding box center [114, 121] width 37 height 16
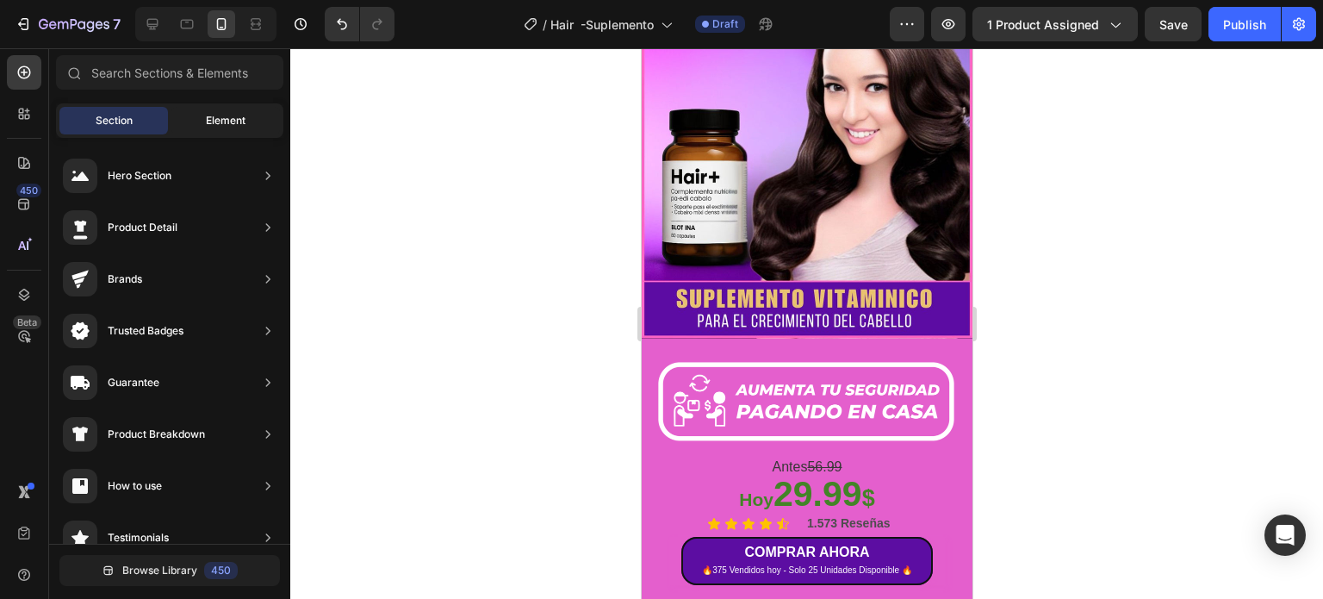
click at [213, 125] on span "Element" at bounding box center [226, 121] width 40 height 16
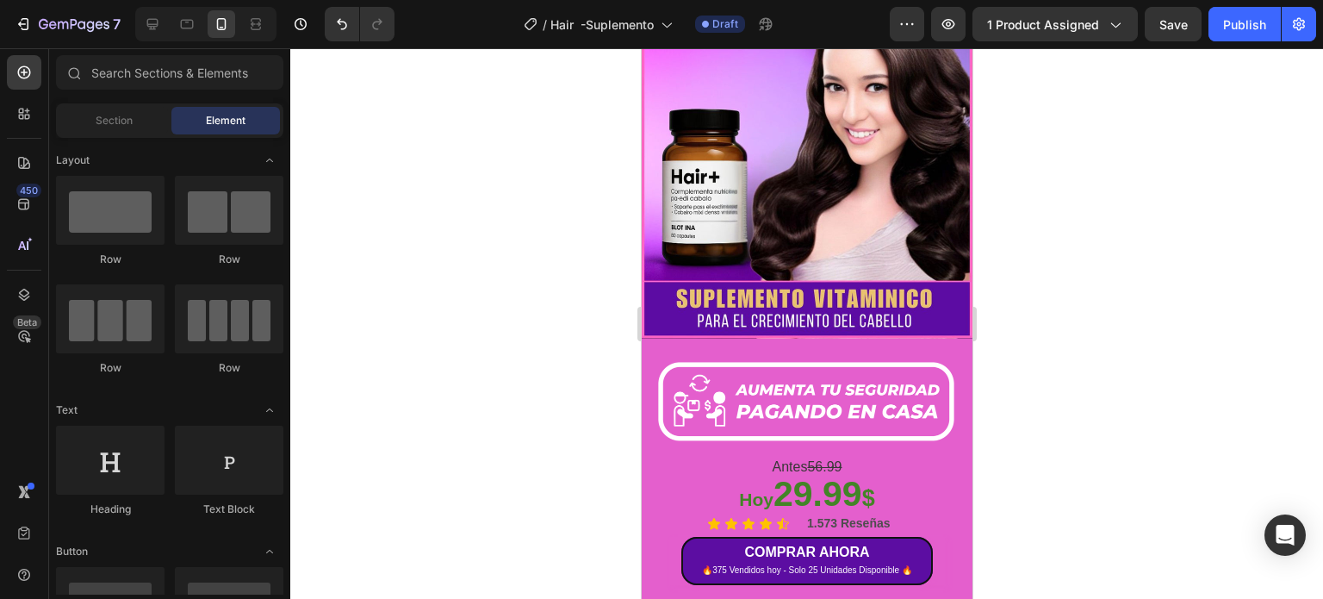
click at [1162, 348] on div at bounding box center [806, 323] width 1033 height 550
click at [836, 365] on img at bounding box center [806, 401] width 331 height 98
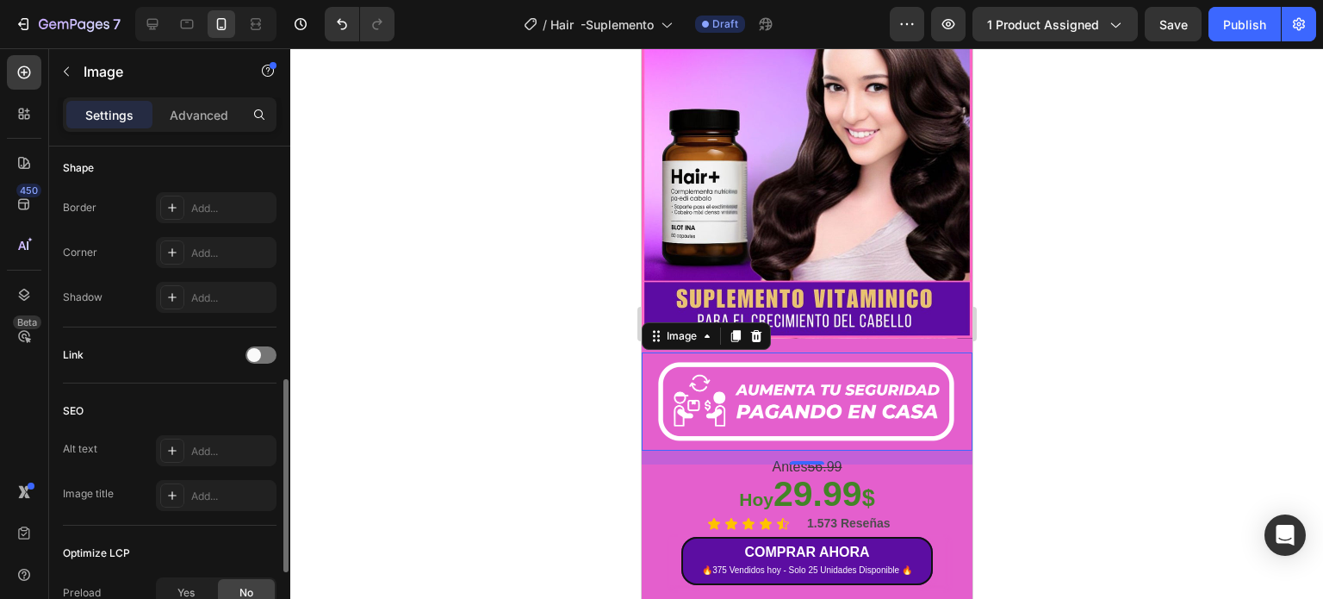
scroll to position [798, 0]
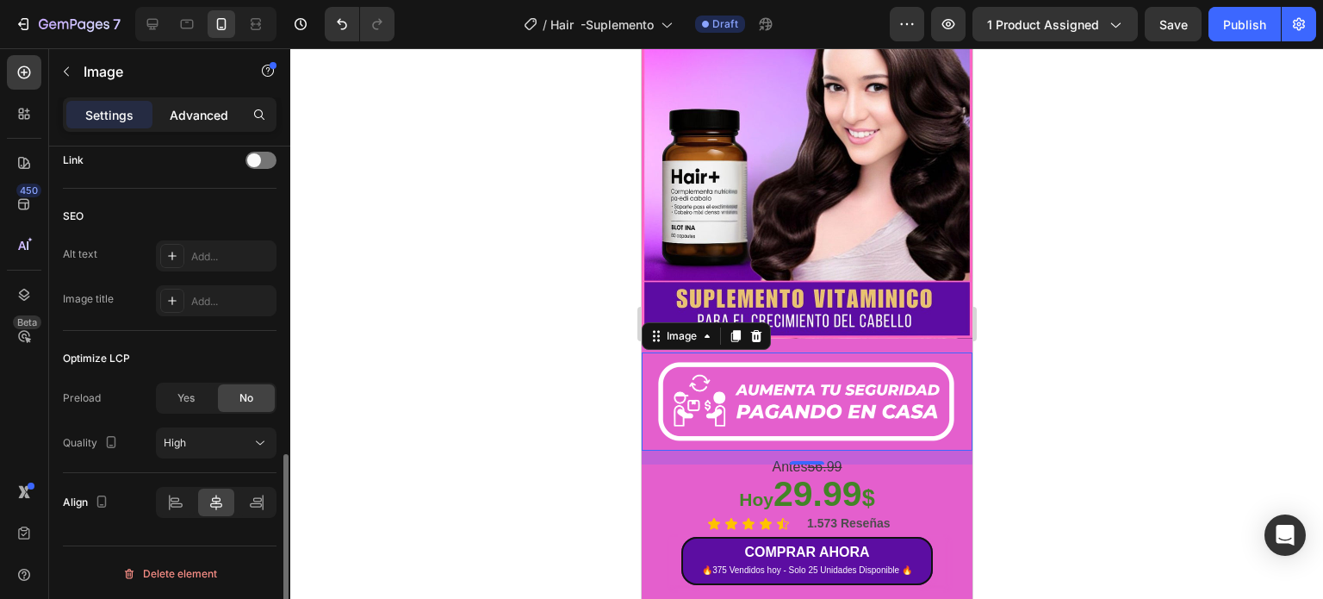
click at [207, 103] on div "Advanced" at bounding box center [199, 115] width 86 height 28
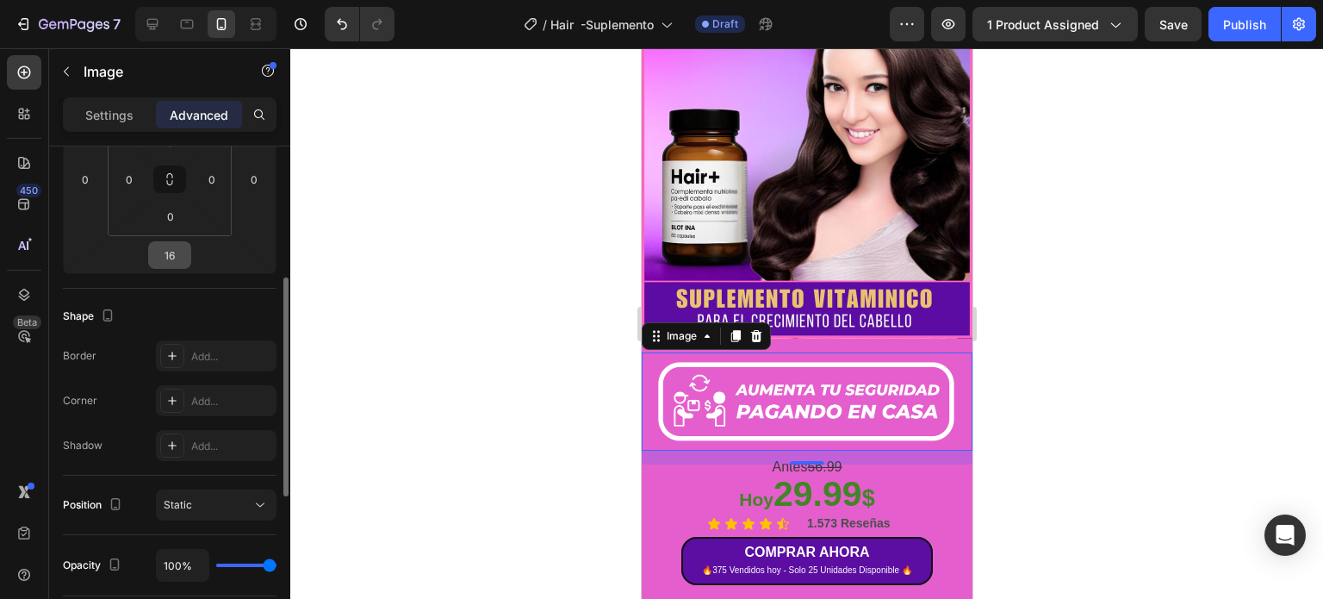
scroll to position [128, 0]
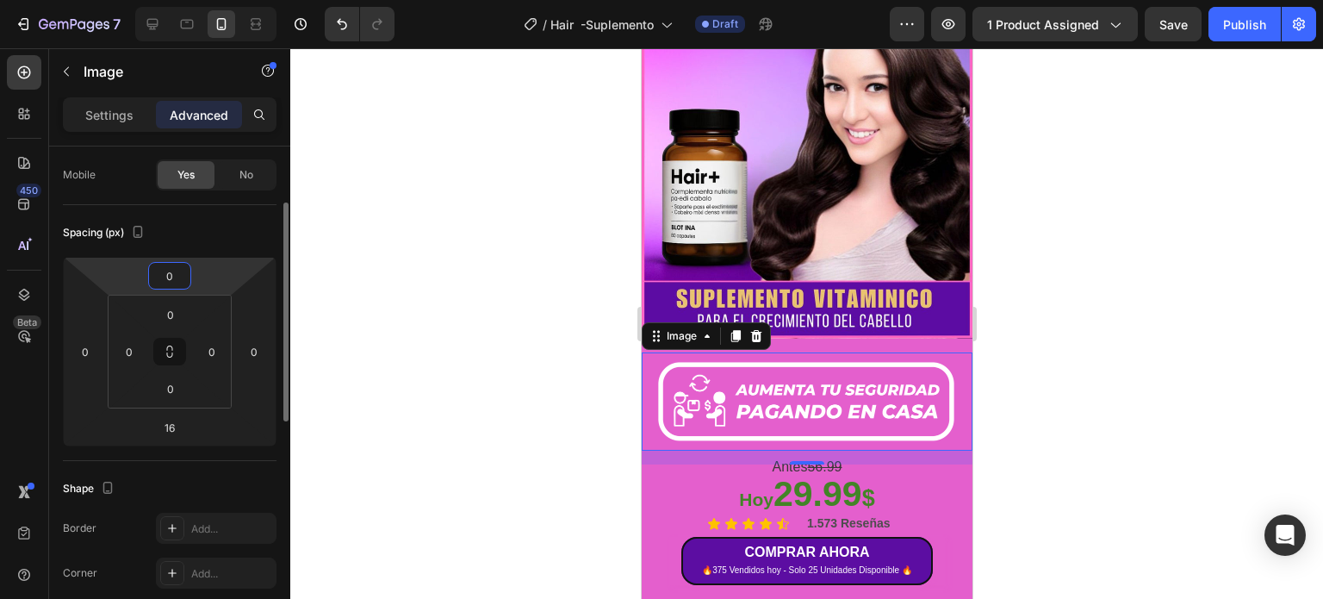
click at [183, 272] on input "0" at bounding box center [169, 276] width 34 height 26
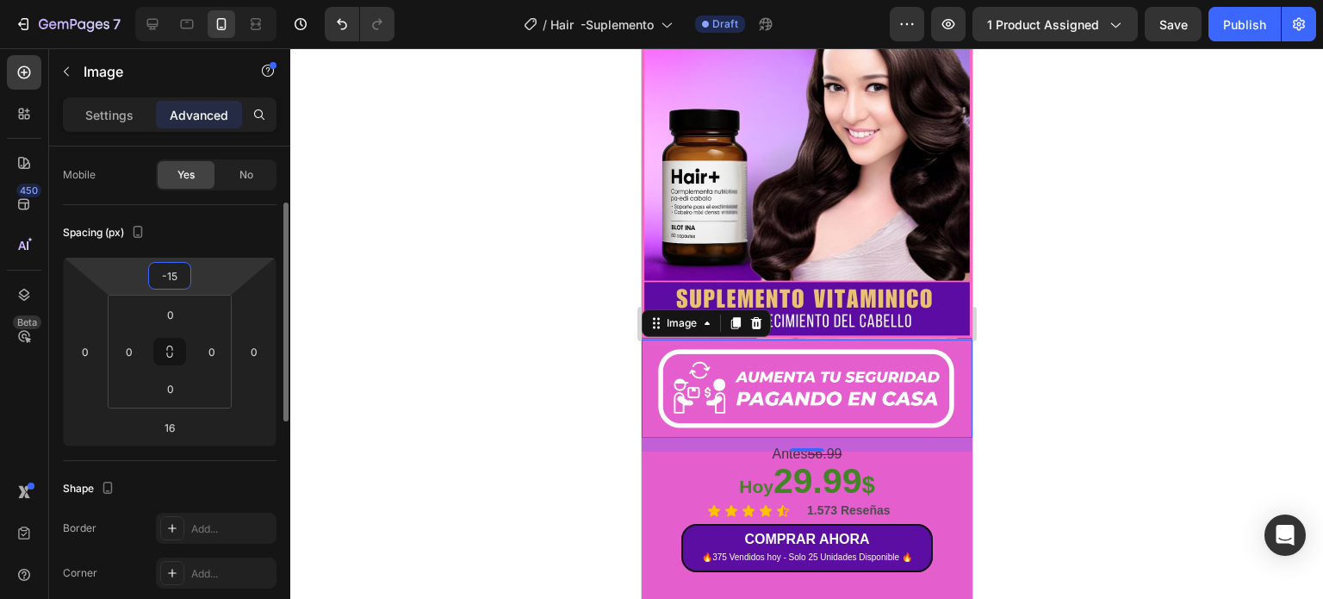
type input "-1"
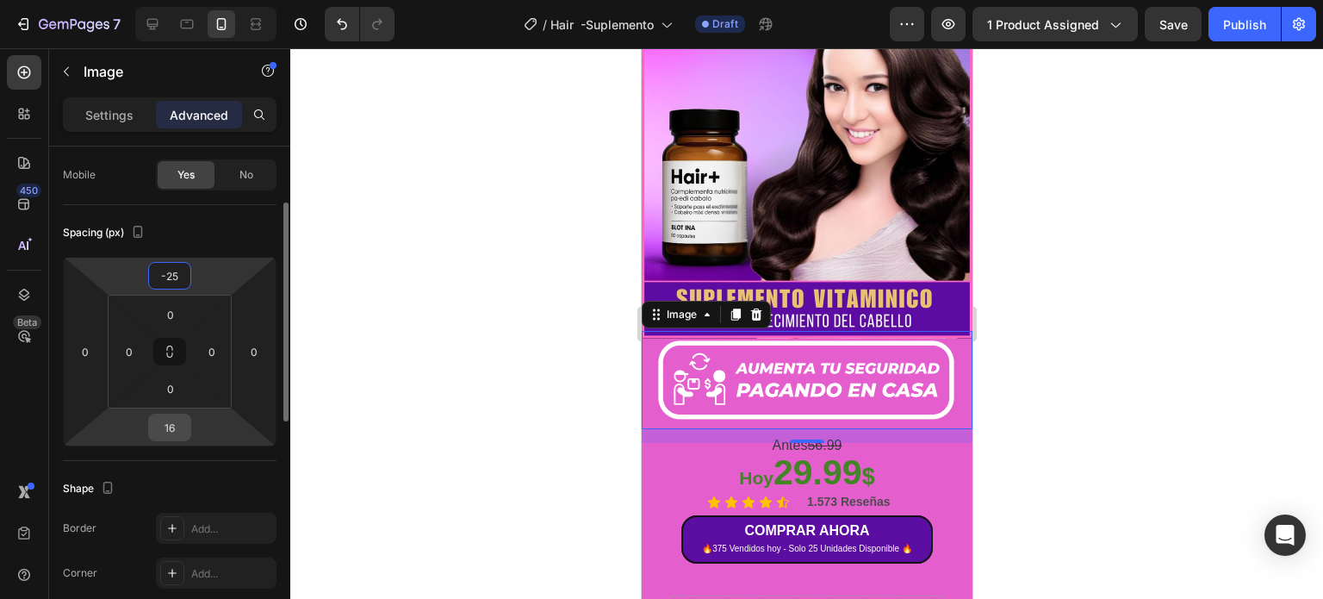
type input "-25"
click at [176, 432] on input "16" at bounding box center [169, 427] width 34 height 26
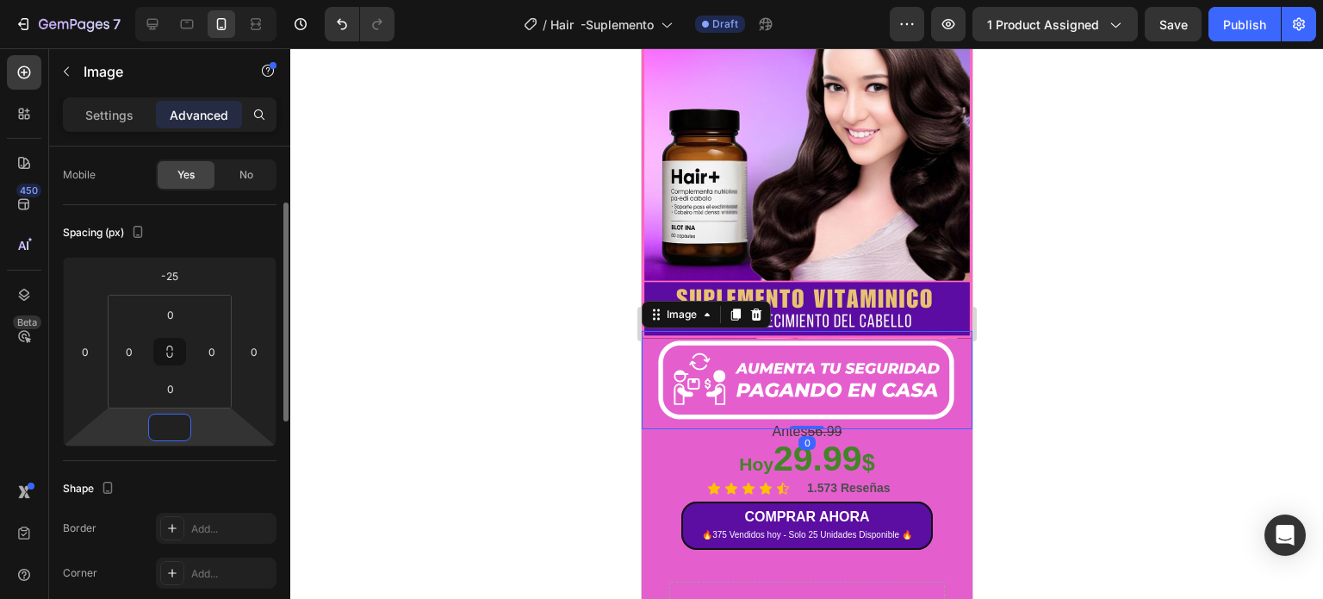
type input "-1"
type input "5"
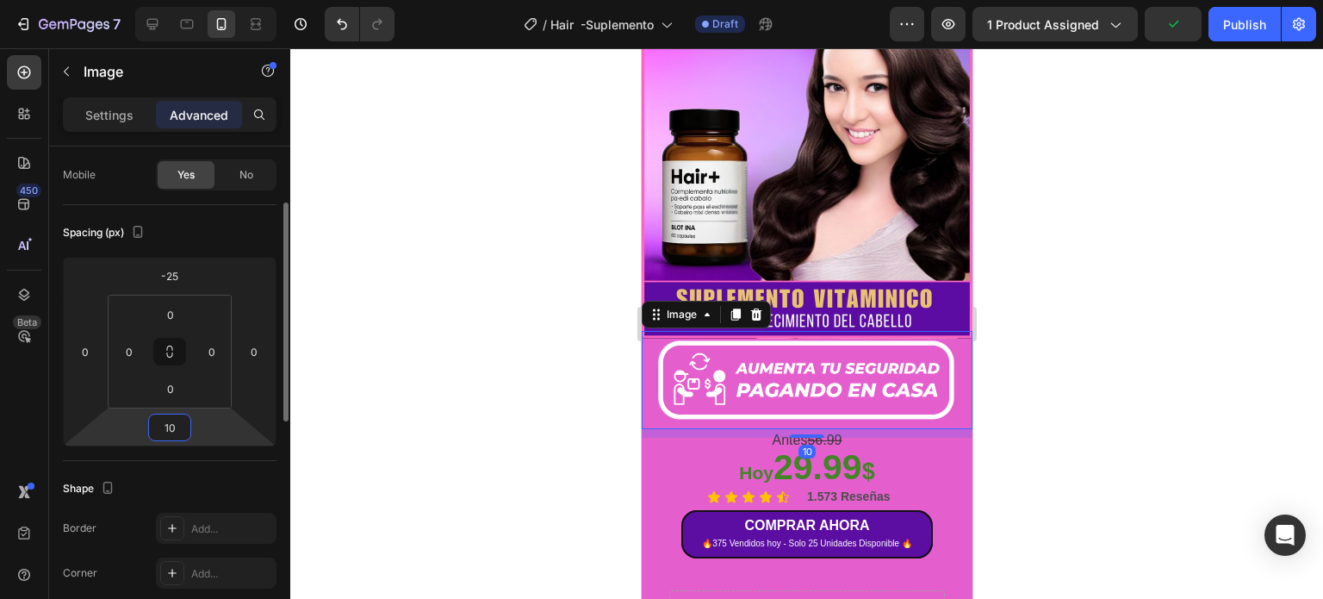
type input "10"
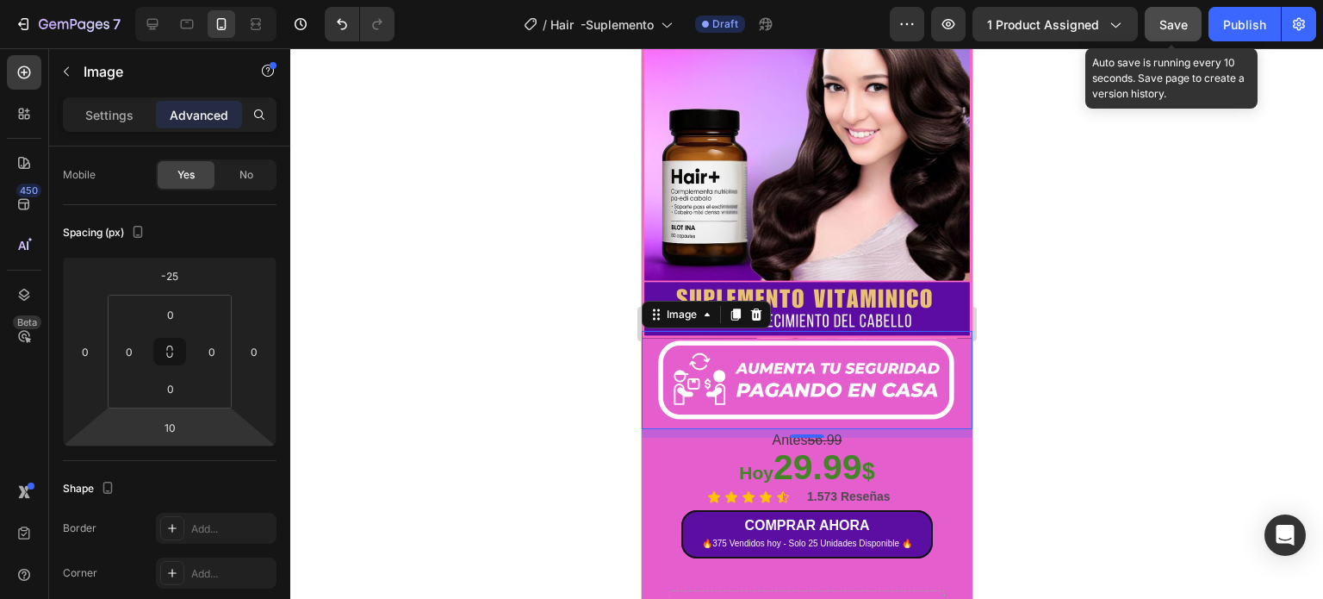
click at [1187, 24] on button "Save" at bounding box center [1173, 24] width 57 height 34
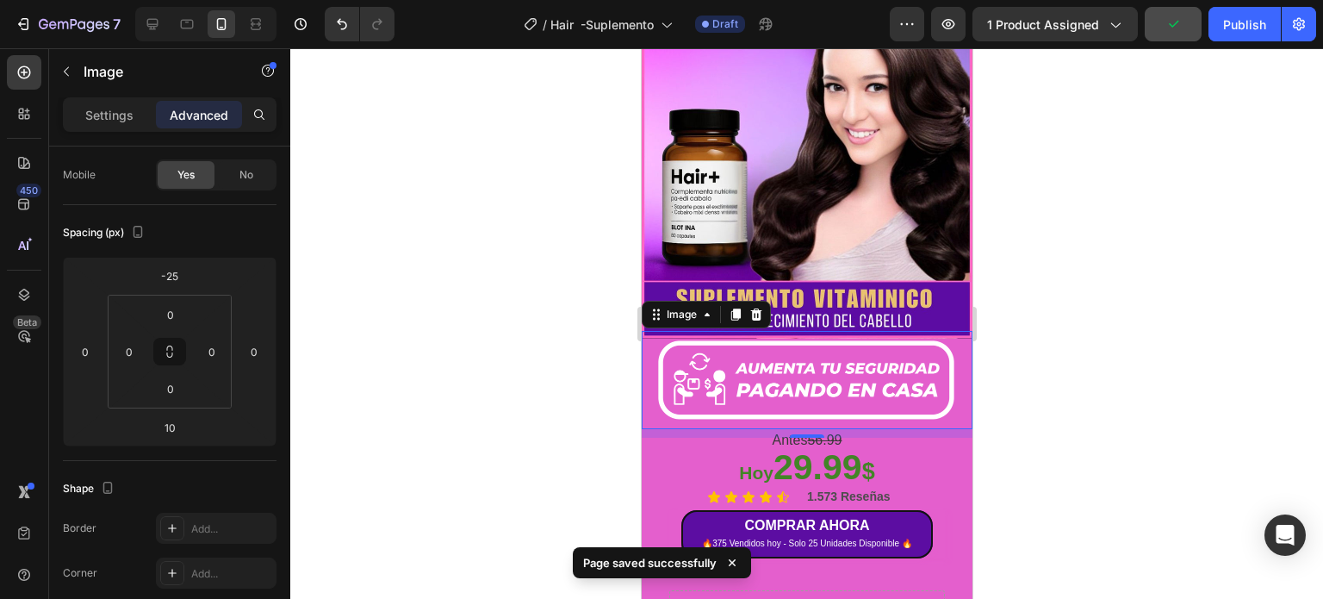
click at [1092, 283] on div at bounding box center [806, 323] width 1033 height 550
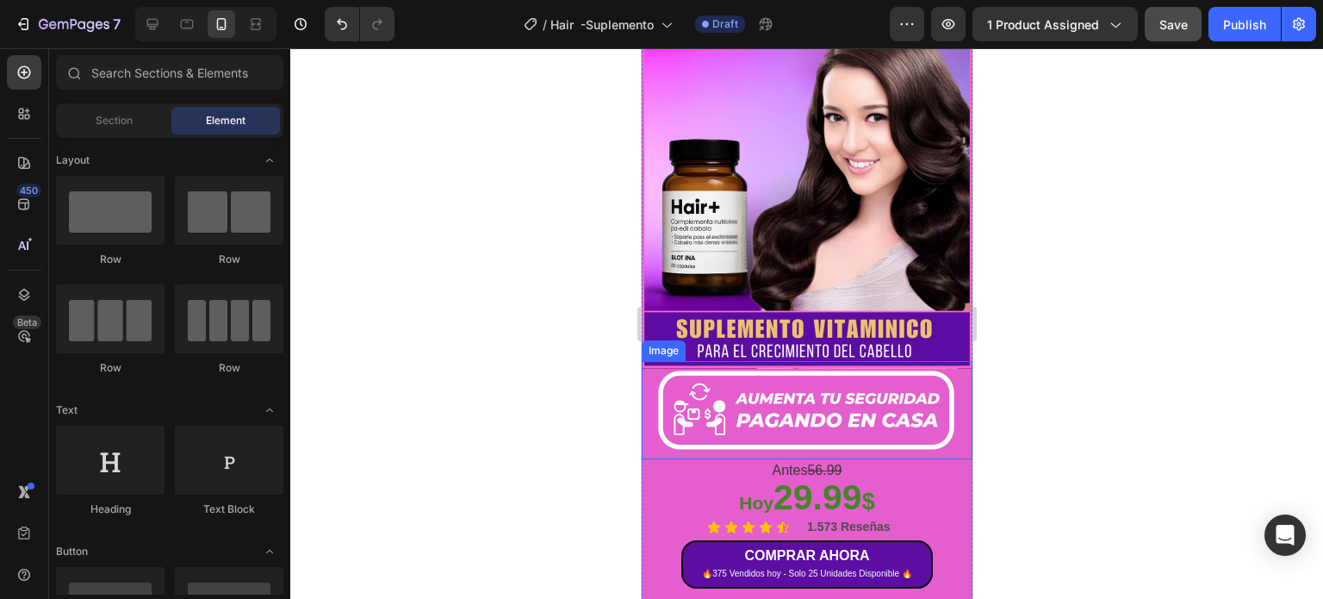
scroll to position [258, 0]
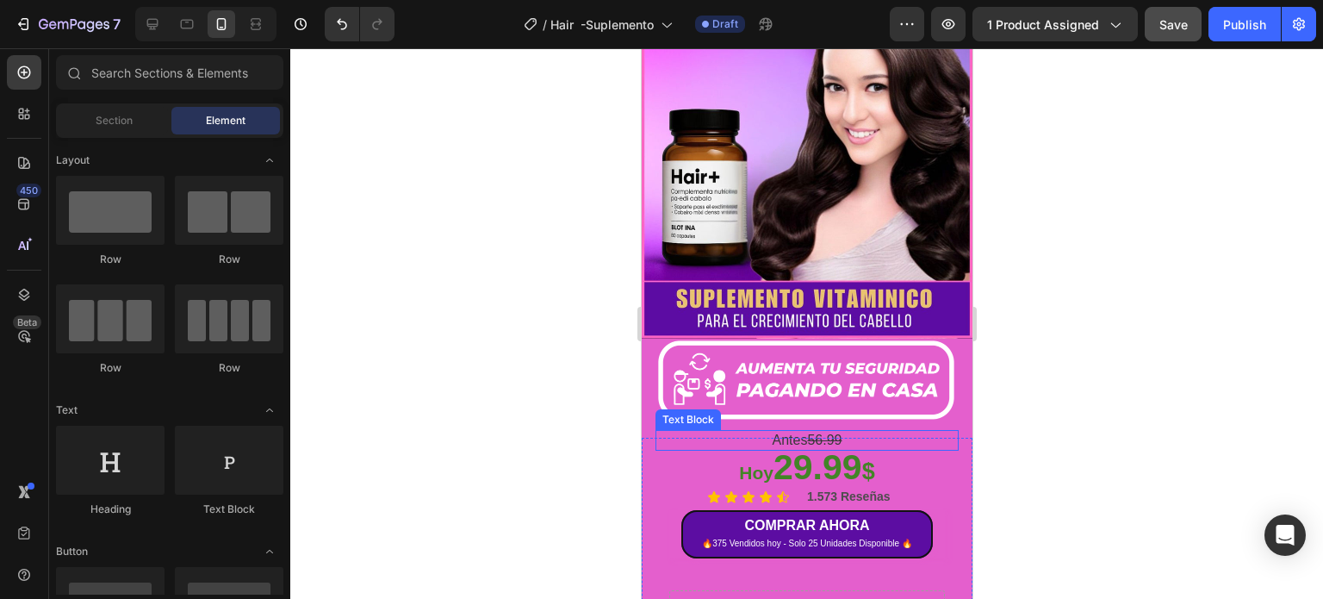
click at [824, 432] on s "56.99" at bounding box center [823, 439] width 34 height 15
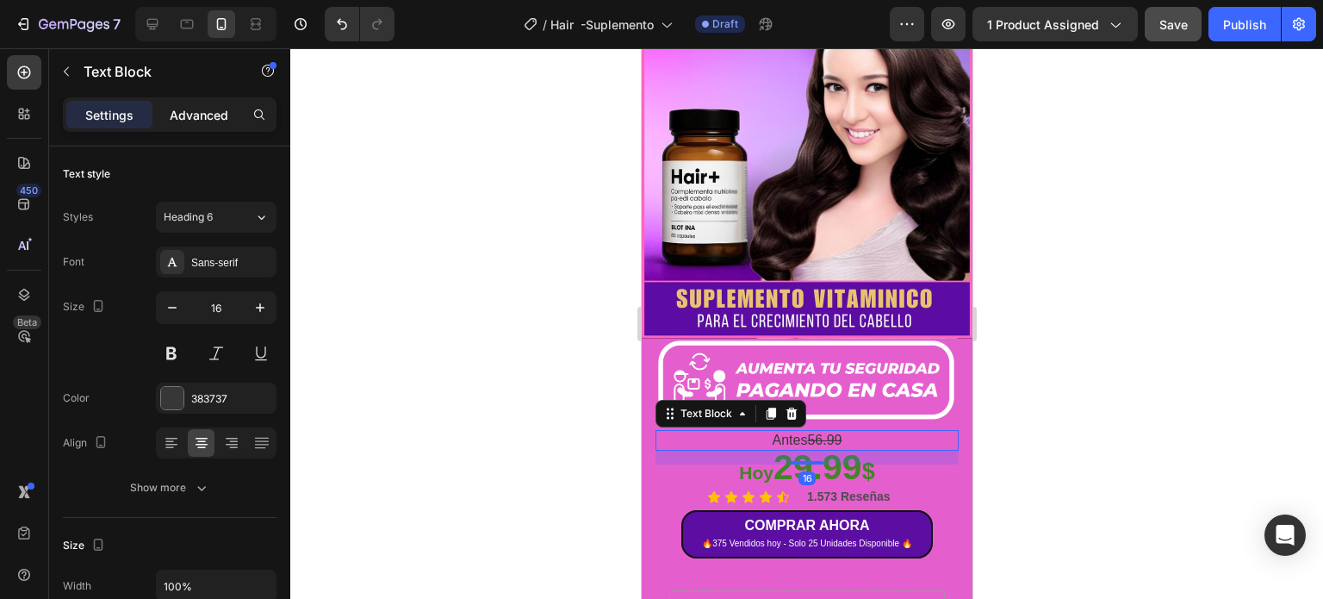
click at [211, 113] on p "Advanced" at bounding box center [199, 115] width 59 height 18
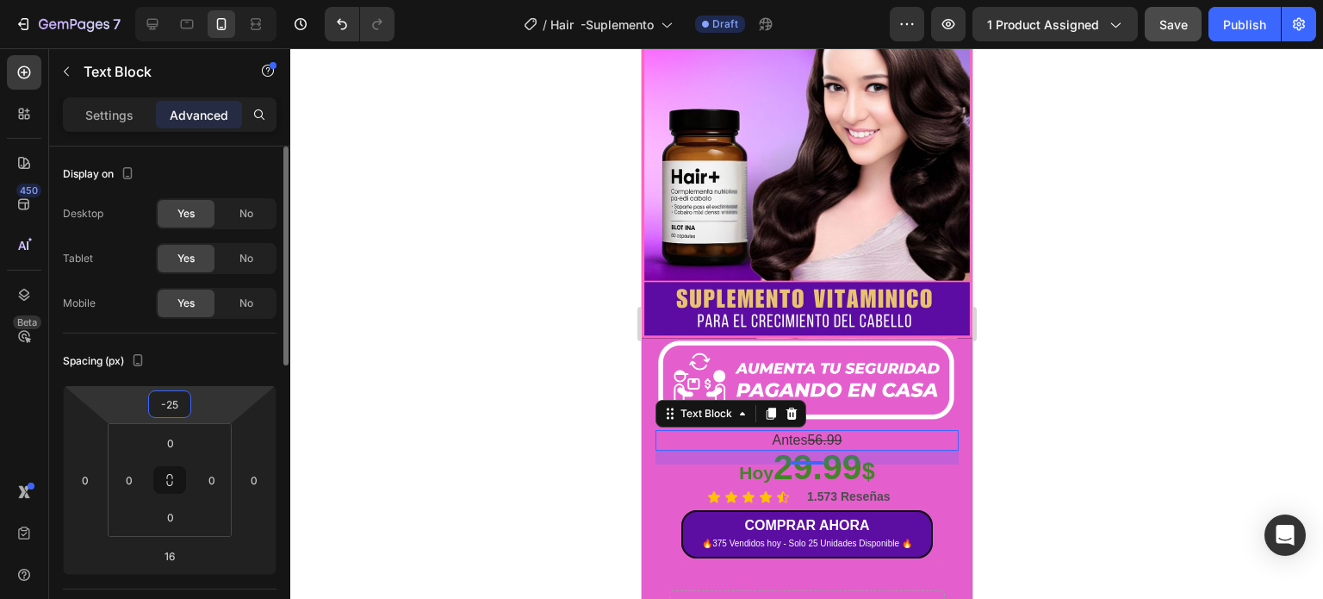
click at [162, 402] on input "-25" at bounding box center [169, 404] width 34 height 26
click at [168, 402] on input "-25" at bounding box center [169, 404] width 34 height 26
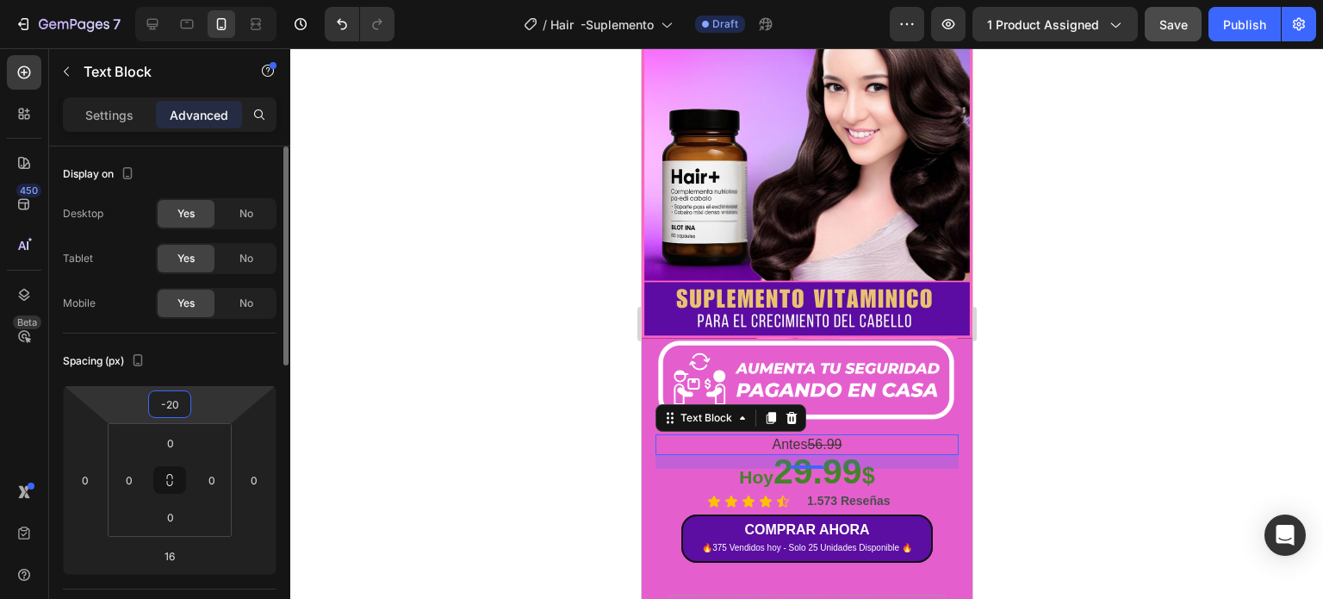
type input "-2"
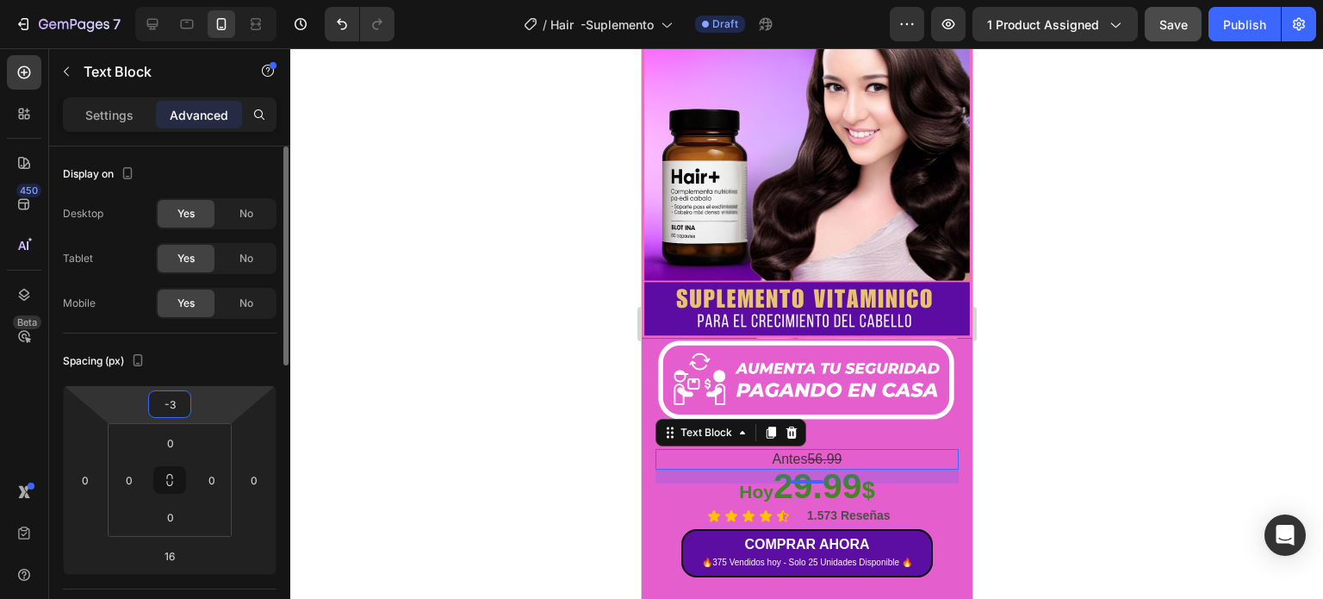
type input "-30"
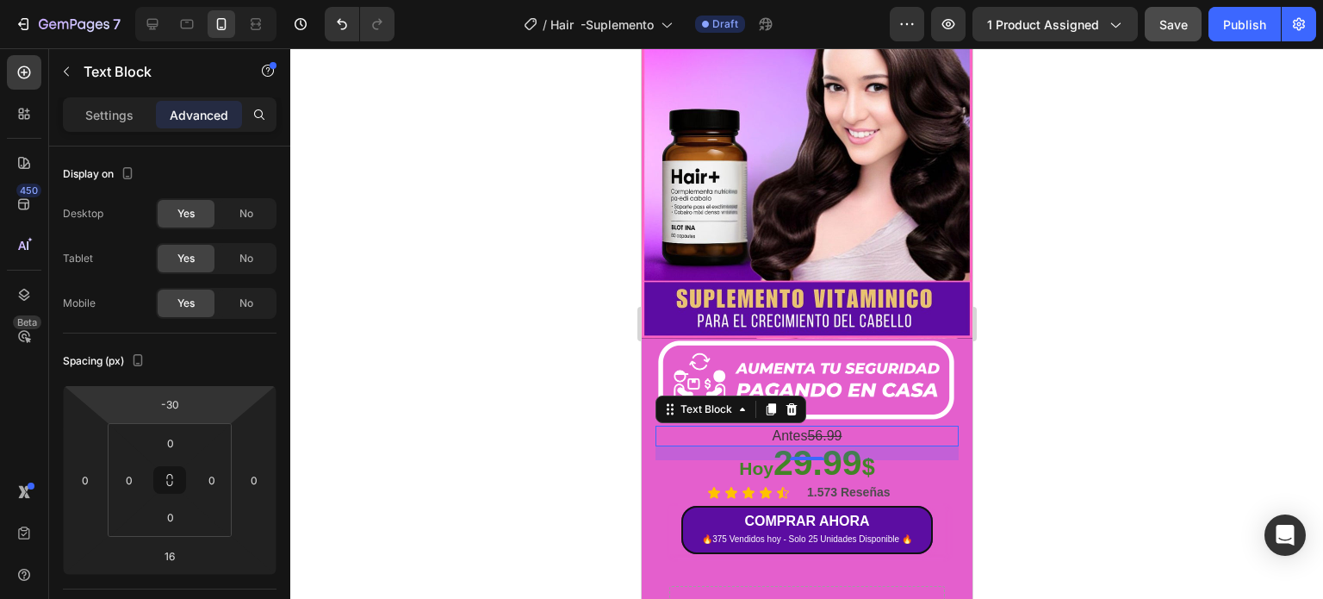
click at [1085, 378] on div at bounding box center [806, 323] width 1033 height 550
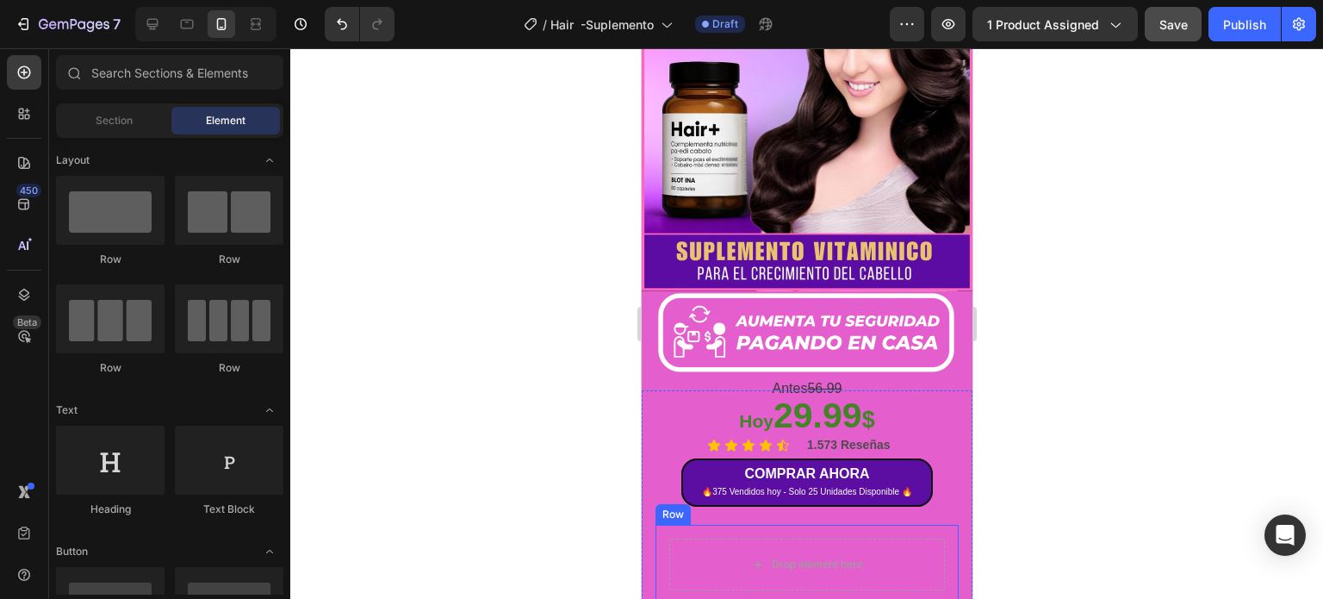
scroll to position [431, 0]
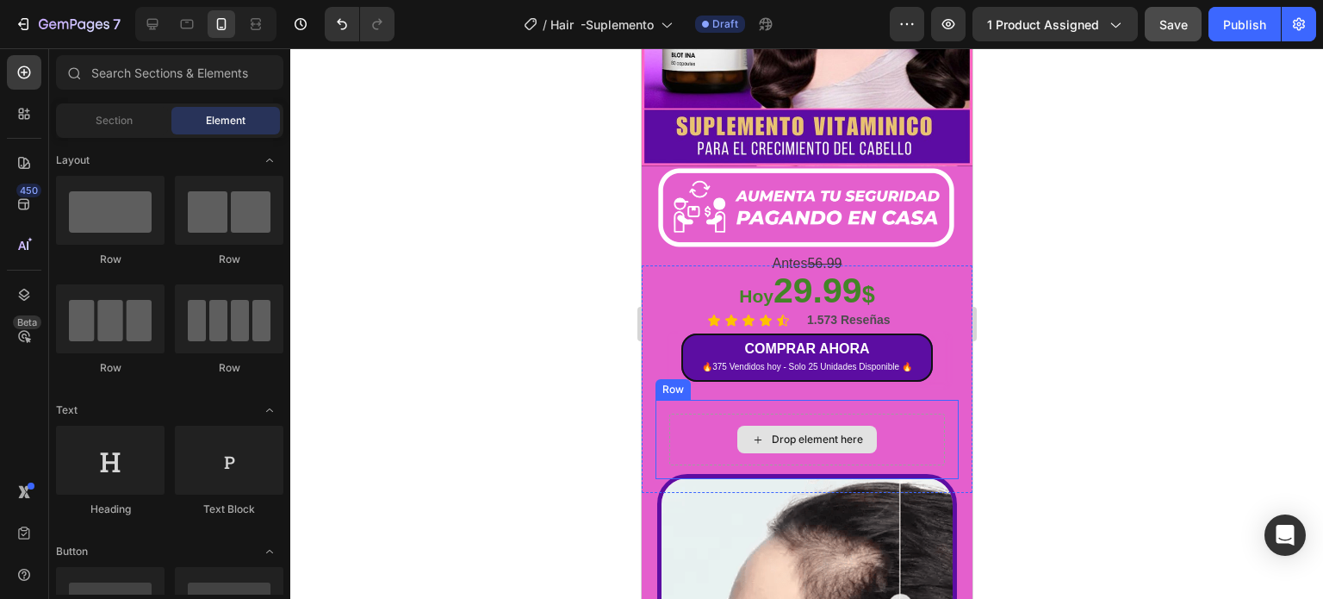
click at [909, 423] on div "Drop element here" at bounding box center [806, 439] width 276 height 52
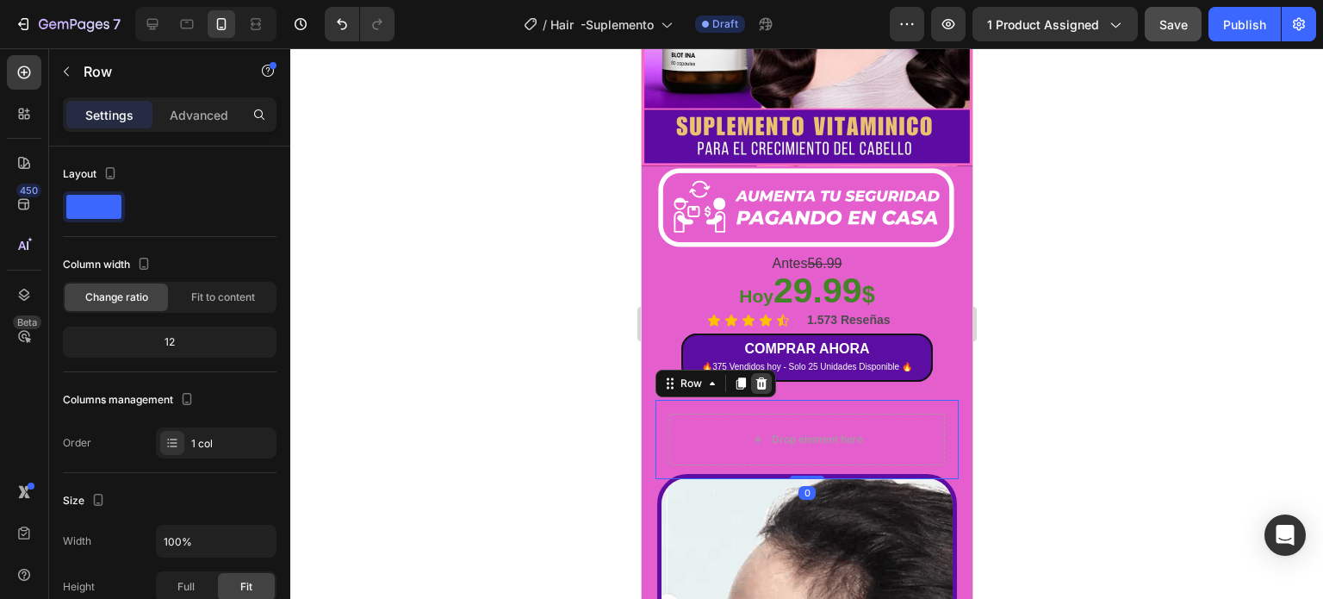
click at [754, 376] on icon at bounding box center [761, 383] width 14 height 14
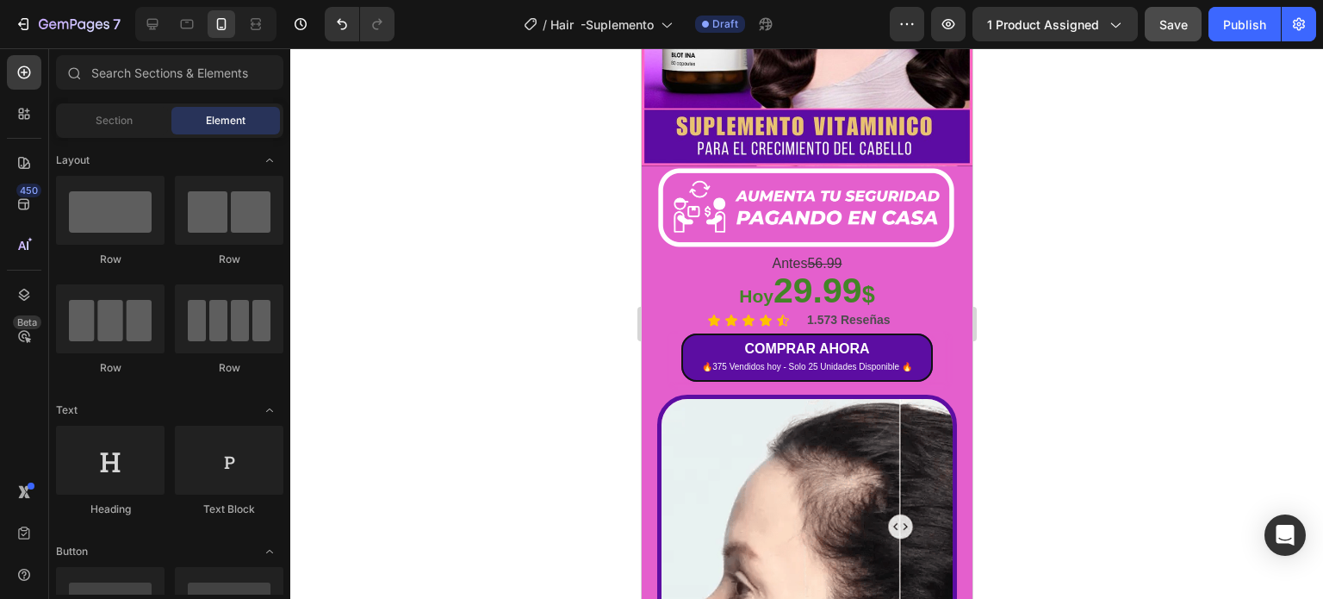
click at [1157, 313] on div at bounding box center [806, 323] width 1033 height 550
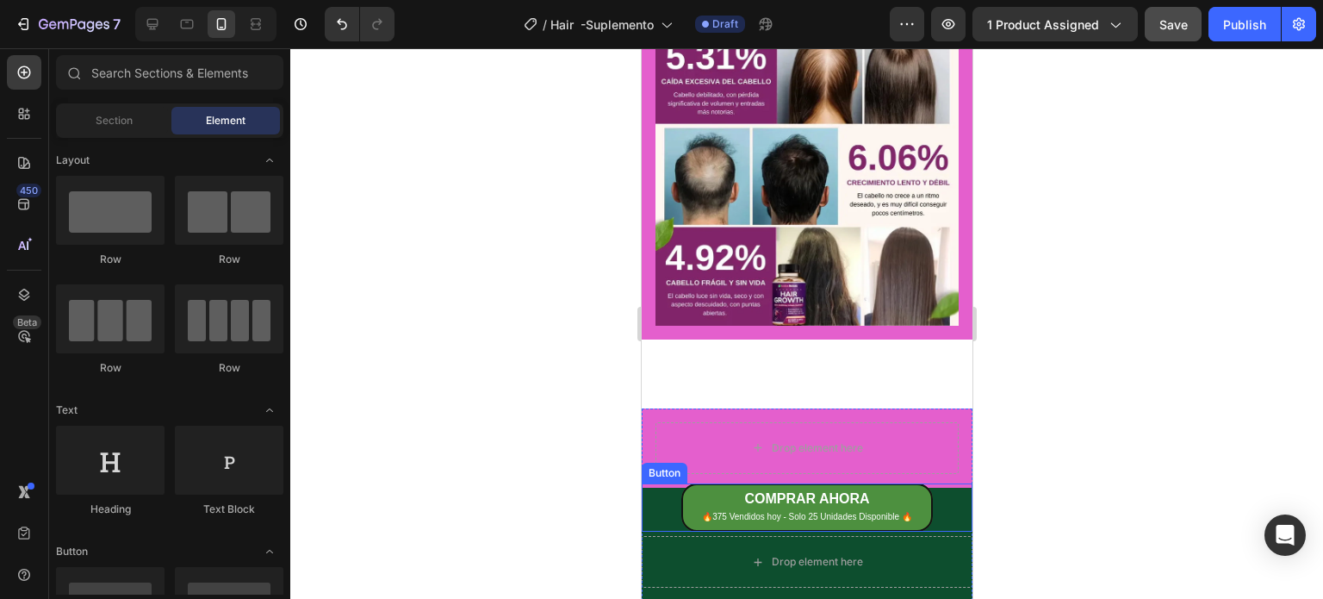
scroll to position [1464, 0]
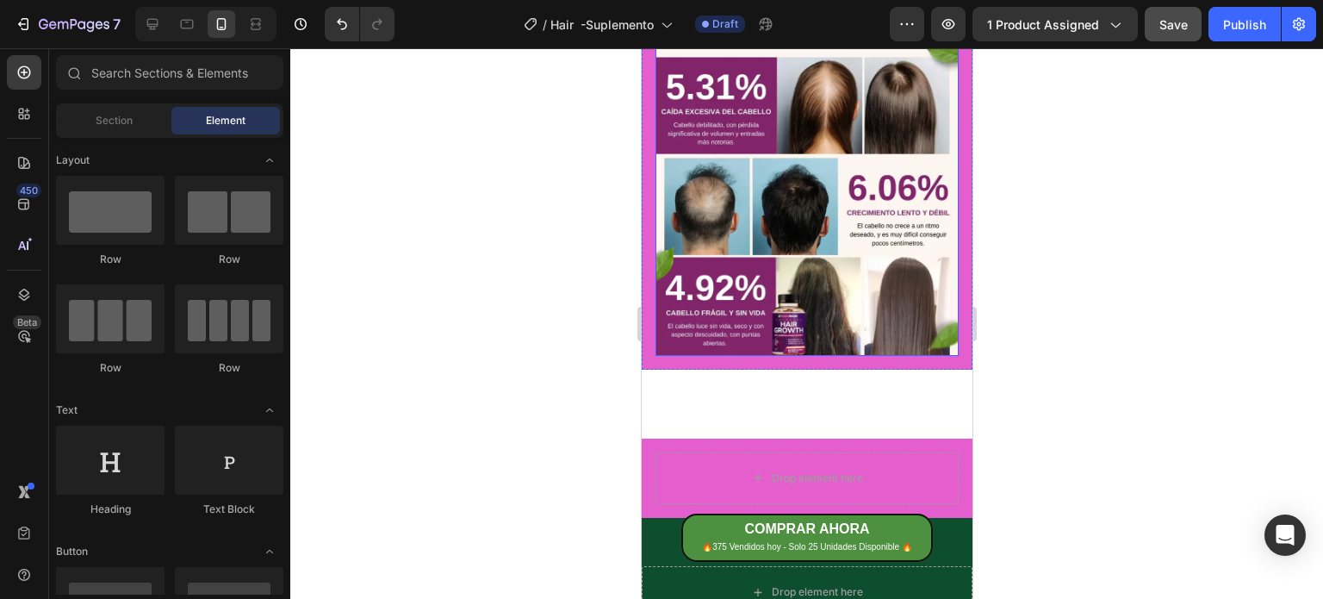
click at [898, 255] on img at bounding box center [806, 163] width 303 height 383
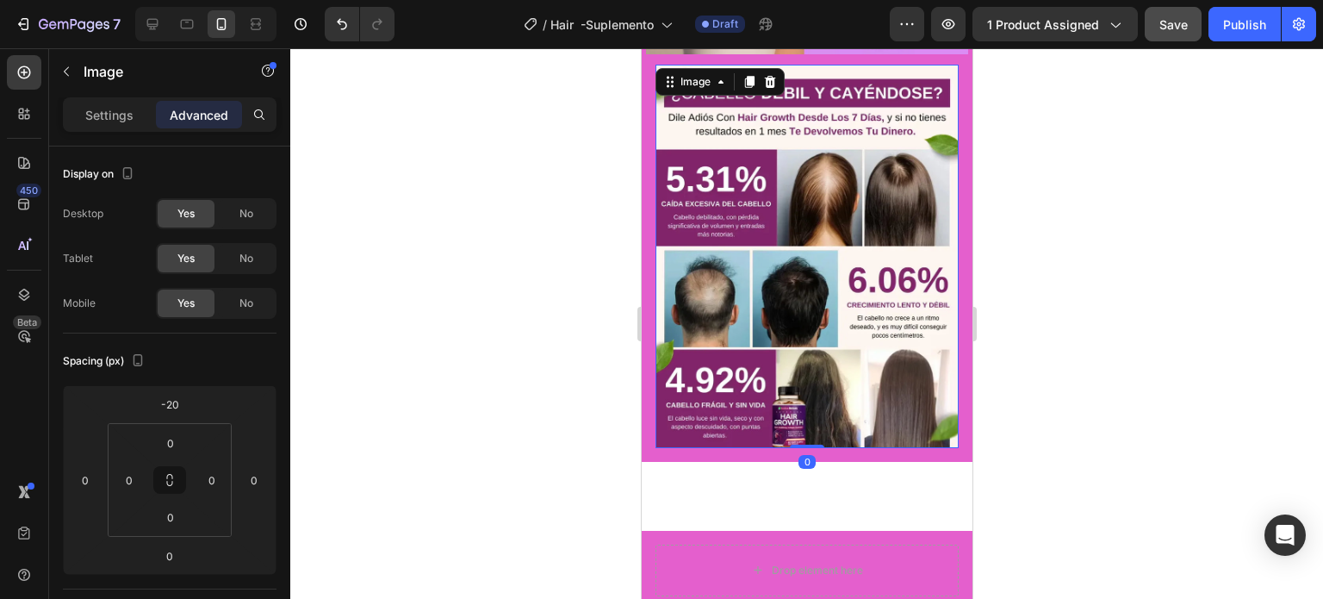
scroll to position [1292, 0]
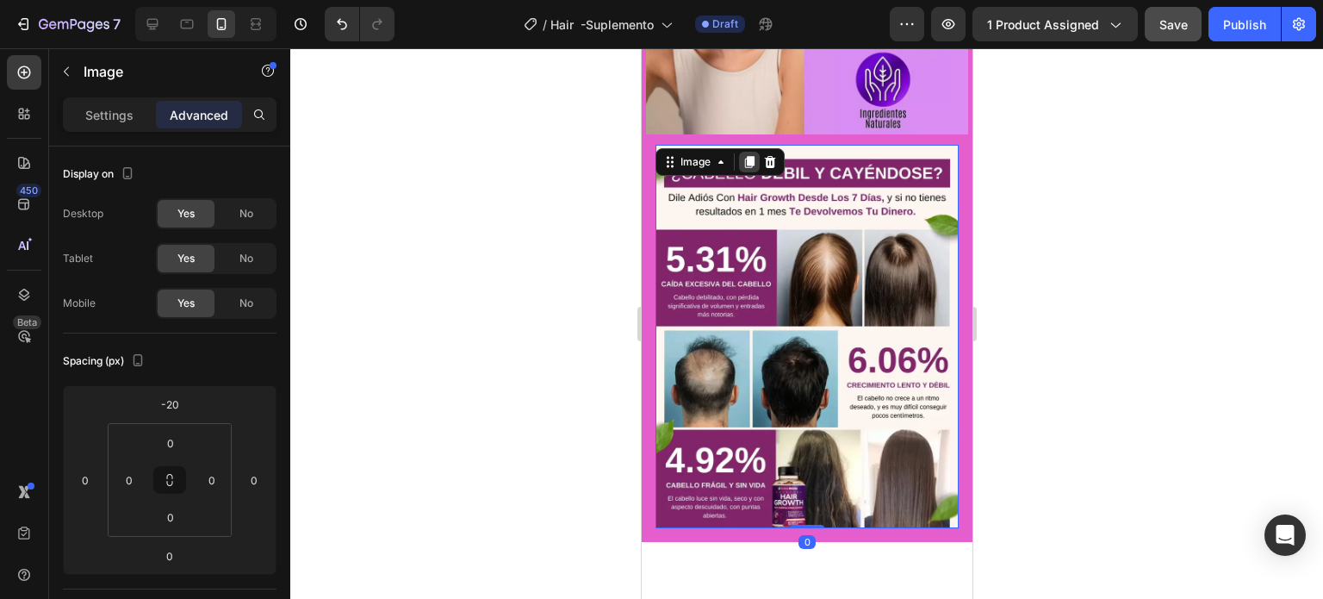
click at [747, 156] on icon at bounding box center [748, 162] width 9 height 12
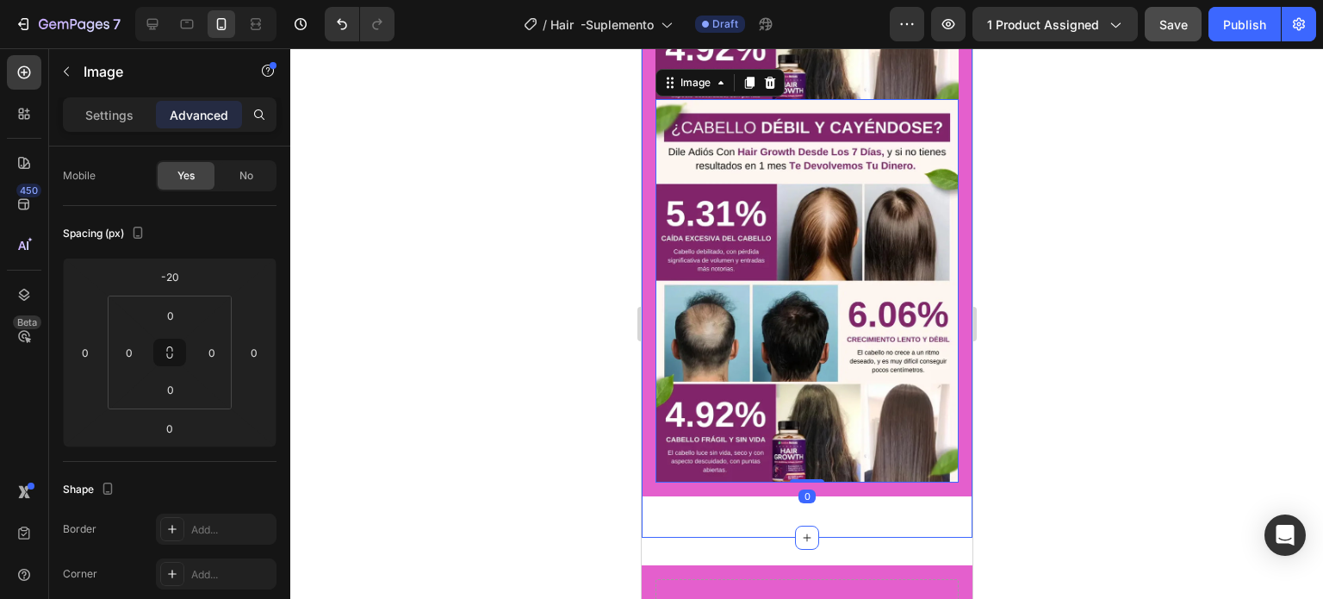
scroll to position [1630, 0]
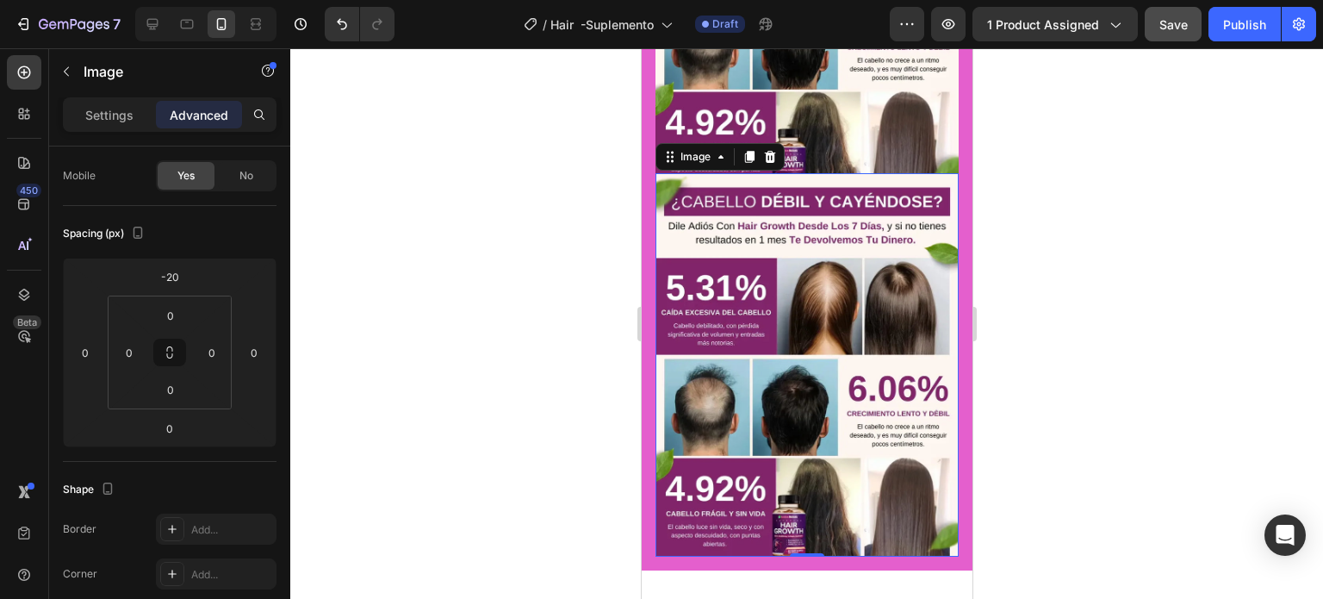
click at [768, 286] on img at bounding box center [806, 364] width 303 height 383
click at [68, 71] on icon "button" at bounding box center [66, 72] width 14 height 14
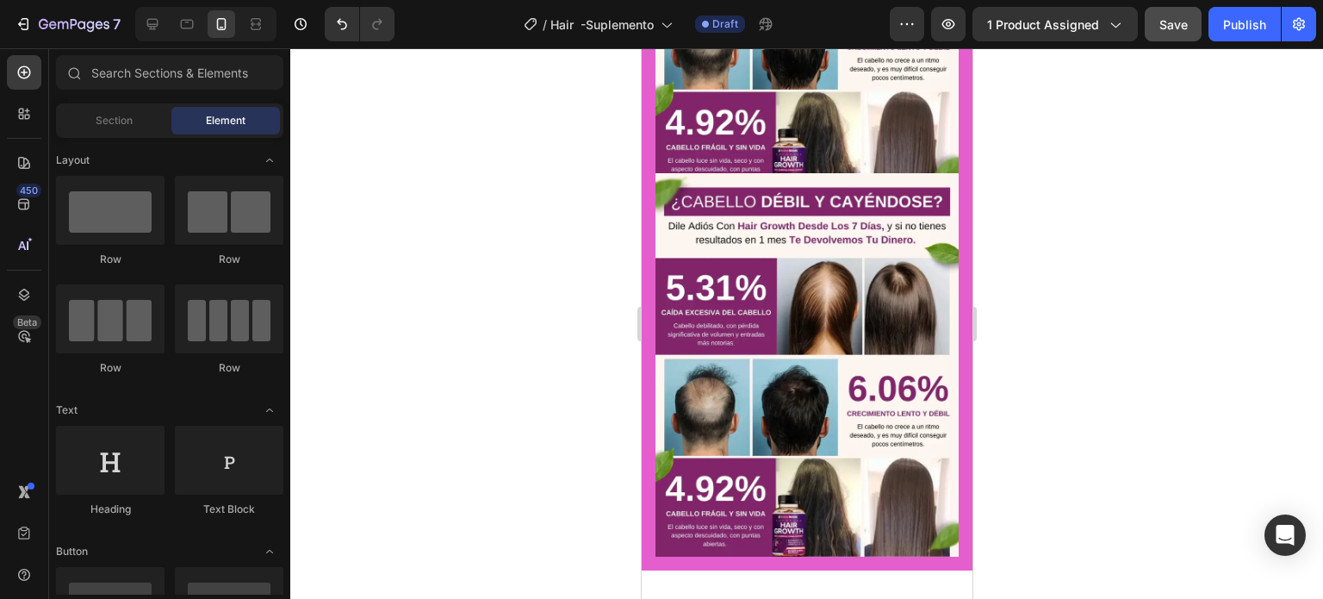
click at [840, 314] on img at bounding box center [806, 364] width 303 height 383
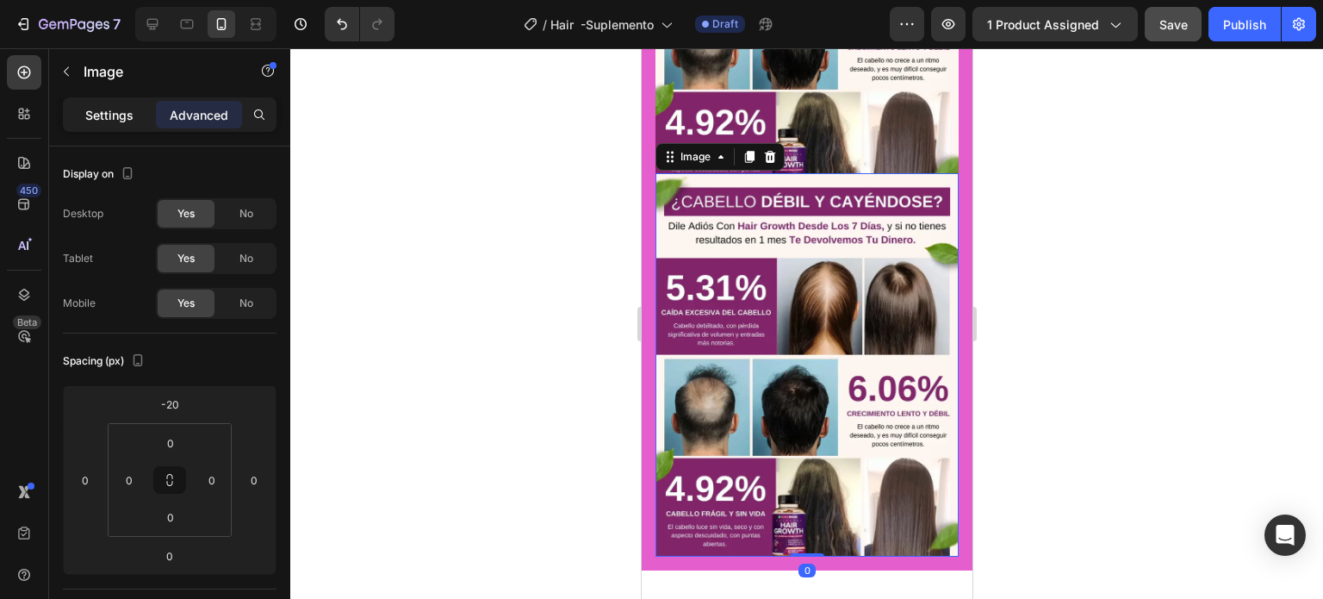
click at [109, 123] on div "Settings" at bounding box center [109, 115] width 86 height 28
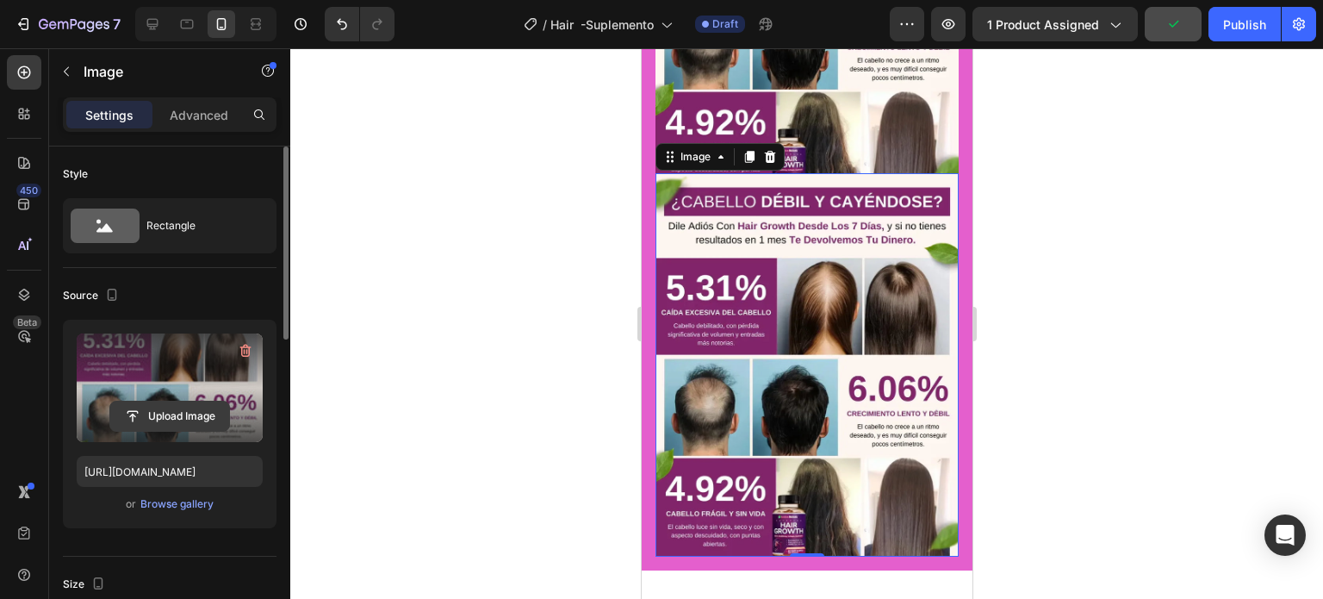
click at [159, 413] on input "file" at bounding box center [169, 415] width 119 height 29
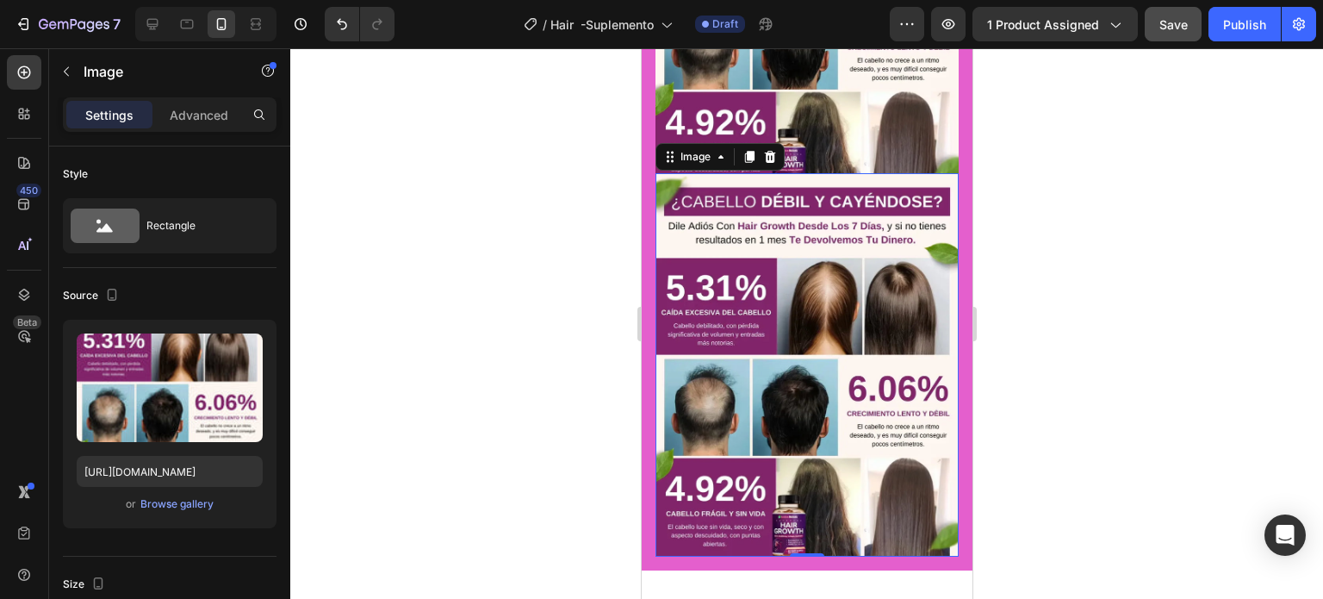
type input "[URL][DOMAIN_NAME]"
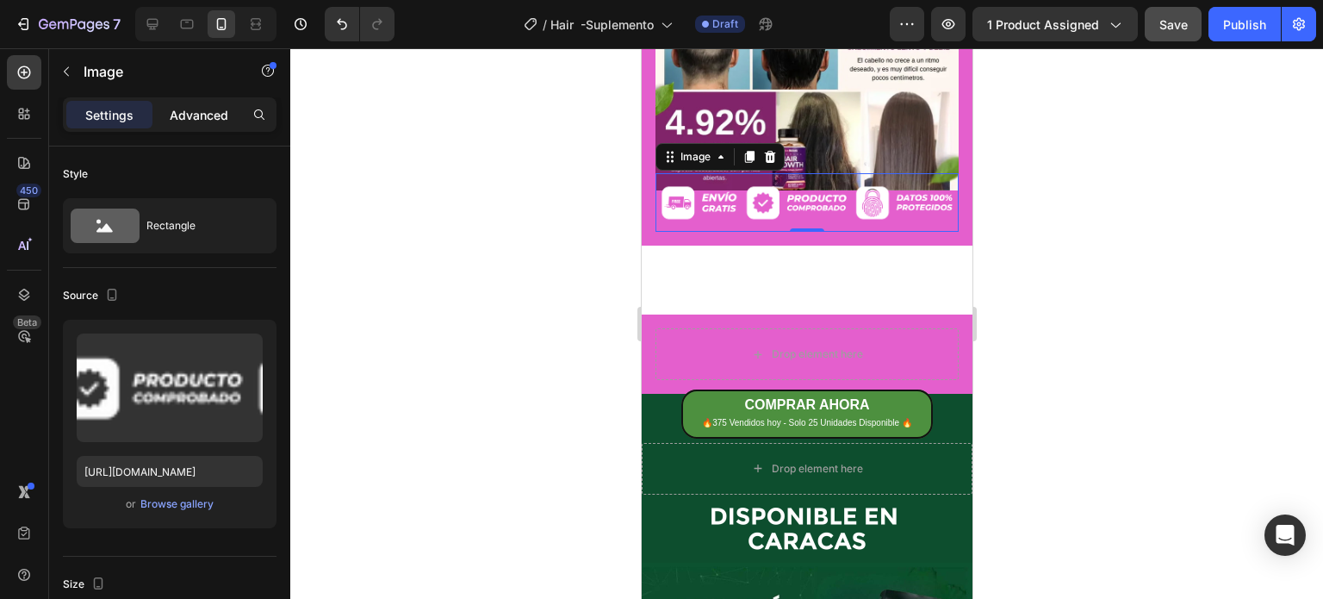
click at [193, 118] on p "Advanced" at bounding box center [199, 115] width 59 height 18
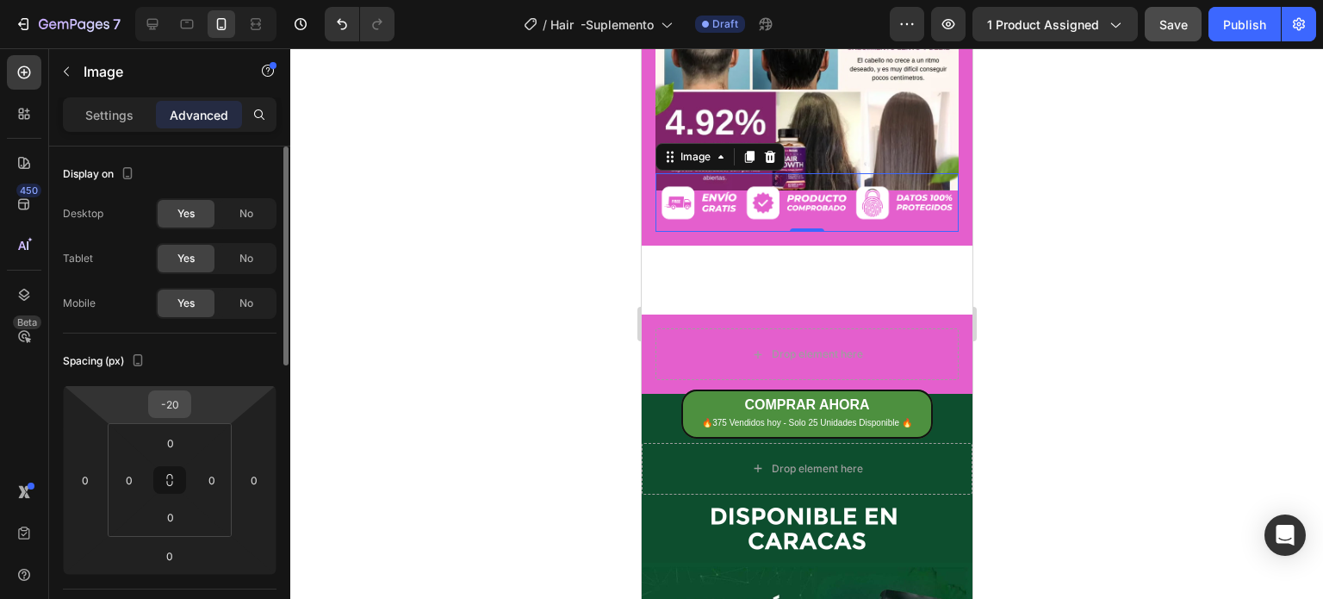
click at [177, 399] on input "-20" at bounding box center [169, 404] width 34 height 26
type input "0"
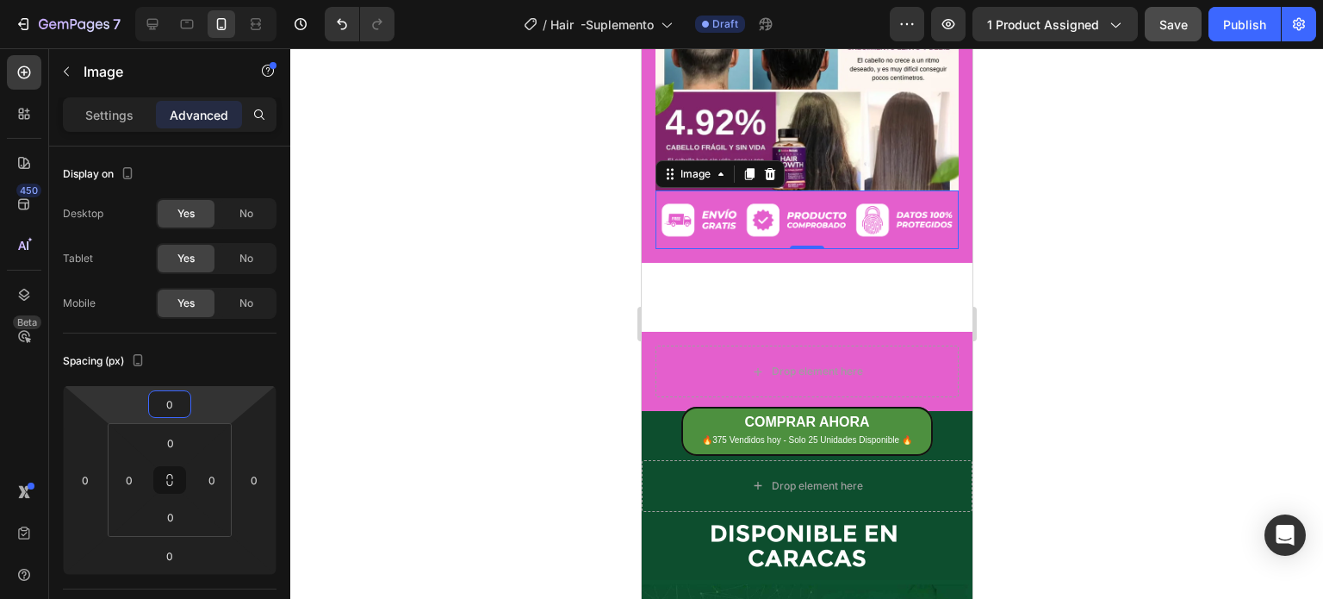
click at [1113, 369] on div at bounding box center [806, 323] width 1033 height 550
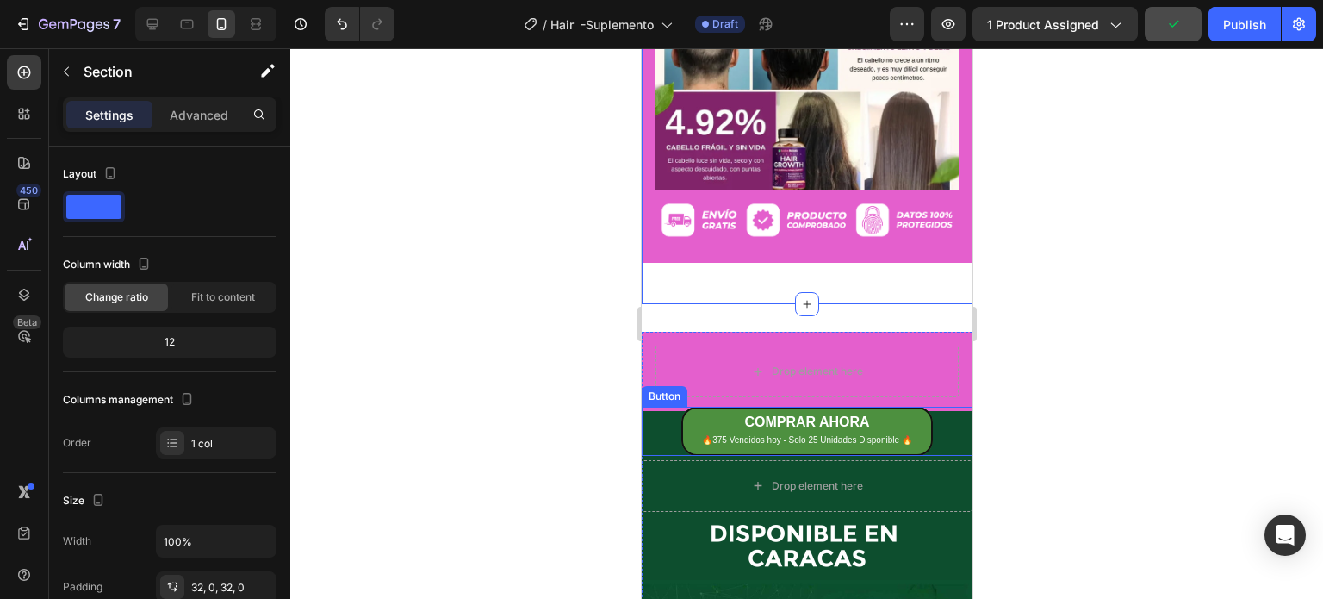
click at [653, 407] on div "COMPRAR AHORA 🔥375 Vendidos hoy - Solo 25 Unidades Disponible 🔥 Button" at bounding box center [806, 431] width 331 height 48
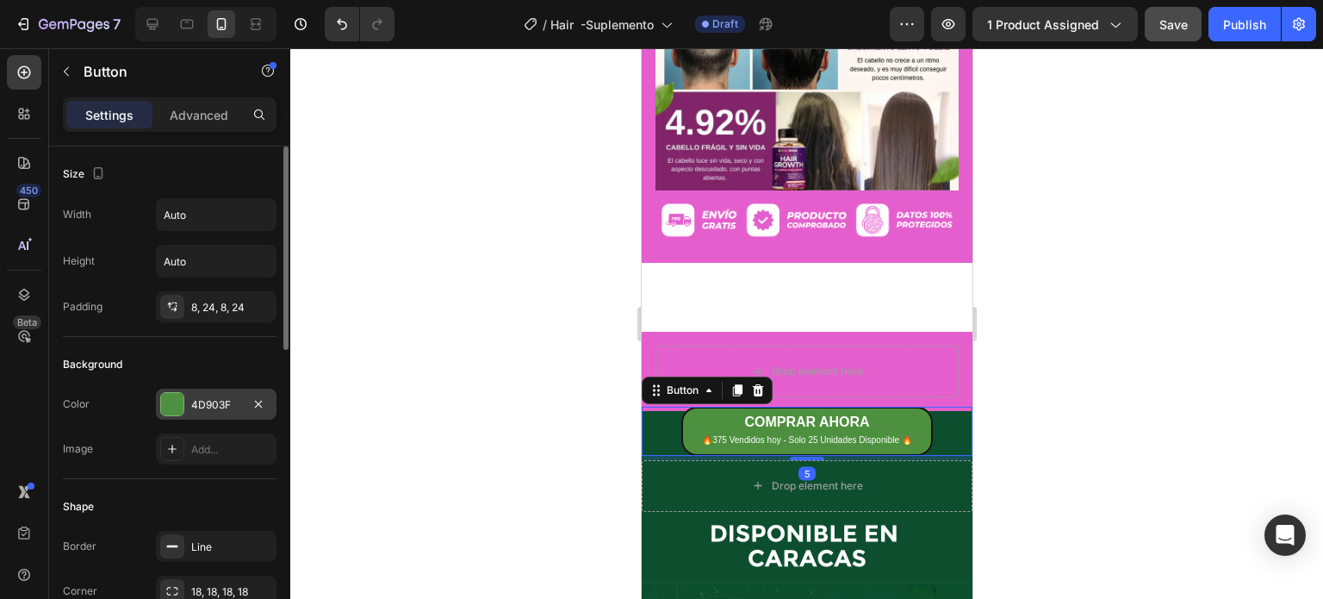
click at [163, 402] on div at bounding box center [172, 404] width 22 height 22
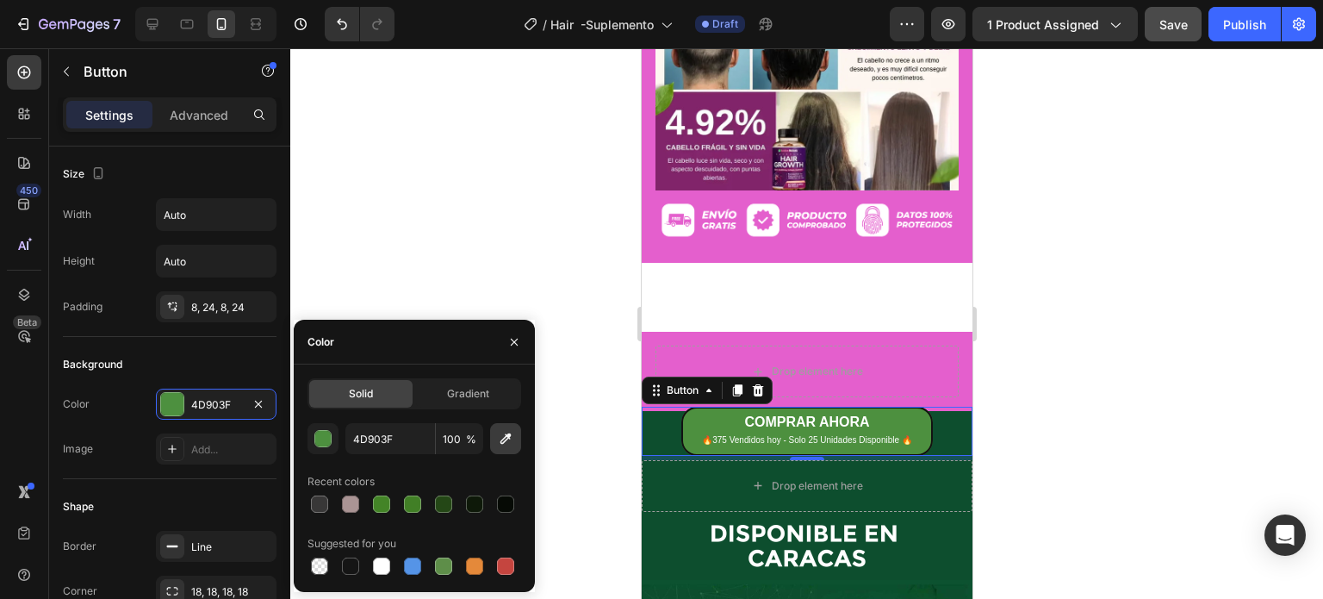
click at [504, 446] on icon "button" at bounding box center [505, 438] width 17 height 17
type input "E45FCD"
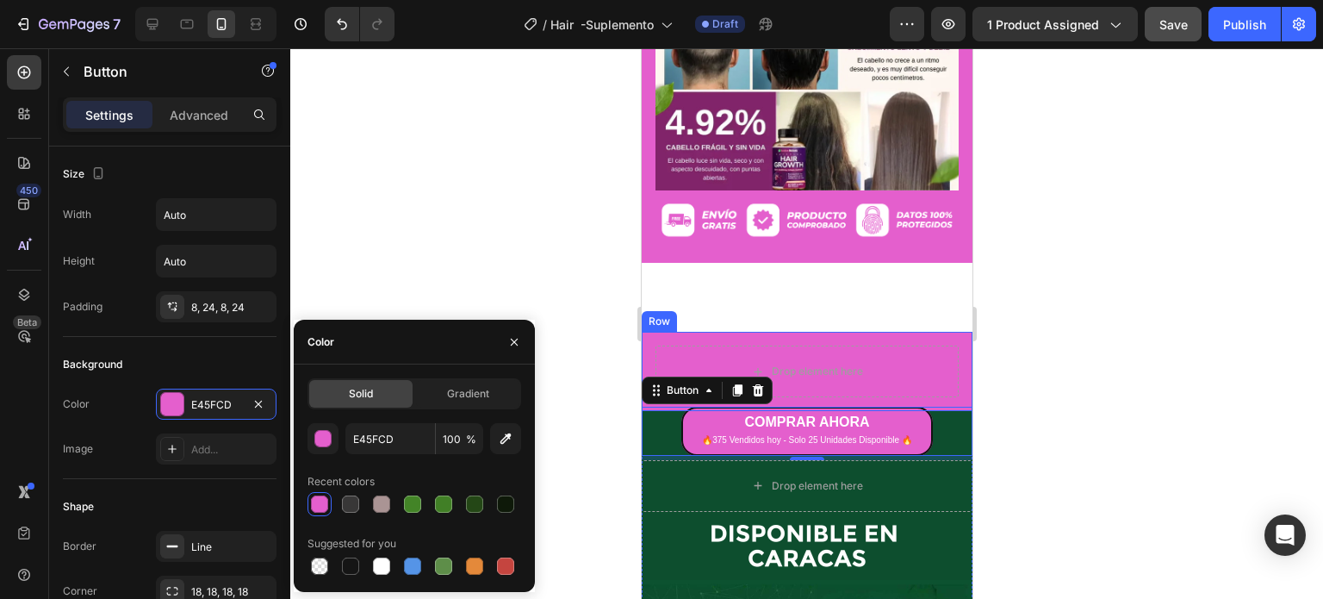
click at [1088, 282] on div at bounding box center [806, 323] width 1033 height 550
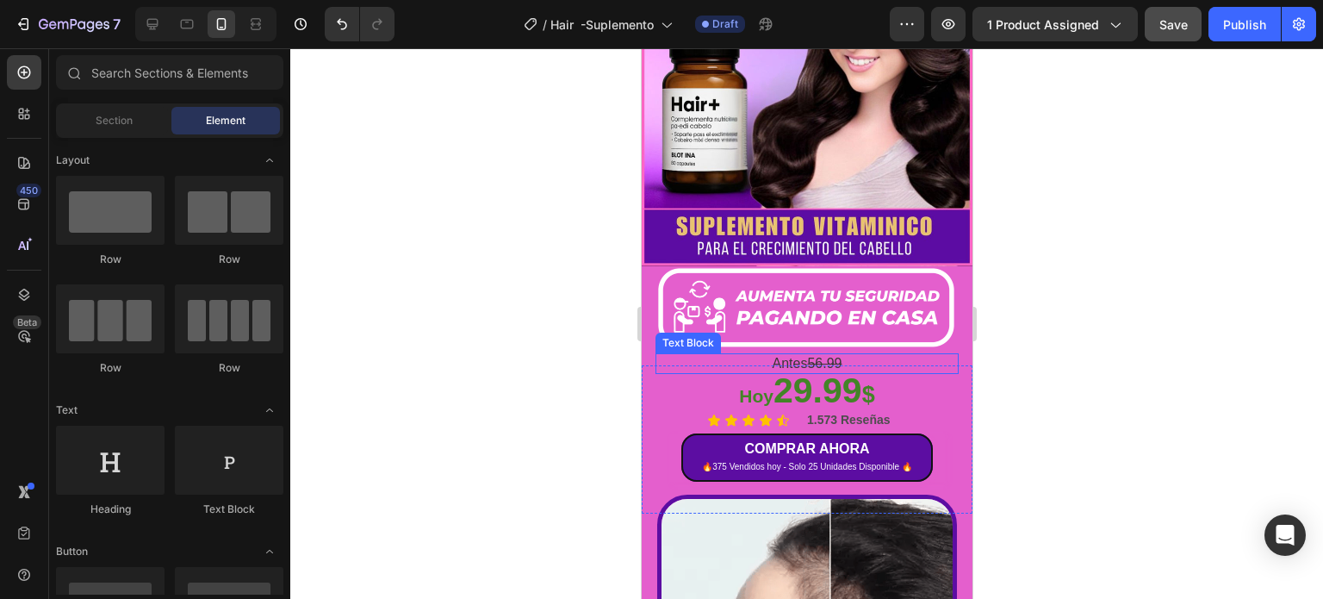
scroll to position [424, 0]
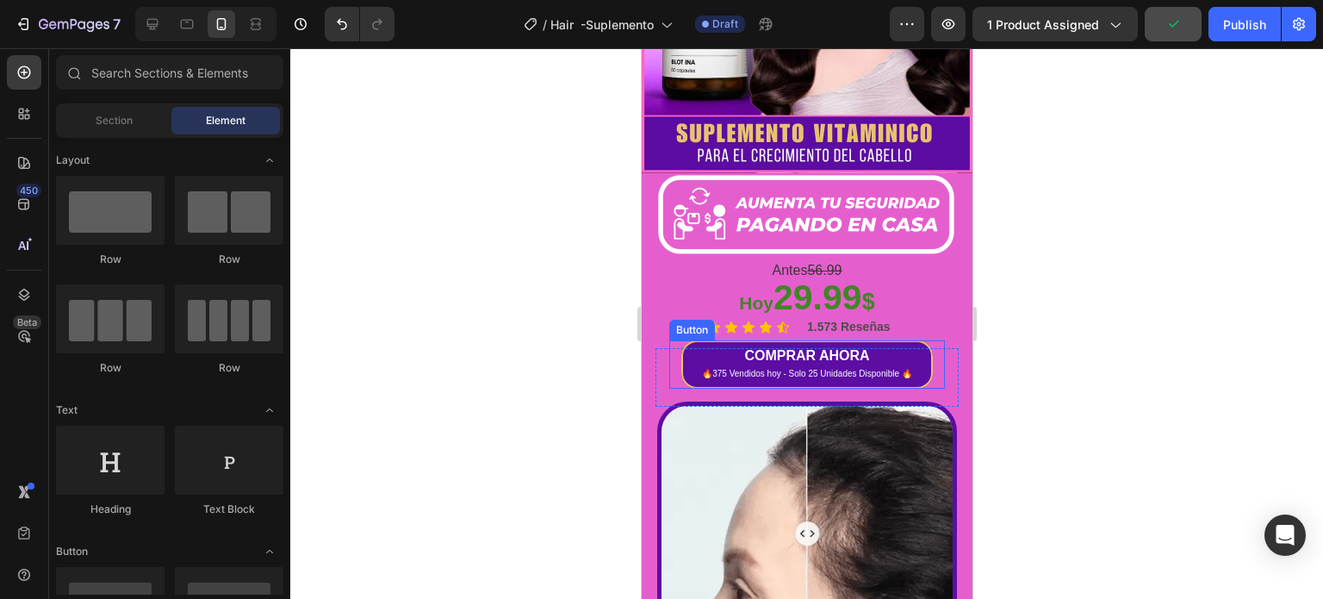
click at [915, 342] on button "COMPRAR AHORA 🔥375 Vendidos hoy - Solo 25 Unidades Disponible 🔥" at bounding box center [807, 364] width 252 height 48
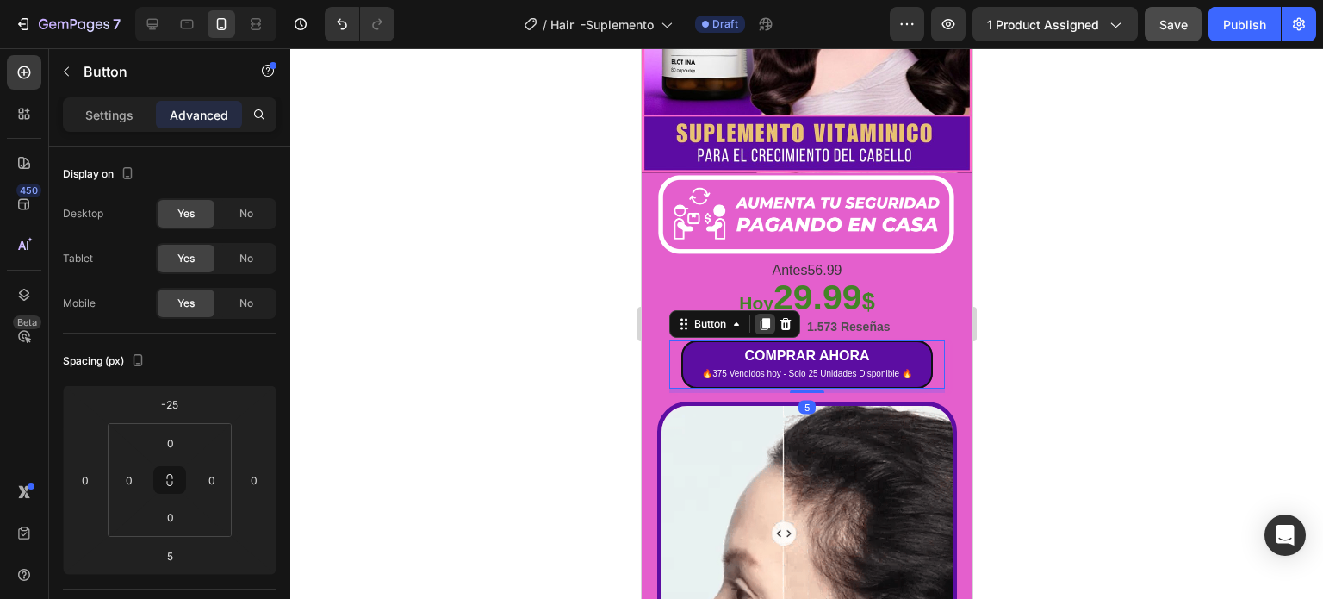
click at [759, 317] on icon at bounding box center [764, 324] width 14 height 14
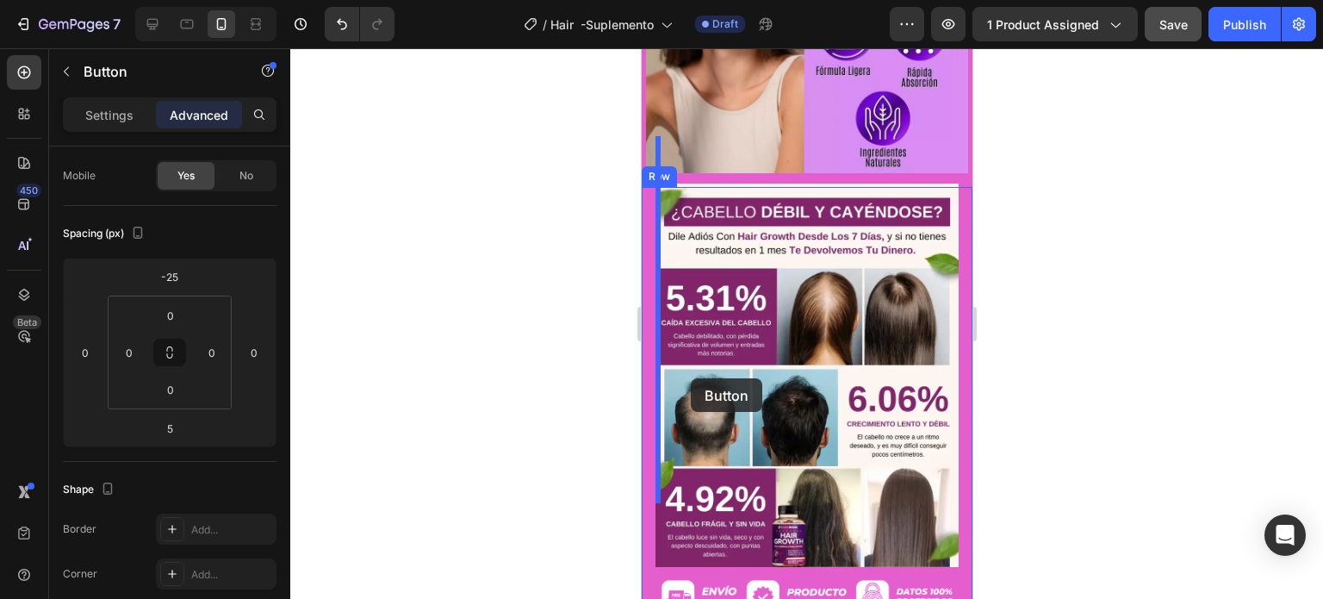
scroll to position [1458, 0]
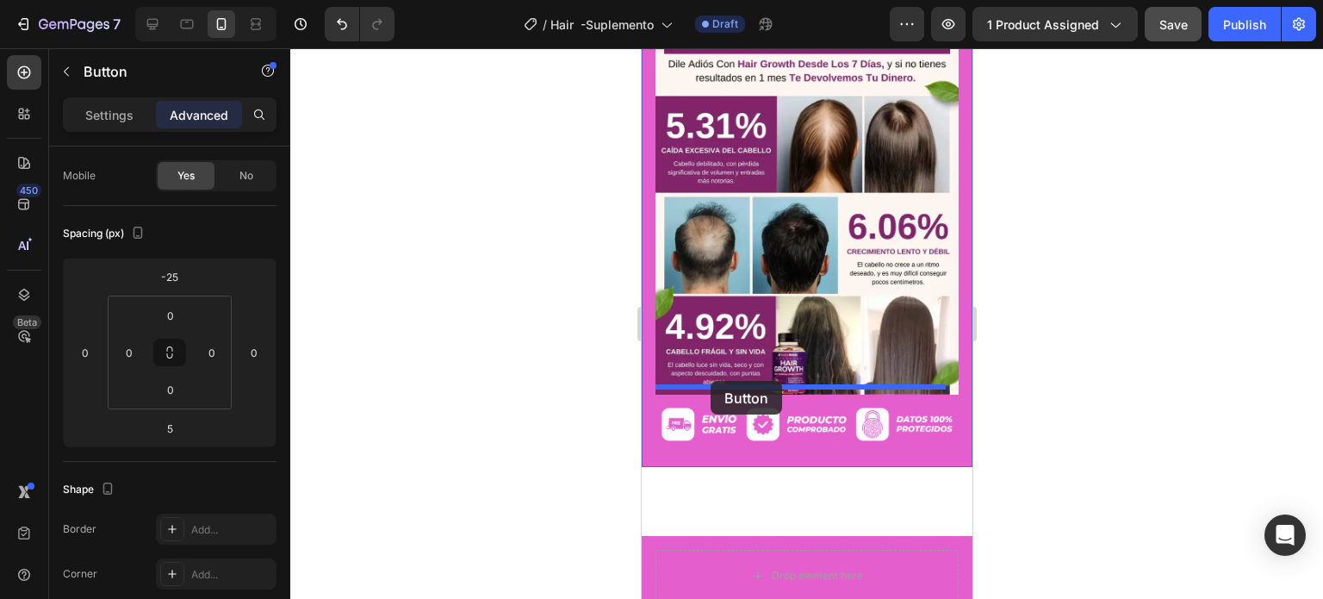
drag, startPoint x: 679, startPoint y: 326, endPoint x: 710, endPoint y: 381, distance: 62.5
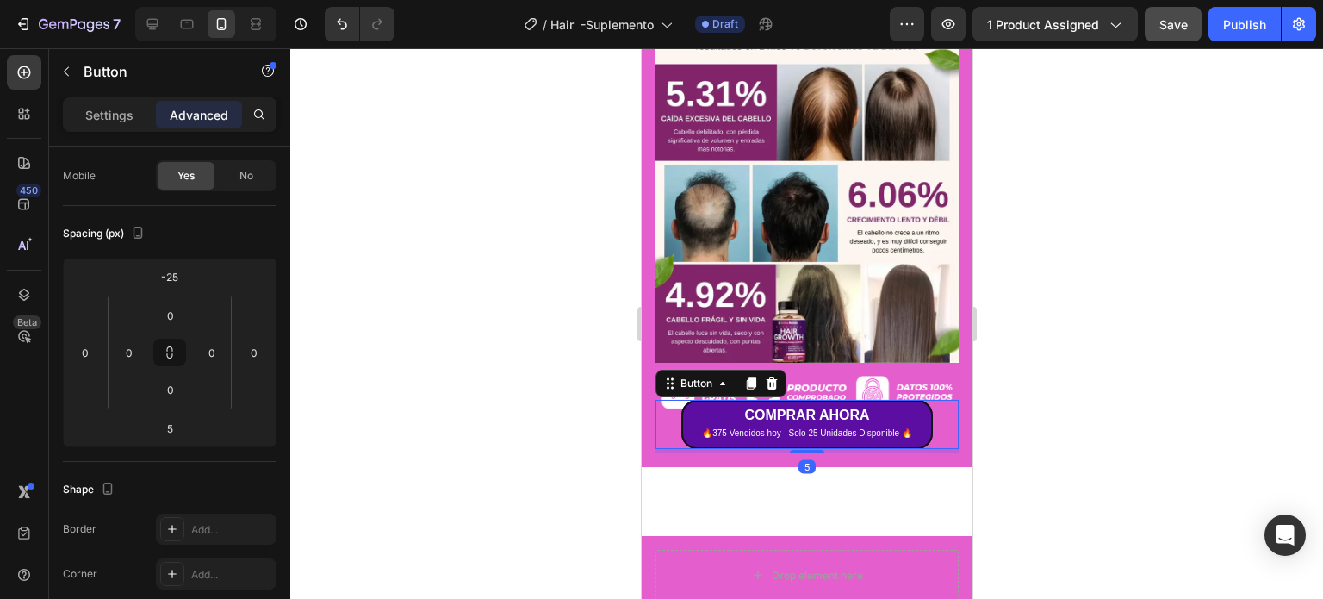
scroll to position [1427, 0]
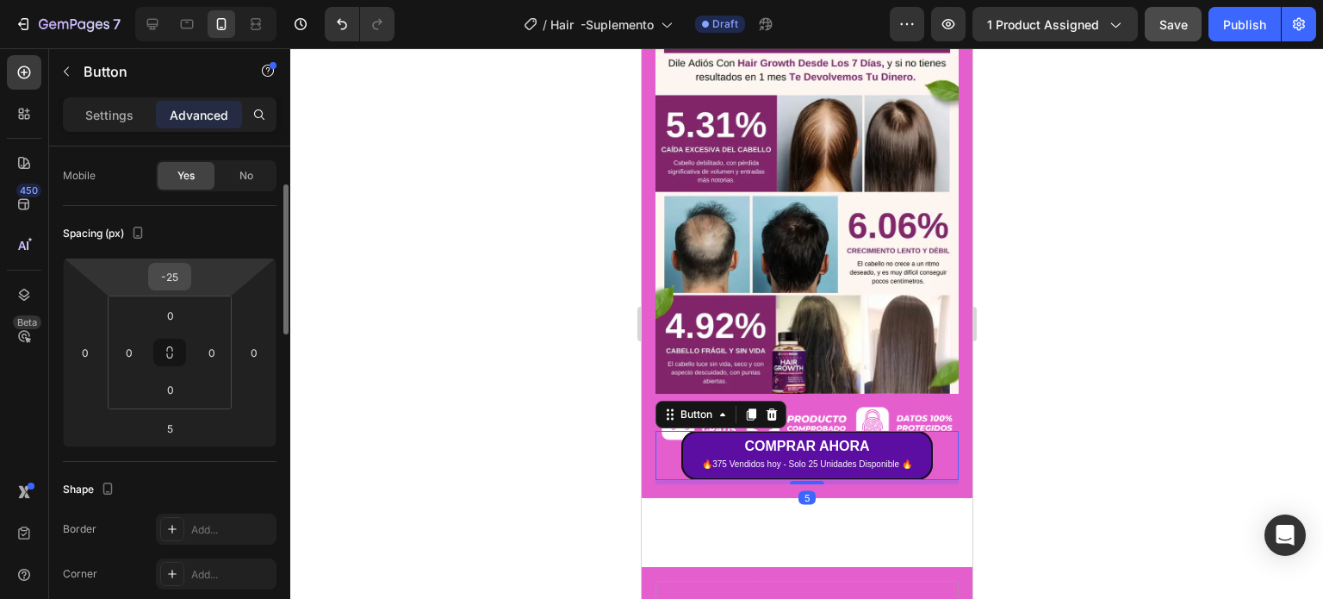
click at [181, 267] on input "-25" at bounding box center [169, 277] width 34 height 26
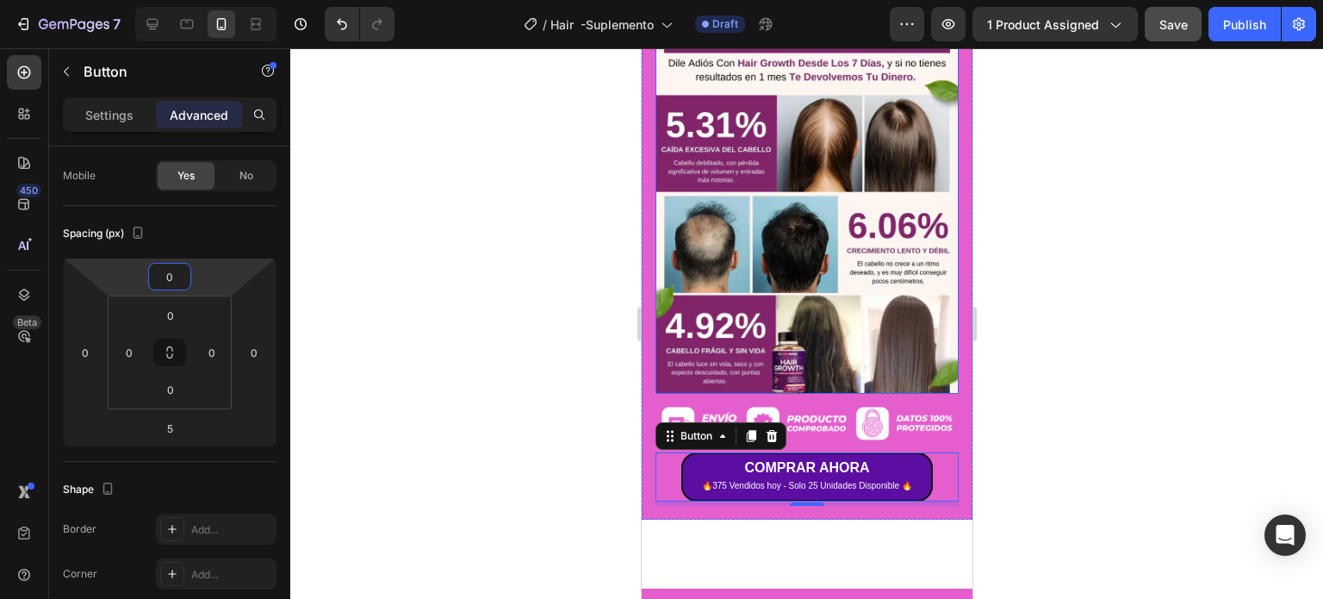
type input "0"
click at [1141, 355] on div at bounding box center [806, 323] width 1033 height 550
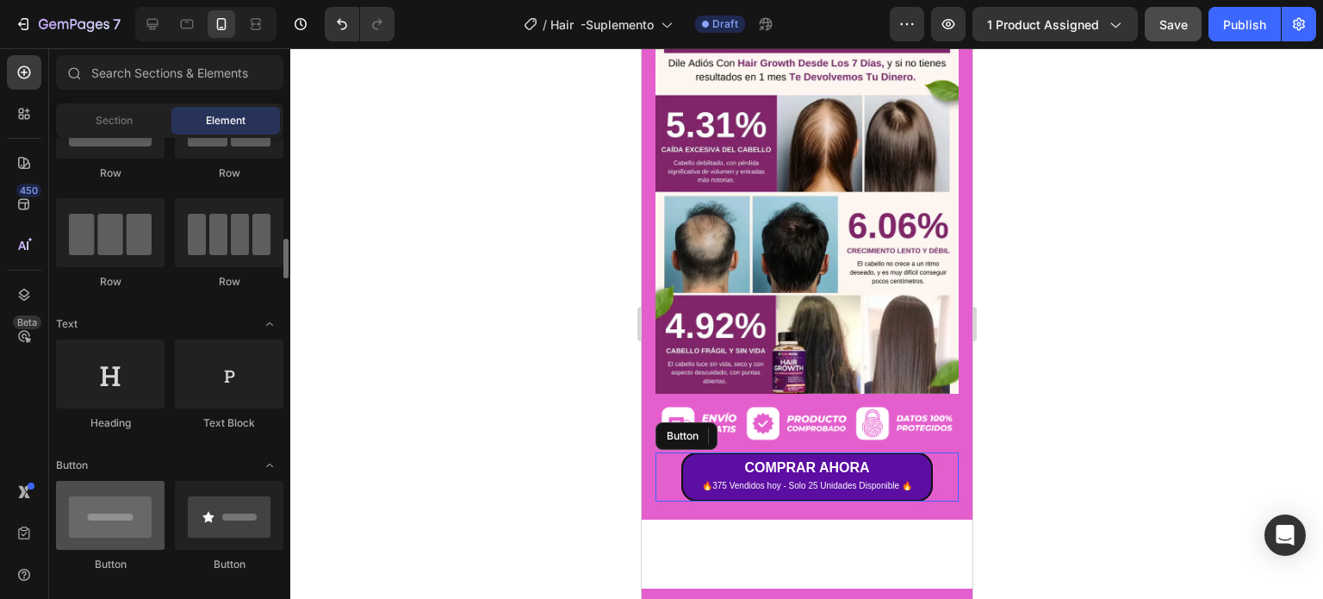
scroll to position [172, 0]
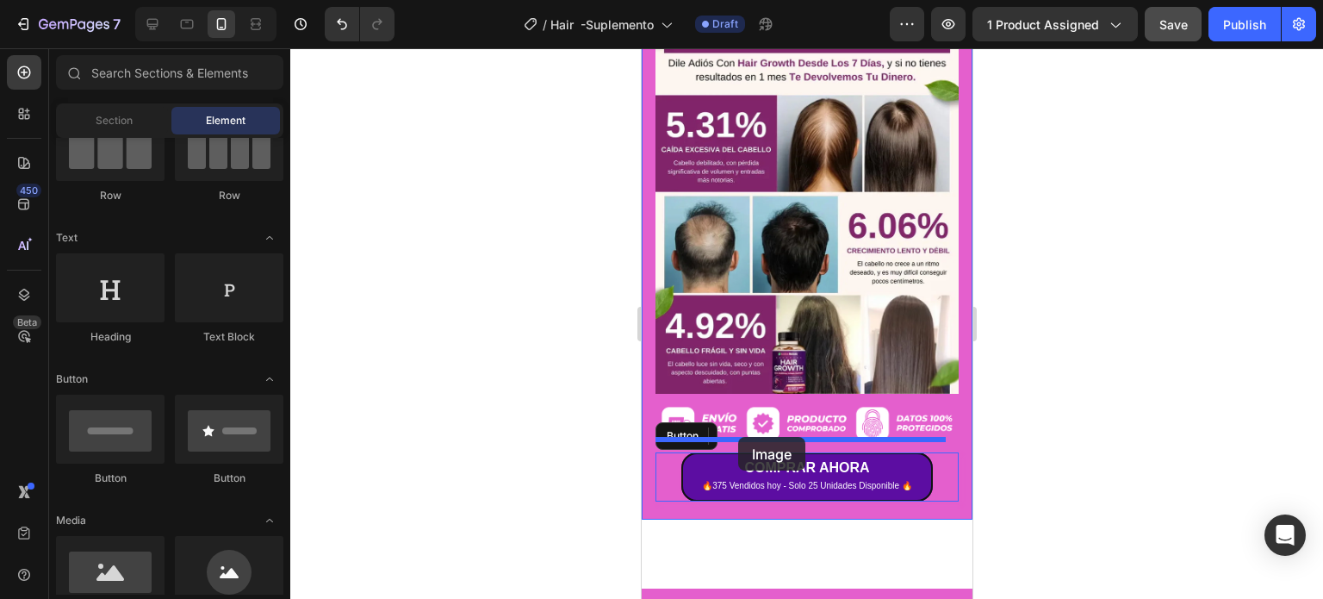
drag, startPoint x: 755, startPoint y: 619, endPoint x: 737, endPoint y: 437, distance: 183.4
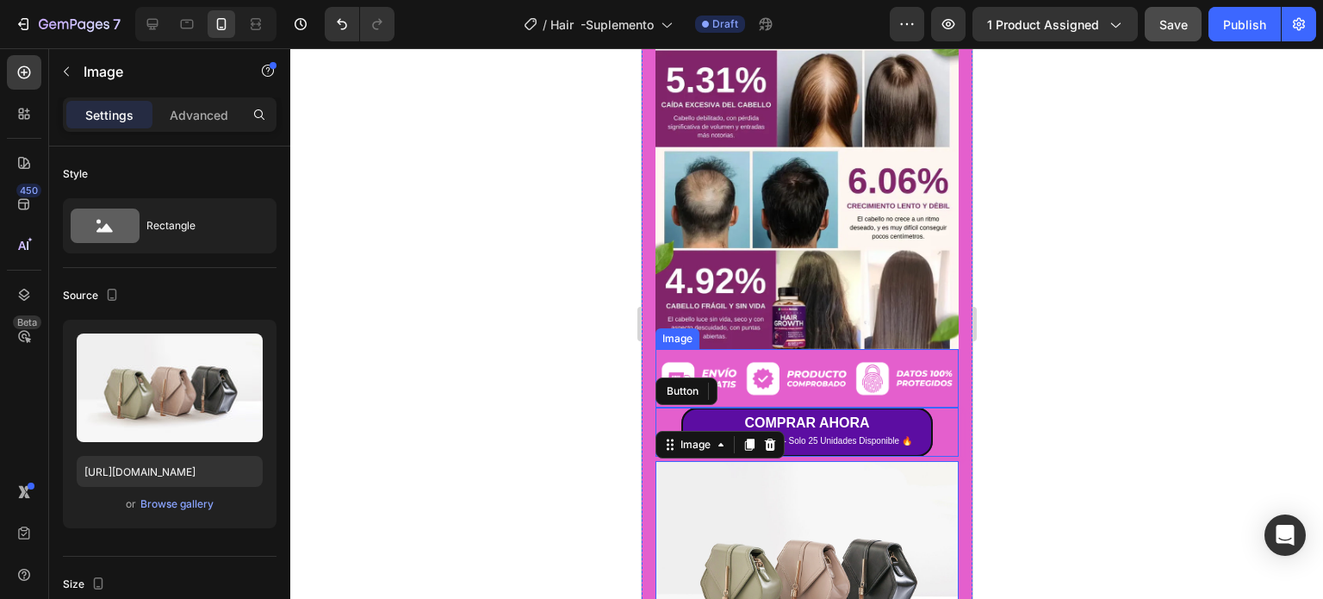
scroll to position [1340, 0]
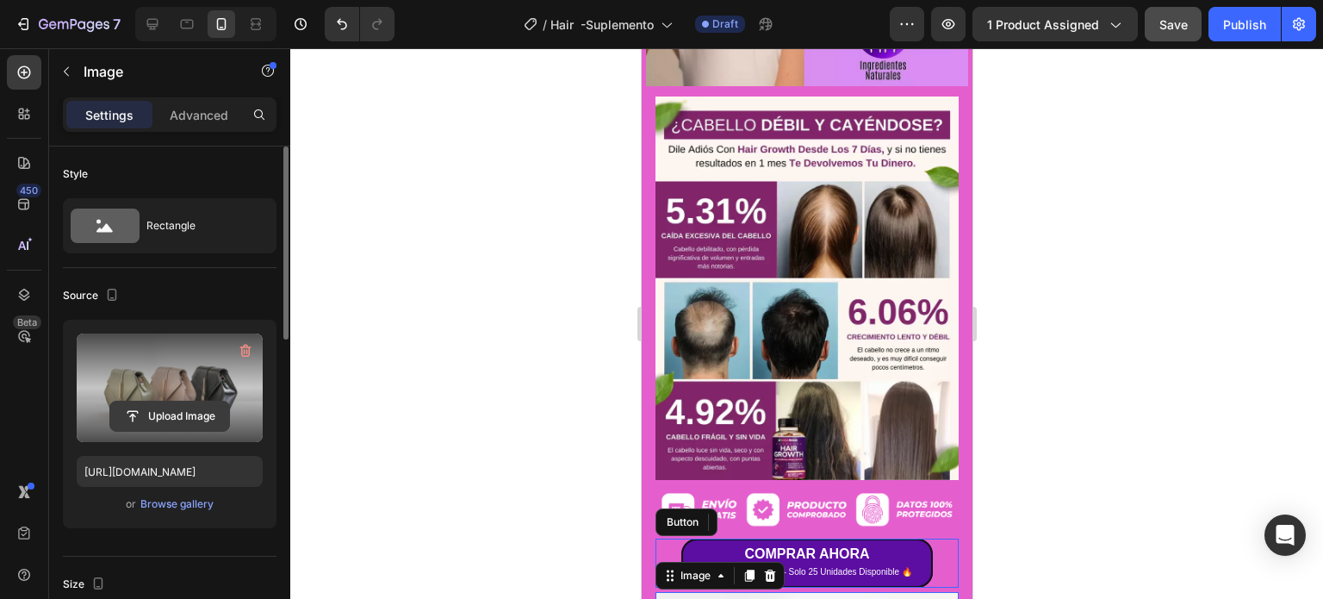
click at [171, 415] on input "file" at bounding box center [169, 415] width 119 height 29
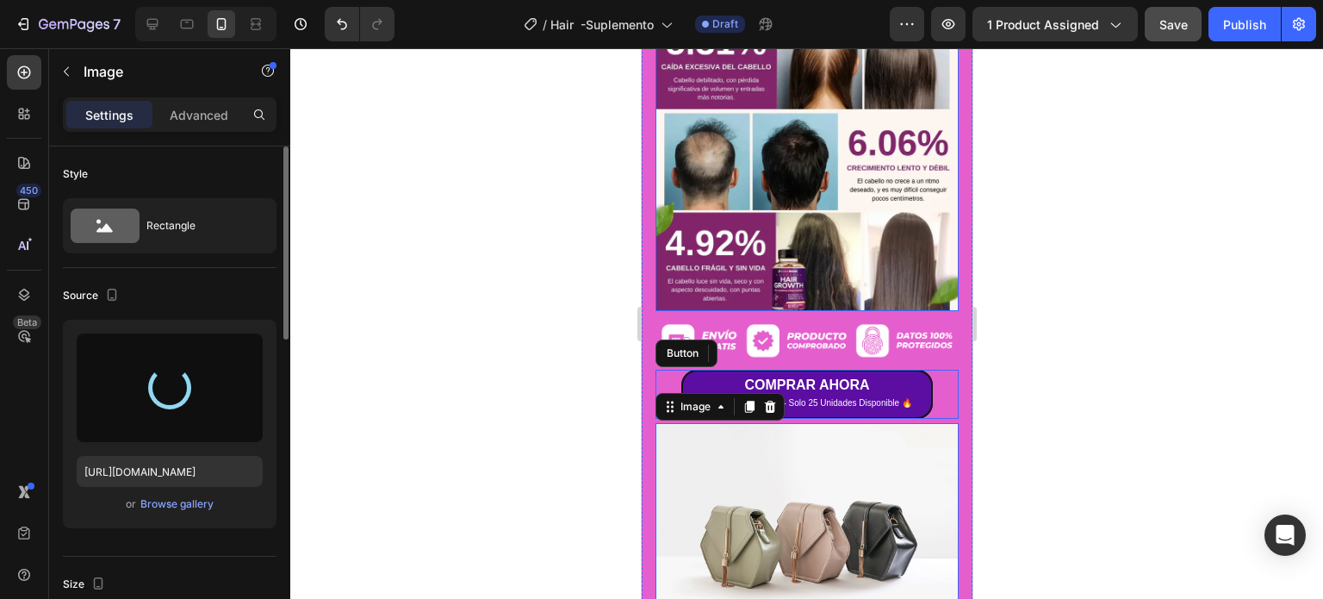
scroll to position [1513, 0]
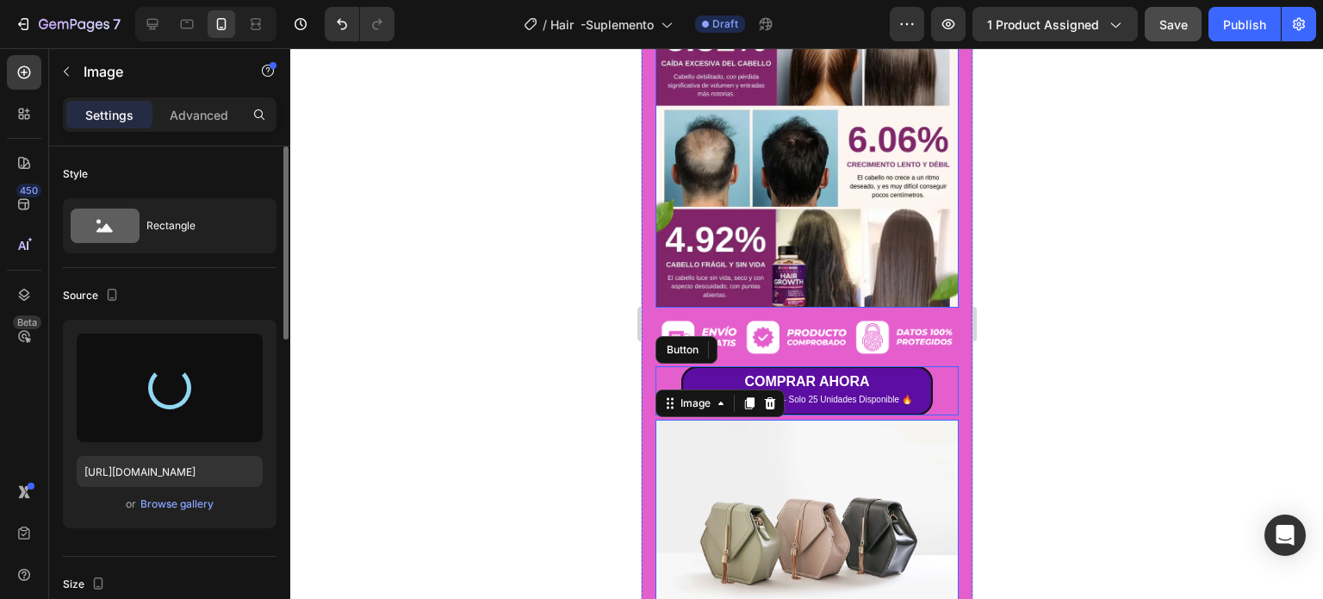
type input "[URL][DOMAIN_NAME]"
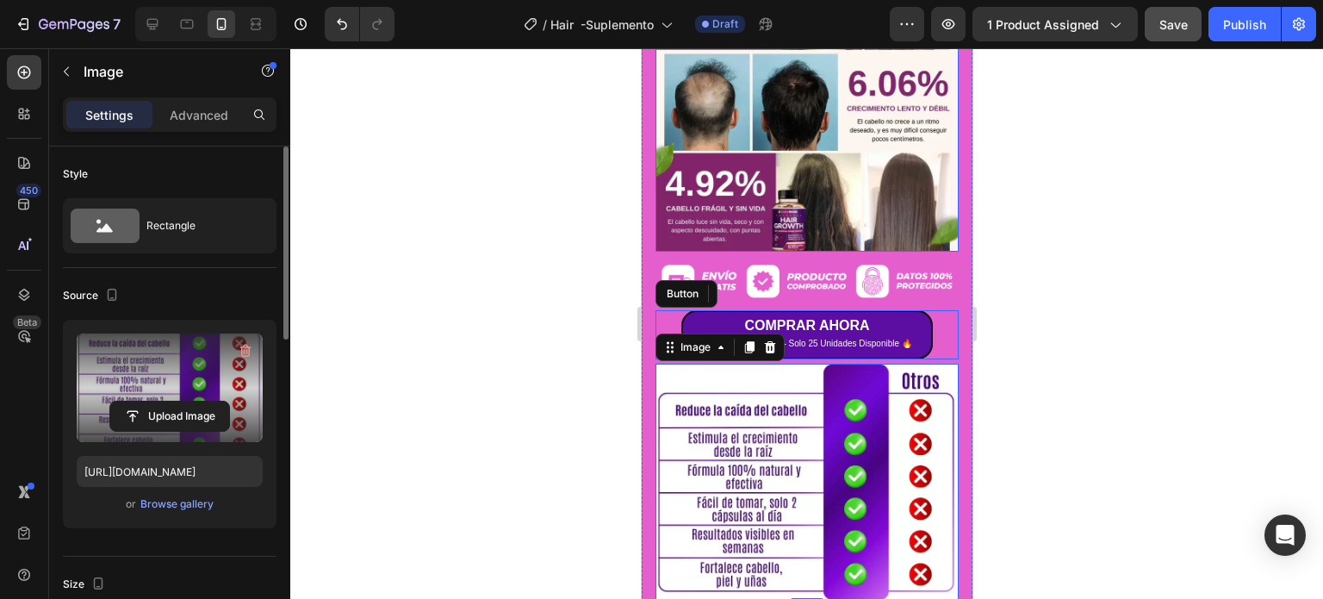
scroll to position [1599, 0]
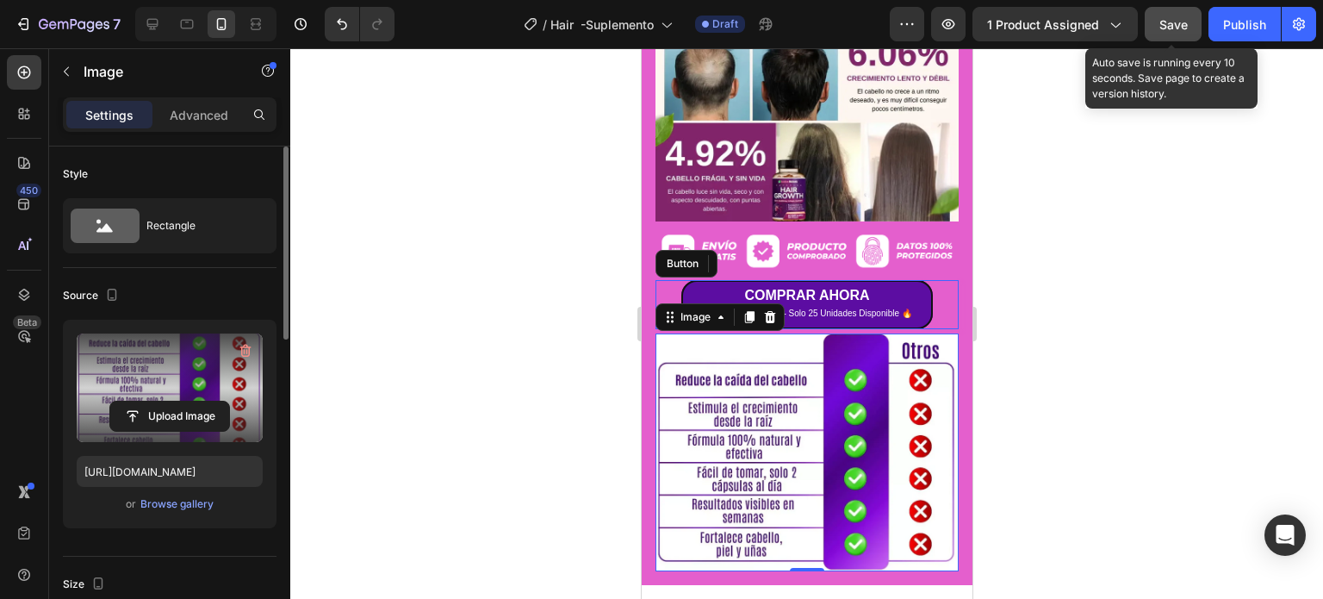
click at [1184, 27] on span "Save" at bounding box center [1173, 24] width 28 height 15
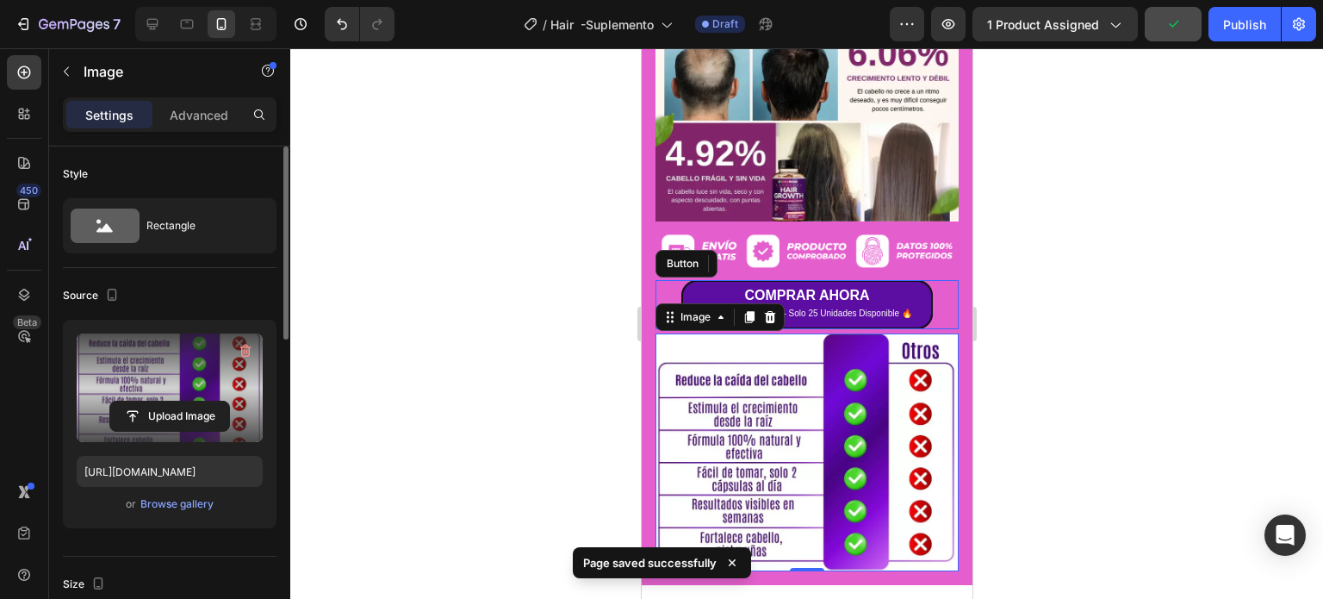
click at [1105, 274] on div at bounding box center [806, 323] width 1033 height 550
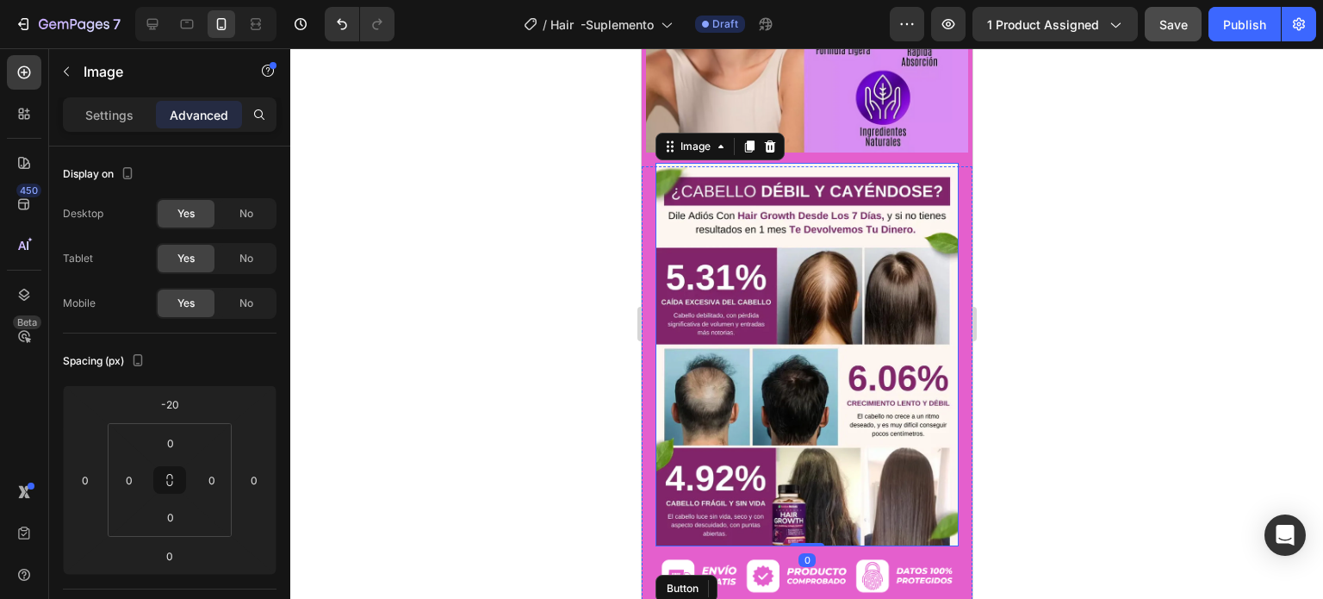
scroll to position [1513, 0]
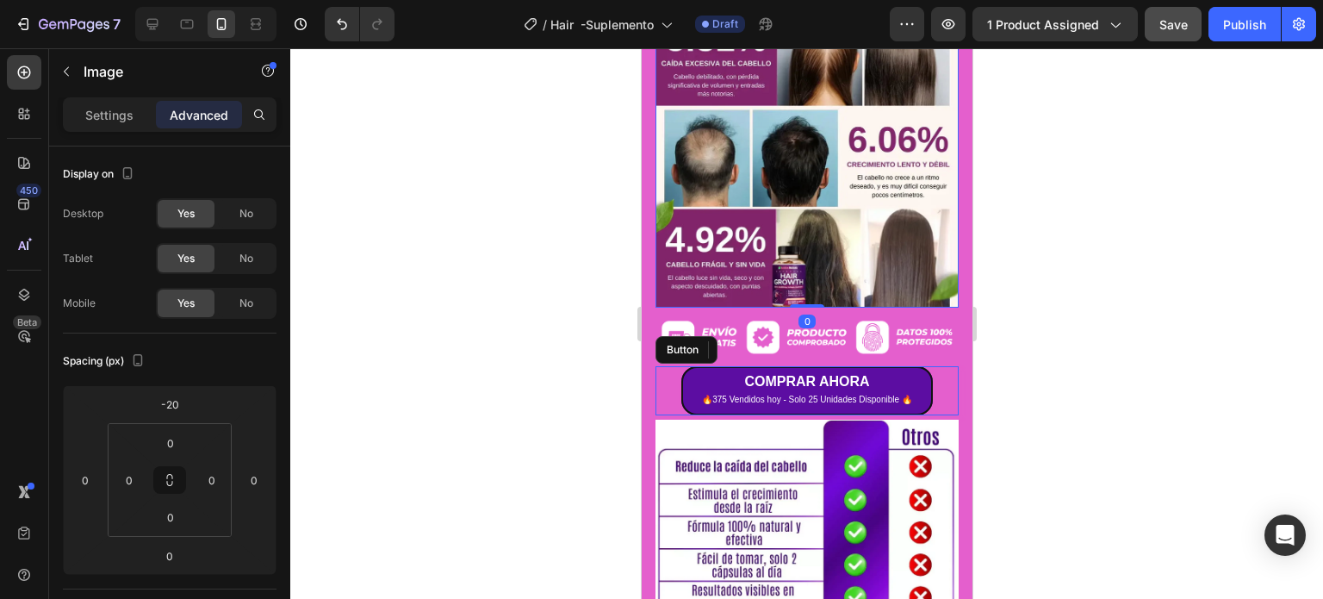
click at [1122, 272] on div at bounding box center [806, 323] width 1033 height 550
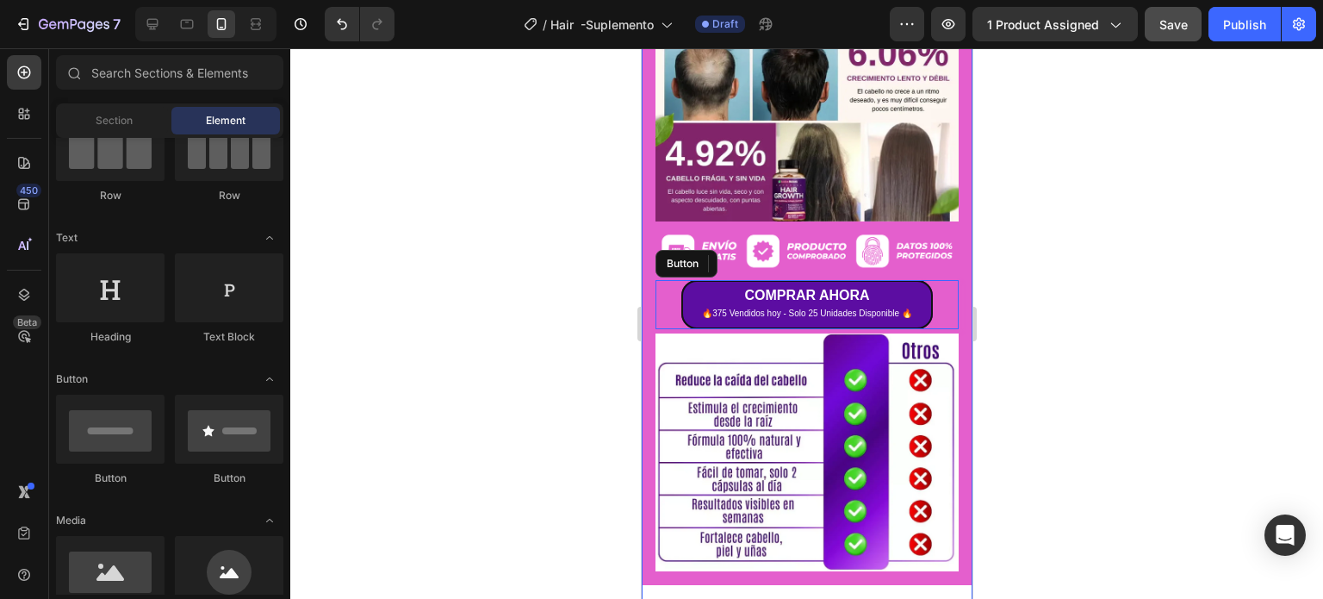
scroll to position [1771, 0]
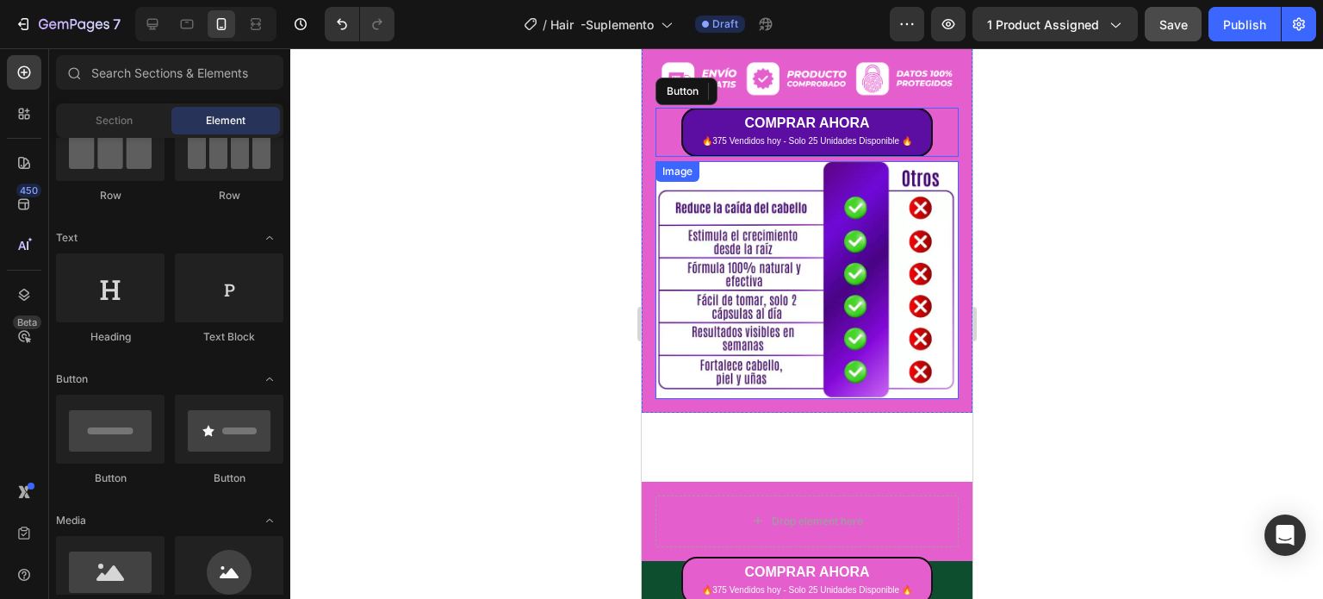
click at [724, 295] on img at bounding box center [806, 280] width 303 height 238
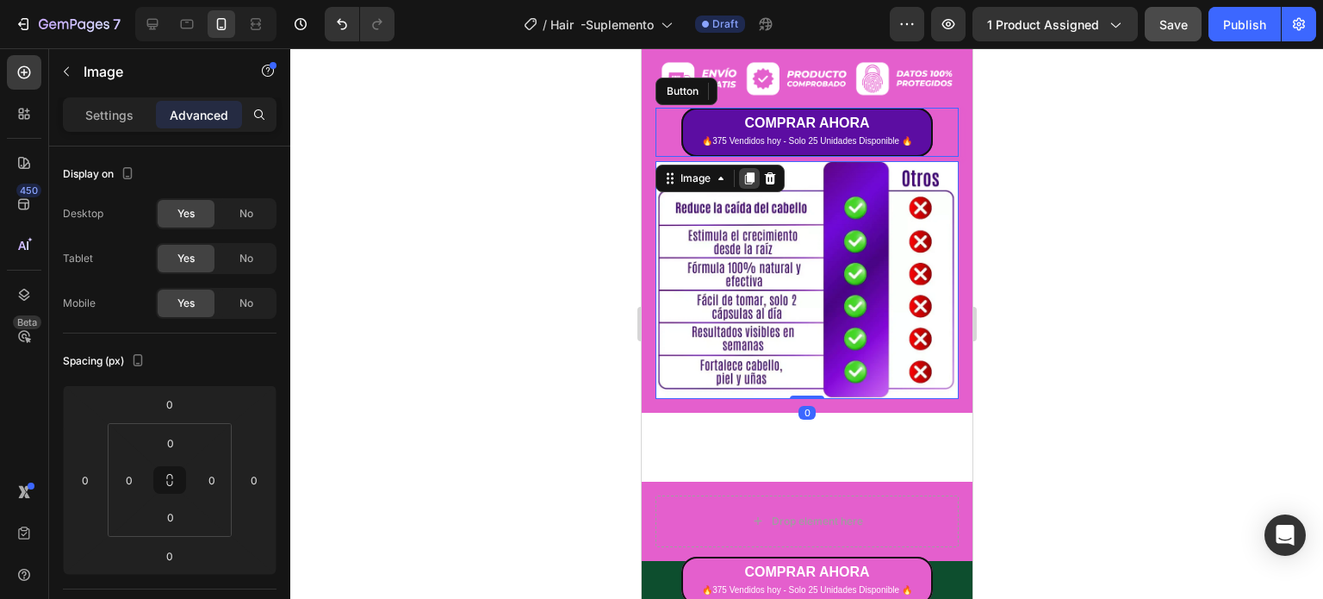
click at [749, 172] on icon at bounding box center [748, 178] width 9 height 12
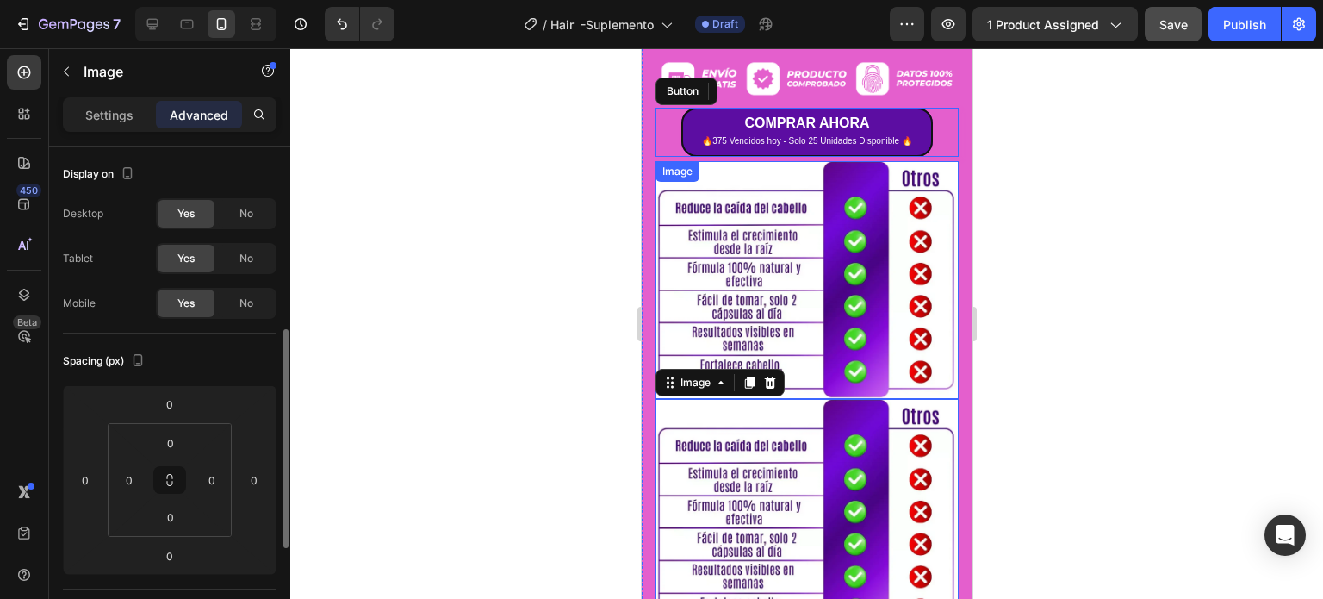
scroll to position [127, 0]
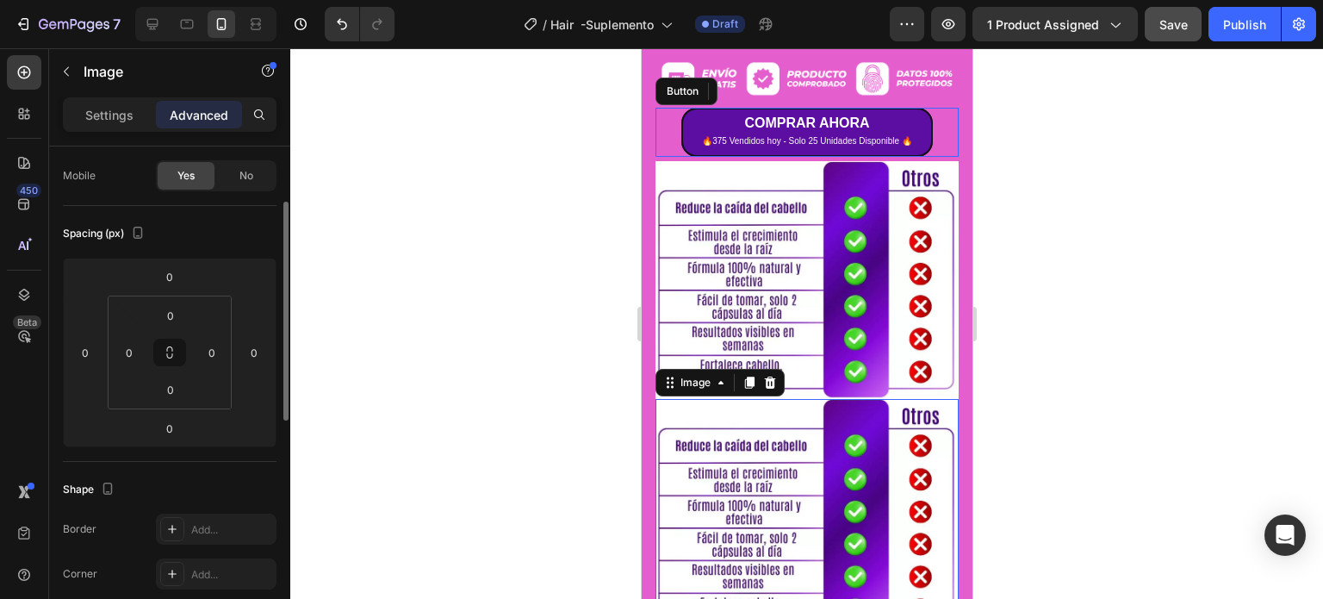
click at [754, 487] on img at bounding box center [806, 518] width 303 height 238
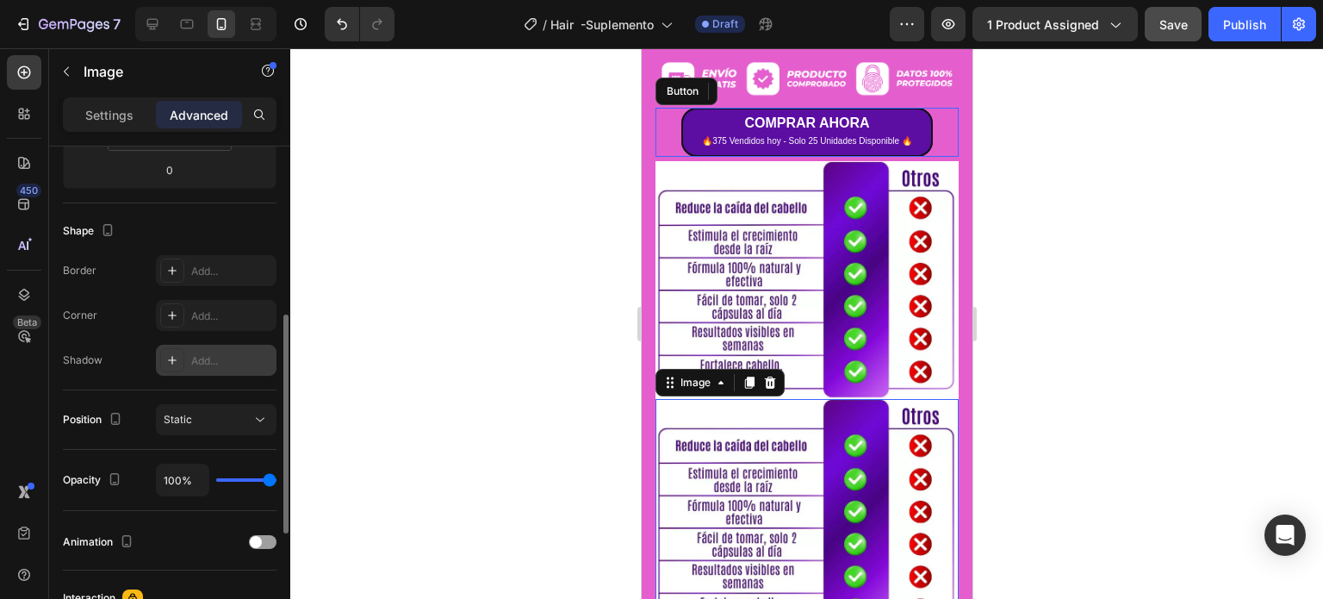
scroll to position [558, 0]
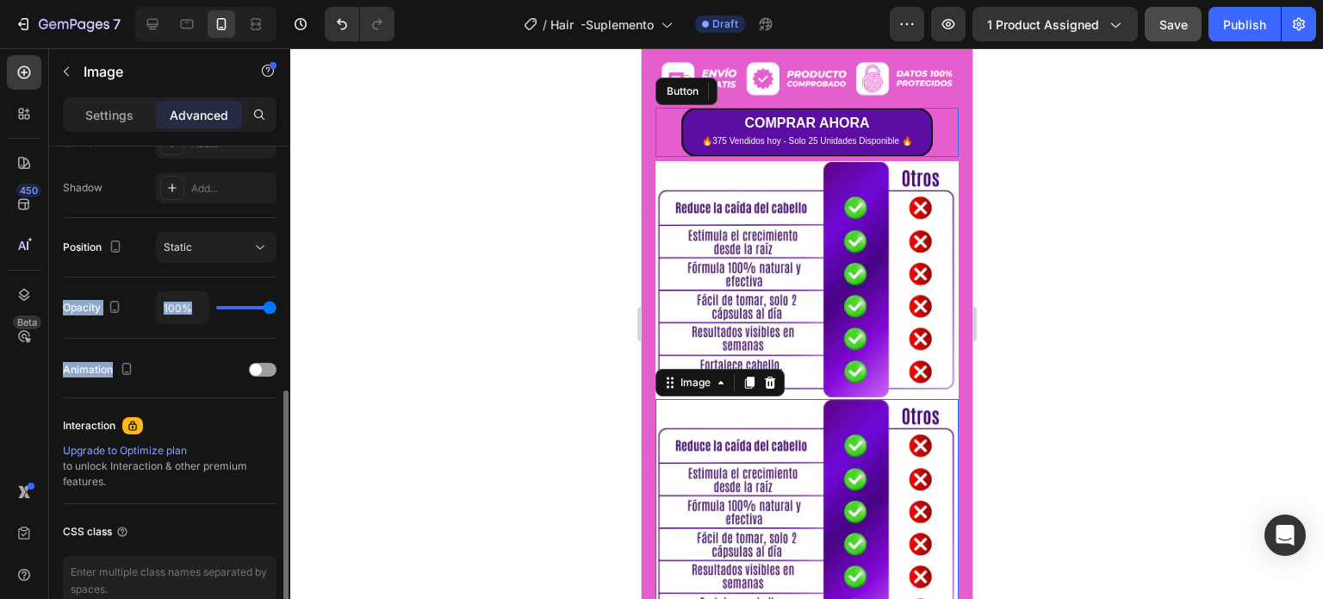
drag, startPoint x: 253, startPoint y: 375, endPoint x: 223, endPoint y: 224, distance: 153.7
click at [227, 228] on div "Display on Desktop Yes No Tablet Yes No Mobile Yes No Spacing (px) 0 0 0 0 0 0 …" at bounding box center [170, 103] width 214 height 1031
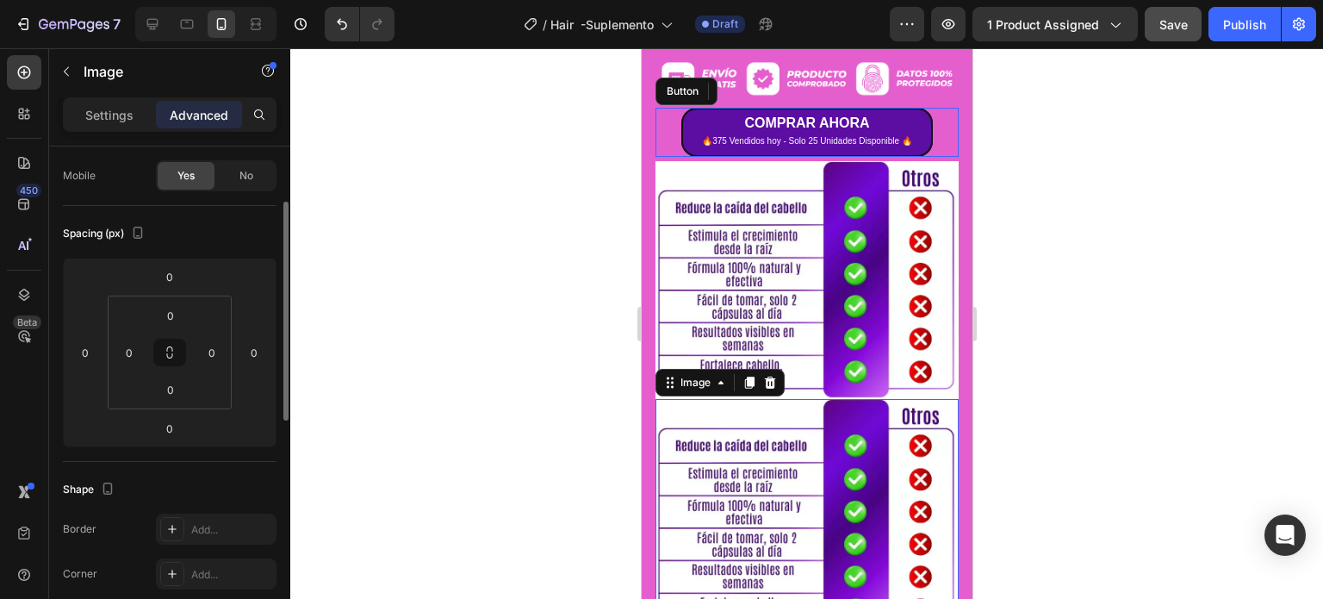
scroll to position [0, 0]
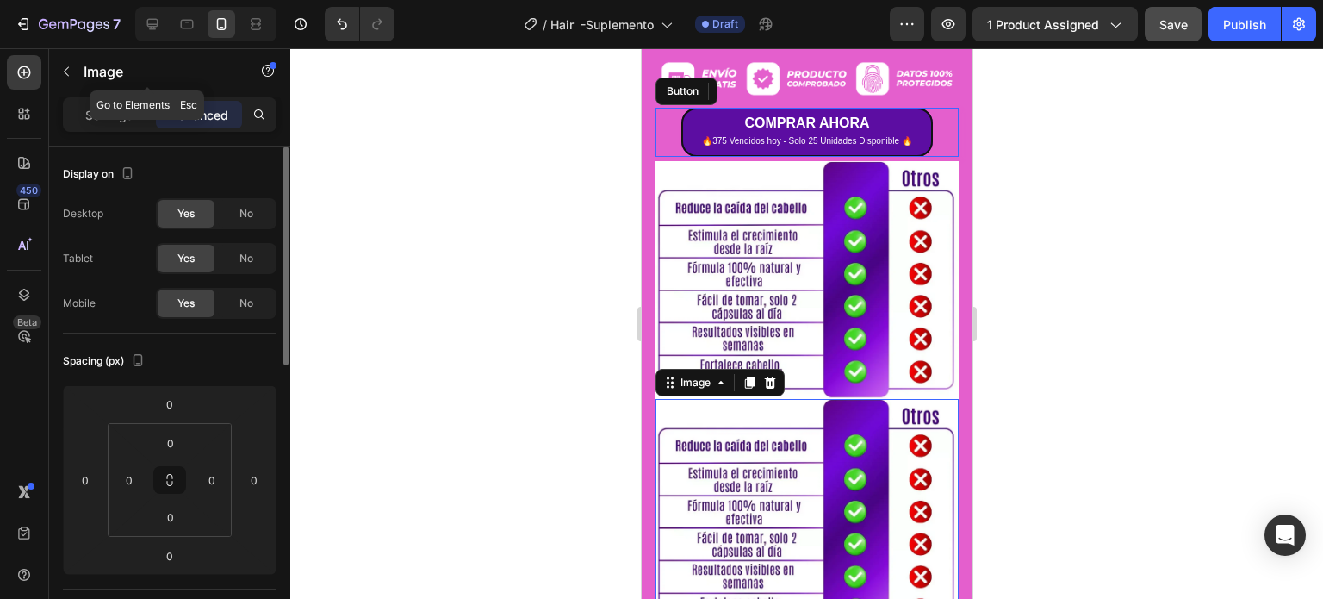
click at [84, 68] on p "Image" at bounding box center [157, 71] width 146 height 21
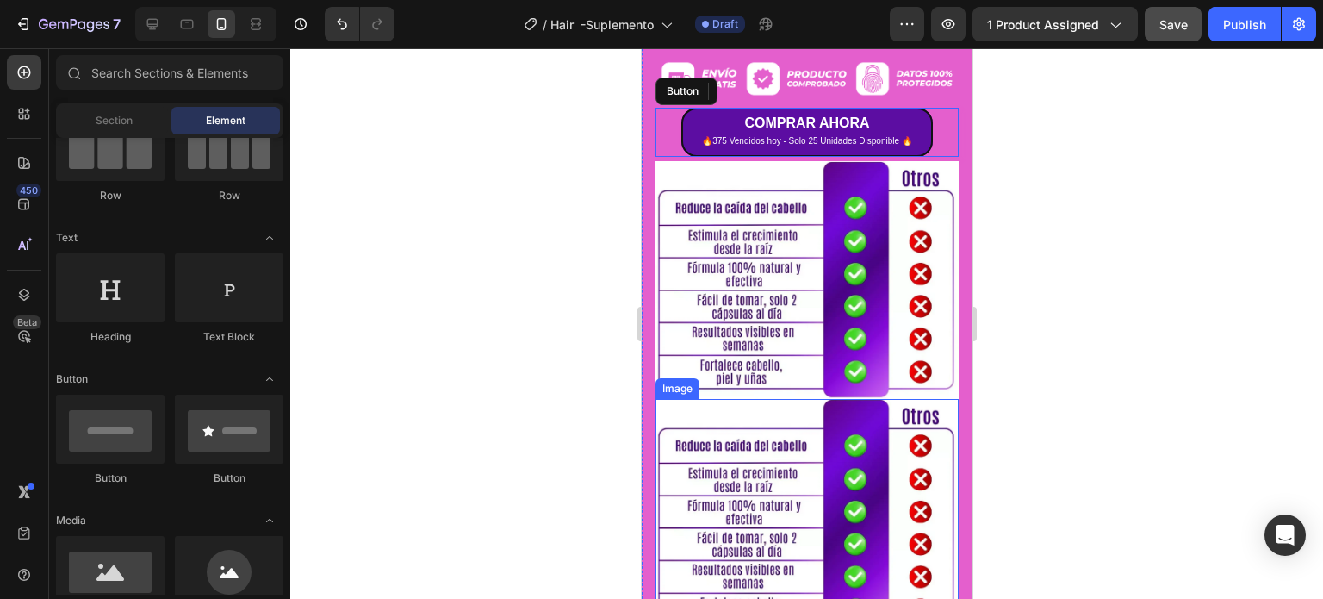
click at [712, 413] on img at bounding box center [806, 518] width 303 height 238
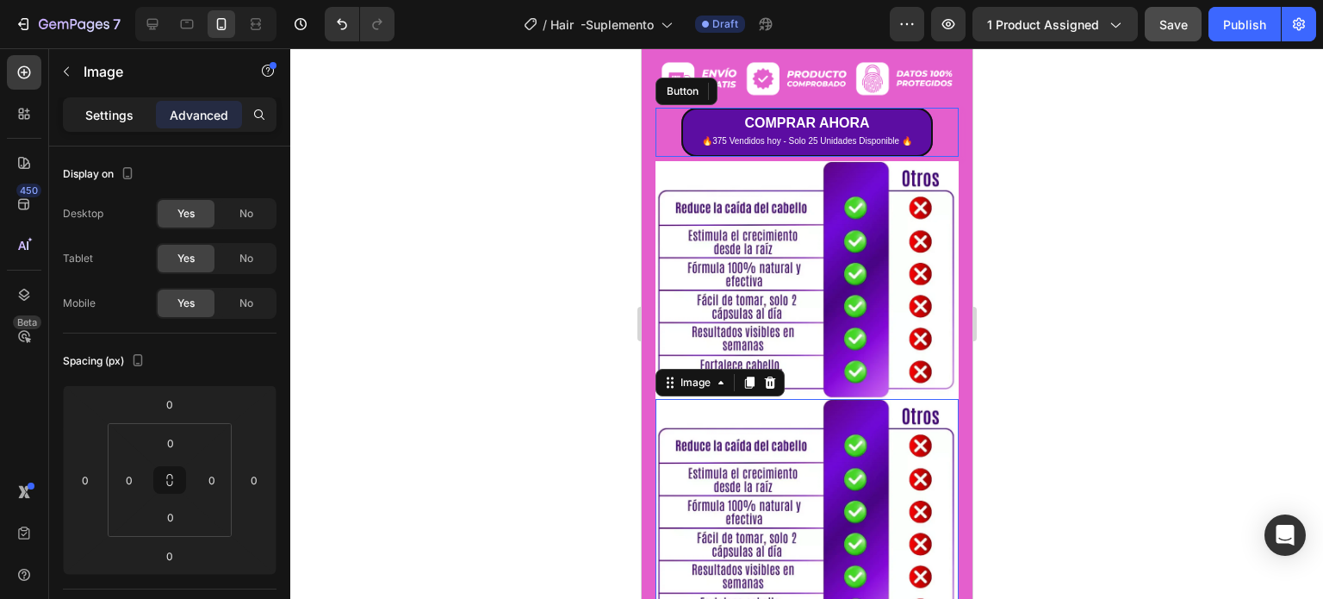
click at [103, 109] on p "Settings" at bounding box center [109, 115] width 48 height 18
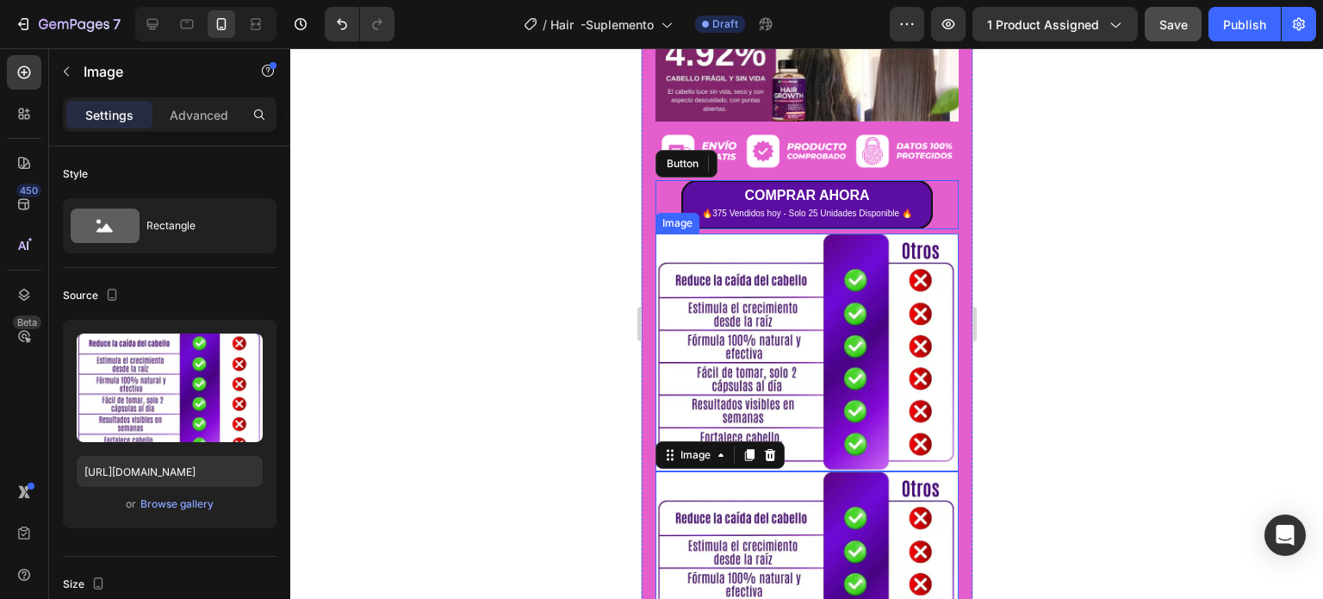
scroll to position [1599, 0]
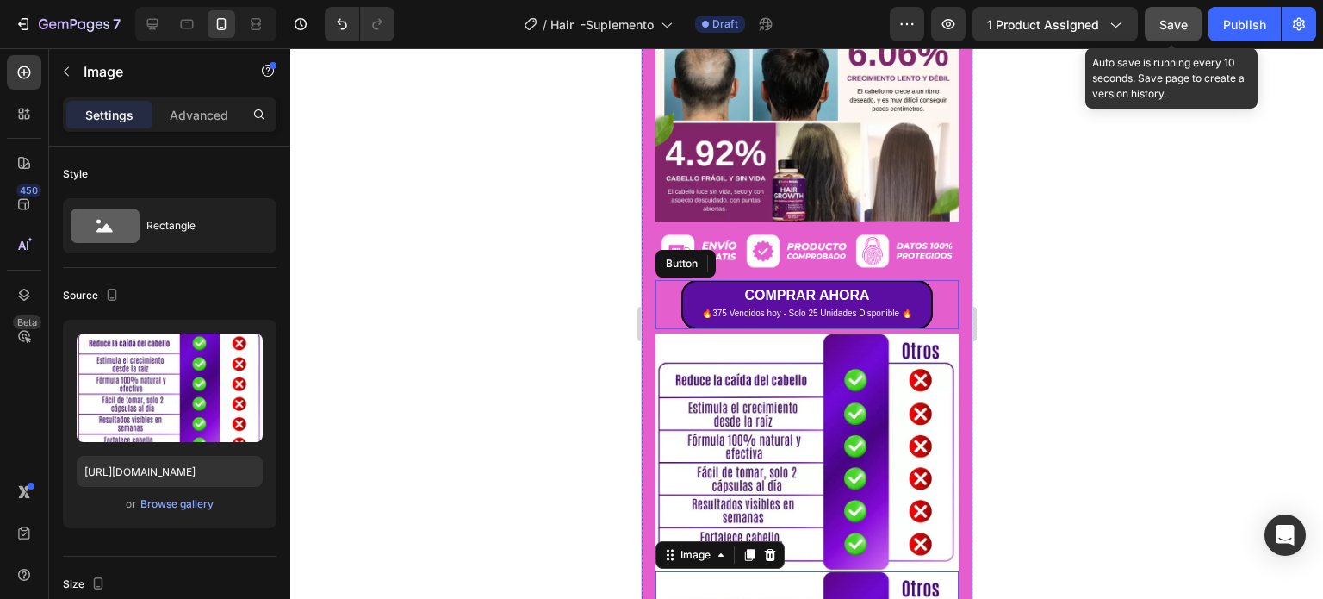
click at [1184, 24] on span "Save" at bounding box center [1173, 24] width 28 height 15
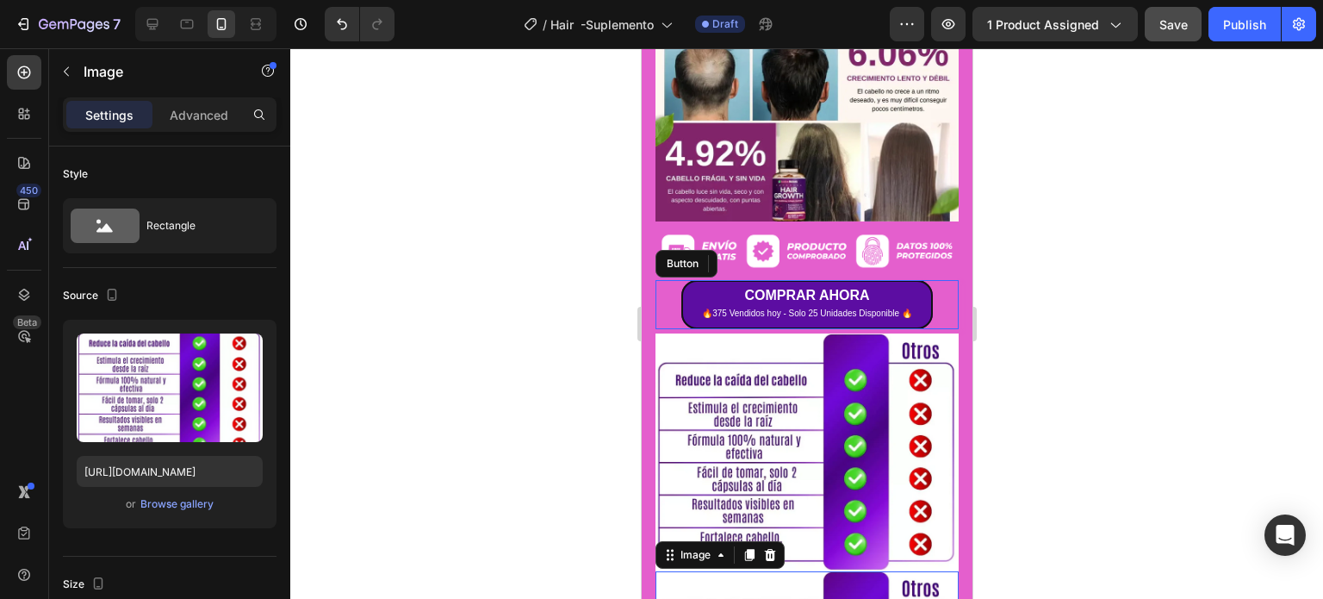
click at [985, 246] on div at bounding box center [806, 323] width 1033 height 550
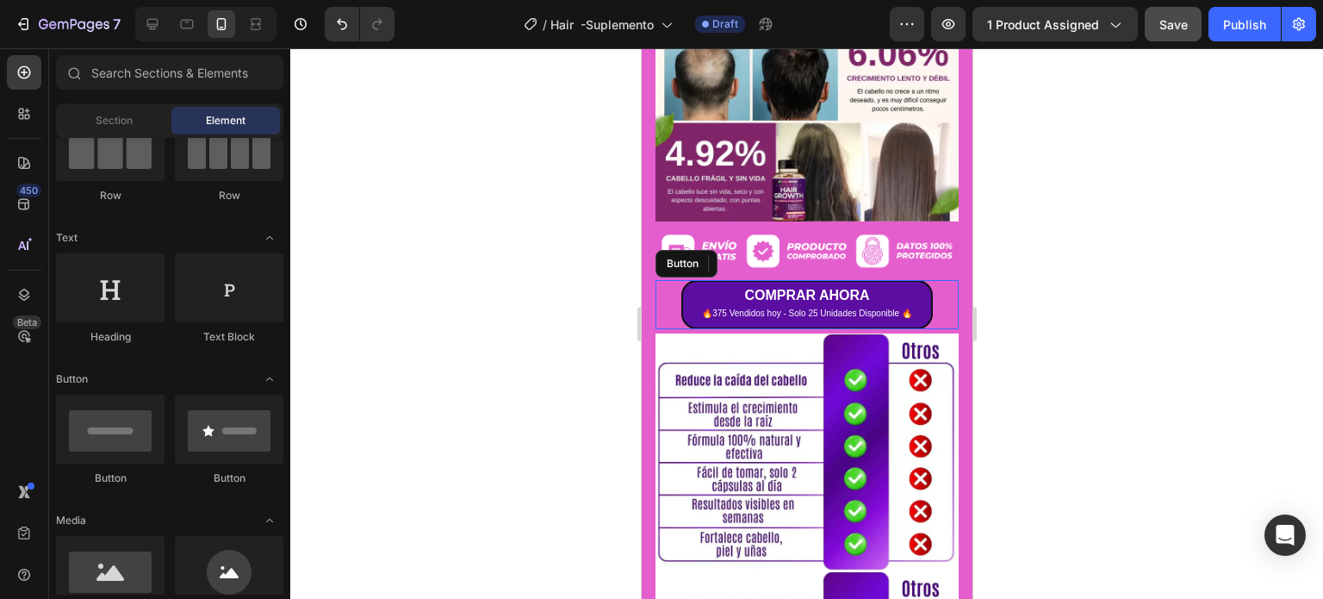
click at [991, 247] on div at bounding box center [806, 323] width 1033 height 550
click at [1005, 333] on div at bounding box center [806, 323] width 1033 height 550
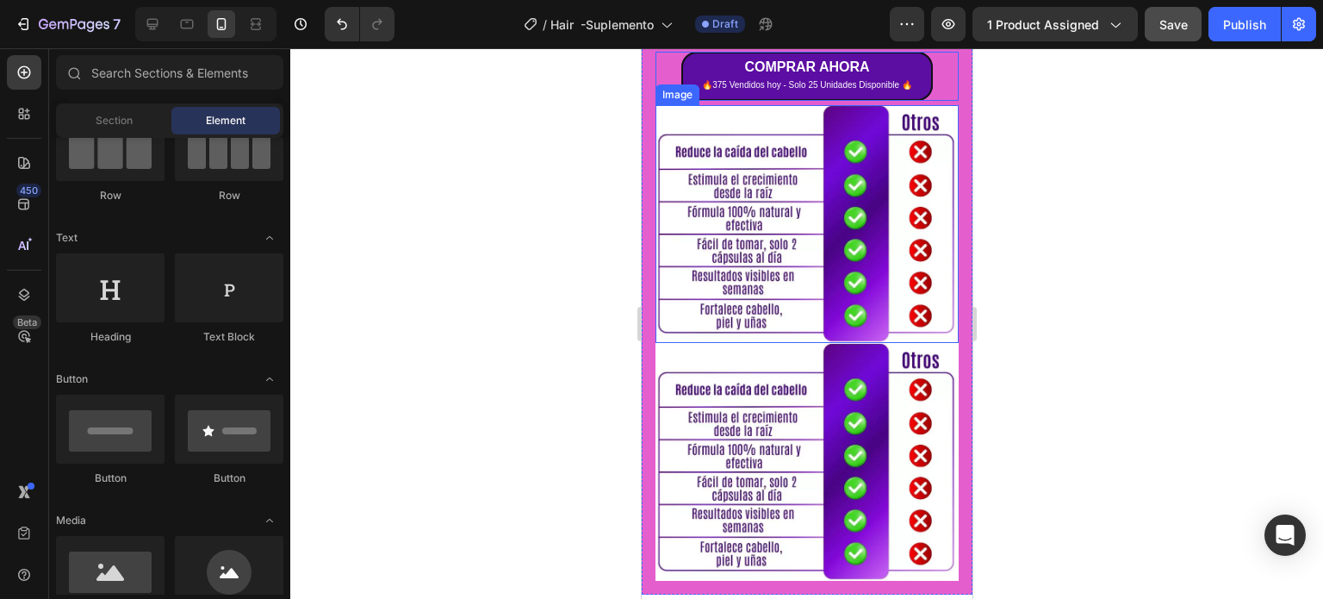
scroll to position [1857, 0]
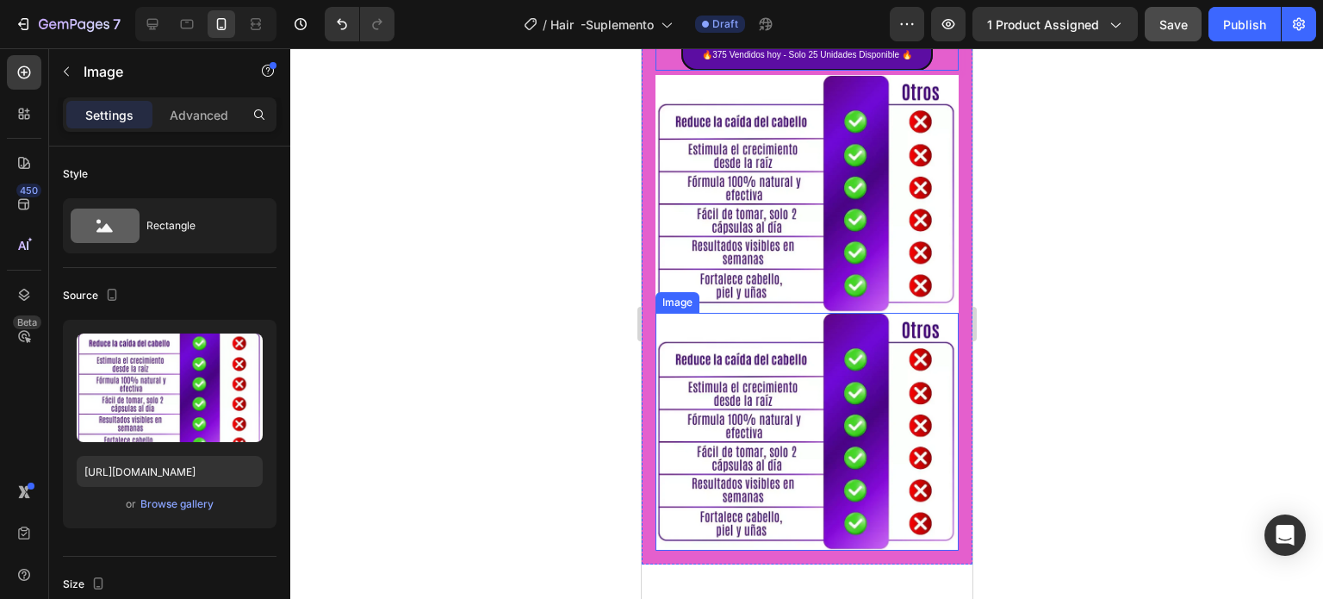
click at [766, 345] on img at bounding box center [806, 432] width 303 height 238
click at [165, 504] on div "Browse gallery" at bounding box center [176, 504] width 73 height 16
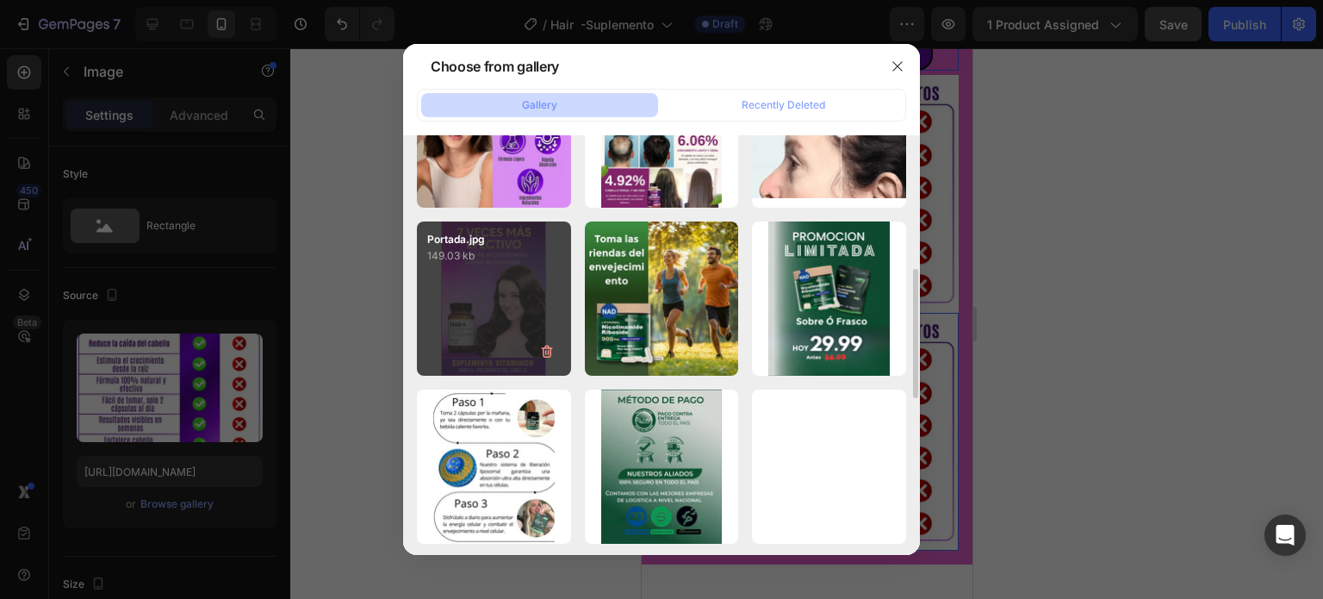
scroll to position [172, 0]
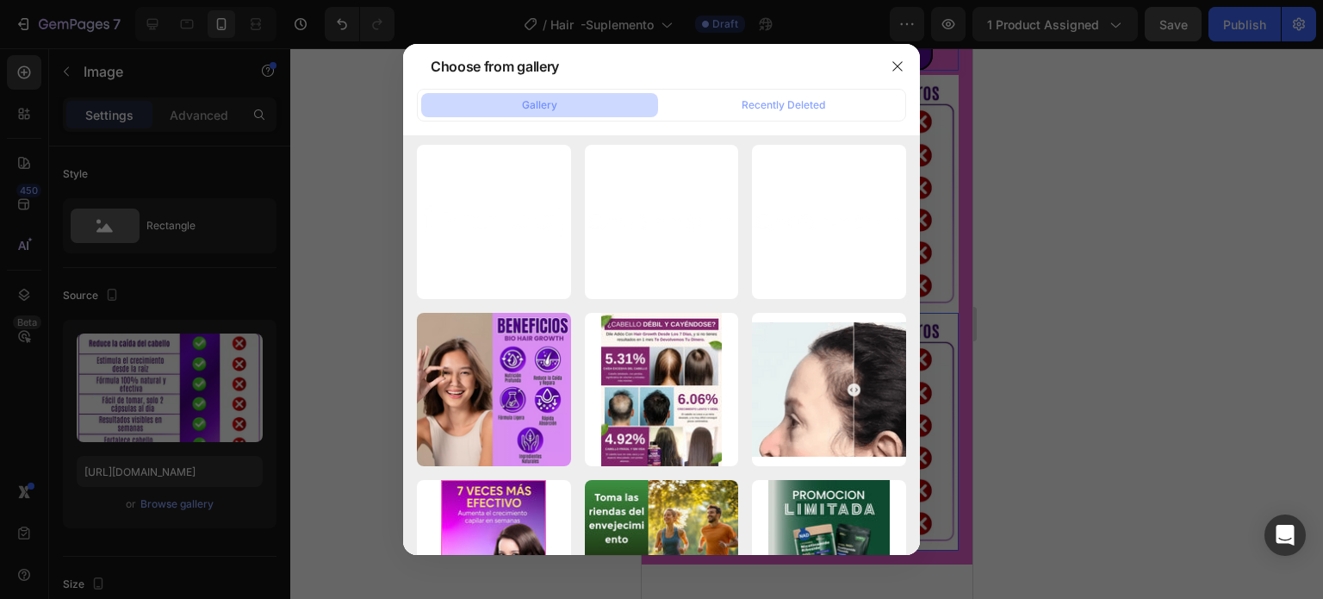
click at [141, 483] on div at bounding box center [661, 299] width 1323 height 599
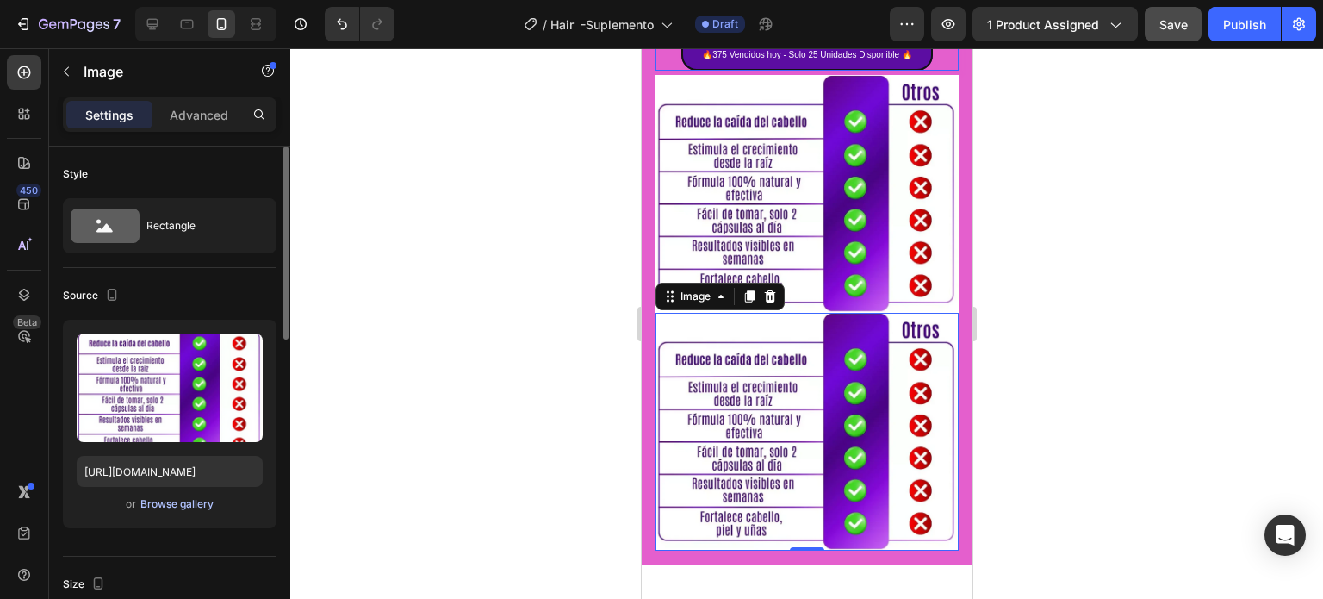
click at [164, 508] on div "Browse gallery" at bounding box center [176, 504] width 73 height 16
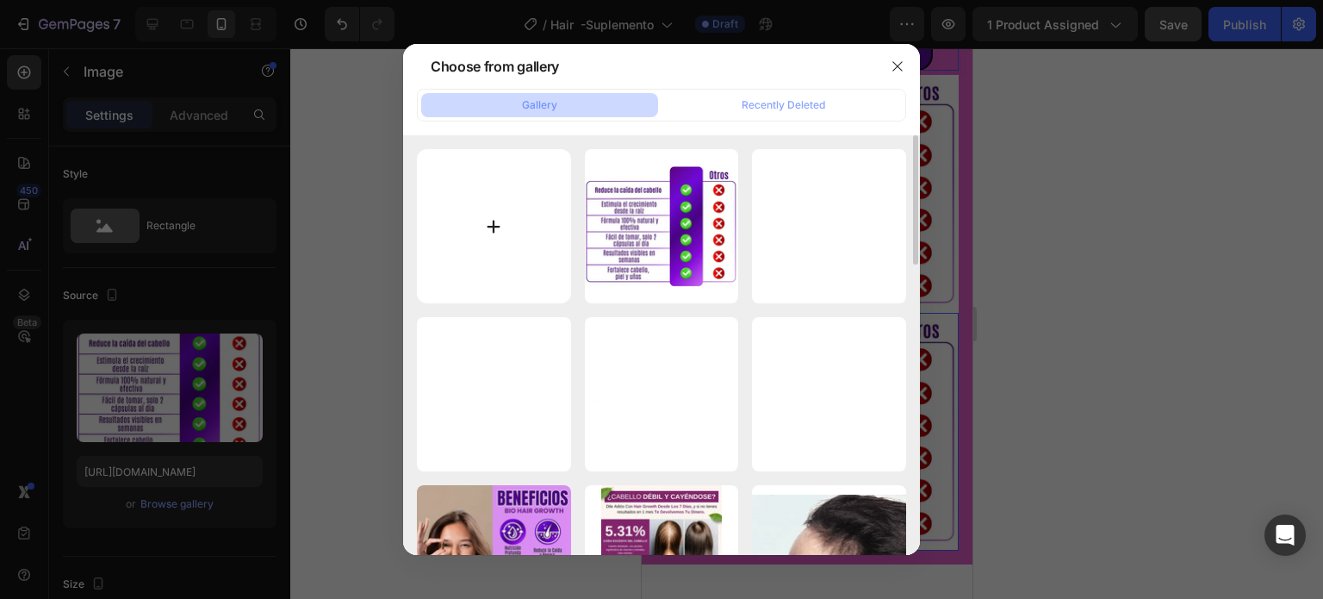
click at [431, 237] on input "file" at bounding box center [494, 226] width 154 height 154
type input "C:\fakepath\imgi_15_Bio_HairGrowth_Copy_15_7e00b954-e3fb-40d3-95a5-f4c0f2ea971c…"
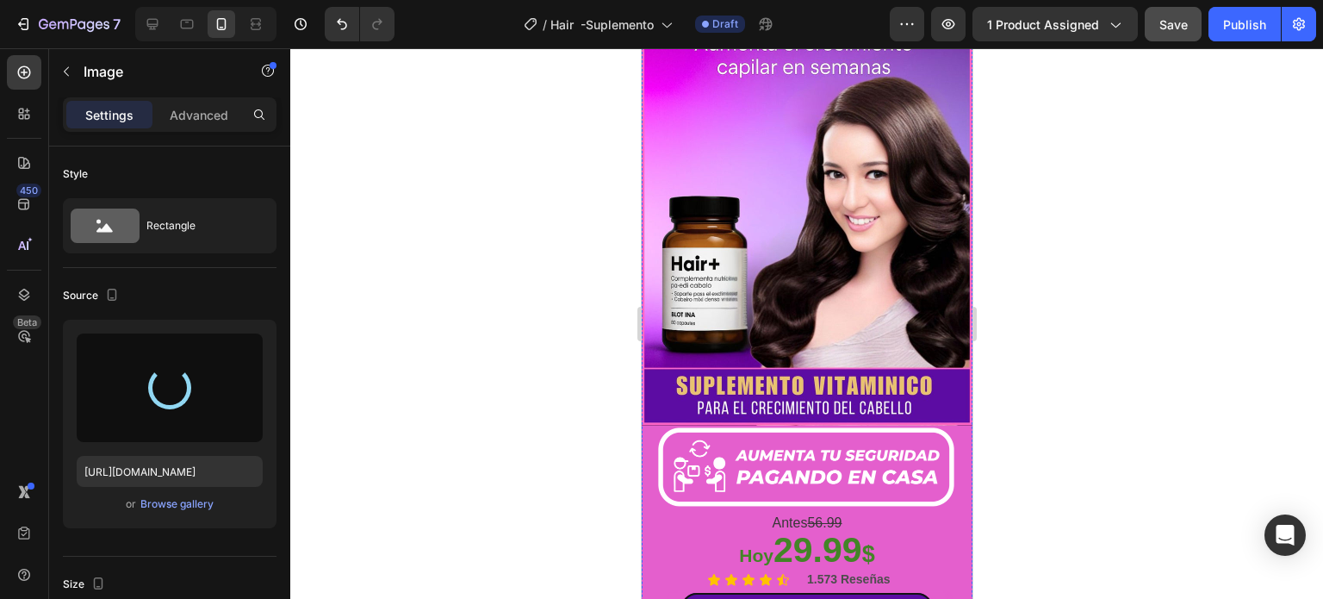
type input "[URL][DOMAIN_NAME]"
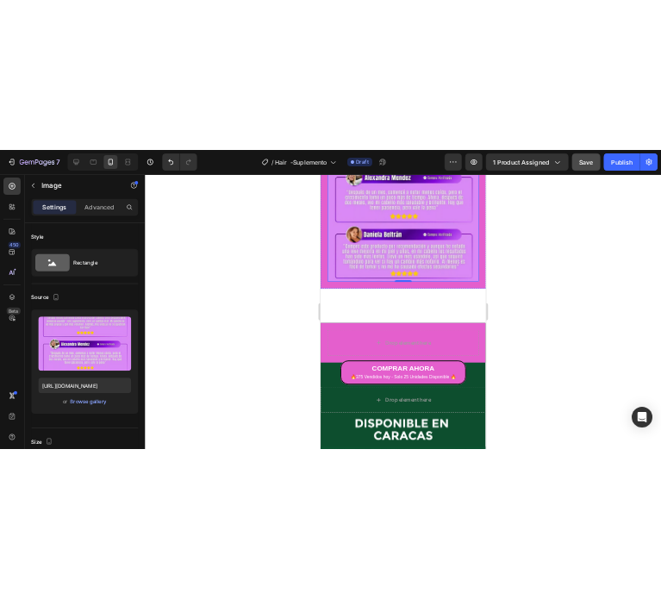
scroll to position [1981, 0]
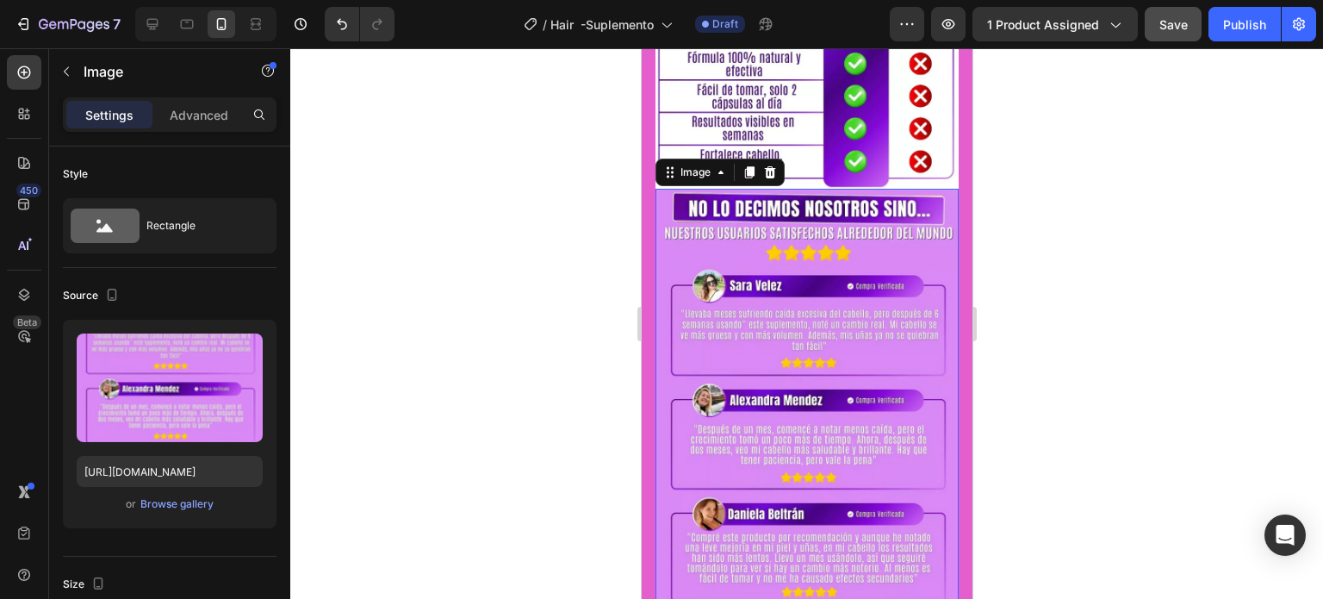
click at [1044, 268] on div at bounding box center [806, 323] width 1033 height 550
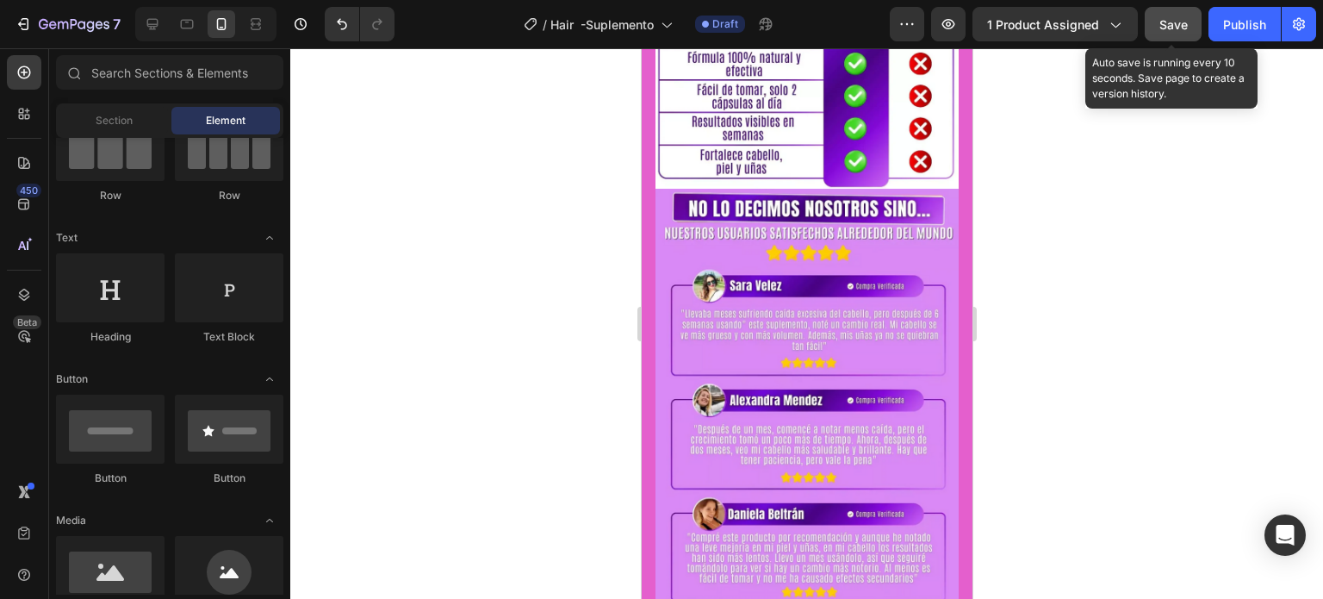
click at [1178, 24] on span "Save" at bounding box center [1173, 24] width 28 height 15
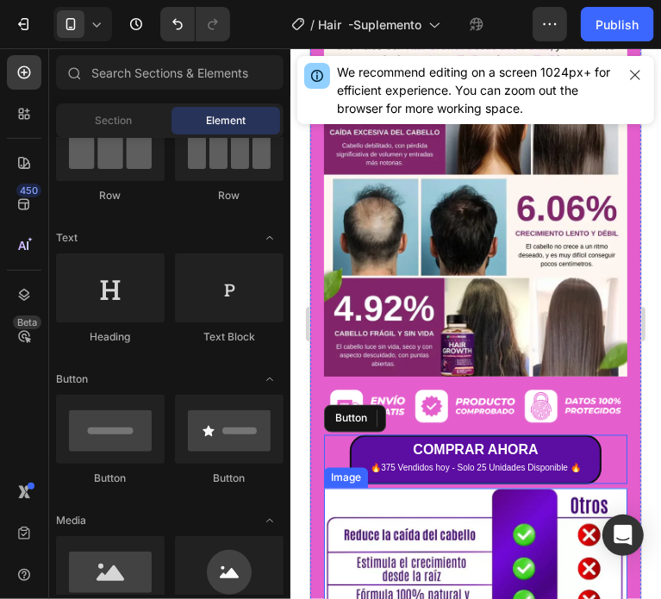
scroll to position [1378, 0]
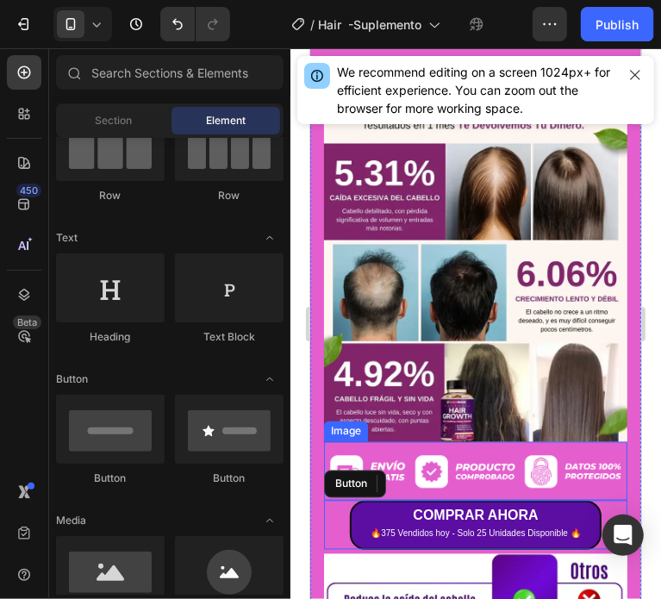
click at [453, 441] on img at bounding box center [474, 470] width 303 height 59
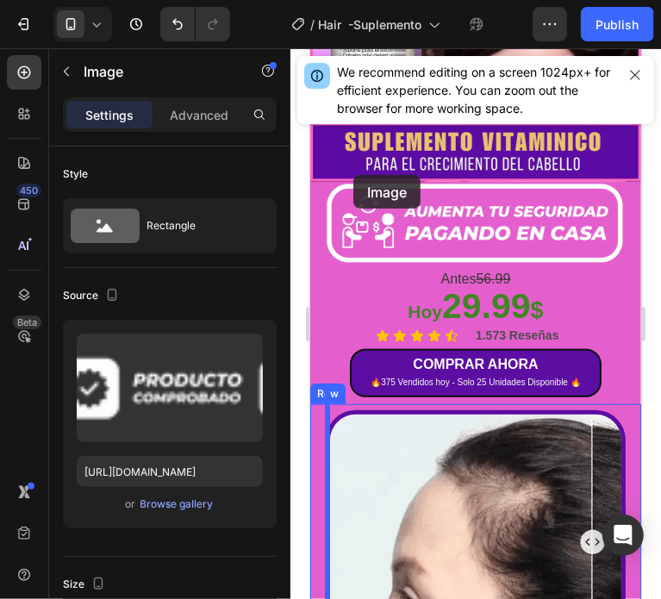
scroll to position [258, 0]
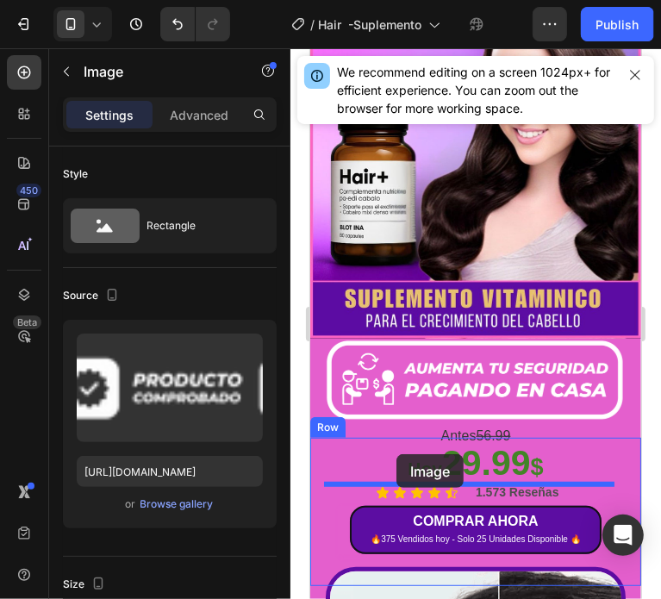
drag, startPoint x: 343, startPoint y: 364, endPoint x: 395, endPoint y: 453, distance: 103.9
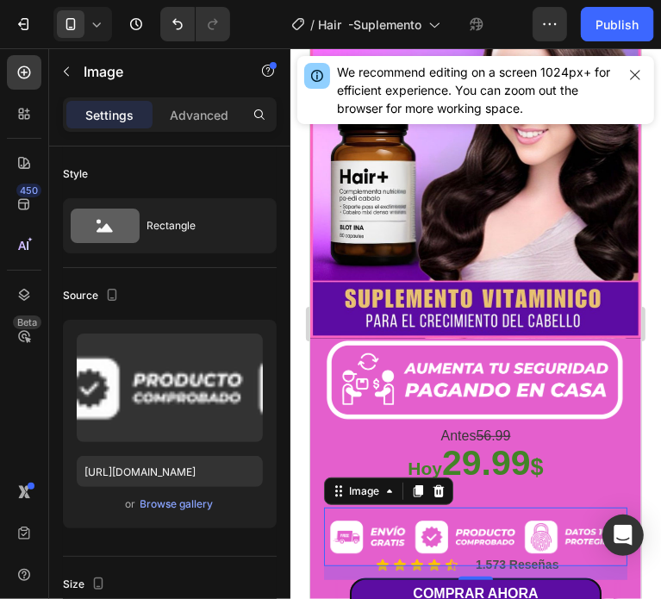
click at [492, 507] on img at bounding box center [474, 536] width 303 height 59
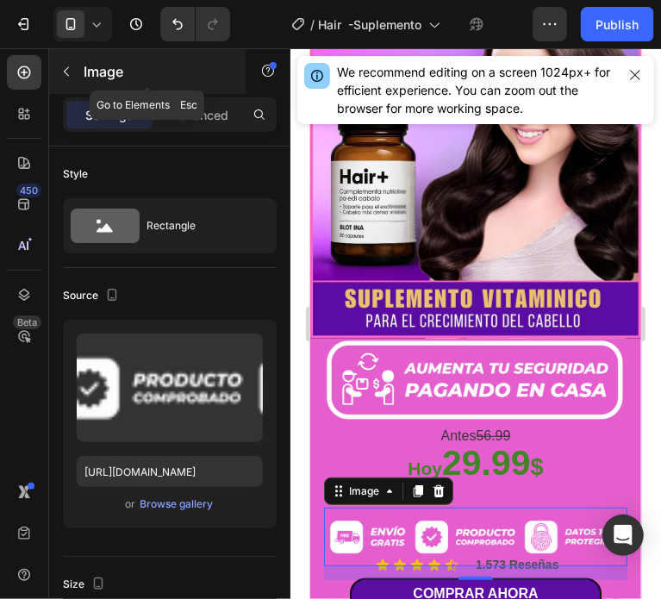
click at [79, 71] on button "button" at bounding box center [67, 72] width 28 height 28
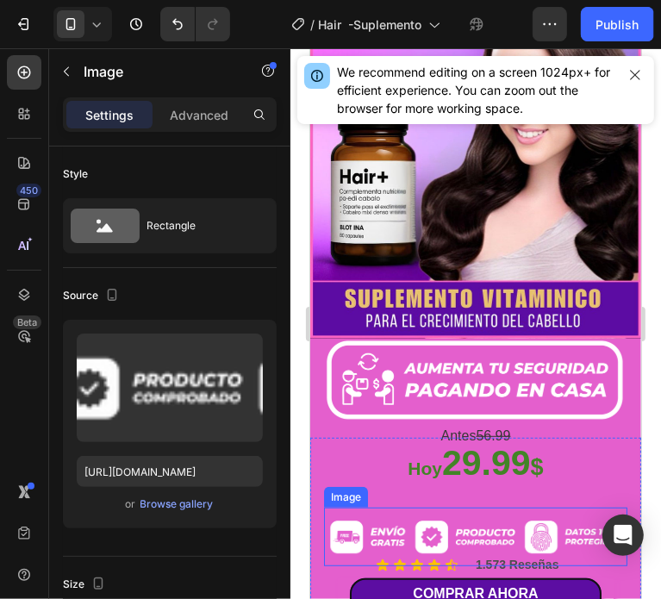
click at [461, 507] on img at bounding box center [474, 536] width 303 height 59
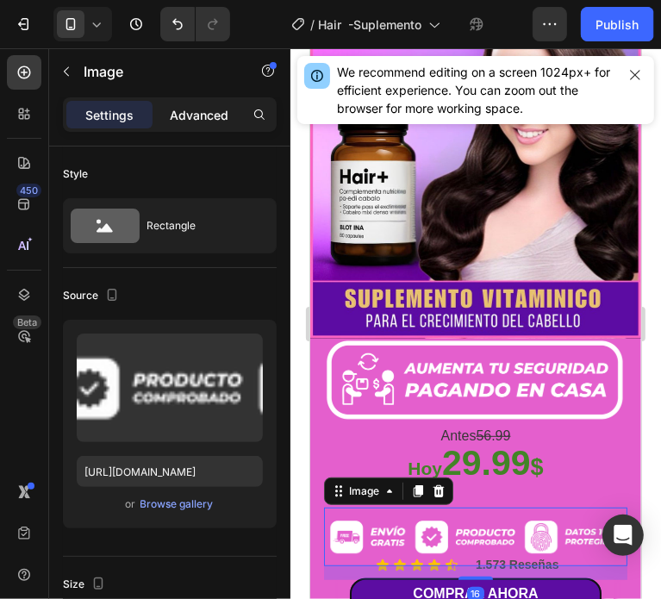
click at [194, 107] on p "Advanced" at bounding box center [199, 115] width 59 height 18
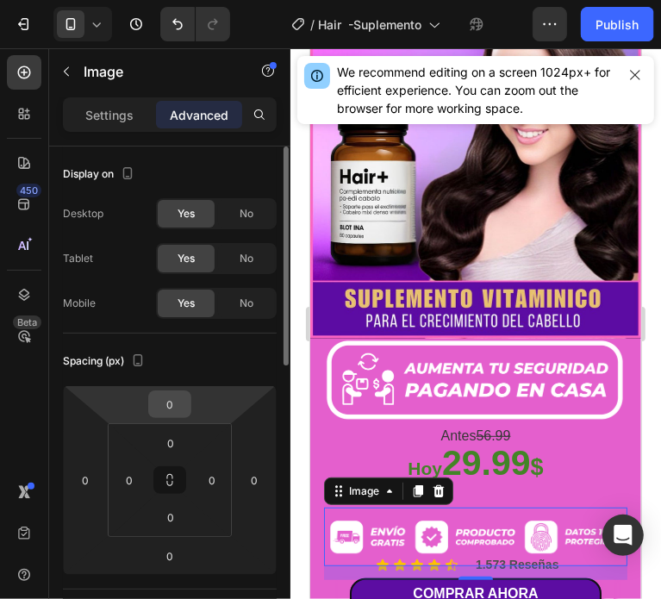
click at [174, 397] on input "0" at bounding box center [169, 404] width 34 height 26
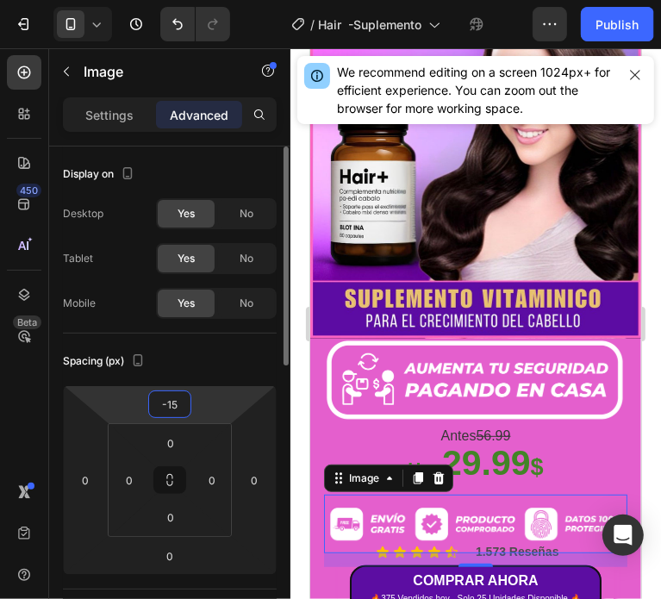
type input "-1"
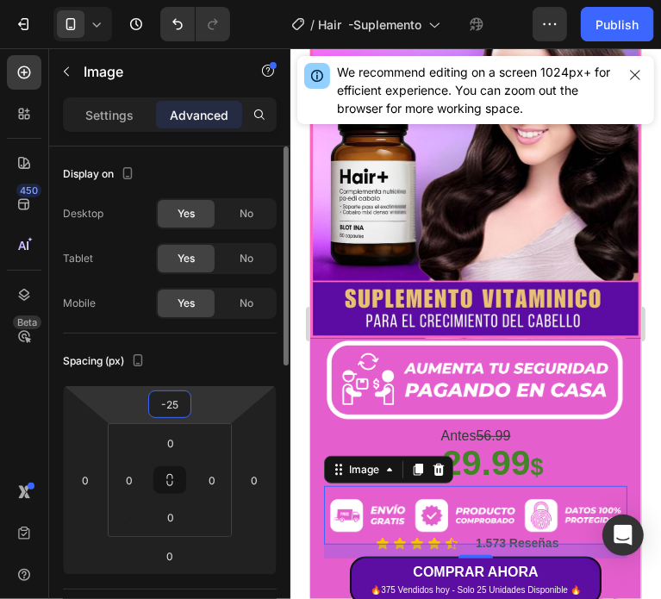
type input "-2"
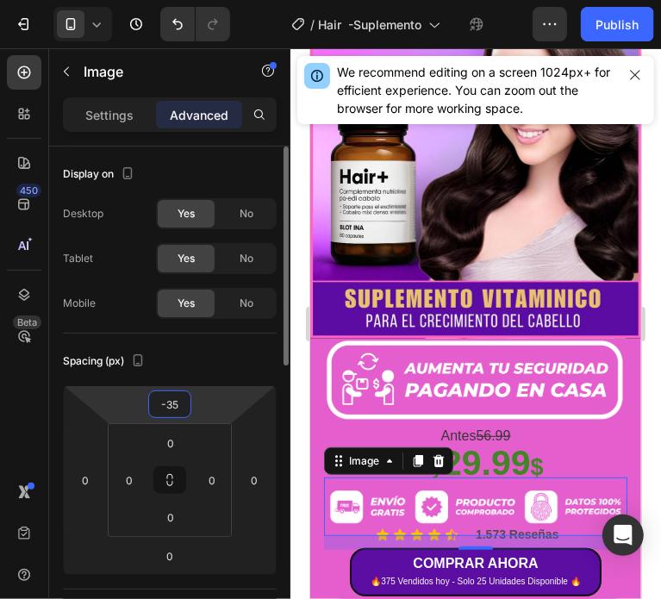
type input "-3"
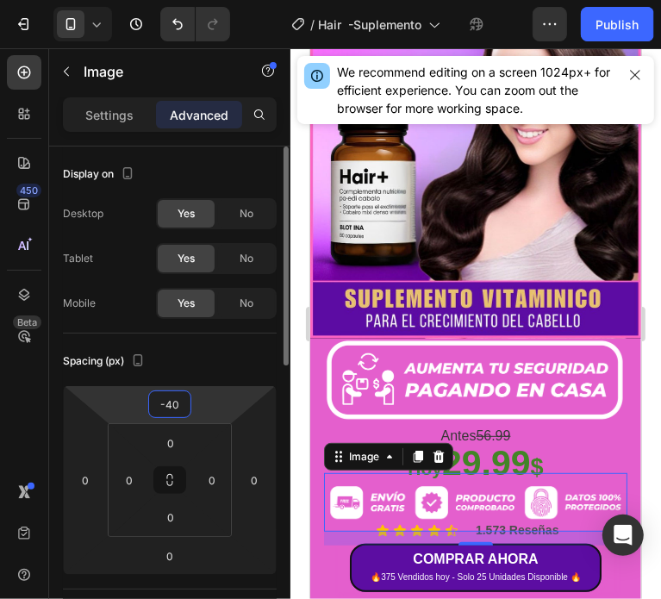
type input "-4"
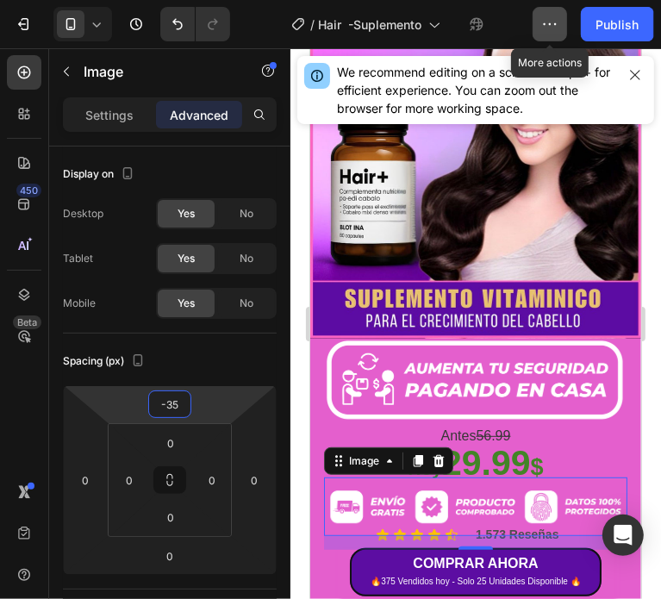
type input "-35"
click at [551, 24] on icon "button" at bounding box center [549, 24] width 17 height 17
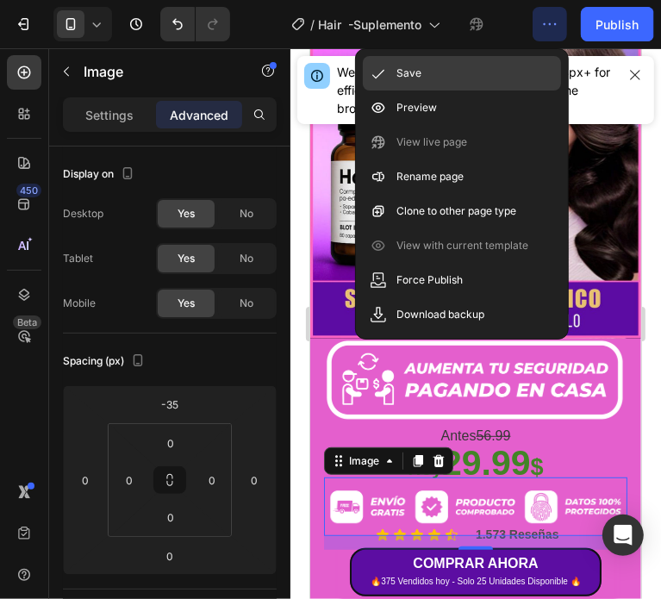
click at [430, 64] on div "Save" at bounding box center [462, 73] width 198 height 34
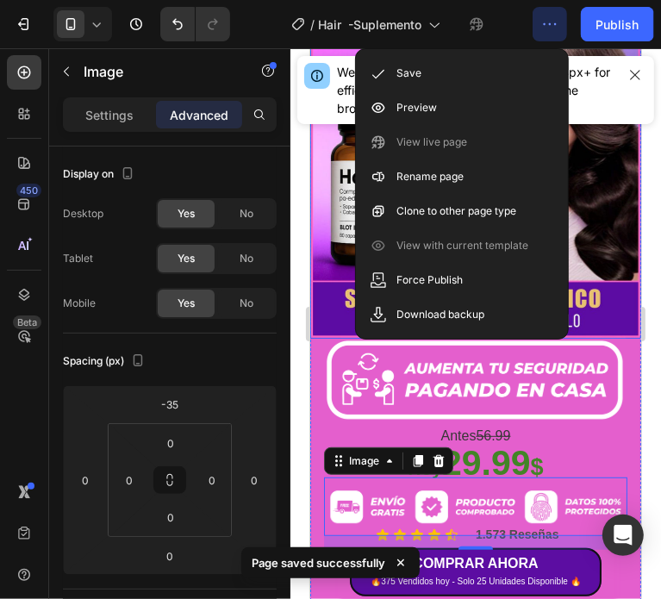
click at [605, 258] on img at bounding box center [474, 95] width 331 height 486
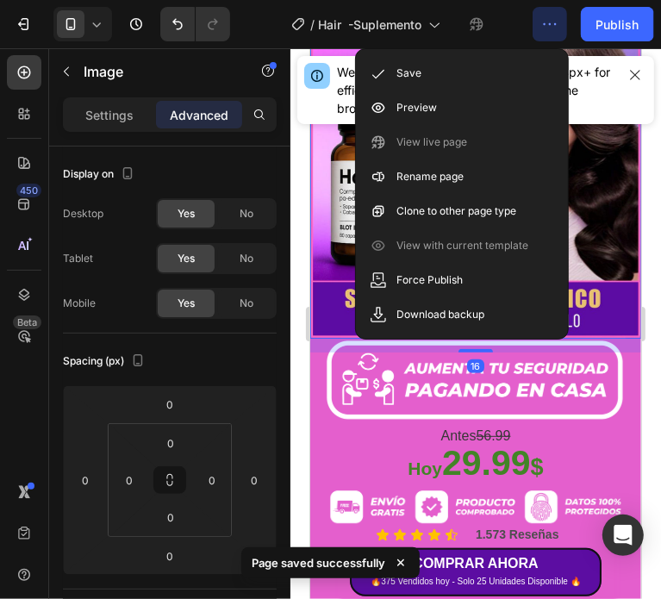
click at [605, 258] on img at bounding box center [474, 95] width 331 height 486
click at [615, 210] on img at bounding box center [474, 95] width 331 height 486
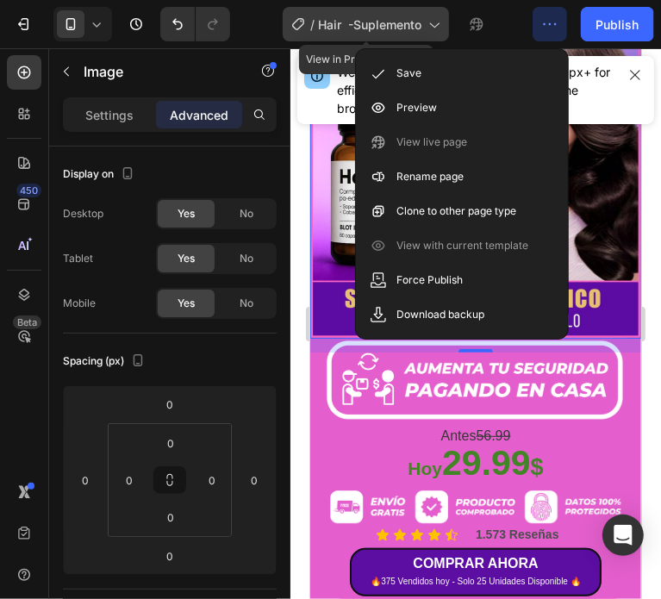
click at [385, 20] on span "Hair -Suplemento" at bounding box center [369, 25] width 103 height 18
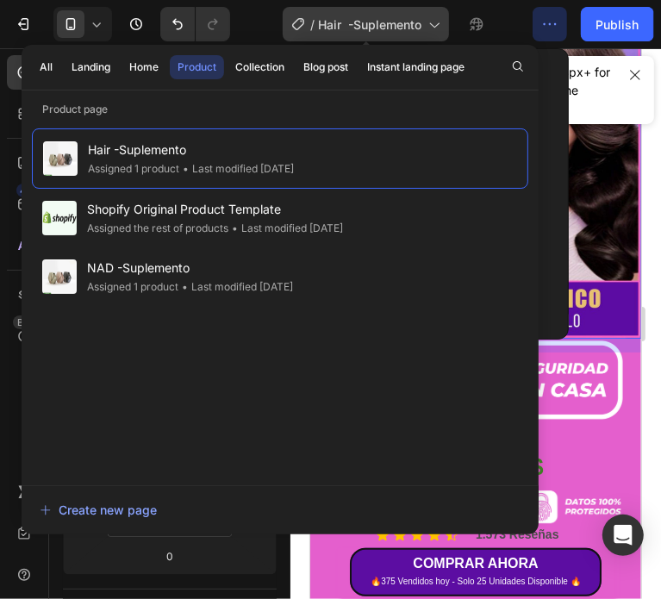
click at [385, 19] on span "Hair -Suplemento" at bounding box center [369, 25] width 103 height 18
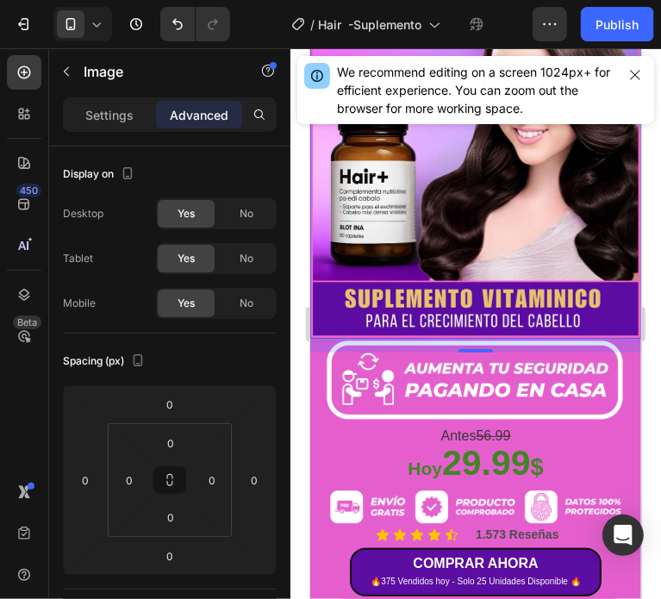
click at [506, 22] on div "/ Hair -Suplemento Draft" at bounding box center [388, 24] width 289 height 34
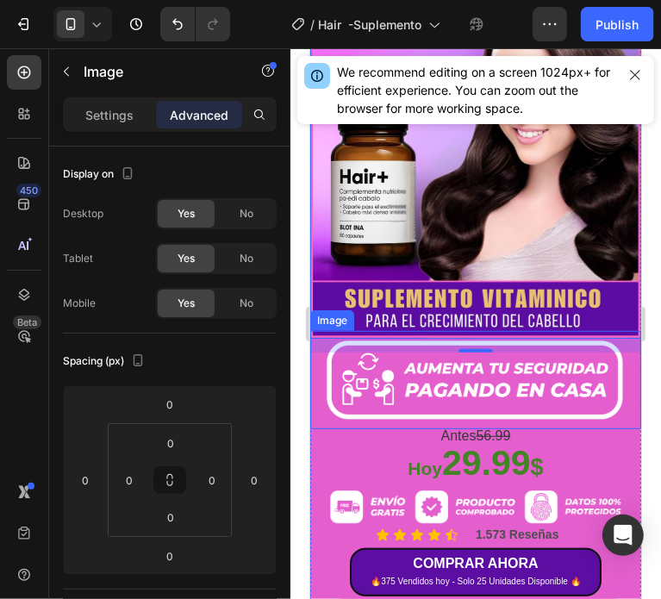
click at [512, 370] on img at bounding box center [474, 379] width 331 height 98
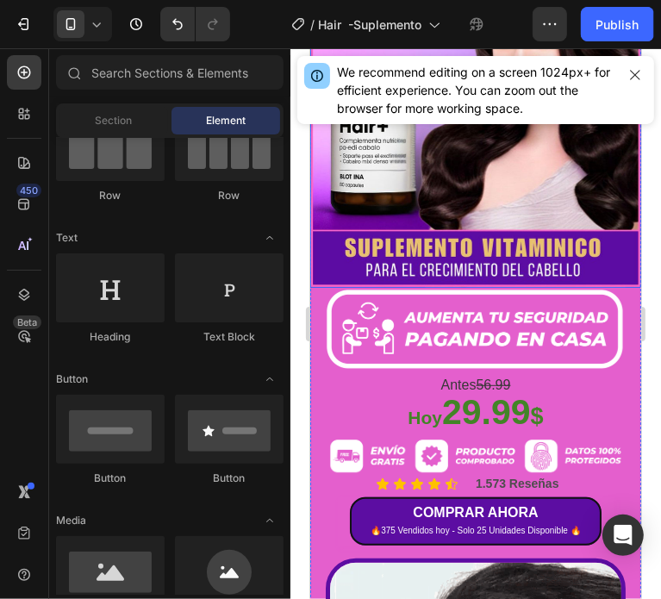
scroll to position [482, 0]
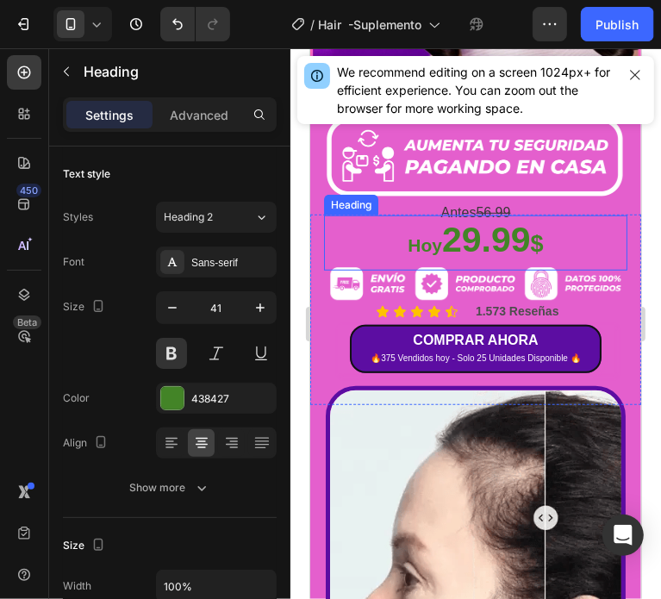
click at [567, 216] on p "⁠⁠⁠⁠⁠⁠⁠ Hoy 29.99 $" at bounding box center [475, 241] width 300 height 51
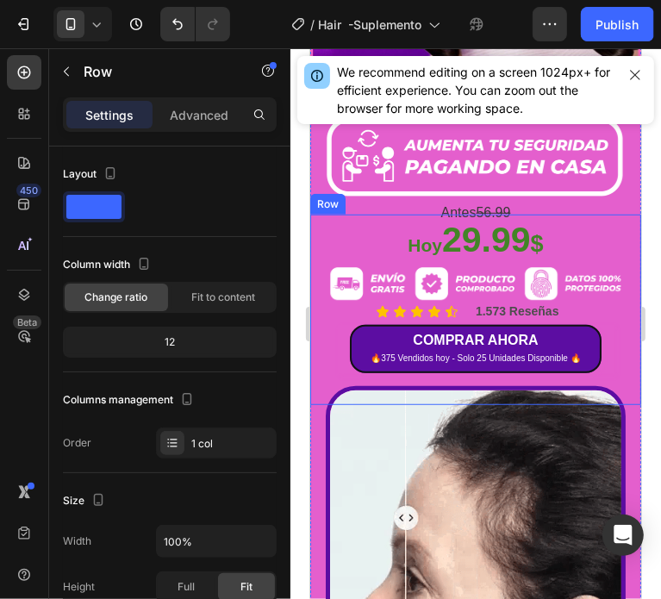
click at [319, 214] on div "Antes 56.99 Text Block ⁠⁠⁠⁠⁠⁠⁠ Hoy 29.99 $ Heading Image Icon Icon Icon Icon Ic…" at bounding box center [474, 309] width 331 height 191
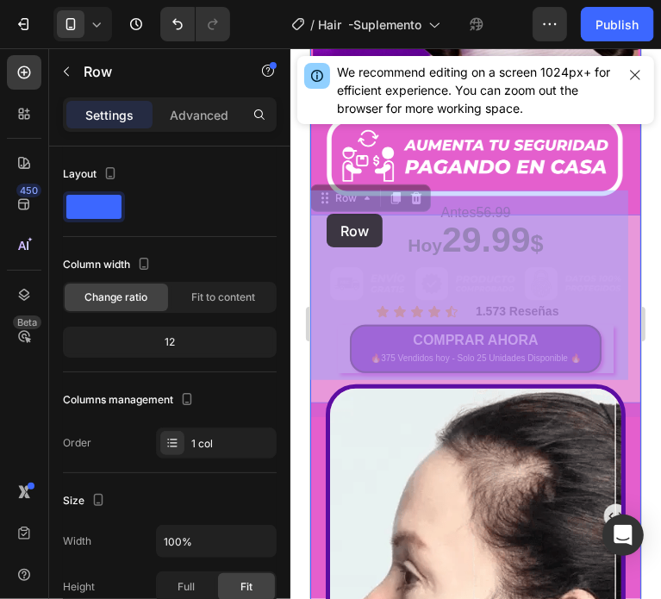
drag, startPoint x: 323, startPoint y: 176, endPoint x: 326, endPoint y: 213, distance: 37.1
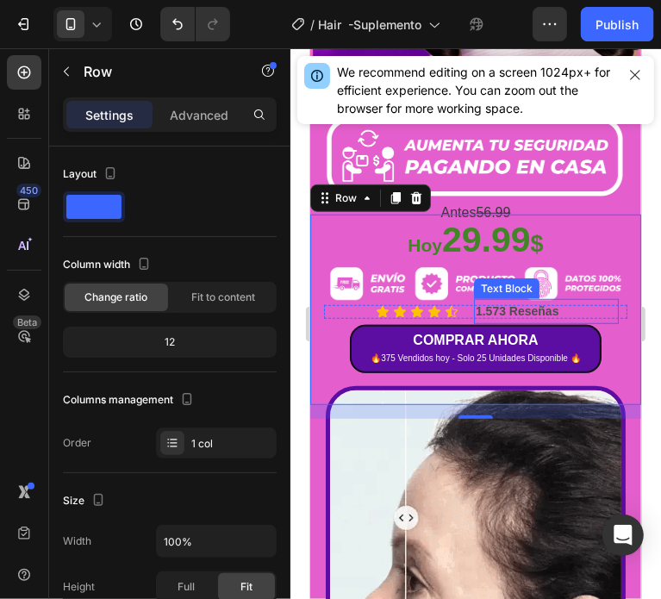
scroll to position [395, 0]
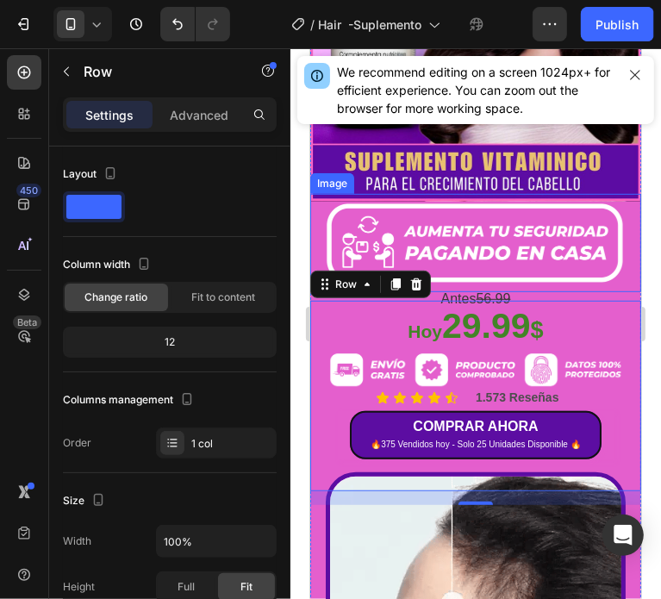
click at [606, 216] on img at bounding box center [474, 242] width 331 height 98
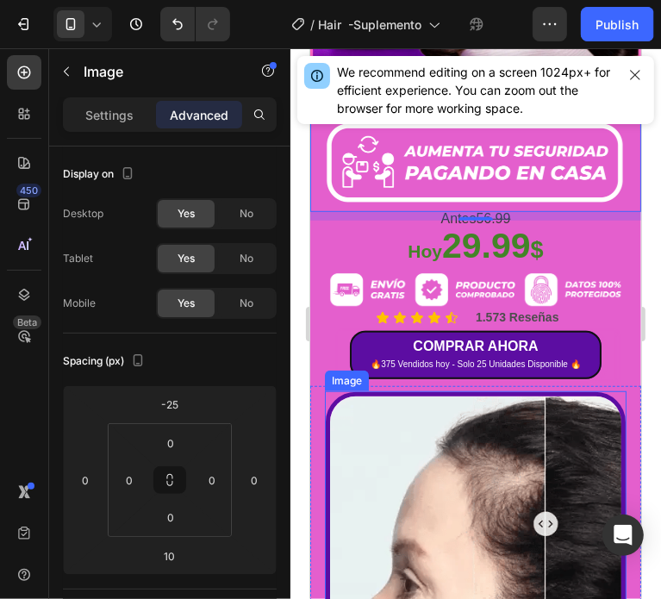
scroll to position [482, 0]
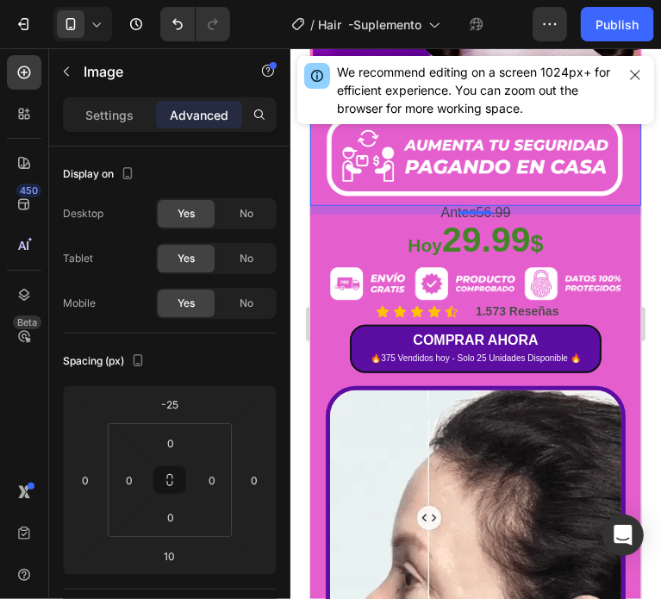
click at [500, 154] on img at bounding box center [474, 156] width 331 height 98
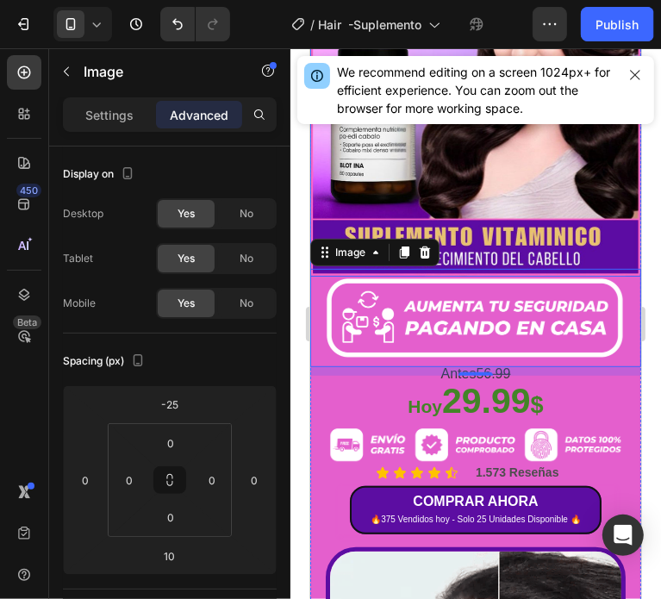
scroll to position [309, 0]
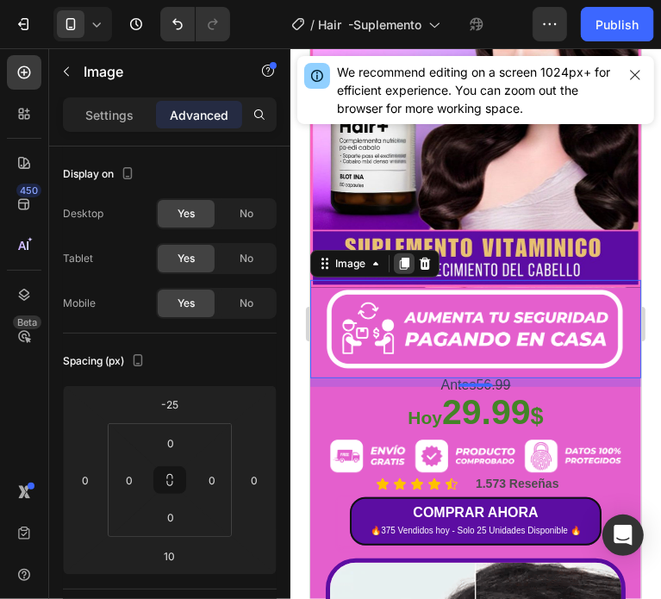
click at [404, 257] on icon at bounding box center [403, 263] width 9 height 12
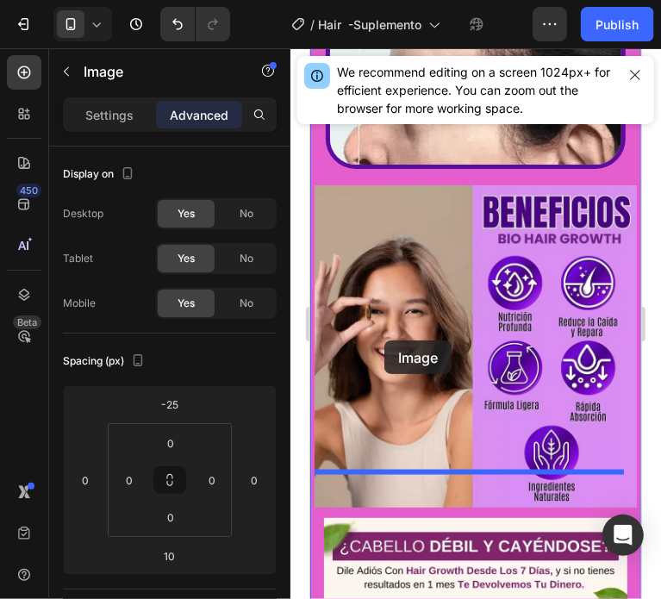
scroll to position [1085, 0]
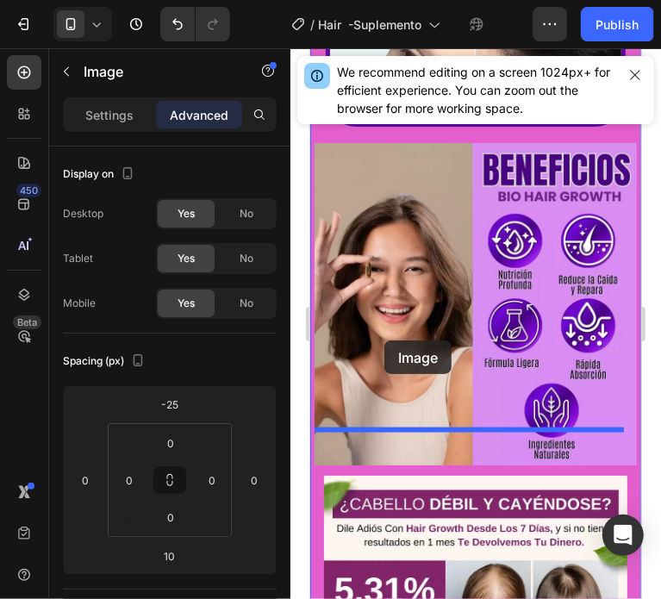
drag, startPoint x: 331, startPoint y: 327, endPoint x: 383, endPoint y: 339, distance: 53.9
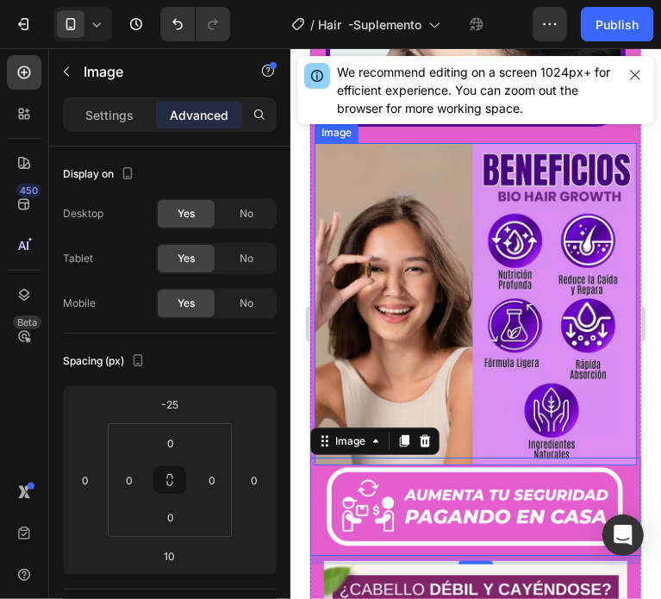
click at [512, 382] on img at bounding box center [475, 303] width 322 height 322
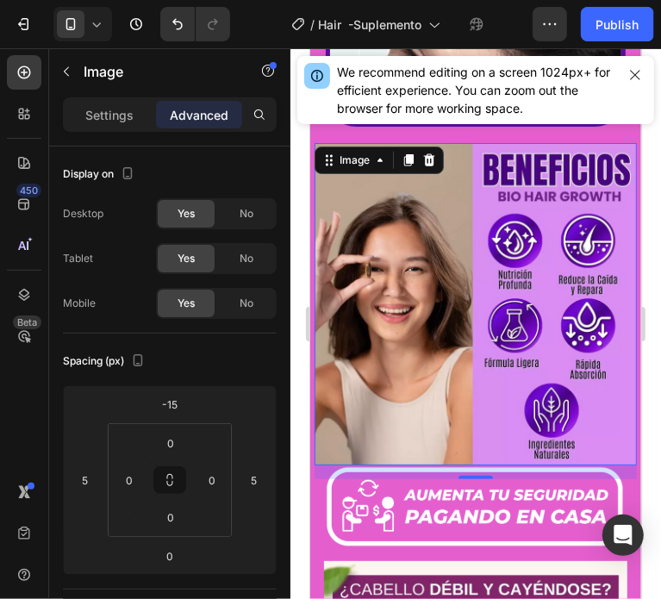
click at [475, 353] on img at bounding box center [475, 303] width 322 height 322
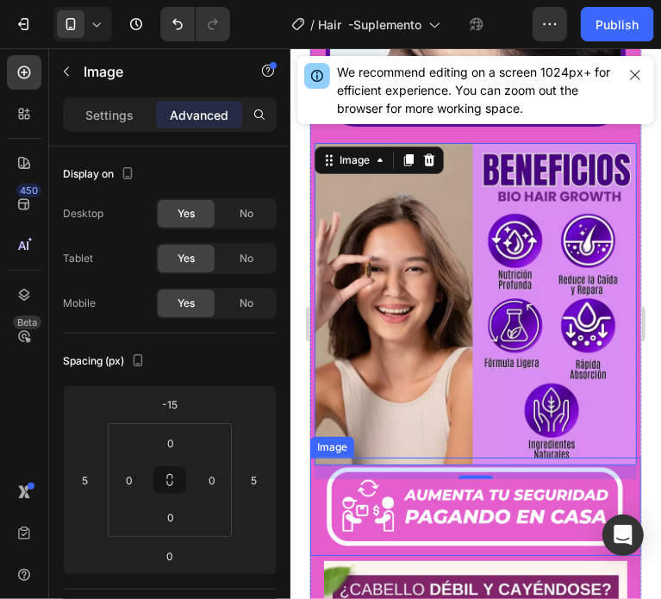
click at [482, 466] on img at bounding box center [474, 506] width 331 height 98
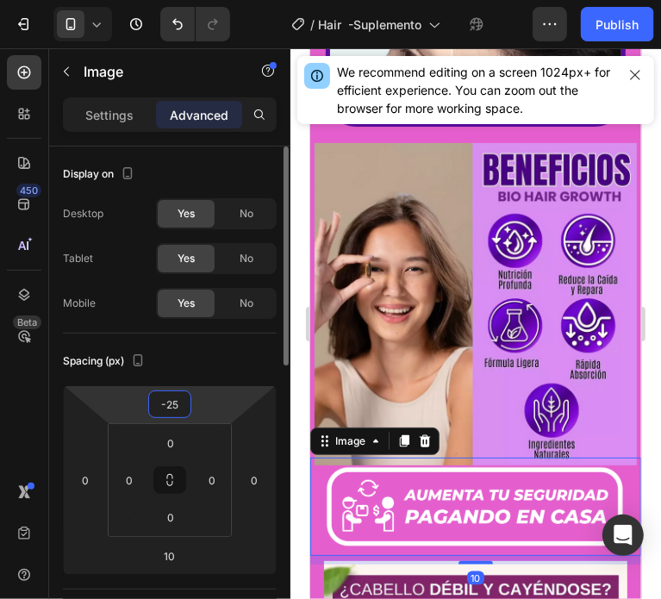
click at [160, 408] on input "-25" at bounding box center [169, 404] width 34 height 26
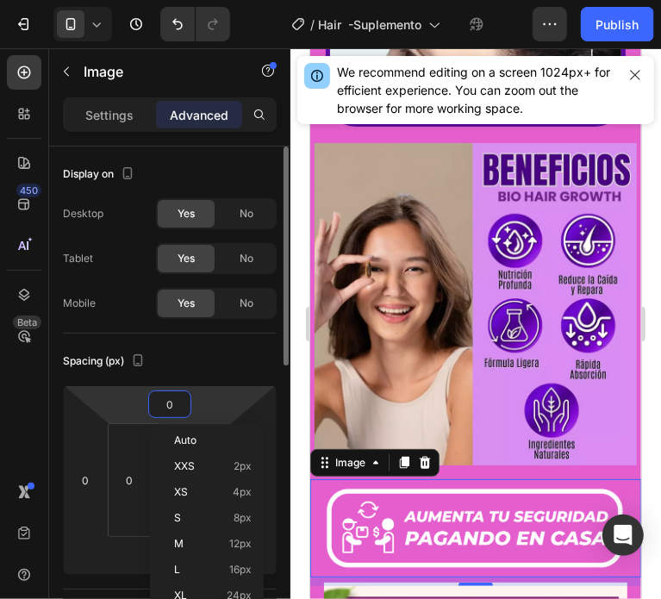
type input "0"
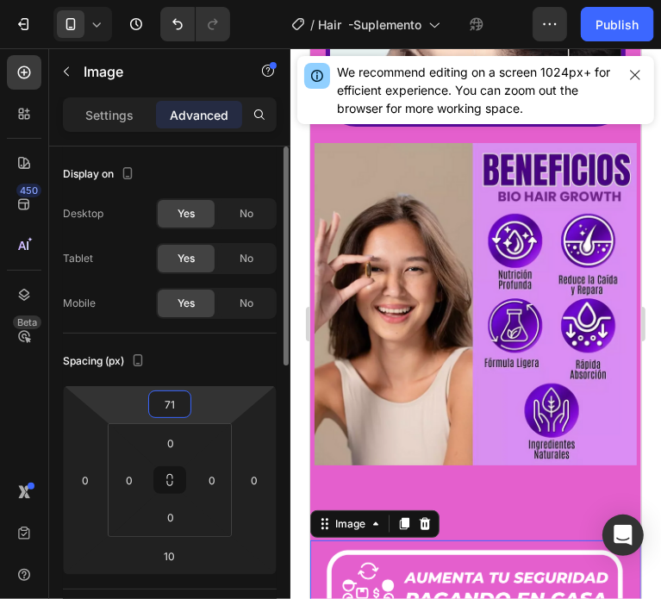
type input "7"
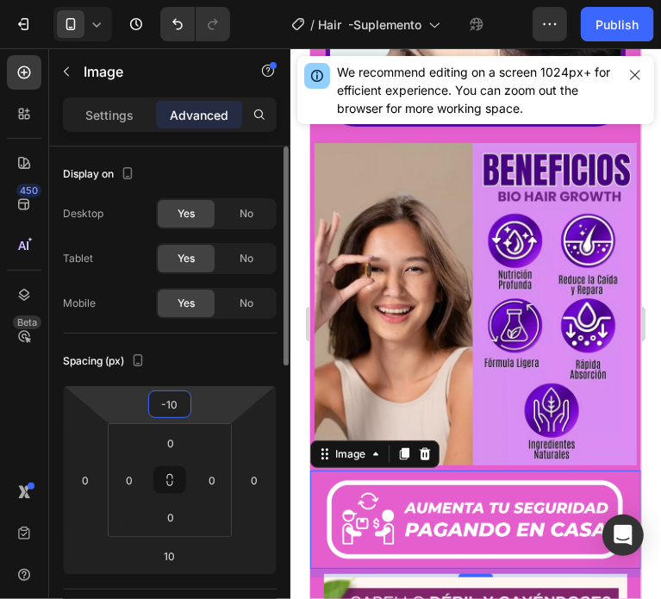
type input "-1"
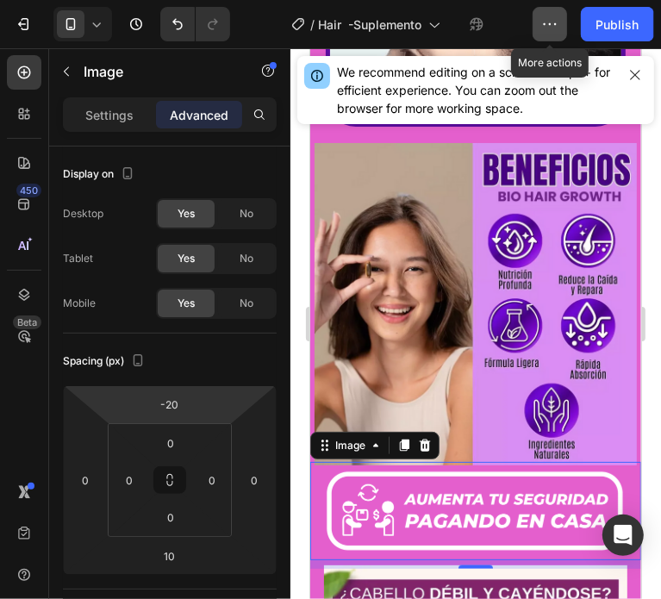
click at [538, 21] on button "button" at bounding box center [549, 24] width 34 height 34
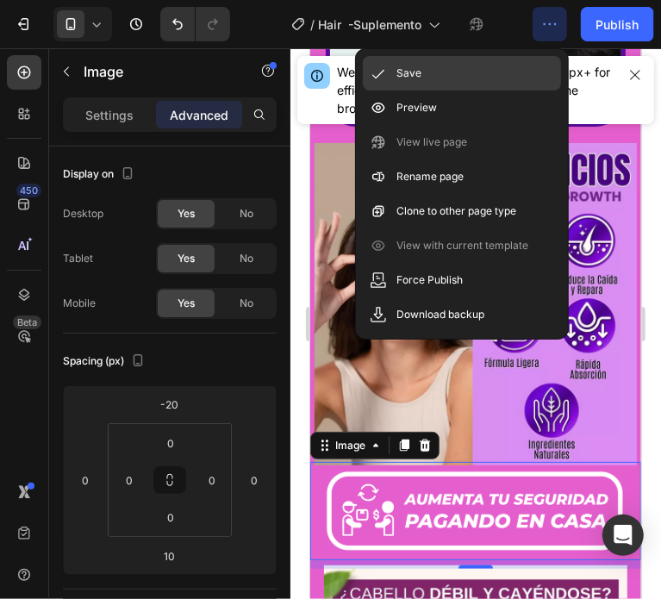
click at [447, 69] on div "Save" at bounding box center [462, 73] width 198 height 34
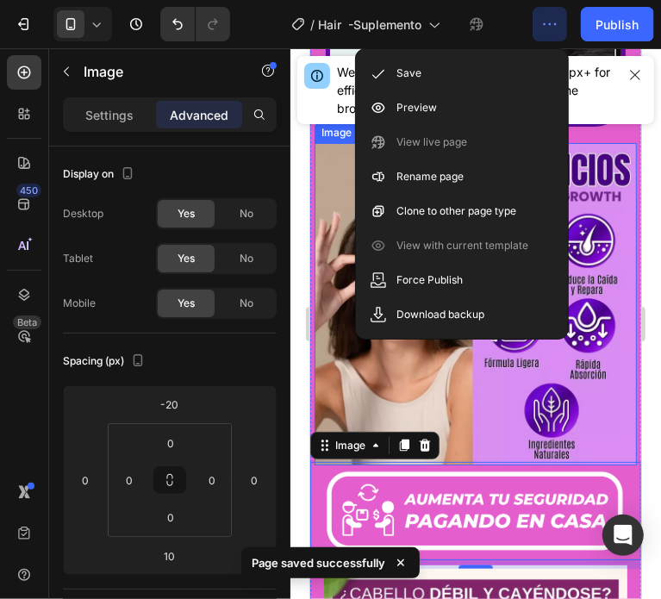
click at [612, 177] on img at bounding box center [475, 303] width 322 height 322
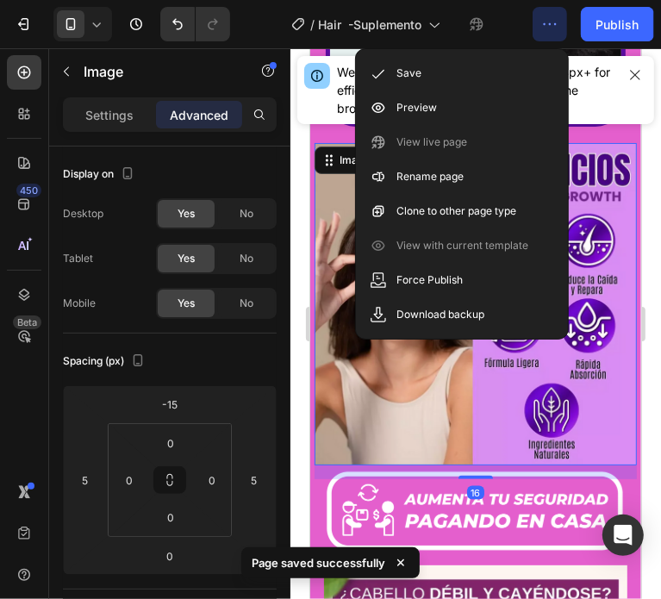
click at [612, 177] on img at bounding box center [475, 303] width 322 height 322
click at [604, 258] on img at bounding box center [475, 303] width 322 height 322
click at [655, 245] on div at bounding box center [475, 323] width 370 height 550
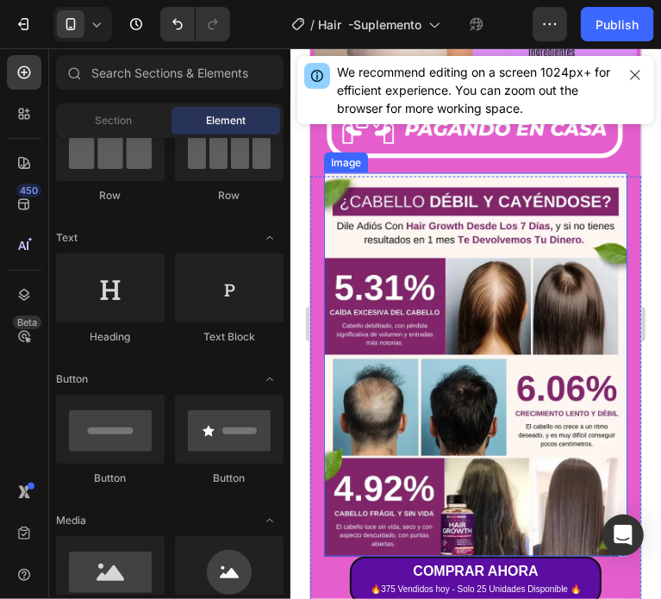
scroll to position [1434, 0]
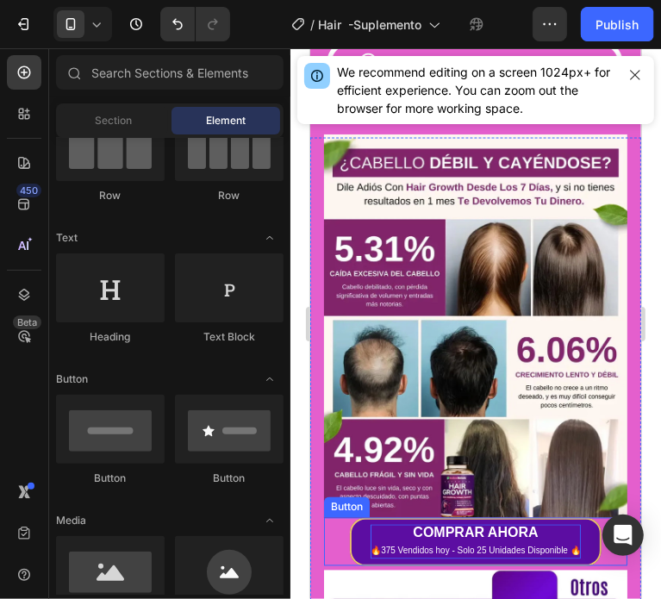
click at [422, 524] on p "COMPRAR AHORA 🔥375 Vendidos hoy - Solo 25 Unidades Disponible 🔥" at bounding box center [475, 541] width 210 height 34
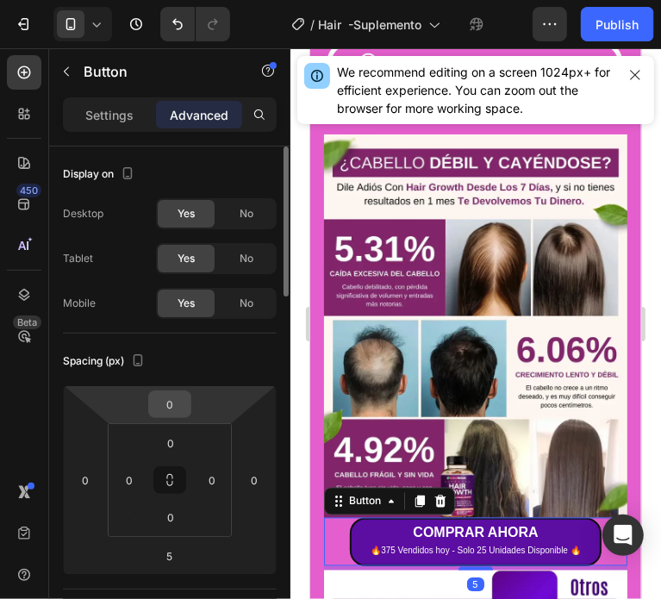
click at [176, 406] on input "0" at bounding box center [169, 404] width 34 height 26
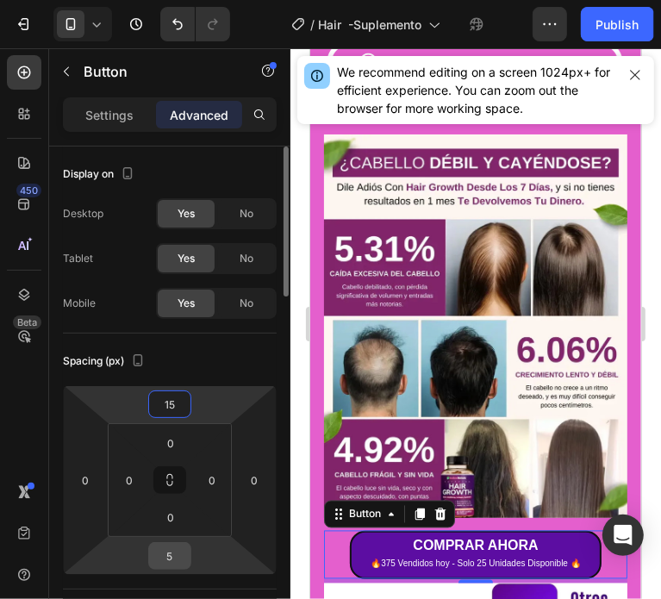
click at [177, 555] on input "5" at bounding box center [169, 556] width 34 height 26
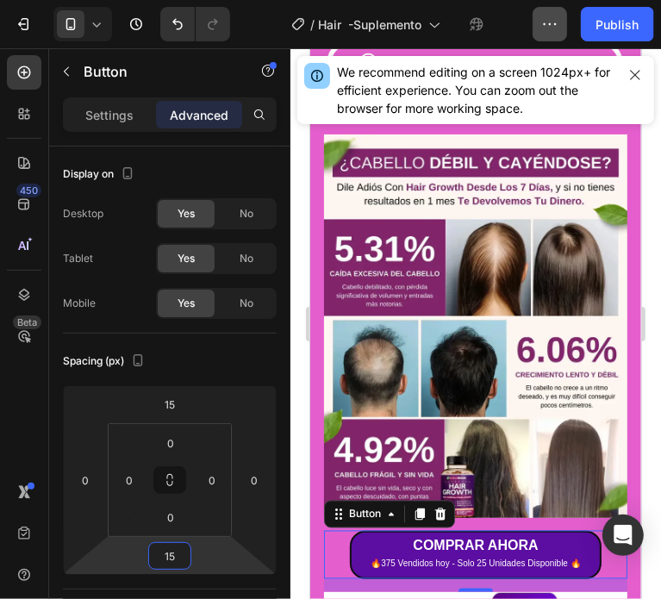
click at [551, 12] on button "button" at bounding box center [549, 24] width 34 height 34
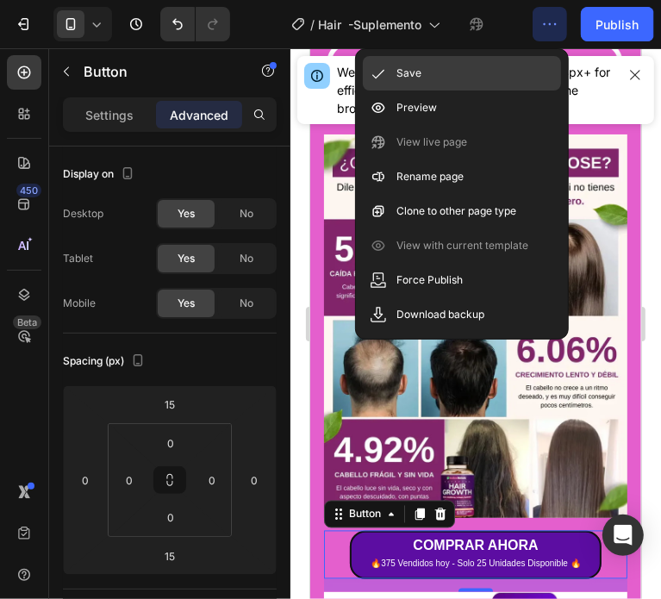
click at [458, 65] on div "Save" at bounding box center [462, 73] width 198 height 34
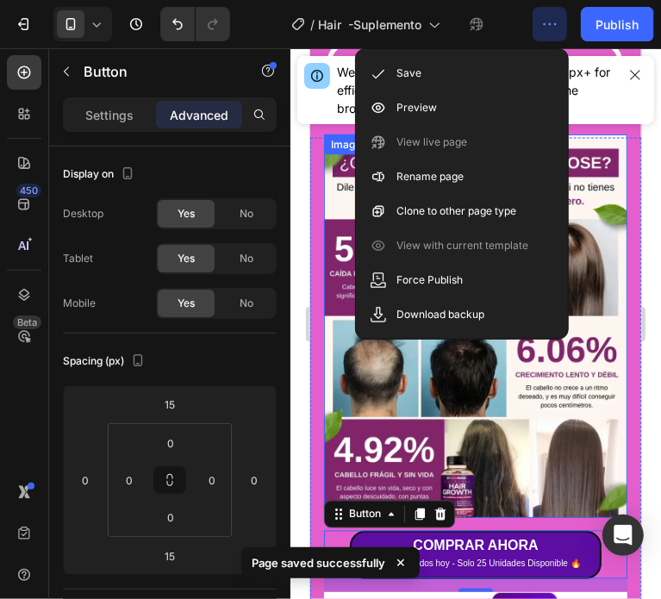
click at [601, 348] on img at bounding box center [474, 325] width 303 height 383
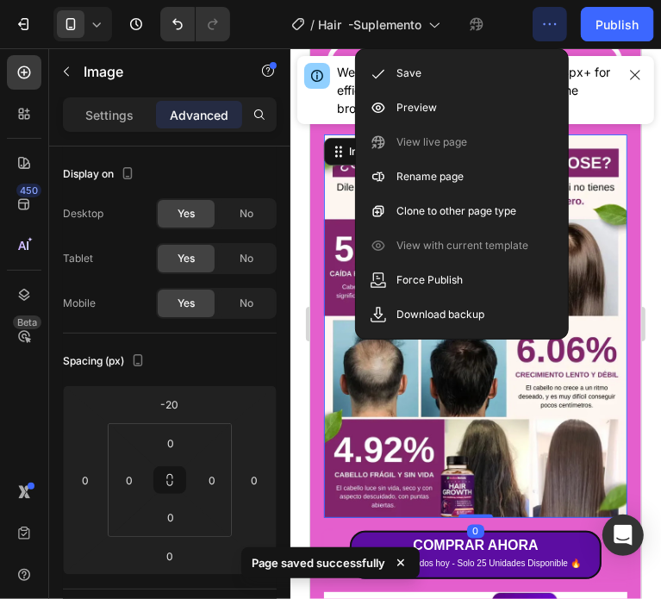
click at [601, 348] on img at bounding box center [474, 325] width 303 height 383
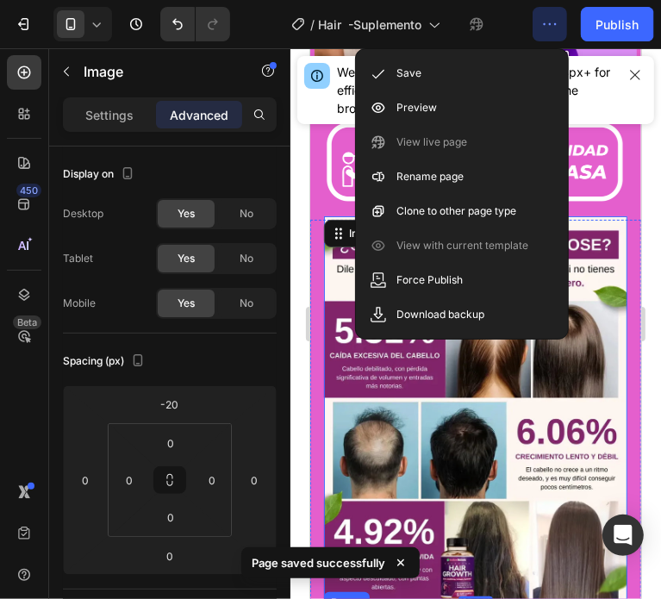
scroll to position [1348, 0]
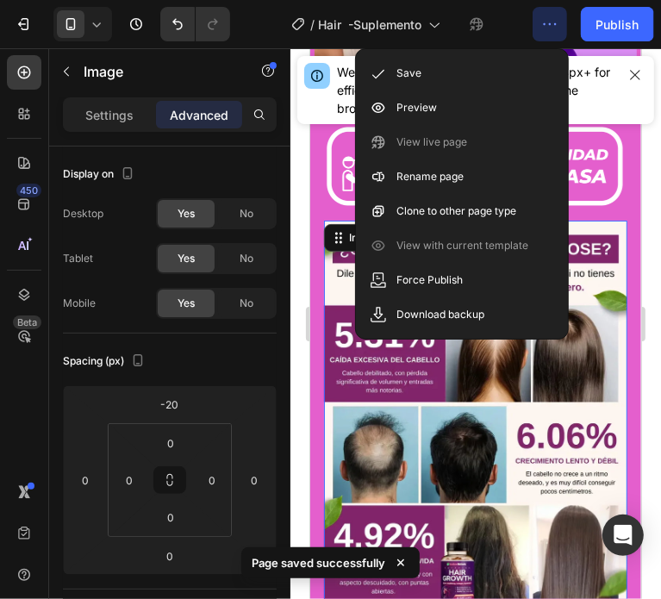
click at [469, 459] on img at bounding box center [474, 411] width 303 height 383
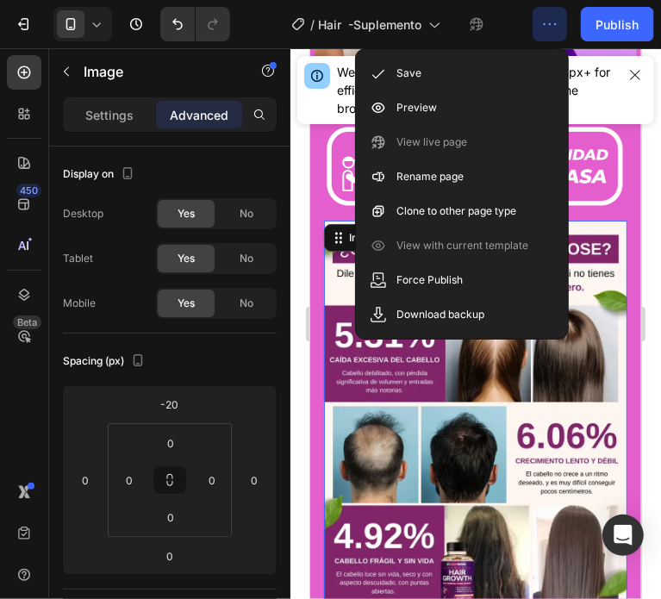
click at [585, 147] on img at bounding box center [474, 165] width 331 height 98
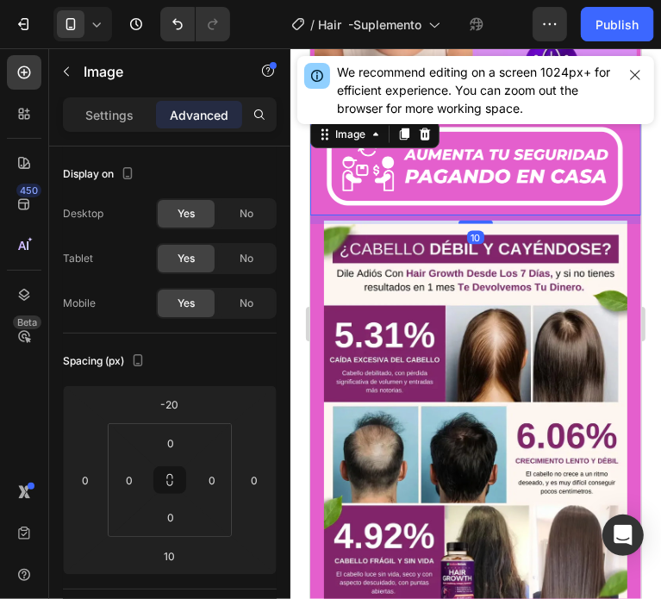
click at [245, 24] on div "/ Hair -Suplemento Draft" at bounding box center [388, 24] width 289 height 34
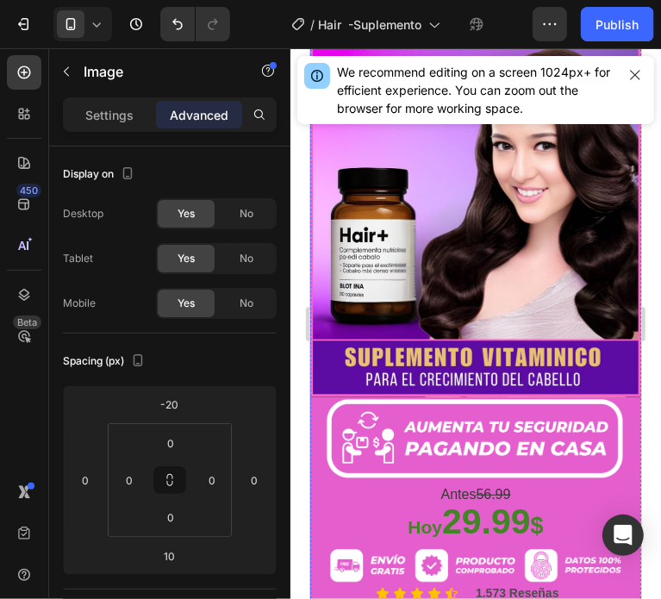
scroll to position [314, 0]
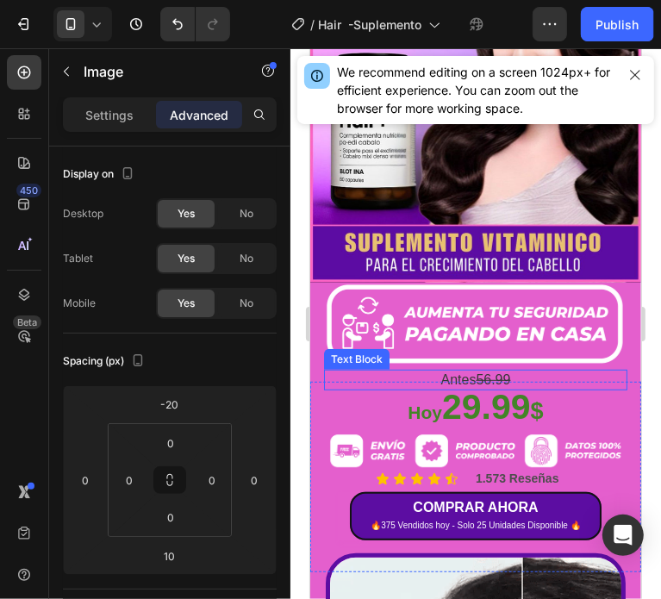
click at [572, 370] on p "Antes 56.99" at bounding box center [475, 379] width 300 height 18
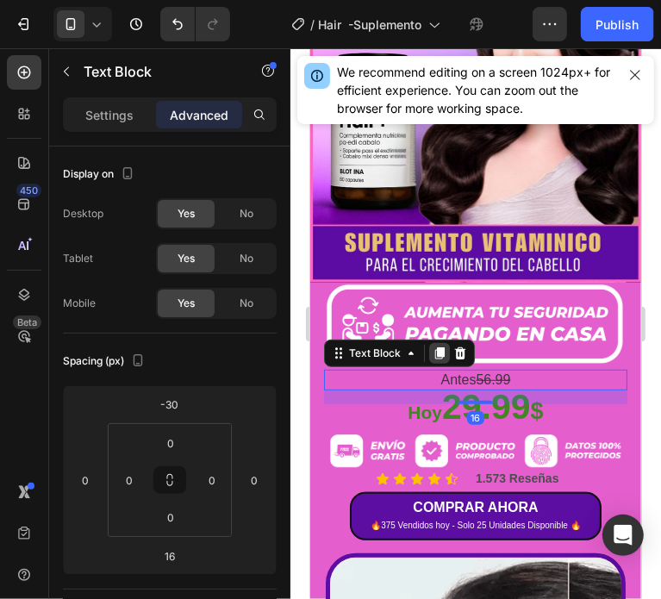
click at [438, 346] on icon at bounding box center [438, 352] width 9 height 12
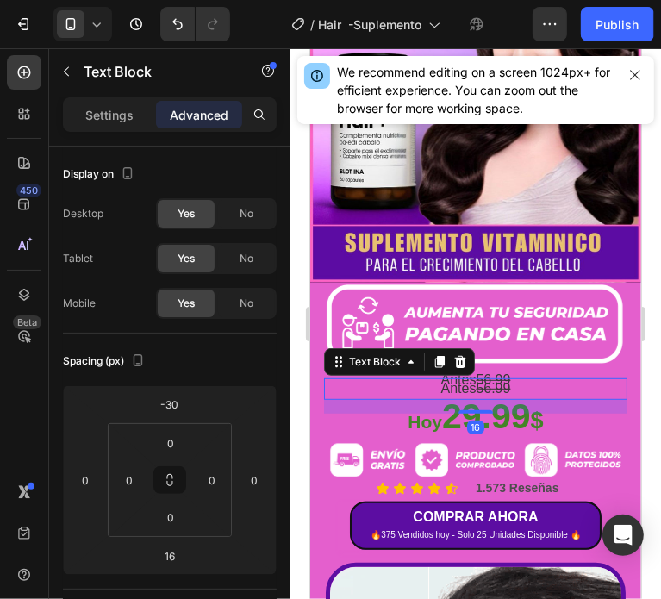
click at [401, 379] on p "Antes 56.99" at bounding box center [475, 388] width 300 height 18
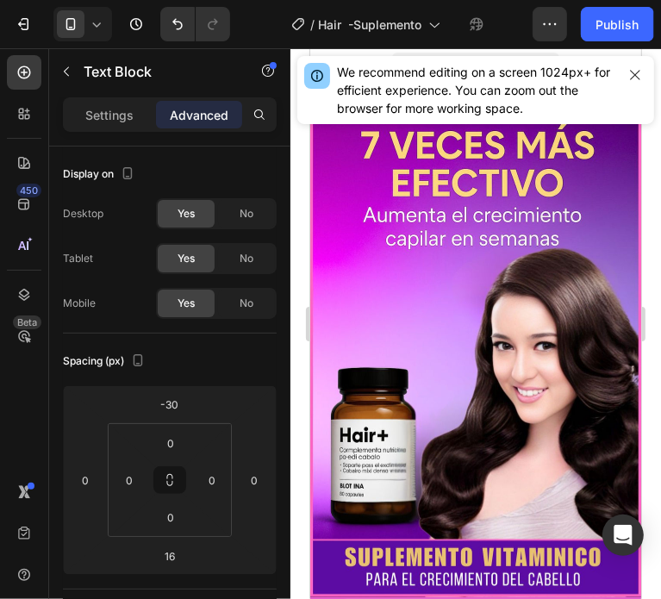
scroll to position [314, 0]
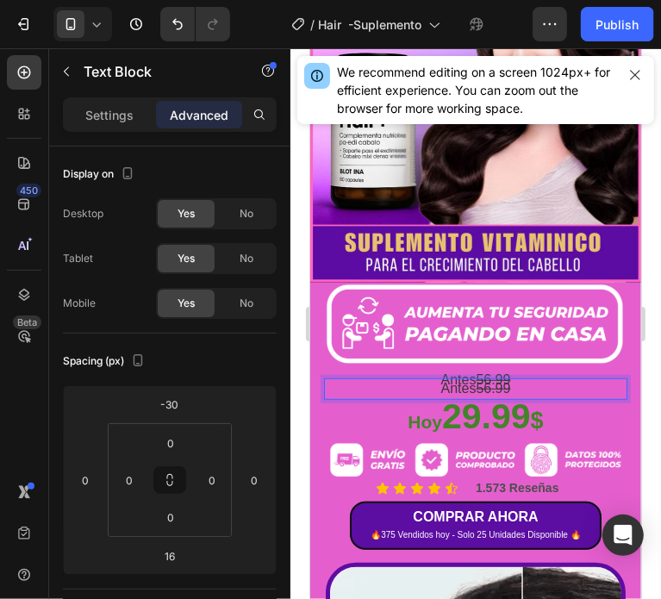
click at [585, 429] on img at bounding box center [474, 458] width 303 height 59
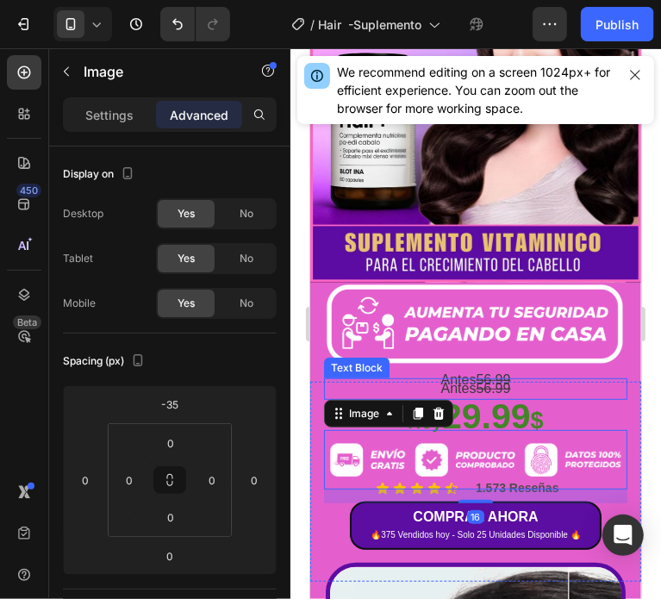
click at [553, 379] on p "Antes 56.99" at bounding box center [475, 388] width 300 height 18
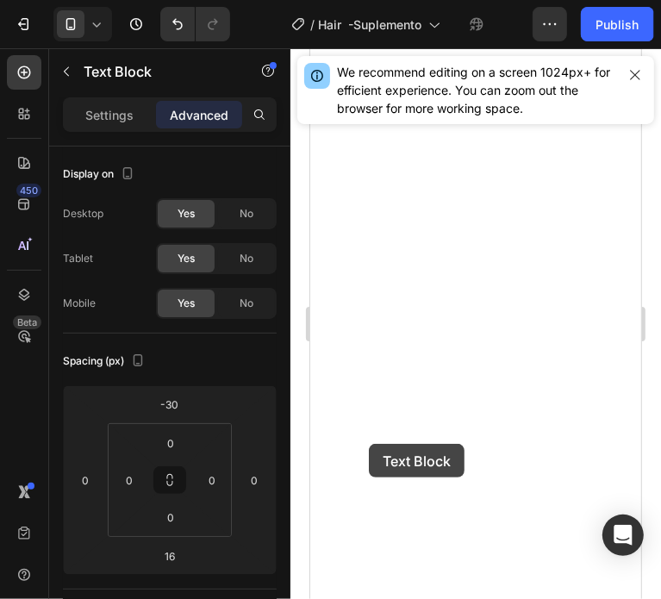
scroll to position [1434, 0]
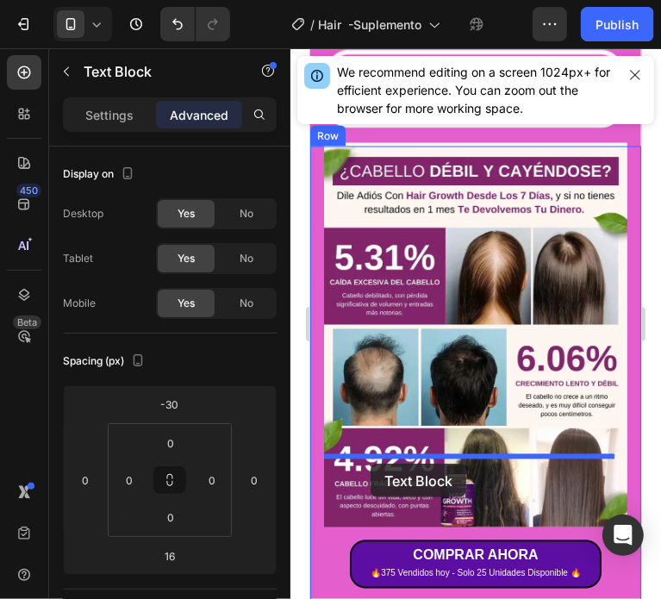
drag, startPoint x: 341, startPoint y: 339, endPoint x: 370, endPoint y: 463, distance: 126.4
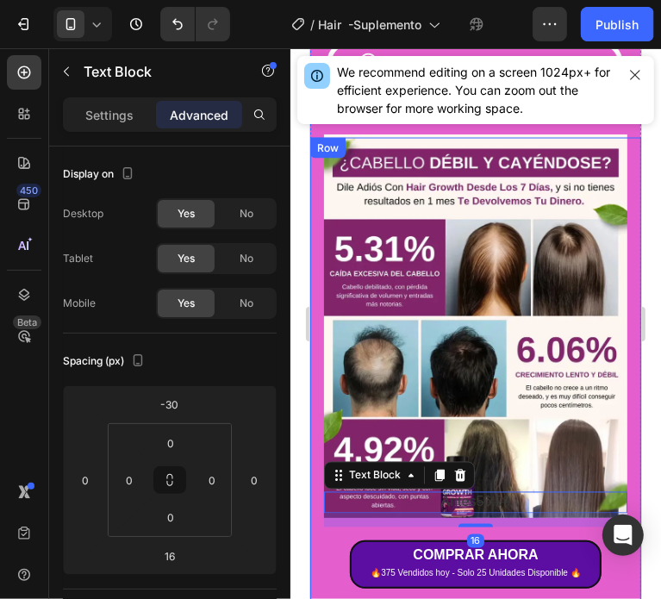
scroll to position [1425, 0]
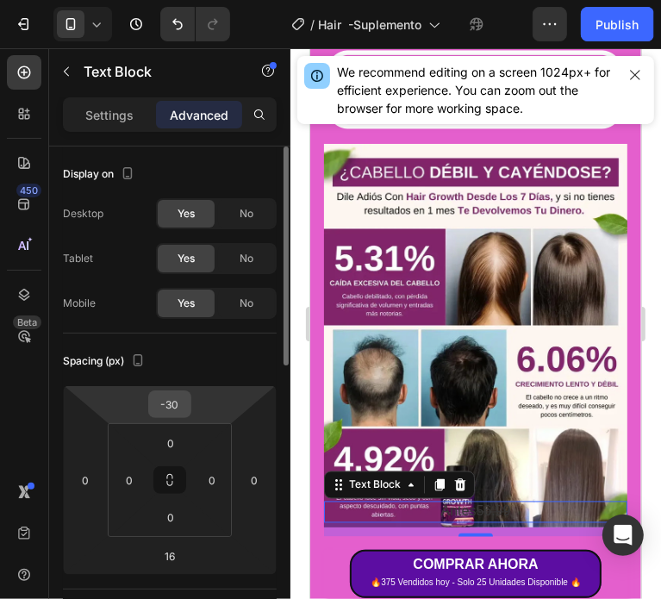
click at [180, 399] on input "-30" at bounding box center [169, 404] width 34 height 26
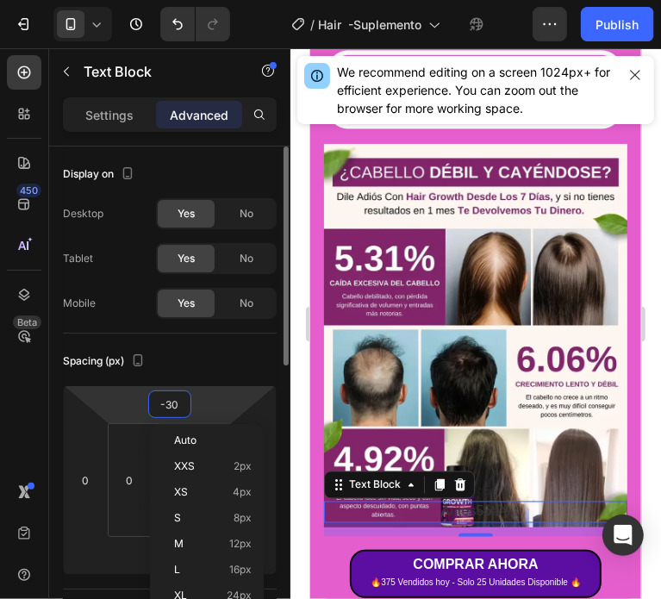
type input "0"
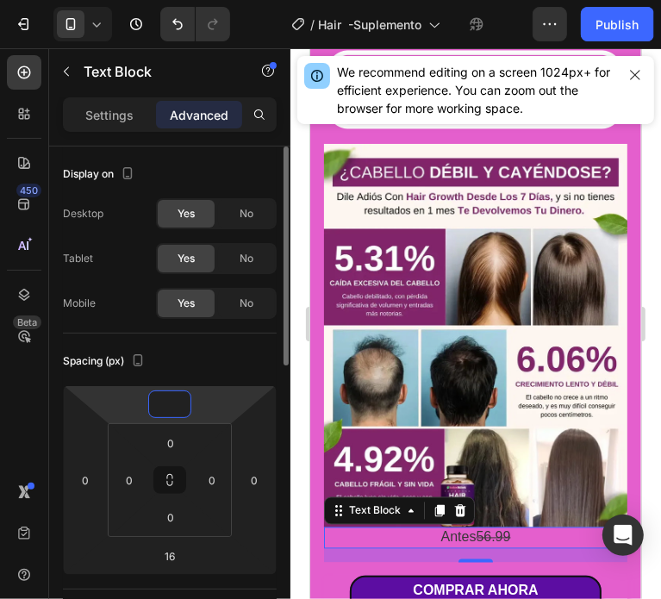
type input "5"
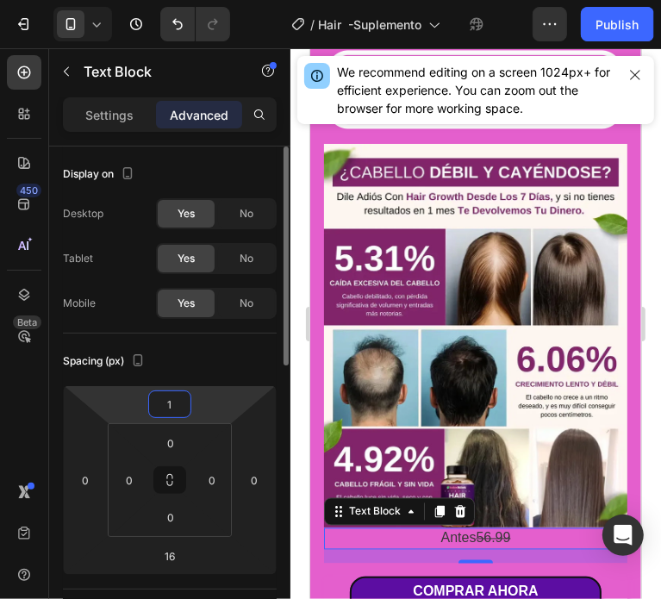
type input "15"
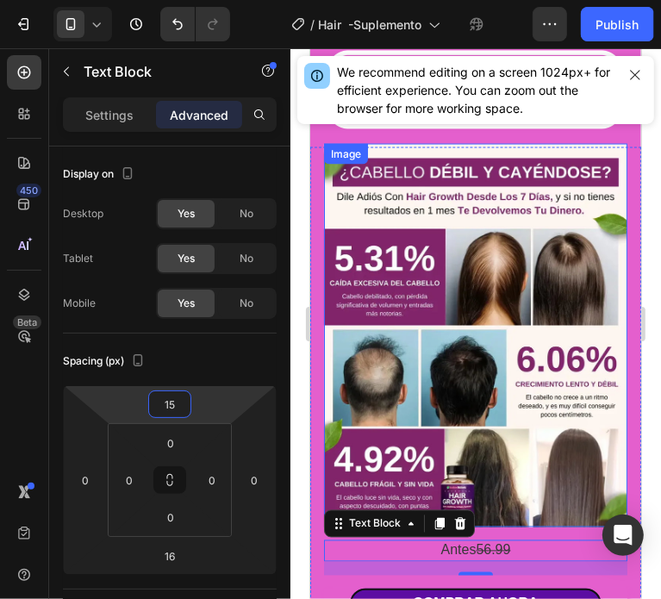
click at [462, 280] on img at bounding box center [474, 334] width 303 height 383
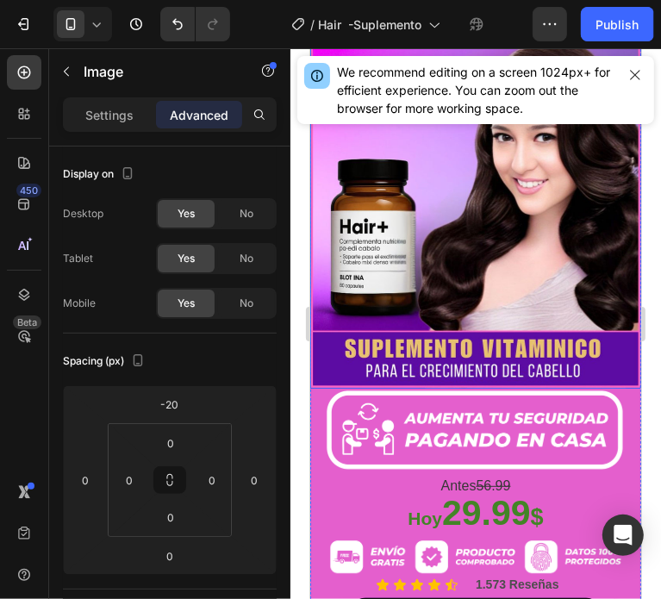
scroll to position [345, 0]
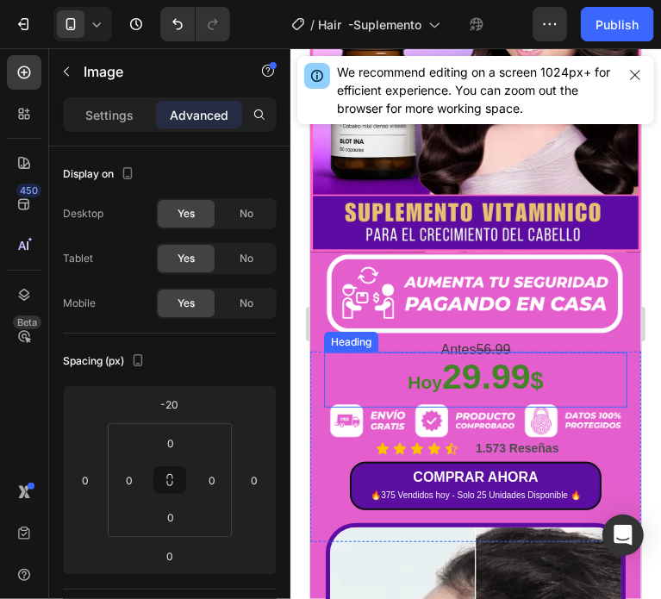
click at [570, 353] on p "⁠⁠⁠⁠⁠⁠⁠ Hoy 29.99 $" at bounding box center [475, 378] width 300 height 51
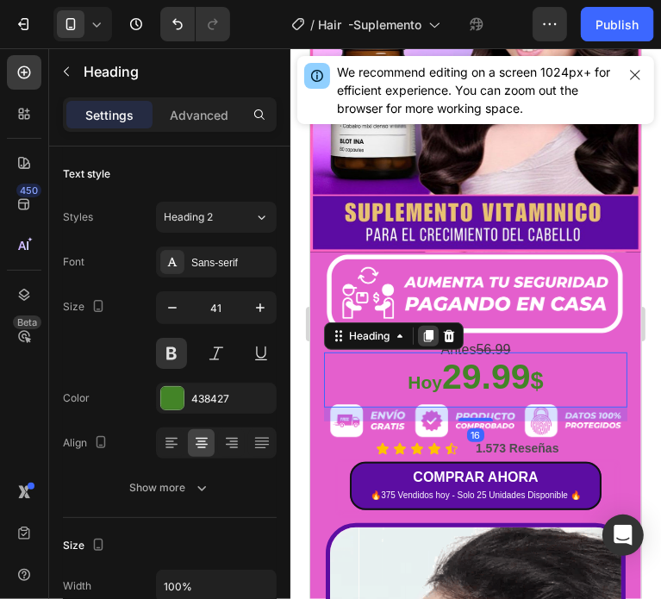
click at [423, 328] on icon at bounding box center [427, 335] width 14 height 14
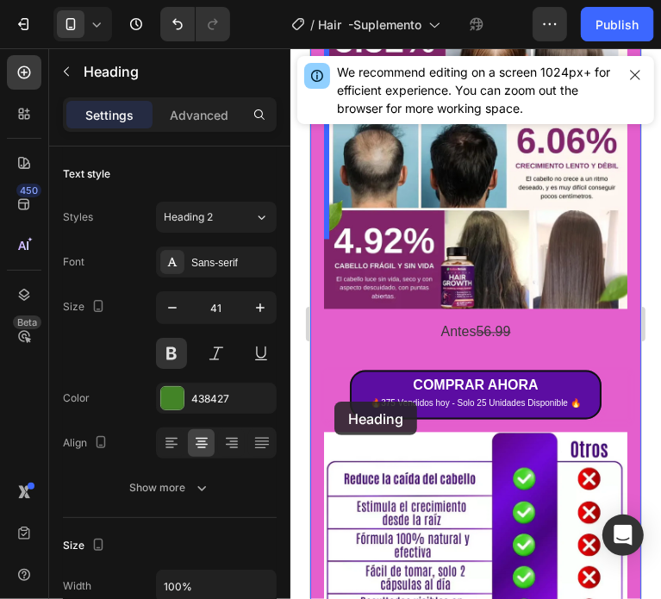
scroll to position [1723, 0]
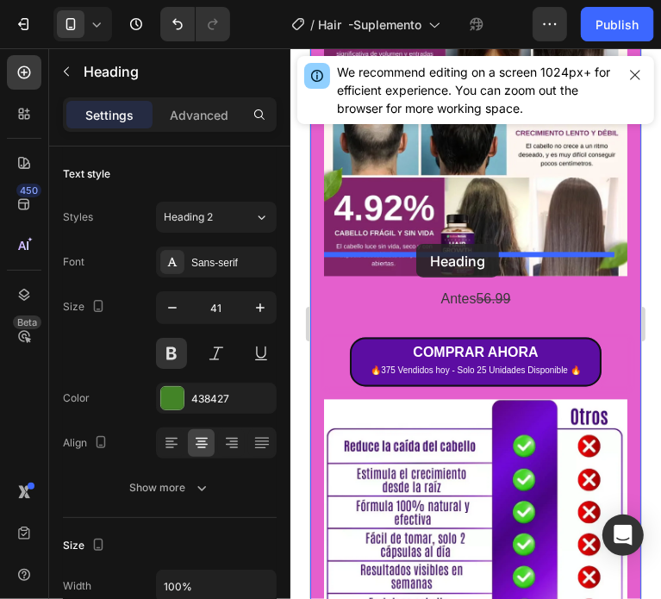
drag, startPoint x: 336, startPoint y: 360, endPoint x: 415, endPoint y: 243, distance: 141.4
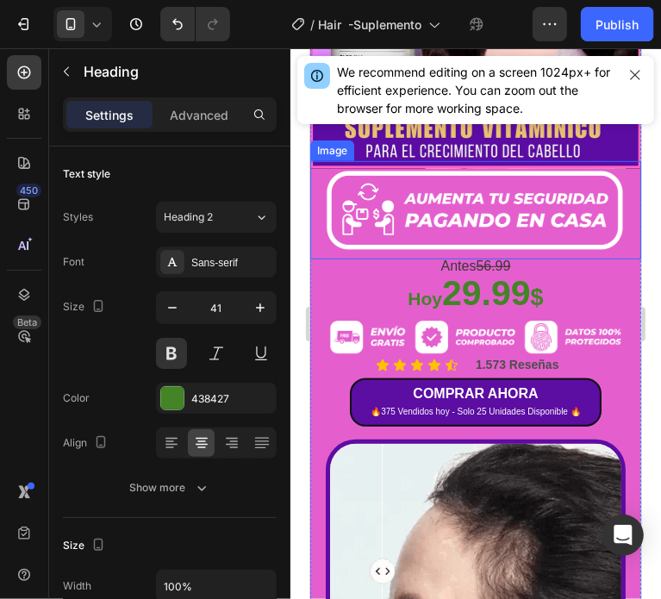
scroll to position [469, 0]
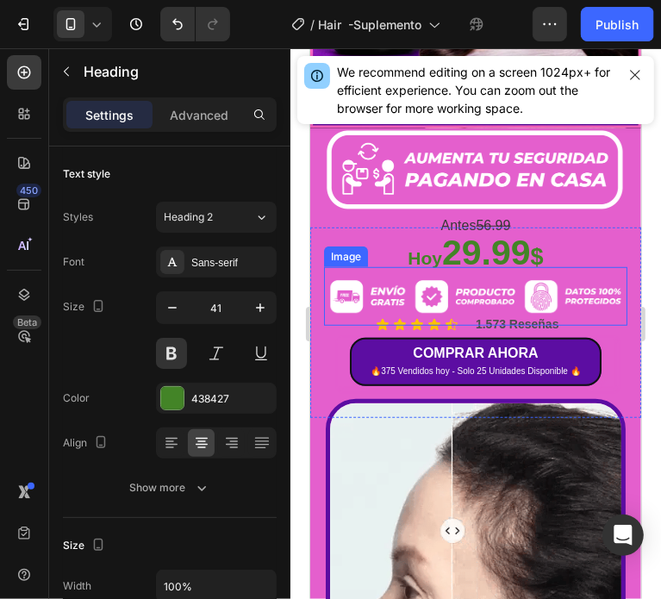
click at [345, 266] on img at bounding box center [474, 295] width 303 height 59
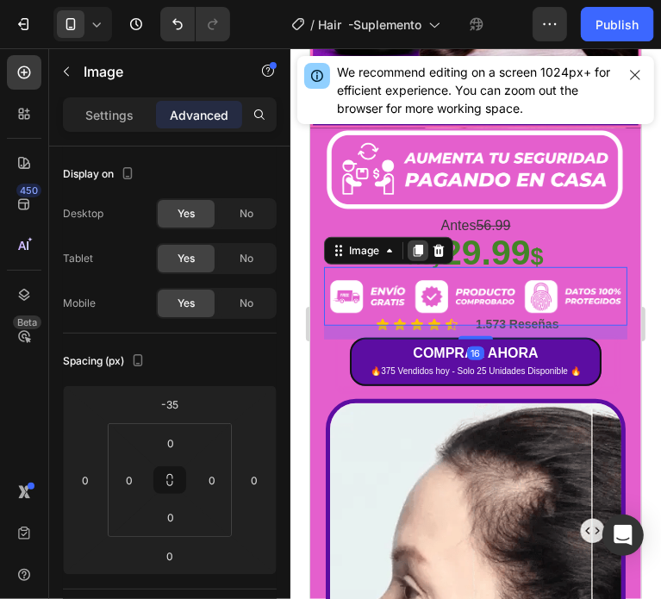
click at [411, 243] on icon at bounding box center [417, 250] width 14 height 14
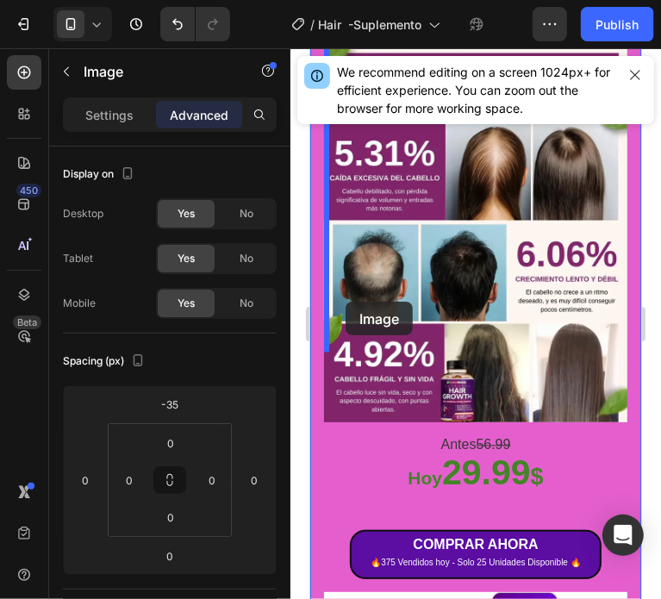
scroll to position [1761, 0]
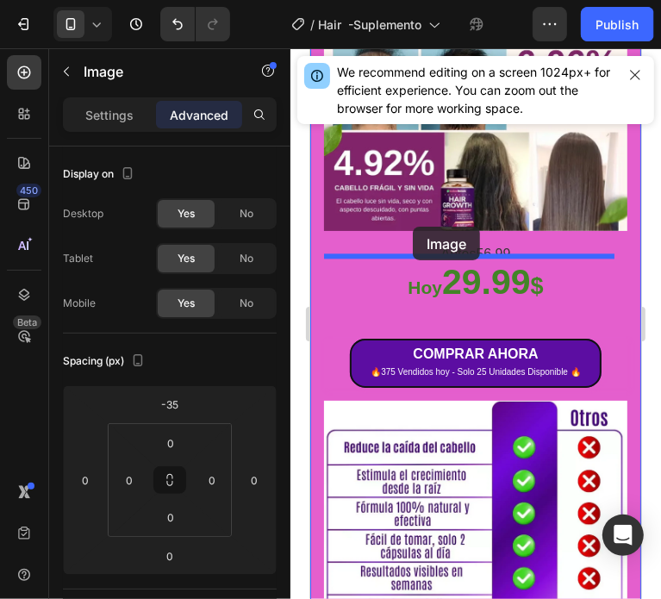
drag, startPoint x: 337, startPoint y: 263, endPoint x: 412, endPoint y: 226, distance: 83.6
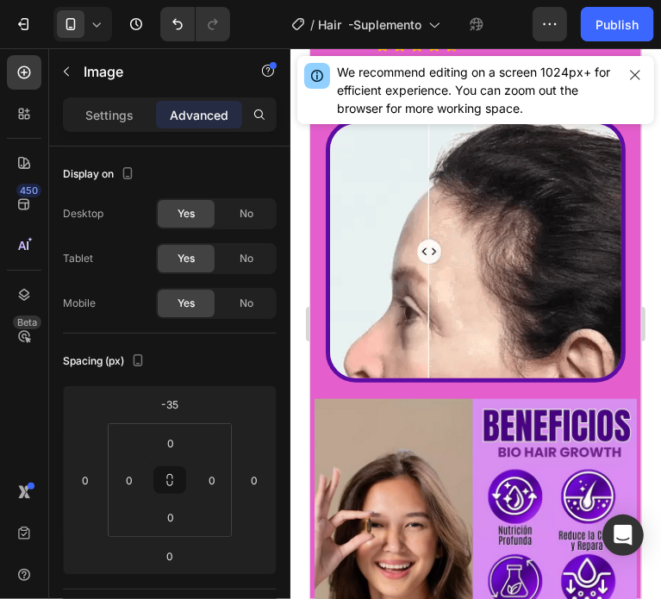
scroll to position [601, 0]
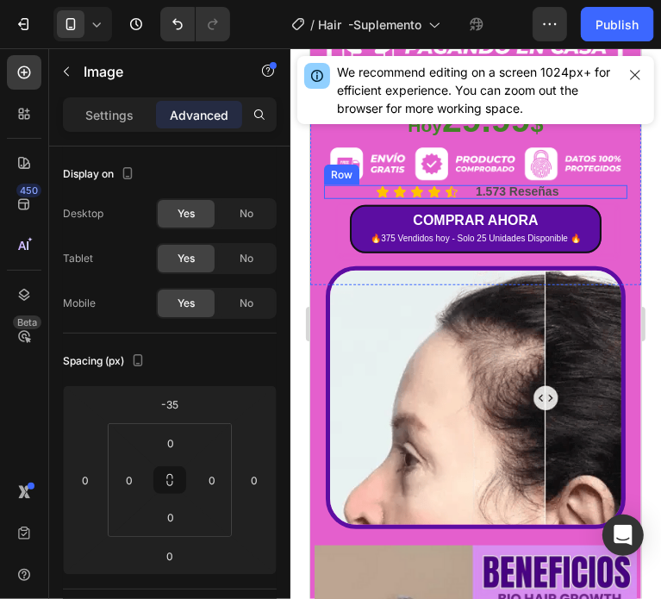
click at [345, 184] on div "Icon Icon Icon Icon Icon Icon List" at bounding box center [395, 191] width 145 height 14
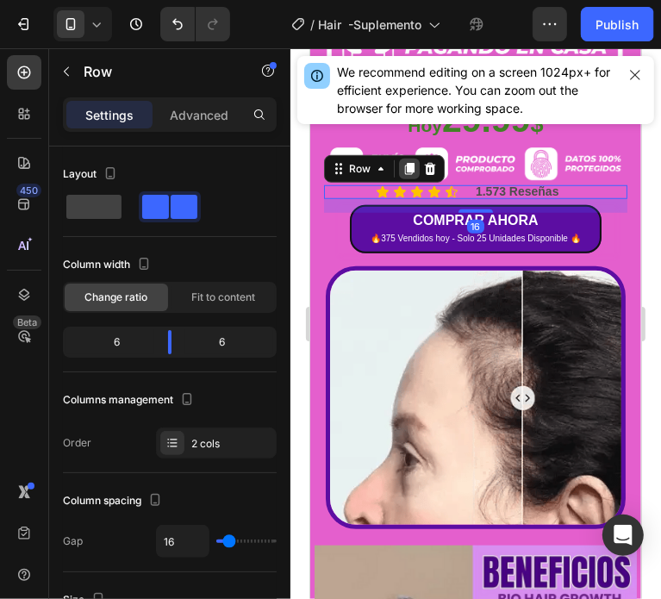
click at [405, 162] on icon at bounding box center [408, 168] width 9 height 12
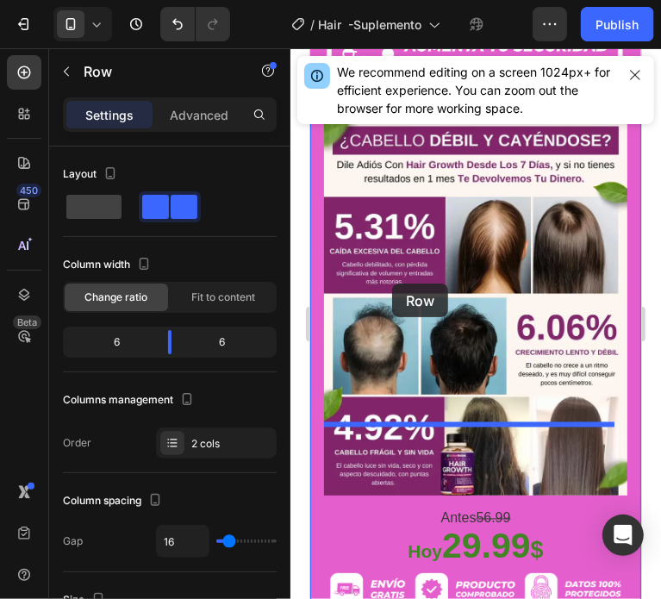
scroll to position [1721, 0]
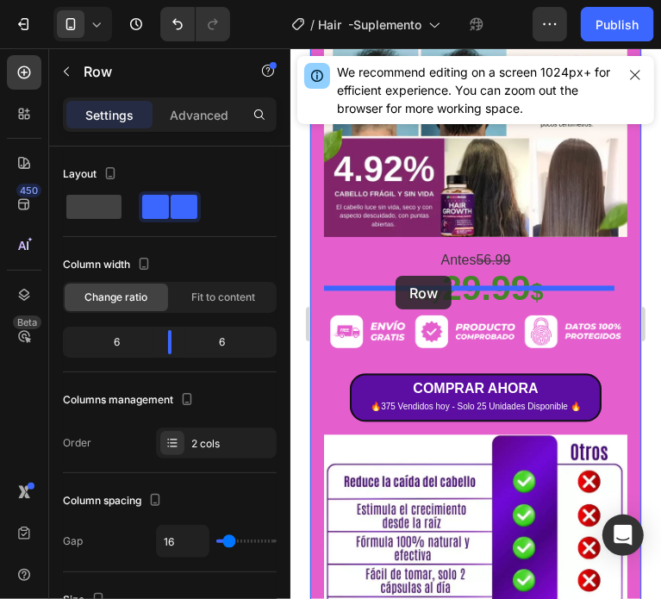
drag, startPoint x: 330, startPoint y: 152, endPoint x: 395, endPoint y: 275, distance: 138.3
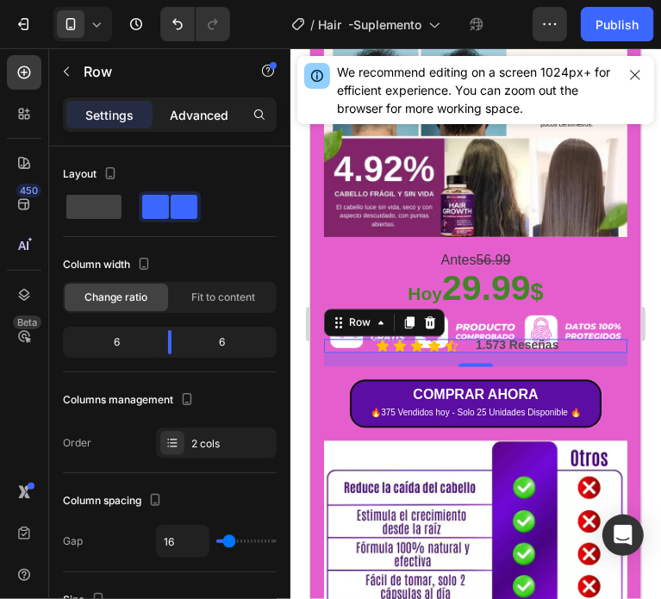
click at [199, 115] on p "Advanced" at bounding box center [199, 115] width 59 height 18
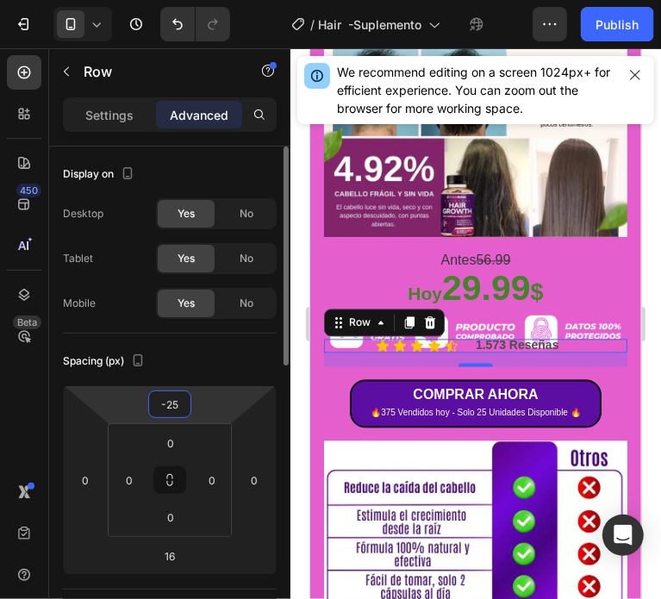
click at [177, 394] on input "-25" at bounding box center [169, 404] width 34 height 26
type input "0"
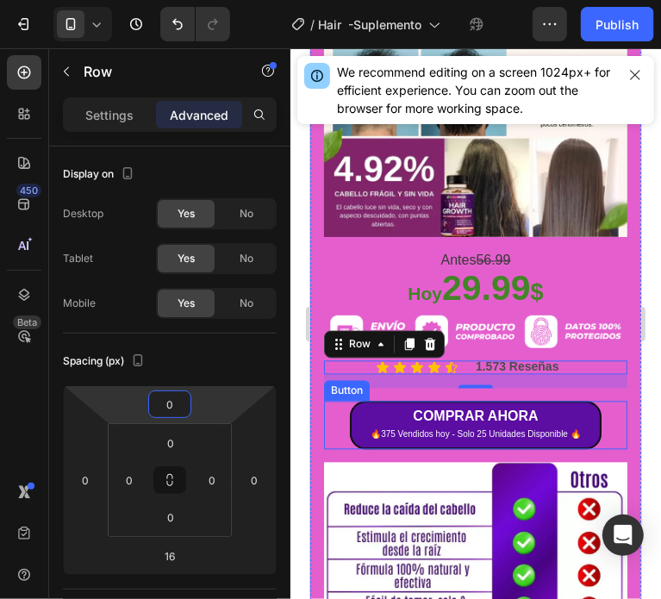
click at [608, 400] on div "COMPRAR AHORA 🔥375 Vendidos hoy - Solo 25 Unidades Disponible 🔥 Button" at bounding box center [474, 424] width 303 height 48
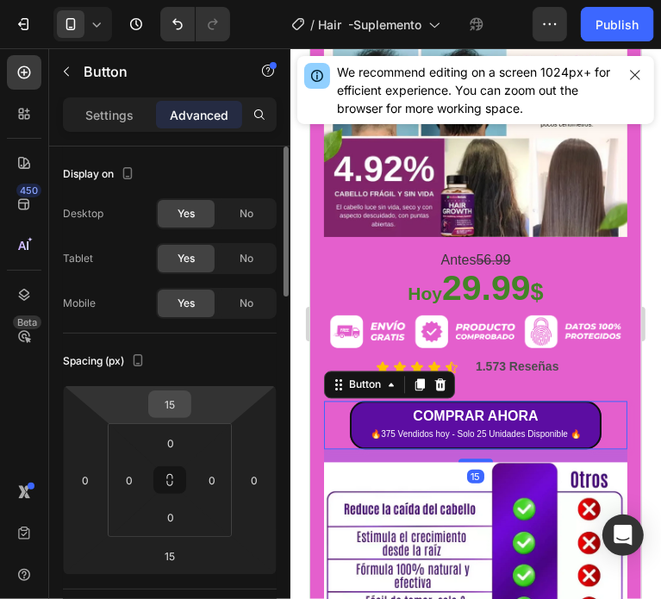
click at [173, 402] on input "15" at bounding box center [169, 404] width 34 height 26
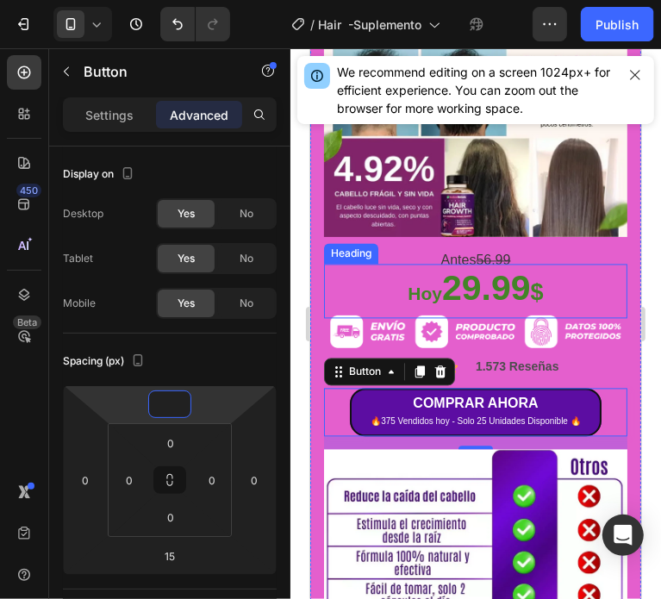
click at [569, 263] on h2 "Hoy 29.99 $" at bounding box center [474, 290] width 303 height 54
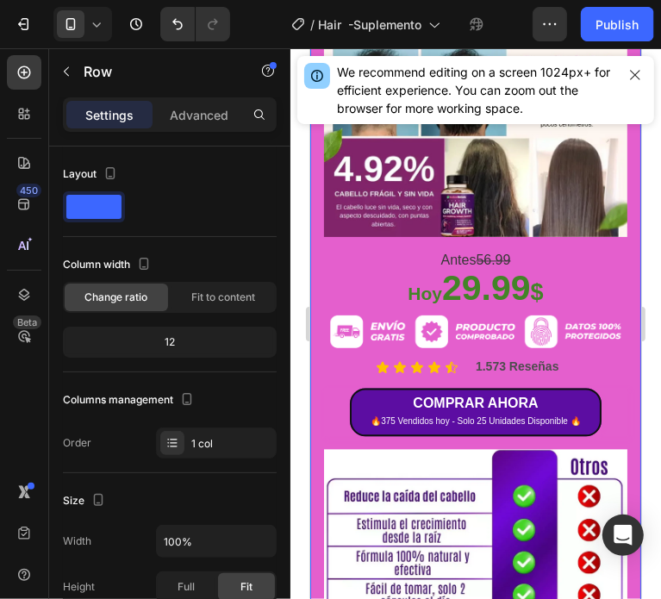
click at [614, 341] on div "Image Antes 56.99 Text Block Hoy 29.99 $ Heading Image Icon Icon Icon Icon Icon…" at bounding box center [474, 488] width 331 height 1264
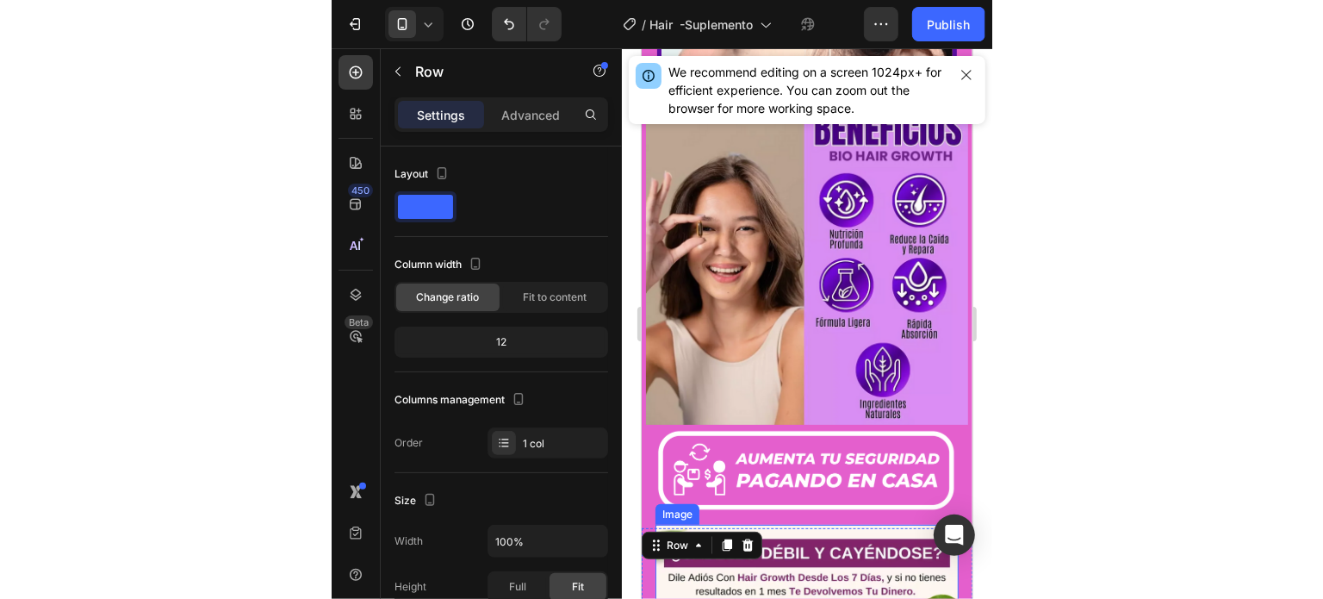
scroll to position [1198, 0]
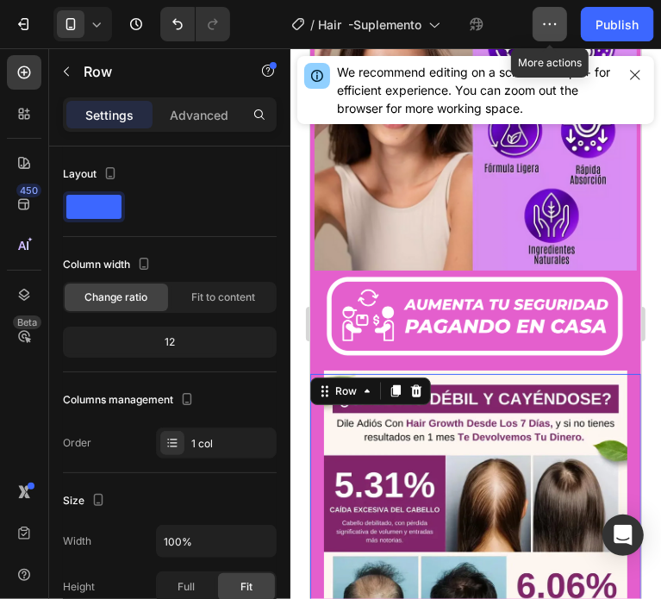
click at [547, 13] on button "button" at bounding box center [549, 24] width 34 height 34
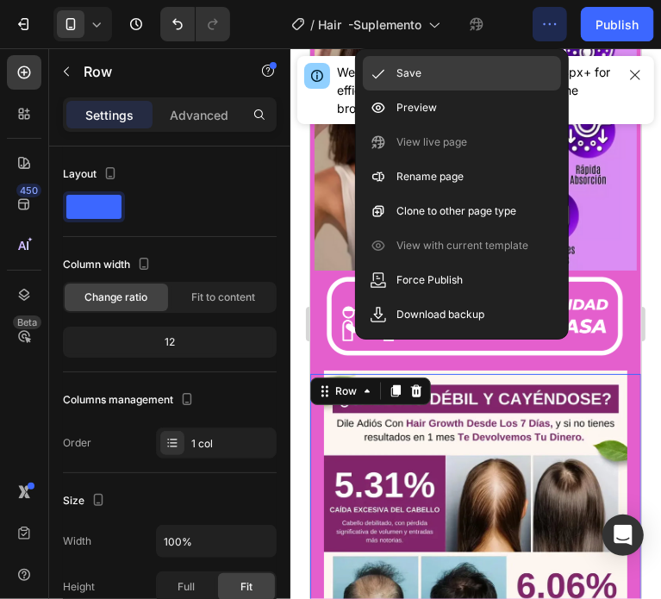
click at [427, 78] on div "Save" at bounding box center [462, 73] width 198 height 34
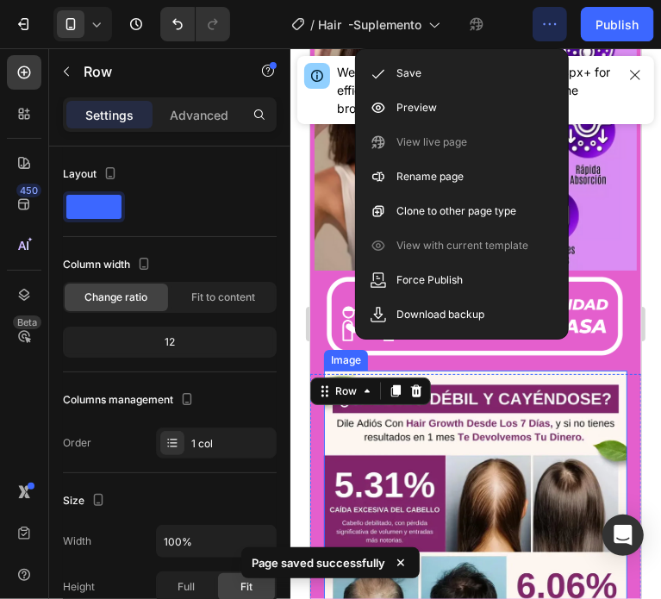
click at [609, 445] on img at bounding box center [474, 561] width 303 height 383
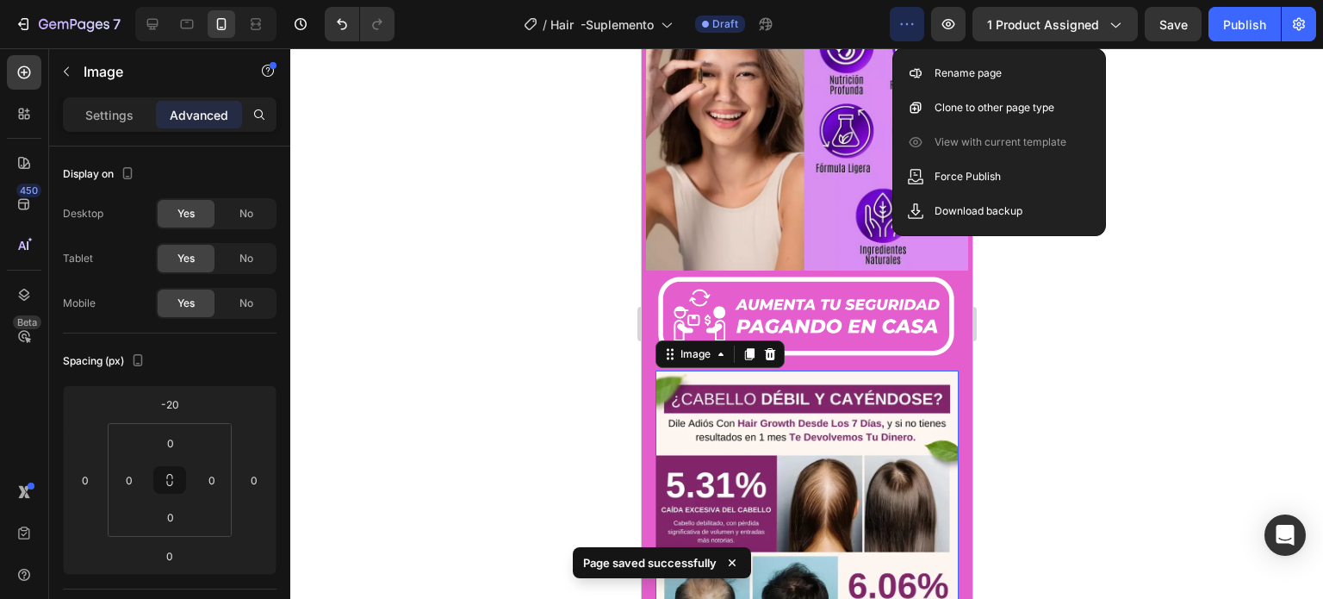
click at [660, 416] on div at bounding box center [806, 323] width 1033 height 550
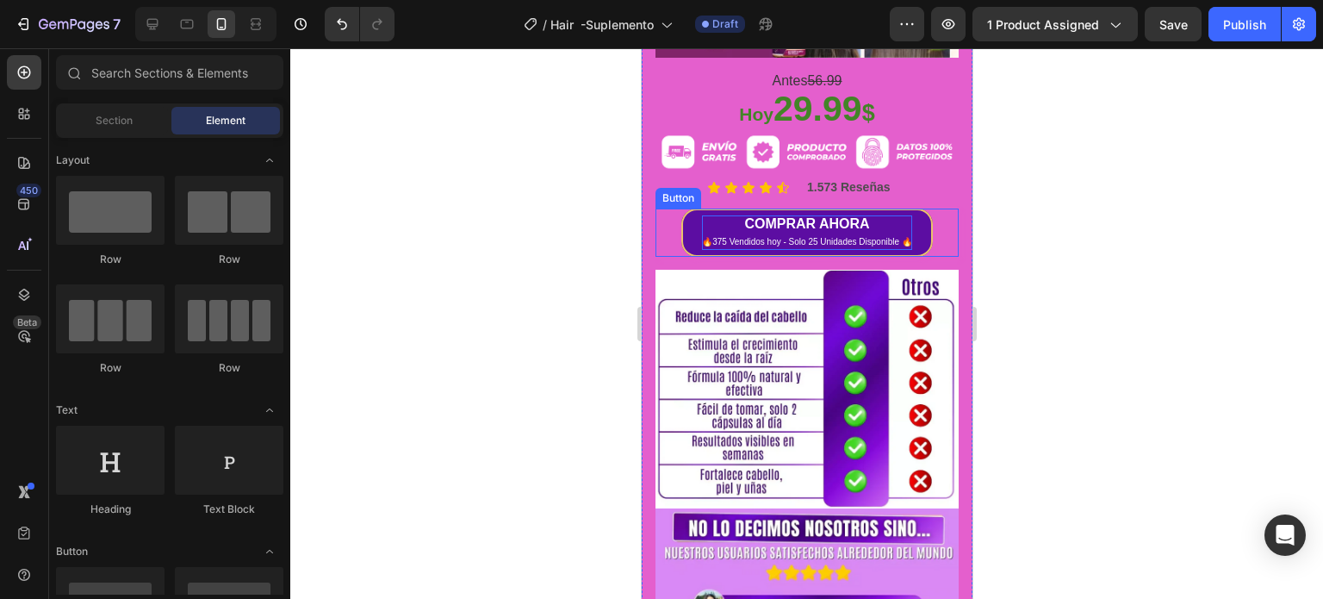
scroll to position [1895, 0]
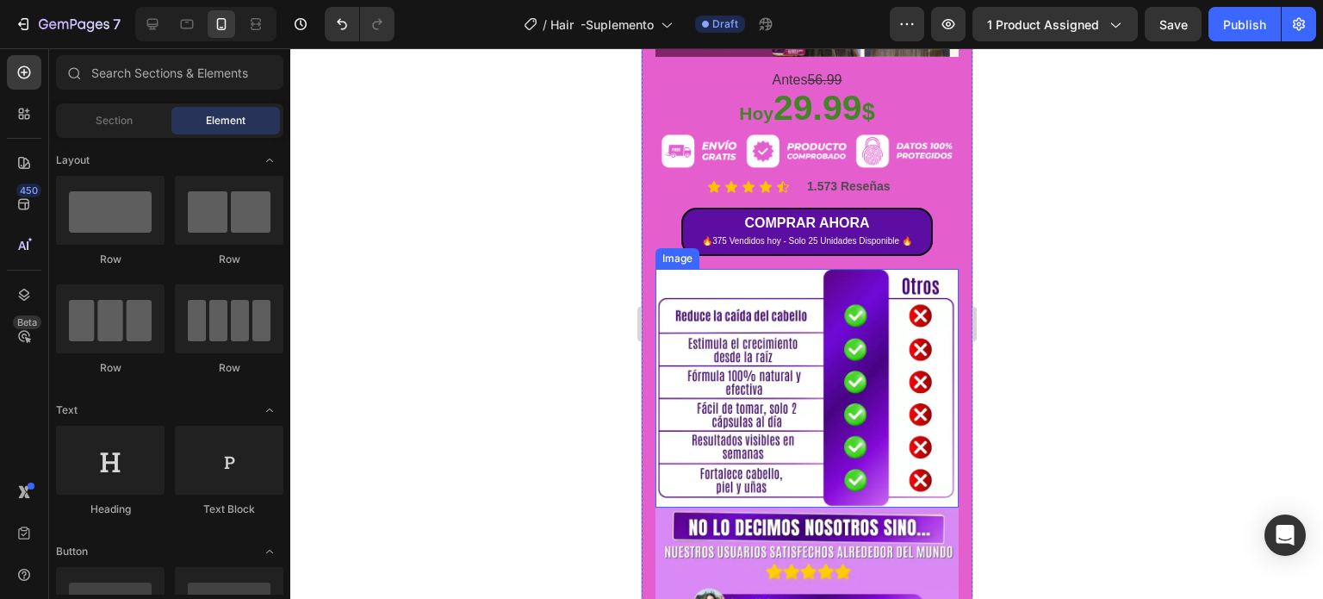
click at [660, 330] on img at bounding box center [806, 388] width 303 height 238
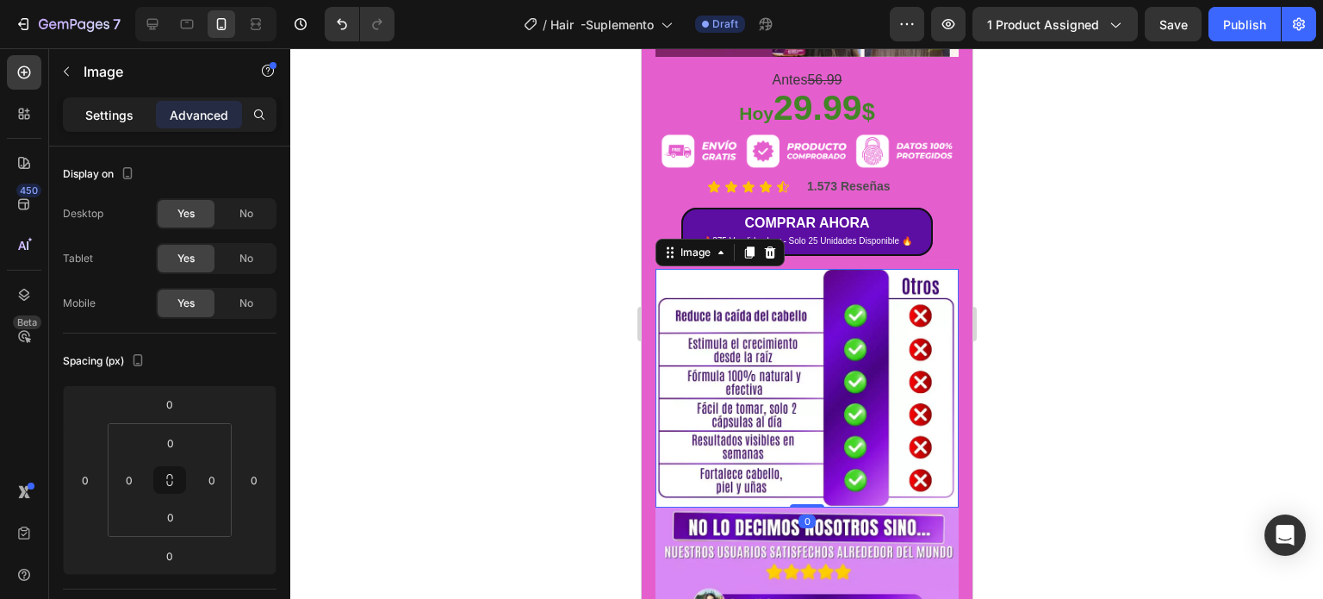
click at [102, 121] on p "Settings" at bounding box center [109, 115] width 48 height 18
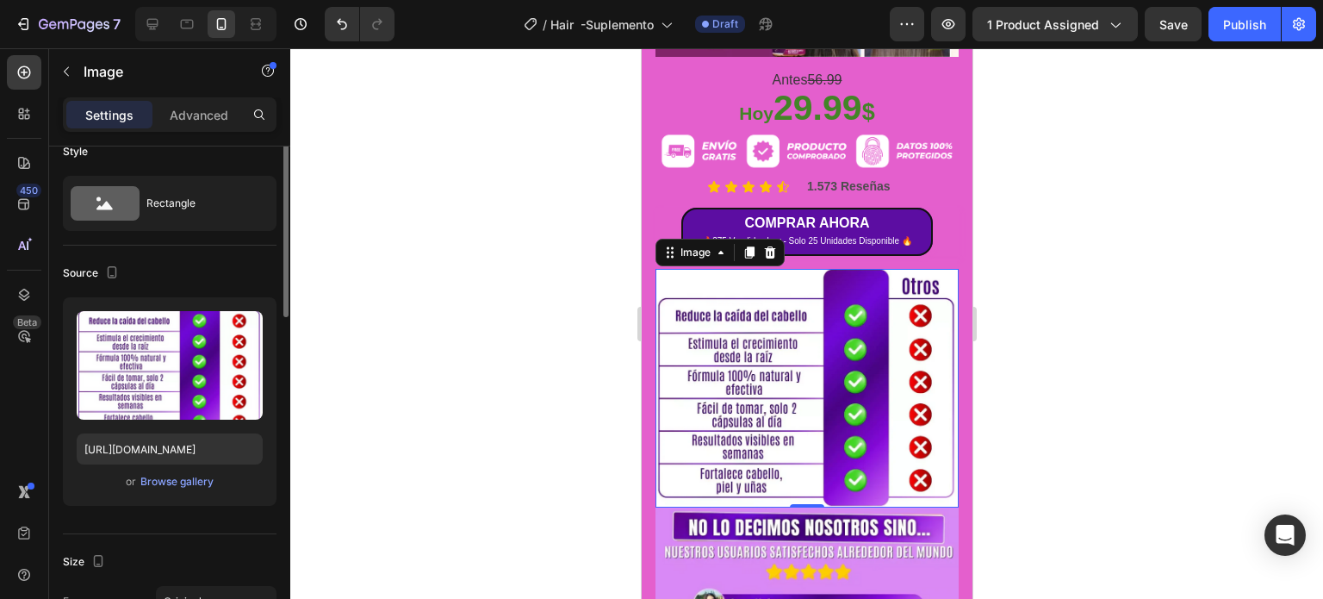
scroll to position [0, 0]
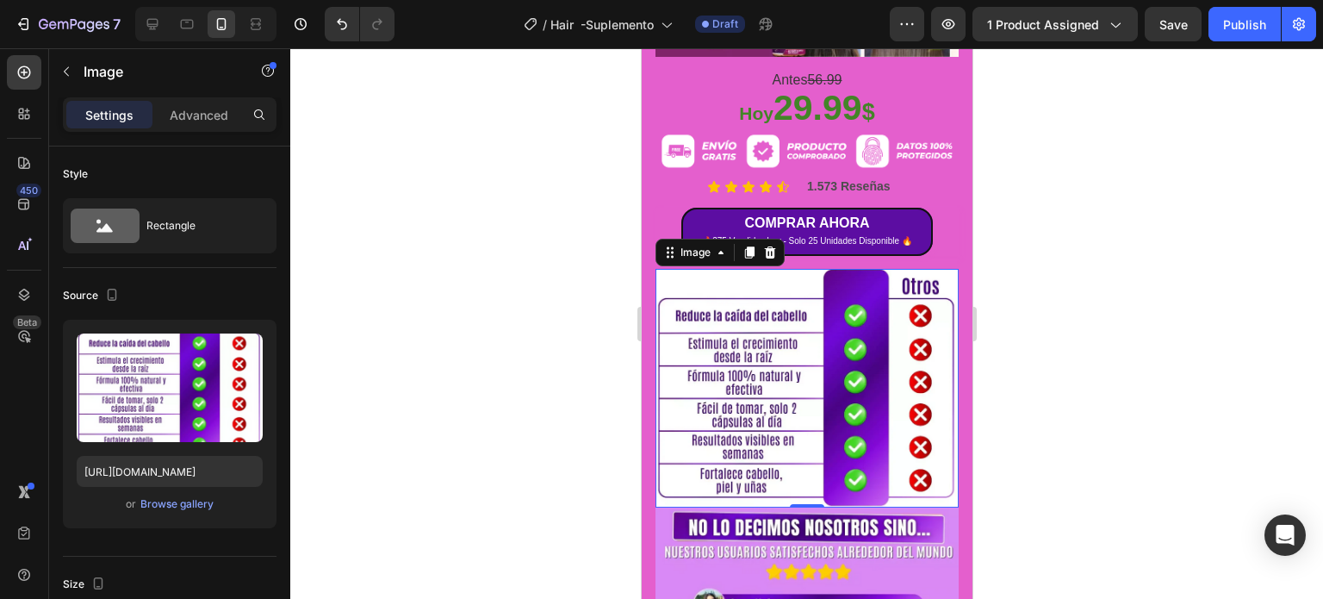
click at [660, 328] on div at bounding box center [806, 323] width 1033 height 550
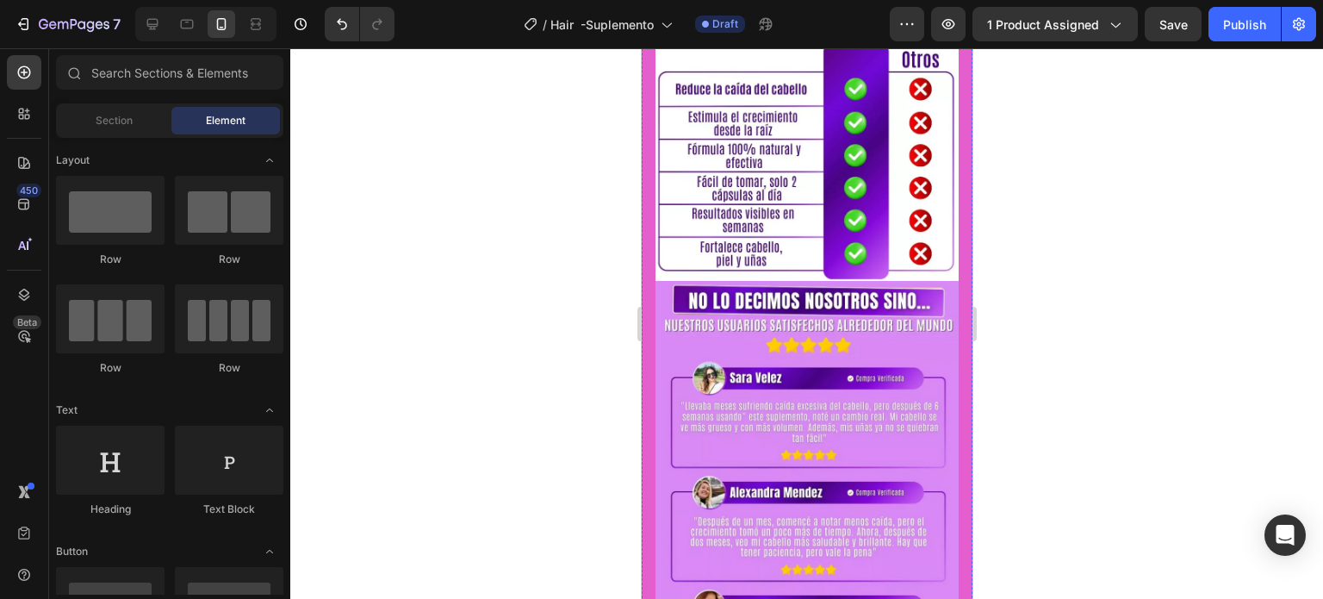
scroll to position [2154, 0]
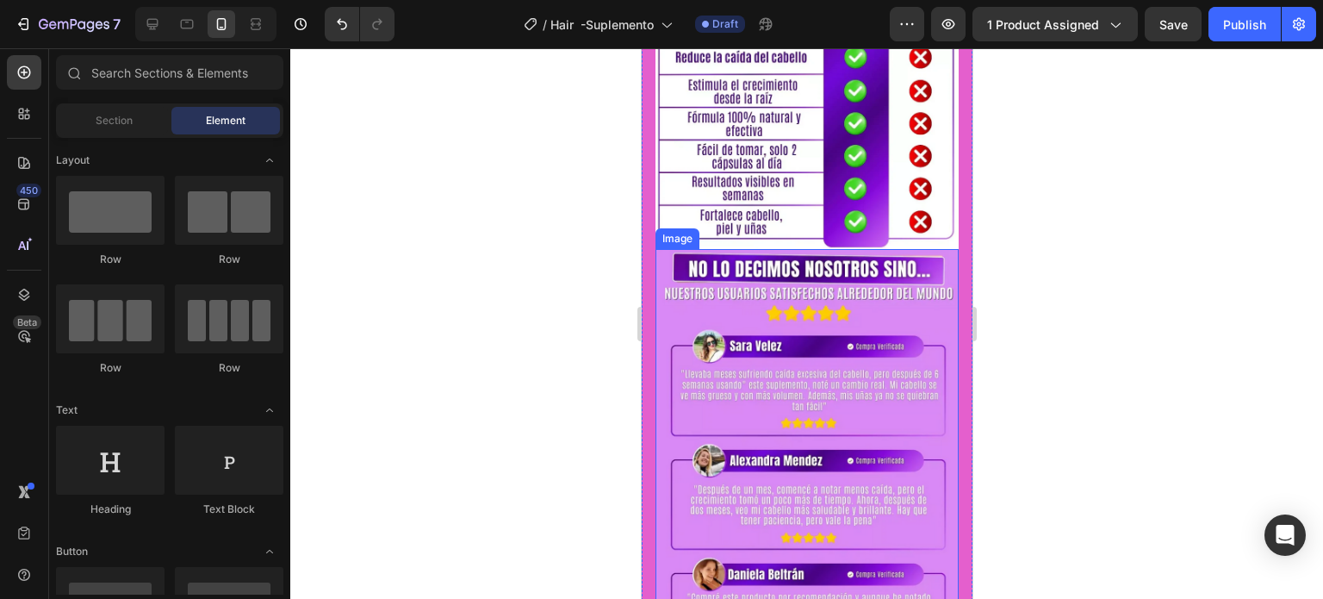
click at [660, 252] on img at bounding box center [806, 459] width 303 height 420
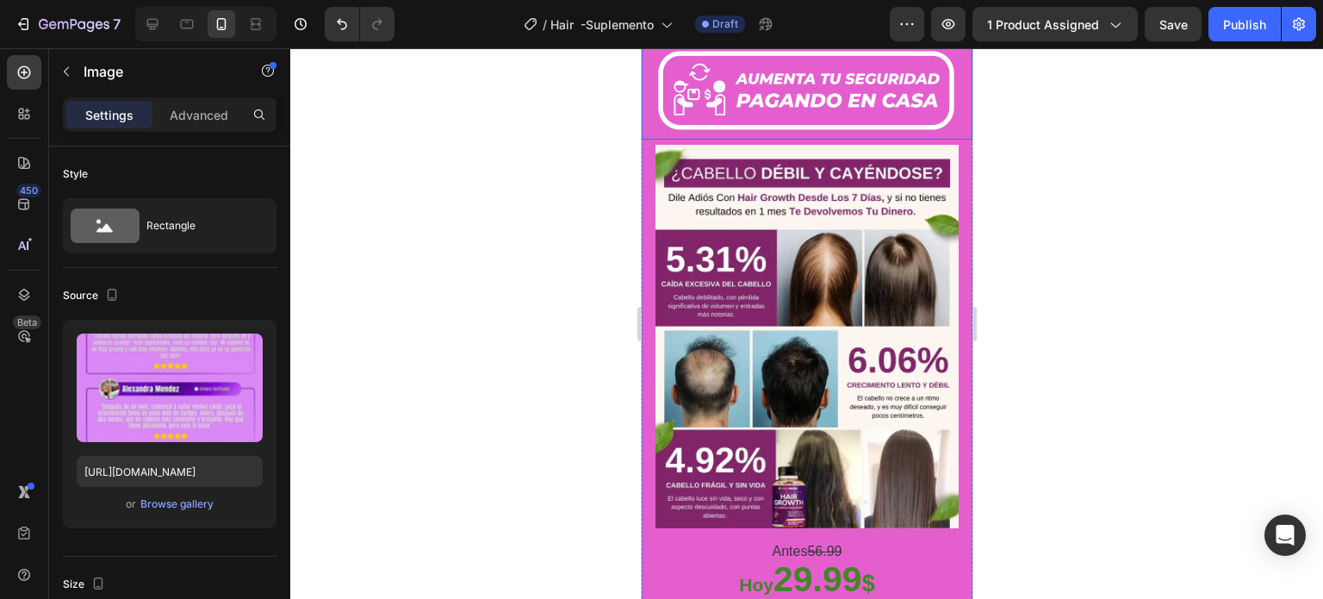
scroll to position [1464, 0]
